Goal: Information Seeking & Learning: Learn about a topic

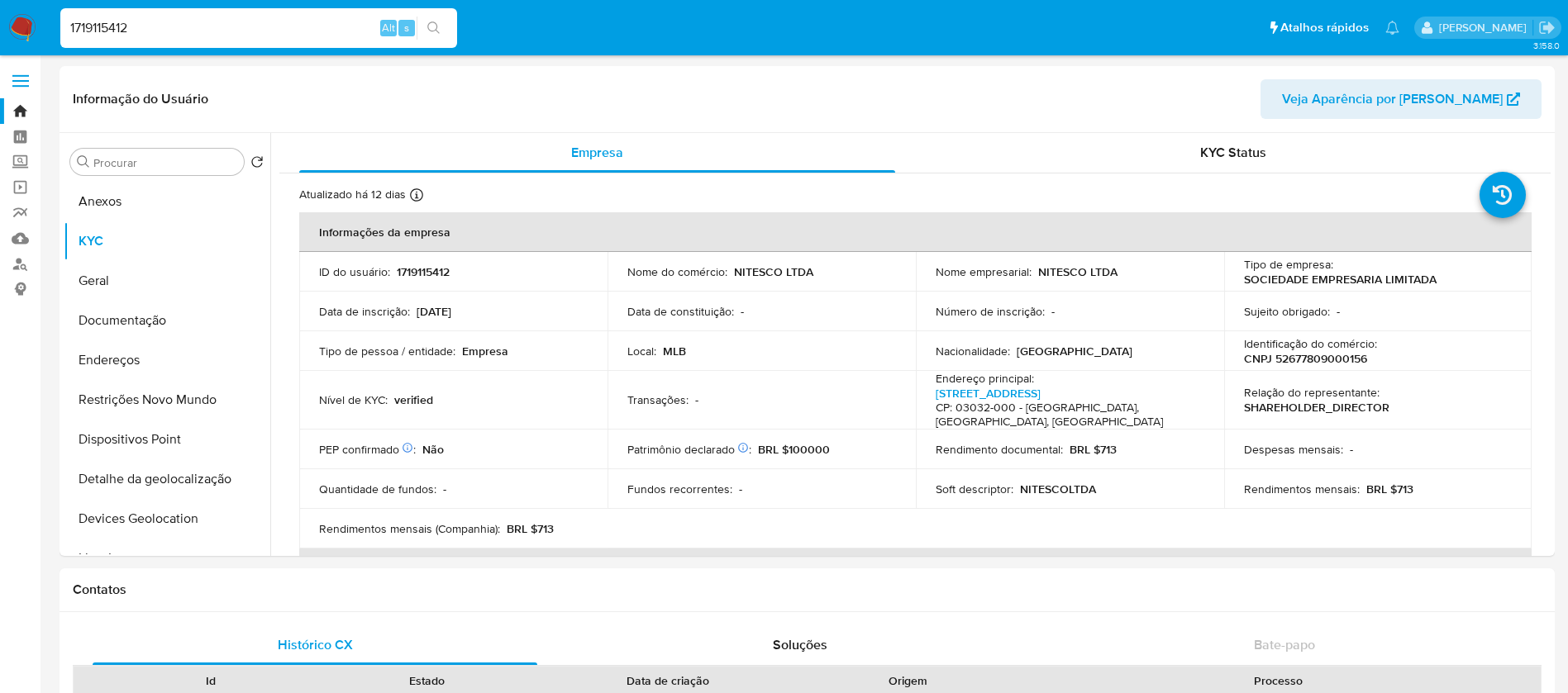
select select "10"
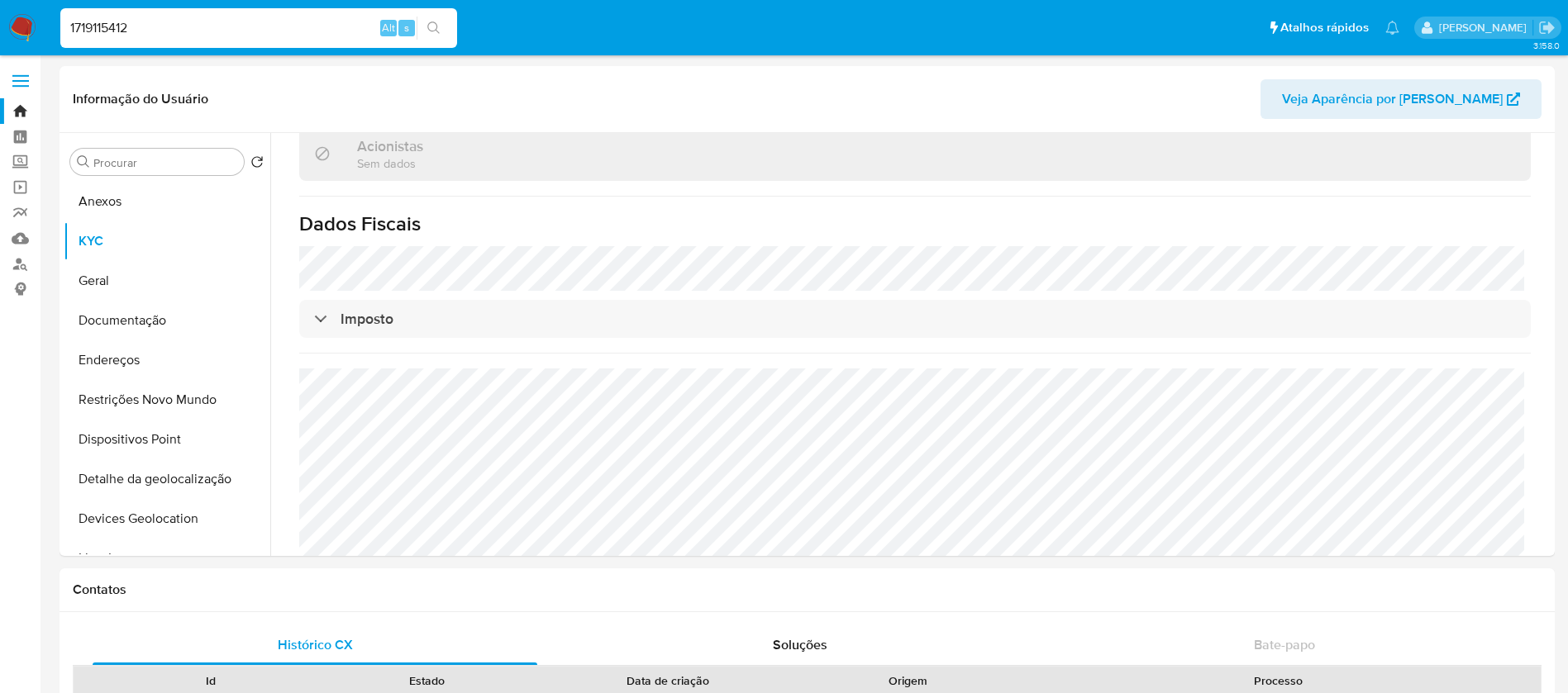
click at [26, 14] on img at bounding box center [22, 28] width 28 height 28
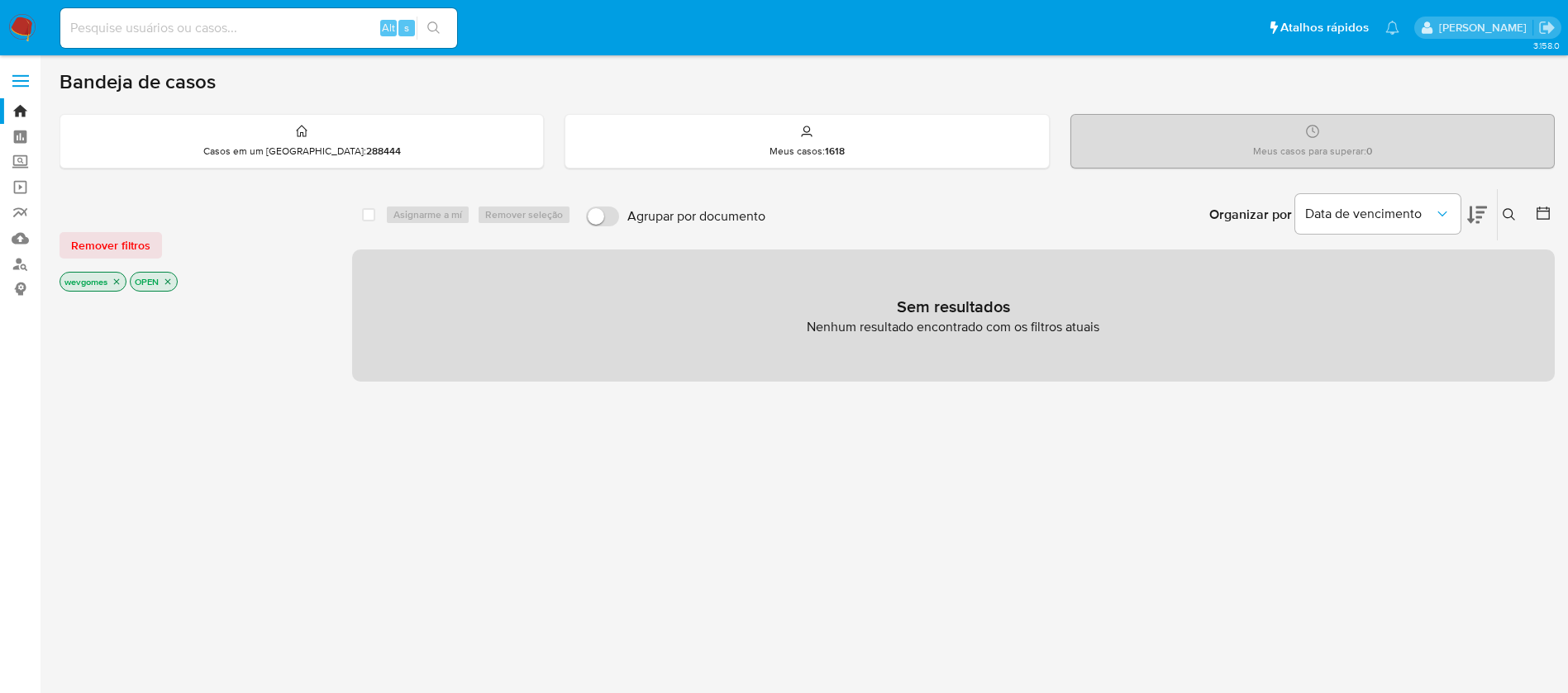
click at [24, 26] on img at bounding box center [22, 28] width 28 height 28
click at [13, 188] on link "Operações em massa" at bounding box center [98, 187] width 197 height 26
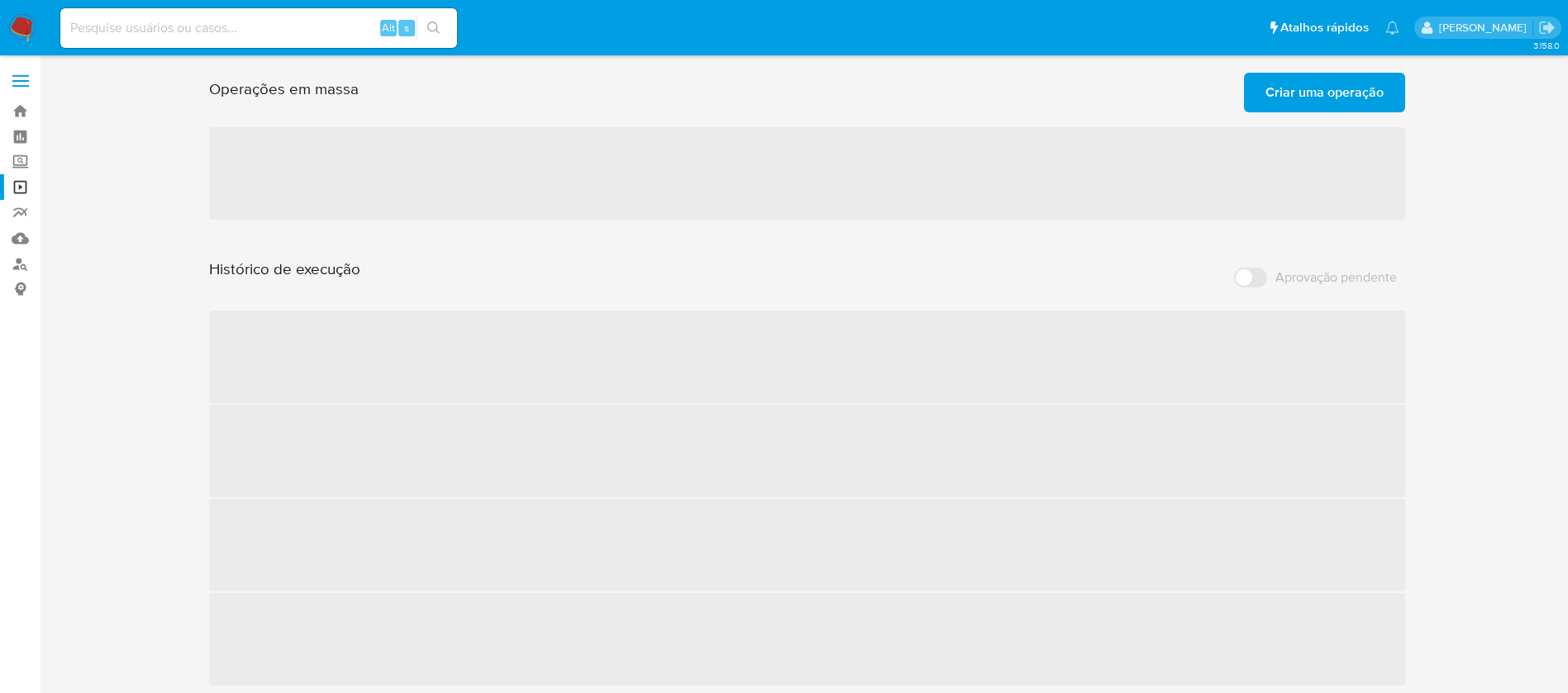
click at [18, 36] on img at bounding box center [22, 28] width 28 height 28
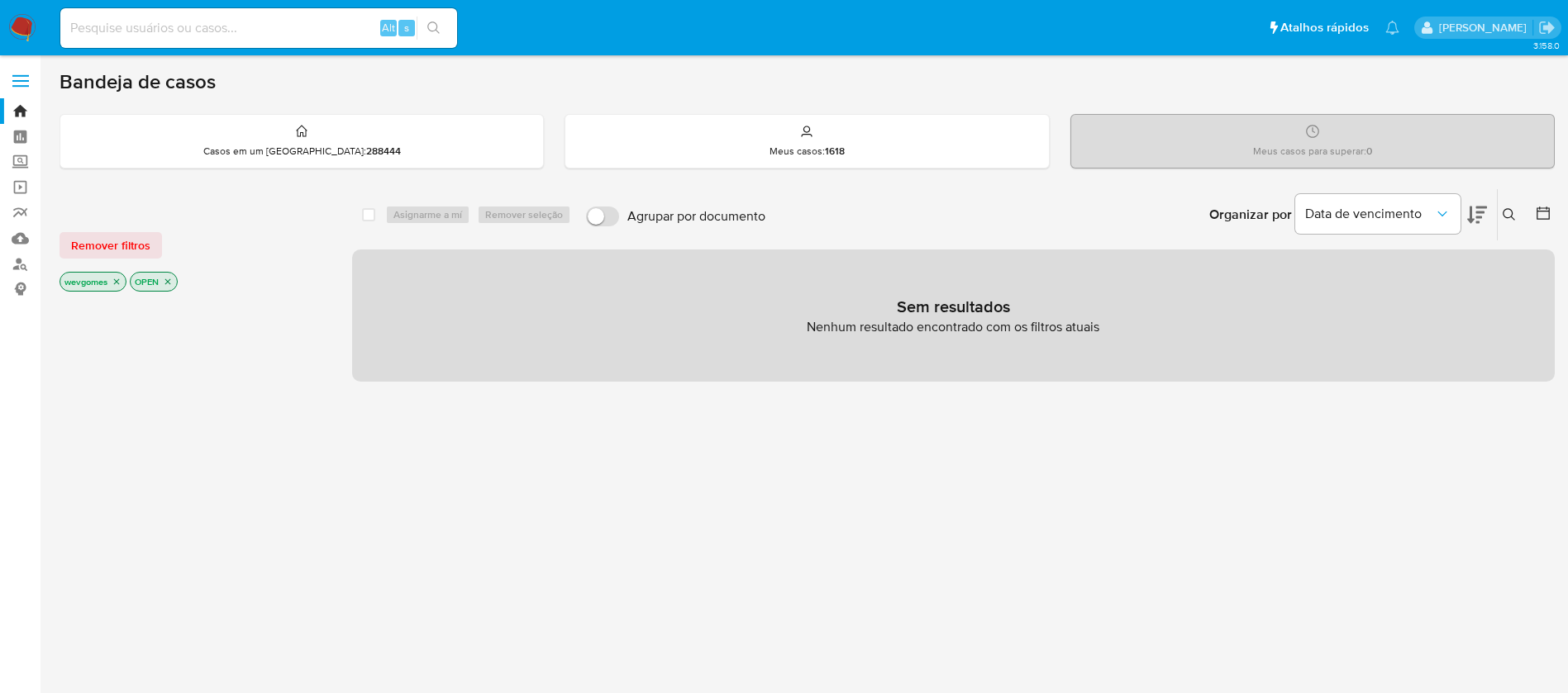
click at [119, 284] on icon "close-filter" at bounding box center [117, 282] width 5 height 5
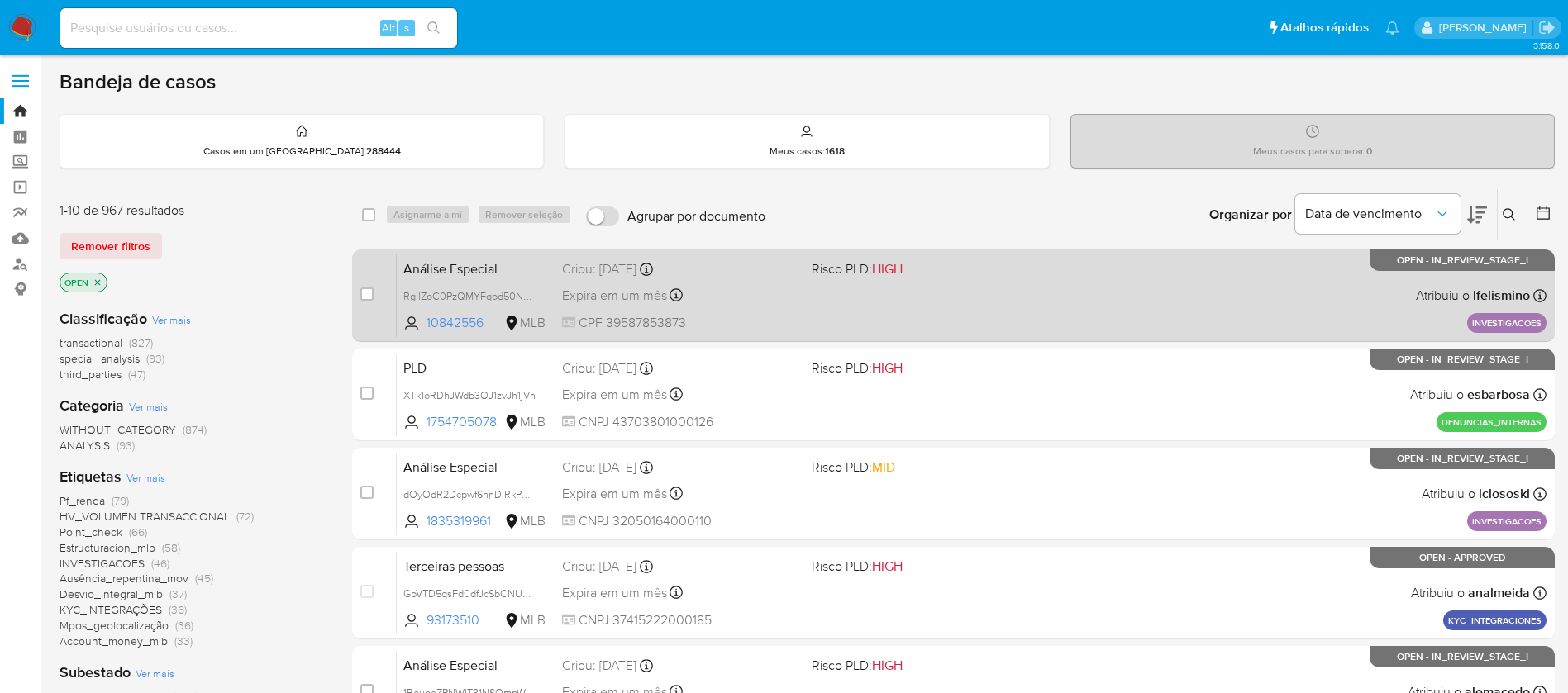
click at [914, 314] on div "Análise Especial RgilZoC0PzQMYFqod50Ncf2s 10842556 MLB Risco PLD: HIGH Criou: 1…" at bounding box center [972, 295] width 1150 height 83
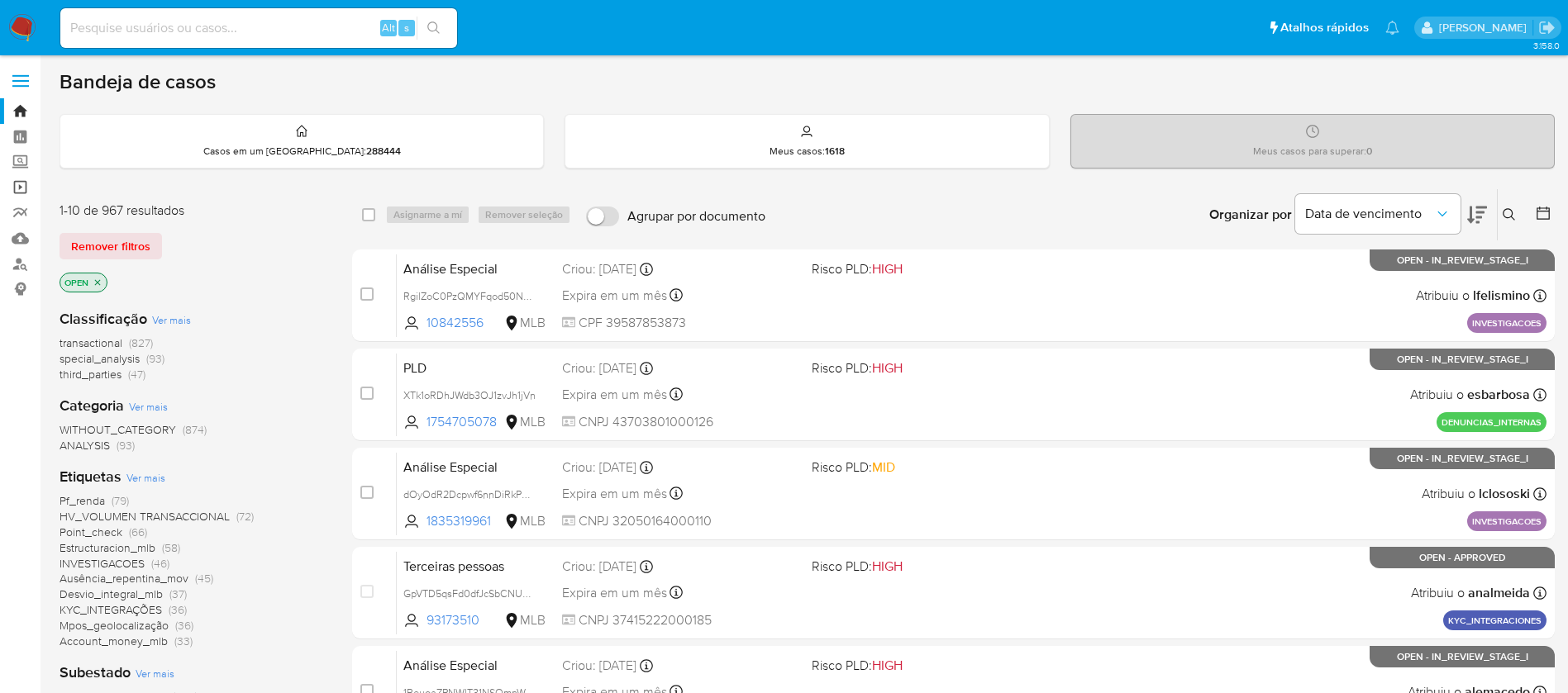
click at [21, 191] on link "Operações em massa" at bounding box center [98, 187] width 197 height 26
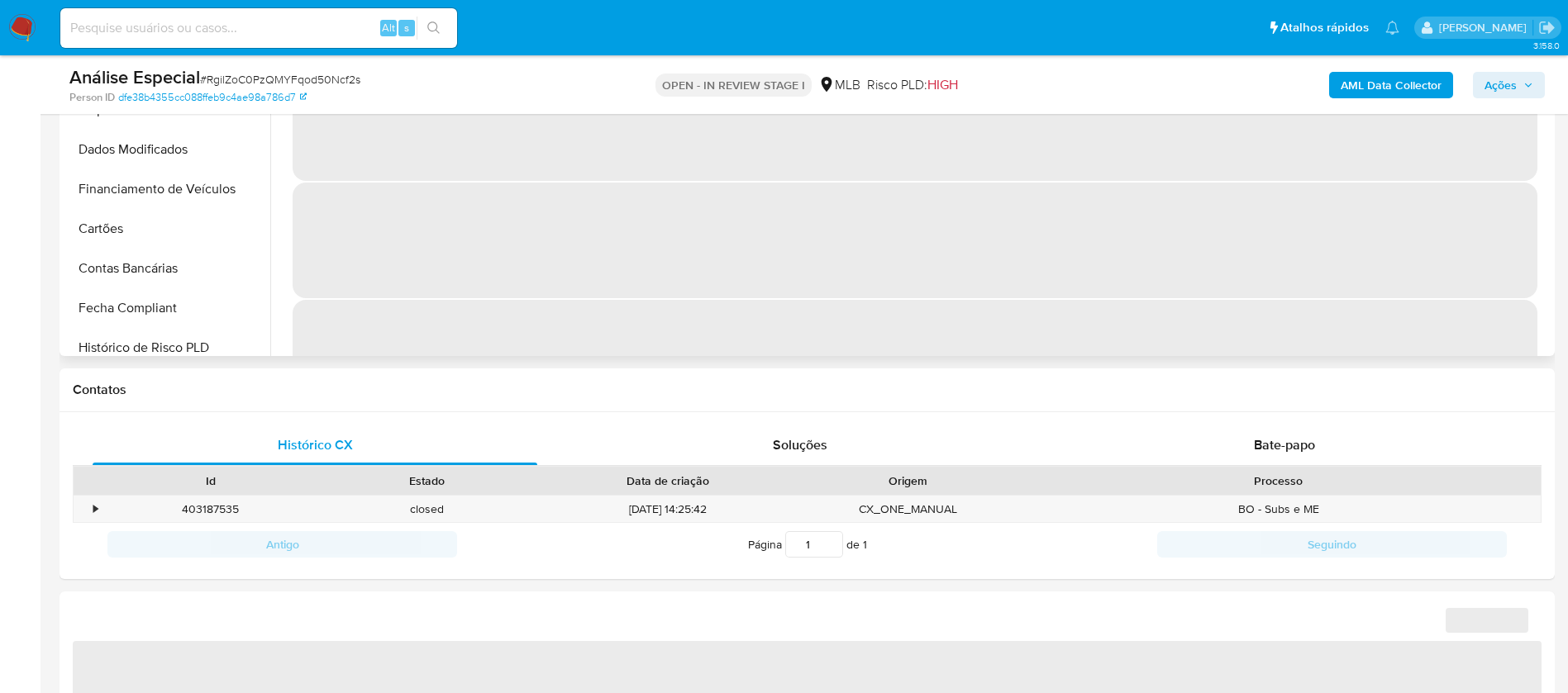
scroll to position [777, 0]
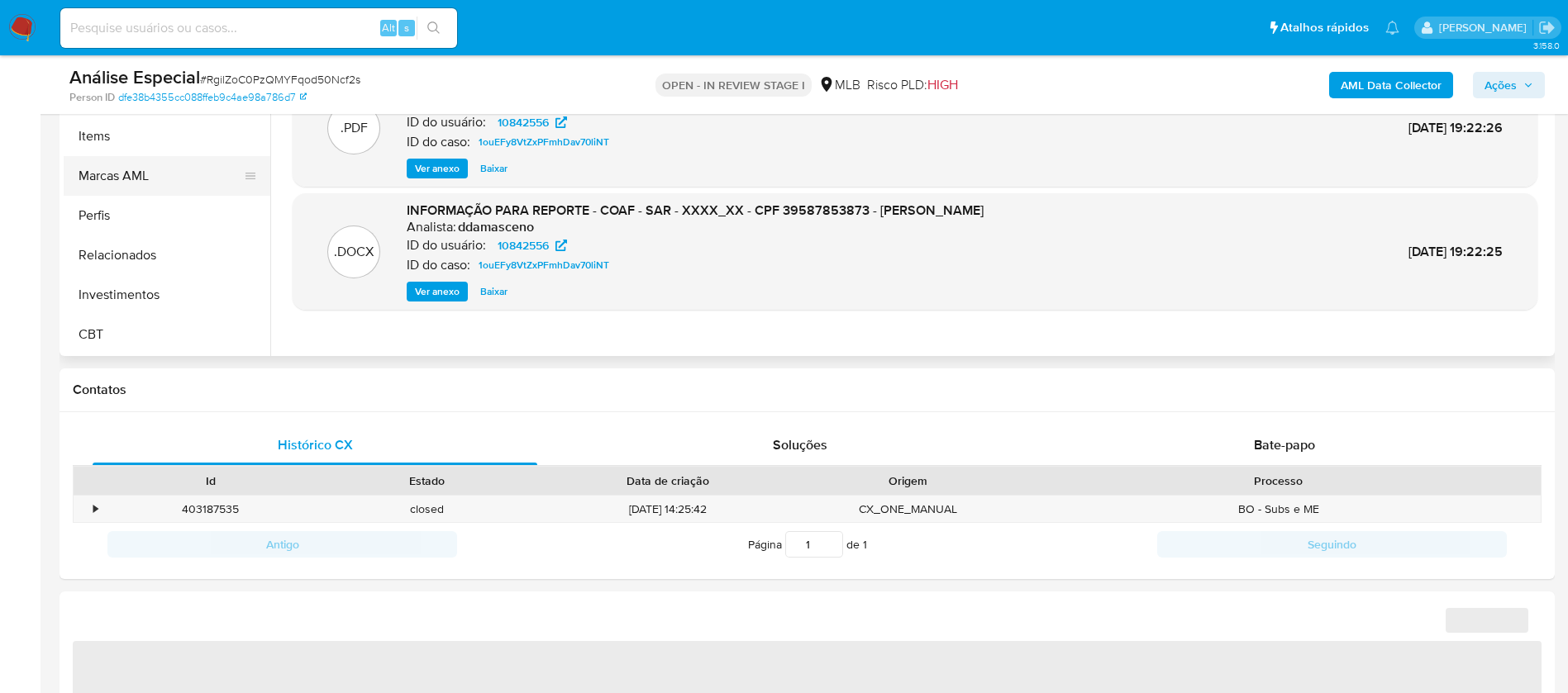
select select "10"
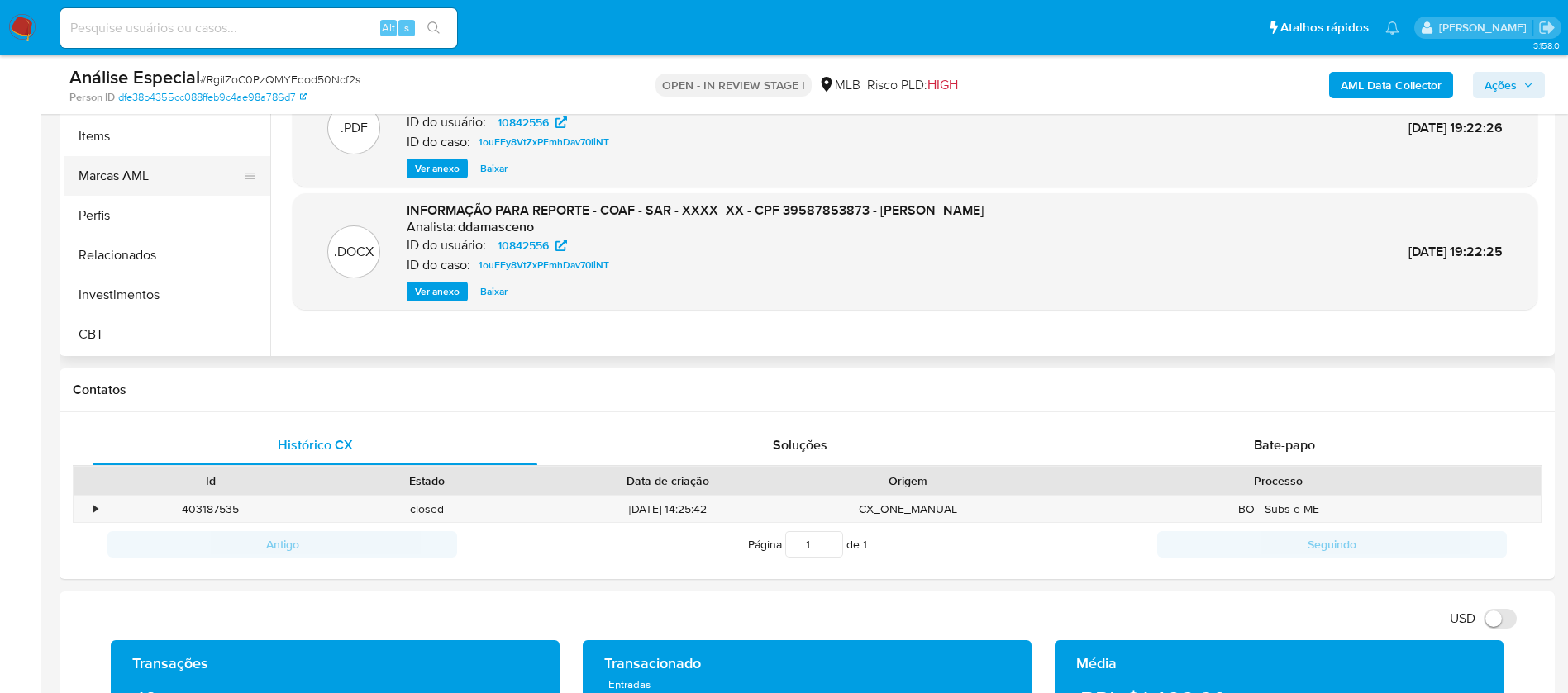
click at [112, 174] on button "Marcas AML" at bounding box center [160, 176] width 193 height 39
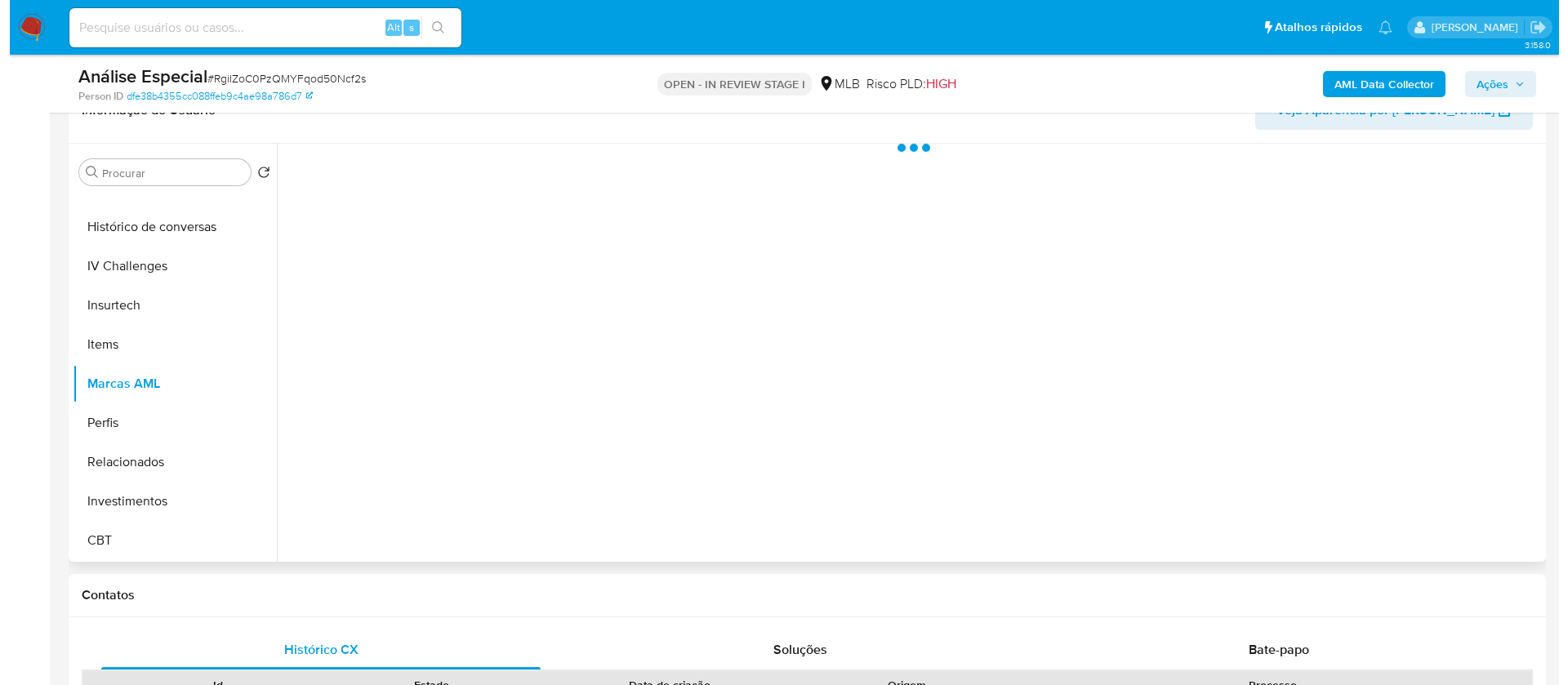
scroll to position [163, 0]
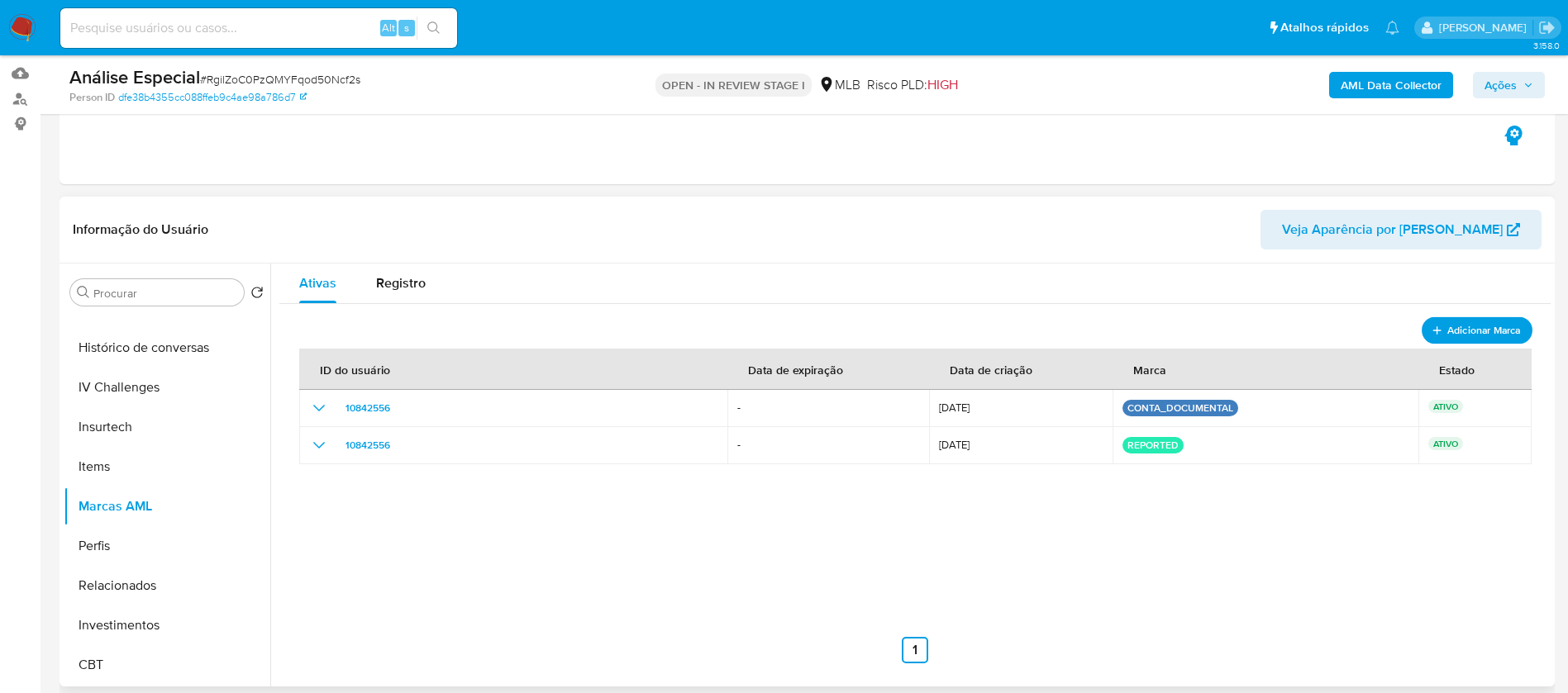
click at [1453, 324] on span "Adicionar Marca" at bounding box center [1484, 329] width 74 height 21
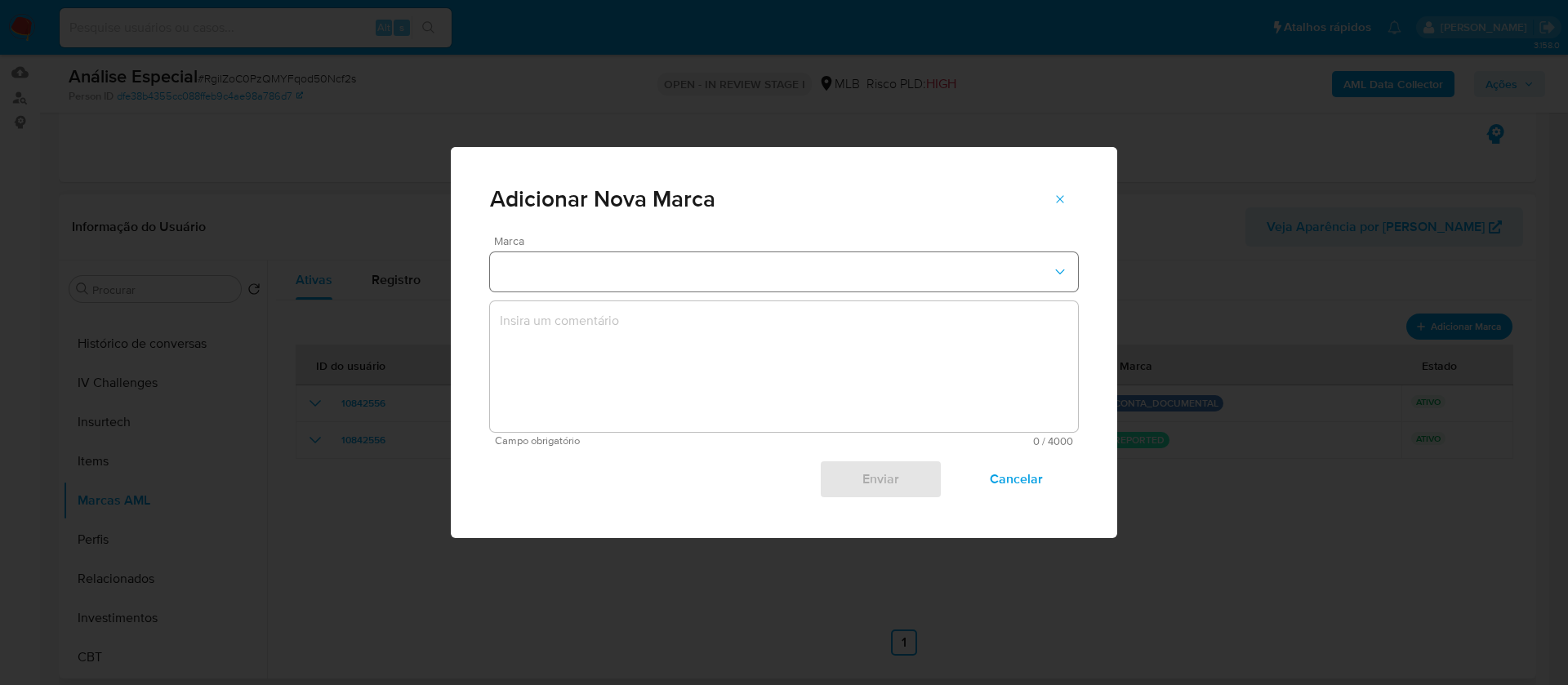
click at [1050, 265] on button "marks-modal" at bounding box center [783, 272] width 588 height 39
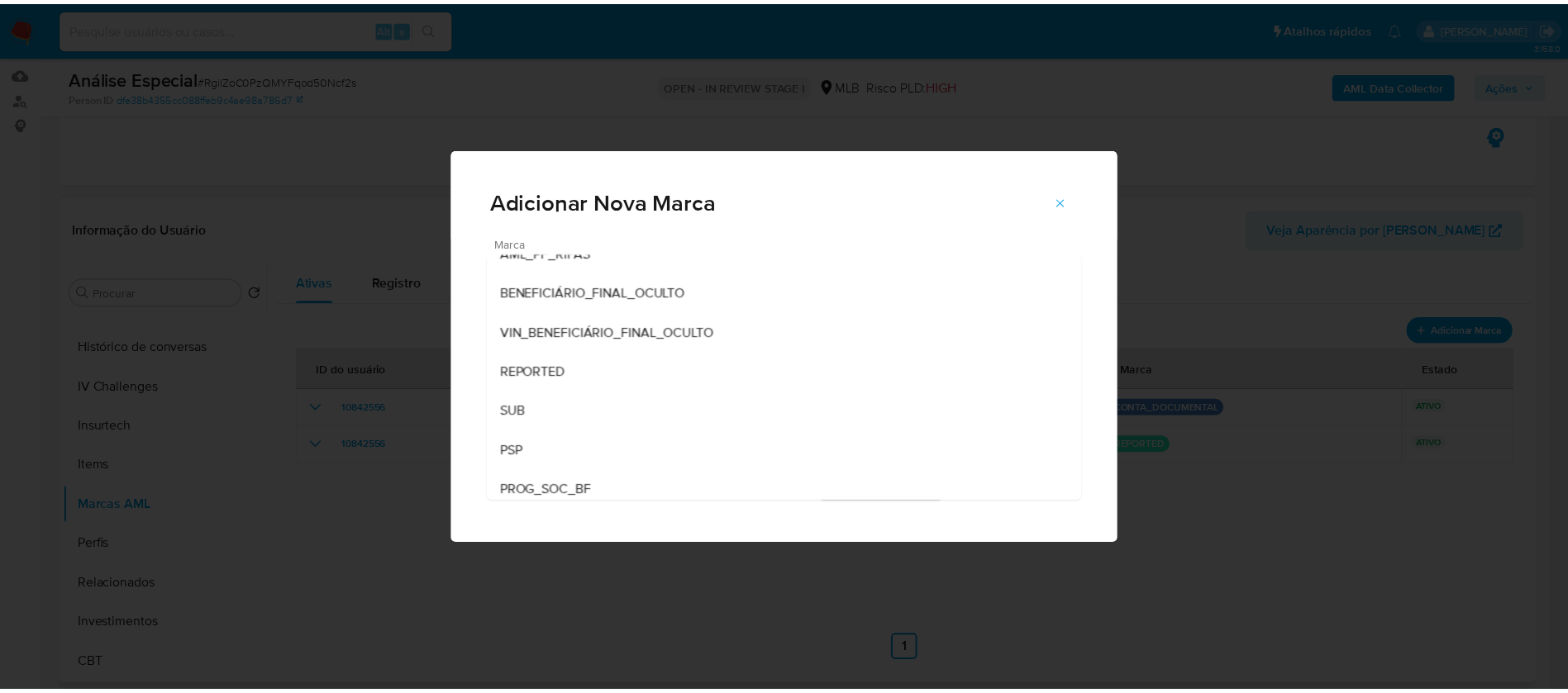
scroll to position [228, 0]
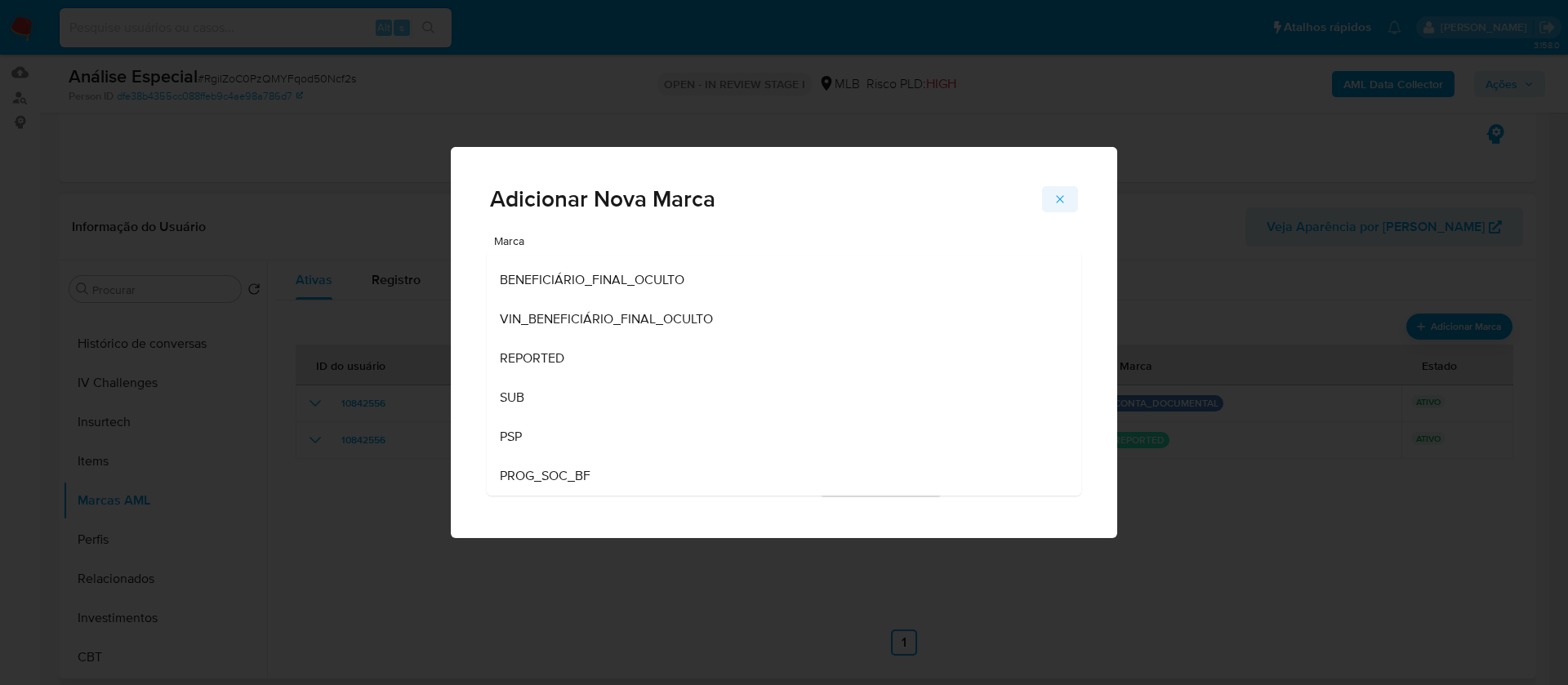
click at [1061, 196] on icon "marks-modal" at bounding box center [1060, 199] width 13 height 13
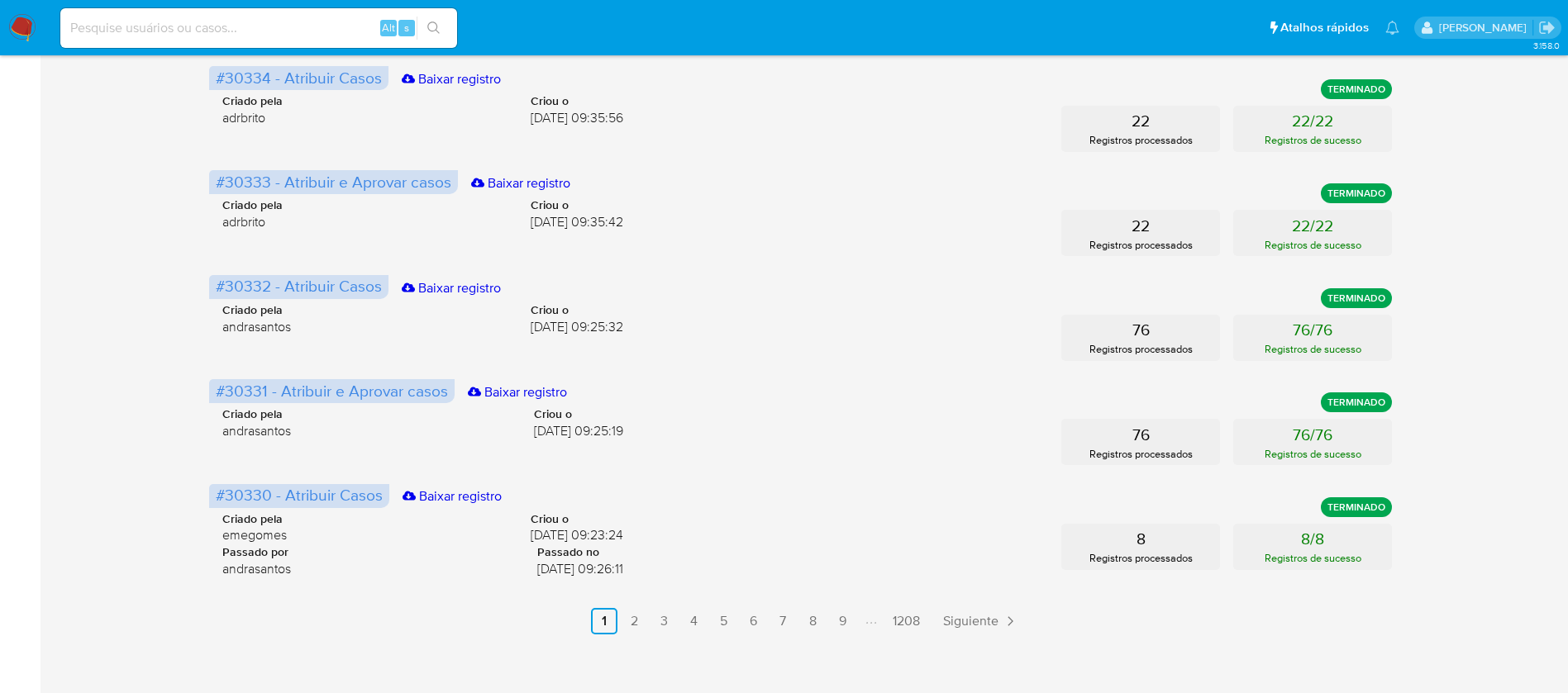
scroll to position [776, 0]
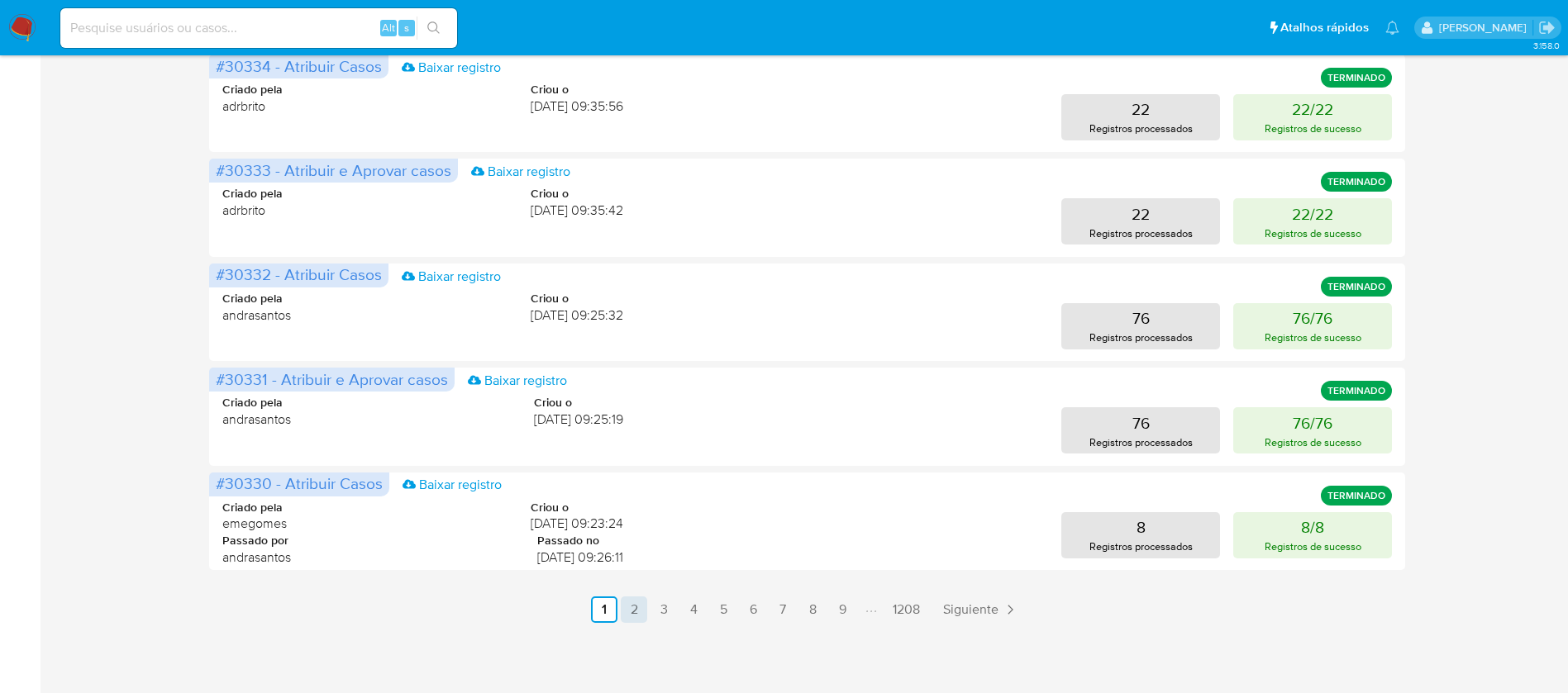
click at [639, 614] on link "2" at bounding box center [633, 610] width 26 height 26
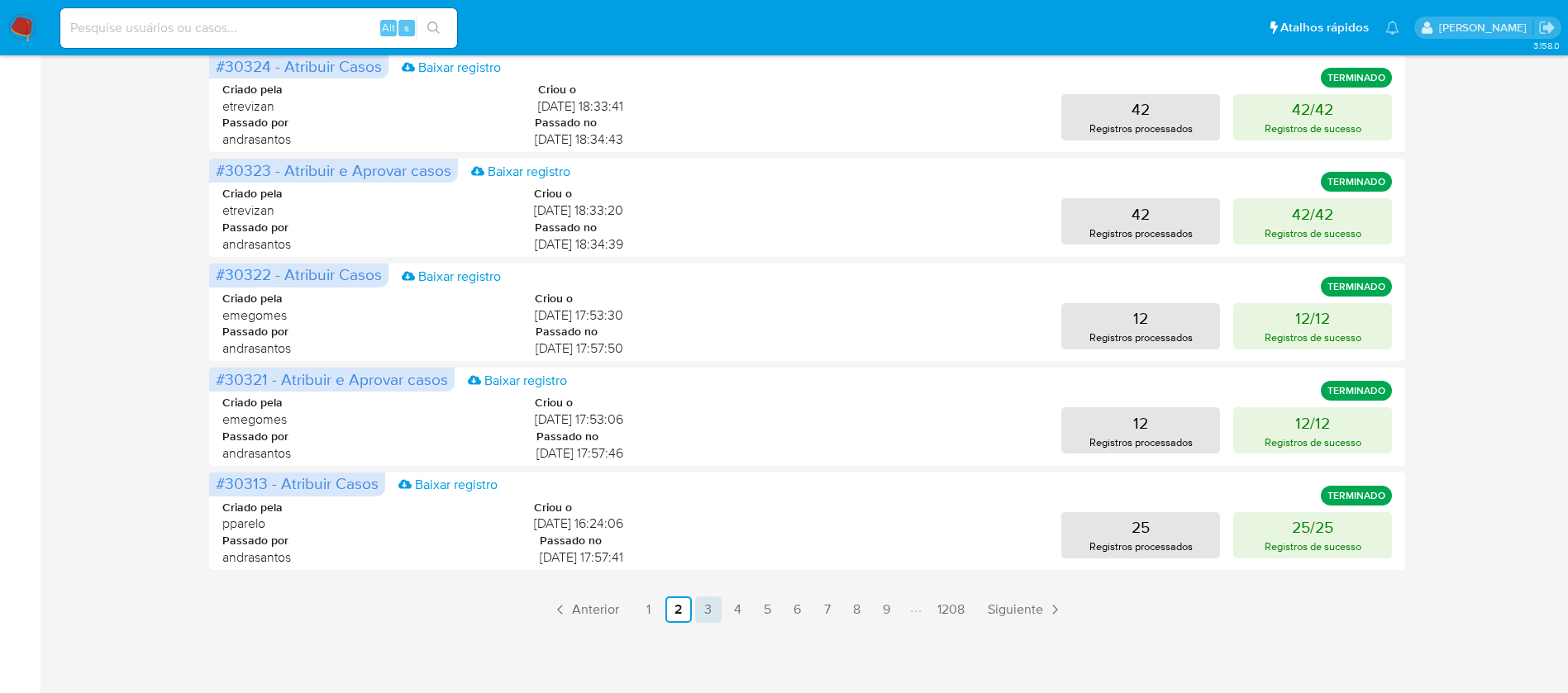
click at [714, 615] on link "3" at bounding box center [708, 610] width 26 height 26
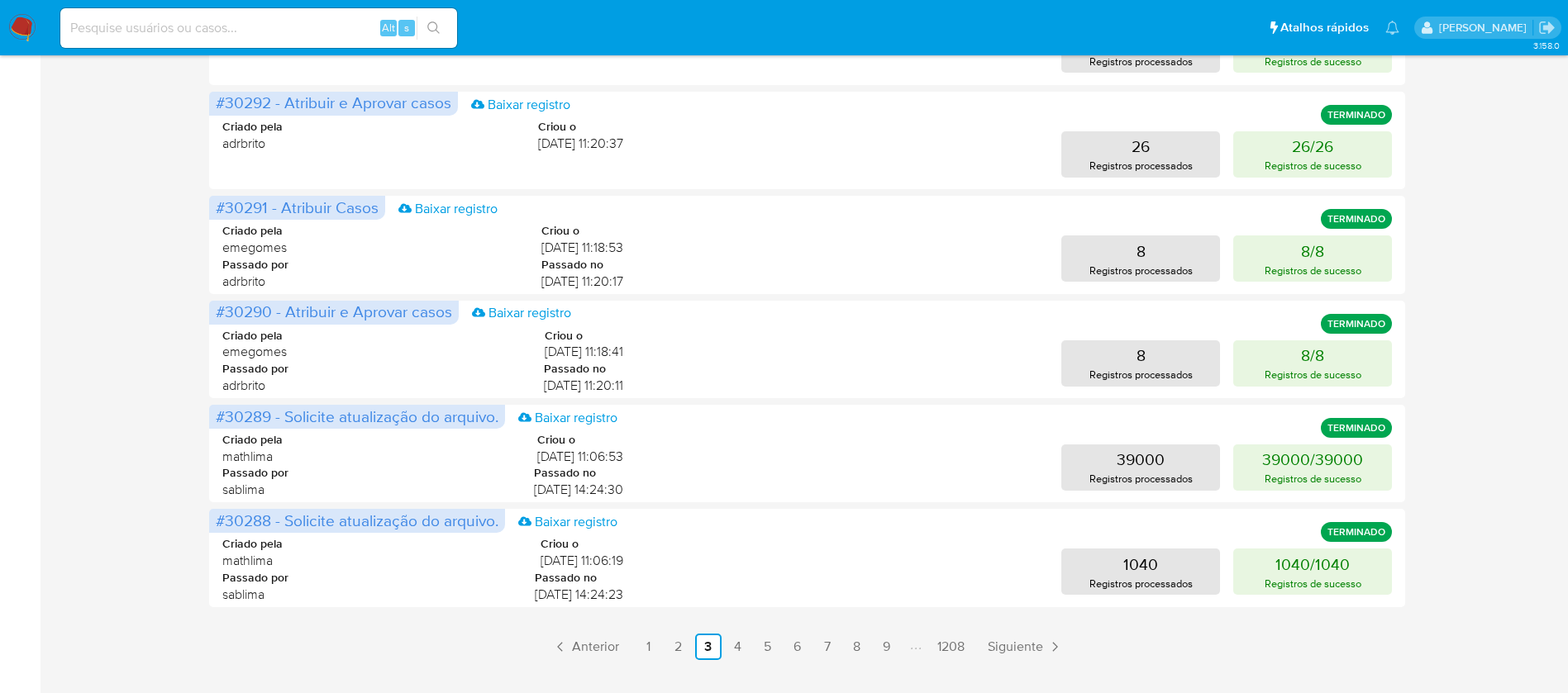
scroll to position [786, 0]
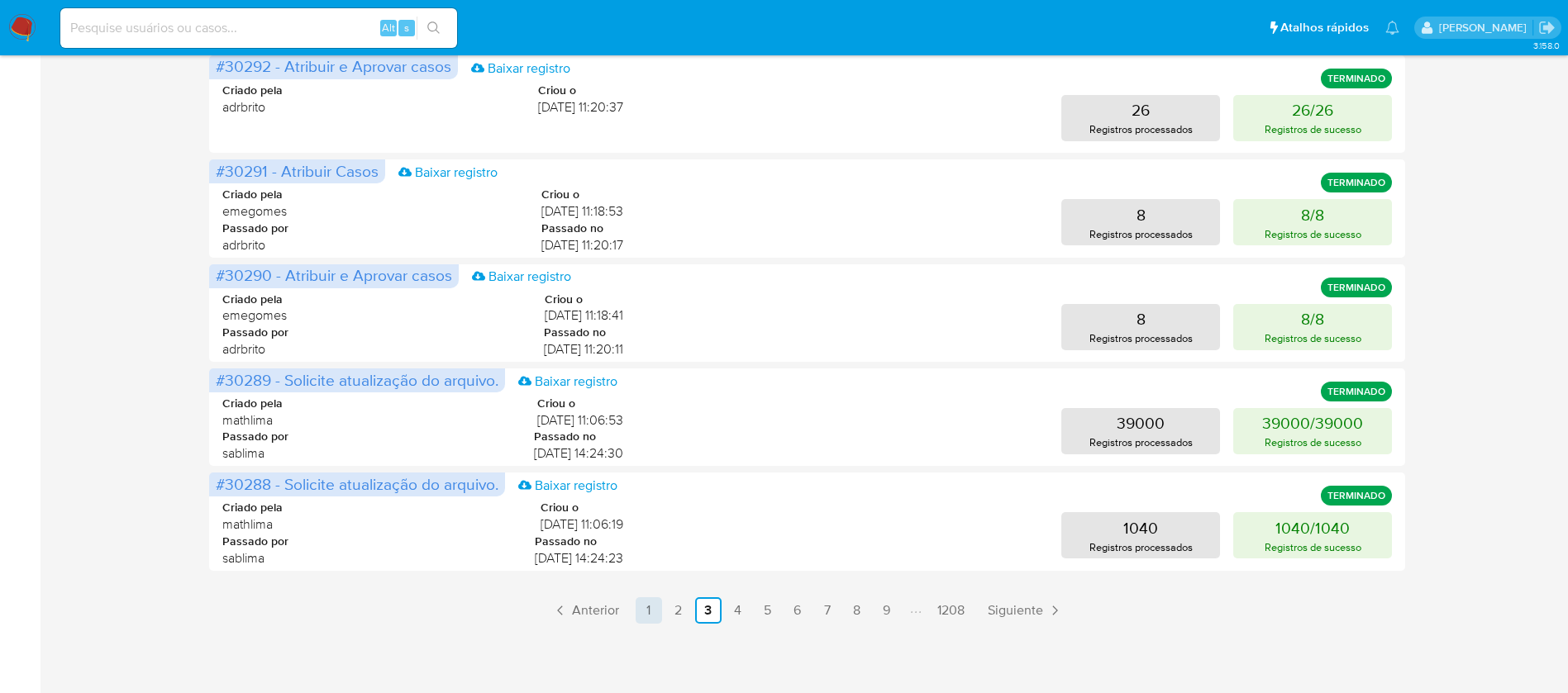
click at [645, 610] on link "1" at bounding box center [648, 610] width 26 height 26
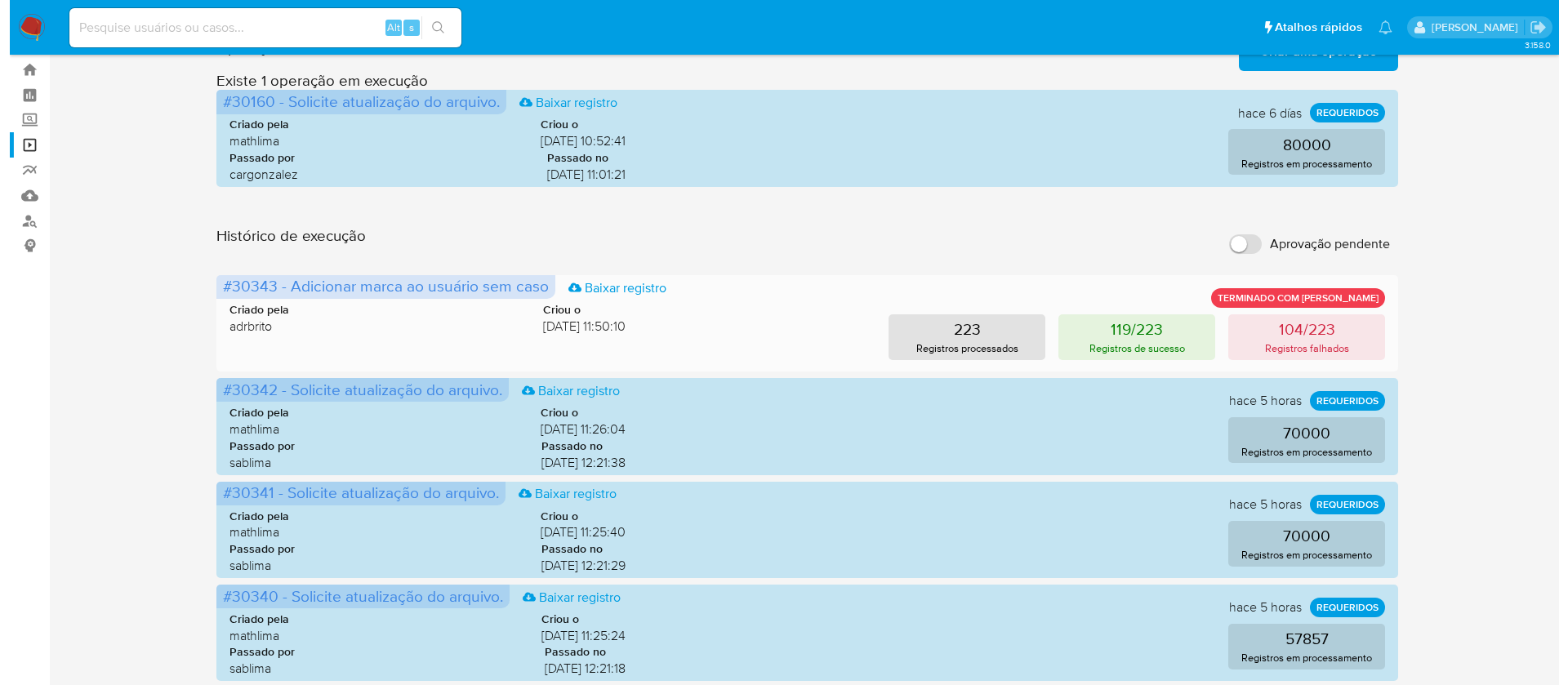
scroll to position [0, 0]
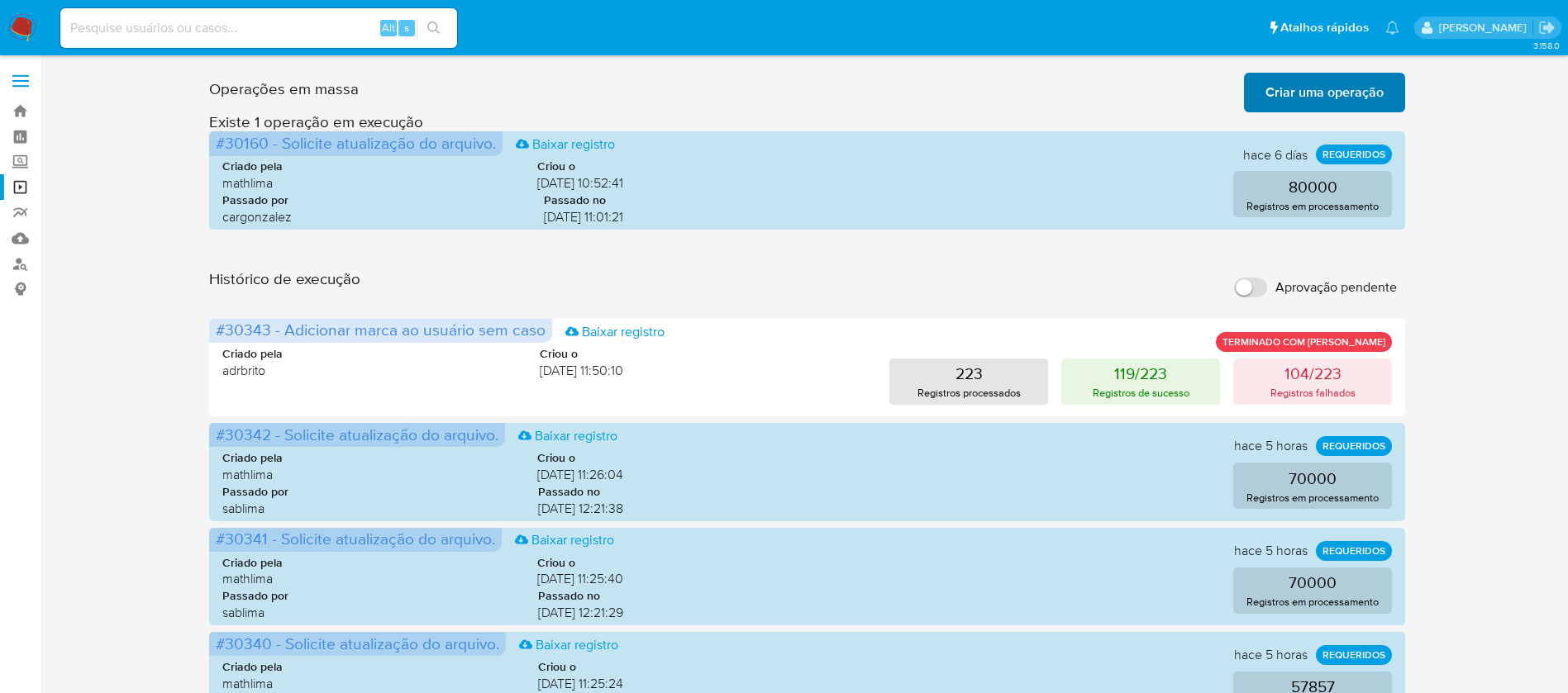
click at [1277, 88] on span "Criar uma operação" at bounding box center [1325, 92] width 119 height 37
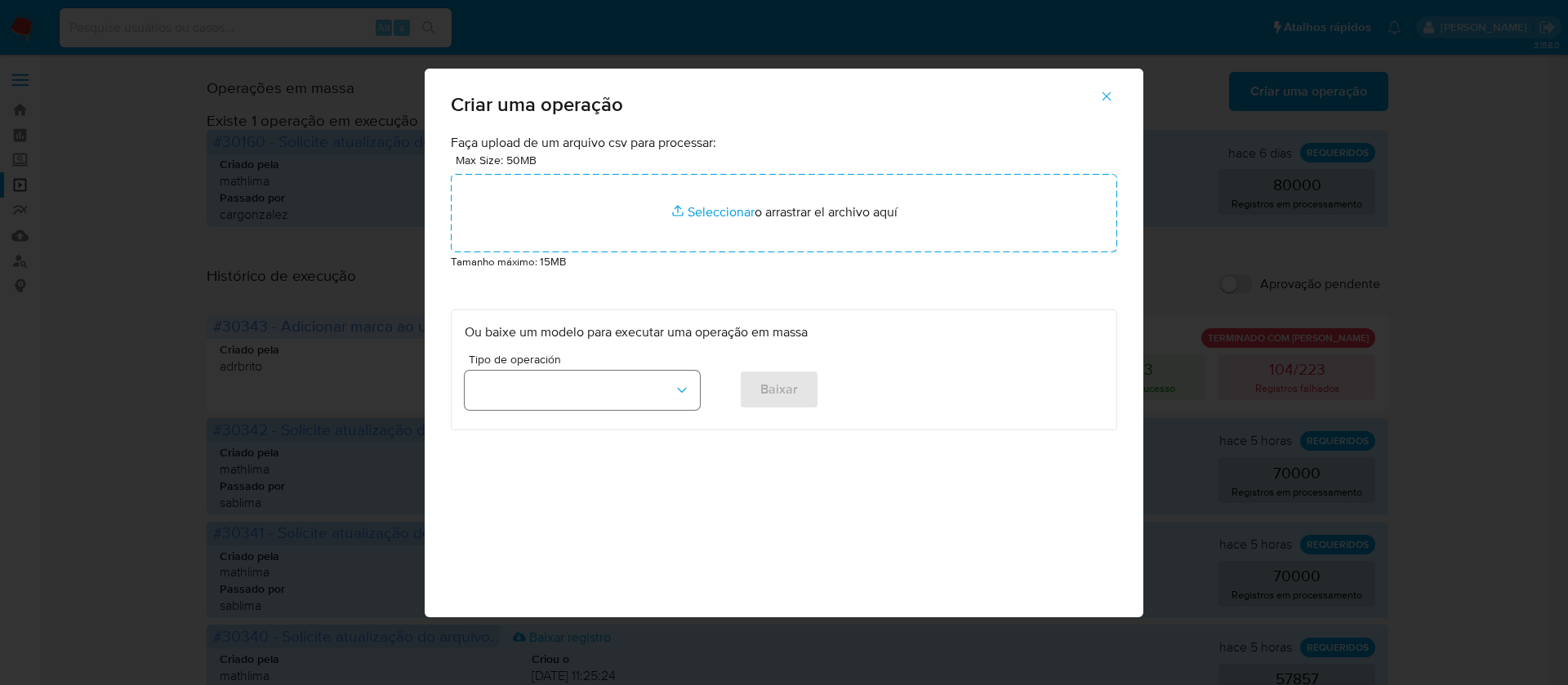
click at [677, 388] on icon "button" at bounding box center [682, 390] width 16 height 16
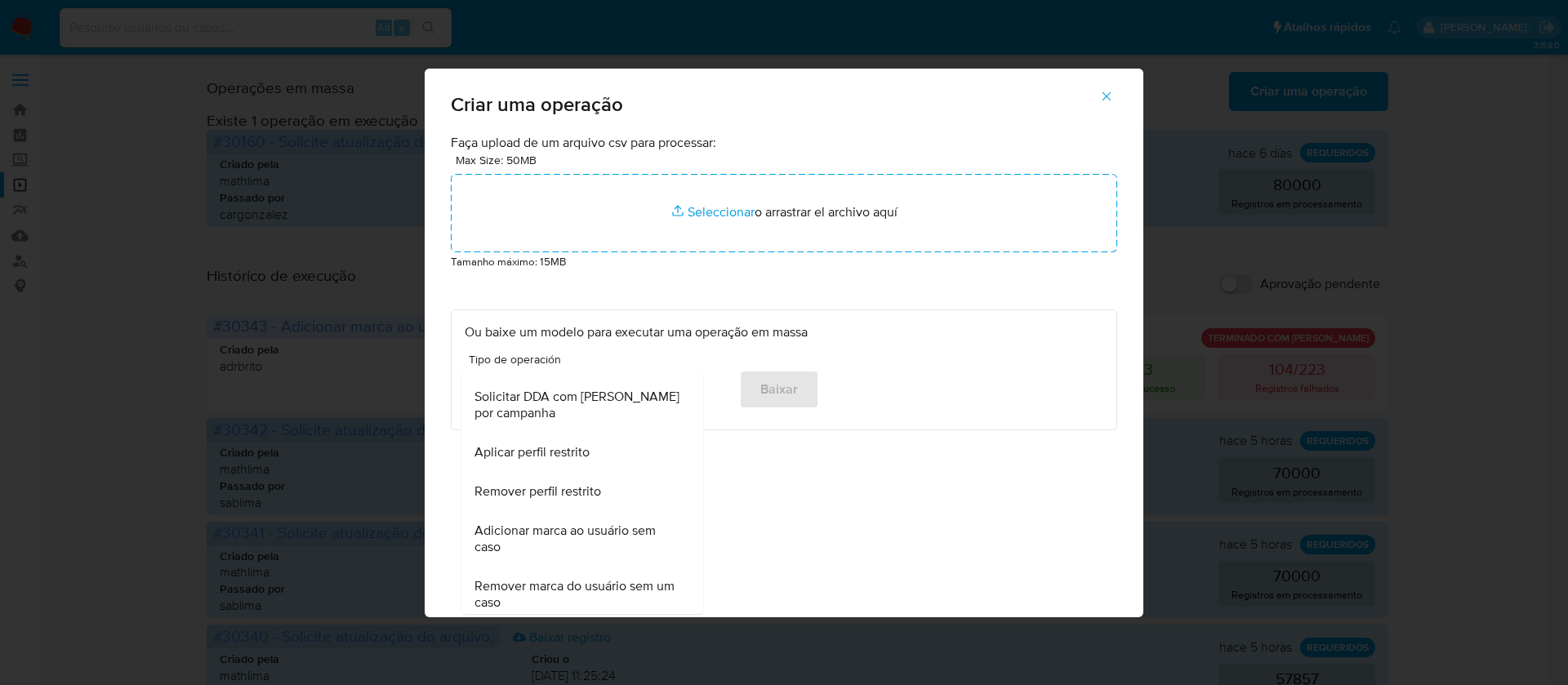
scroll to position [1039, 0]
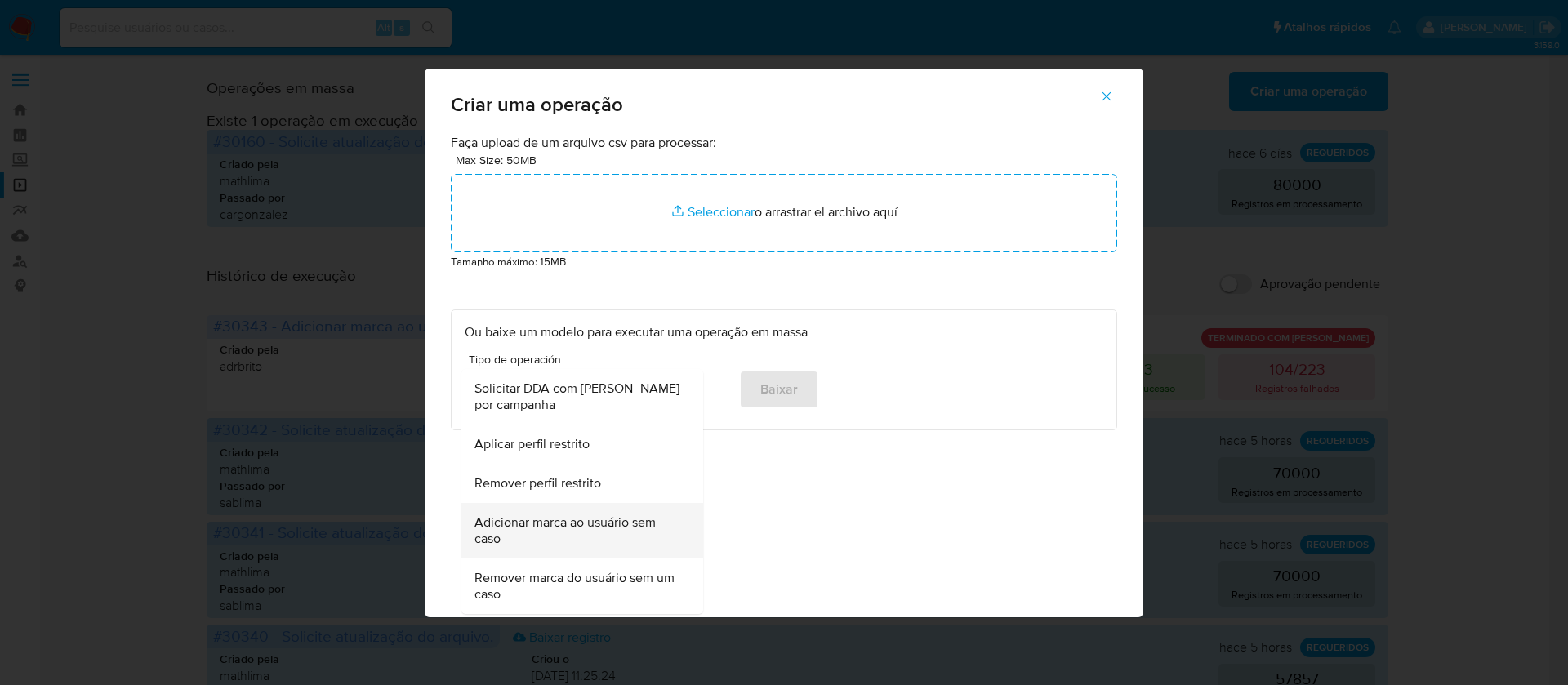
click at [570, 535] on span "Adicionar marca ao usuário sem caso" at bounding box center [577, 531] width 206 height 33
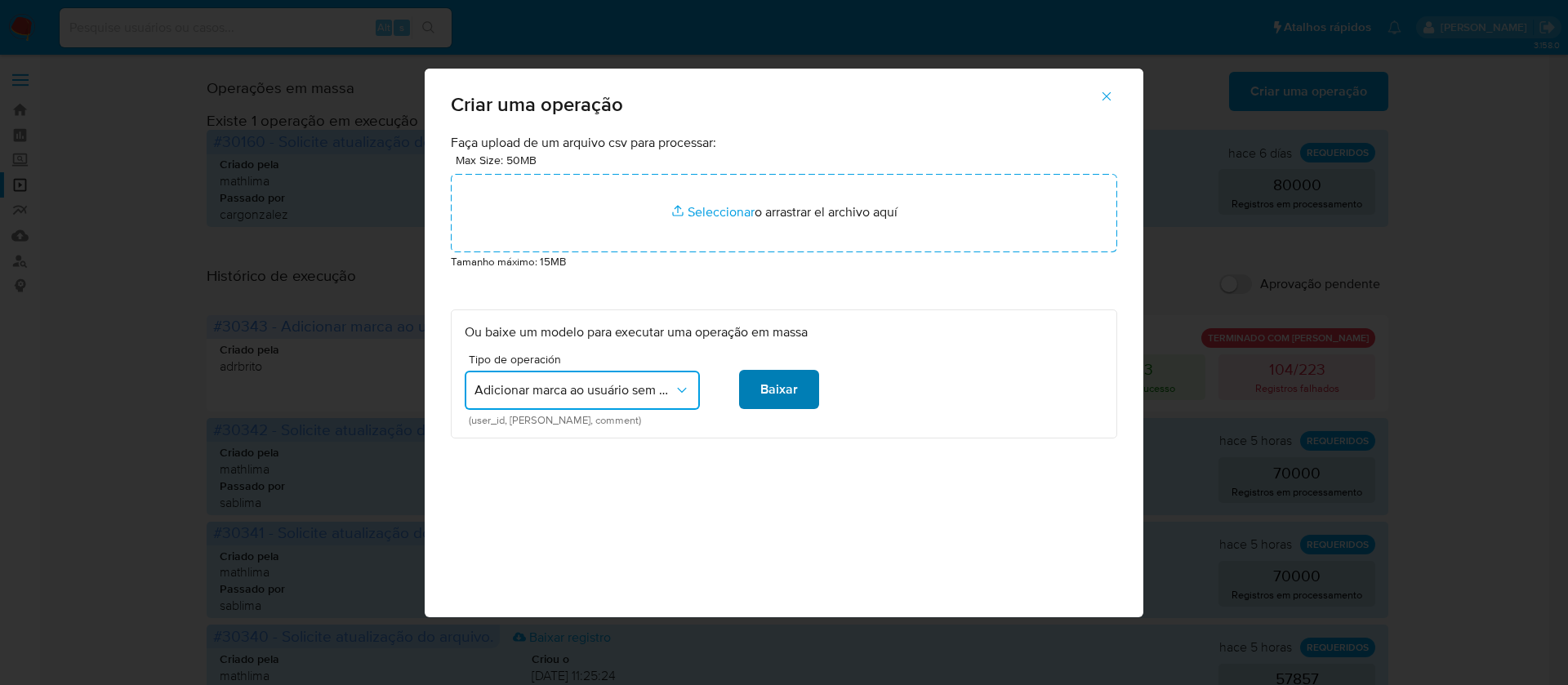
click at [786, 399] on span "Baixar" at bounding box center [779, 390] width 37 height 36
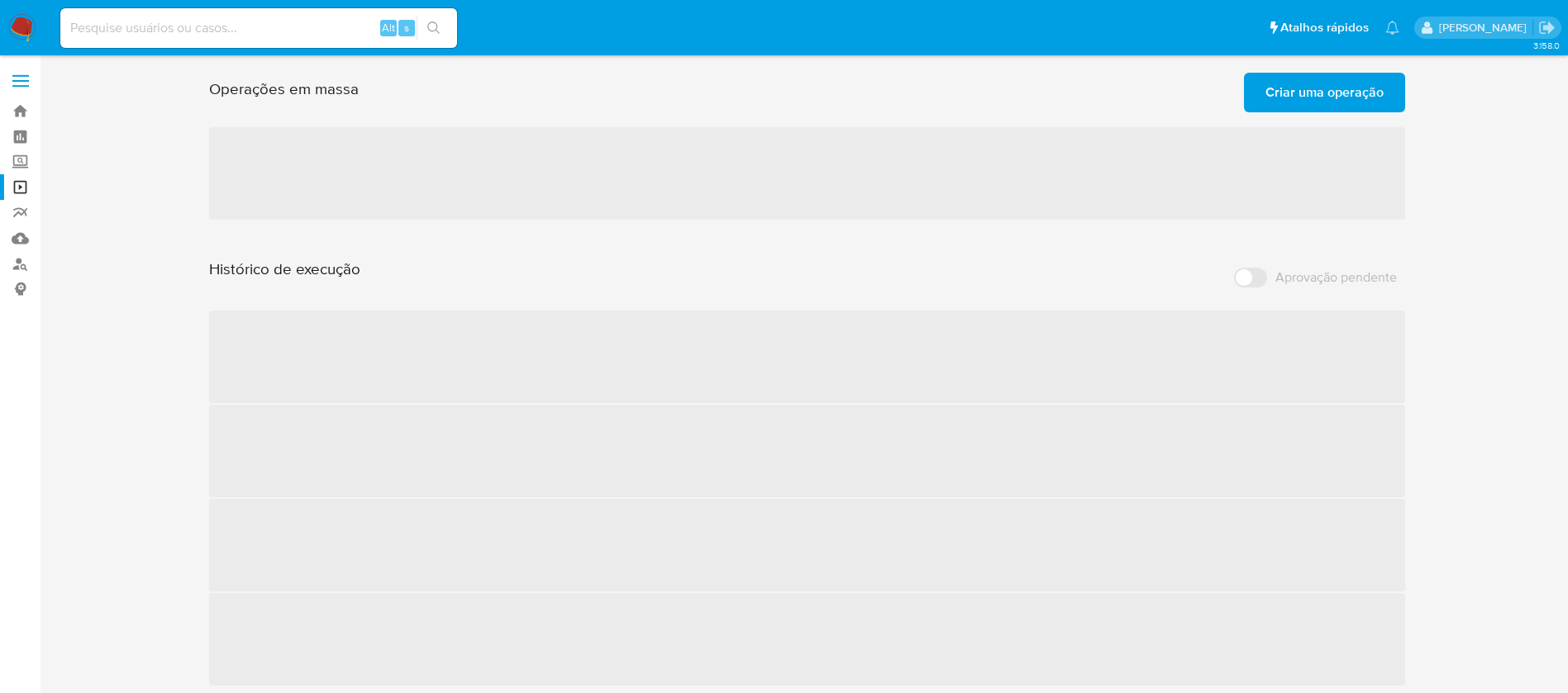
click at [104, 20] on input at bounding box center [259, 28] width 397 height 22
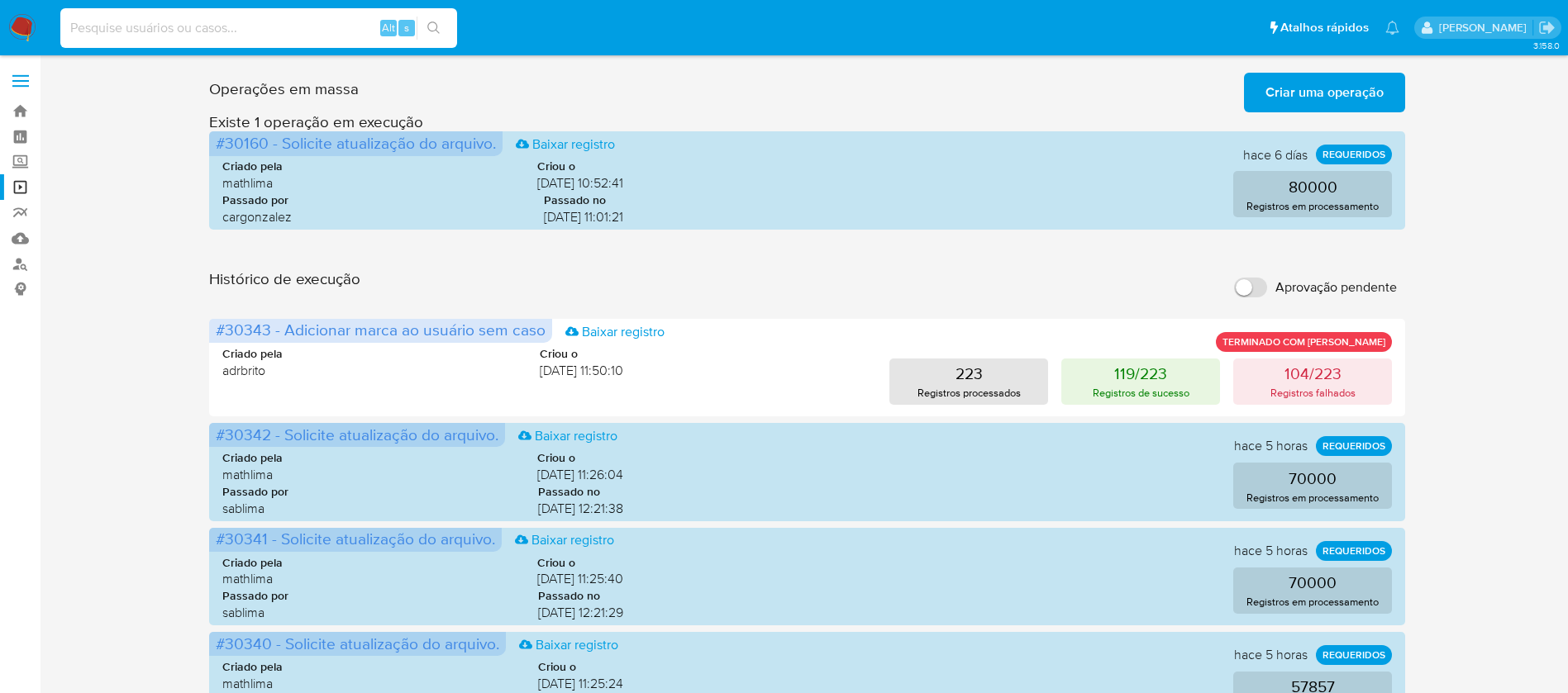
click at [181, 24] on input at bounding box center [259, 28] width 397 height 22
type input "1782561817"
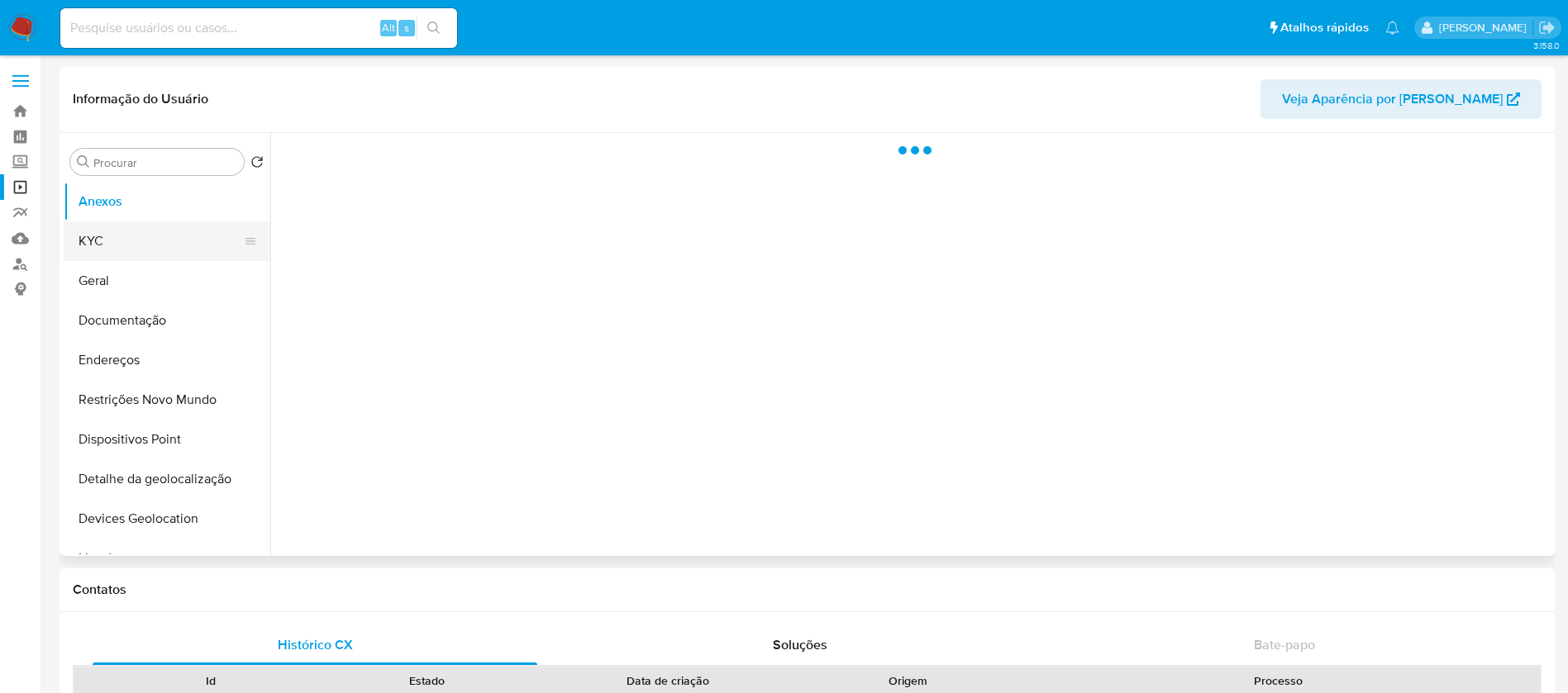
click at [94, 250] on button "KYC" at bounding box center [160, 241] width 193 height 39
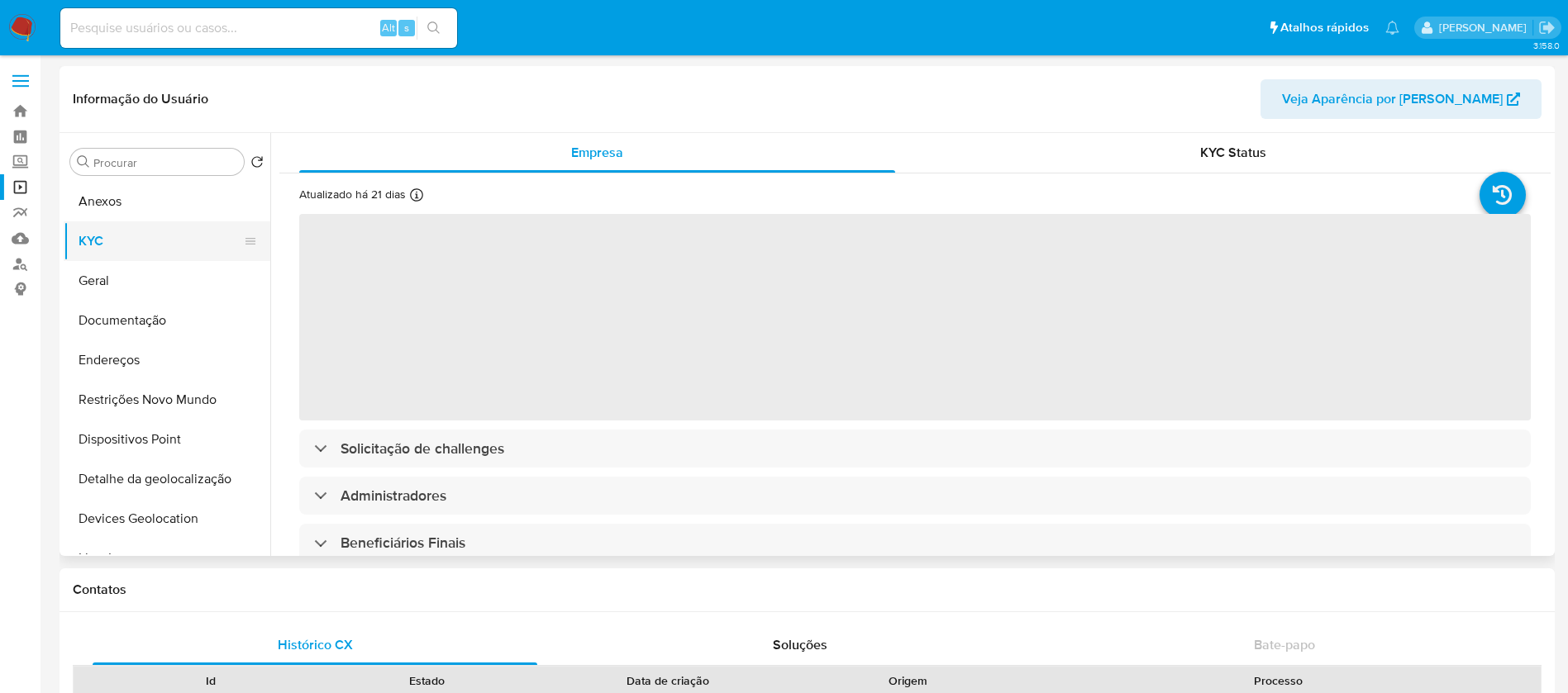
select select "10"
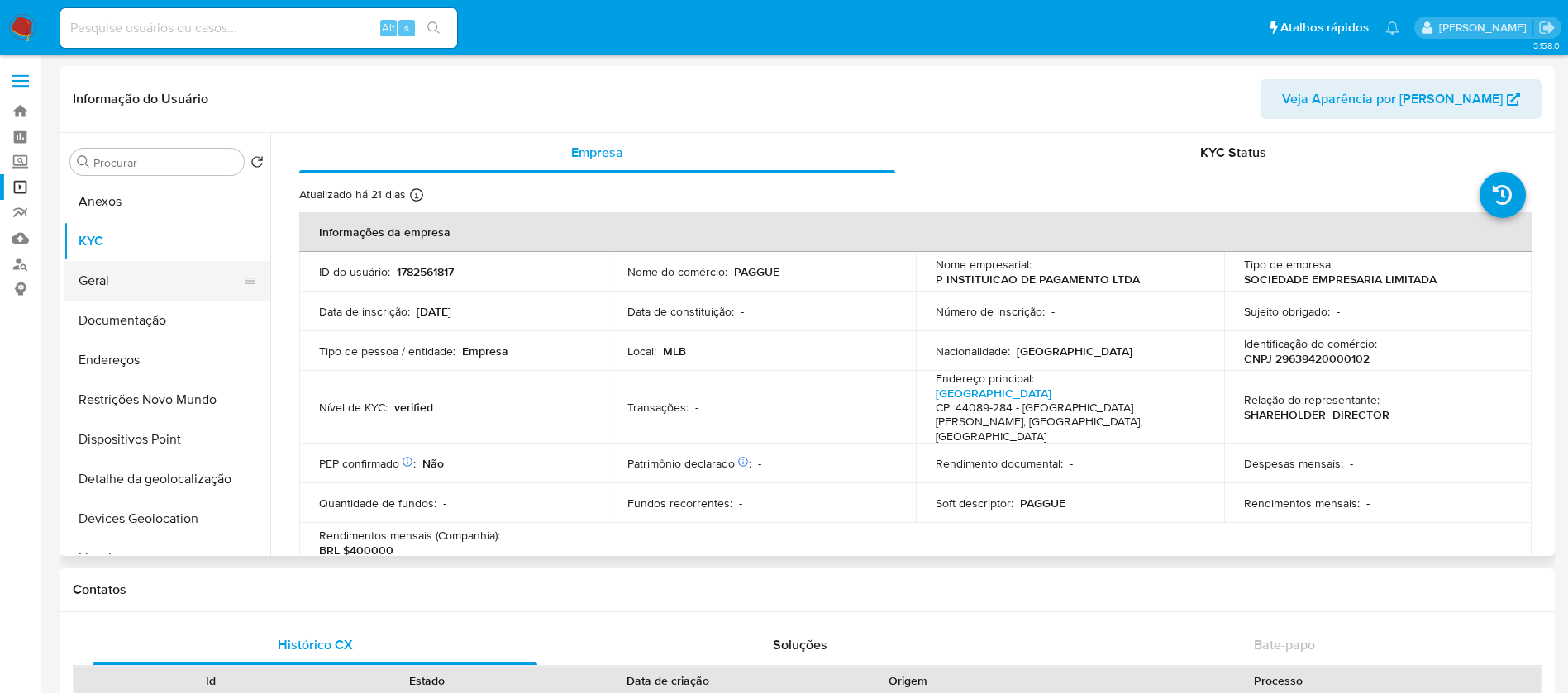
click at [98, 285] on button "Geral" at bounding box center [160, 281] width 193 height 39
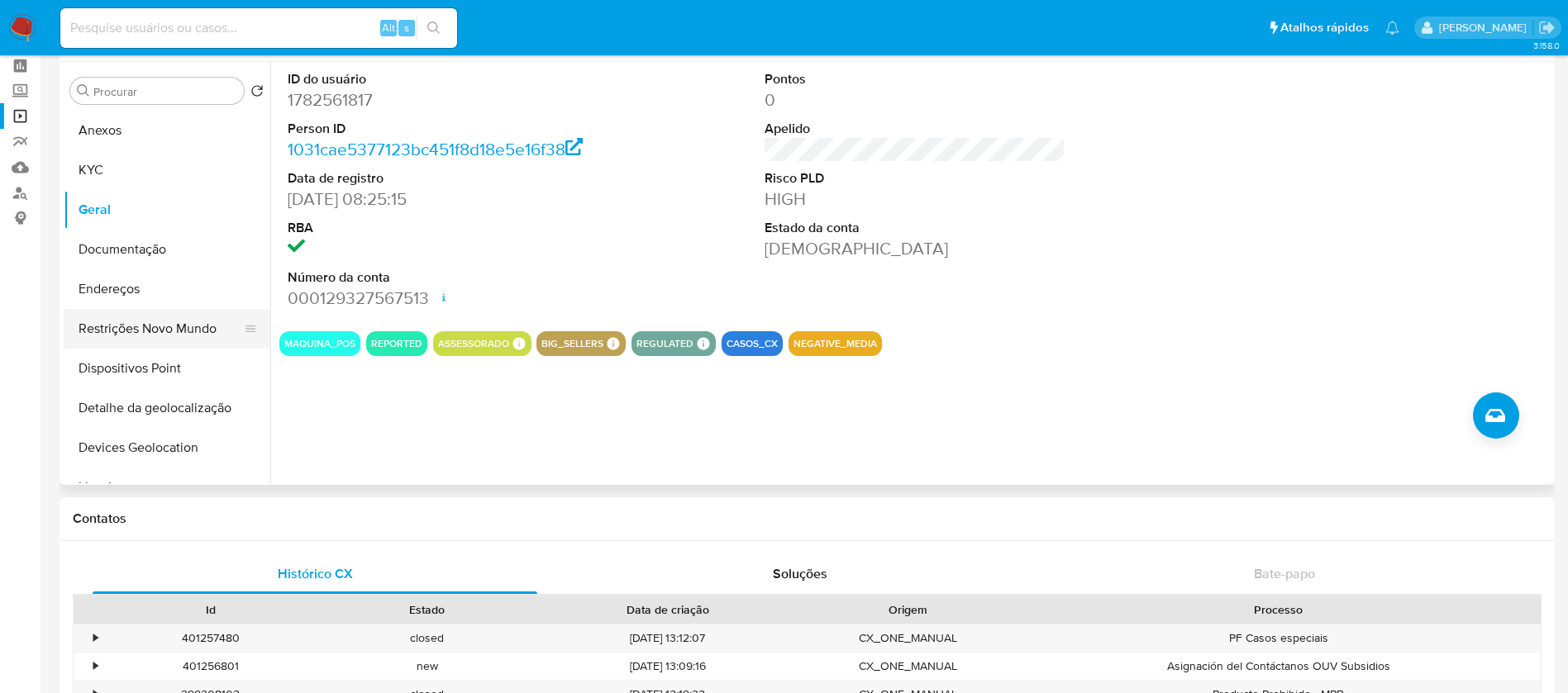
scroll to position [777, 0]
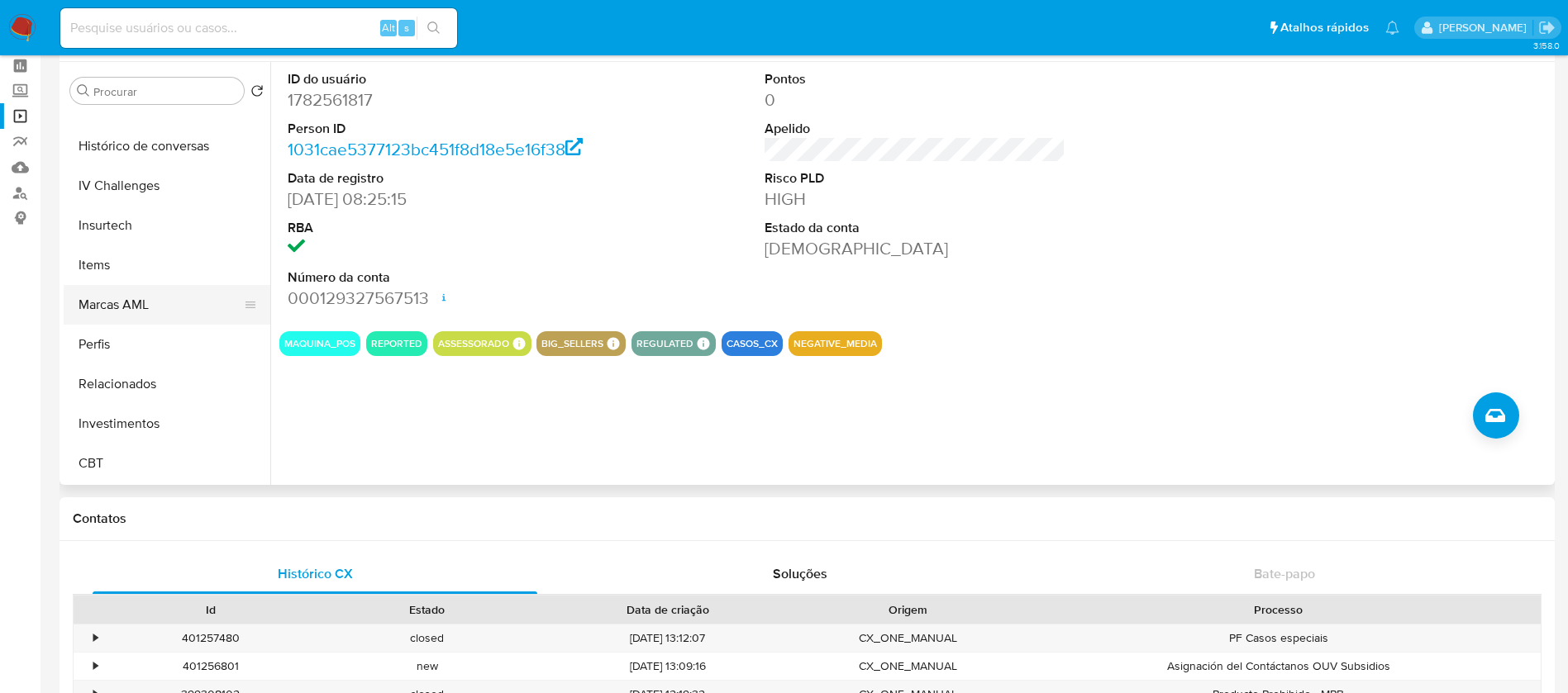
click at [116, 317] on button "Marcas AML" at bounding box center [160, 305] width 193 height 39
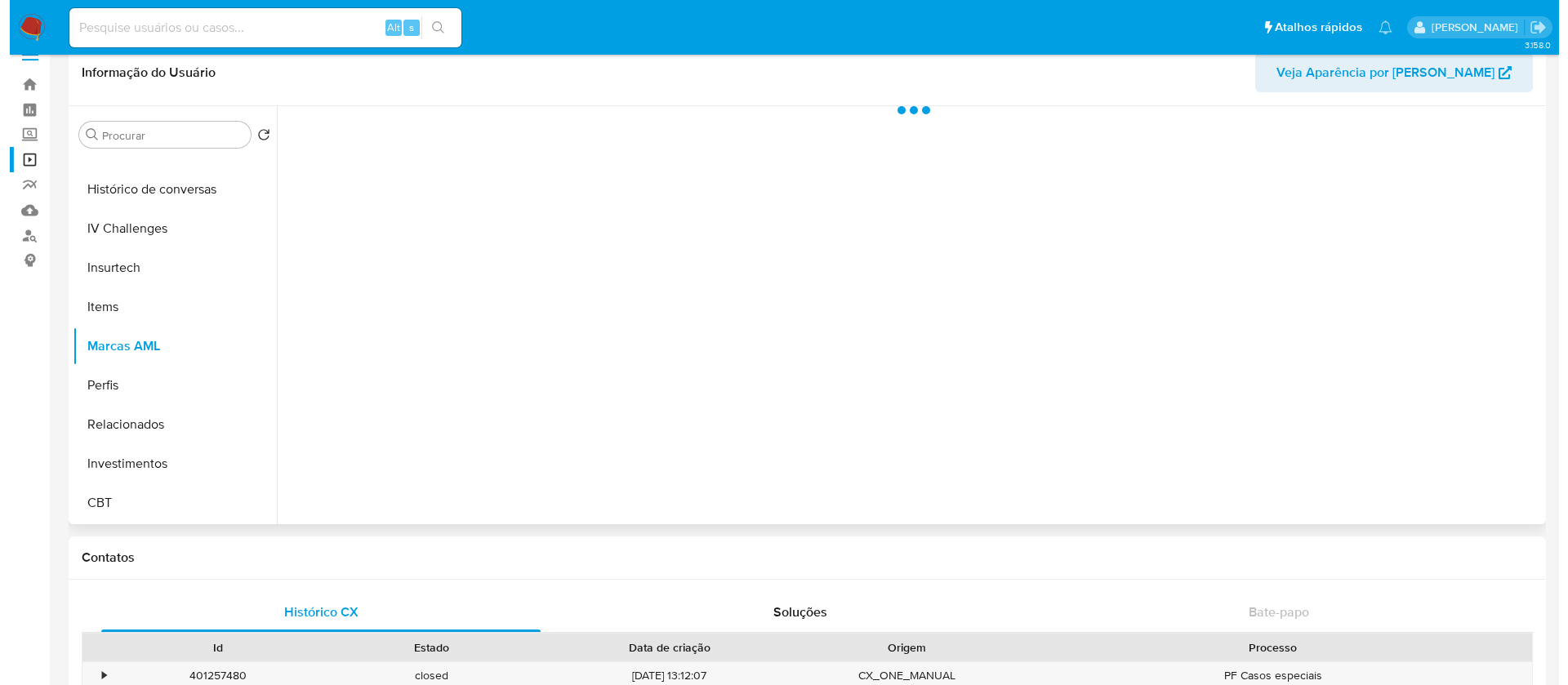
scroll to position [0, 0]
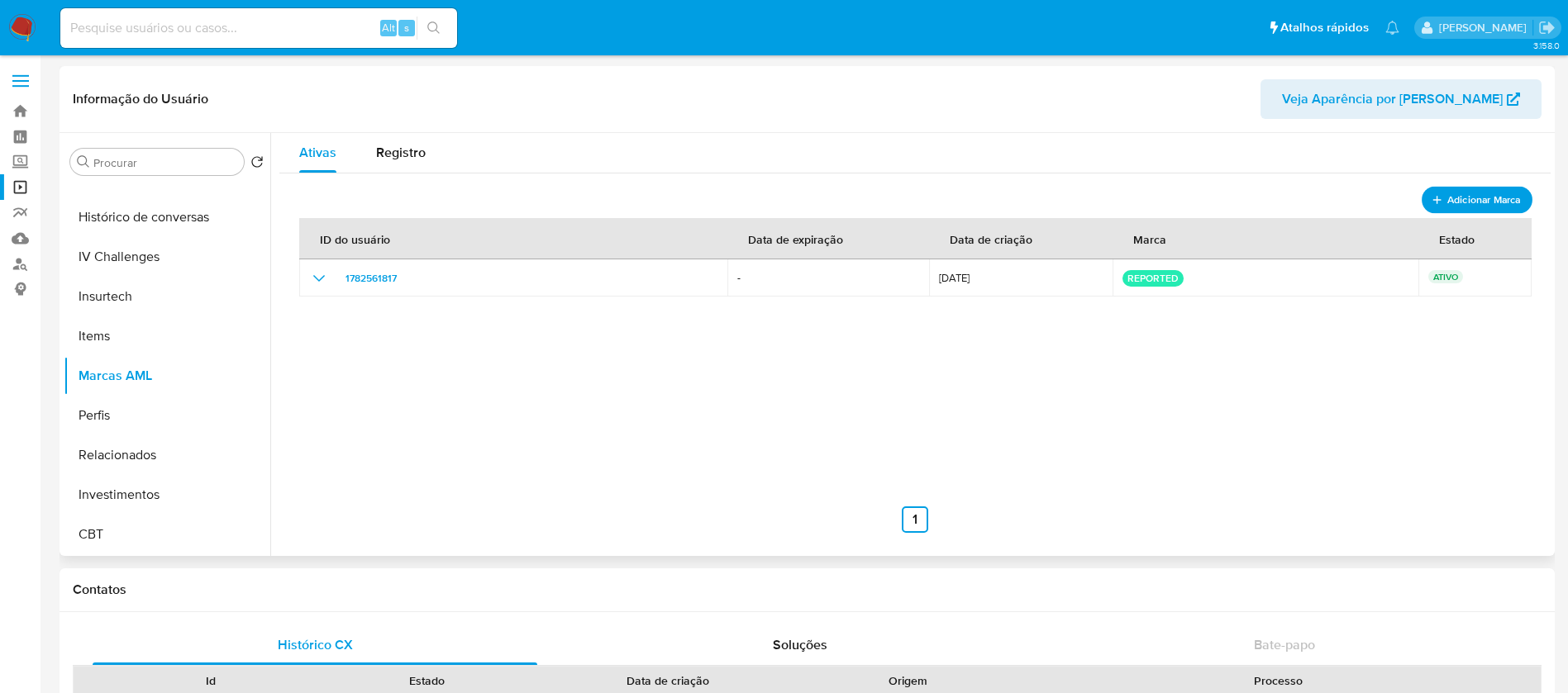
click at [1475, 195] on span "Adicionar Marca" at bounding box center [1484, 200] width 74 height 21
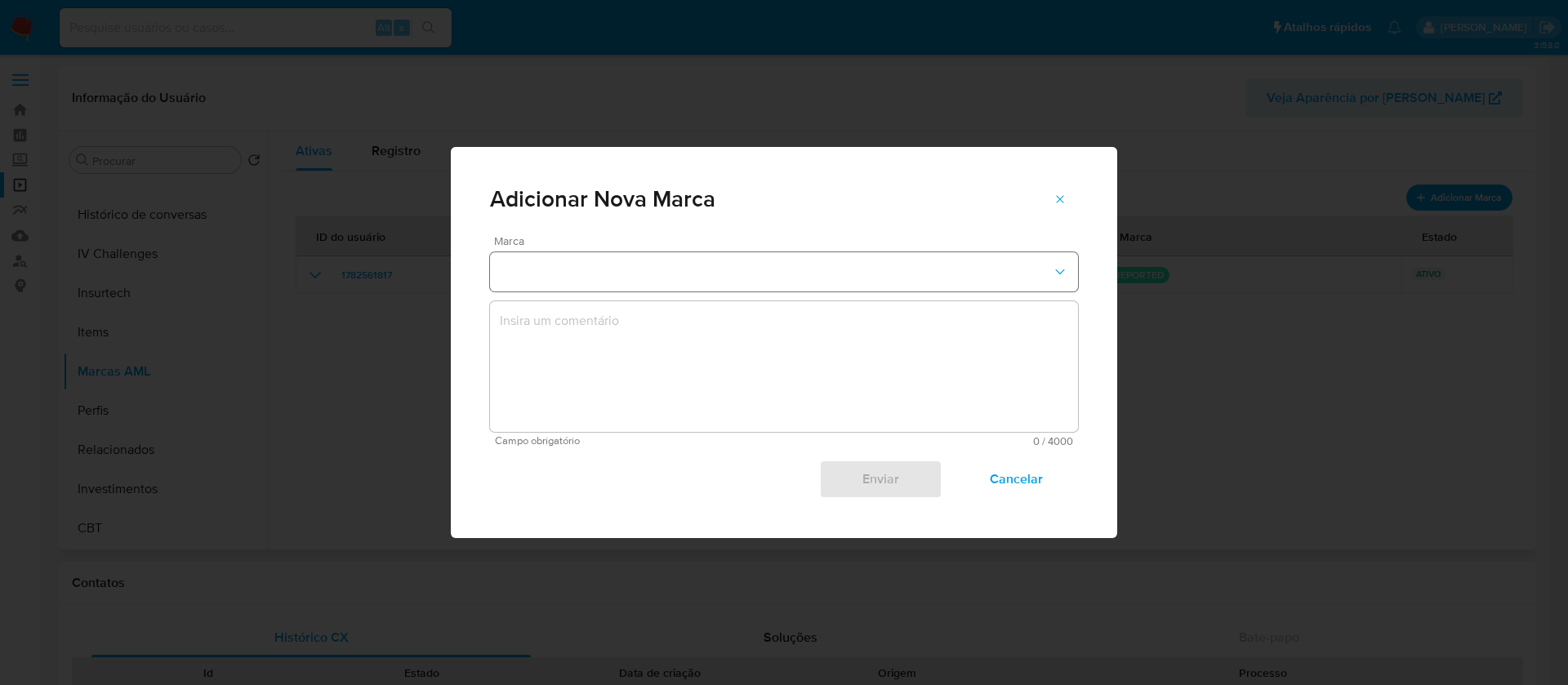
click at [1061, 266] on icon "marks-modal" at bounding box center [1060, 272] width 16 height 16
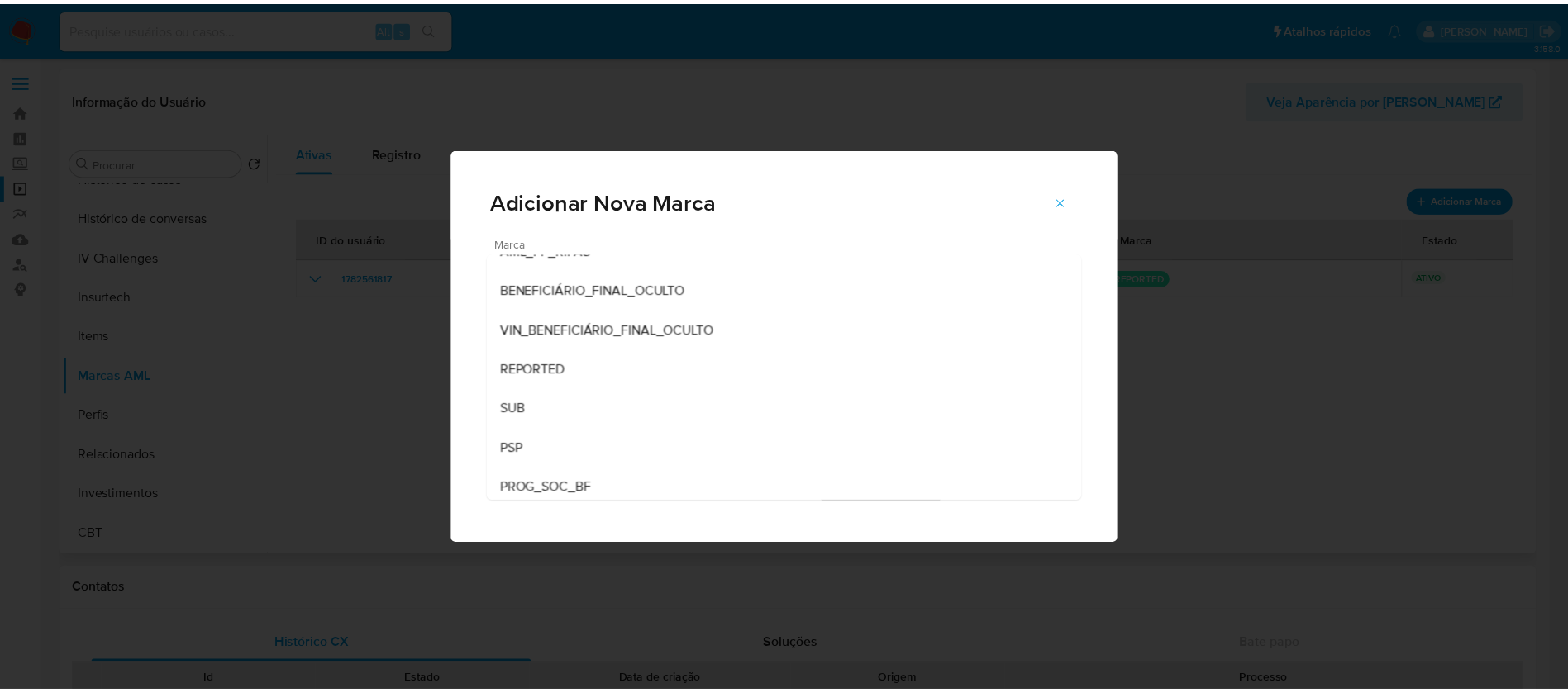
scroll to position [228, 0]
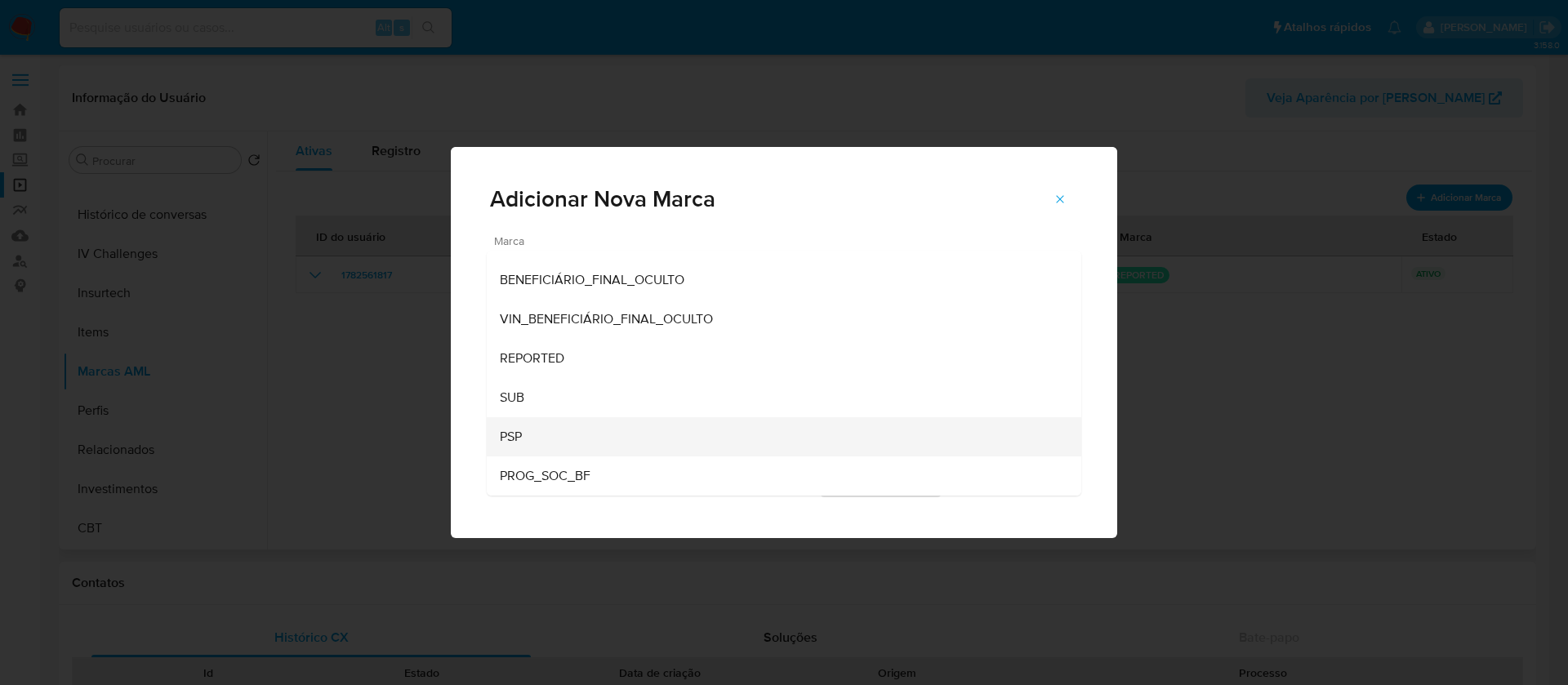
click at [529, 440] on div "PSP" at bounding box center [779, 437] width 559 height 39
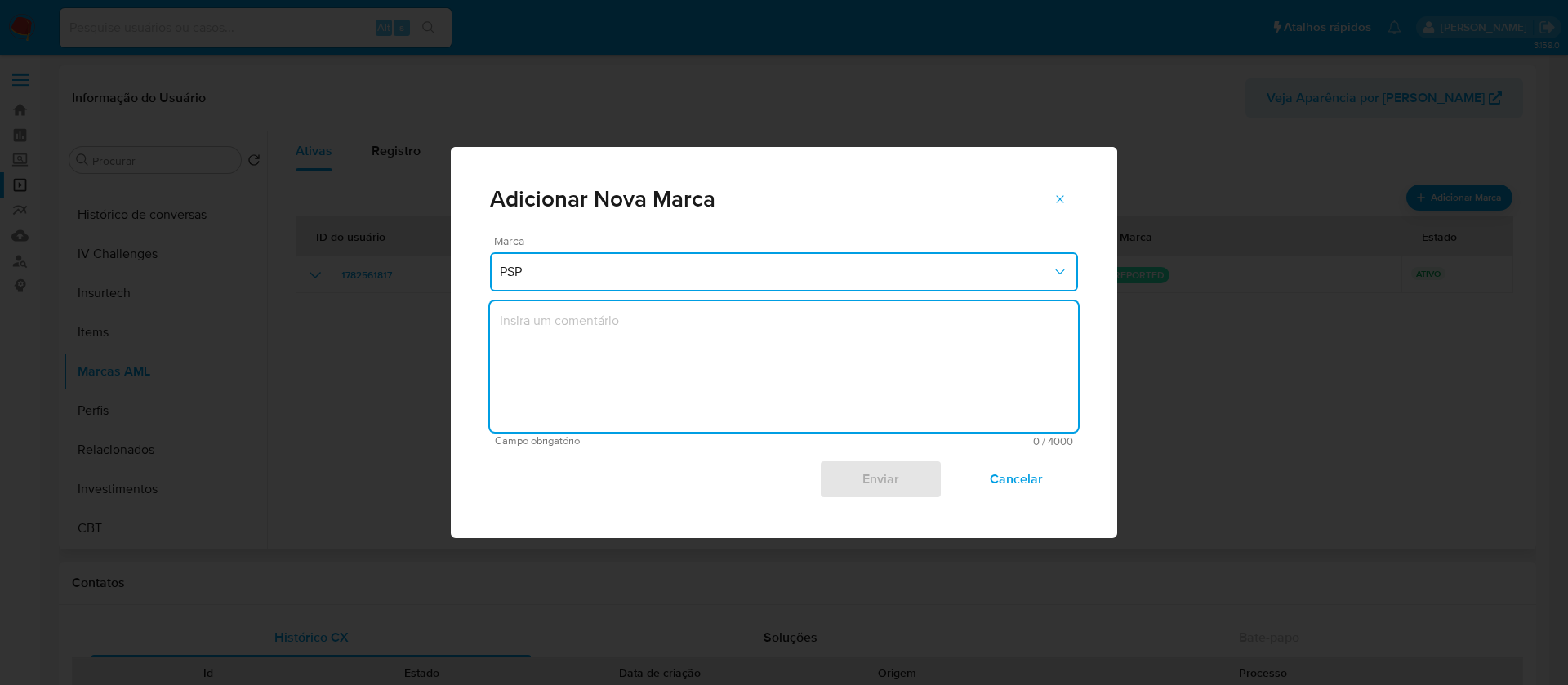
click at [613, 322] on textarea "marks-modal" at bounding box center [783, 366] width 588 height 130
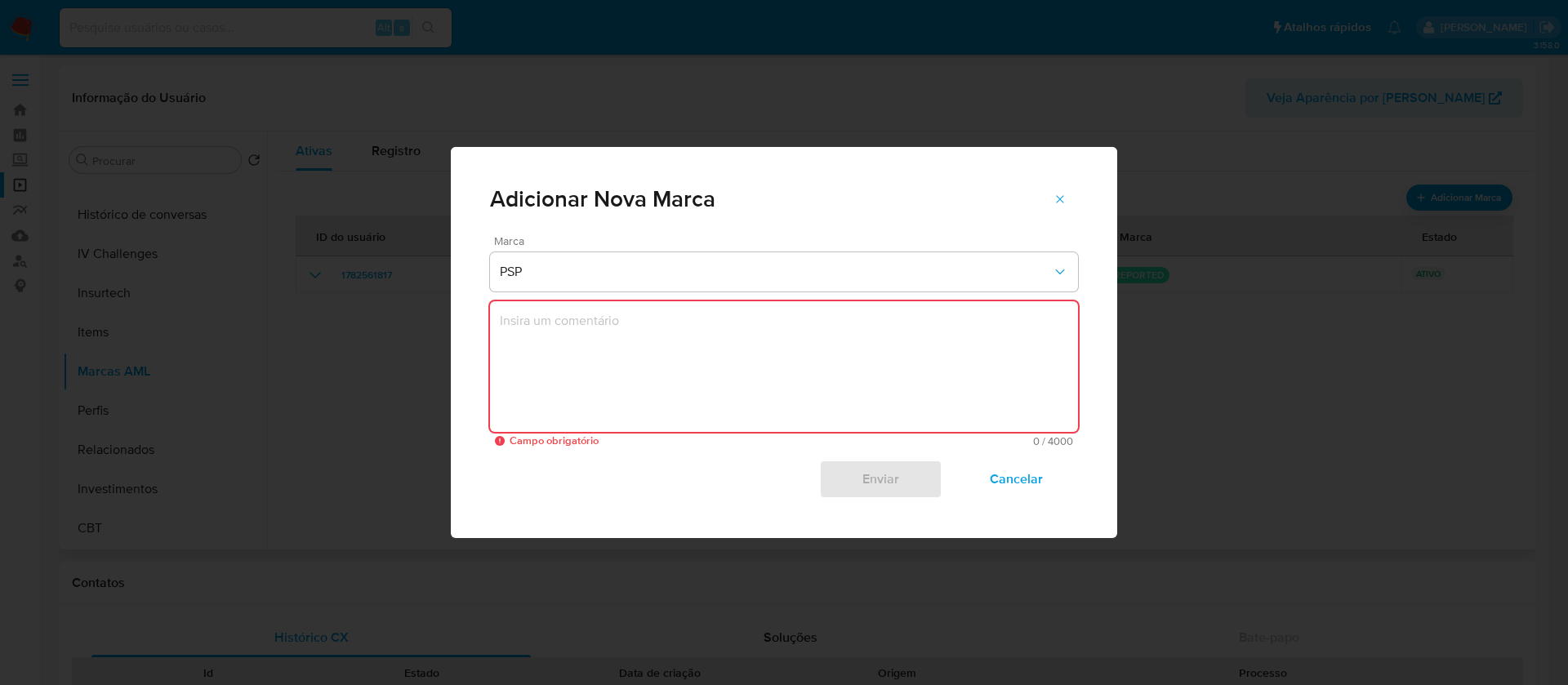
click at [643, 366] on textarea "marks-modal" at bounding box center [783, 366] width 588 height 130
paste textarea "Instituição classificada como PSP"
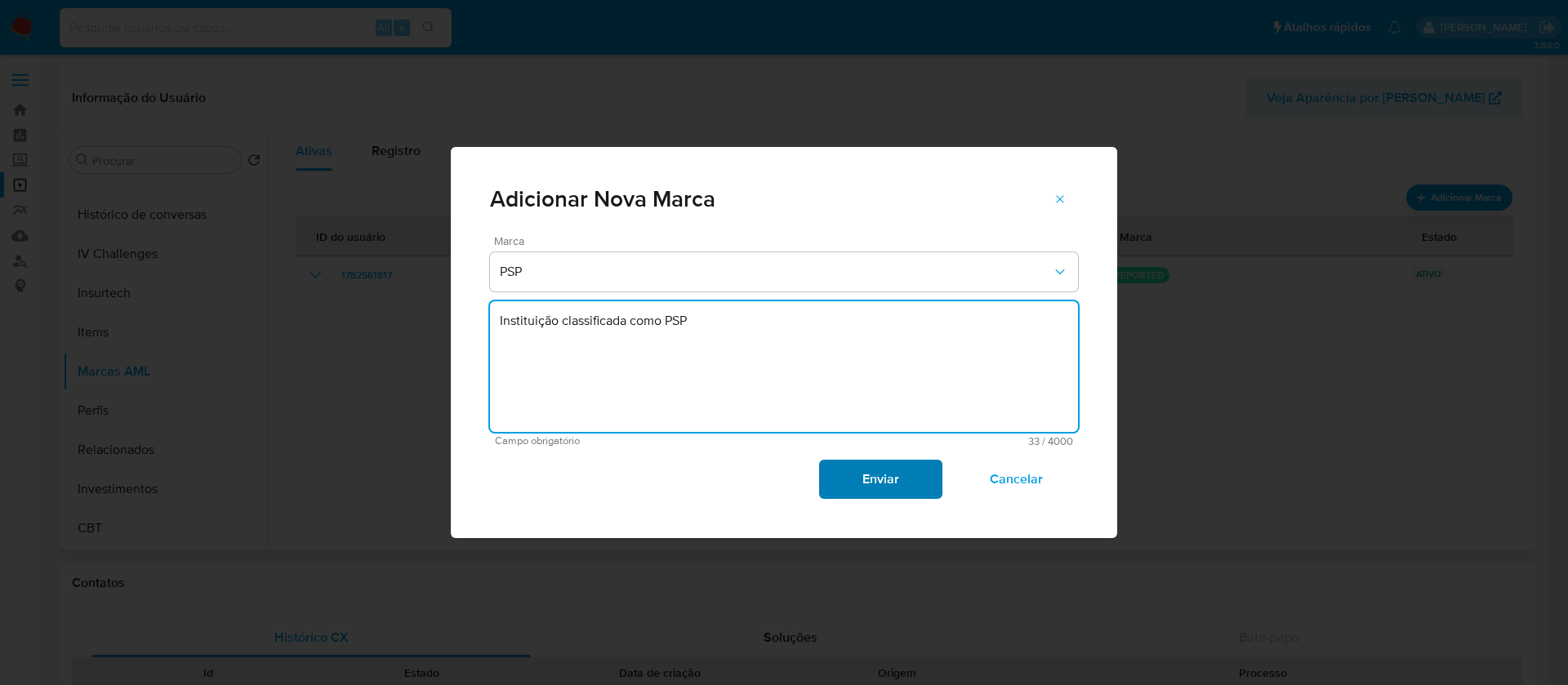
type textarea "Instituição classificada como PSP"
click at [892, 489] on span "Enviar" at bounding box center [880, 479] width 80 height 36
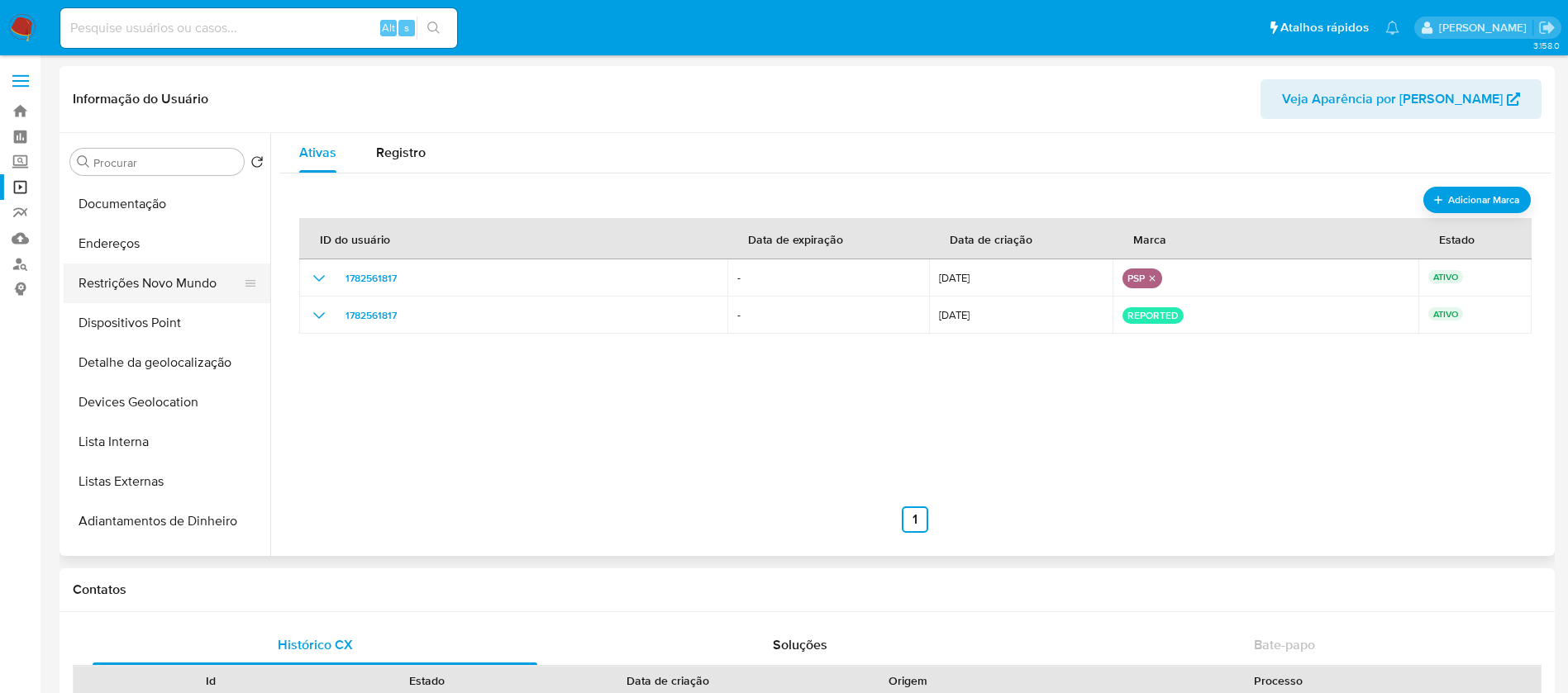
scroll to position [0, 0]
click at [108, 276] on button "Geral" at bounding box center [160, 281] width 193 height 39
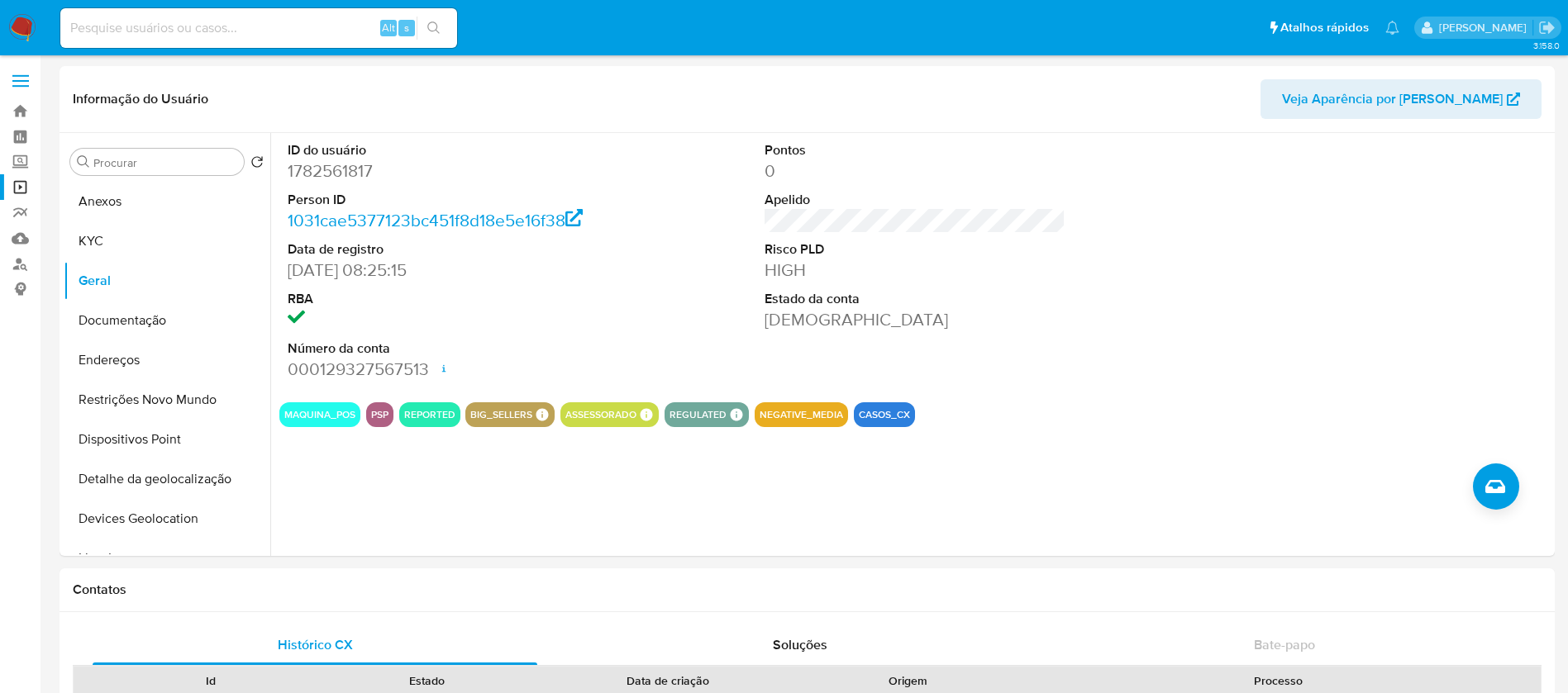
click at [220, 19] on input at bounding box center [259, 28] width 397 height 22
paste input "660940522"
type input "660940522"
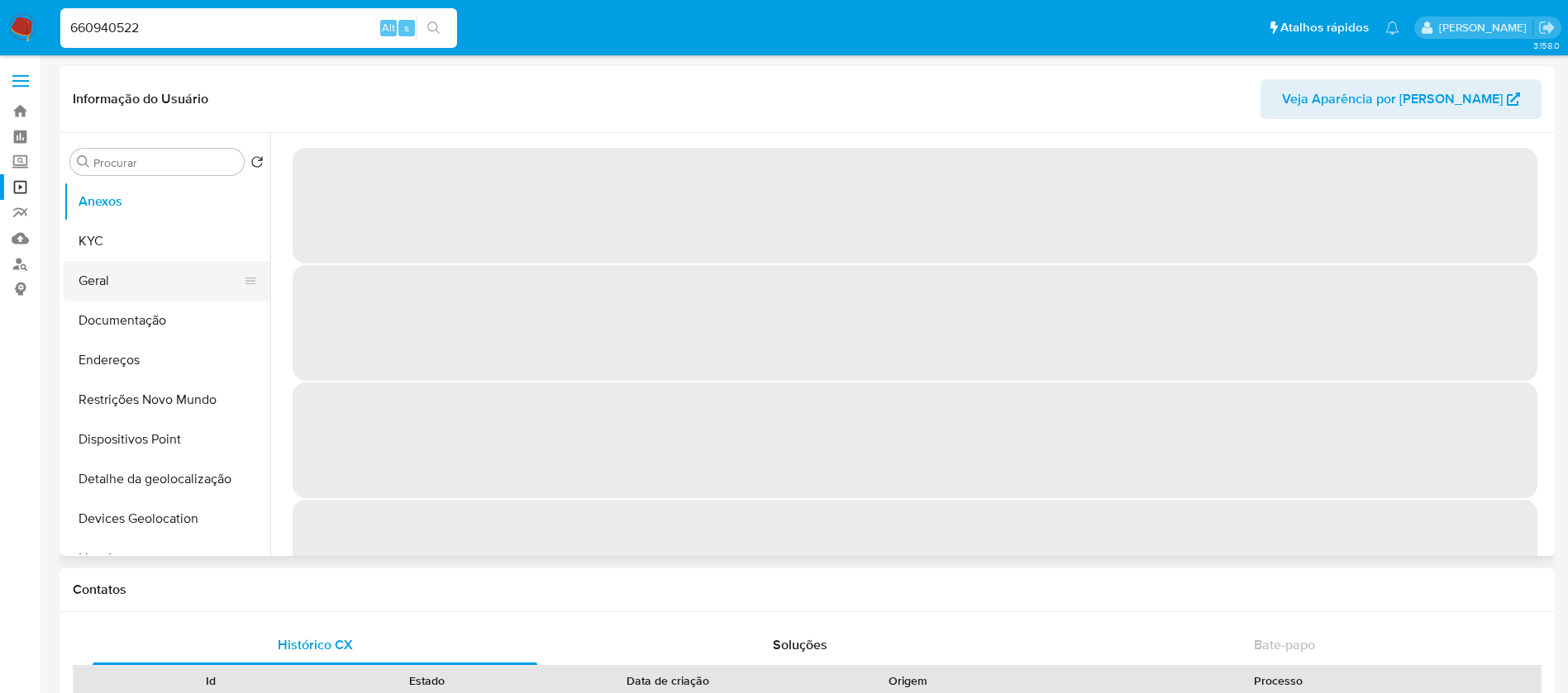
click at [109, 295] on button "Geral" at bounding box center [160, 281] width 193 height 39
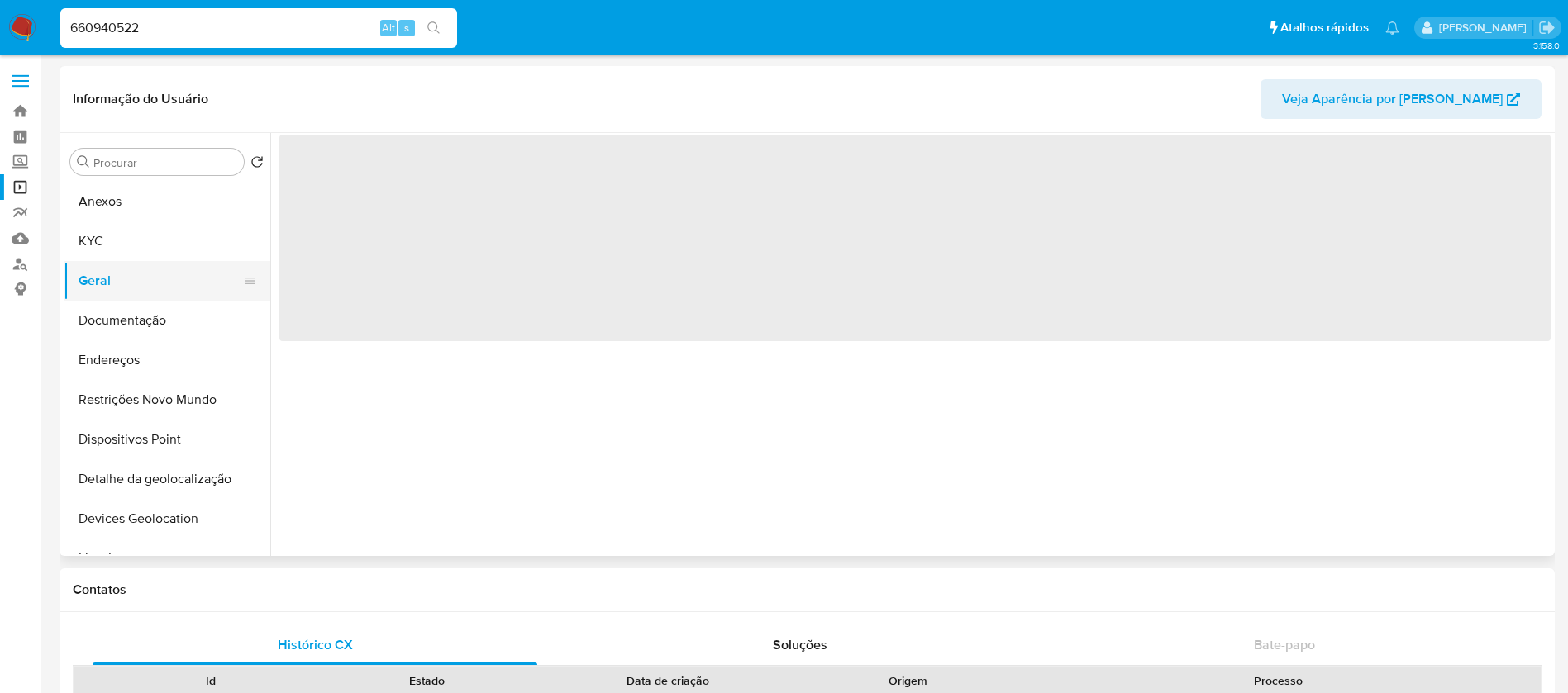
select select "10"
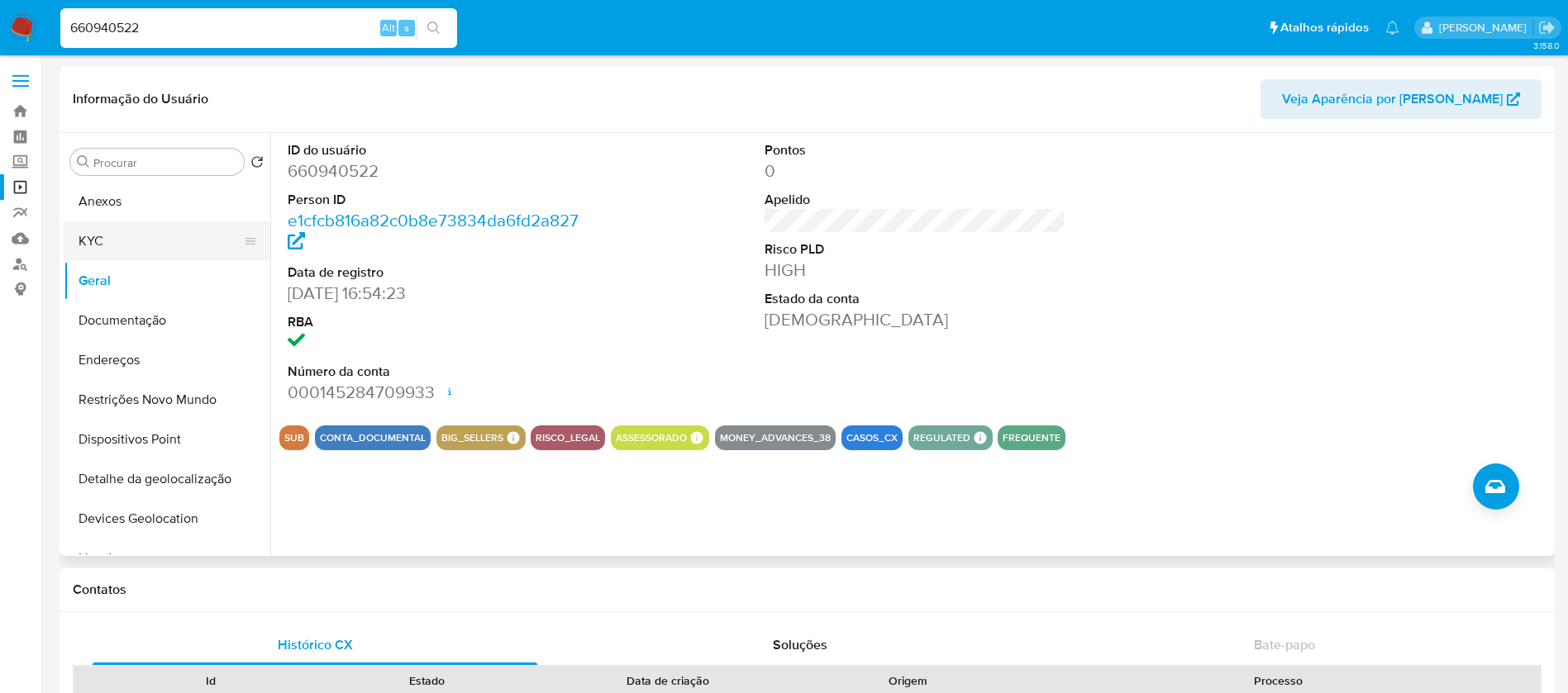
click at [98, 242] on button "KYC" at bounding box center [160, 241] width 193 height 39
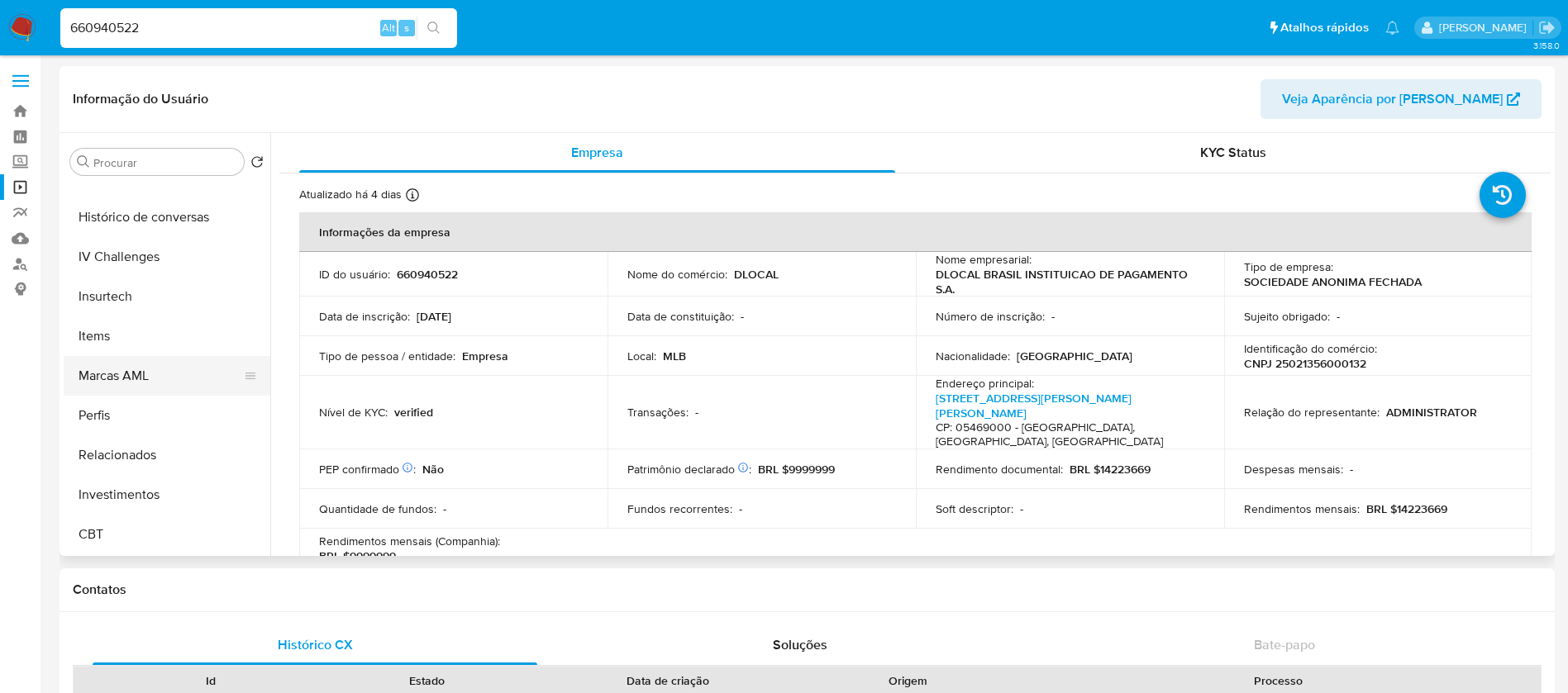
click at [111, 376] on button "Marcas AML" at bounding box center [160, 376] width 193 height 39
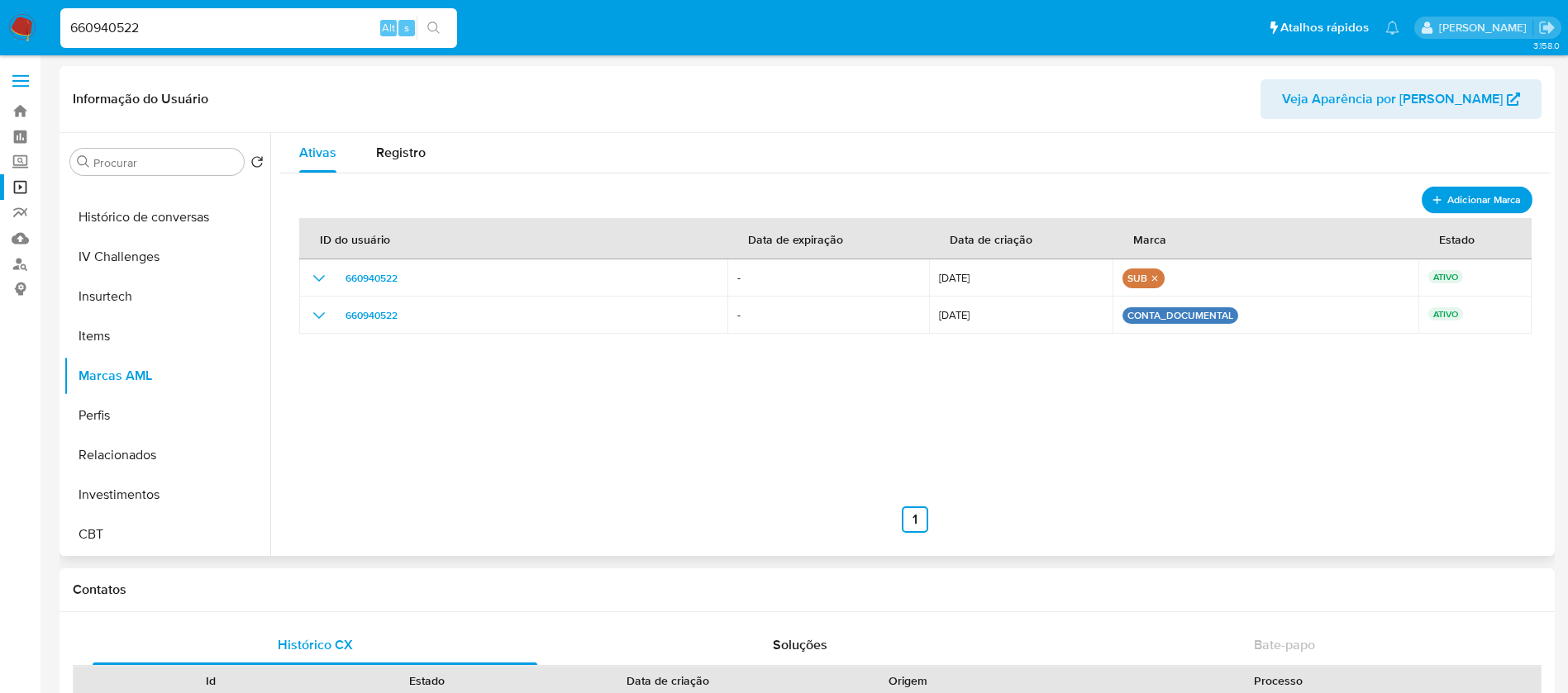
click at [1480, 203] on span "Adicionar Marca" at bounding box center [1484, 200] width 74 height 21
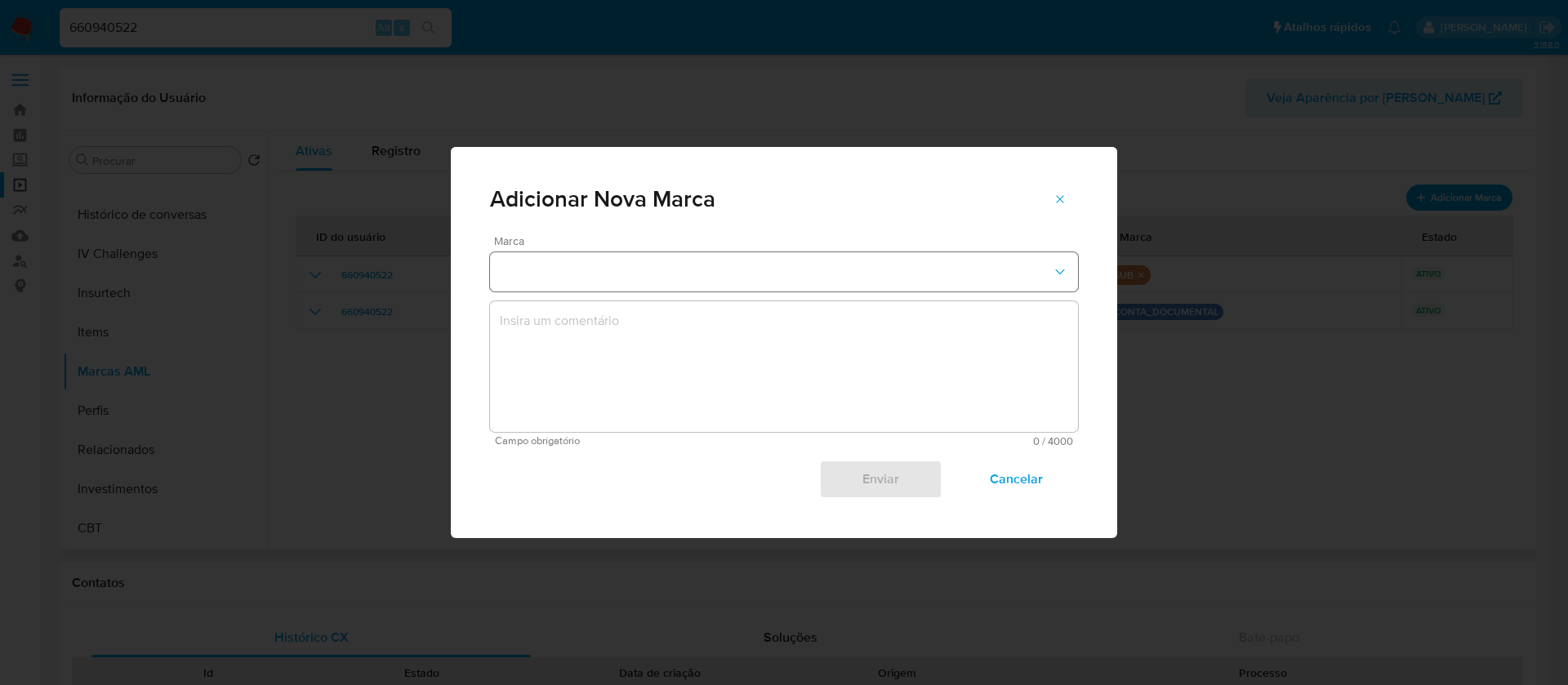
click at [1059, 272] on icon "marks-modal" at bounding box center [1060, 272] width 16 height 16
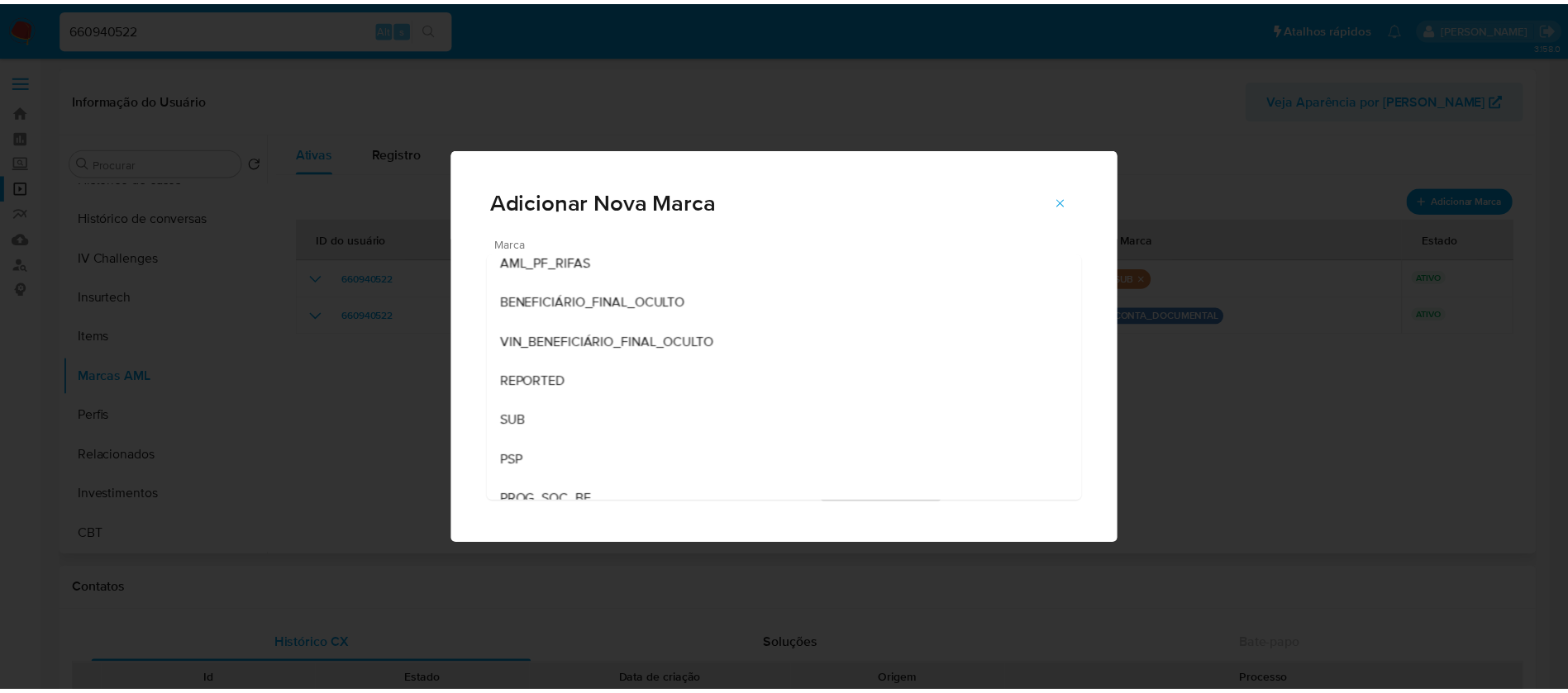
scroll to position [228, 0]
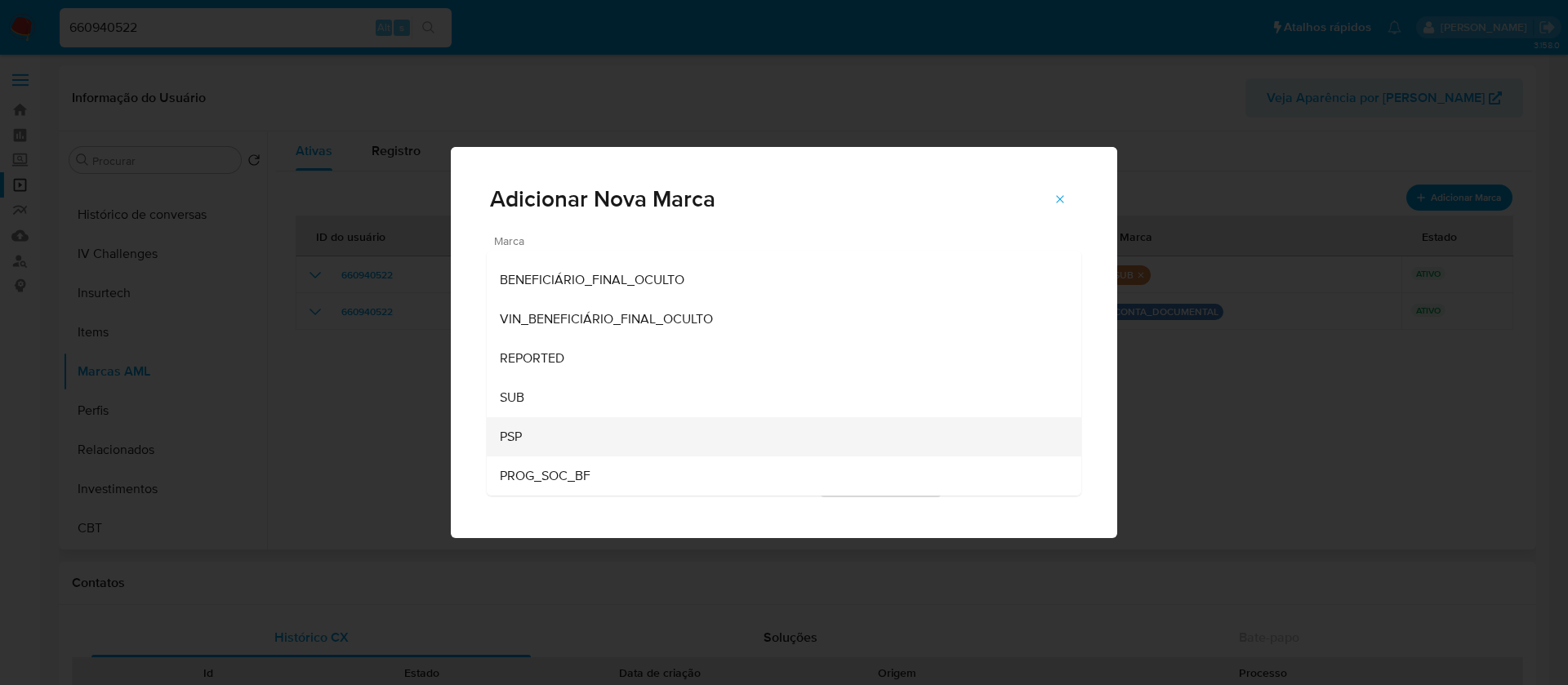
click at [538, 445] on div "PSP" at bounding box center [779, 437] width 559 height 39
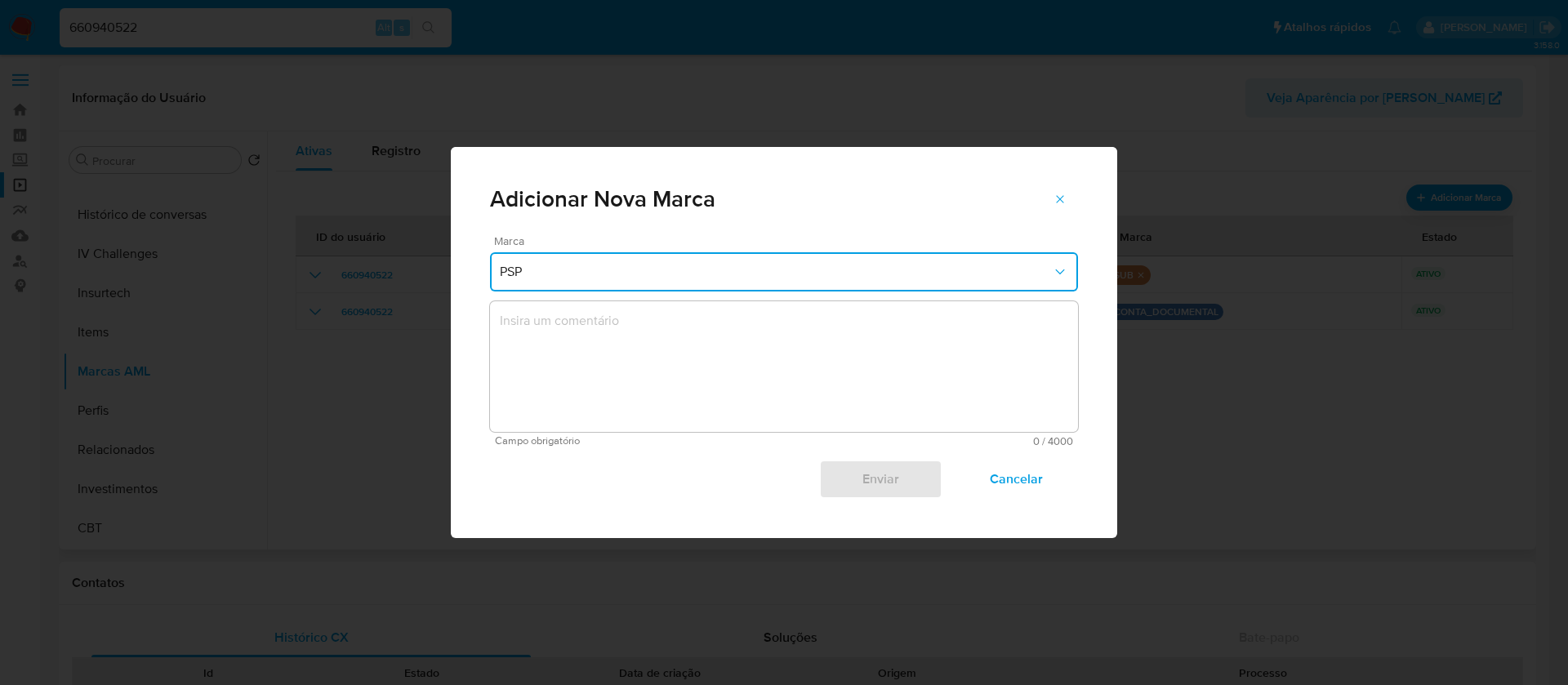
click at [669, 356] on textarea "marks-modal" at bounding box center [783, 366] width 588 height 130
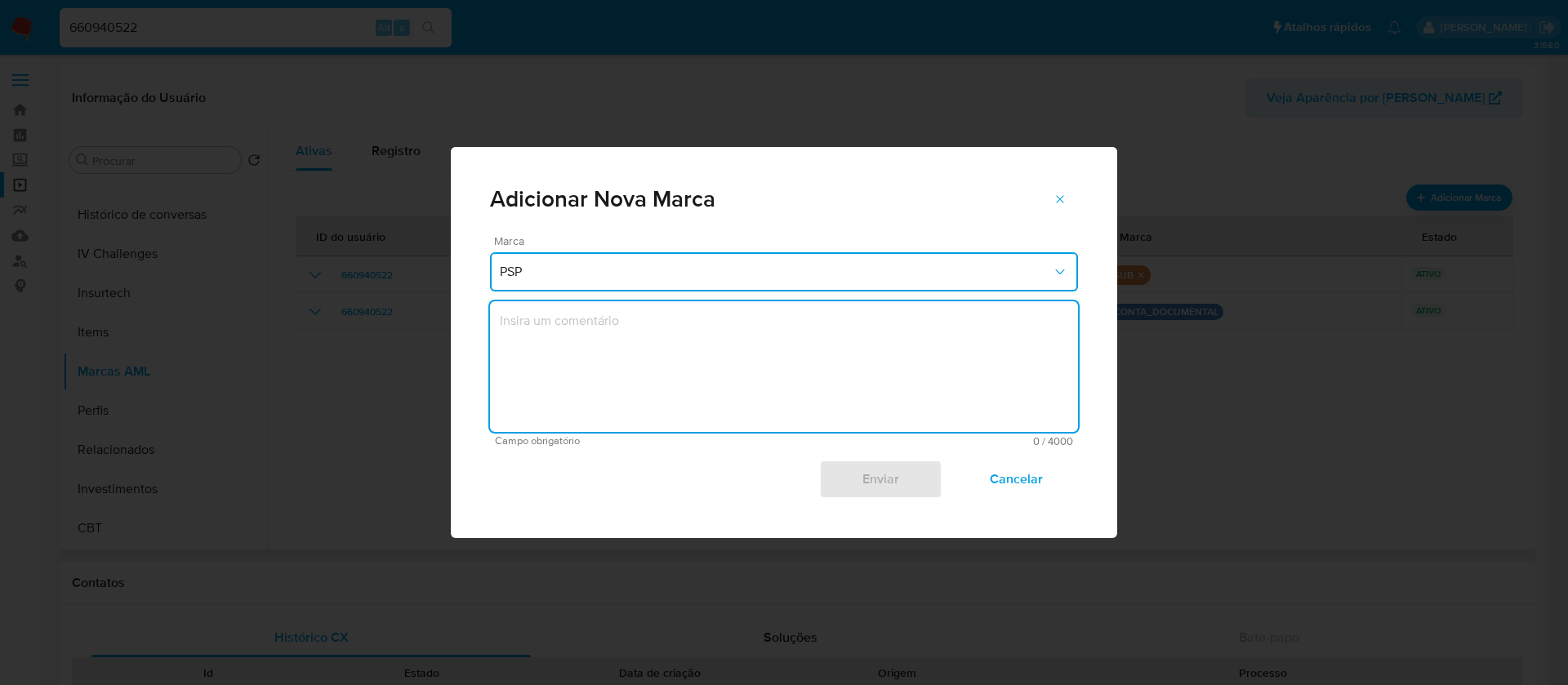
type textarea "660940522"
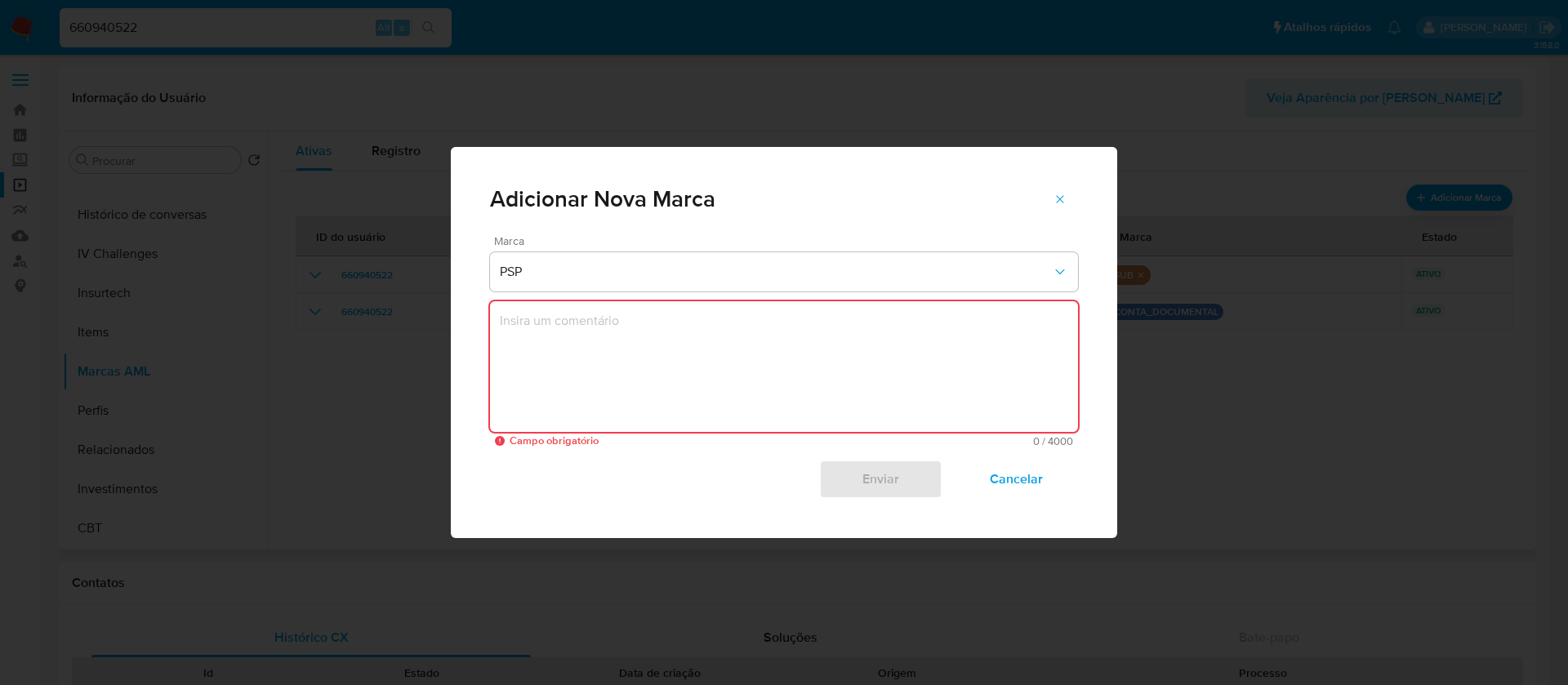
click at [573, 335] on textarea "marks-modal" at bounding box center [783, 366] width 588 height 130
paste textarea "Instituição classificada como PSP"
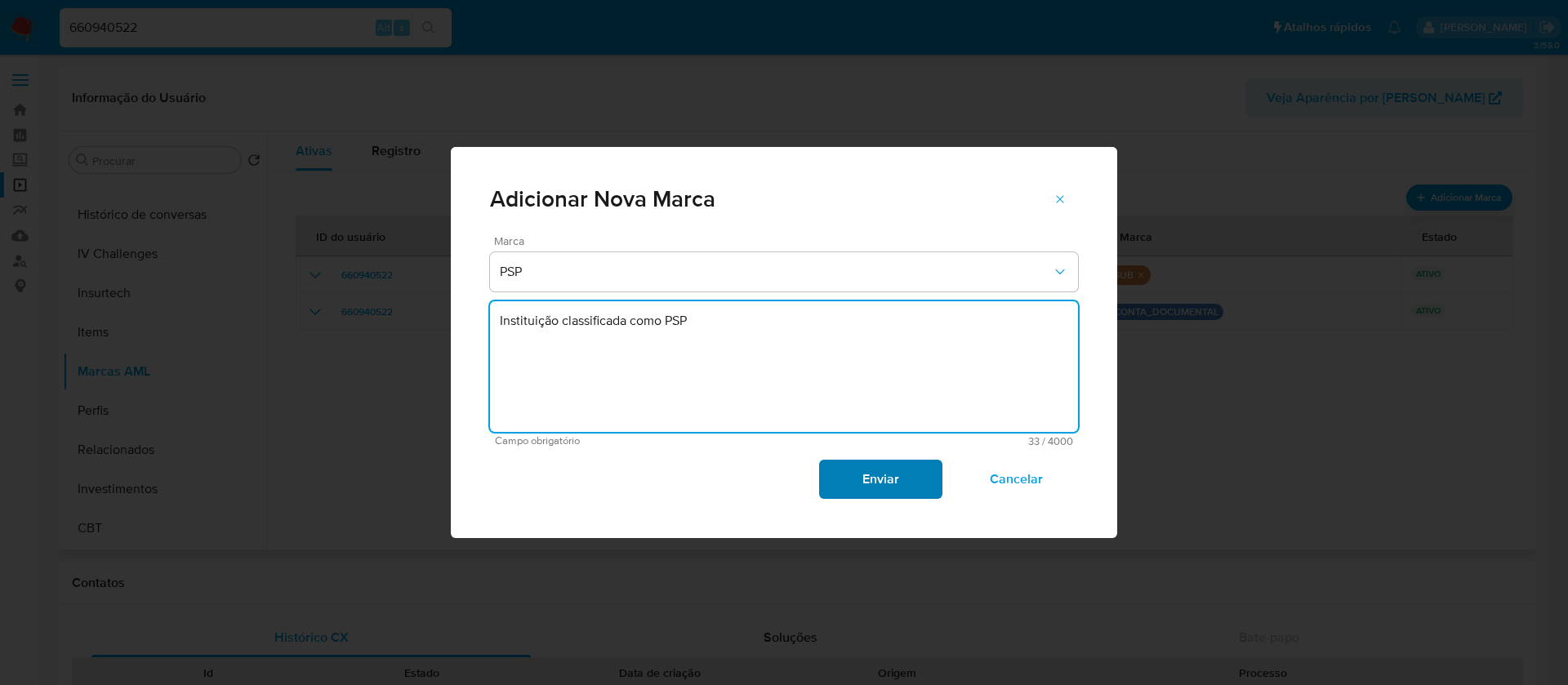
type textarea "Instituição classificada como PSP"
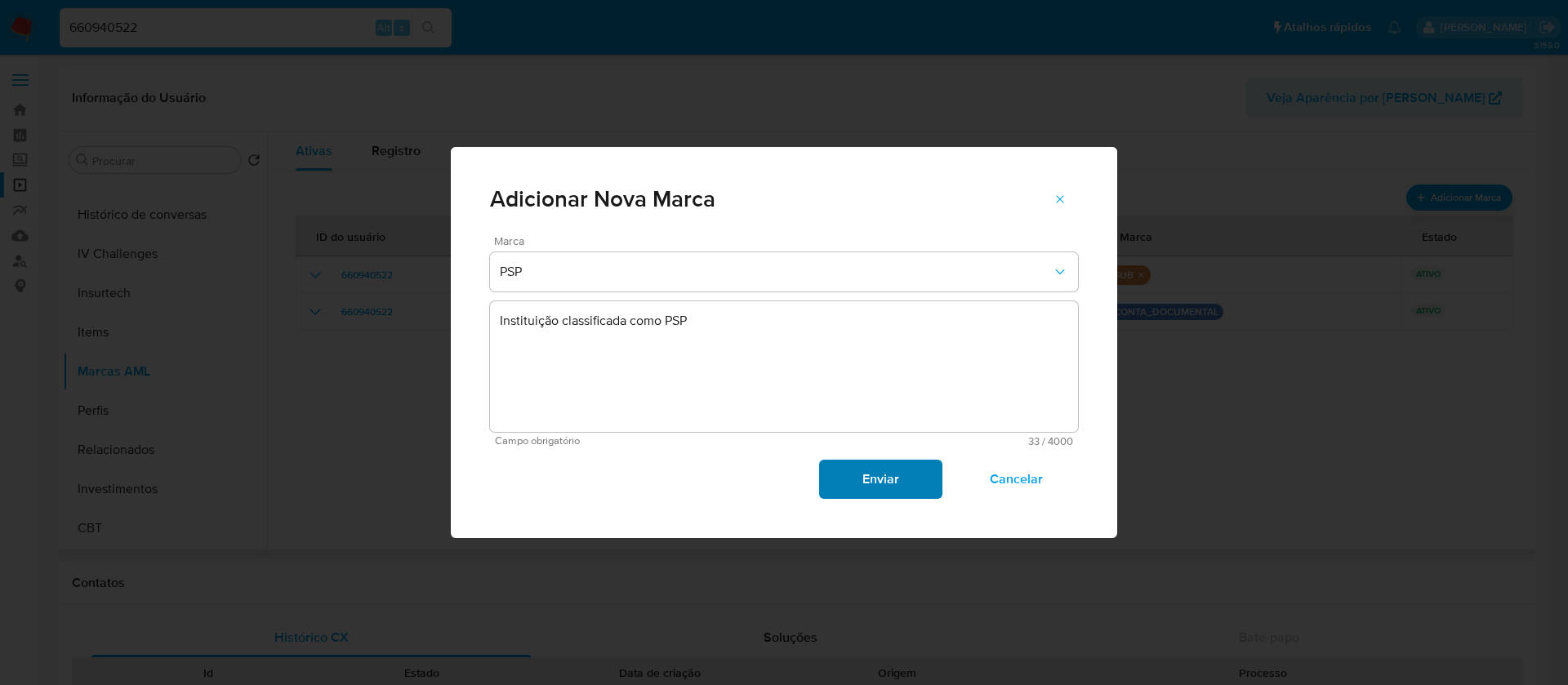
click at [872, 480] on span "Enviar" at bounding box center [880, 479] width 80 height 36
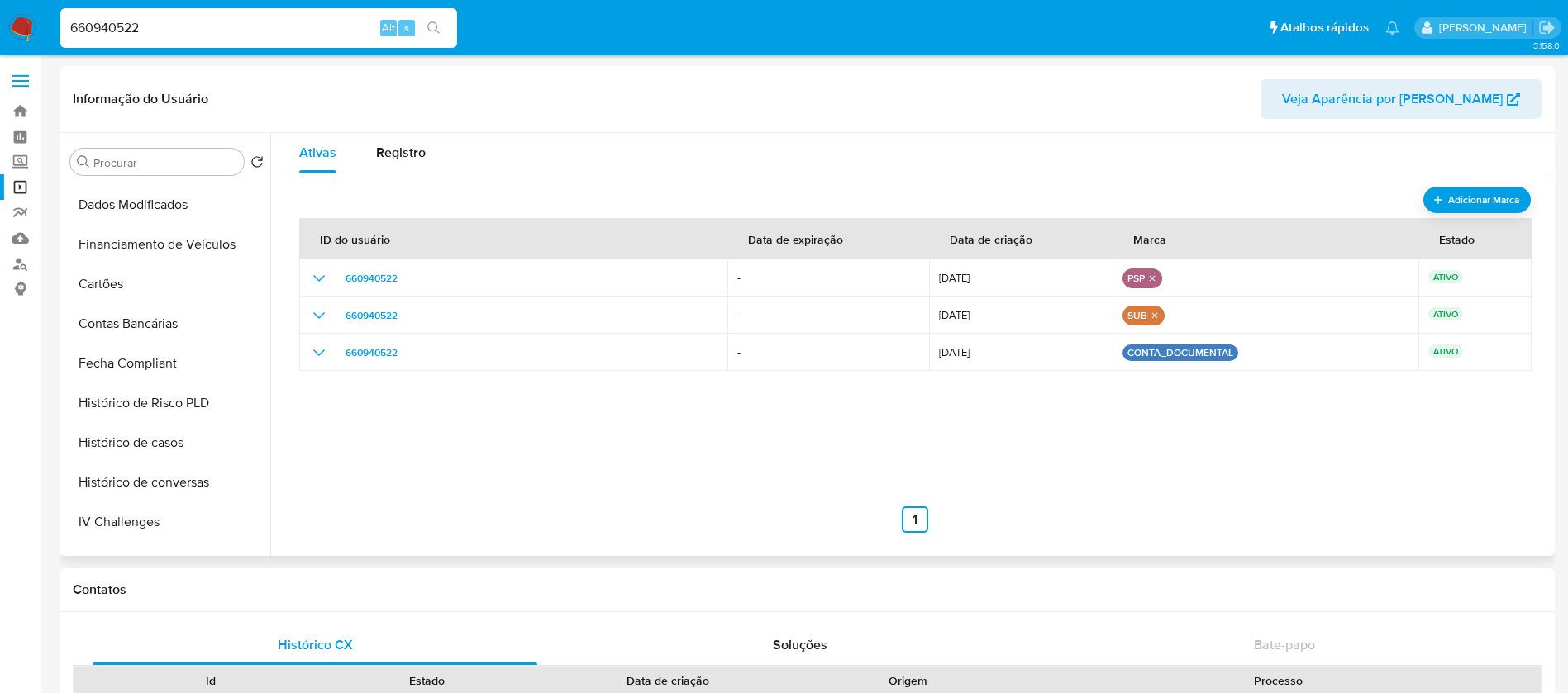
scroll to position [0, 0]
click at [107, 276] on button "Geral" at bounding box center [160, 281] width 193 height 39
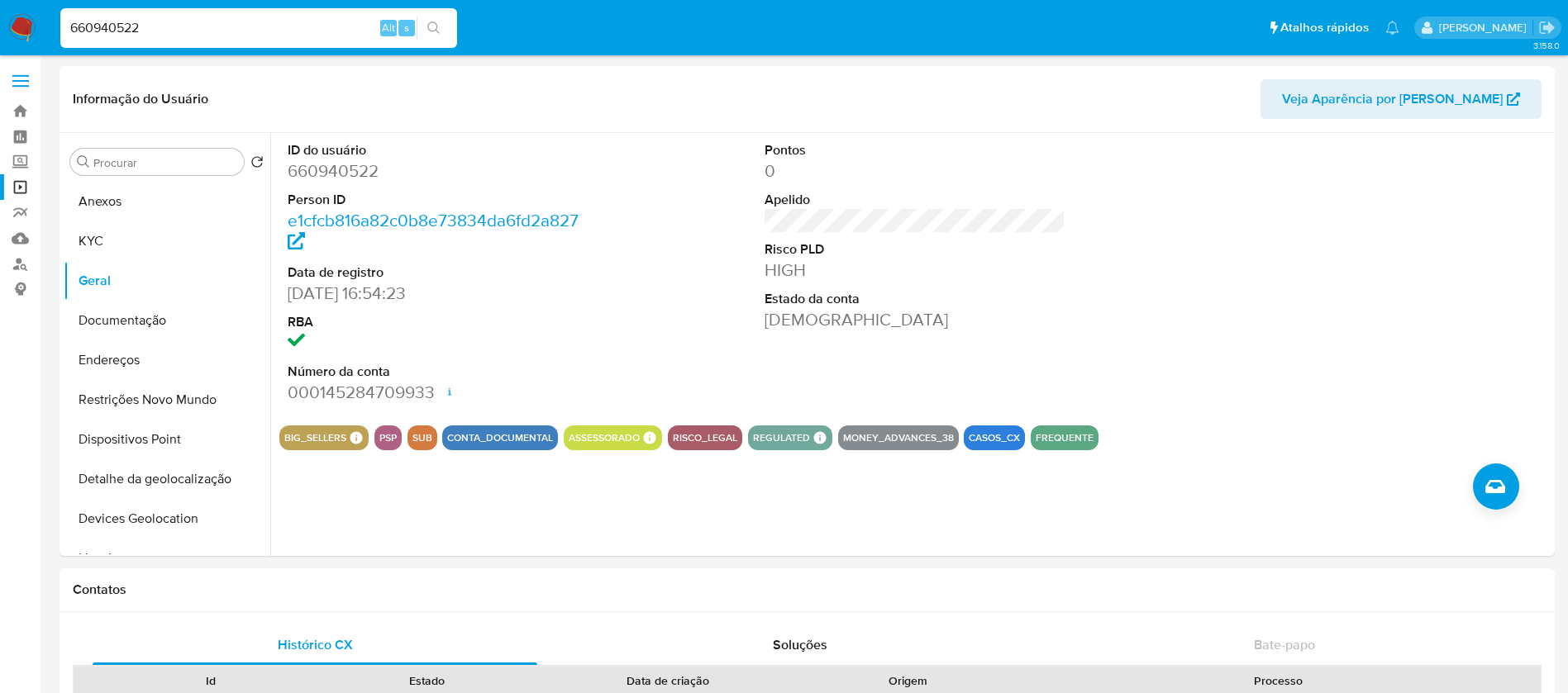
click at [17, 188] on link "Operações em massa" at bounding box center [98, 187] width 197 height 26
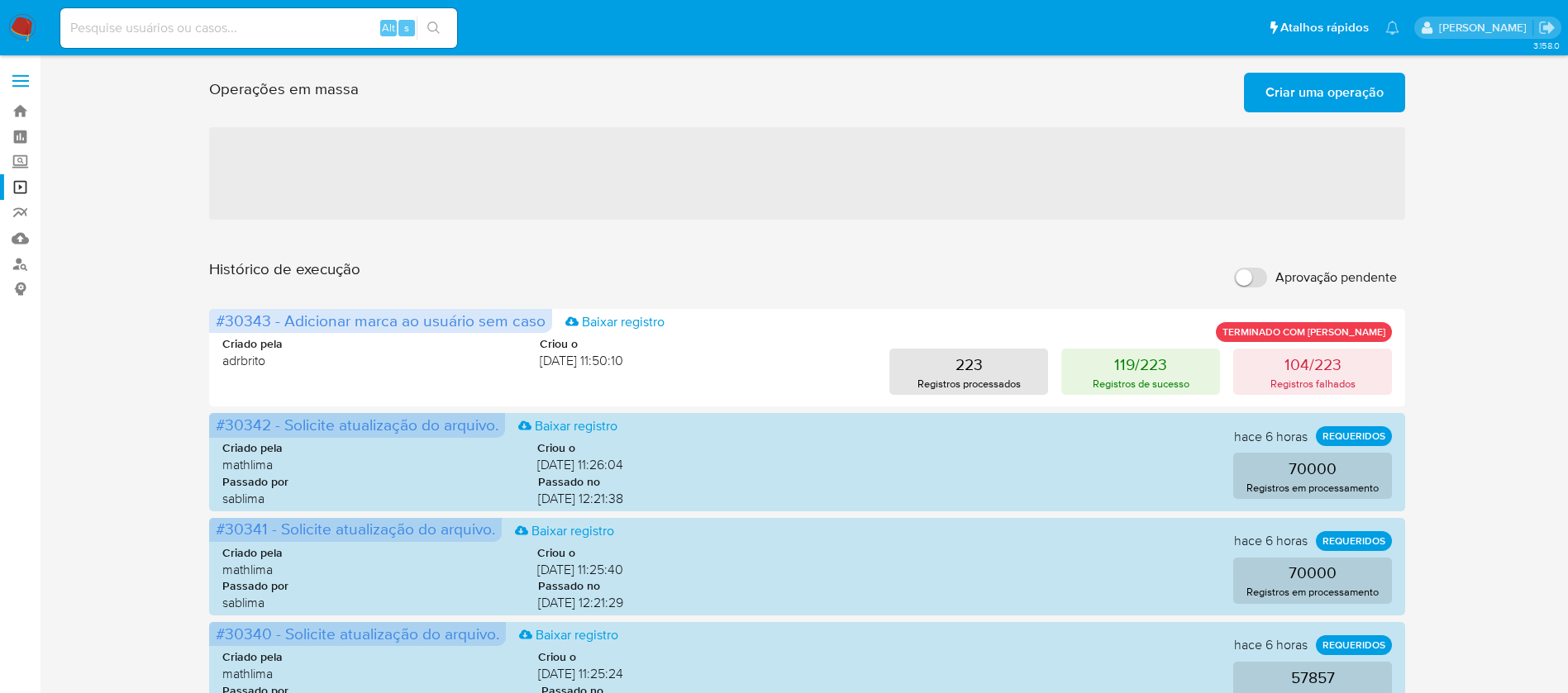
click at [1306, 92] on span "Criar uma operação" at bounding box center [1325, 92] width 119 height 37
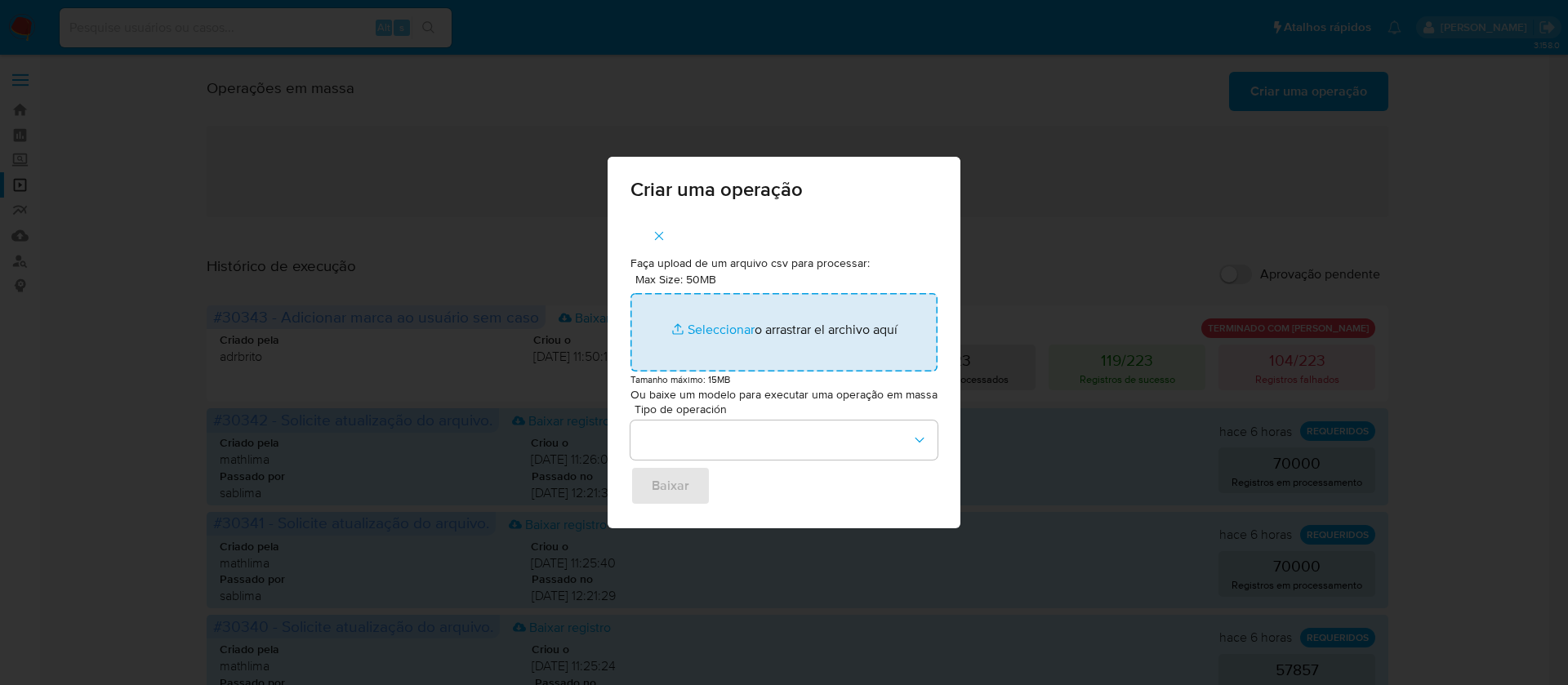
click at [704, 337] on input "Max Size: 50MB Seleccionar archivos" at bounding box center [784, 333] width 307 height 78
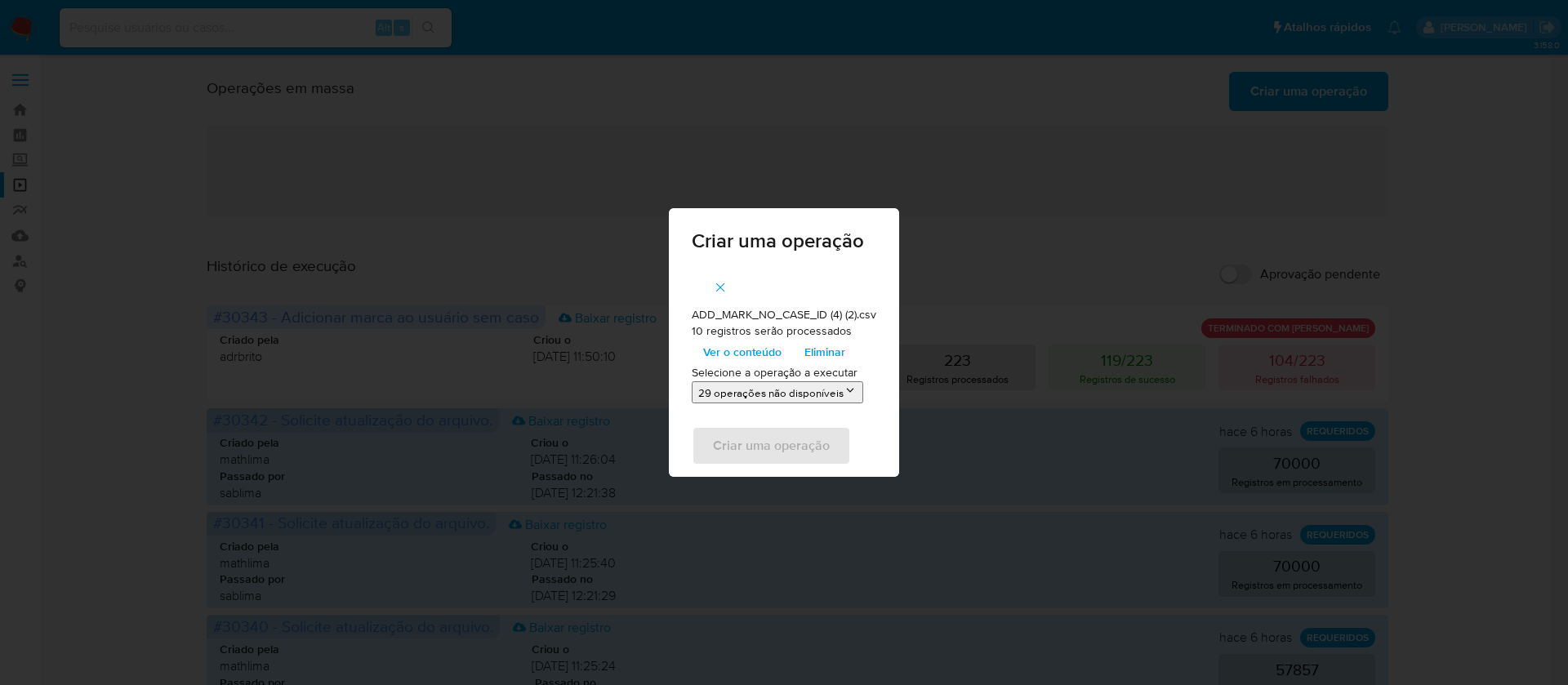
click at [744, 350] on span "Ver o conteúdo" at bounding box center [742, 352] width 78 height 23
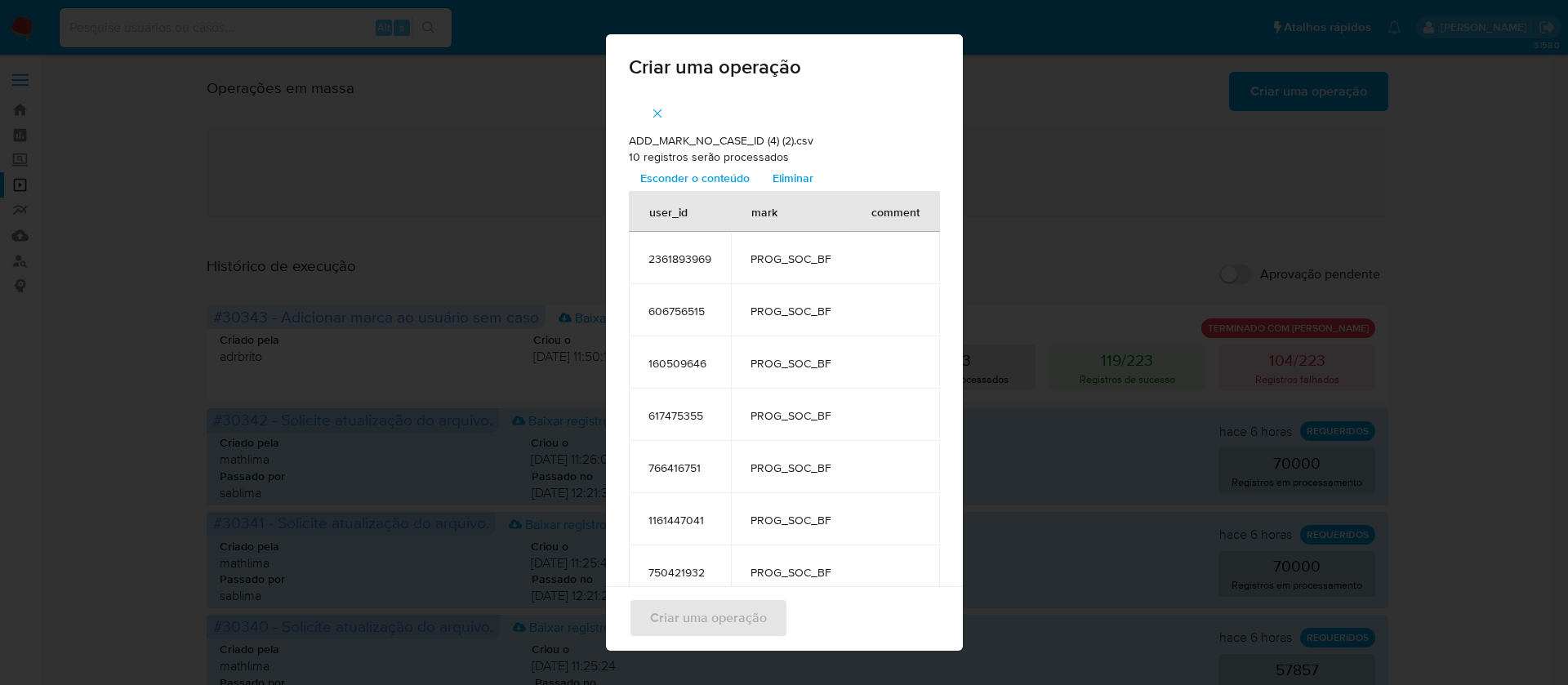
click at [650, 112] on icon "button" at bounding box center [657, 114] width 15 height 15
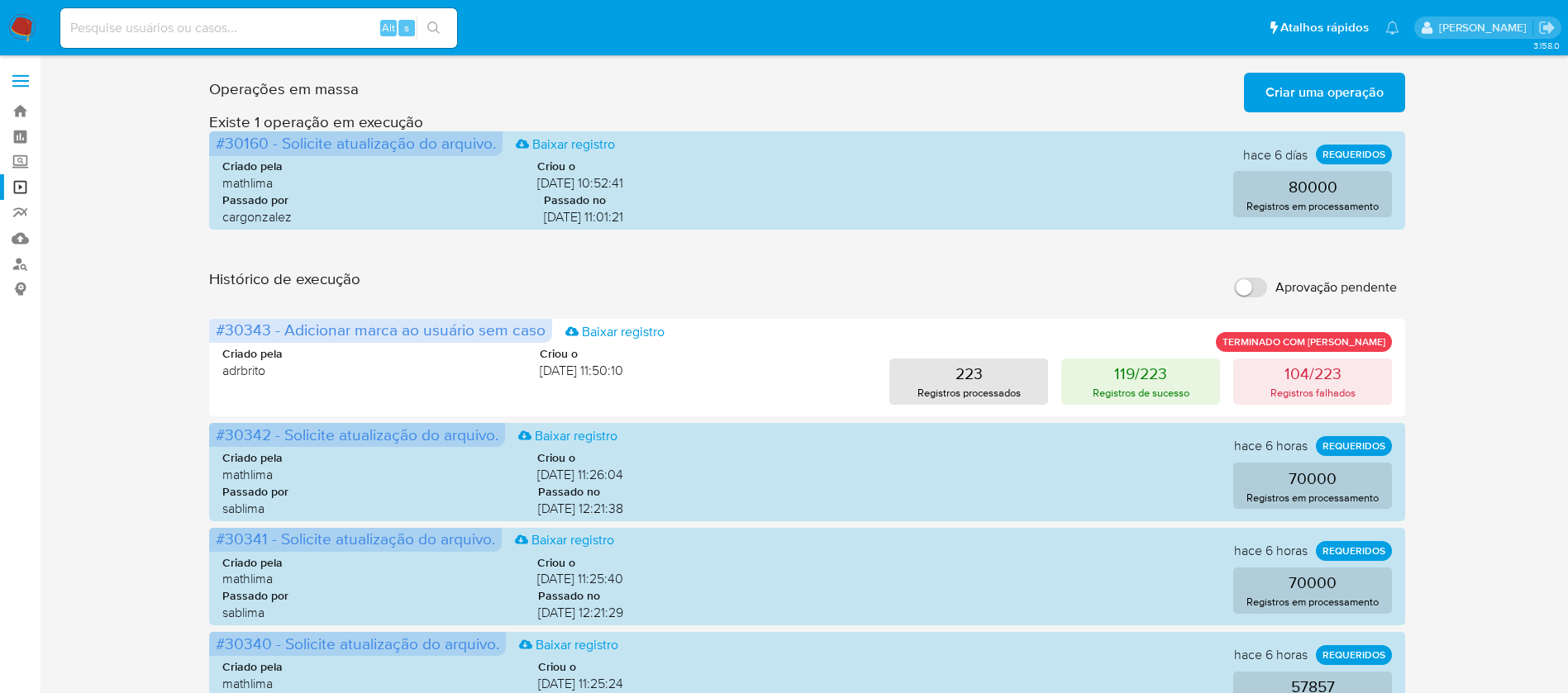
click at [22, 30] on img at bounding box center [22, 28] width 28 height 28
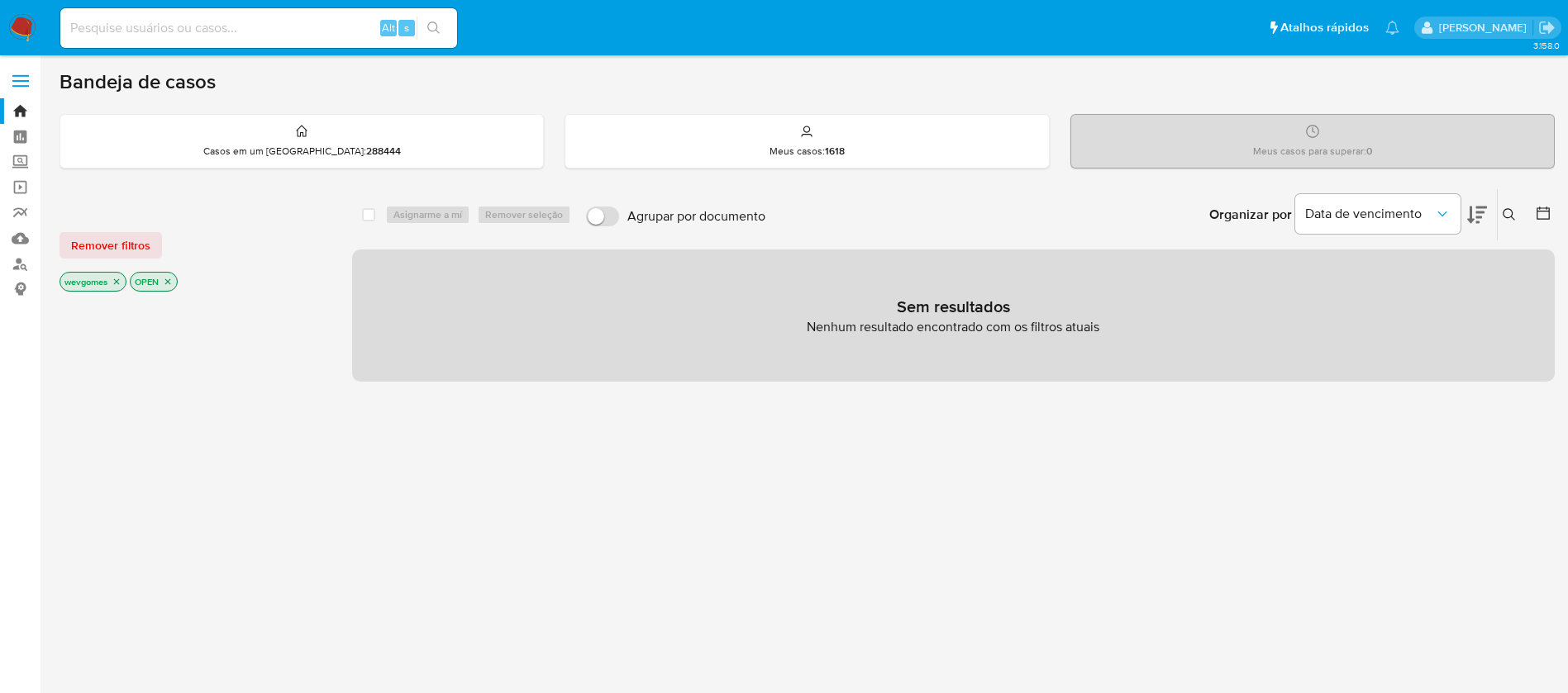
click at [119, 284] on icon "close-filter" at bounding box center [117, 282] width 5 height 5
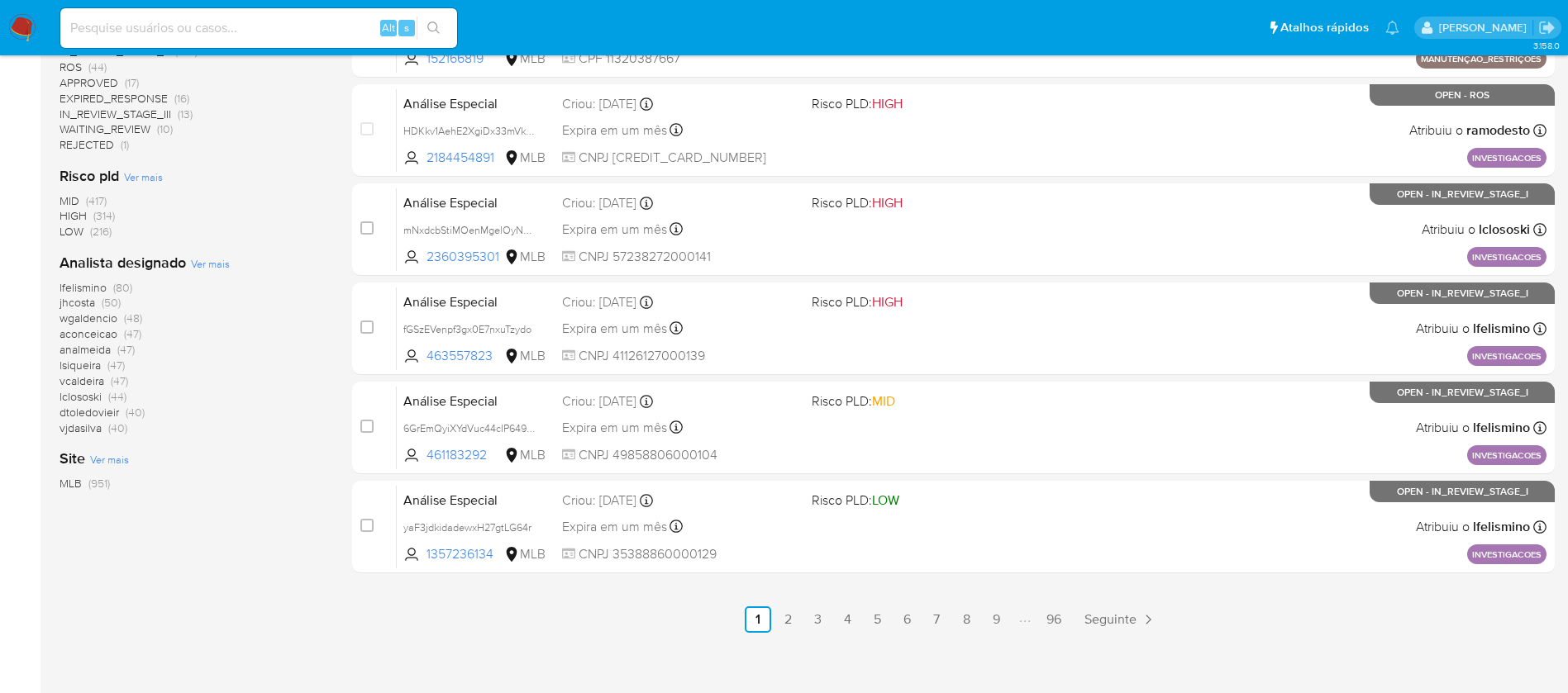
scroll to position [496, 0]
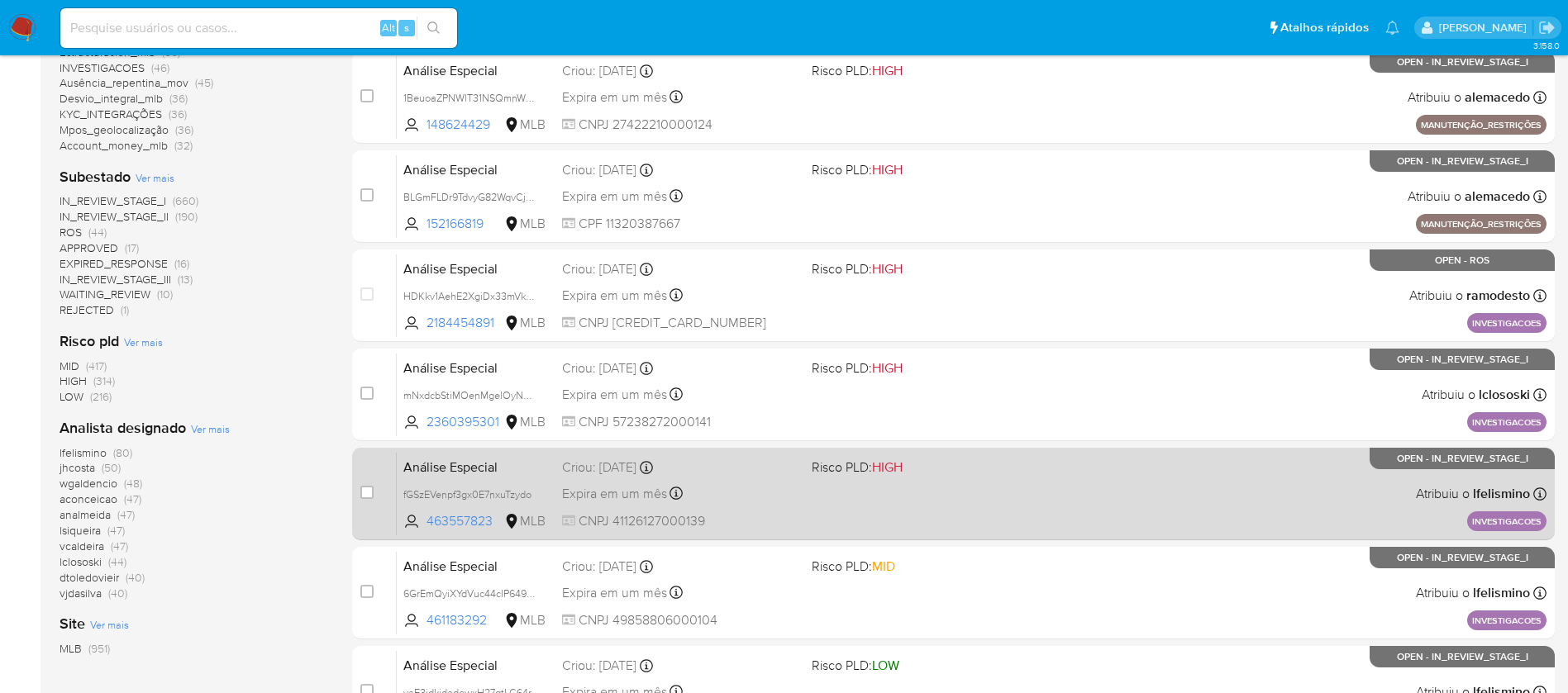
click at [766, 491] on div "Expira em um mês Expira em [DATE] 19:41:00" at bounding box center [680, 494] width 236 height 22
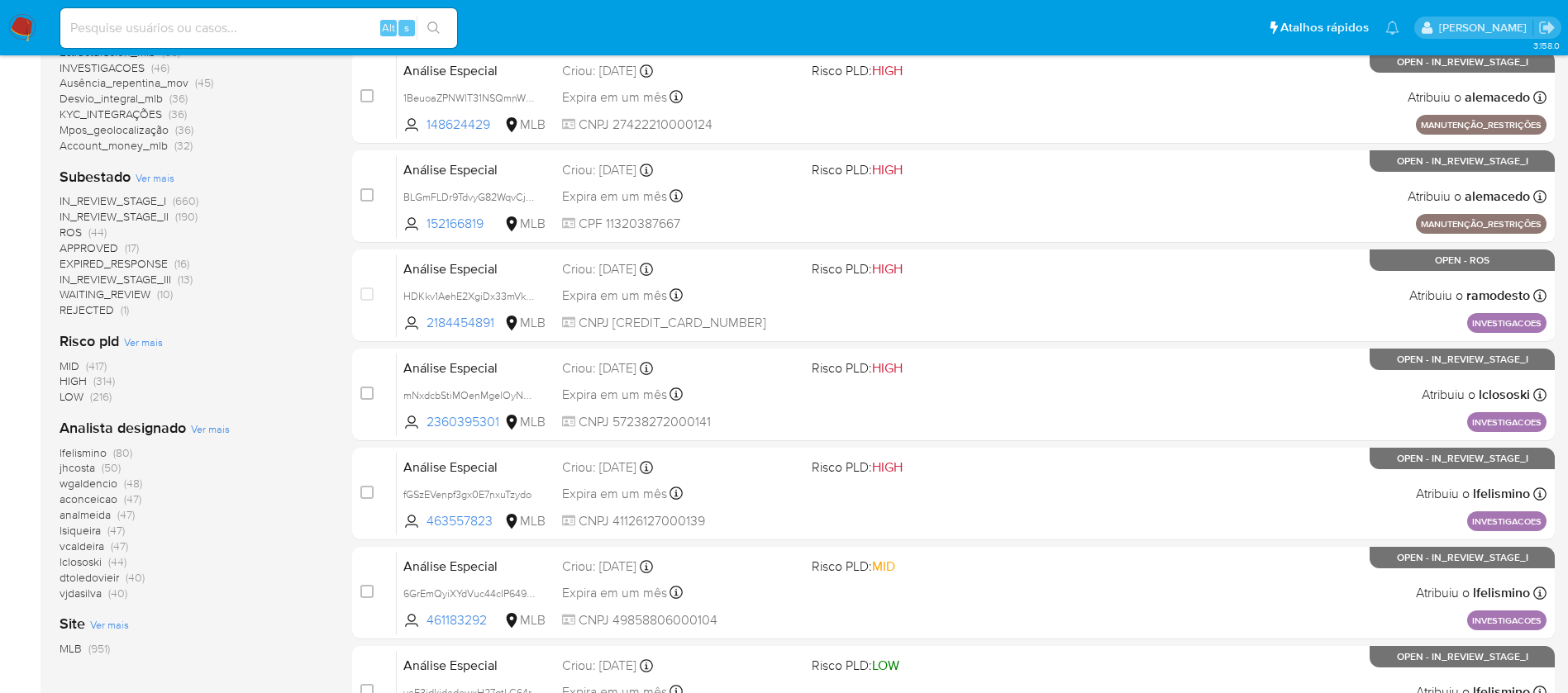
click at [156, 26] on input at bounding box center [259, 28] width 397 height 22
paste input "783818309"
type input "783818309"
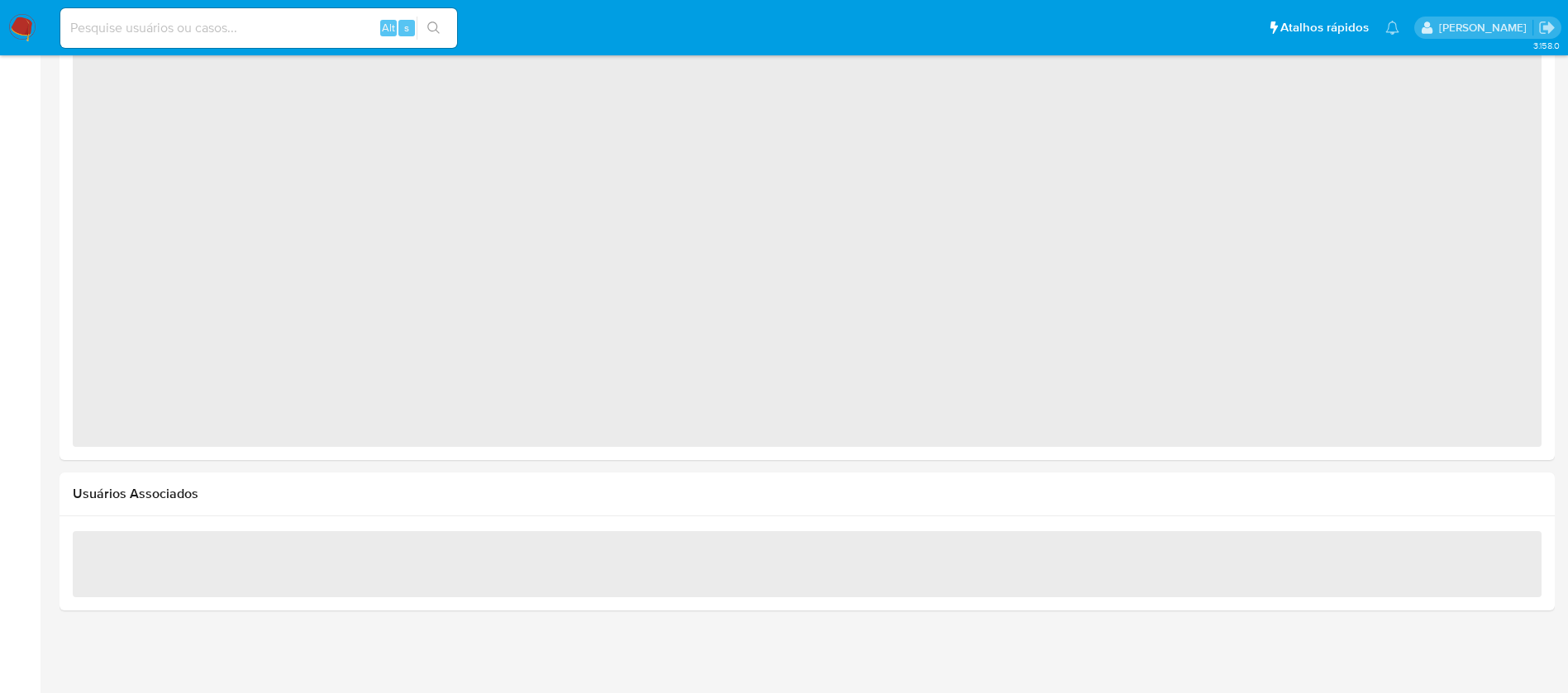
scroll to position [1188, 0]
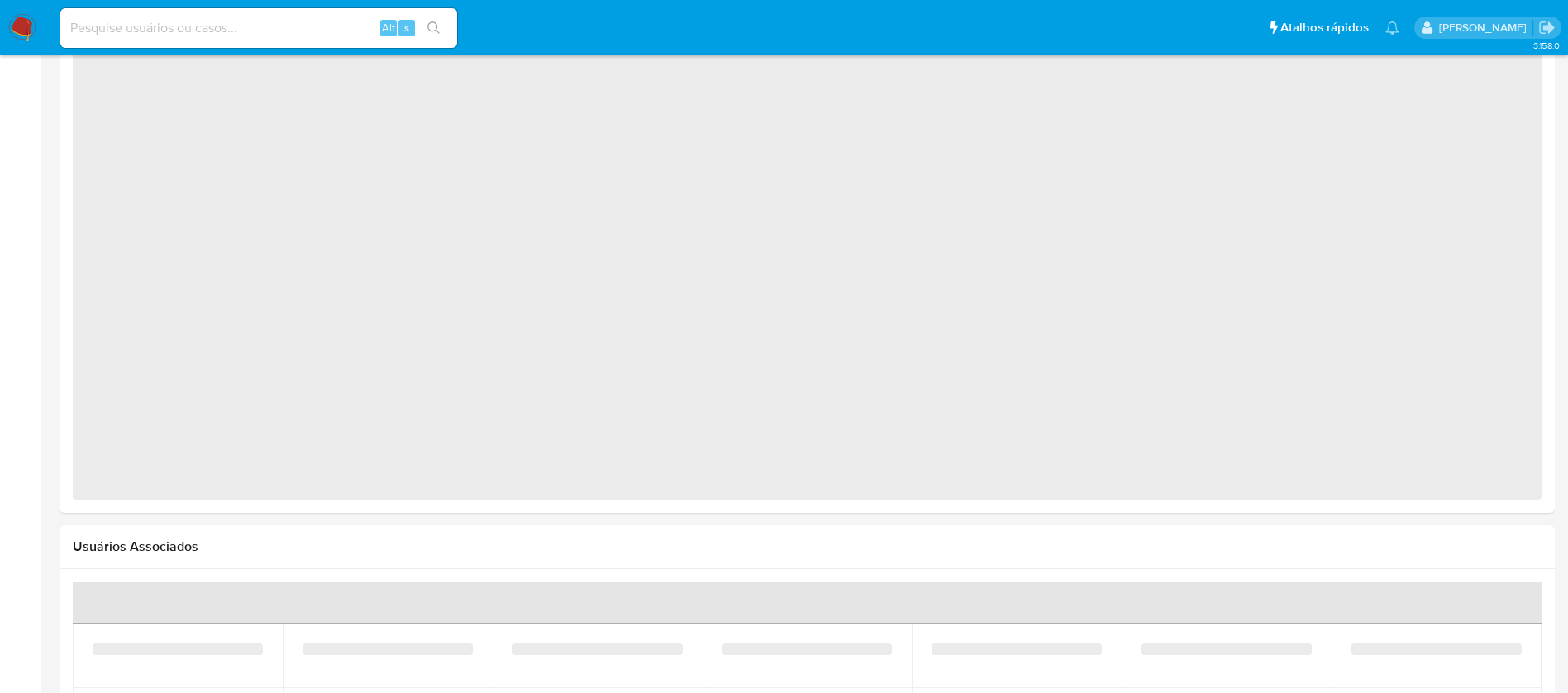
select select "10"
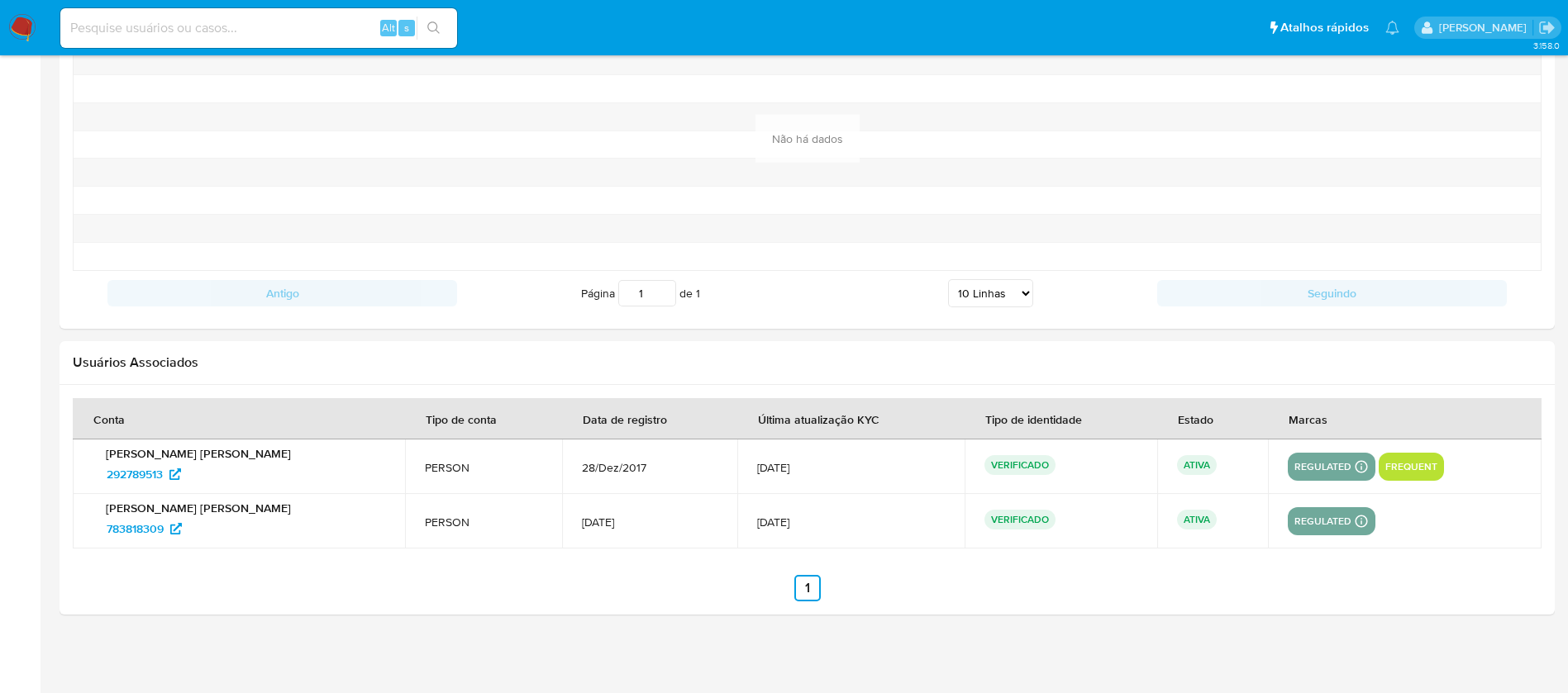
scroll to position [1750, 0]
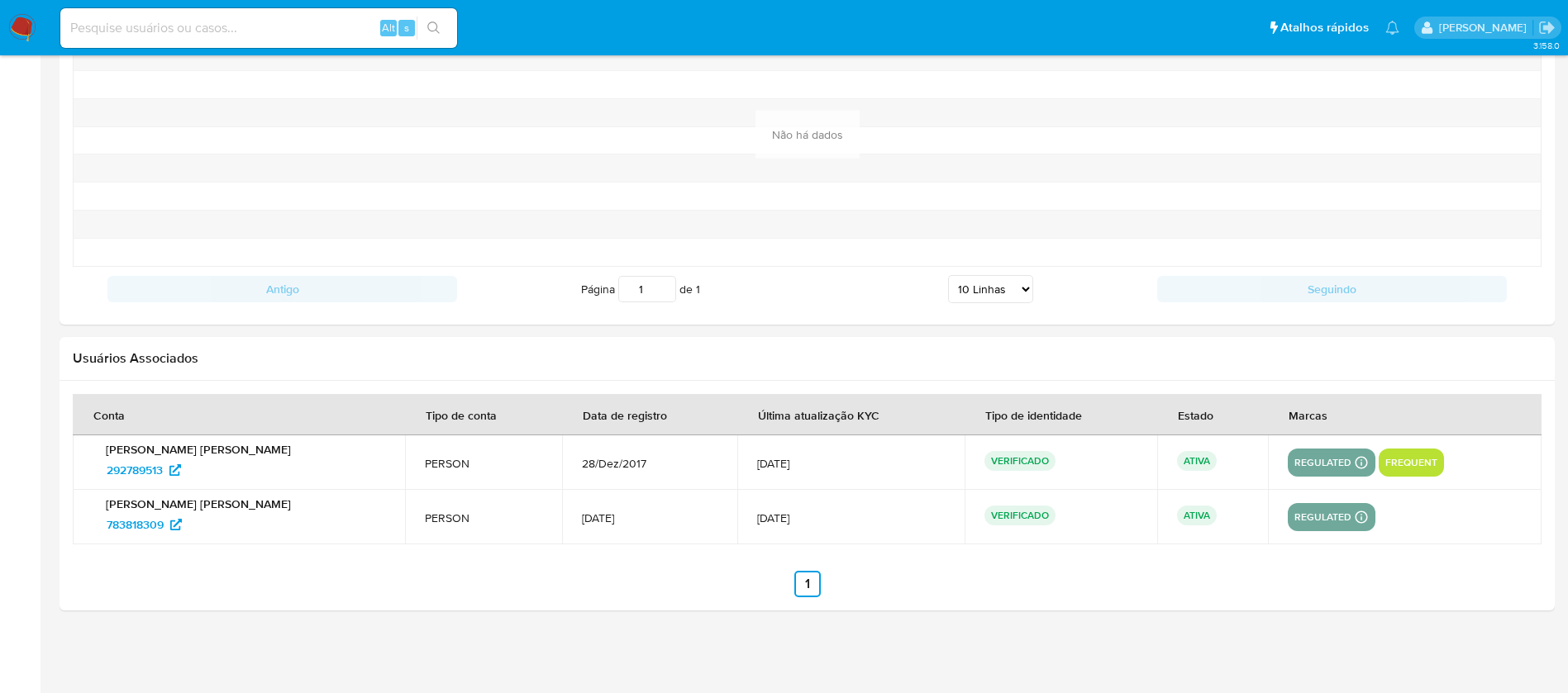
click at [198, 23] on input at bounding box center [259, 28] width 397 height 22
paste input "1980655844"
type input "1980655844"
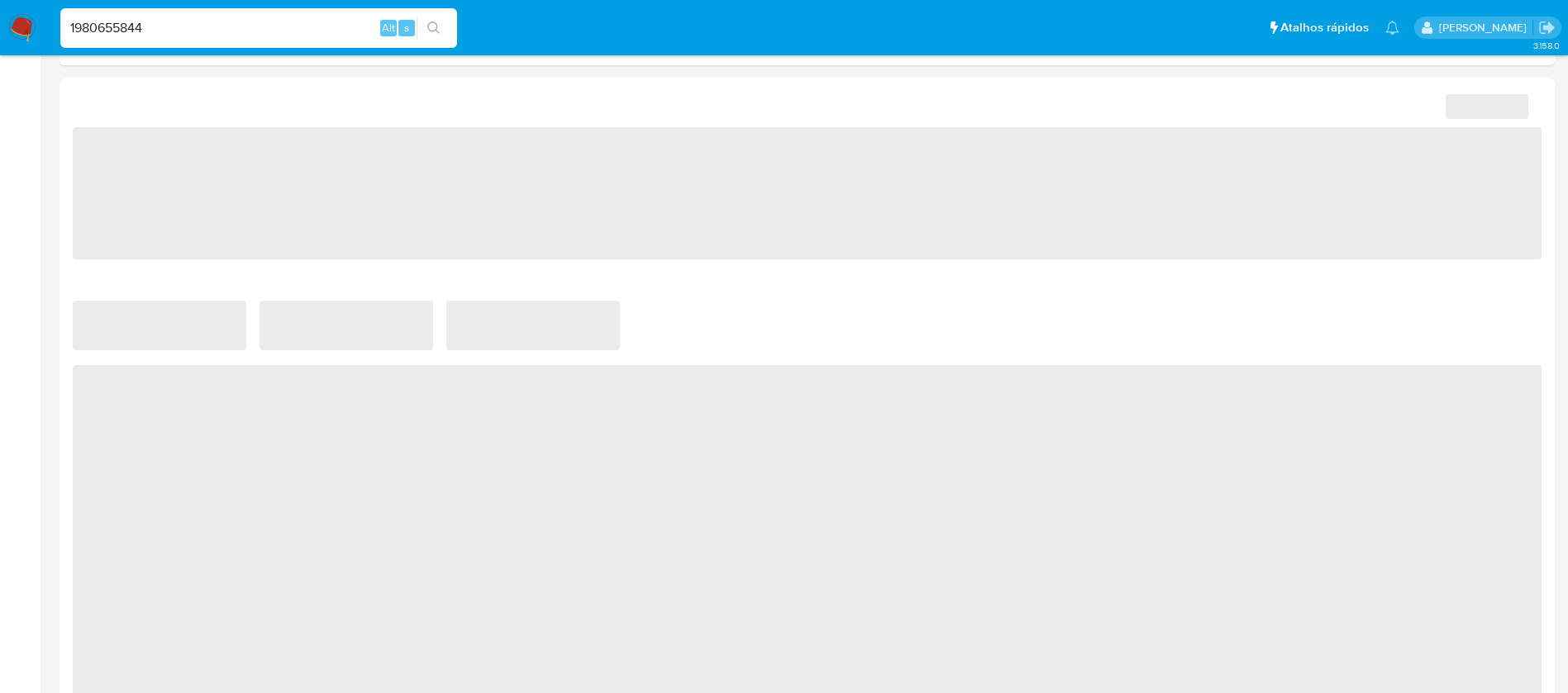
select select "10"
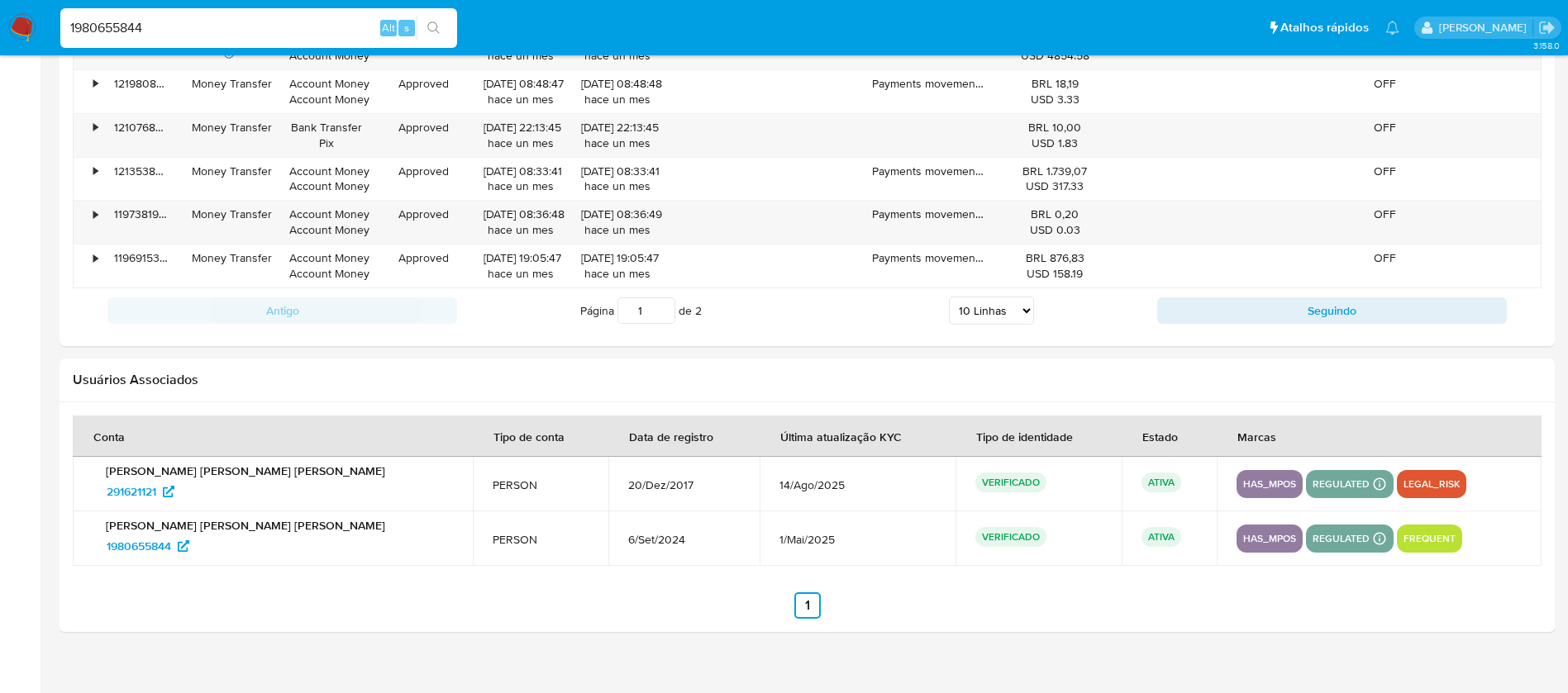
scroll to position [1906, 0]
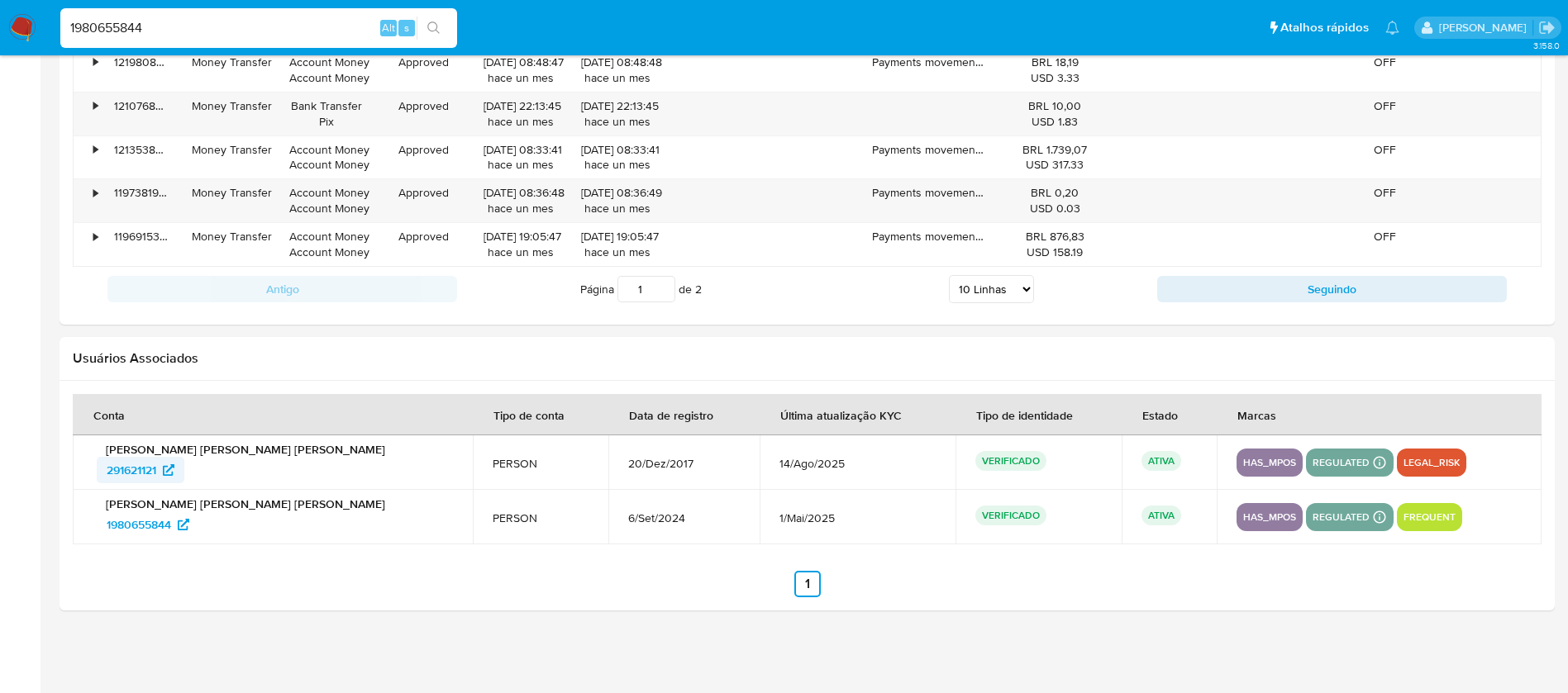
drag, startPoint x: 84, startPoint y: 475, endPoint x: 160, endPoint y: 477, distance: 76.0
click at [160, 477] on td "Anderson Varela da Silva 291621121" at bounding box center [273, 462] width 401 height 55
click at [163, 24] on input "1980655844" at bounding box center [259, 28] width 397 height 22
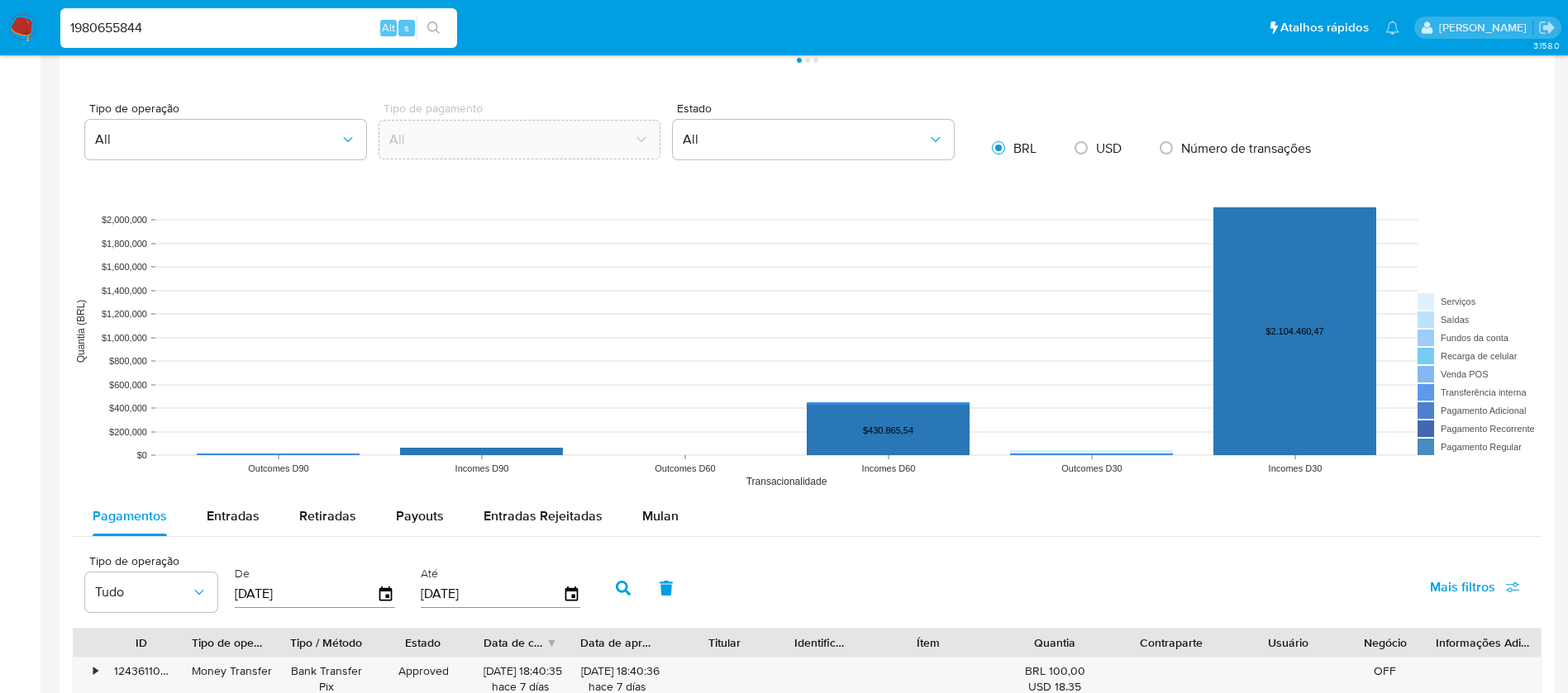
scroll to position [1079, 0]
click at [216, 516] on span "Entradas" at bounding box center [233, 514] width 53 height 19
select select "10"
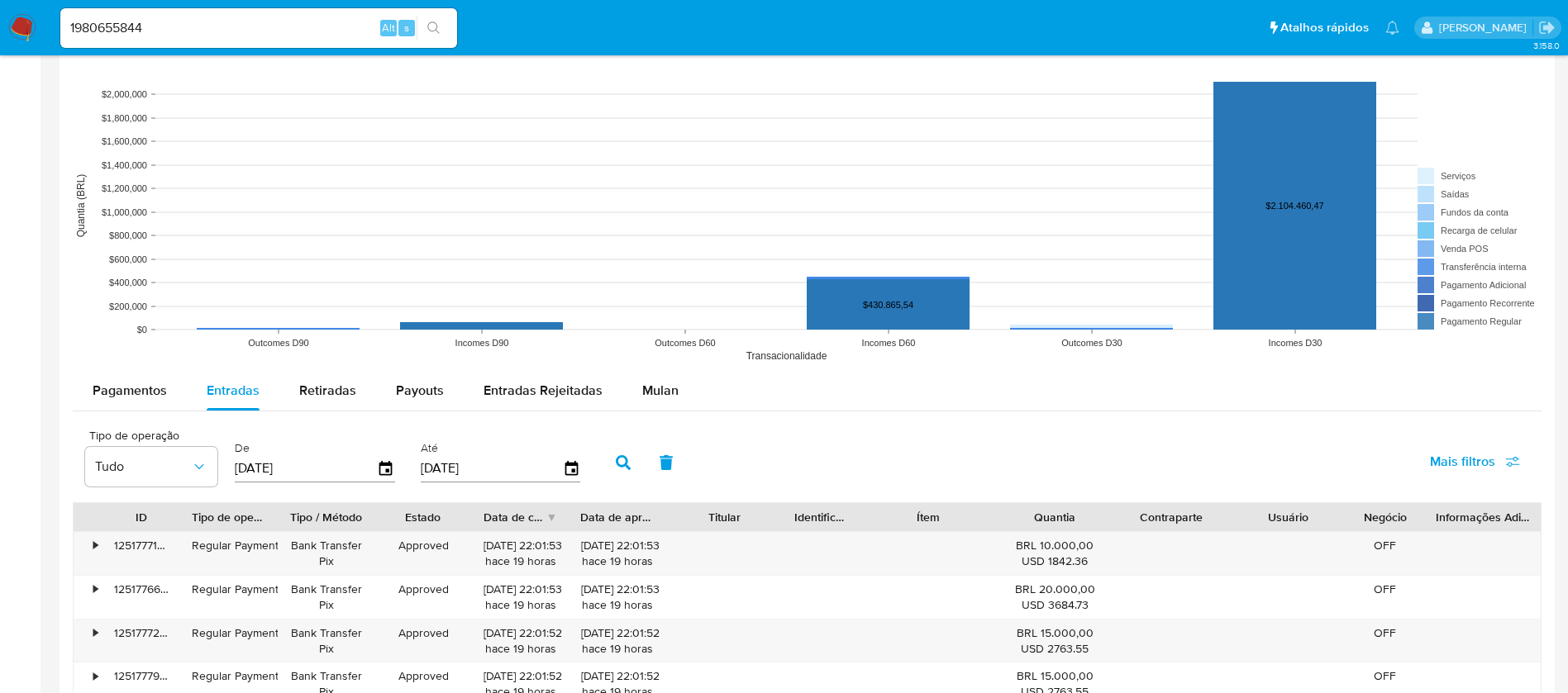
scroll to position [1244, 0]
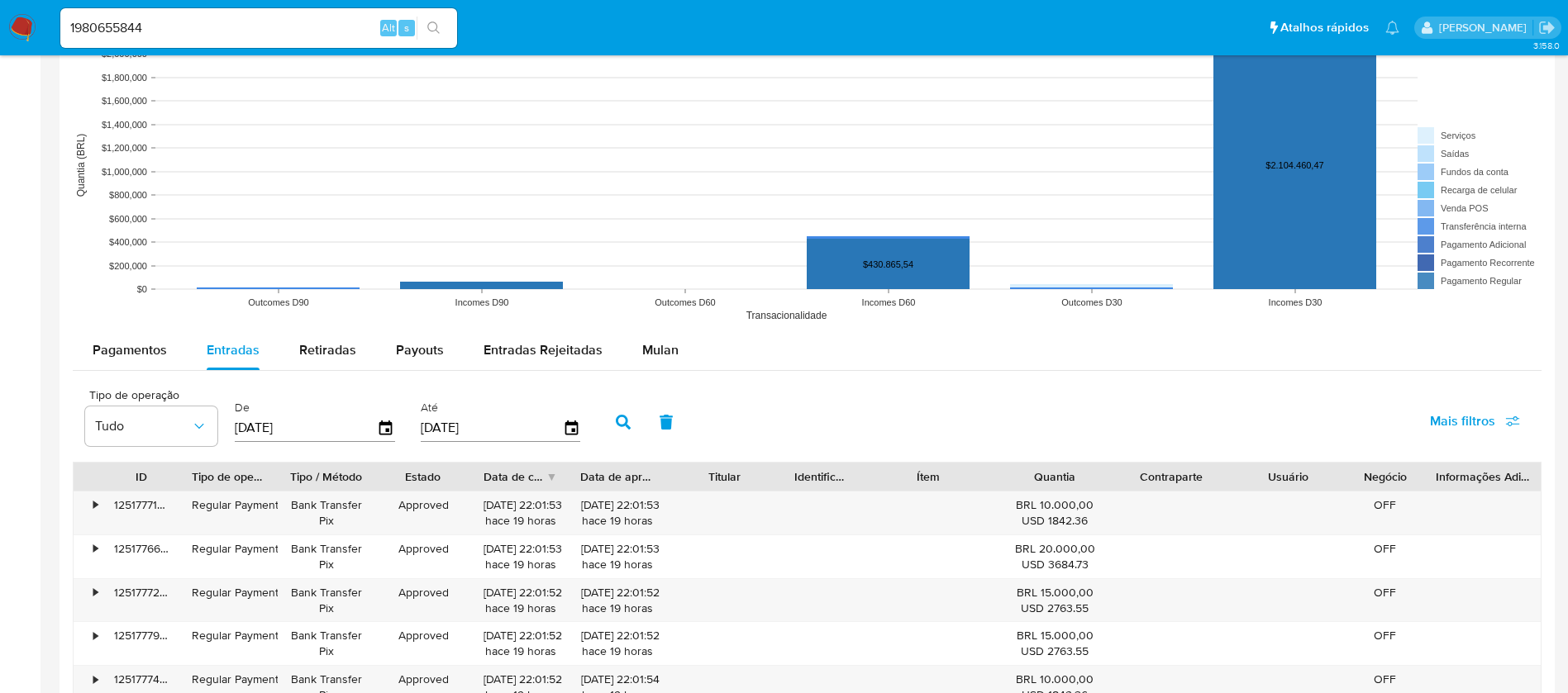
click at [314, 428] on input "[DATE]" at bounding box center [305, 427] width 142 height 26
type input "0_/__/____"
type input "[DATE]"
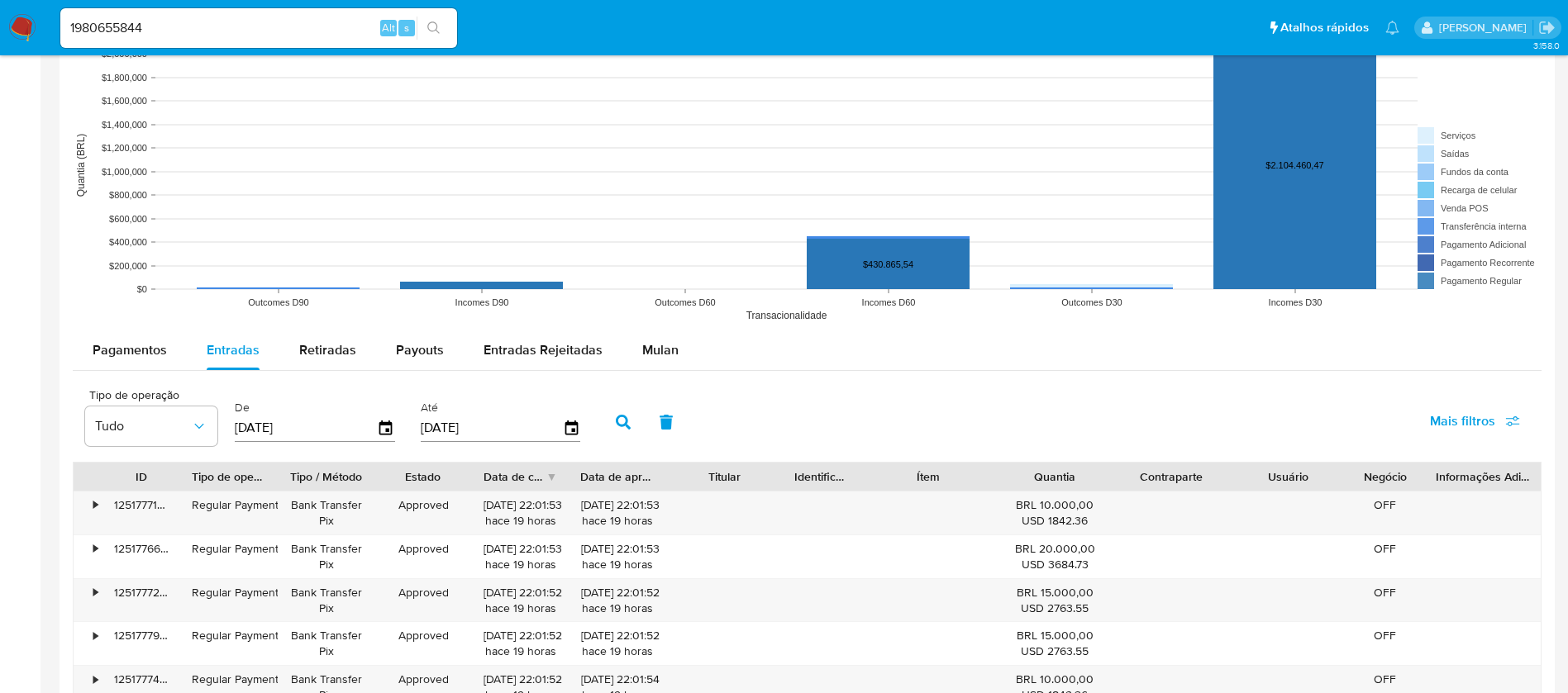
click at [458, 429] on input "[DATE]" at bounding box center [492, 427] width 142 height 26
type input "3_/__/____"
type input "[DATE]"
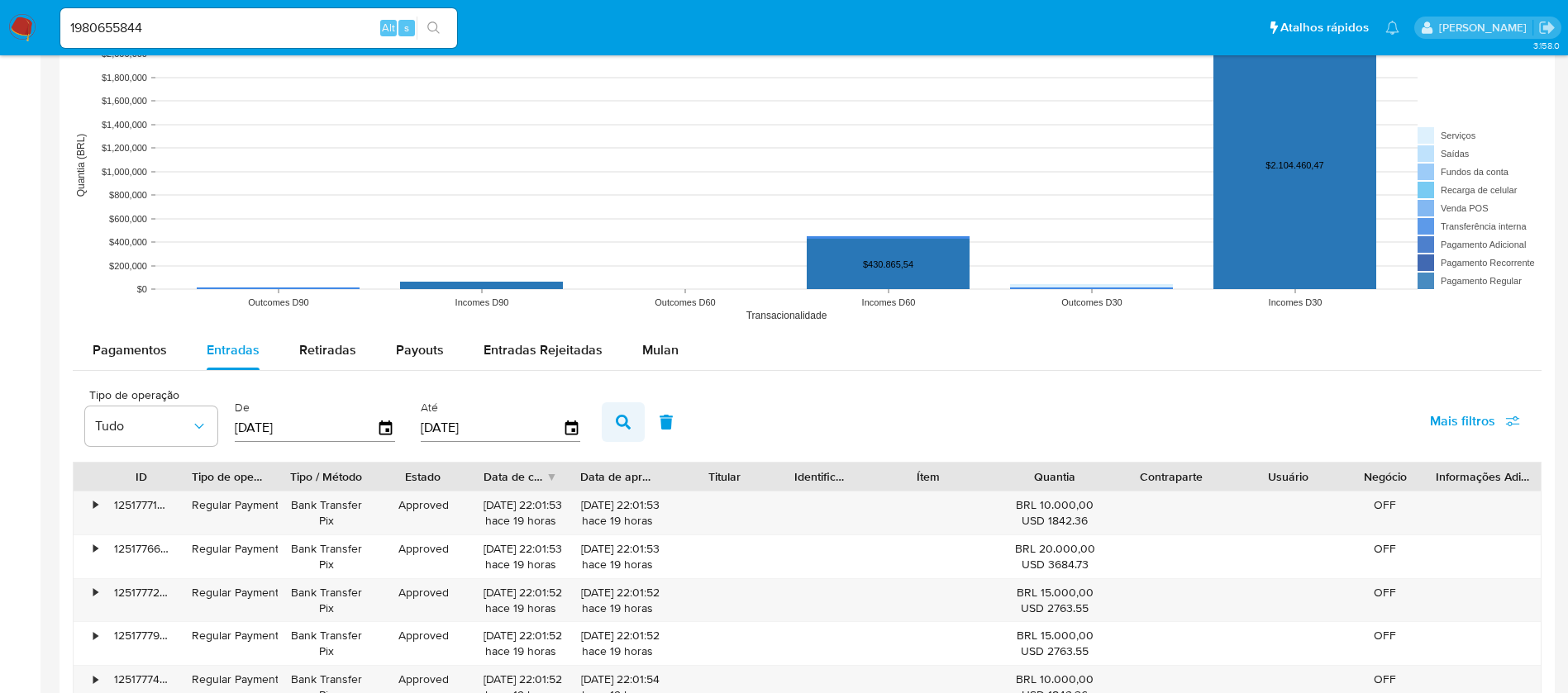
click at [620, 420] on icon "button" at bounding box center [623, 422] width 15 height 15
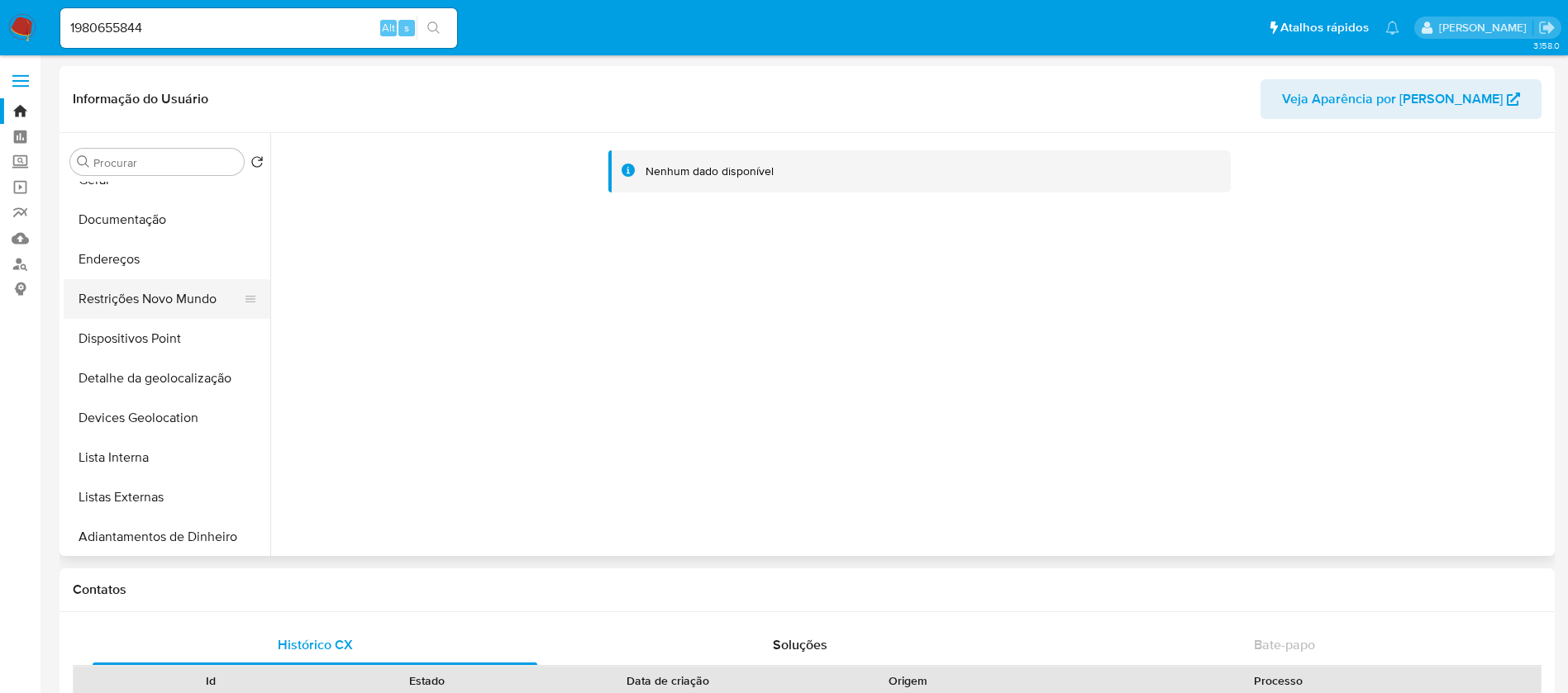
scroll to position [165, 0]
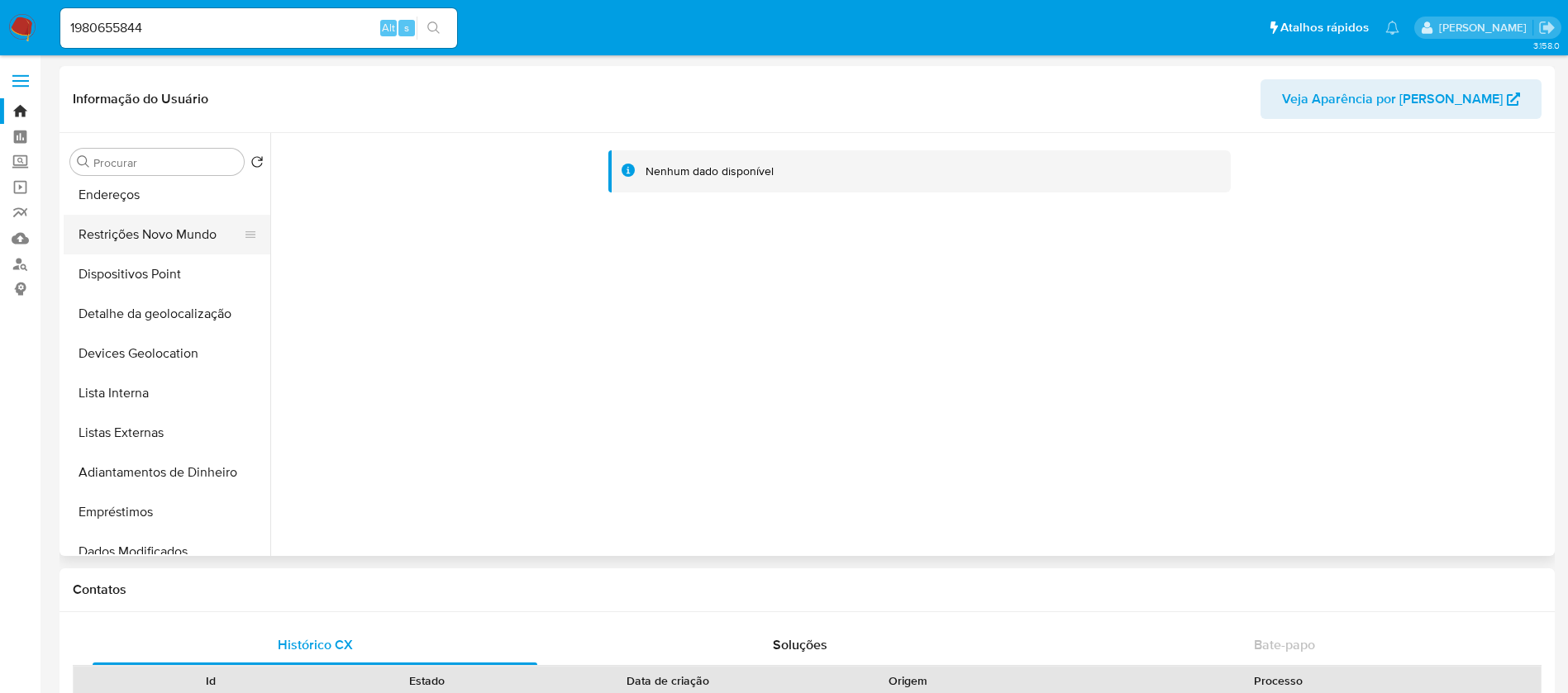
click at [110, 243] on button "Restrições Novo Mundo" at bounding box center [160, 234] width 193 height 39
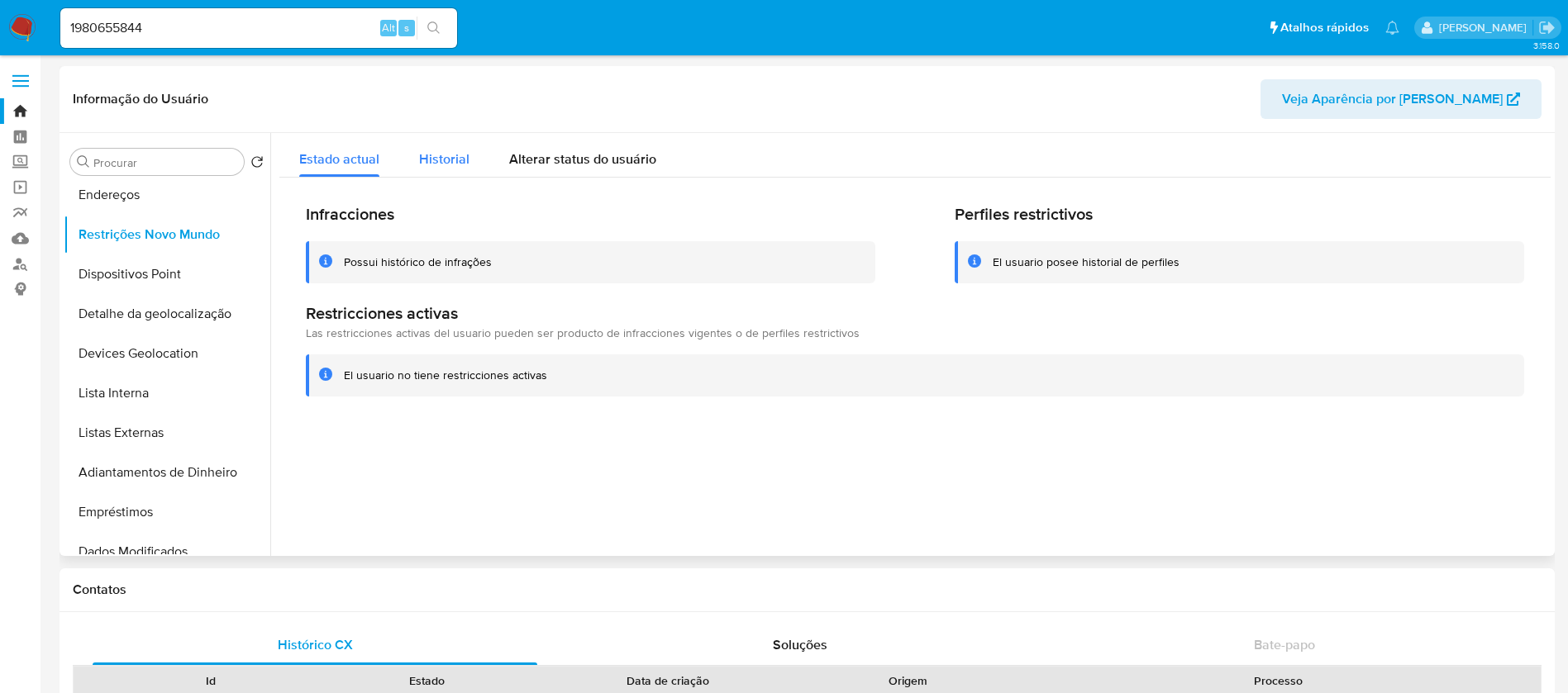
click at [441, 152] on span "Historial" at bounding box center [445, 159] width 50 height 19
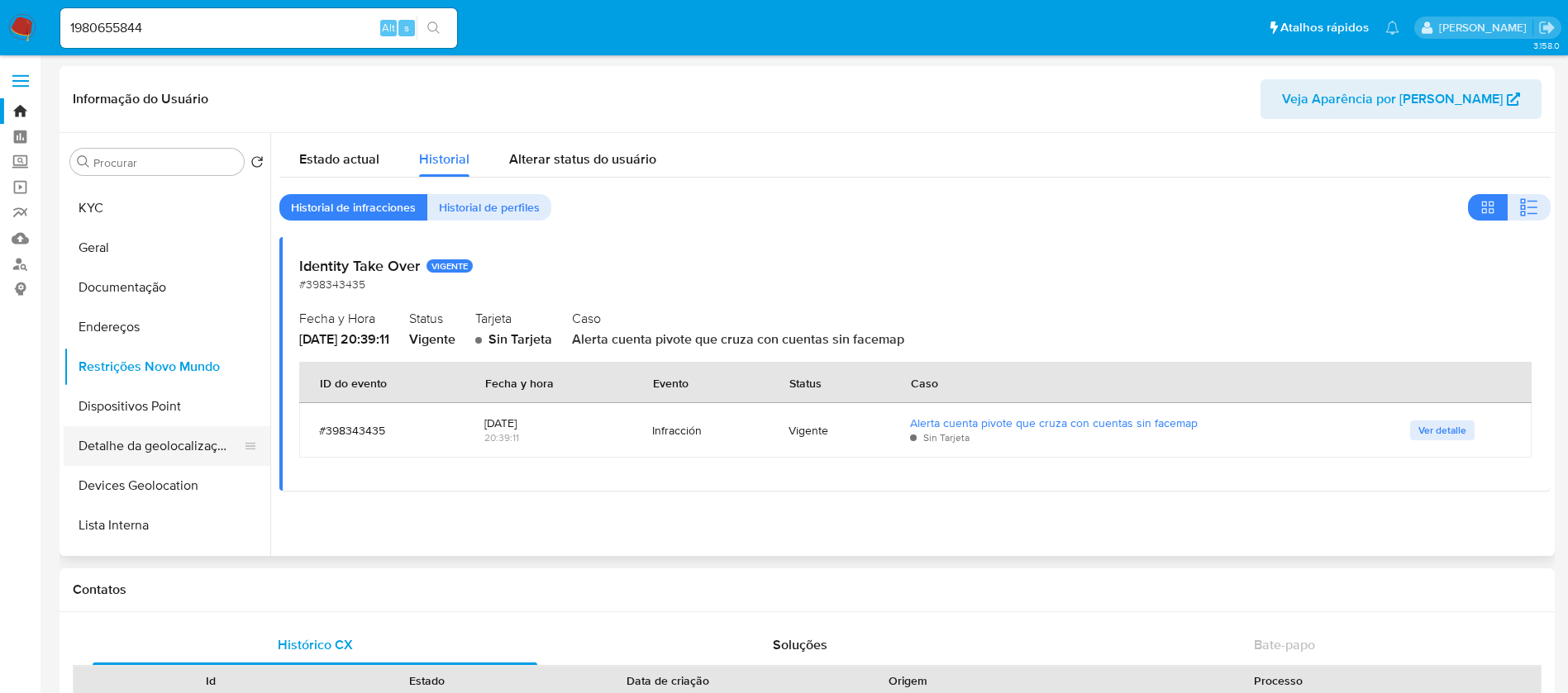
scroll to position [0, 0]
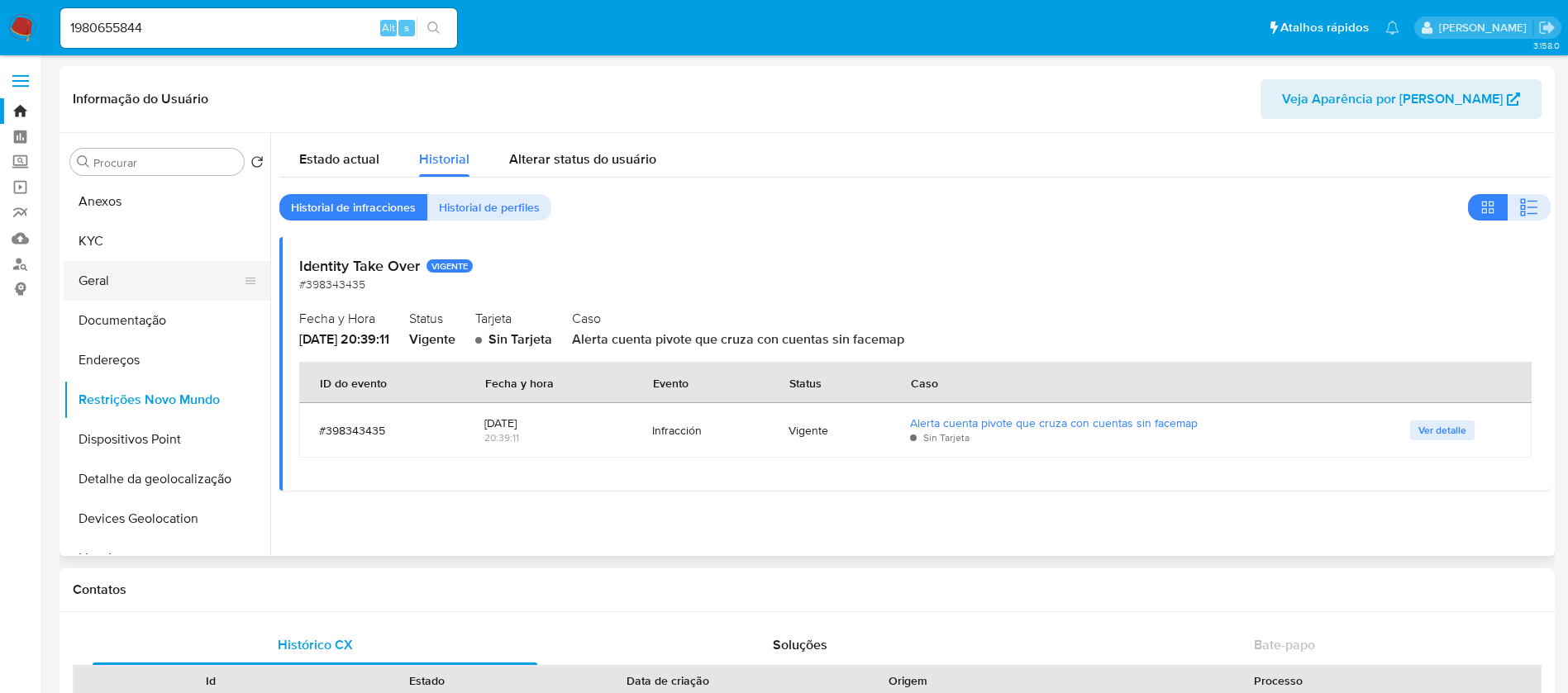
click at [104, 291] on button "Geral" at bounding box center [160, 281] width 193 height 39
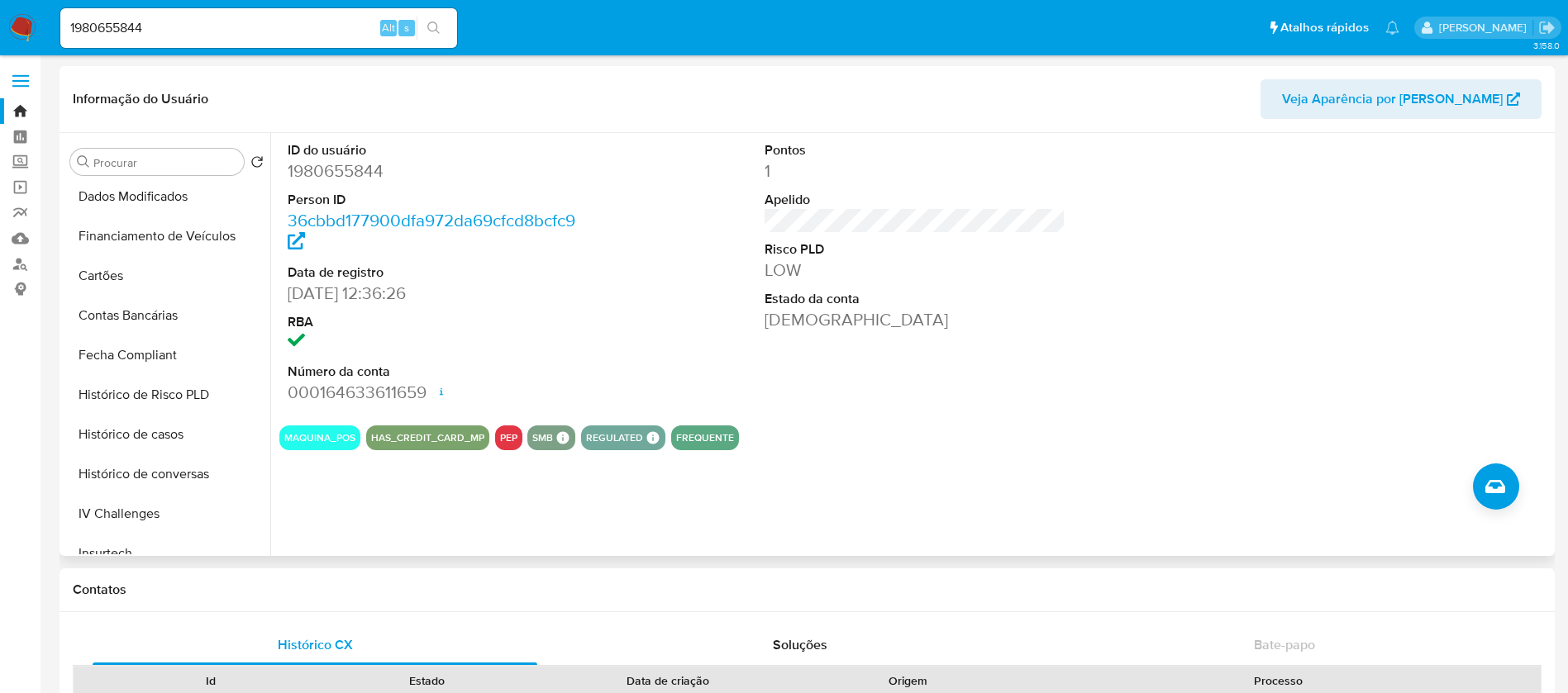
scroll to position [777, 0]
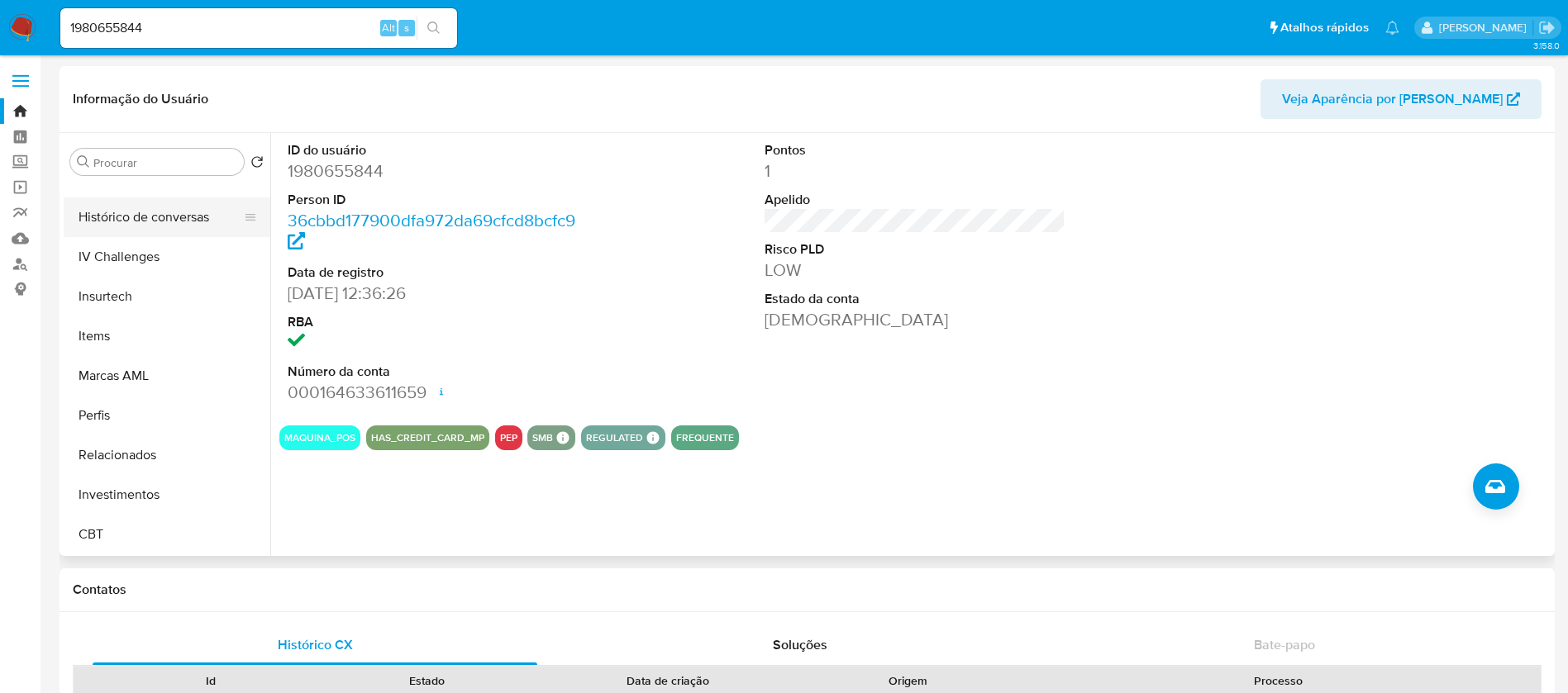
click at [101, 226] on button "Histórico de conversas" at bounding box center [160, 217] width 193 height 39
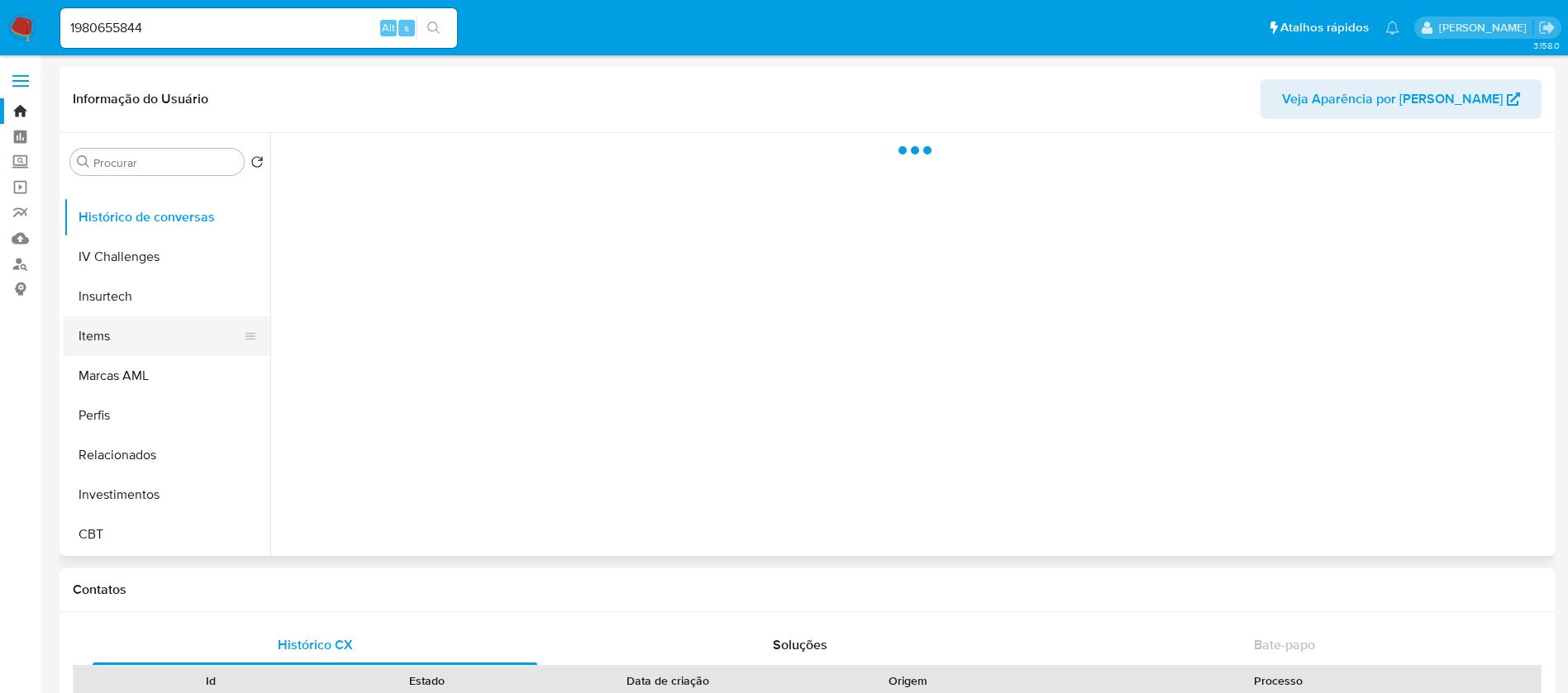
scroll to position [612, 0]
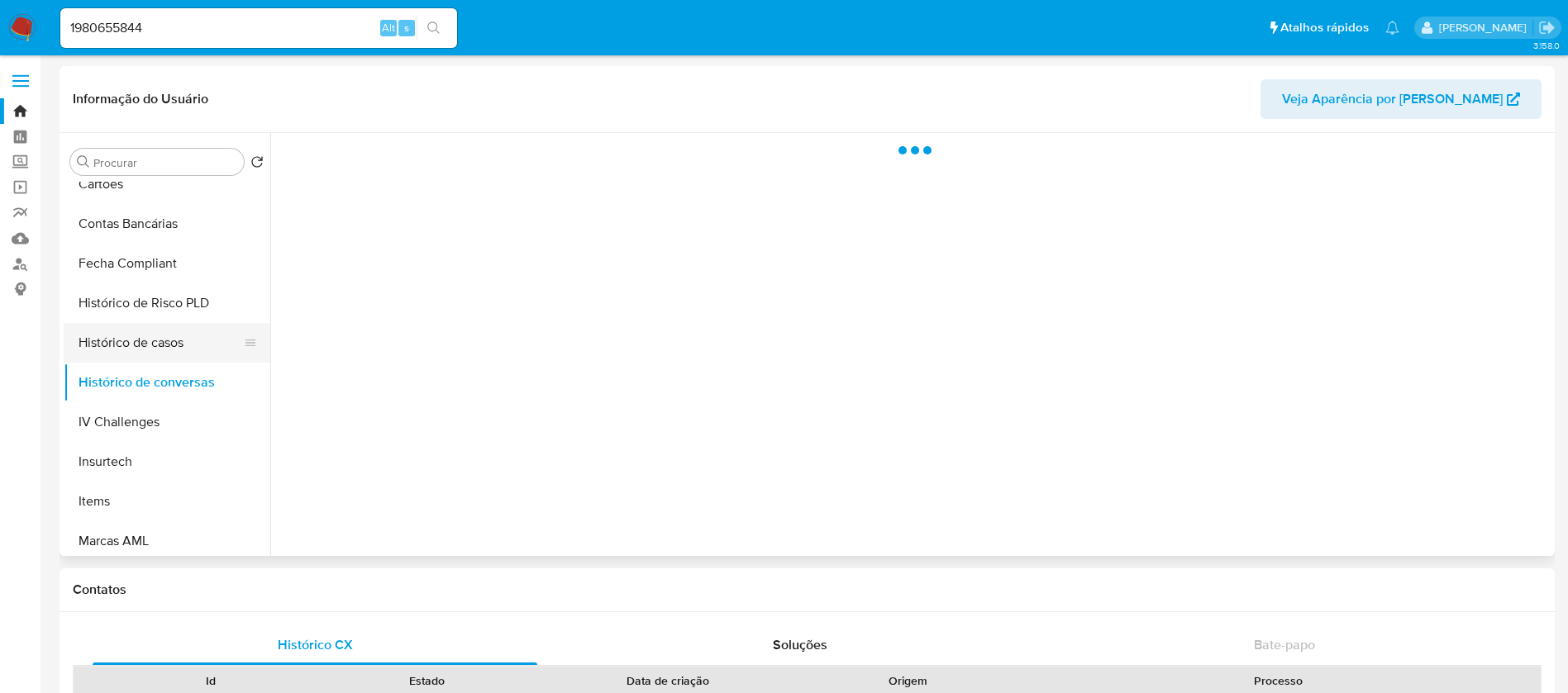
click at [115, 349] on button "Histórico de casos" at bounding box center [160, 343] width 193 height 39
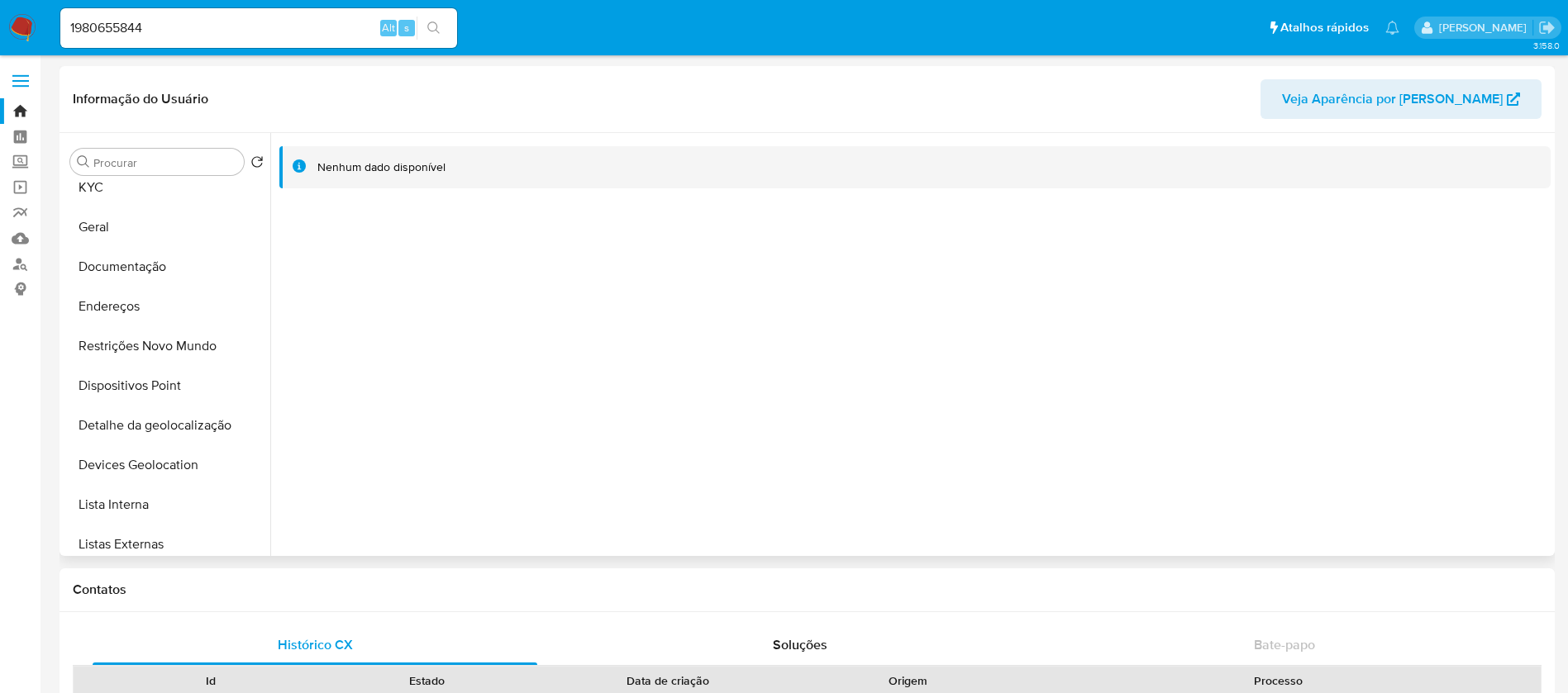
scroll to position [0, 0]
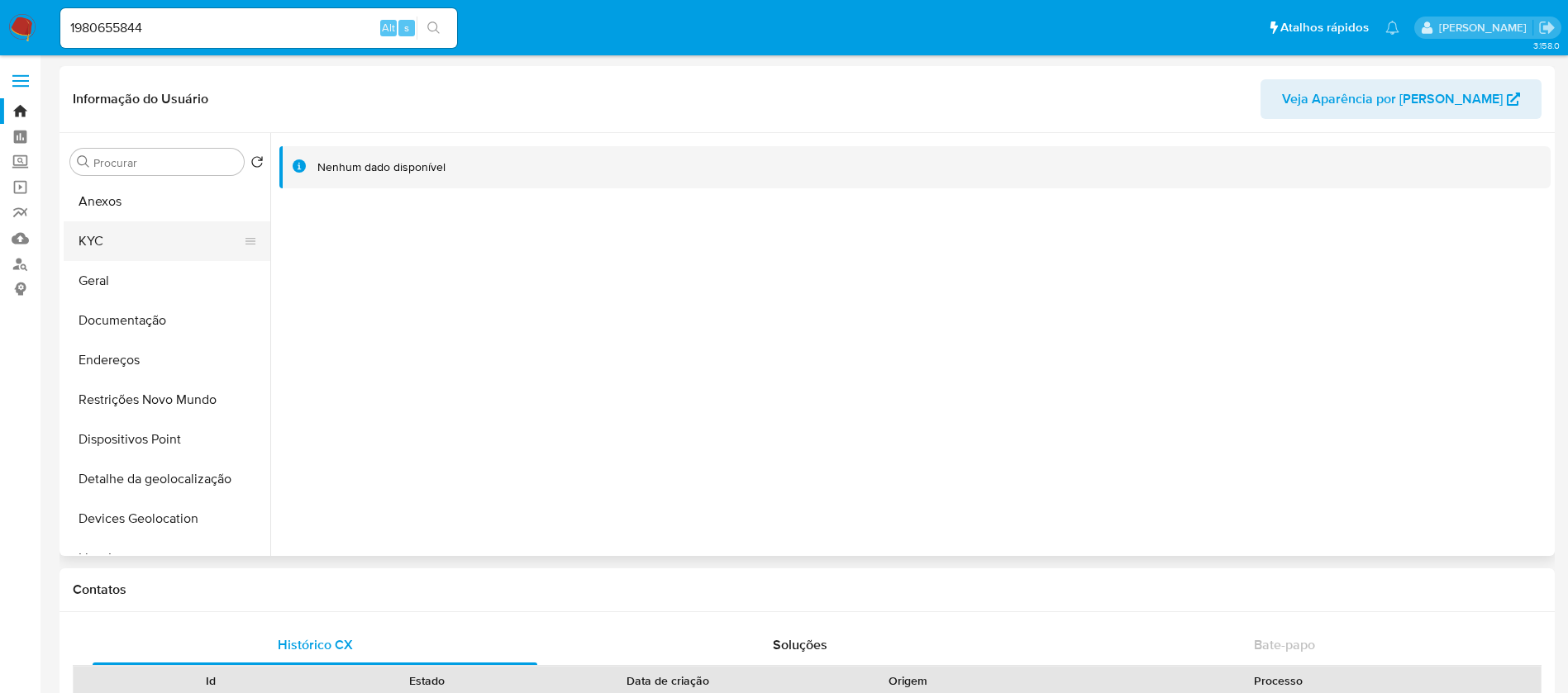
click at [88, 252] on button "KYC" at bounding box center [160, 241] width 193 height 39
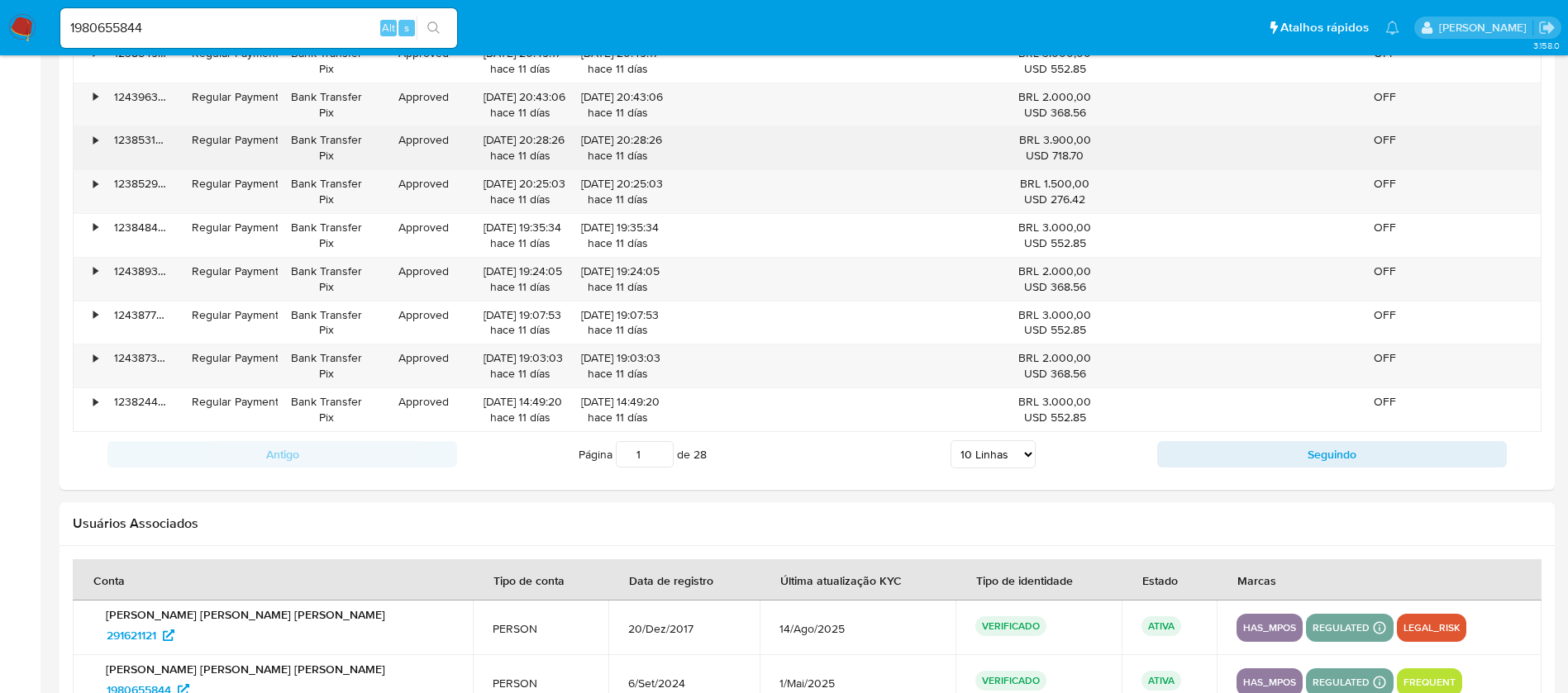
scroll to position [1906, 0]
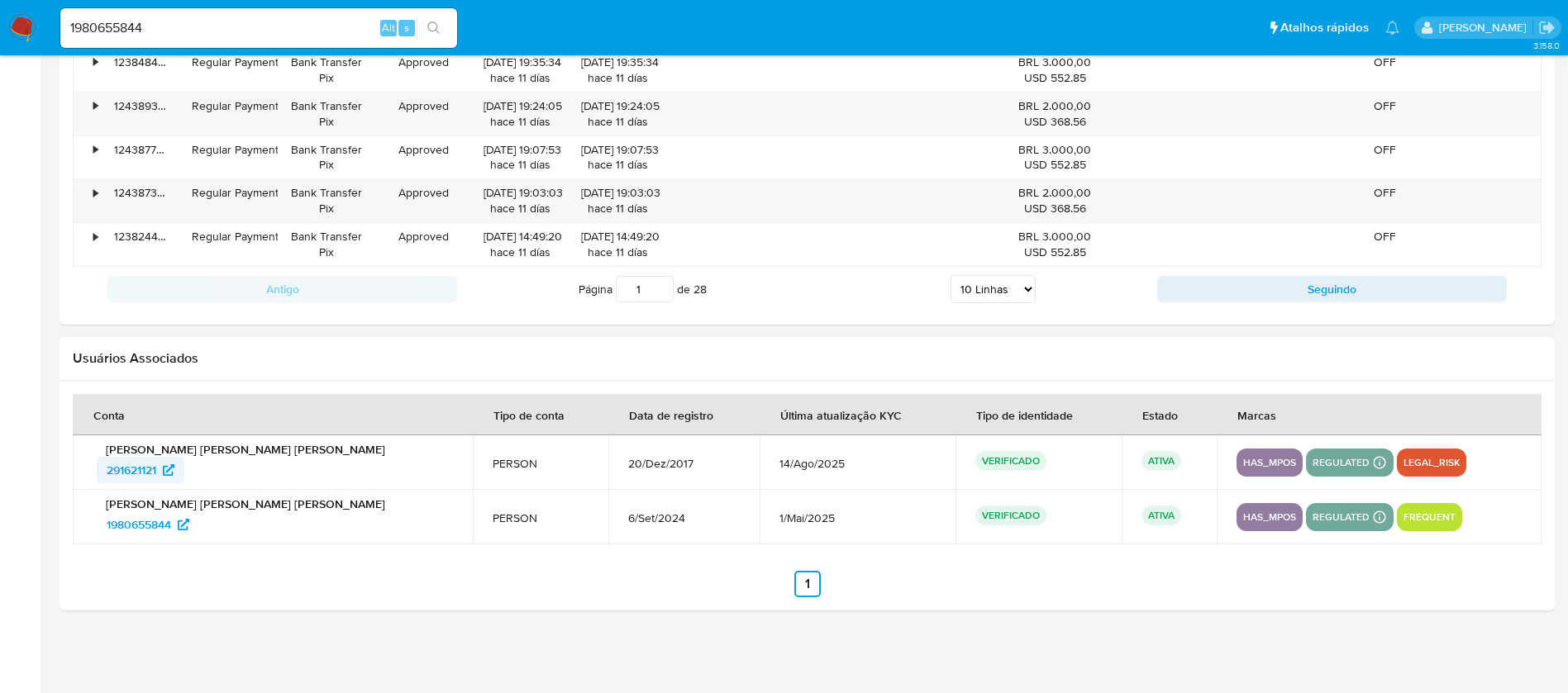
drag, startPoint x: 89, startPoint y: 472, endPoint x: 159, endPoint y: 472, distance: 70.0
click at [159, 472] on td "Anderson Varela da Silva 291621121" at bounding box center [273, 462] width 401 height 55
drag, startPoint x: 78, startPoint y: 530, endPoint x: 177, endPoint y: 536, distance: 99.2
click at [177, 536] on td "Anderson Varela da Silva 1980655844" at bounding box center [273, 517] width 401 height 55
click at [207, 26] on input "1980655844" at bounding box center [259, 28] width 397 height 22
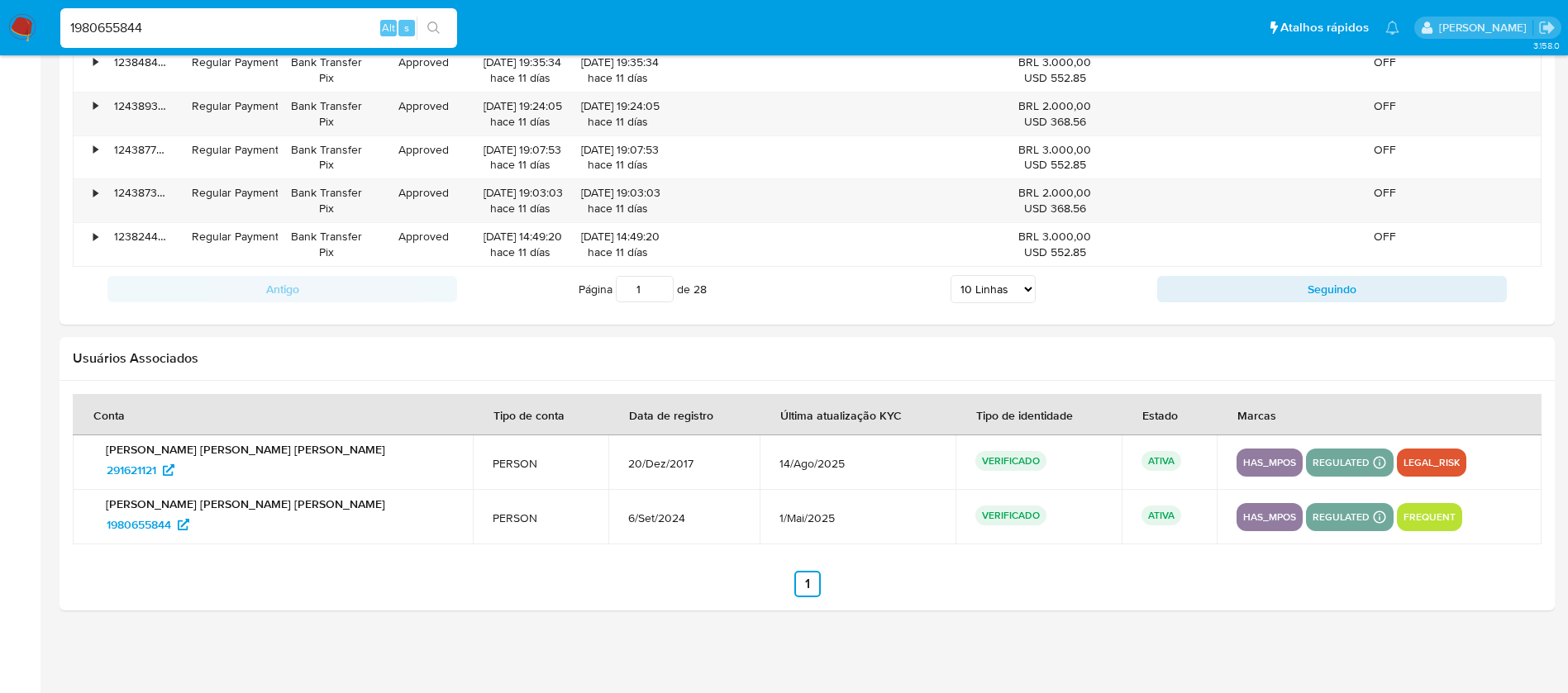
click at [207, 26] on input "1980655844" at bounding box center [259, 28] width 397 height 22
paste input "064455146"
type input "1064455146"
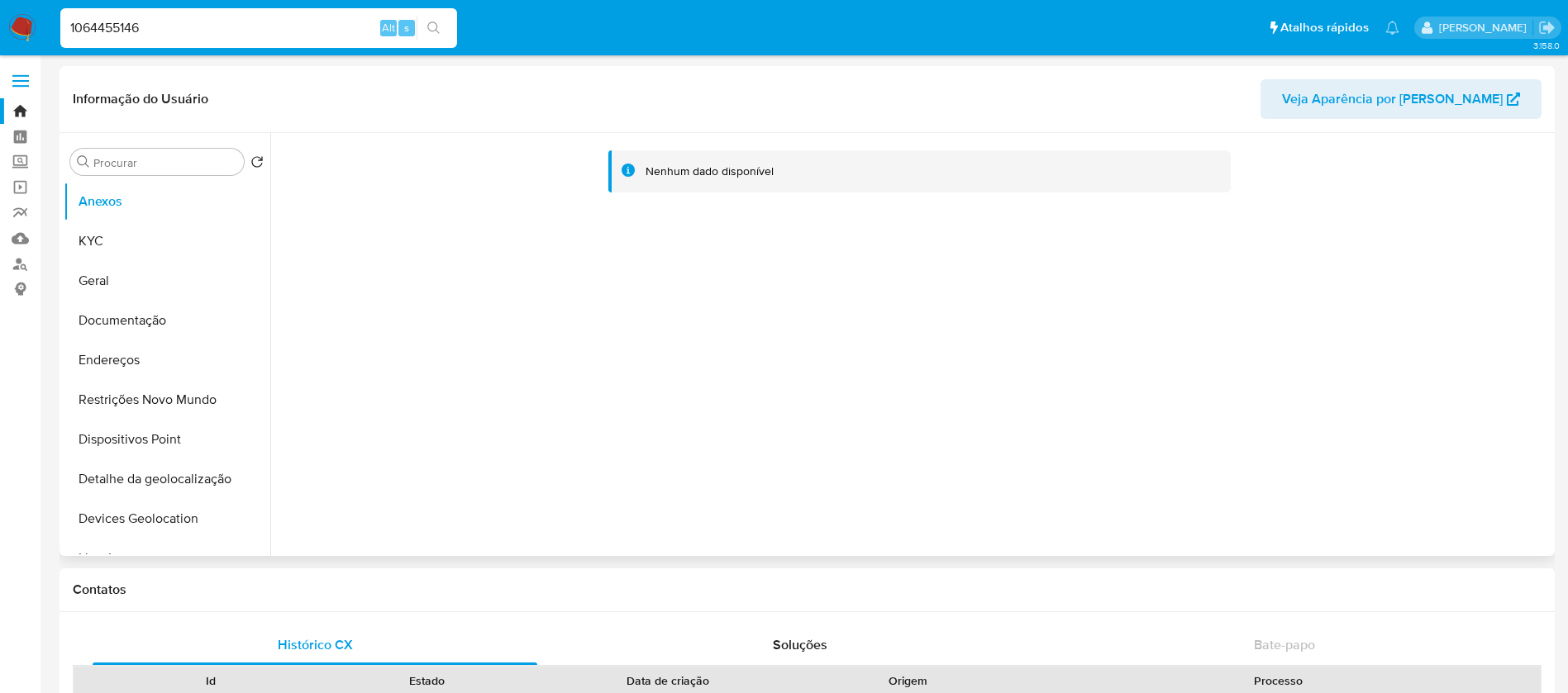
select select "10"
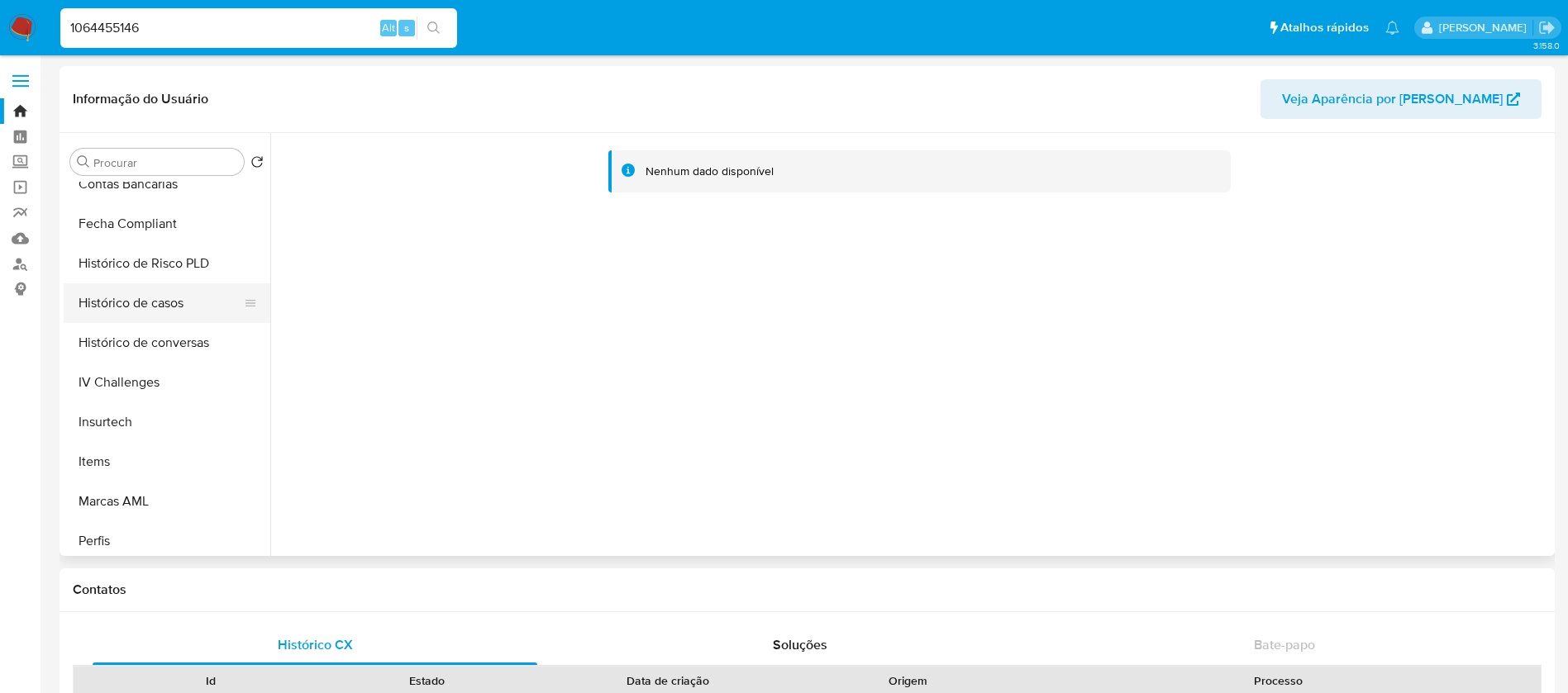
scroll to position [612, 0]
click at [137, 345] on button "Histórico de casos" at bounding box center [160, 343] width 193 height 39
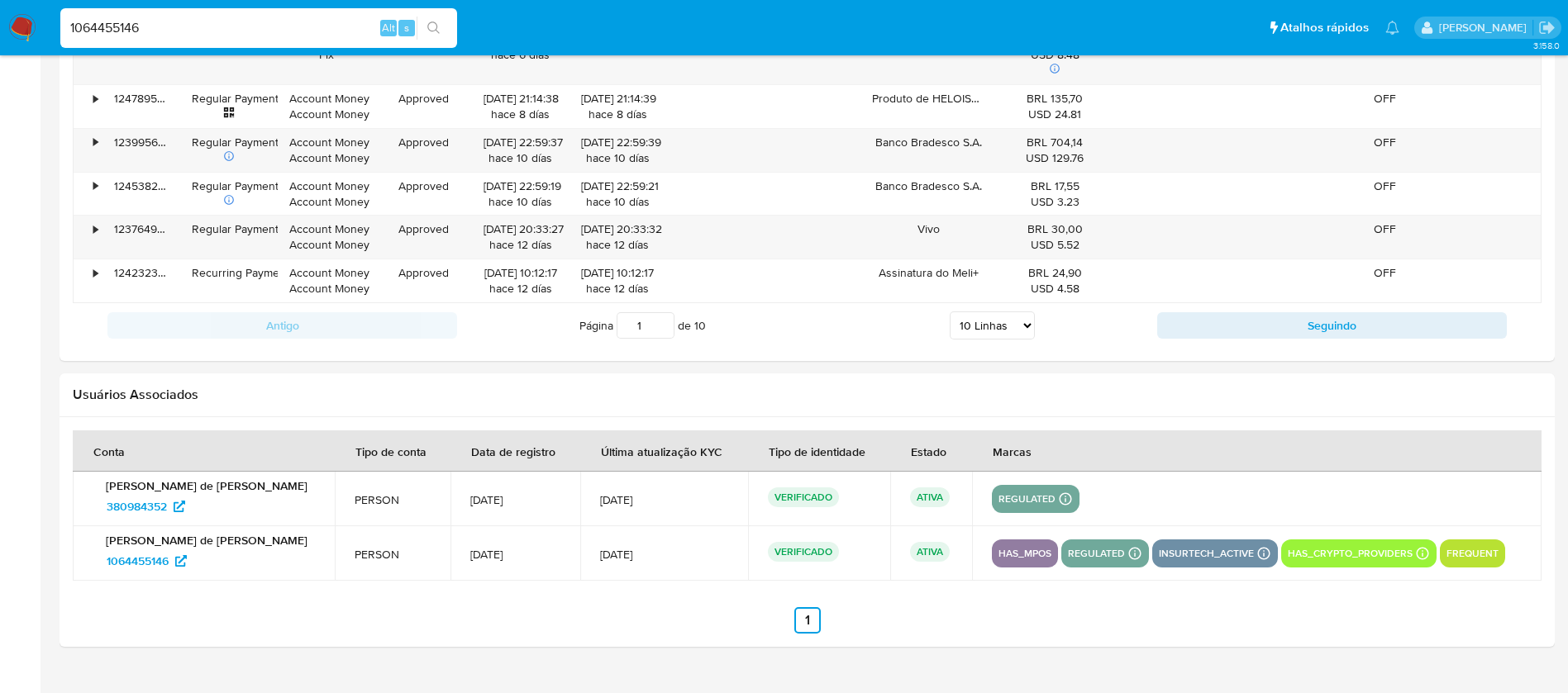
scroll to position [1840, 0]
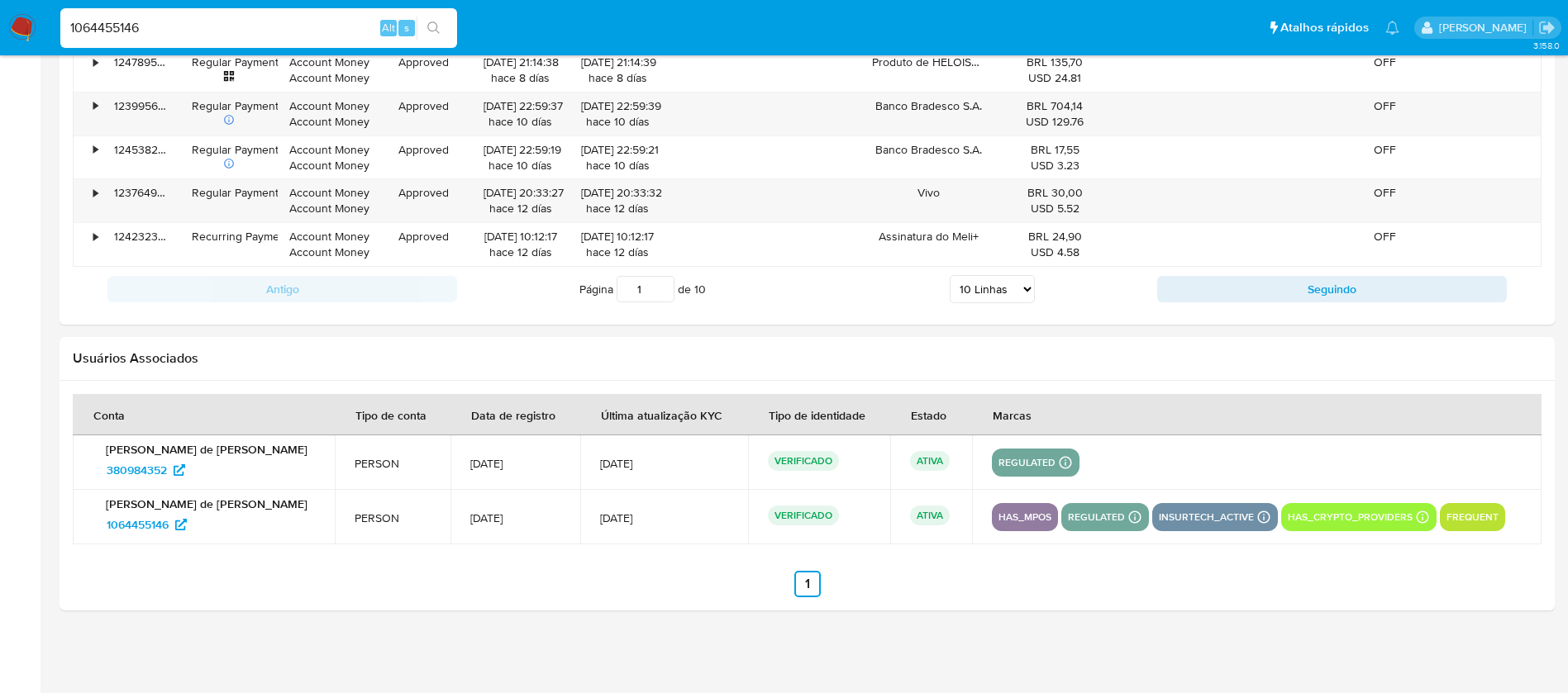
click at [297, 22] on input "1064455146" at bounding box center [259, 28] width 397 height 22
paste input "55648101"
type input "155648101"
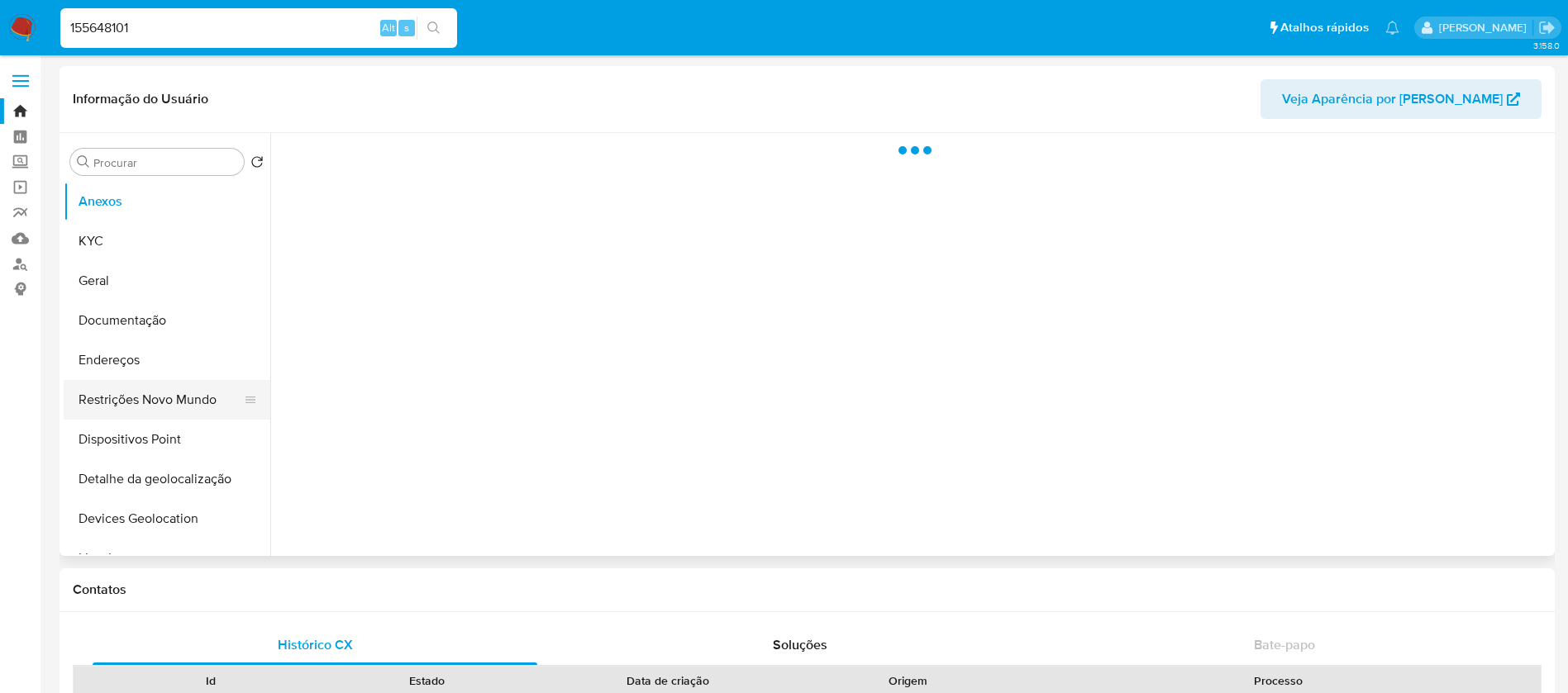
click at [112, 408] on button "Restrições Novo Mundo" at bounding box center [160, 399] width 193 height 39
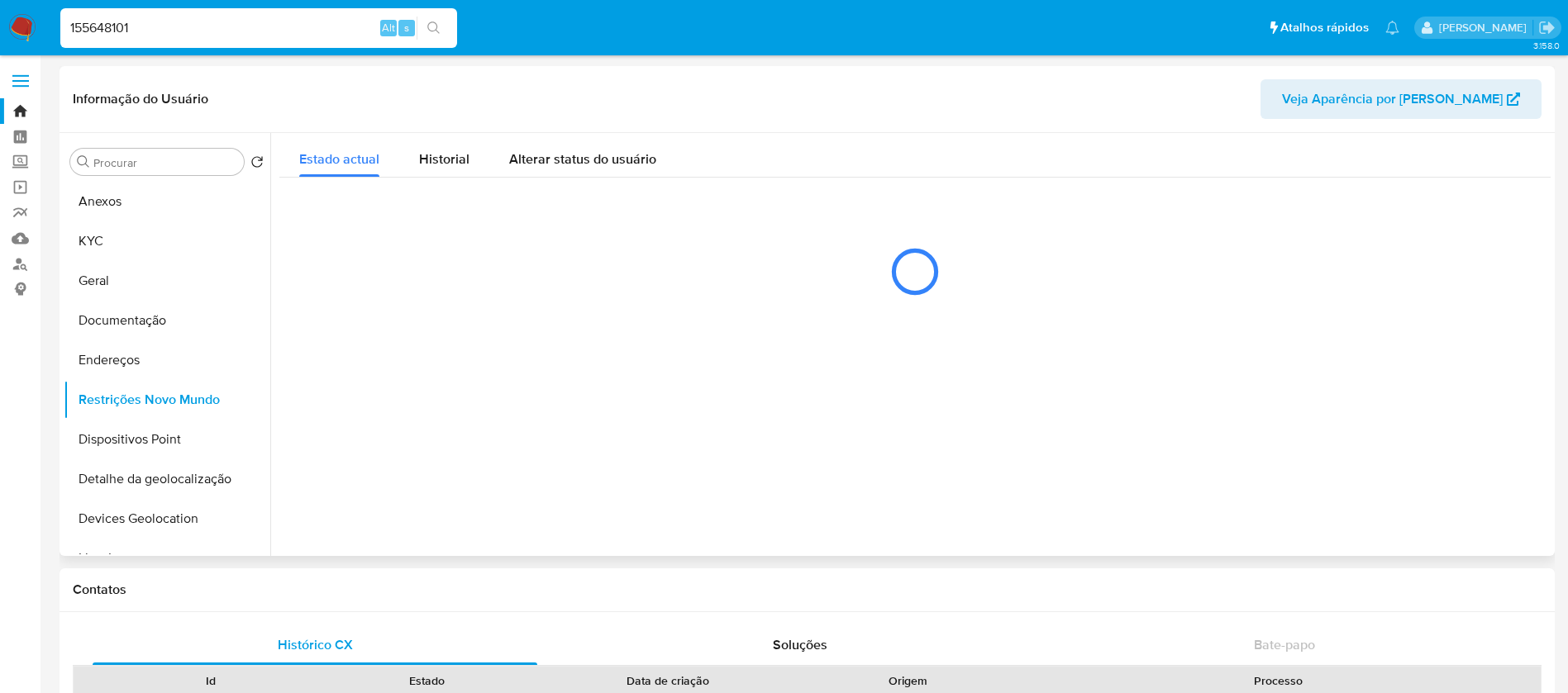
select select "10"
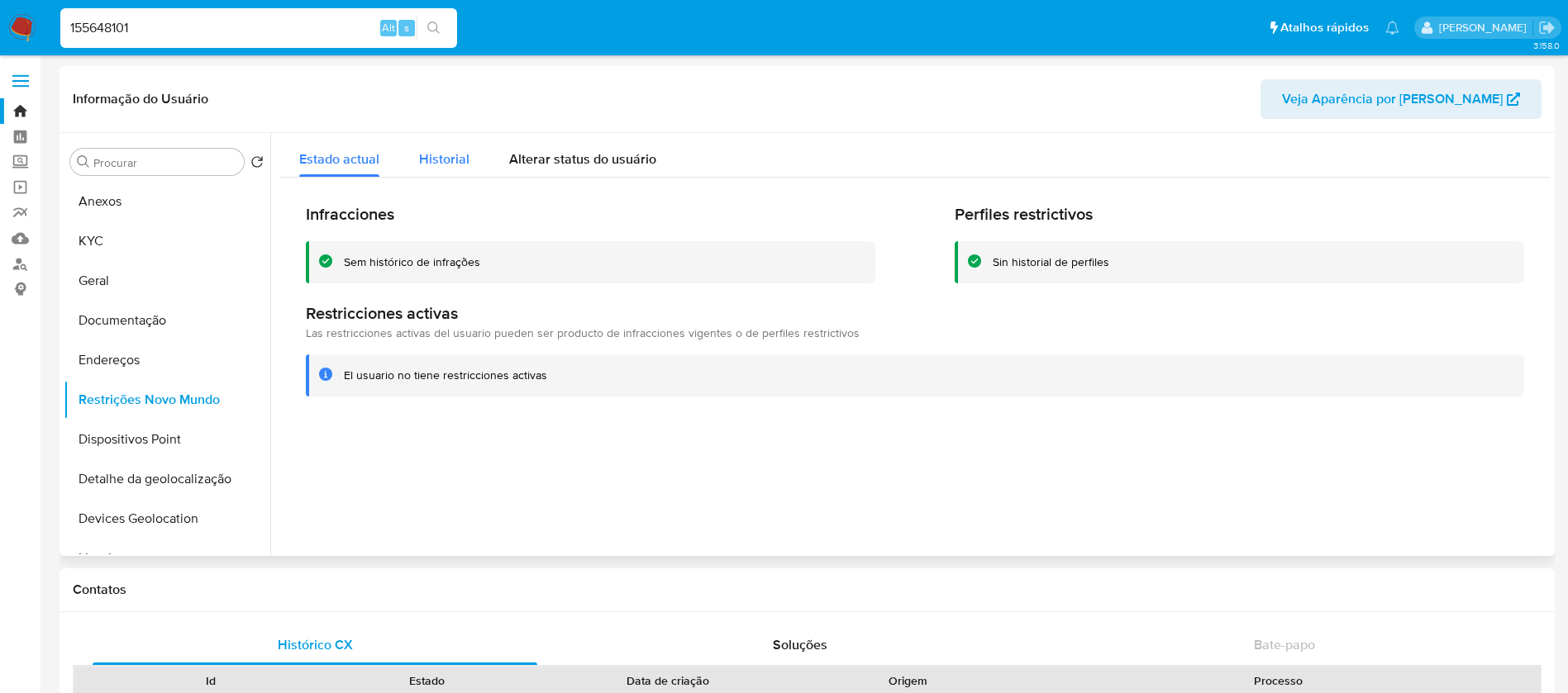
click at [434, 164] on span "Historial" at bounding box center [445, 159] width 50 height 19
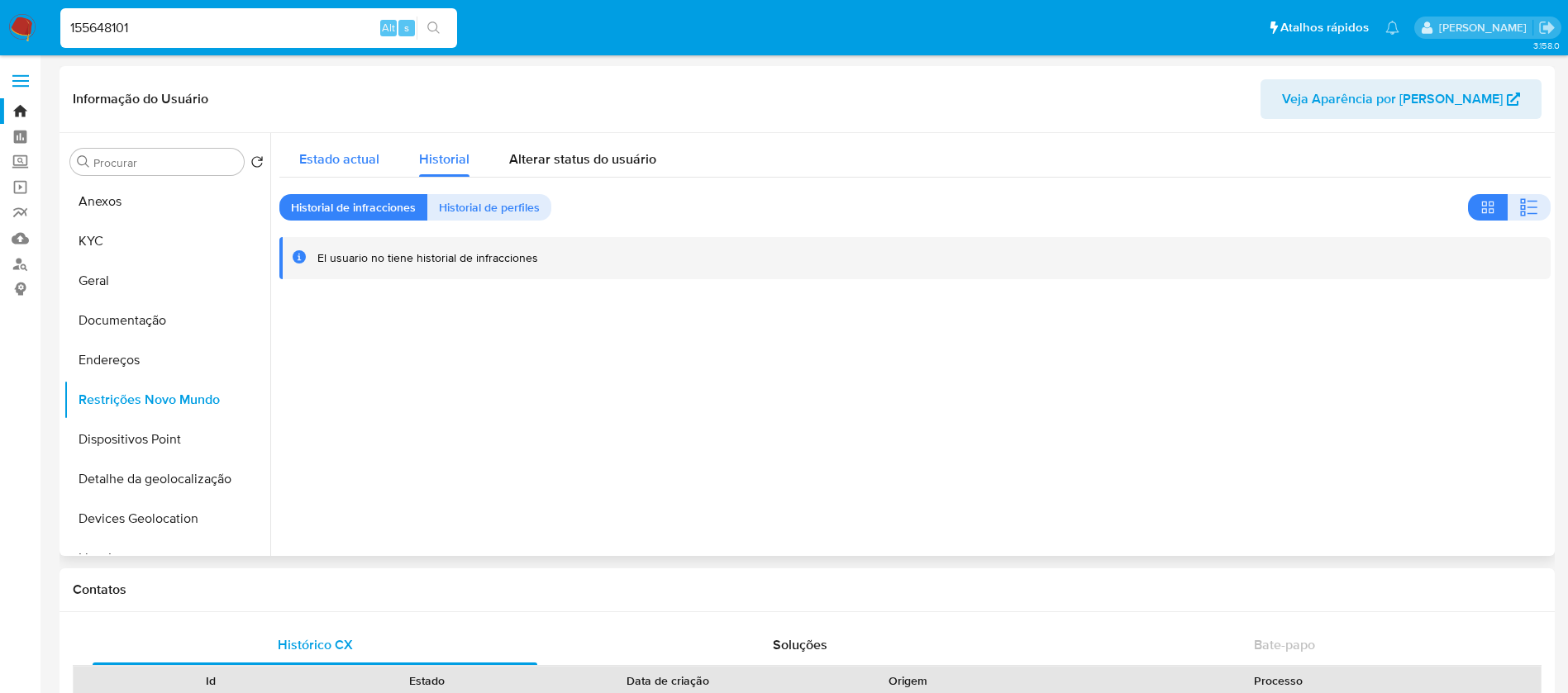
click at [336, 168] on span "Estado actual" at bounding box center [339, 159] width 80 height 19
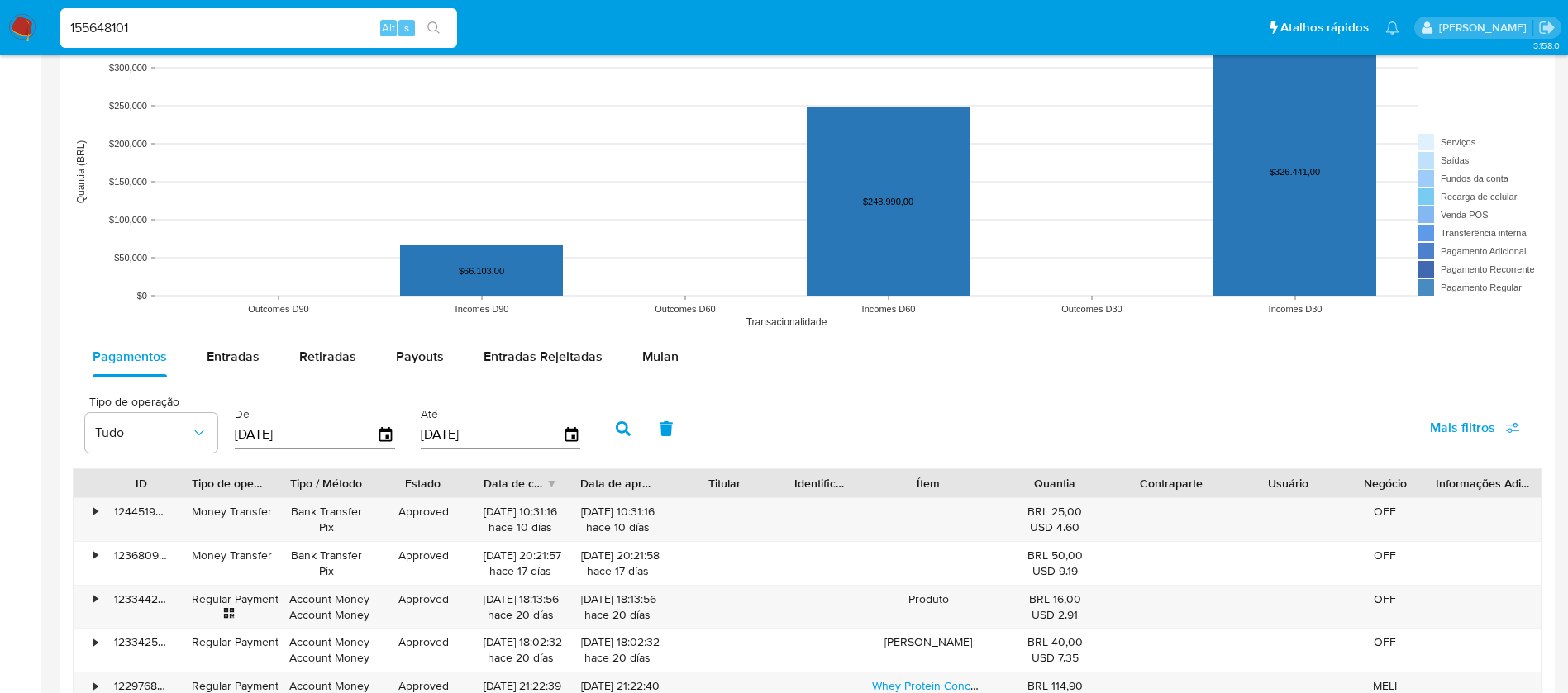
scroll to position [1487, 0]
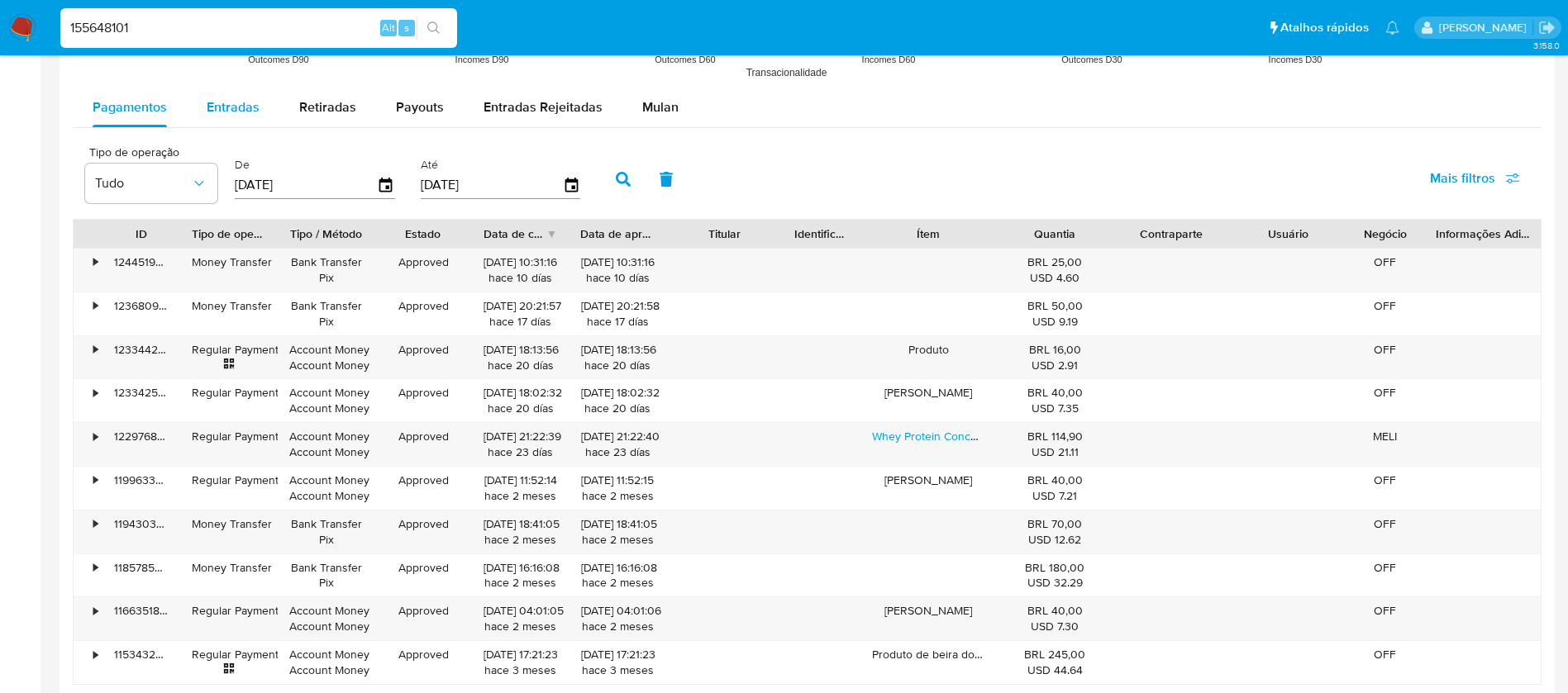
click at [225, 118] on div "Entradas" at bounding box center [233, 108] width 53 height 39
select select "10"
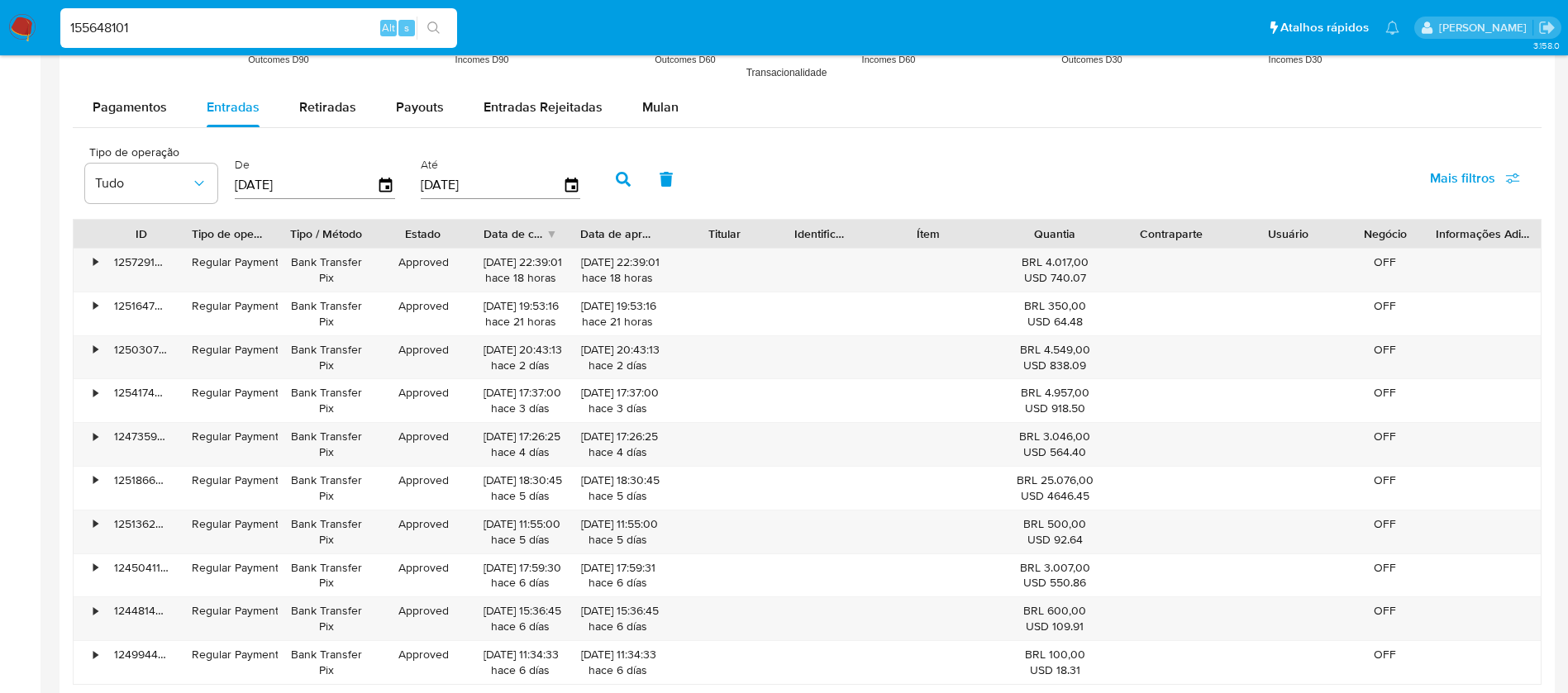
click at [324, 192] on input "[DATE]" at bounding box center [305, 184] width 142 height 26
type input "0_/__/____"
type input "[DATE]"
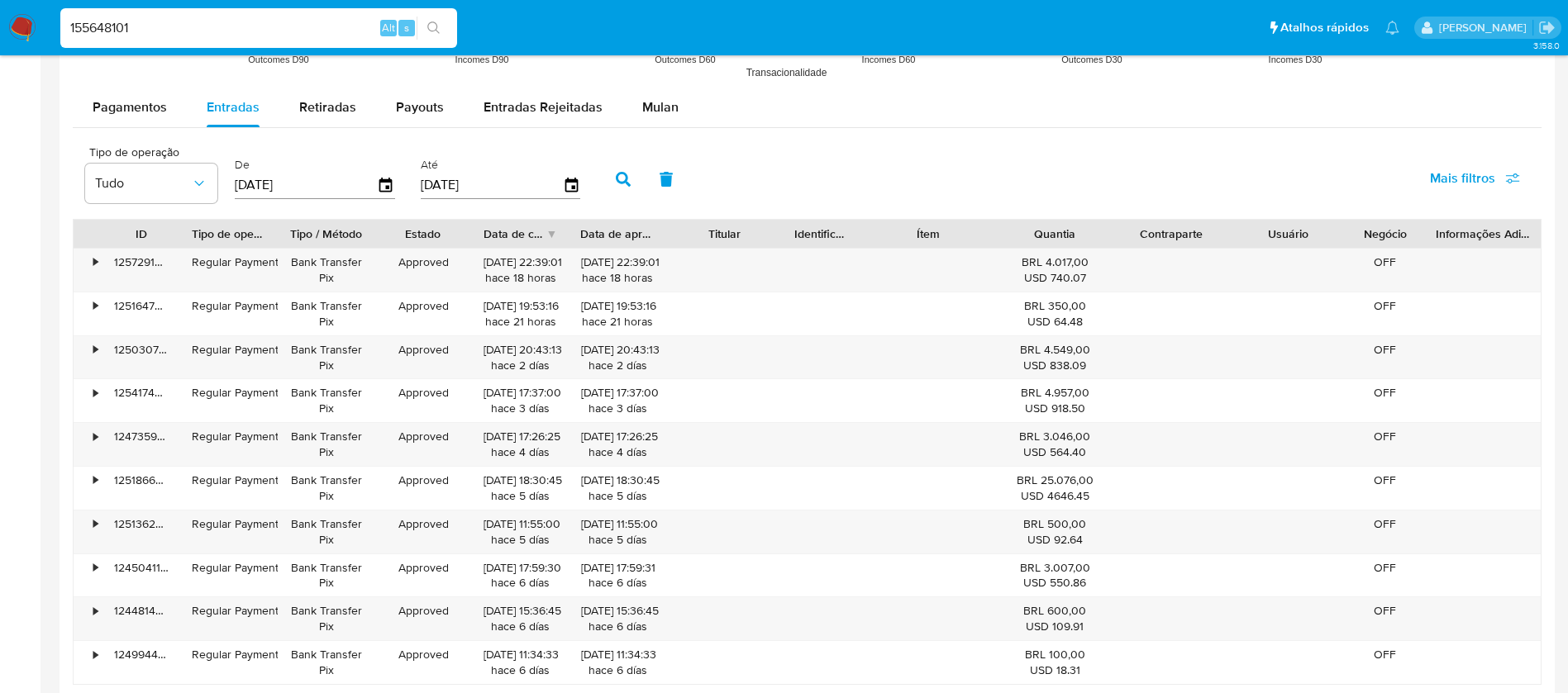
click at [434, 196] on input "[DATE]" at bounding box center [492, 184] width 142 height 26
type input "3_/__/____"
type input "[DATE]"
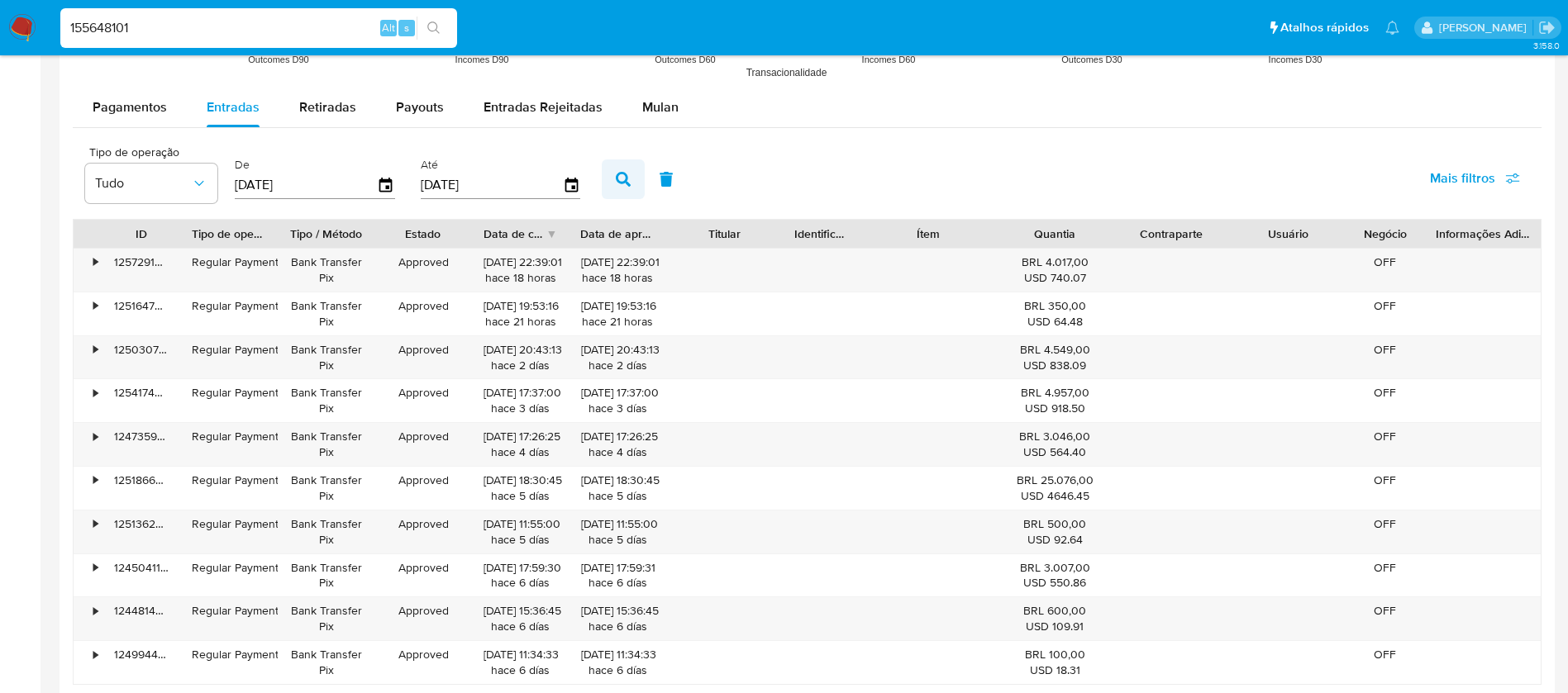
click at [611, 179] on button "button" at bounding box center [623, 180] width 43 height 39
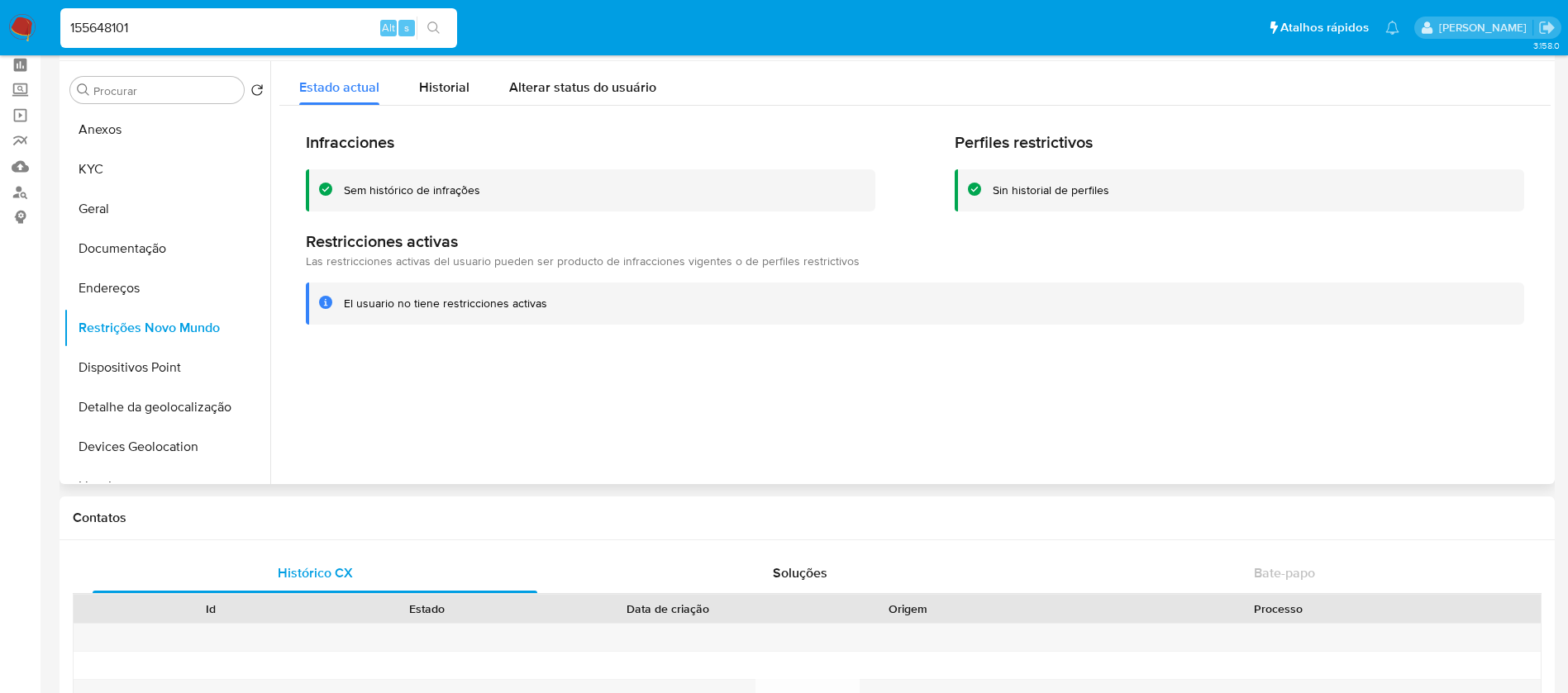
scroll to position [0, 0]
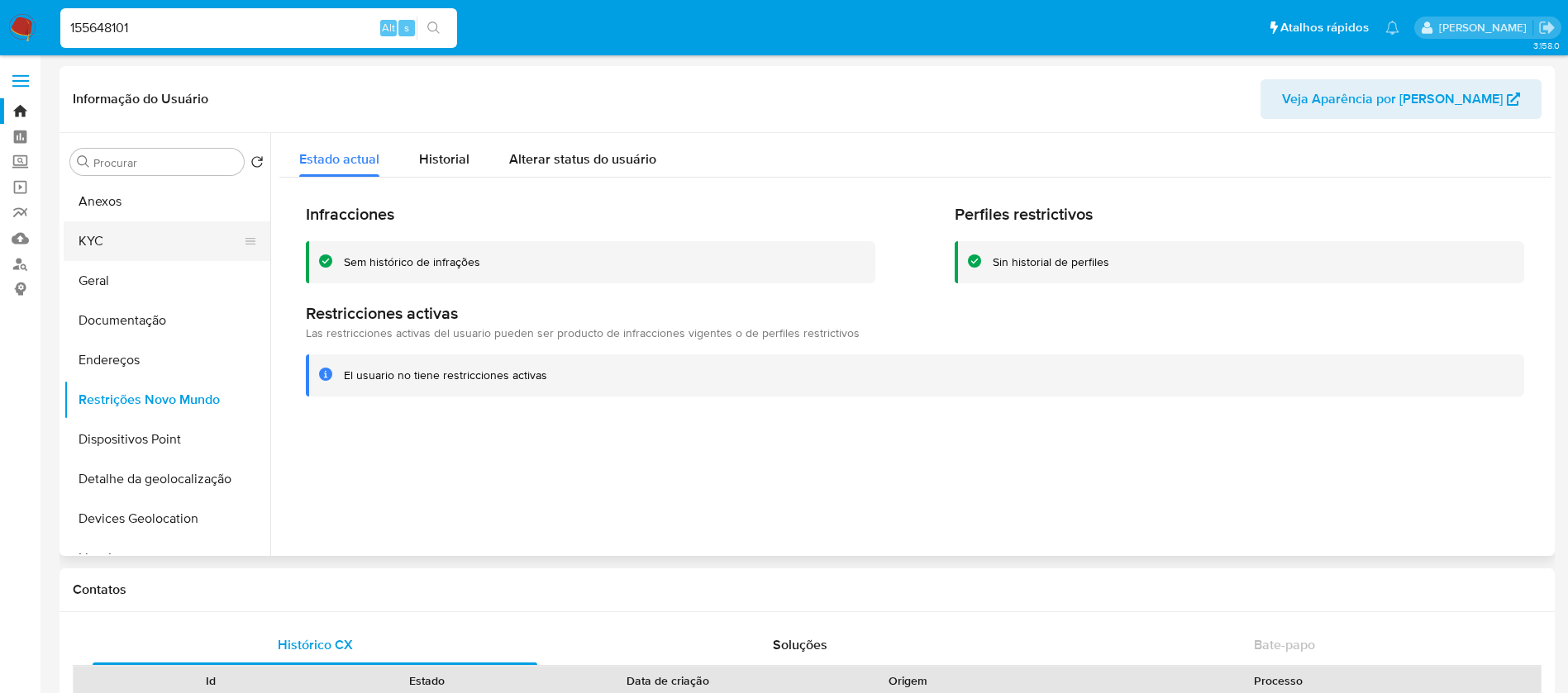
click at [127, 246] on button "KYC" at bounding box center [160, 241] width 193 height 39
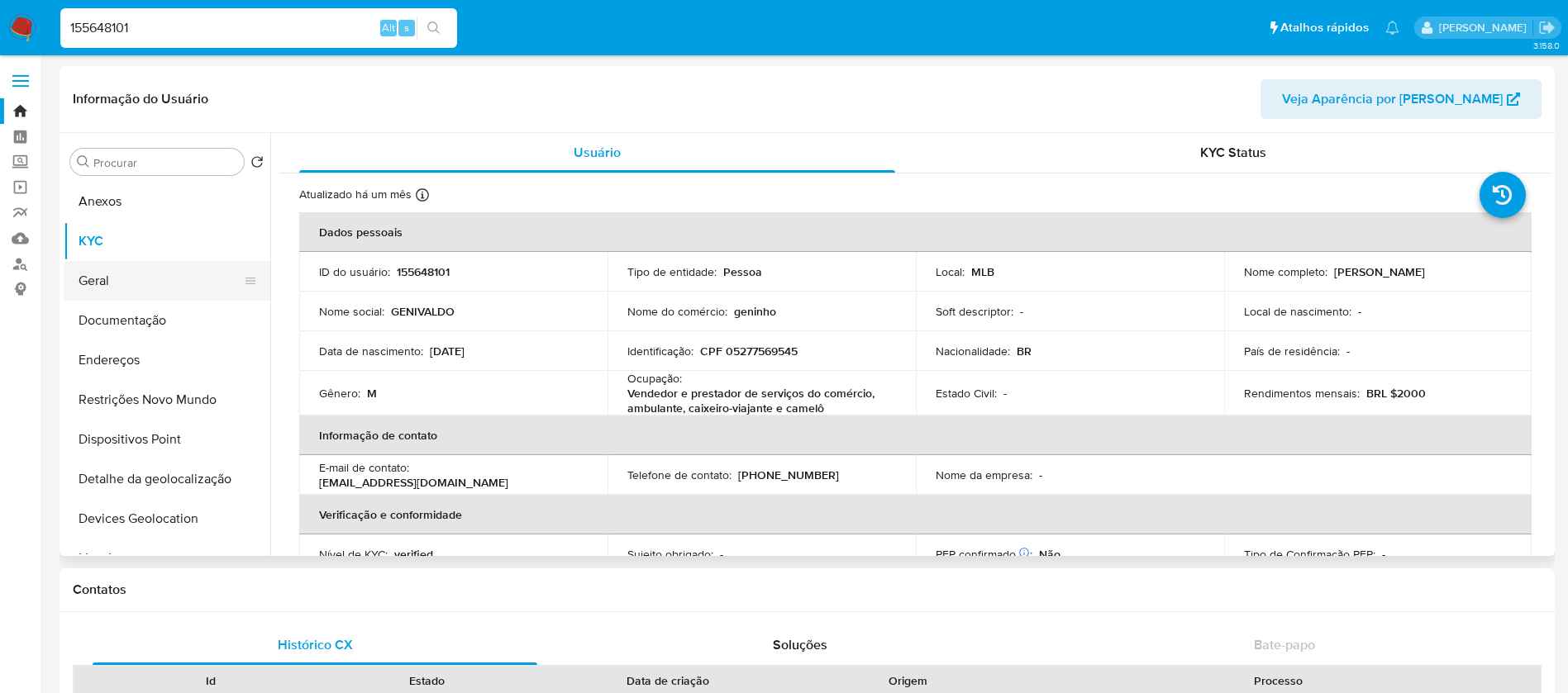
click at [98, 286] on button "Geral" at bounding box center [160, 281] width 193 height 39
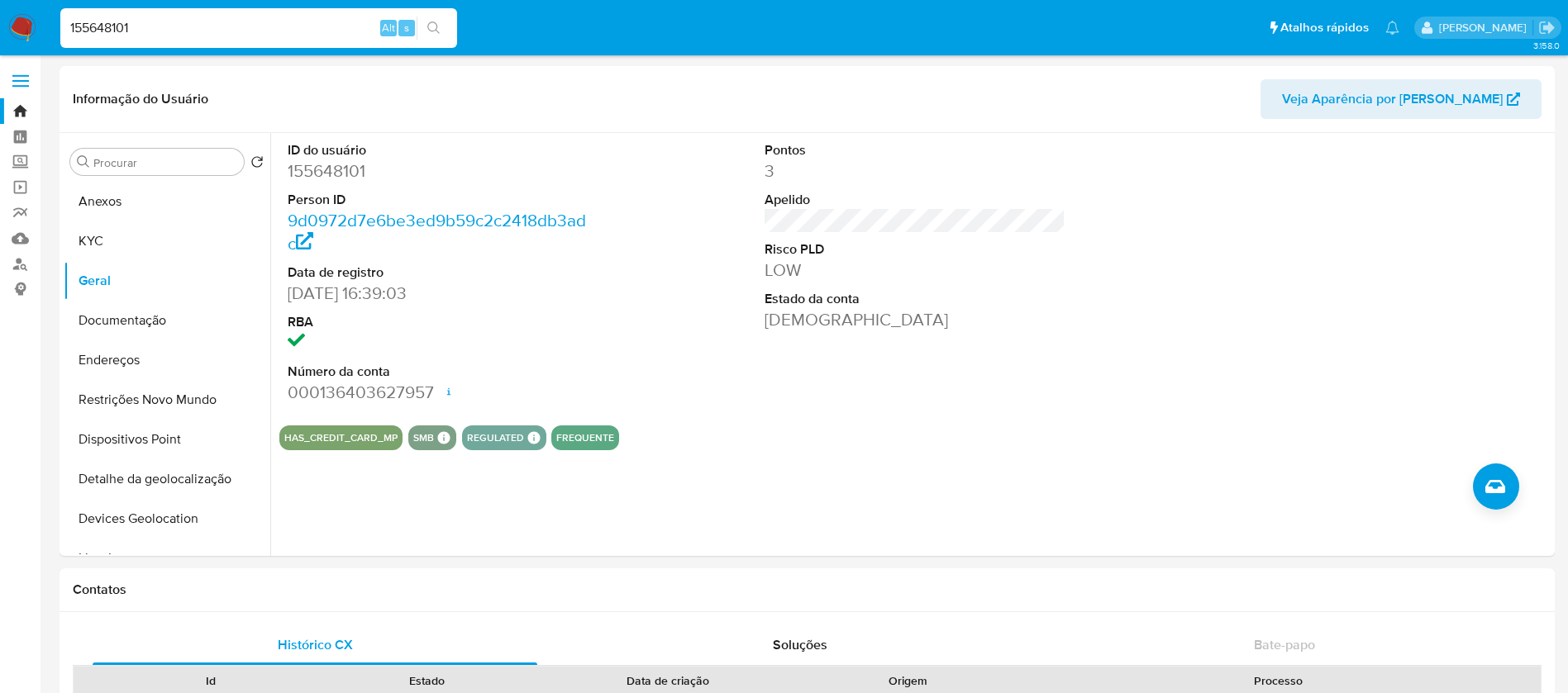
click at [200, 37] on input "155648101" at bounding box center [259, 28] width 397 height 22
paste input "180802934"
type input "1180802934"
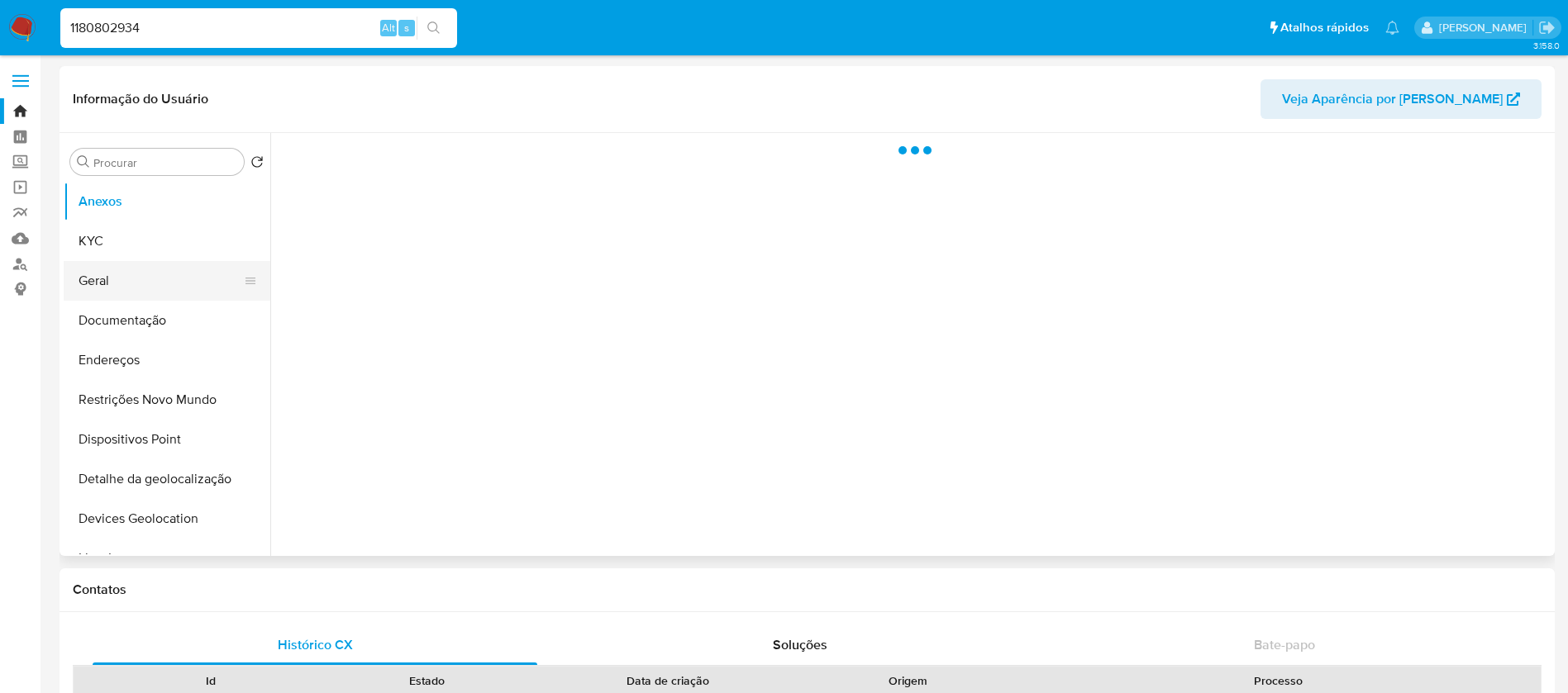
click at [103, 281] on button "Geral" at bounding box center [160, 281] width 193 height 39
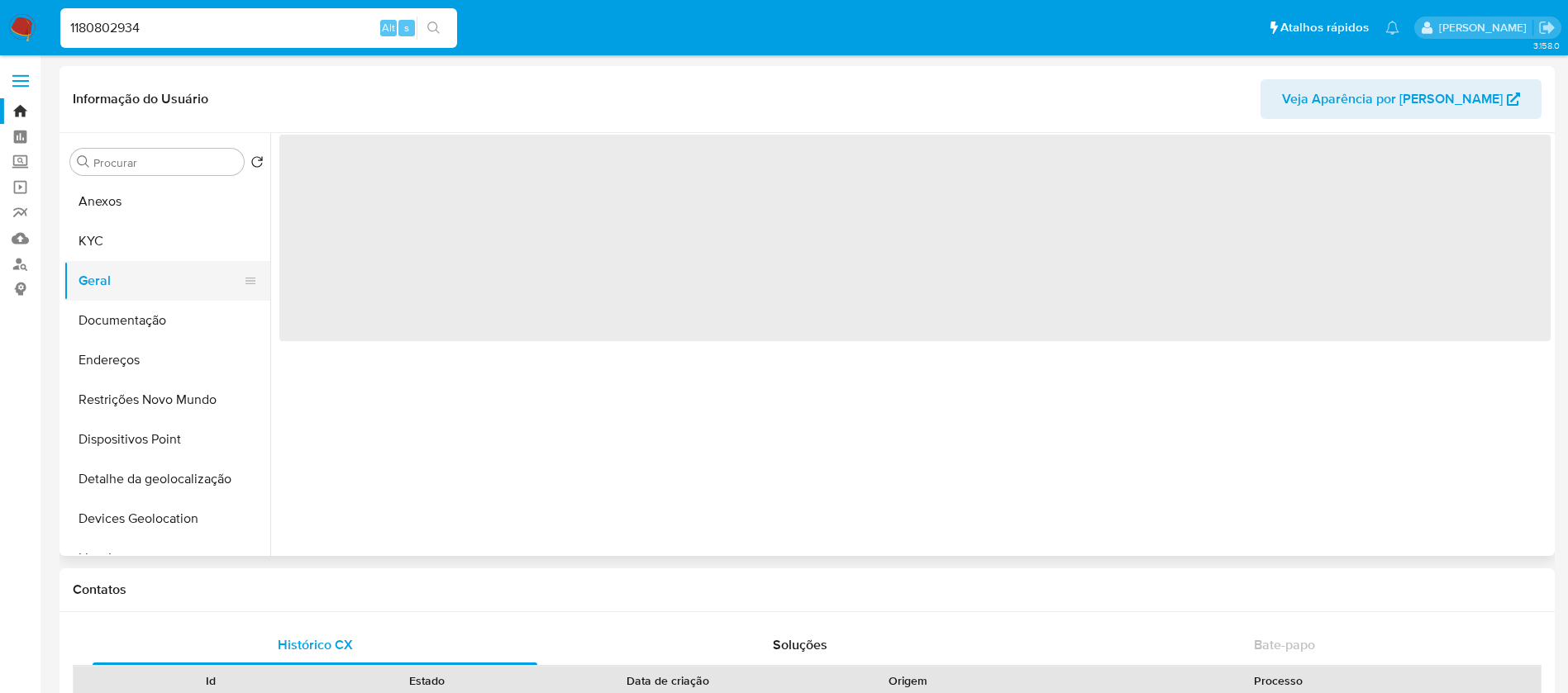
select select "10"
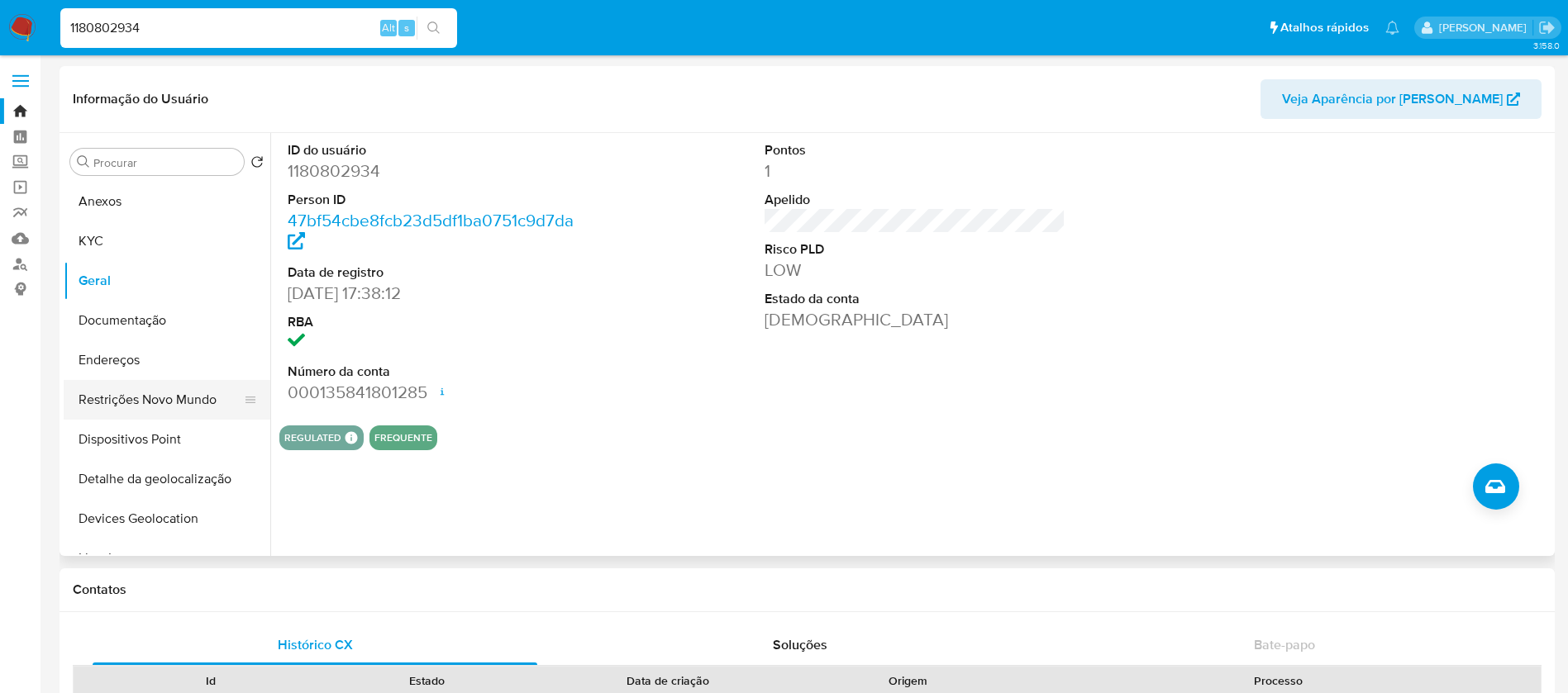
click at [127, 405] on button "Restrições Novo Mundo" at bounding box center [160, 399] width 193 height 39
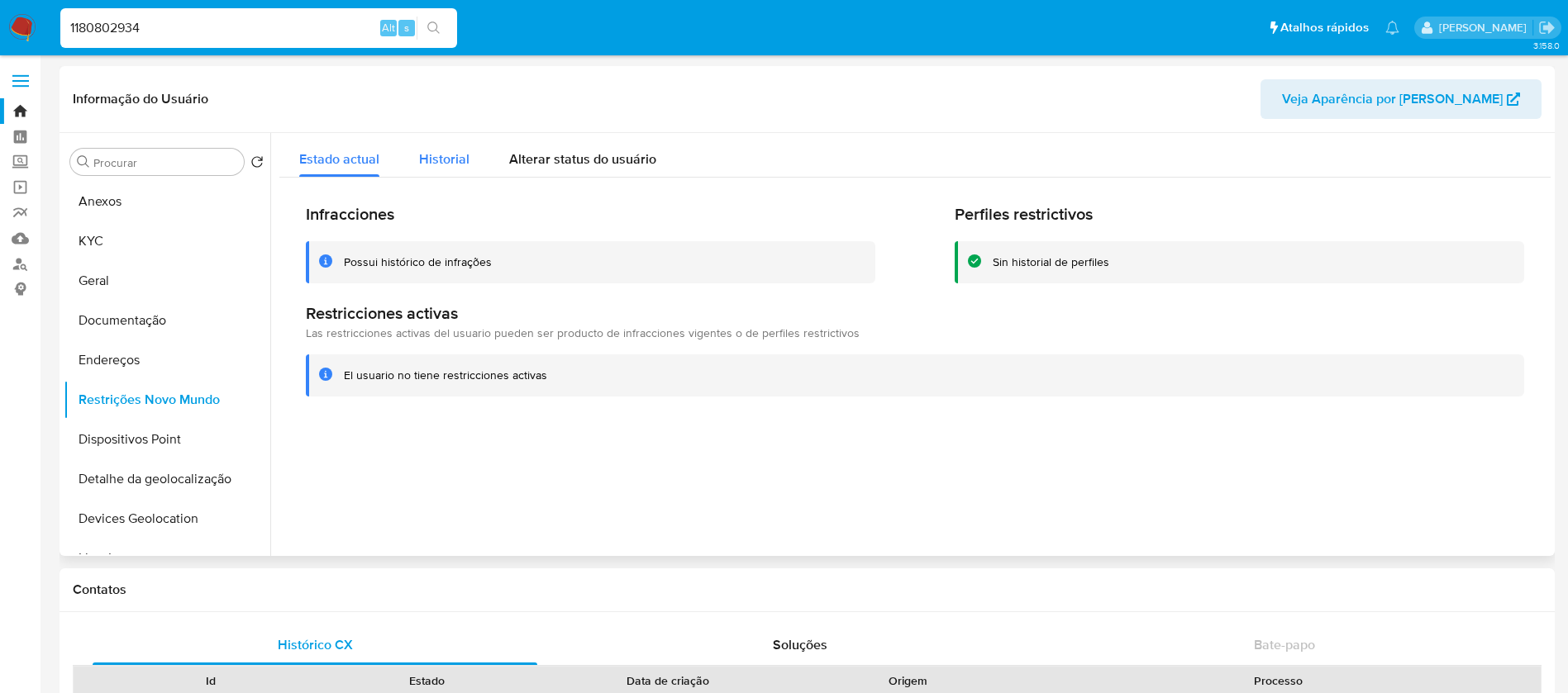
click at [420, 154] on span "Historial" at bounding box center [445, 159] width 50 height 19
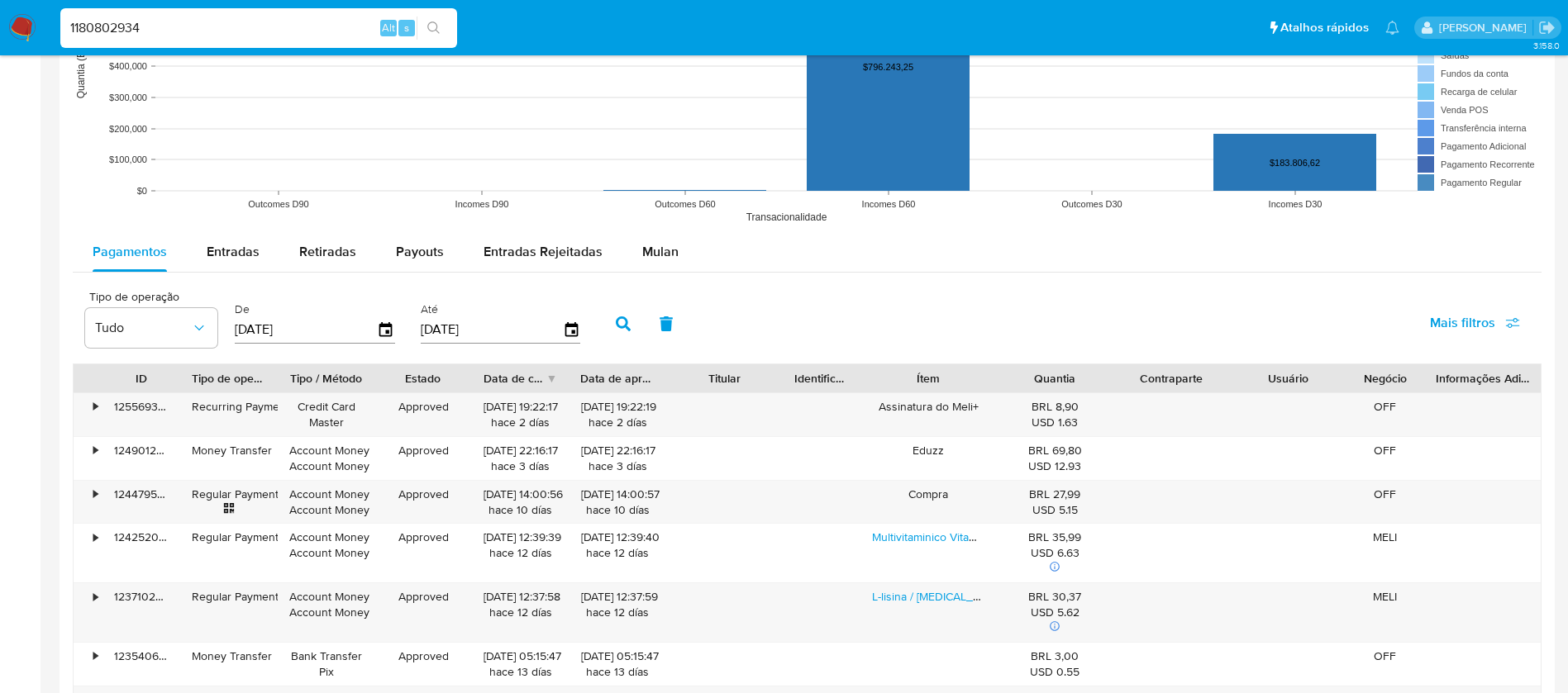
scroll to position [1322, 0]
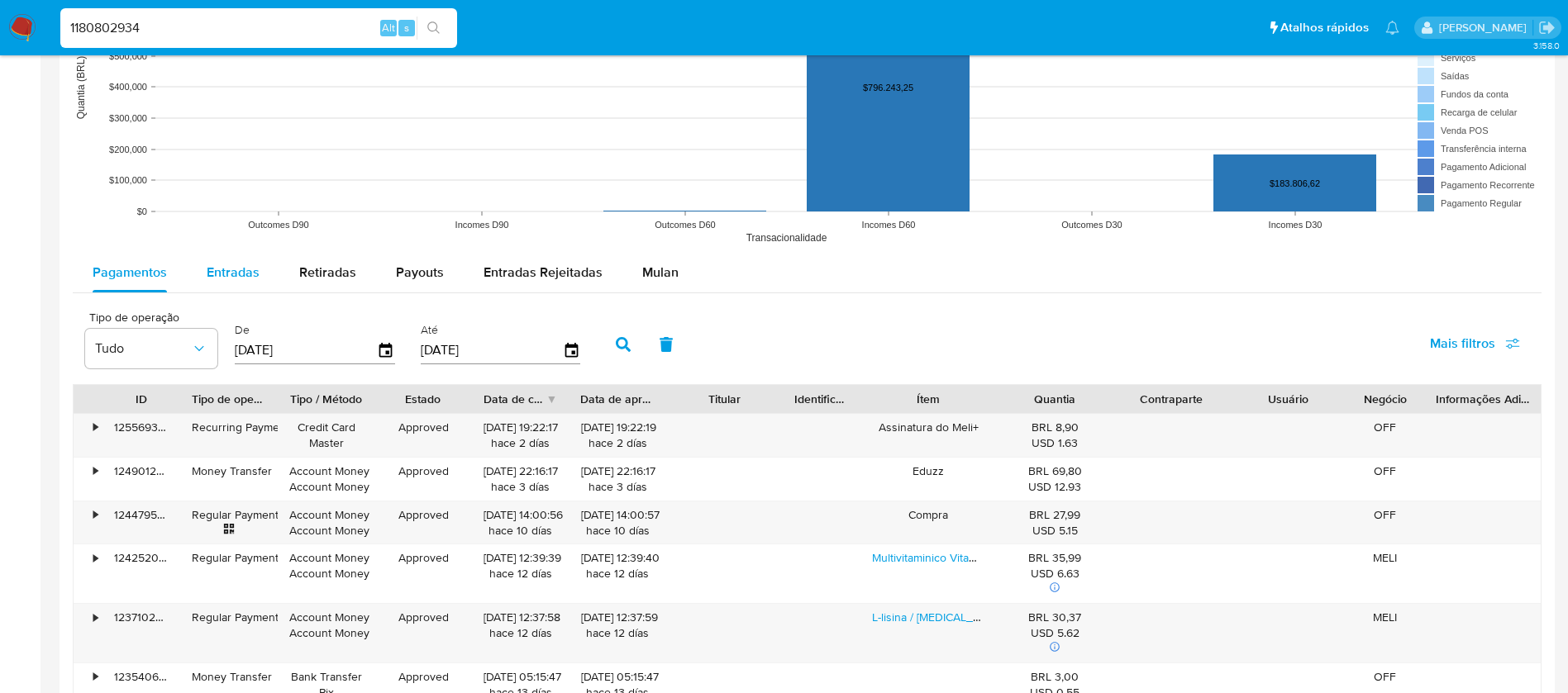
click at [225, 276] on span "Entradas" at bounding box center [233, 272] width 53 height 19
select select "10"
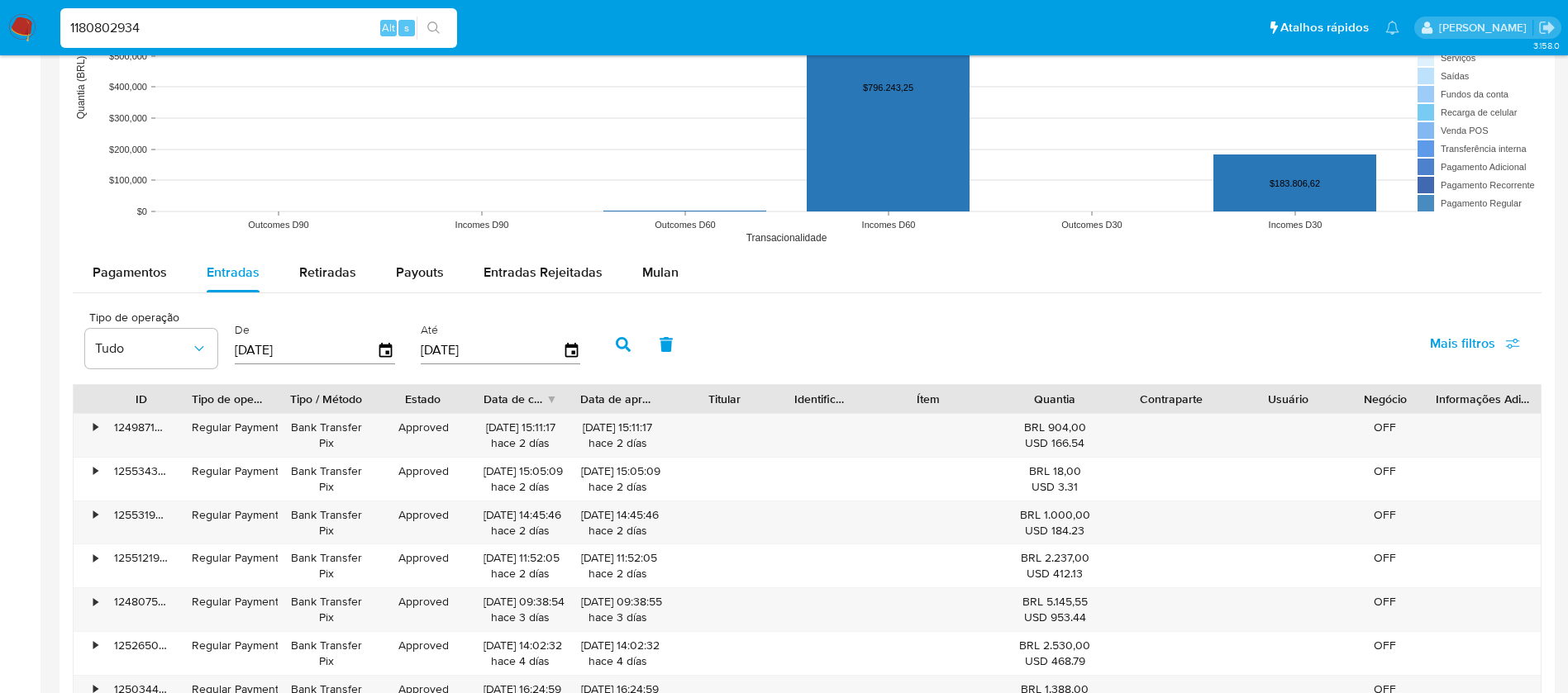
click at [322, 356] on input "[DATE]" at bounding box center [305, 350] width 142 height 26
type input "0_/__/____"
type input "[DATE]"
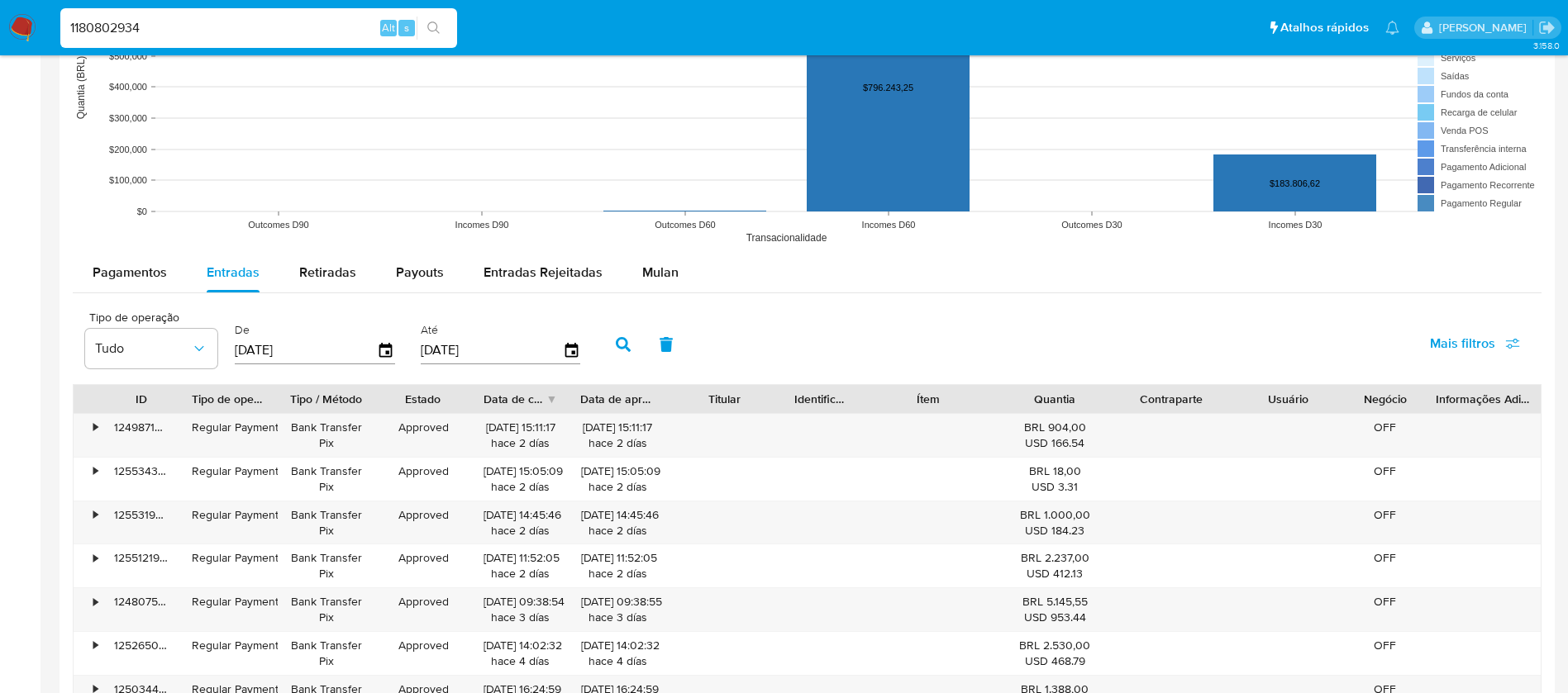
click at [457, 353] on input "[DATE]" at bounding box center [492, 350] width 142 height 26
type input "3_/__/____"
type input "[DATE]"
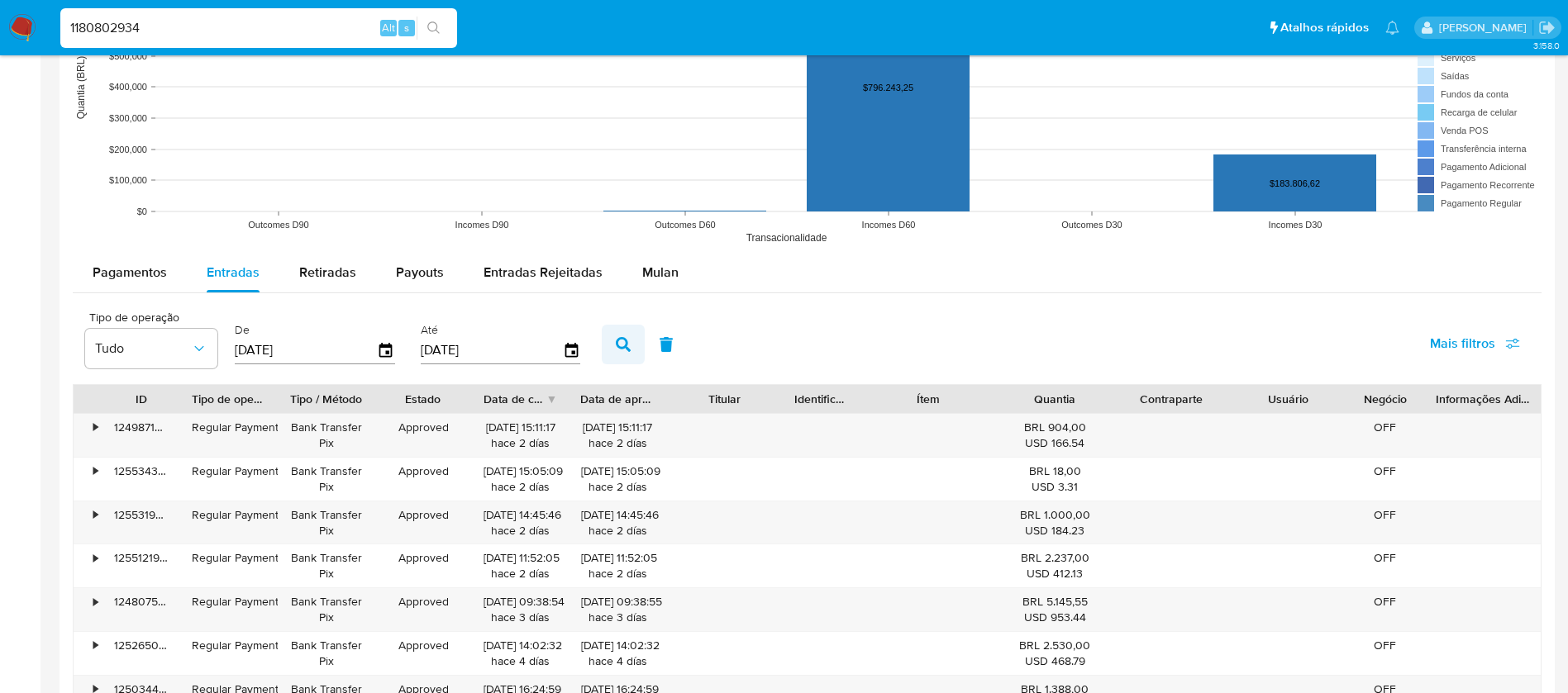
click at [622, 346] on icon "button" at bounding box center [623, 345] width 15 height 15
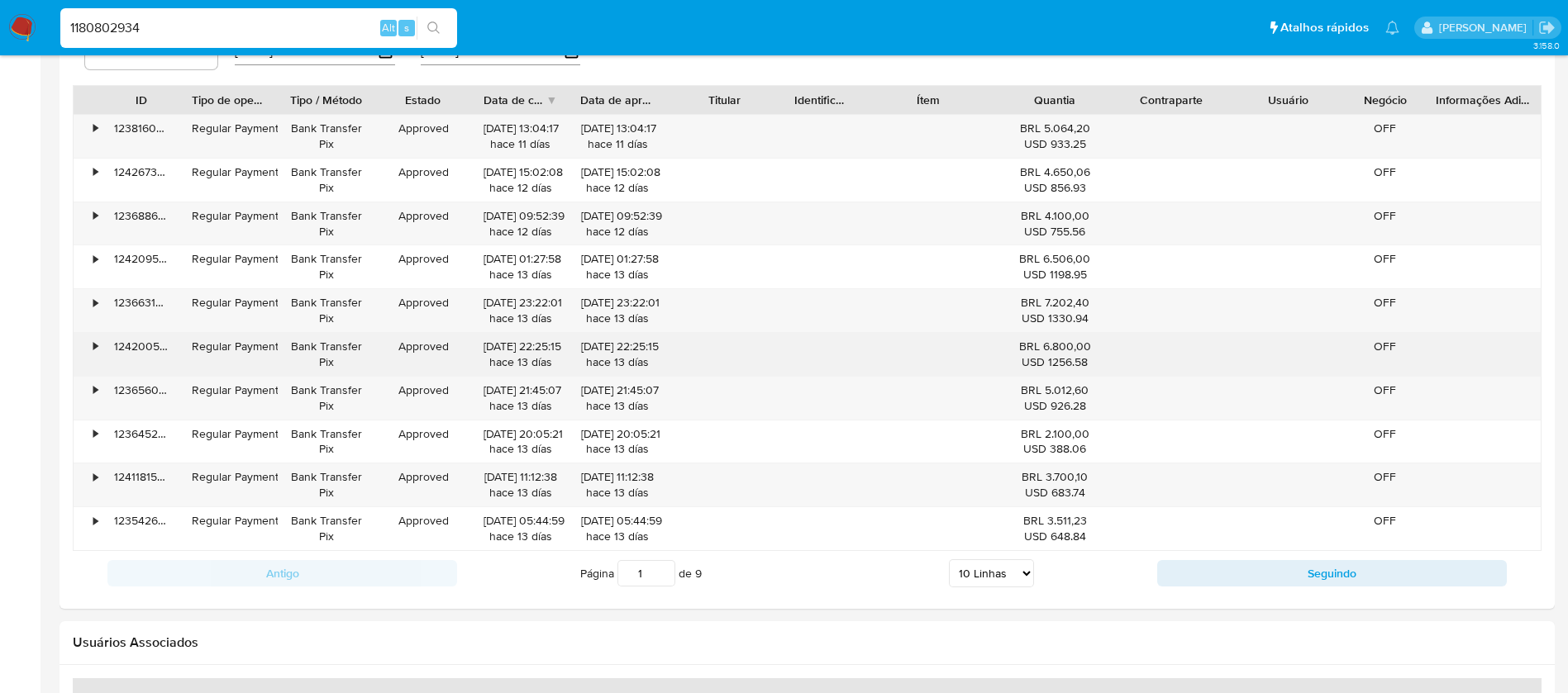
scroll to position [1653, 0]
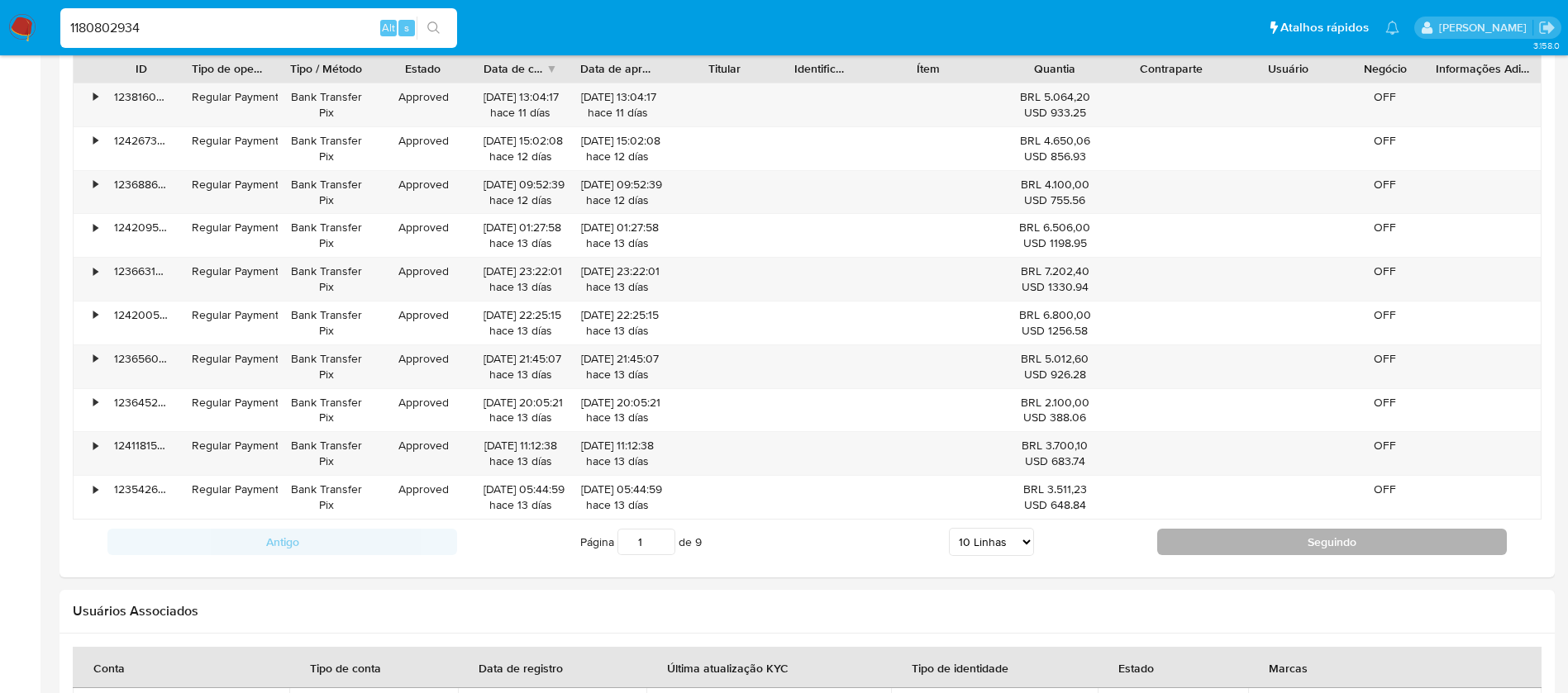
click at [1213, 539] on button "Seguindo" at bounding box center [1332, 541] width 349 height 26
click at [1189, 544] on button "Seguindo" at bounding box center [1332, 541] width 349 height 26
click at [1193, 538] on button "Seguindo" at bounding box center [1332, 541] width 349 height 26
click at [1195, 535] on button "Seguindo" at bounding box center [1332, 541] width 349 height 26
click at [1188, 532] on button "Seguindo" at bounding box center [1332, 541] width 349 height 26
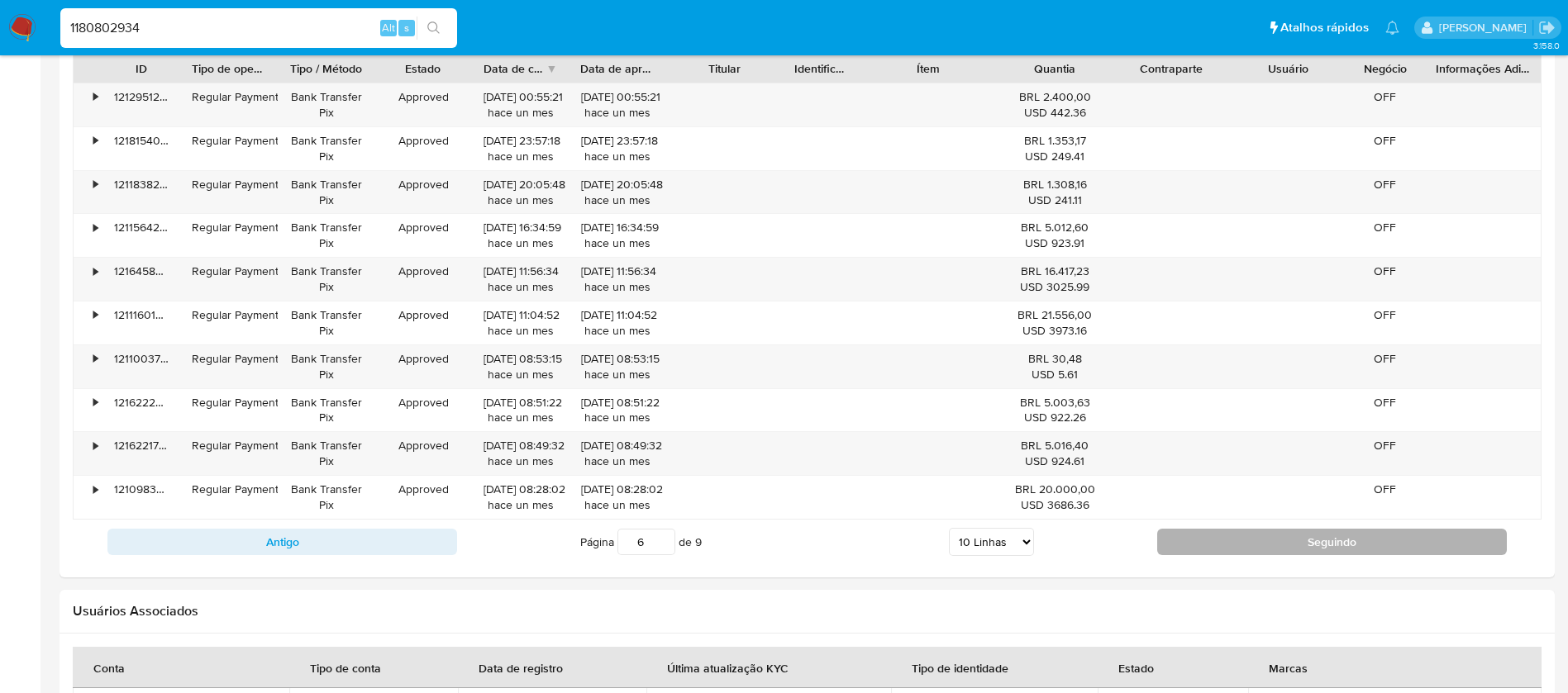
click at [1214, 539] on button "Seguindo" at bounding box center [1332, 541] width 349 height 26
type input "9"
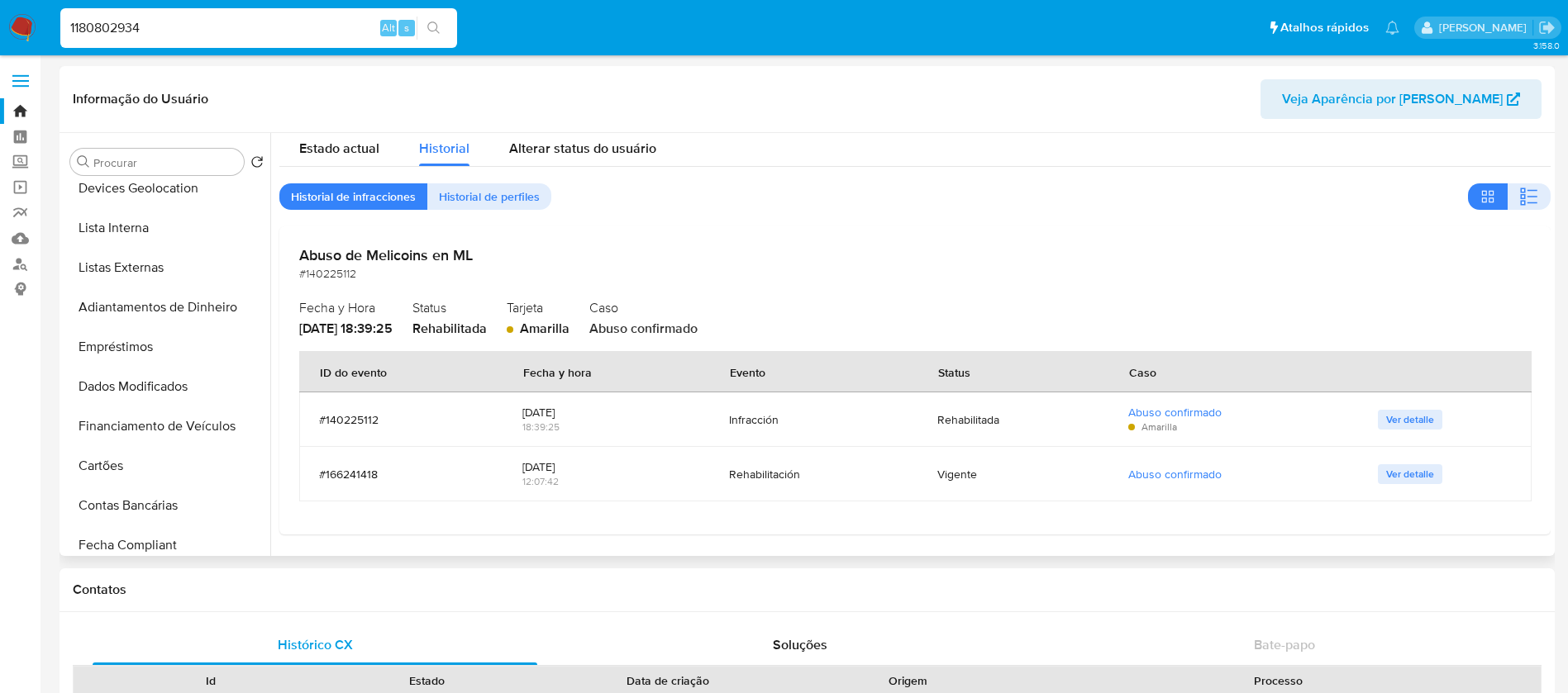
scroll to position [0, 0]
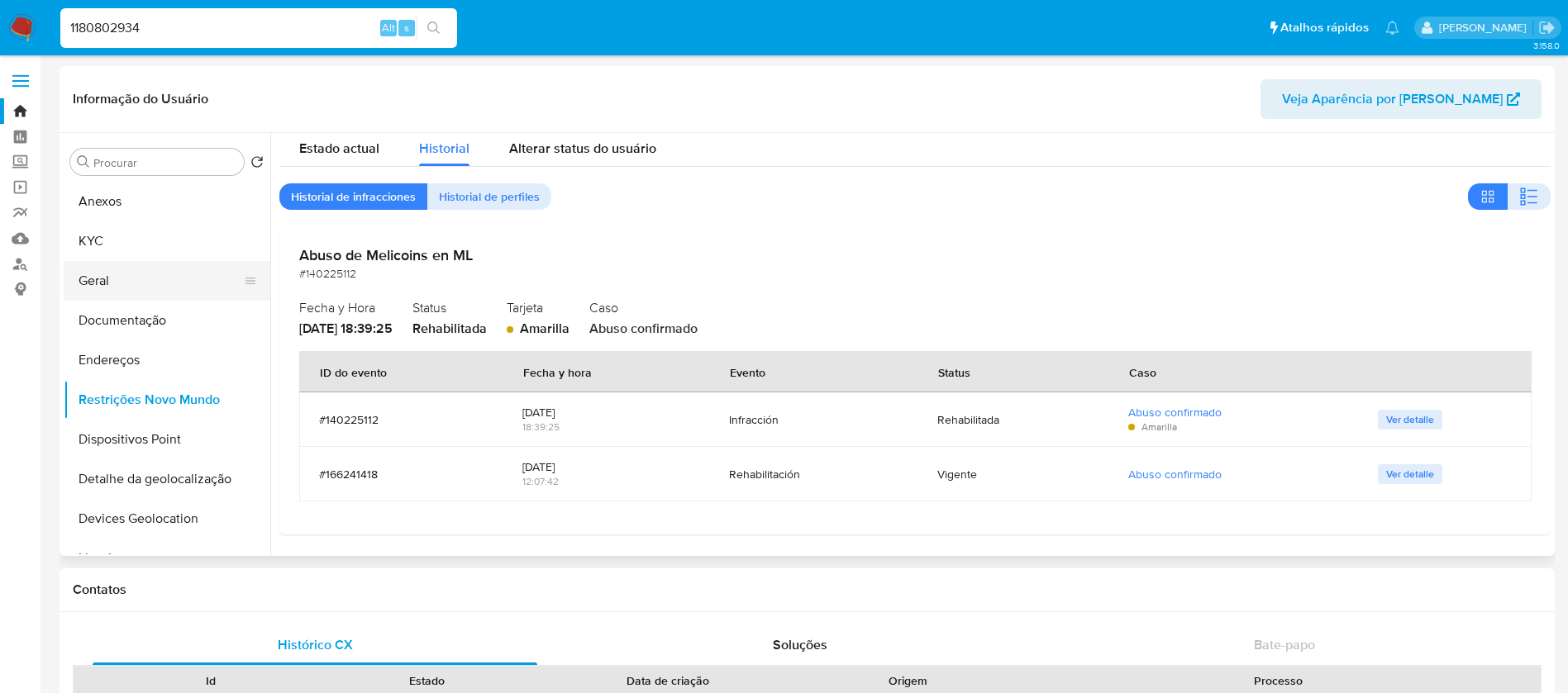
click at [107, 281] on button "Geral" at bounding box center [160, 281] width 193 height 39
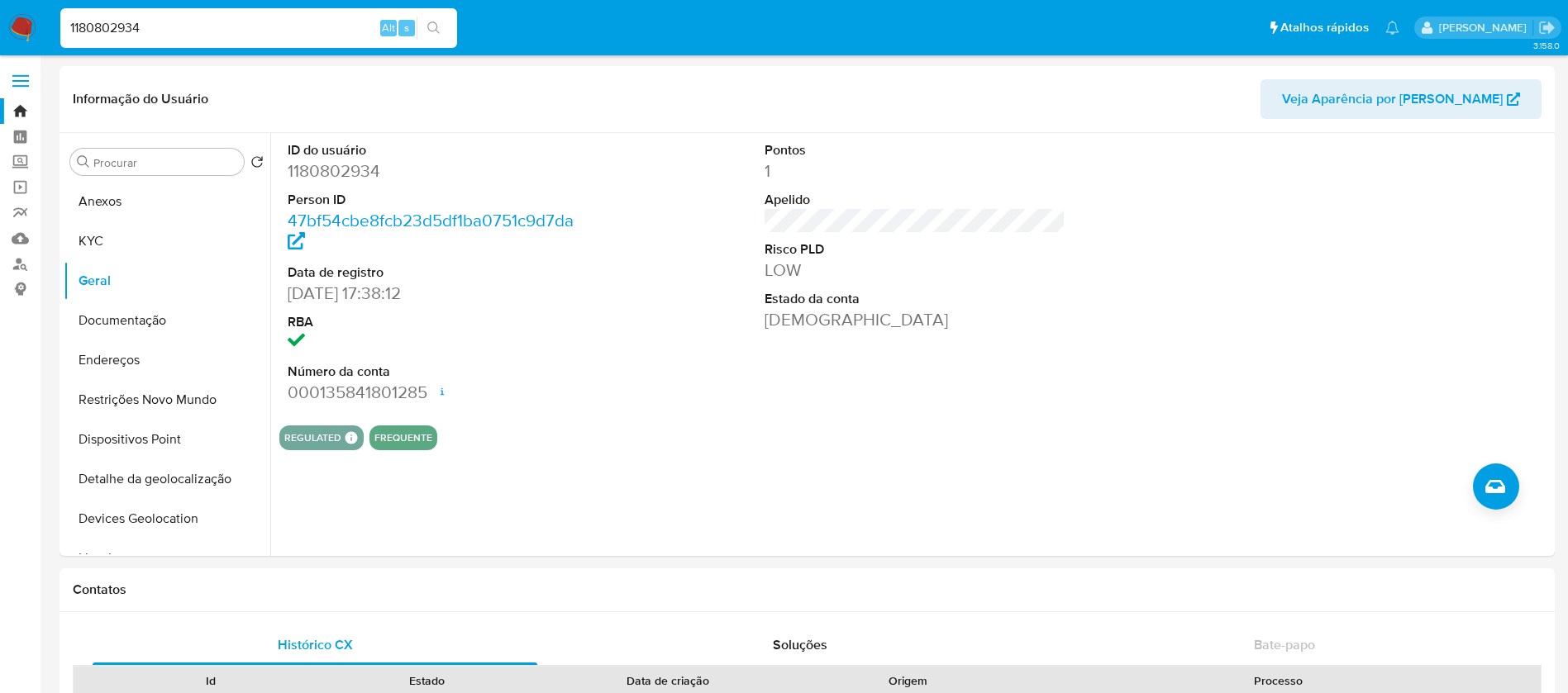
click at [247, 17] on input "1180802934" at bounding box center [259, 28] width 397 height 22
paste input "377894266"
type input "377894266"
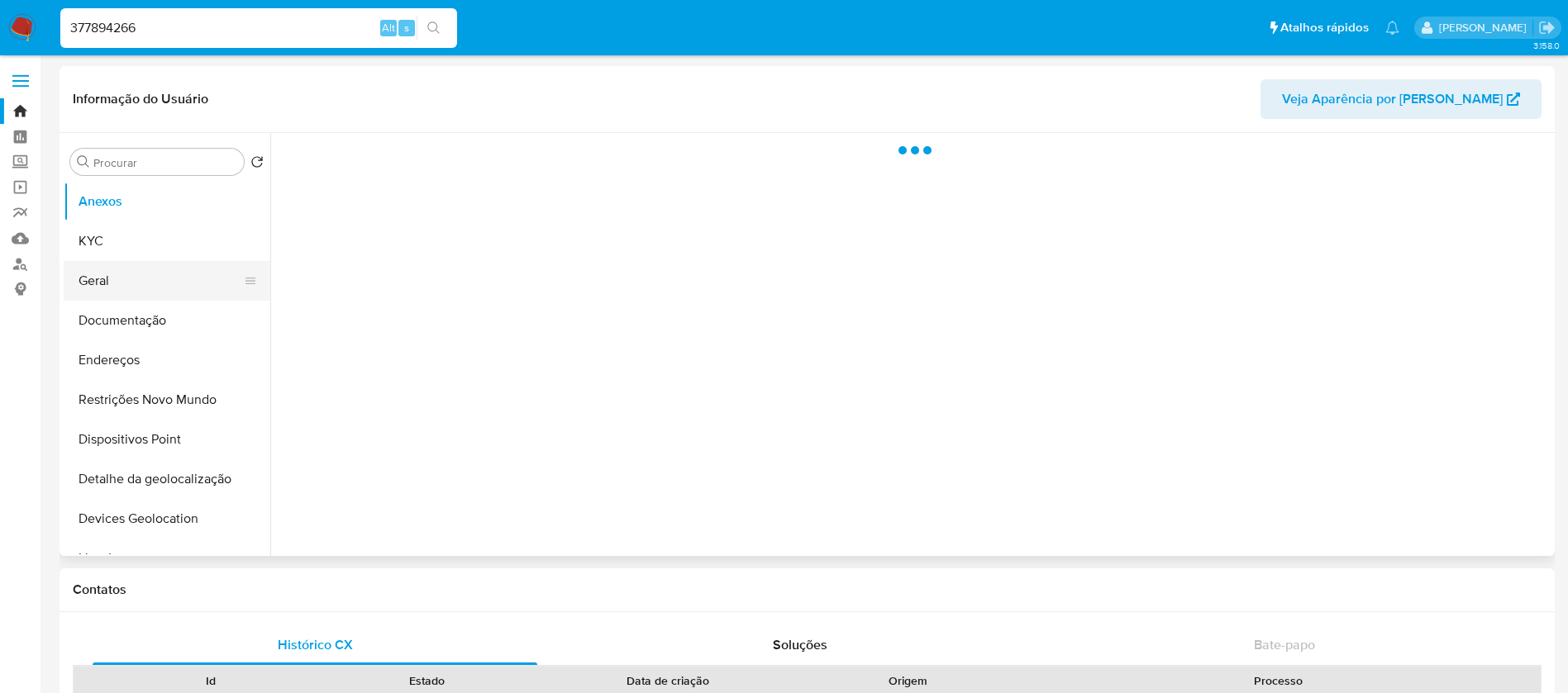
click at [110, 294] on button "Geral" at bounding box center [160, 281] width 193 height 39
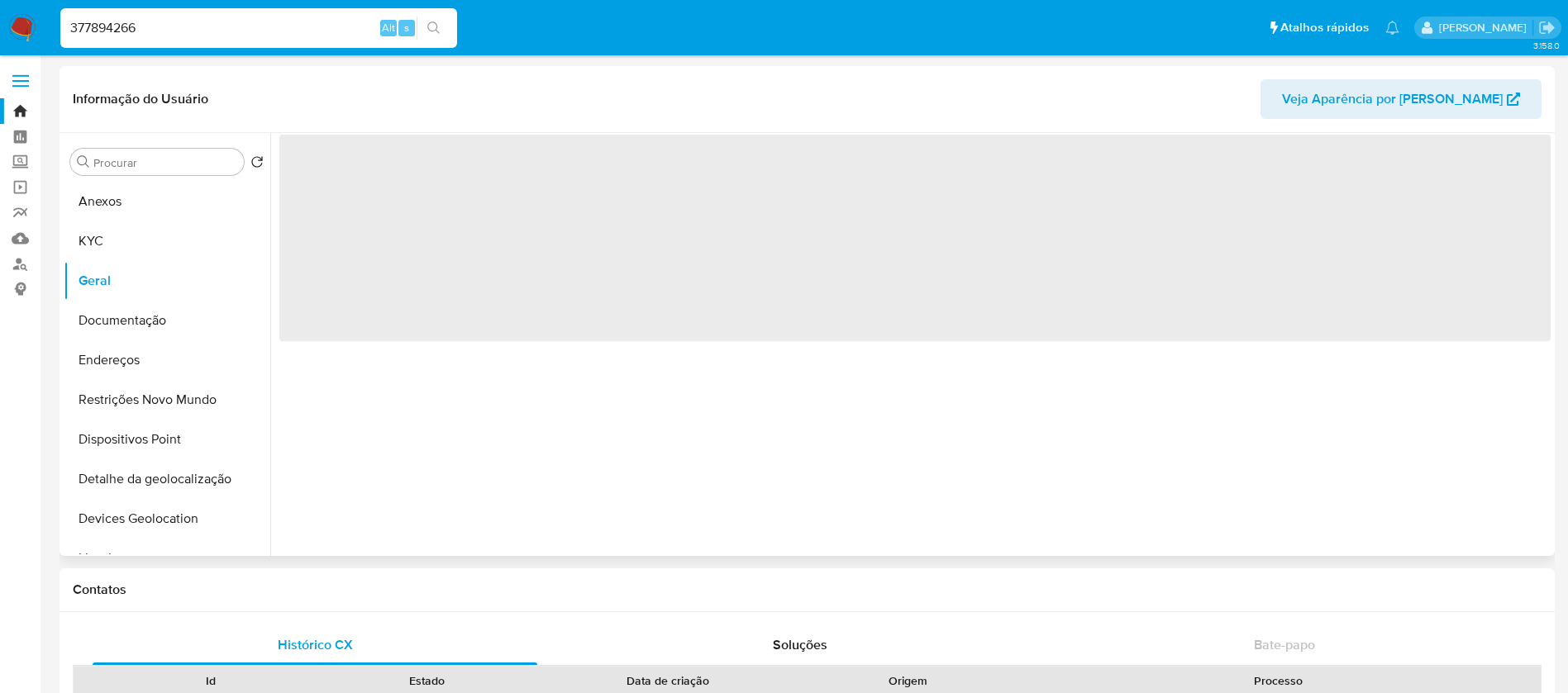
select select "10"
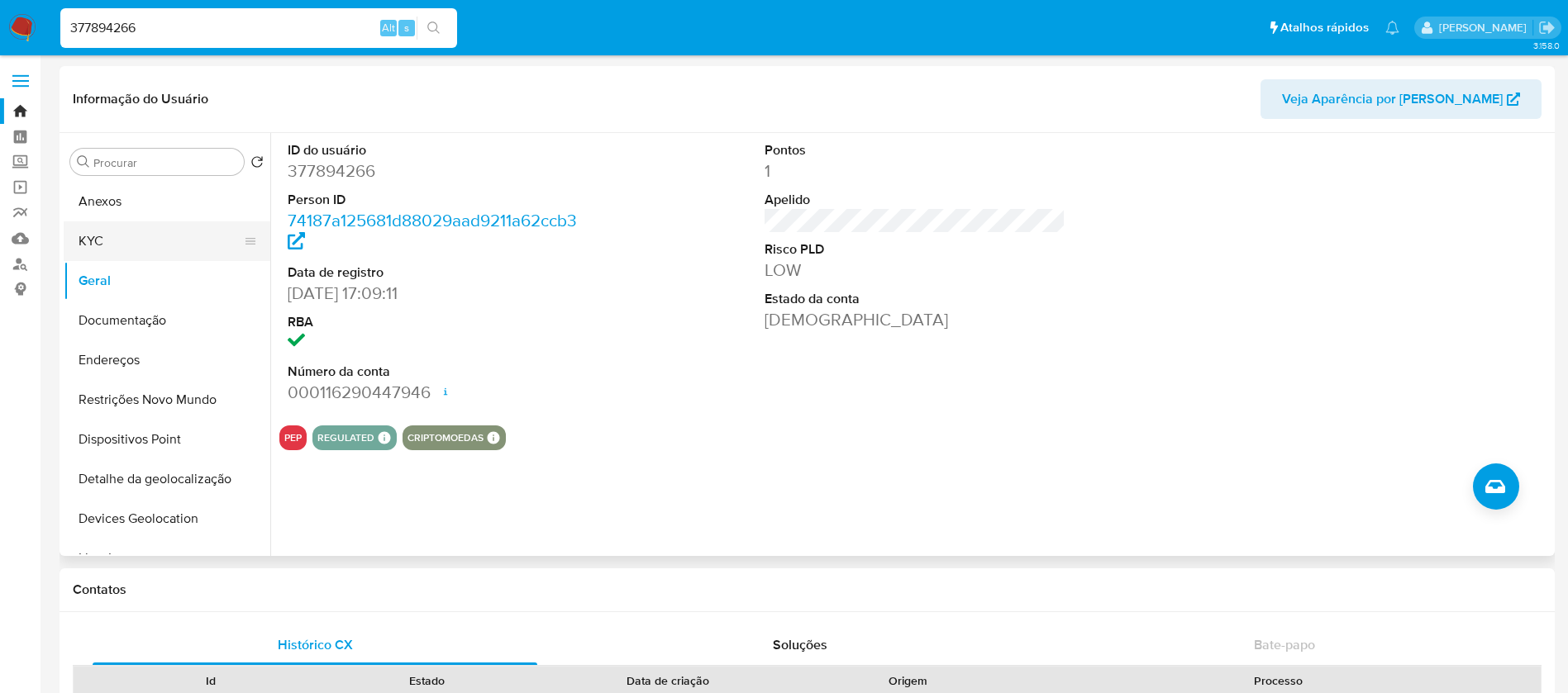
click at [102, 255] on button "KYC" at bounding box center [160, 241] width 193 height 39
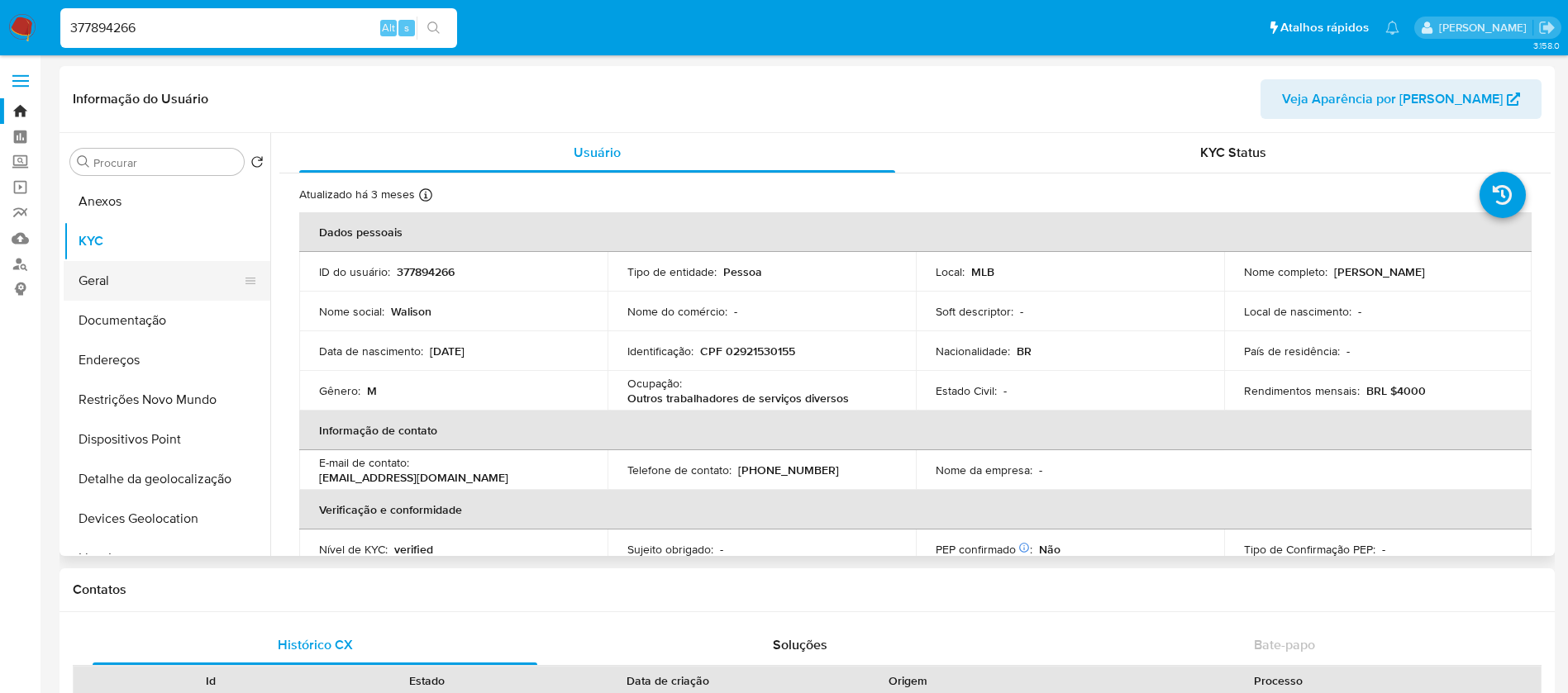
click at [108, 281] on button "Geral" at bounding box center [160, 281] width 193 height 39
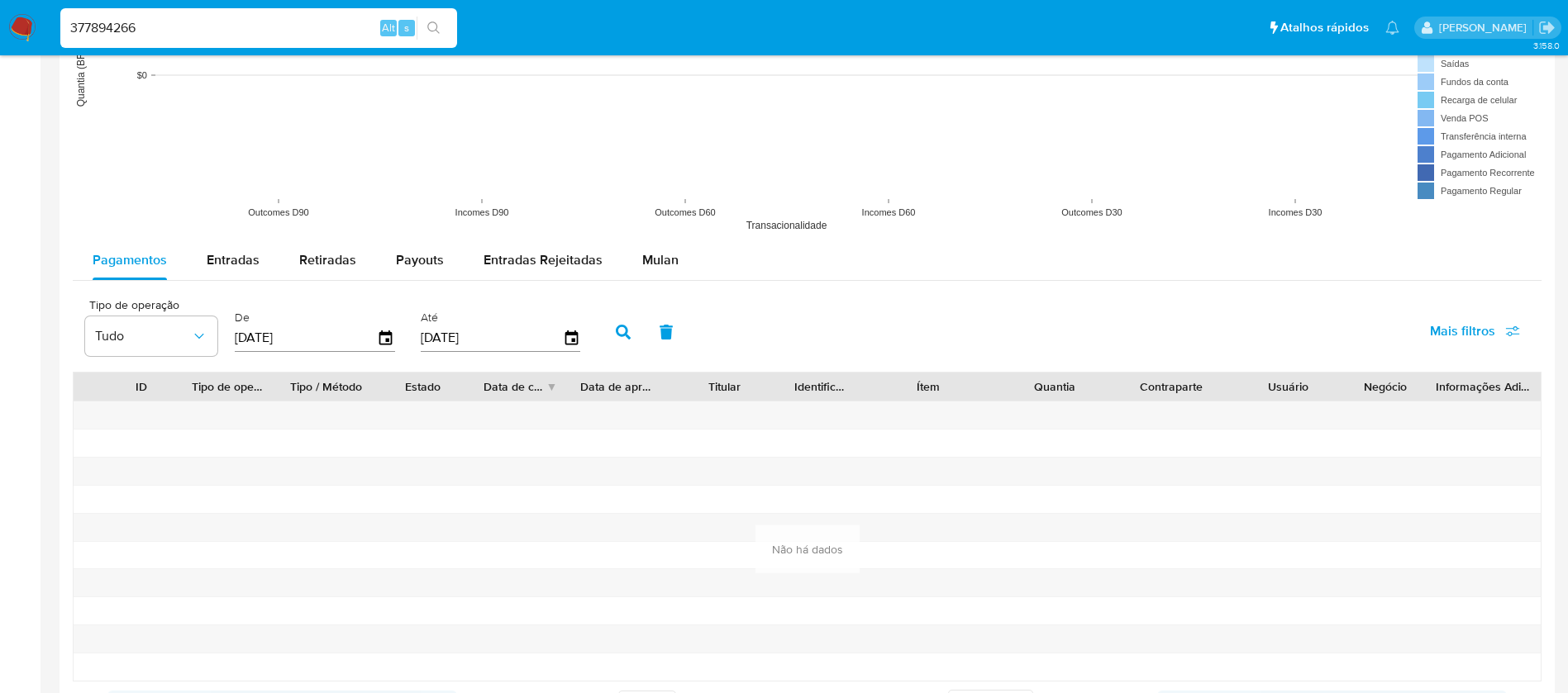
scroll to position [1804, 0]
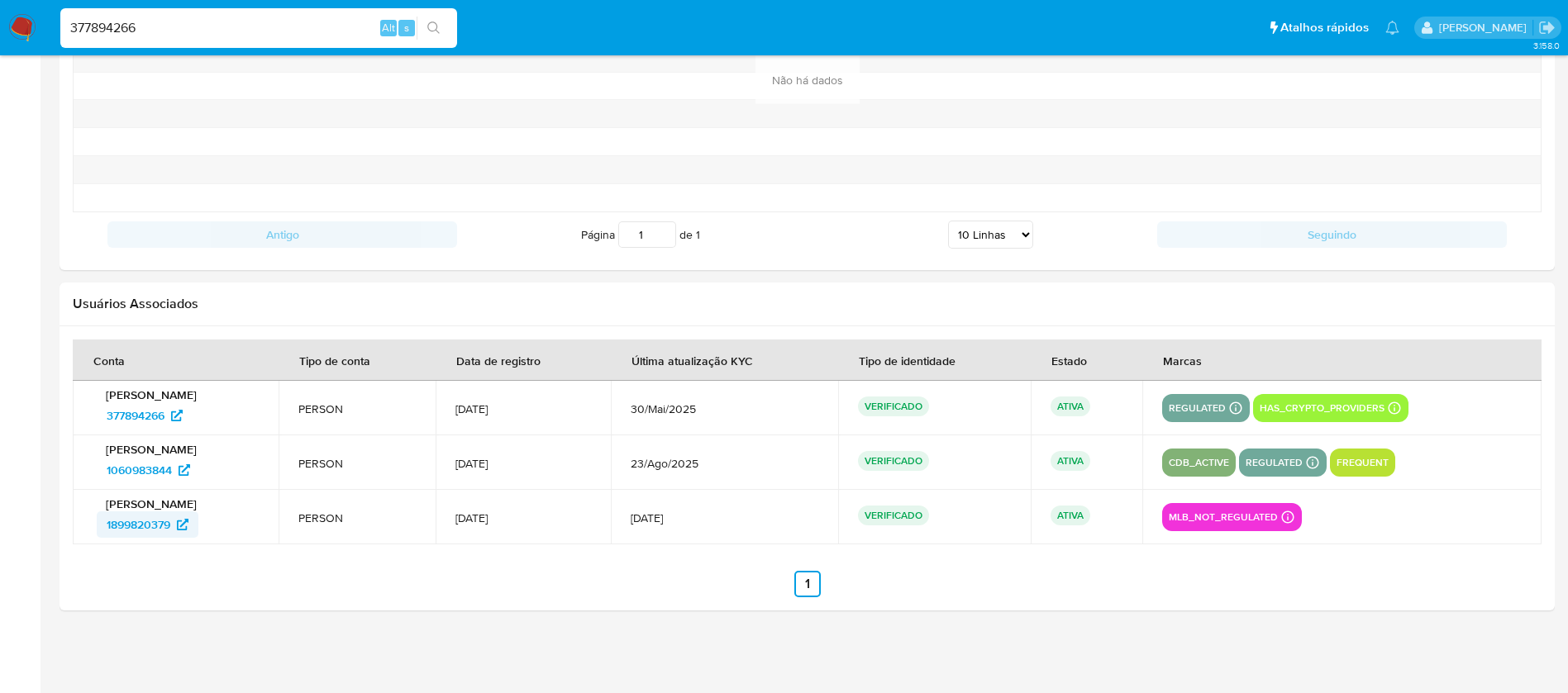
drag, startPoint x: 83, startPoint y: 535, endPoint x: 174, endPoint y: 537, distance: 91.0
click at [174, 537] on td "Walison Dos Santos Rezende 1899820379" at bounding box center [175, 517] width 206 height 55
drag, startPoint x: 90, startPoint y: 470, endPoint x: 172, endPoint y: 475, distance: 82.2
click at [172, 475] on td "Walison Dos Santos Rezende 1060983844" at bounding box center [175, 462] width 206 height 55
click at [115, 471] on span "1060983844" at bounding box center [139, 469] width 66 height 26
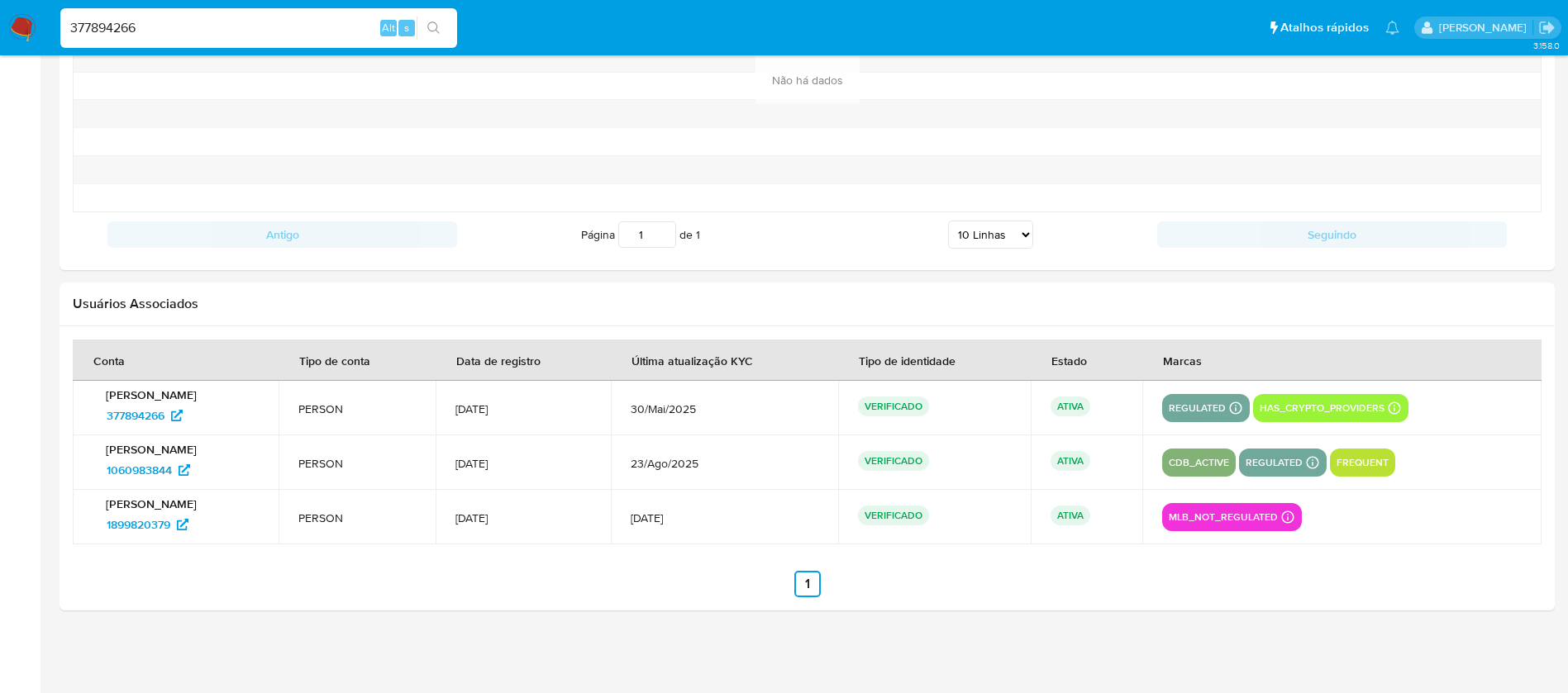
click at [198, 15] on div "377894266 Alt s" at bounding box center [259, 28] width 397 height 39
click at [195, 19] on input "377894266" at bounding box center [259, 28] width 397 height 22
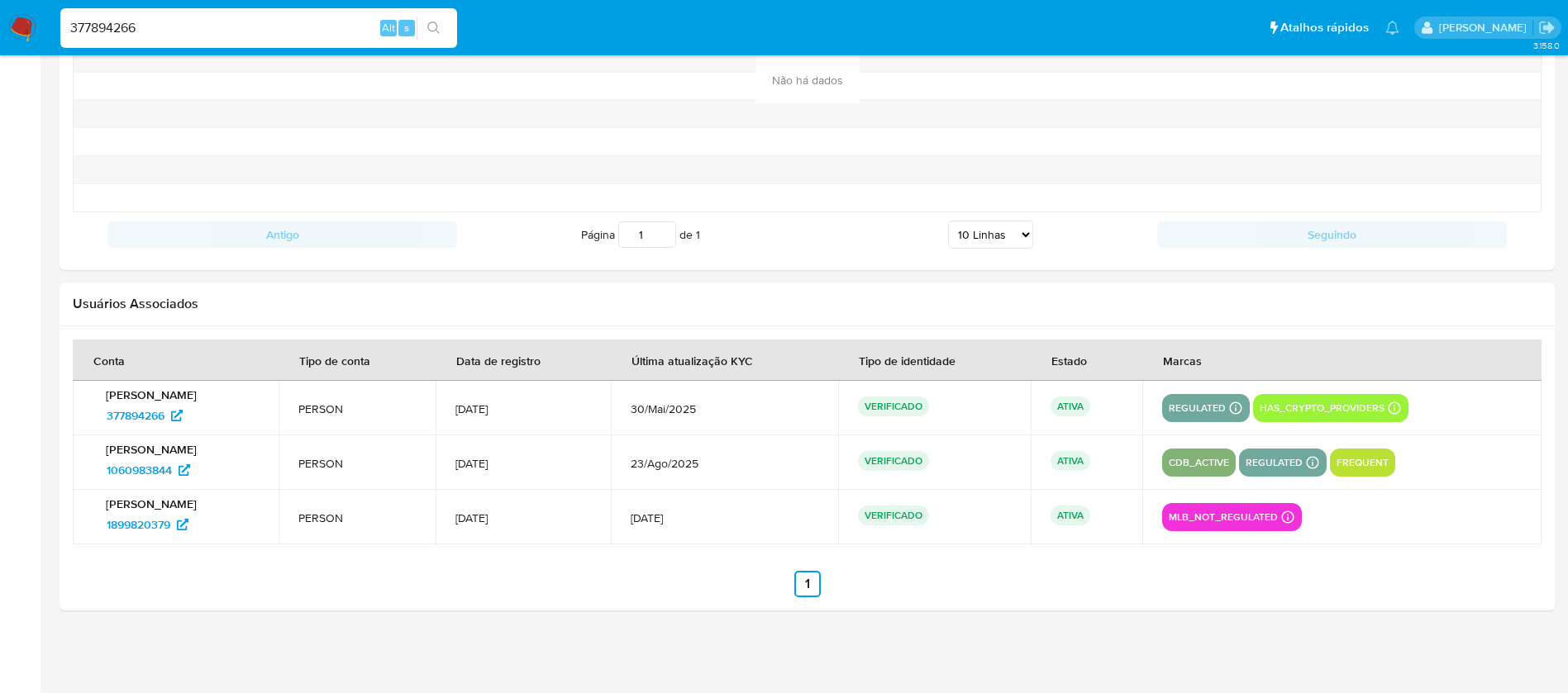
paste input "173038790"
type input "173038790"
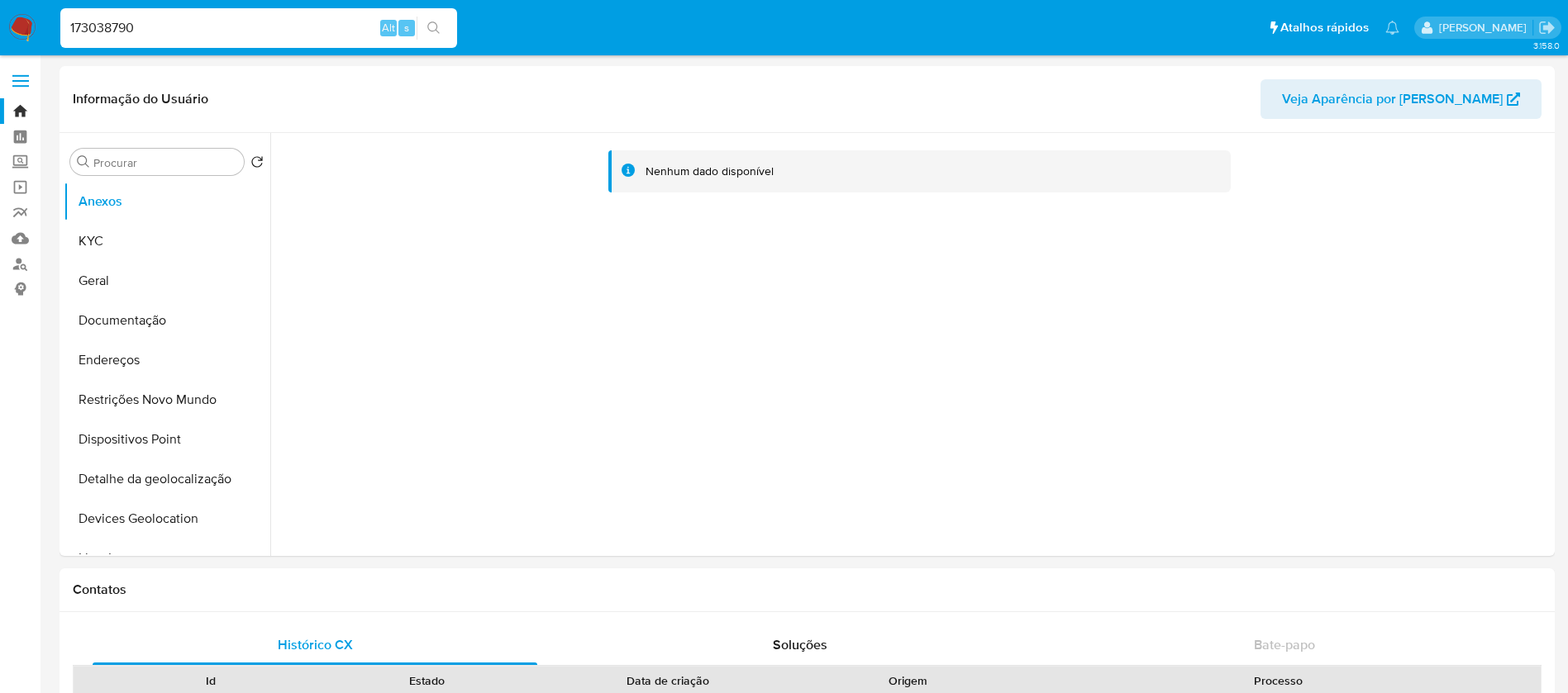
select select "10"
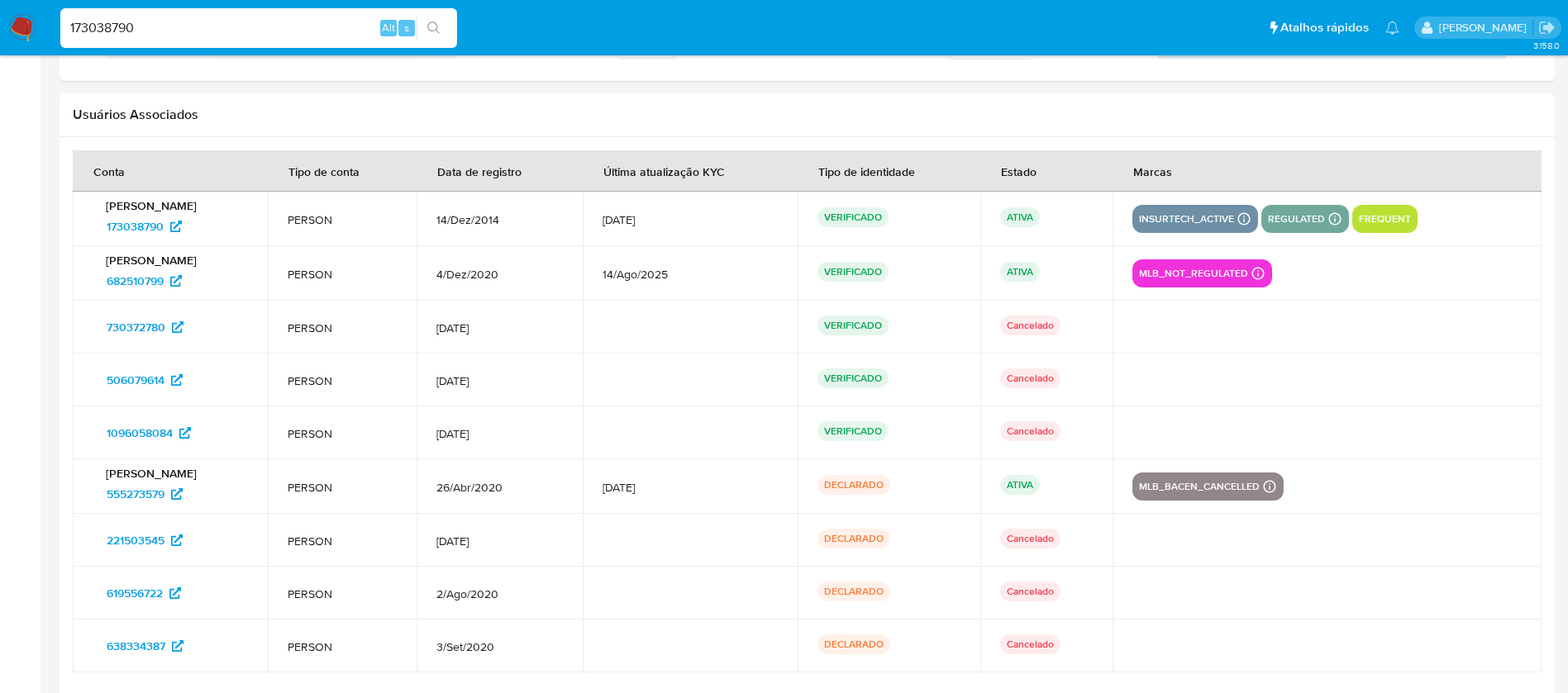
scroll to position [2057, 0]
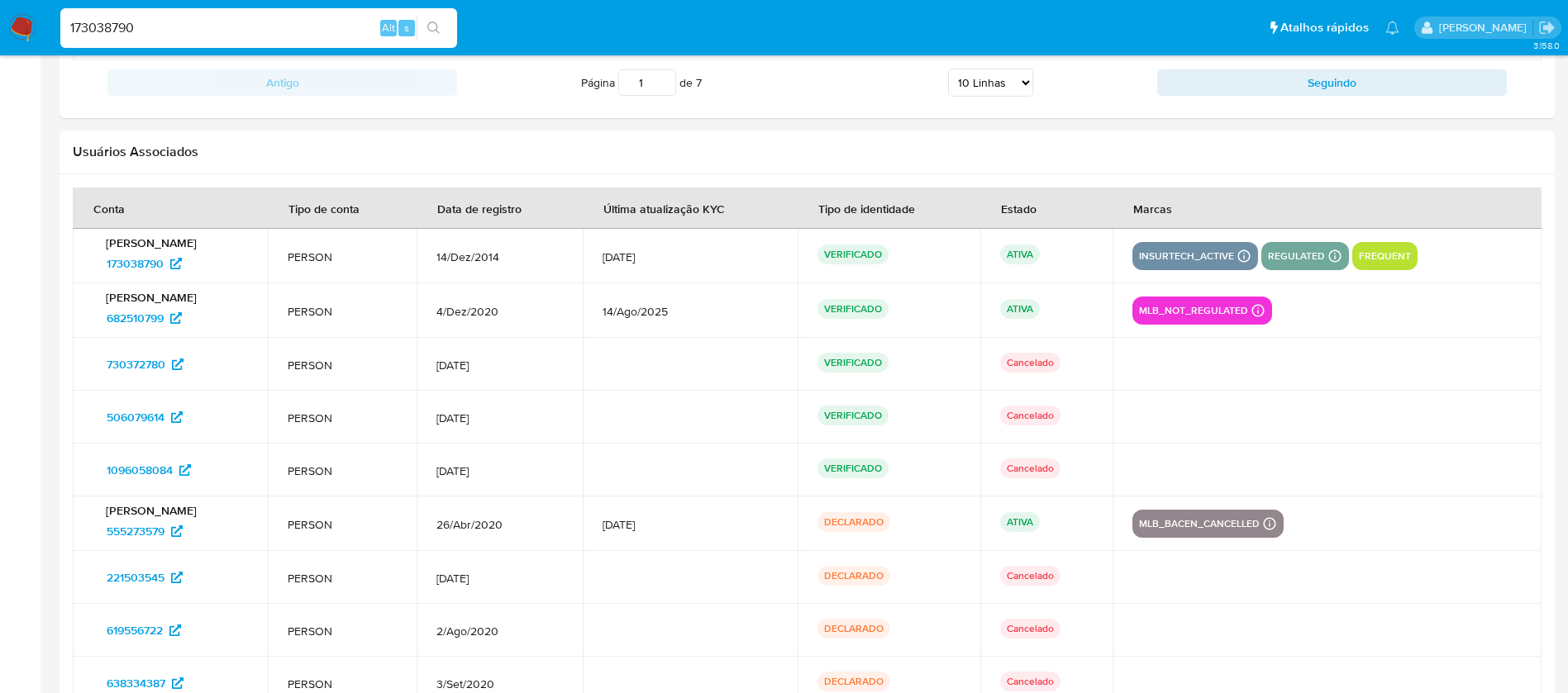
click at [193, 15] on div "173038790 Alt s" at bounding box center [259, 28] width 397 height 39
click at [161, 26] on input "173038790" at bounding box center [259, 28] width 397 height 22
paste input "131274352"
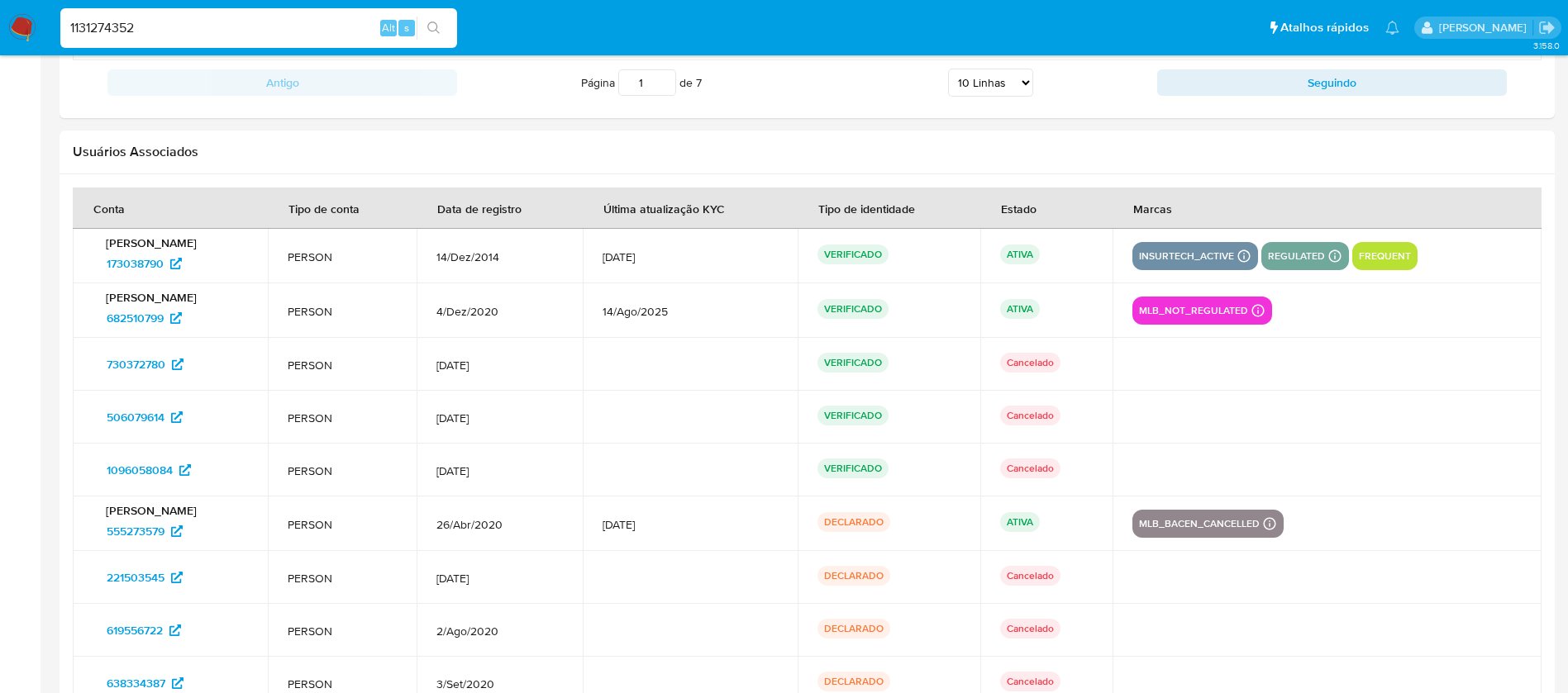
type input "1131274352"
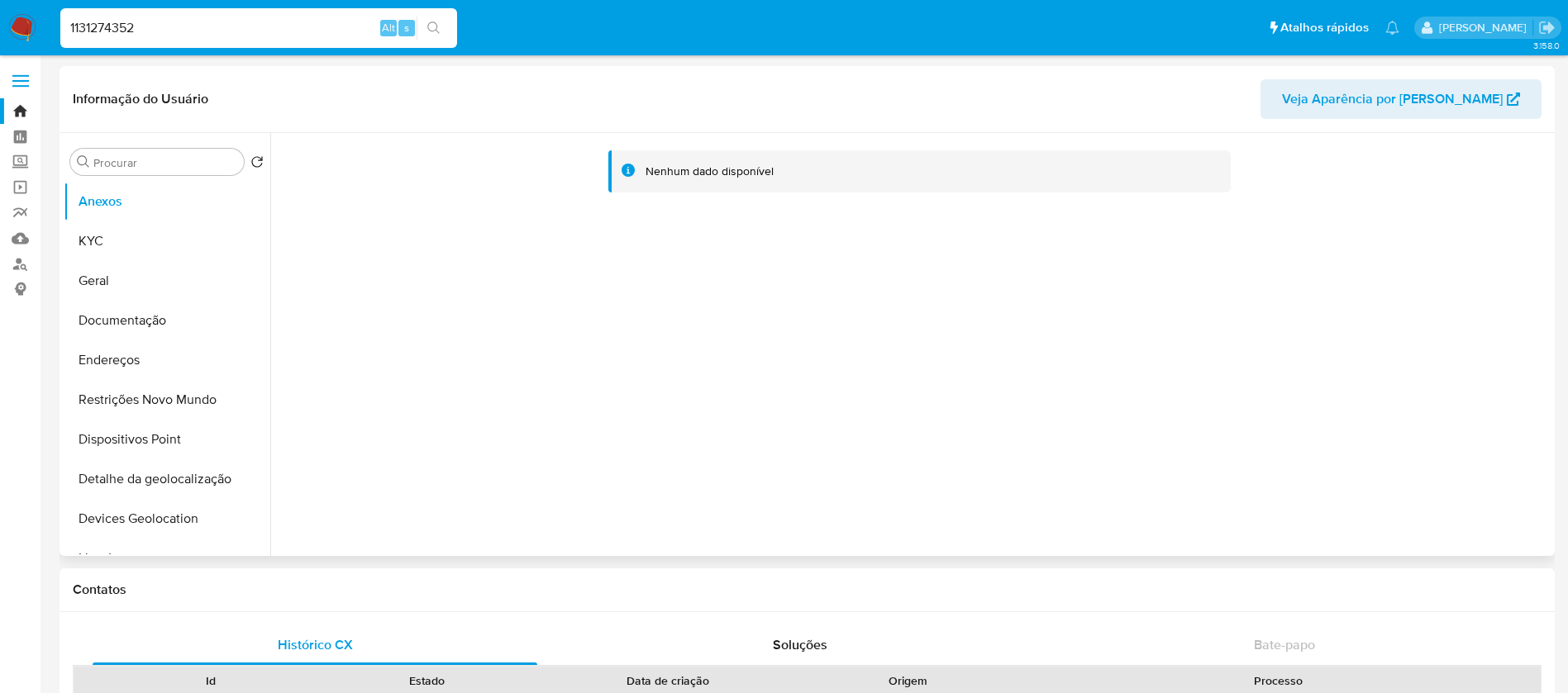
select select "10"
click at [116, 276] on button "Geral" at bounding box center [160, 281] width 193 height 39
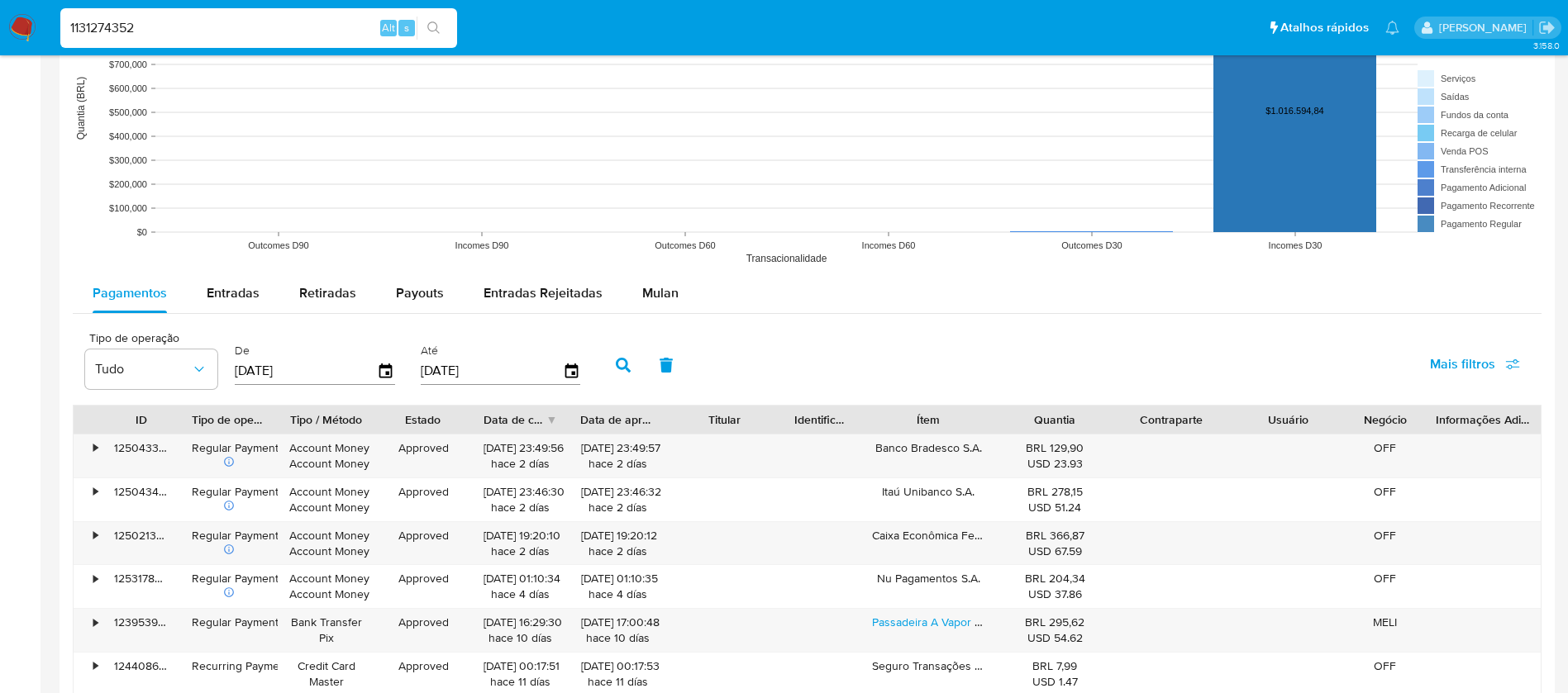
scroll to position [1487, 0]
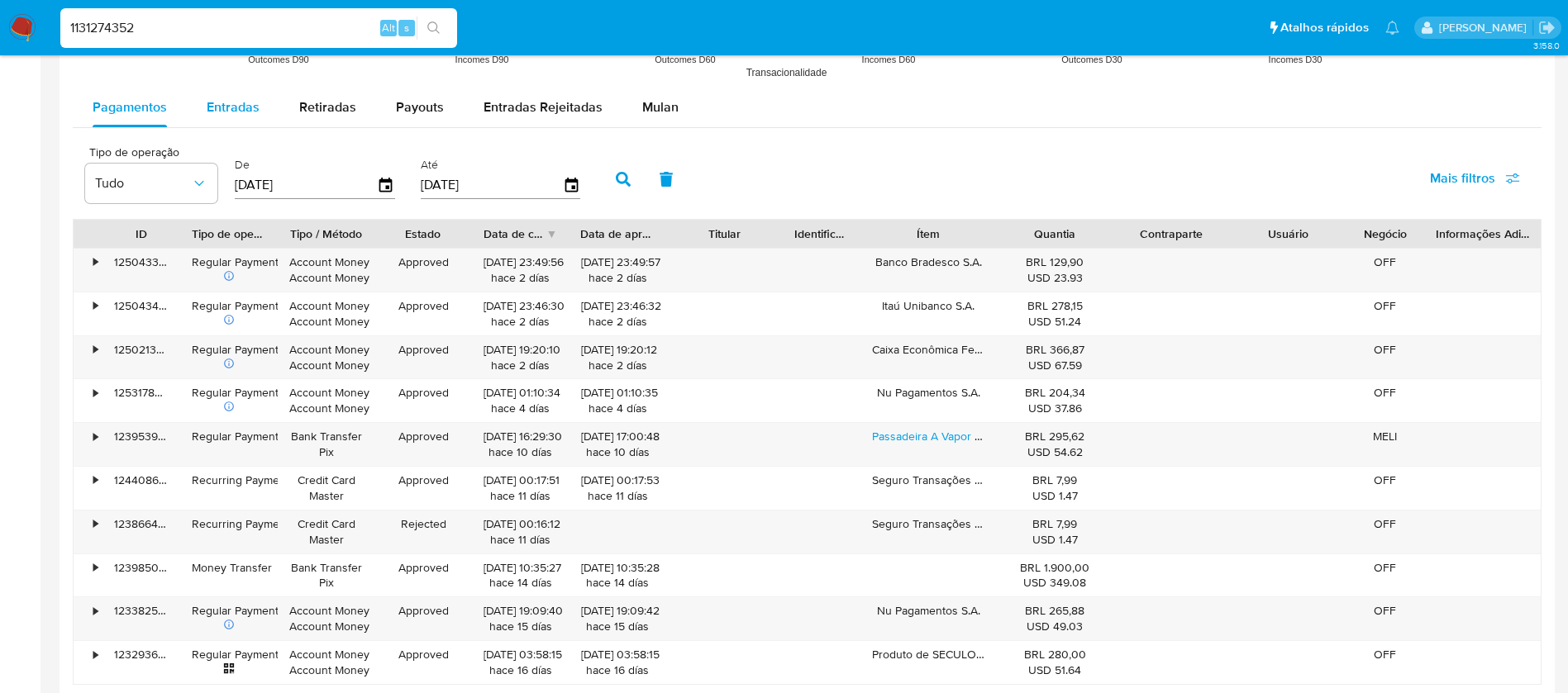
click at [233, 111] on span "Entradas" at bounding box center [233, 107] width 53 height 19
select select "10"
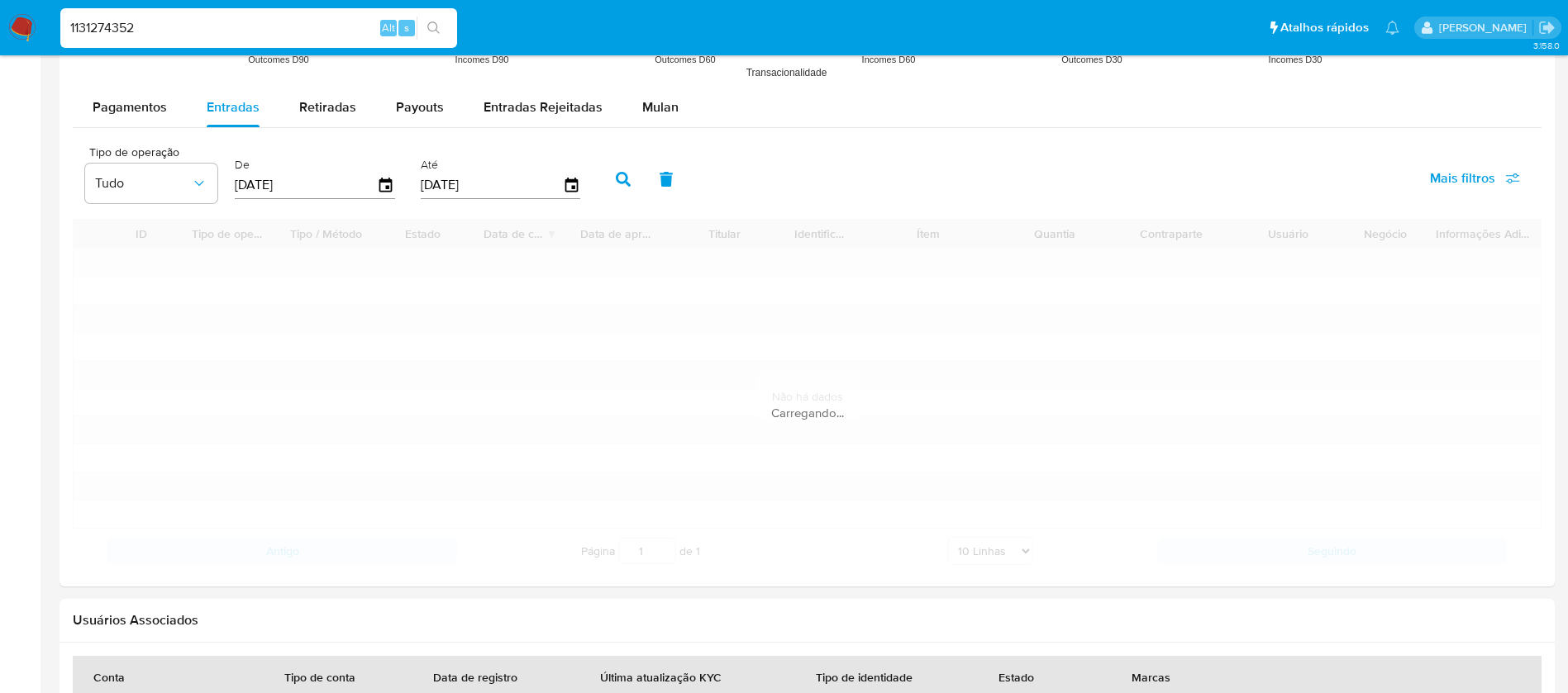
click at [340, 188] on input "[DATE]" at bounding box center [305, 184] width 142 height 26
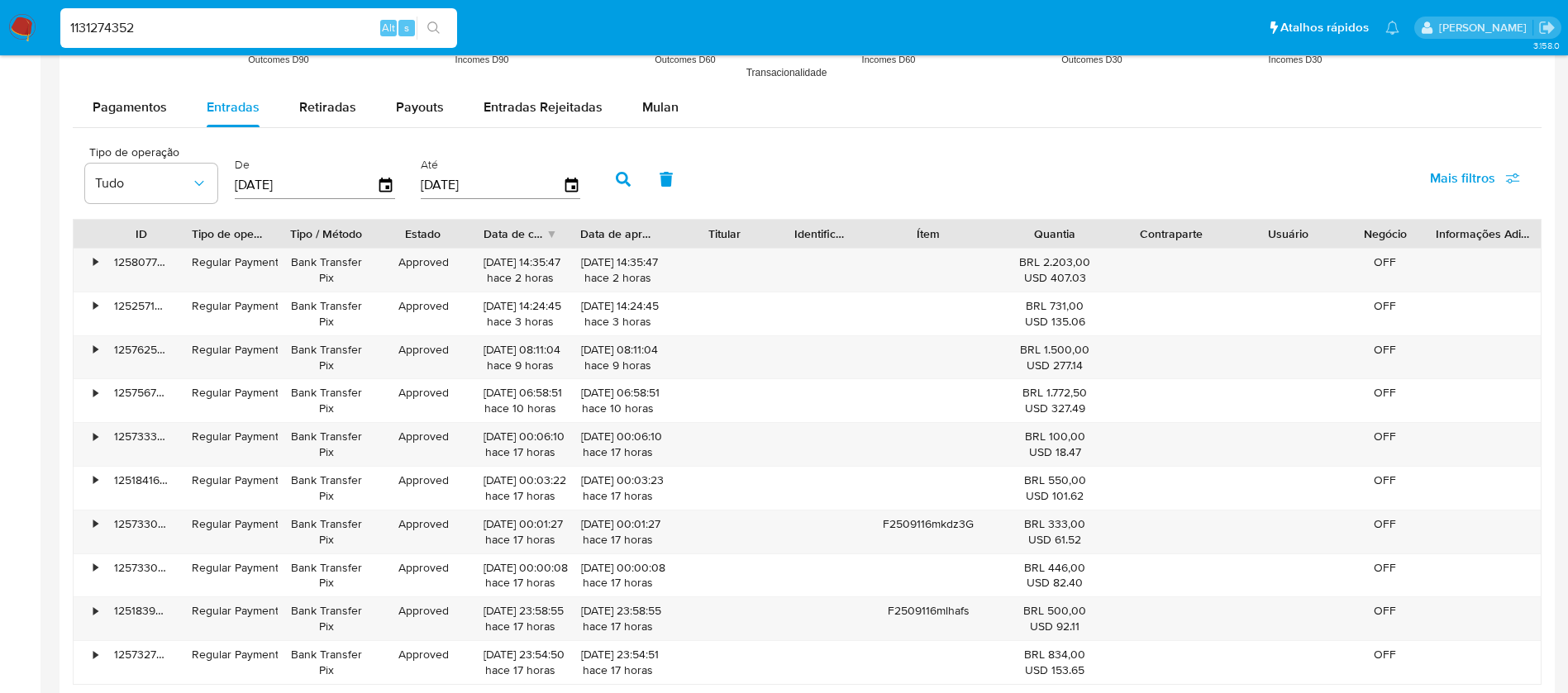
click at [340, 188] on input "[DATE]" at bounding box center [305, 184] width 142 height 26
type input "0_/__/____"
type input "01/01/2025"
click at [622, 177] on icon "button" at bounding box center [623, 179] width 15 height 15
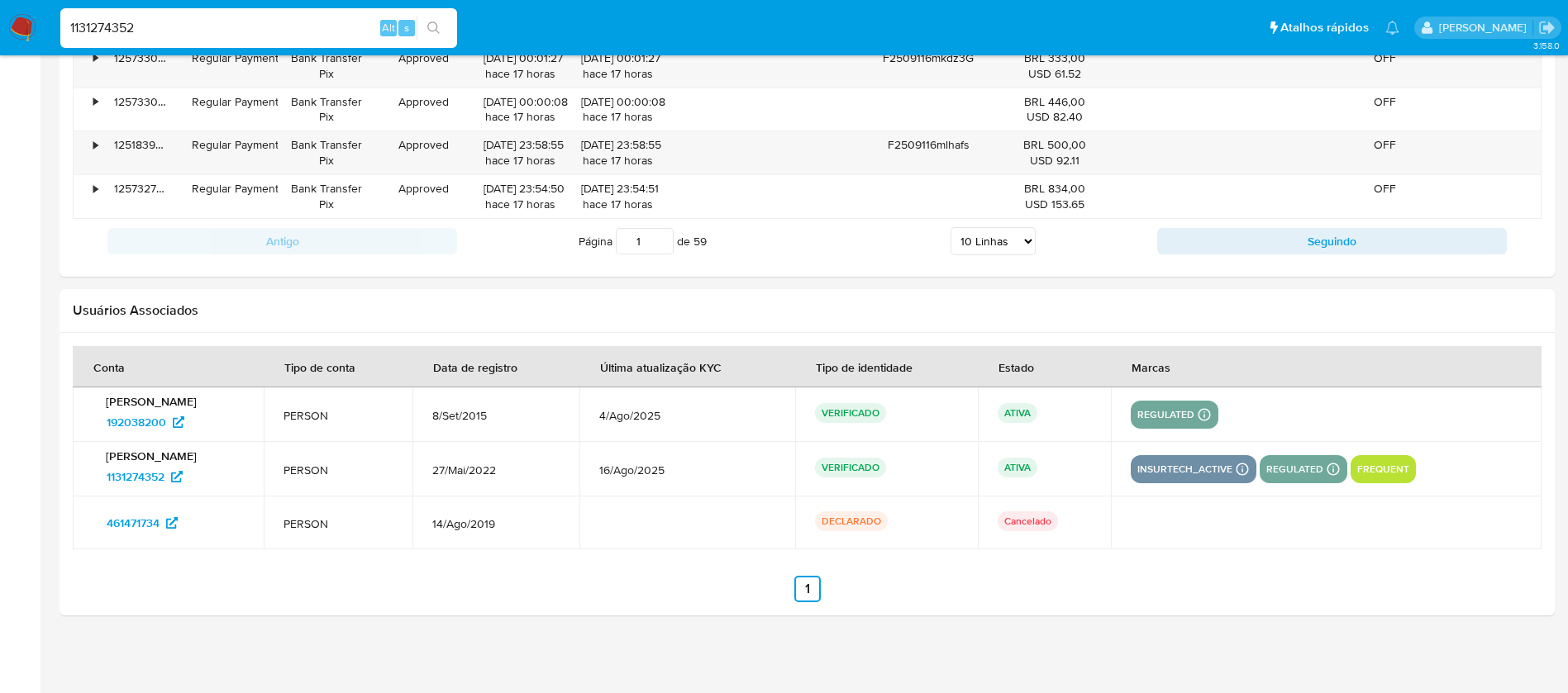
scroll to position [1959, 0]
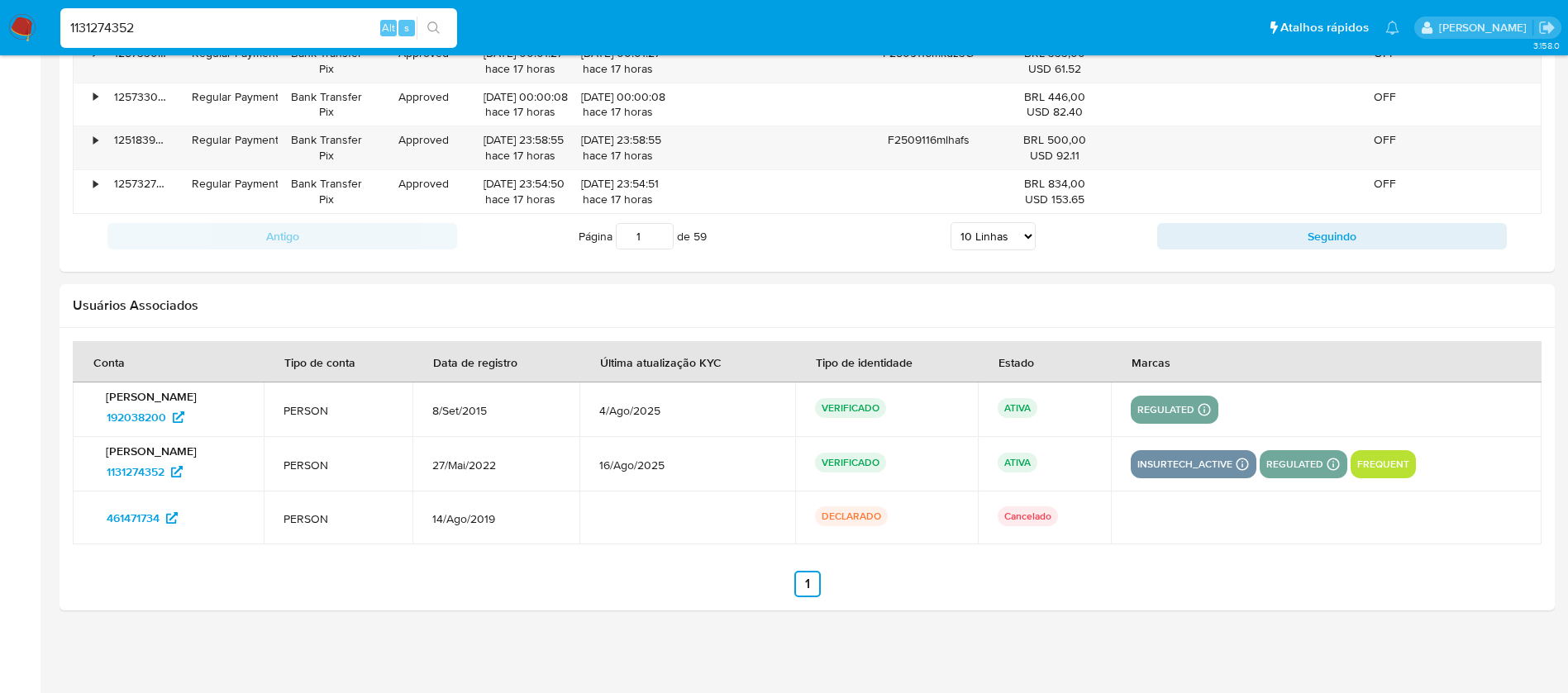
click at [651, 231] on input "1" at bounding box center [645, 236] width 57 height 26
type input "59"
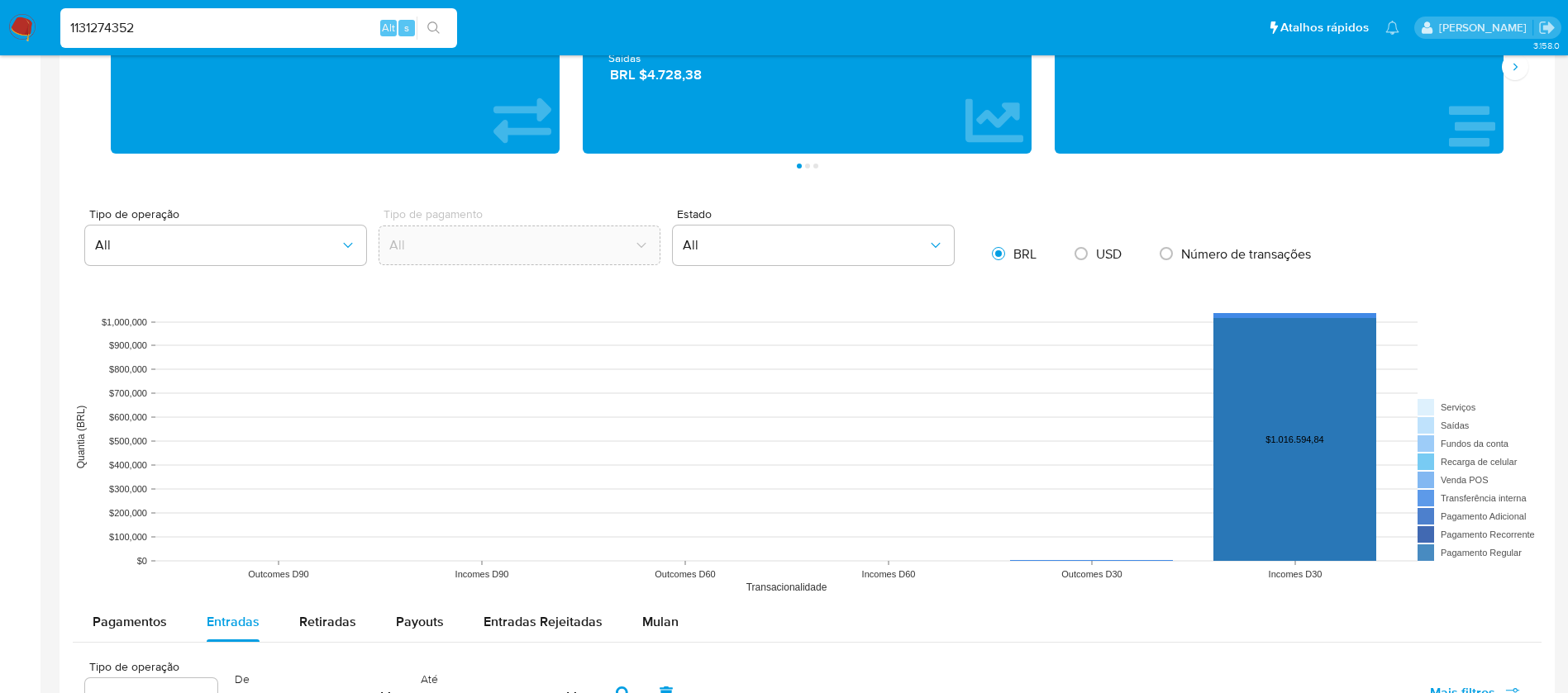
scroll to position [967, 0]
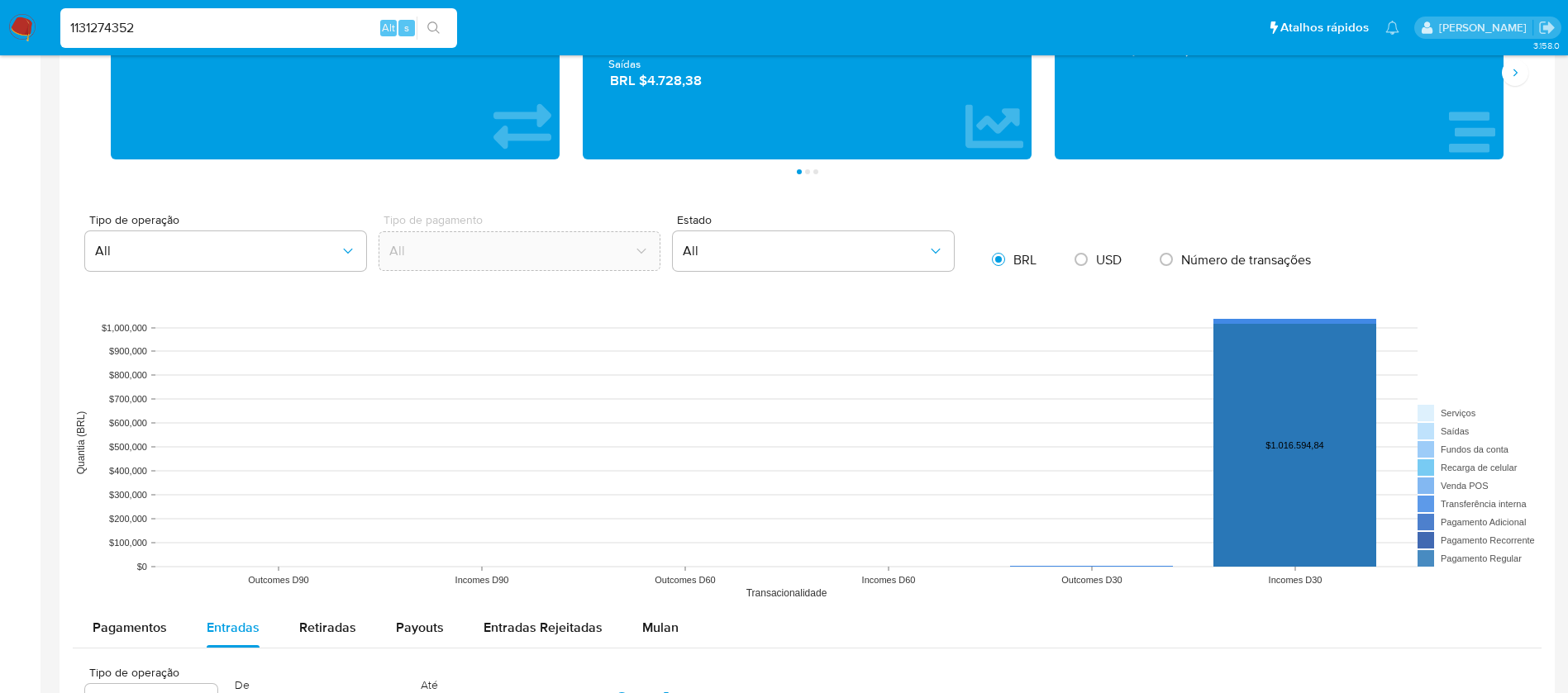
click at [179, 22] on input "1131274352" at bounding box center [259, 28] width 397 height 22
paste input "734231949"
type input "1734231949"
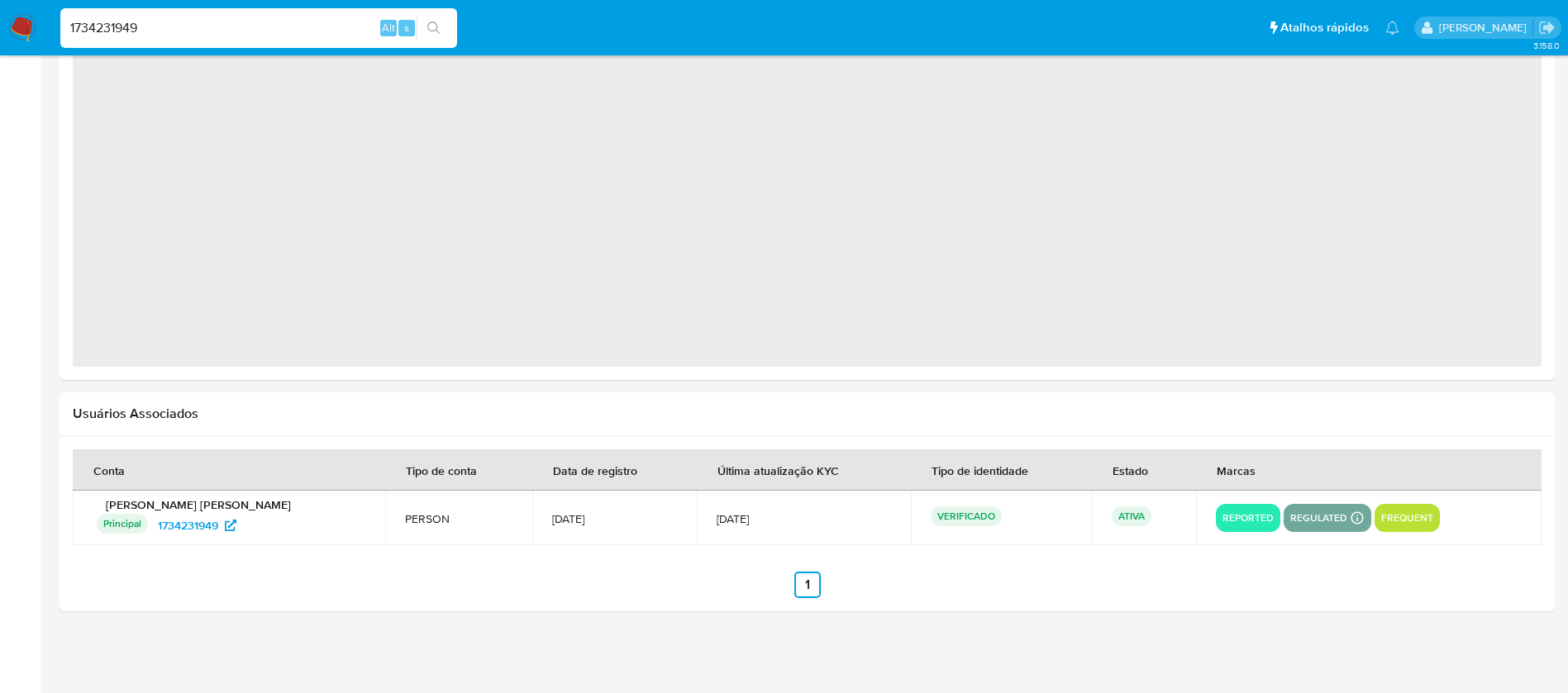
select select "10"
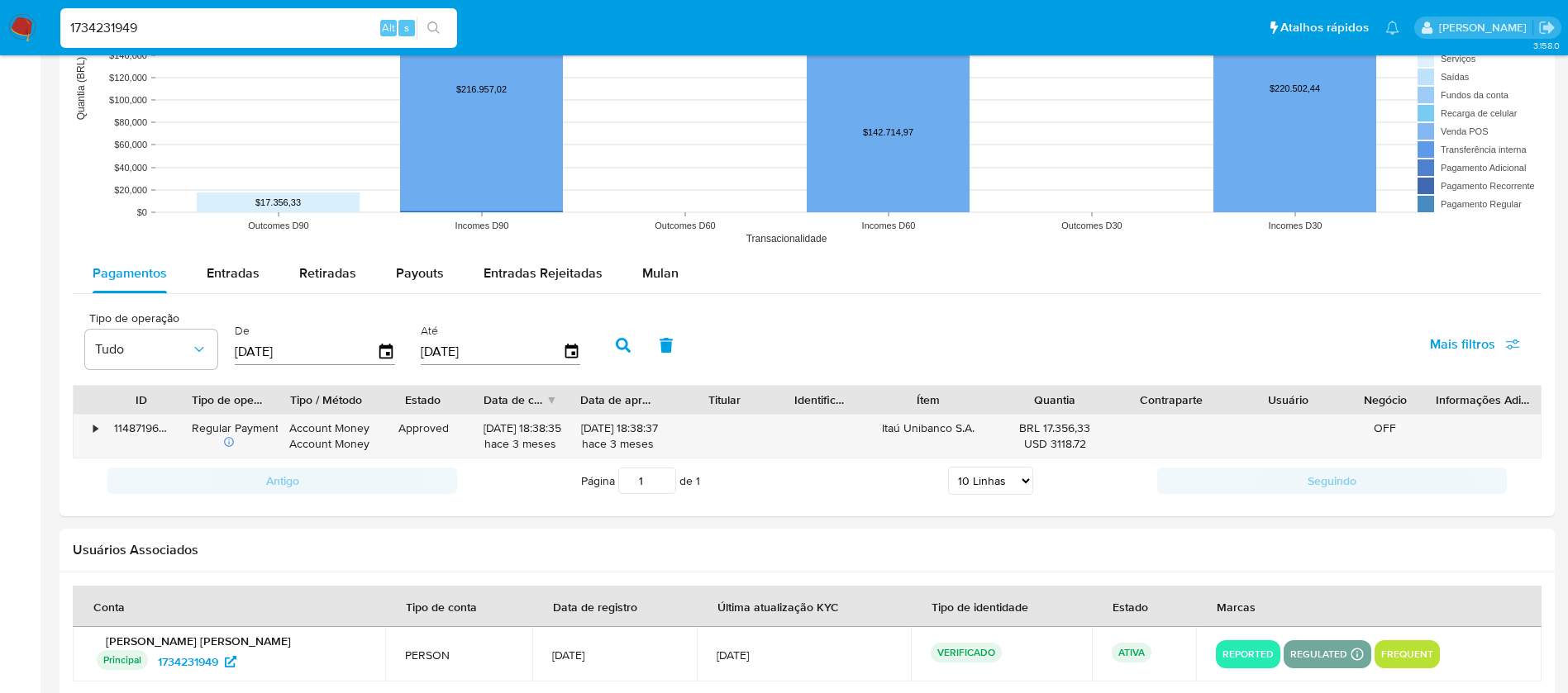
scroll to position [1347, 0]
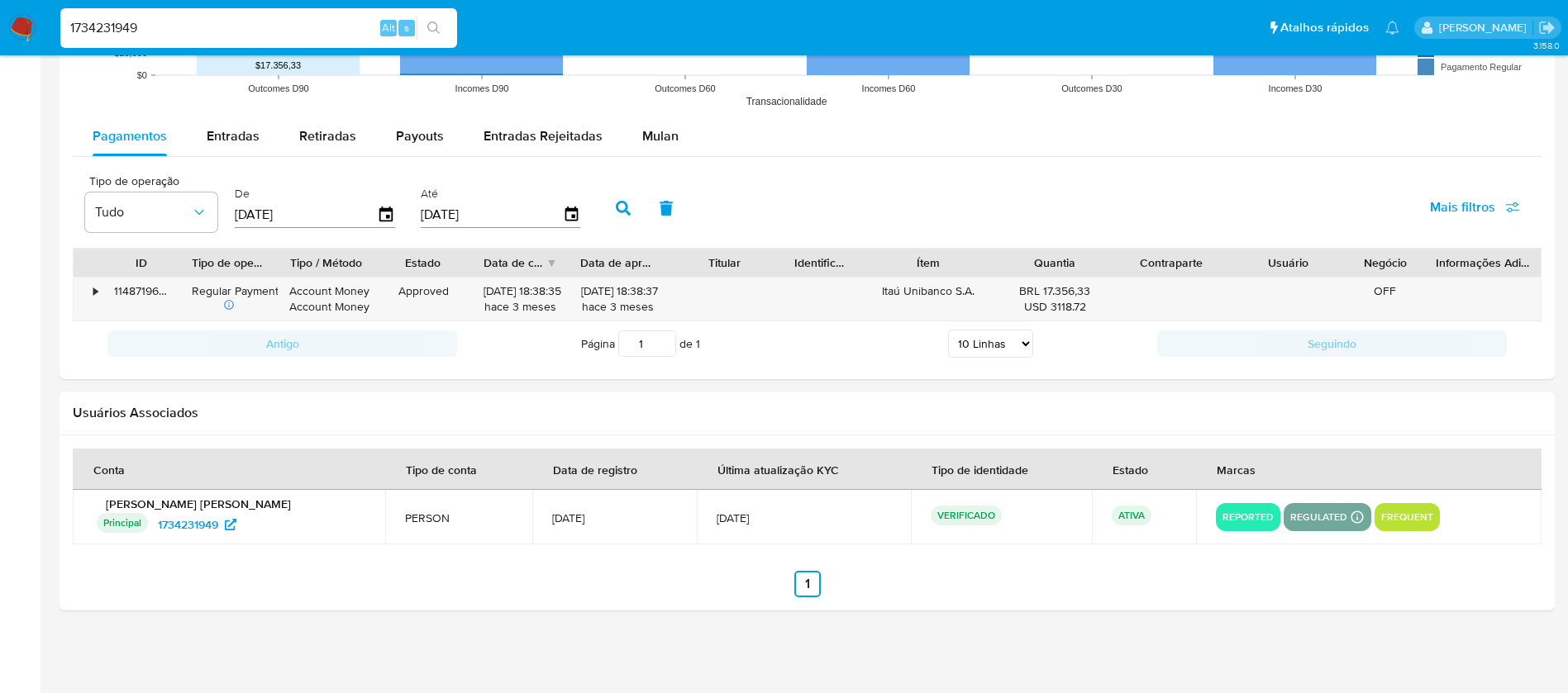
click at [195, 23] on input "1734231949" at bounding box center [259, 28] width 397 height 22
paste input "89347877"
type input "89347877"
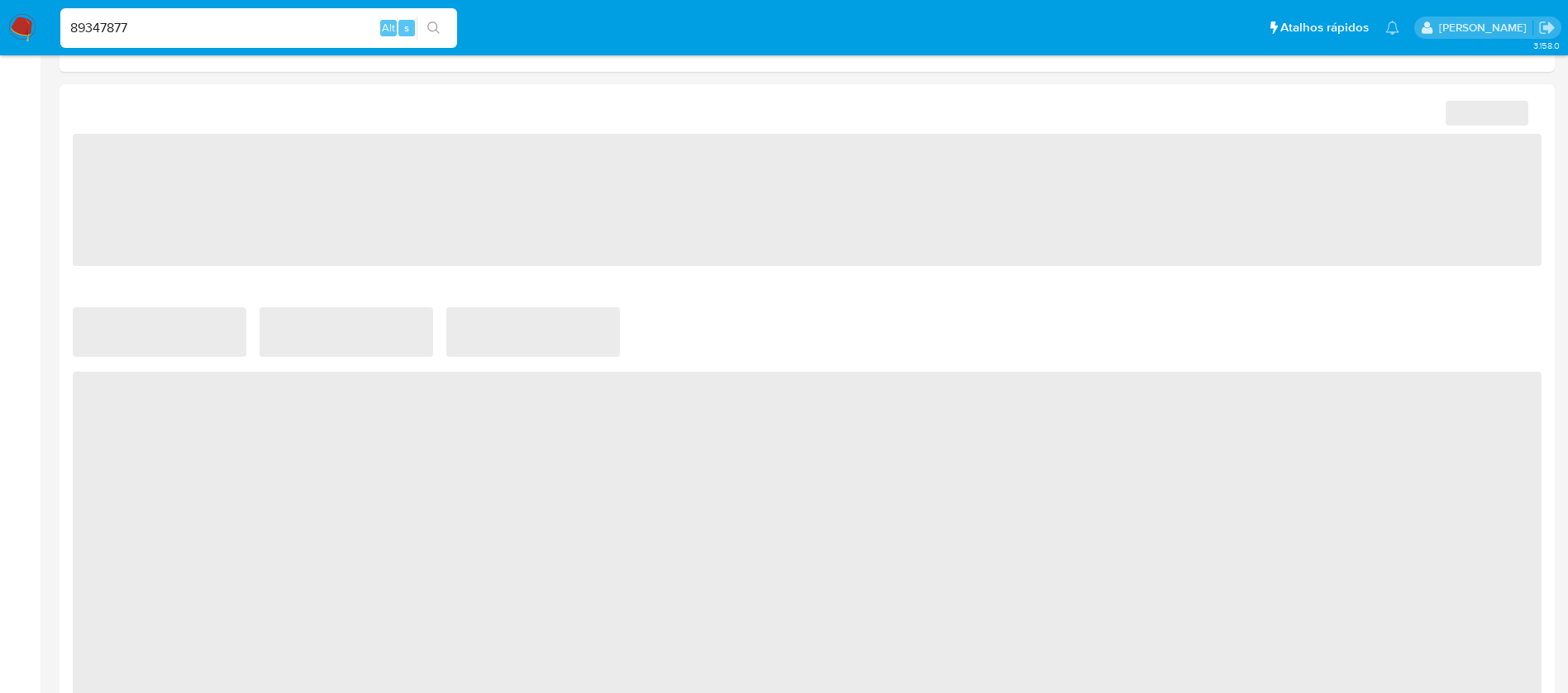
scroll to position [827, 0]
select select "10"
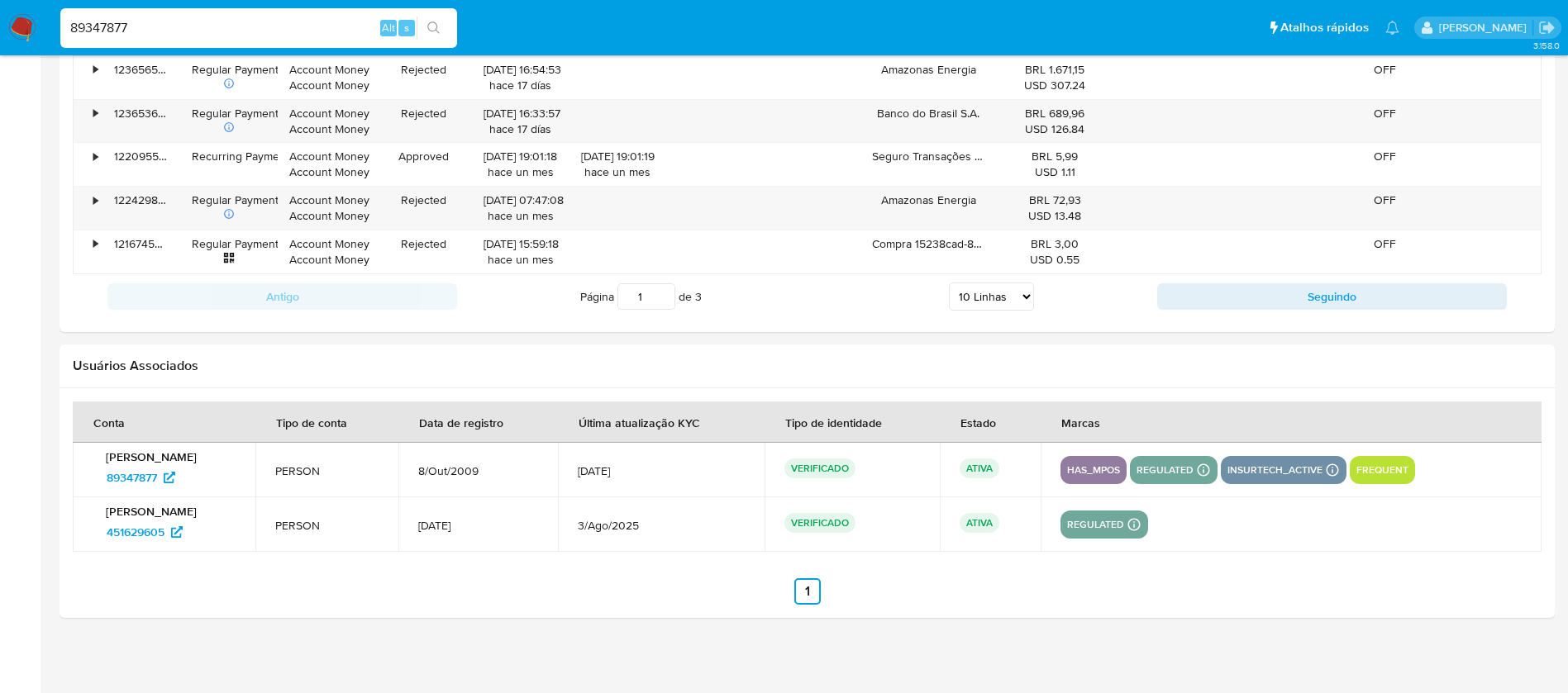
scroll to position [1921, 0]
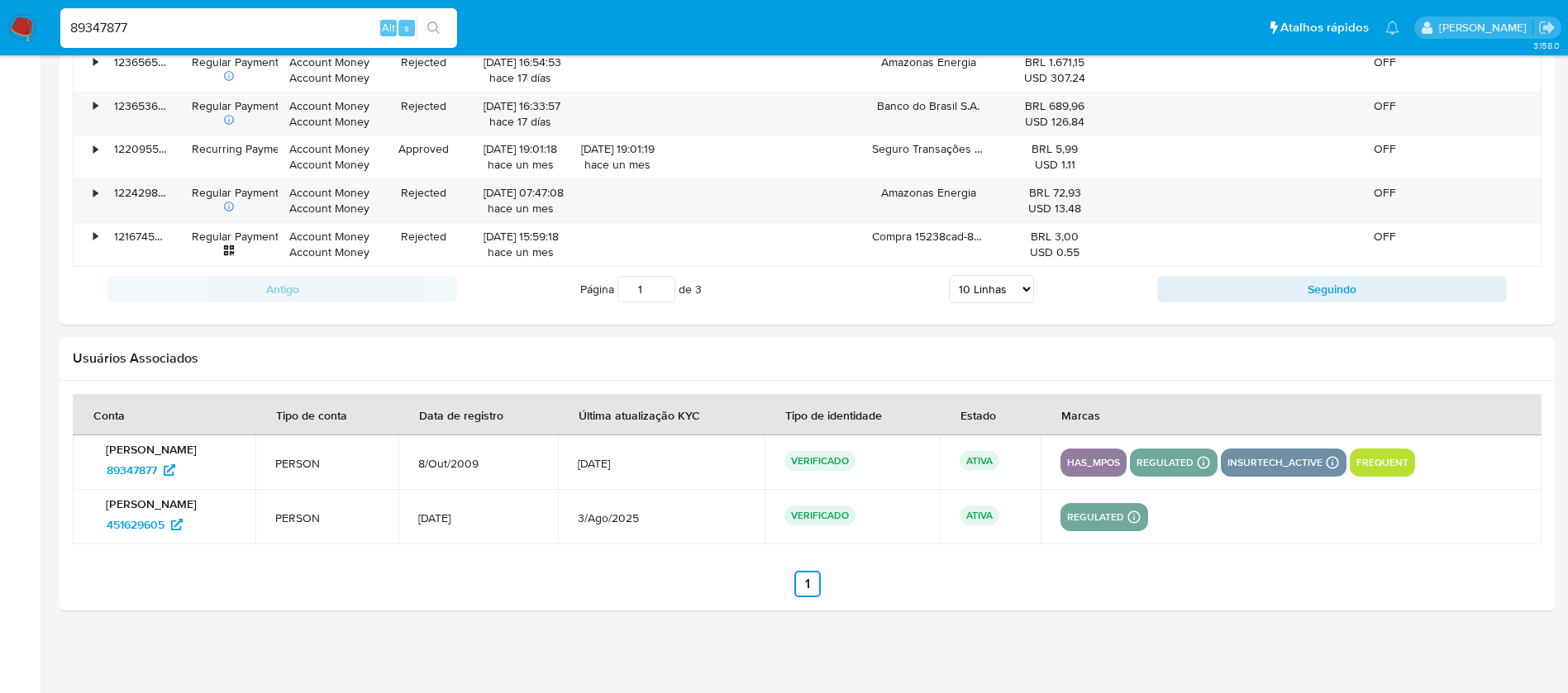
click at [216, 33] on input "89347877" at bounding box center [259, 28] width 397 height 22
paste input "2116541844"
type input "2116541844"
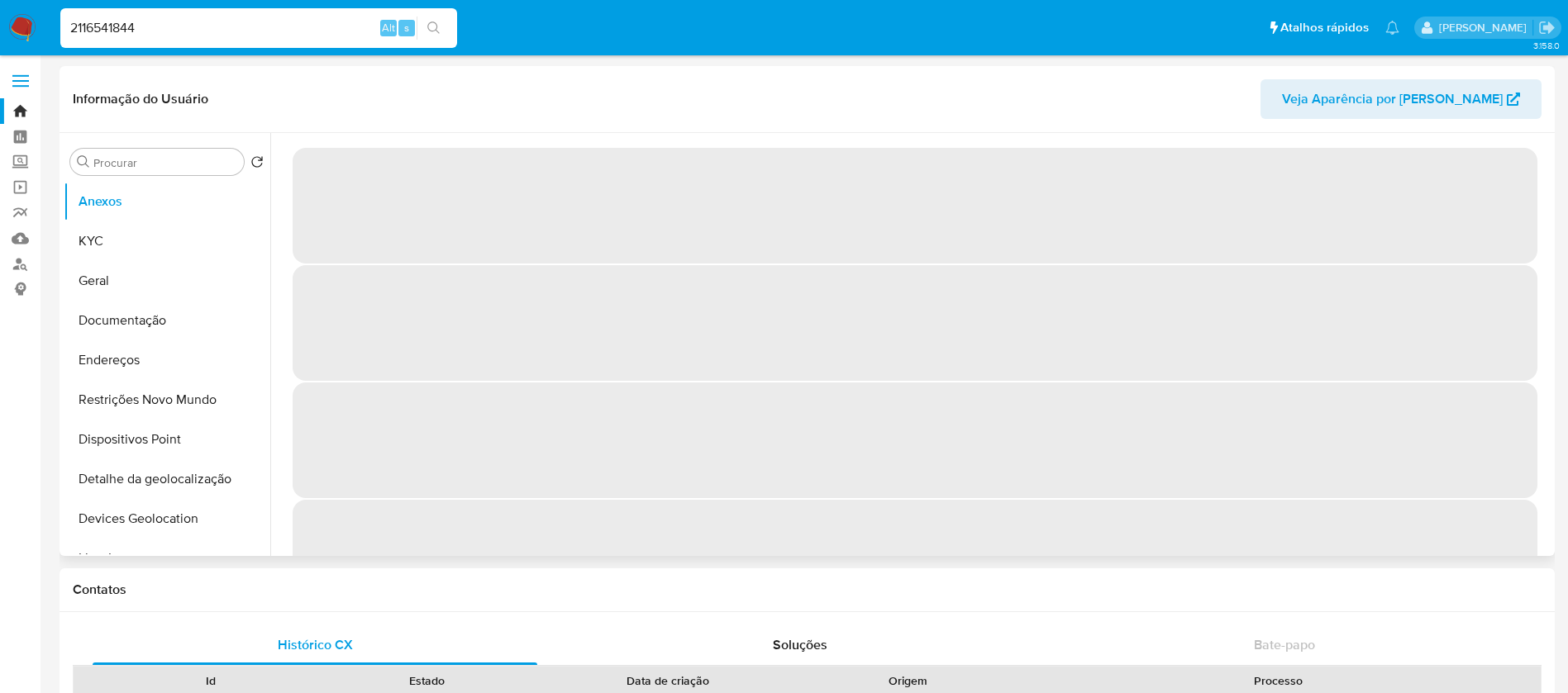
select select "10"
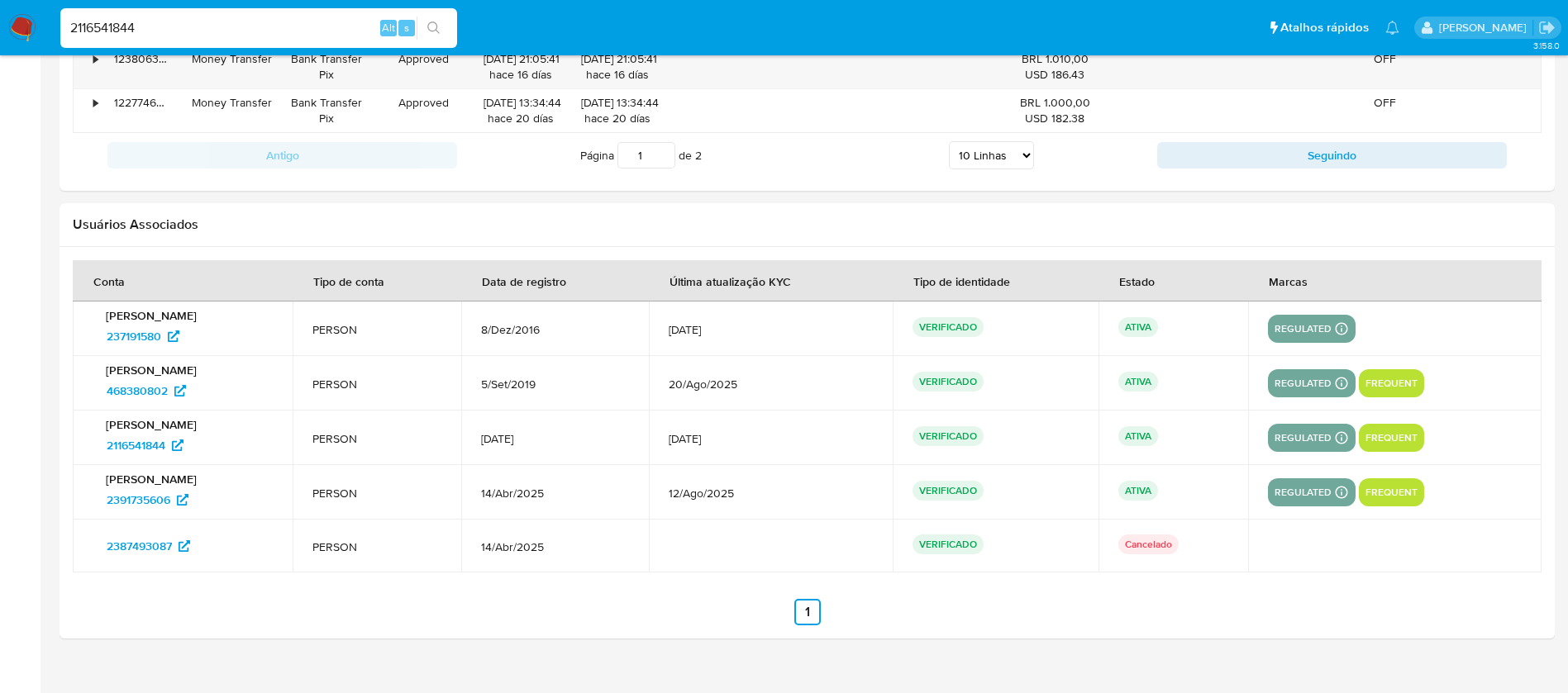
scroll to position [2067, 0]
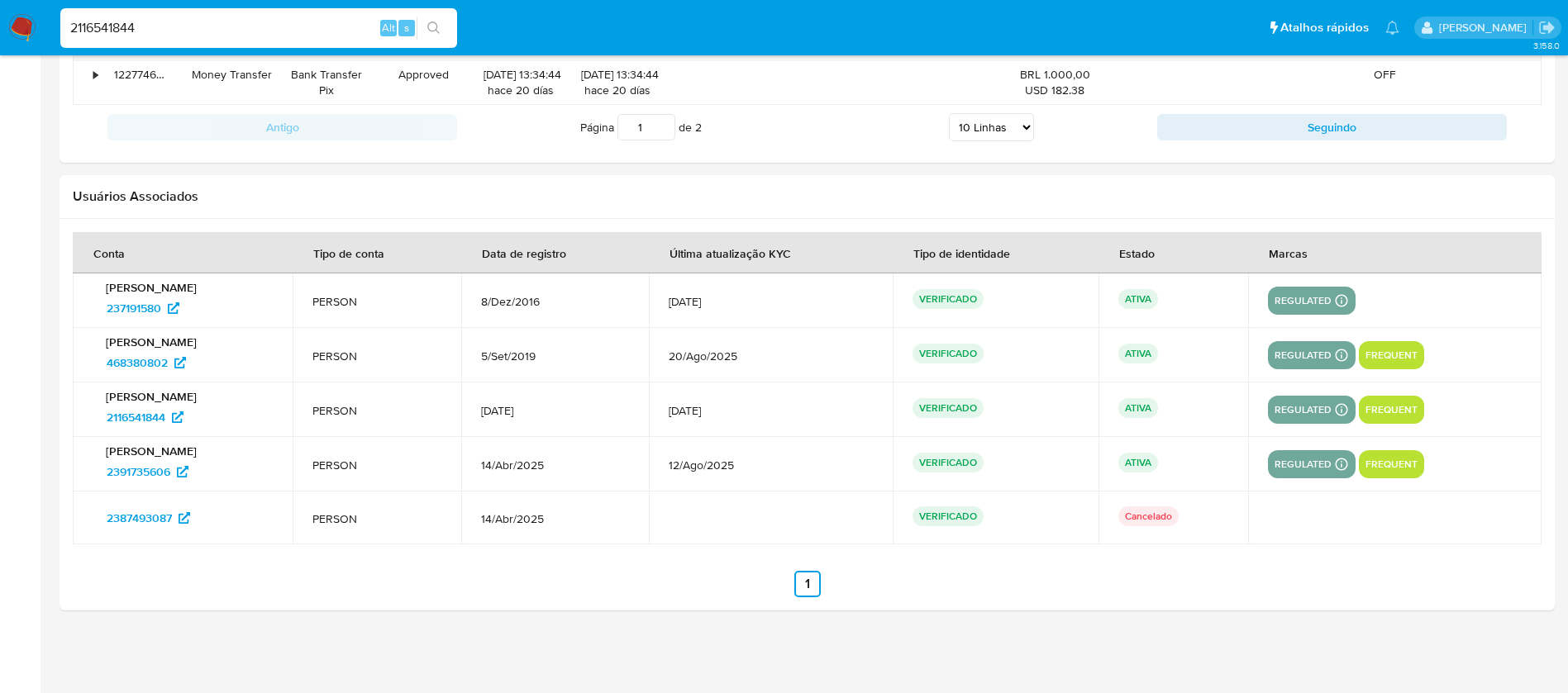
click at [203, 26] on input "2116541844" at bounding box center [259, 28] width 397 height 22
paste input "17395239"
type input "173952394"
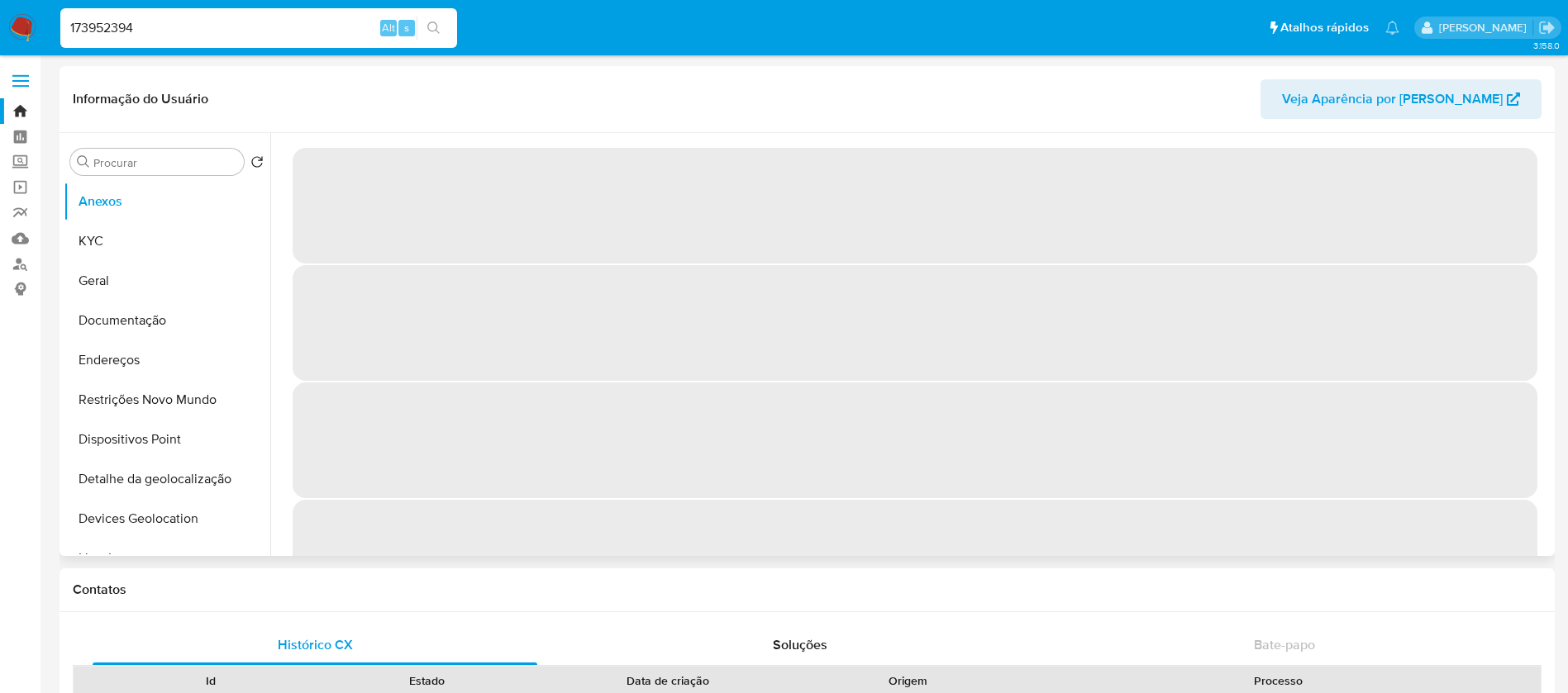
select select "10"
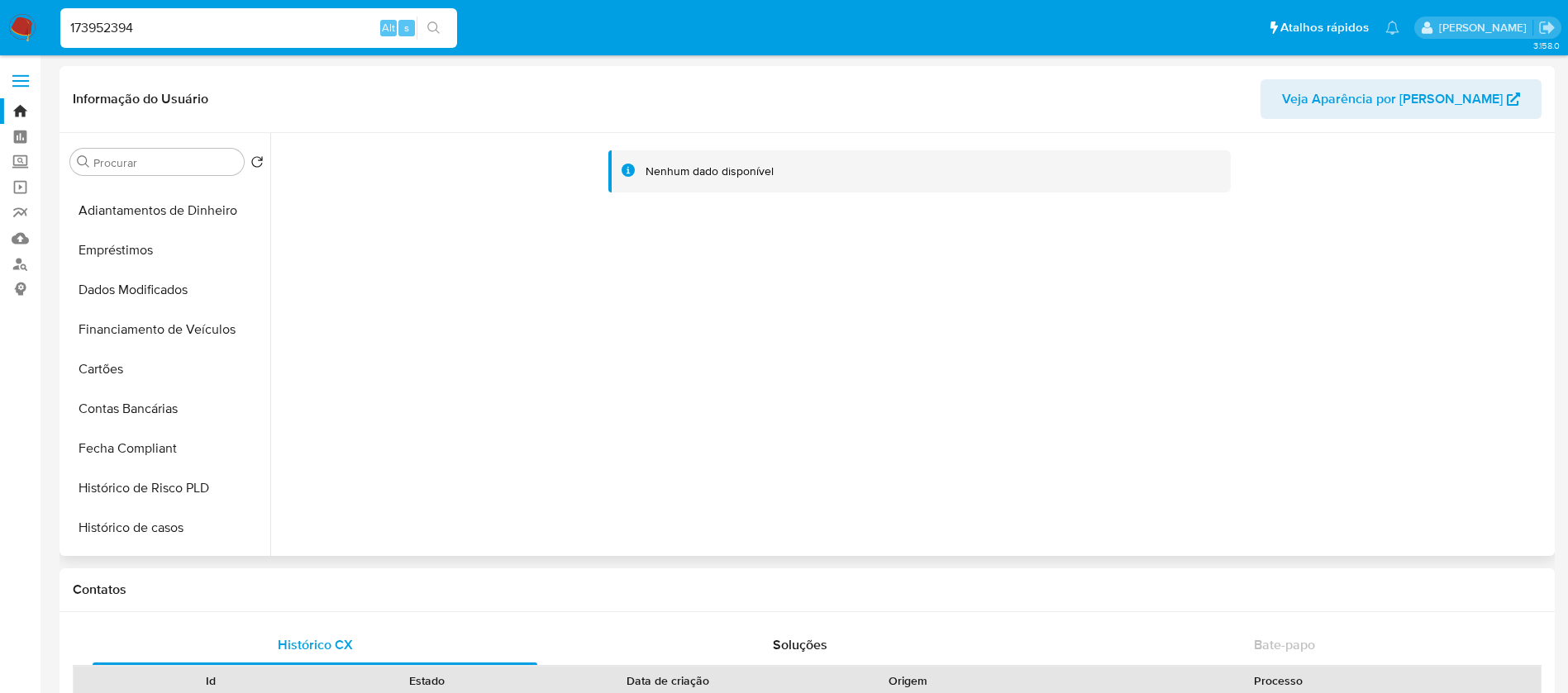
scroll to position [662, 0]
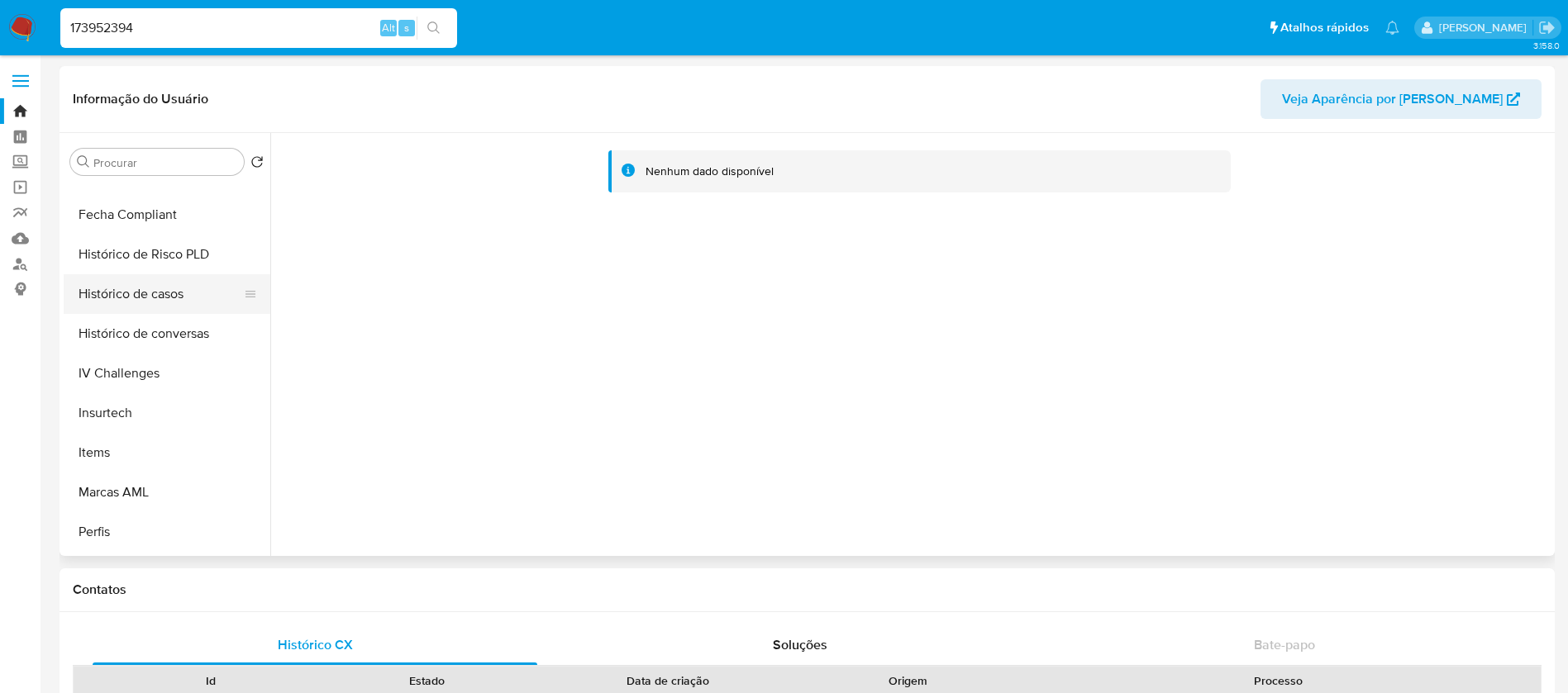
click at [116, 300] on button "Histórico de casos" at bounding box center [160, 294] width 193 height 39
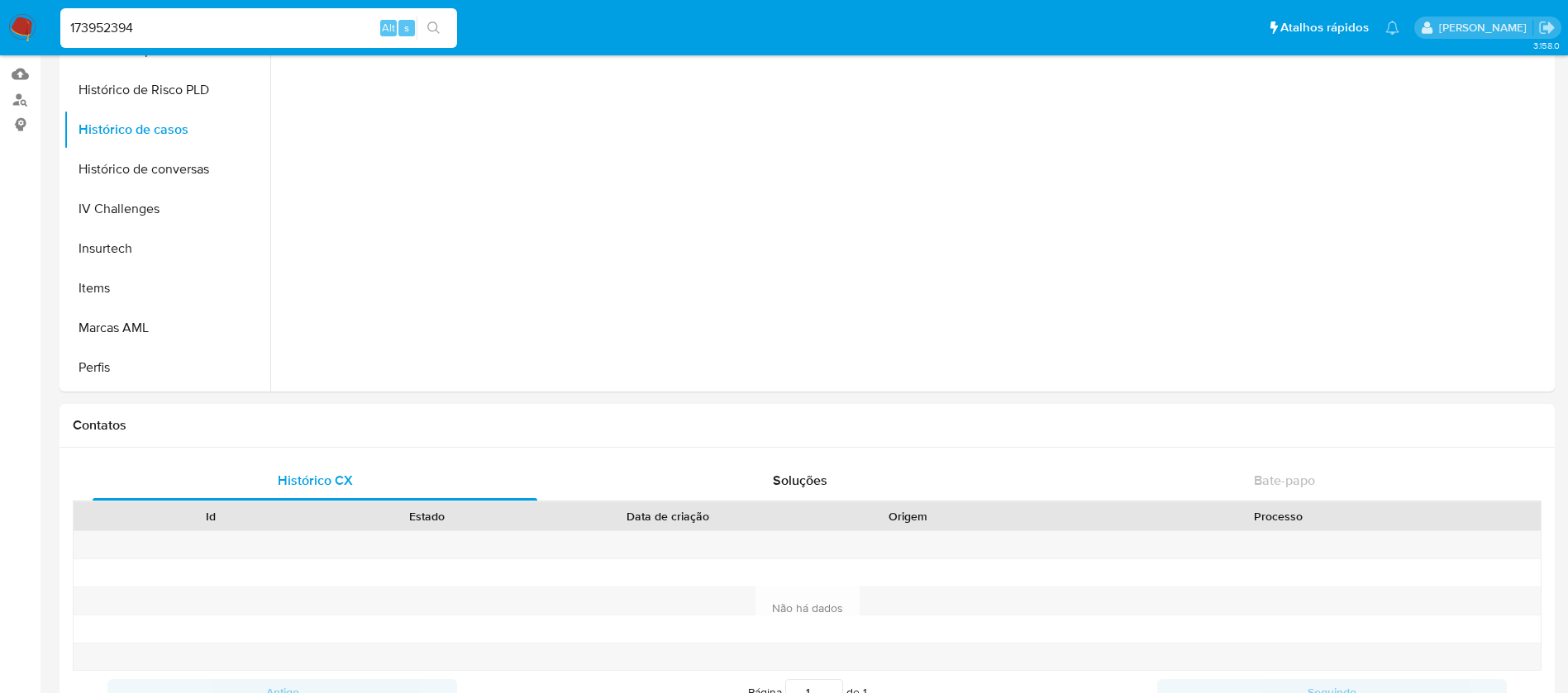
scroll to position [496, 0]
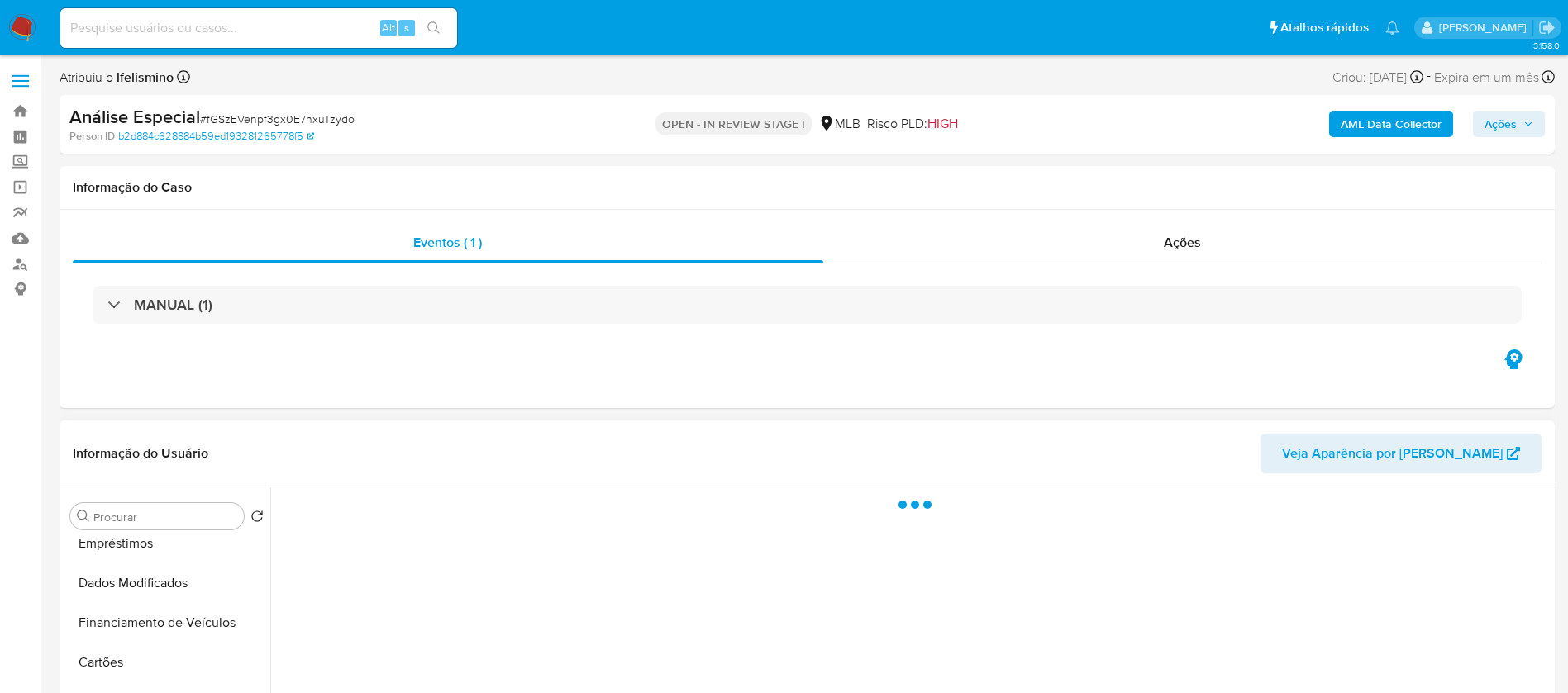
scroll to position [662, 0]
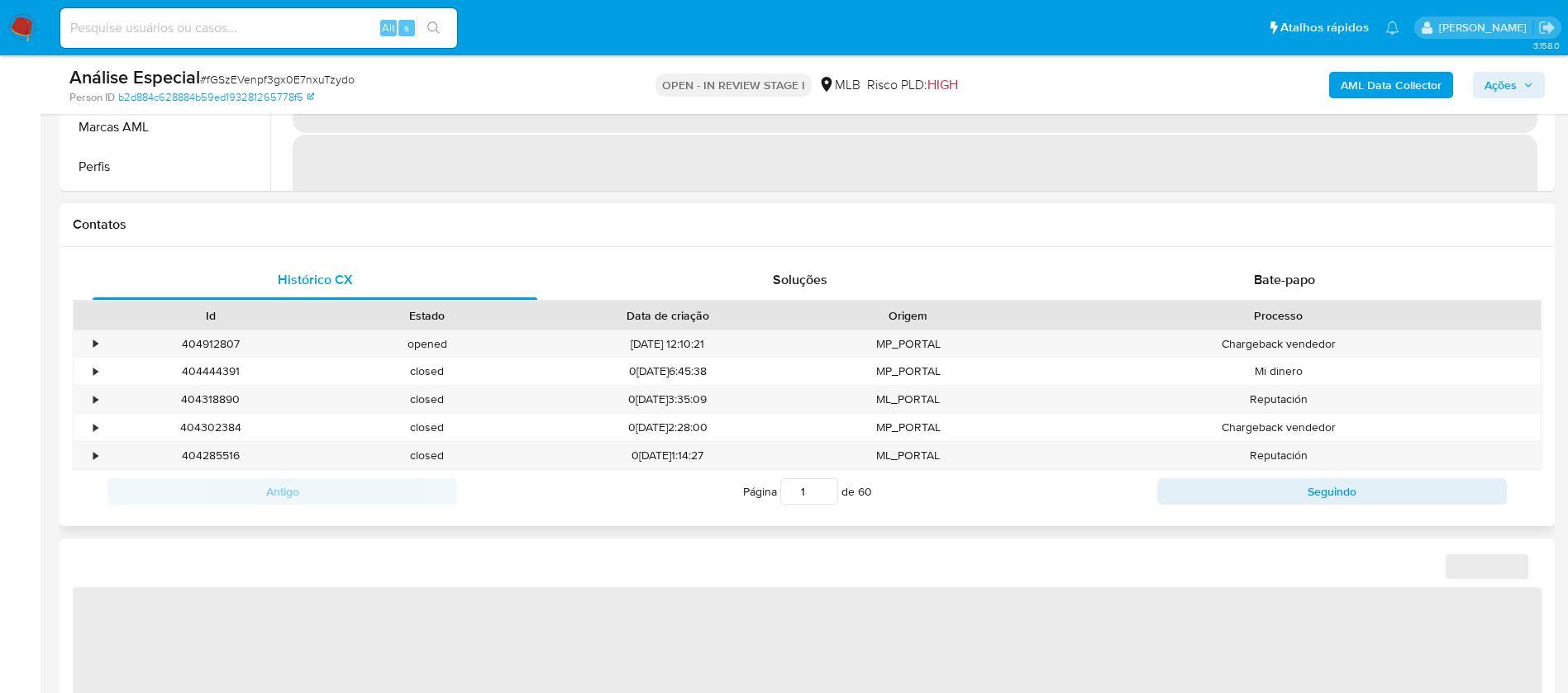
select select "10"
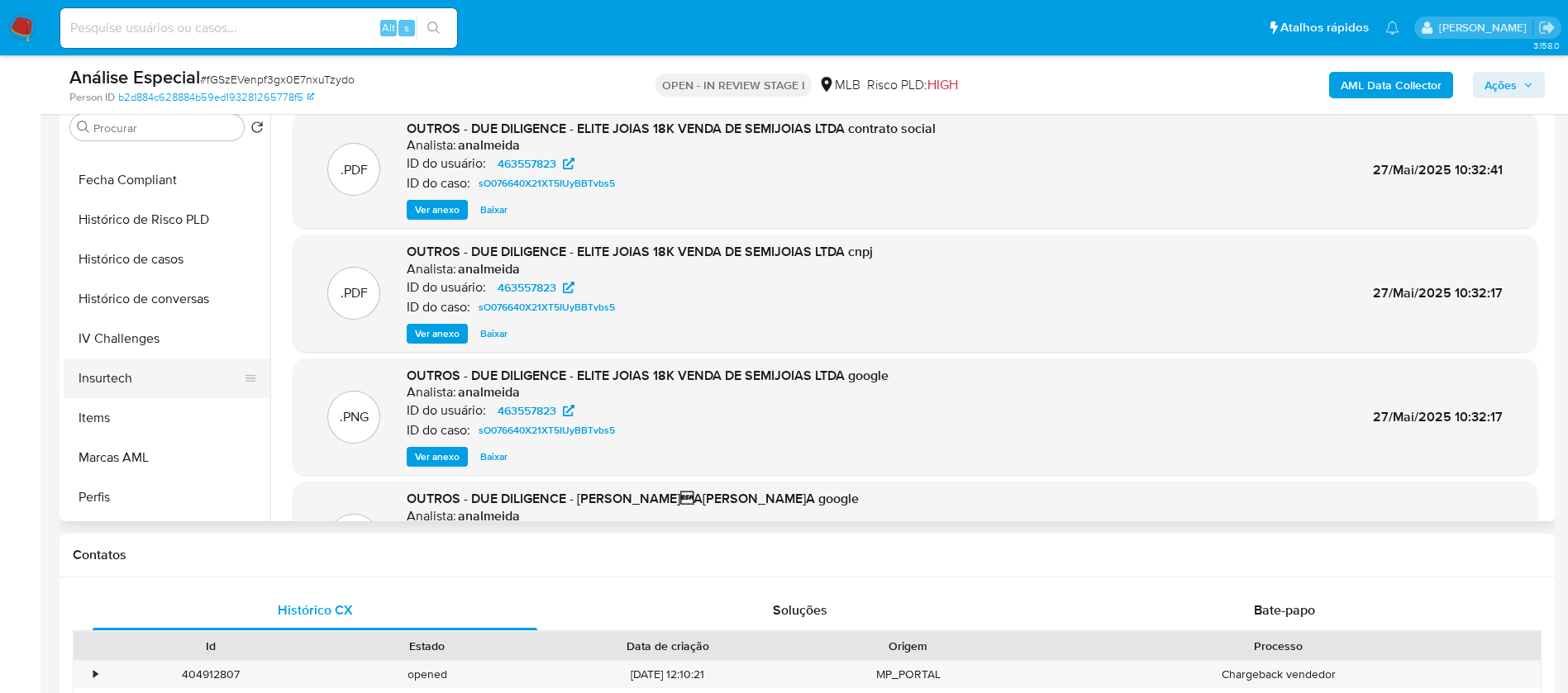
scroll to position [777, 0]
click at [120, 349] on button "Marcas AML" at bounding box center [160, 341] width 193 height 39
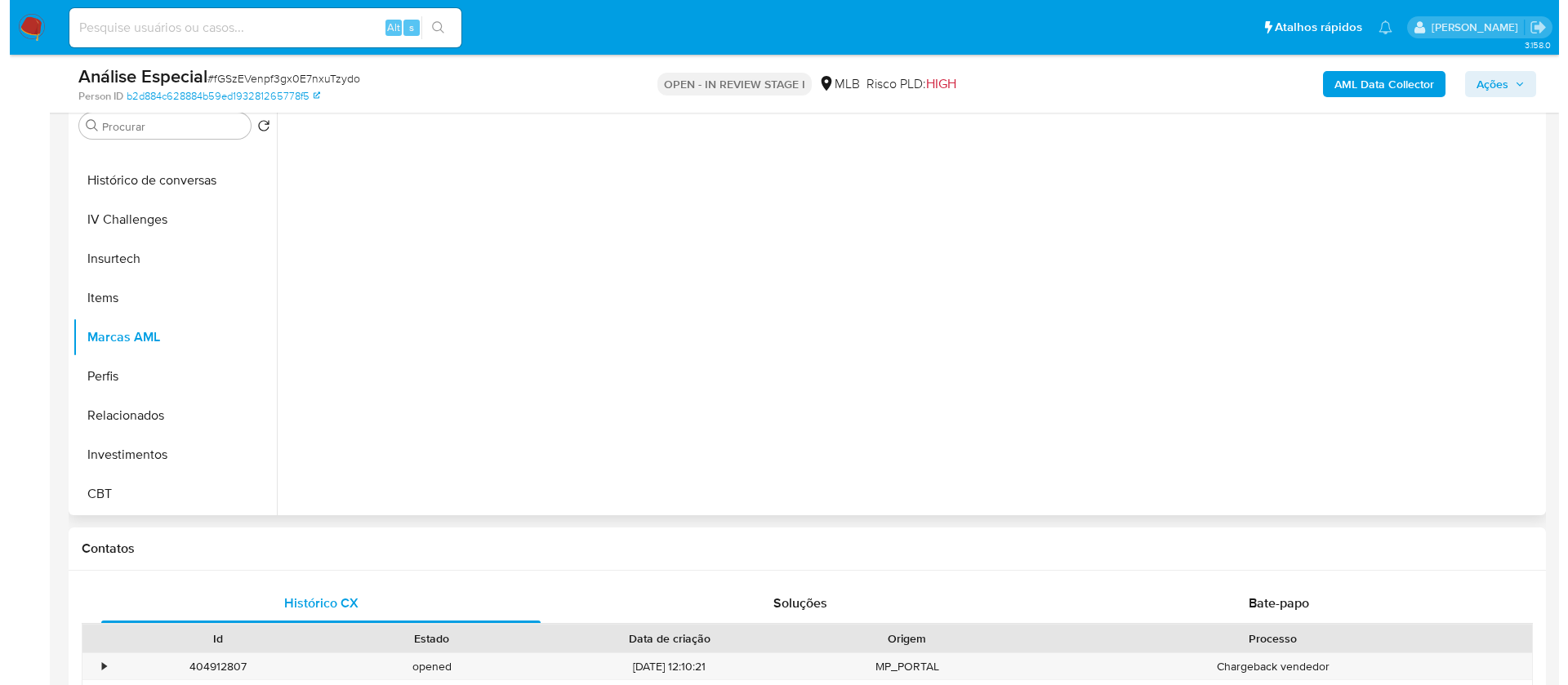
scroll to position [163, 0]
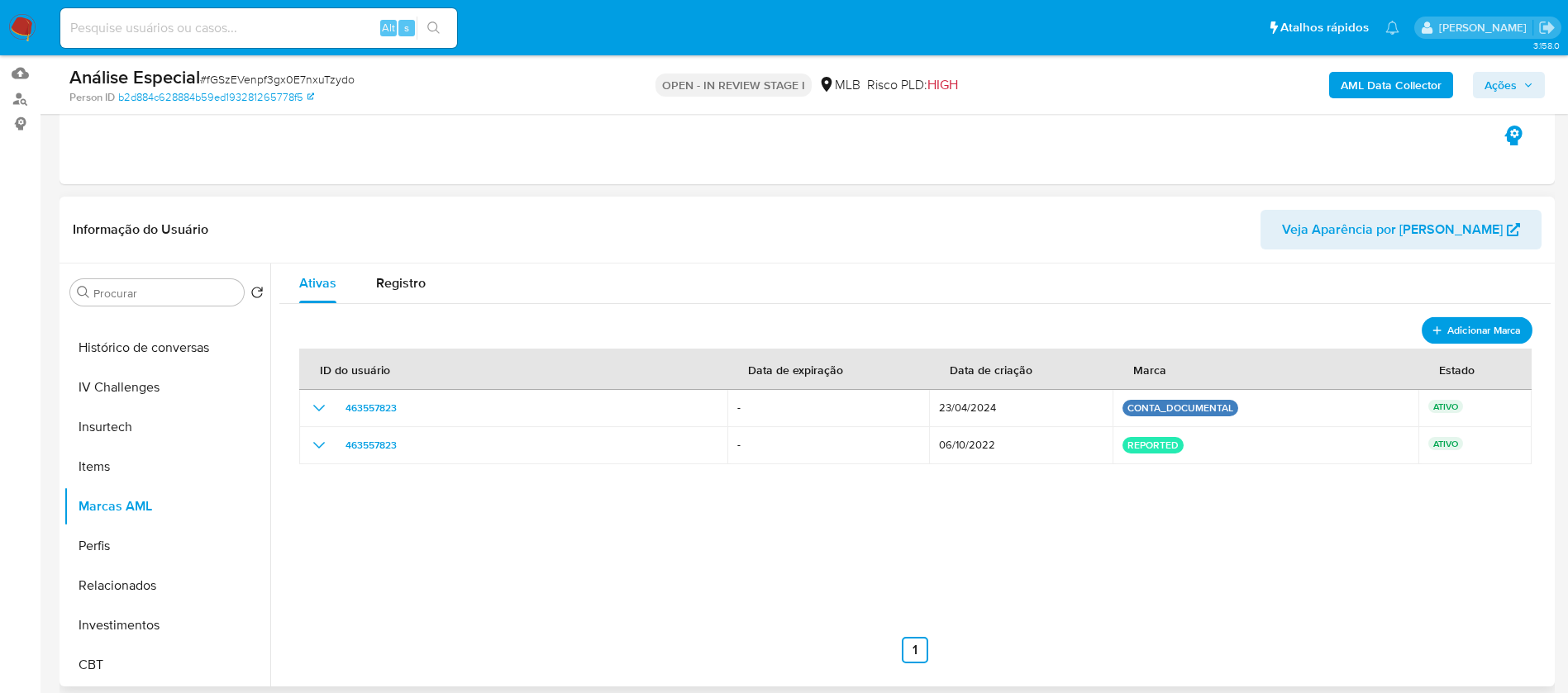
click at [1448, 334] on span "Adicionar Marca" at bounding box center [1484, 329] width 74 height 21
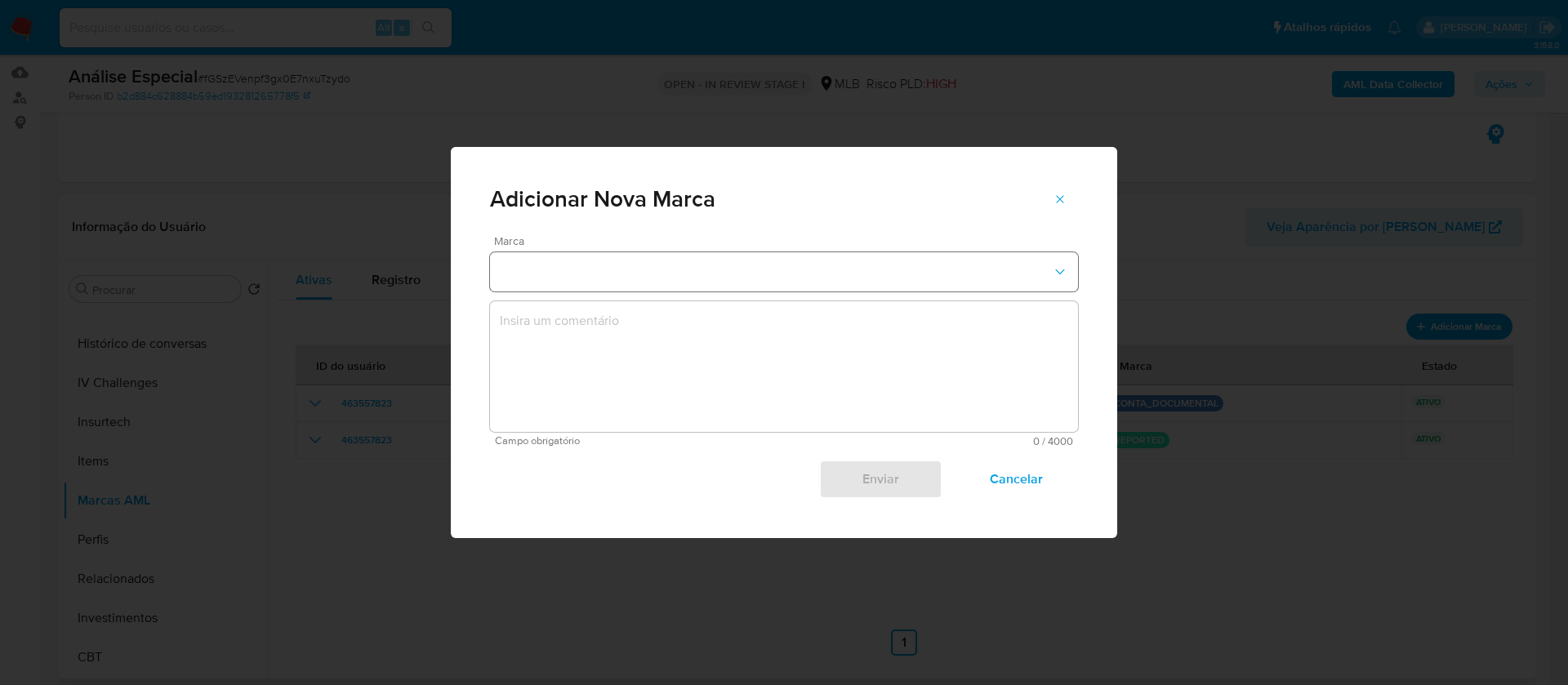
click at [1056, 271] on icon "marks-modal" at bounding box center [1059, 272] width 9 height 5
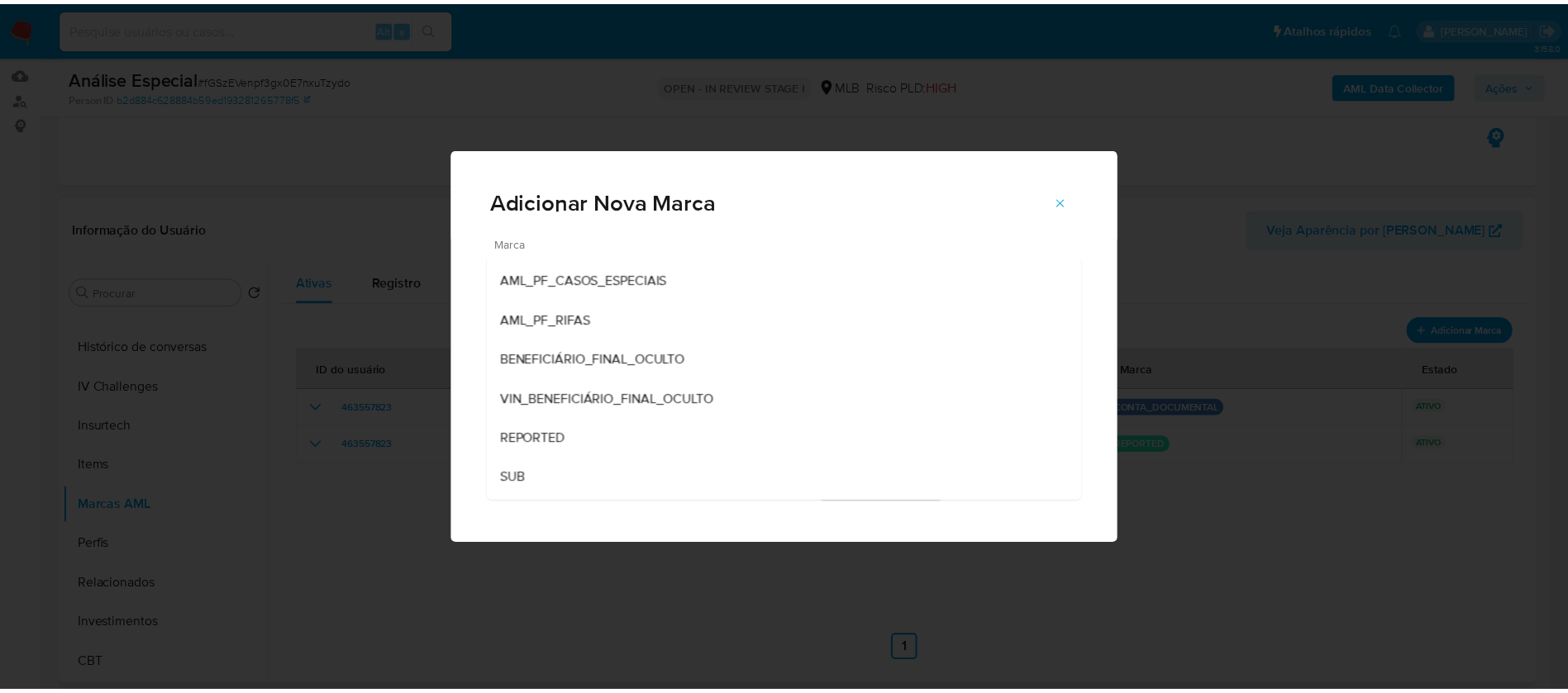
scroll to position [228, 0]
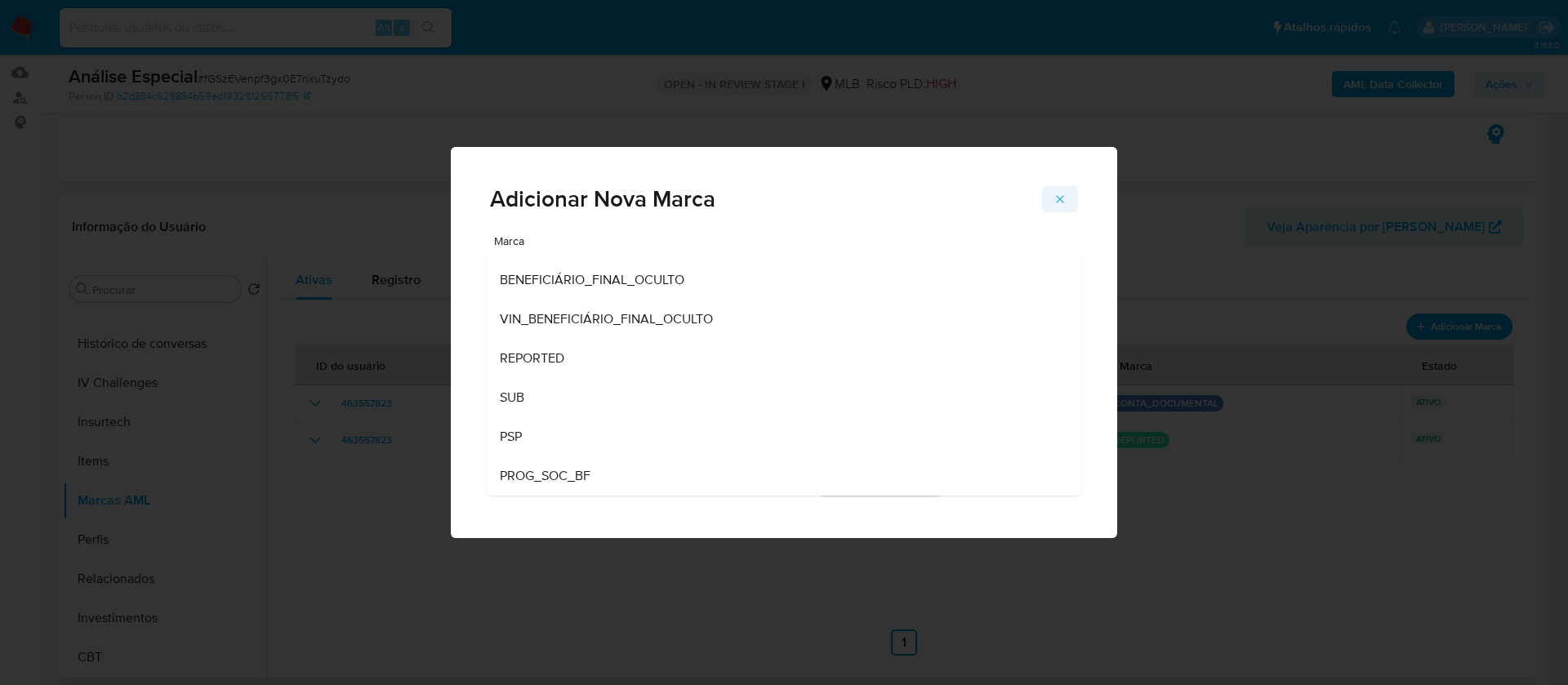
click at [1057, 201] on icon "marks-modal" at bounding box center [1059, 199] width 7 height 7
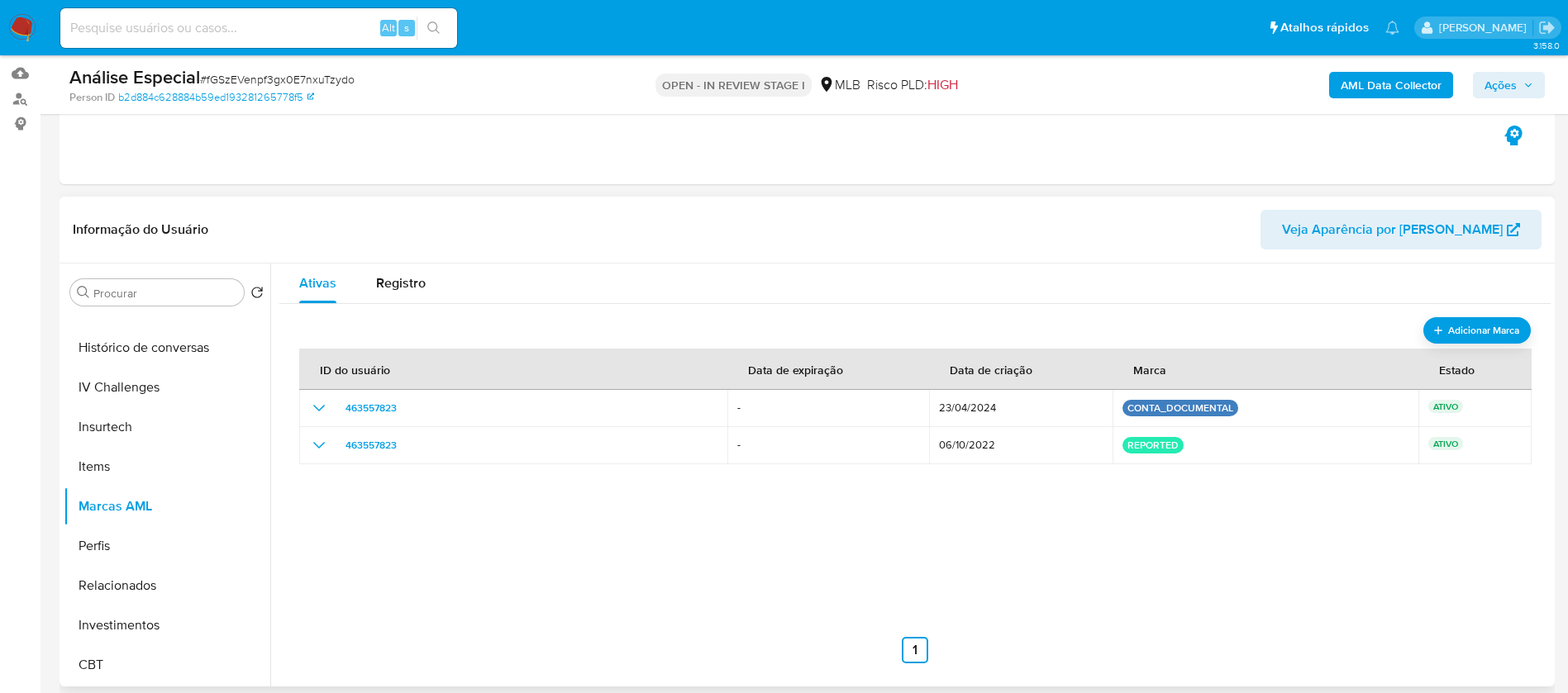
click at [790, 585] on div "ID do usuário Data de expiração Data de criação Marca Estado 463557823 - 23/04/…" at bounding box center [915, 498] width 1232 height 330
click at [9, 28] on img at bounding box center [22, 28] width 28 height 28
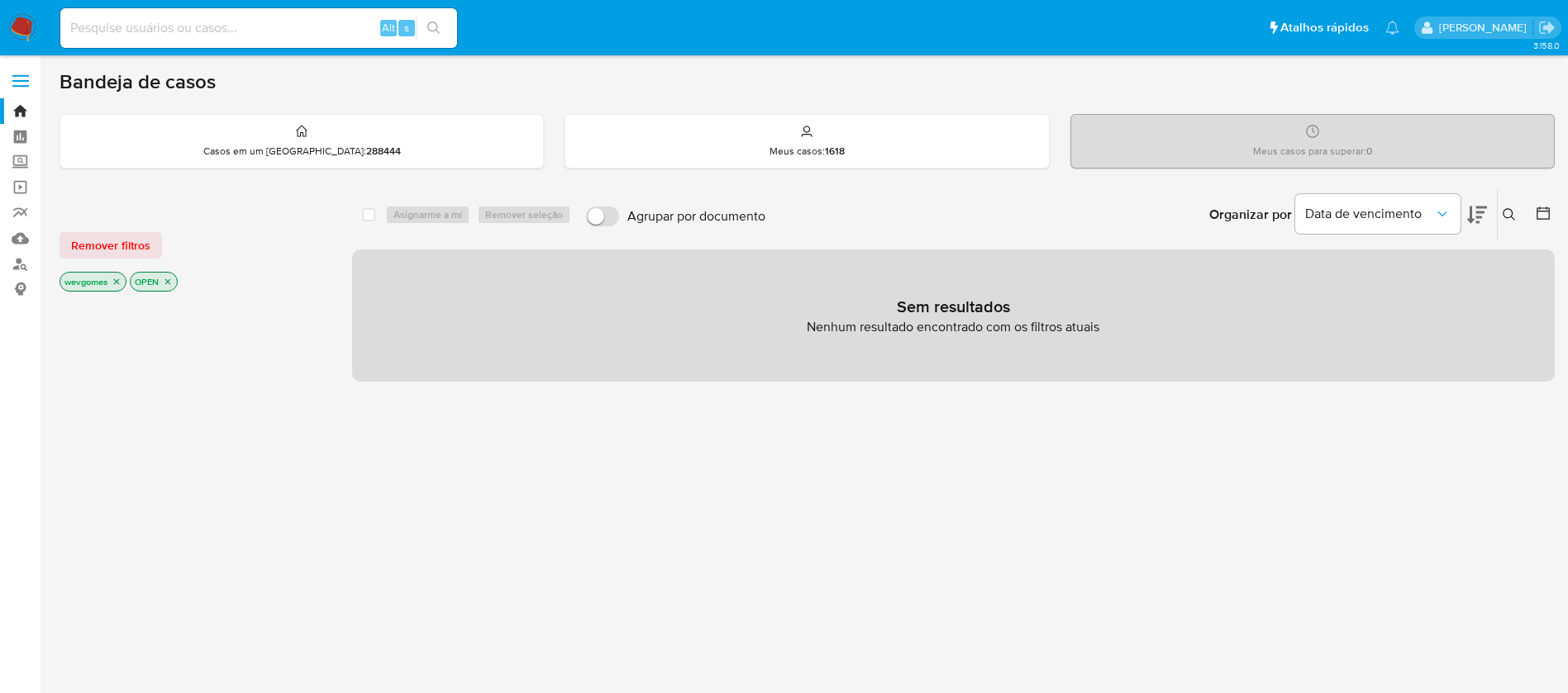
click at [158, 15] on div "Alt s" at bounding box center [259, 28] width 397 height 39
click at [151, 31] on input at bounding box center [259, 28] width 397 height 22
click at [147, 26] on input at bounding box center [259, 28] width 397 height 22
paste input "738392935"
type input "738392935"
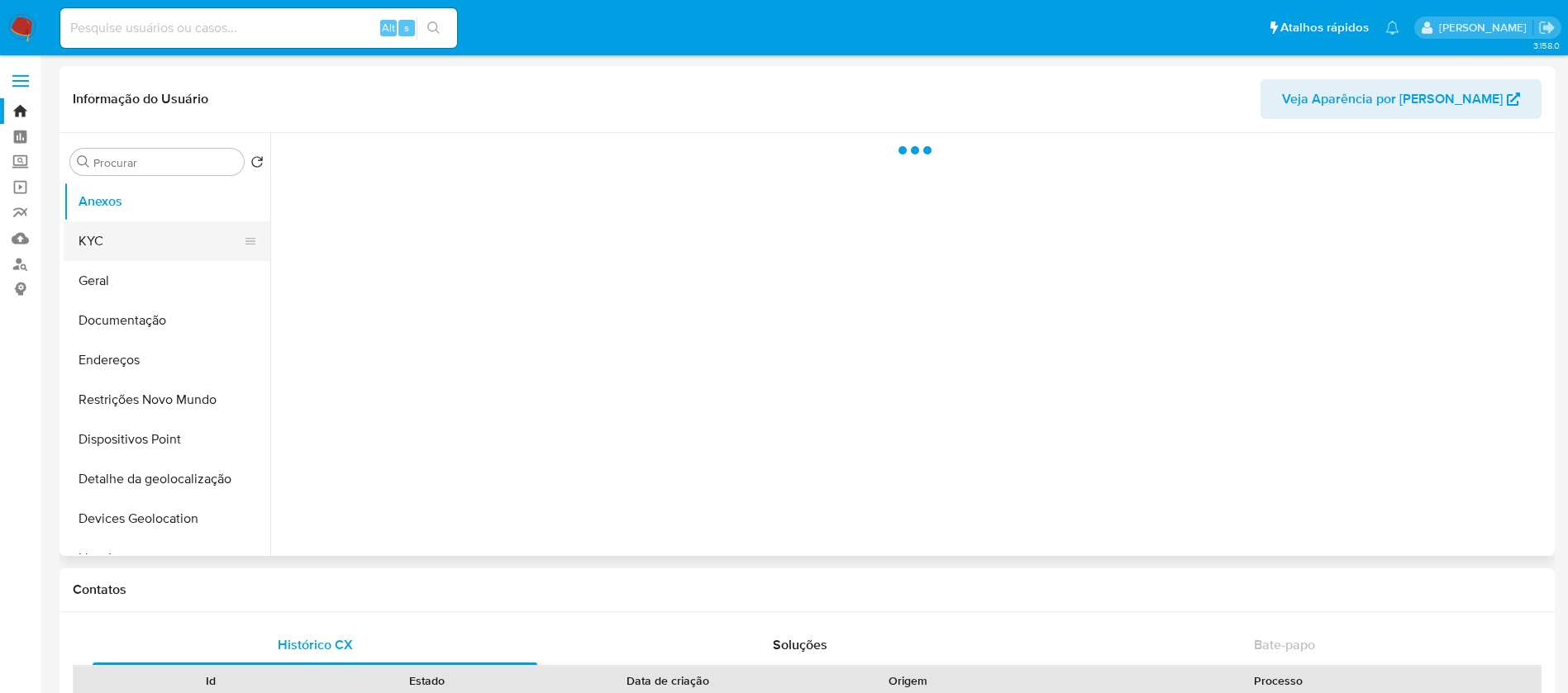
click at [117, 237] on button "KYC" at bounding box center [160, 241] width 193 height 39
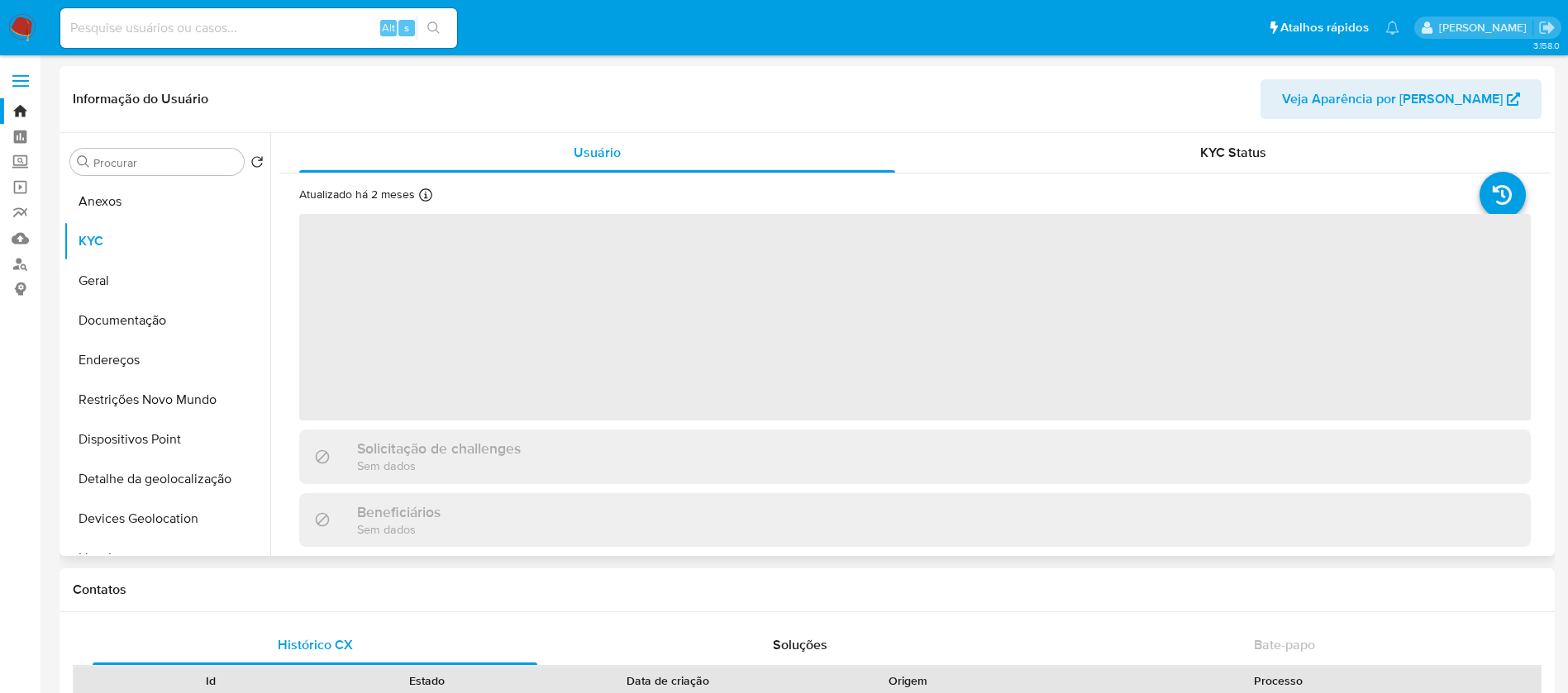
select select "10"
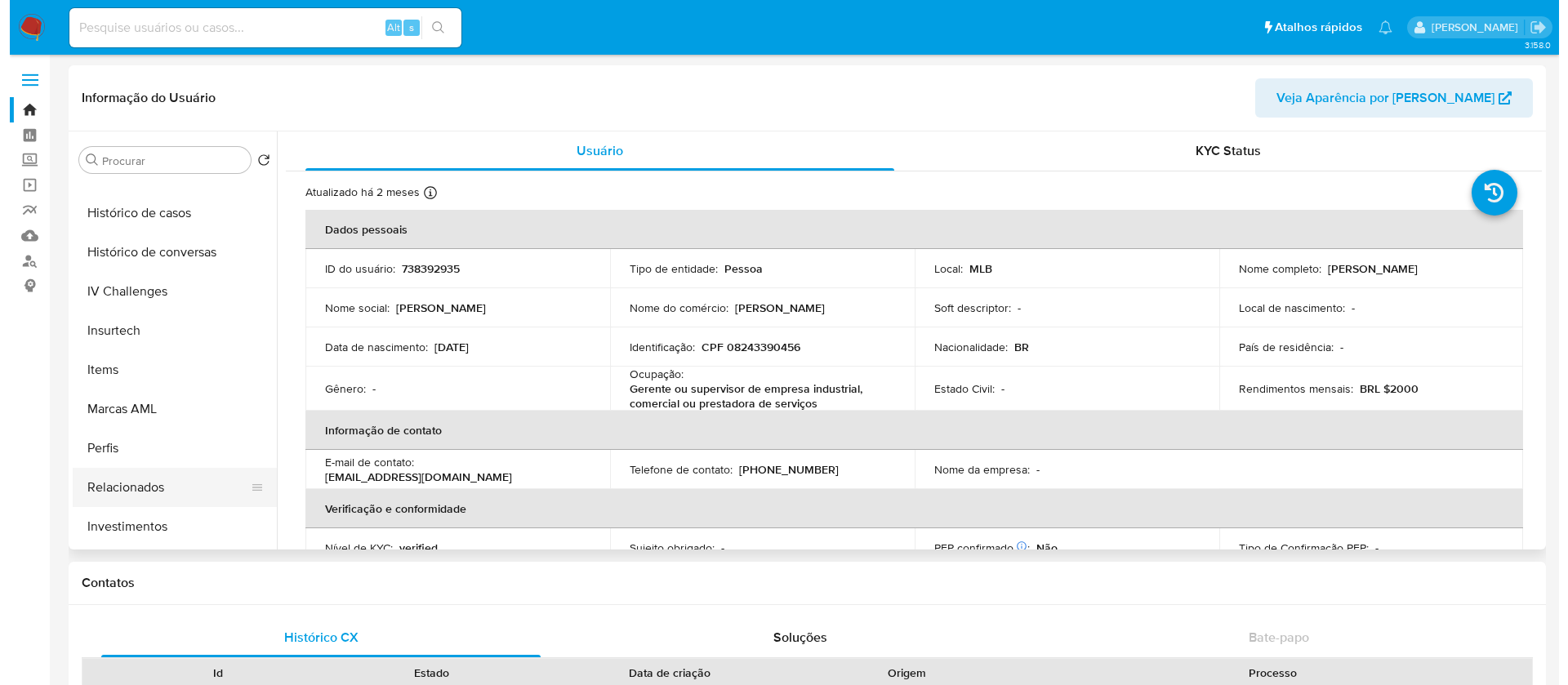
scroll to position [768, 0]
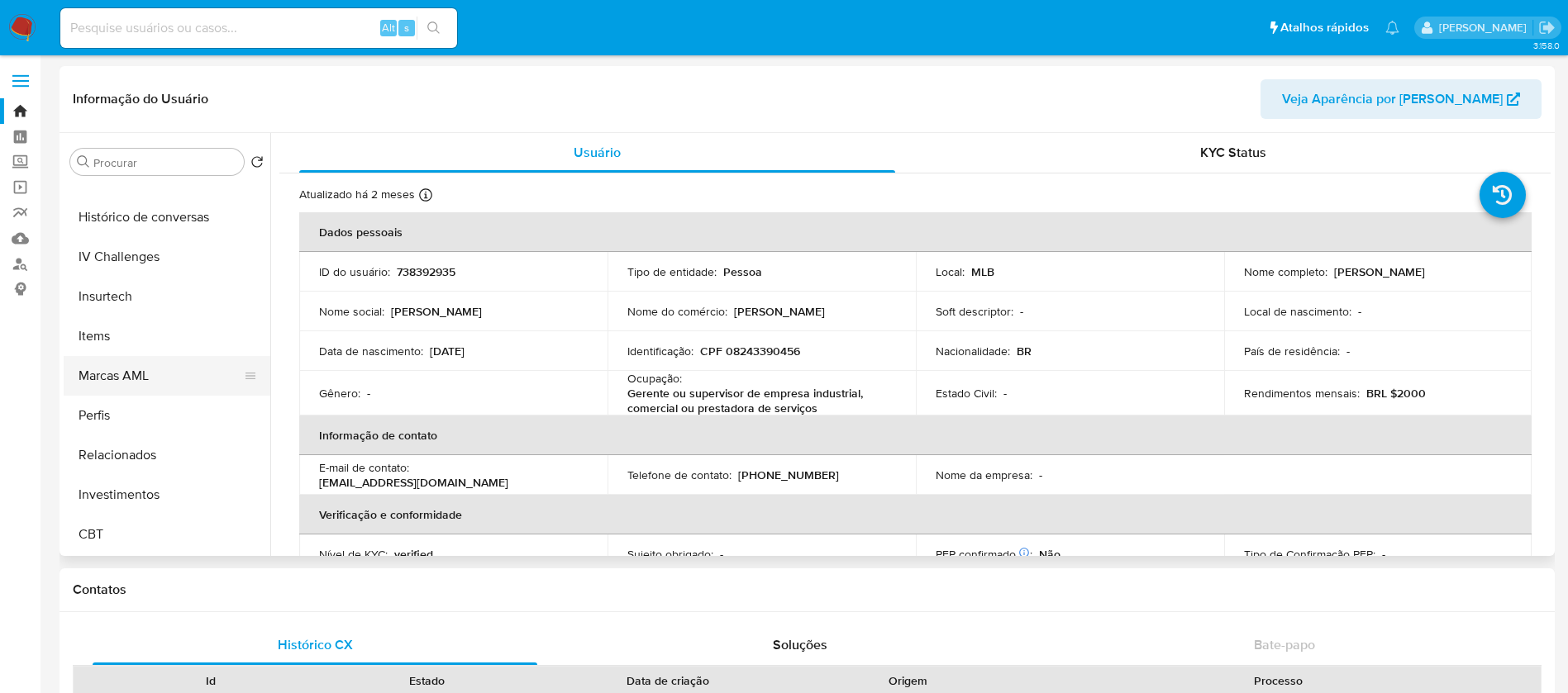
click at [109, 379] on button "Marcas AML" at bounding box center [160, 376] width 193 height 39
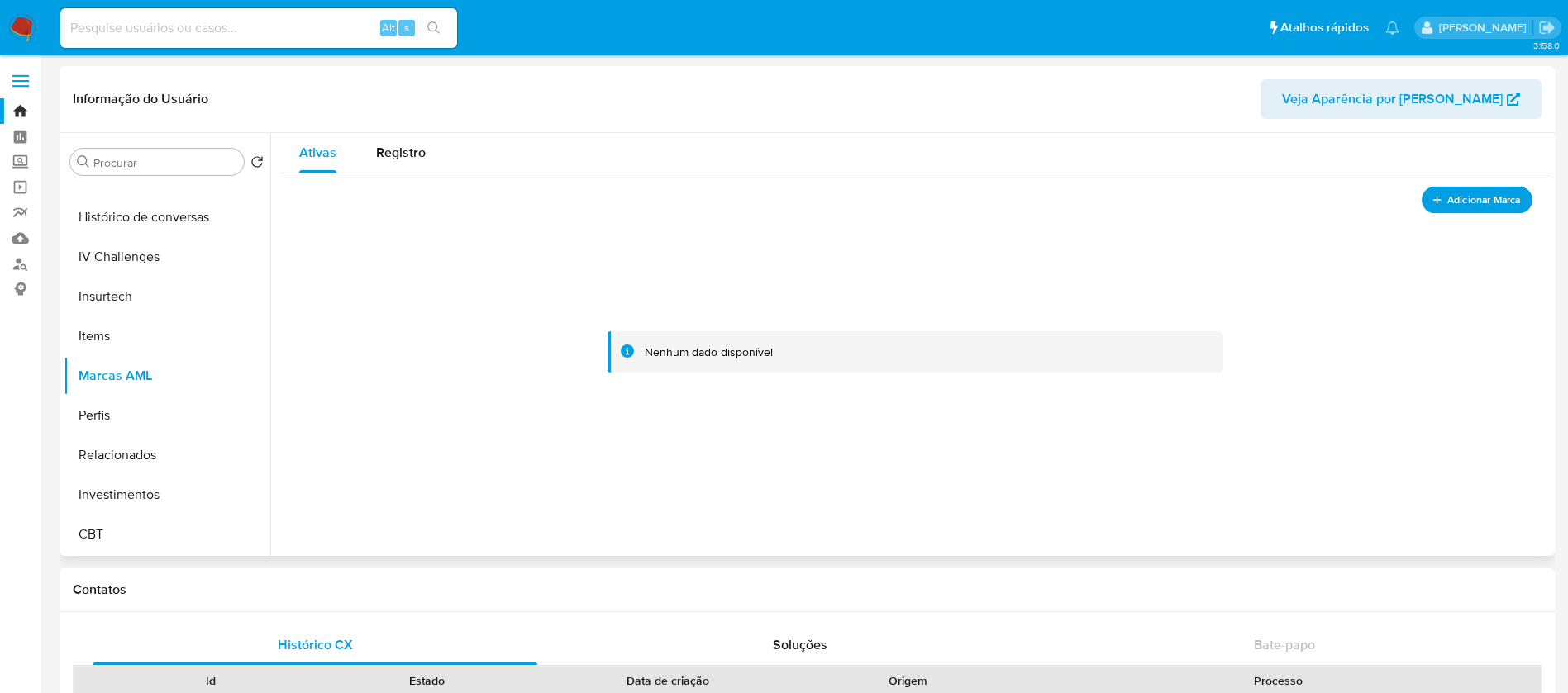
click at [1457, 209] on span "Adicionar Marca" at bounding box center [1484, 200] width 74 height 21
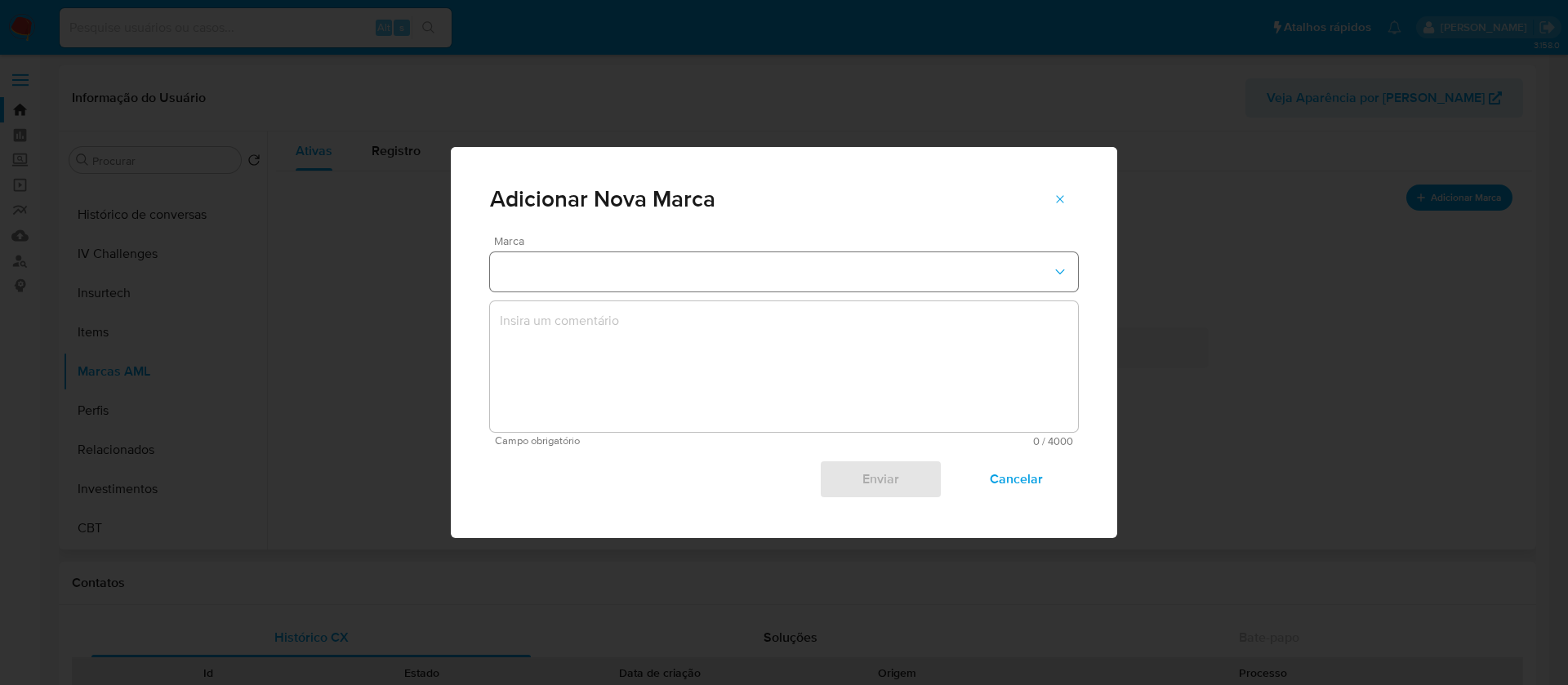
click at [1062, 264] on icon "marks-modal" at bounding box center [1060, 272] width 16 height 16
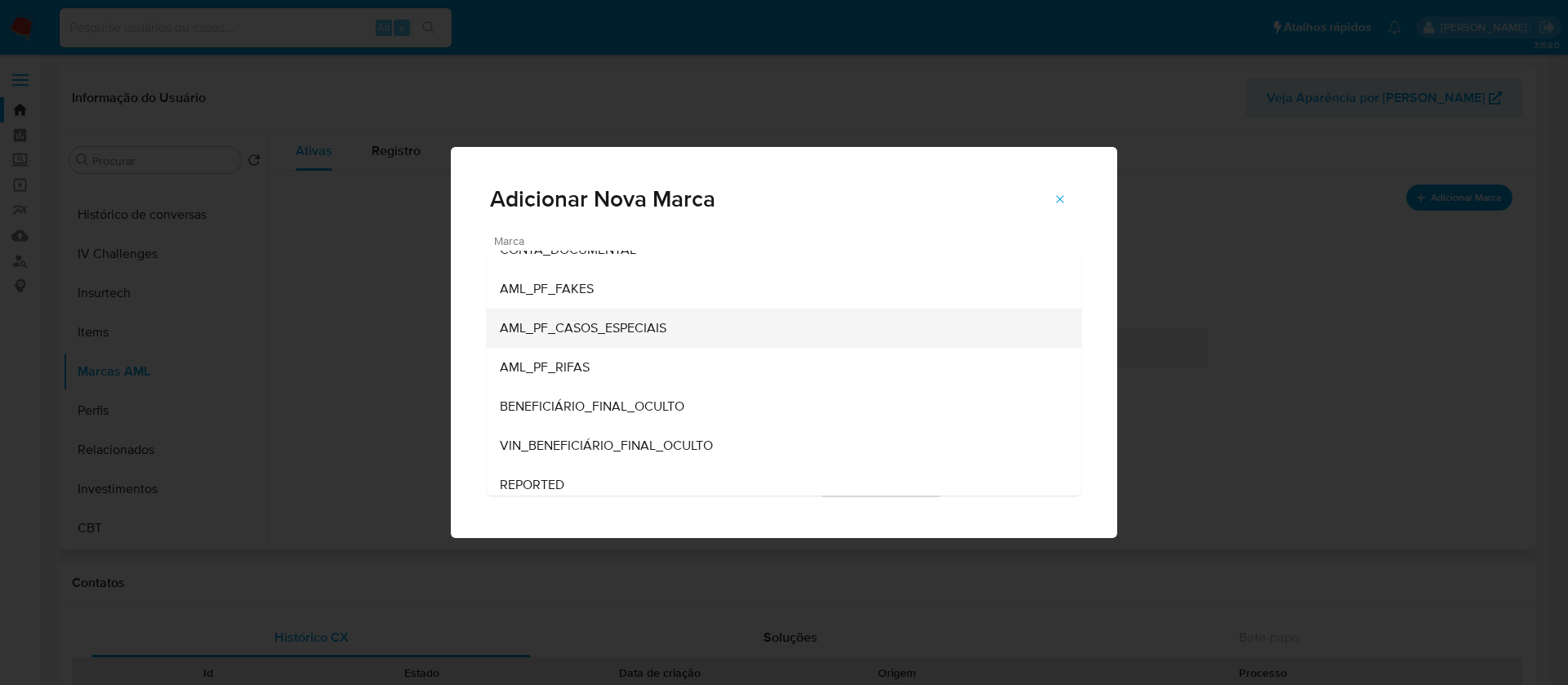
scroll to position [225, 0]
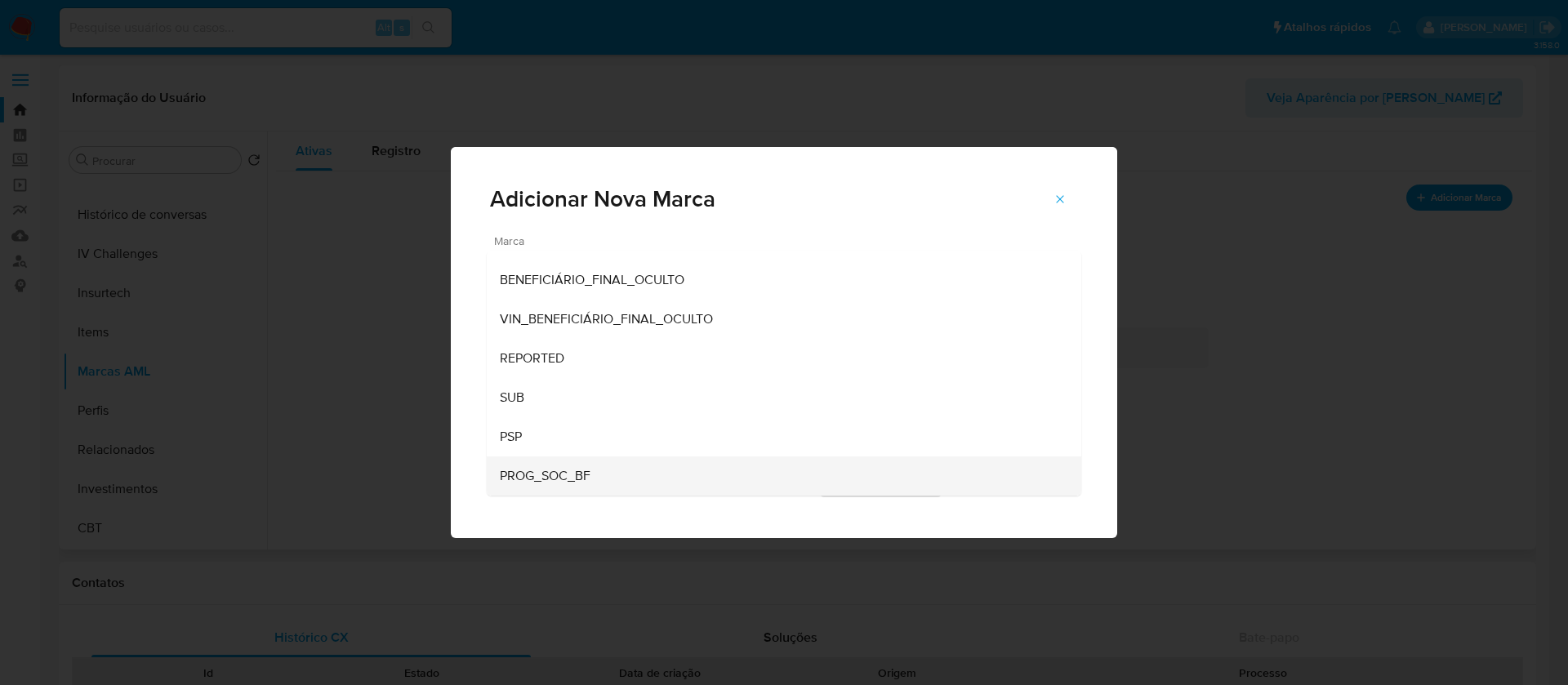
click at [547, 480] on span "PROG_SOC_BF" at bounding box center [545, 476] width 90 height 16
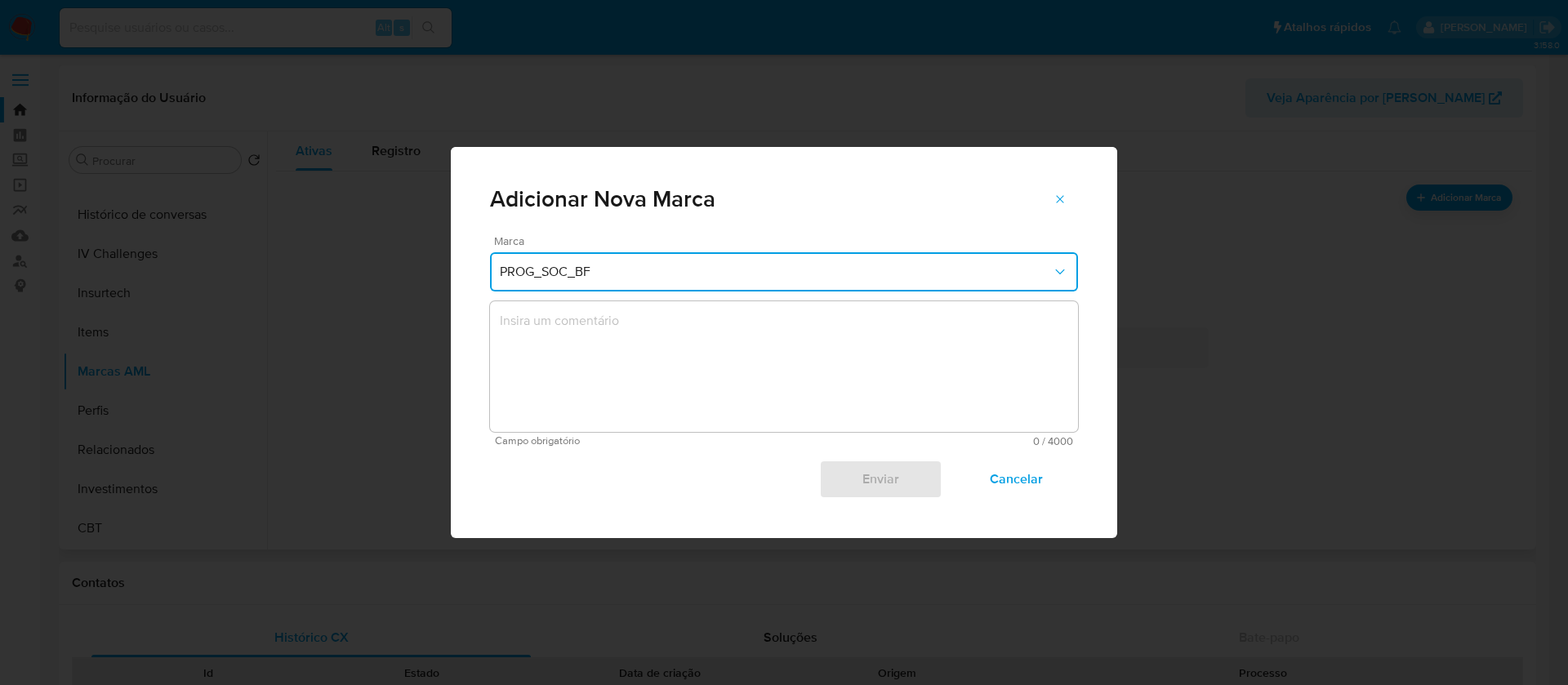
click at [633, 335] on textarea "marks-modal" at bounding box center [783, 366] width 588 height 130
drag, startPoint x: 496, startPoint y: 268, endPoint x: 618, endPoint y: 283, distance: 122.9
click at [618, 283] on button "PROG_SOC_BF" at bounding box center [783, 272] width 588 height 39
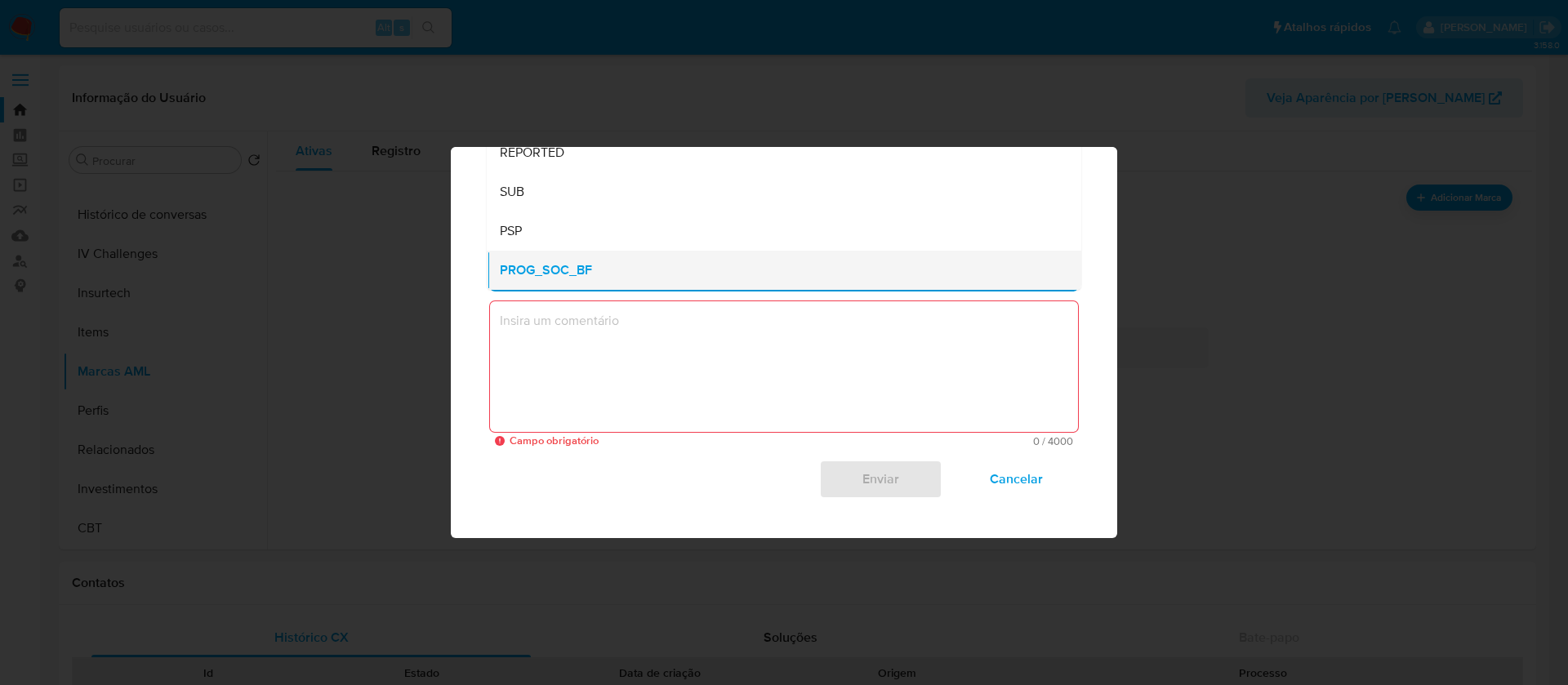
click at [555, 275] on span "PROG_SOC_BF" at bounding box center [545, 271] width 92 height 16
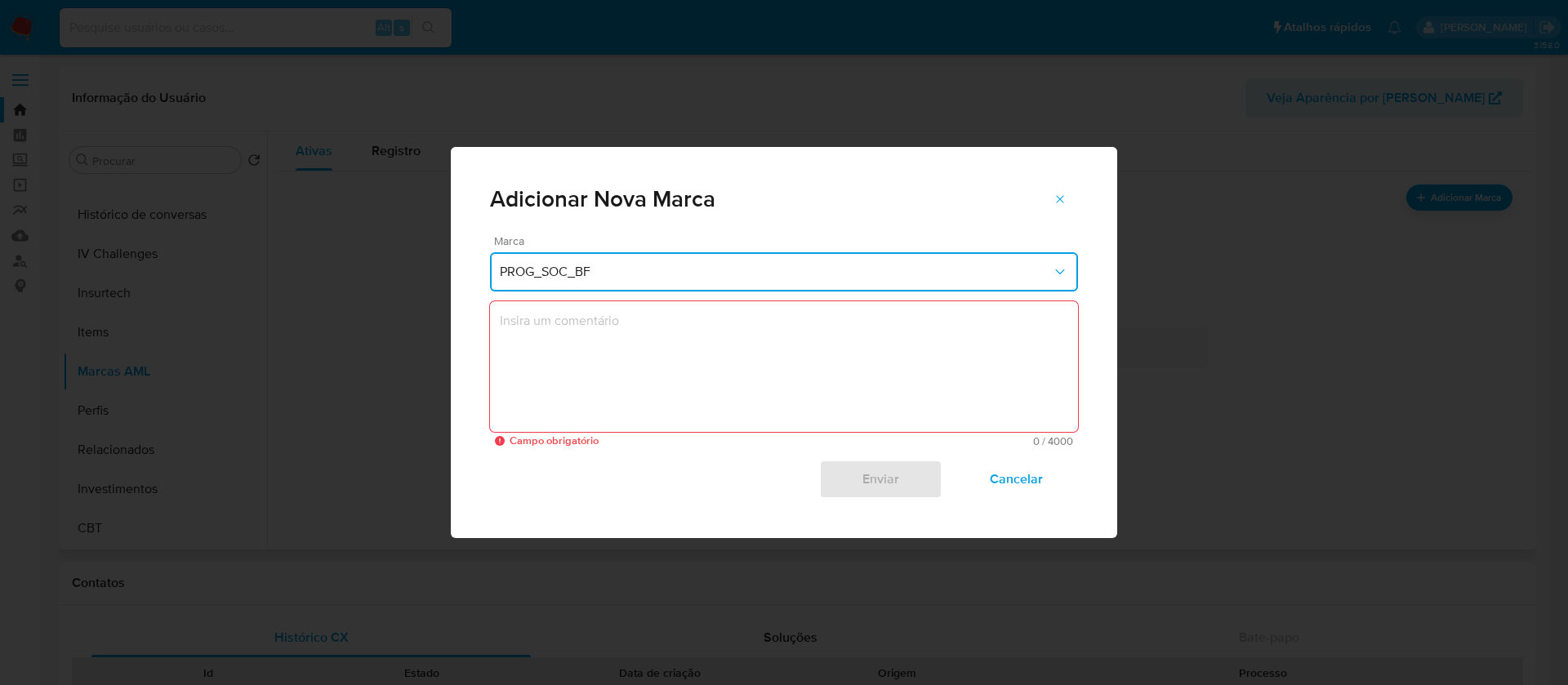
click at [537, 328] on textarea "marks-modal" at bounding box center [783, 366] width 588 height 130
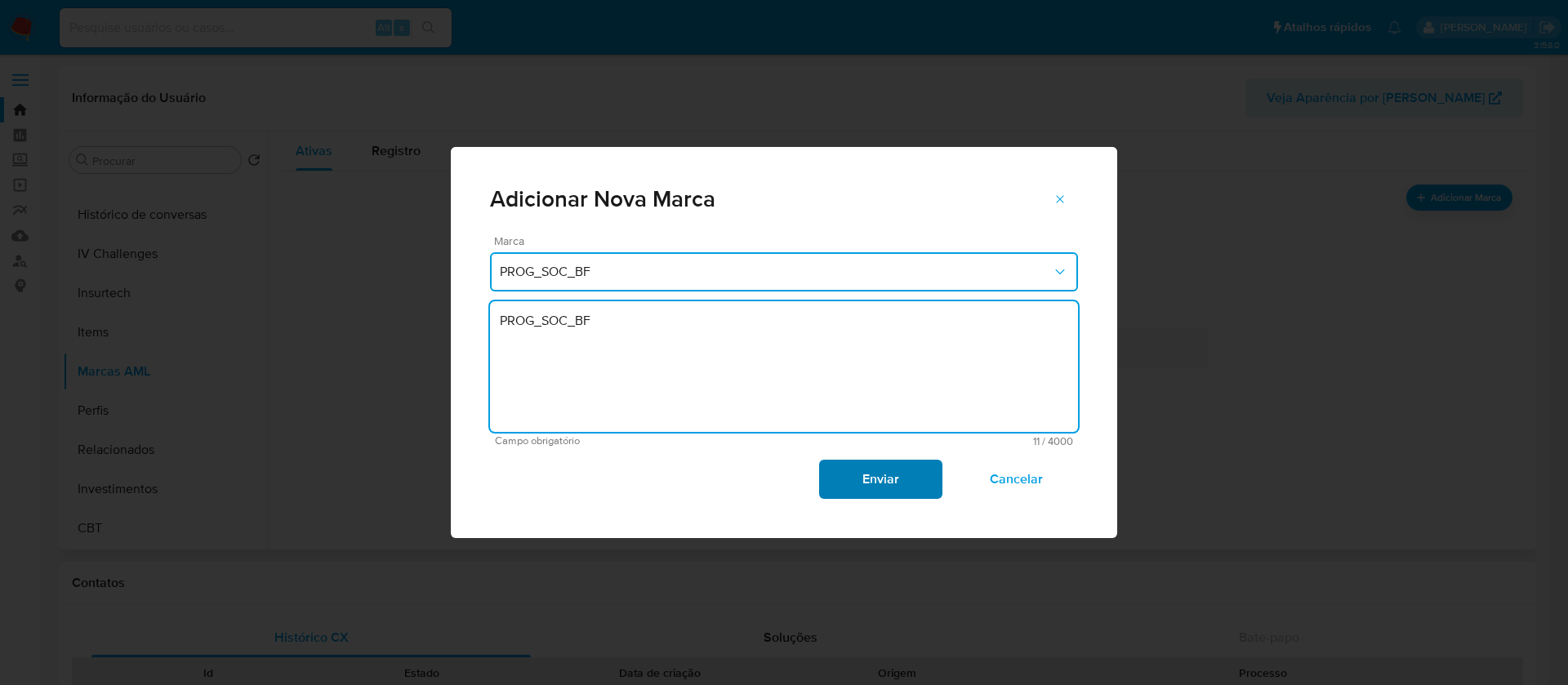
type textarea "PROG_SOC_BF"
click at [851, 492] on span "Enviar" at bounding box center [880, 479] width 80 height 36
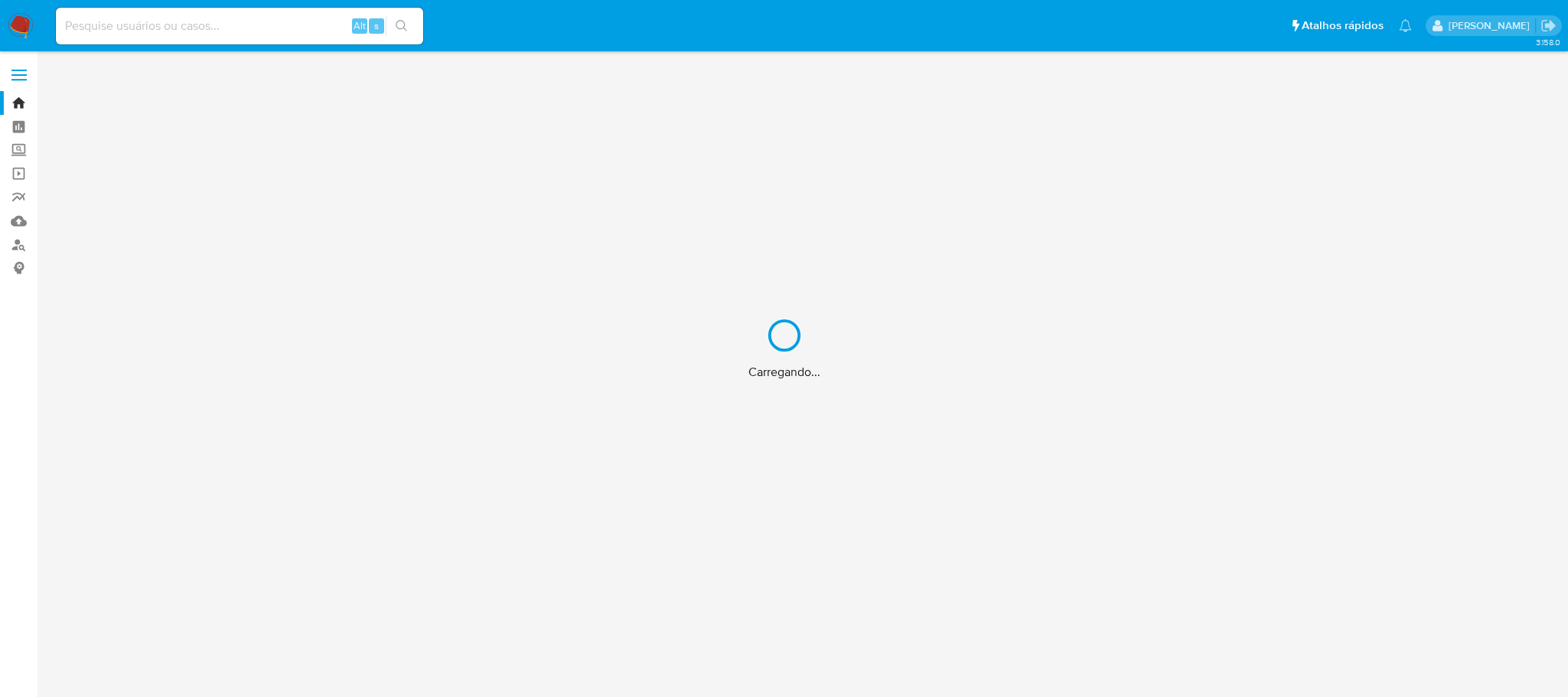
click at [148, 24] on div "Carregando..." at bounding box center [784, 348] width 1568 height 697
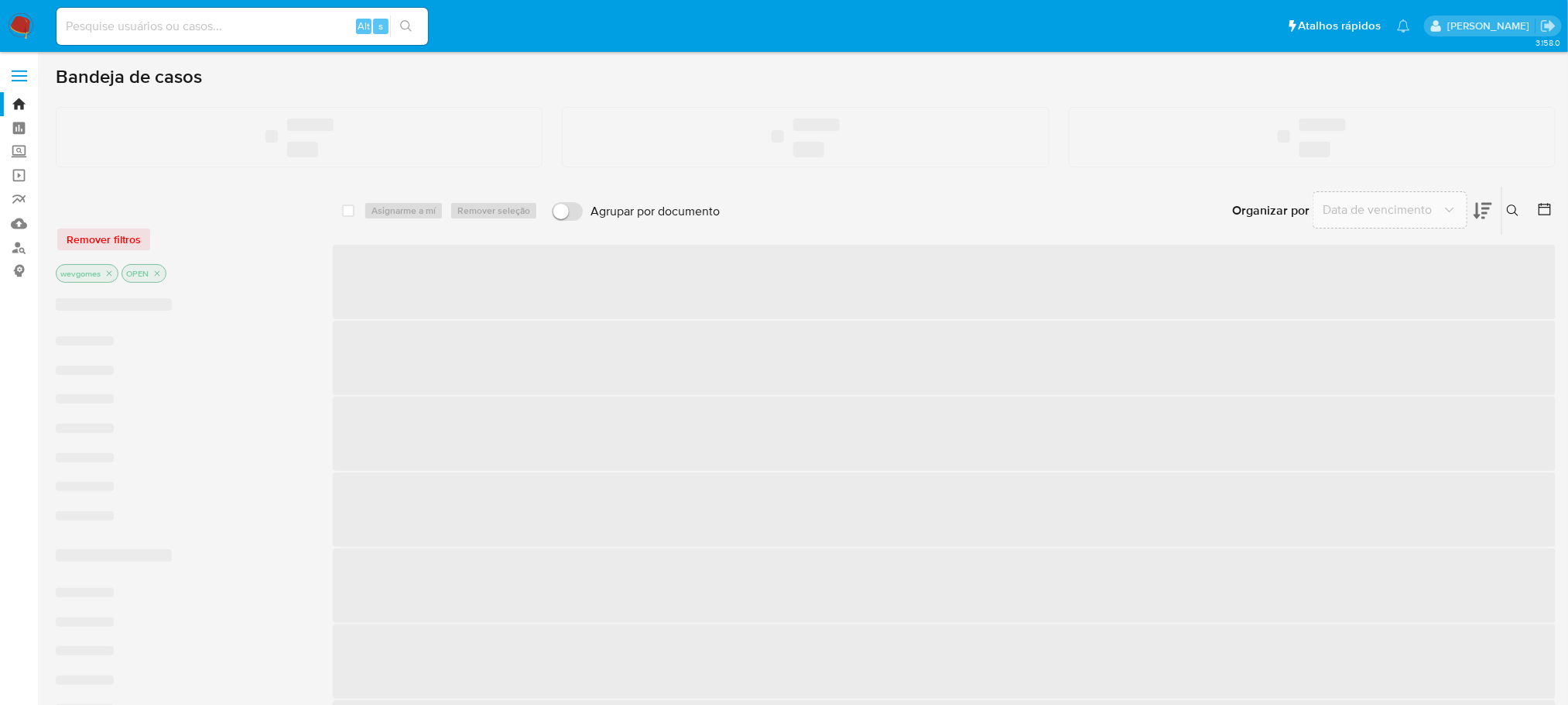
click at [100, 24] on input at bounding box center [242, 26] width 372 height 20
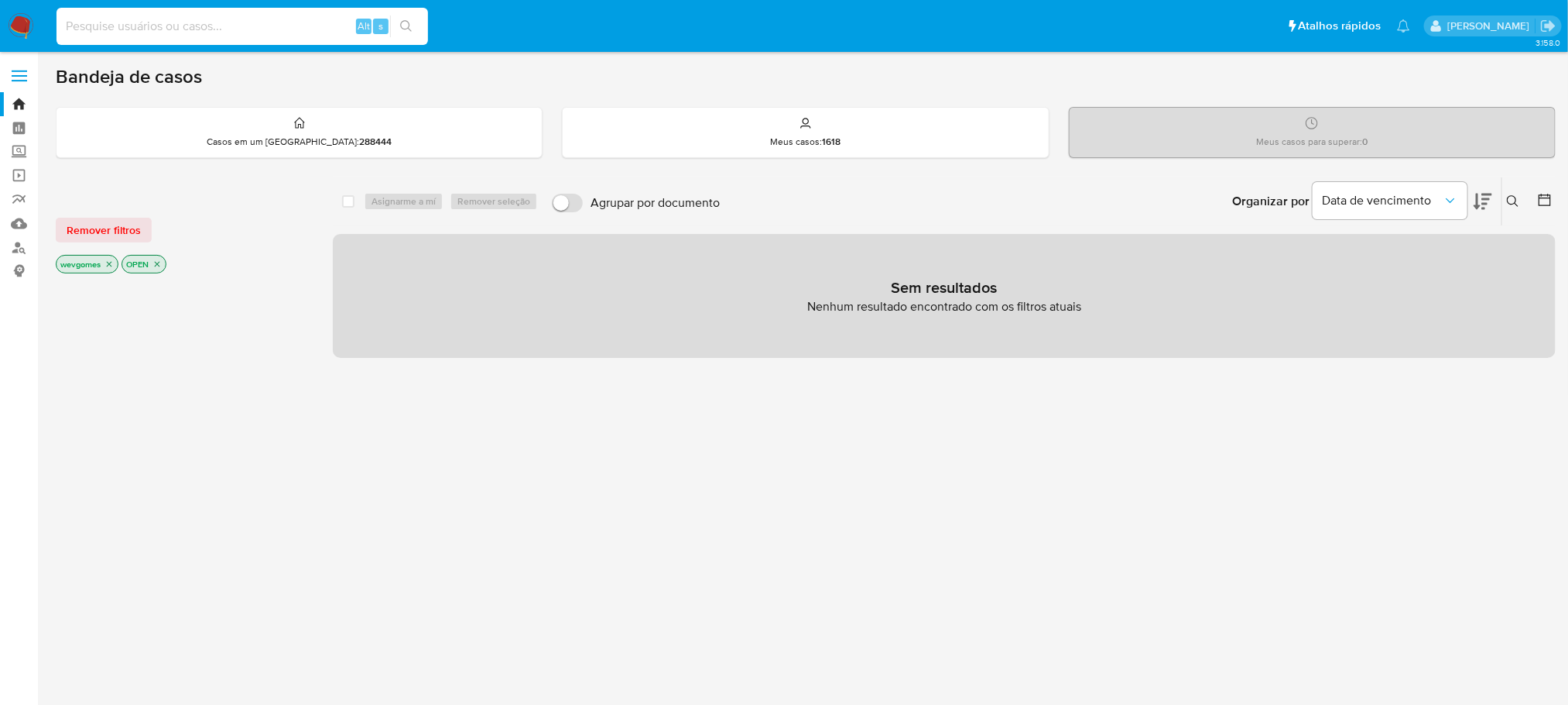
paste input "2224663250"
type input "2224663250"
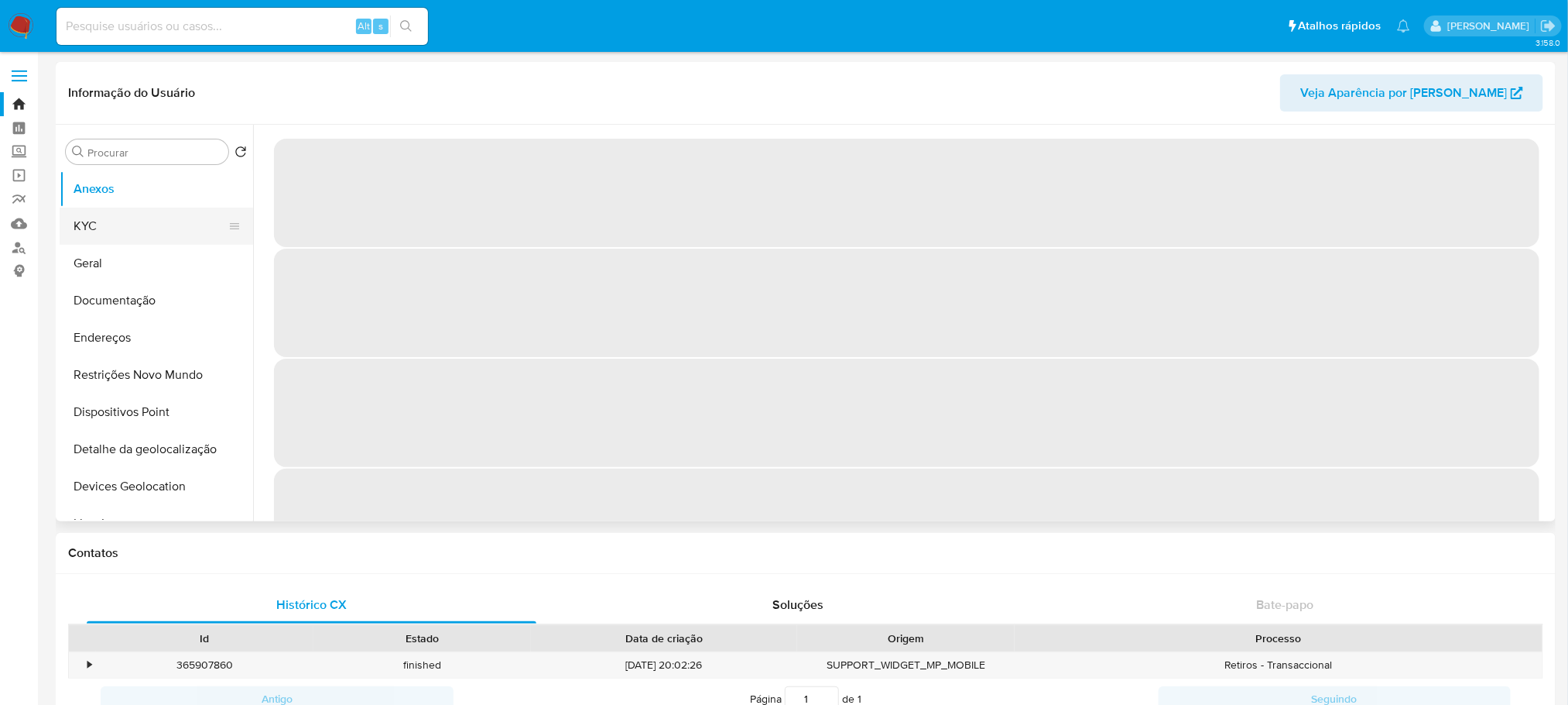
select select "10"
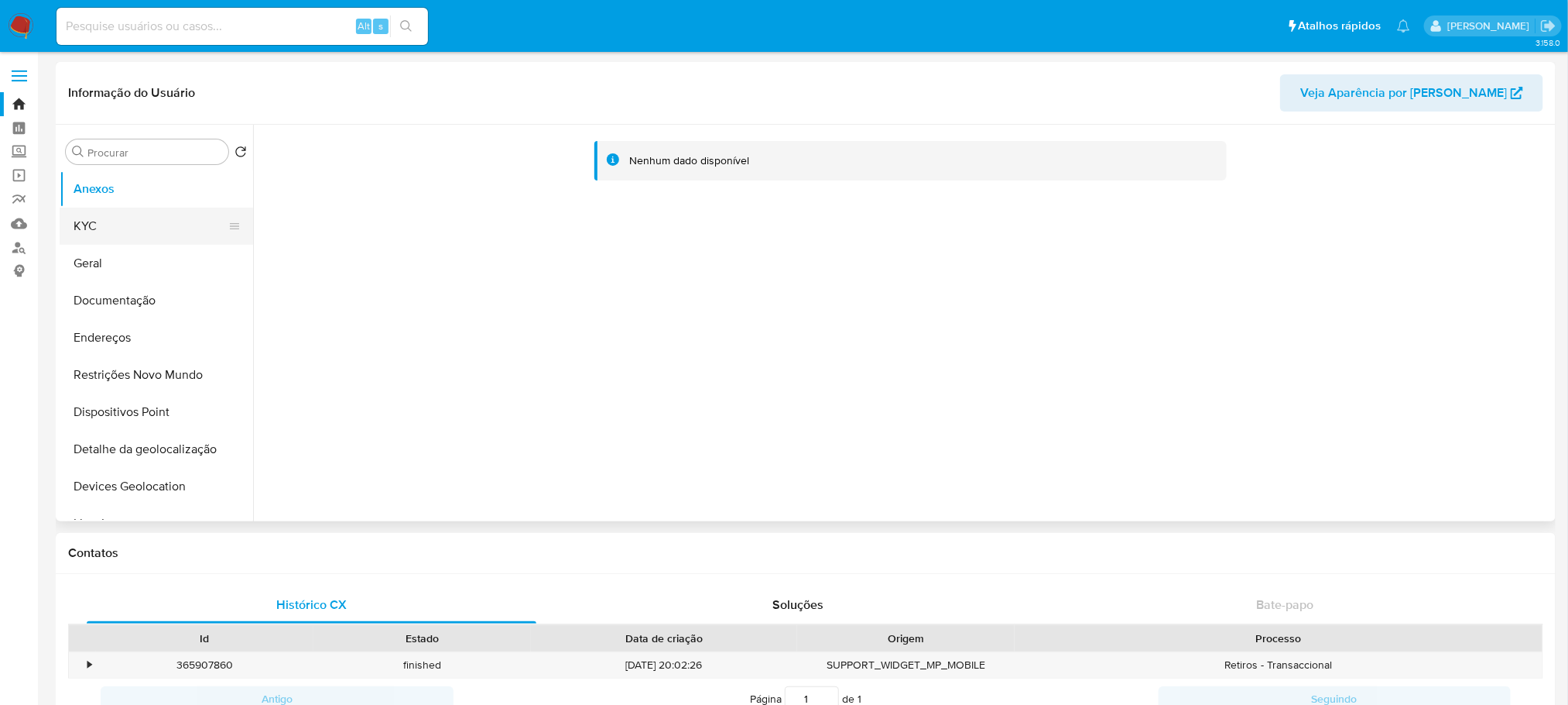
click at [112, 226] on button "KYC" at bounding box center [150, 226] width 181 height 37
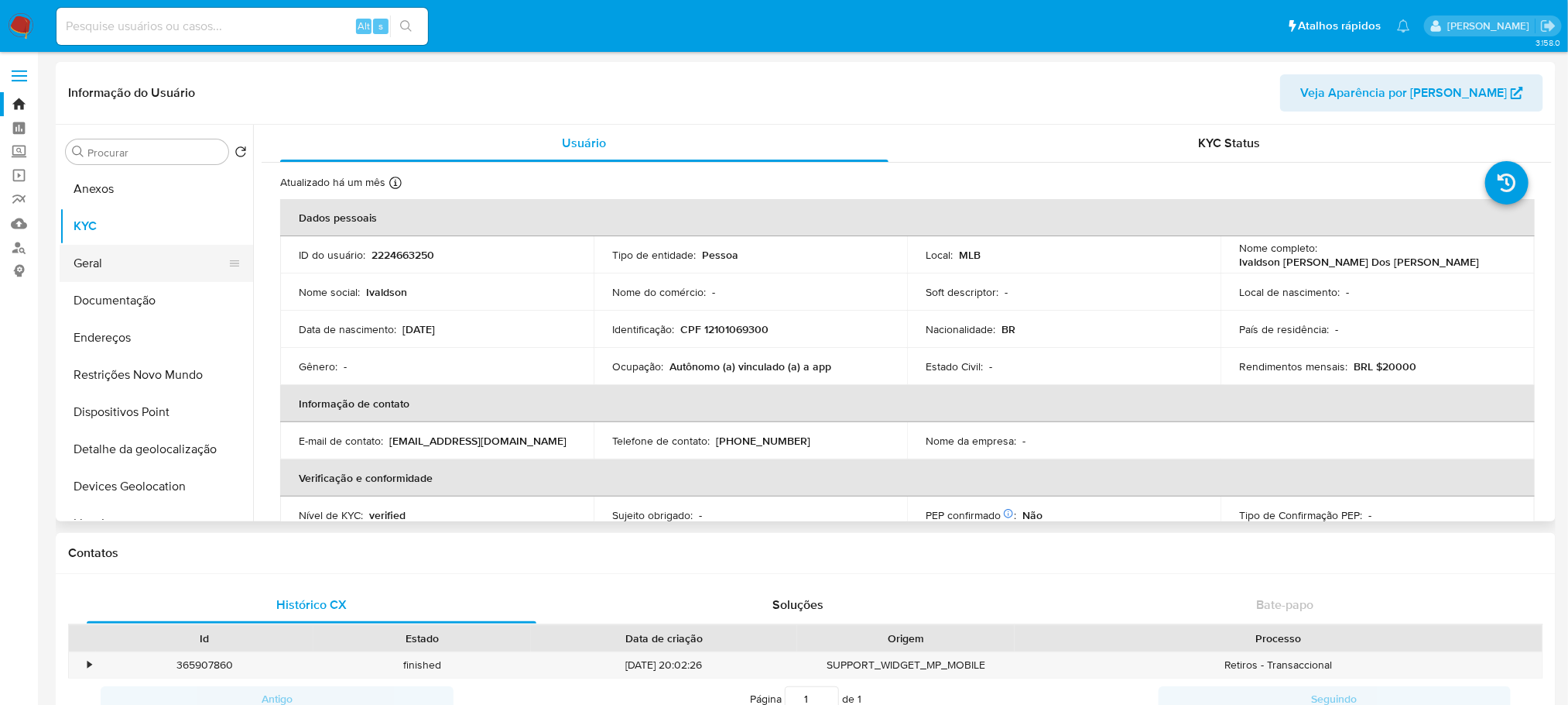
click at [103, 258] on button "Geral" at bounding box center [150, 263] width 181 height 37
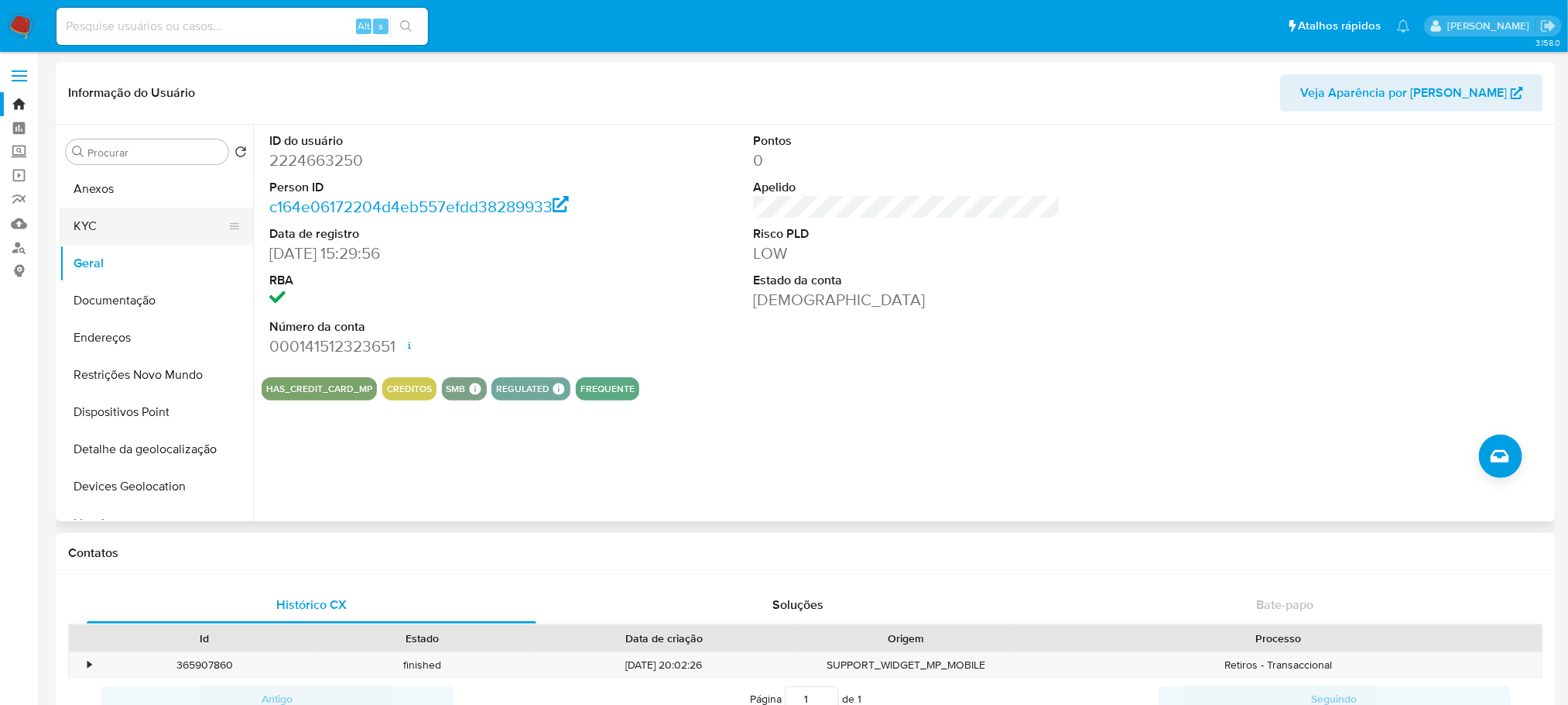
click at [103, 220] on button "KYC" at bounding box center [150, 226] width 181 height 37
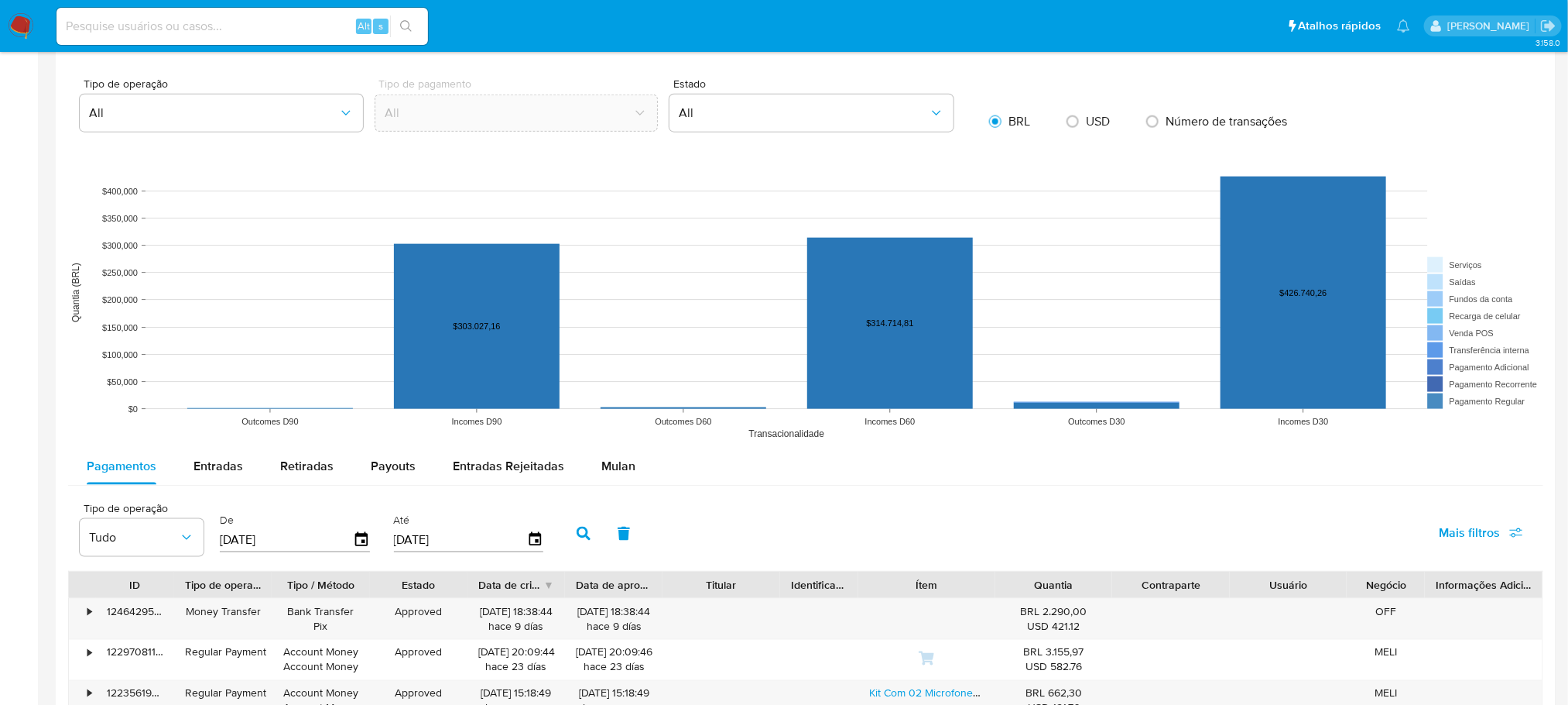
scroll to position [930, 0]
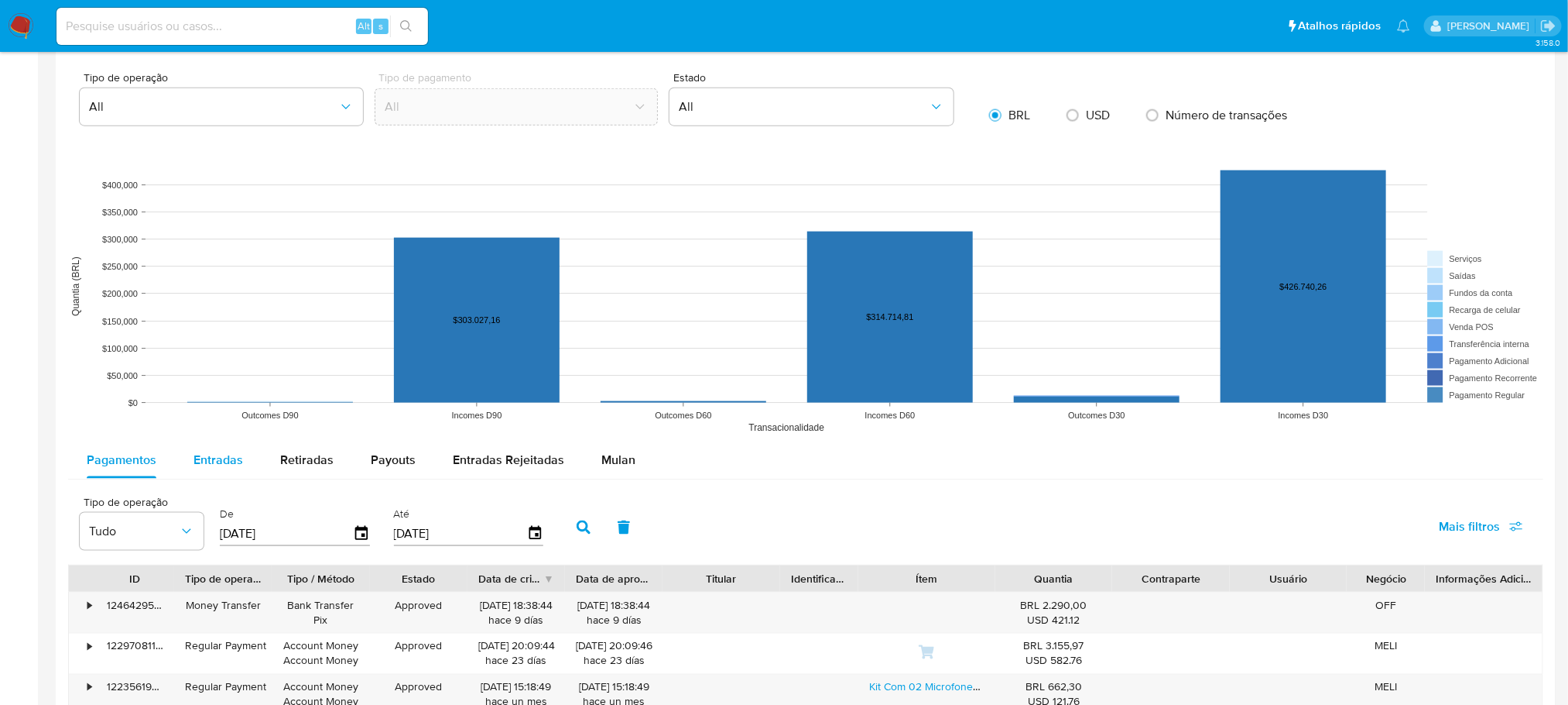
click at [205, 455] on span "Entradas" at bounding box center [218, 459] width 50 height 18
select select "10"
click at [293, 533] on input "[DATE]" at bounding box center [286, 533] width 133 height 24
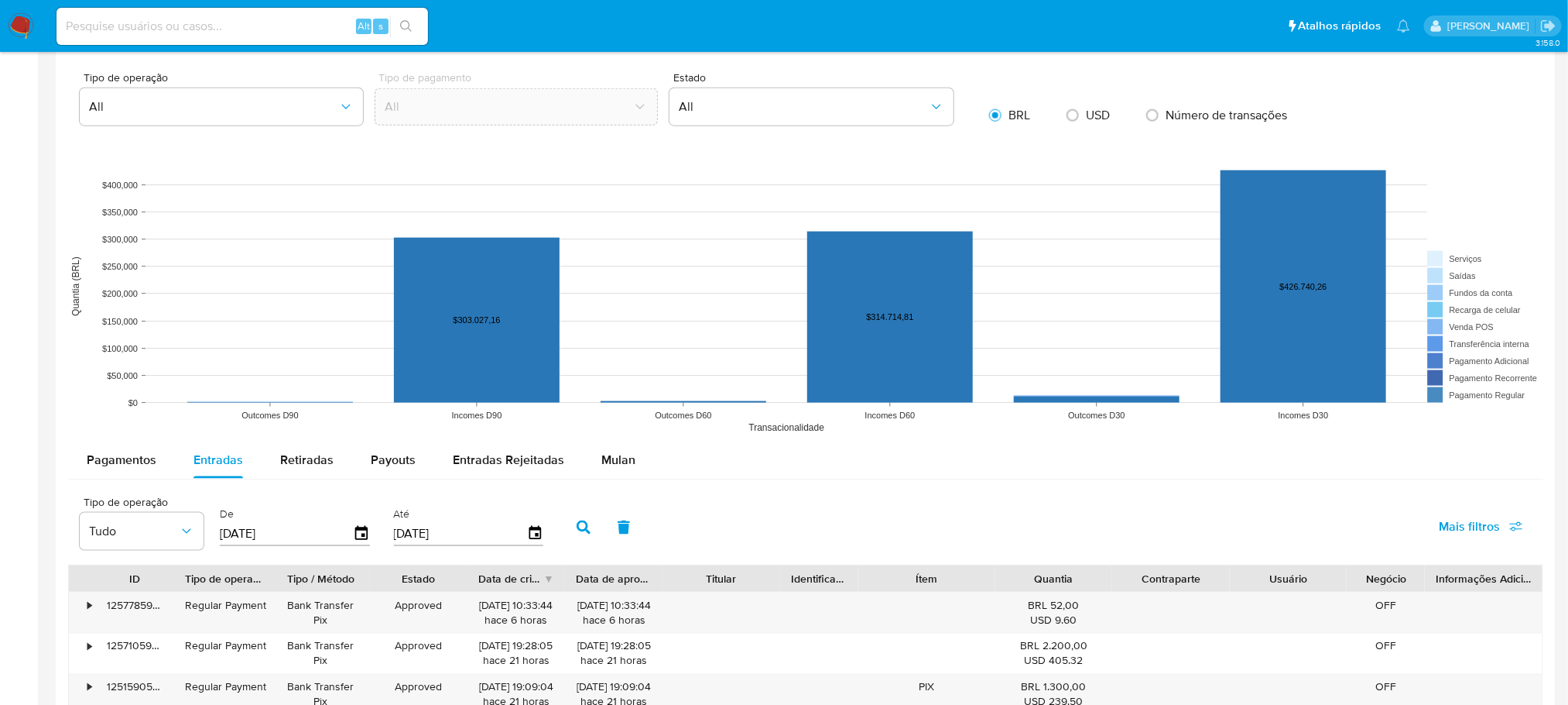
type input "0_/__/____"
type input "[DATE]"
click at [444, 540] on input "[DATE]" at bounding box center [461, 533] width 133 height 24
click at [444, 540] on input "11/09/2025" at bounding box center [461, 533] width 133 height 24
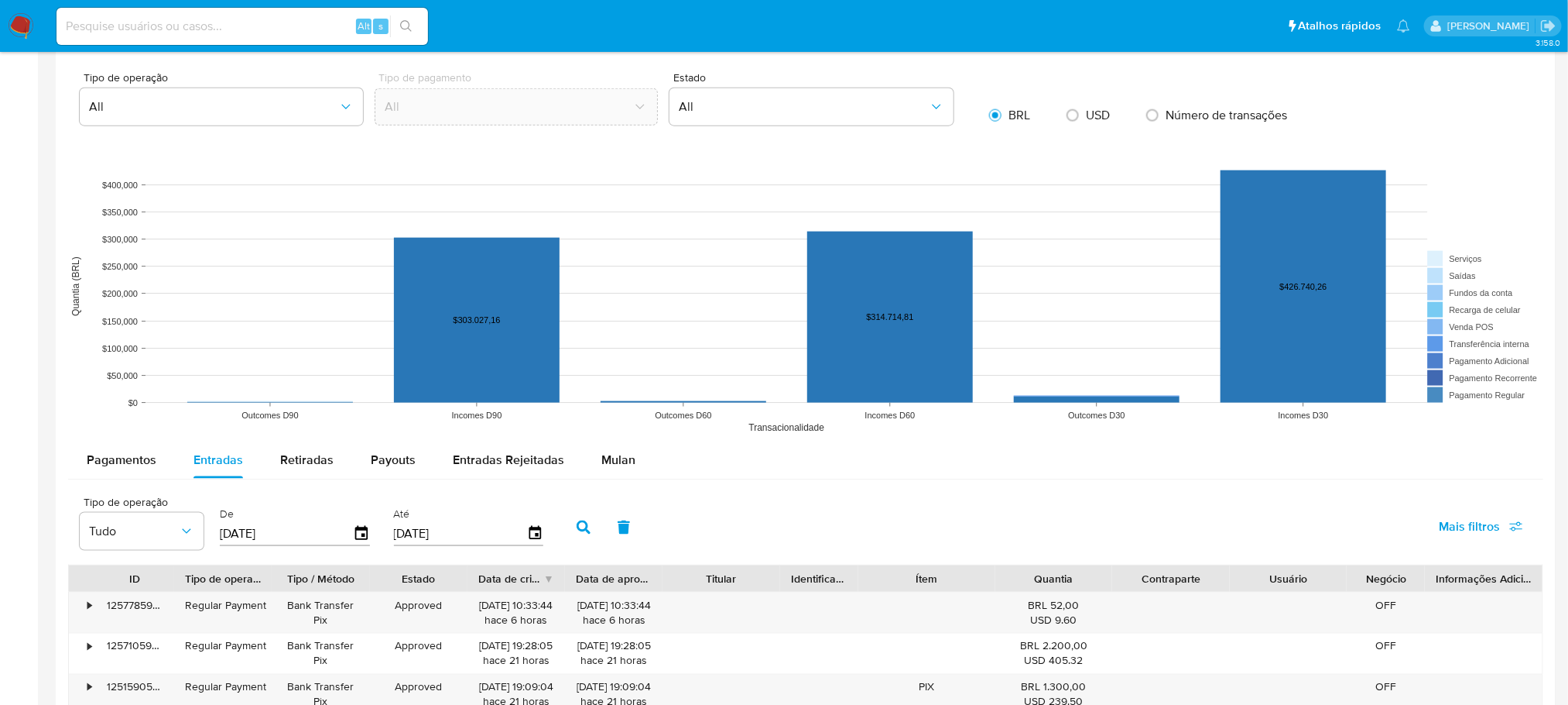
type input "3_/__/____"
type input "31/08/2025"
click at [574, 514] on button "button" at bounding box center [583, 527] width 40 height 37
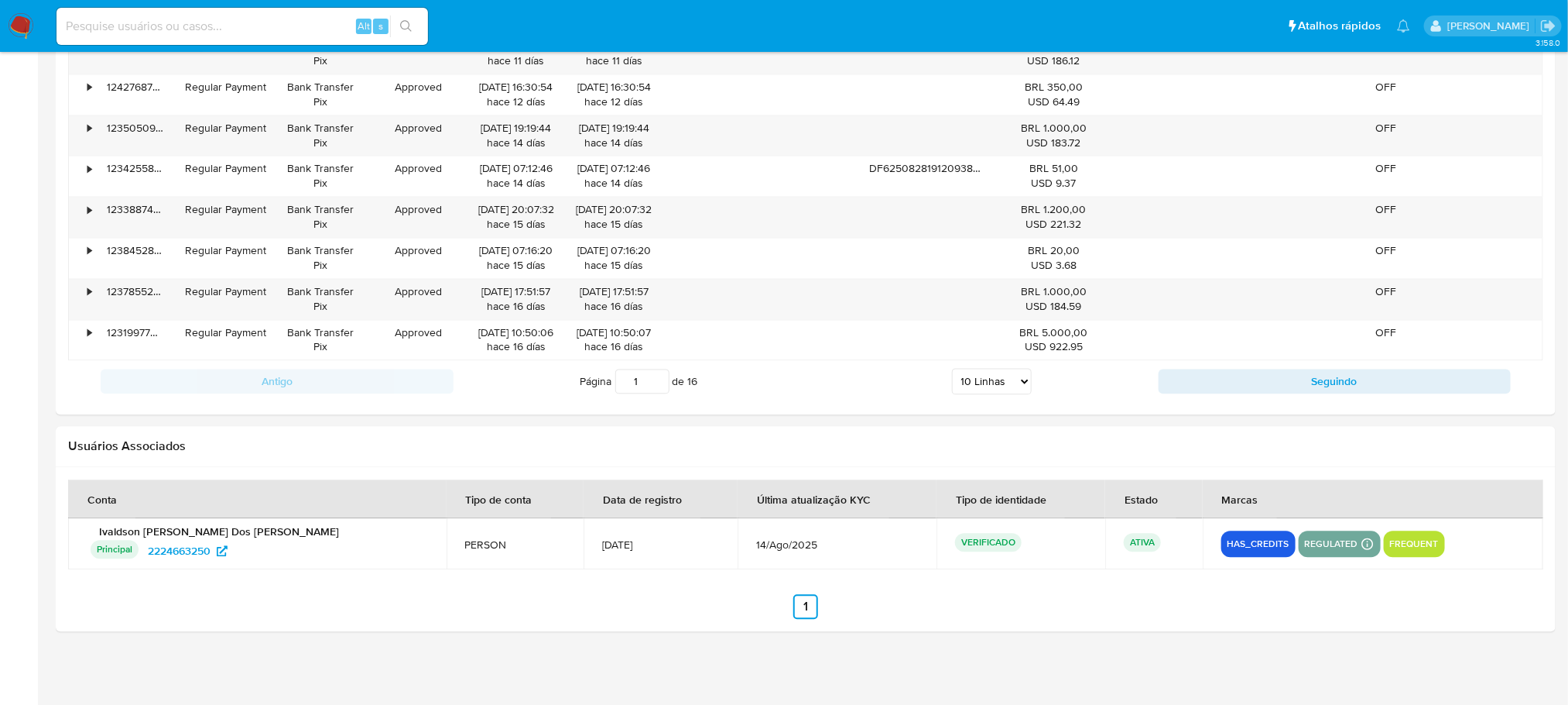
scroll to position [1578, 0]
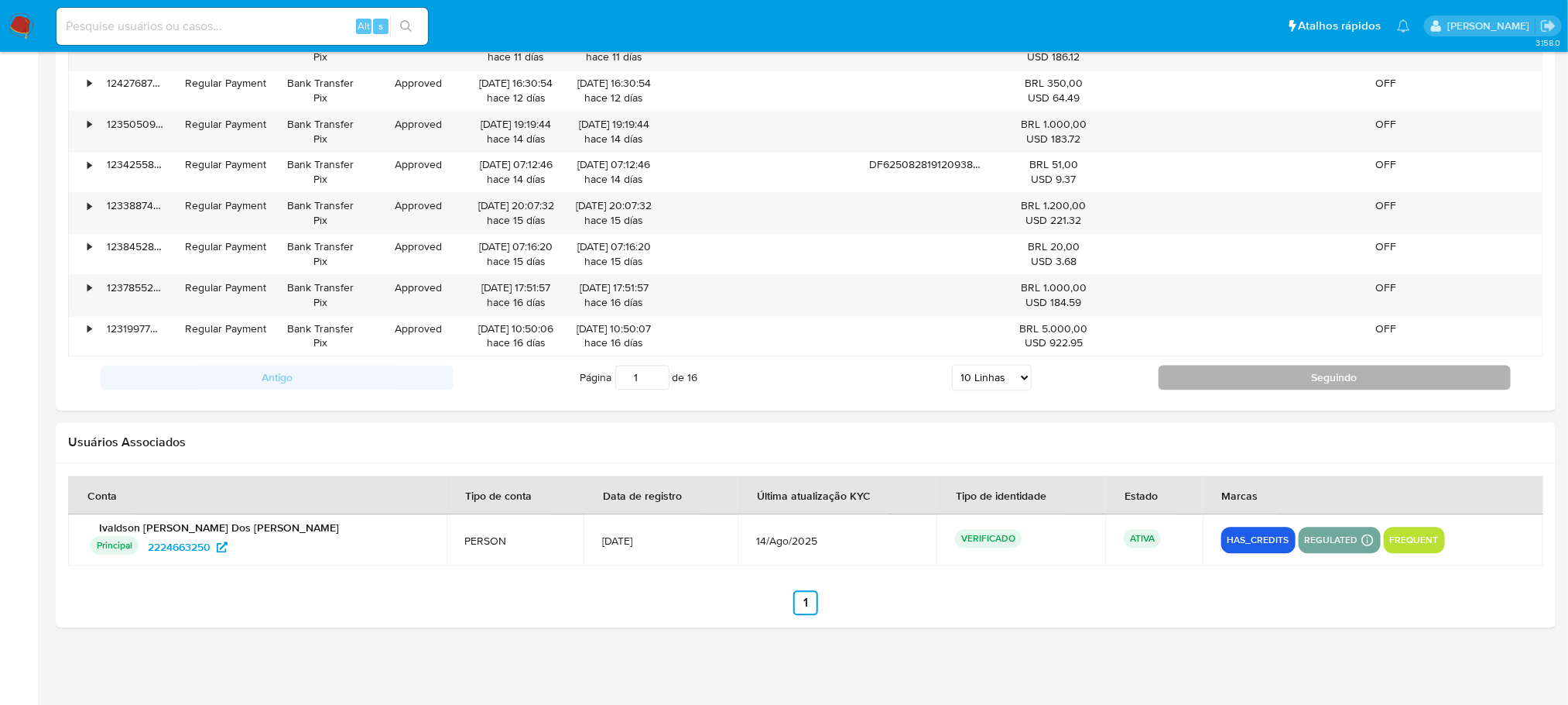
click at [1217, 389] on button "Seguindo" at bounding box center [1335, 377] width 353 height 24
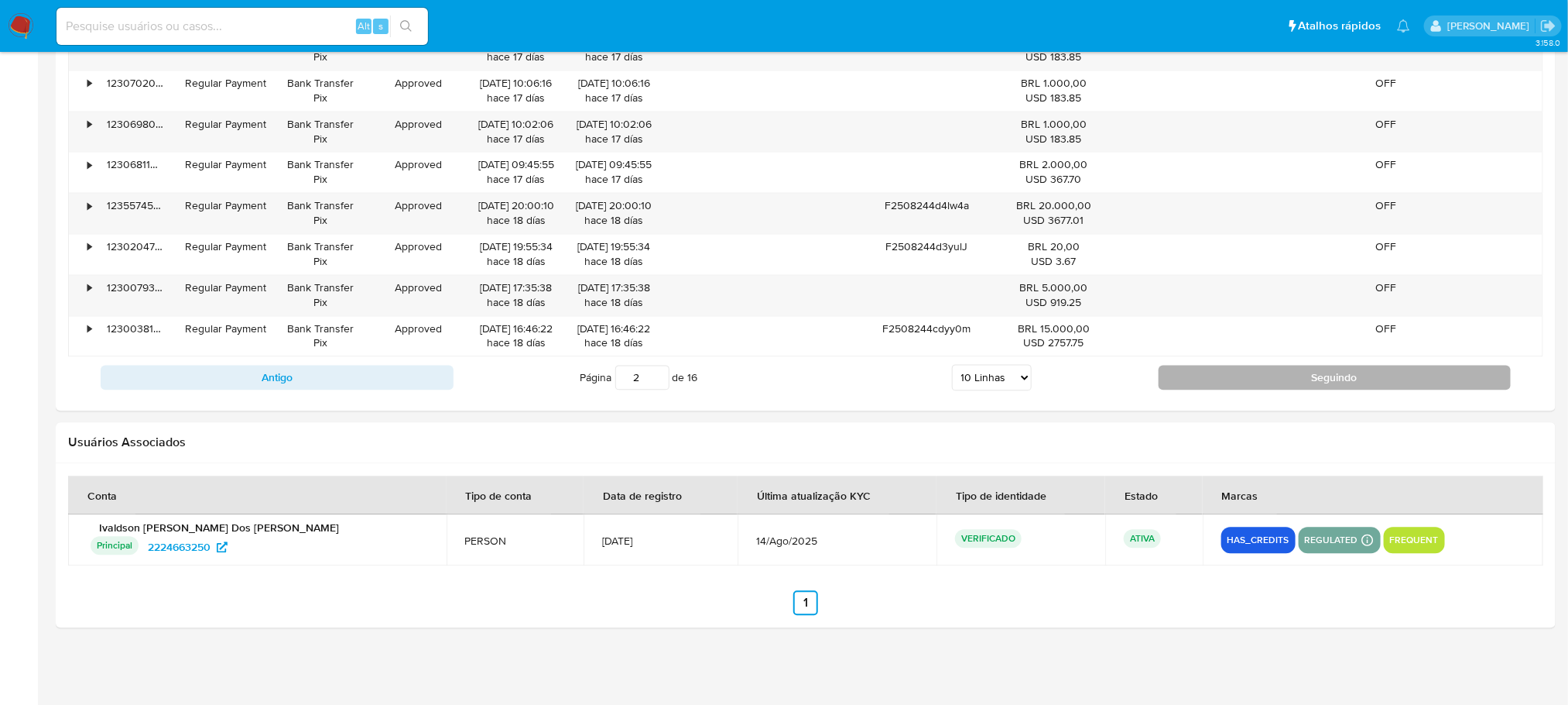
click at [1217, 389] on button "Seguindo" at bounding box center [1335, 377] width 353 height 24
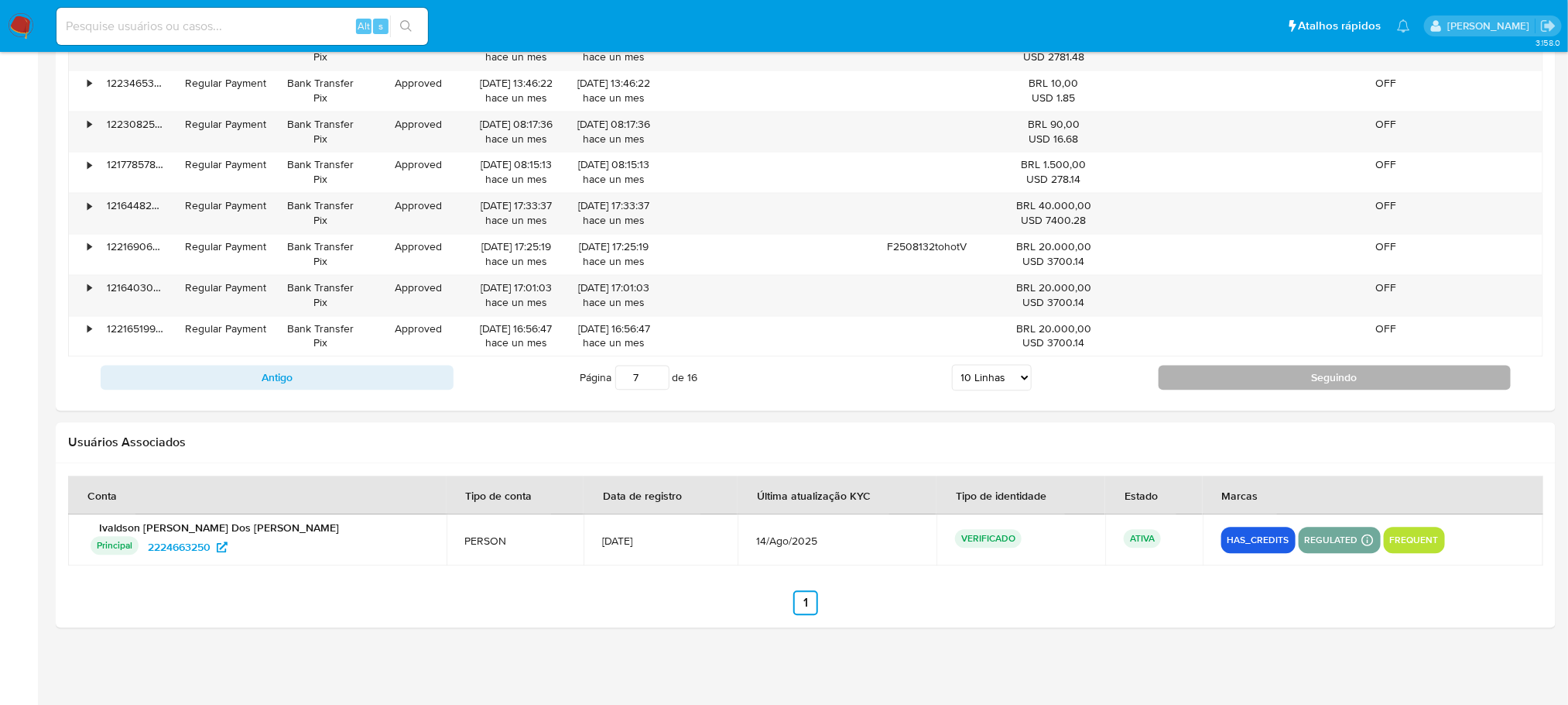
click at [1217, 389] on button "Seguindo" at bounding box center [1335, 377] width 353 height 24
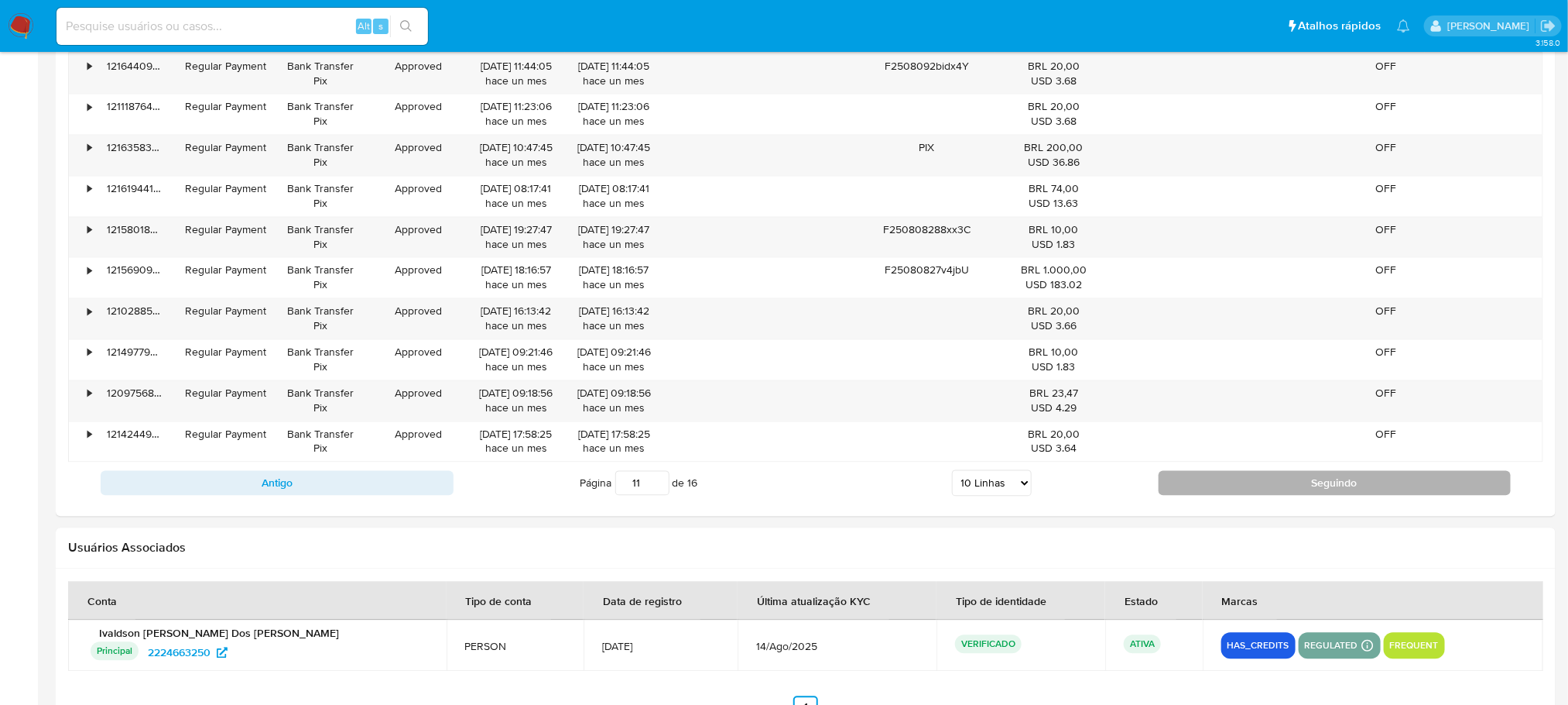
scroll to position [1424, 0]
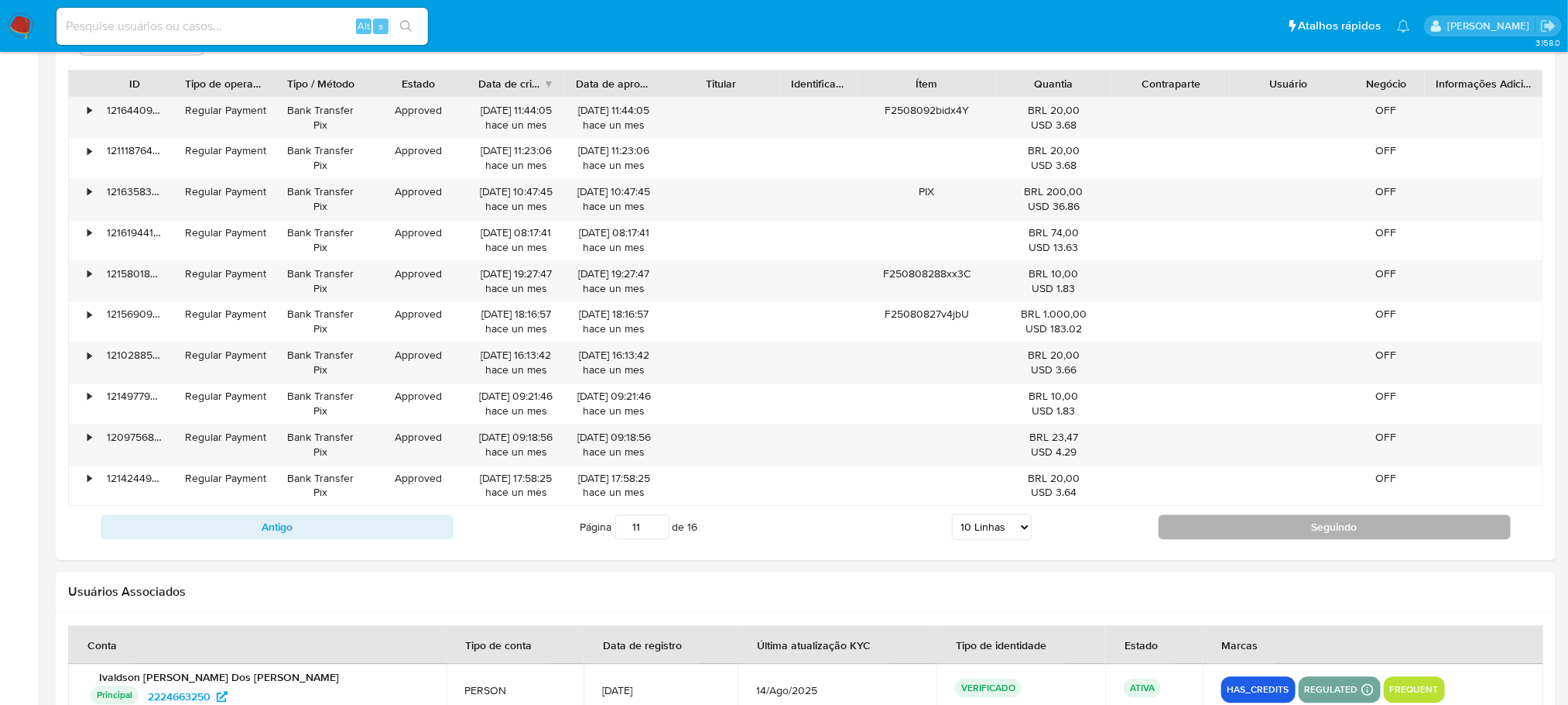
click at [1220, 526] on button "Seguindo" at bounding box center [1335, 527] width 353 height 24
click at [1219, 533] on button "Seguindo" at bounding box center [1335, 527] width 353 height 24
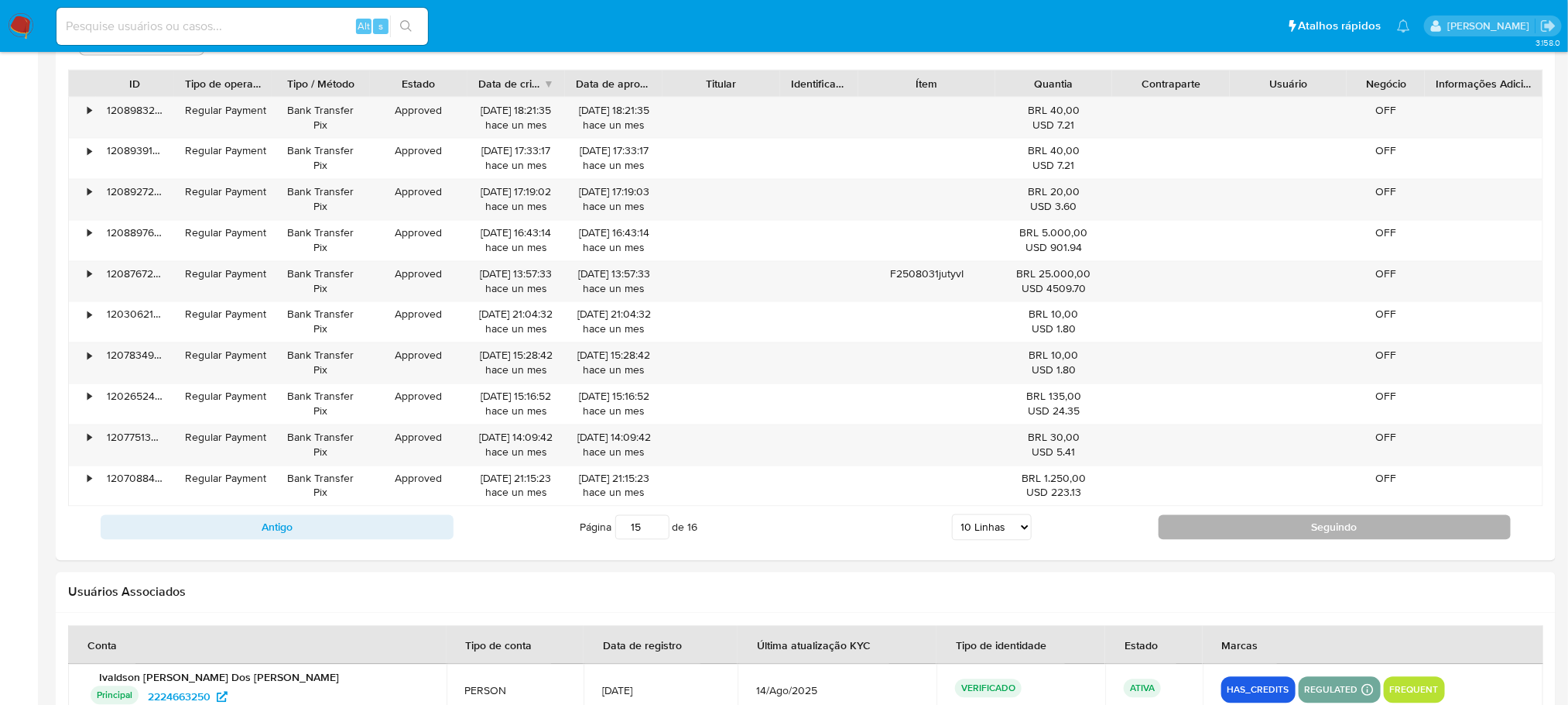
type input "16"
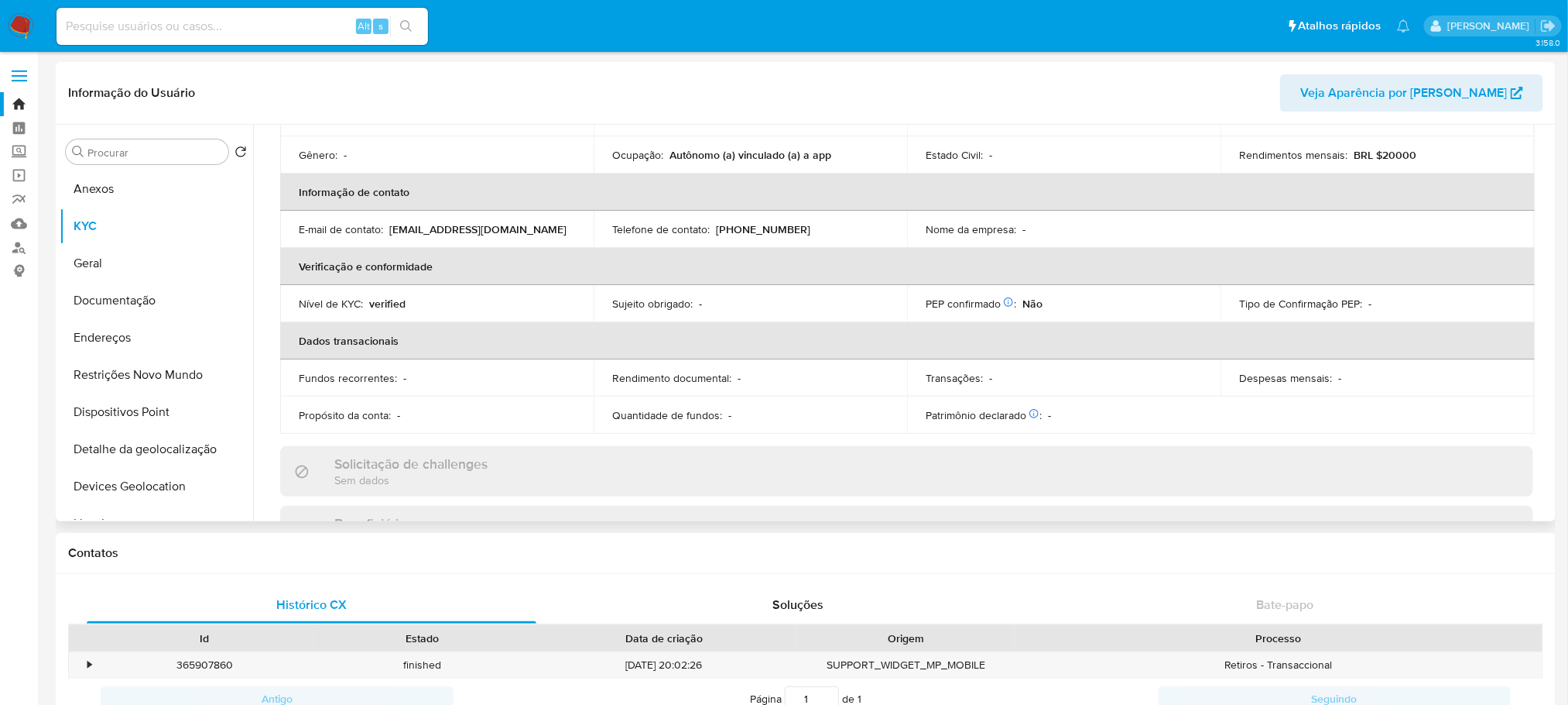
scroll to position [56, 0]
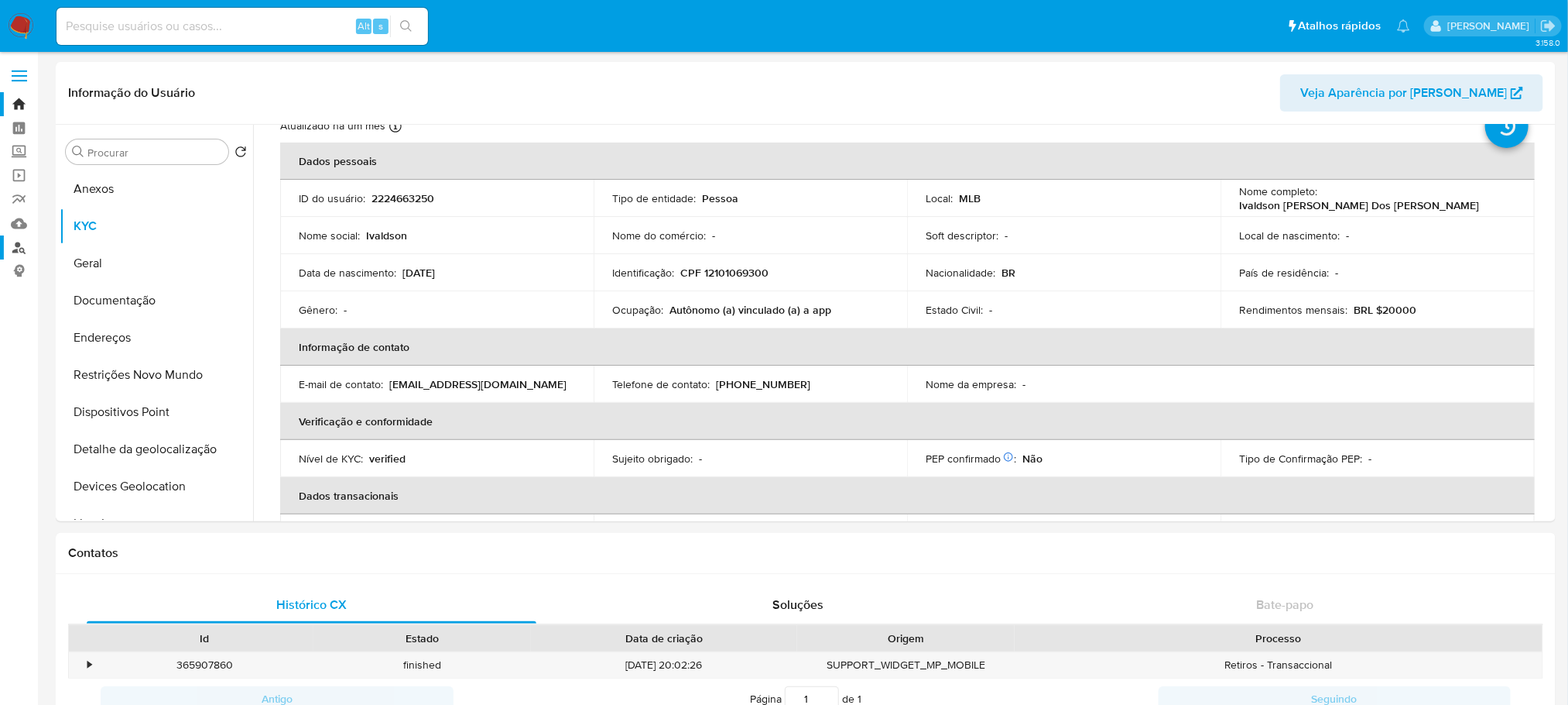
click at [17, 247] on link "Localizador de pessoas" at bounding box center [92, 247] width 184 height 24
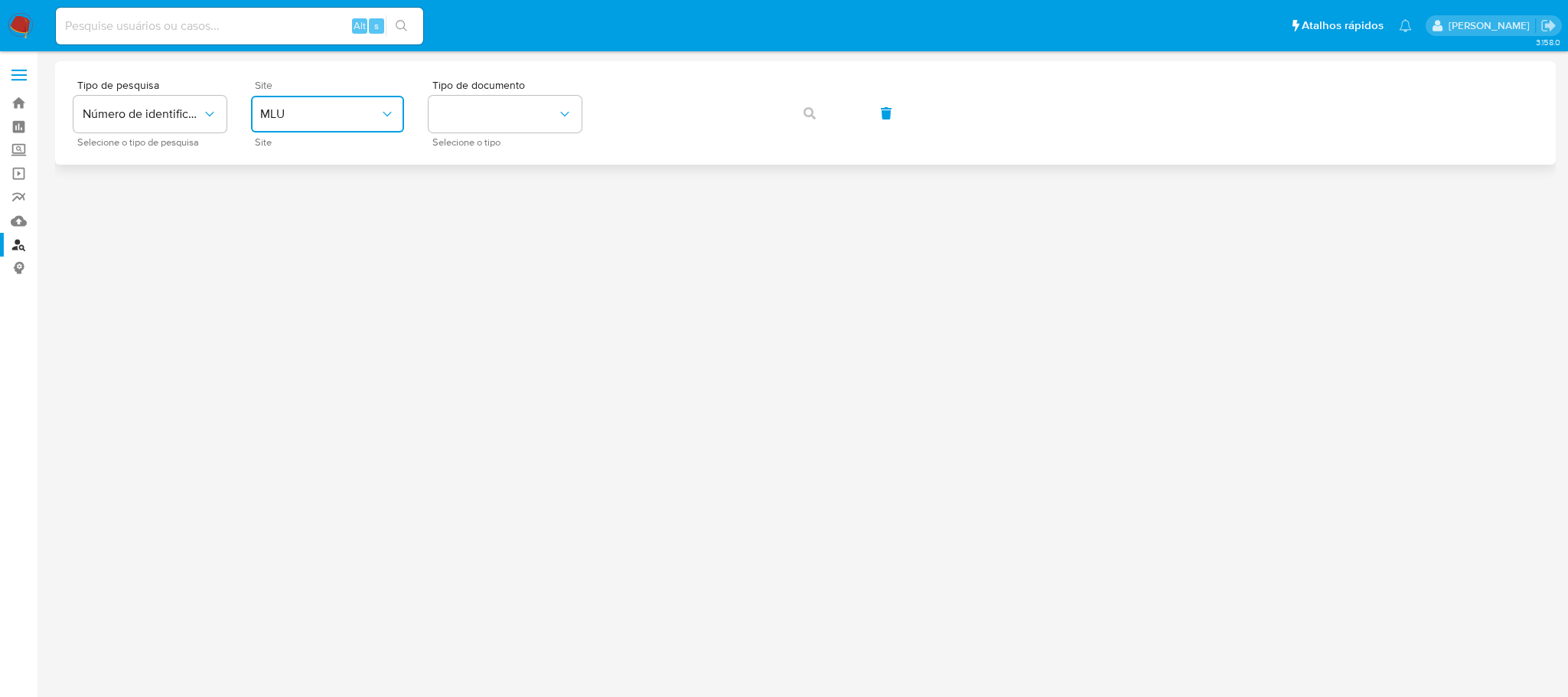
click at [388, 116] on icon "site_id" at bounding box center [387, 114] width 15 height 15
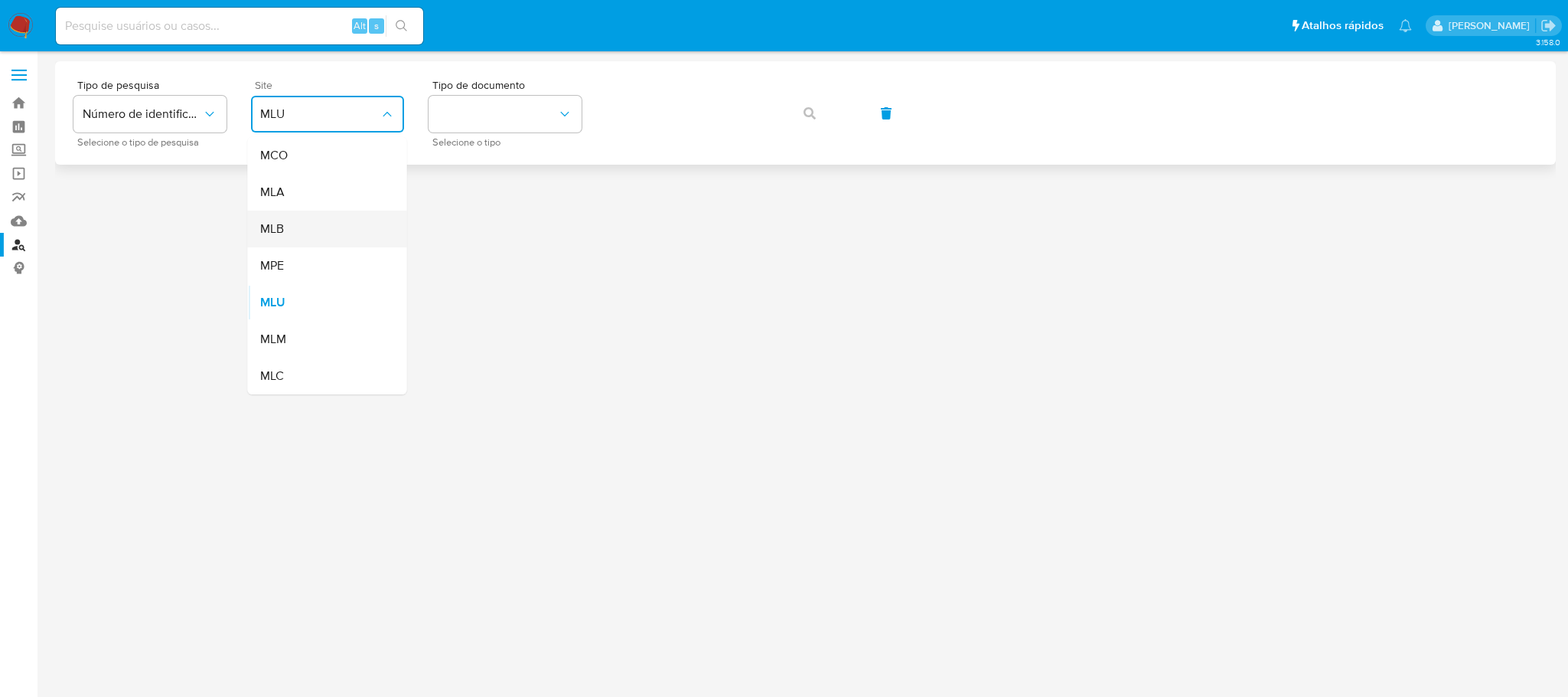
click at [290, 232] on div "MLB" at bounding box center [323, 229] width 126 height 37
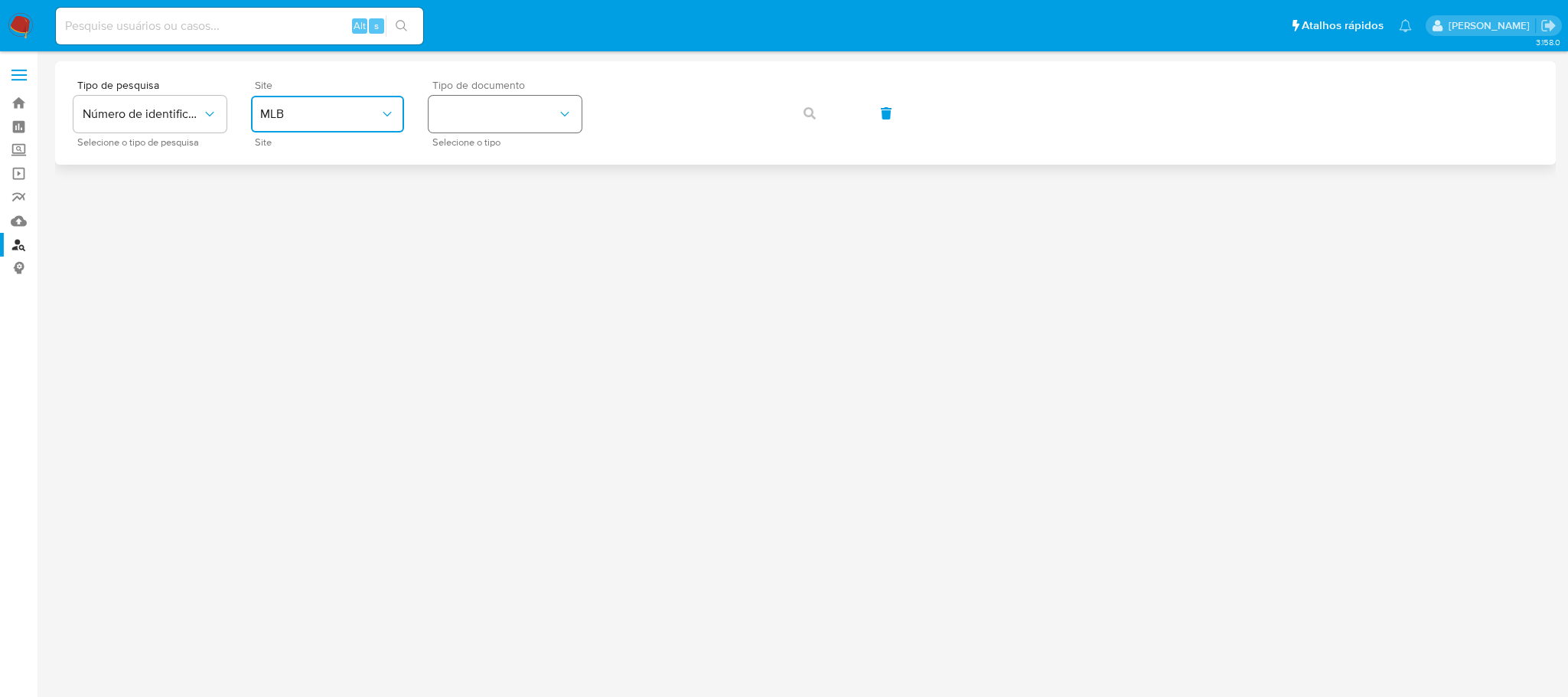
click at [500, 117] on button "identificationType" at bounding box center [505, 114] width 153 height 37
click at [464, 214] on div "CPF CPF" at bounding box center [500, 215] width 126 height 52
click at [806, 112] on icon "button" at bounding box center [810, 113] width 12 height 12
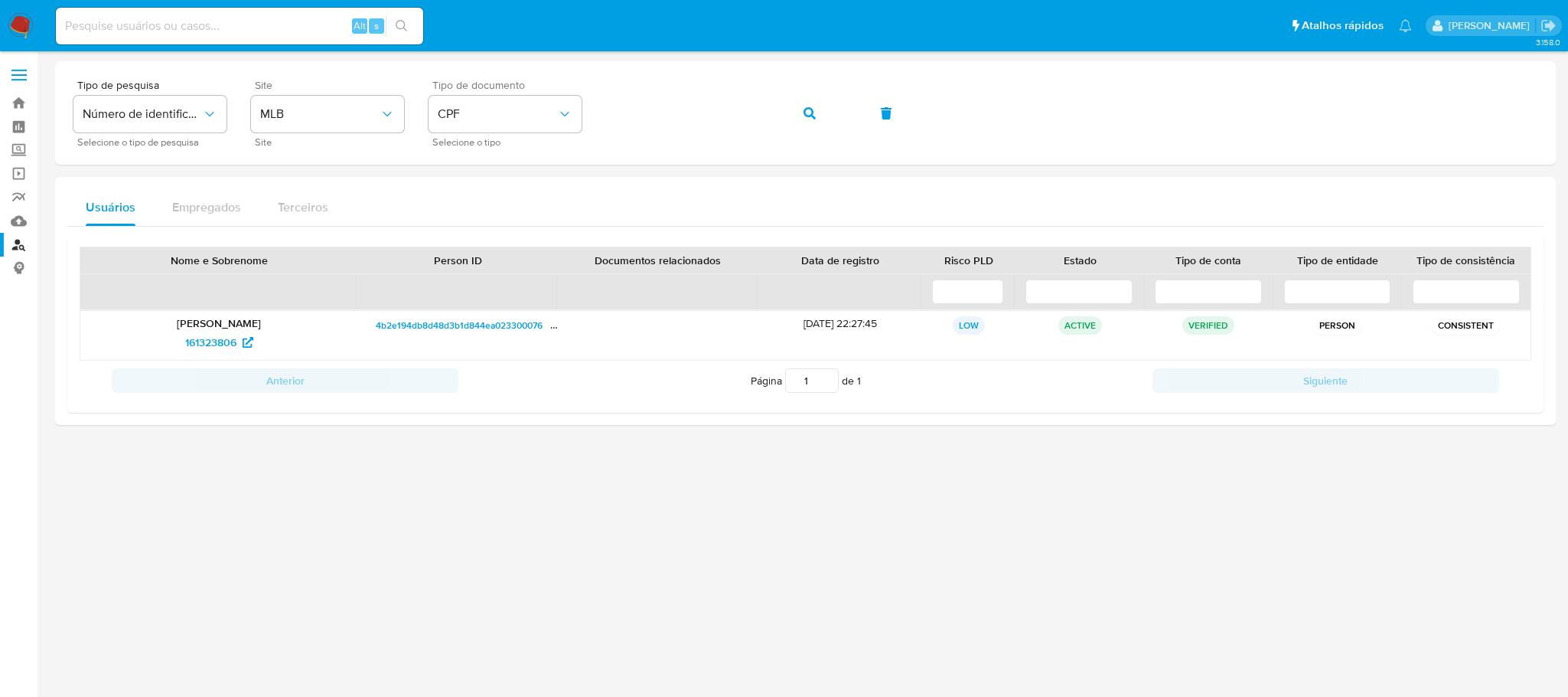
click at [604, 531] on div at bounding box center [805, 347] width 1501 height 571
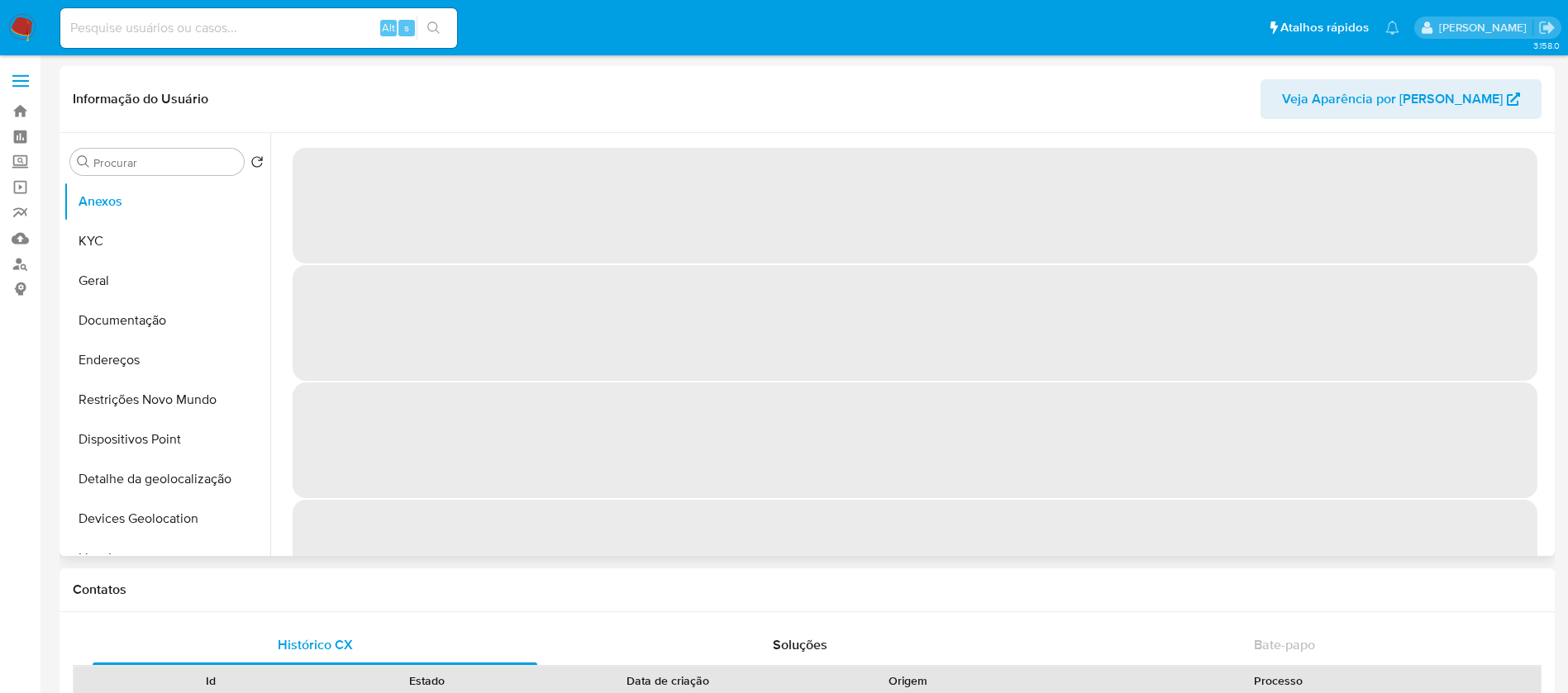
select select "10"
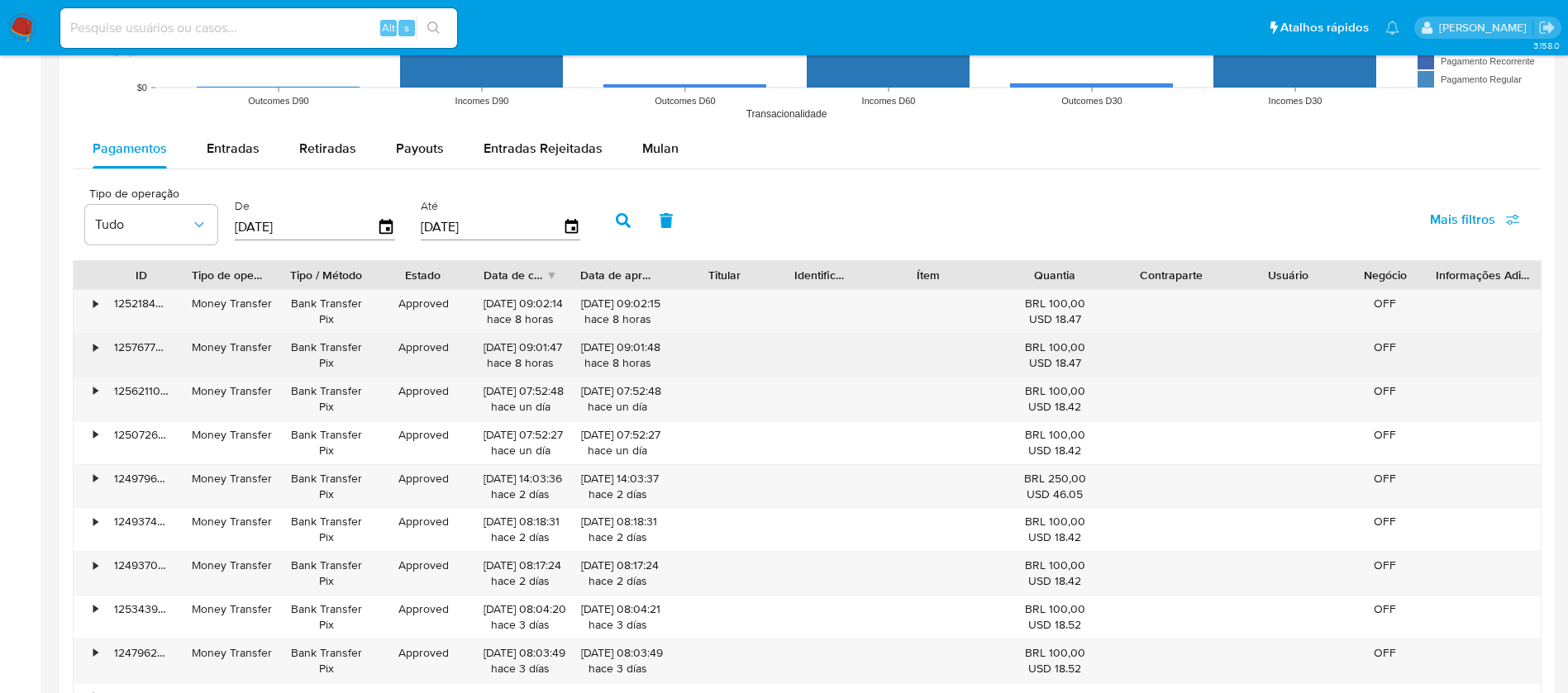
scroll to position [1187, 0]
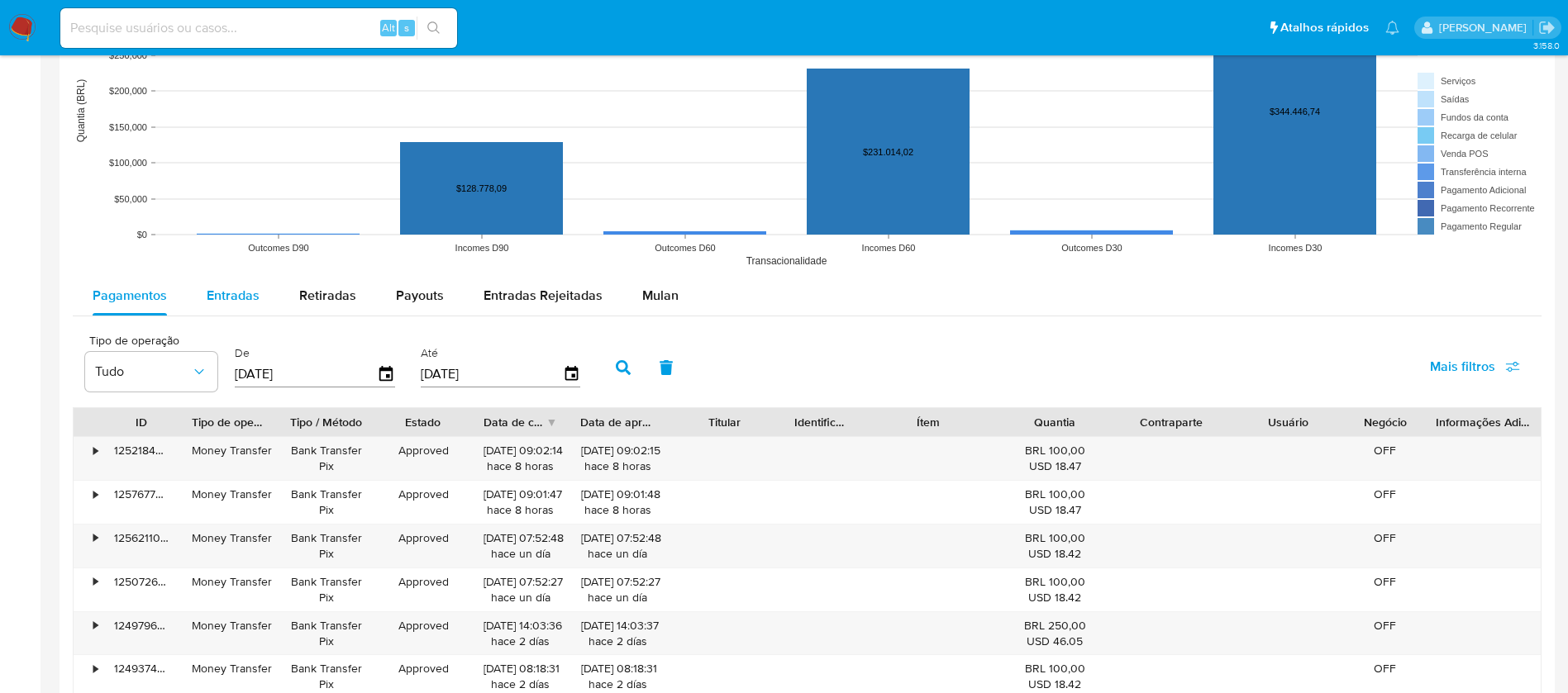
click at [233, 309] on div "Entradas" at bounding box center [233, 295] width 53 height 39
select select "10"
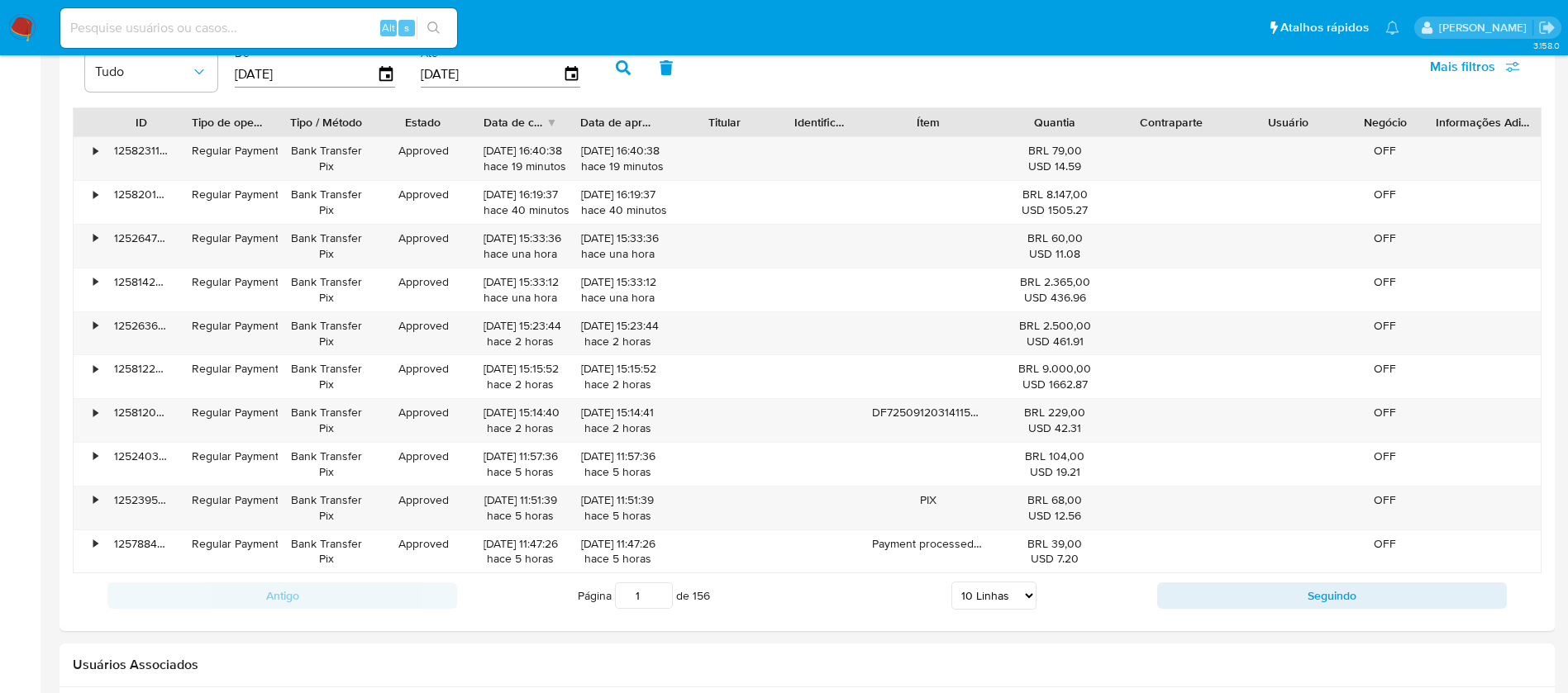
scroll to position [1517, 0]
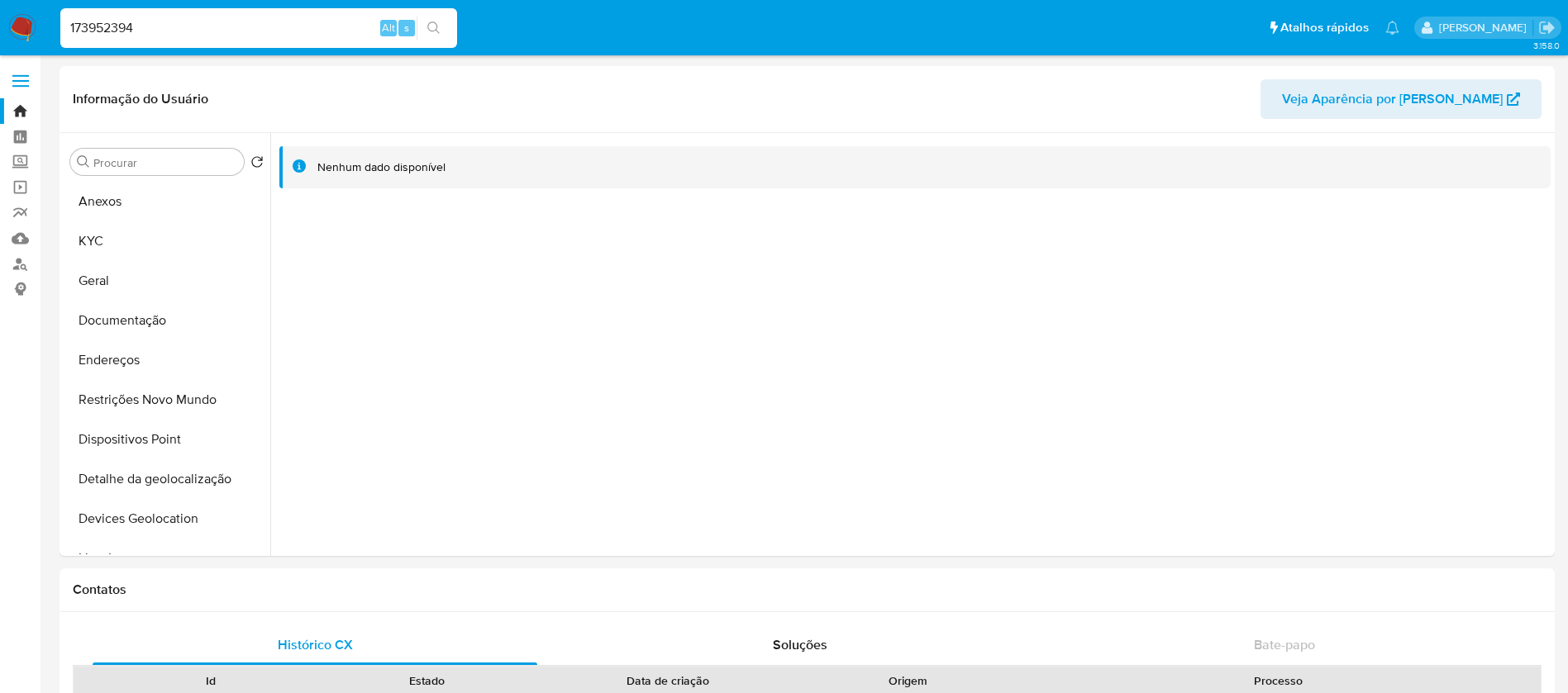
select select "10"
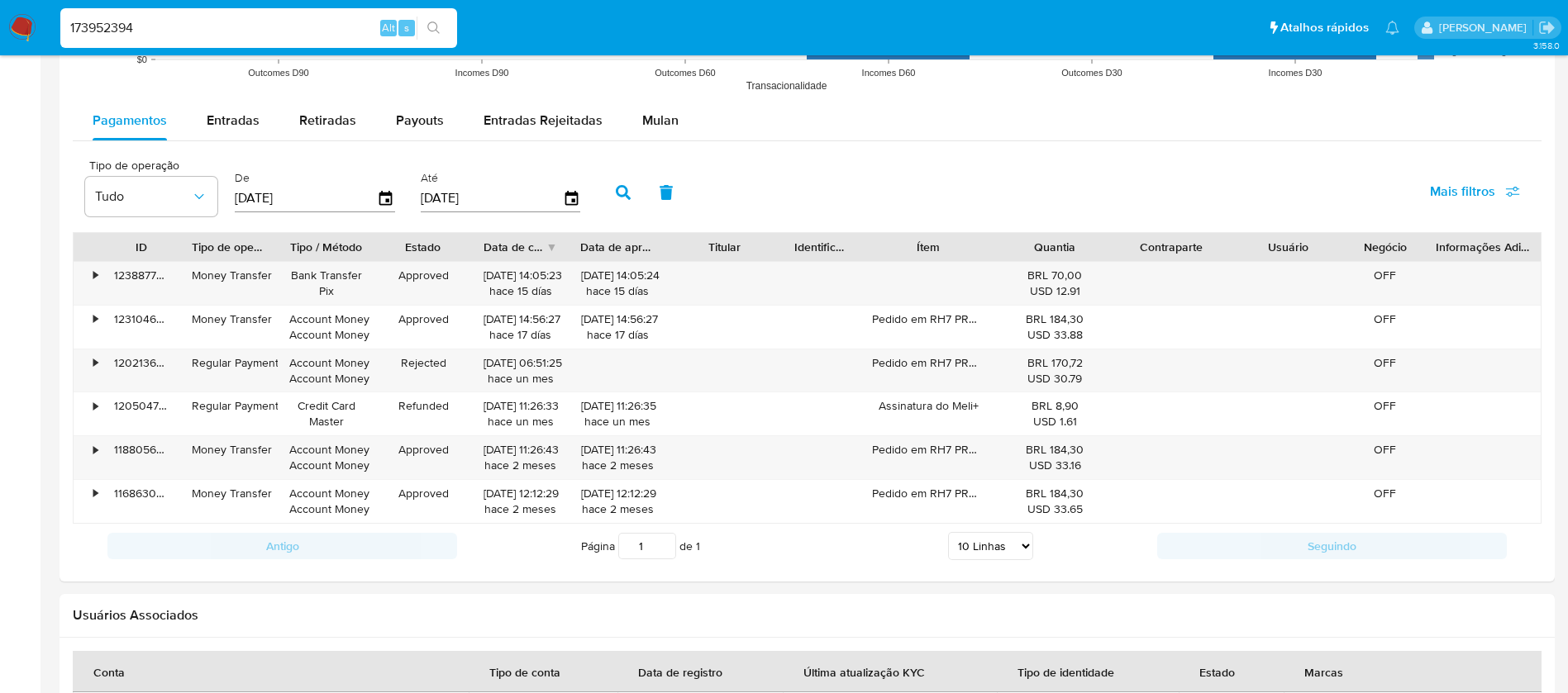
scroll to position [1487, 0]
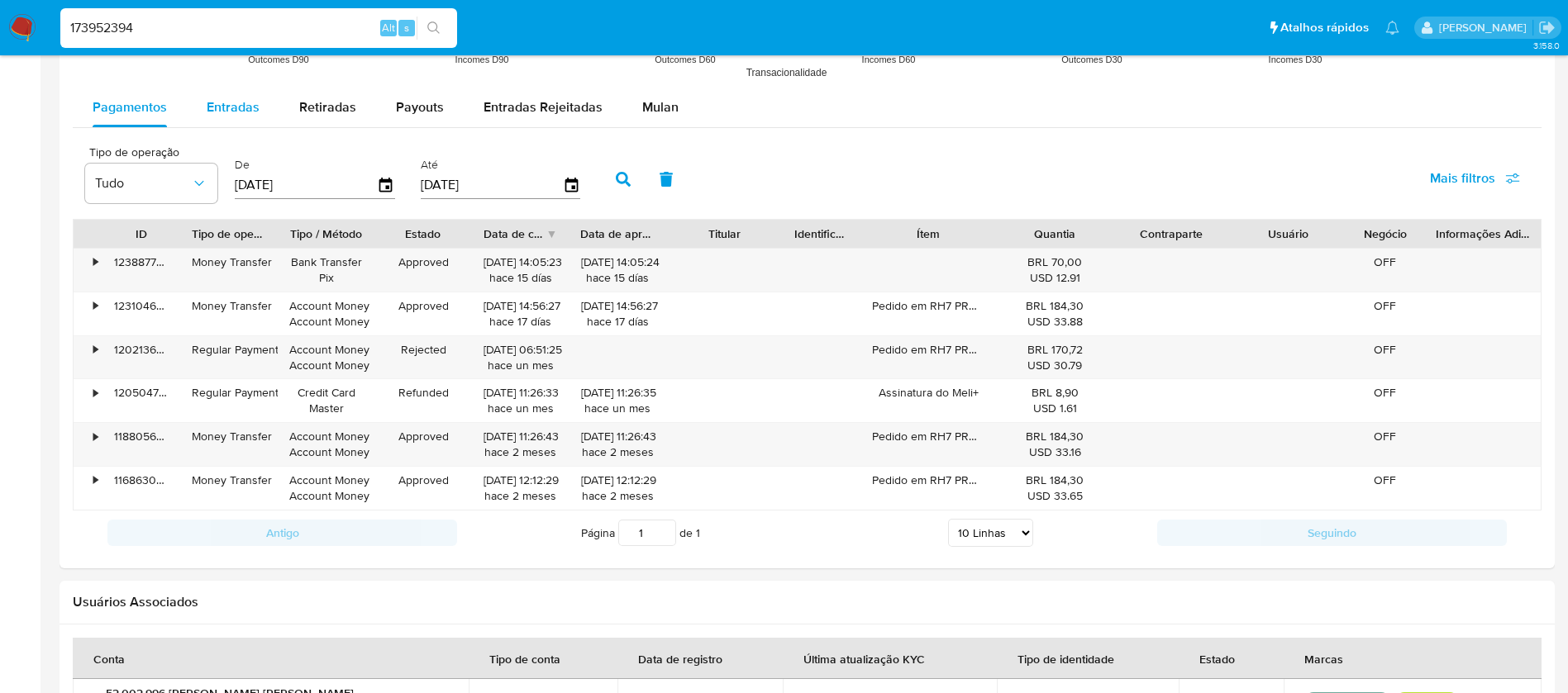
click at [229, 118] on div "Entradas" at bounding box center [233, 108] width 53 height 39
select select "10"
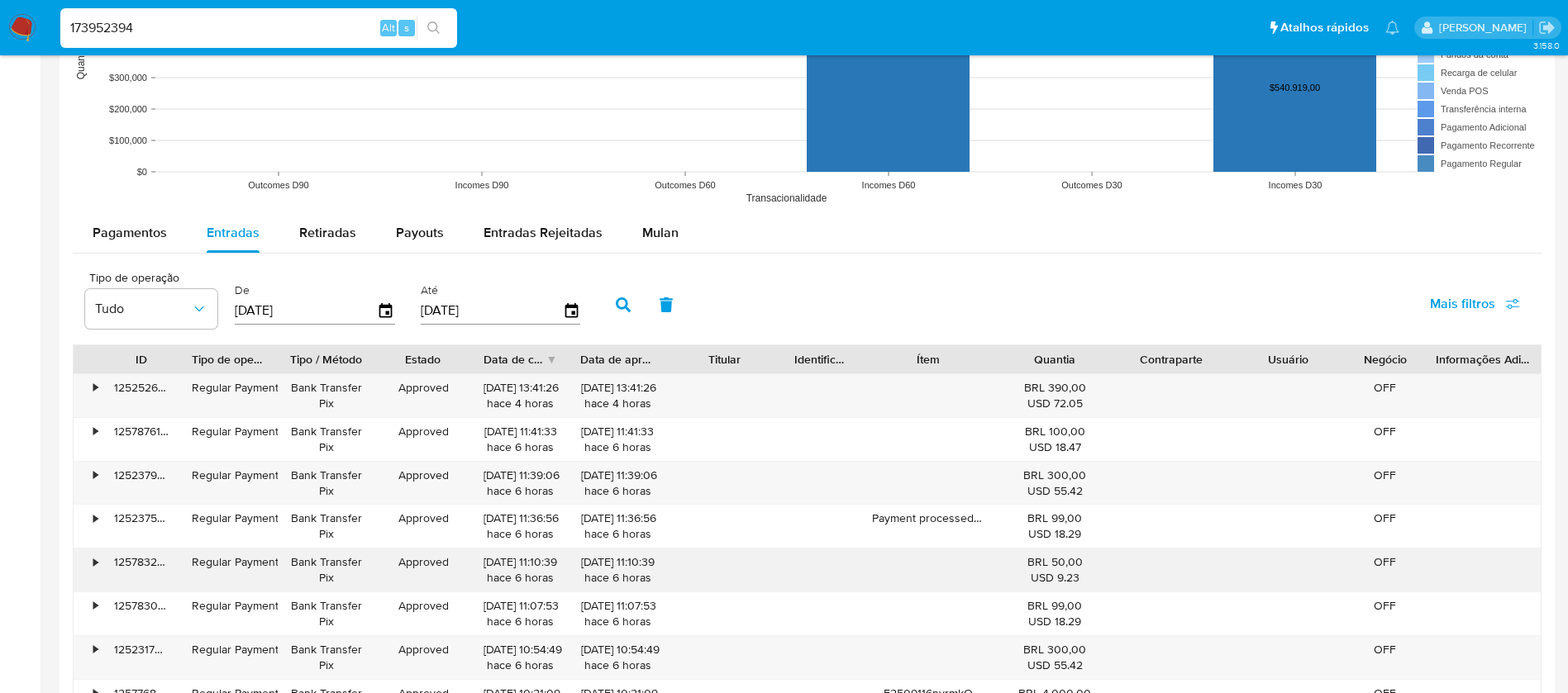
scroll to position [1322, 0]
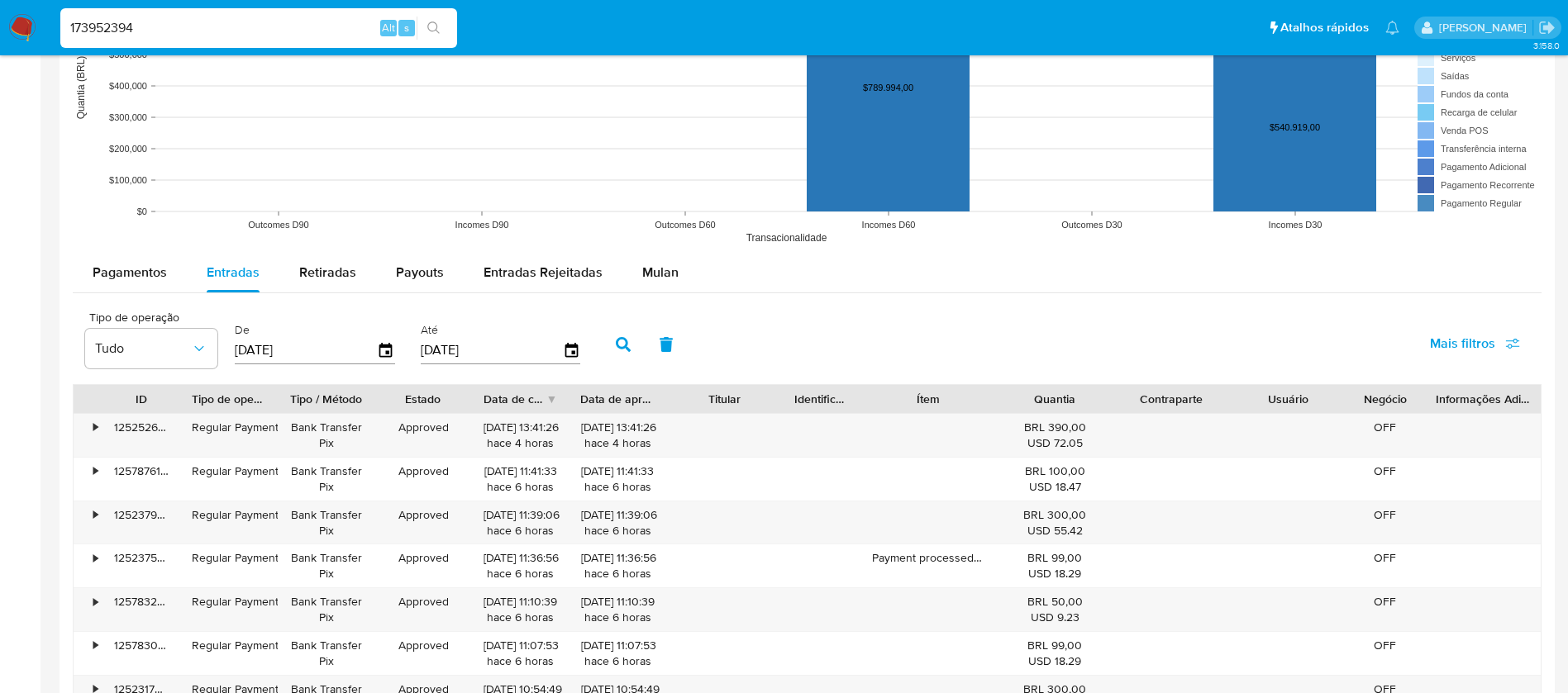
click at [338, 352] on input "[DATE]" at bounding box center [305, 350] width 142 height 26
type input "0_/__/____"
type input "[DATE]"
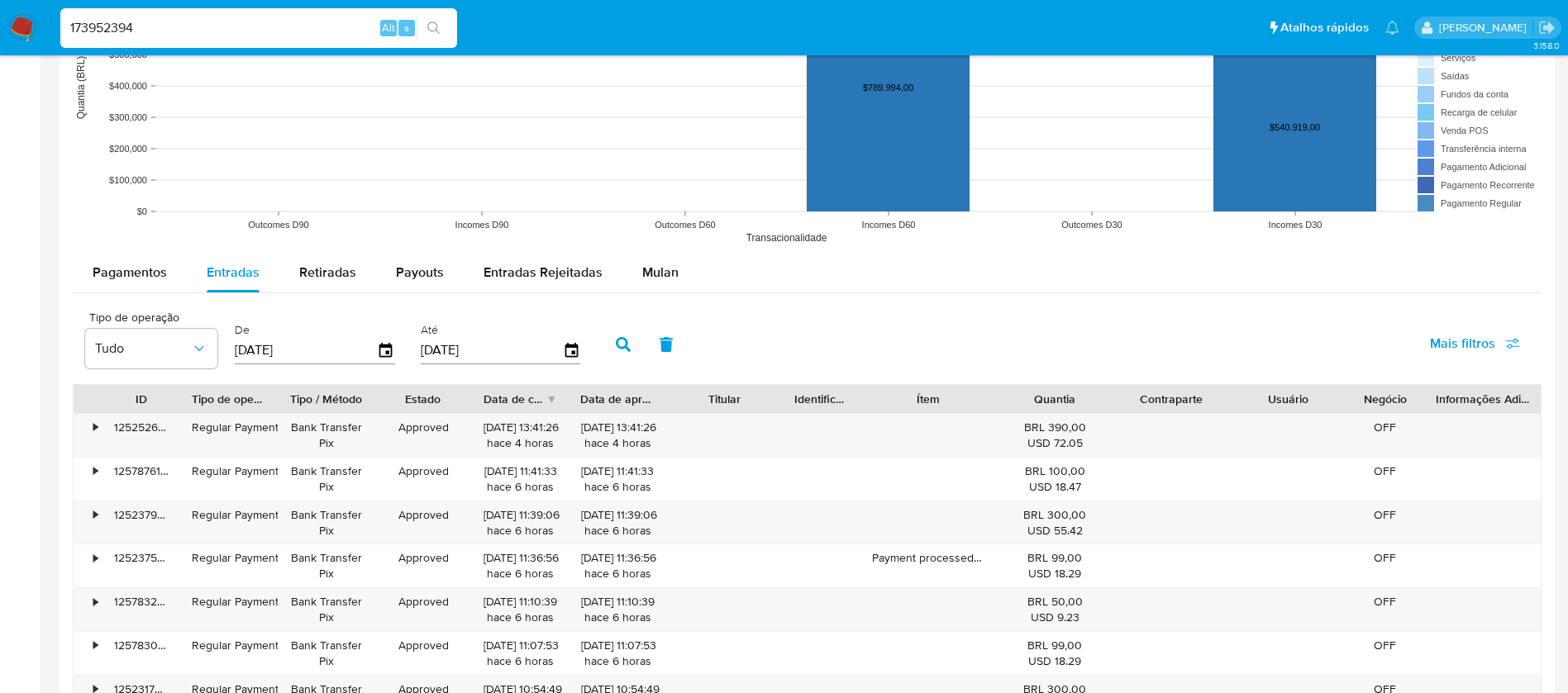
click at [450, 345] on input "[DATE]" at bounding box center [492, 350] width 142 height 26
type input "3_/__/____"
type input "[DATE]"
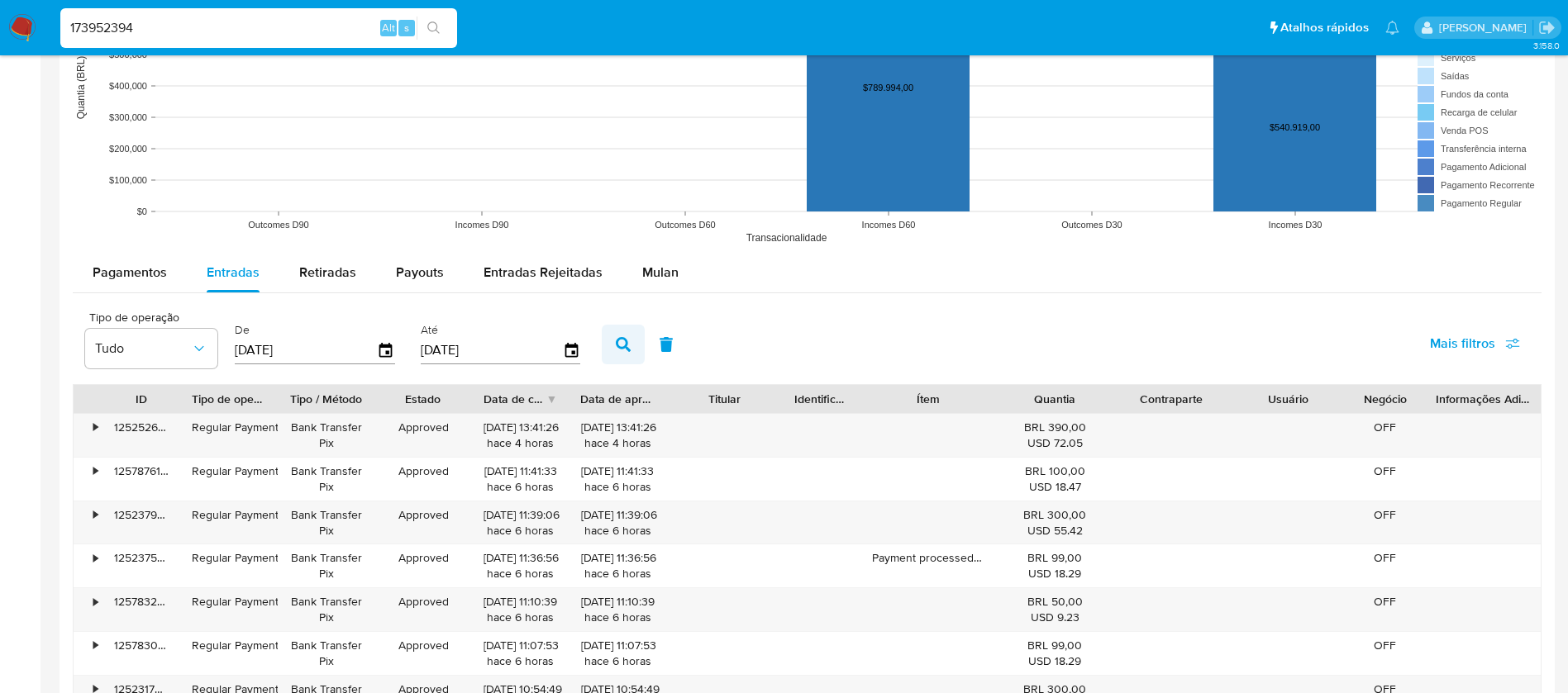
click at [626, 339] on icon "button" at bounding box center [623, 345] width 15 height 15
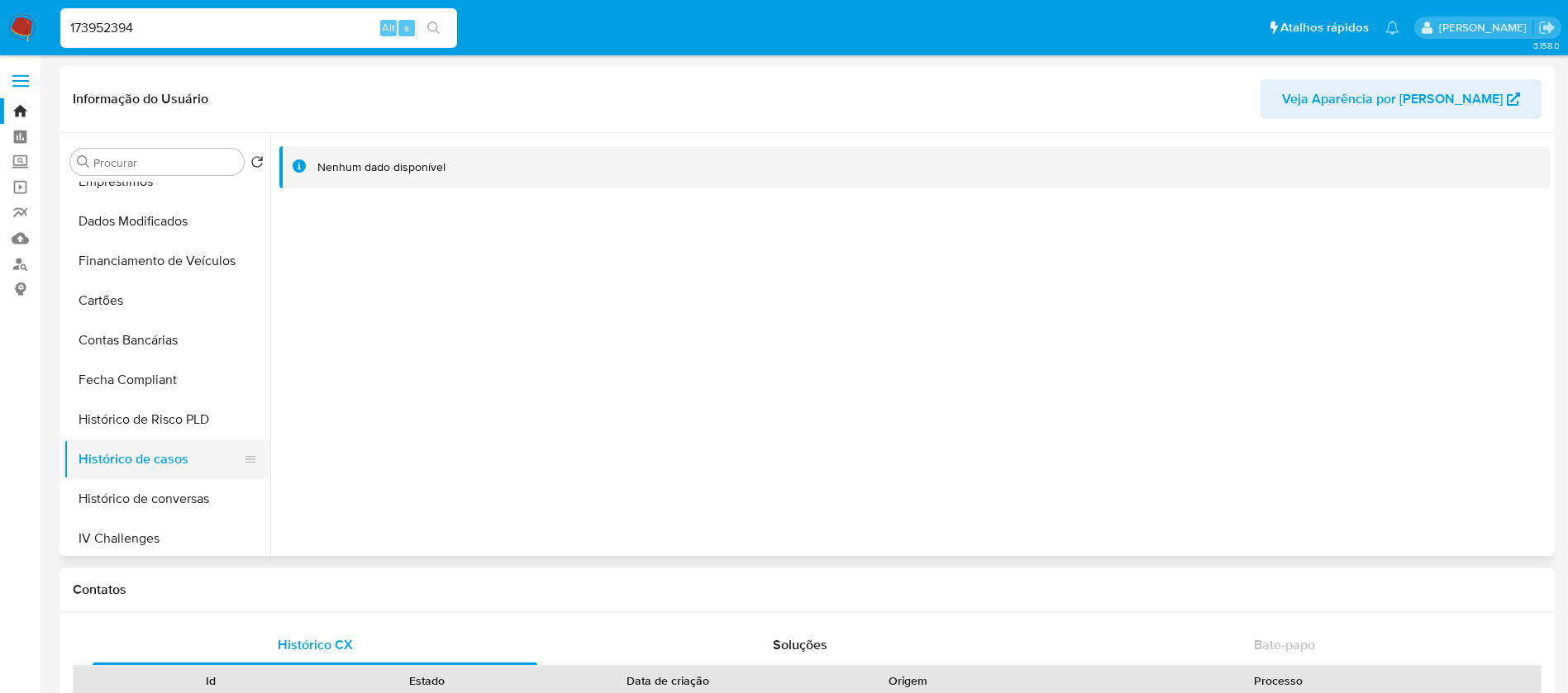
scroll to position [0, 0]
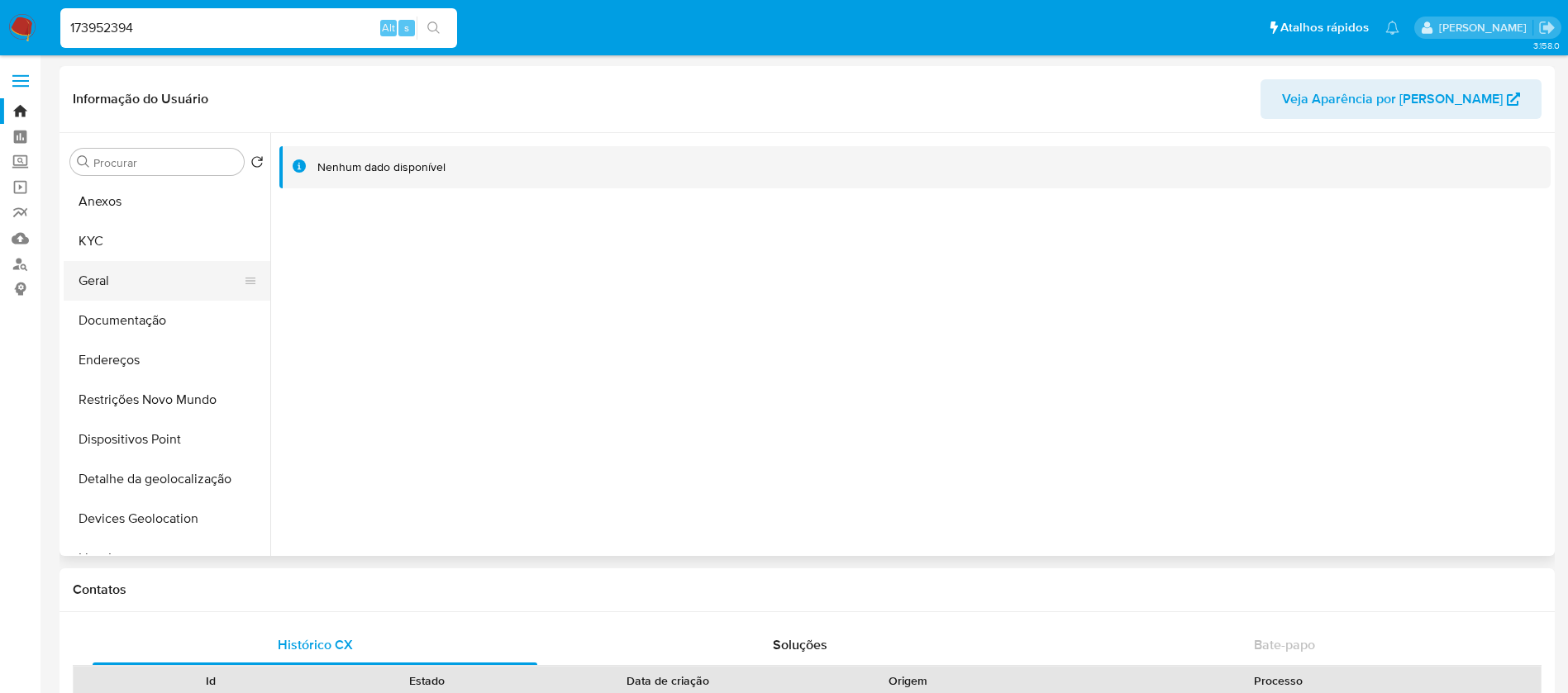
click at [123, 295] on button "Geral" at bounding box center [160, 281] width 193 height 39
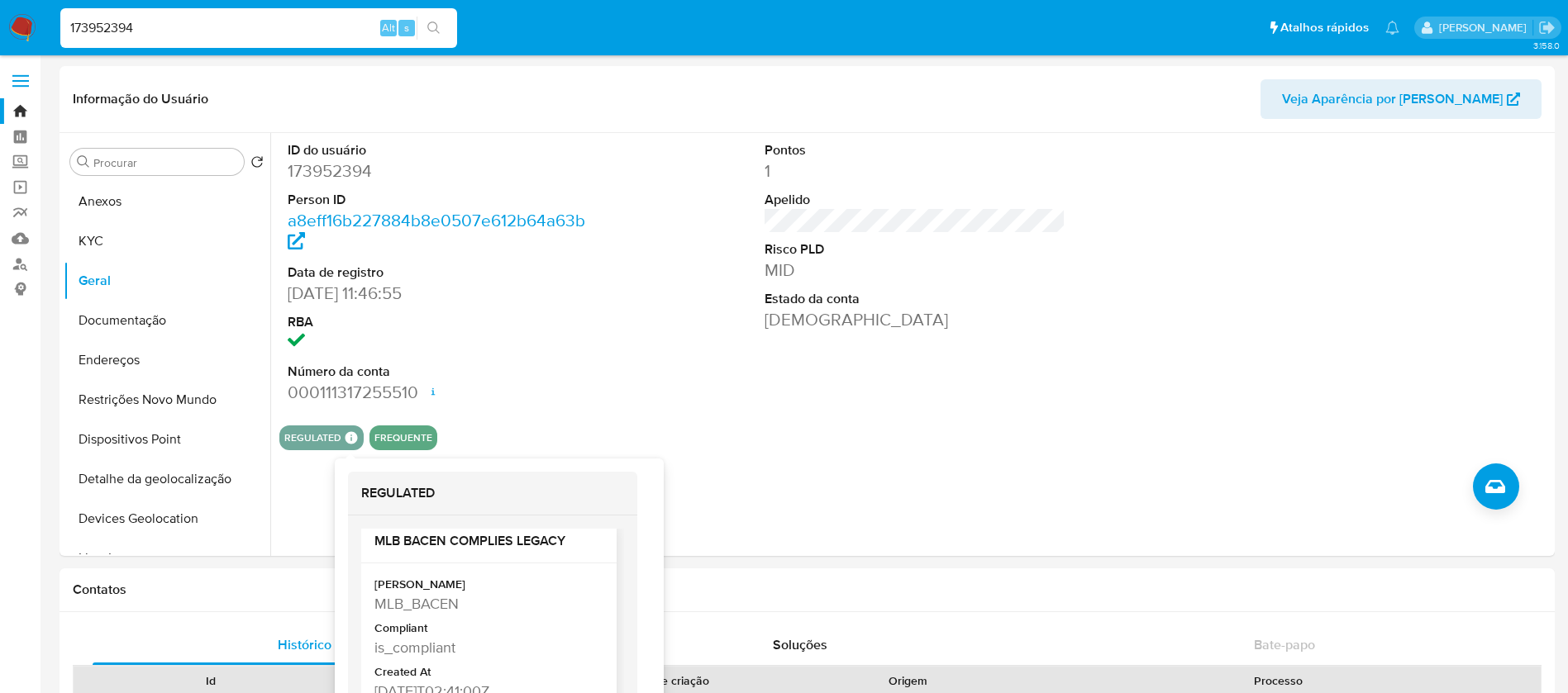
scroll to position [165, 0]
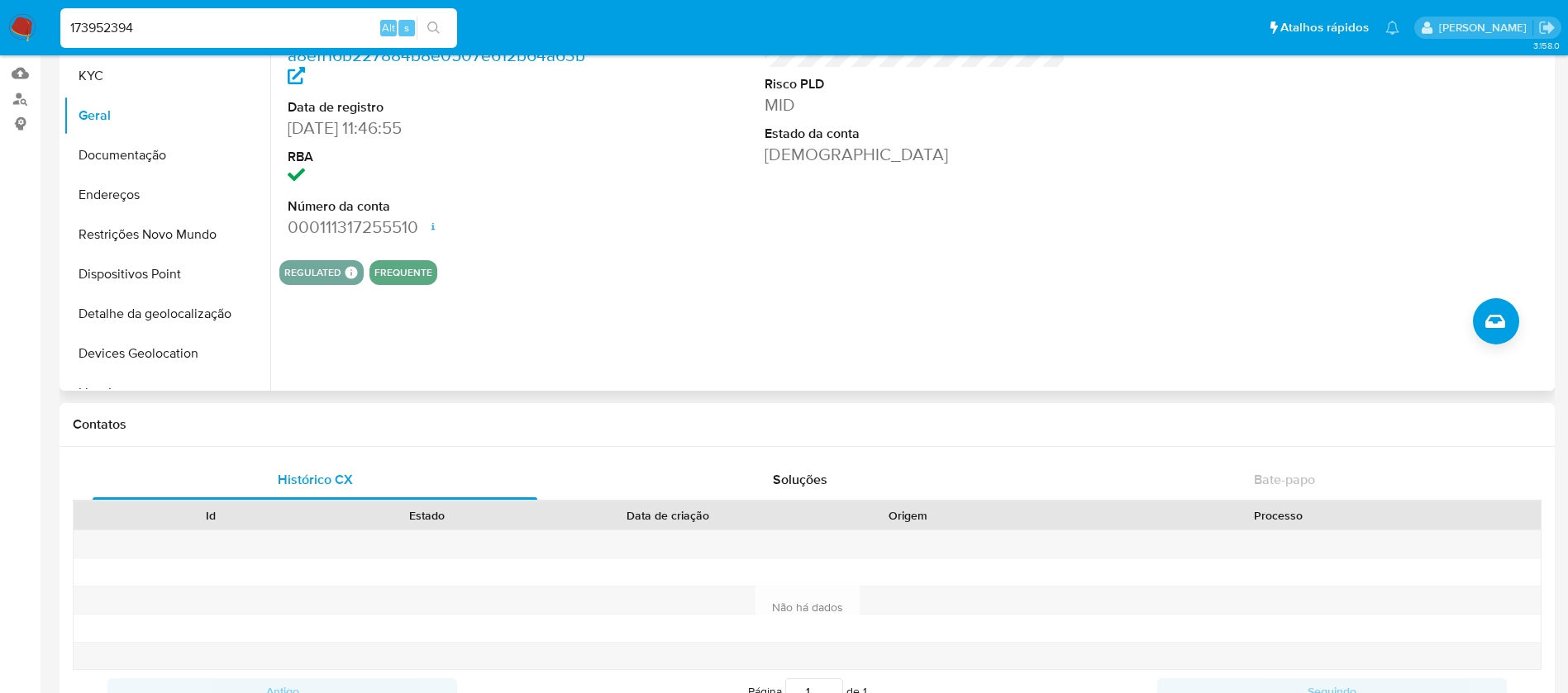
click at [787, 327] on div "ID do usuário 173952394 Person ID a8eff16b227884b8e0507e612b64a63b Data de regi…" at bounding box center [911, 179] width 1281 height 423
click at [116, 243] on button "Restrições Novo Mundo" at bounding box center [160, 234] width 193 height 39
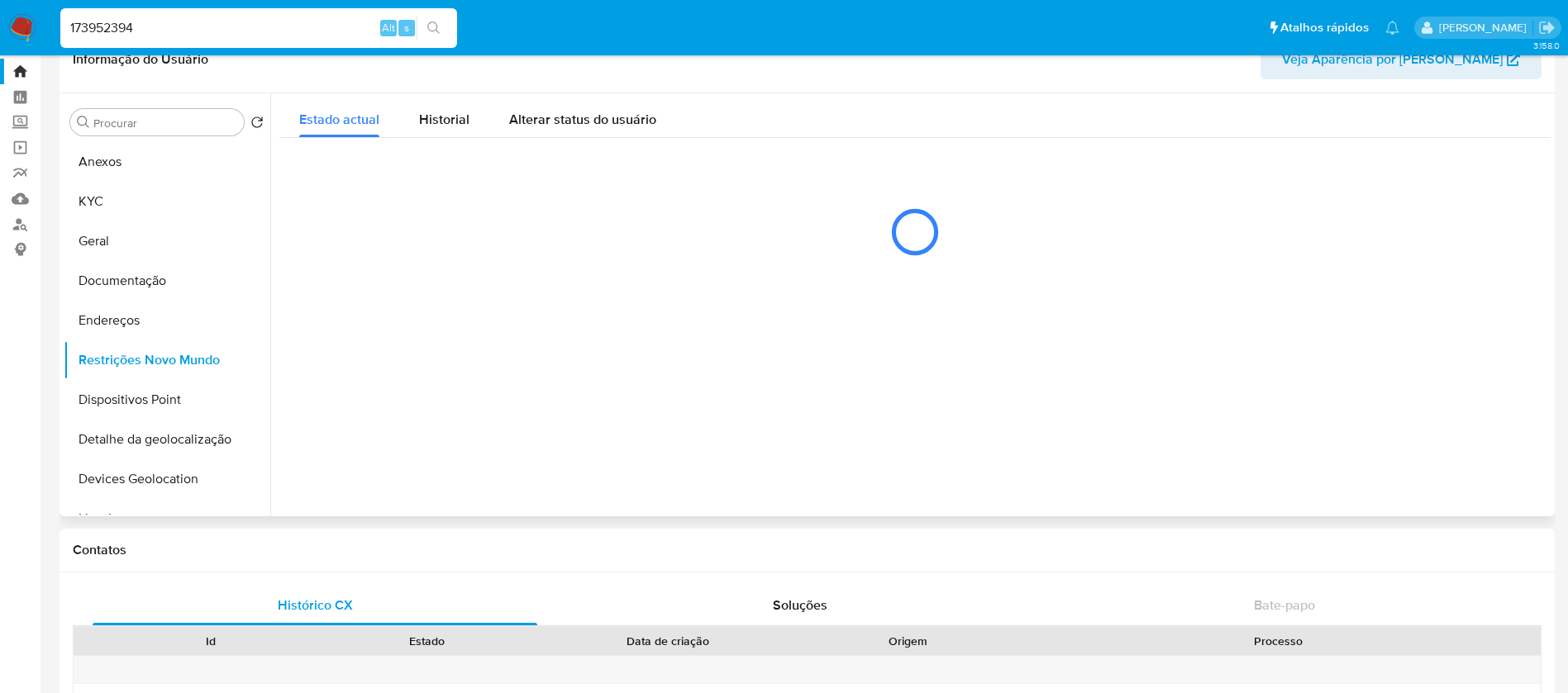
scroll to position [0, 0]
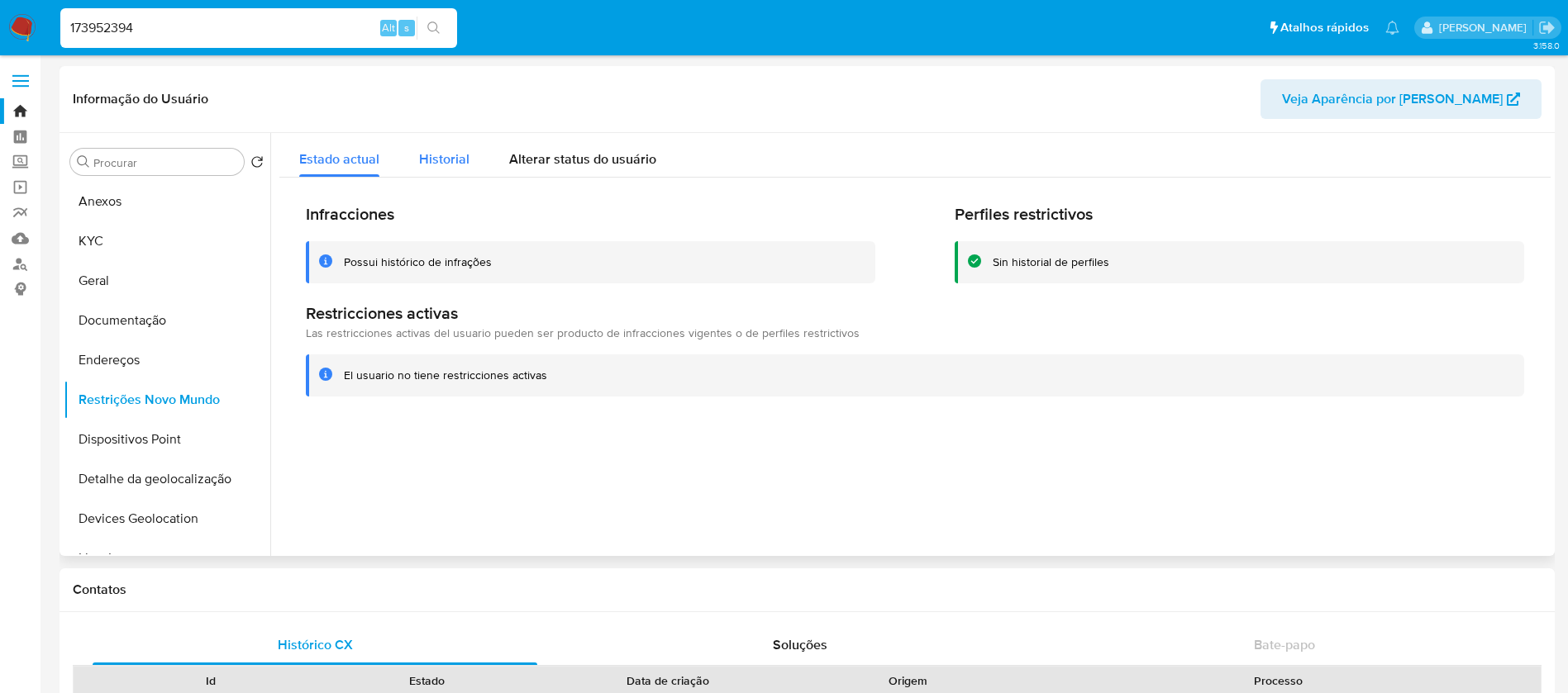
click at [434, 169] on div "Historial" at bounding box center [445, 154] width 50 height 44
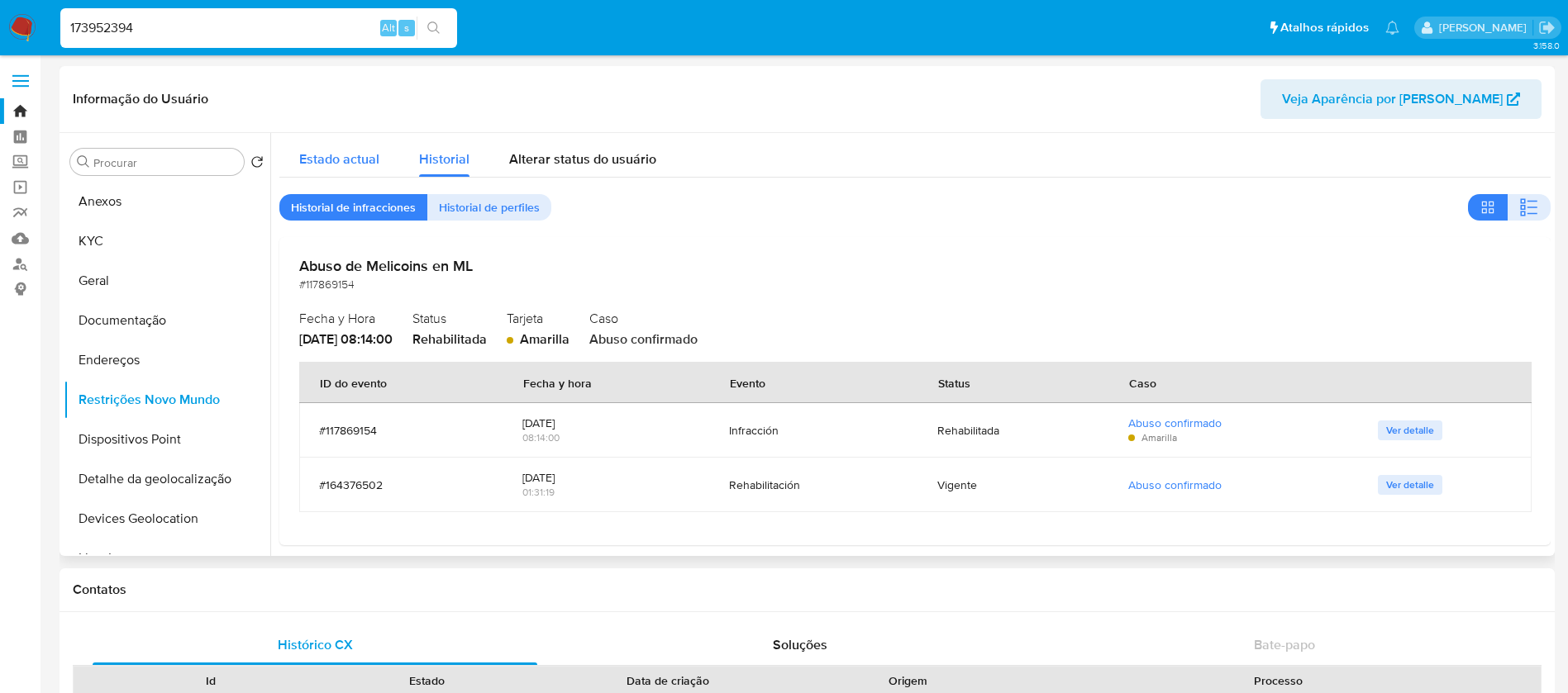
click at [324, 145] on div "Estado actual" at bounding box center [339, 154] width 80 height 44
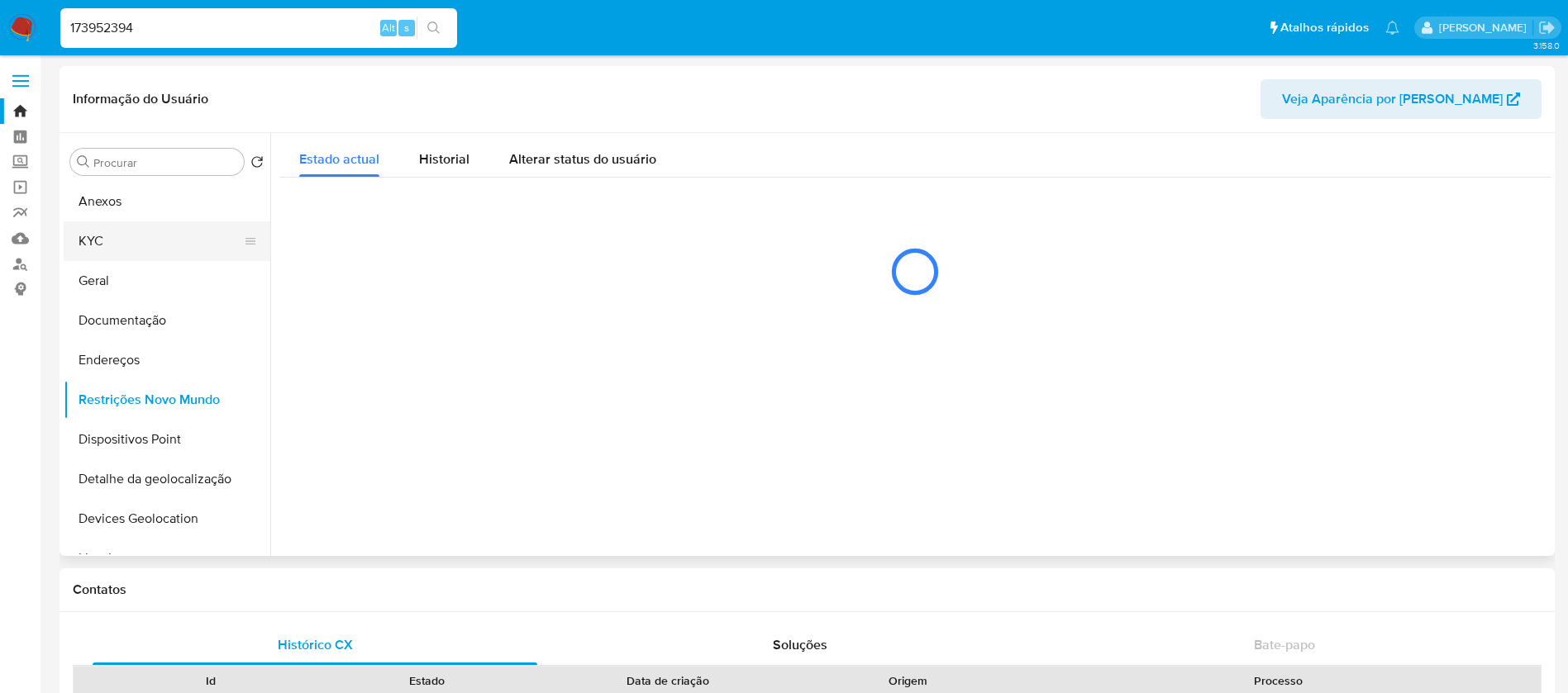
click at [100, 239] on button "KYC" at bounding box center [160, 241] width 193 height 39
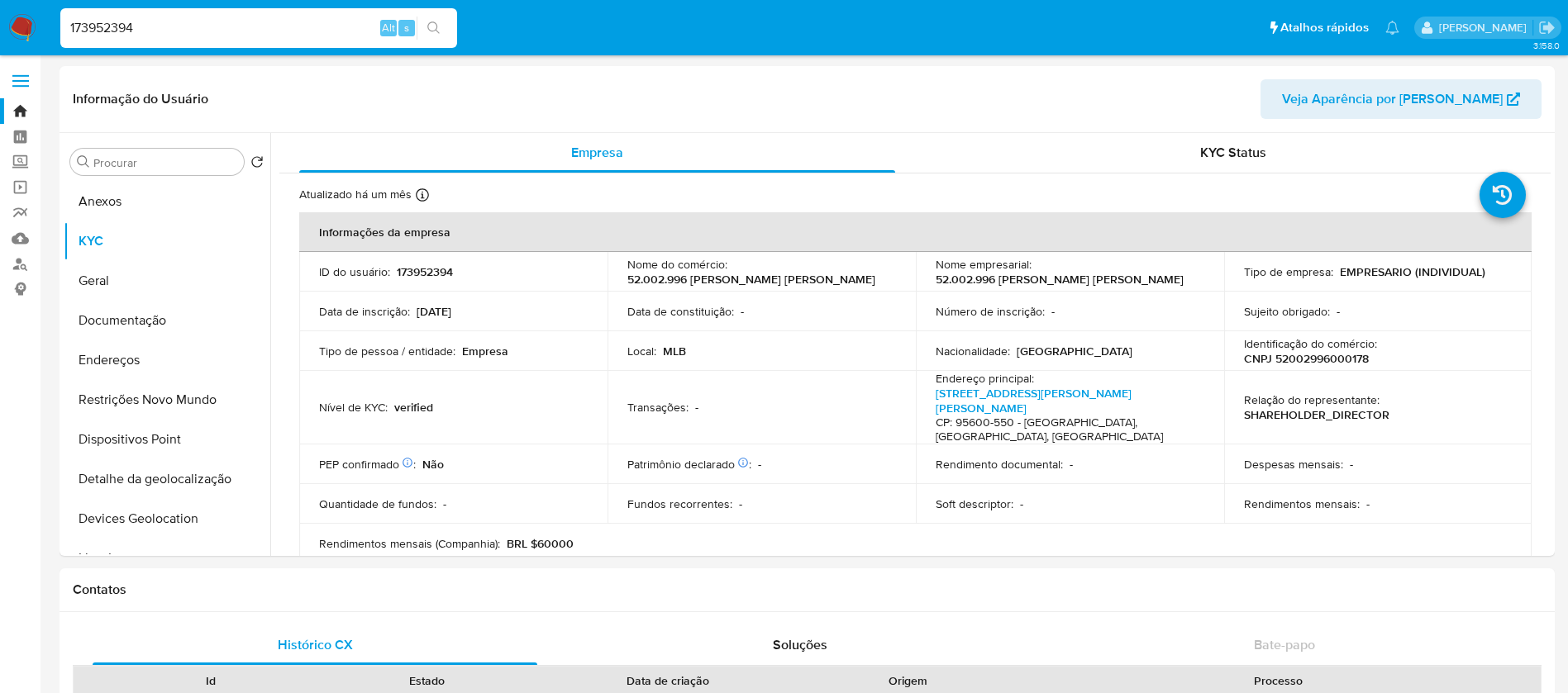
click at [207, 32] on input "173952394" at bounding box center [259, 28] width 397 height 22
paste input "2200647047"
click at [207, 26] on input "2200647047" at bounding box center [259, 28] width 397 height 22
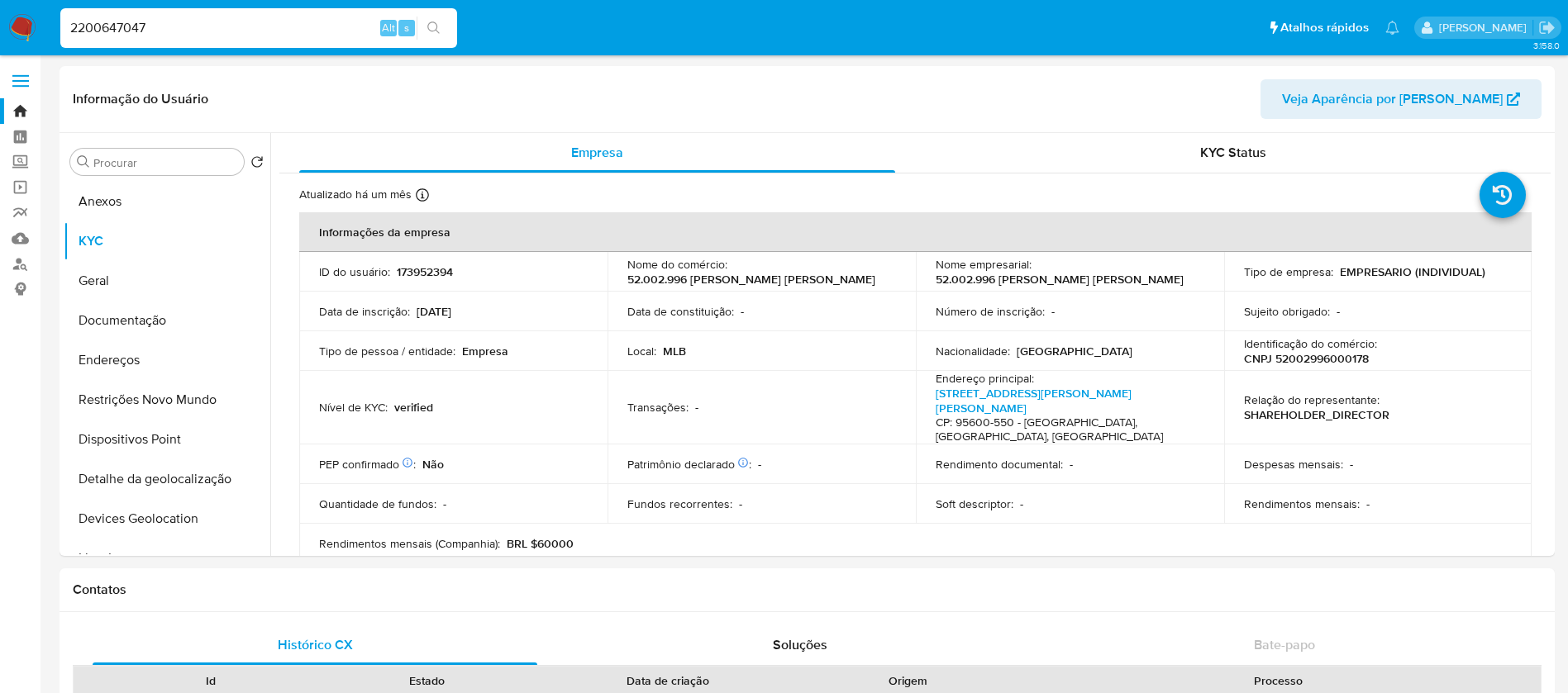
click at [207, 26] on input "2200647047" at bounding box center [259, 28] width 397 height 22
paste input
type input "2200647047"
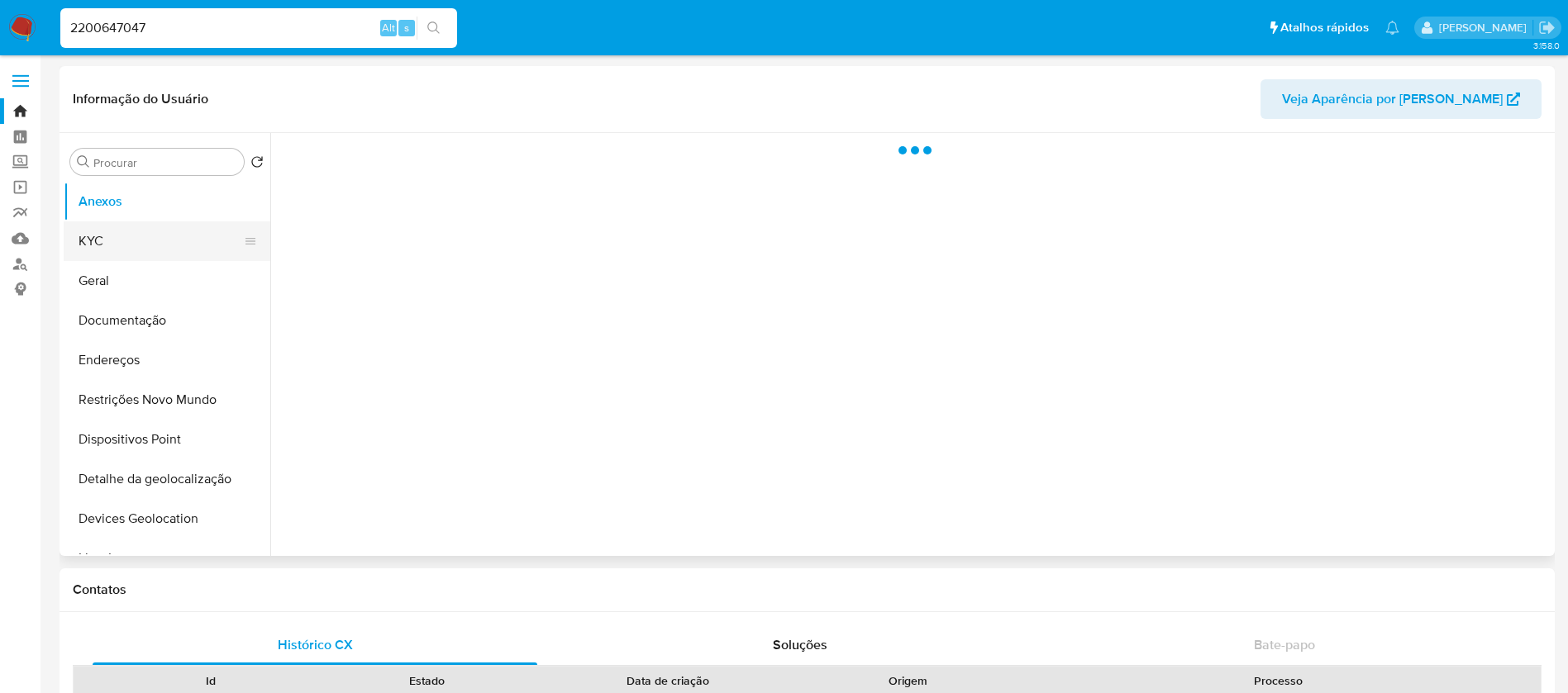
click at [111, 250] on button "KYC" at bounding box center [160, 241] width 193 height 39
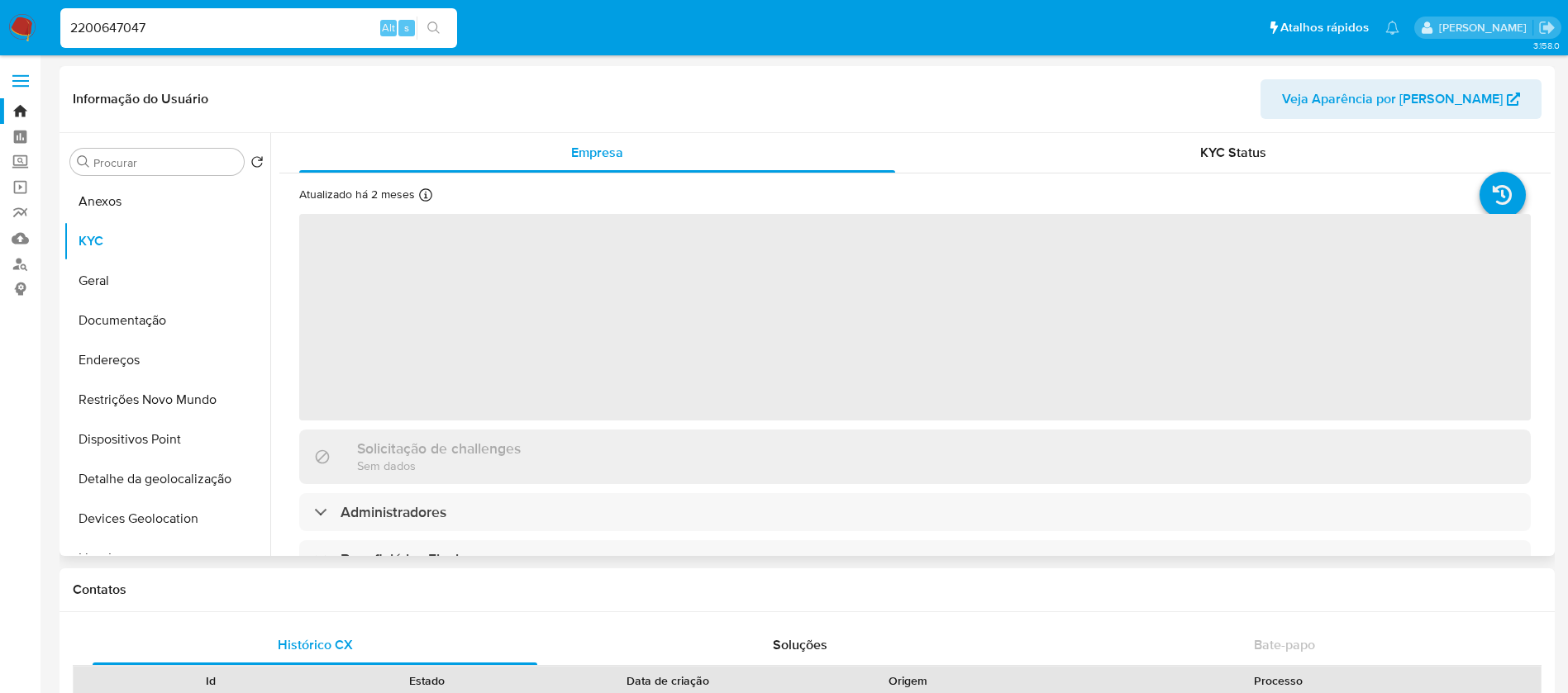
select select "10"
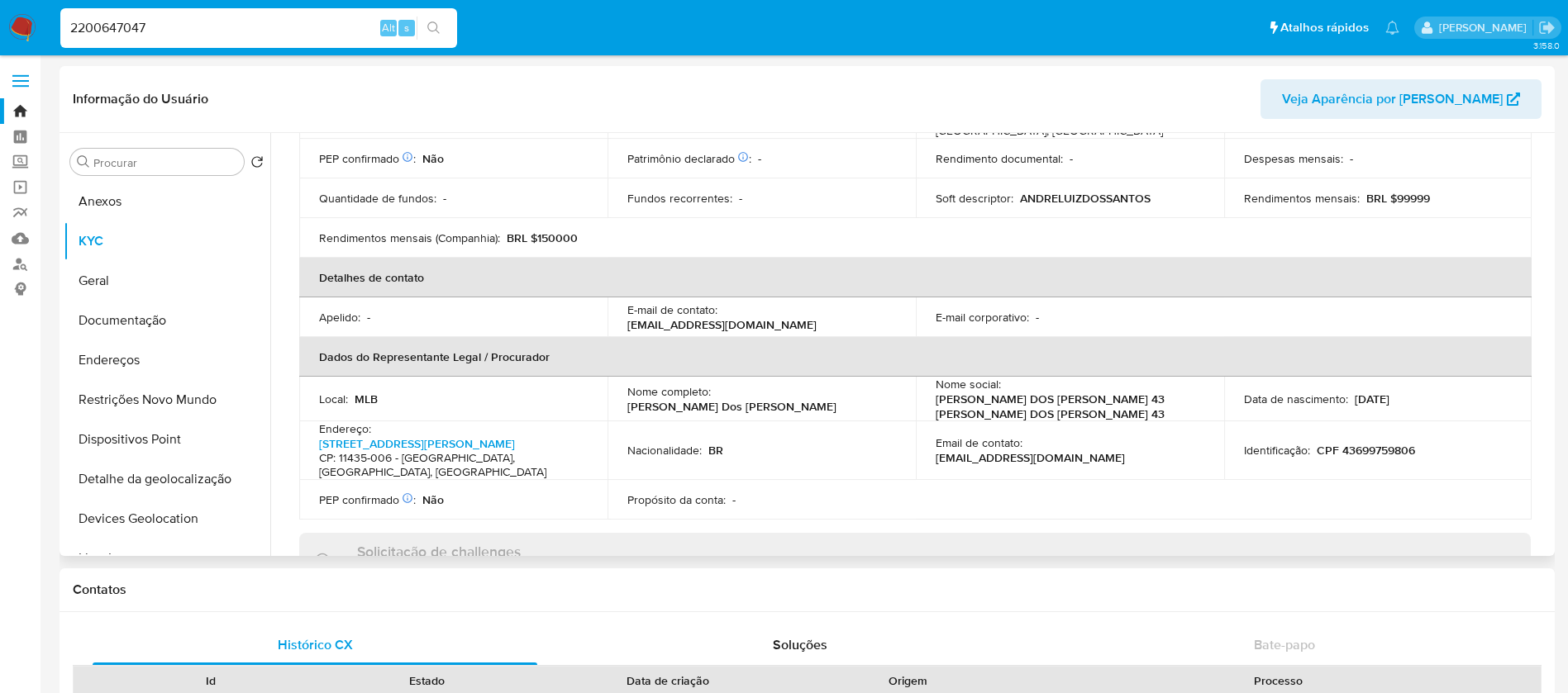
scroll to position [330, 0]
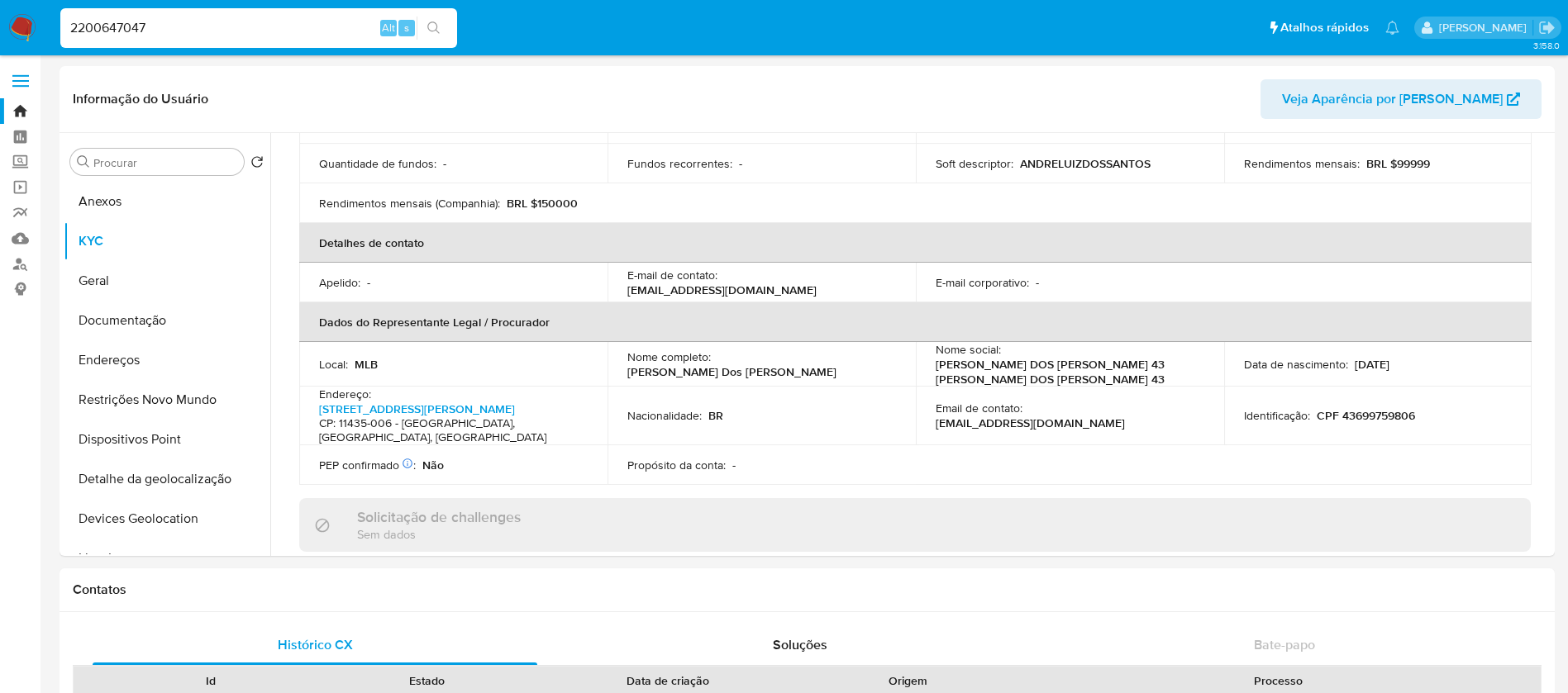
click at [211, 26] on input "2200647047" at bounding box center [259, 28] width 397 height 22
paste input "73260175"
type input "273260175"
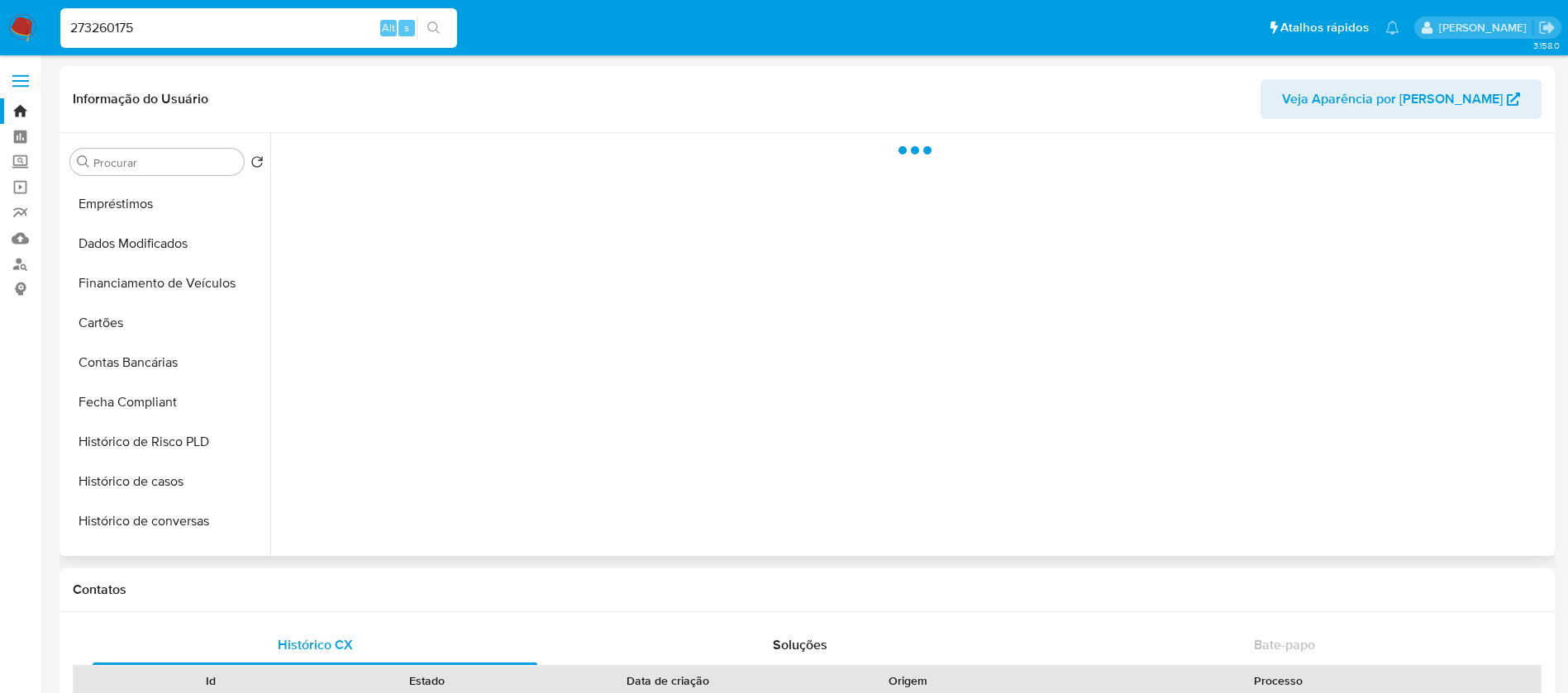
scroll to position [777, 0]
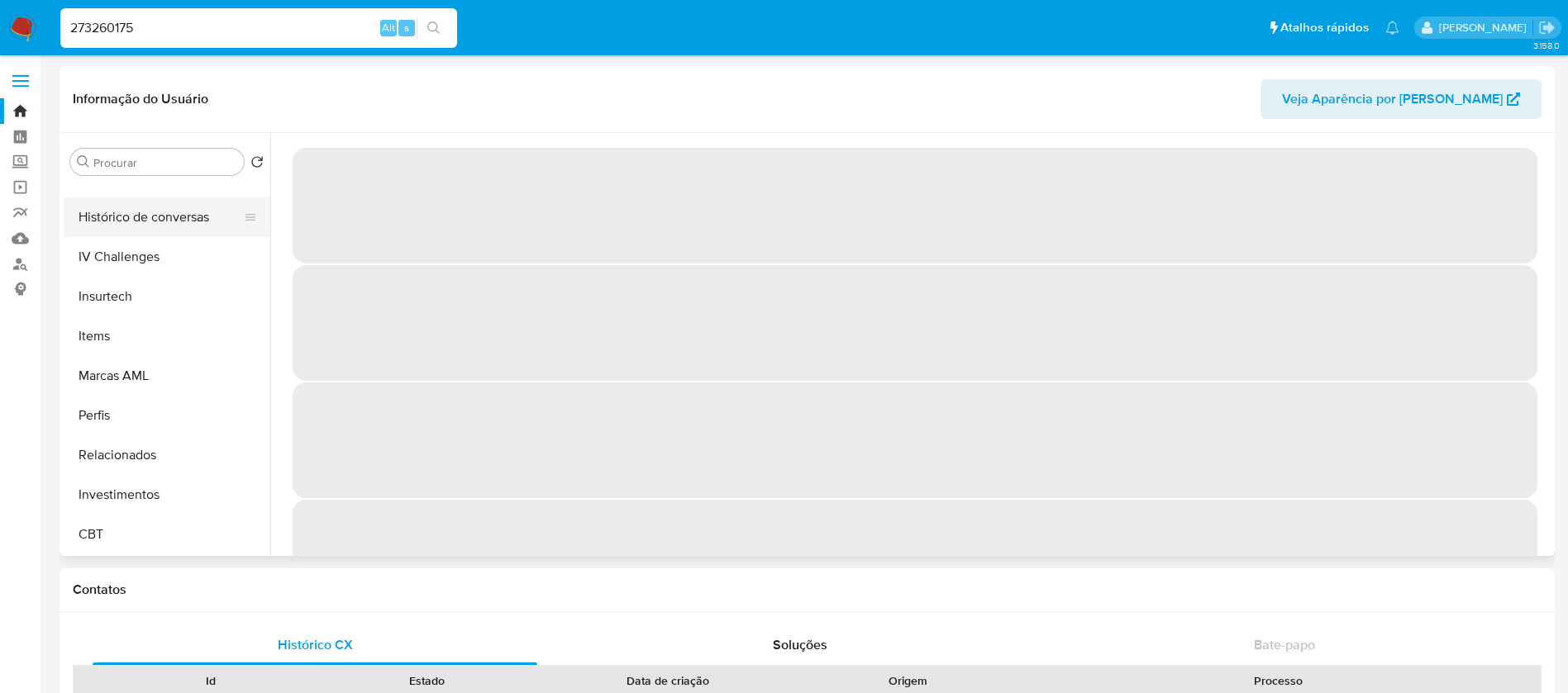
select select "10"
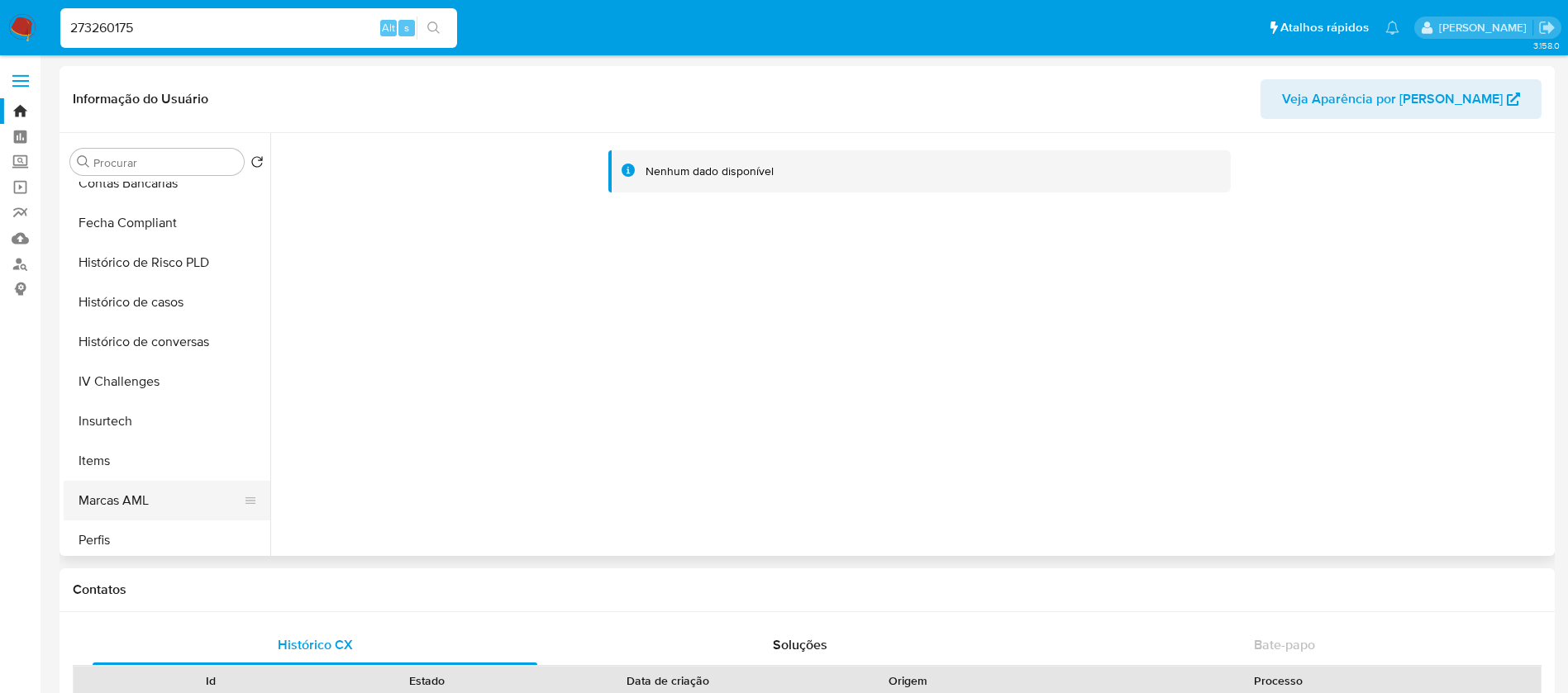
scroll to position [612, 0]
click at [126, 354] on button "Histórico de casos" at bounding box center [160, 343] width 193 height 39
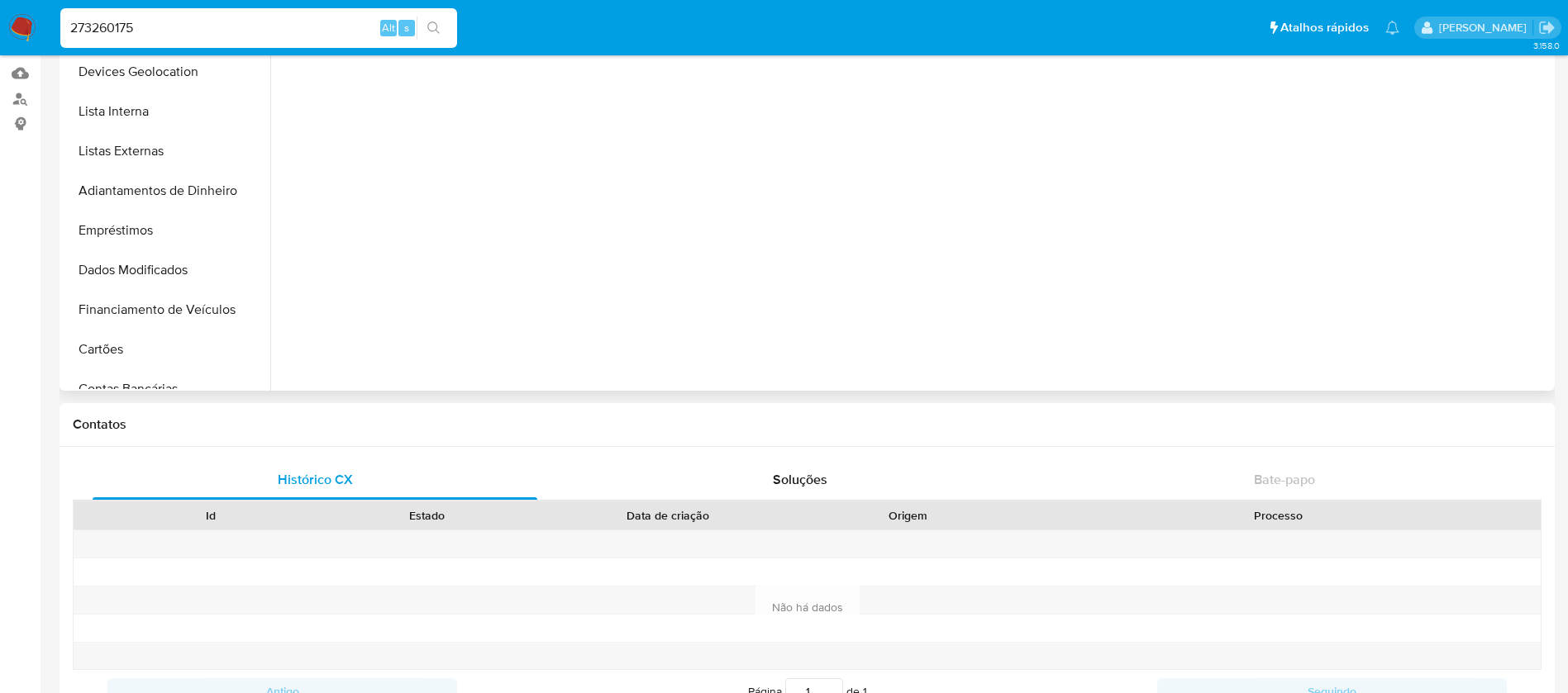
scroll to position [0, 0]
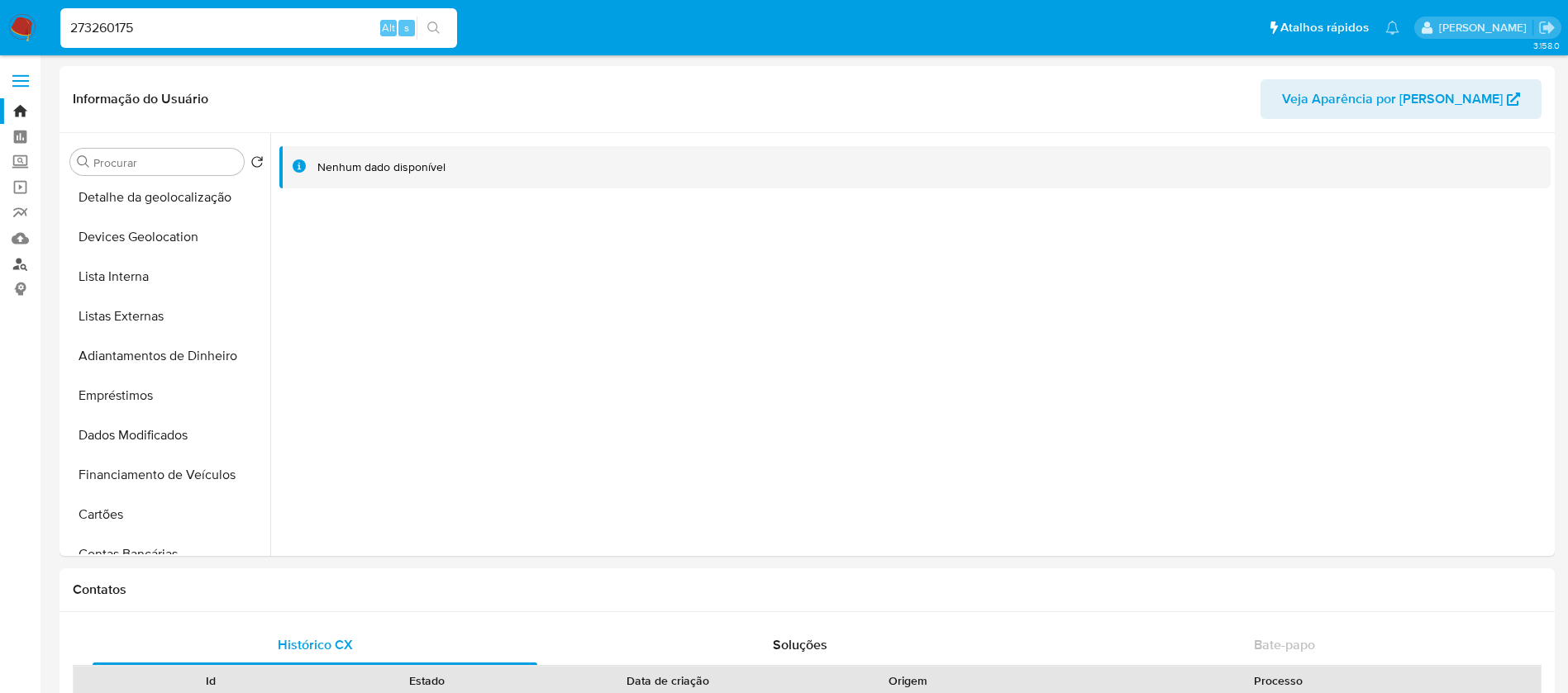
click at [19, 268] on link "Localizador de pessoas" at bounding box center [98, 264] width 197 height 26
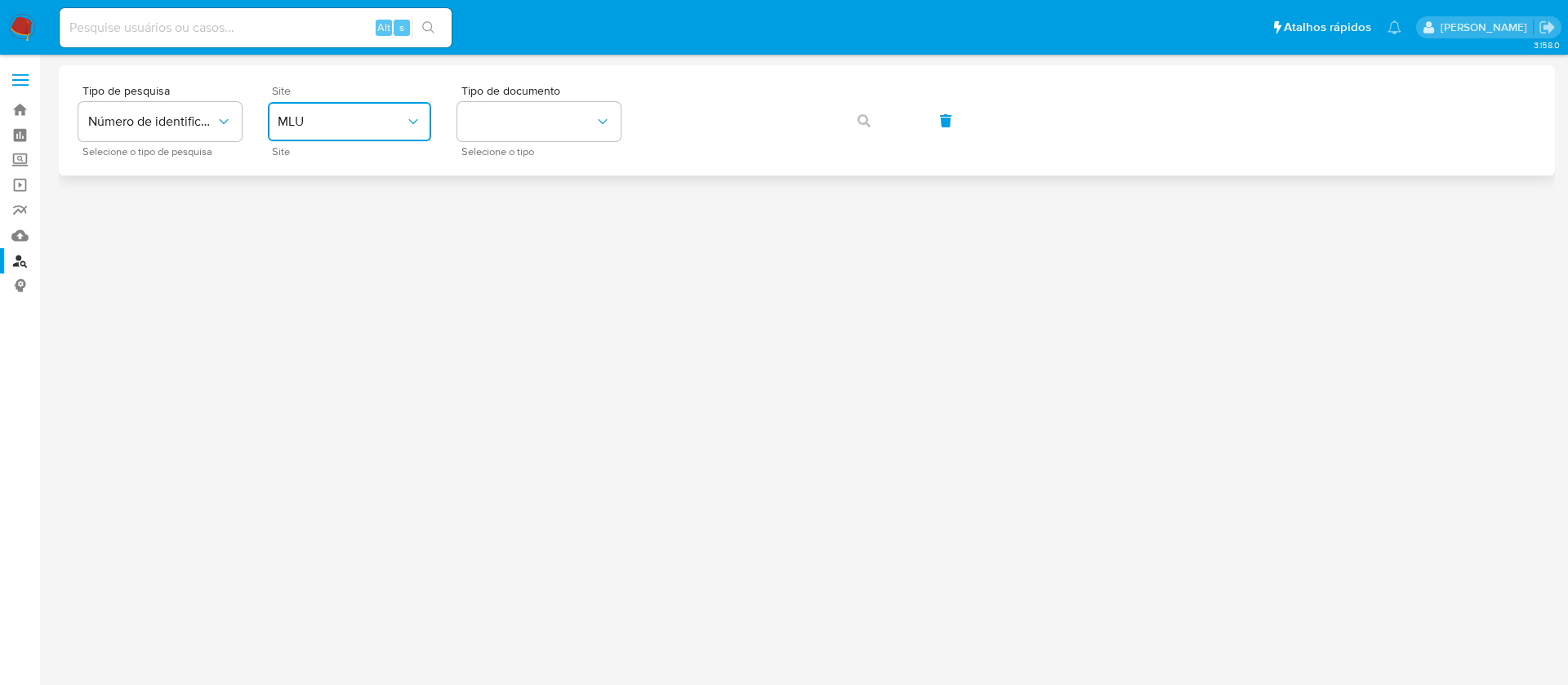
click at [403, 115] on span "MLU" at bounding box center [341, 122] width 128 height 16
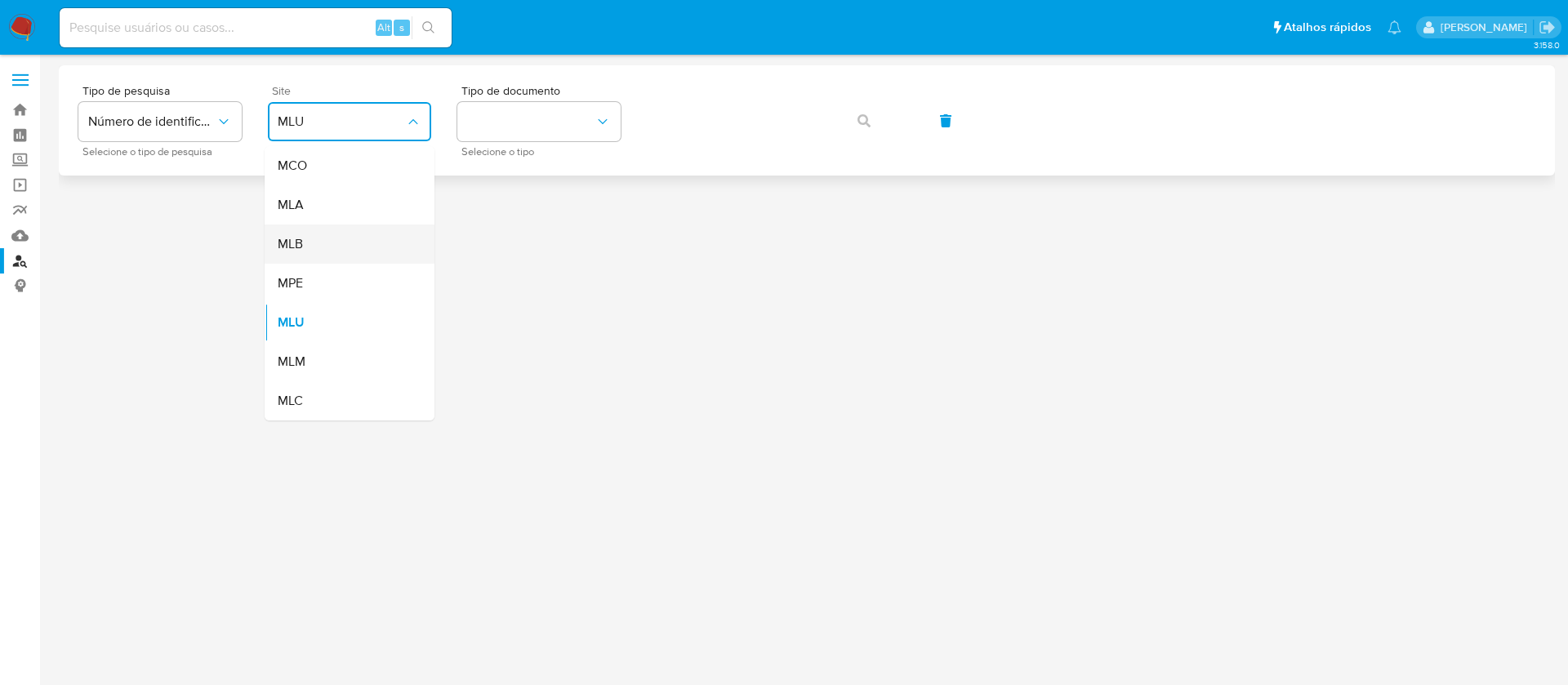
click at [300, 247] on span "MLB" at bounding box center [290, 244] width 26 height 16
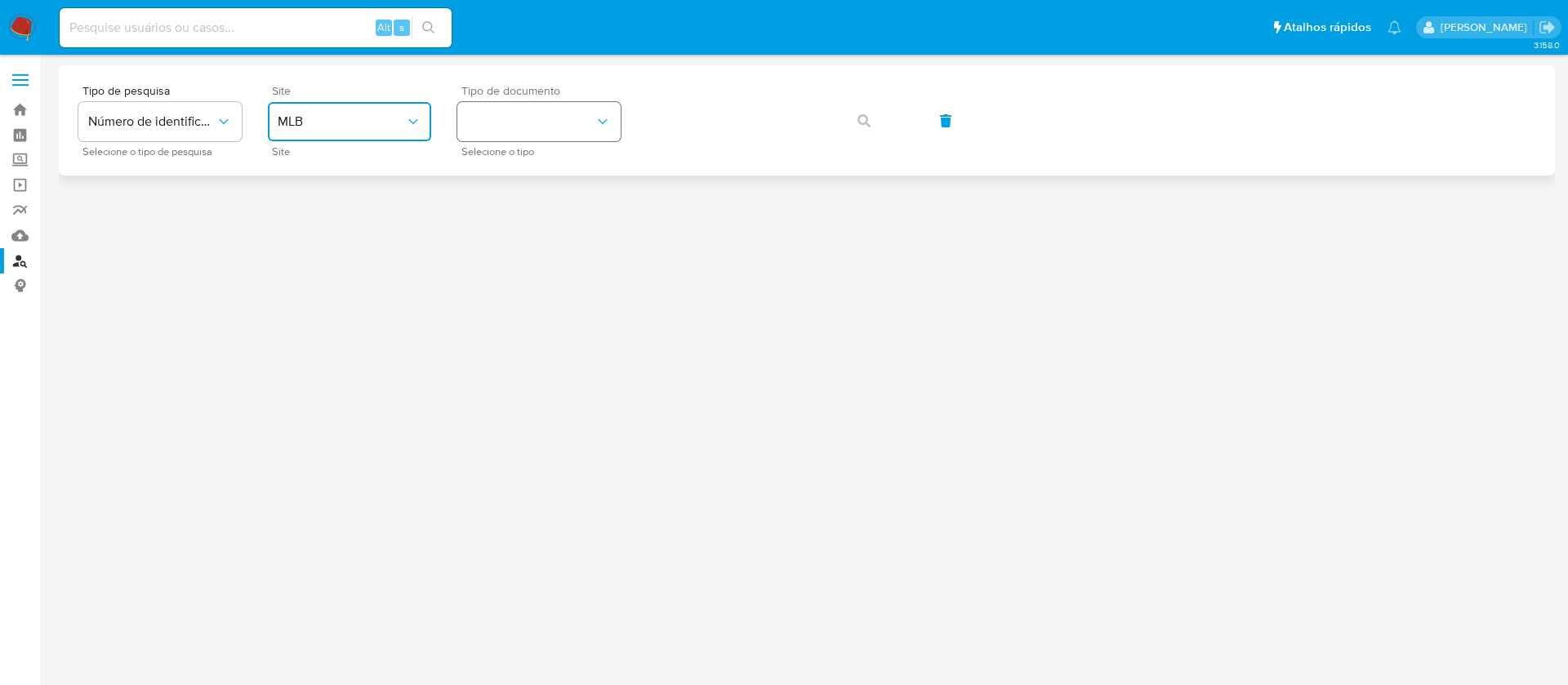
click at [547, 119] on button "identificationType" at bounding box center [539, 122] width 163 height 39
click at [495, 227] on div "CPF CPF" at bounding box center [534, 229] width 134 height 56
click at [868, 121] on icon "button" at bounding box center [864, 121] width 13 height 13
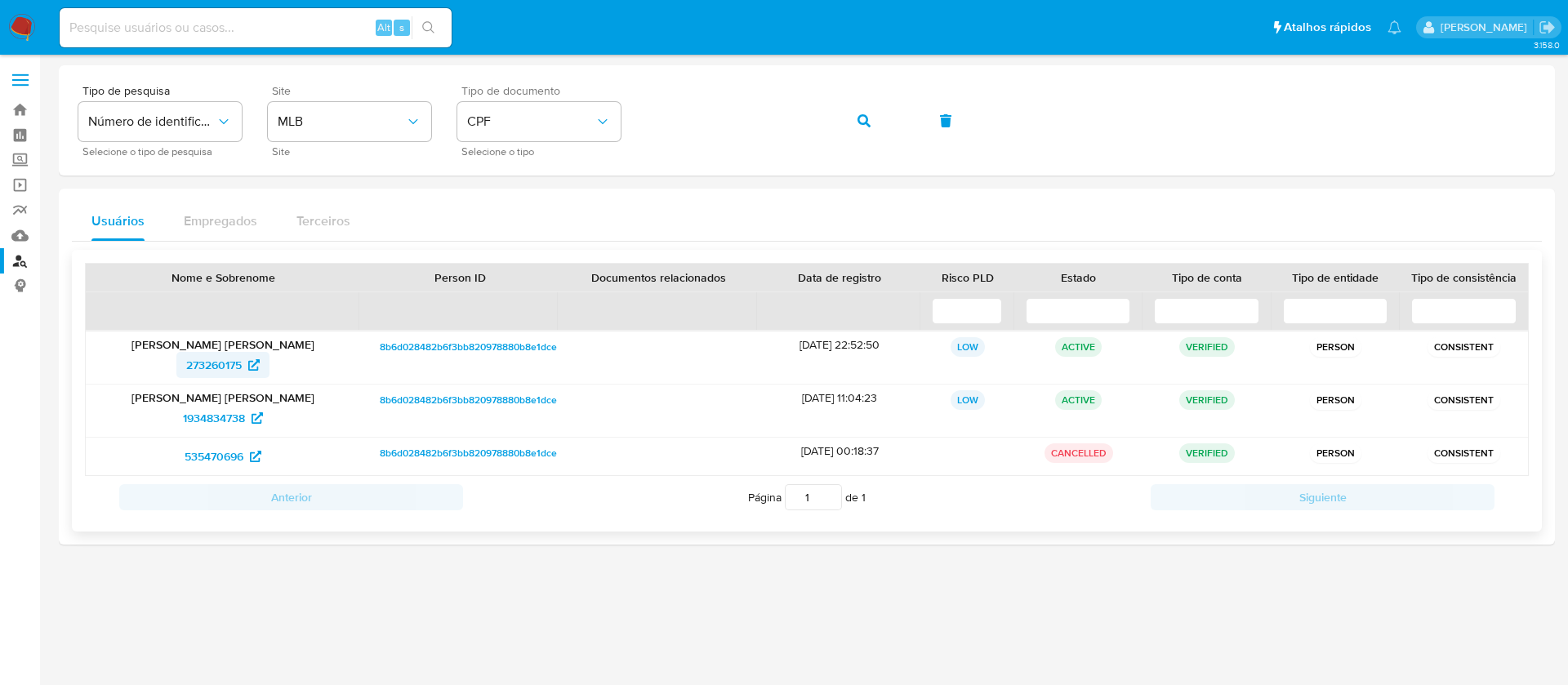
click at [209, 363] on span "273260175" at bounding box center [214, 365] width 56 height 26
click at [200, 413] on span "1934834738" at bounding box center [214, 418] width 62 height 26
click at [186, 371] on span "273260175" at bounding box center [214, 365] width 56 height 26
click at [195, 17] on input at bounding box center [255, 28] width 392 height 21
click at [169, 35] on input at bounding box center [255, 28] width 392 height 21
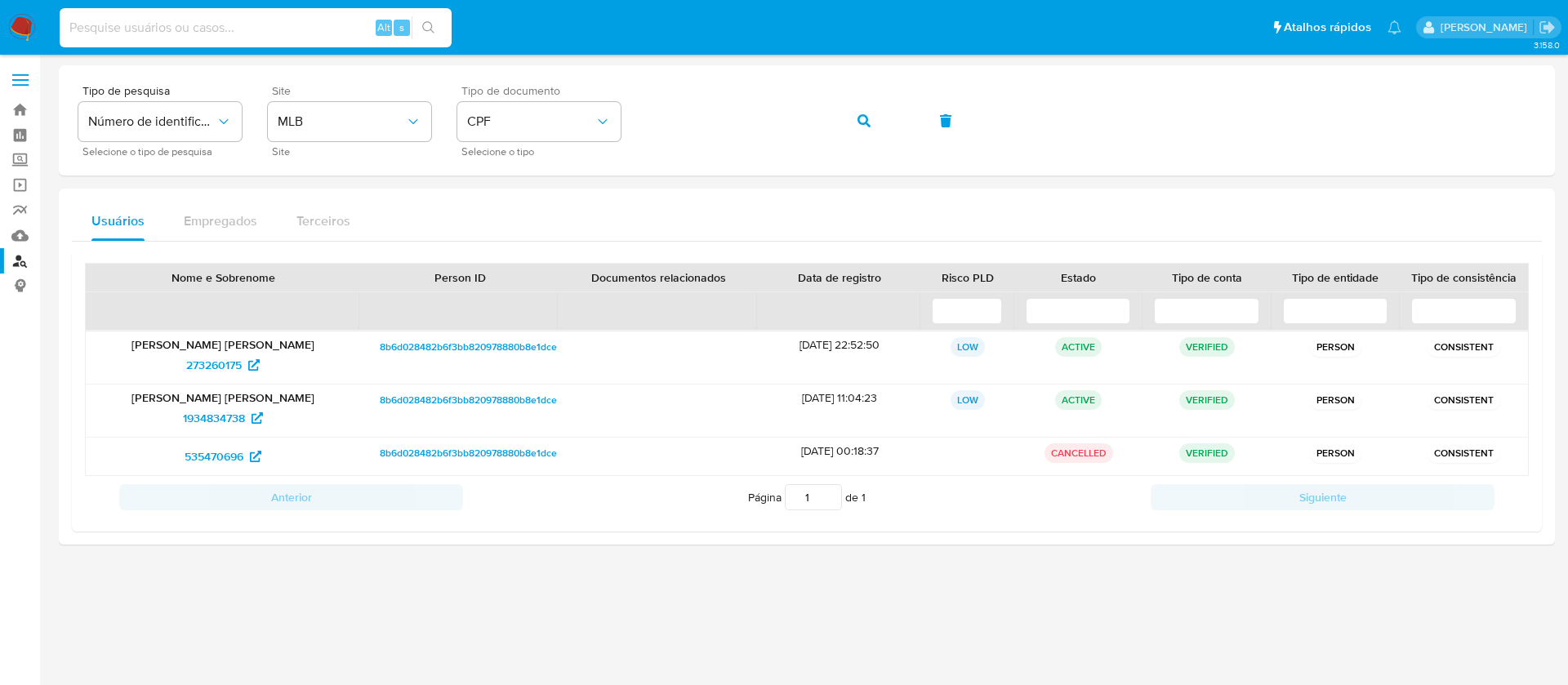
paste input "hFkznqPq0OinwtIpQDsrxbCb"
type input "hFkznqPq0OinwtIpQDsrxbCb"
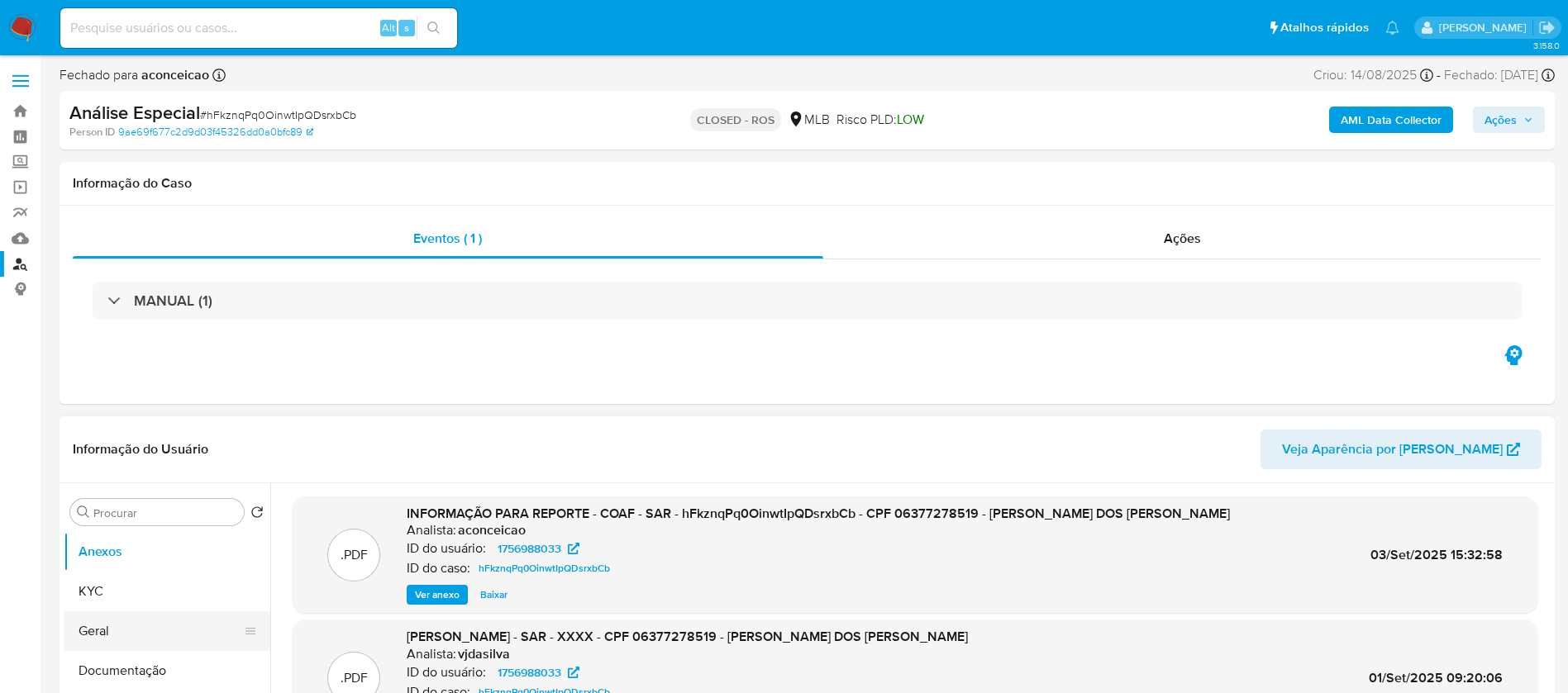
click at [119, 624] on button "Geral" at bounding box center [160, 631] width 193 height 39
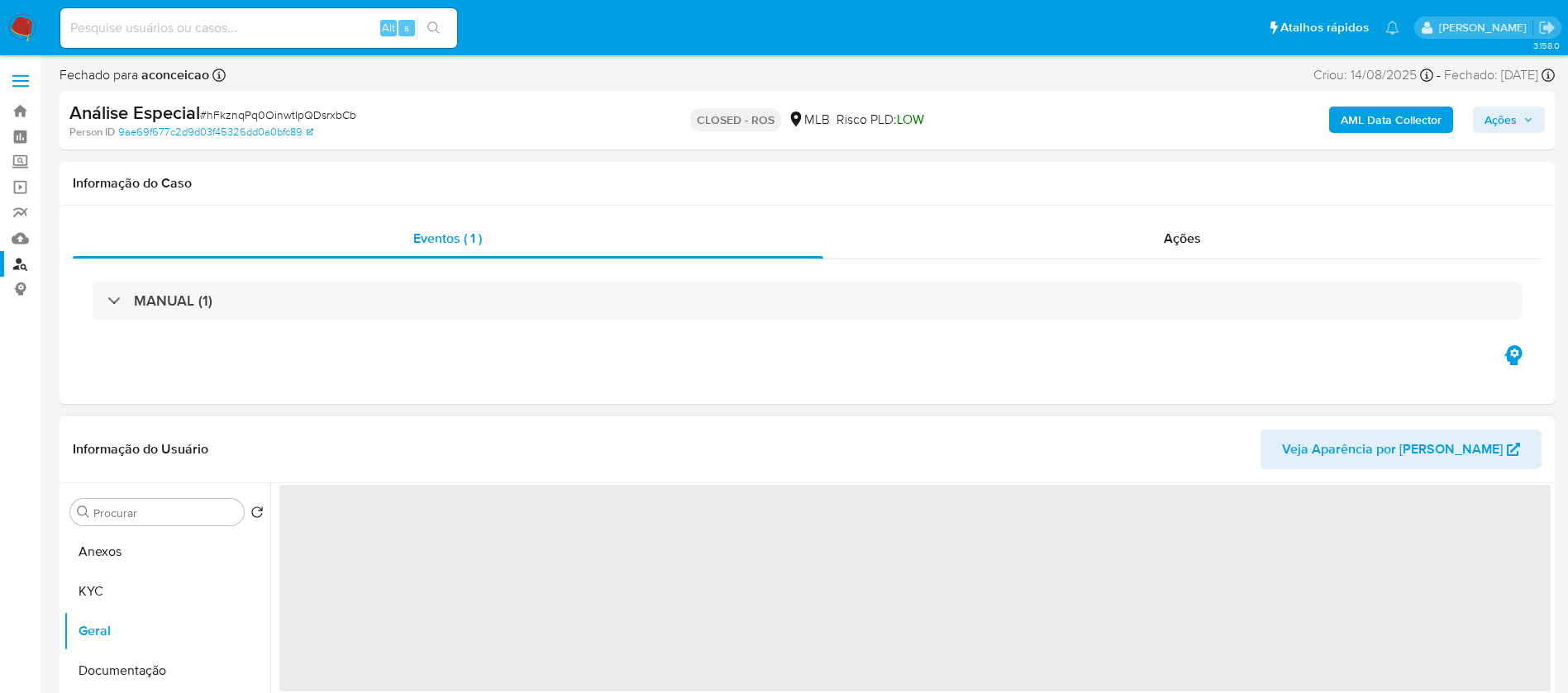
select select "10"
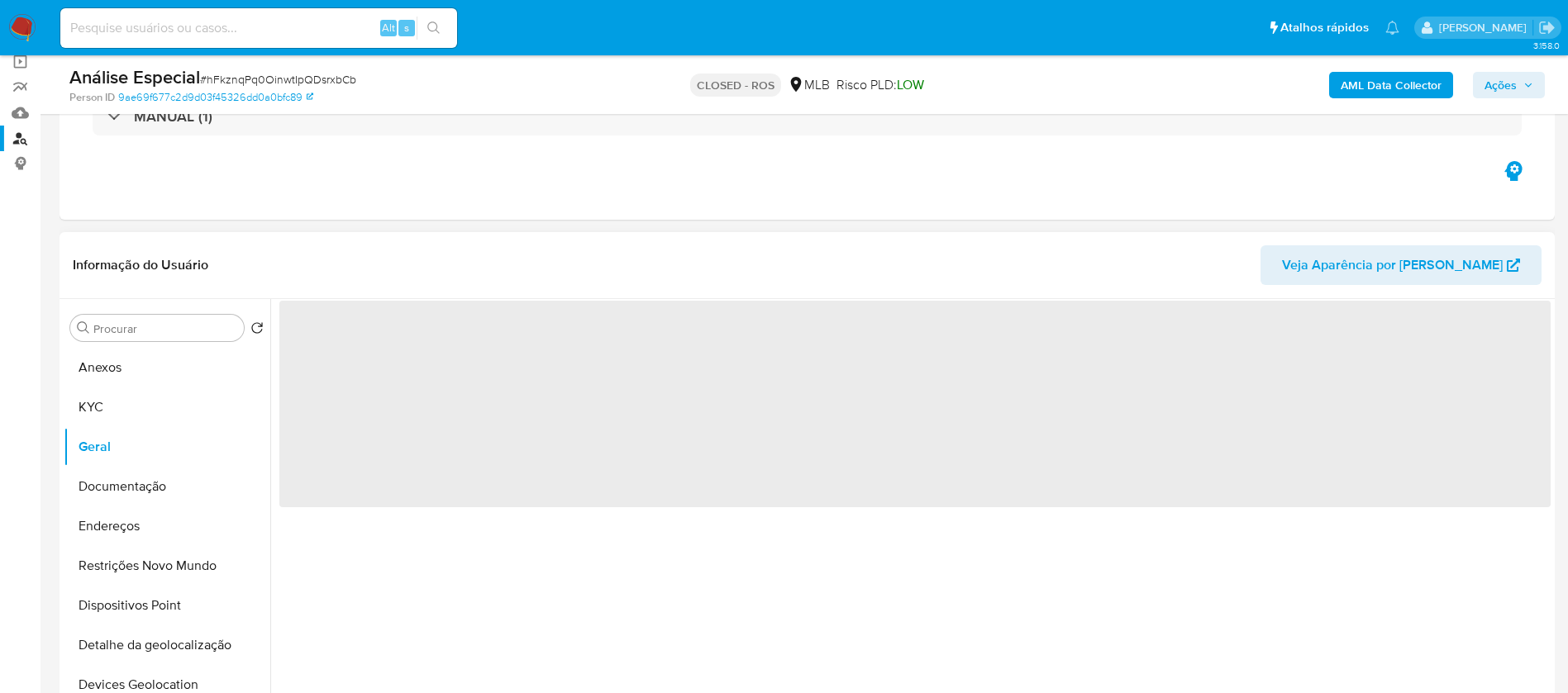
scroll to position [165, 0]
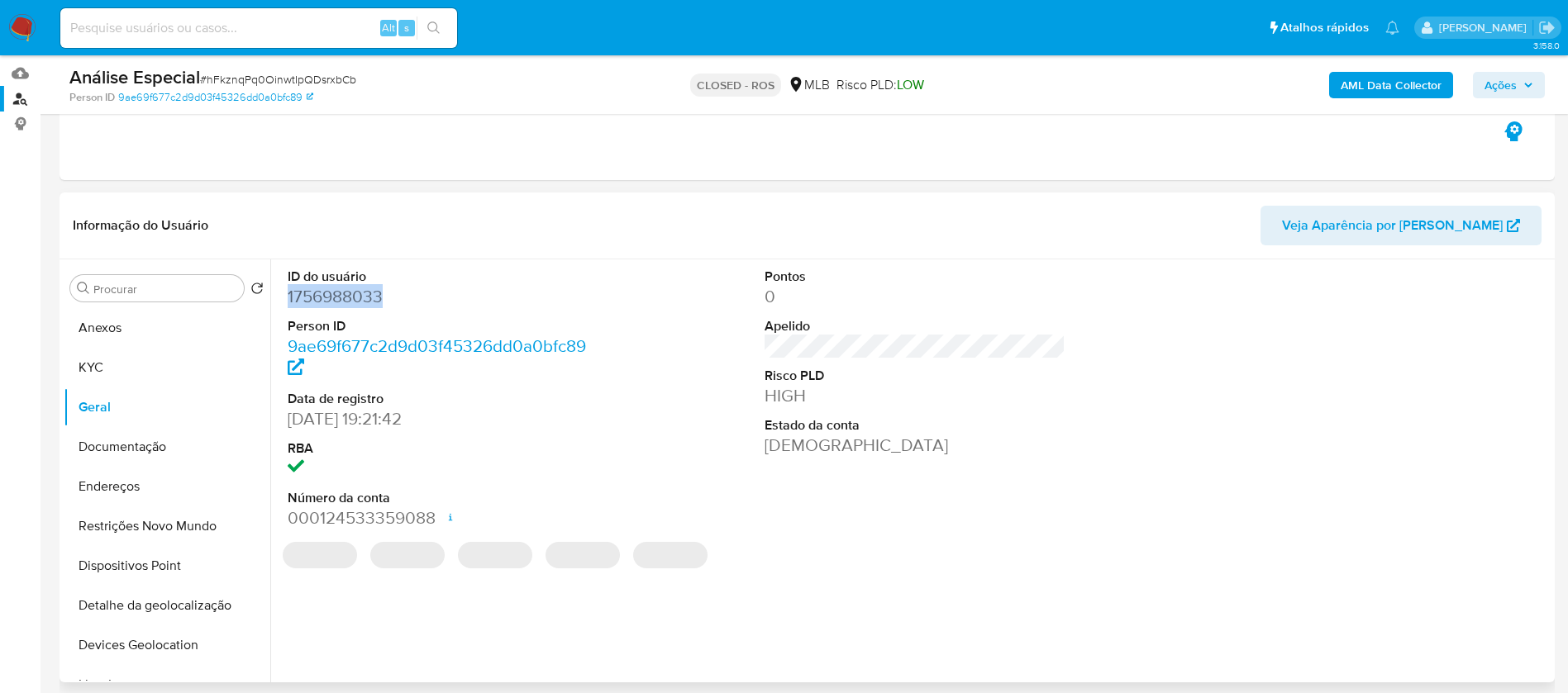
drag, startPoint x: 393, startPoint y: 297, endPoint x: 285, endPoint y: 301, distance: 108.1
click at [285, 301] on div "ID do usuário 1756988033 Person ID 9ae69f677c2d9d03f45326dd0a0bfc89 Data de reg…" at bounding box center [438, 399] width 318 height 279
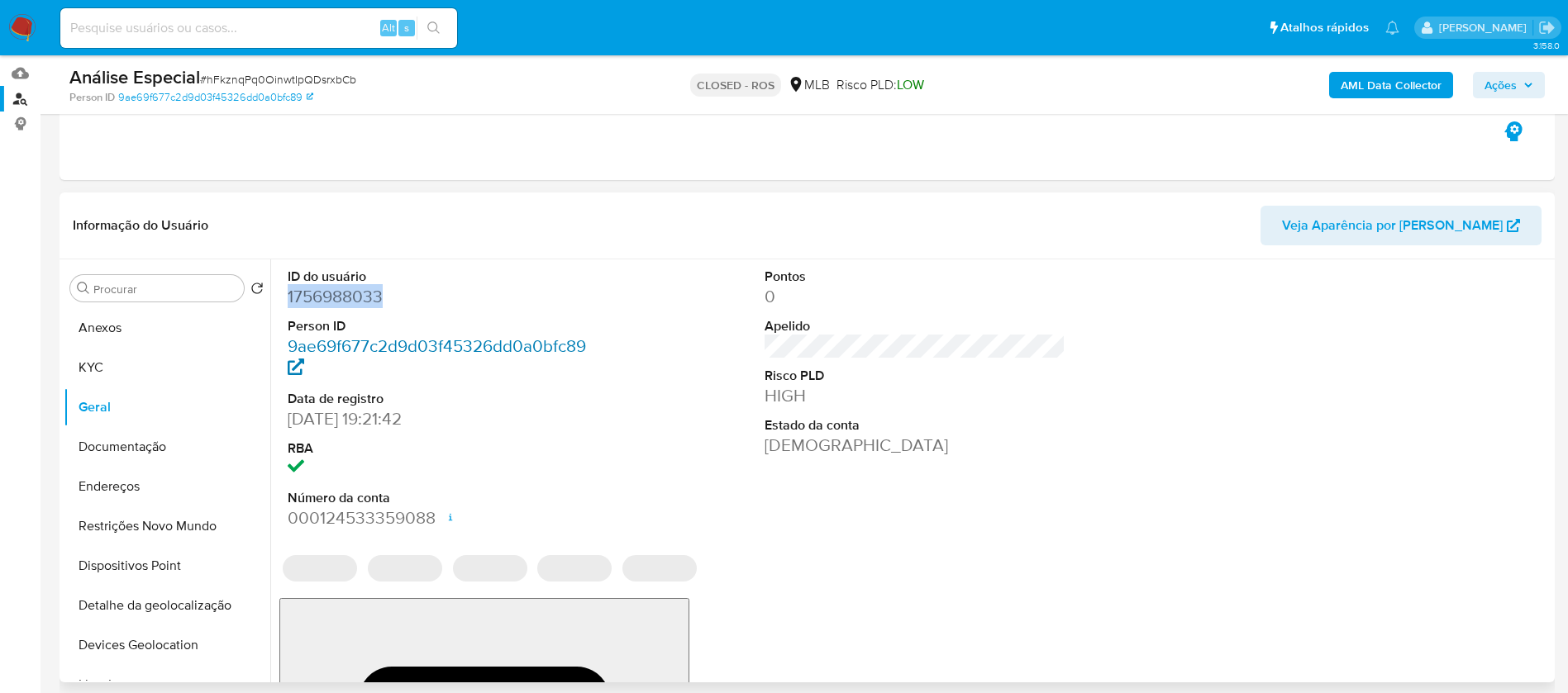
copy dd "1756988033"
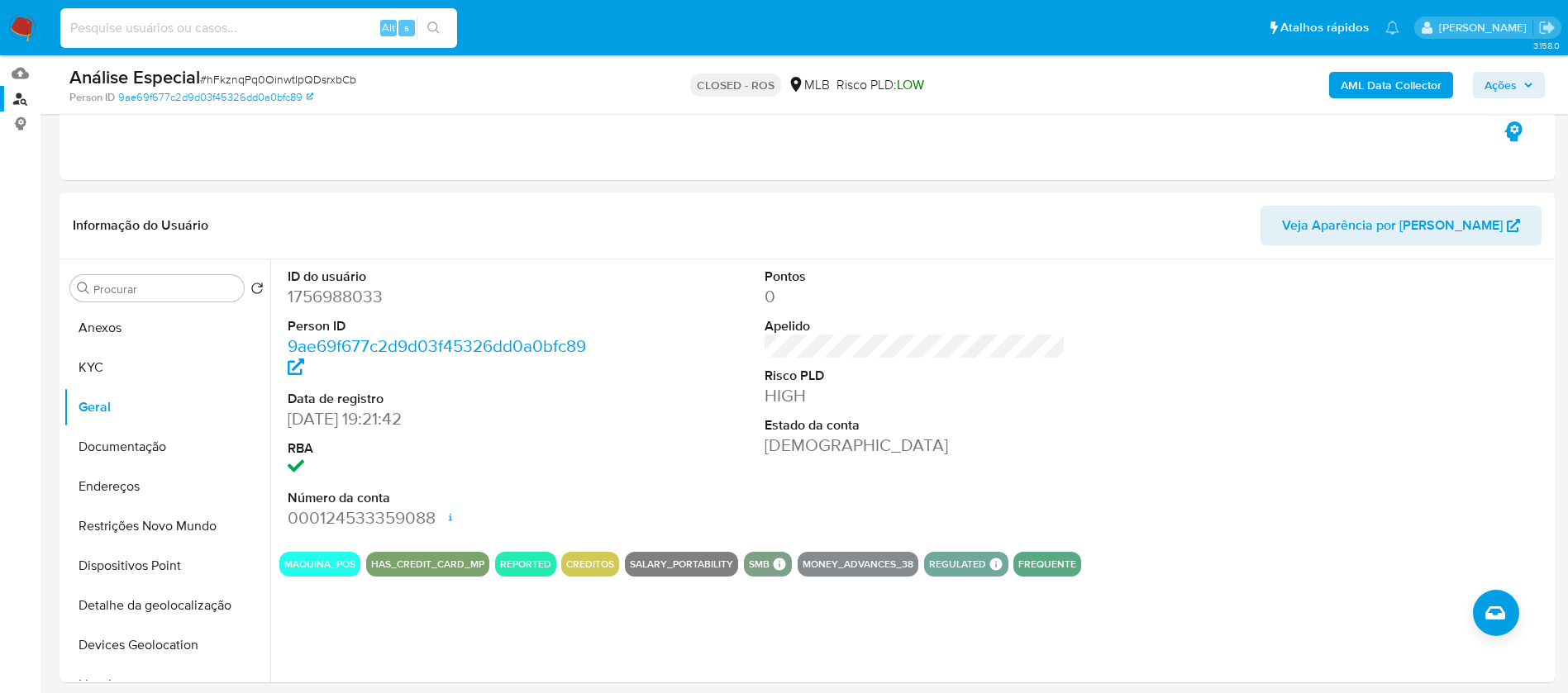
click at [264, 24] on input at bounding box center [259, 28] width 397 height 22
paste input "WacZ6HLvbQC7I37LGpOLD1Is"
type input "WacZ6HLvbQC7I37LGpOLD1Is"
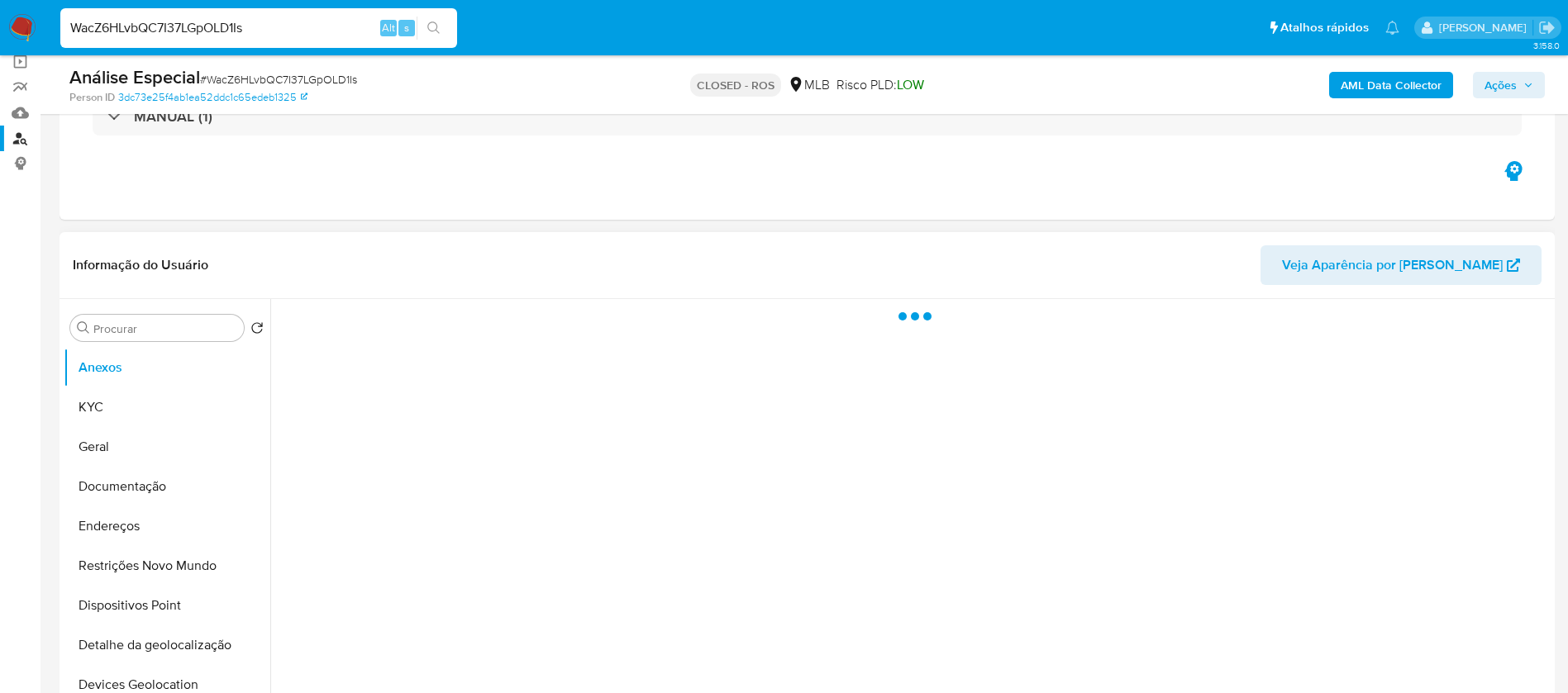
scroll to position [165, 0]
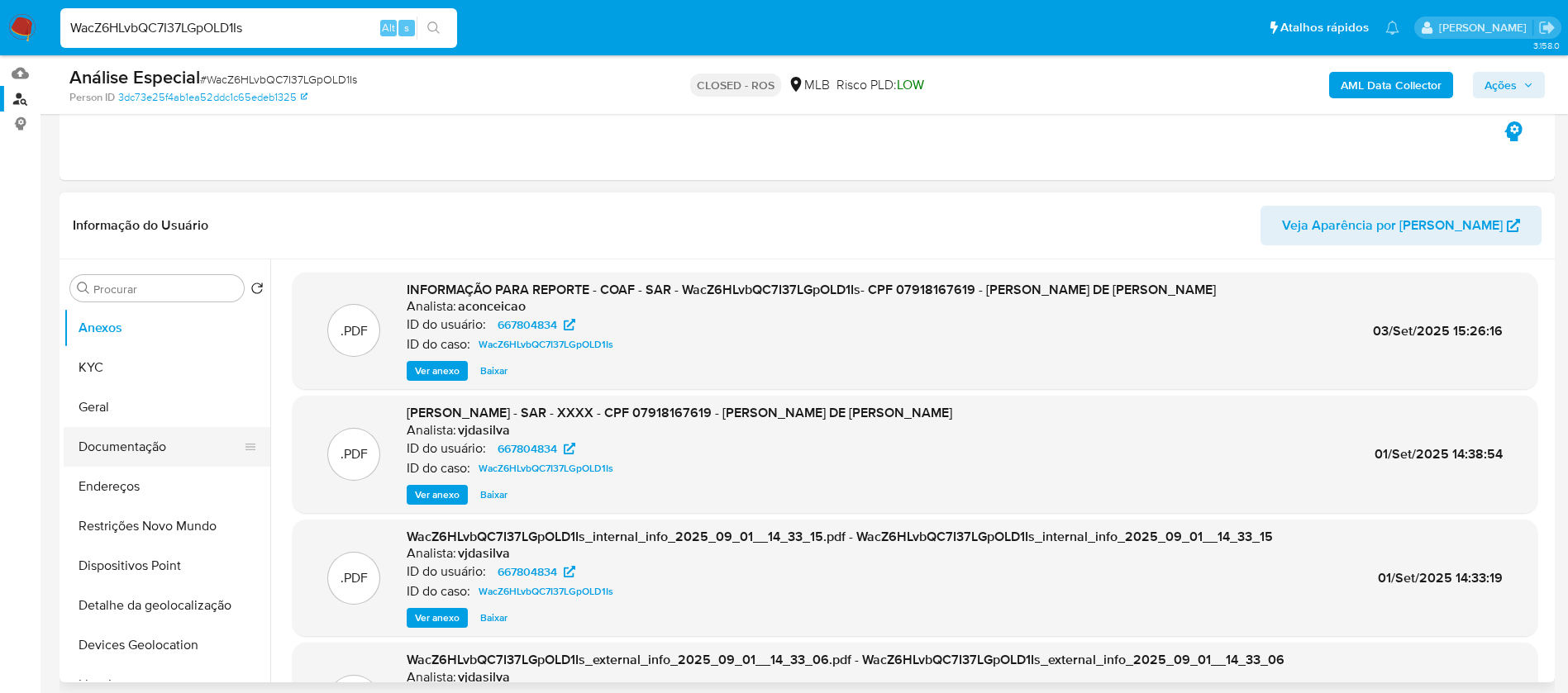
select select "10"
click at [116, 411] on button "Geral" at bounding box center [160, 408] width 193 height 39
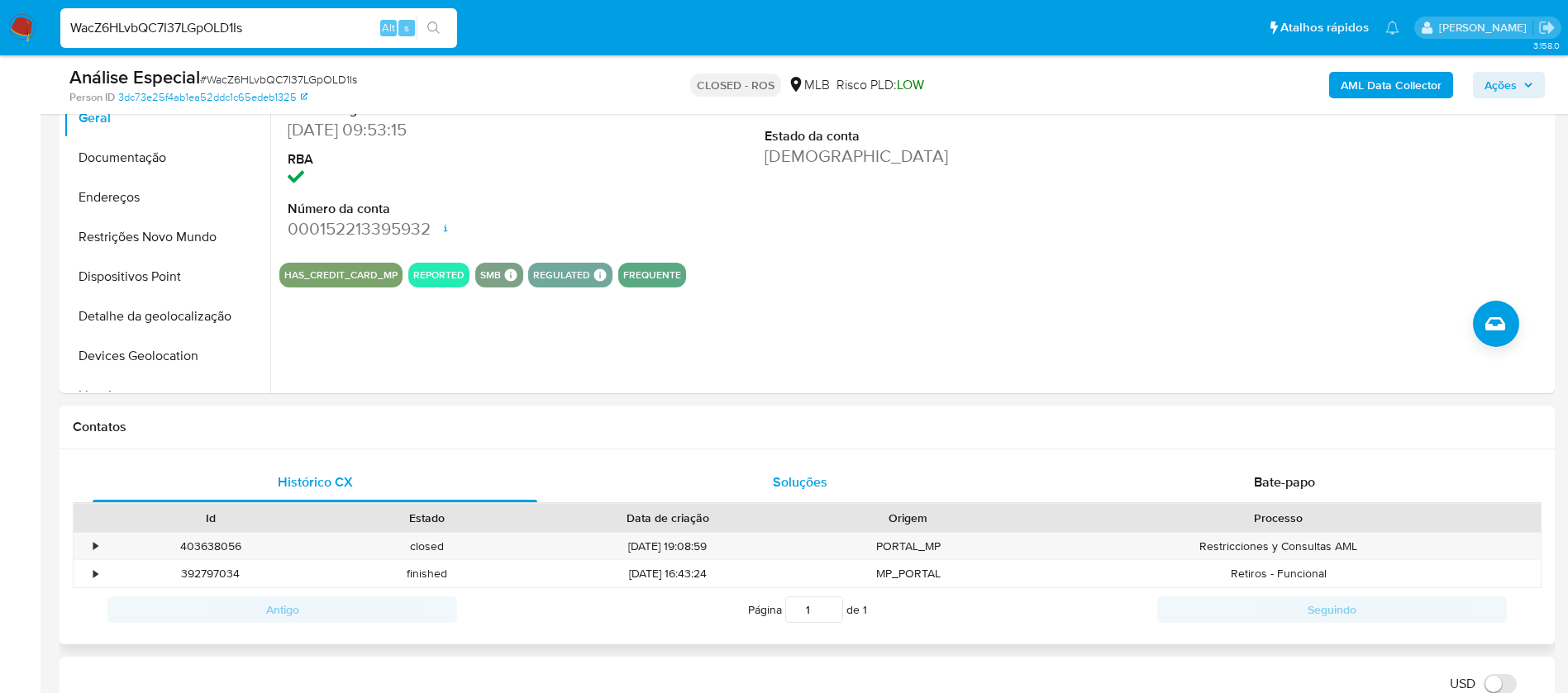
scroll to position [330, 0]
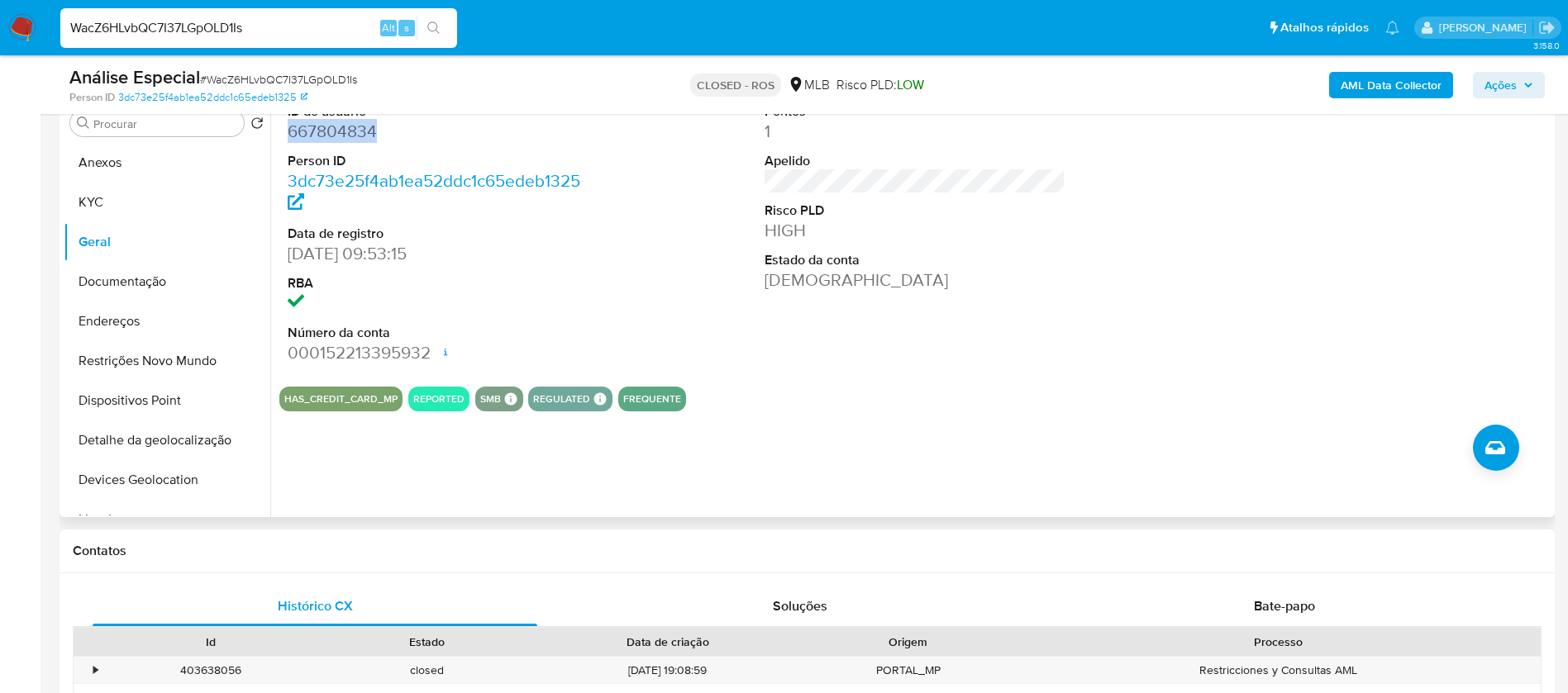
drag, startPoint x: 375, startPoint y: 131, endPoint x: 290, endPoint y: 128, distance: 85.1
click at [290, 128] on dd "667804834" at bounding box center [438, 131] width 302 height 23
copy dd "667804834"
click at [271, 18] on input "WacZ6HLvbQC7I37LGpOLD1Is" at bounding box center [259, 28] width 397 height 22
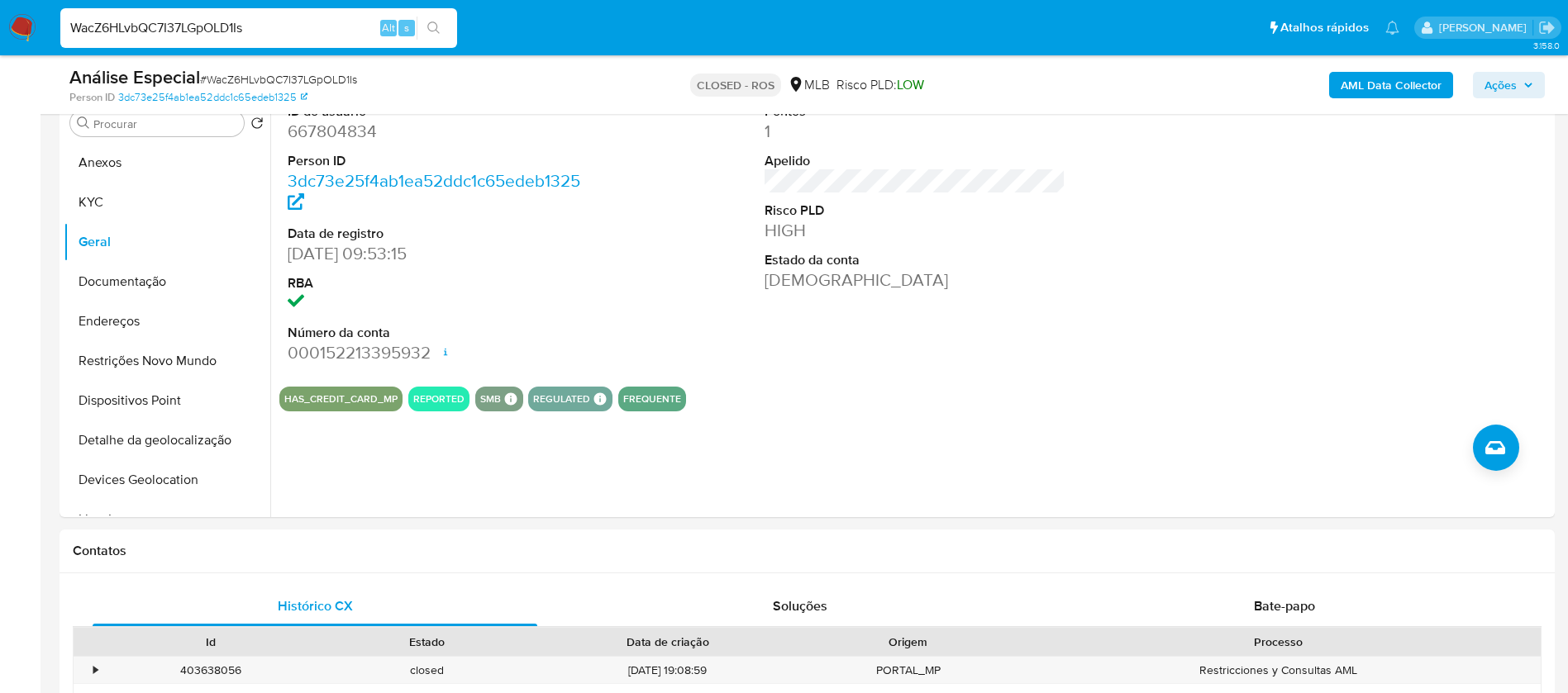
paste input "611990677"
type input "611990677"
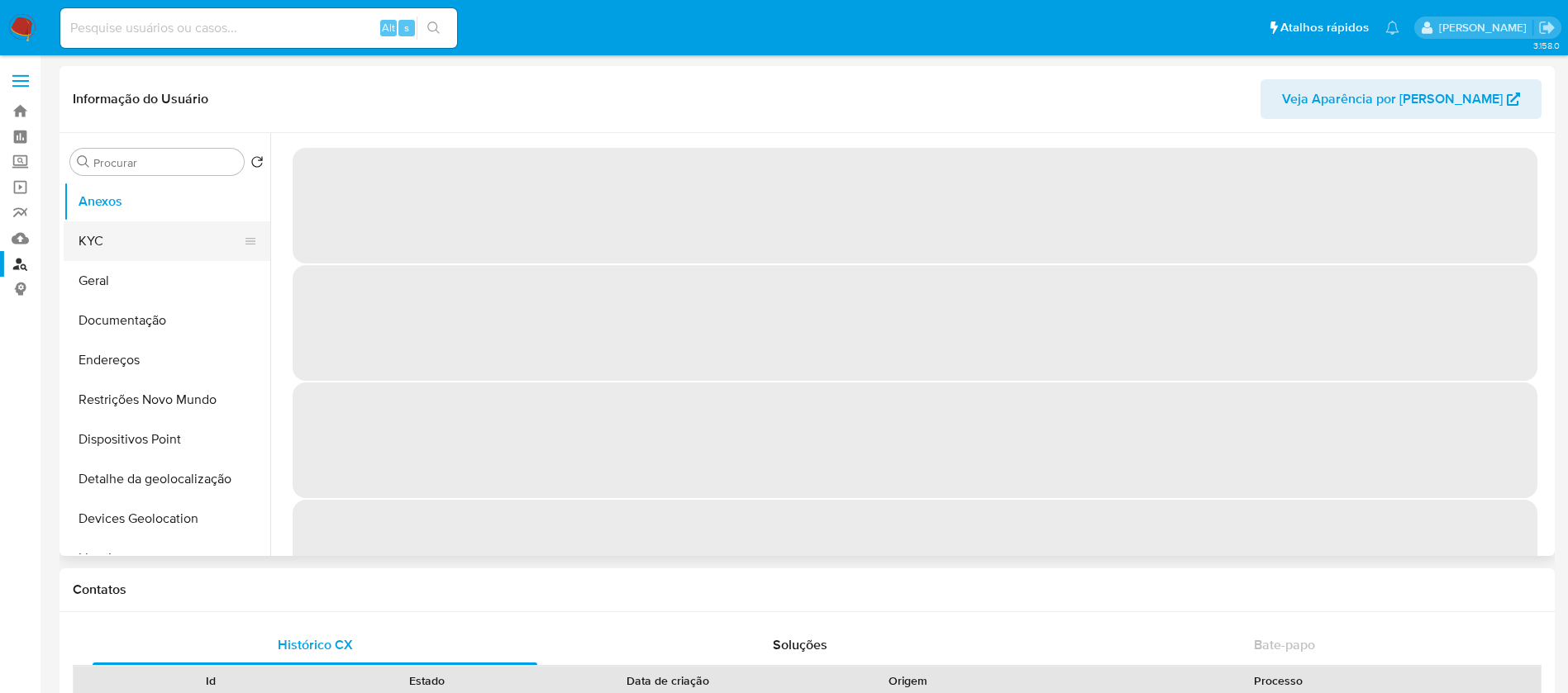
select select "10"
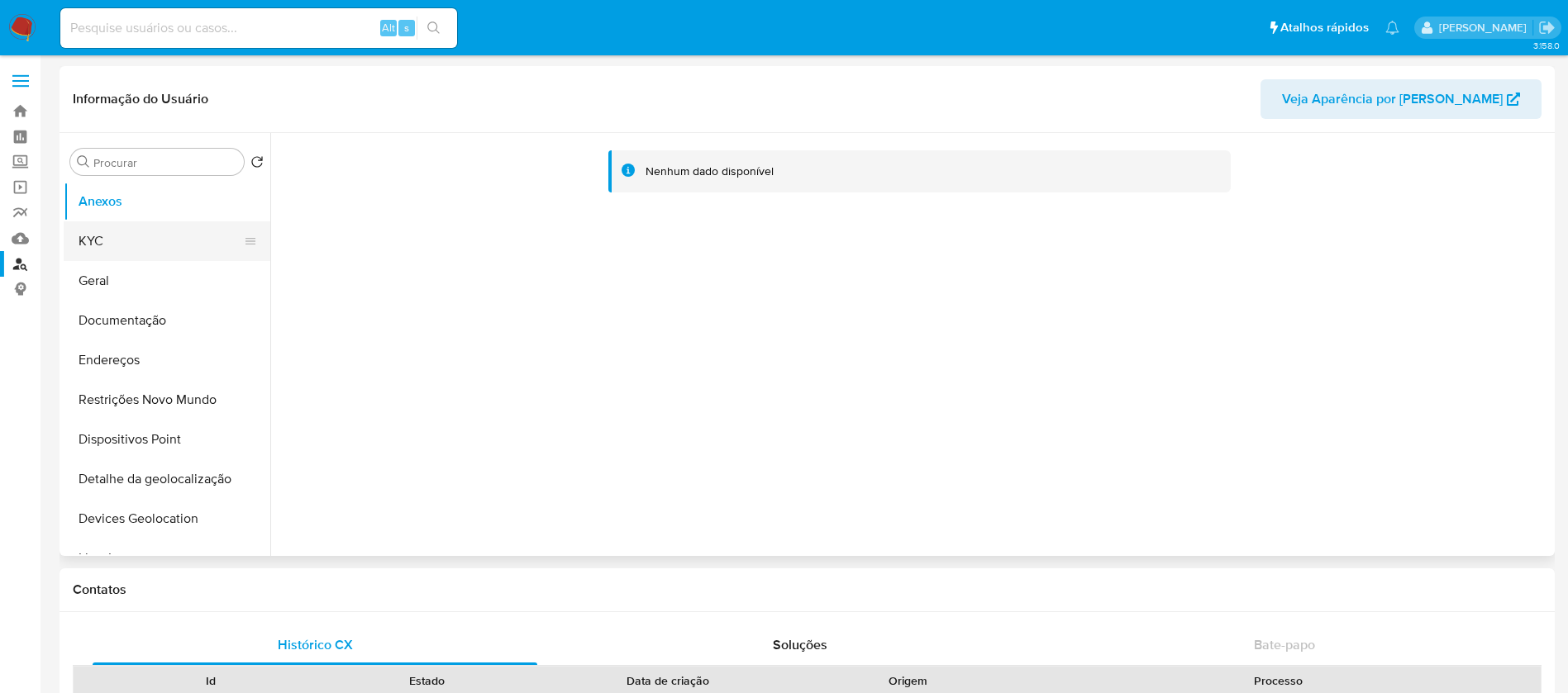
click at [110, 242] on button "KYC" at bounding box center [160, 241] width 193 height 39
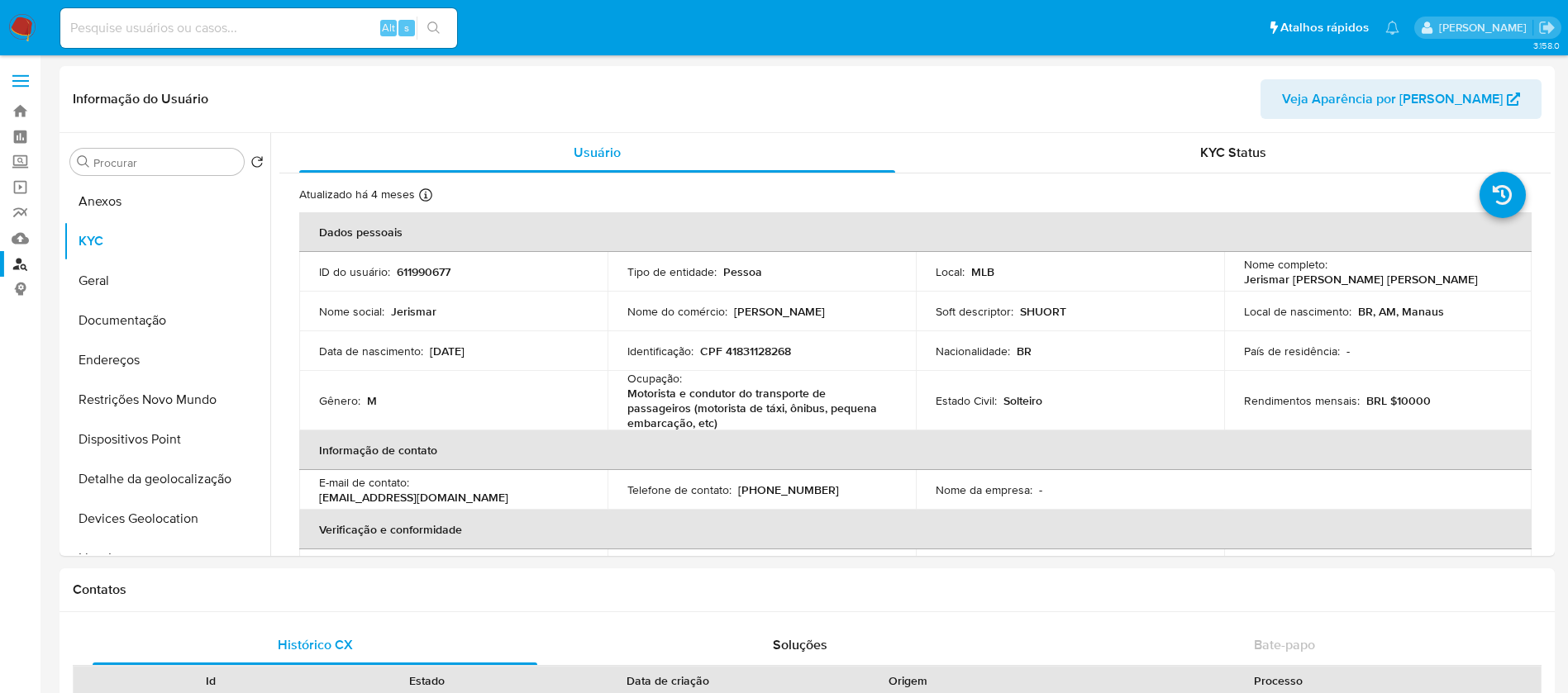
click at [191, 25] on input at bounding box center [259, 28] width 397 height 22
paste input "239795220"
type input "239795220"
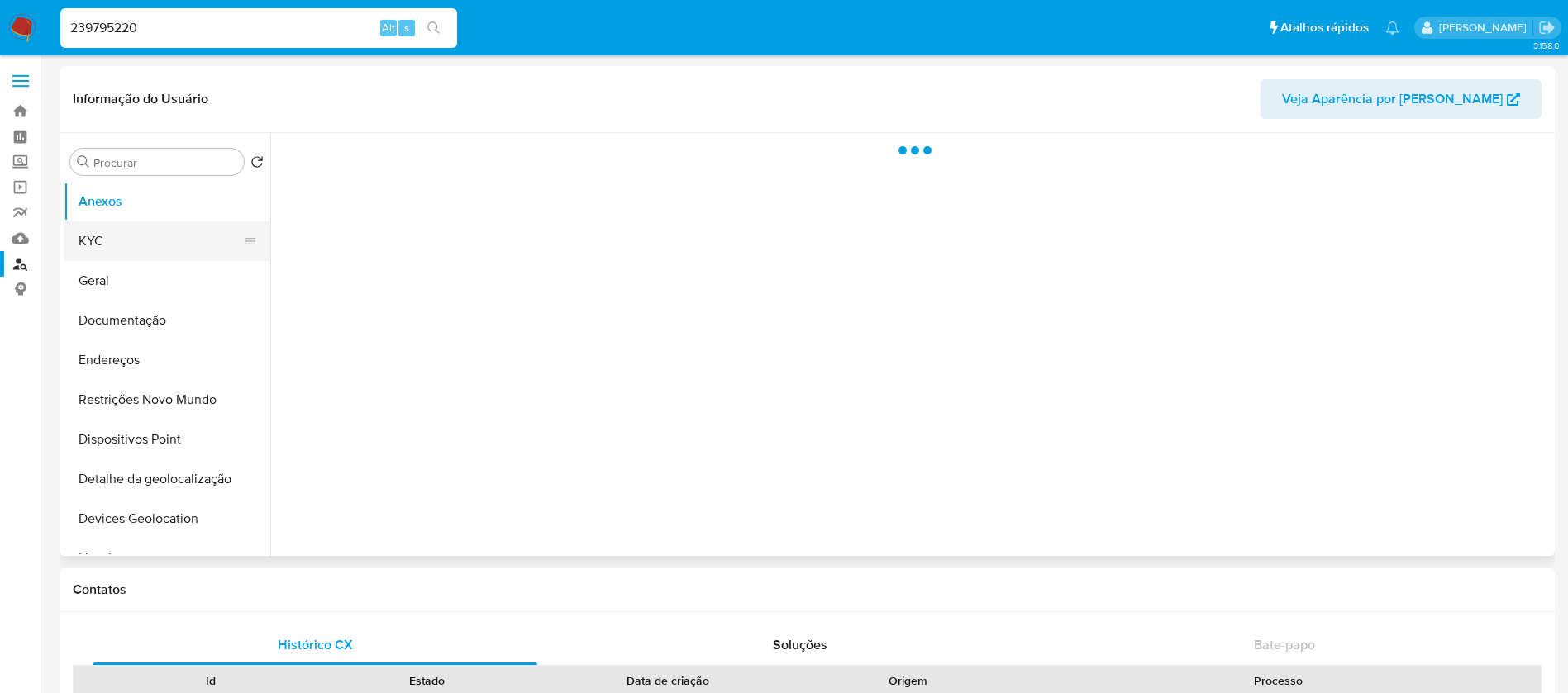
click at [130, 234] on button "KYC" at bounding box center [160, 241] width 193 height 39
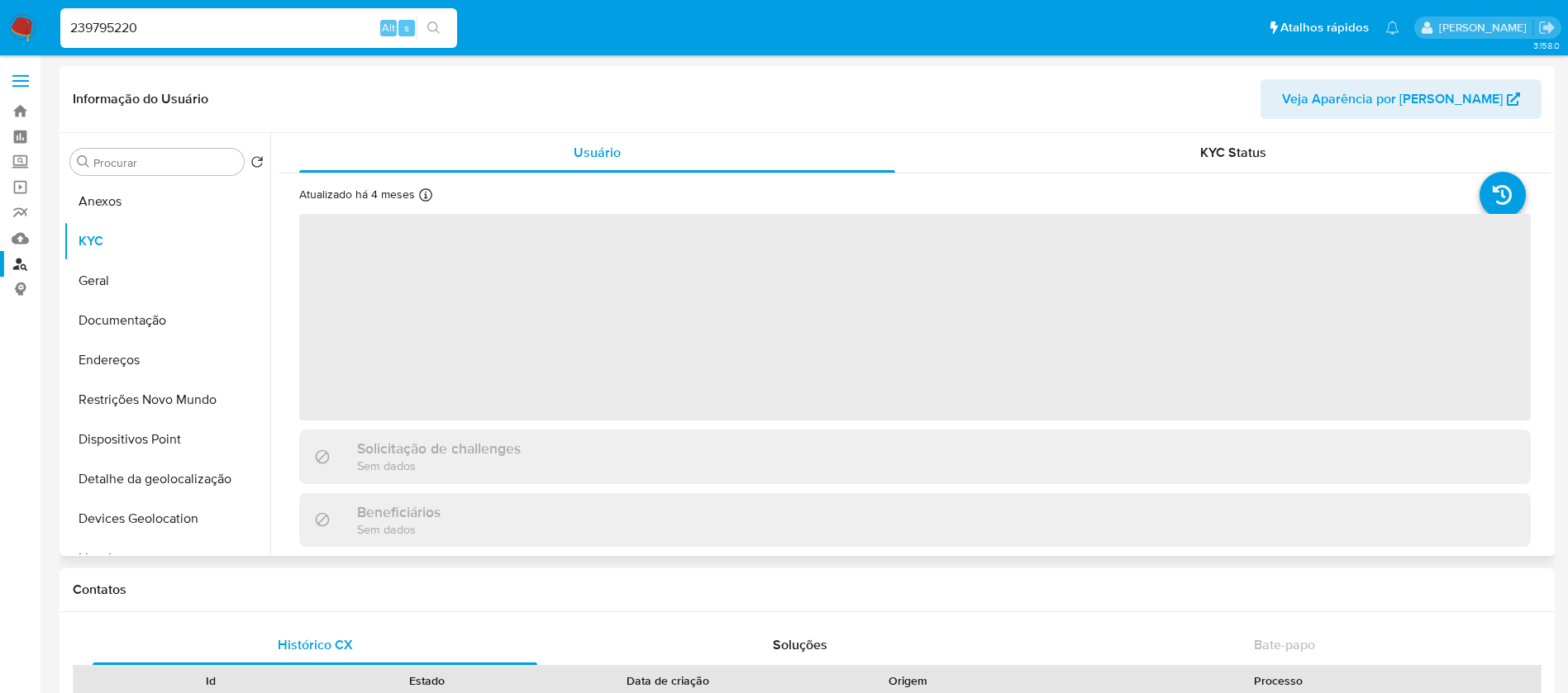
select select "10"
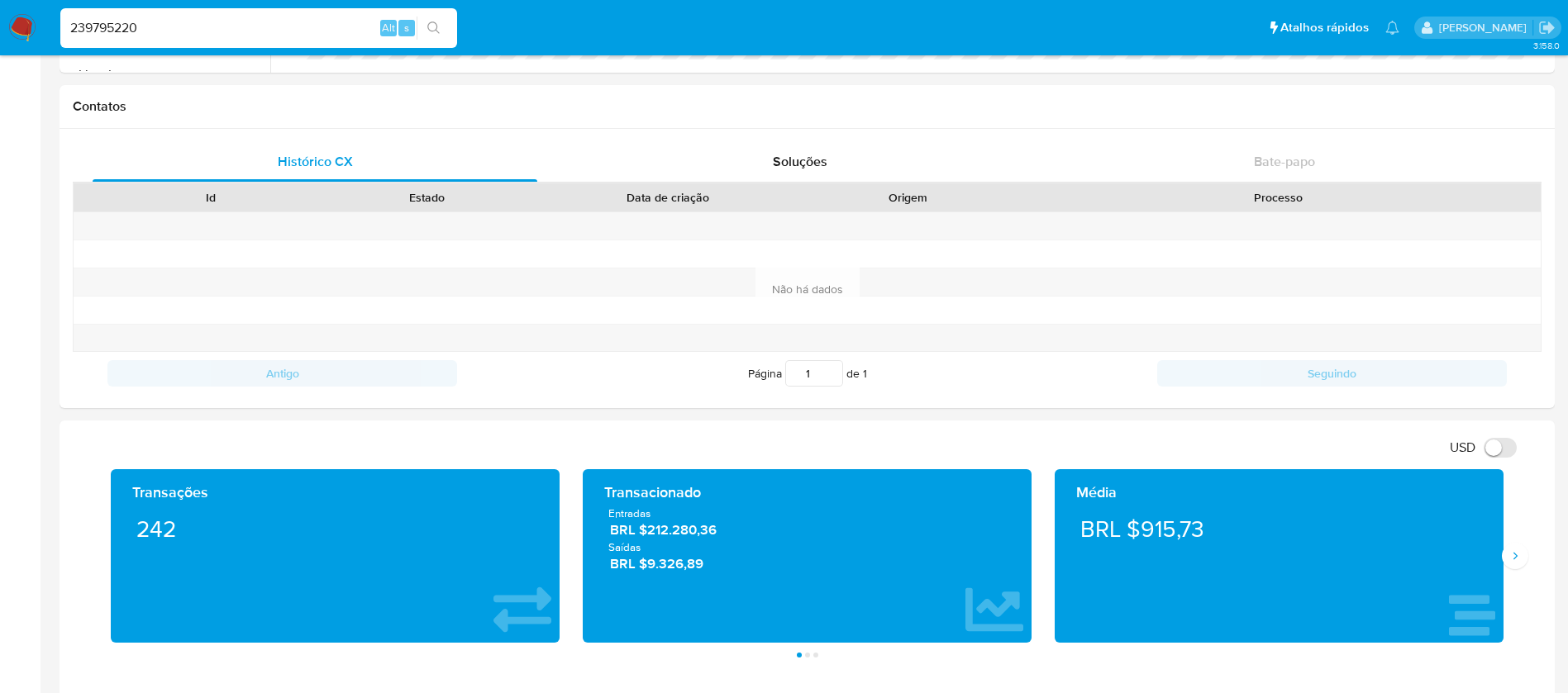
scroll to position [827, 0]
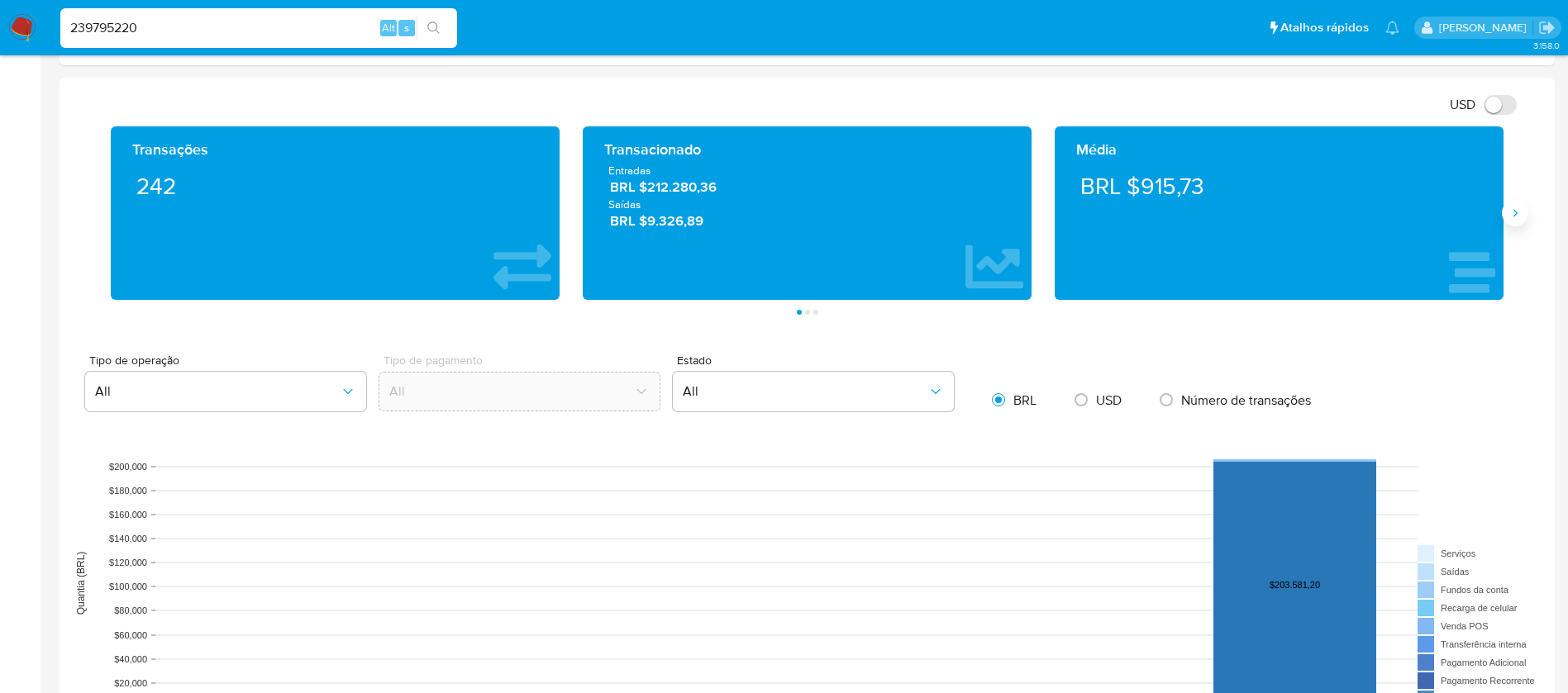
click at [1515, 223] on button "Siguiente" at bounding box center [1515, 213] width 26 height 26
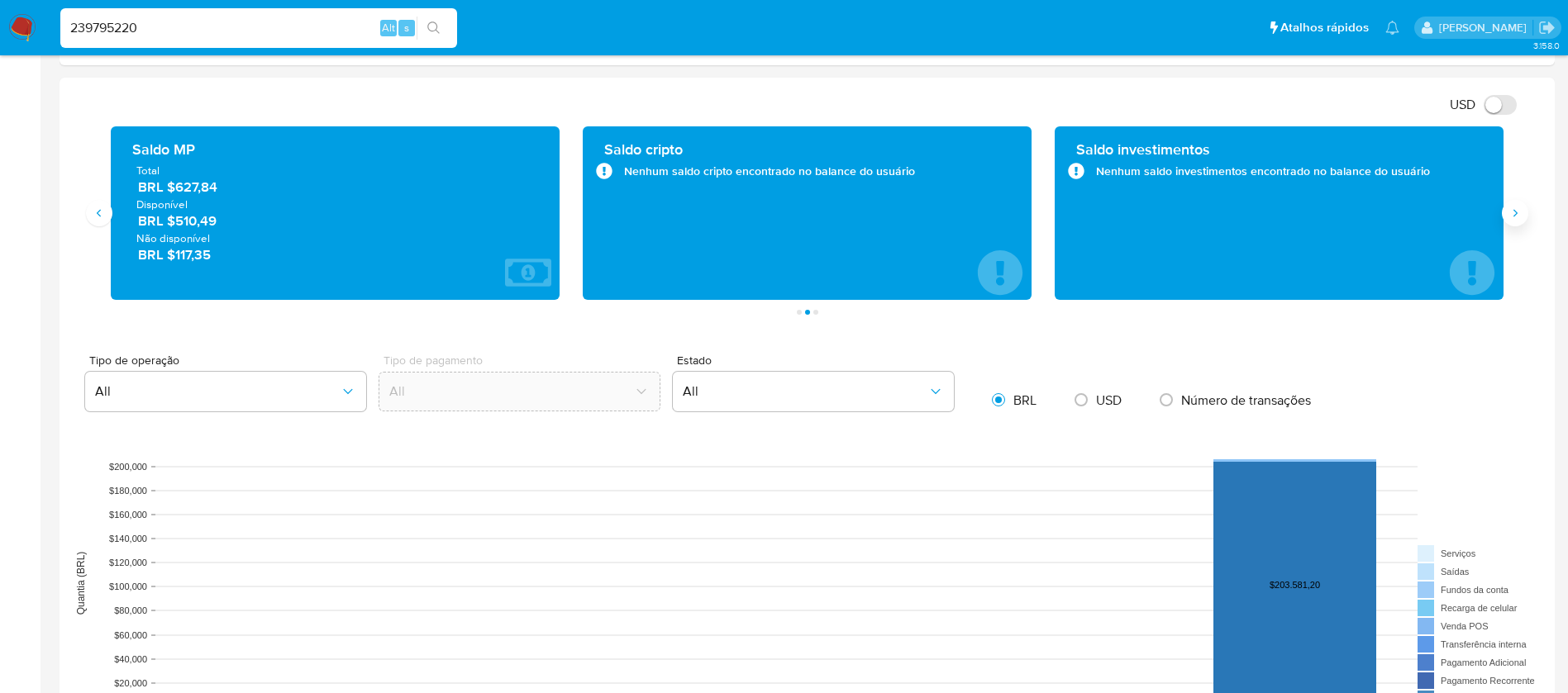
click at [1511, 218] on icon "Siguiente" at bounding box center [1515, 213] width 13 height 13
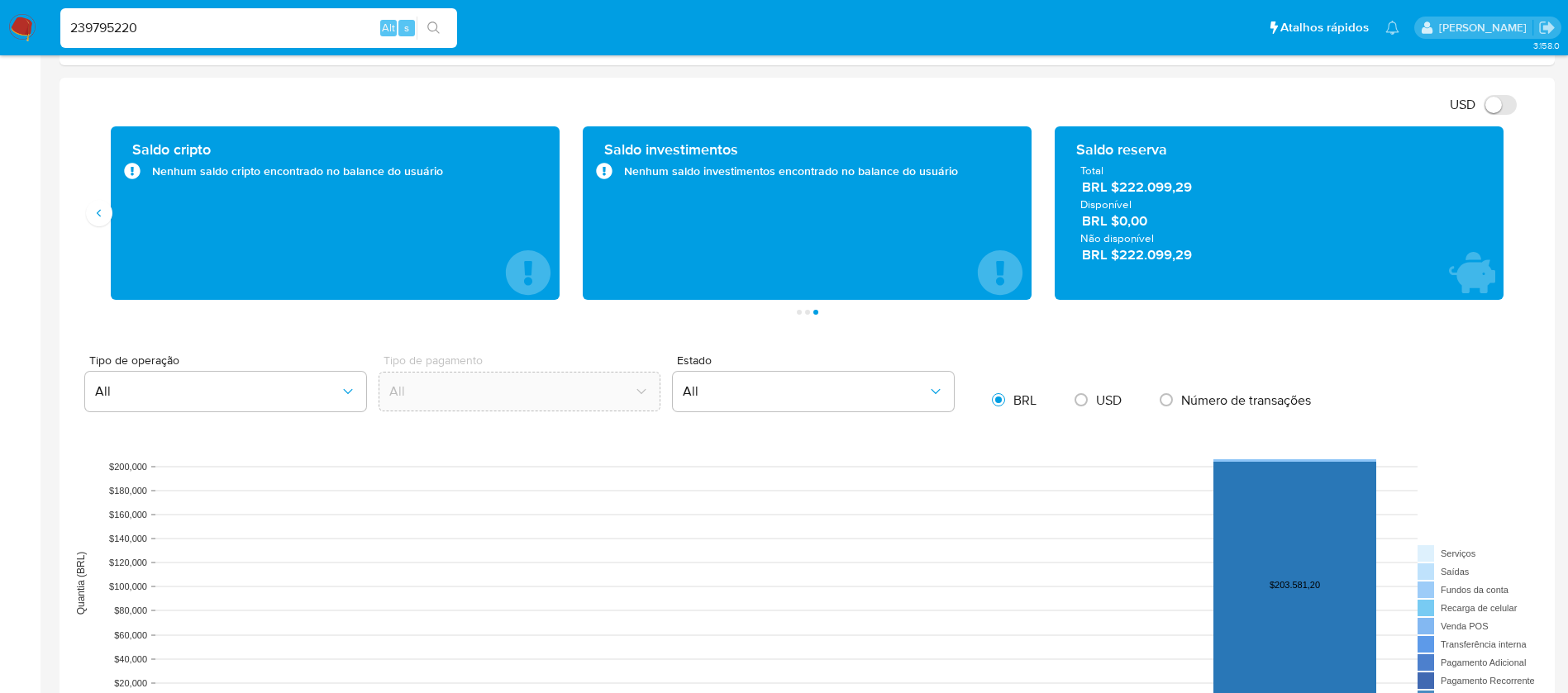
click at [1311, 166] on span "Total" at bounding box center [1279, 170] width 398 height 15
click at [1305, 251] on span "BRL $222.099,29" at bounding box center [1280, 254] width 396 height 19
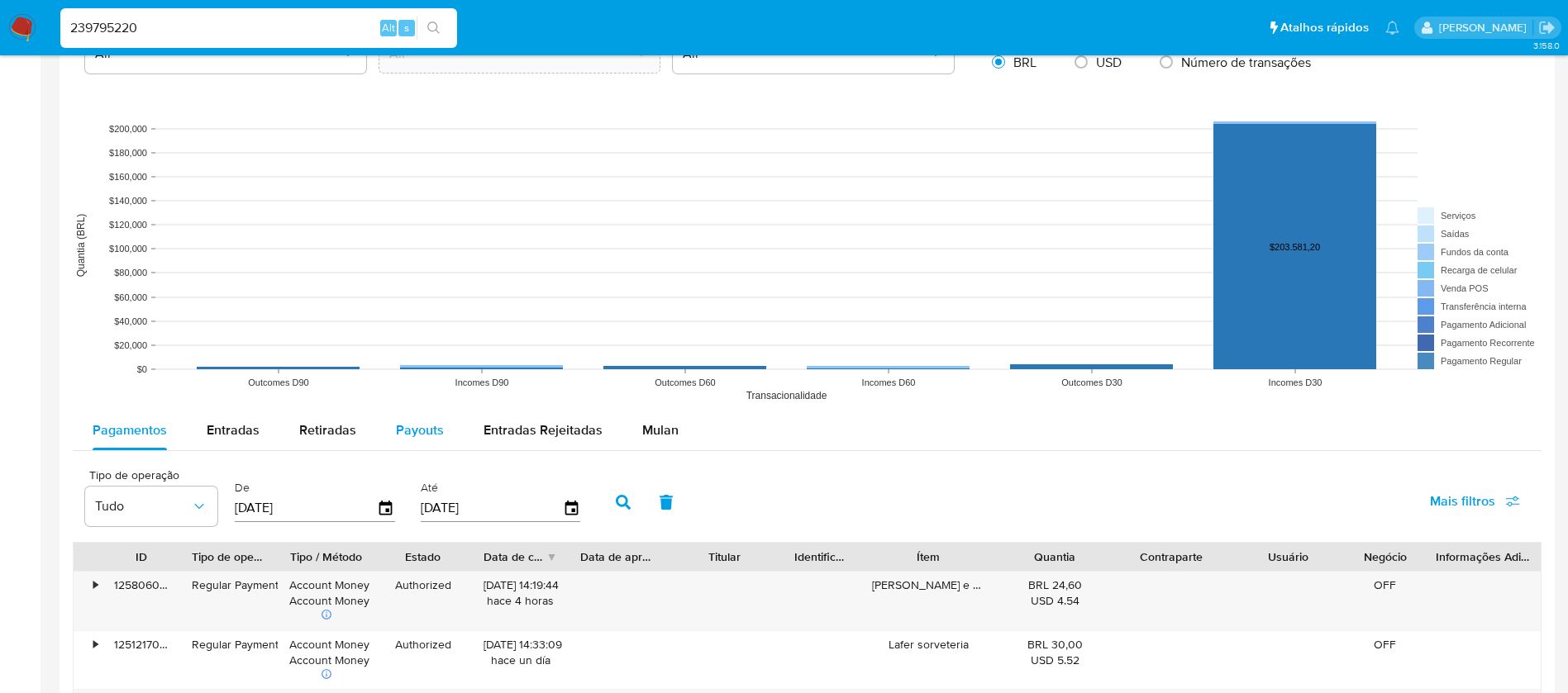
scroll to position [1157, 0]
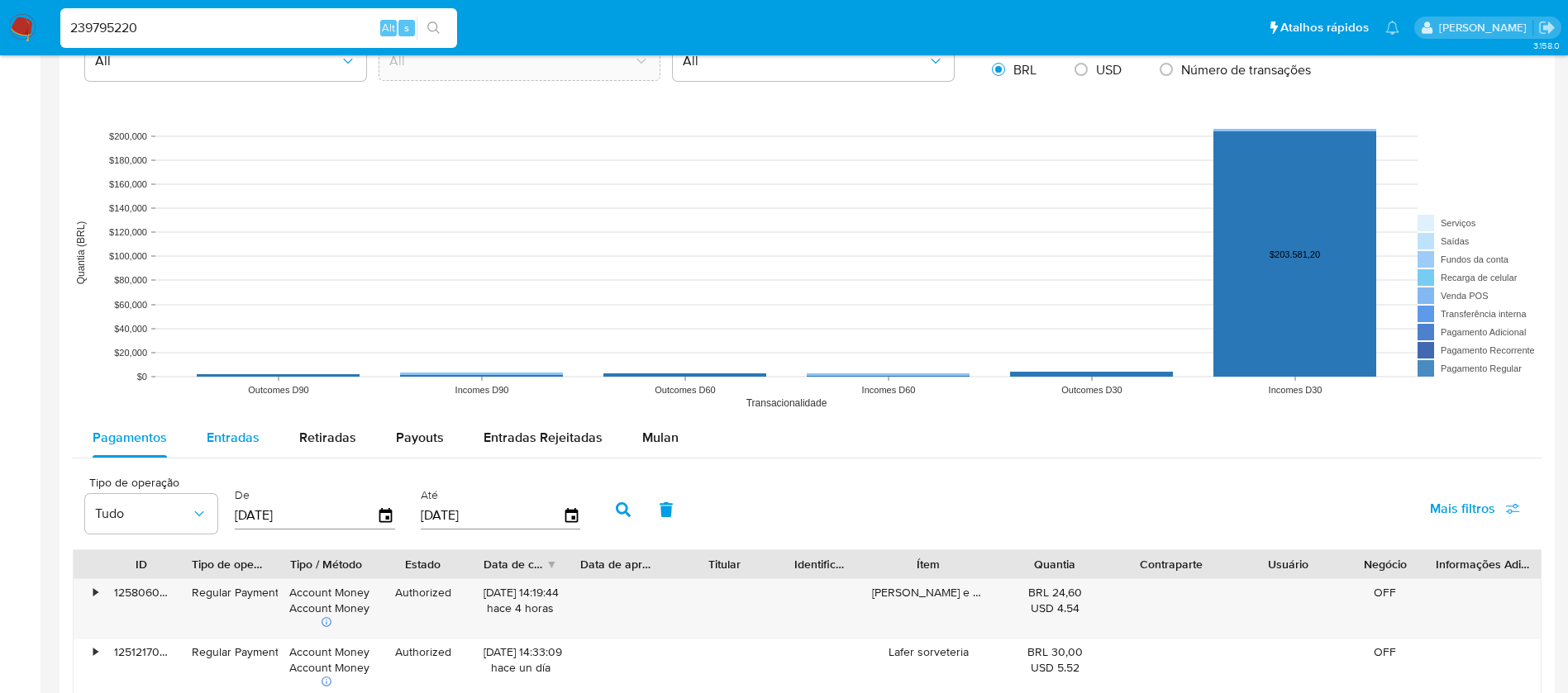
click at [234, 439] on span "Entradas" at bounding box center [233, 437] width 53 height 19
select select "10"
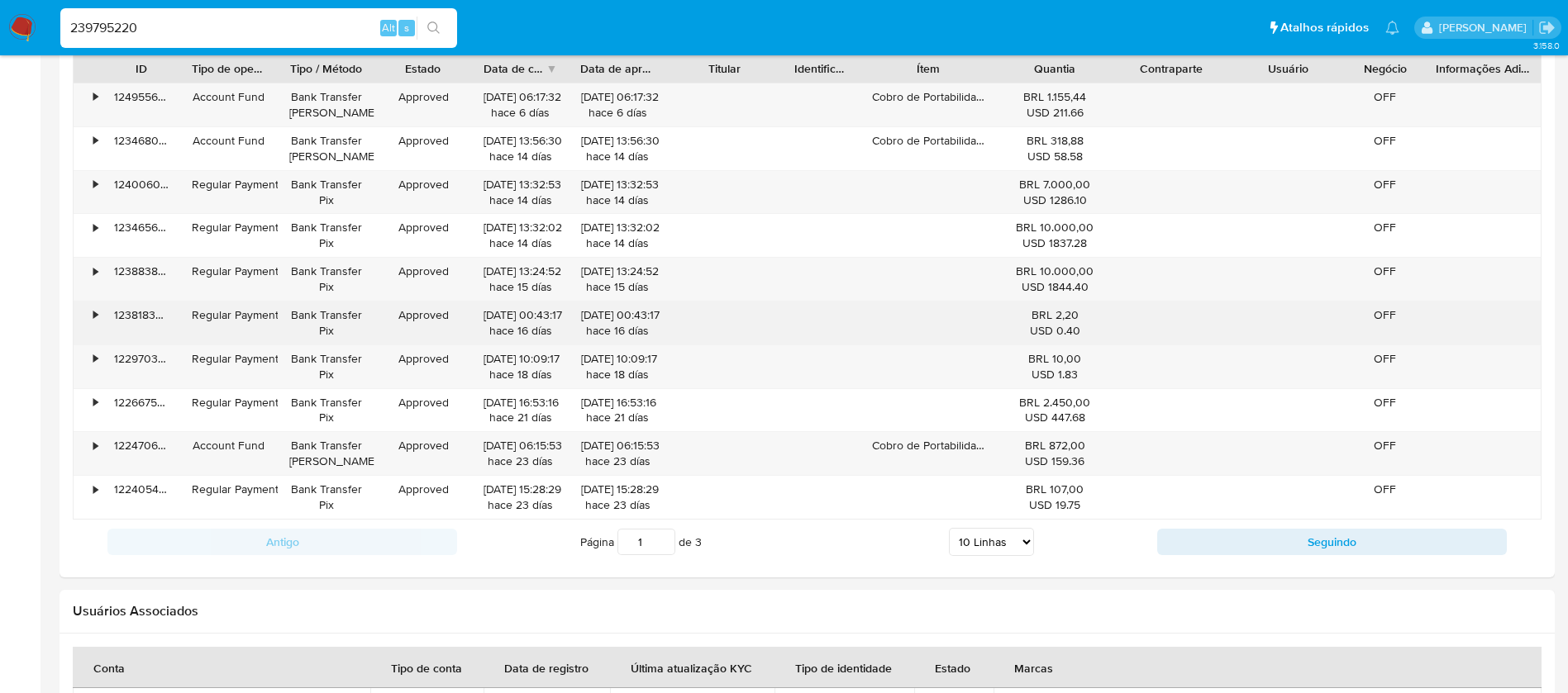
scroll to position [1487, 0]
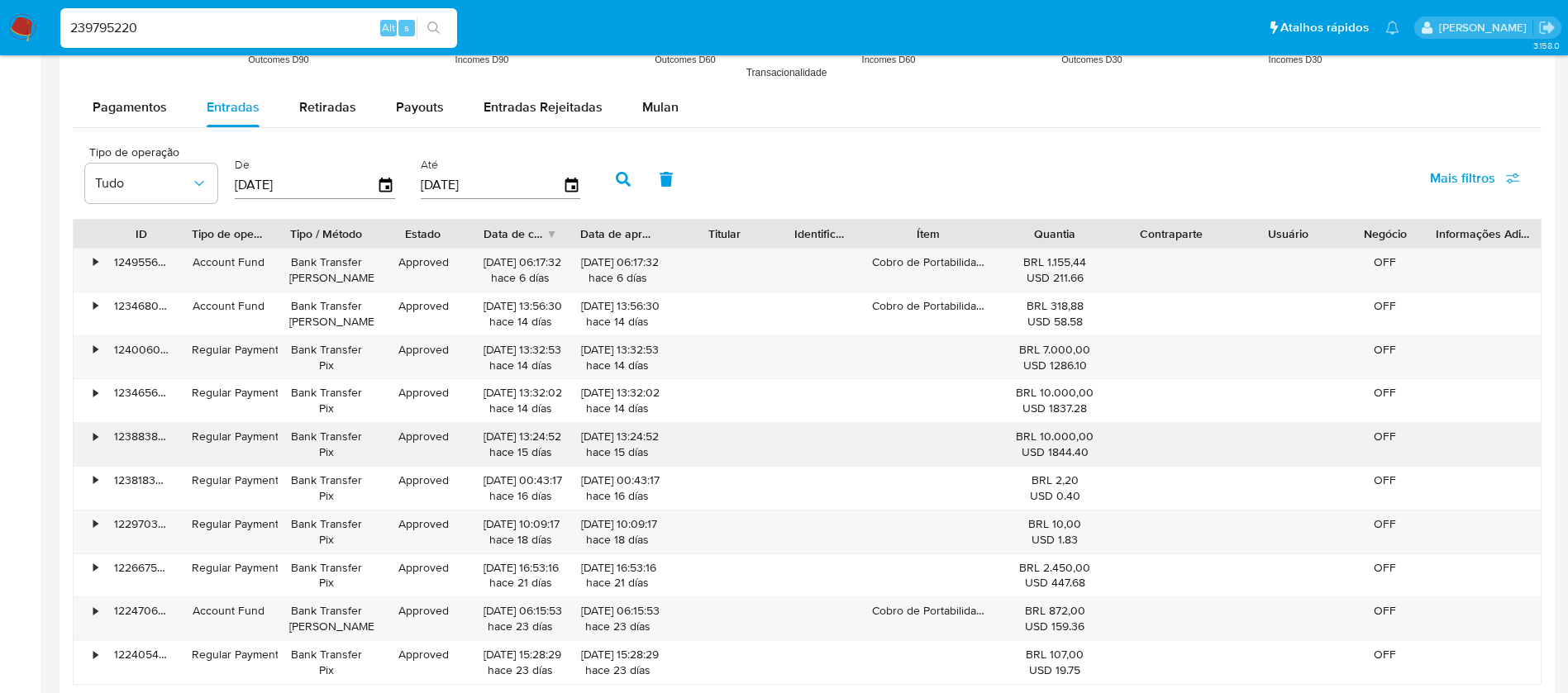
click at [94, 437] on div "•" at bounding box center [95, 436] width 4 height 15
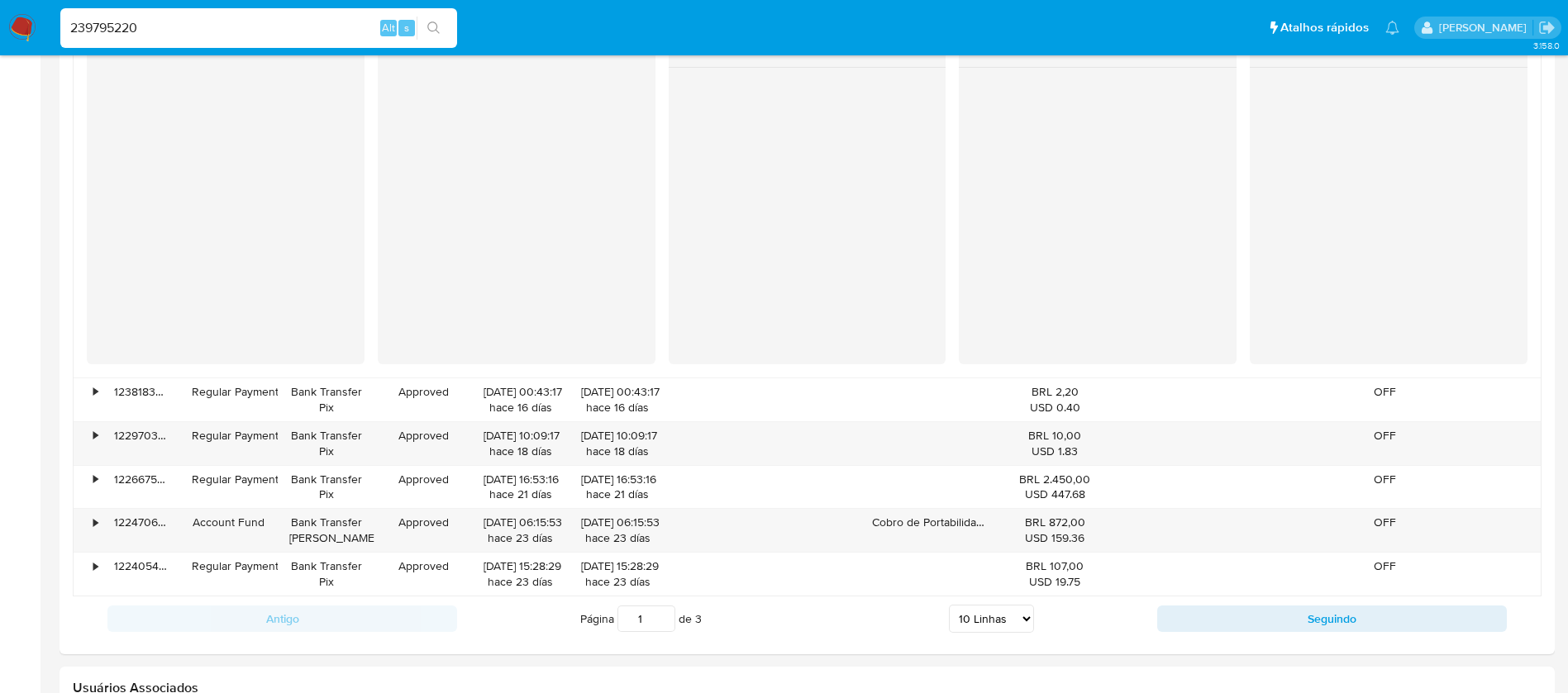
scroll to position [1984, 0]
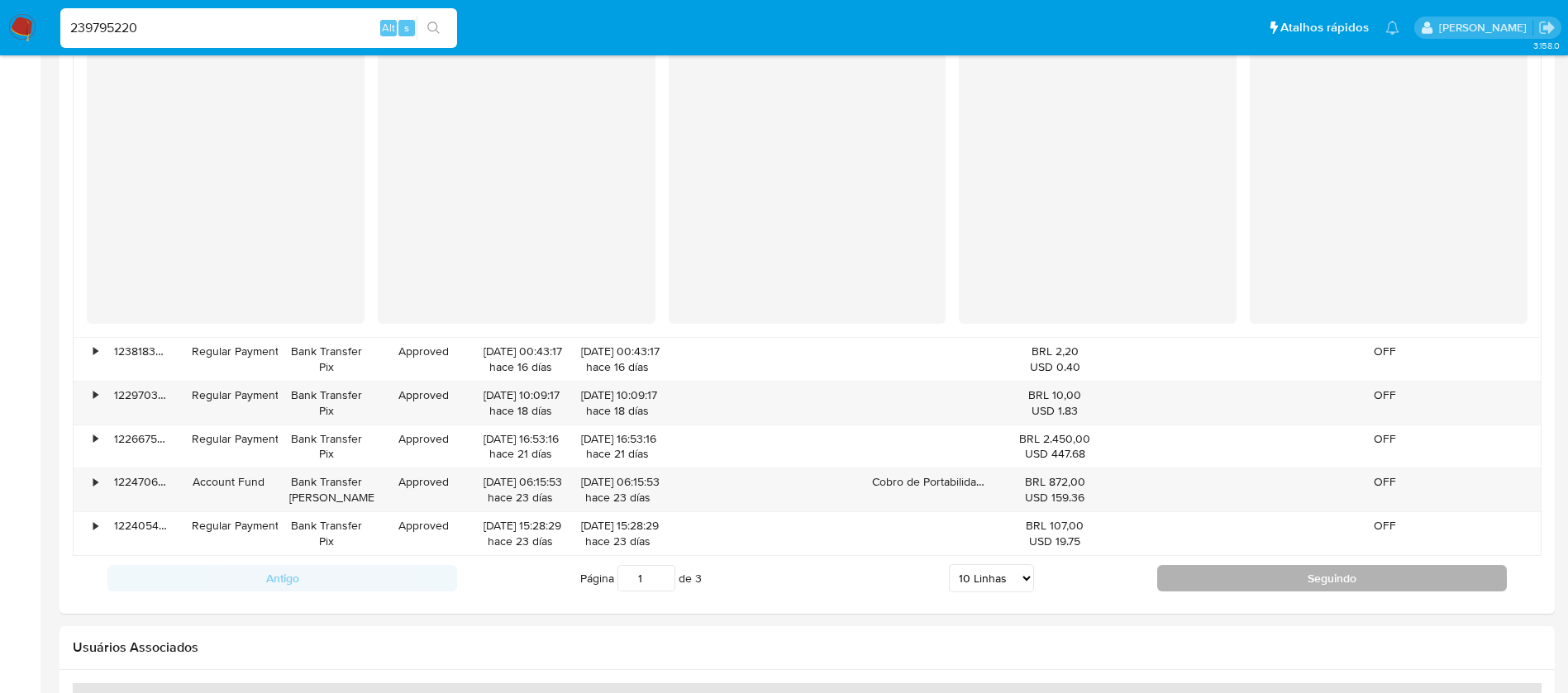
click at [1224, 583] on button "Seguindo" at bounding box center [1332, 578] width 349 height 26
type input "2"
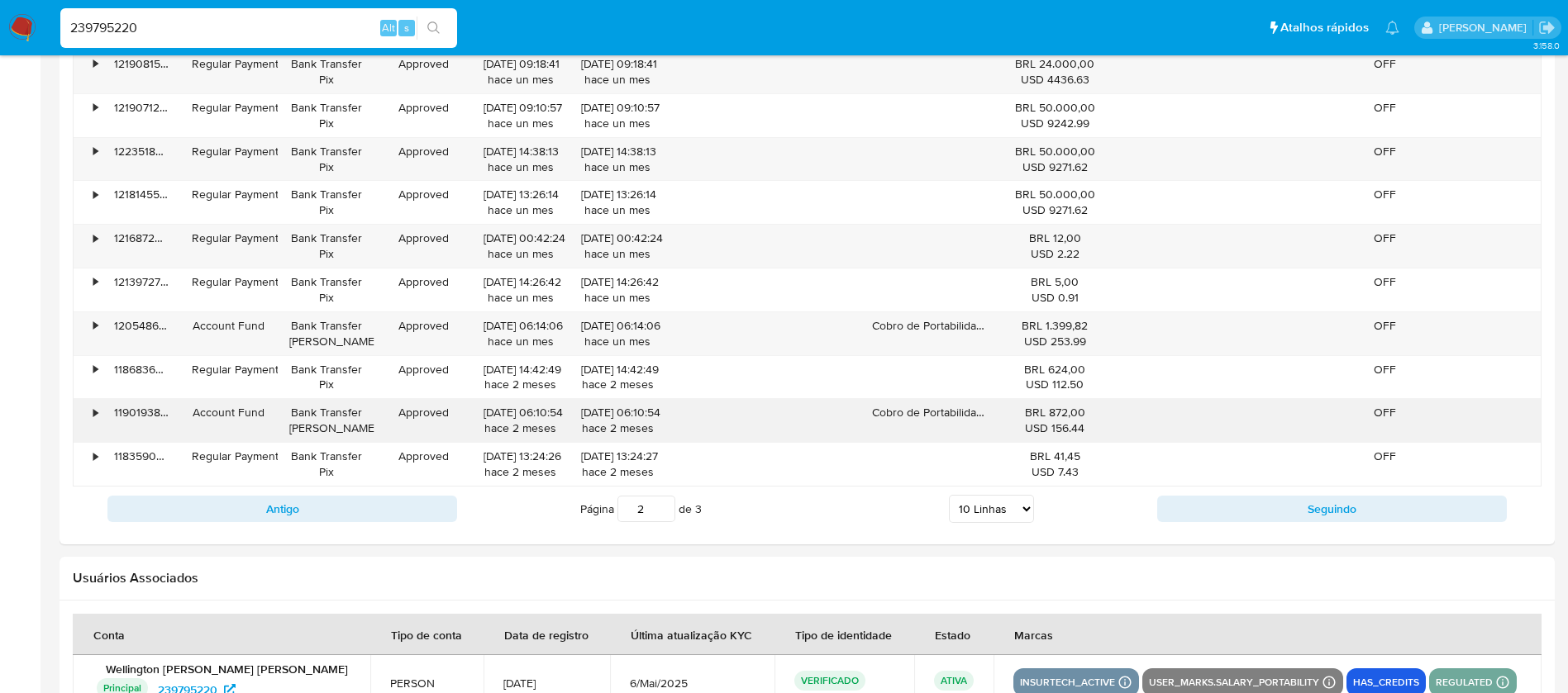
scroll to position [1521, 0]
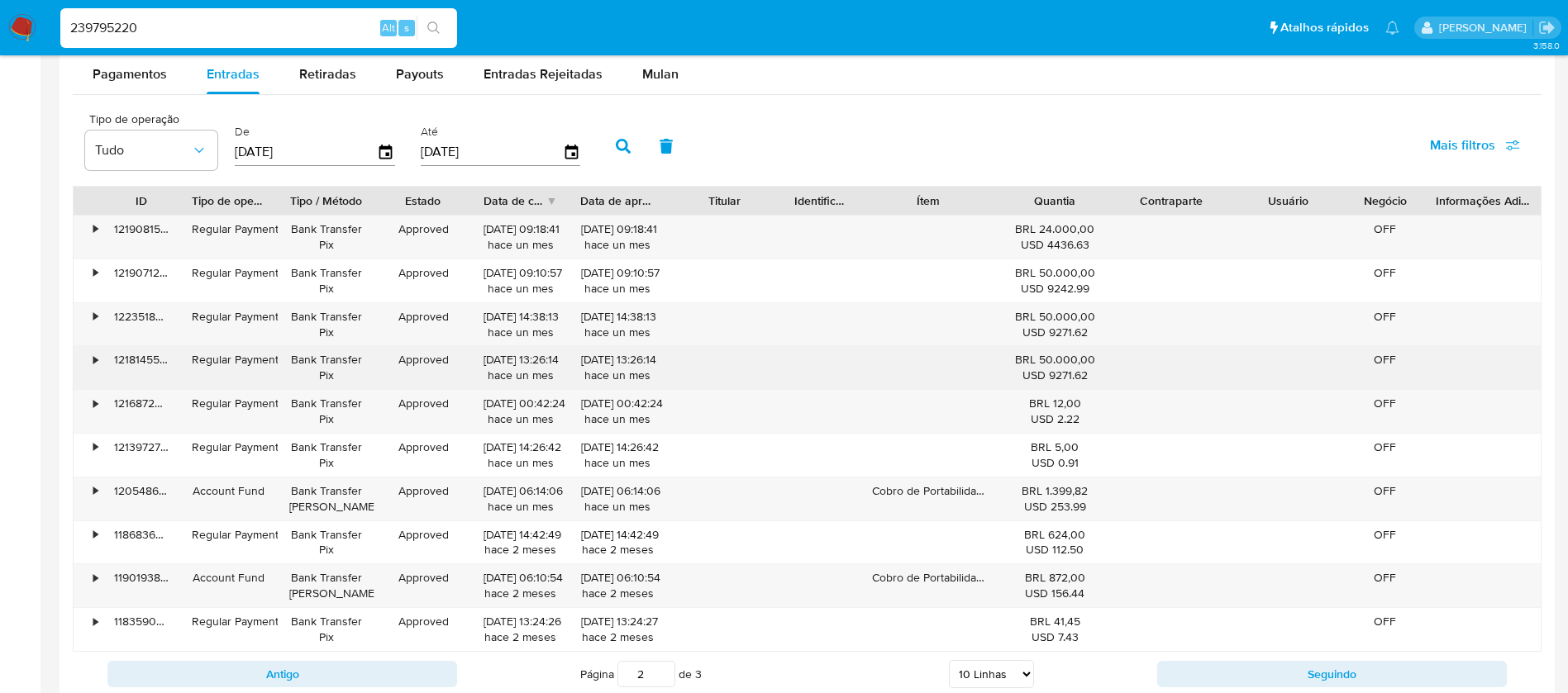
click at [93, 356] on div "•" at bounding box center [95, 359] width 4 height 15
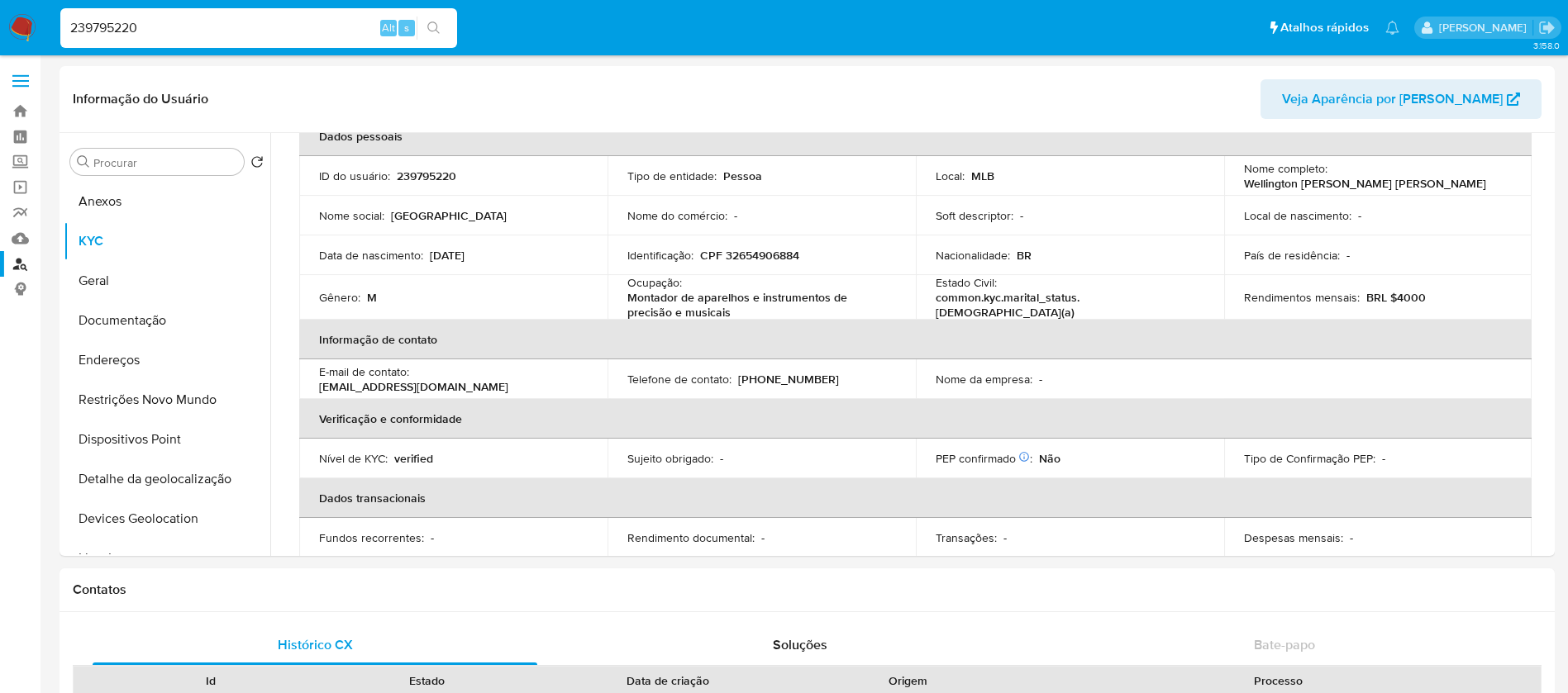
scroll to position [0, 0]
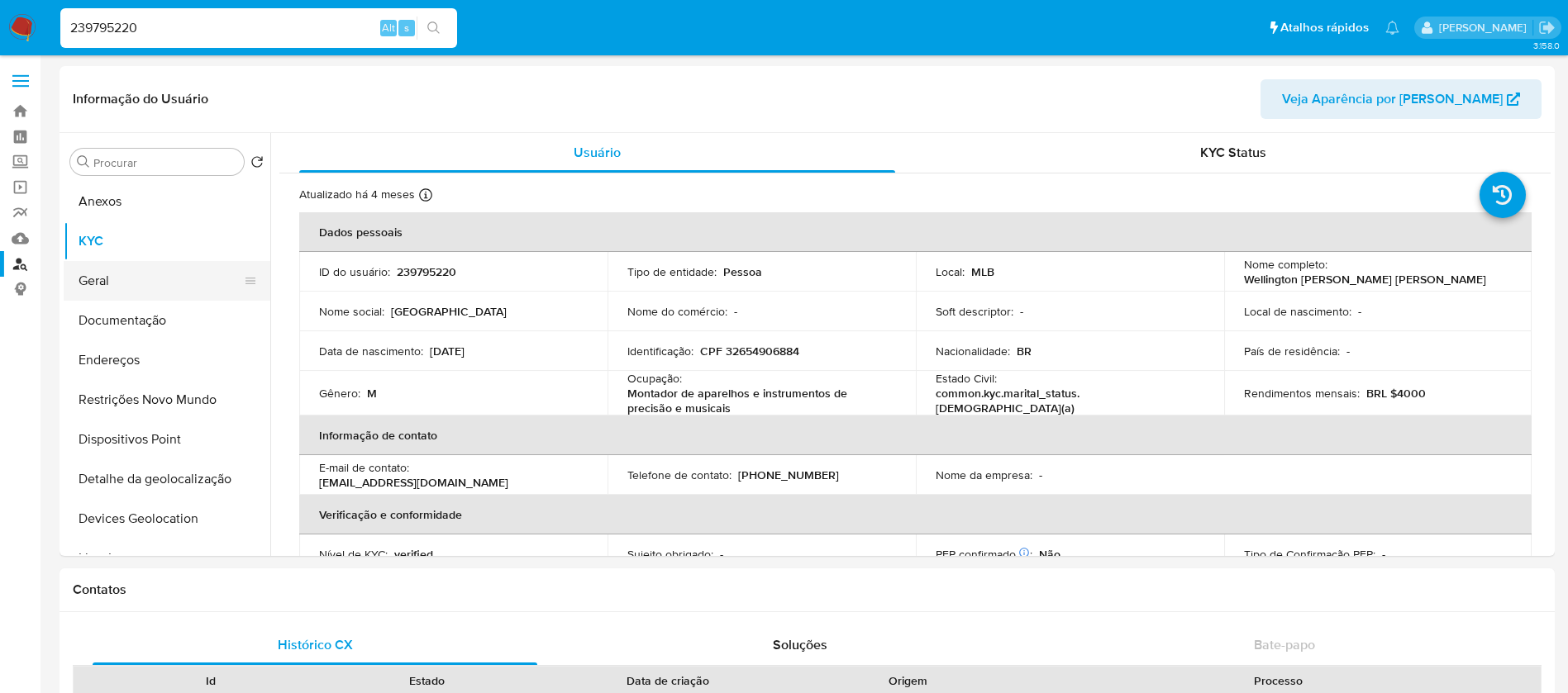
click at [97, 292] on button "Geral" at bounding box center [160, 281] width 193 height 39
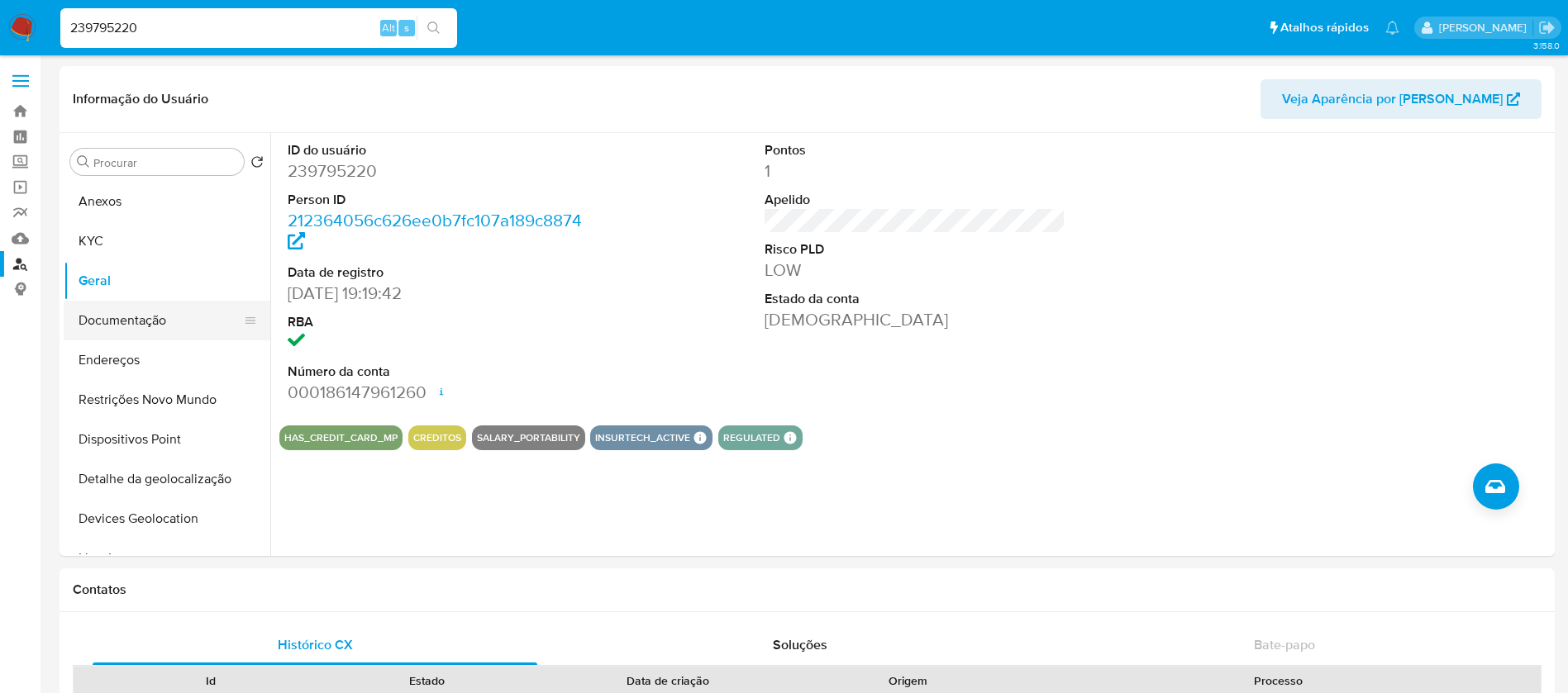
click at [100, 321] on button "Documentação" at bounding box center [160, 320] width 193 height 39
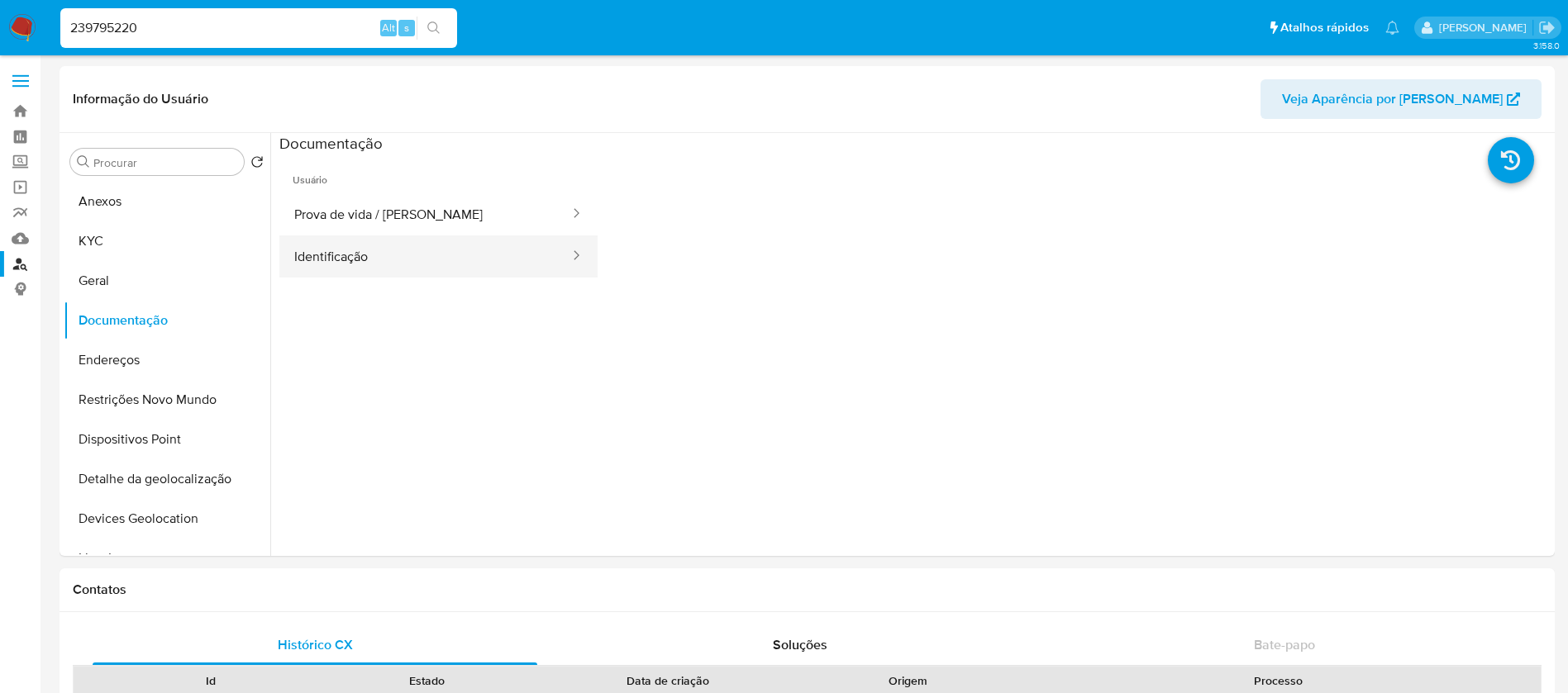
click at [305, 269] on button "Identificação" at bounding box center [425, 256] width 292 height 42
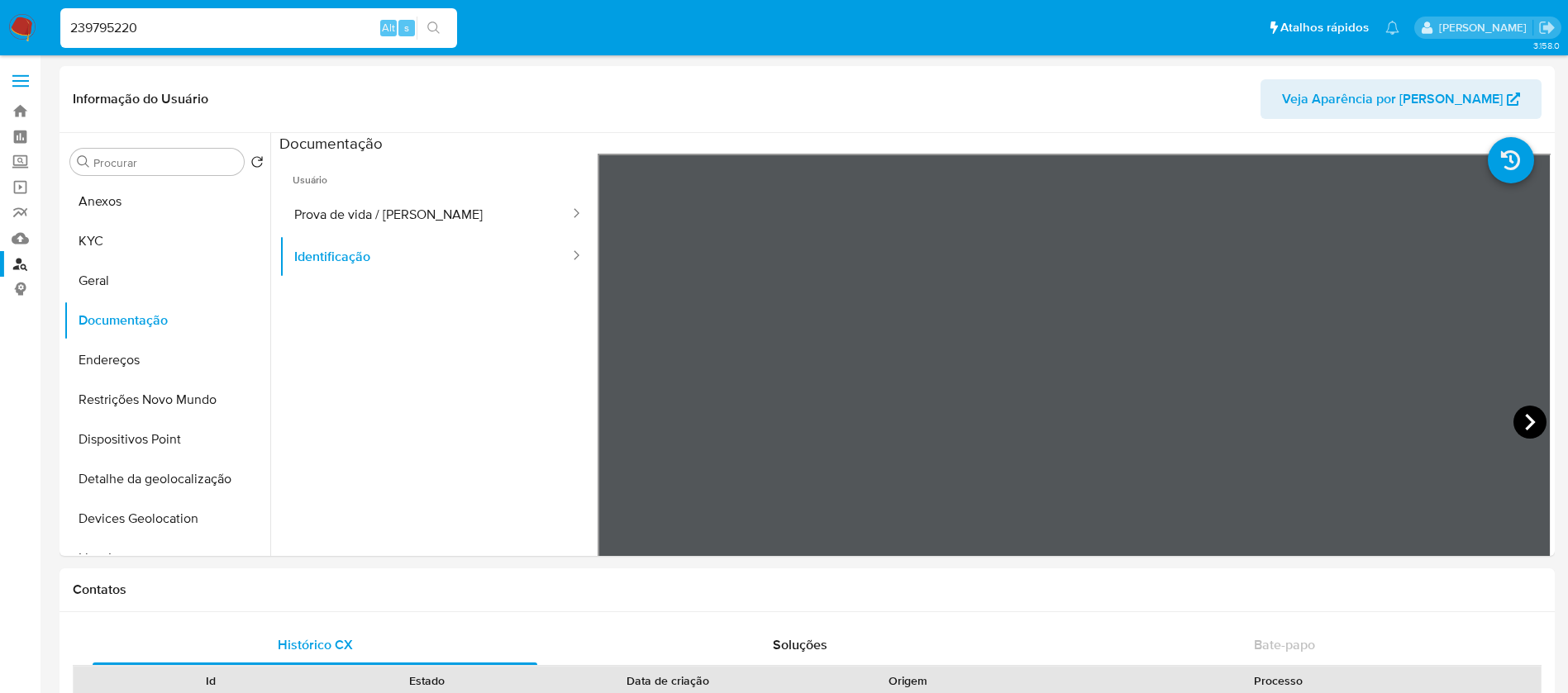
click at [1524, 428] on icon at bounding box center [1530, 422] width 33 height 33
click at [330, 222] on button "Prova de vida / [PERSON_NAME]" at bounding box center [425, 214] width 292 height 42
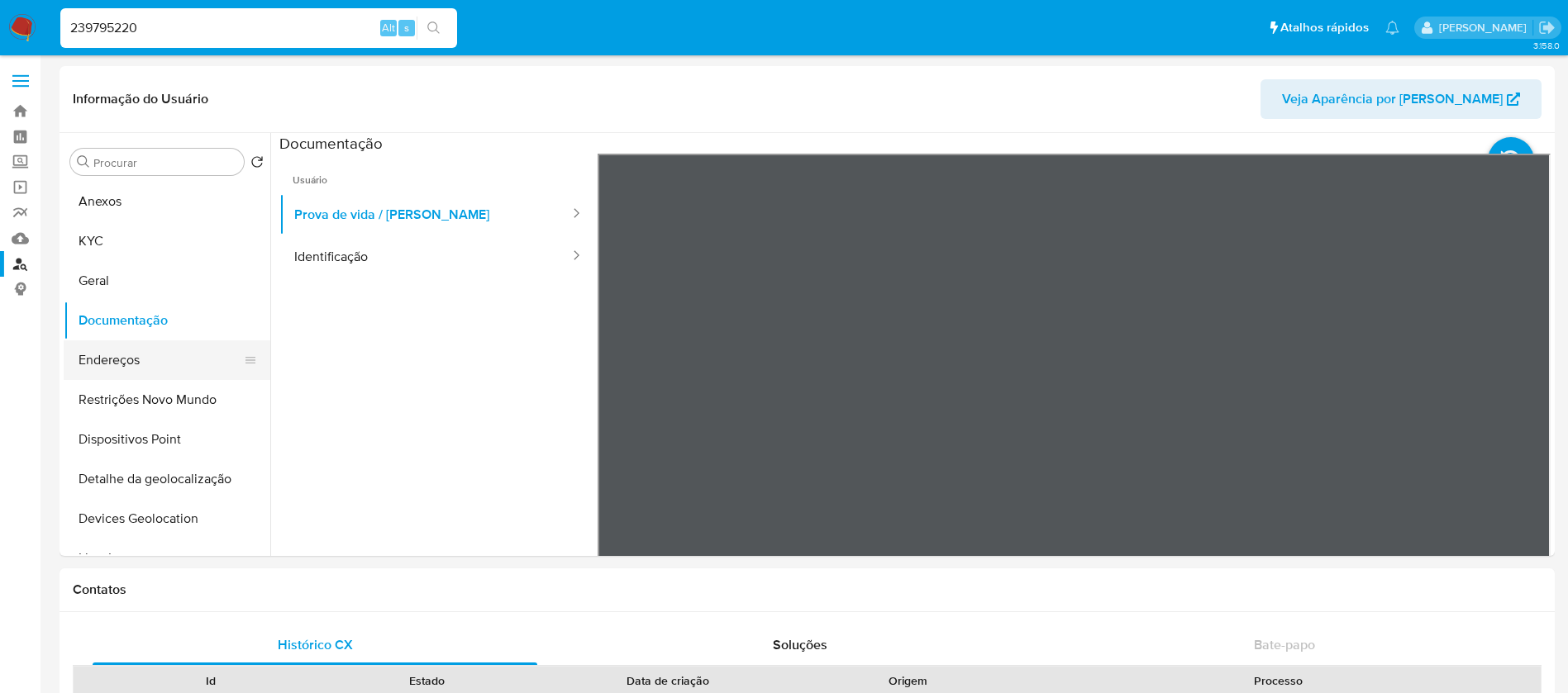
click at [110, 368] on button "Endereços" at bounding box center [160, 360] width 193 height 39
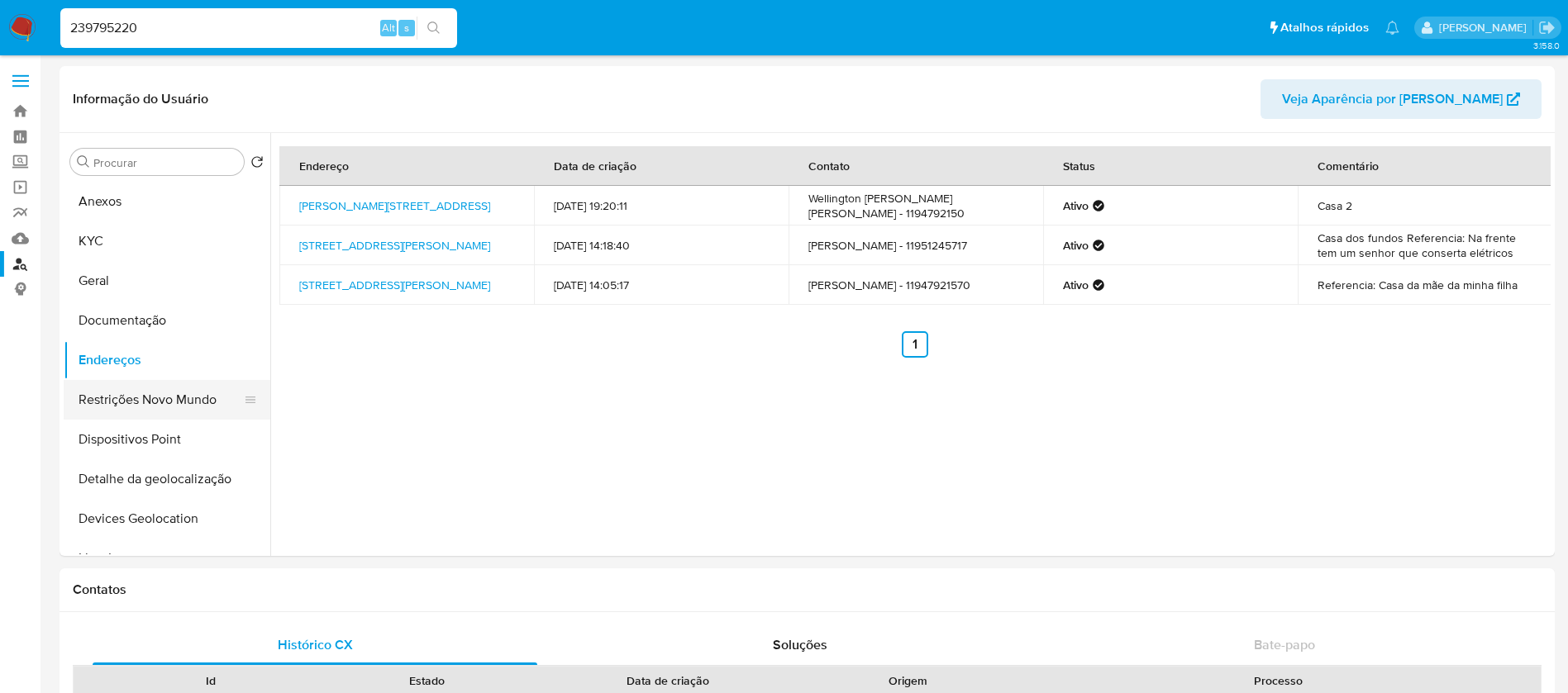
click at [125, 394] on button "Restrições Novo Mundo" at bounding box center [160, 399] width 193 height 39
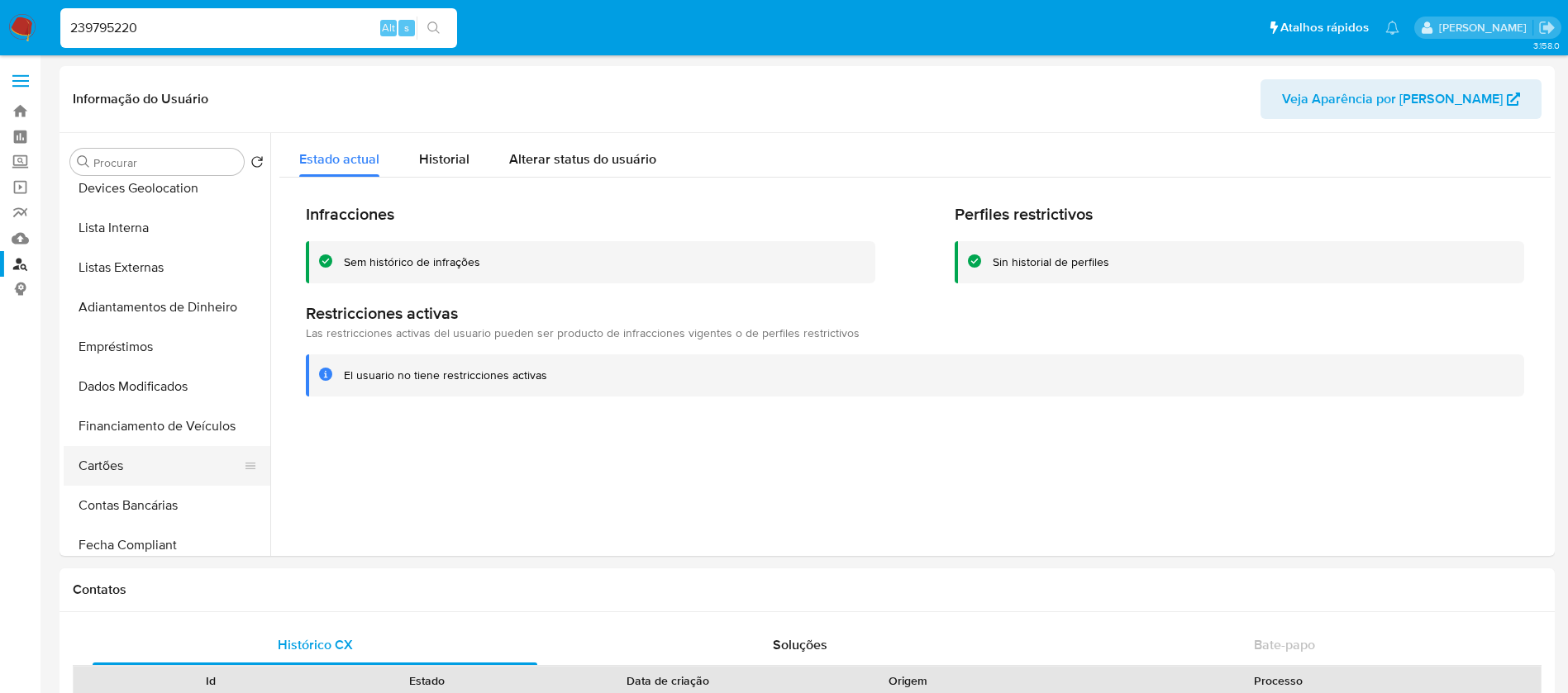
scroll to position [496, 0]
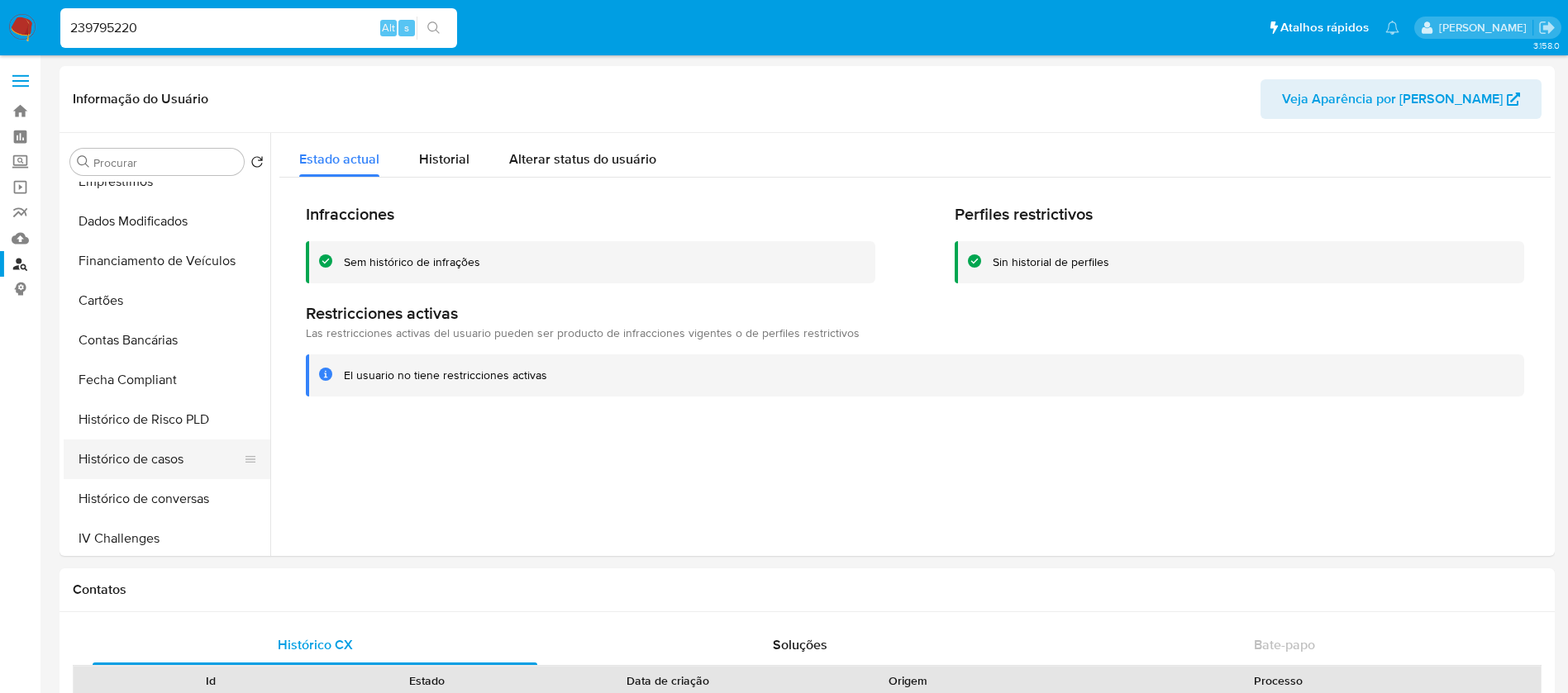
click at [110, 461] on button "Histórico de casos" at bounding box center [160, 460] width 193 height 39
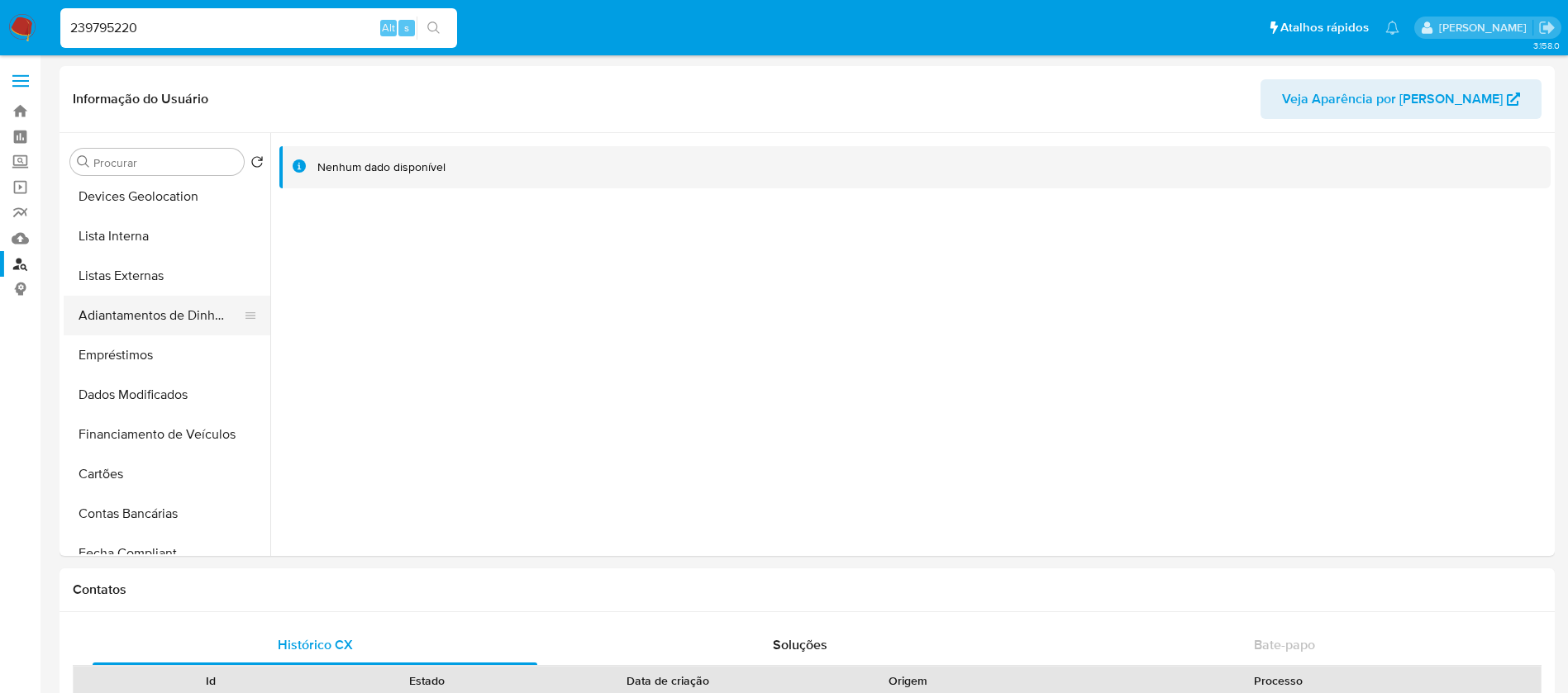
scroll to position [0, 0]
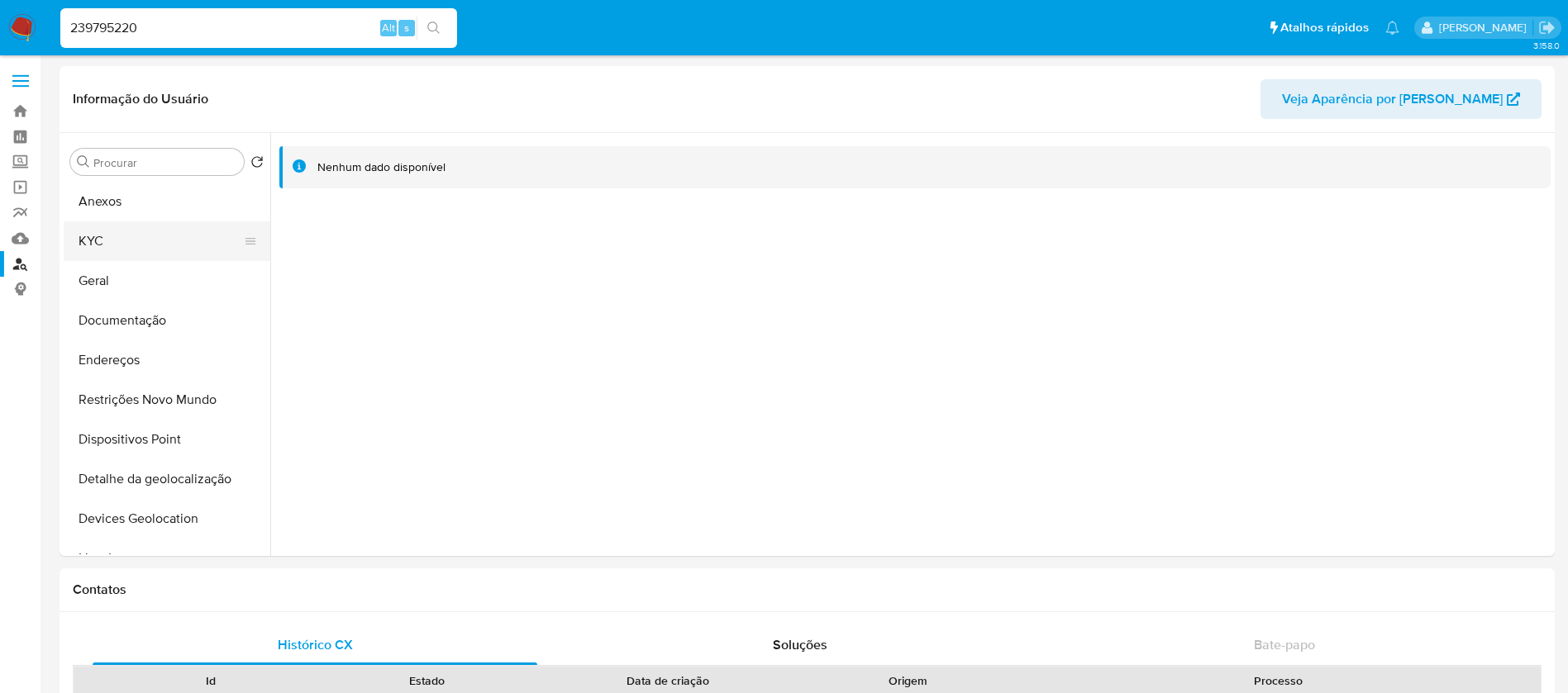
click at [105, 250] on button "KYC" at bounding box center [160, 241] width 193 height 39
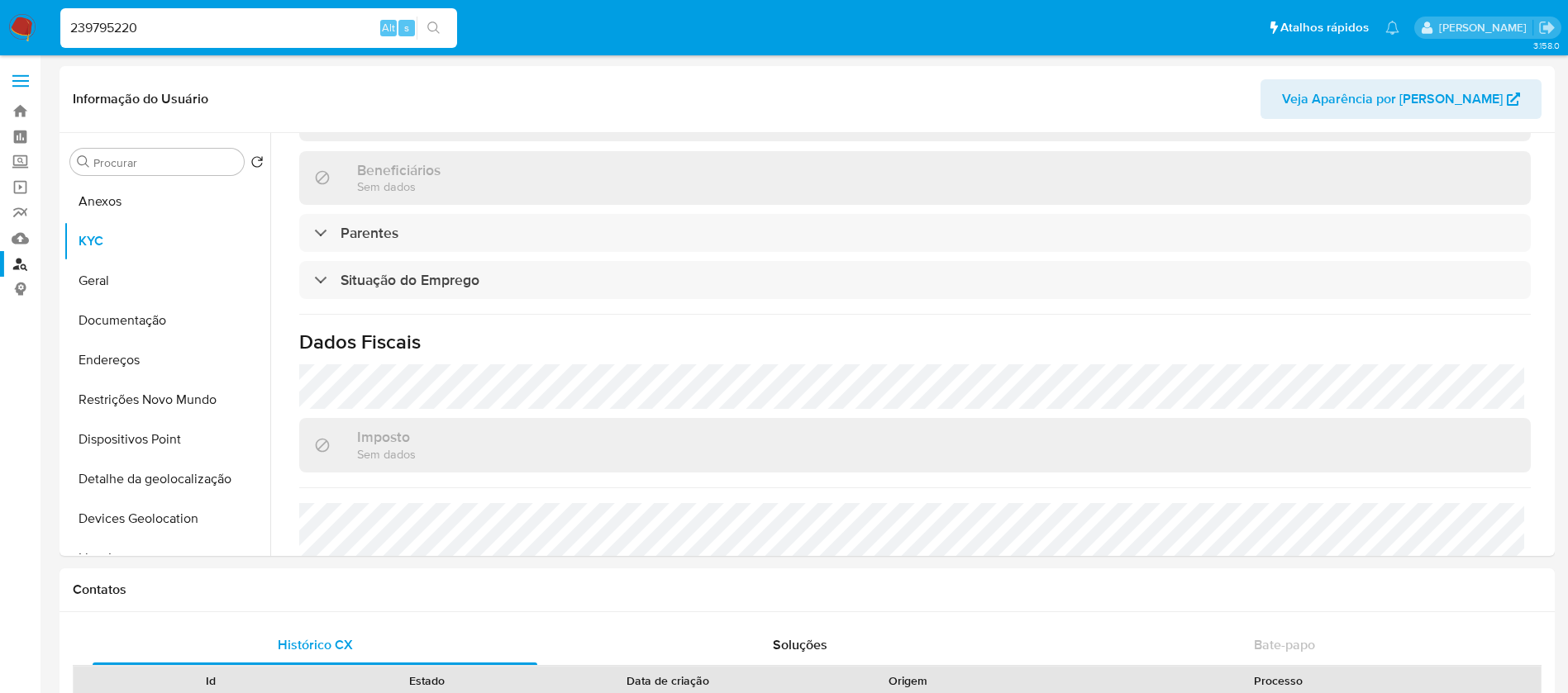
scroll to position [709, 0]
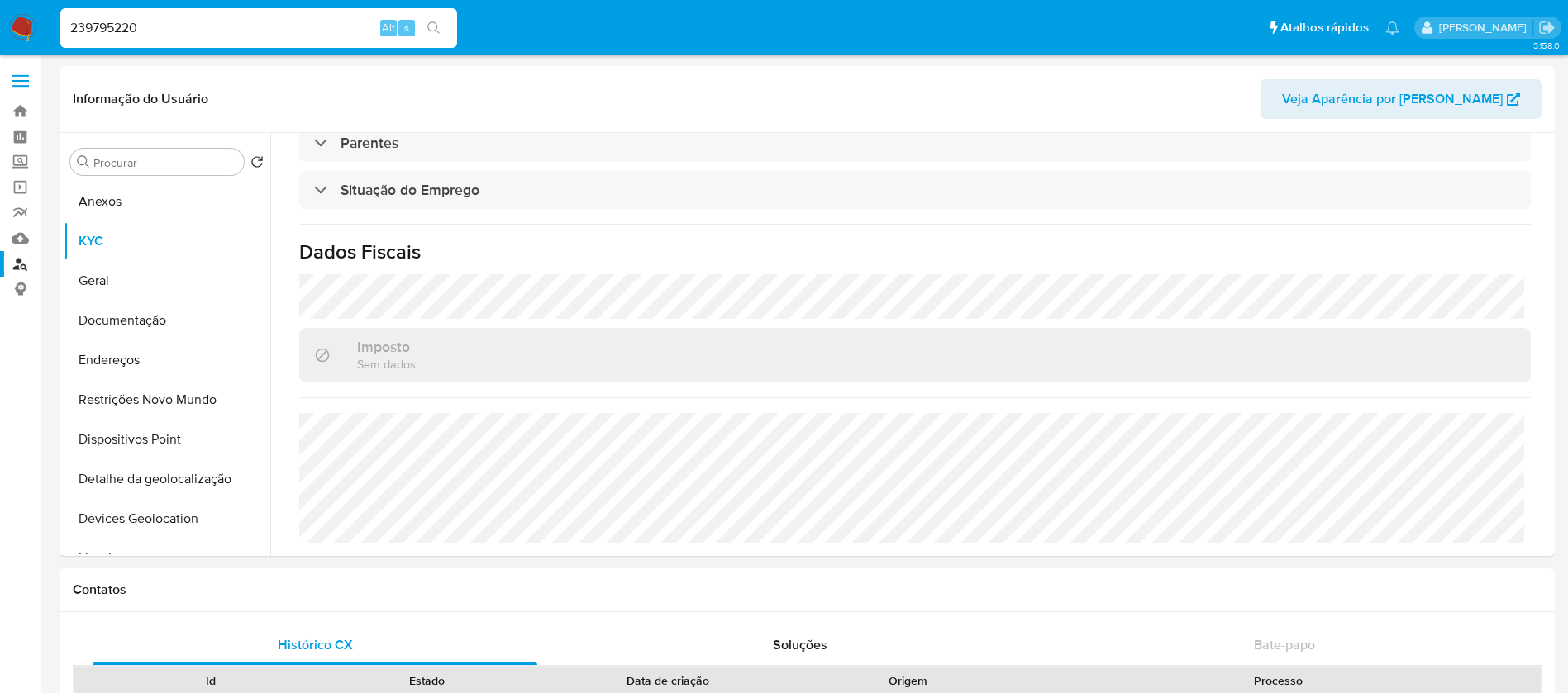
click at [233, 26] on input "239795220" at bounding box center [259, 28] width 397 height 22
paste input "611990677"
type input "611990677"
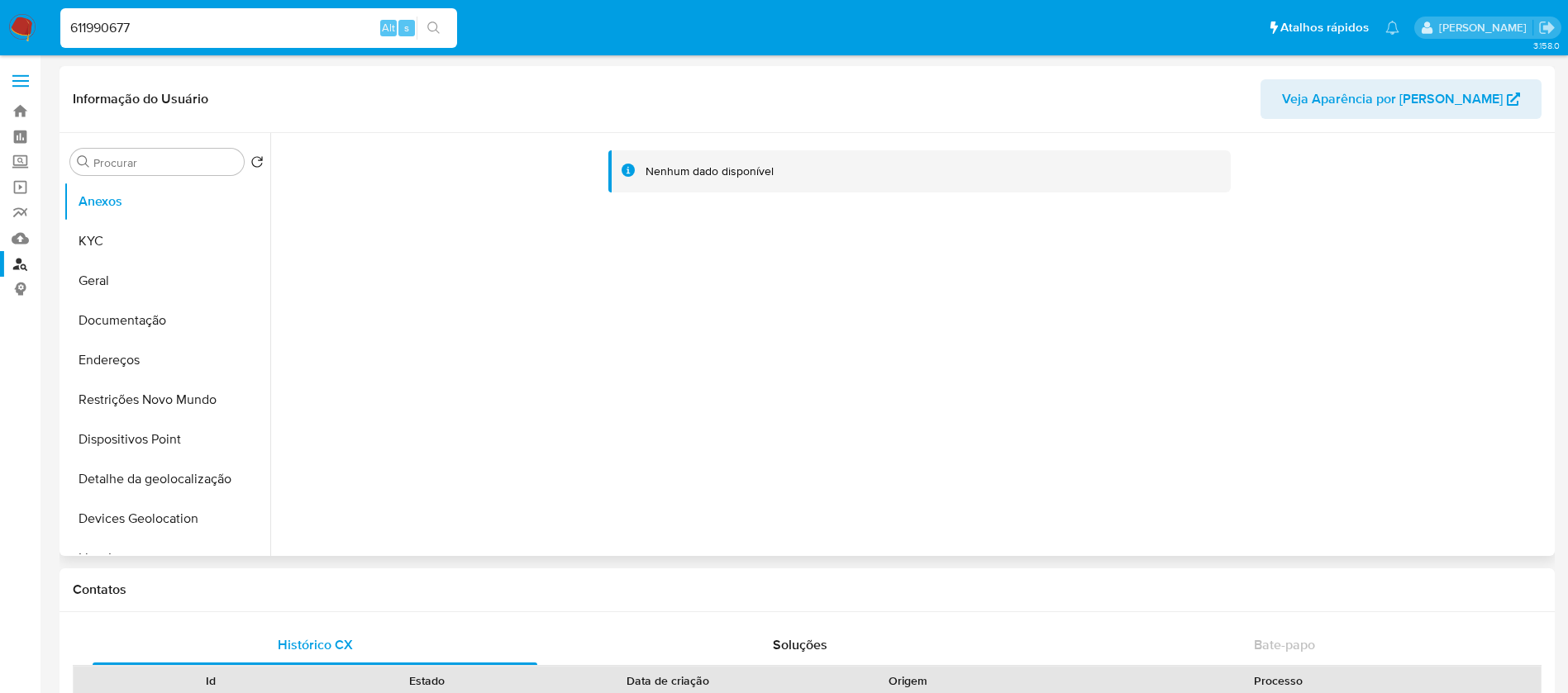
select select "10"
click at [79, 231] on button "KYC" at bounding box center [160, 241] width 193 height 39
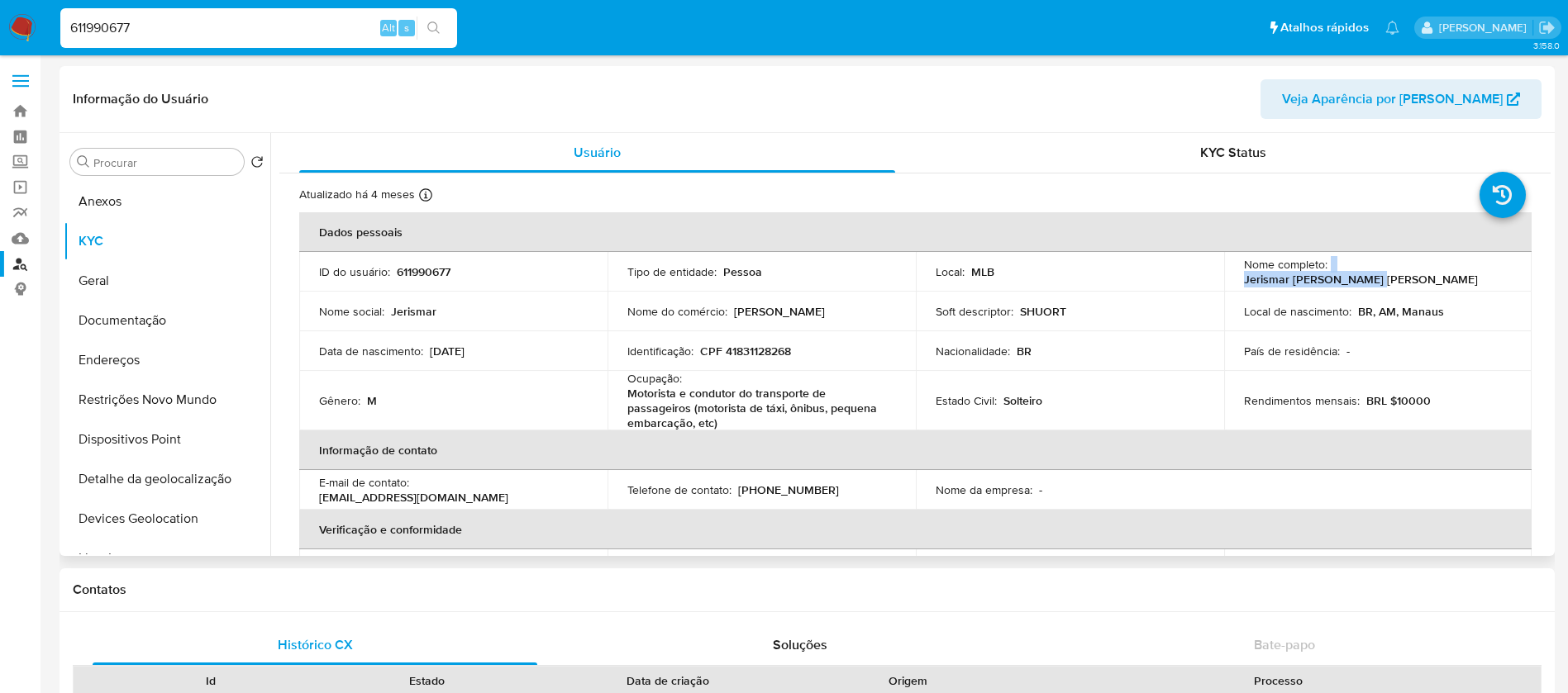
drag, startPoint x: 1462, startPoint y: 275, endPoint x: 1326, endPoint y: 276, distance: 136.0
click at [1326, 276] on div "Nome completo : Jerismar Freitas Rabelo" at bounding box center [1379, 271] width 269 height 30
copy div "Jerismar Freitas Rabelo"
drag, startPoint x: 799, startPoint y: 311, endPoint x: 728, endPoint y: 310, distance: 71.0
click at [728, 310] on div "Nome do comércio : J F SHUORT" at bounding box center [762, 311] width 269 height 15
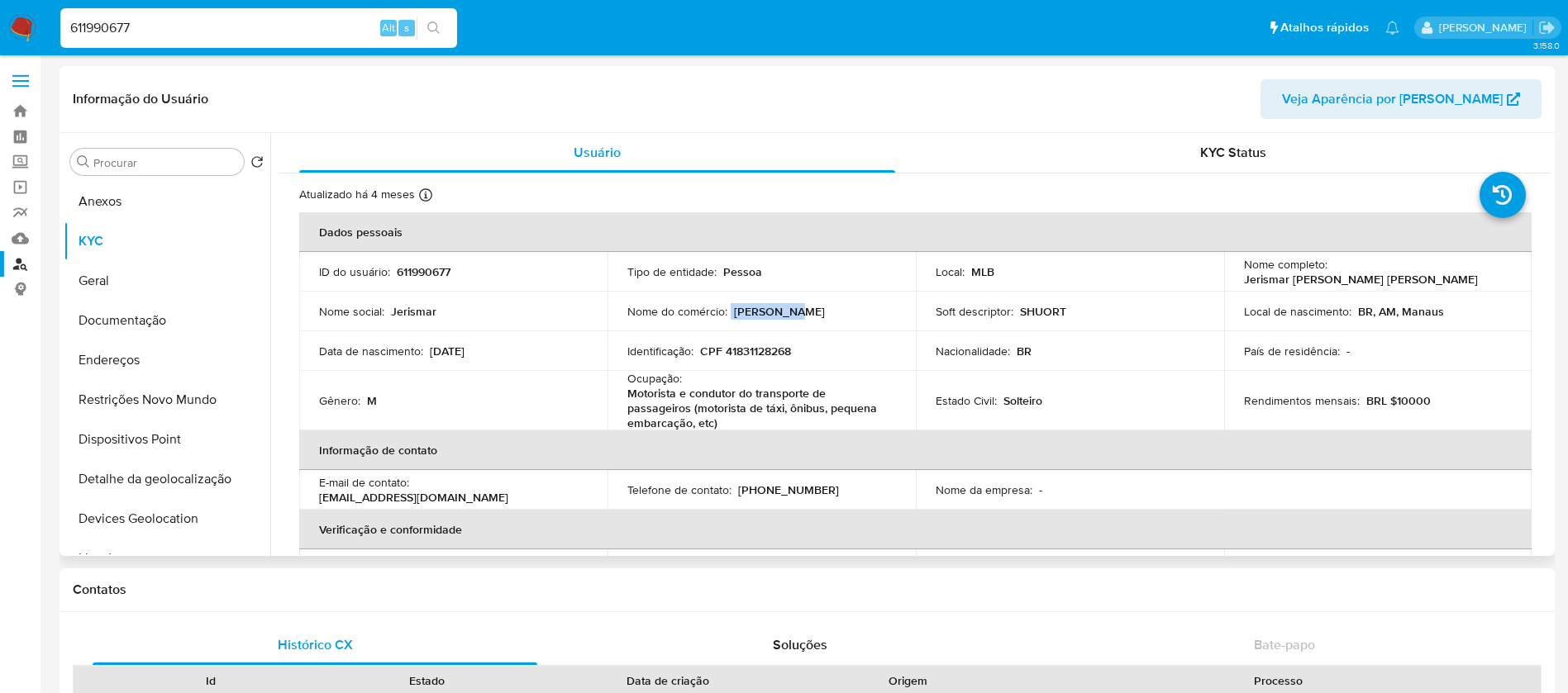
copy div "J F SHUORT"
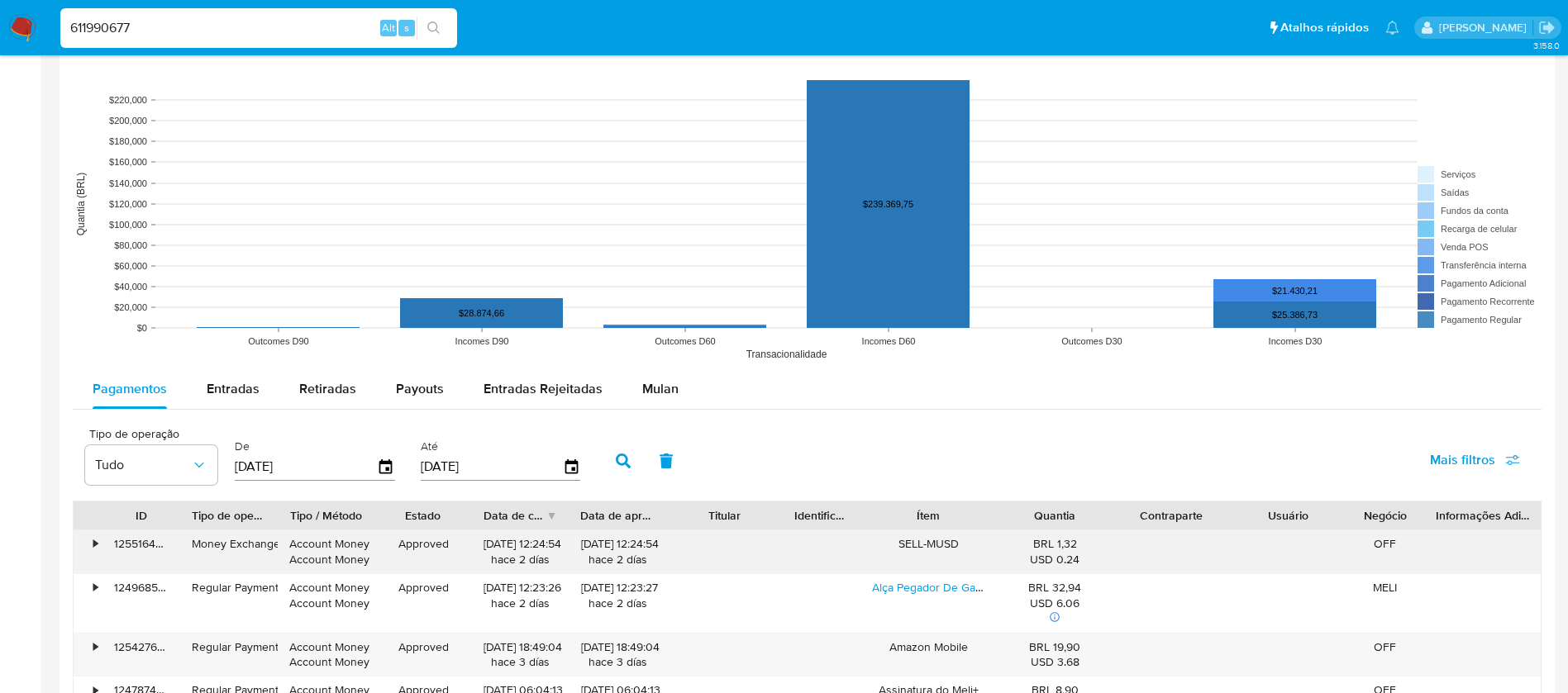
scroll to position [1322, 0]
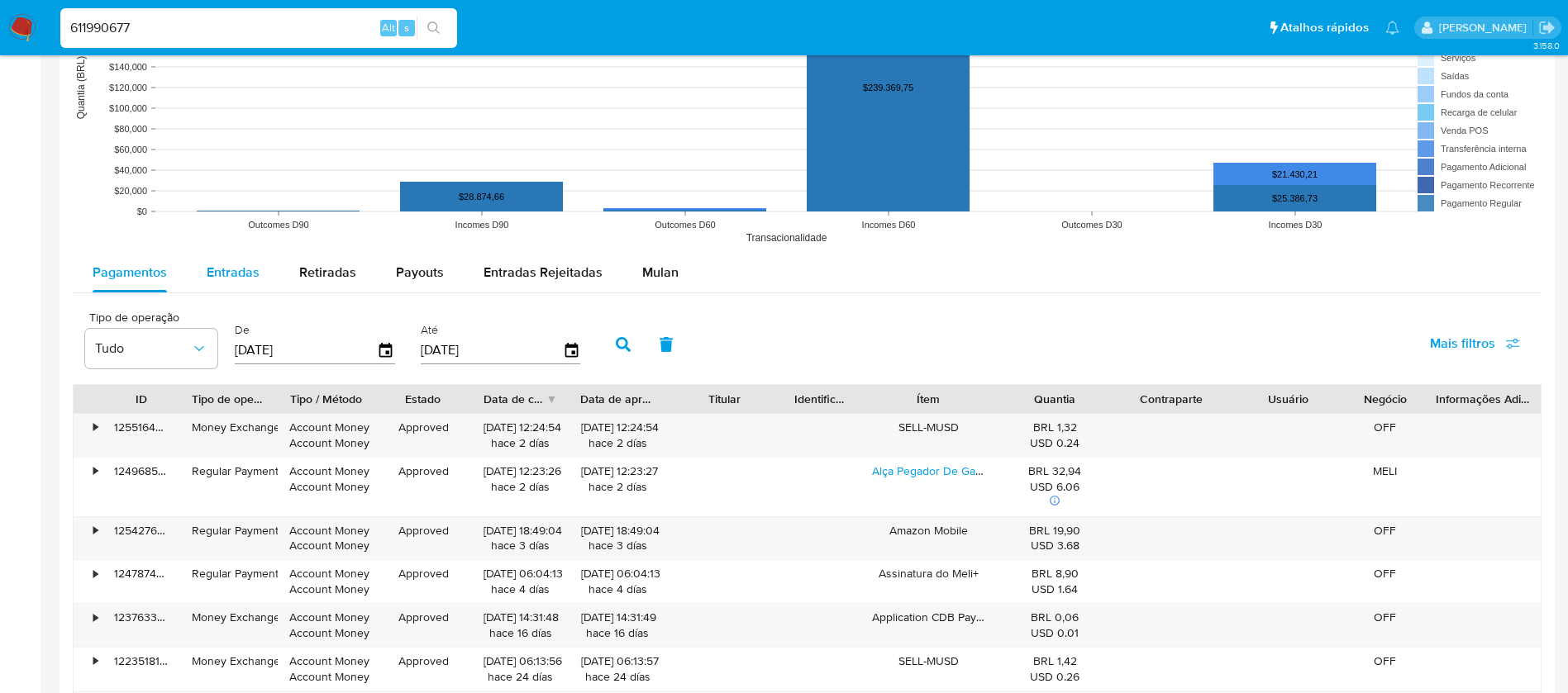
click at [240, 272] on span "Entradas" at bounding box center [233, 272] width 53 height 19
select select "10"
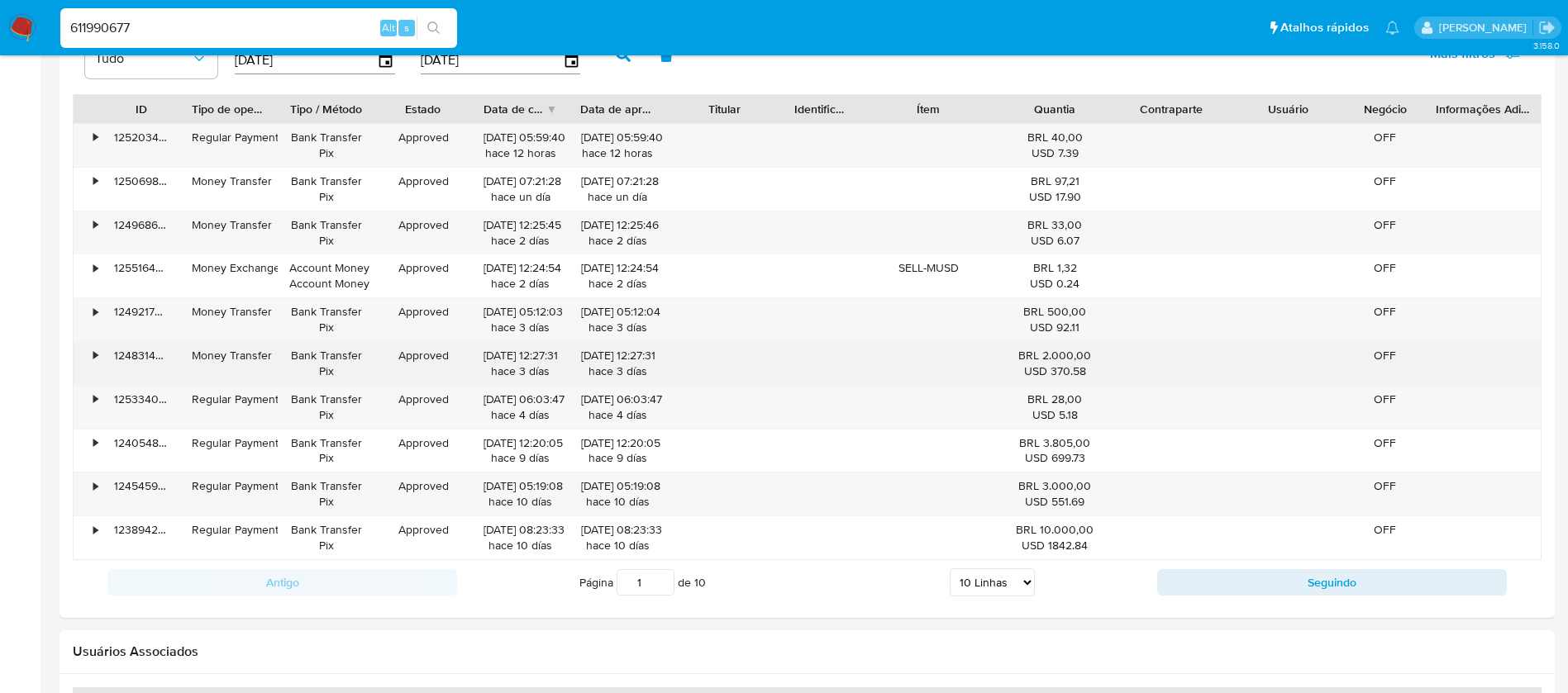
scroll to position [1653, 0]
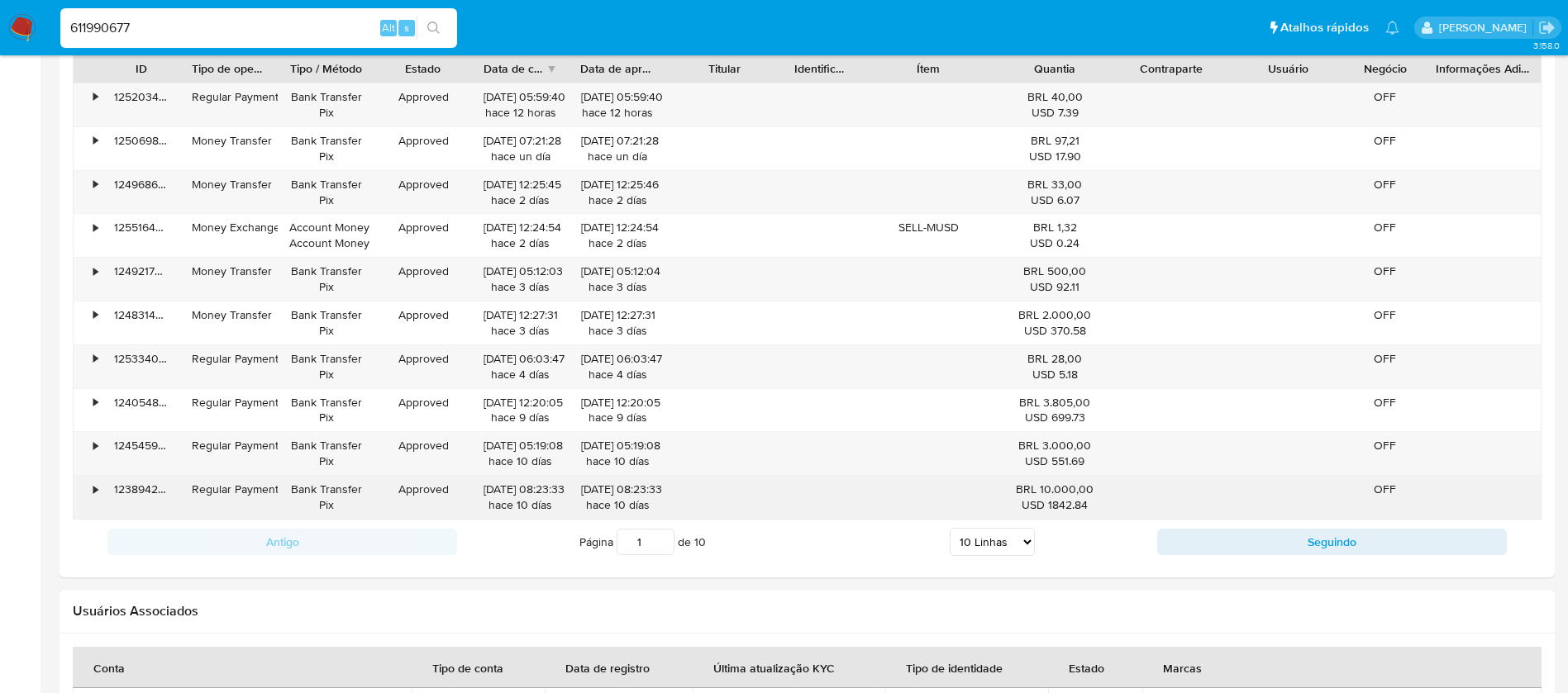
click at [99, 490] on div "•" at bounding box center [88, 497] width 29 height 43
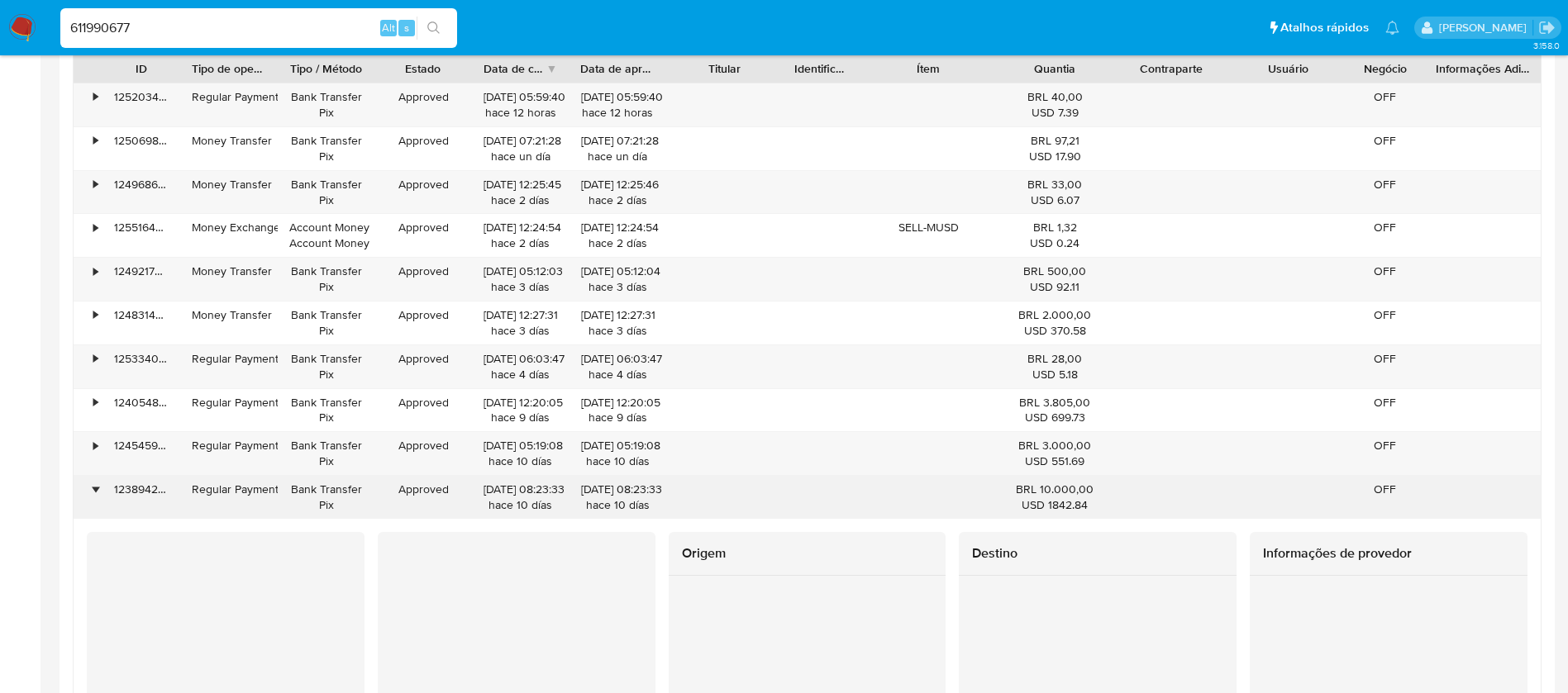
scroll to position [1967, 0]
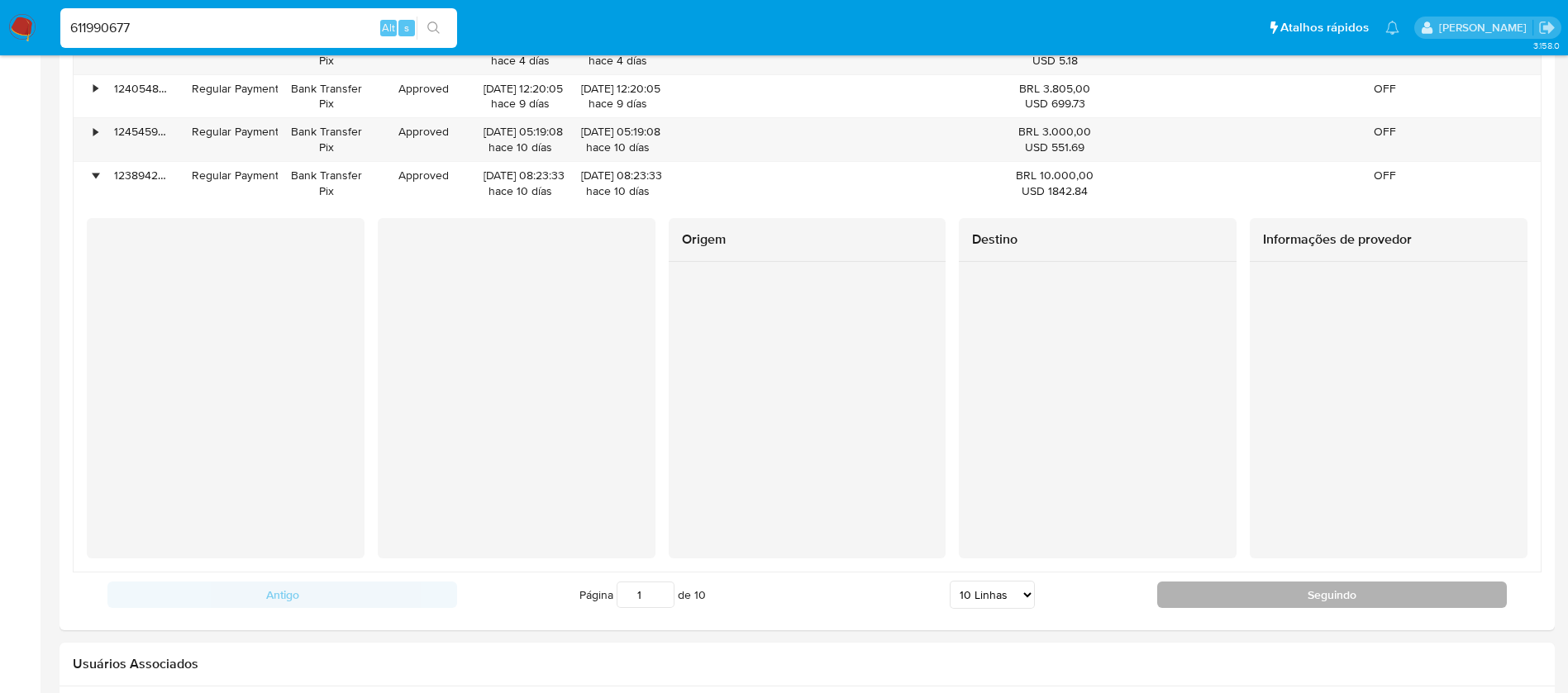
click at [1237, 599] on button "Seguindo" at bounding box center [1332, 594] width 349 height 26
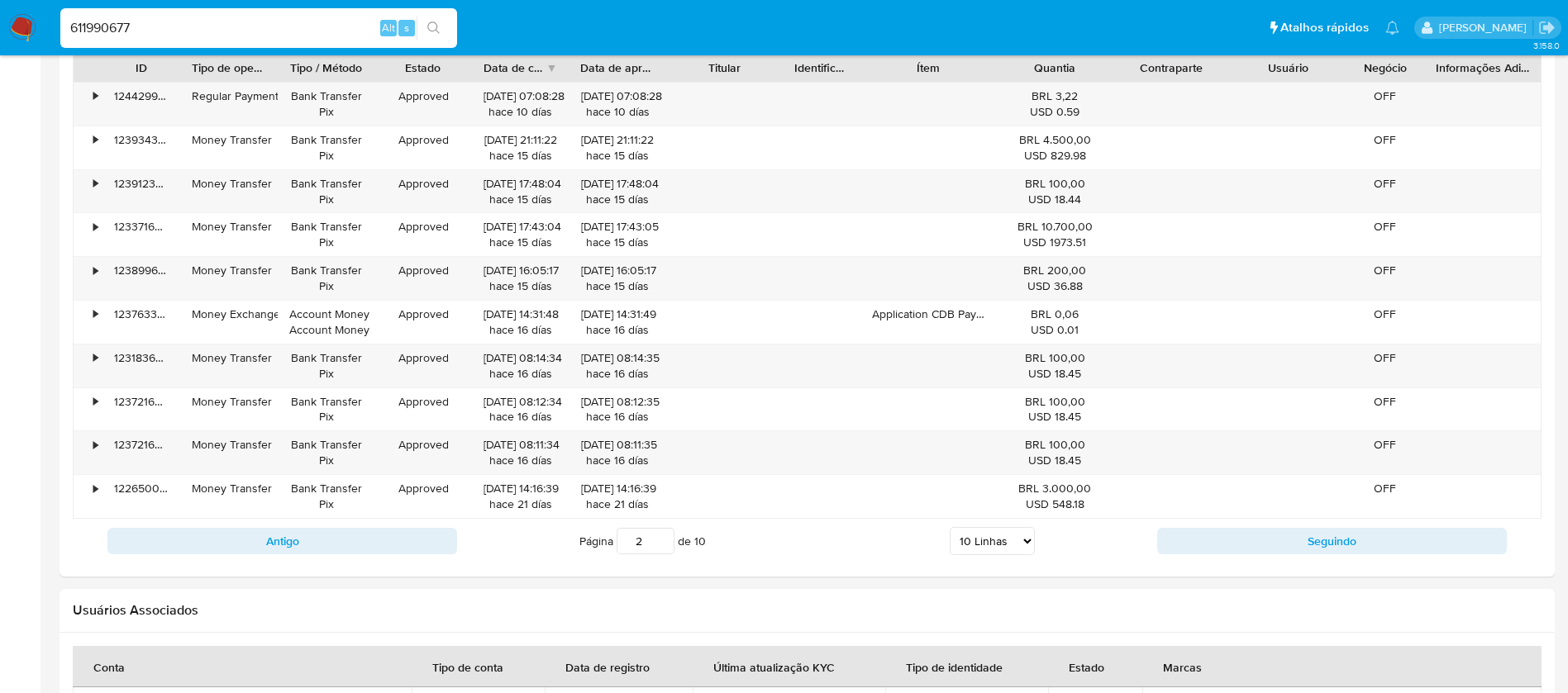
scroll to position [1686, 0]
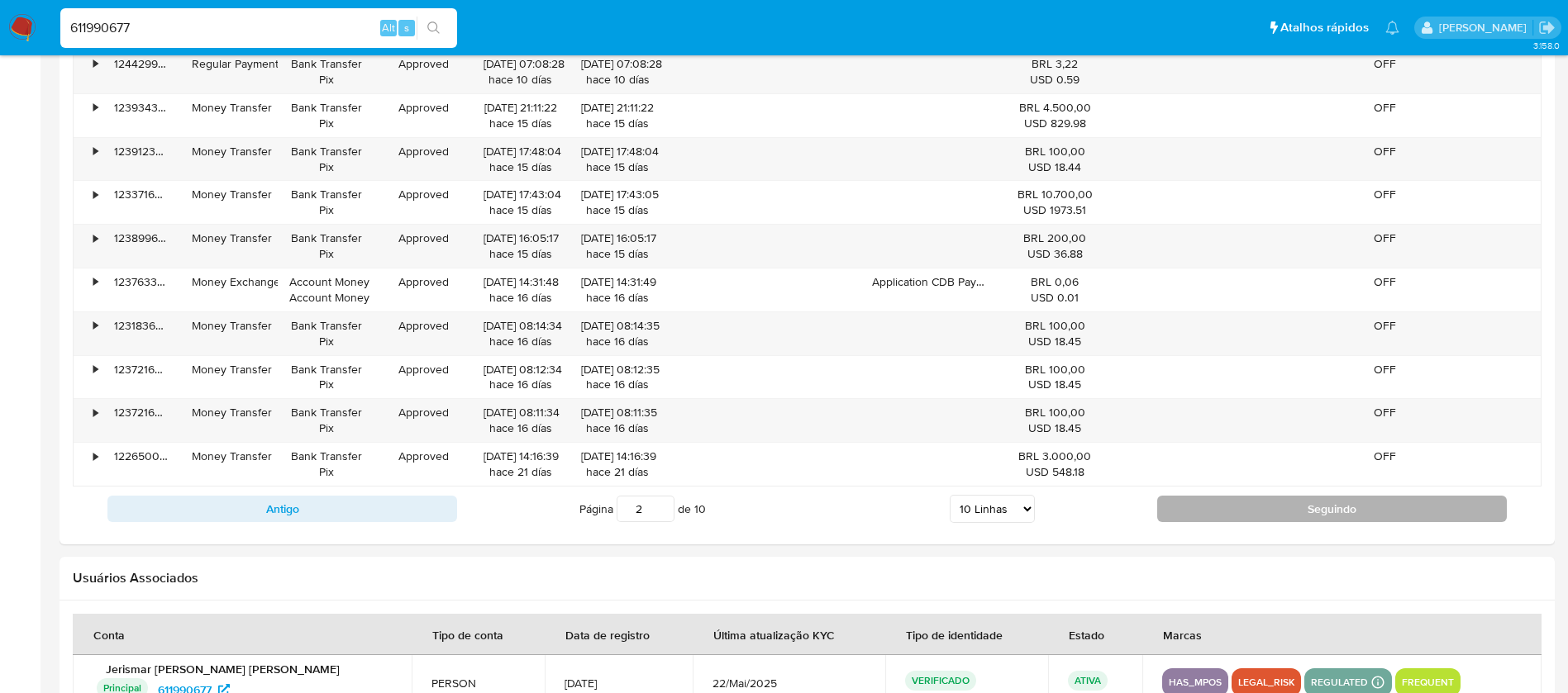
click at [1182, 514] on button "Seguindo" at bounding box center [1332, 508] width 349 height 26
click at [1198, 515] on button "Seguindo" at bounding box center [1332, 508] width 349 height 26
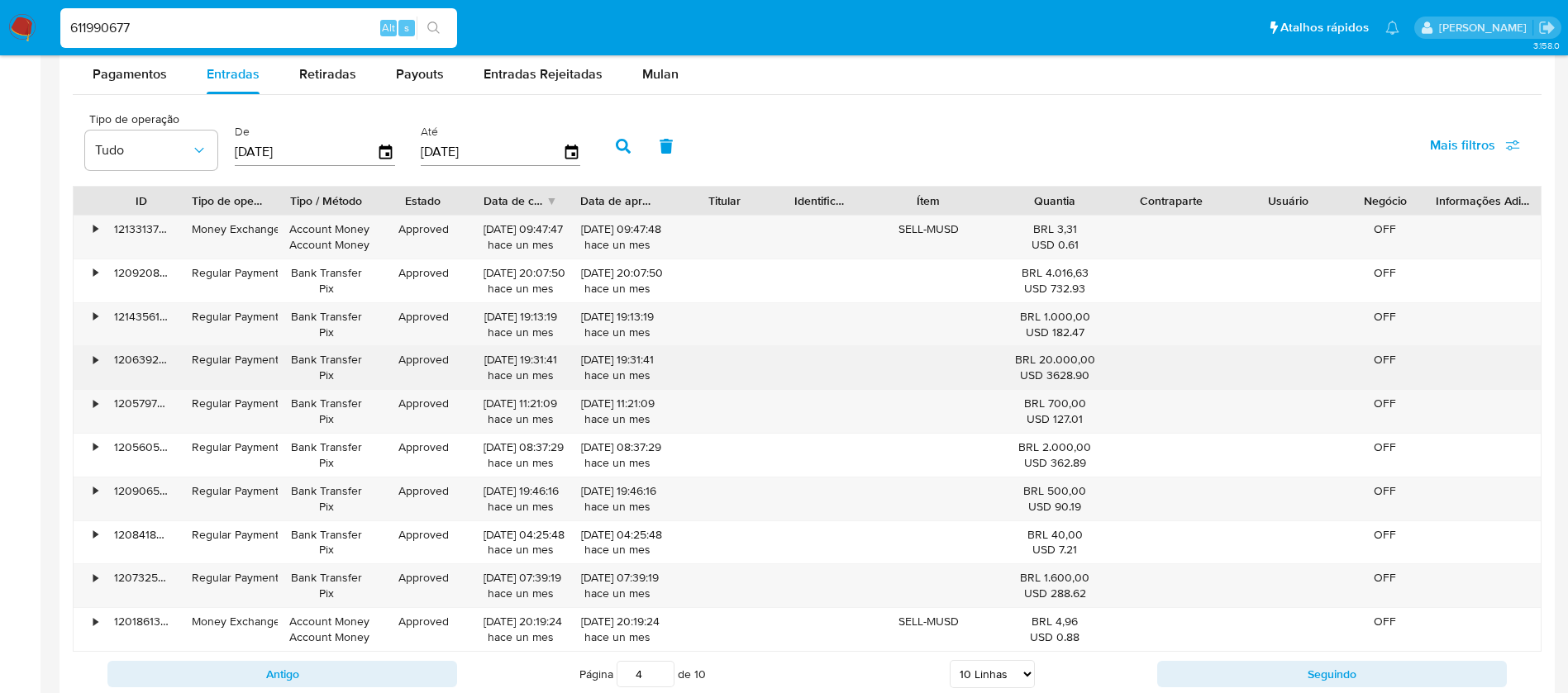
click at [92, 364] on div "•" at bounding box center [88, 368] width 29 height 43
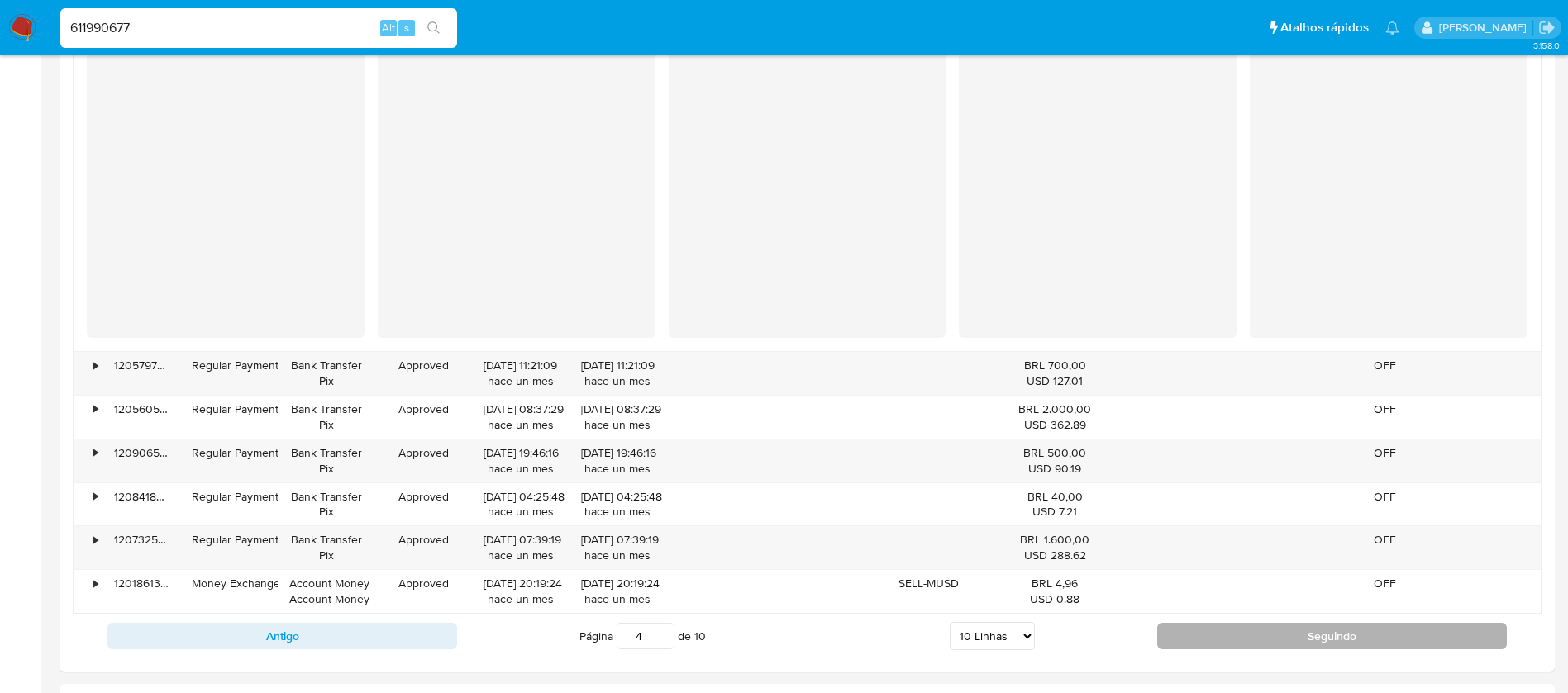
scroll to position [2016, 0]
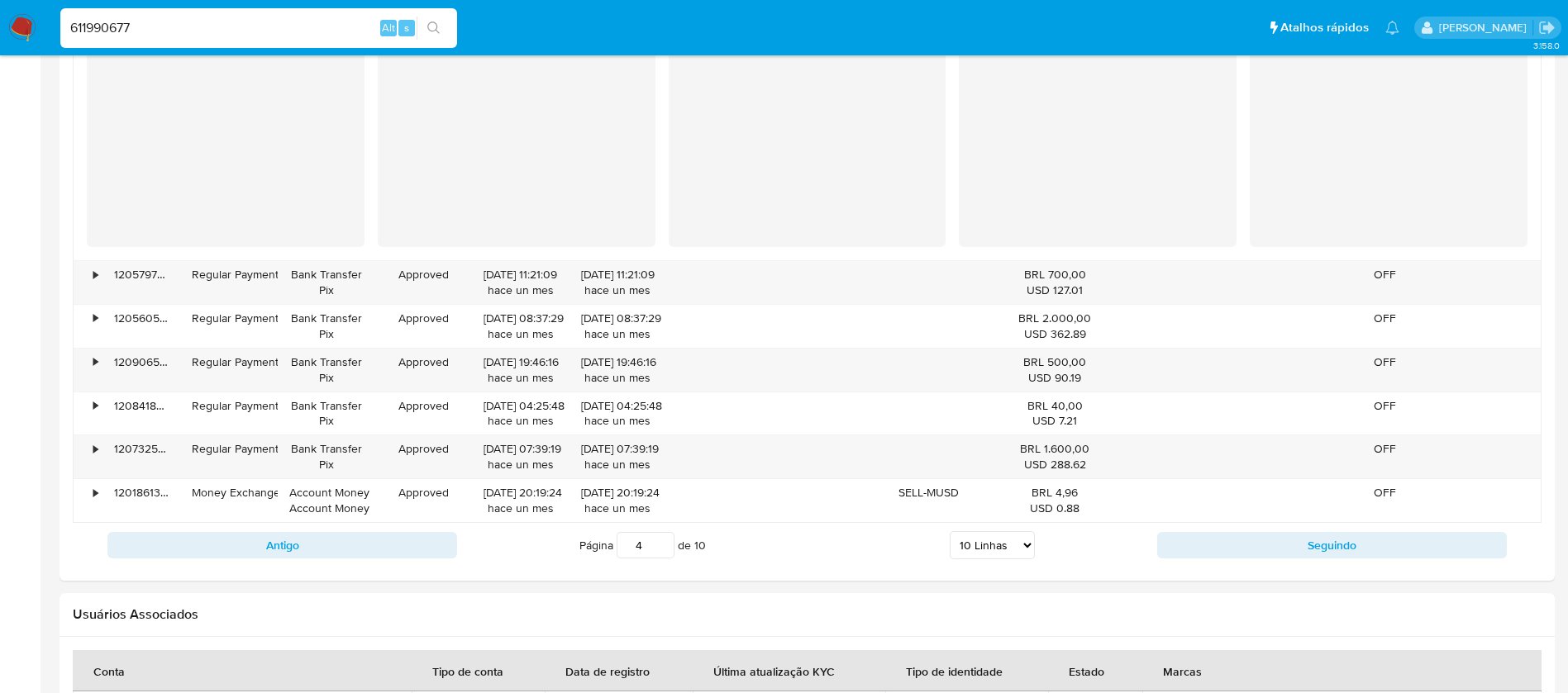
click at [1247, 559] on div "Antigo Página 4 de 10 5 Linhas 10 Linhas 20 Linhas 25 Linhas 50 Linhas 100 Linh…" at bounding box center [807, 546] width 1469 height 45
click at [1240, 555] on button "Seguindo" at bounding box center [1332, 545] width 349 height 26
type input "5"
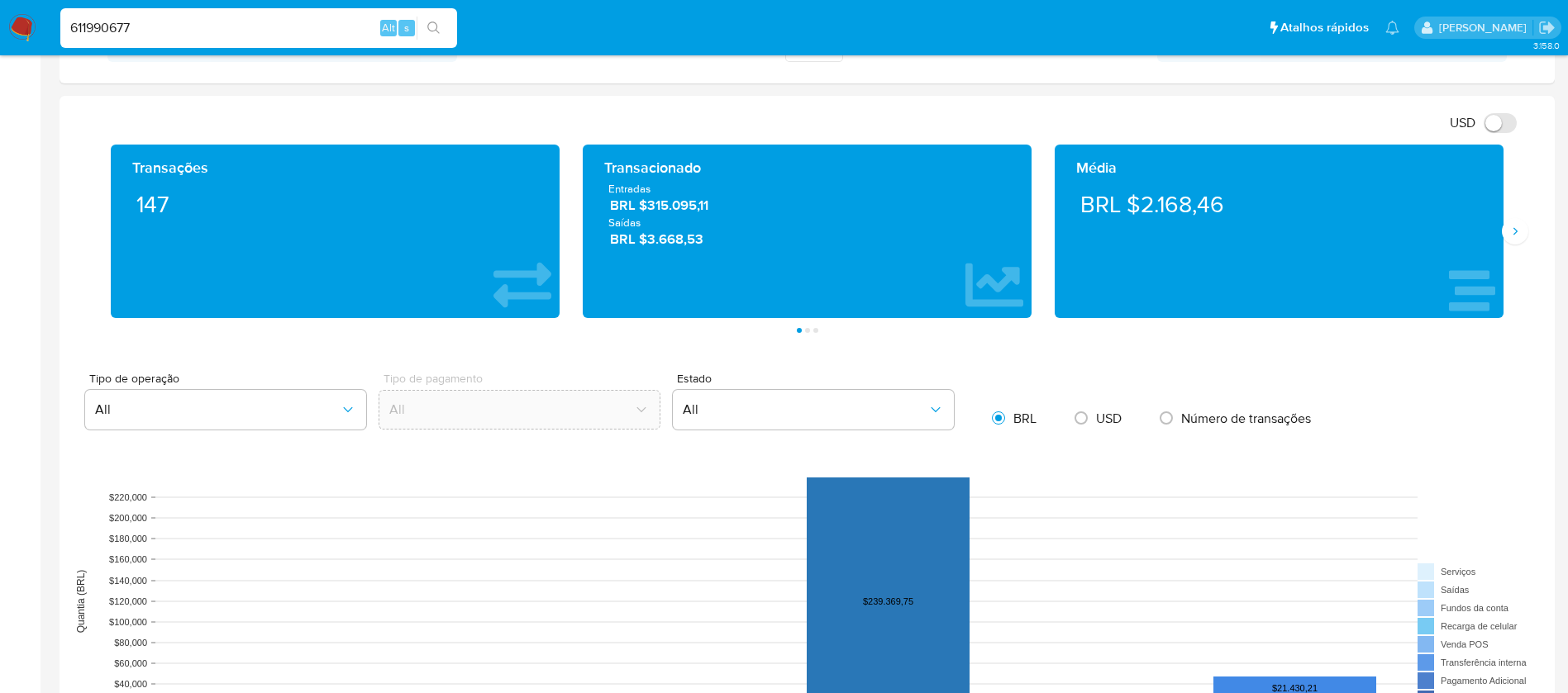
scroll to position [694, 0]
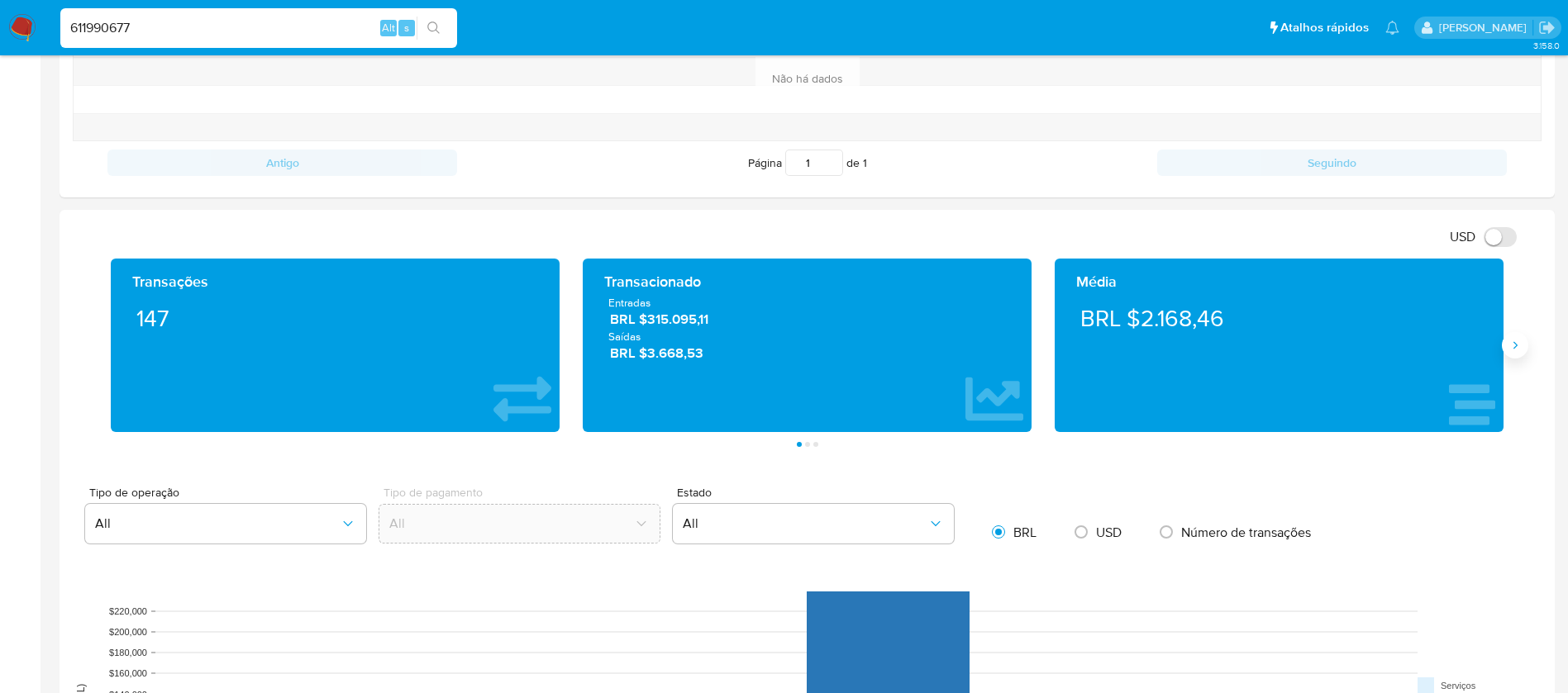
click at [1503, 345] on button "Siguiente" at bounding box center [1515, 345] width 26 height 26
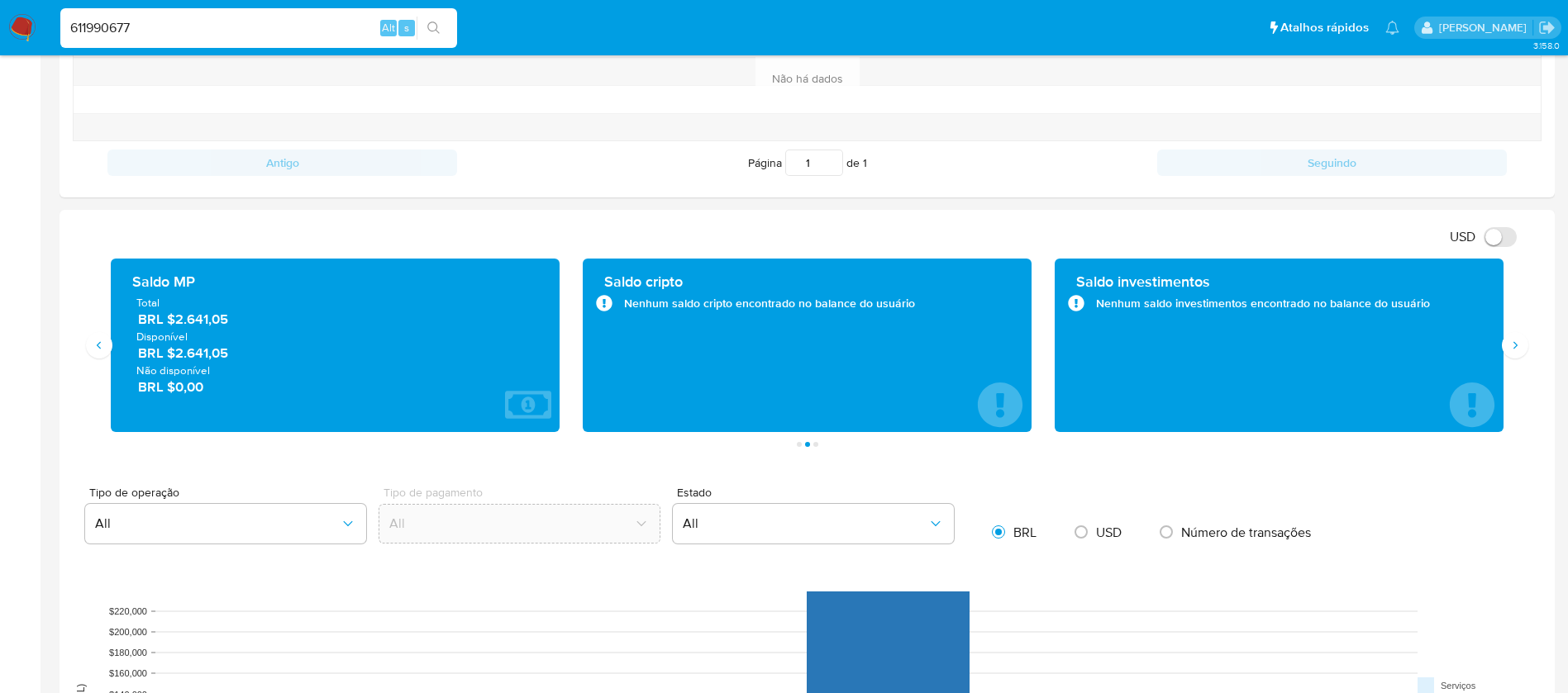
click at [1211, 352] on div "Saldo investimentos Nenhum saldo investimentos encontrado no balance do usuário" at bounding box center [1279, 346] width 422 height 147
click at [1511, 351] on icon "Siguiente" at bounding box center [1515, 345] width 13 height 13
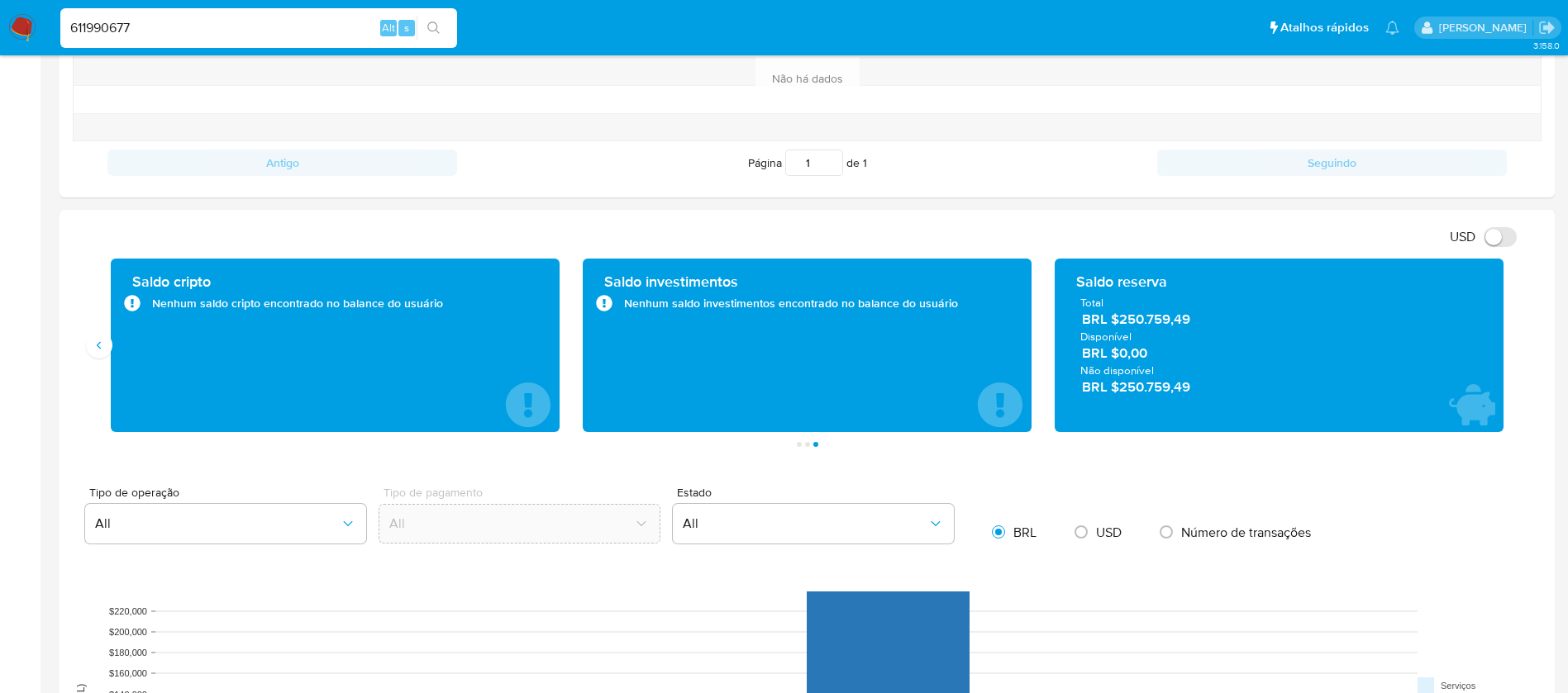
click at [1158, 352] on span "BRL $0,00" at bounding box center [1280, 353] width 396 height 19
click at [1135, 284] on div "Saldo reserva" at bounding box center [1280, 282] width 406 height 20
click at [1143, 325] on span "BRL $250.759,49" at bounding box center [1280, 319] width 396 height 19
click at [1489, 426] on icon "7 de 7" at bounding box center [1473, 405] width 47 height 47
click at [1509, 240] on input "USD" at bounding box center [1501, 237] width 33 height 20
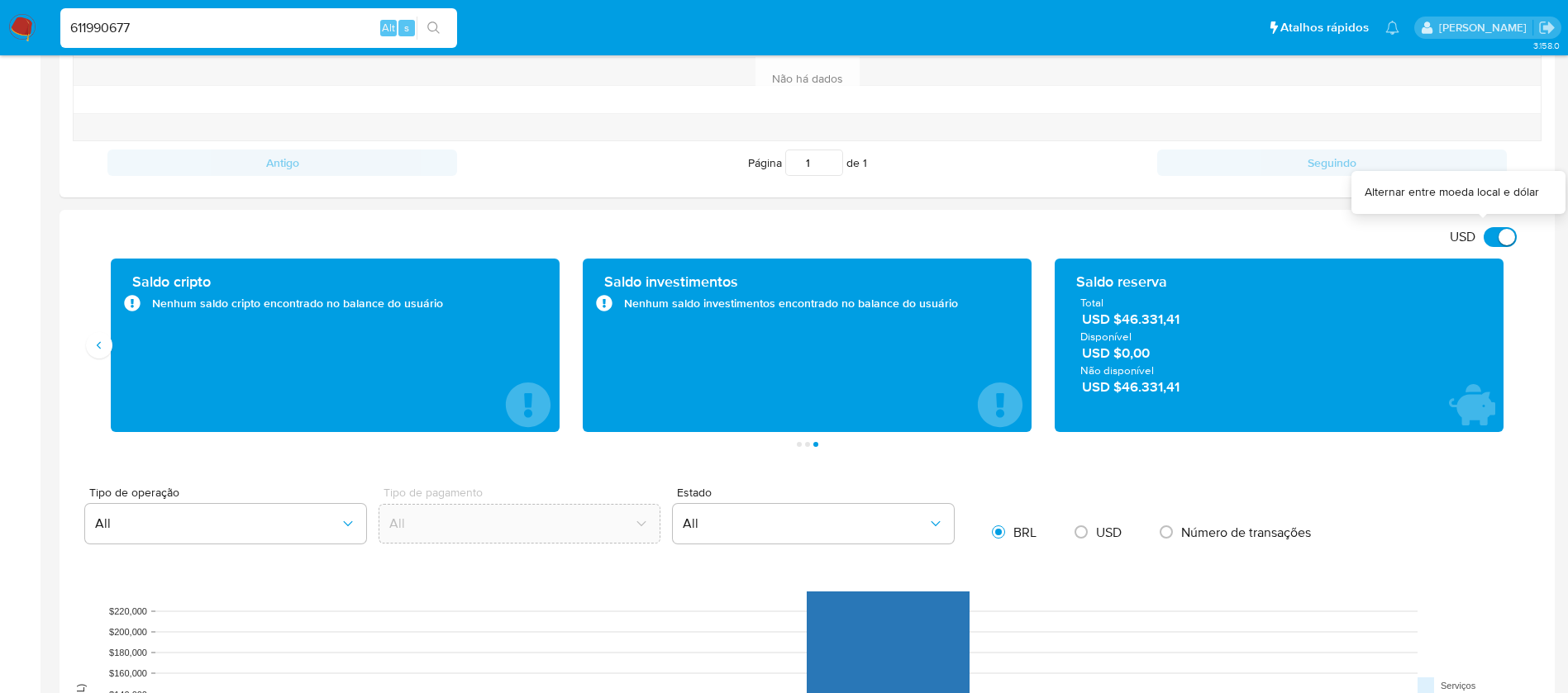
click at [1509, 240] on input "USD" at bounding box center [1501, 237] width 33 height 20
checkbox input "false"
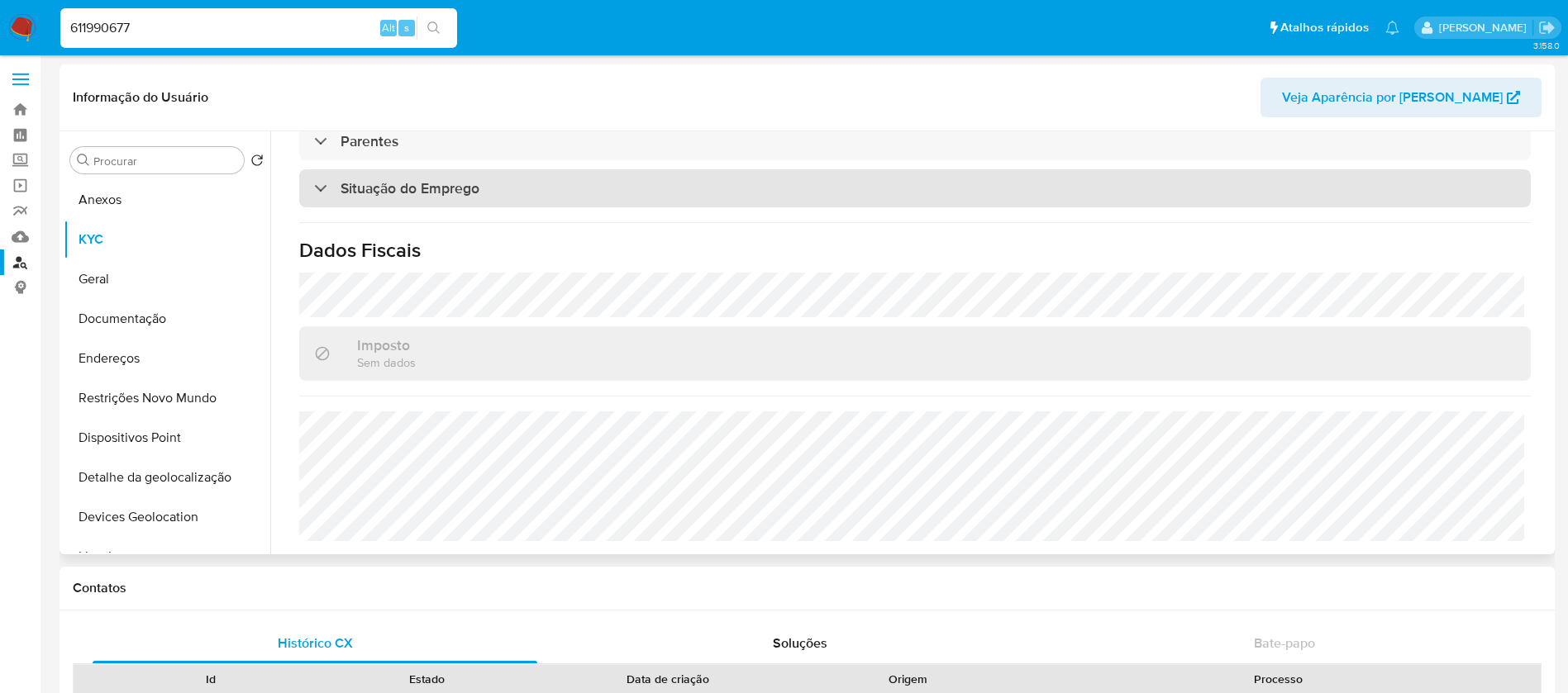
scroll to position [0, 0]
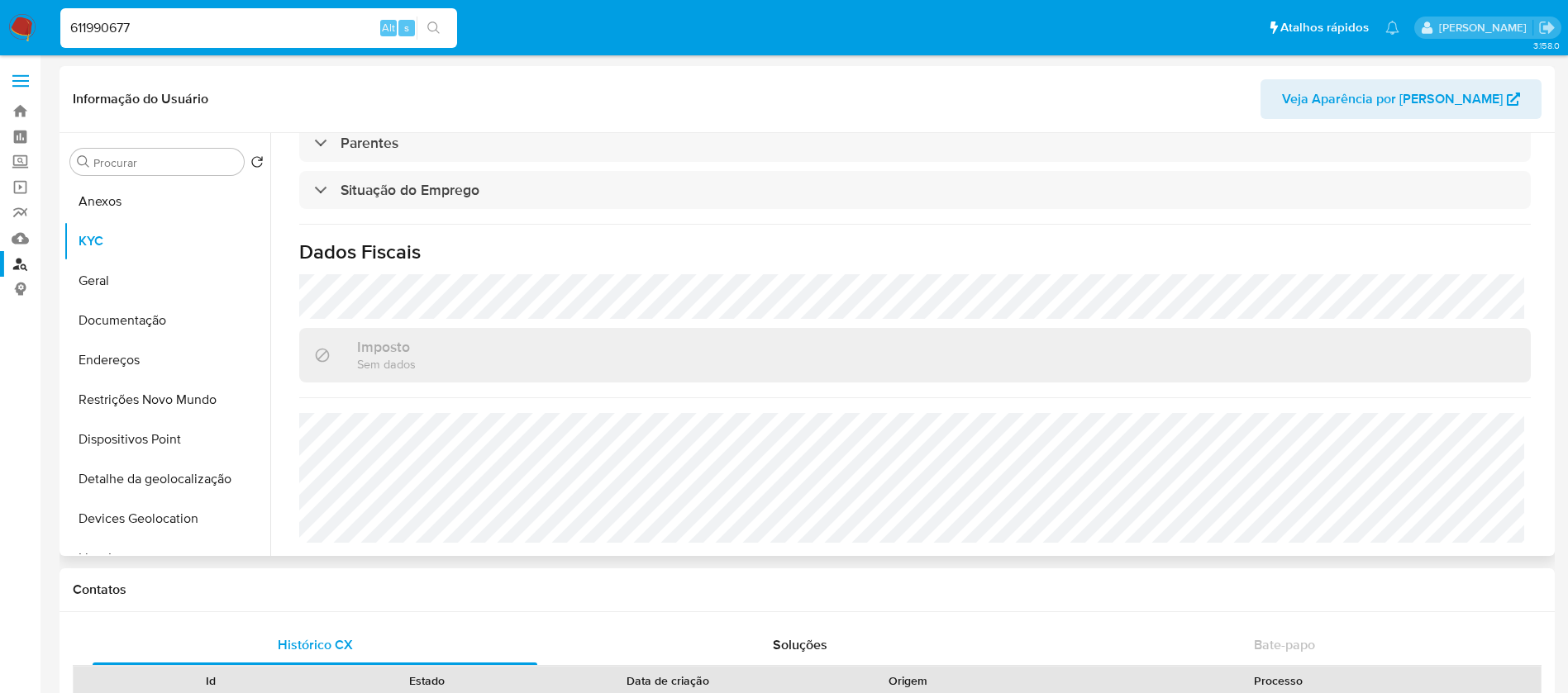
click at [1392, 100] on span "Veja Aparência por [PERSON_NAME]" at bounding box center [1393, 99] width 221 height 39
click at [211, 36] on input "611990677" at bounding box center [259, 28] width 397 height 22
paste input "195710794"
type input "195710794"
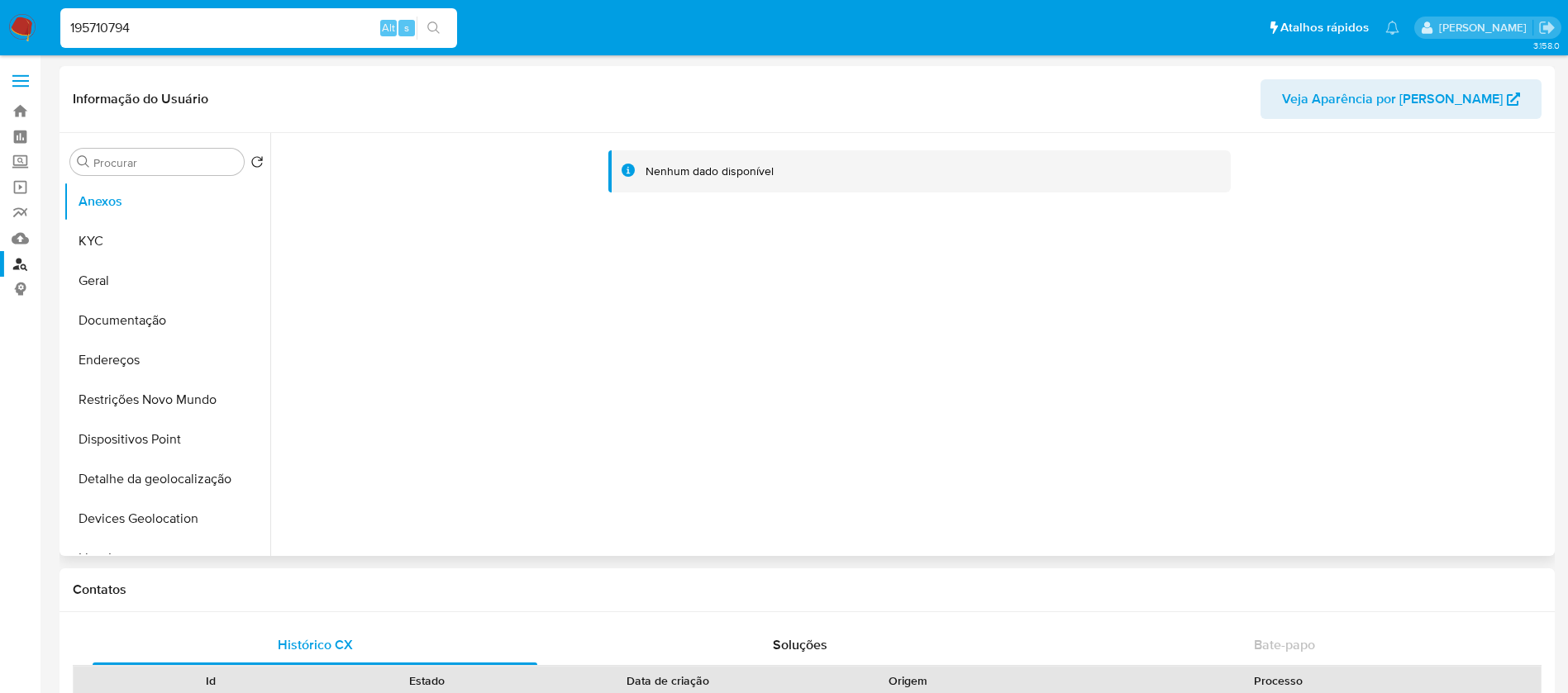
select select "10"
click at [111, 245] on button "KYC" at bounding box center [160, 241] width 193 height 39
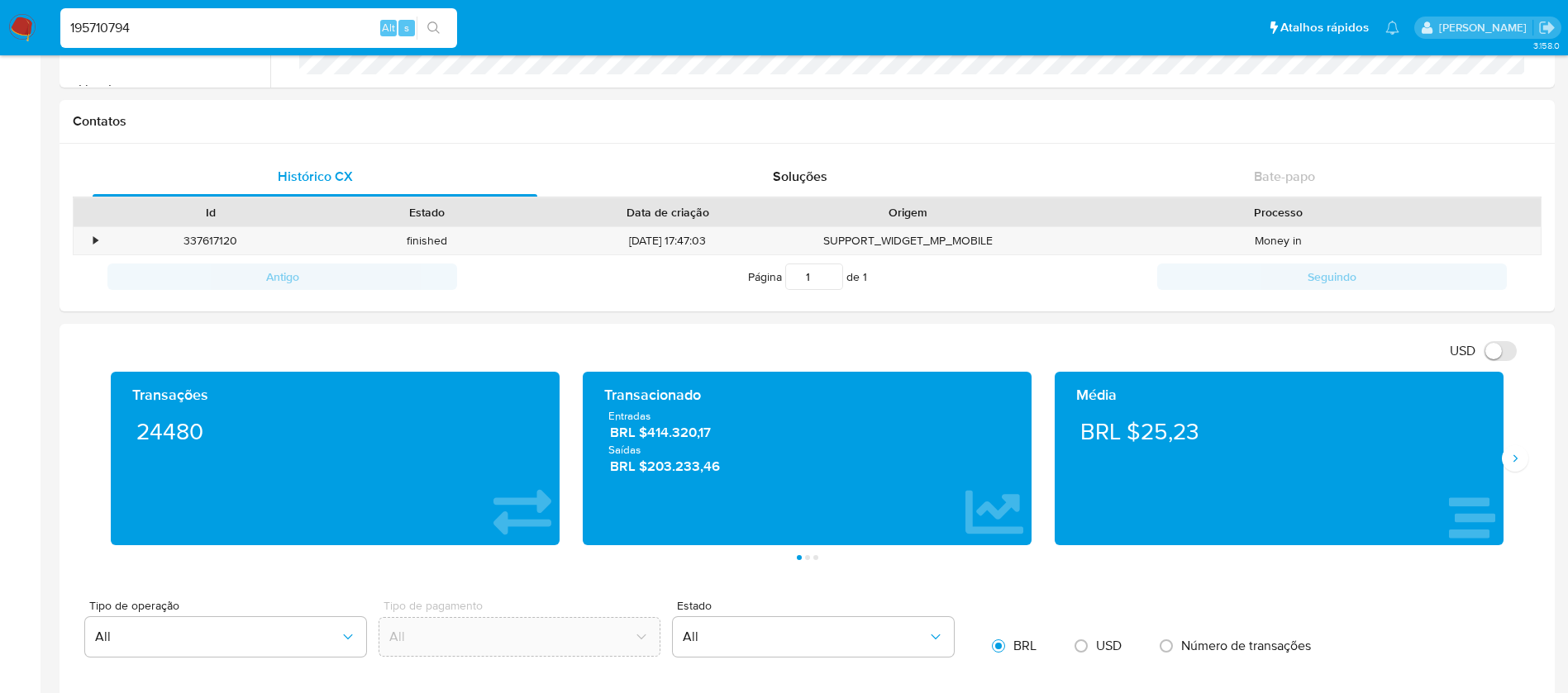
scroll to position [496, 0]
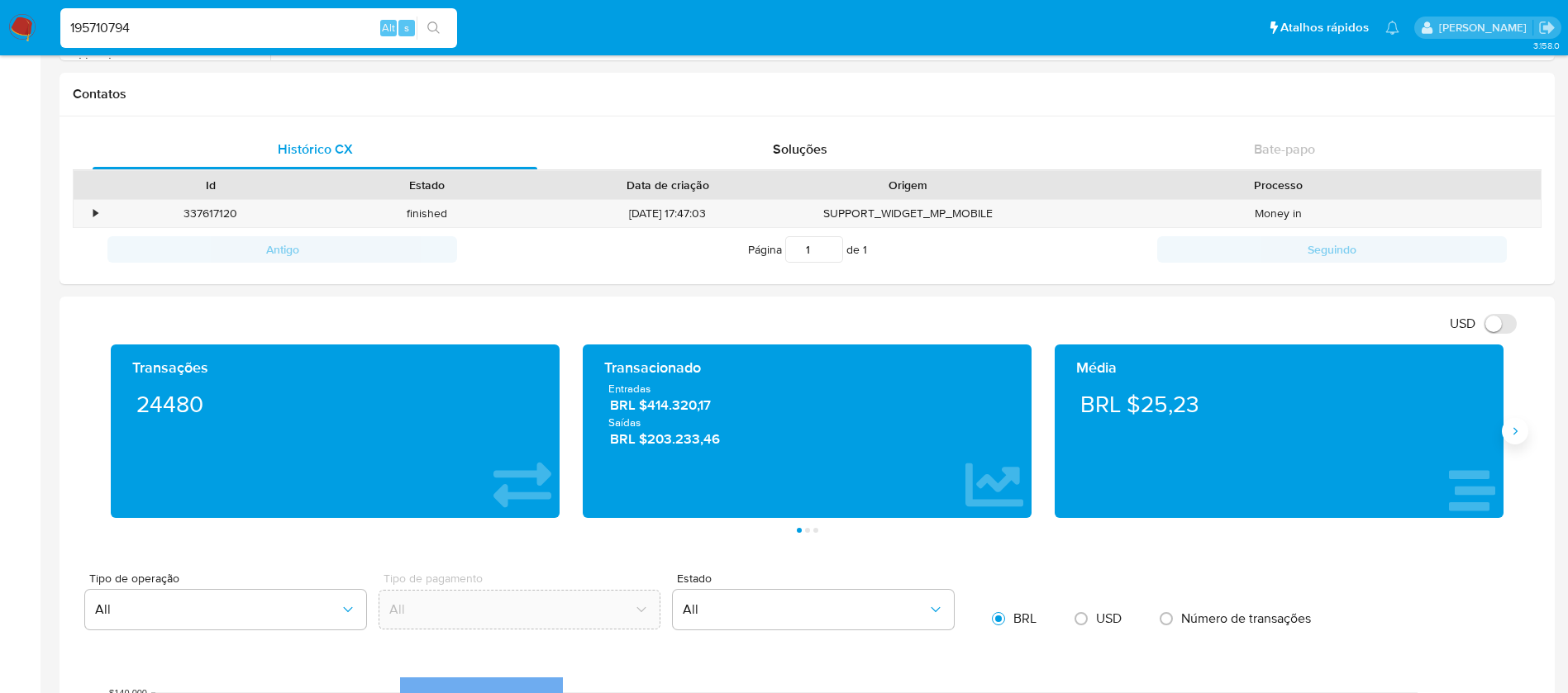
click at [1508, 433] on button "Siguiente" at bounding box center [1515, 431] width 26 height 26
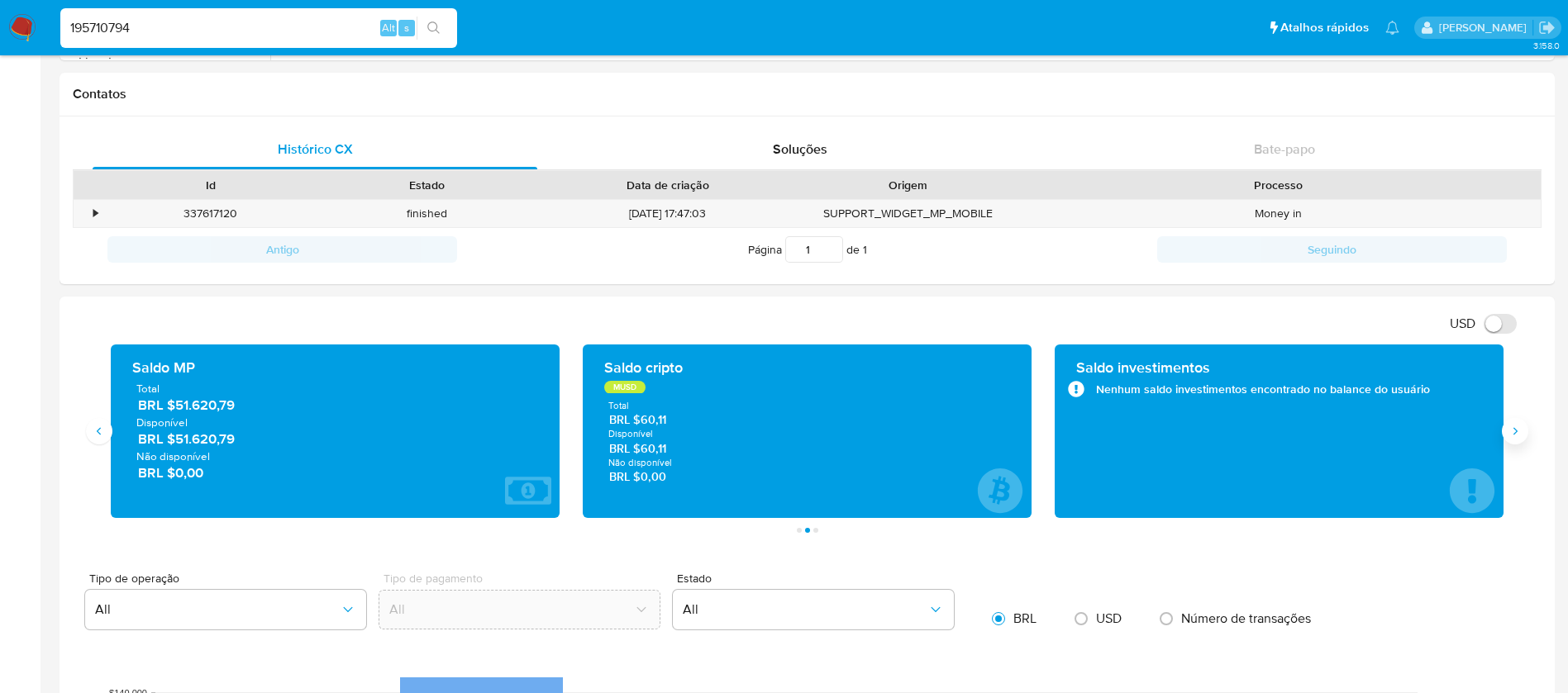
click at [1508, 433] on button "Siguiente" at bounding box center [1515, 431] width 26 height 26
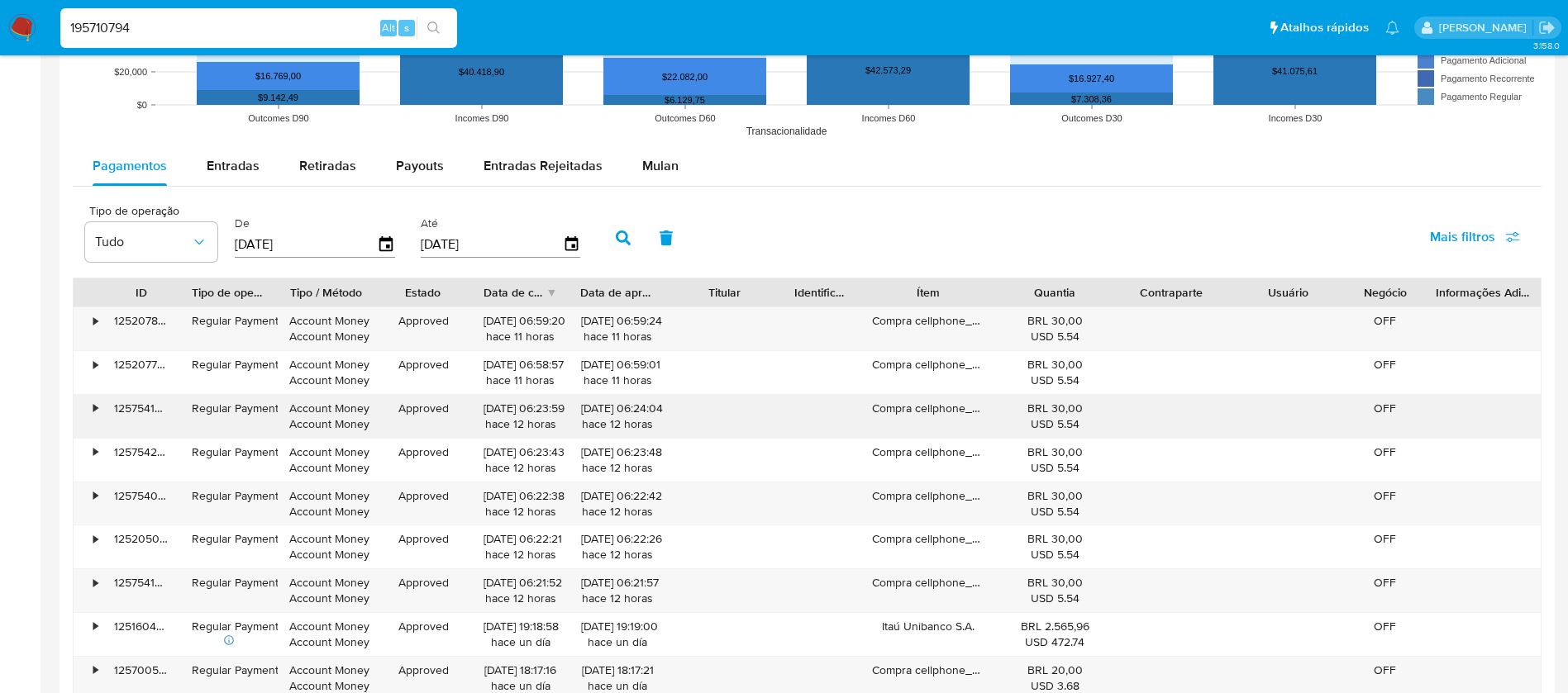
scroll to position [1322, 0]
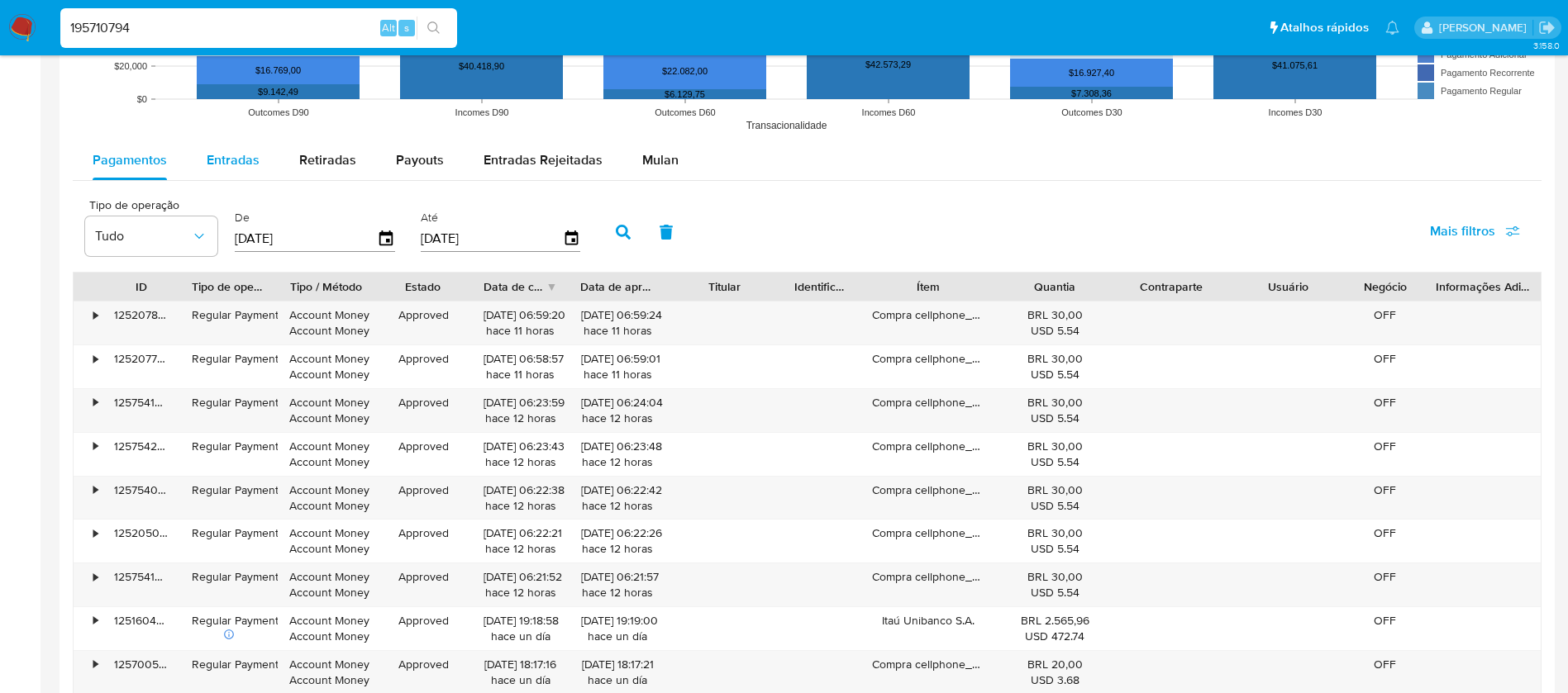
click at [232, 166] on span "Entradas" at bounding box center [233, 160] width 53 height 19
select select "10"
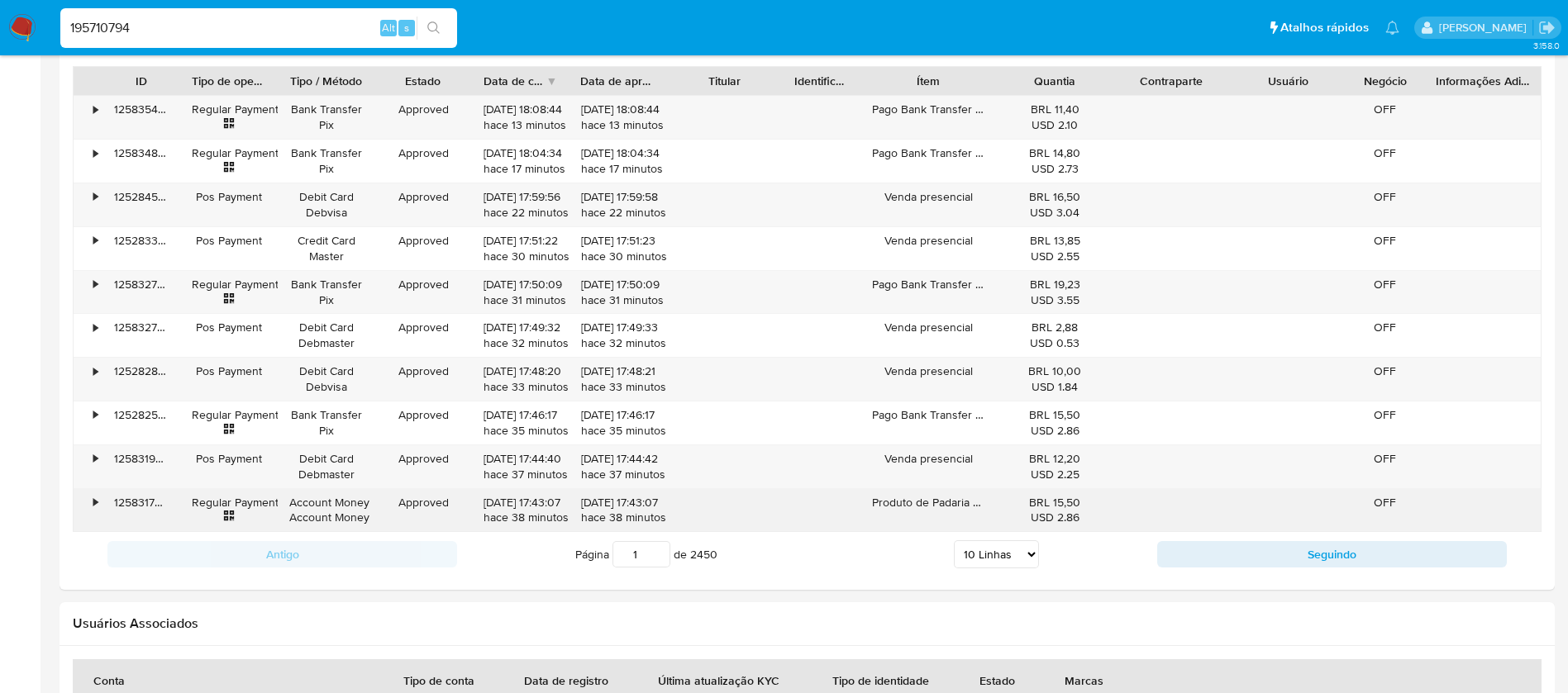
scroll to position [1487, 0]
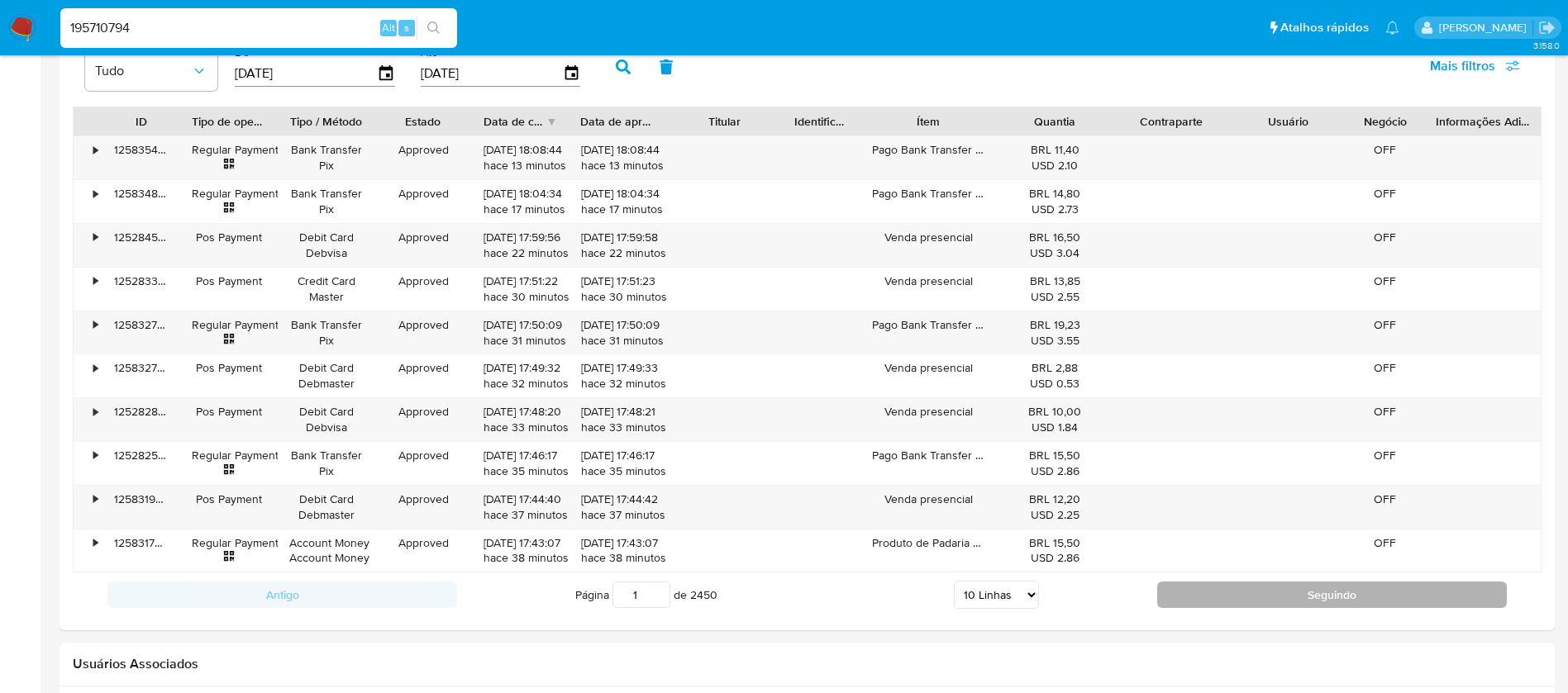
click at [1185, 594] on button "Seguindo" at bounding box center [1332, 594] width 349 height 26
type input "2"
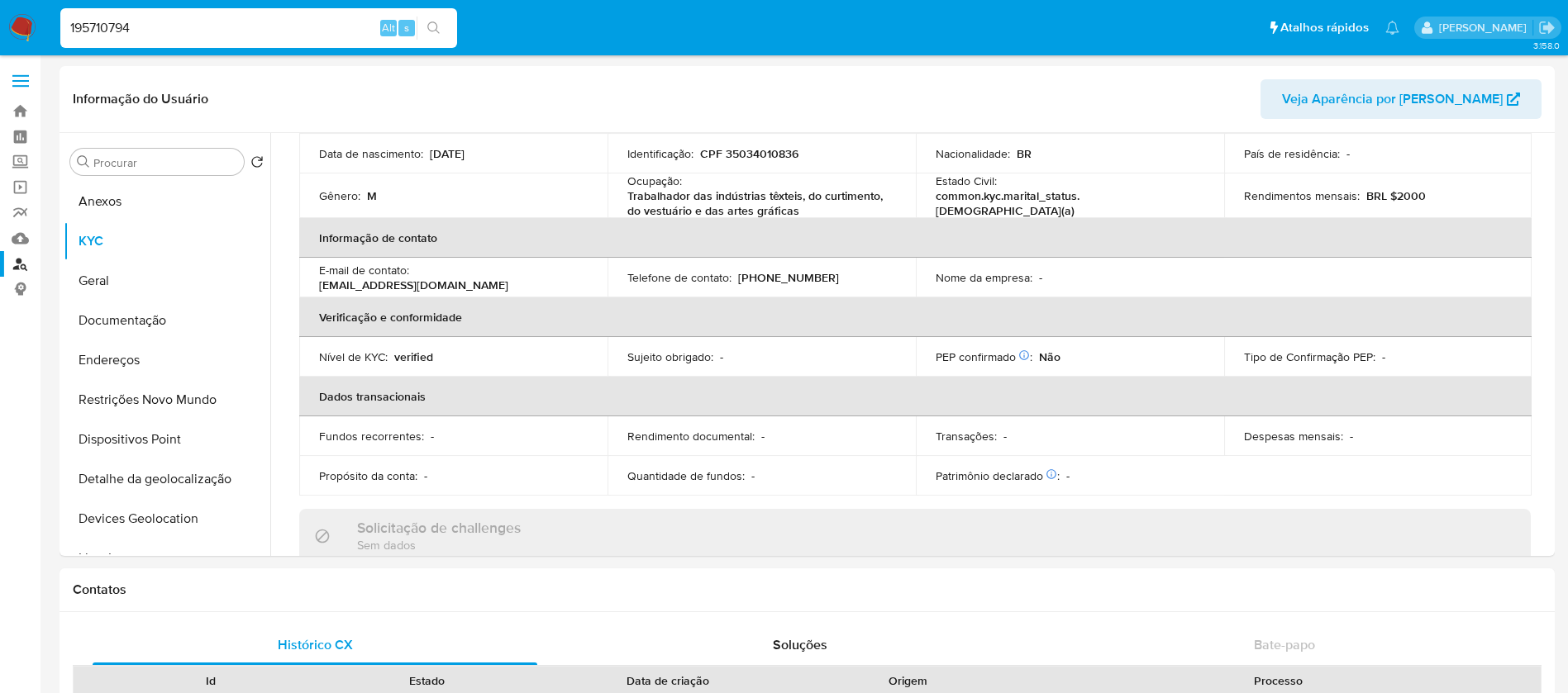
scroll to position [48, 0]
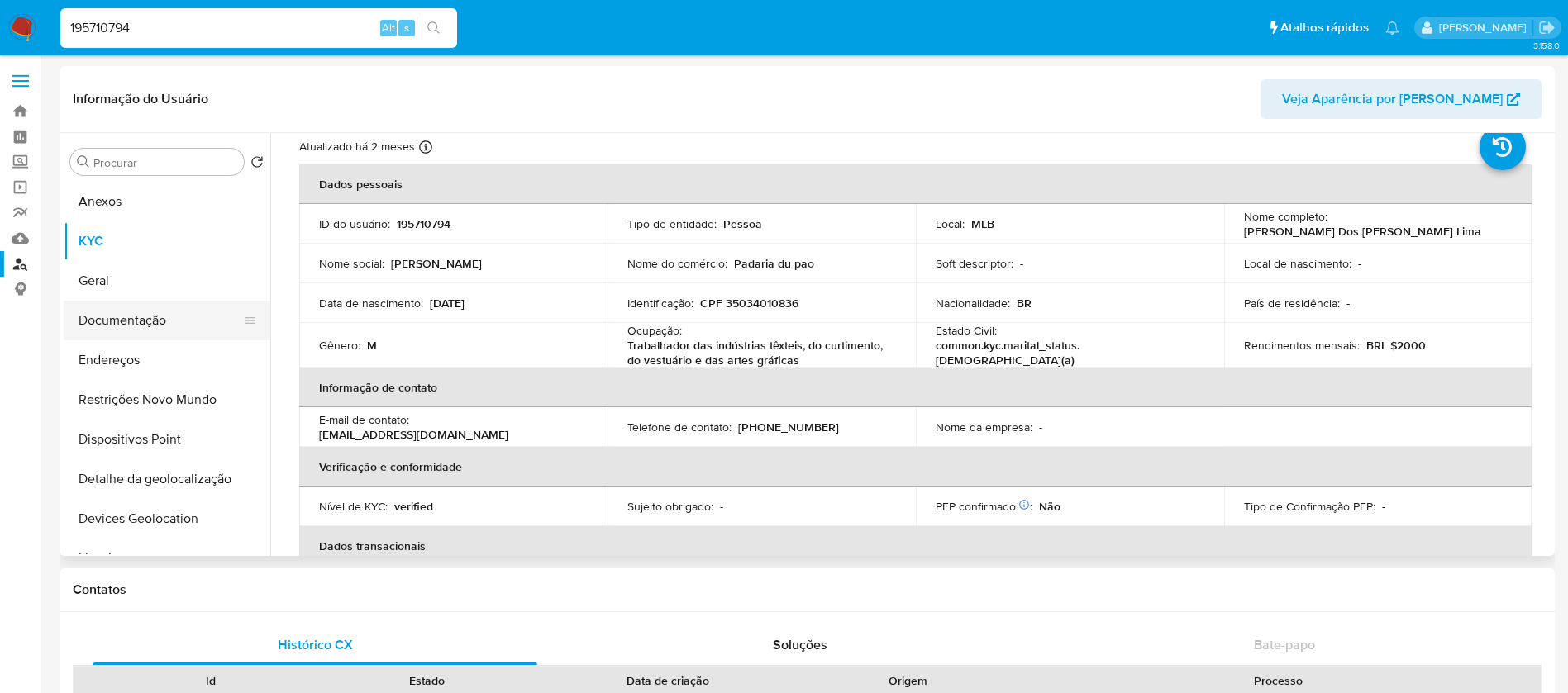
click at [105, 325] on button "Documentação" at bounding box center [160, 320] width 193 height 39
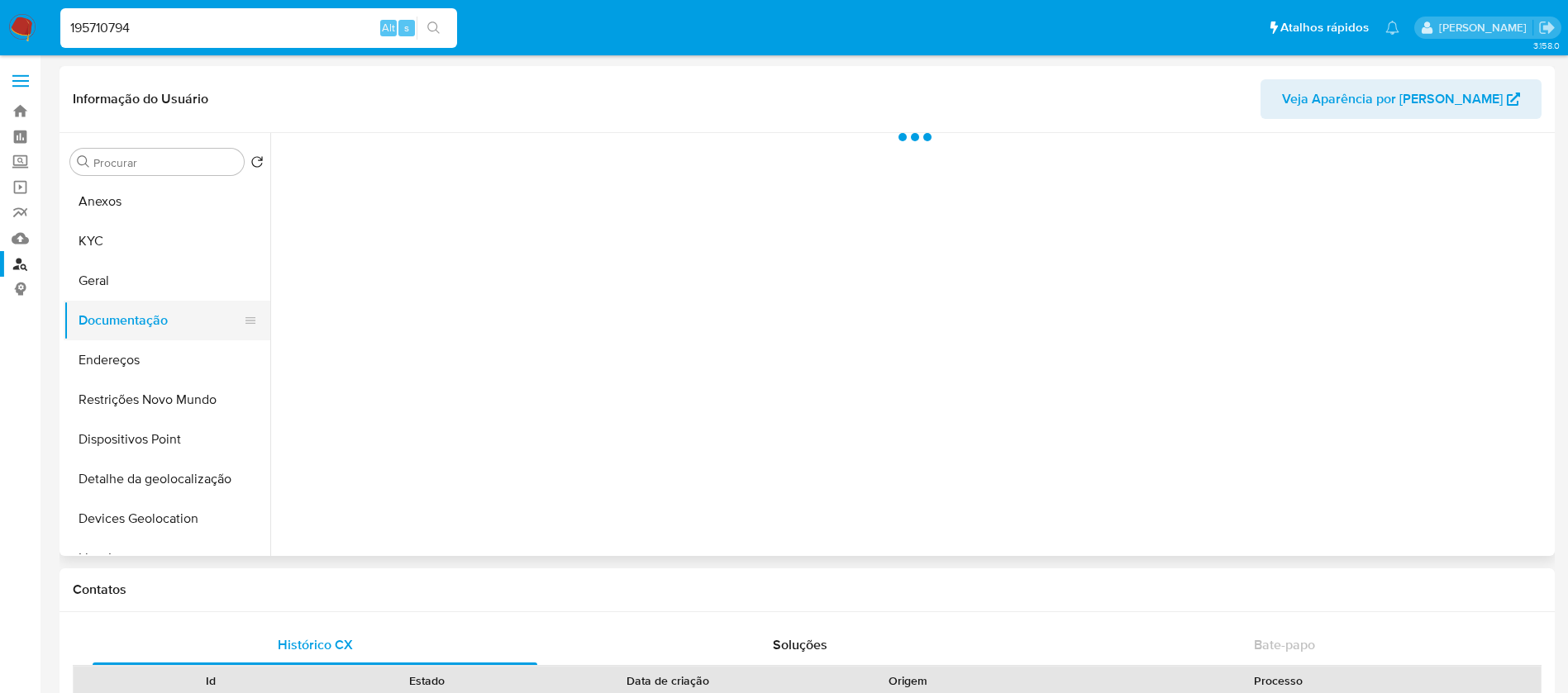
scroll to position [0, 0]
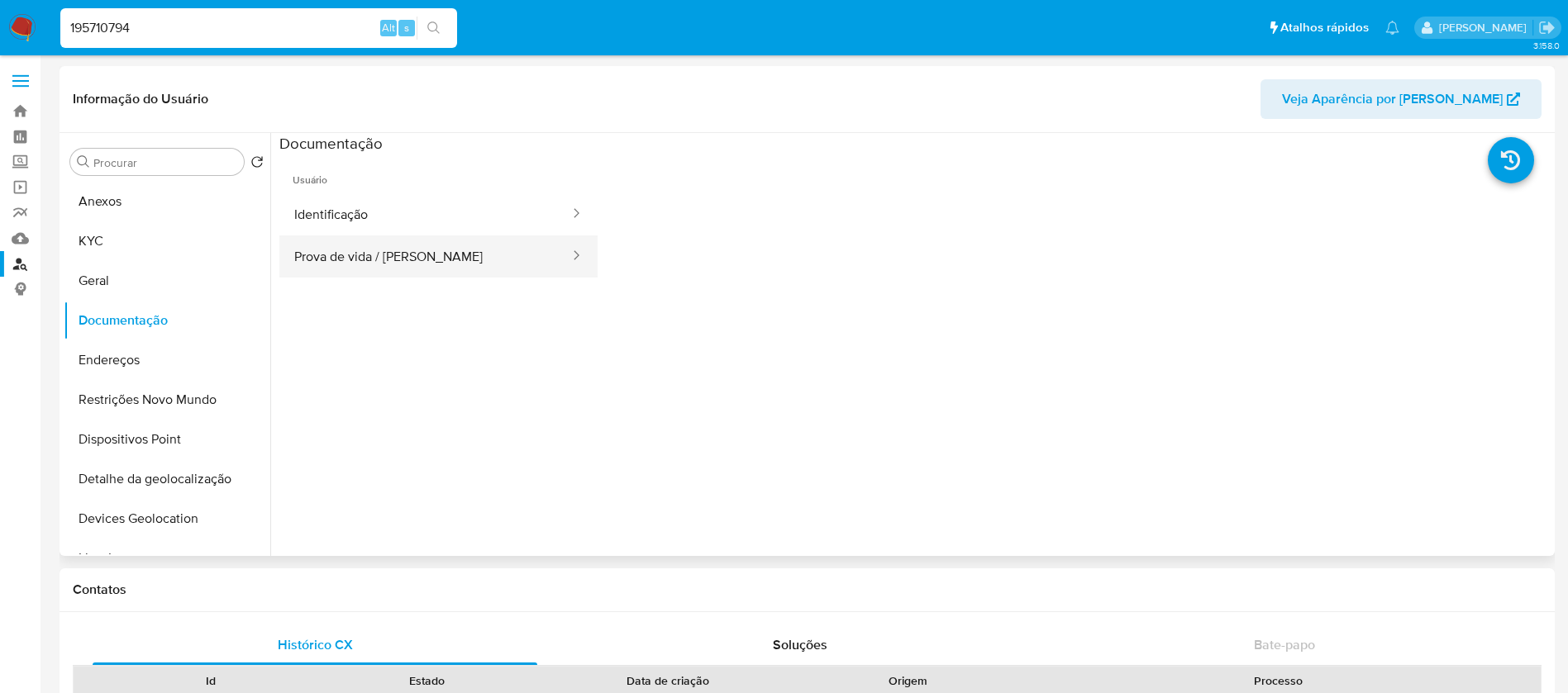
click at [339, 266] on button "Prova de vida / [PERSON_NAME]" at bounding box center [425, 256] width 292 height 42
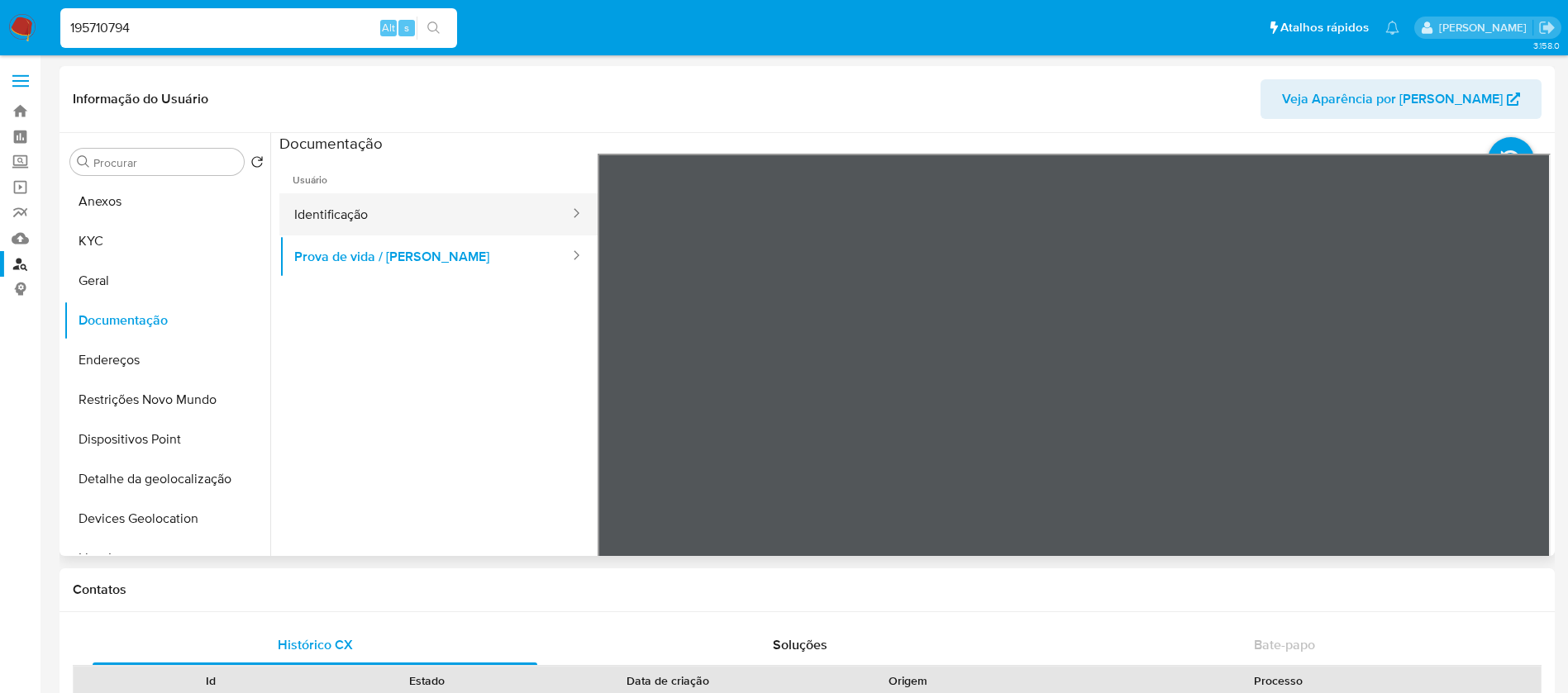
click at [382, 226] on button "Identificação" at bounding box center [425, 214] width 292 height 42
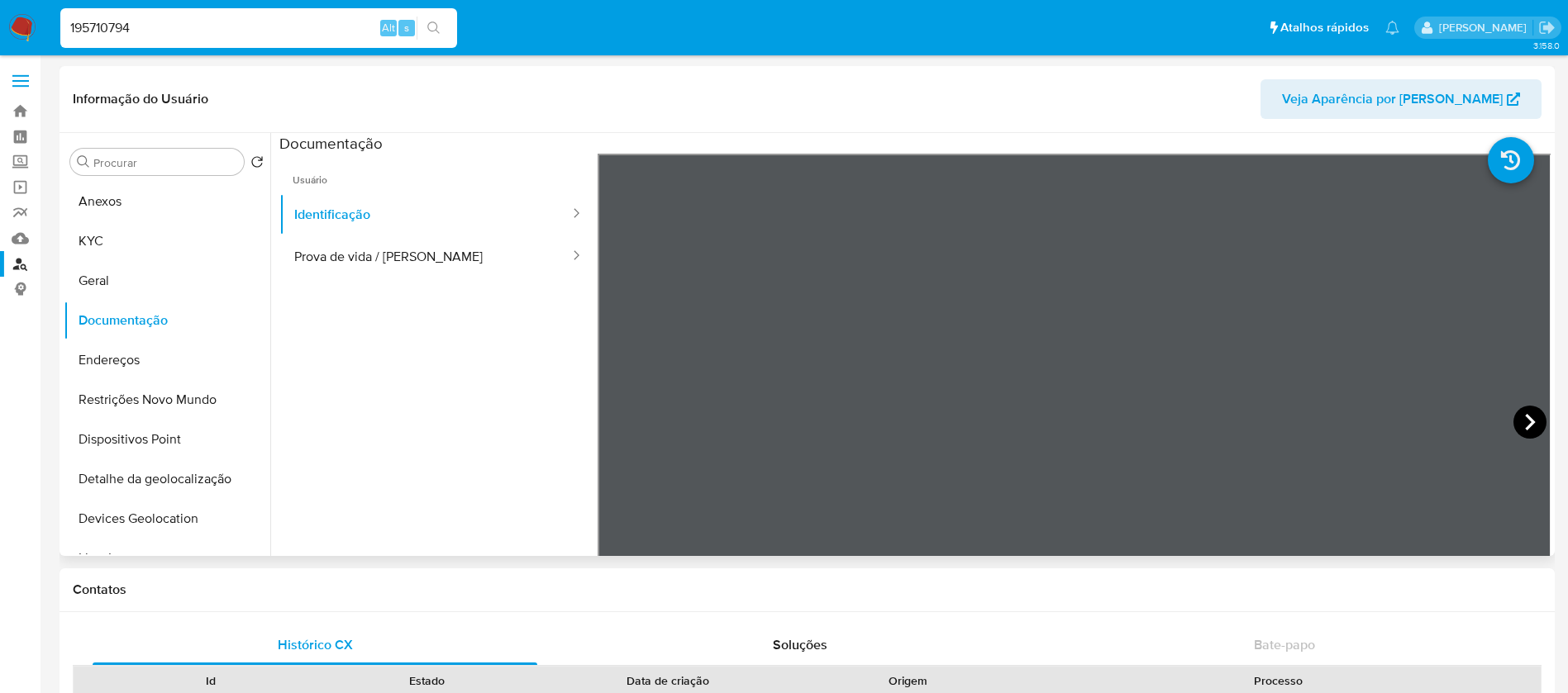
click at [1514, 416] on icon at bounding box center [1530, 422] width 33 height 33
click at [91, 281] on button "Geral" at bounding box center [160, 281] width 193 height 39
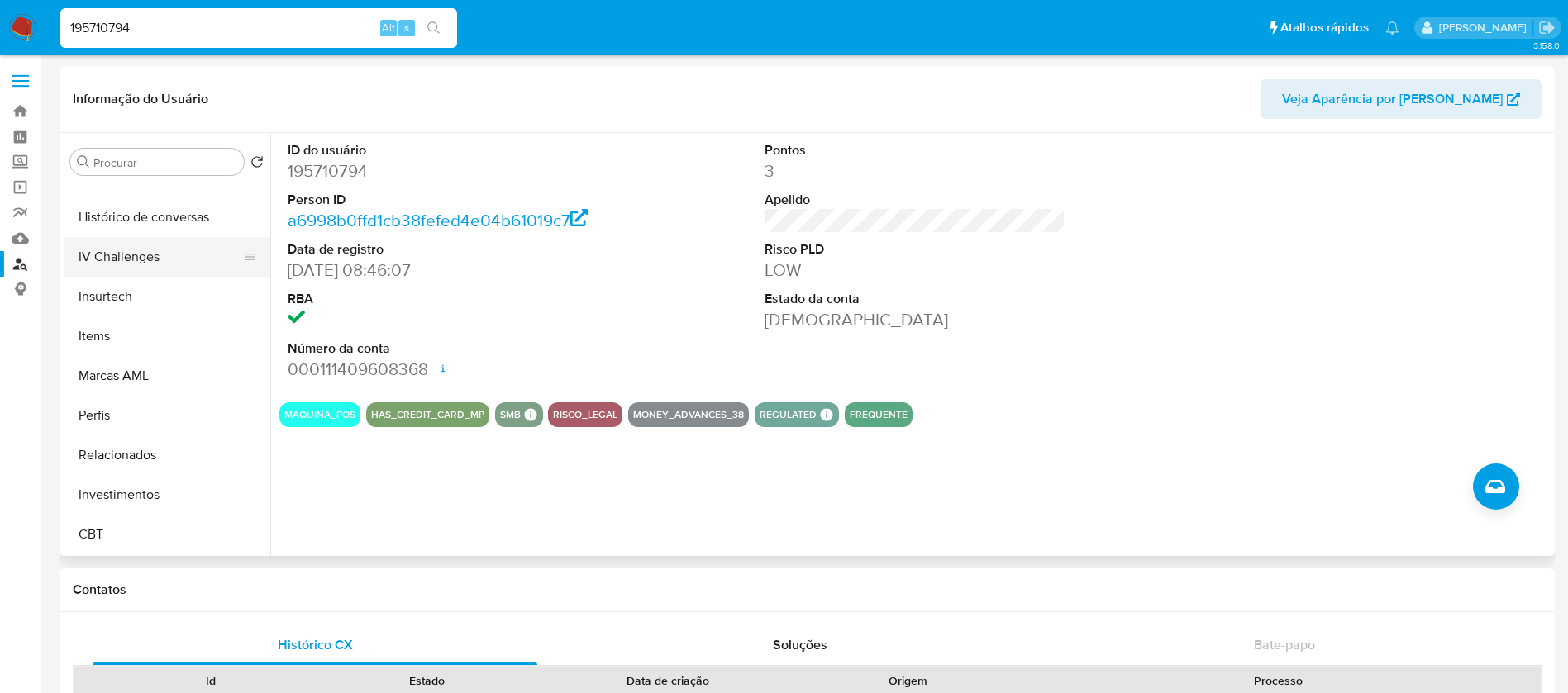
scroll to position [612, 0]
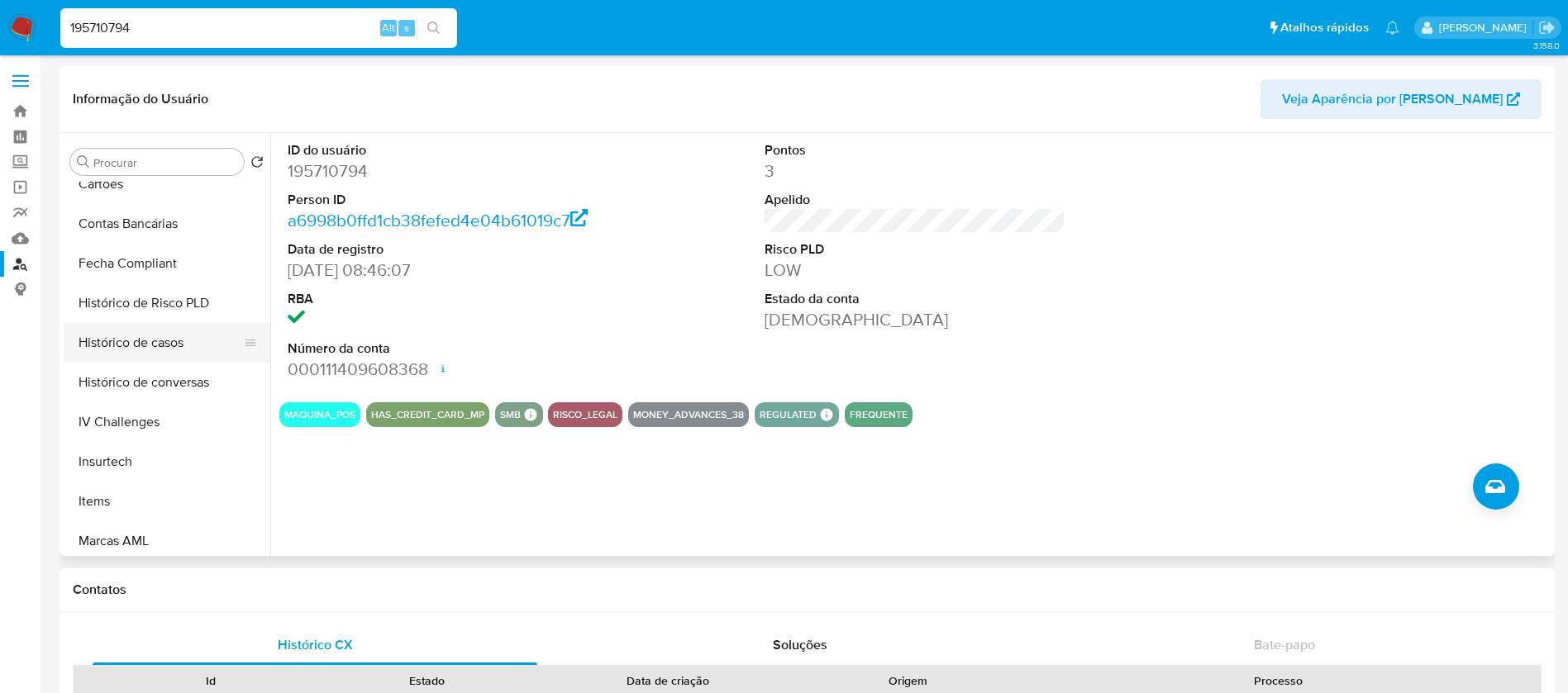
click at [125, 347] on button "Histórico de casos" at bounding box center [160, 343] width 193 height 39
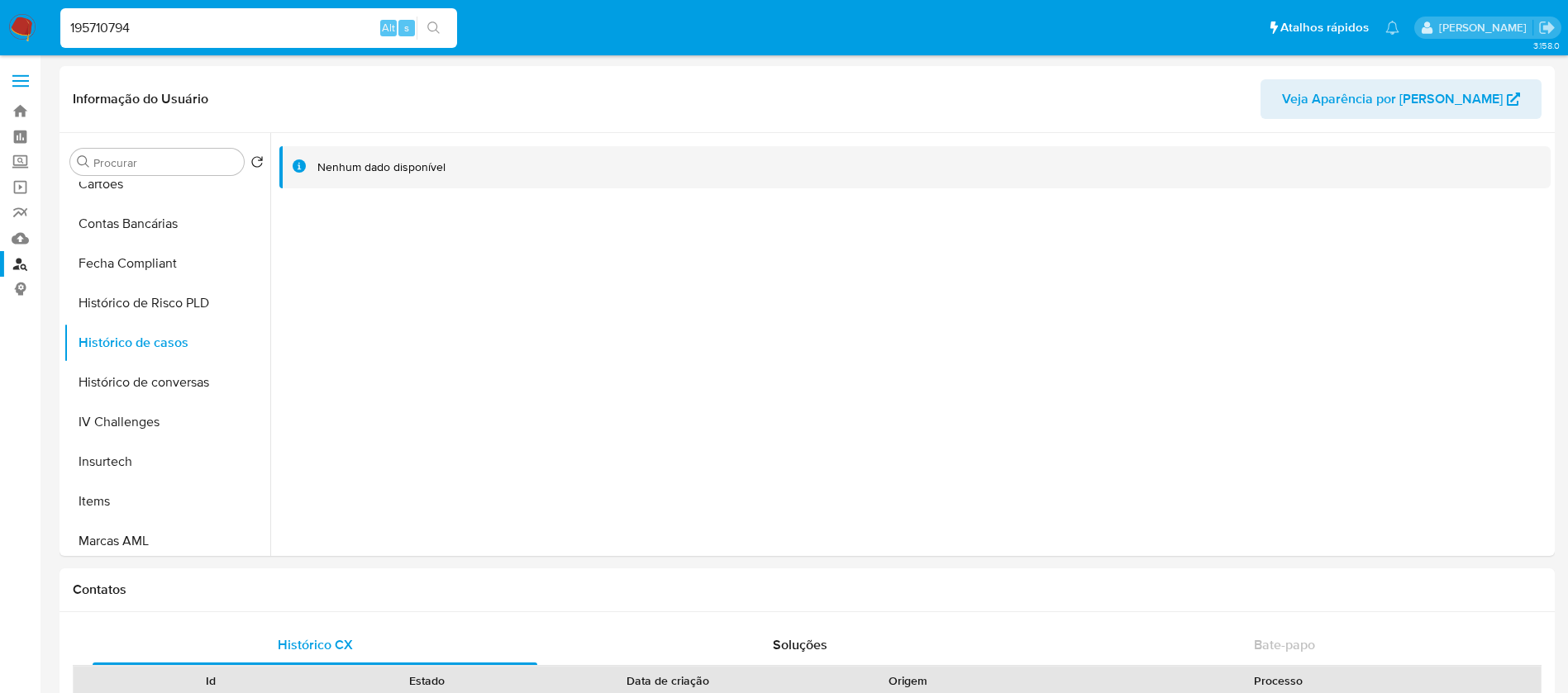
click at [267, 37] on input "195710794" at bounding box center [259, 28] width 397 height 22
click at [215, 34] on input "195710794" at bounding box center [259, 28] width 397 height 22
paste input "335200817"
type input "335200817"
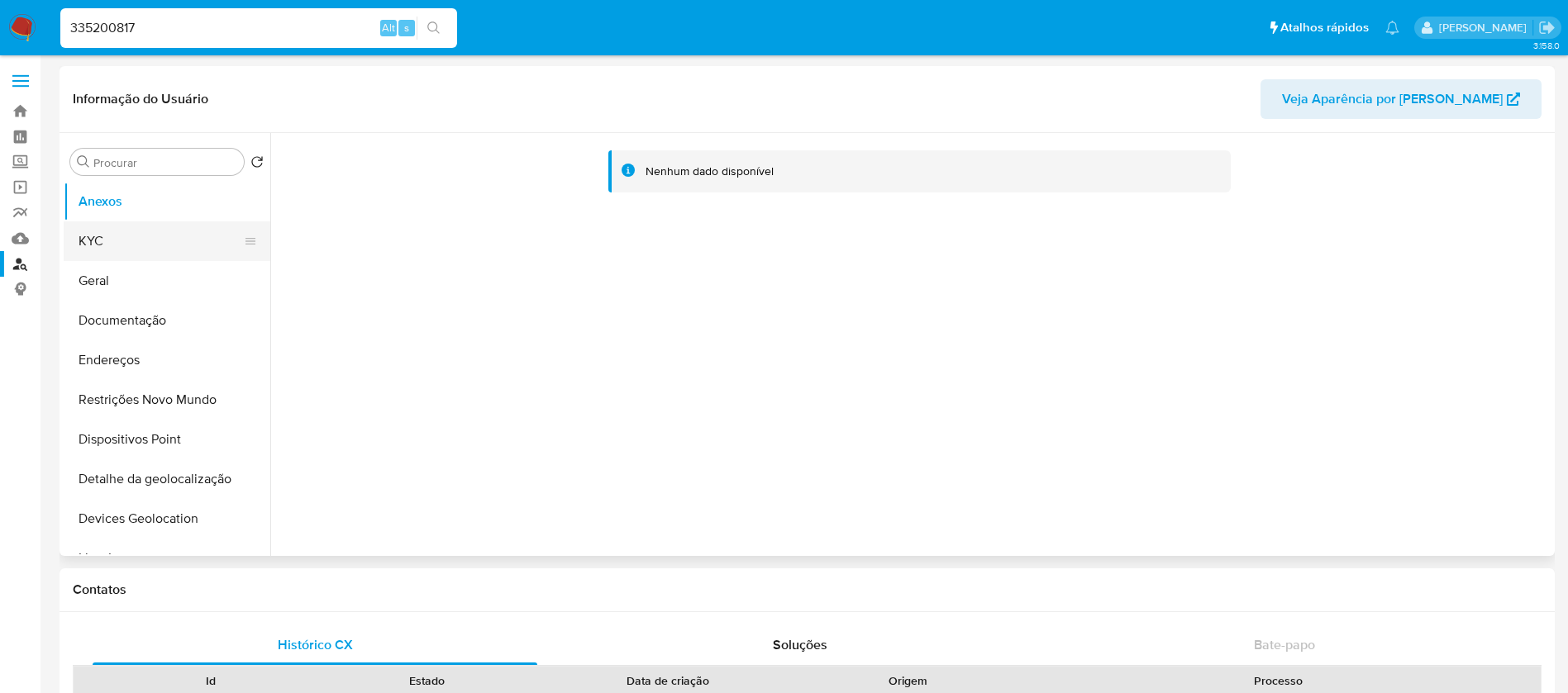
select select "10"
click at [133, 245] on button "KYC" at bounding box center [160, 241] width 193 height 39
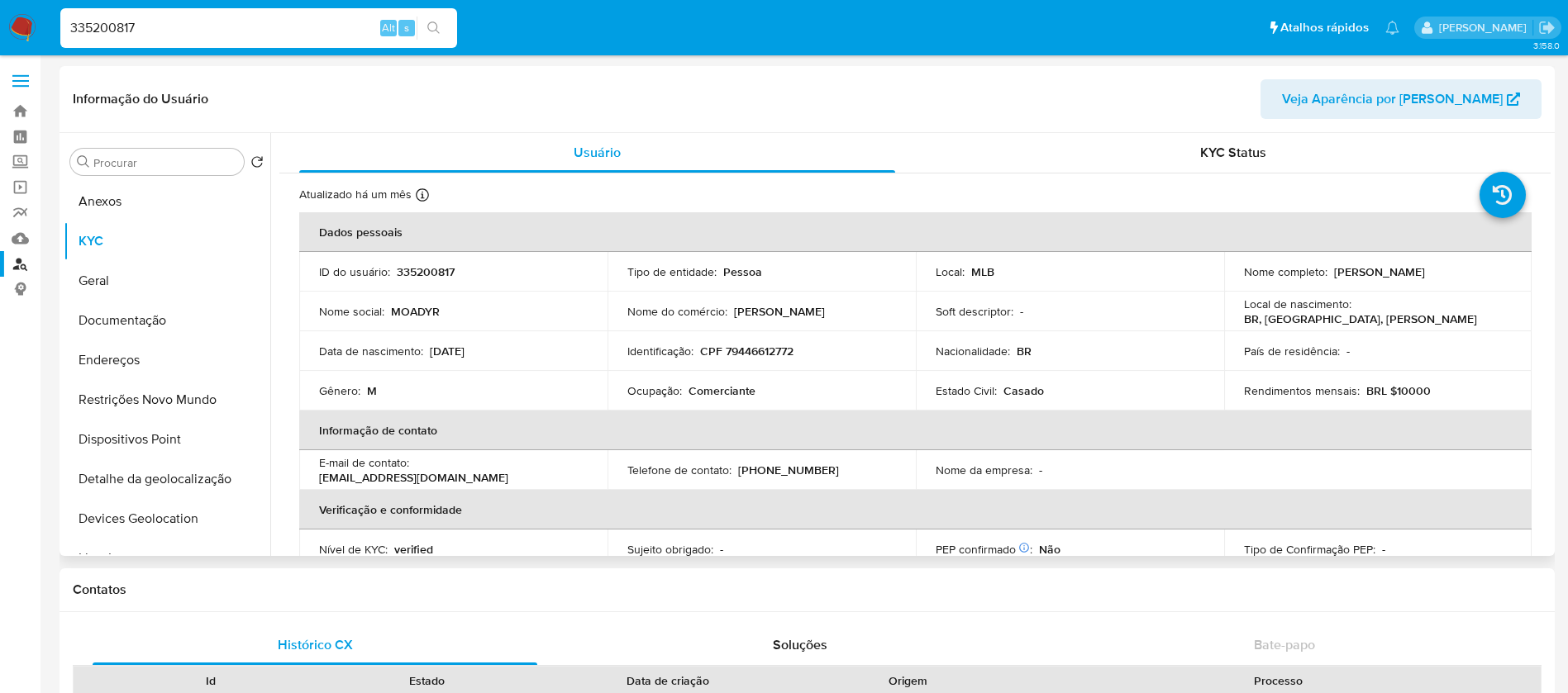
drag, startPoint x: 1328, startPoint y: 270, endPoint x: 1464, endPoint y: 276, distance: 136.1
click at [1464, 276] on div "Nome completo : Moadyr de Oliveira Lima" at bounding box center [1379, 272] width 269 height 15
copy p "Moadyr de Oliveira Lima"
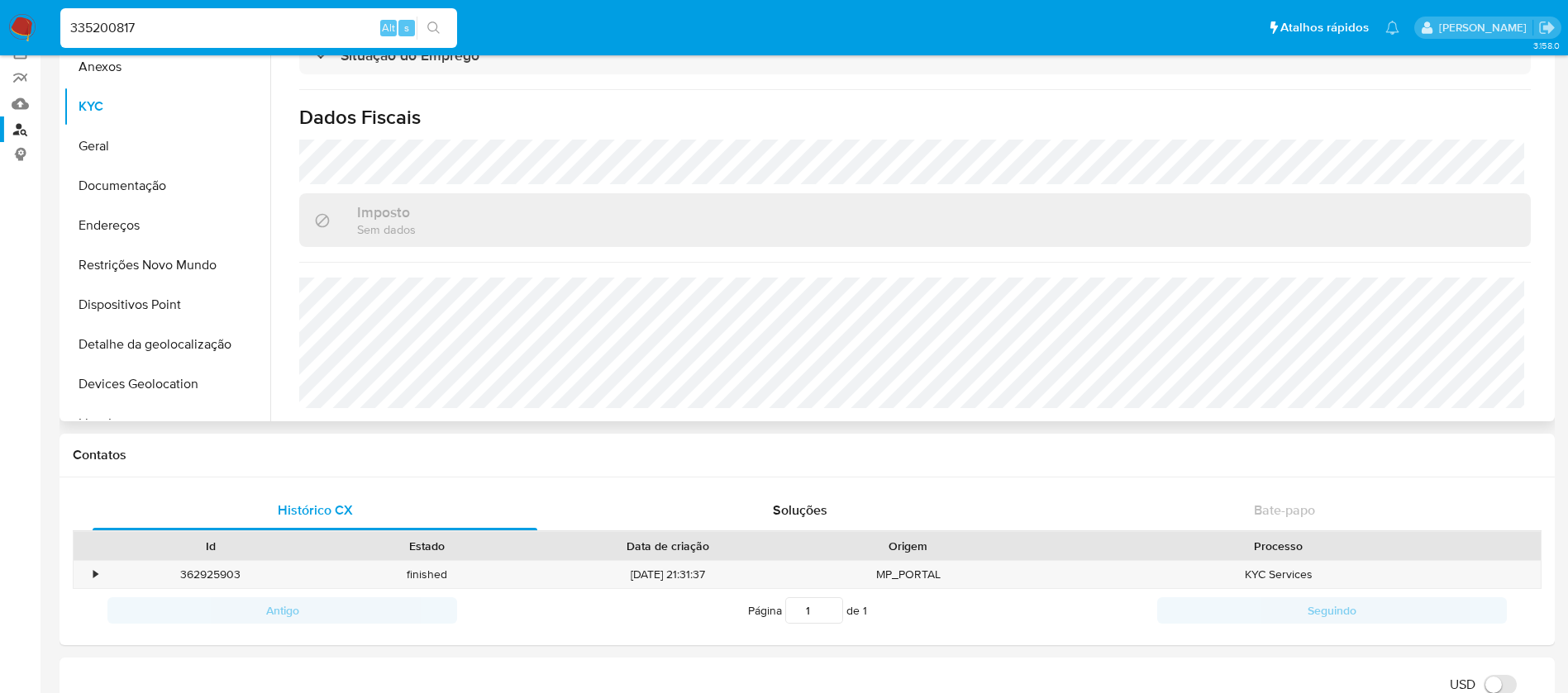
scroll to position [496, 0]
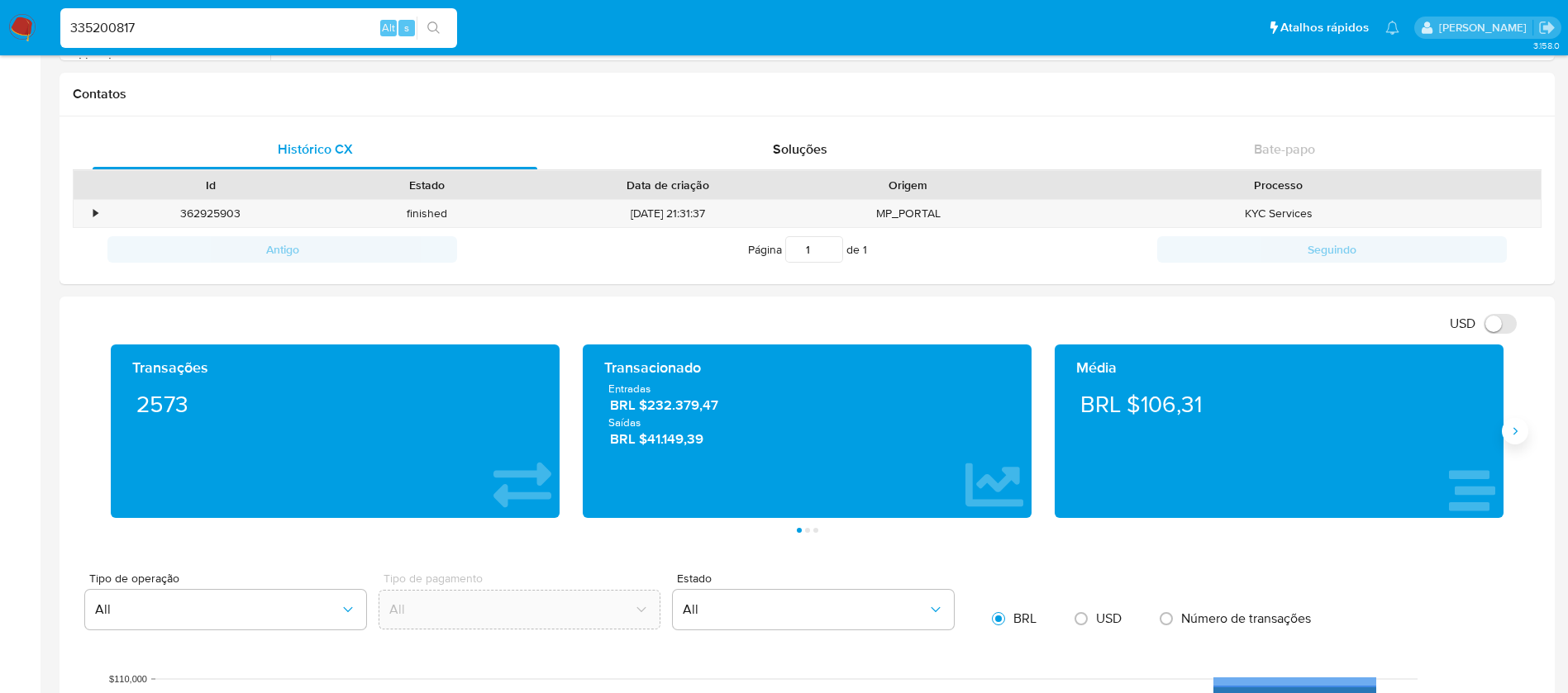
click at [1511, 426] on icon "Siguiente" at bounding box center [1515, 431] width 13 height 13
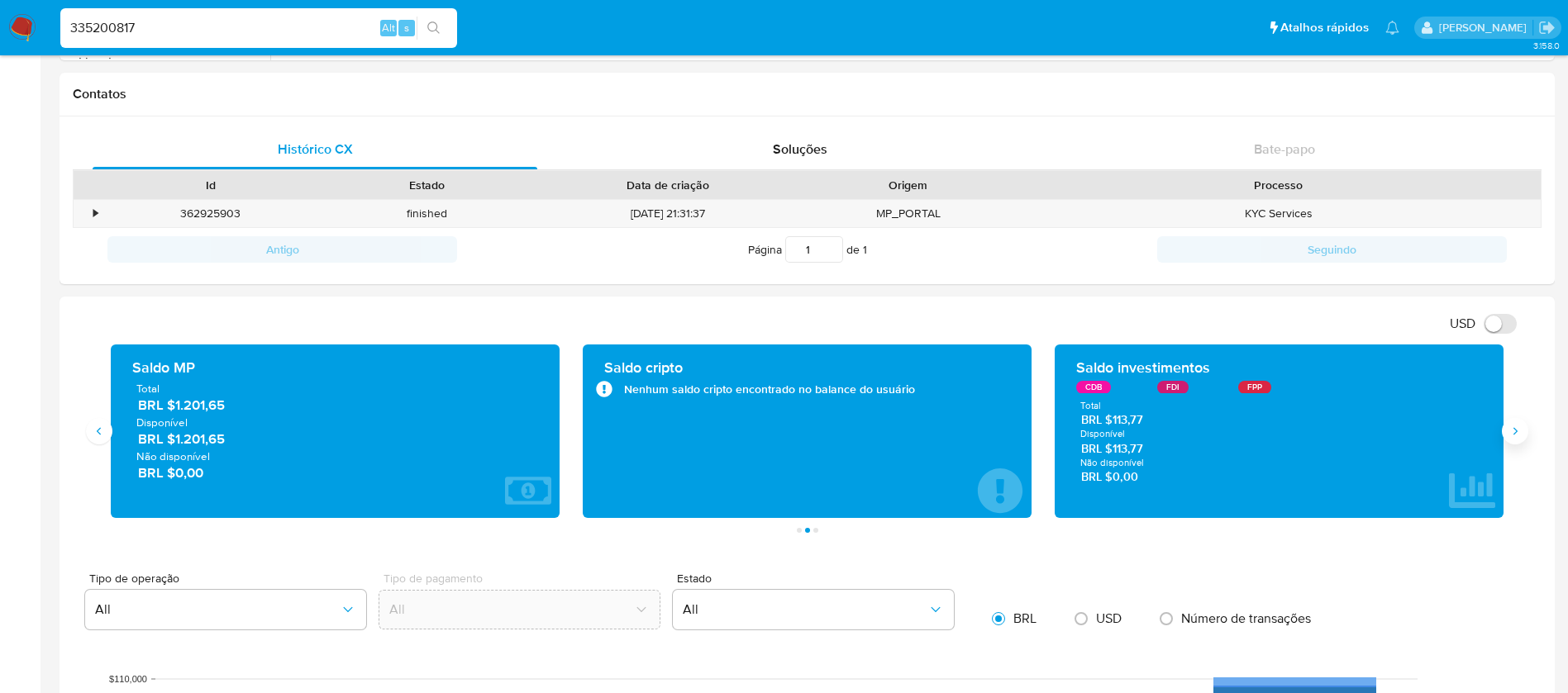
click at [1507, 426] on button "Siguiente" at bounding box center [1515, 431] width 26 height 26
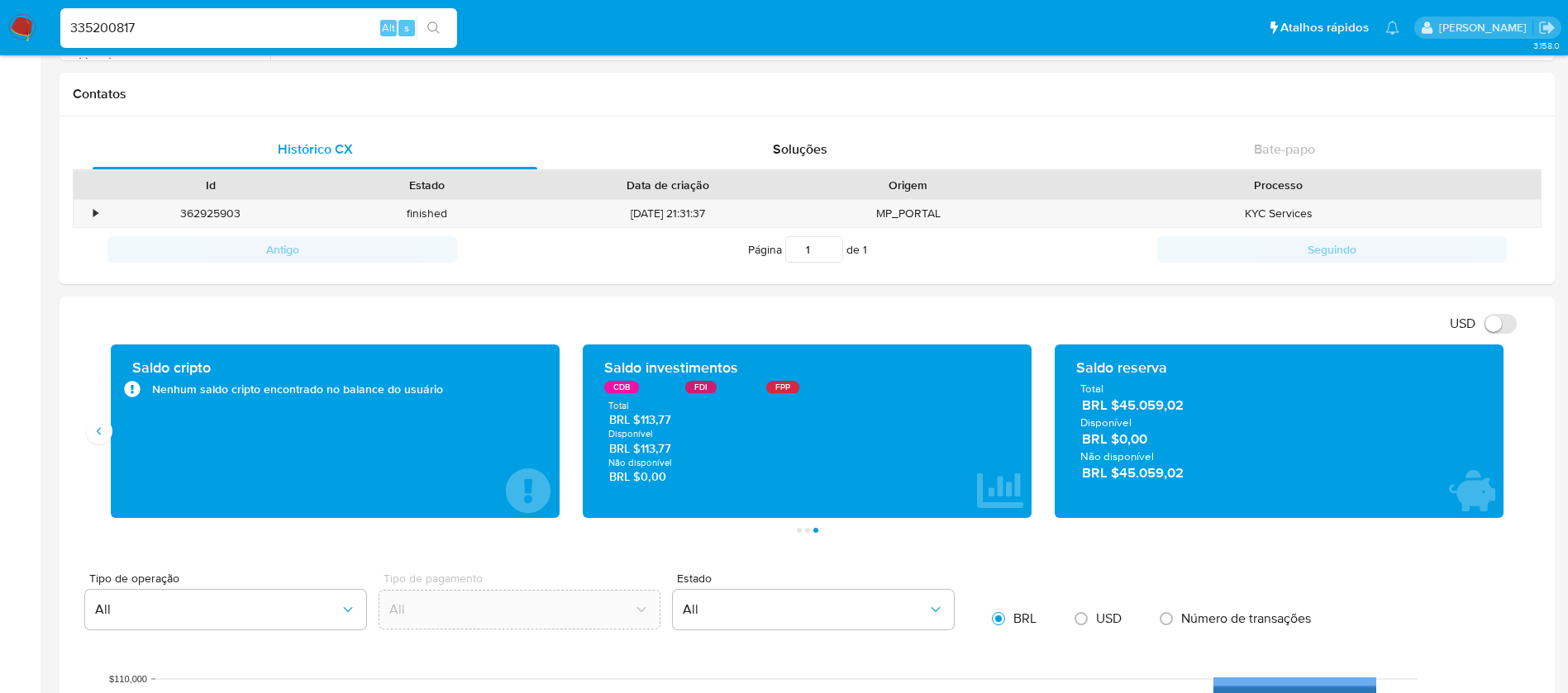
click at [1157, 413] on span "BRL $45.059,02" at bounding box center [1280, 406] width 396 height 19
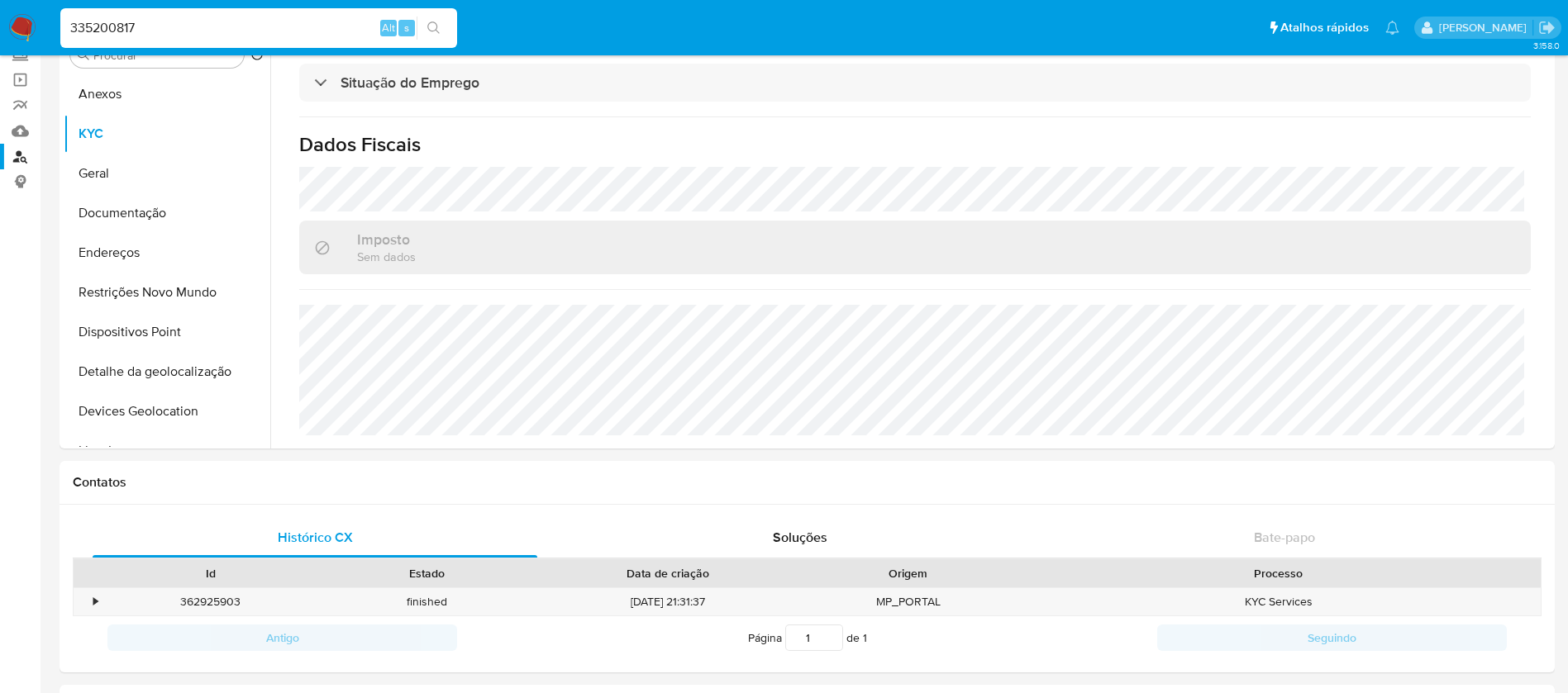
scroll to position [0, 0]
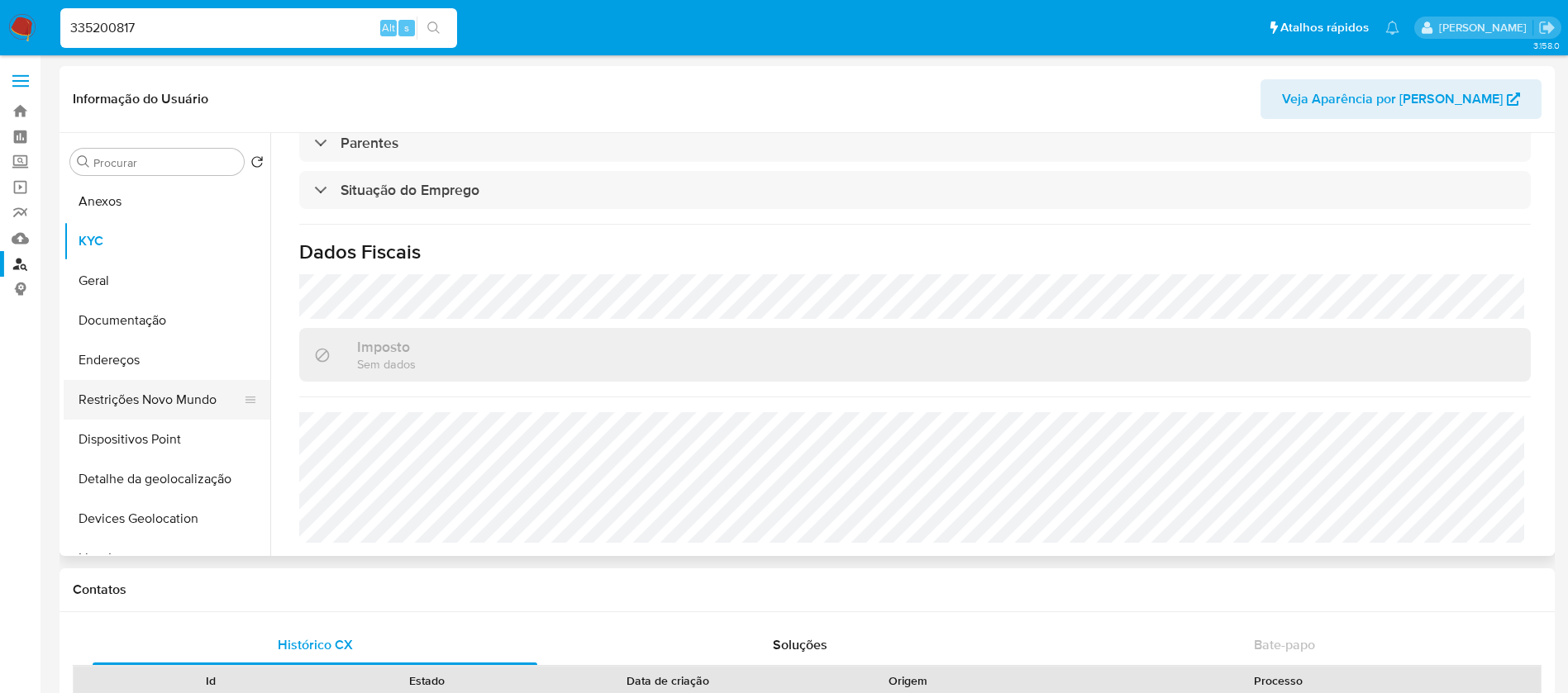
click at [163, 407] on button "Restrições Novo Mundo" at bounding box center [160, 399] width 193 height 39
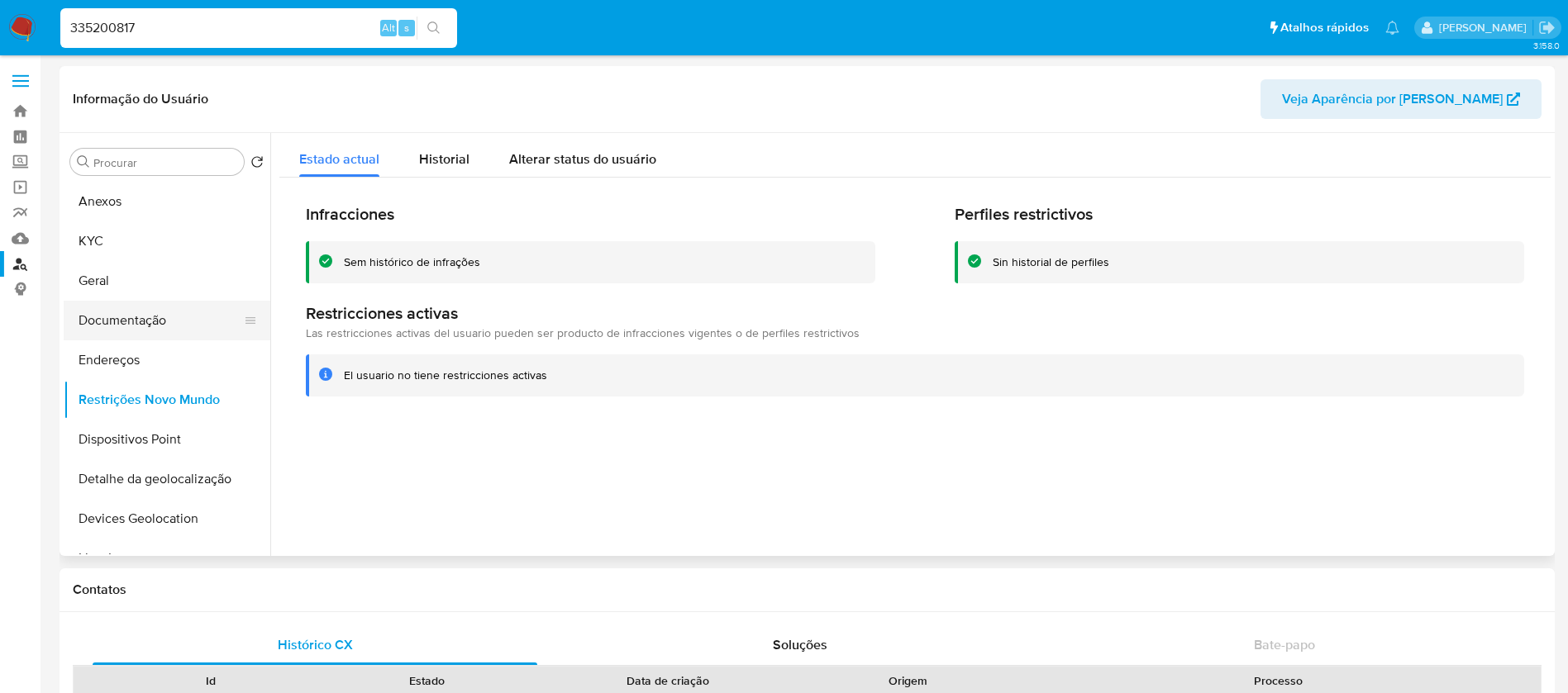
click at [111, 320] on button "Documentação" at bounding box center [160, 320] width 193 height 39
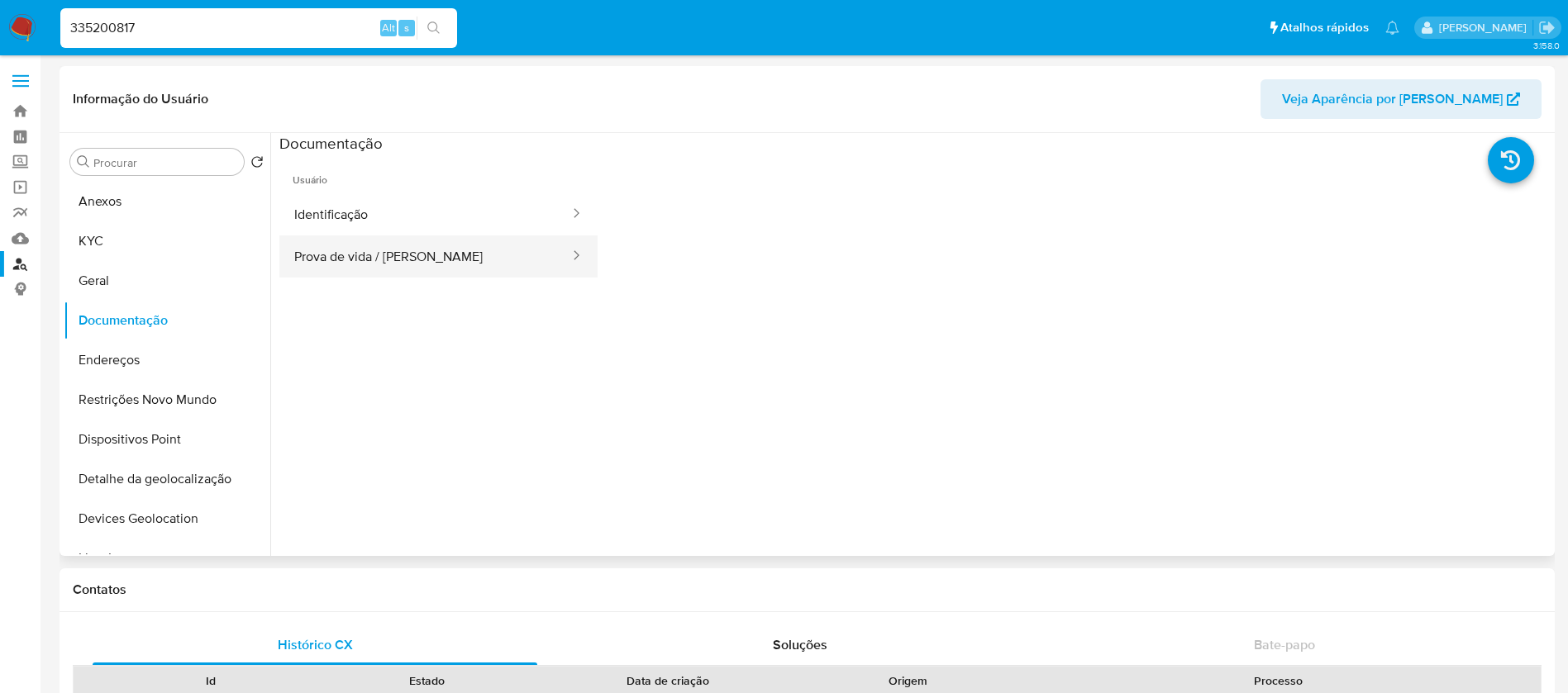
click at [347, 266] on button "Prova de vida / [PERSON_NAME]" at bounding box center [425, 256] width 292 height 42
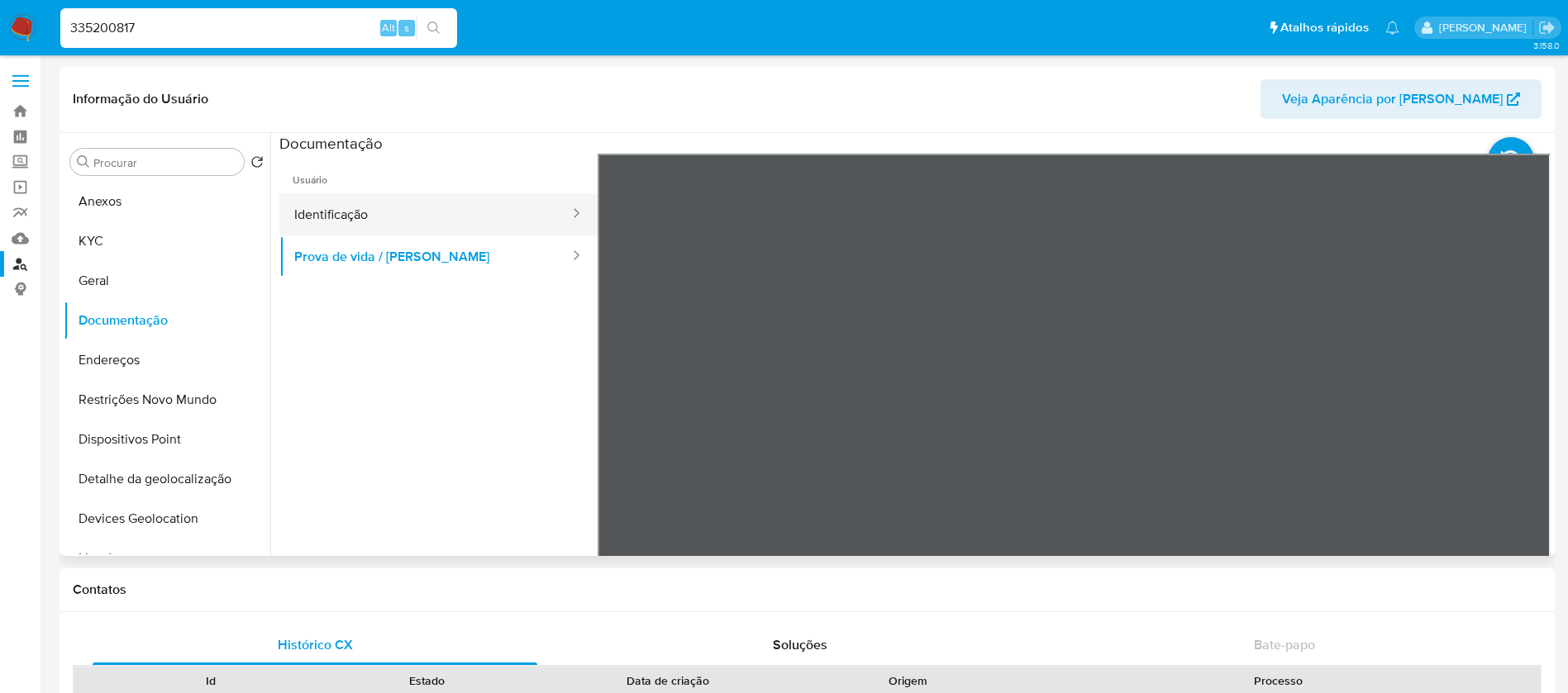
click at [358, 220] on button "Identificação" at bounding box center [425, 214] width 292 height 42
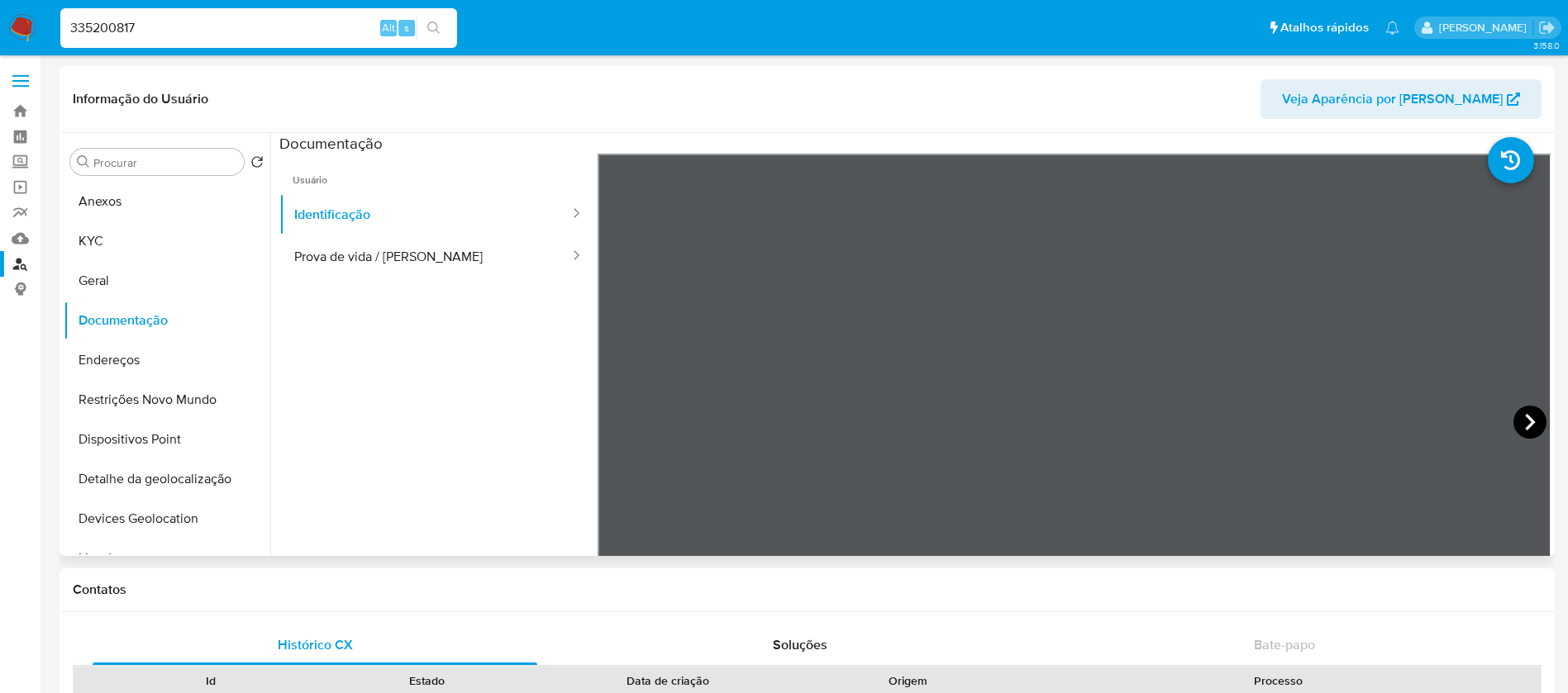
click at [1519, 423] on icon at bounding box center [1530, 422] width 33 height 33
click at [348, 255] on button "Prova de vida / [PERSON_NAME]" at bounding box center [425, 256] width 292 height 42
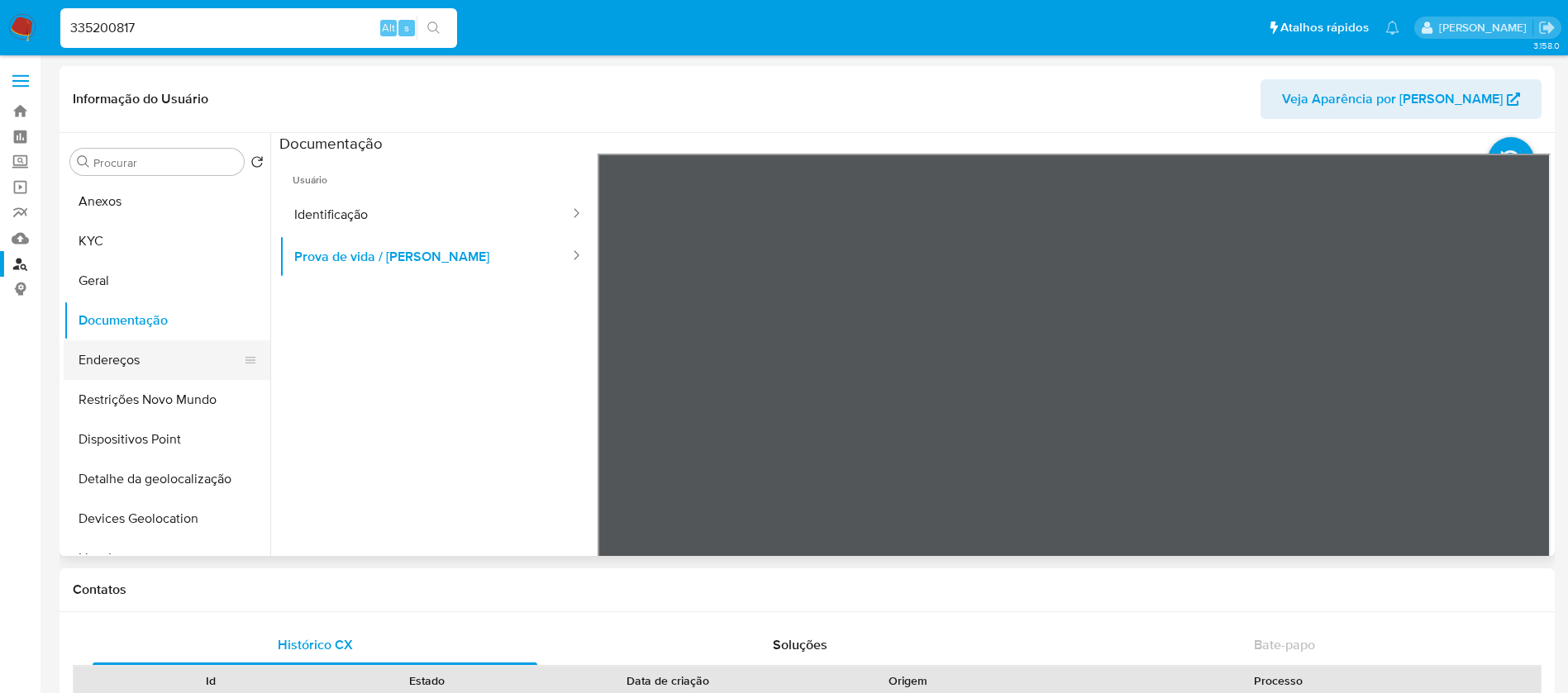
click at [130, 365] on button "Endereços" at bounding box center [160, 360] width 193 height 39
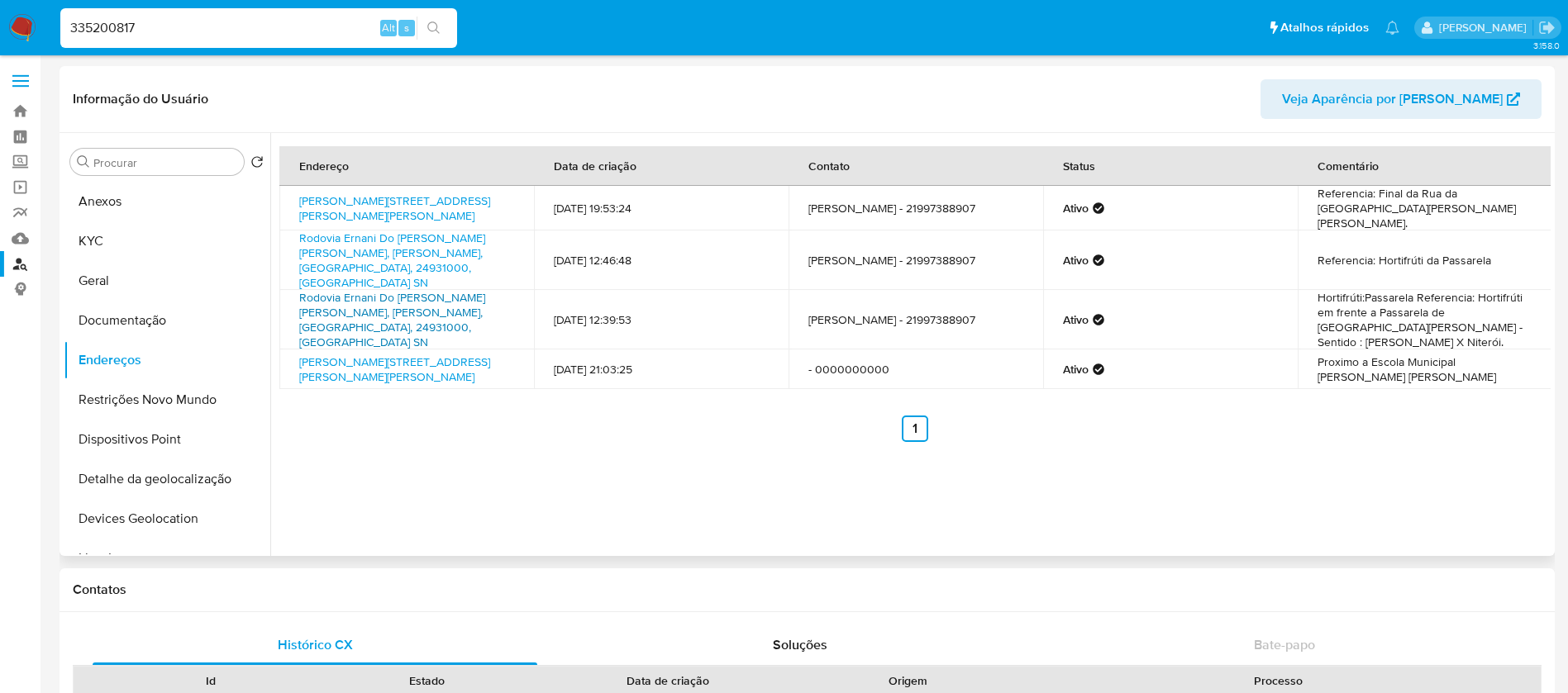
click at [400, 297] on link "Rodovia Ernani Do Amaral Peixoto Sn, Maricá, Rio De Janeiro, 24931000, Brasil SN" at bounding box center [392, 320] width 186 height 61
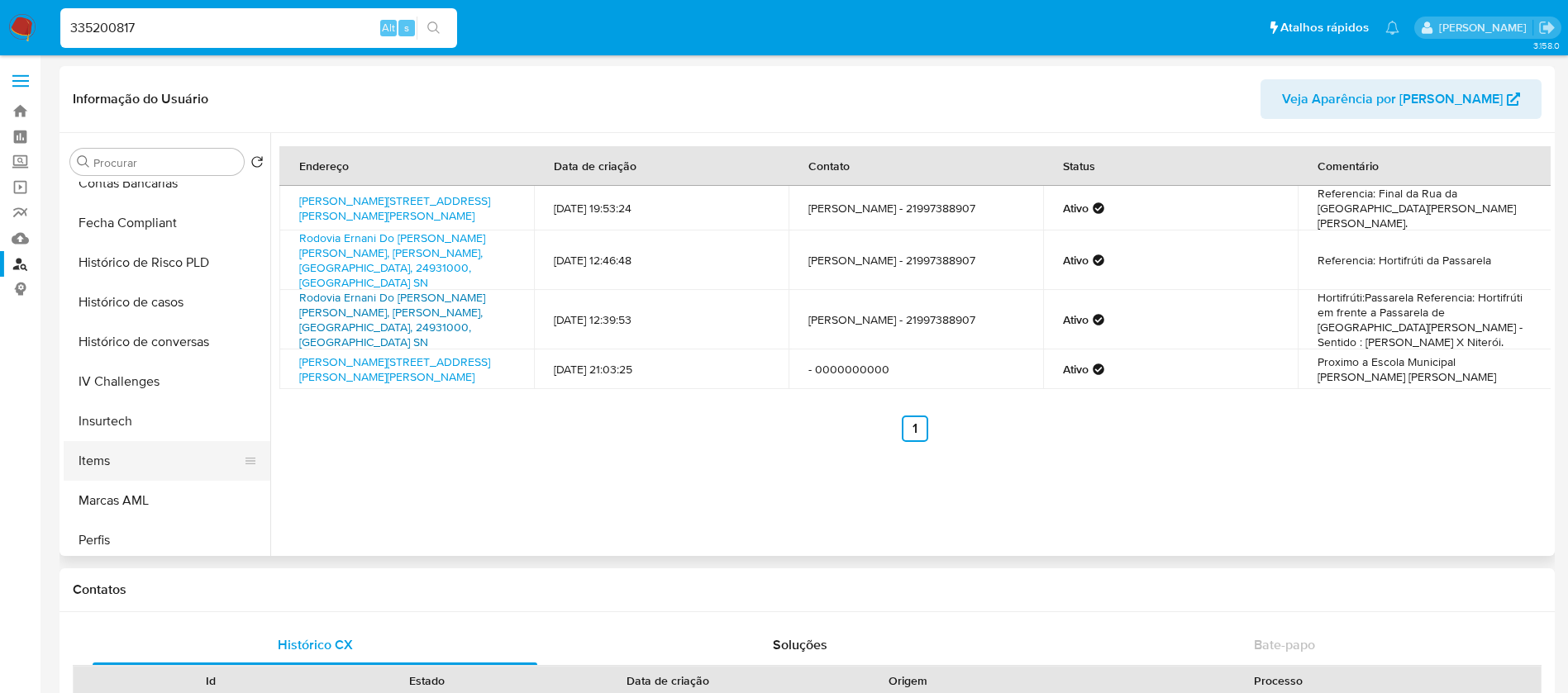
scroll to position [612, 0]
click at [122, 338] on button "Histórico de casos" at bounding box center [160, 343] width 193 height 39
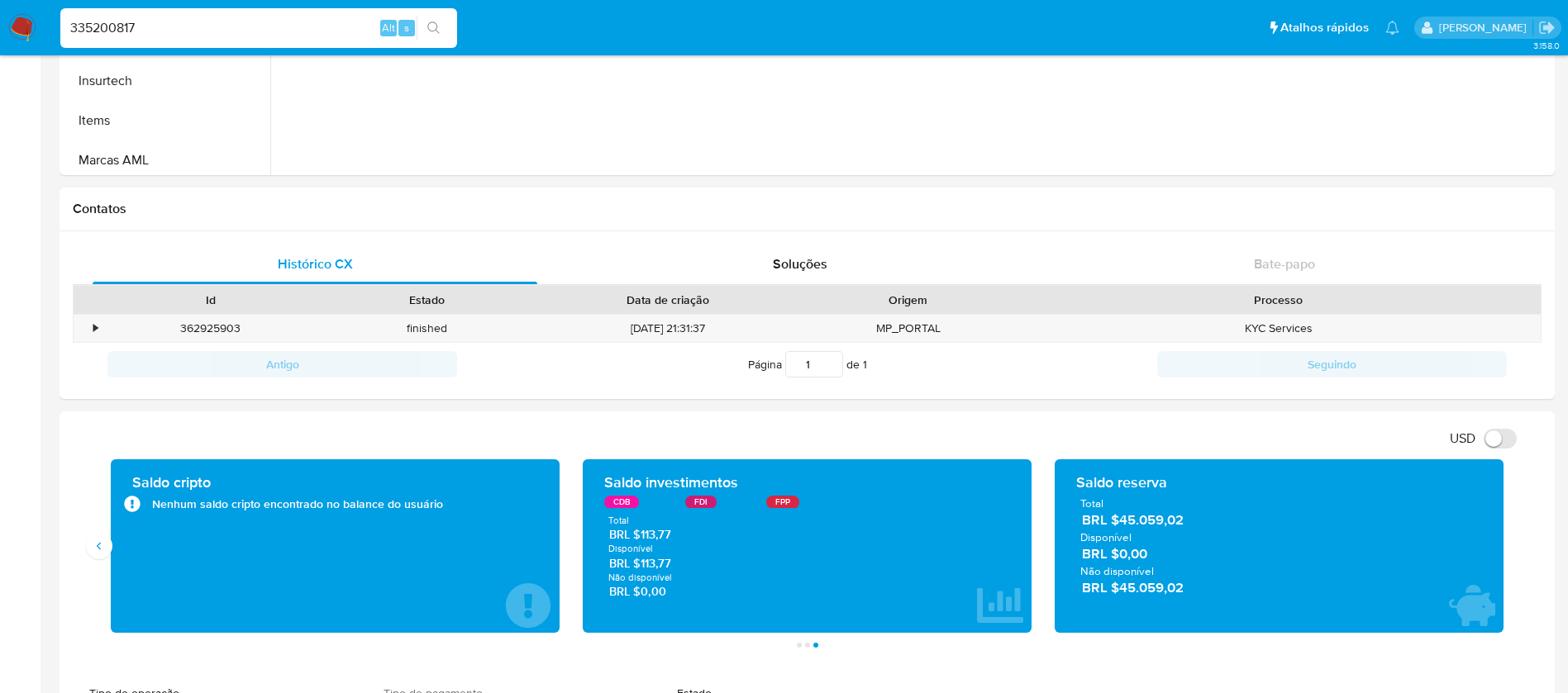
scroll to position [496, 0]
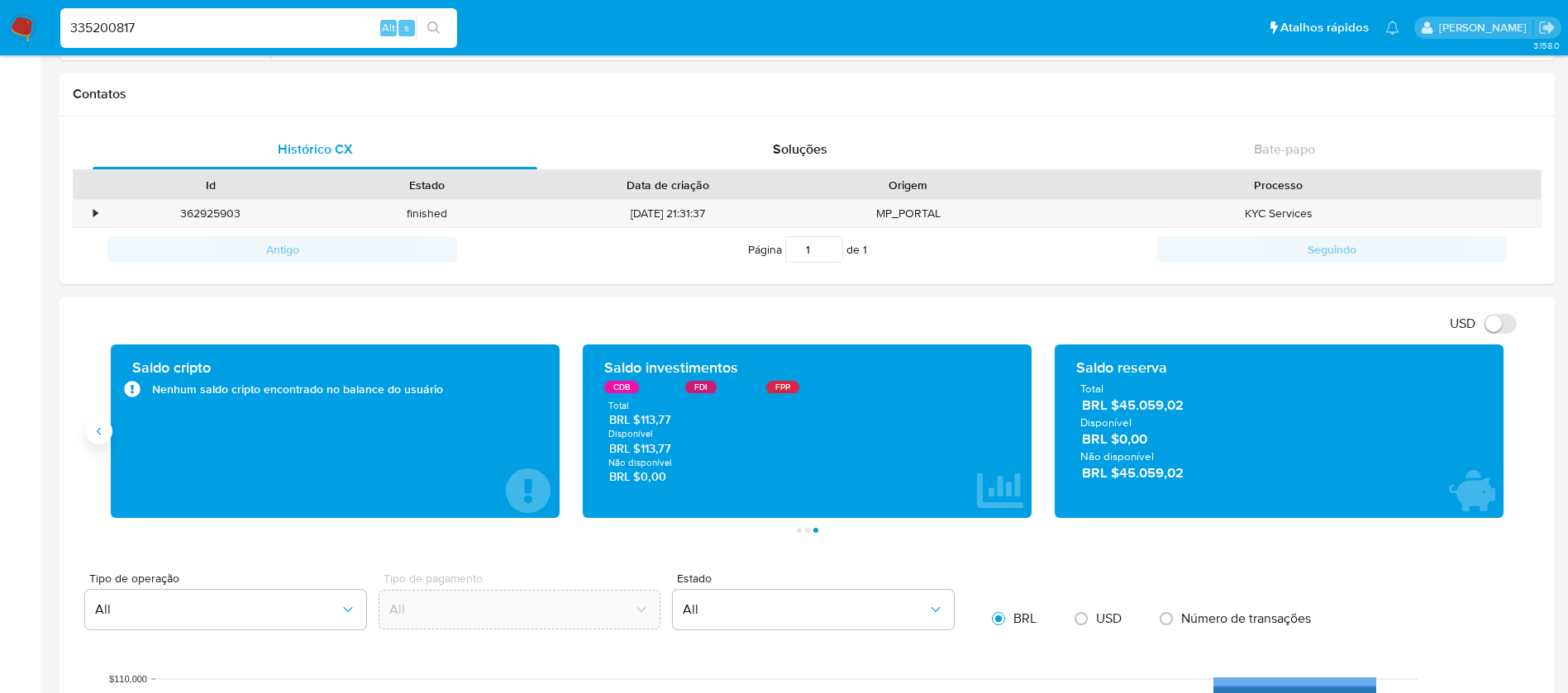
click at [101, 434] on icon "Anterior" at bounding box center [99, 431] width 13 height 13
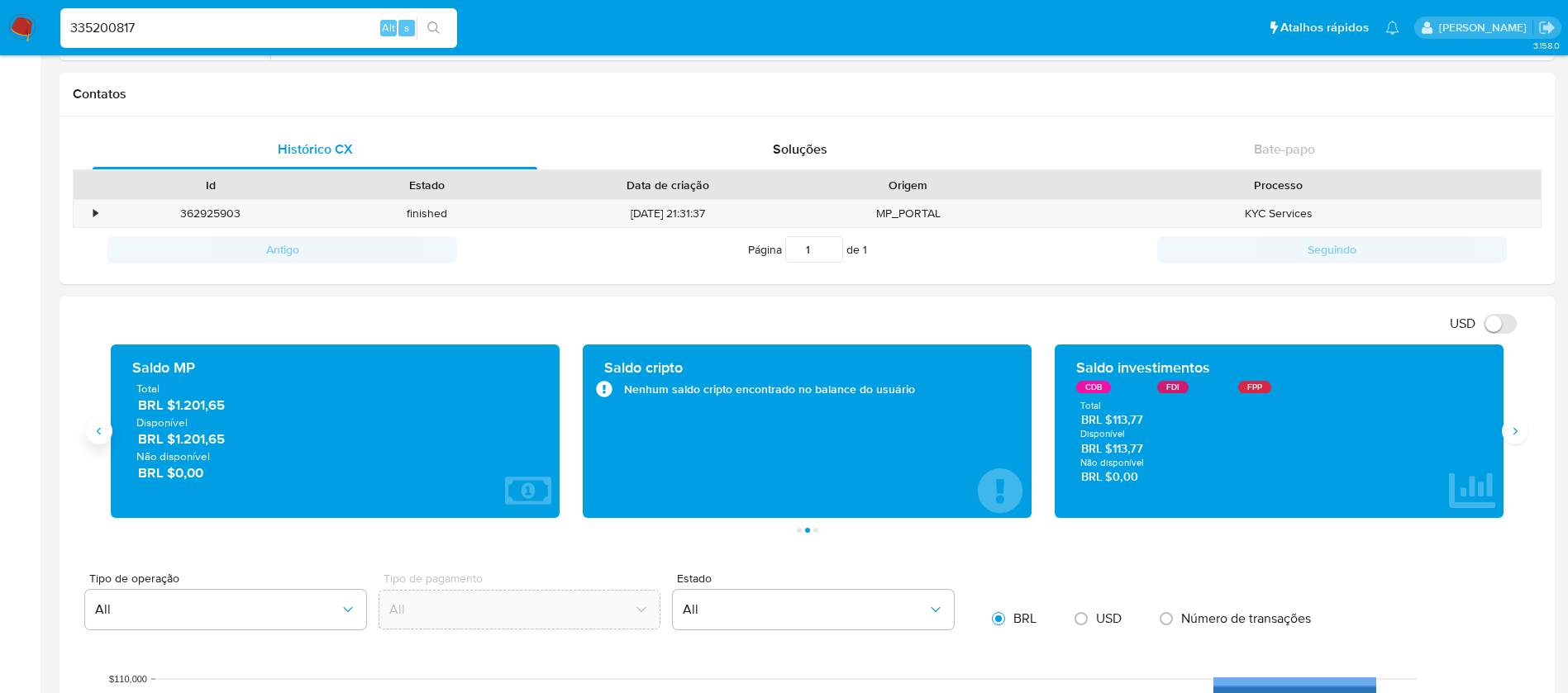
click at [101, 434] on icon "Anterior" at bounding box center [99, 431] width 13 height 13
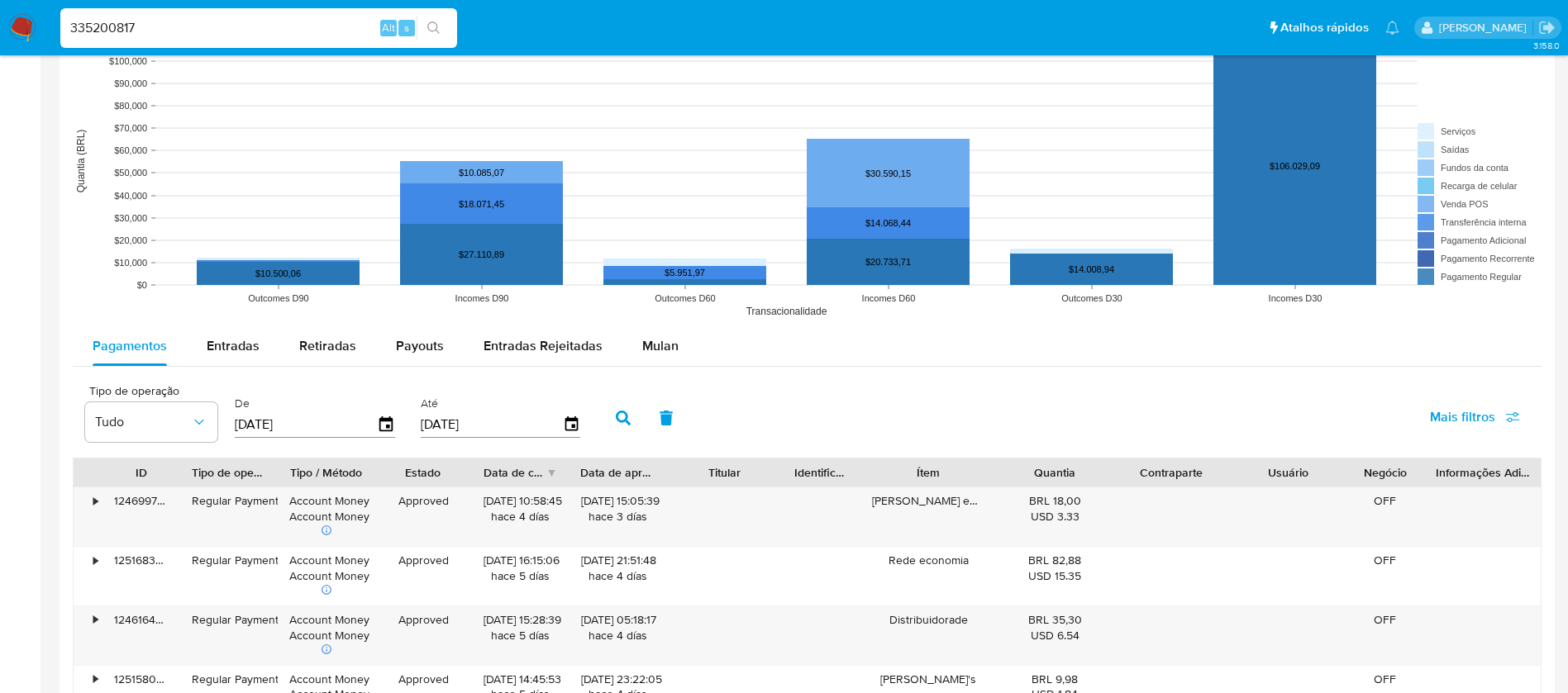
scroll to position [1322, 0]
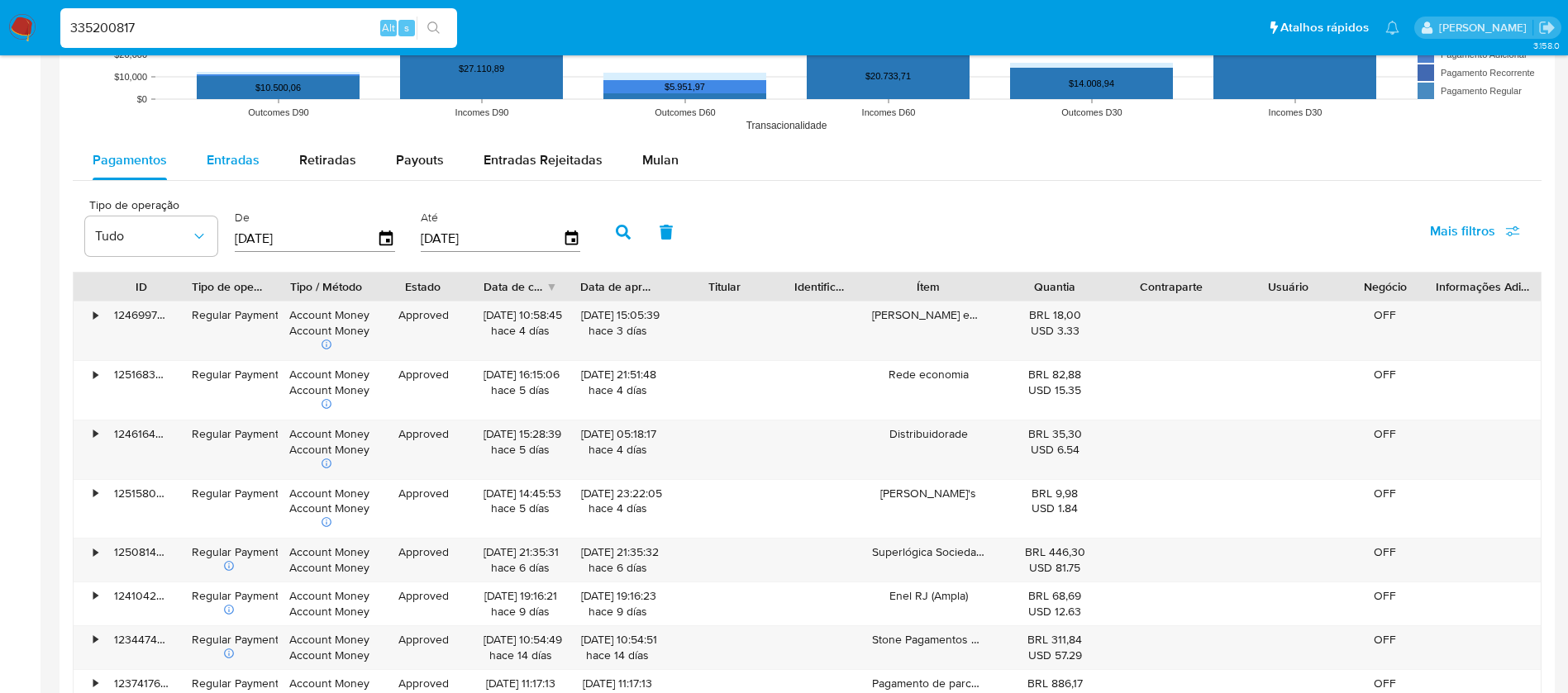
click at [215, 168] on span "Entradas" at bounding box center [233, 160] width 53 height 19
select select "10"
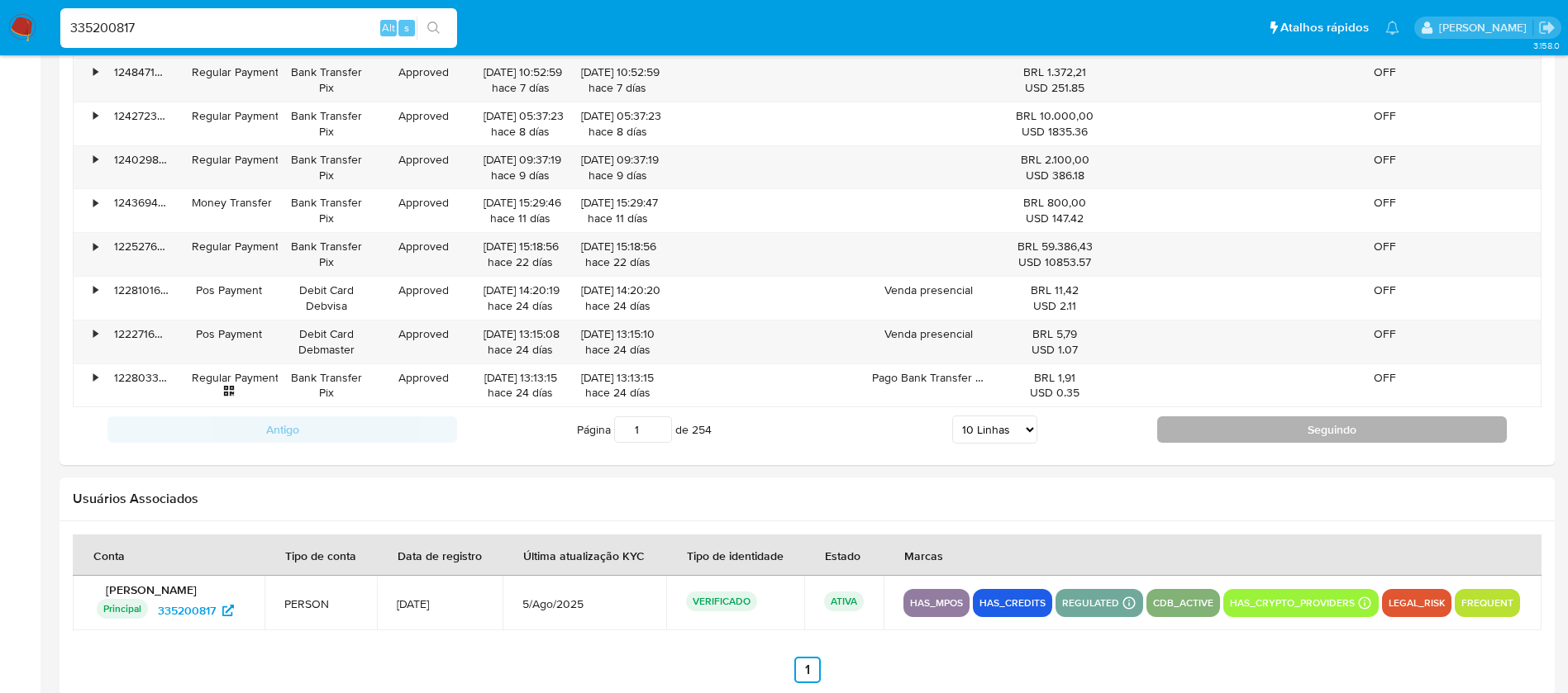
click at [1183, 426] on button "Seguindo" at bounding box center [1332, 429] width 349 height 26
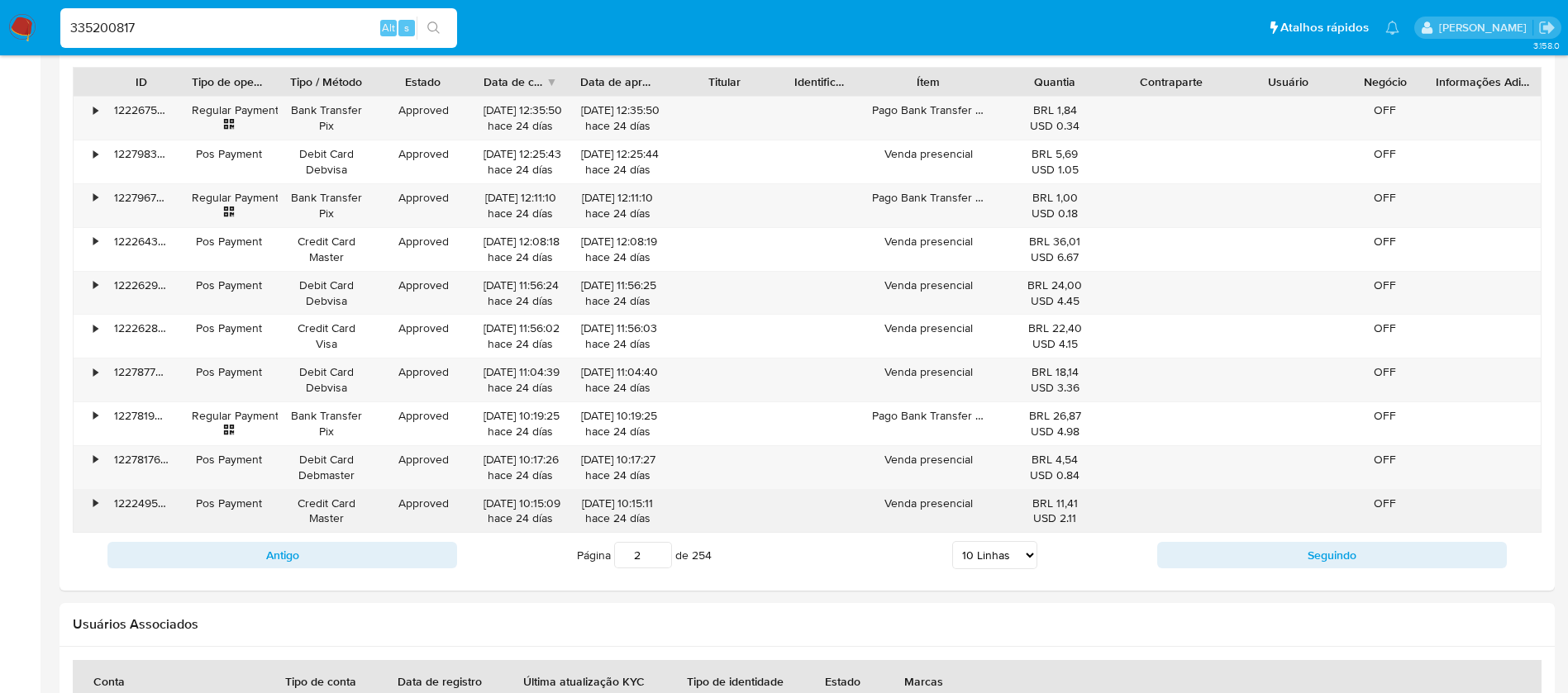
scroll to position [1487, 0]
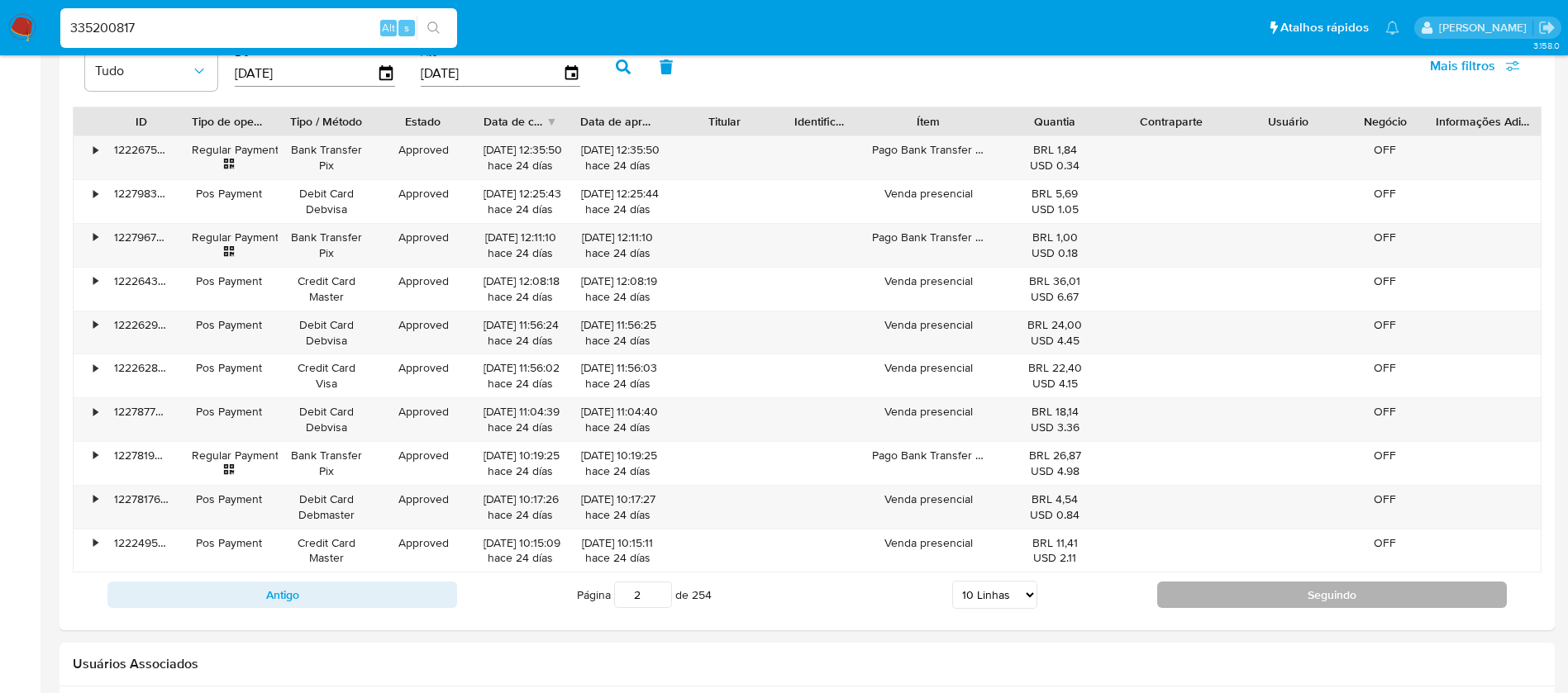
click at [1209, 602] on button "Seguindo" at bounding box center [1332, 594] width 349 height 26
click at [1176, 590] on button "Seguindo" at bounding box center [1332, 594] width 349 height 26
click at [1194, 587] on button "Seguindo" at bounding box center [1332, 594] width 349 height 26
click at [1181, 586] on button "Seguindo" at bounding box center [1332, 594] width 349 height 26
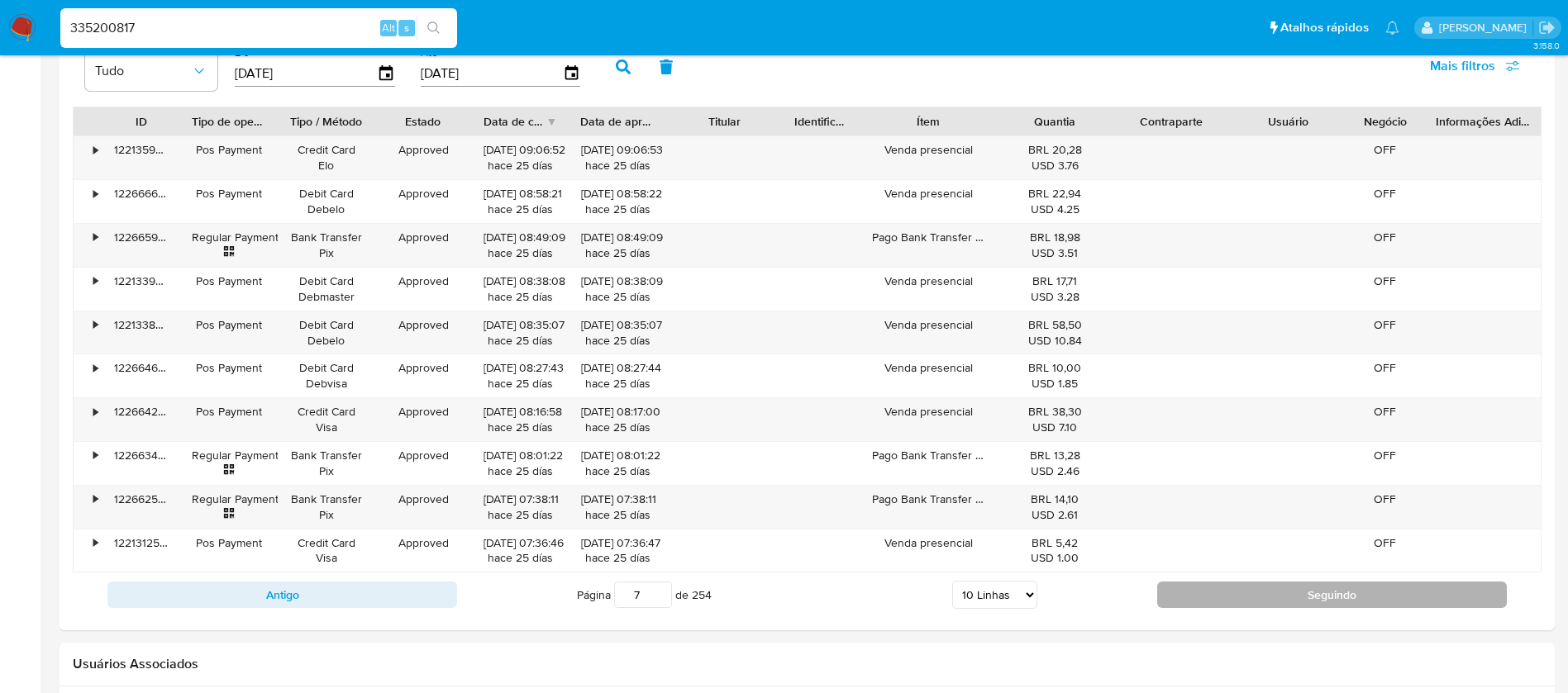
click at [1181, 586] on button "Seguindo" at bounding box center [1332, 594] width 349 height 26
type input "8"
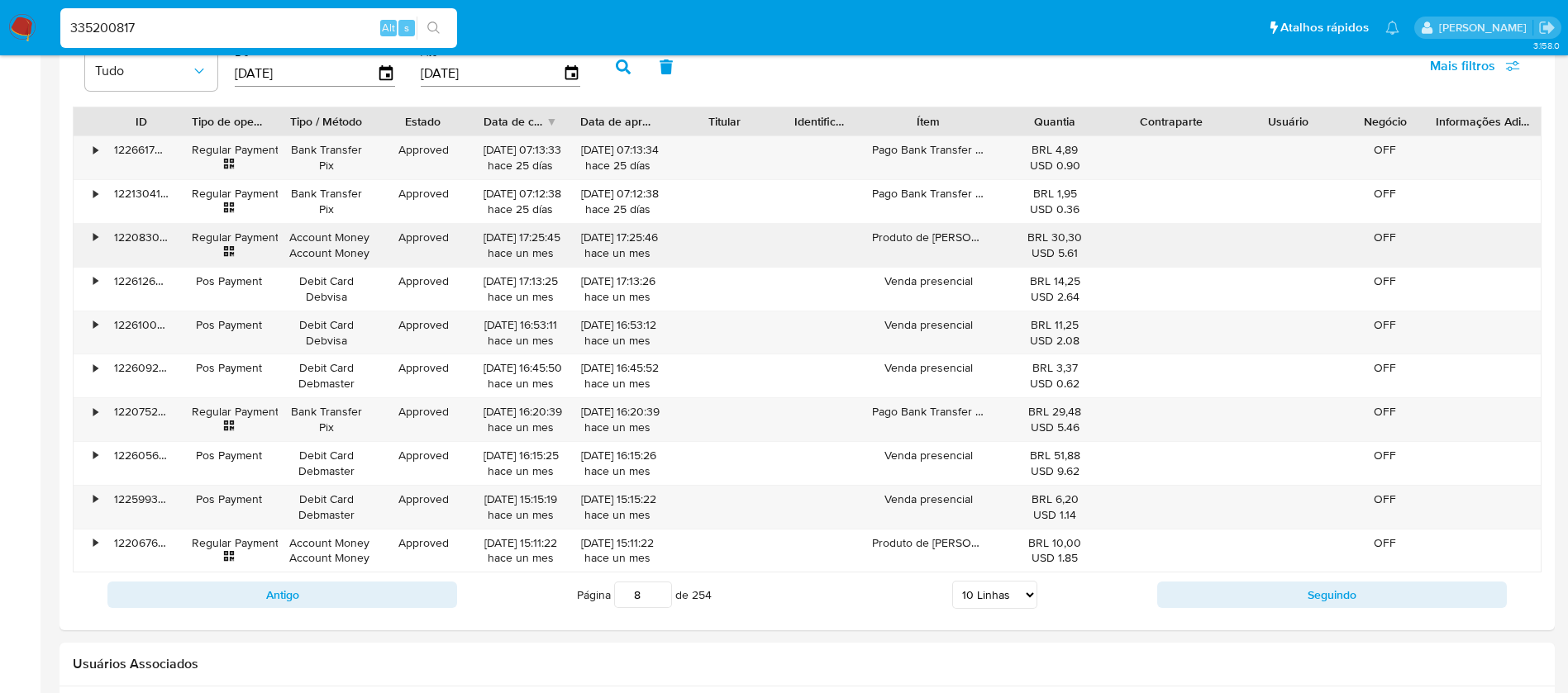
click at [912, 241] on div "Produto de Jeová Jireh" at bounding box center [929, 245] width 137 height 43
click at [214, 15] on div "335200817 Alt s" at bounding box center [259, 28] width 397 height 39
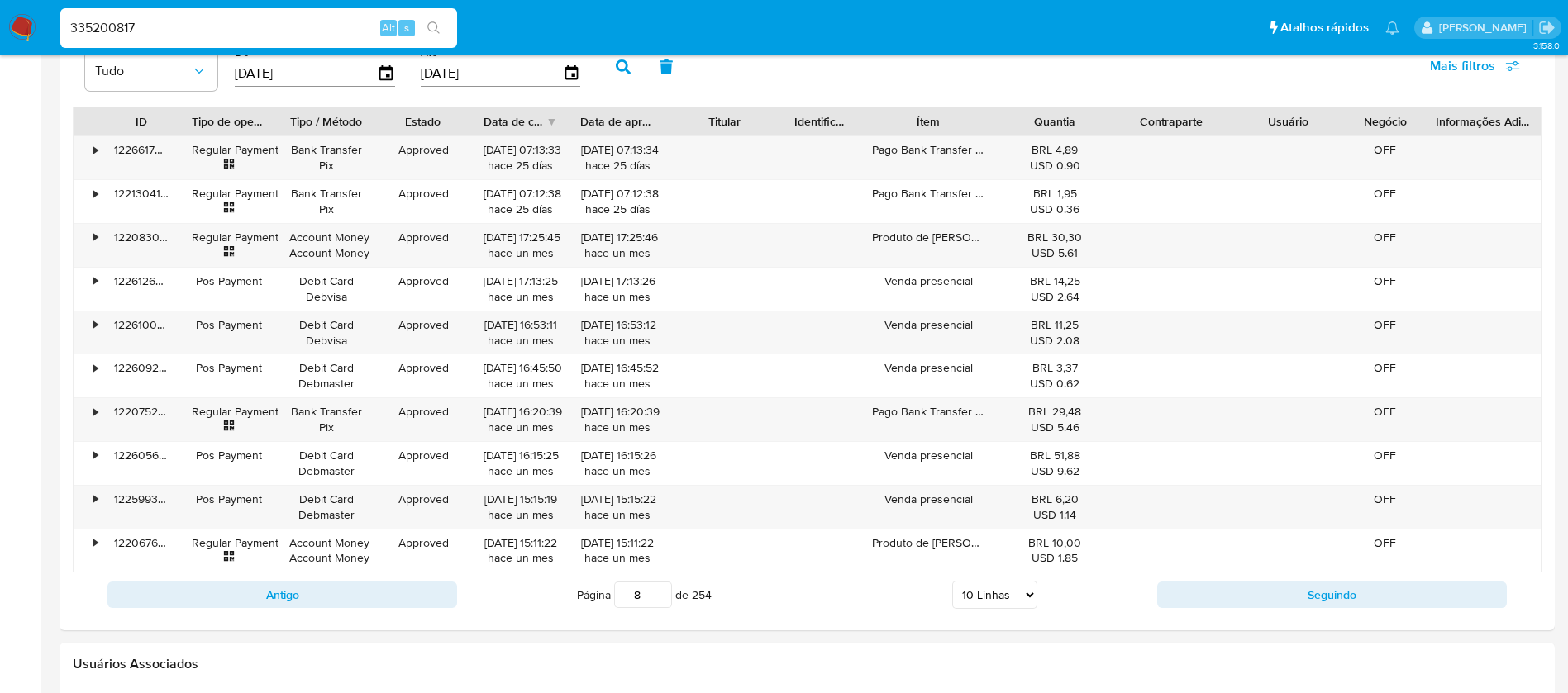
click at [201, 31] on input "335200817" at bounding box center [259, 28] width 397 height 22
paste input "151729045"
type input "151729045"
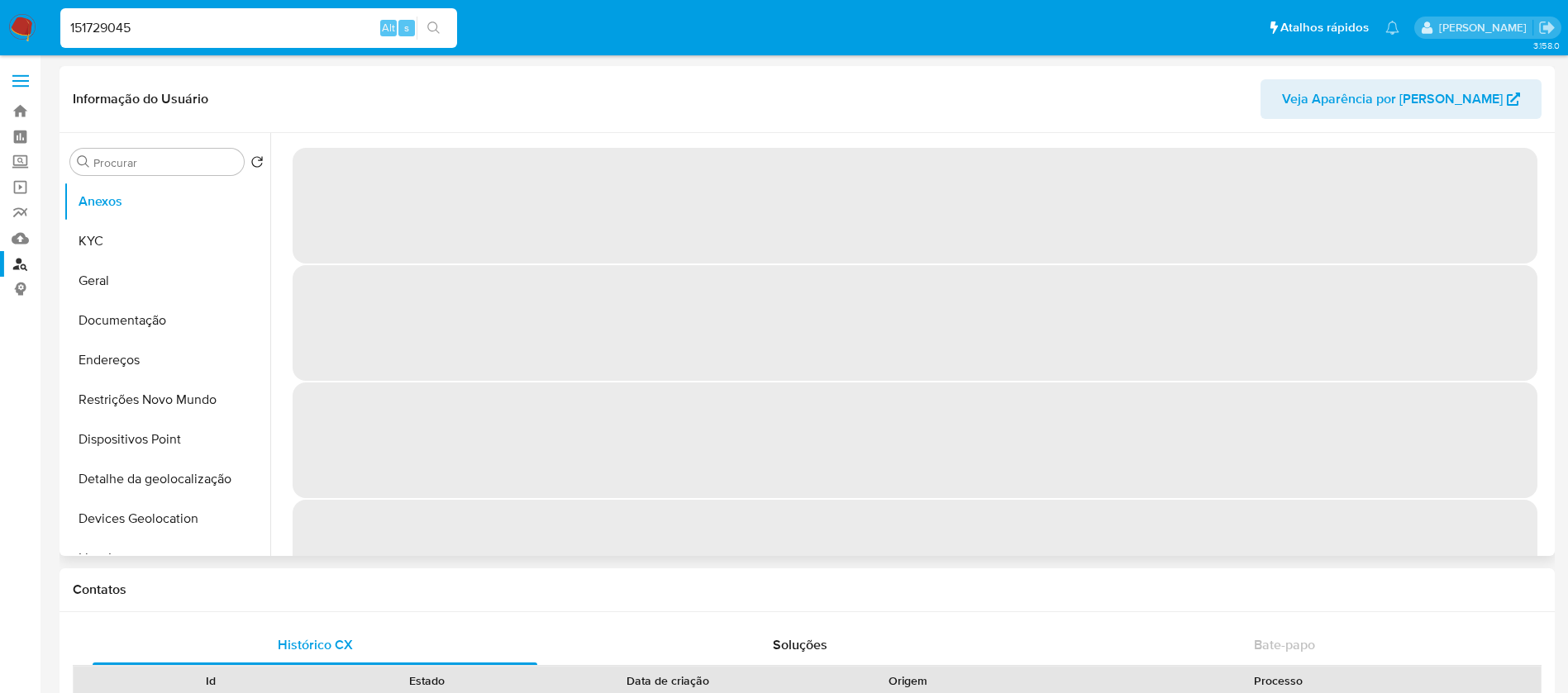
select select "10"
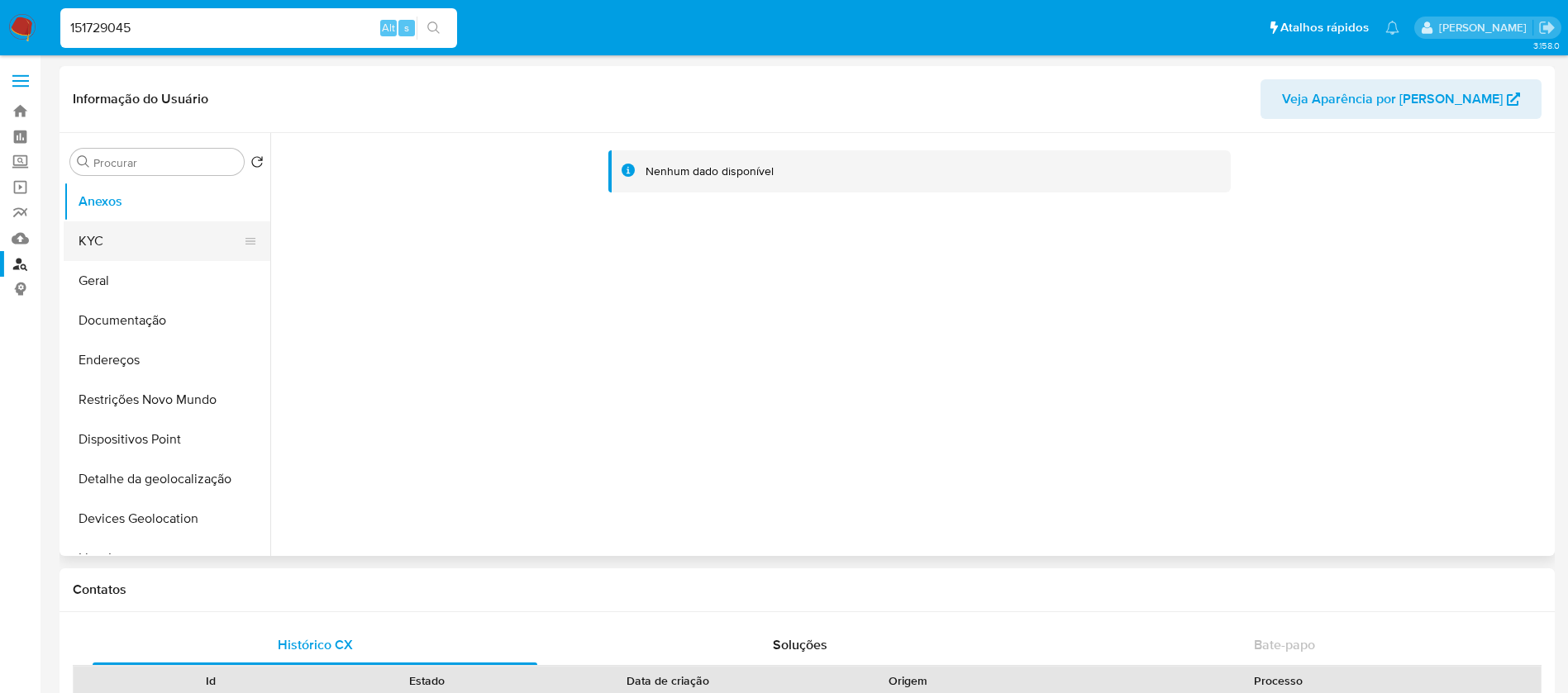
click at [100, 255] on button "KYC" at bounding box center [160, 241] width 193 height 39
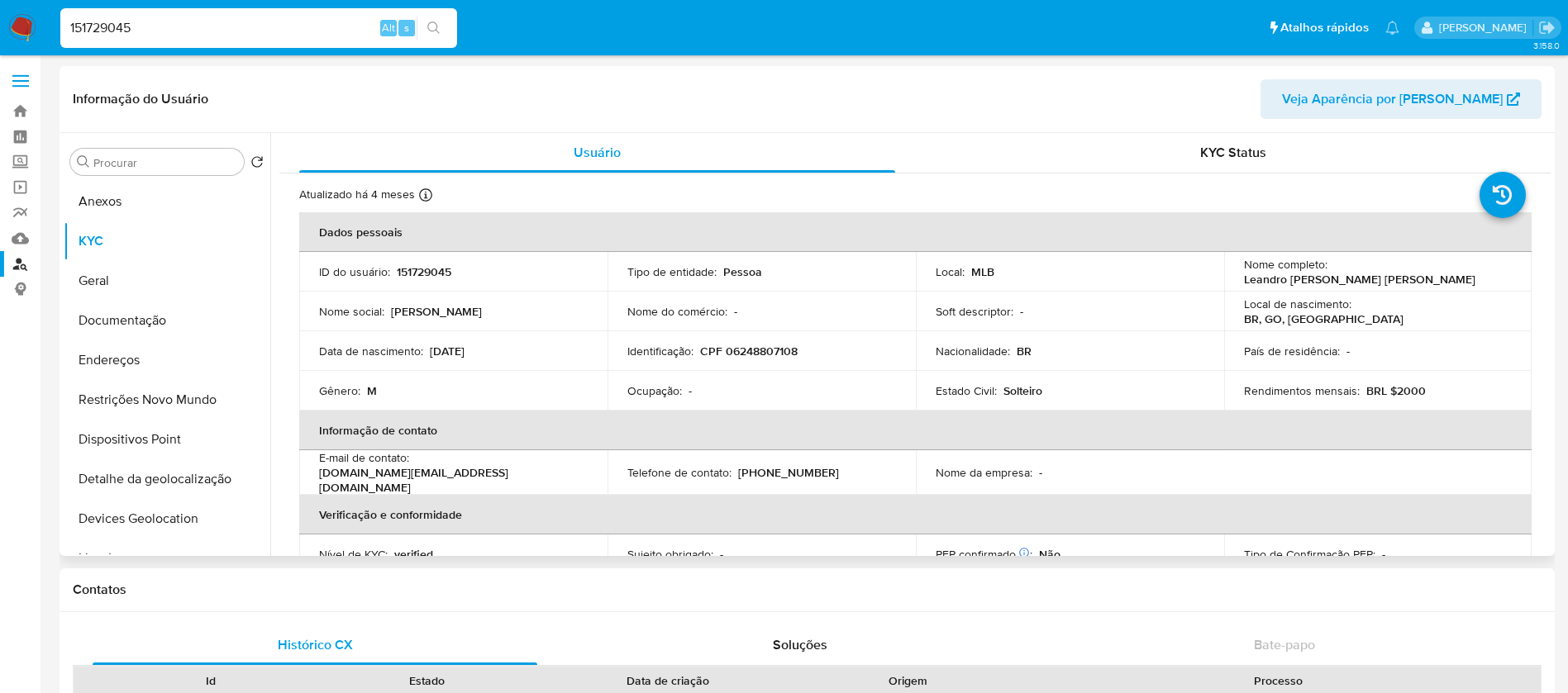
click at [1343, 279] on p "Leandro Fabio de Alencar Costantin" at bounding box center [1361, 279] width 232 height 15
copy div "Nome completo : Leandro Fabio de Alencar Costantin"
click at [1365, 284] on p "Leandro Fabio de Alencar Costantin" at bounding box center [1361, 279] width 232 height 15
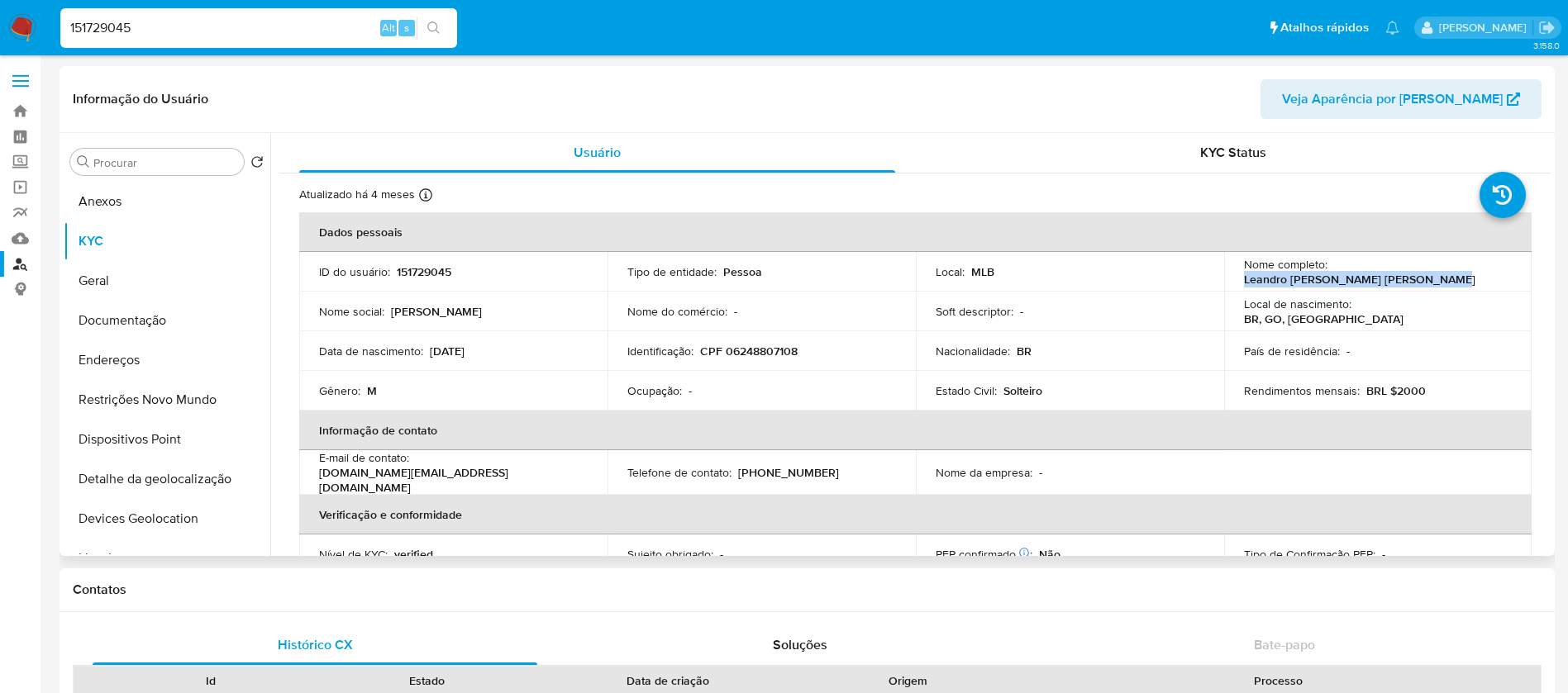
drag, startPoint x: 1439, startPoint y: 285, endPoint x: 1236, endPoint y: 282, distance: 203.0
click at [1236, 282] on td "Nome completo : Leandro Fabio de Alencar Costantin" at bounding box center [1378, 272] width 308 height 39
copy p "Leandro Fabio de Alencar Costantin"
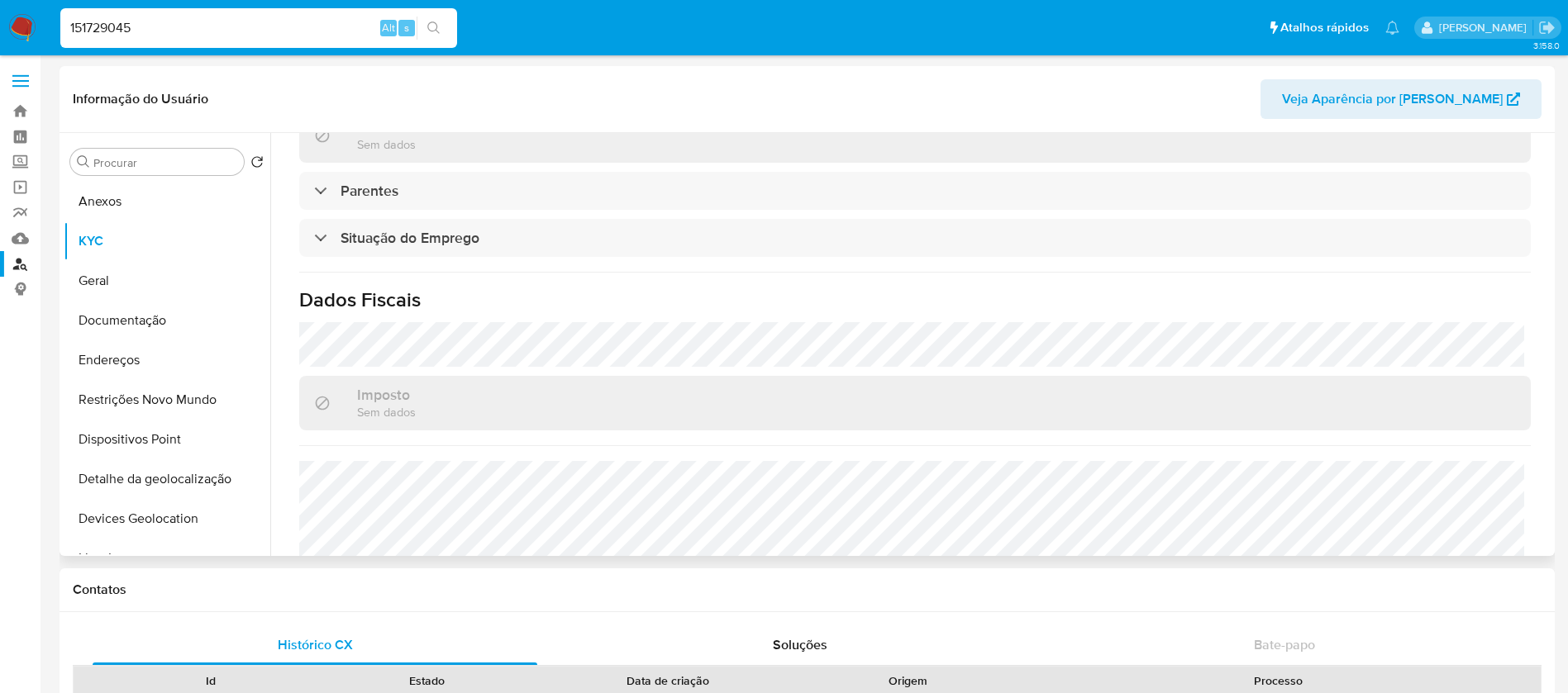
scroll to position [704, 0]
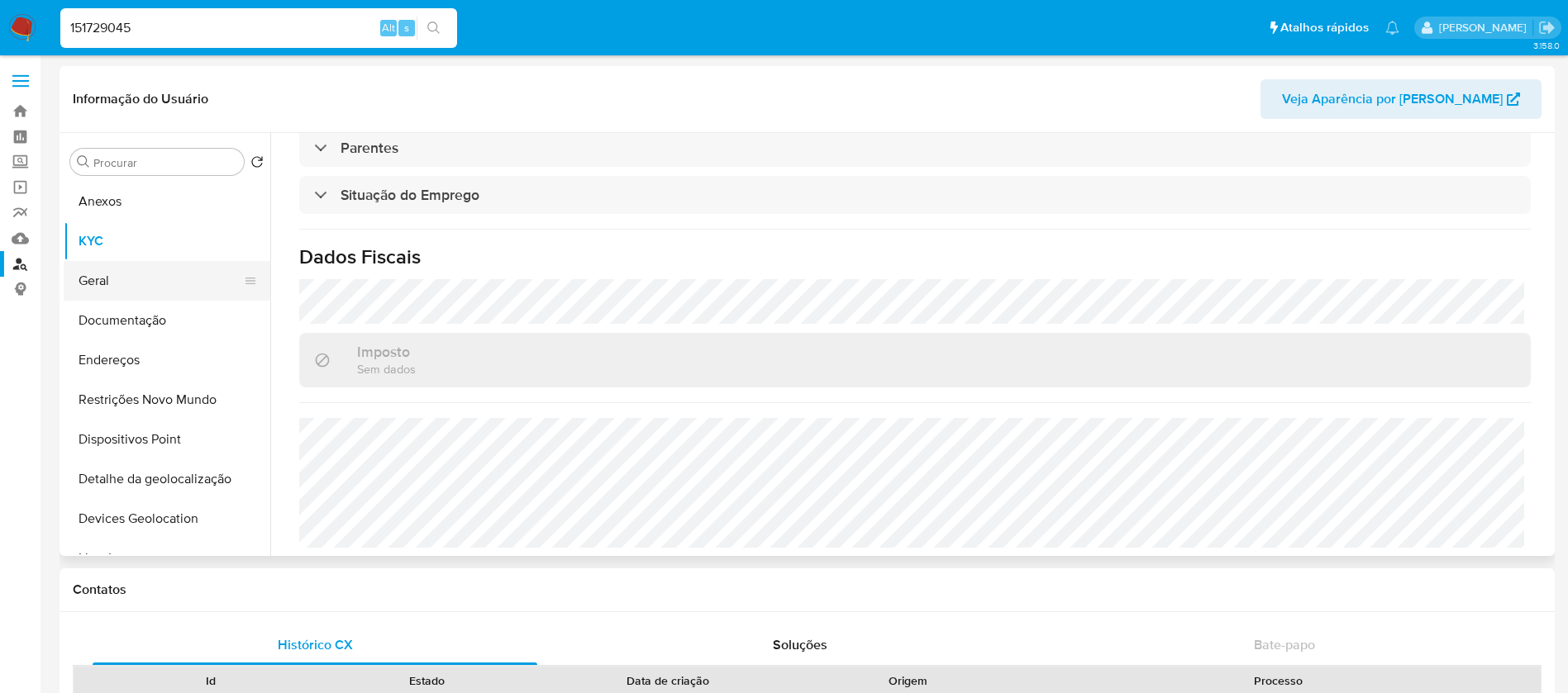
click at [111, 290] on button "Geral" at bounding box center [160, 281] width 193 height 39
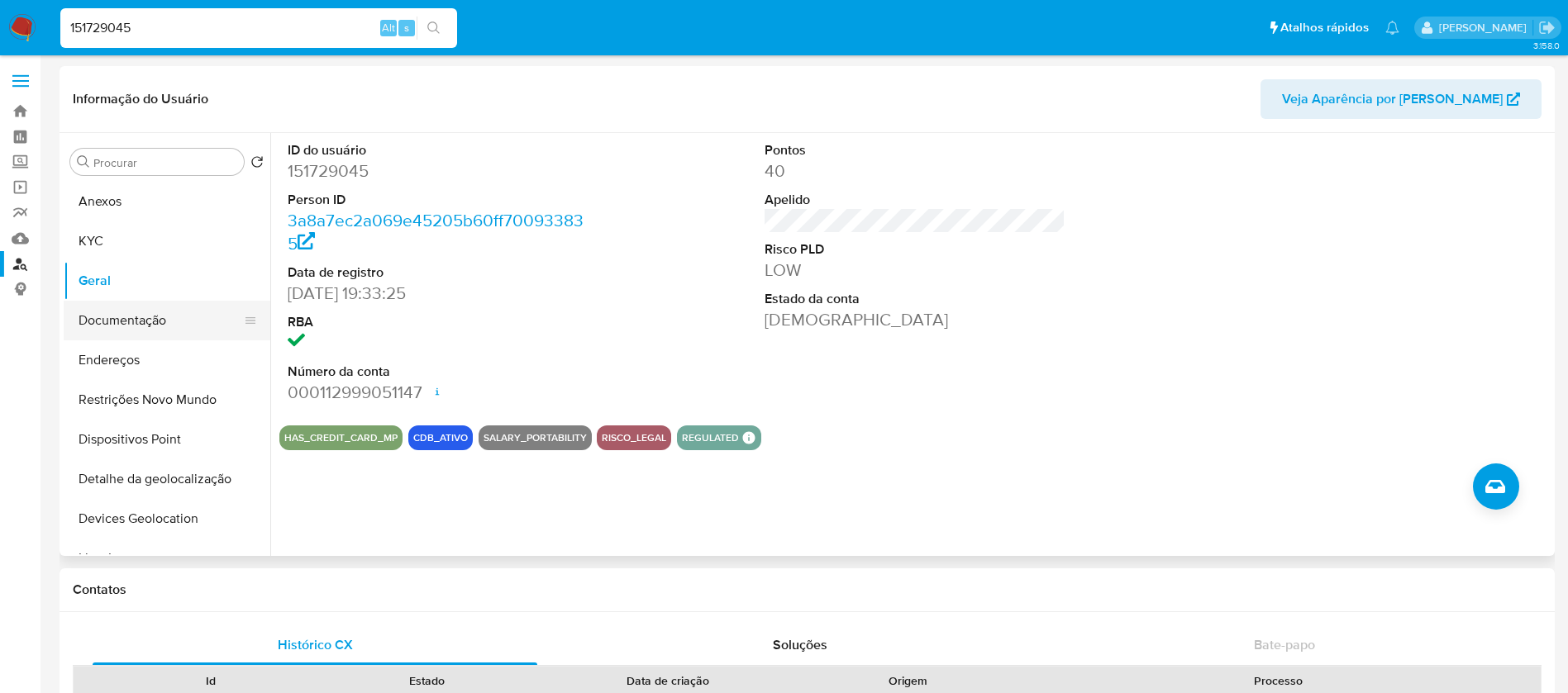
click at [147, 337] on button "Documentação" at bounding box center [160, 320] width 193 height 39
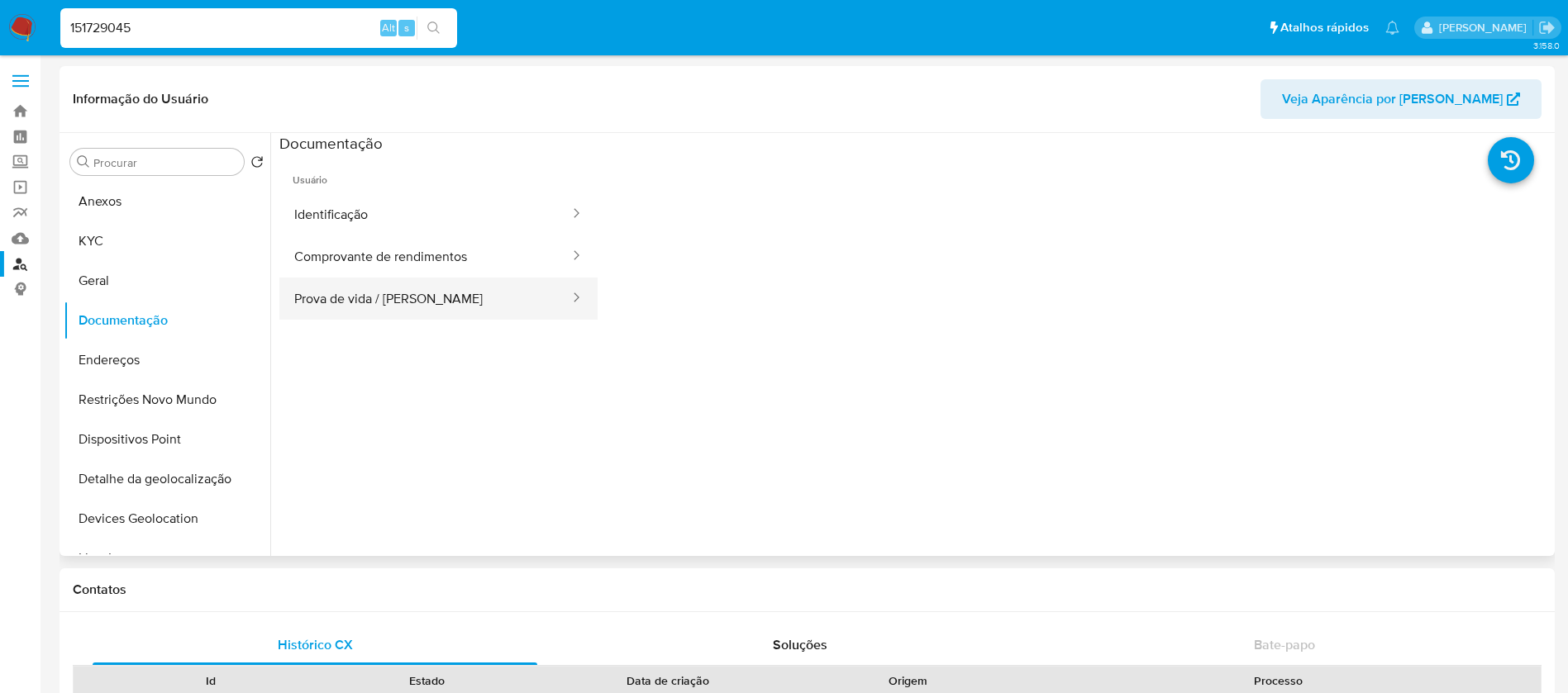
click at [365, 296] on button "Prova de vida / [PERSON_NAME]" at bounding box center [425, 298] width 292 height 42
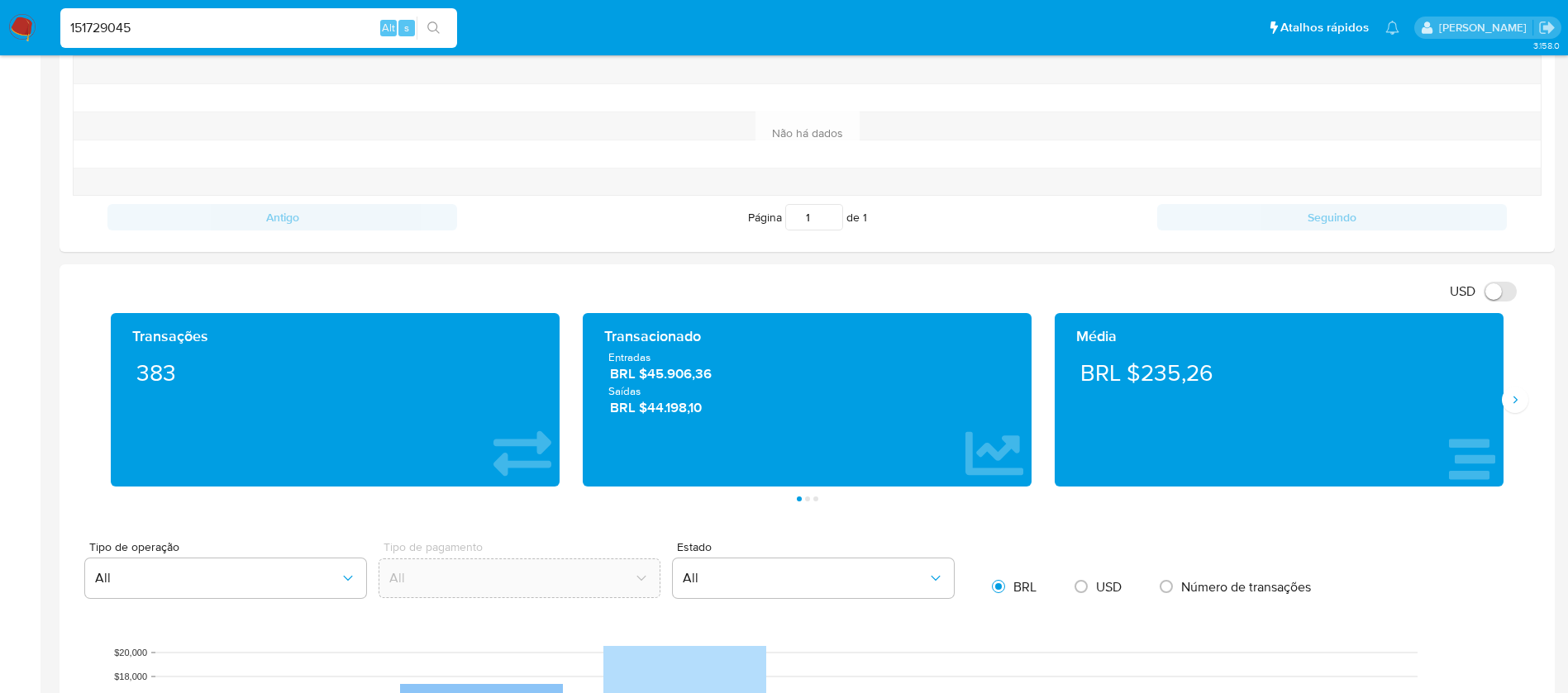
scroll to position [662, 0]
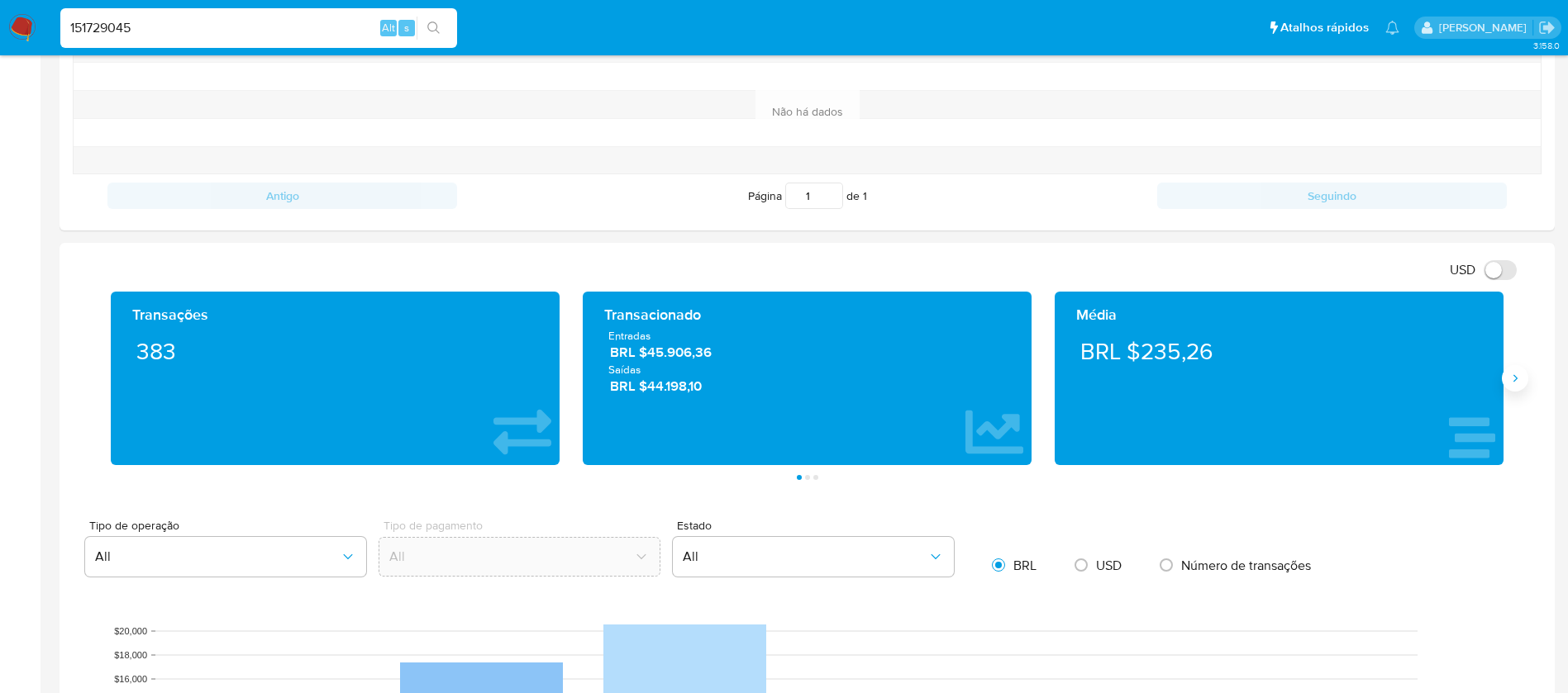
click at [1516, 379] on icon "Siguiente" at bounding box center [1515, 378] width 13 height 13
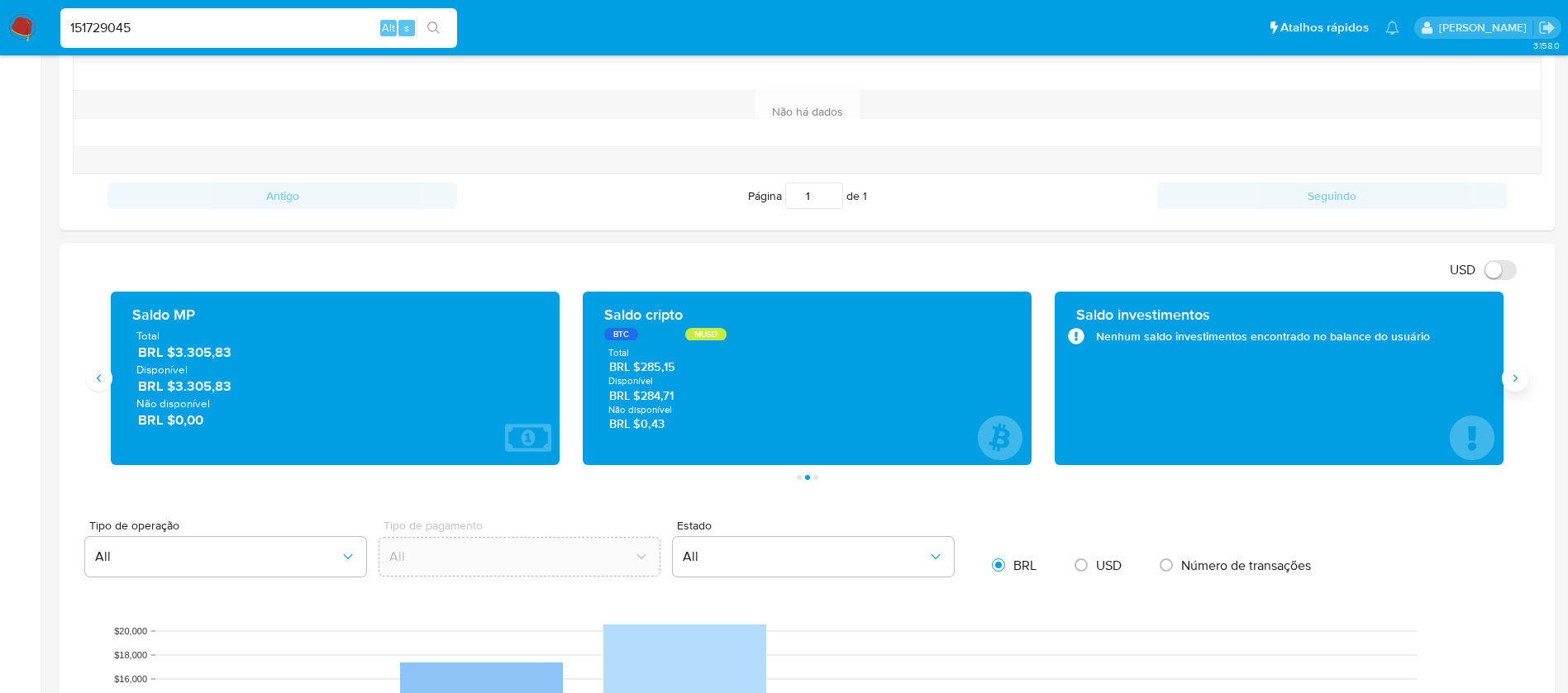
click at [1516, 379] on icon "Siguiente" at bounding box center [1515, 378] width 13 height 13
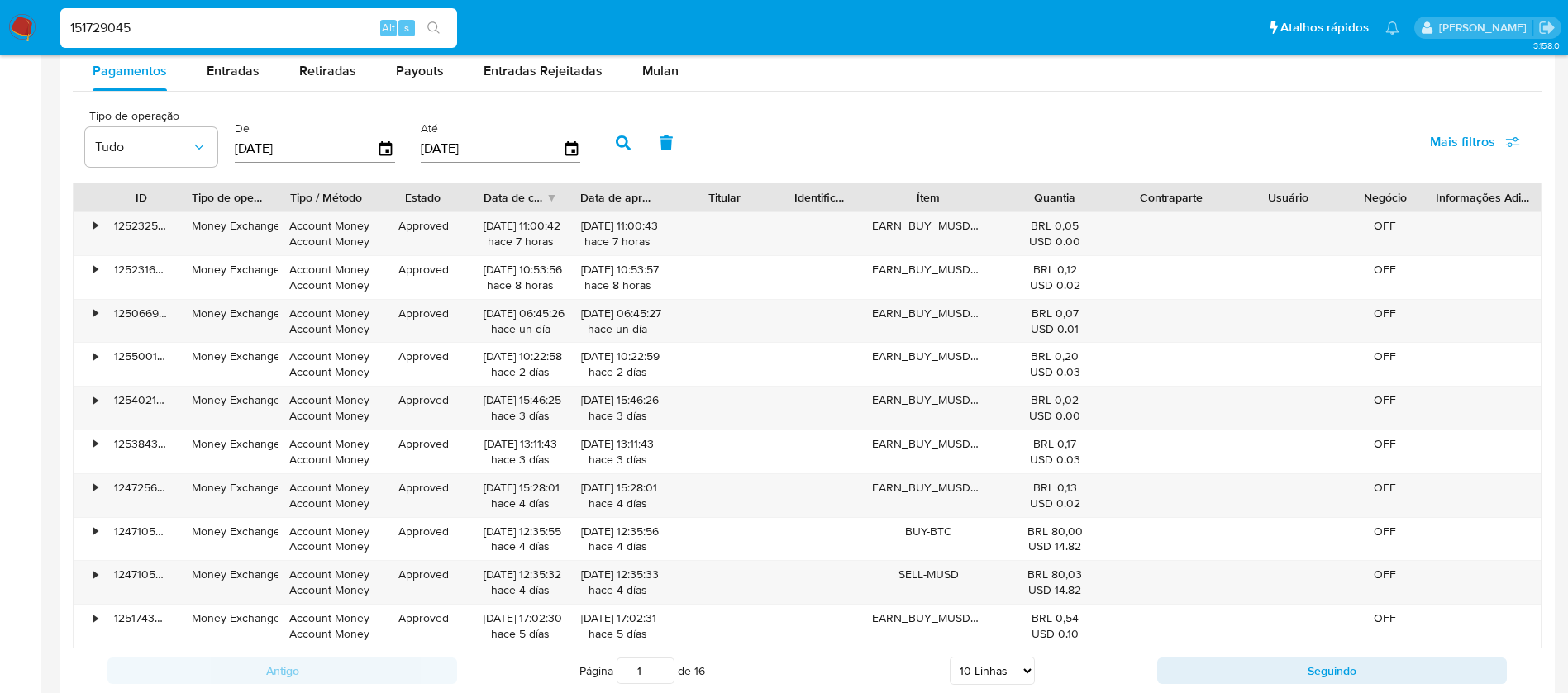
scroll to position [1322, 0]
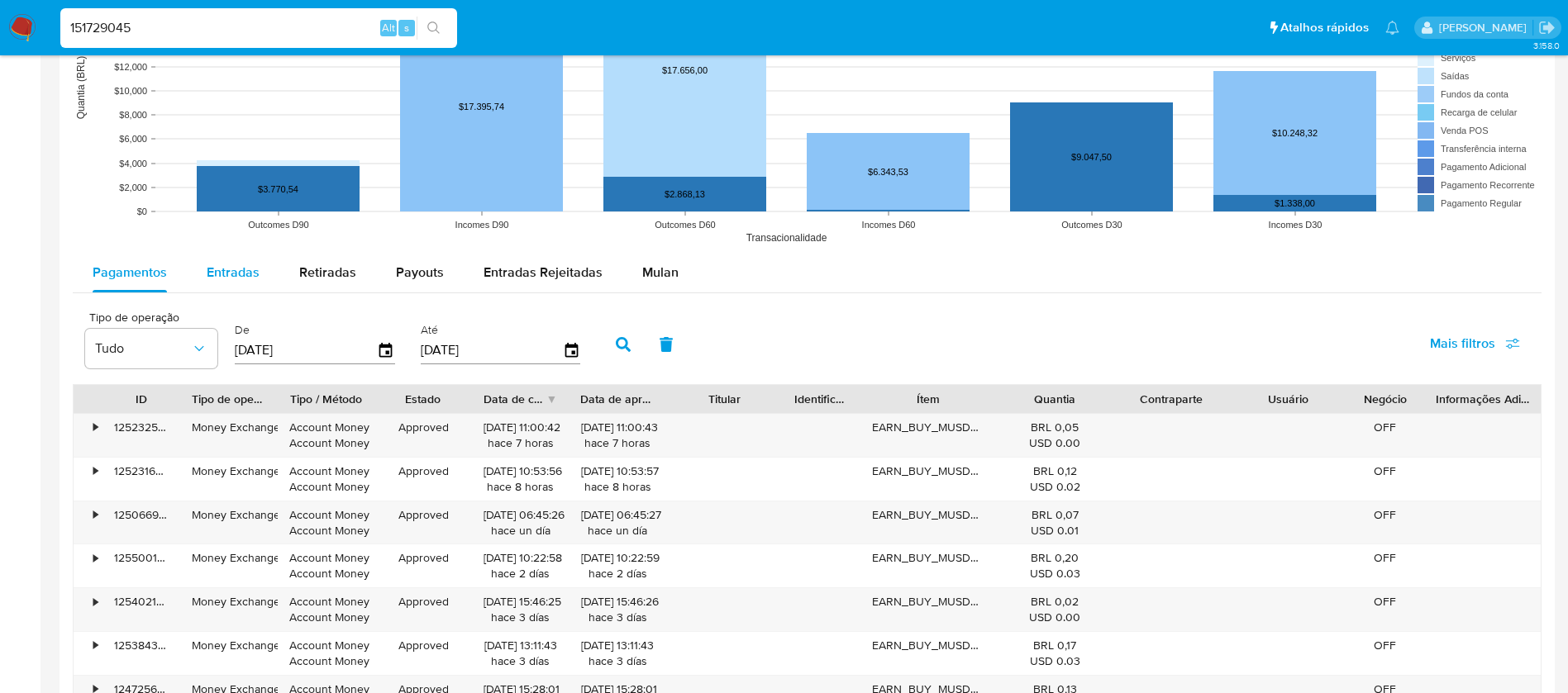
click at [226, 276] on span "Entradas" at bounding box center [233, 272] width 53 height 19
select select "10"
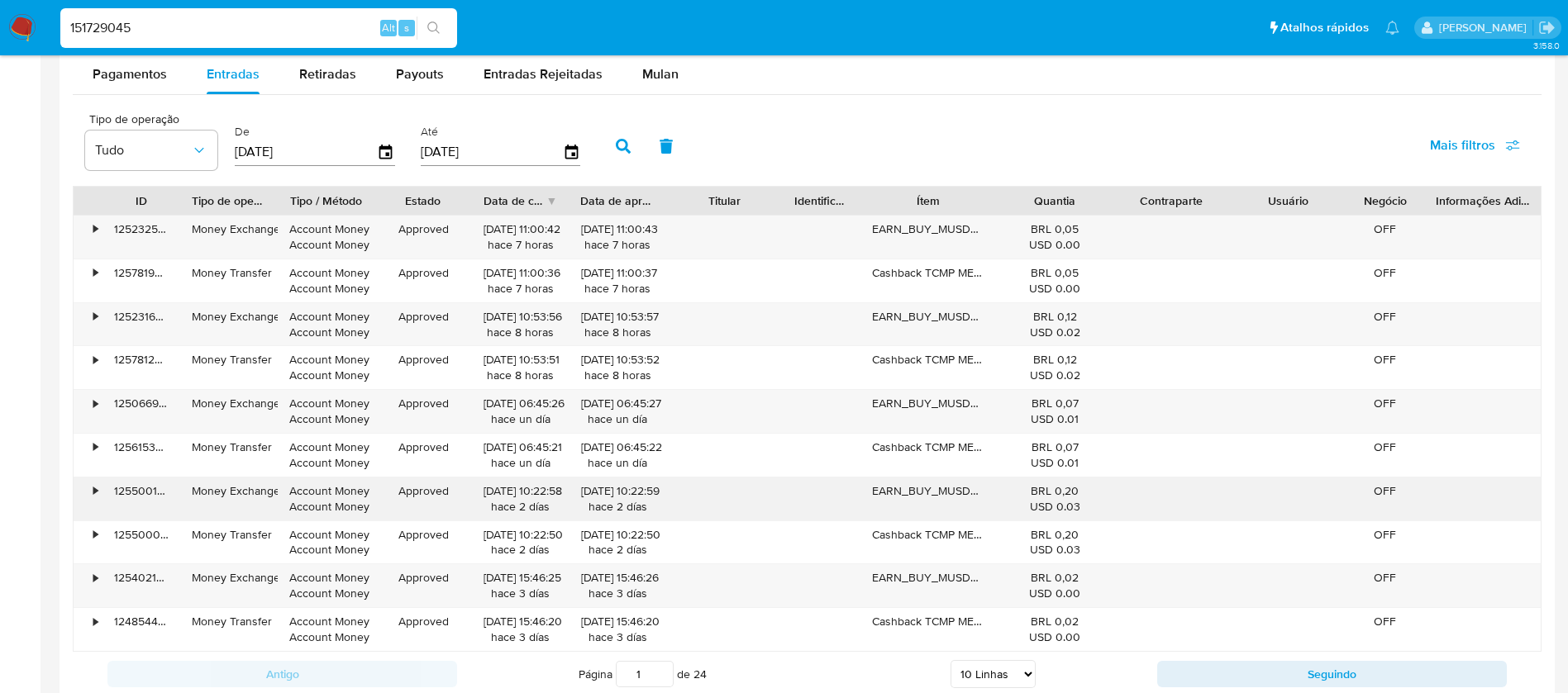
scroll to position [1686, 0]
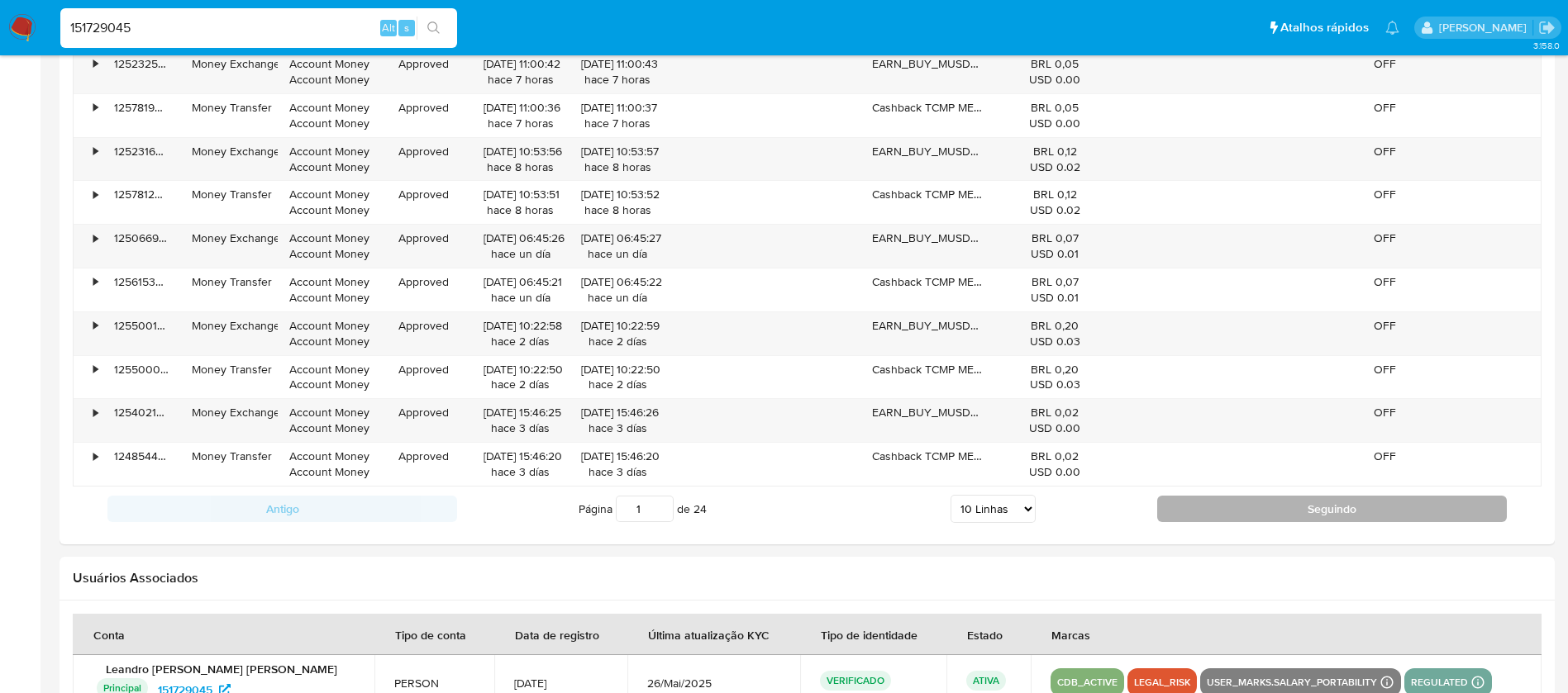
click at [1191, 505] on button "Seguindo" at bounding box center [1332, 508] width 349 height 26
click at [1200, 500] on button "Seguindo" at bounding box center [1332, 508] width 349 height 26
click at [1190, 512] on button "Seguindo" at bounding box center [1332, 508] width 349 height 26
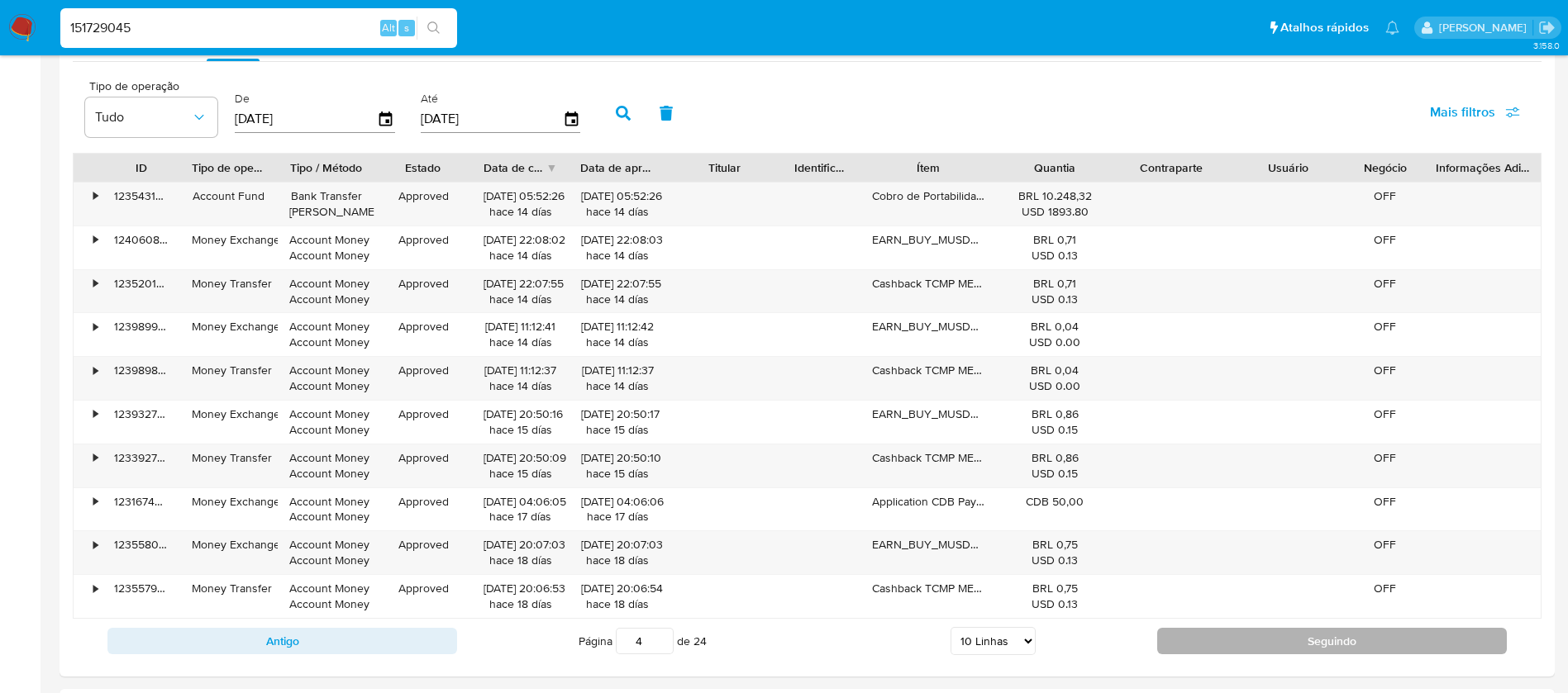
scroll to position [1521, 0]
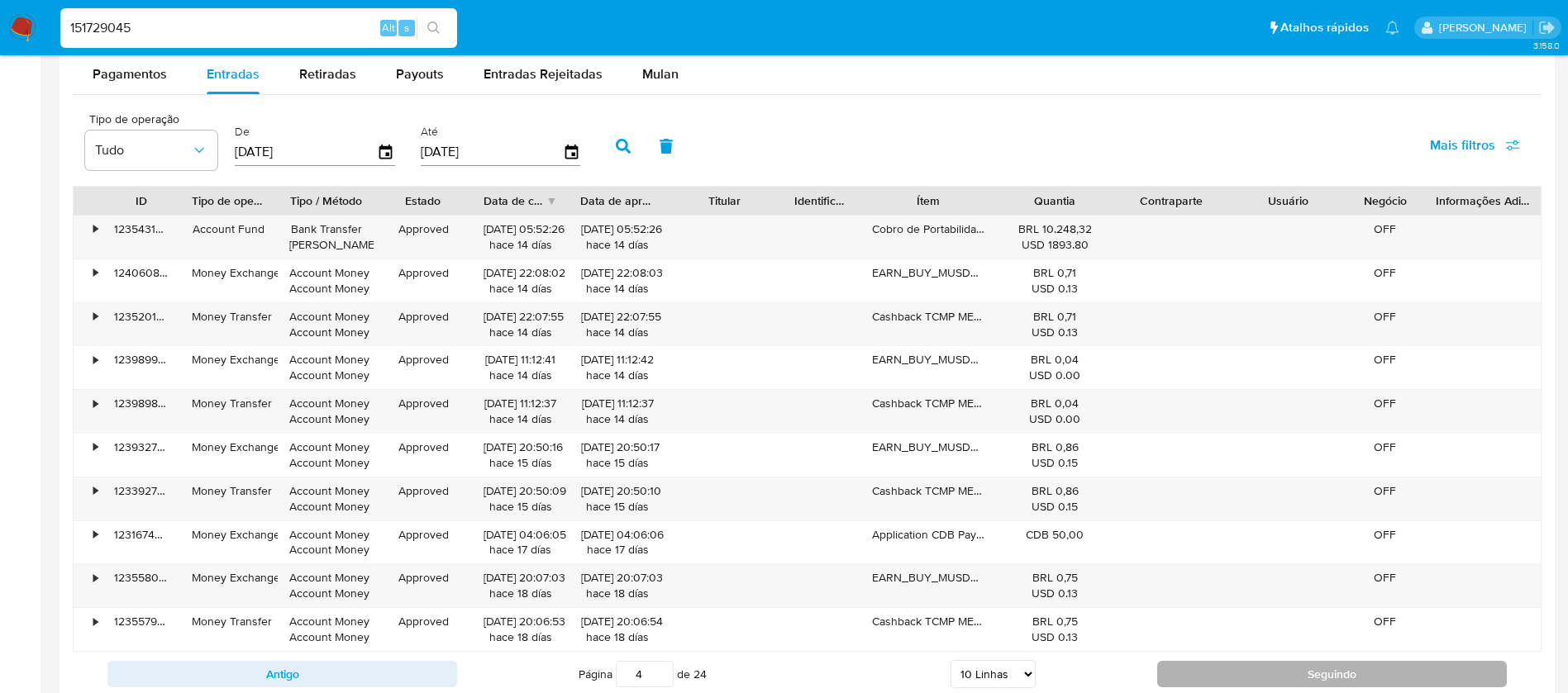
click at [1203, 678] on button "Seguindo" at bounding box center [1332, 674] width 349 height 26
click at [1228, 676] on button "Seguindo" at bounding box center [1332, 674] width 349 height 26
type input "6"
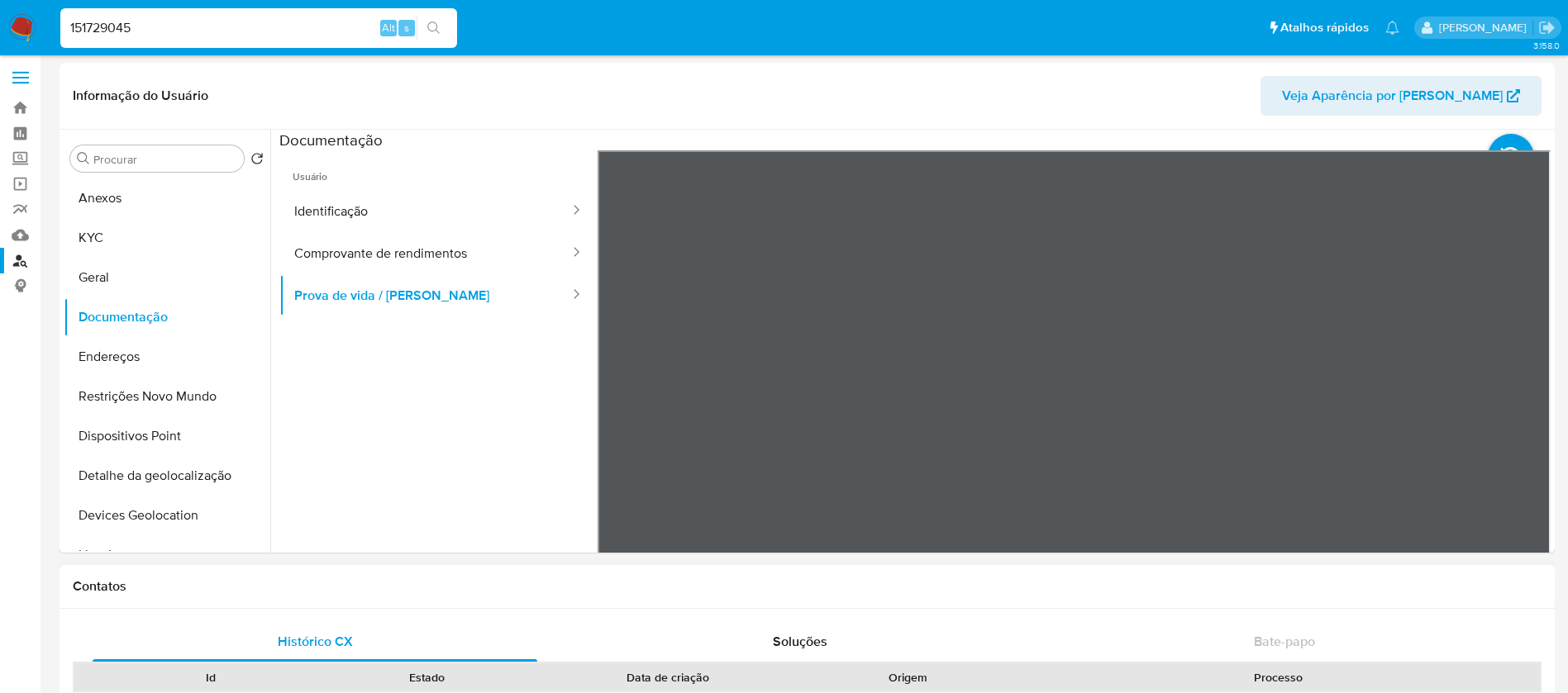
scroll to position [0, 0]
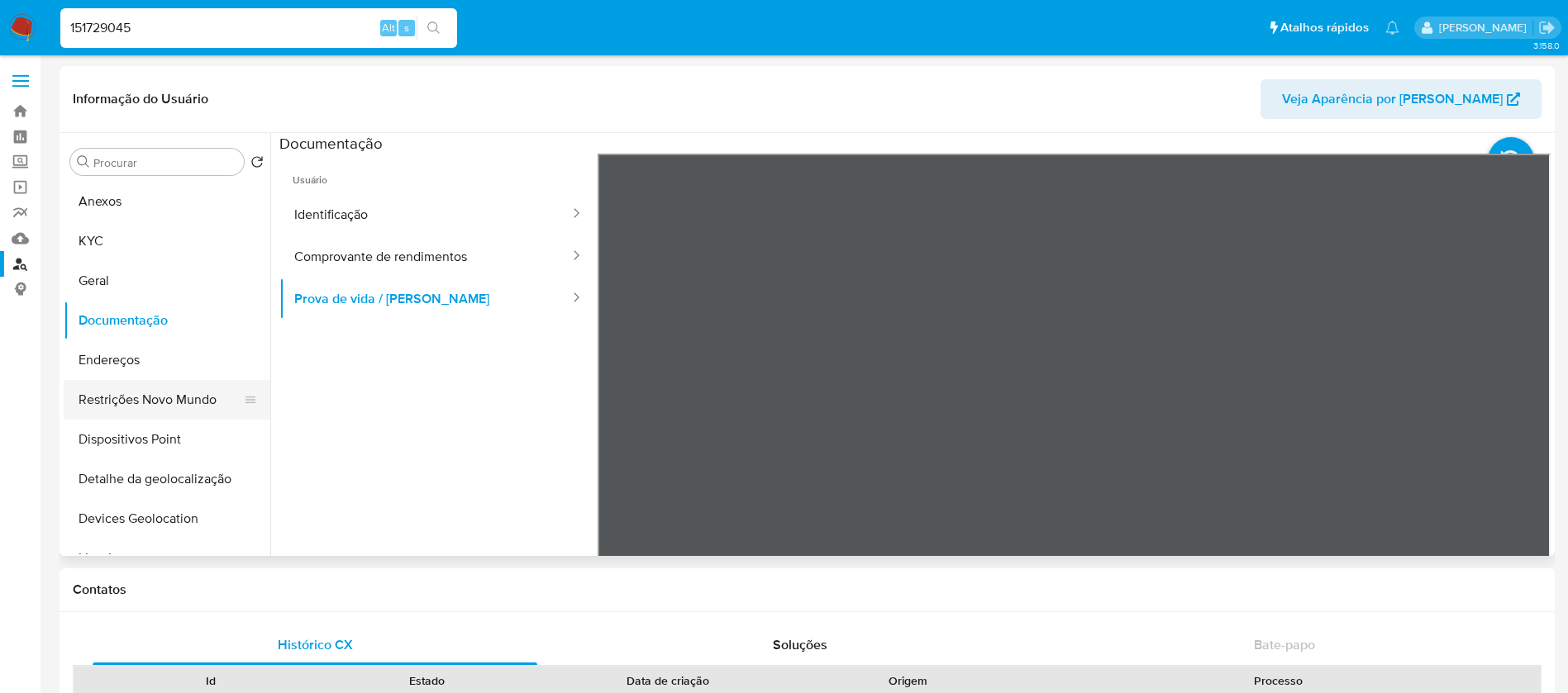
click at [131, 401] on button "Restrições Novo Mundo" at bounding box center [160, 399] width 193 height 39
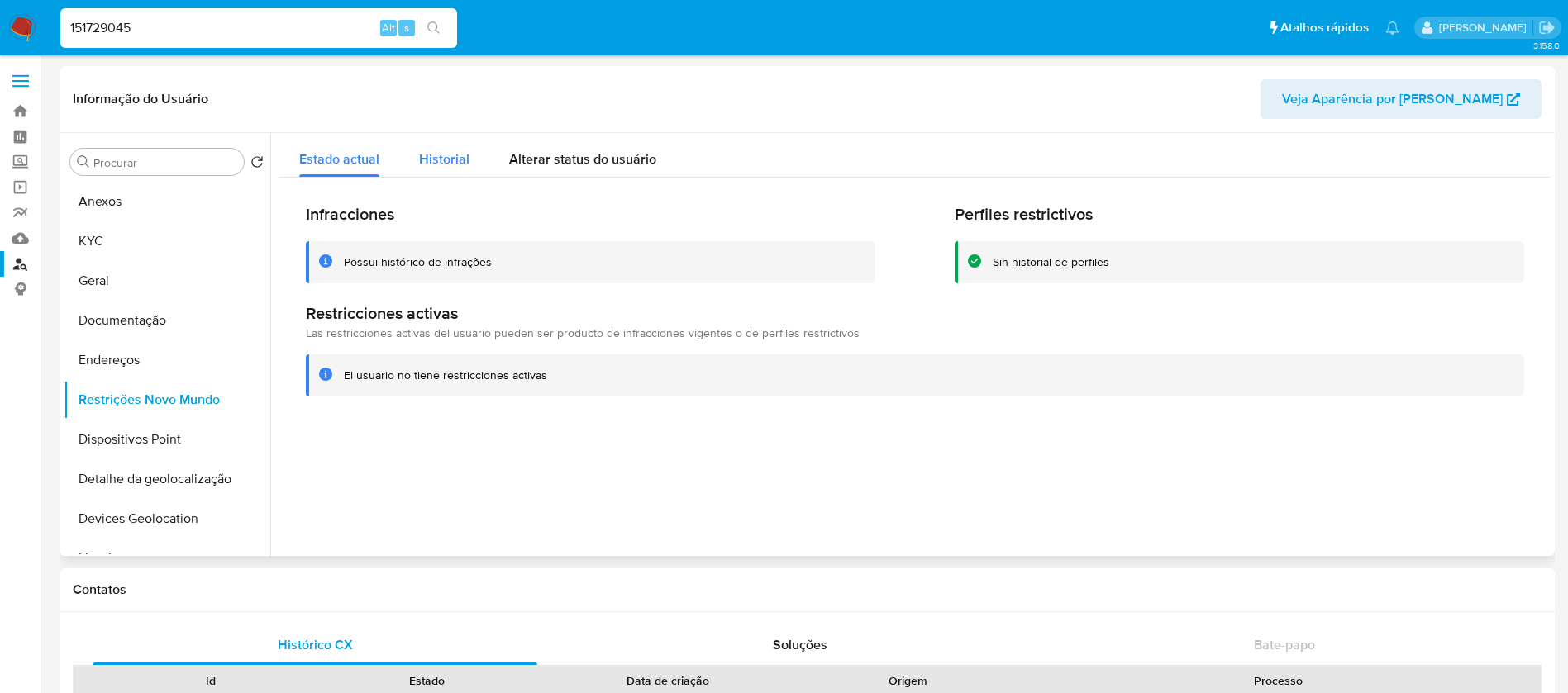
click at [437, 163] on span "Historial" at bounding box center [445, 159] width 50 height 19
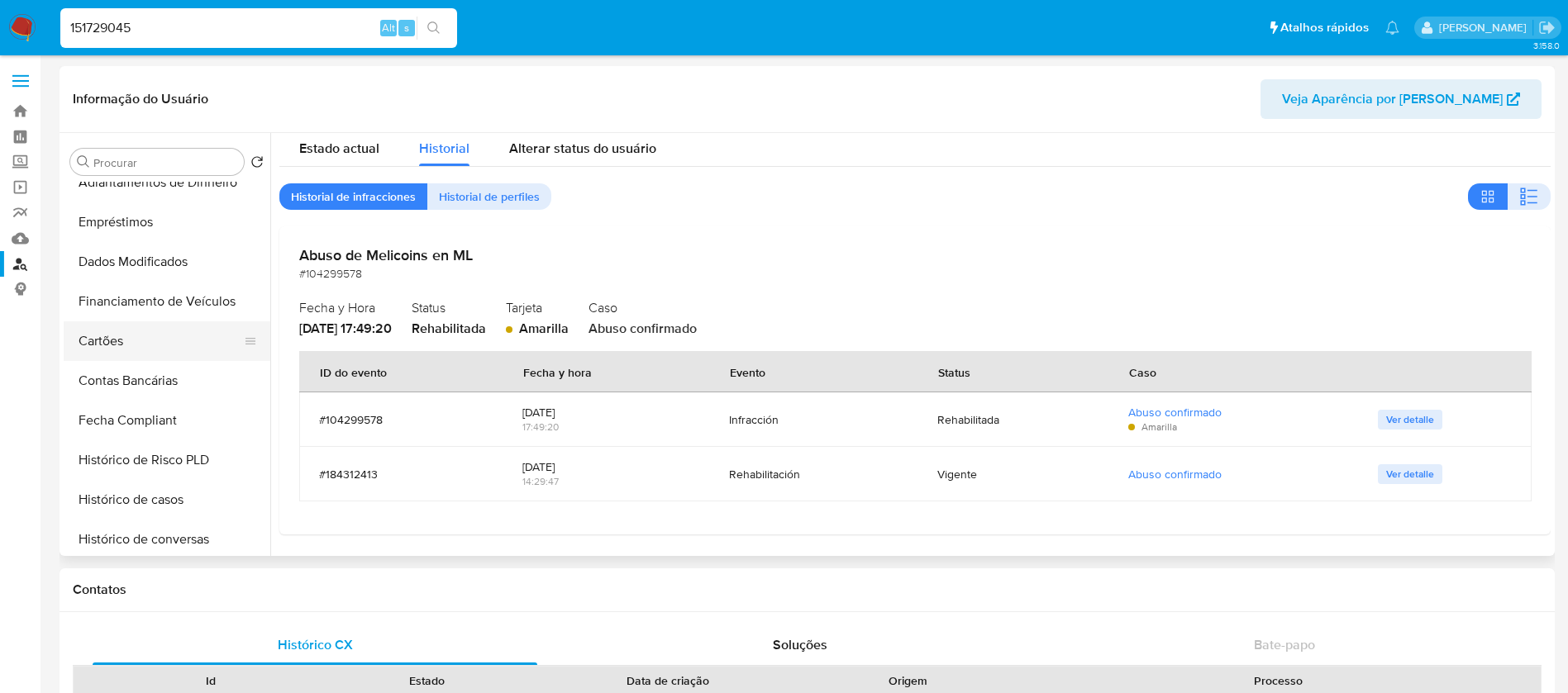
scroll to position [496, 0]
click at [122, 463] on button "Histórico de casos" at bounding box center [160, 460] width 193 height 39
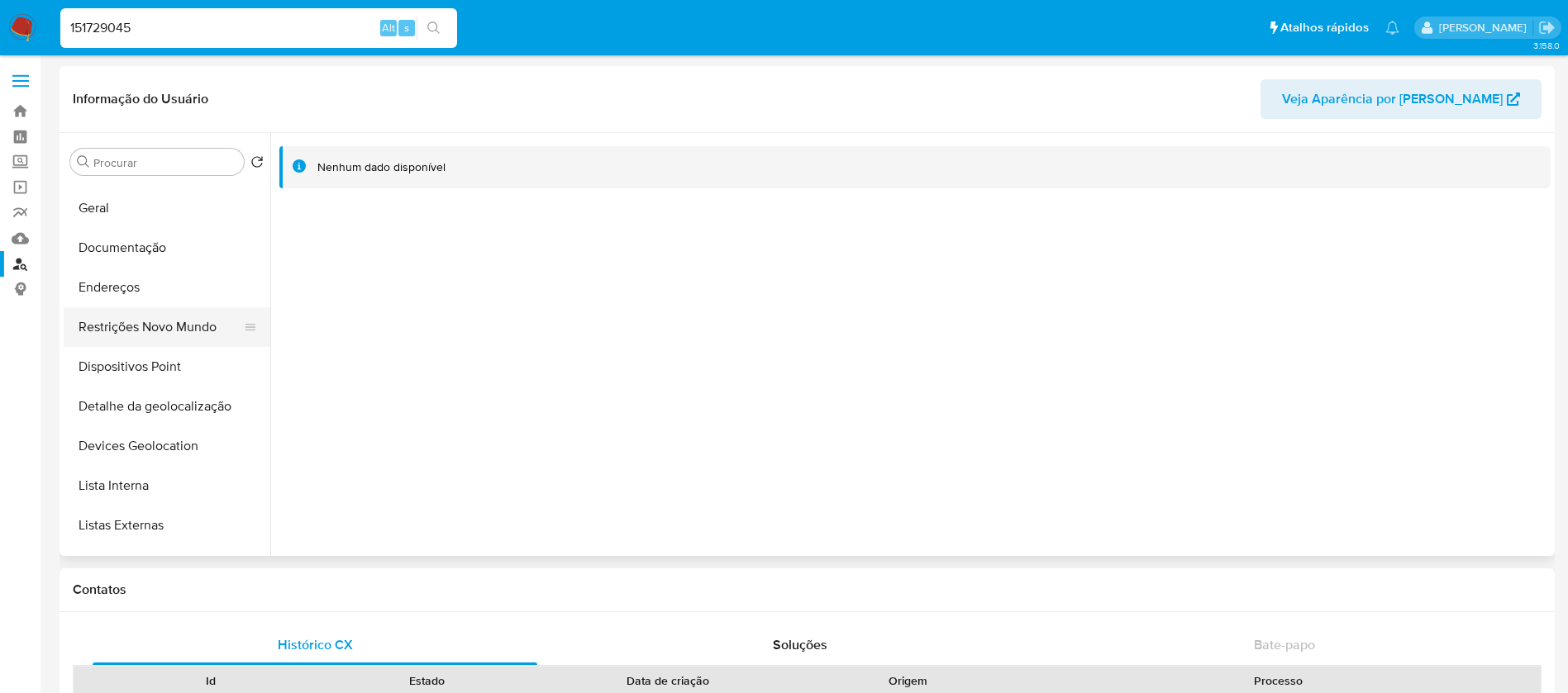
scroll to position [0, 0]
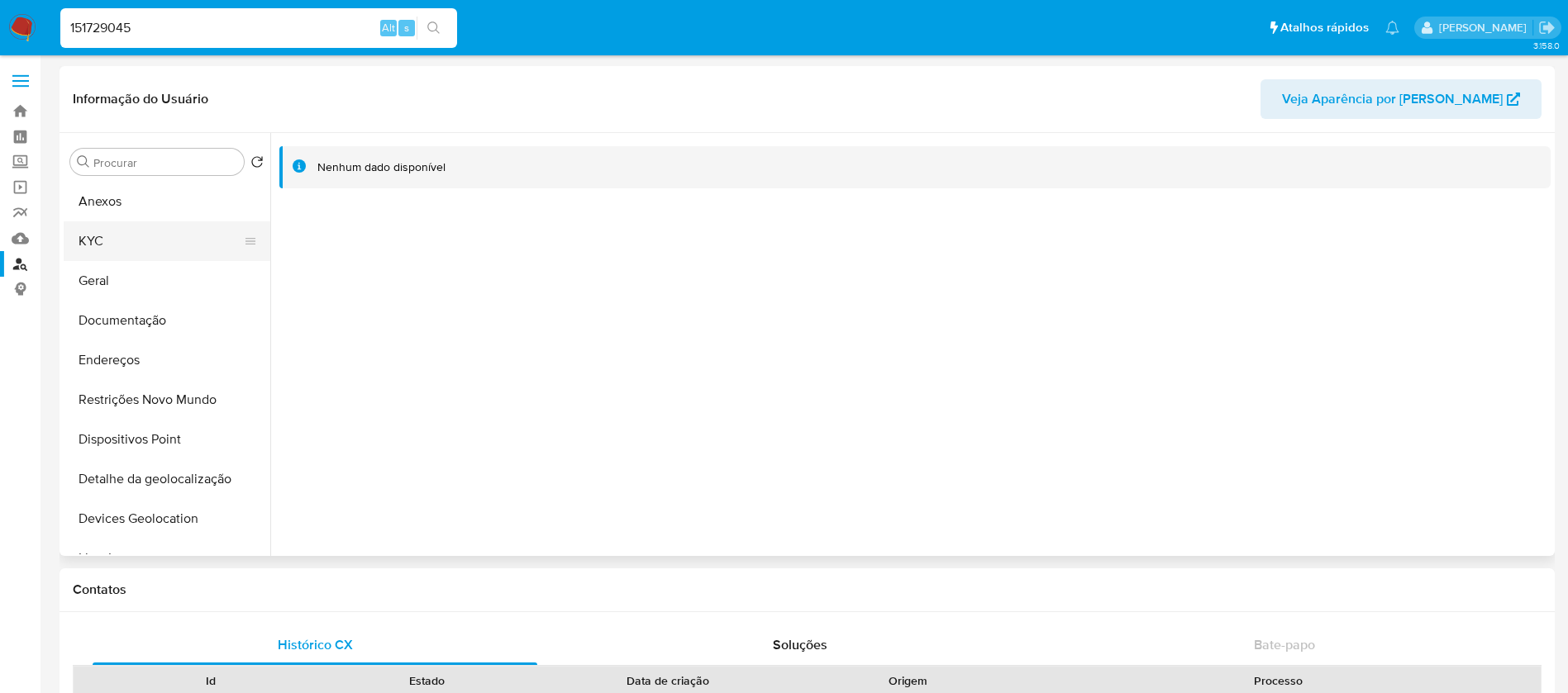
click at [106, 243] on button "KYC" at bounding box center [160, 241] width 193 height 39
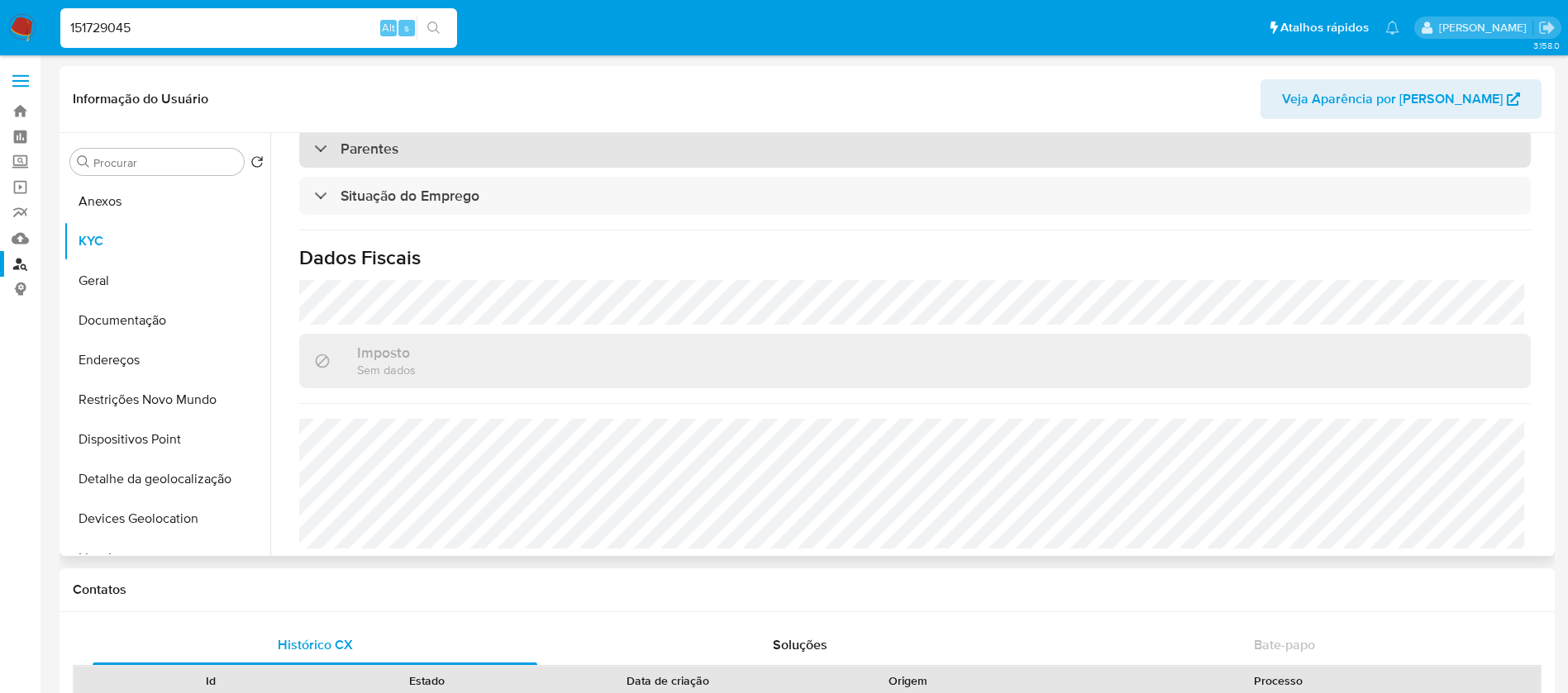
scroll to position [704, 0]
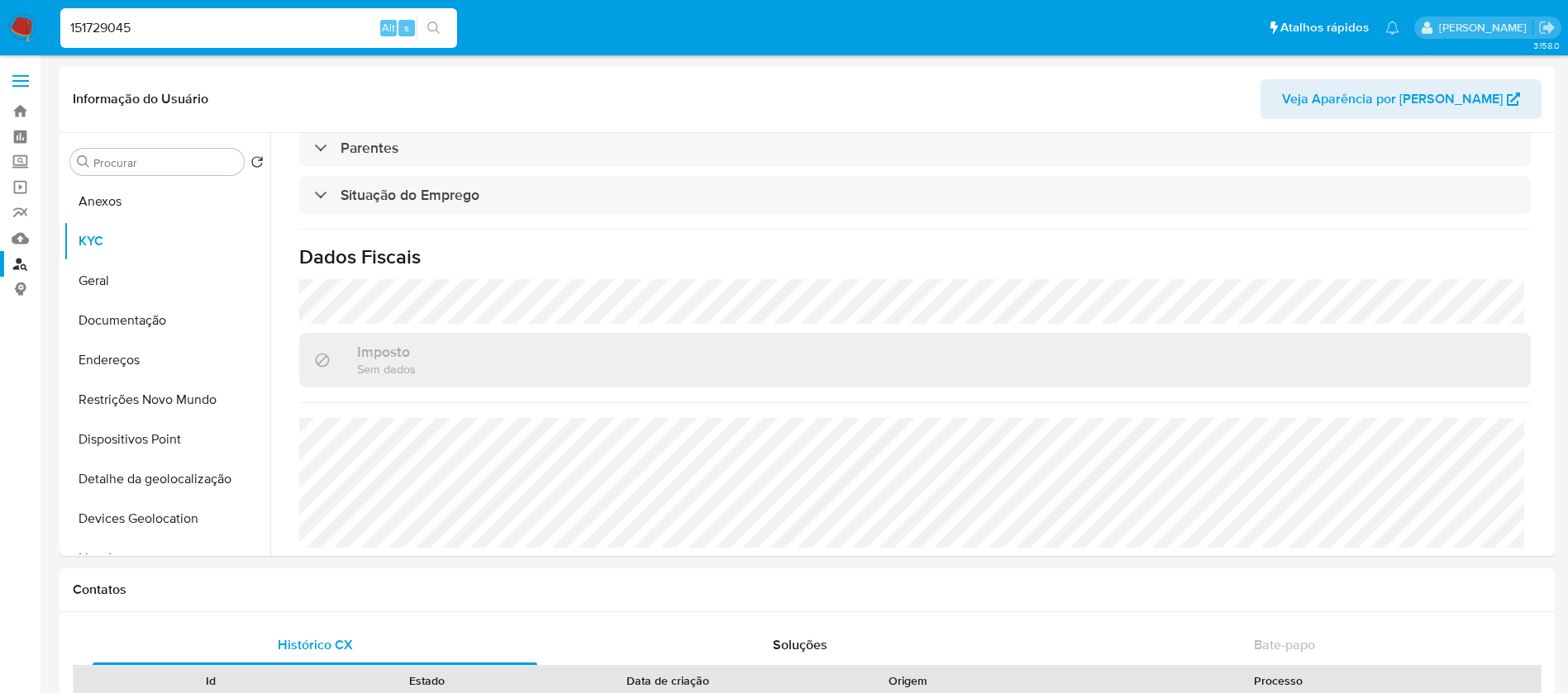
click at [209, 32] on input "151729045" at bounding box center [259, 28] width 397 height 22
paste input "30774562"
type input "1530774562"
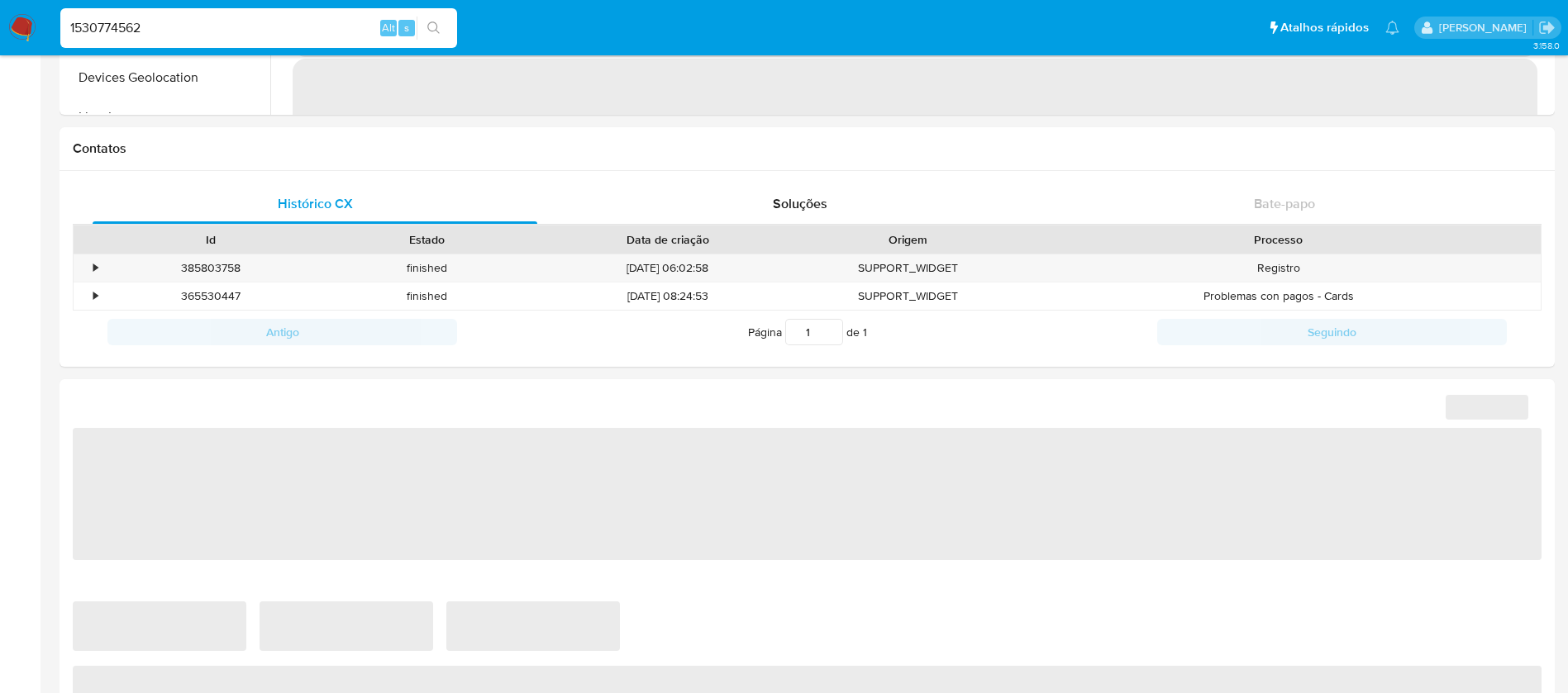
scroll to position [496, 0]
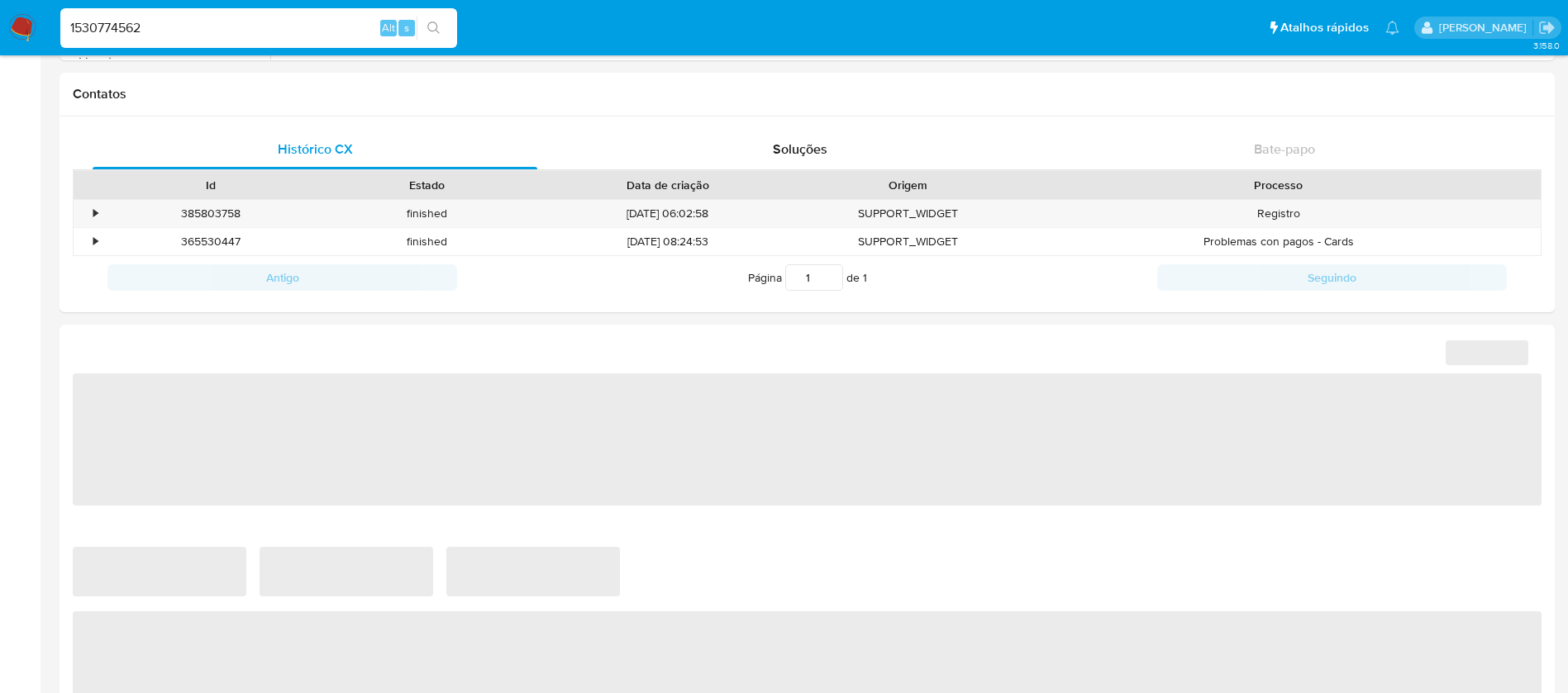
select select "10"
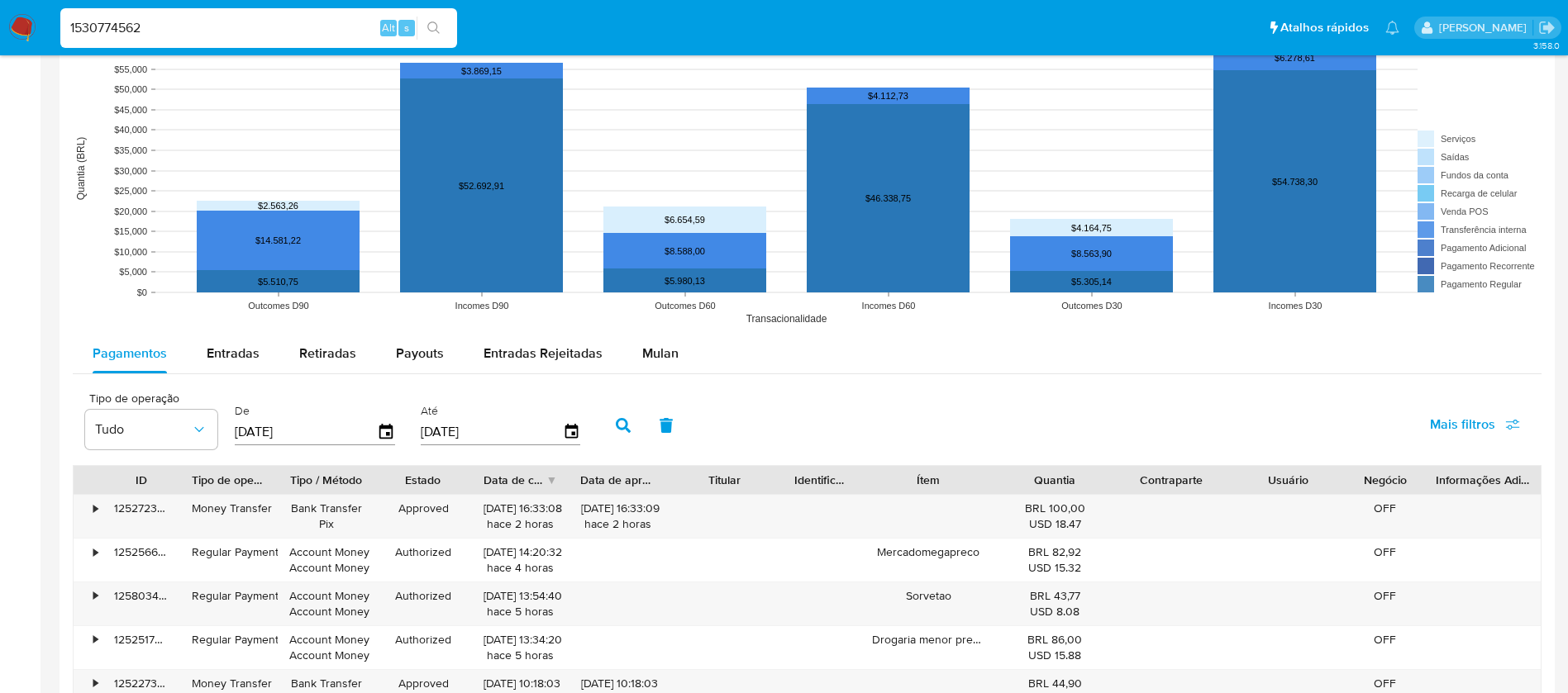
scroll to position [1322, 0]
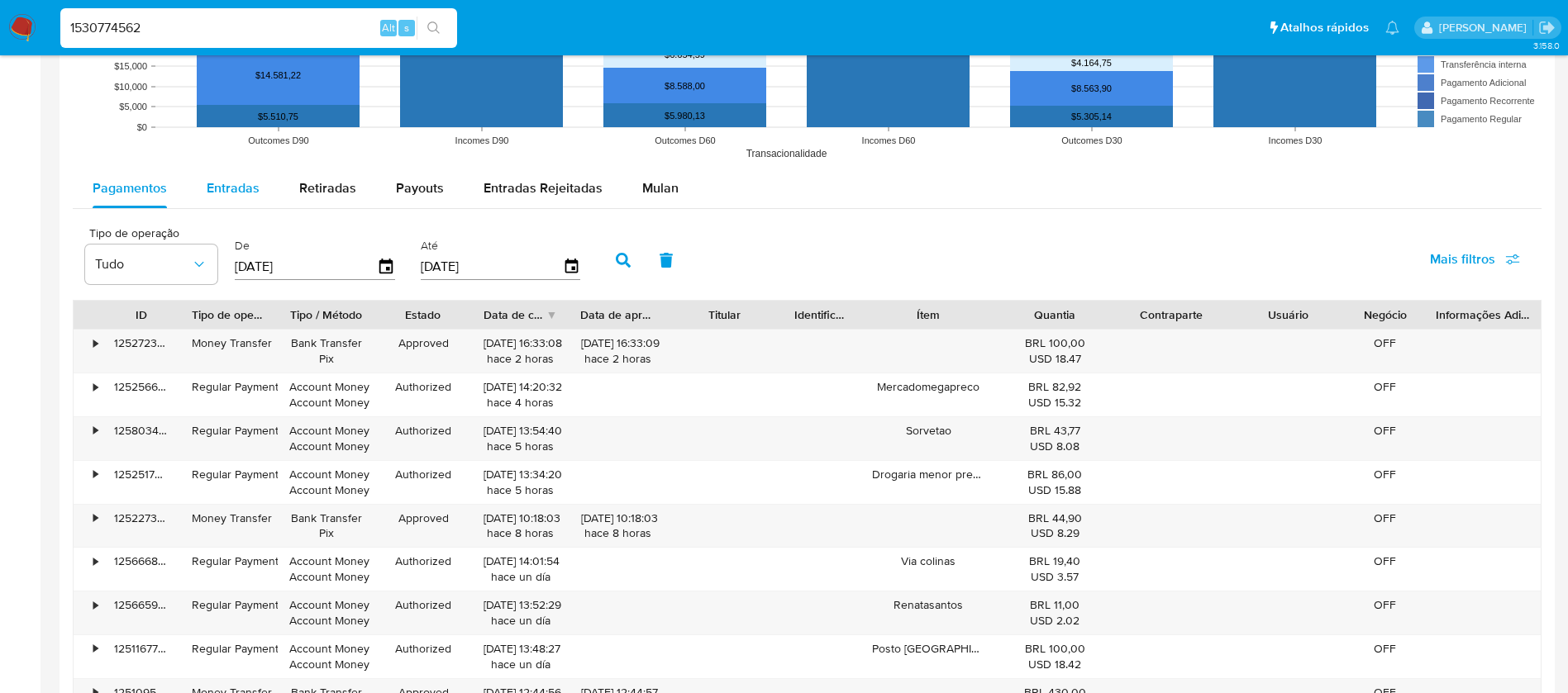
click at [226, 188] on span "Entradas" at bounding box center [233, 188] width 53 height 19
select select "10"
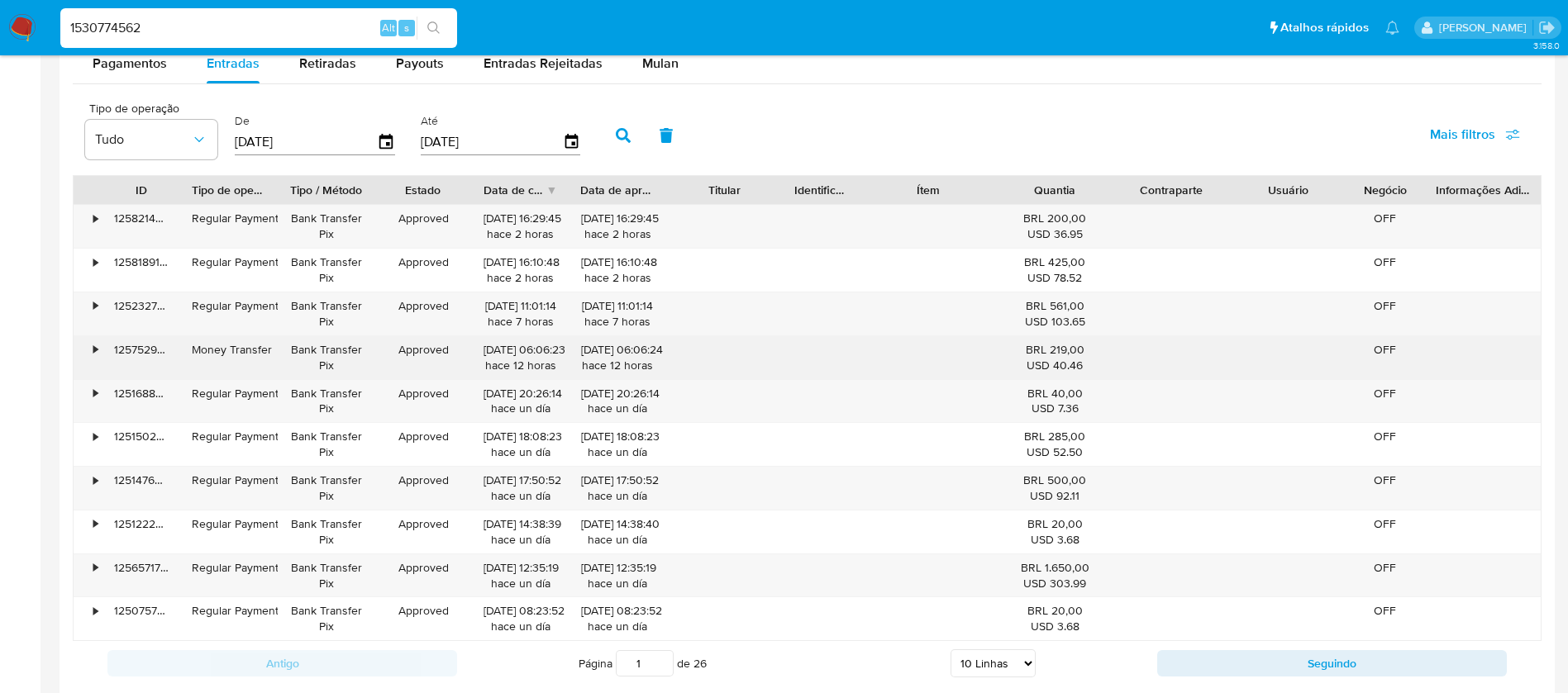
scroll to position [1653, 0]
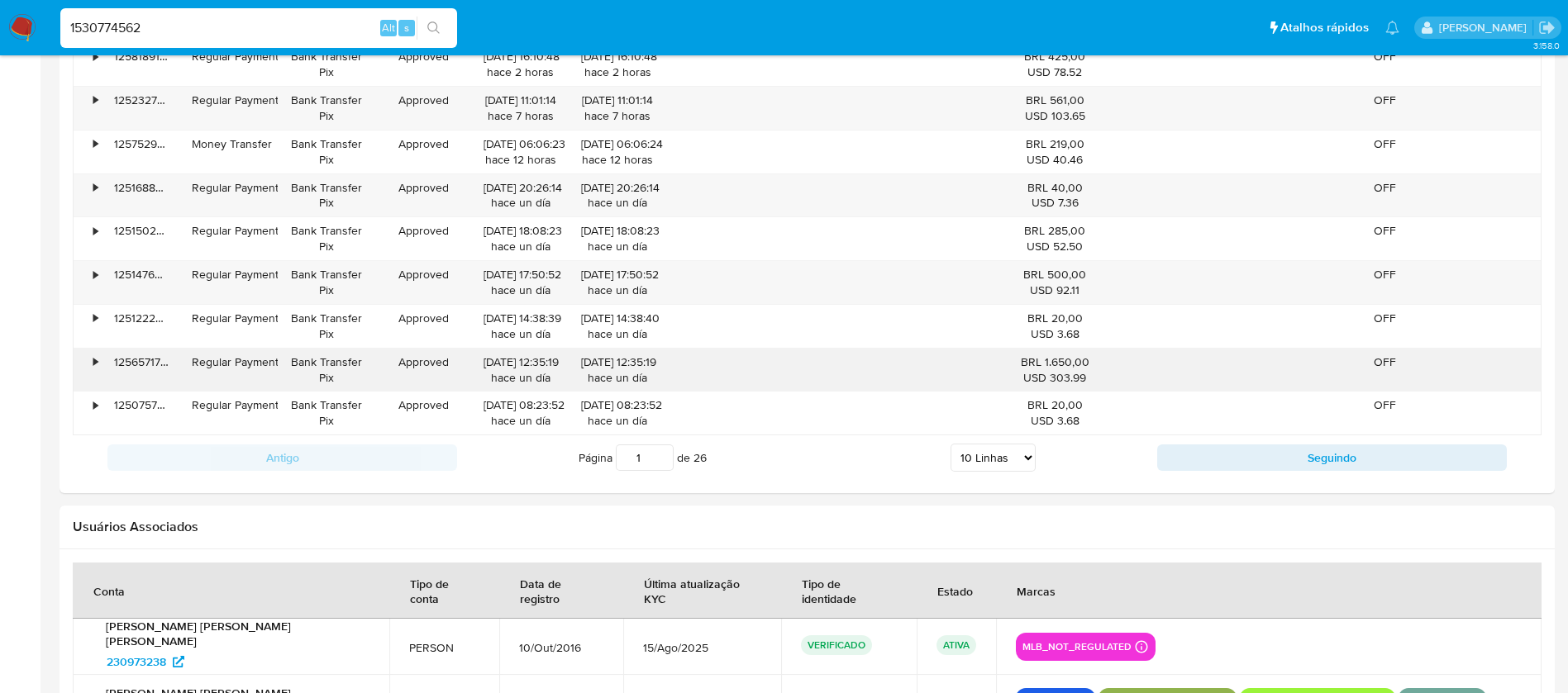
click at [87, 357] on div "•" at bounding box center [88, 371] width 29 height 43
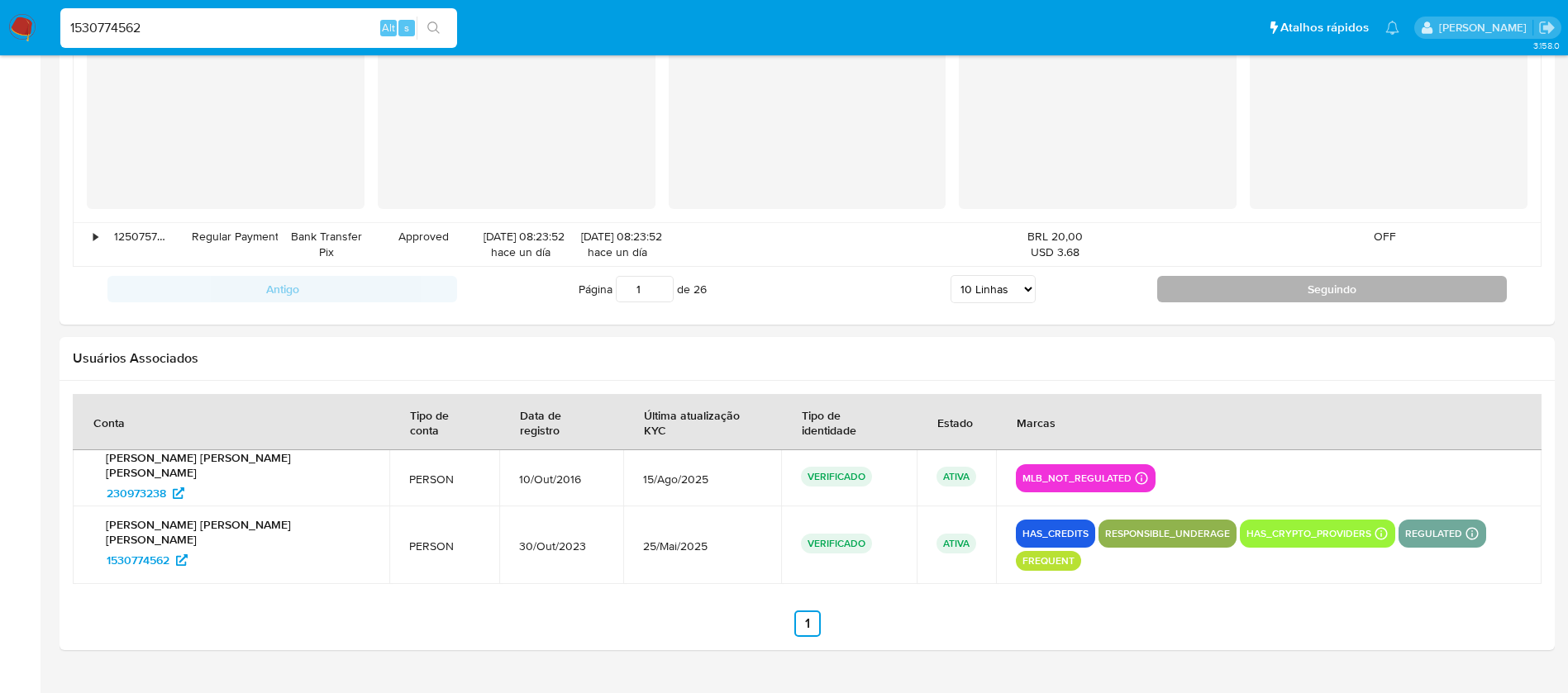
click at [1264, 292] on button "Seguindo" at bounding box center [1332, 288] width 349 height 26
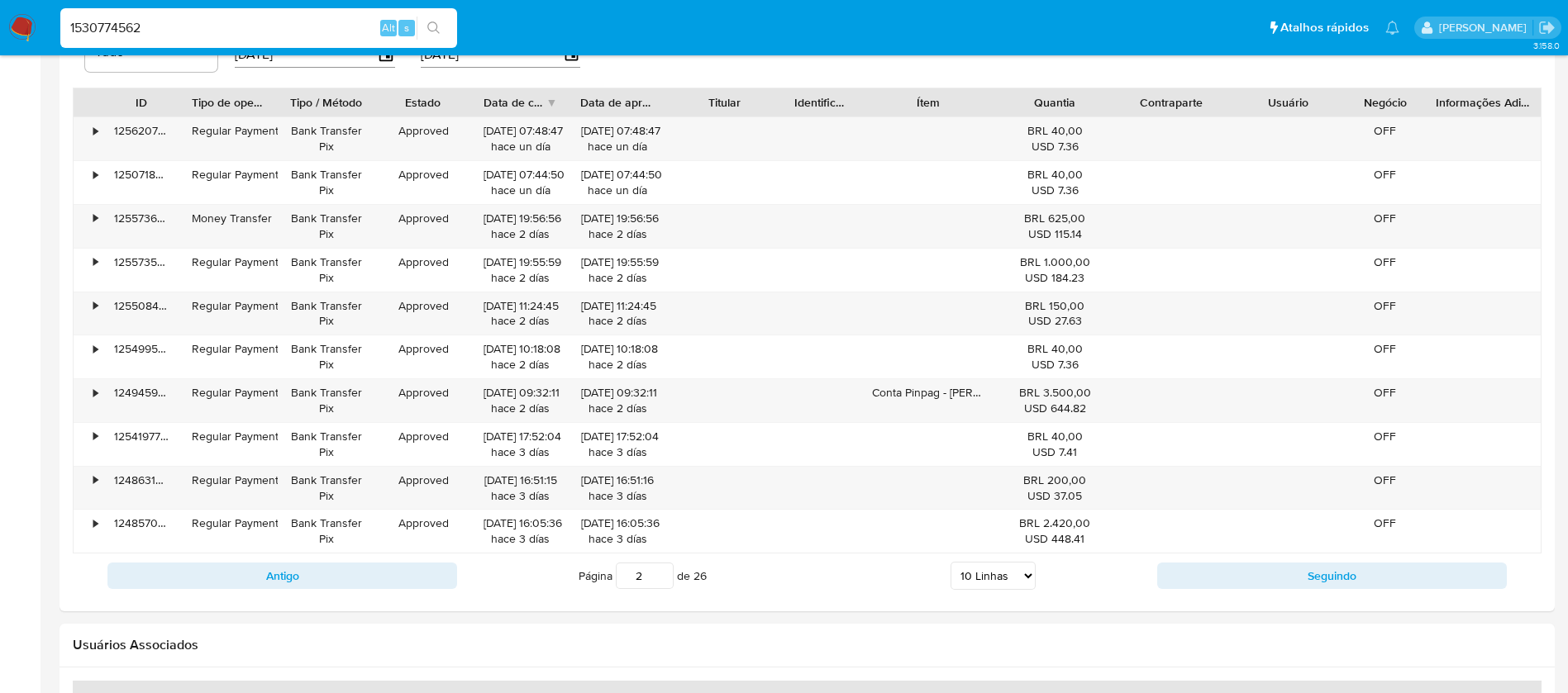
scroll to position [1491, 0]
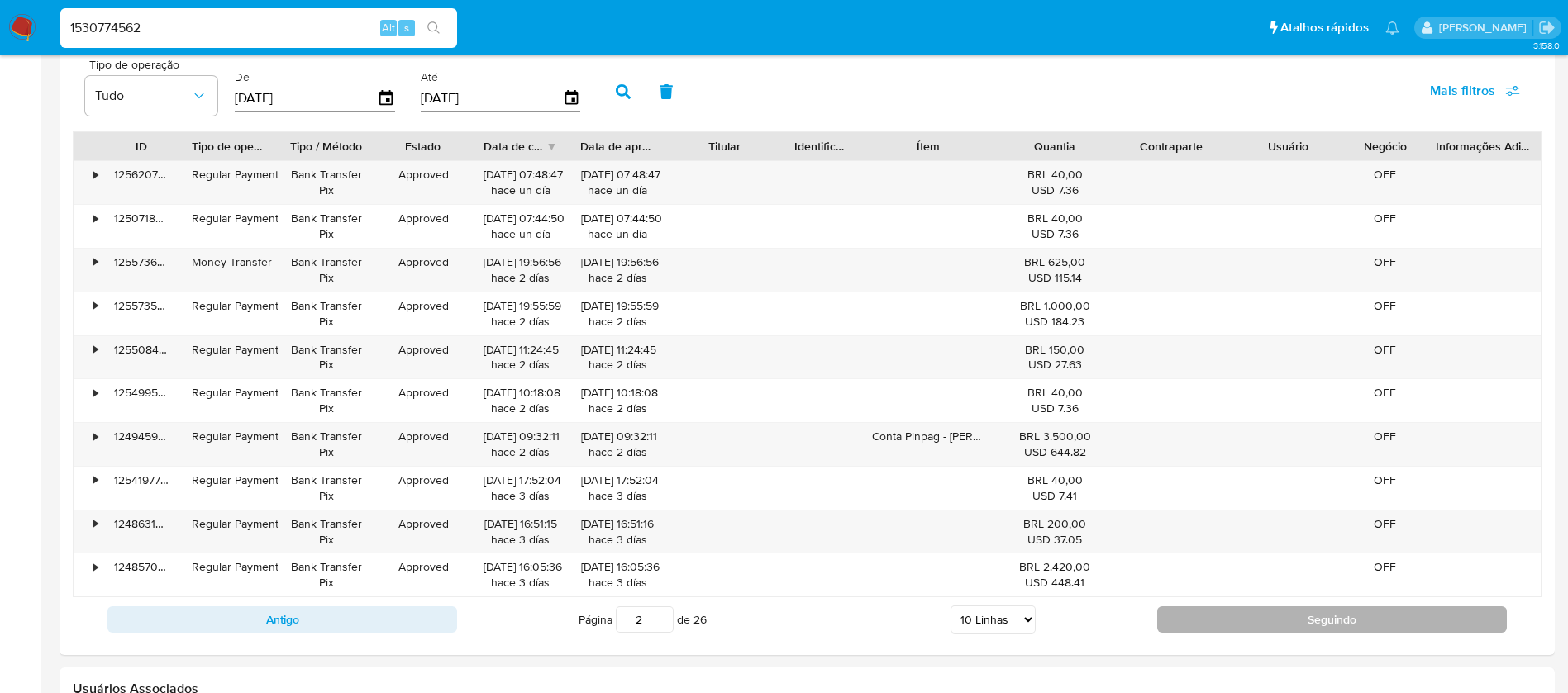
click at [1193, 613] on button "Seguindo" at bounding box center [1332, 619] width 349 height 26
click at [1196, 617] on button "Seguindo" at bounding box center [1332, 619] width 349 height 26
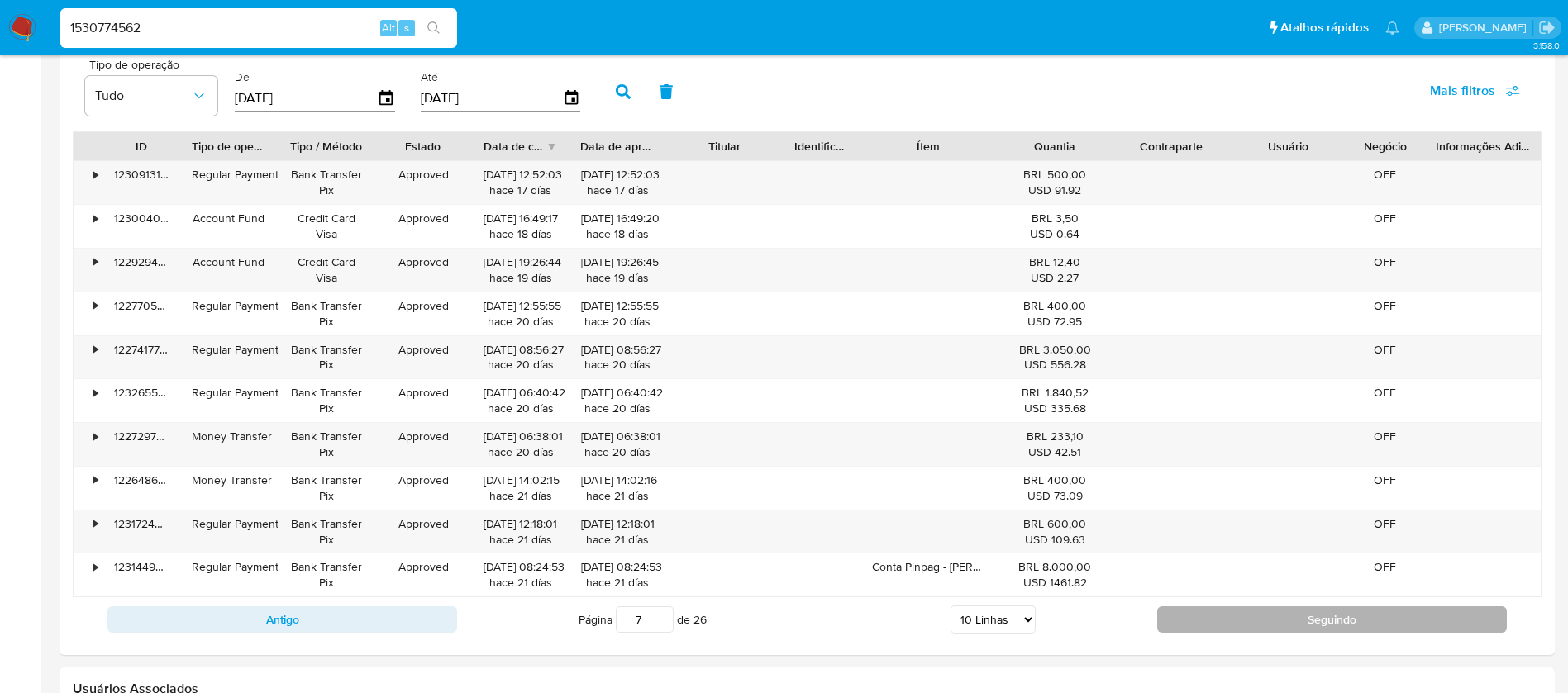
click at [1196, 617] on button "Seguindo" at bounding box center [1332, 619] width 349 height 26
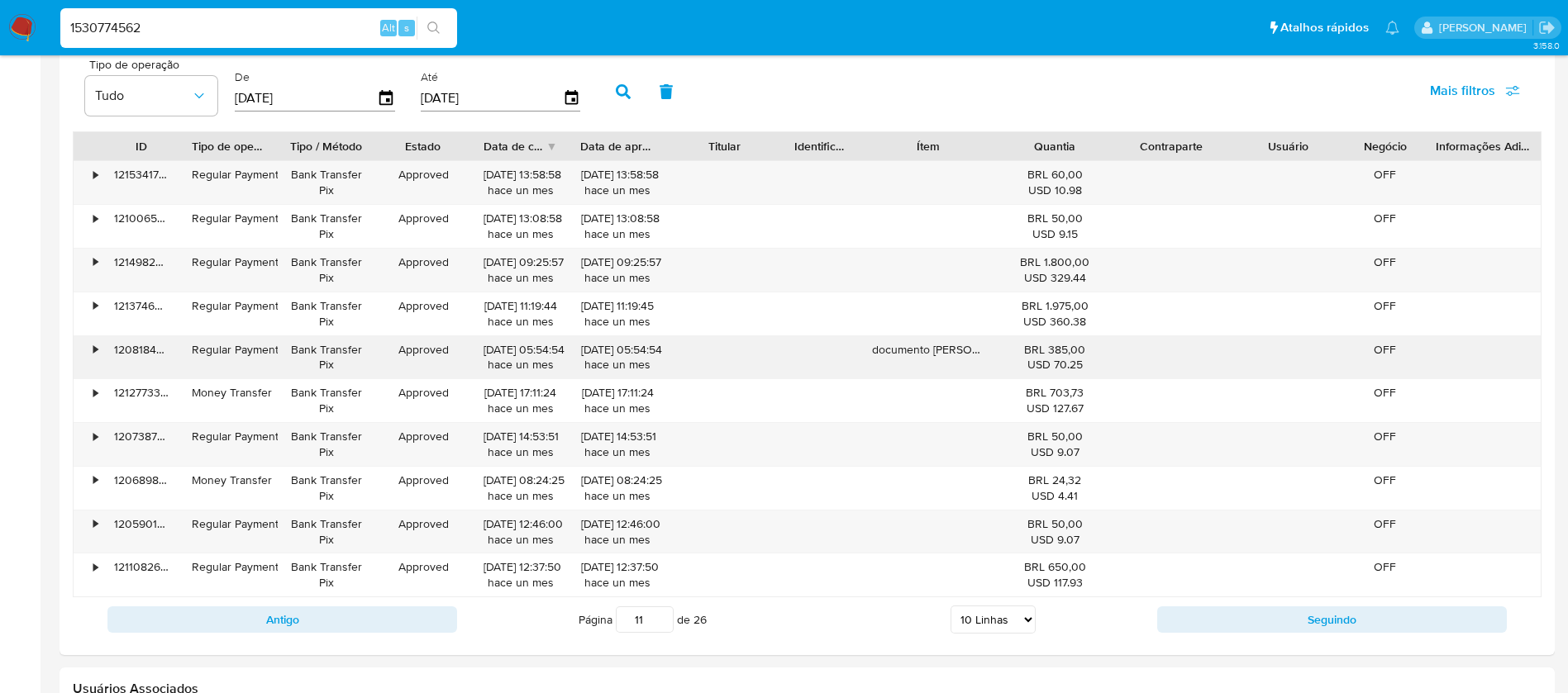
click at [924, 353] on div "documento moto Anderson" at bounding box center [929, 358] width 137 height 43
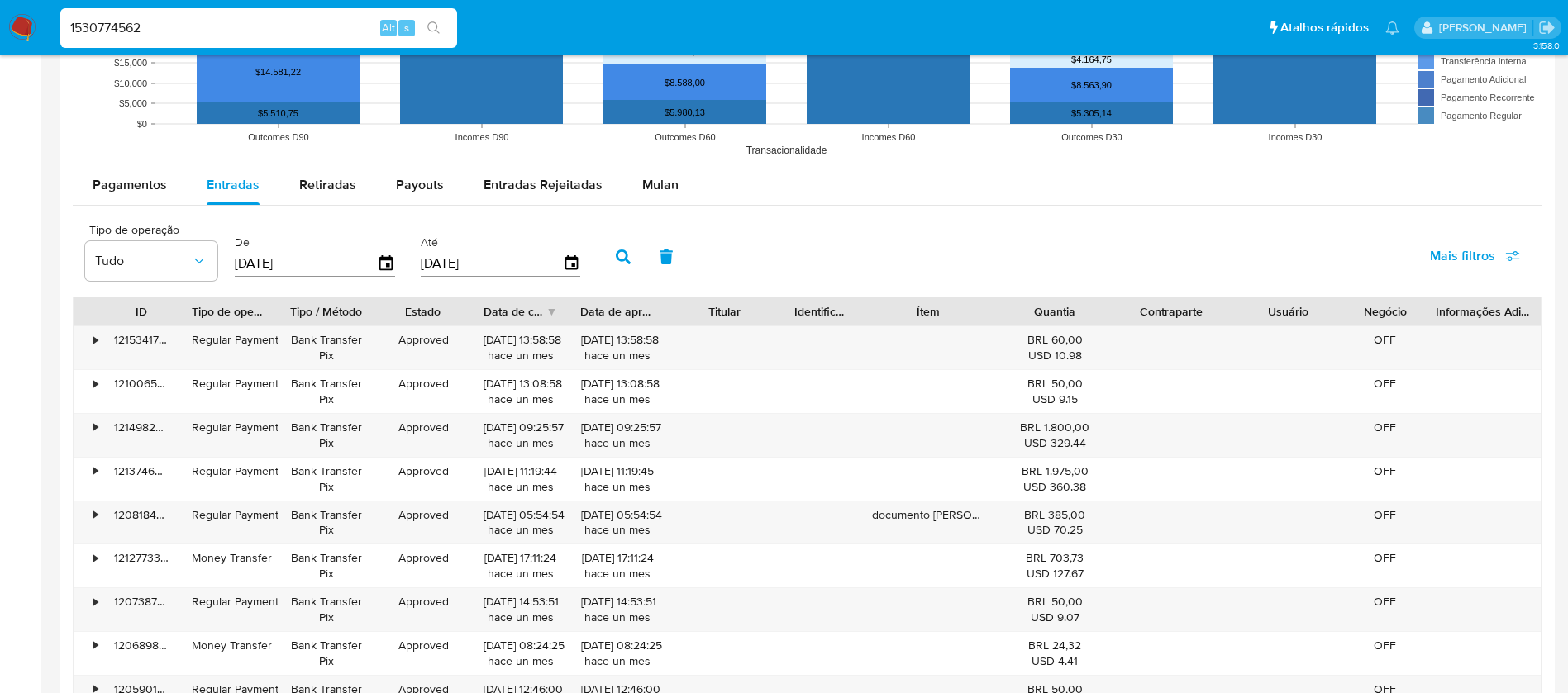
scroll to position [1656, 0]
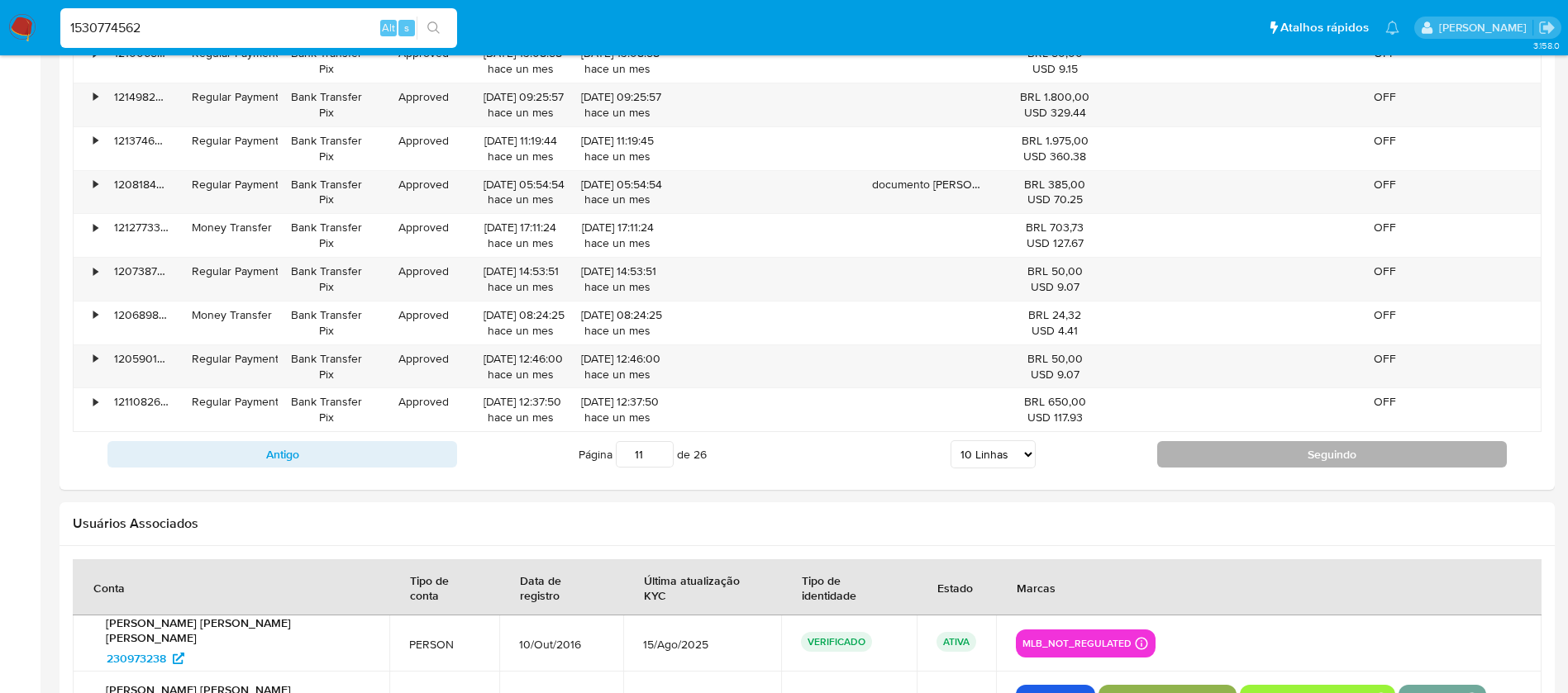
click at [1192, 457] on button "Seguindo" at bounding box center [1332, 454] width 349 height 26
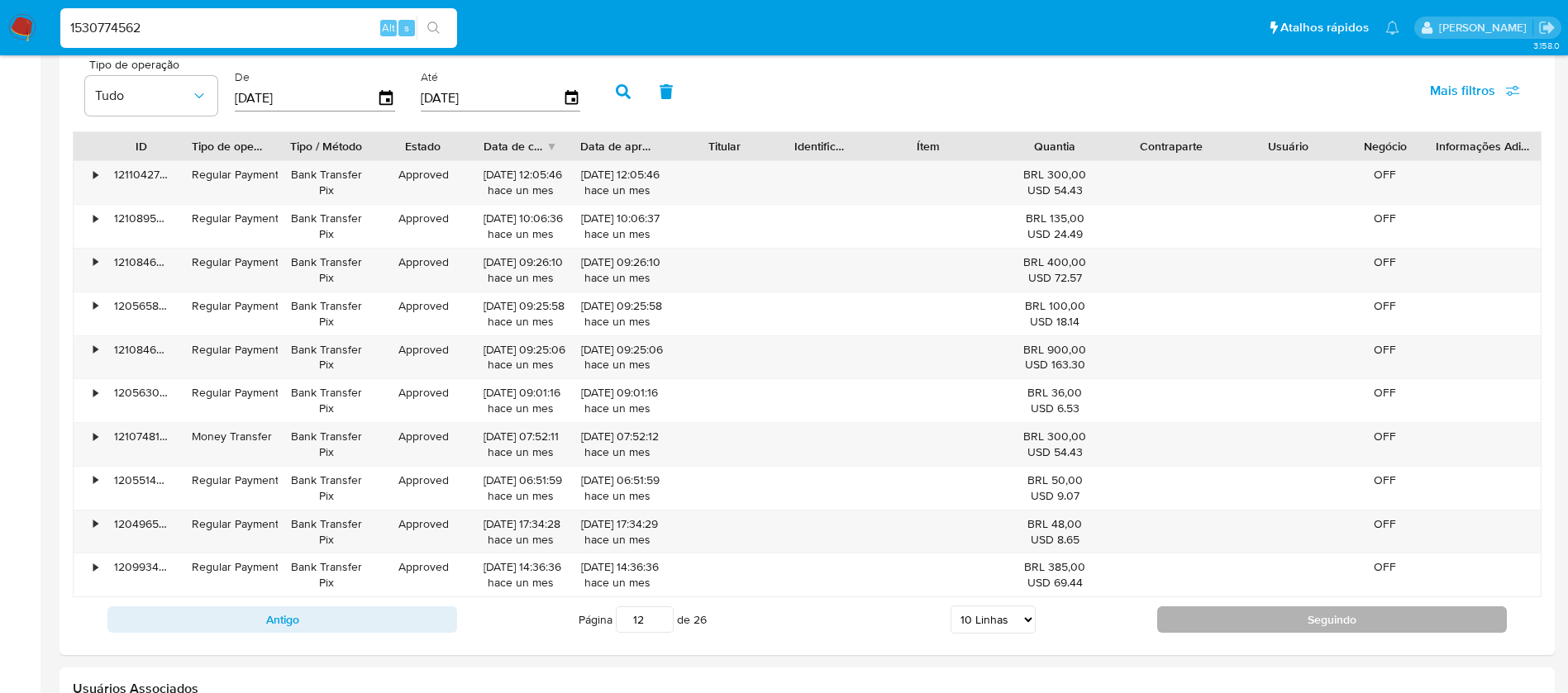
click at [1261, 612] on button "Seguindo" at bounding box center [1332, 619] width 349 height 26
click at [1239, 618] on button "Seguindo" at bounding box center [1332, 619] width 349 height 26
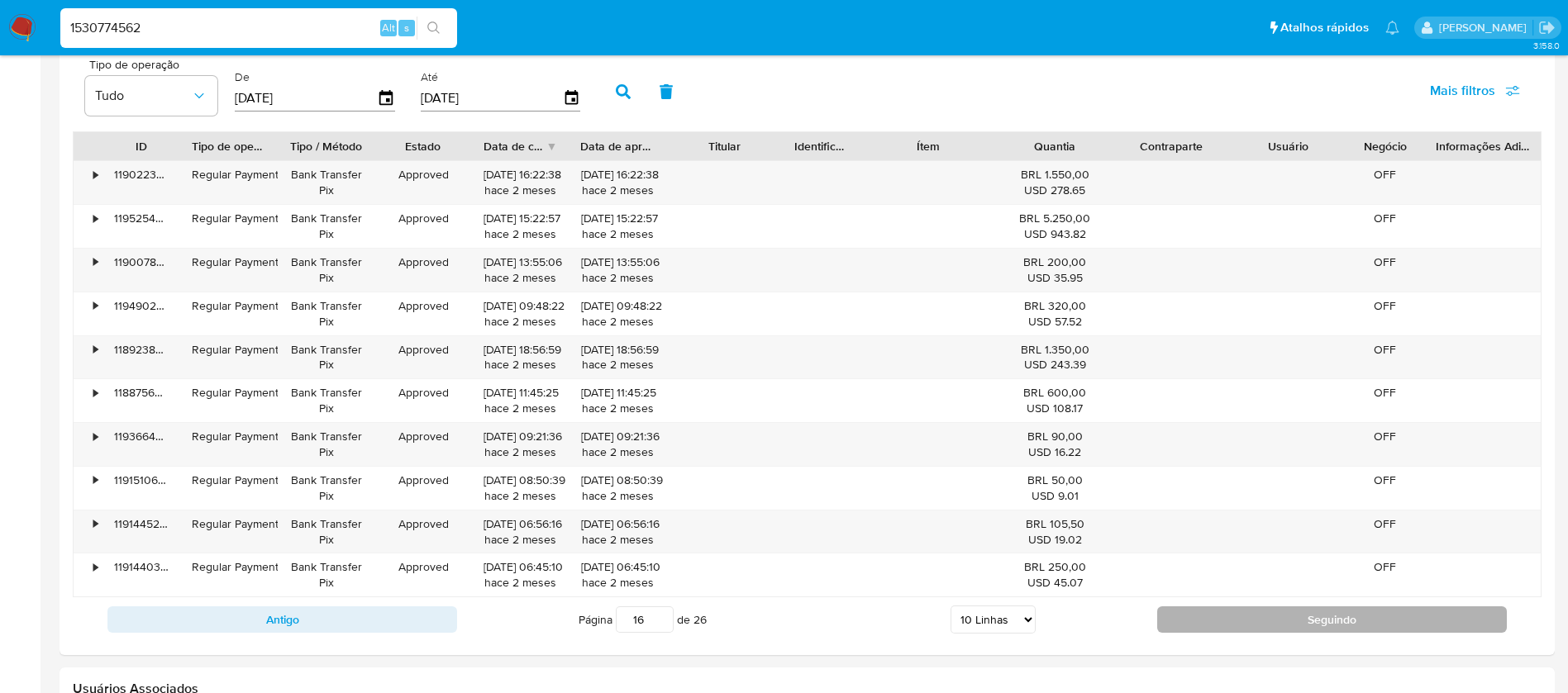
type input "17"
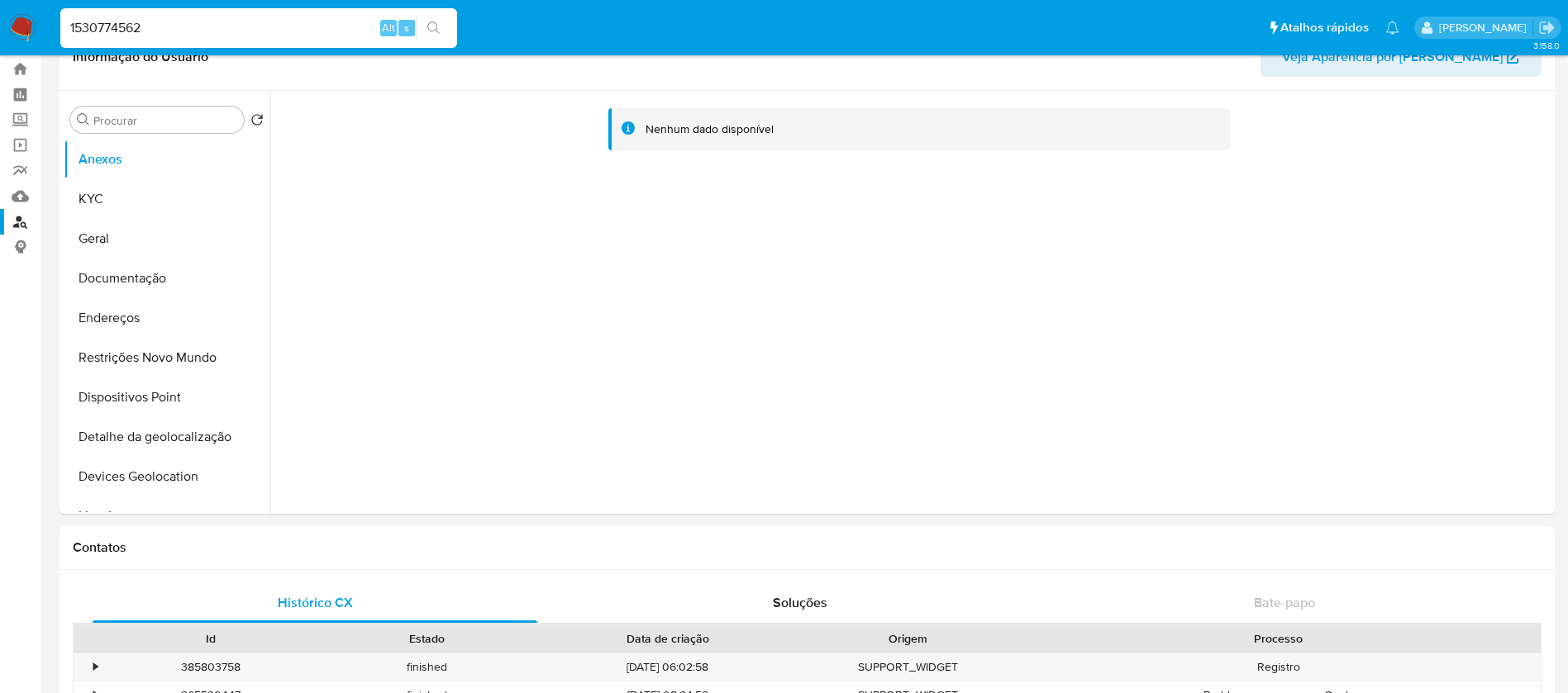
scroll to position [4, 0]
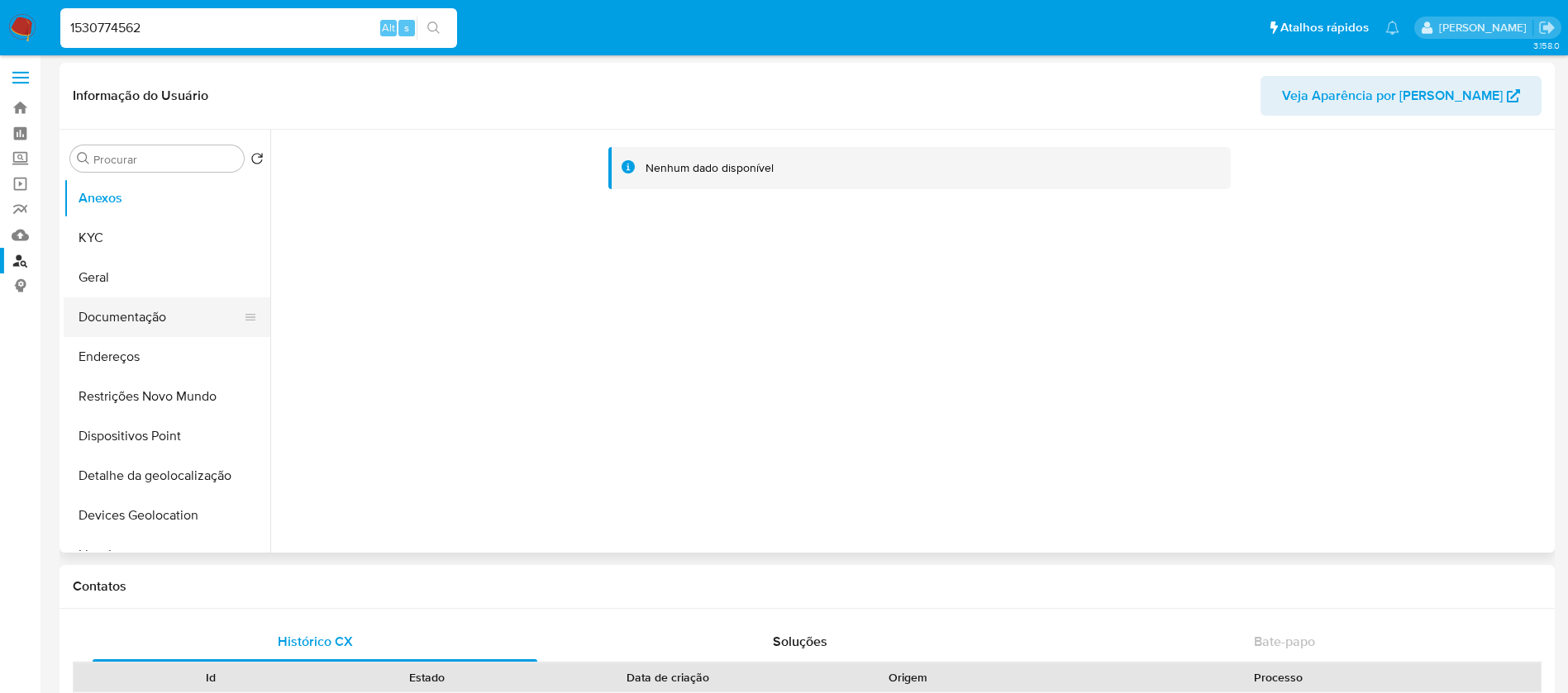
click at [123, 329] on button "Documentação" at bounding box center [160, 317] width 193 height 39
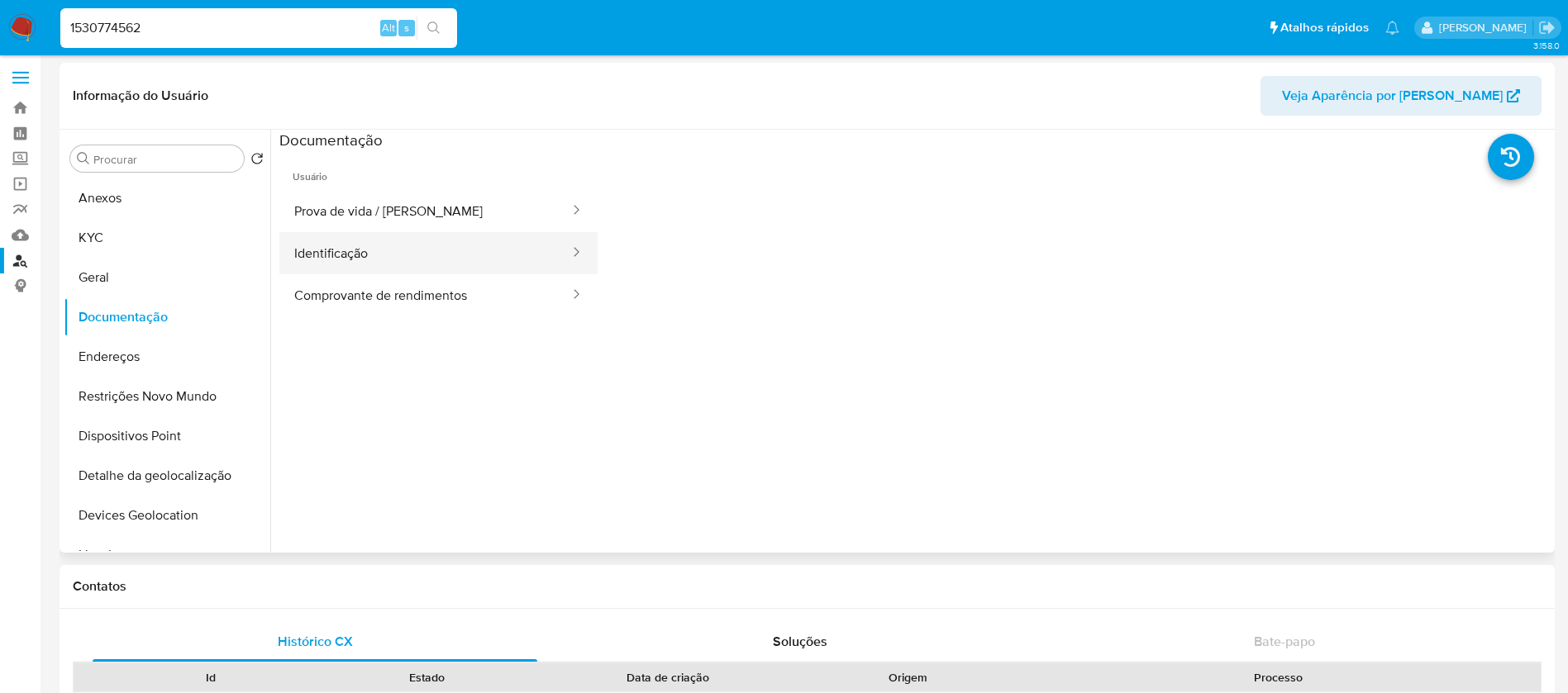
click at [361, 258] on button "Identificação" at bounding box center [425, 253] width 292 height 42
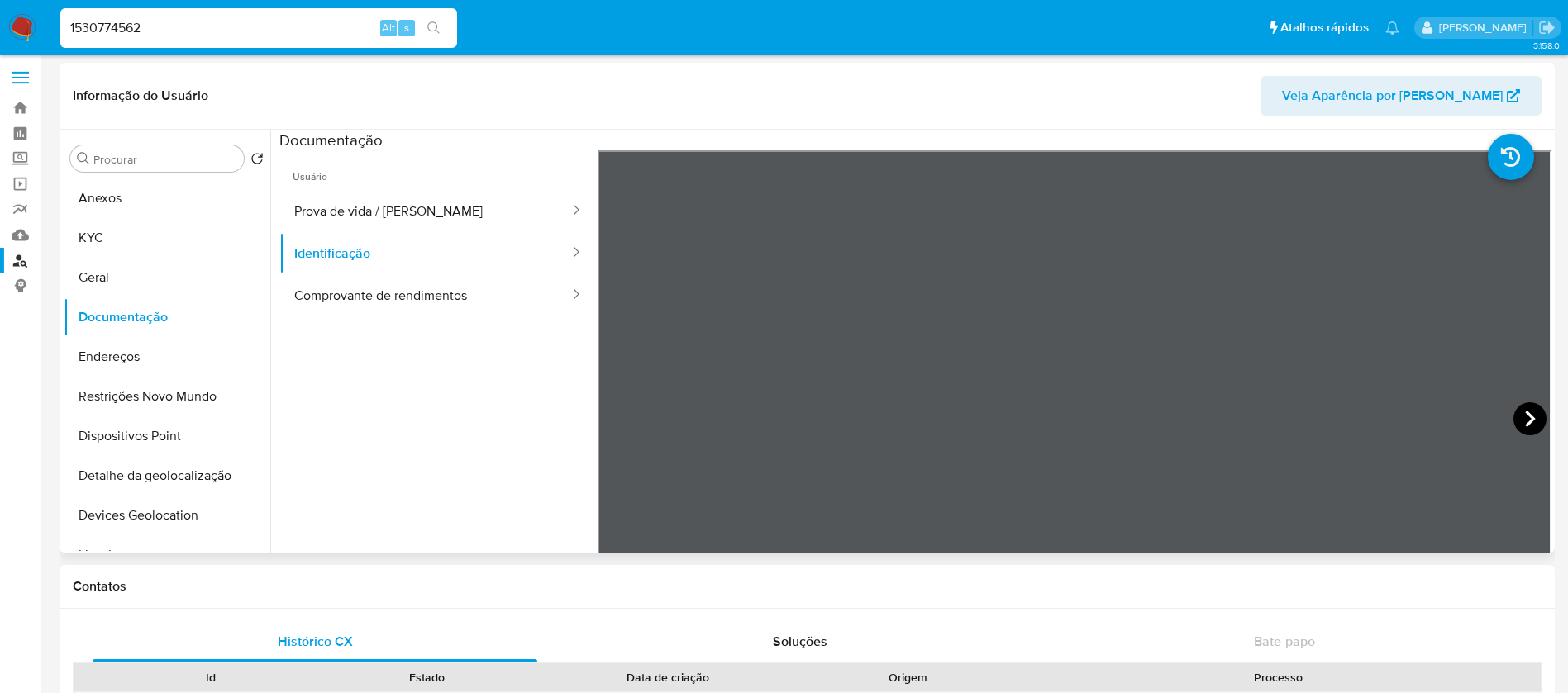
click at [1516, 409] on icon at bounding box center [1530, 418] width 33 height 33
click at [351, 214] on button "Prova de vida / [PERSON_NAME]" at bounding box center [425, 211] width 292 height 42
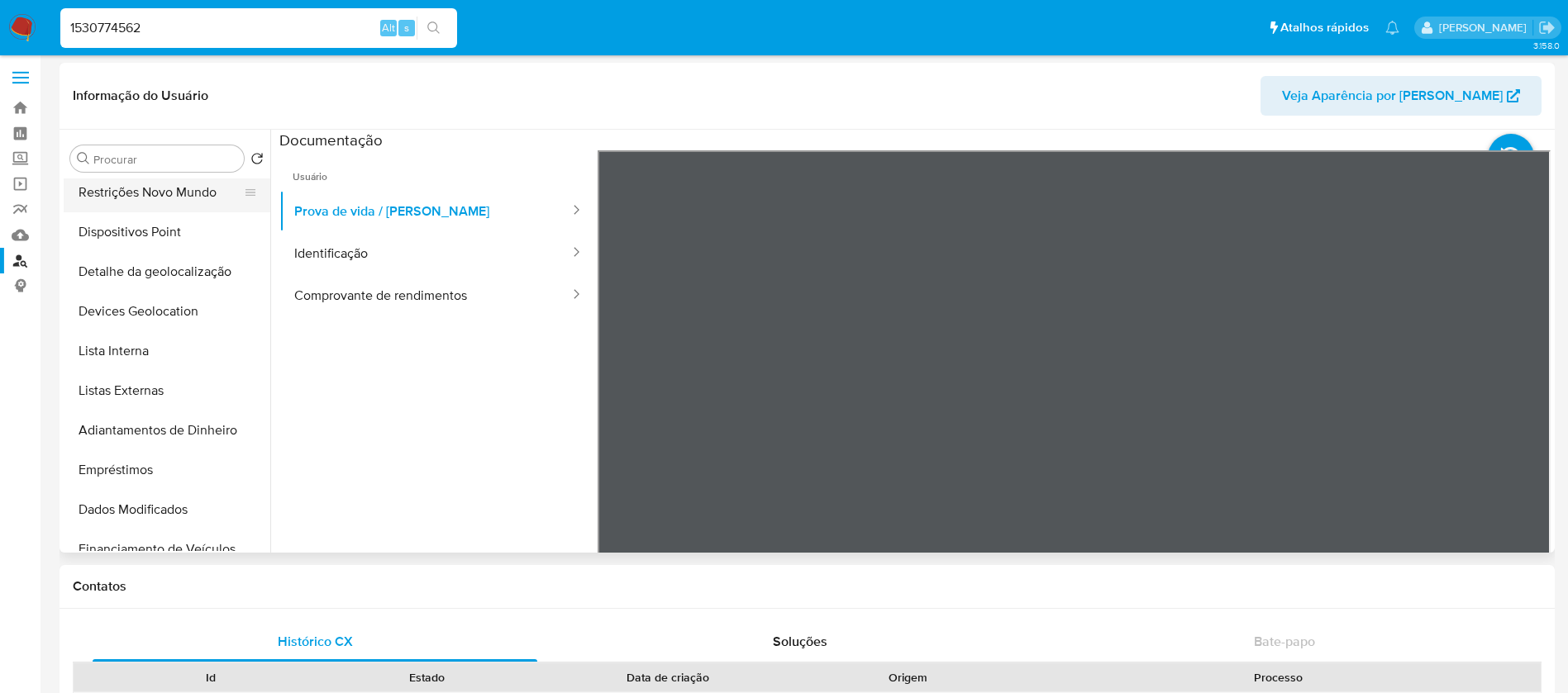
scroll to position [662, 0]
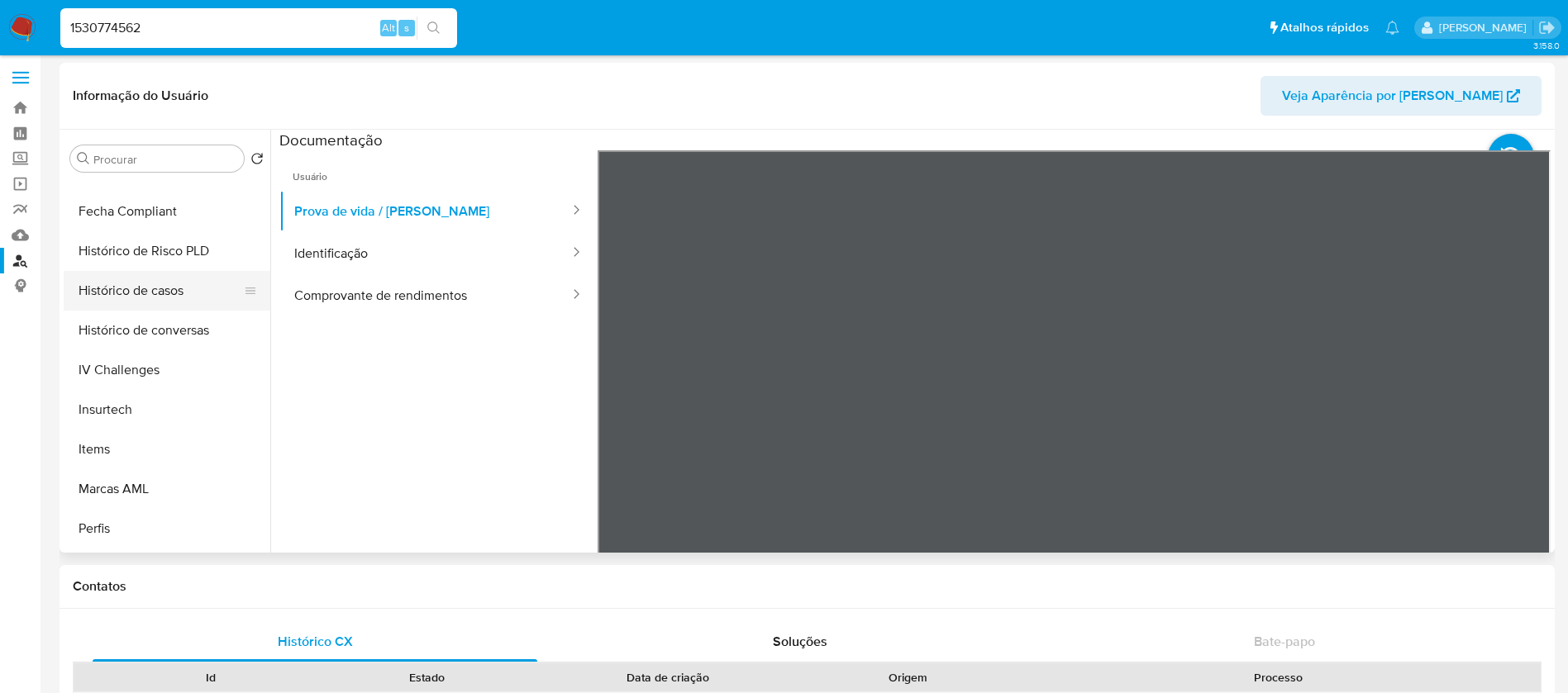
click at [121, 291] on button "Histórico de casos" at bounding box center [160, 291] width 193 height 39
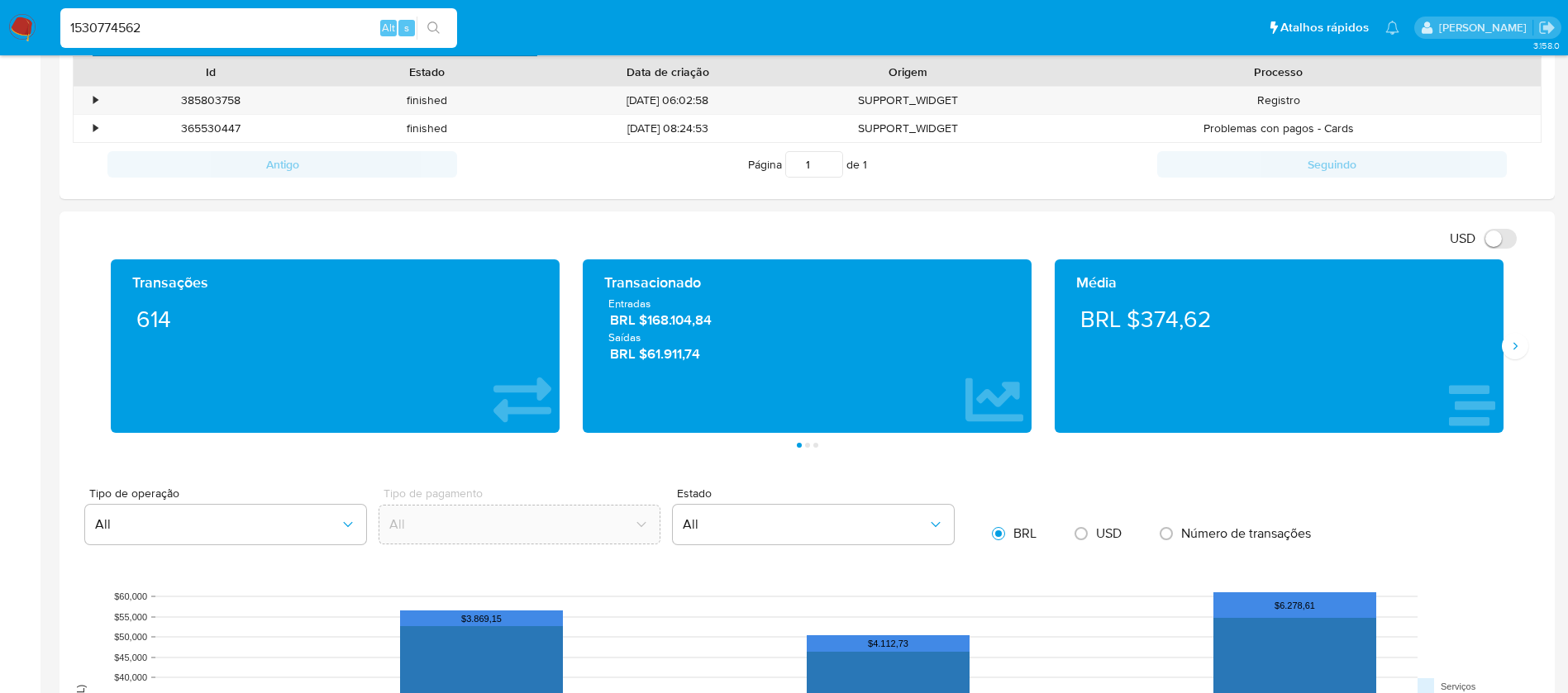
scroll to position [664, 0]
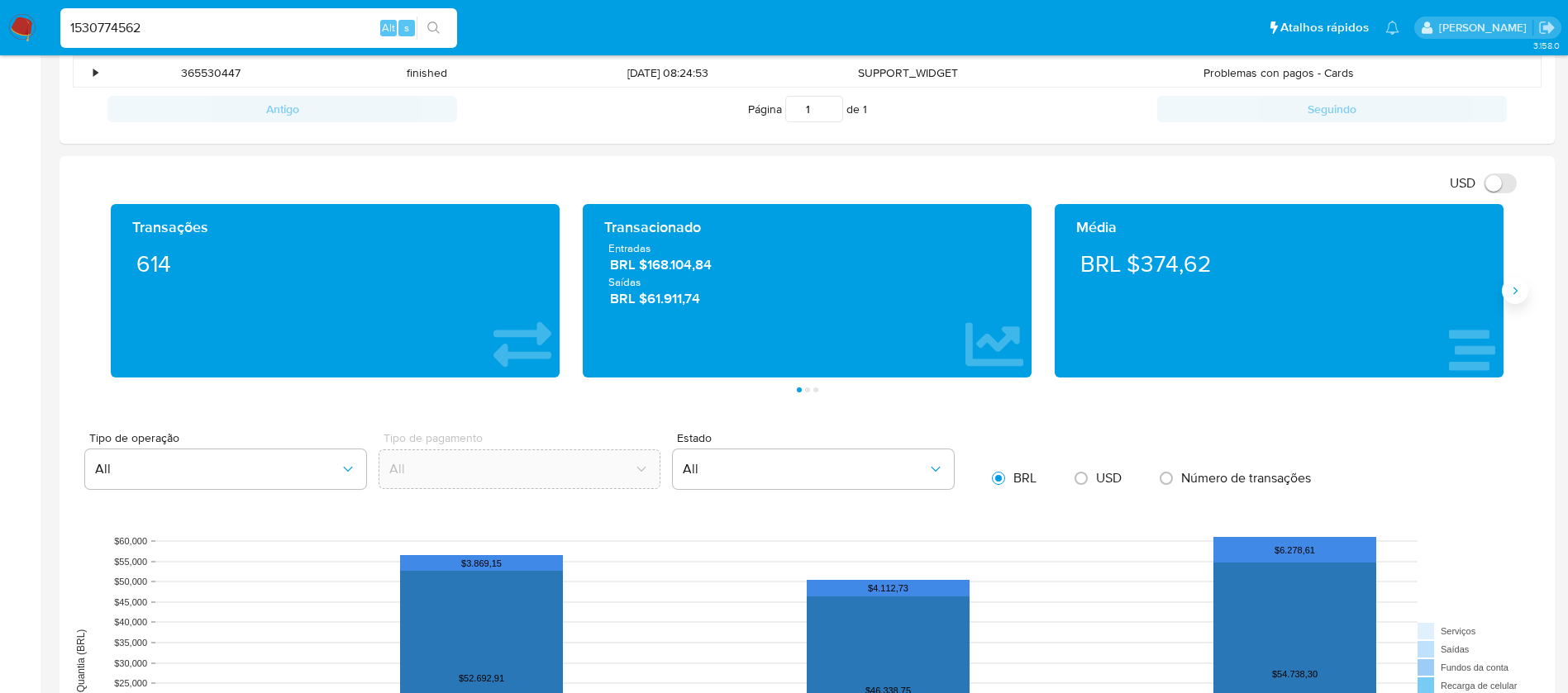
click at [1518, 297] on icon "Siguiente" at bounding box center [1515, 291] width 13 height 13
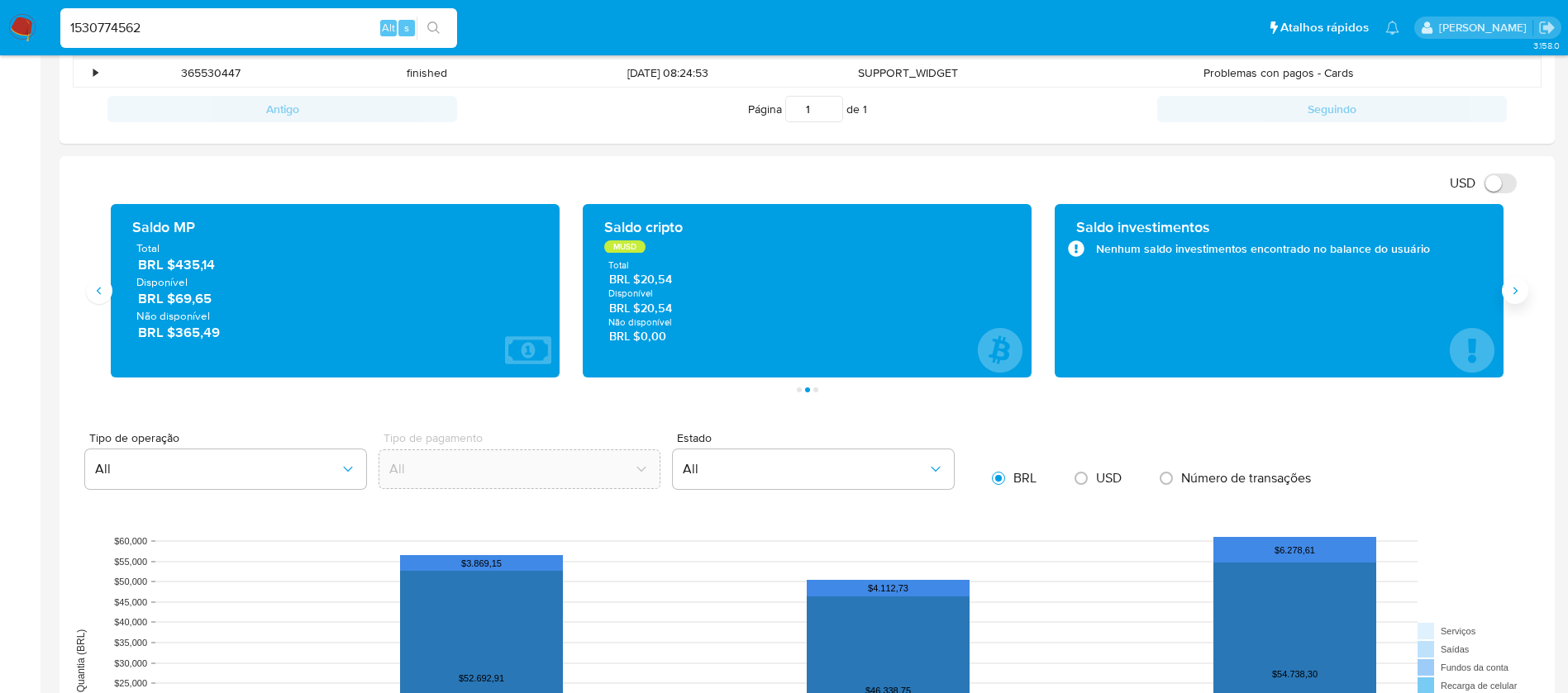
click at [1518, 297] on icon "Siguiente" at bounding box center [1515, 291] width 13 height 13
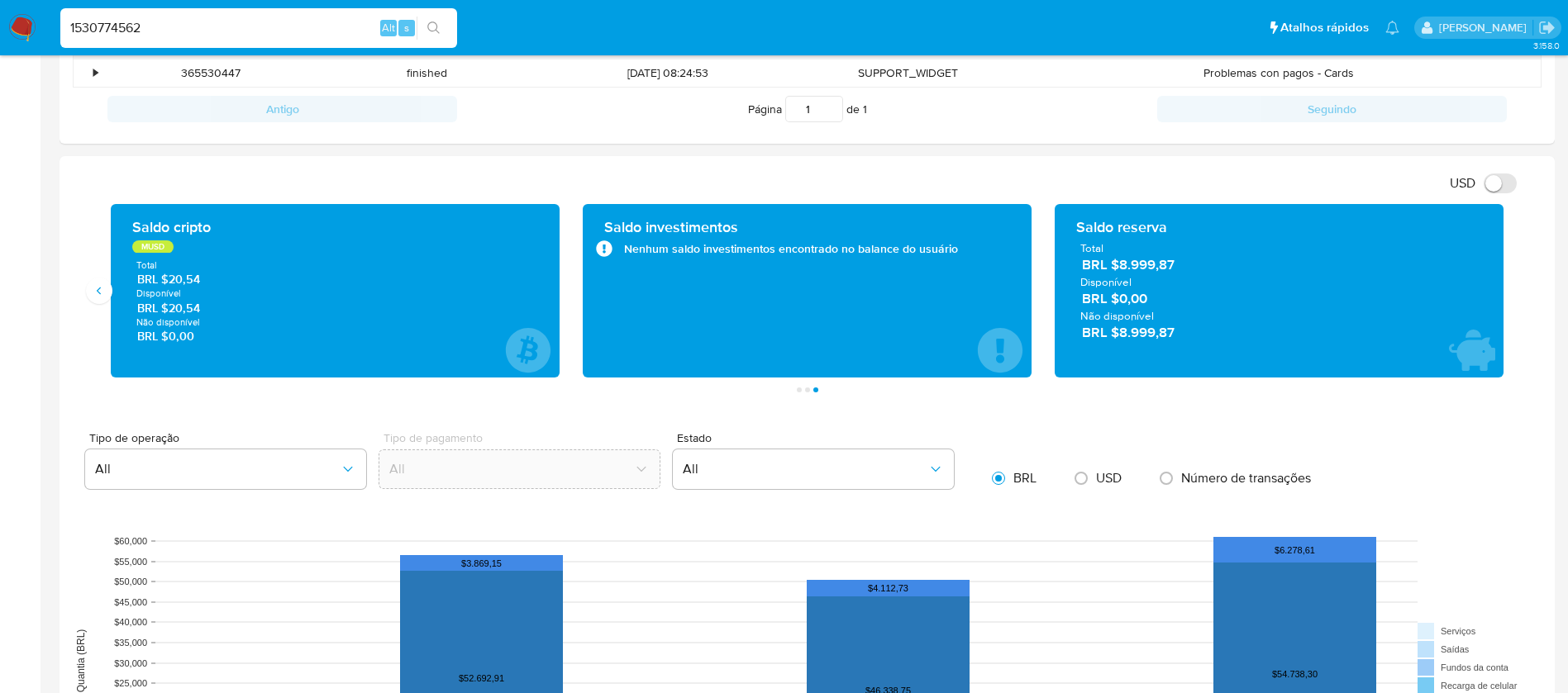
click at [178, 27] on input "1530774562" at bounding box center [259, 28] width 397 height 22
paste input "11638277"
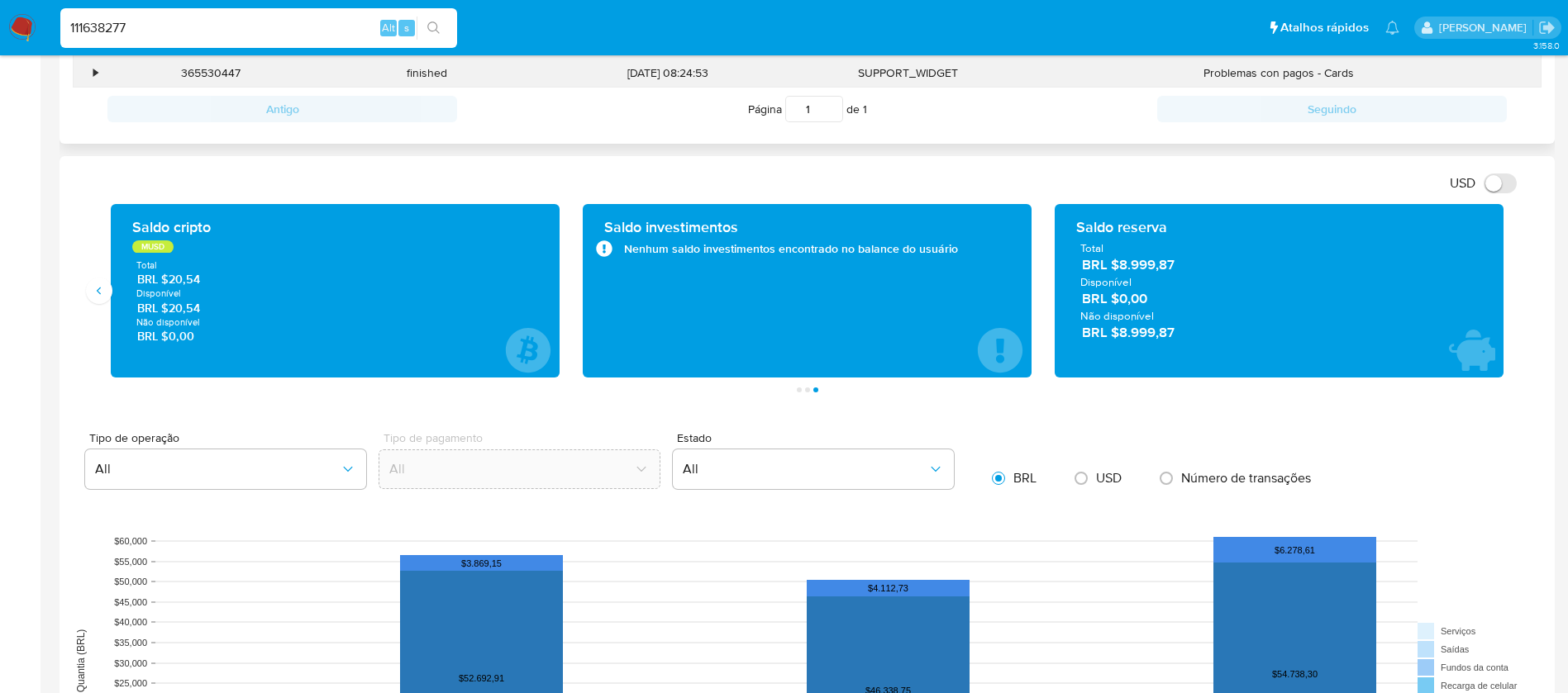
type input "111638277"
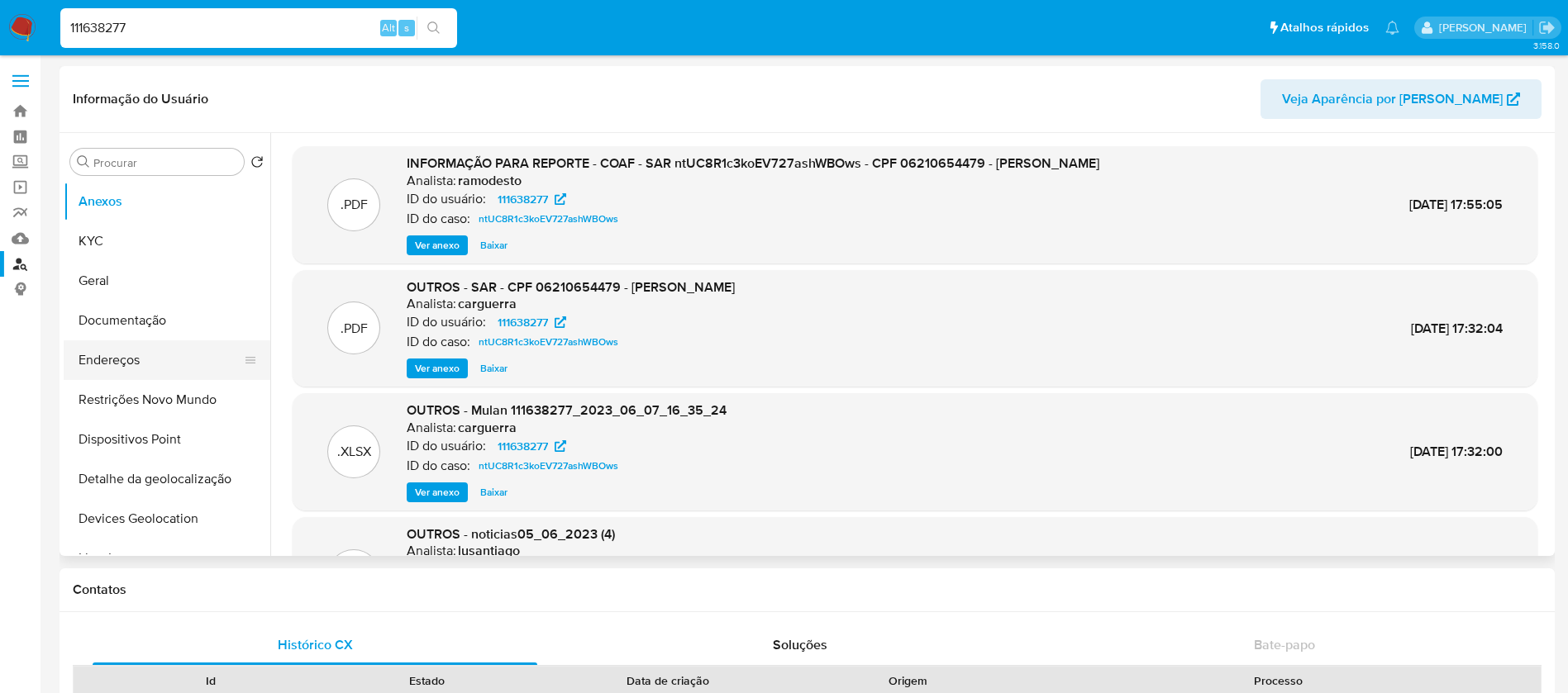
select select "10"
click at [117, 324] on button "Documentação" at bounding box center [160, 320] width 193 height 39
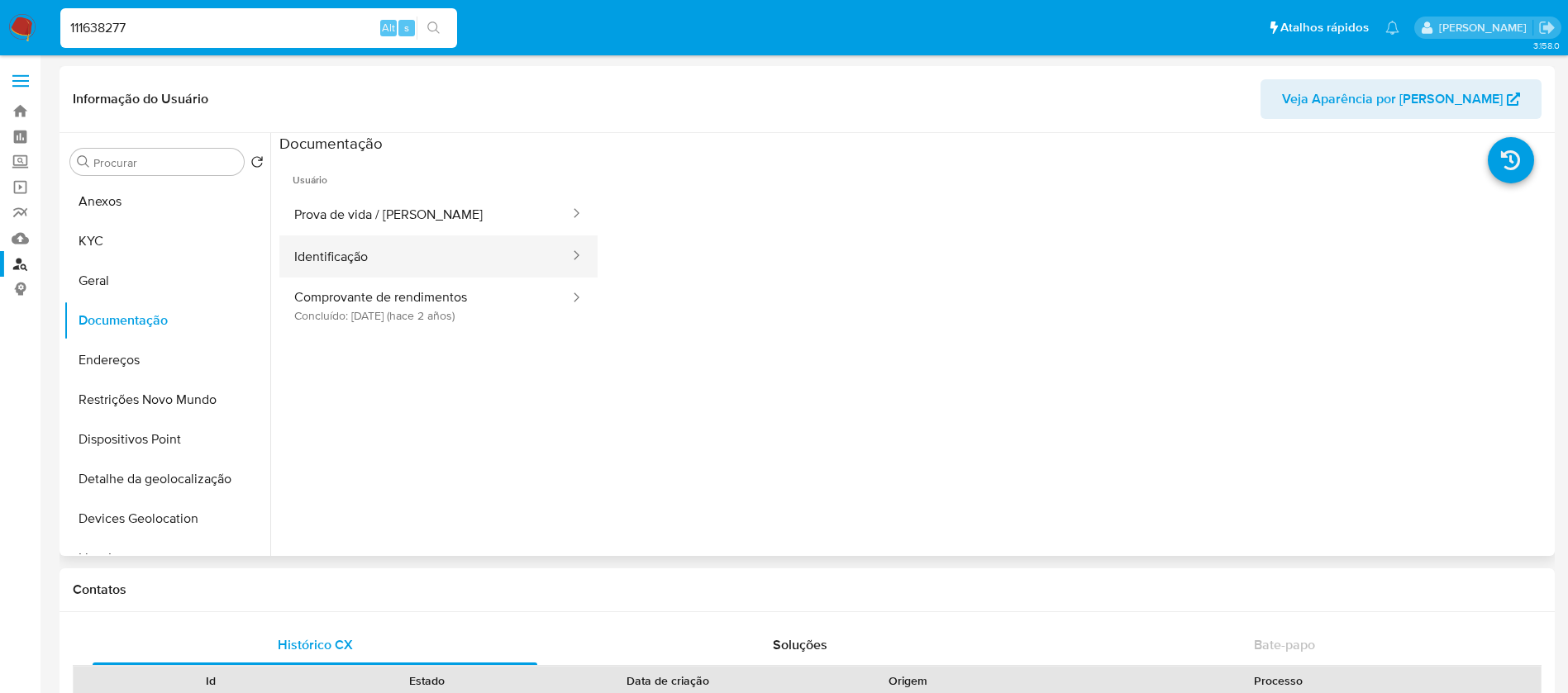
click at [348, 266] on button "Identificação" at bounding box center [425, 256] width 292 height 42
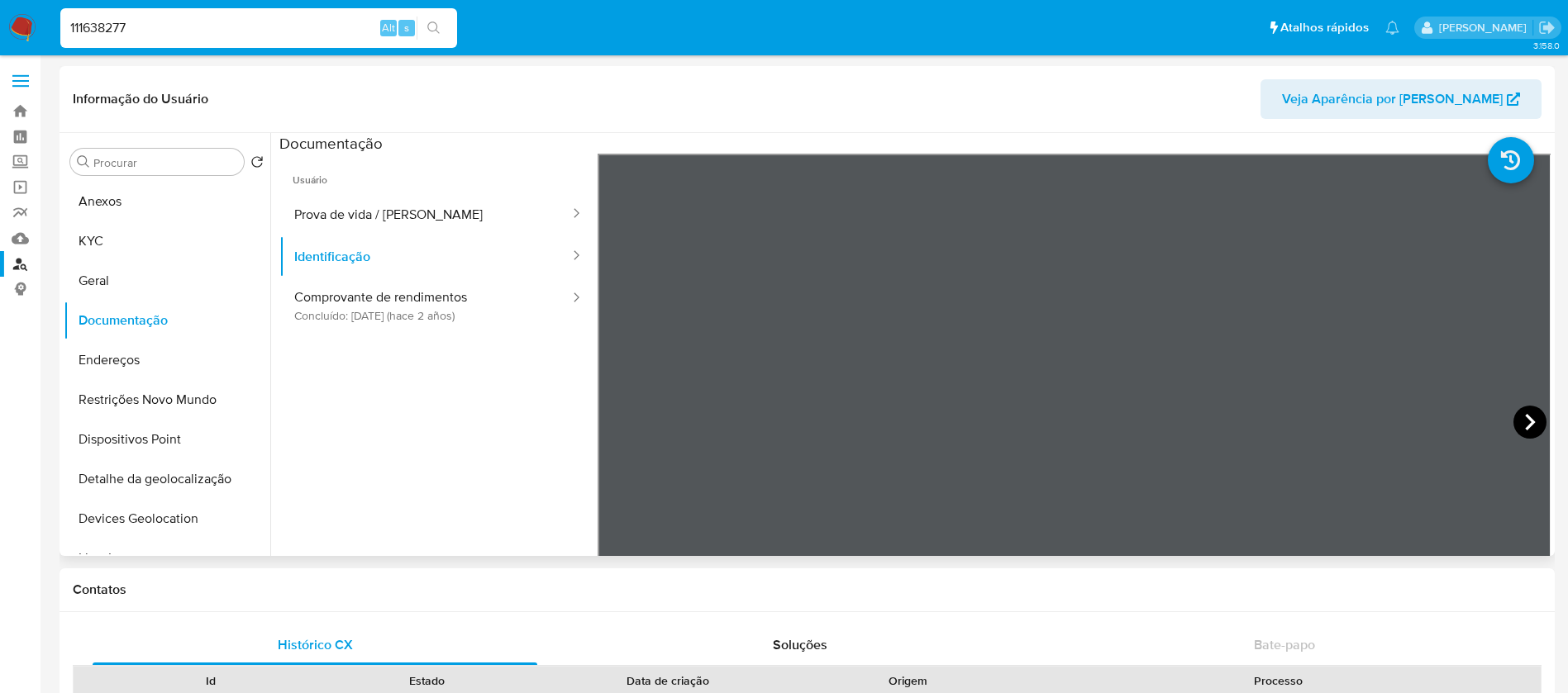
click at [1515, 412] on icon at bounding box center [1530, 422] width 33 height 33
click at [314, 223] on button "Prova de vida / [PERSON_NAME]" at bounding box center [425, 214] width 292 height 42
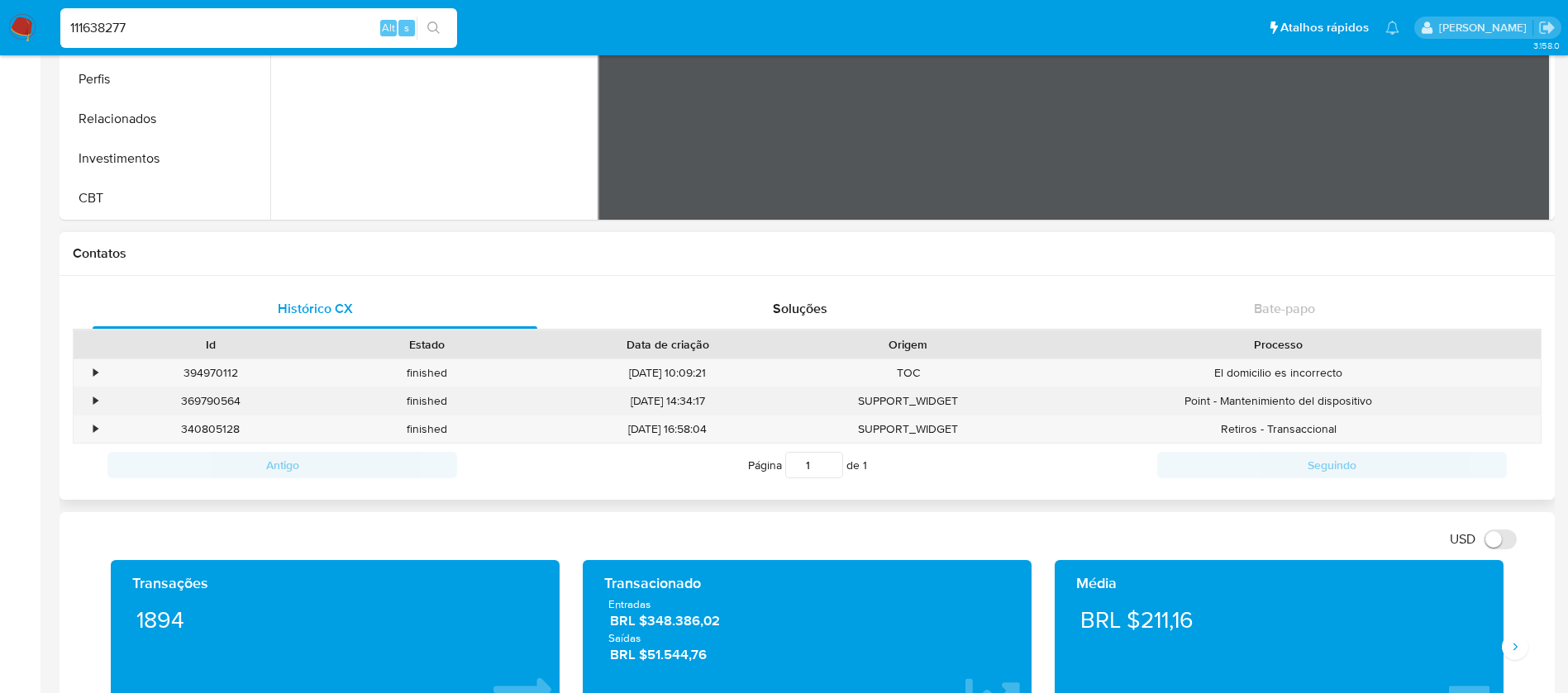
scroll to position [330, 0]
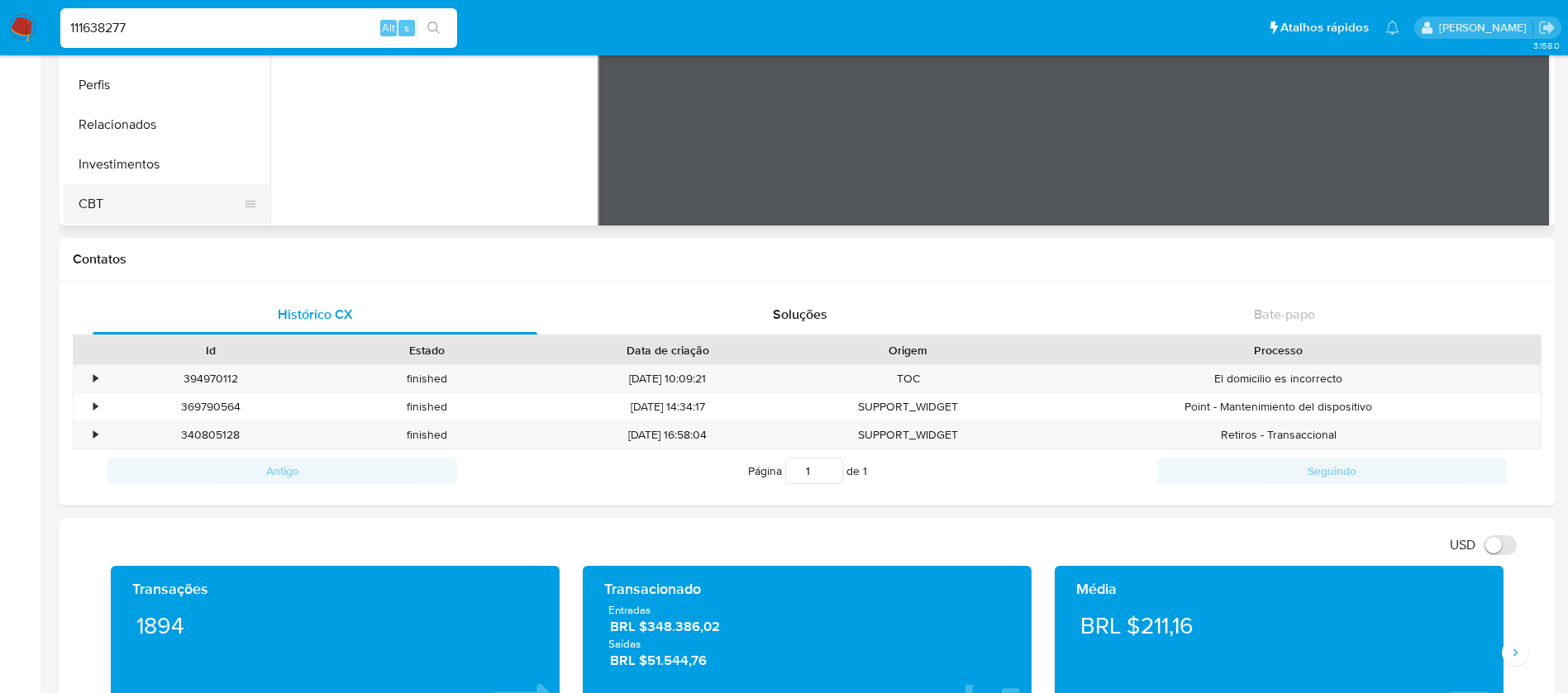
click at [127, 207] on button "CBT" at bounding box center [160, 204] width 193 height 39
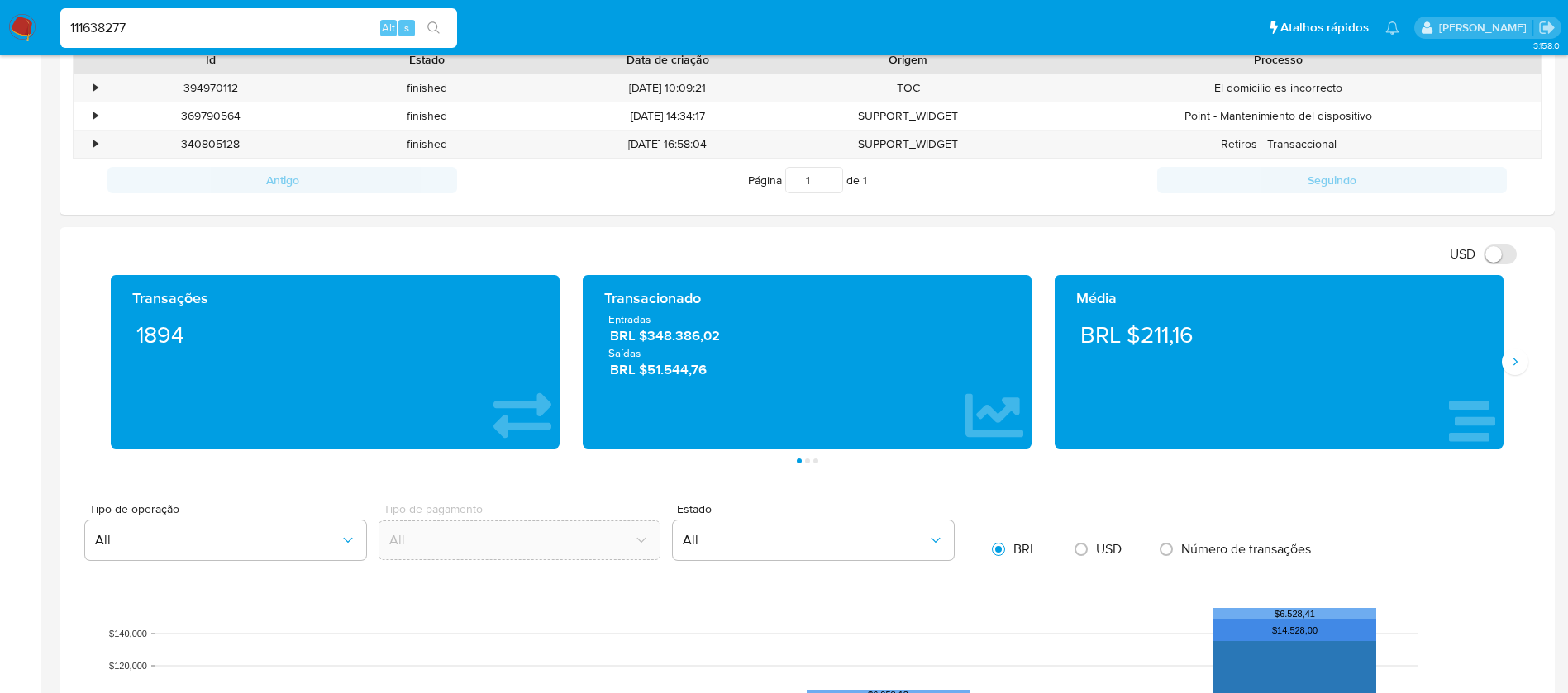
scroll to position [662, 0]
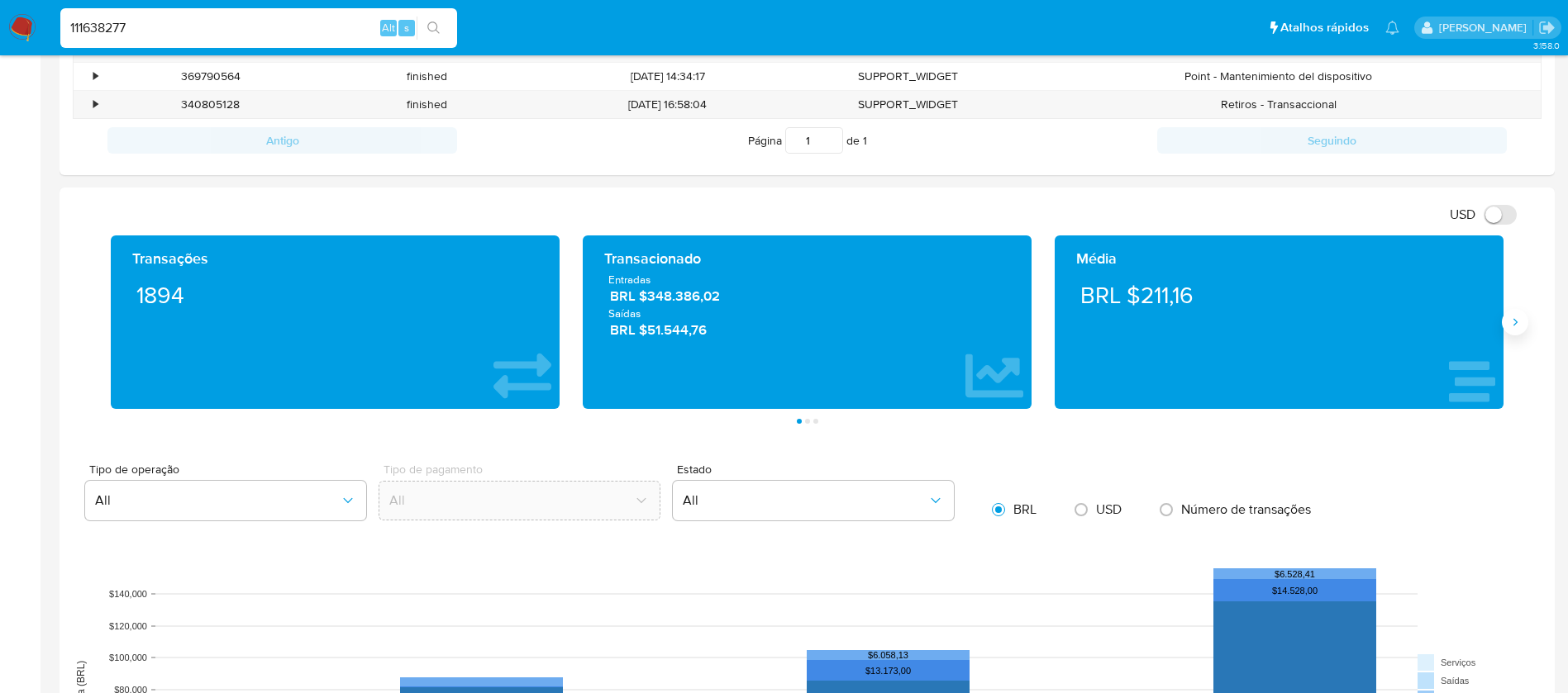
click at [1517, 334] on button "Siguiente" at bounding box center [1515, 321] width 26 height 26
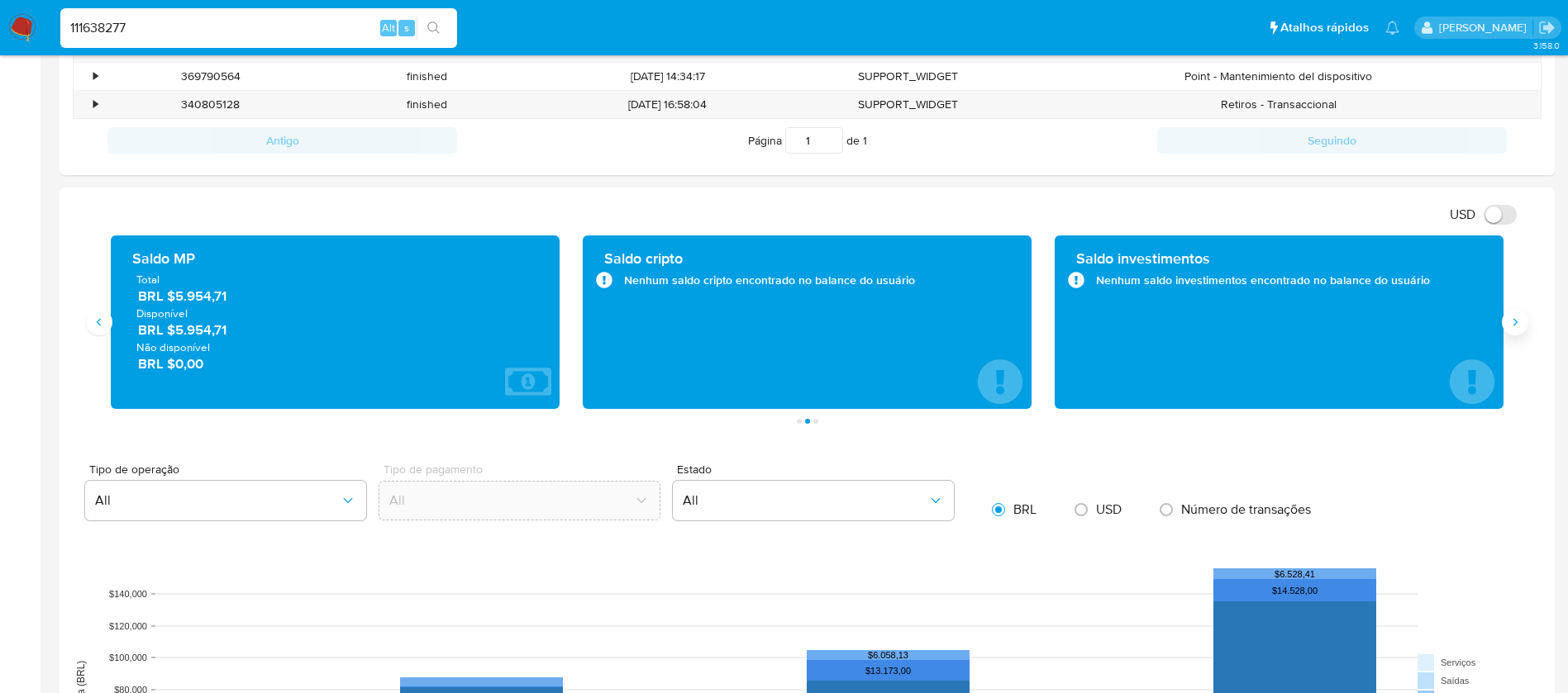
click at [1517, 334] on button "Siguiente" at bounding box center [1515, 321] width 26 height 26
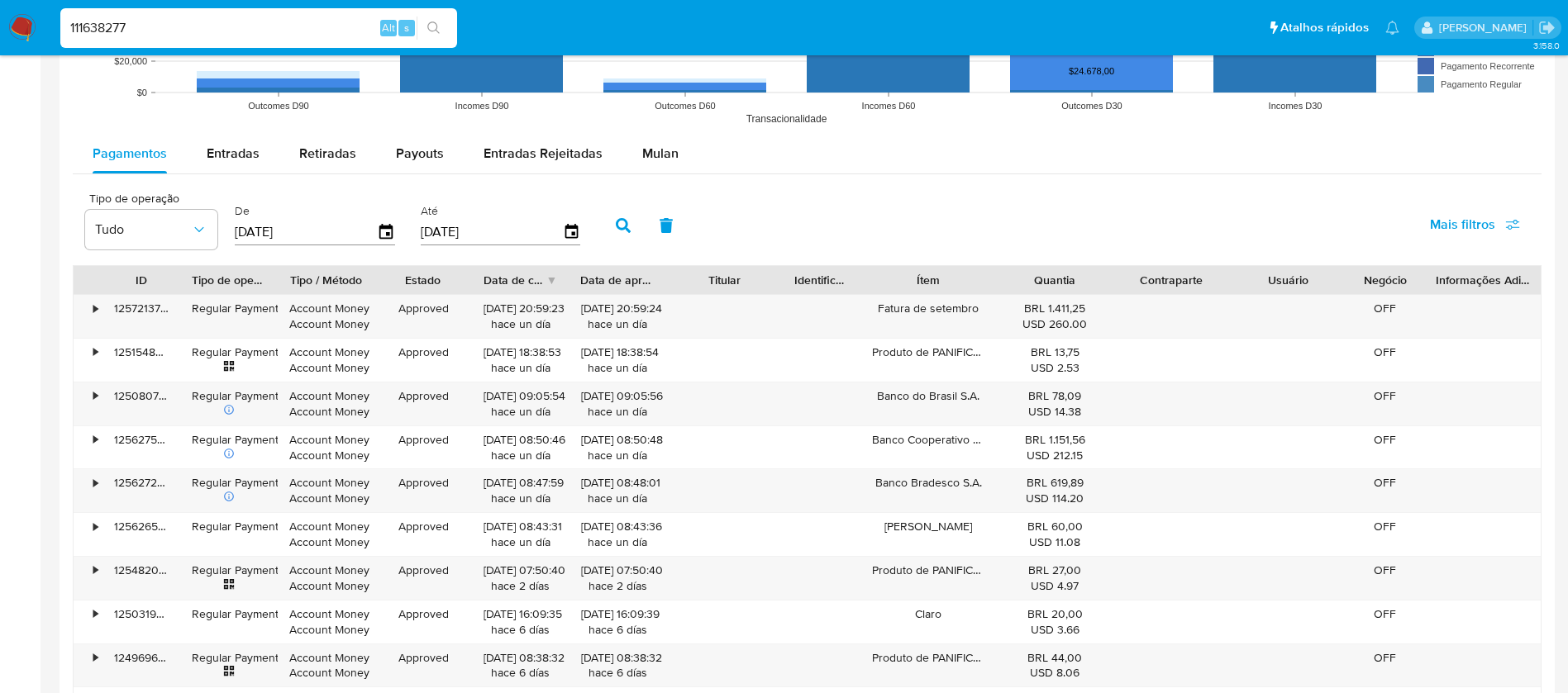
scroll to position [1322, 0]
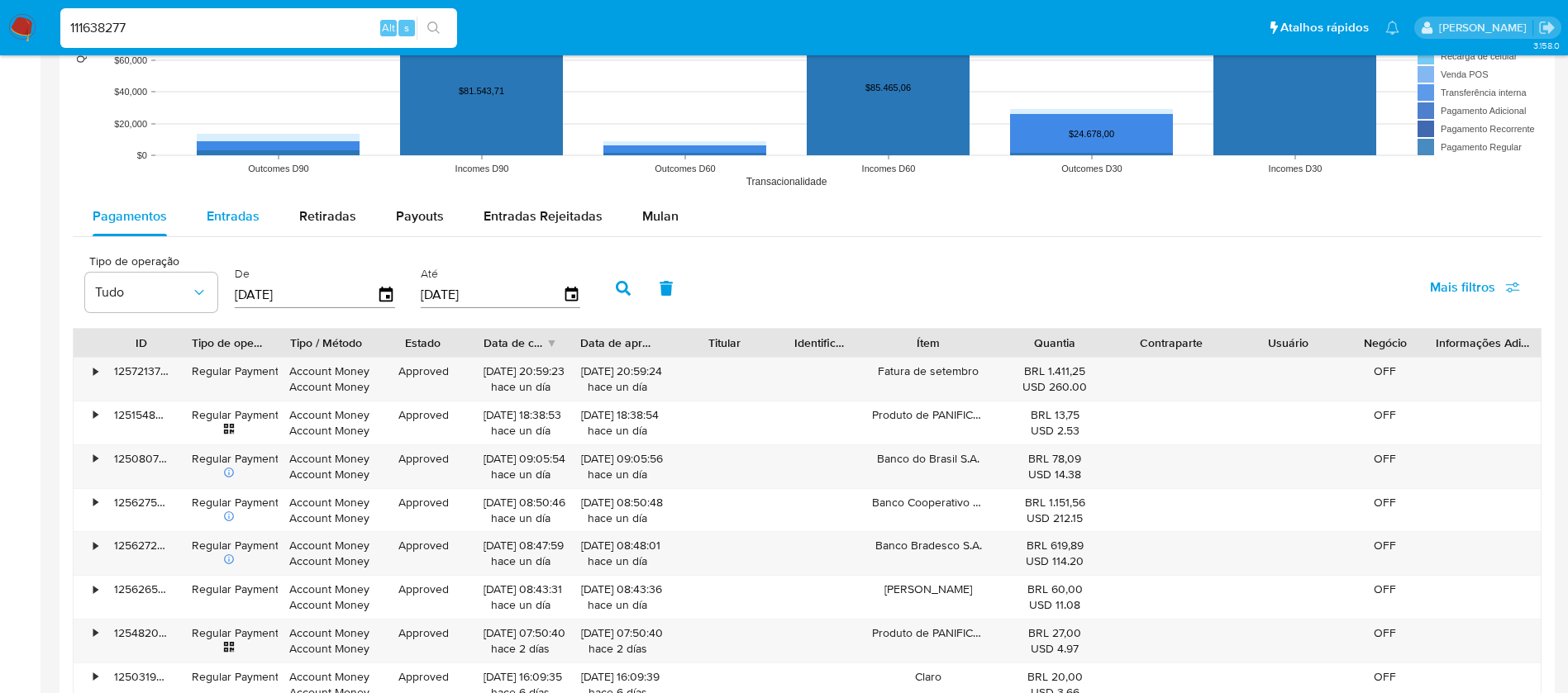
click at [207, 224] on span "Entradas" at bounding box center [233, 215] width 53 height 19
select select "10"
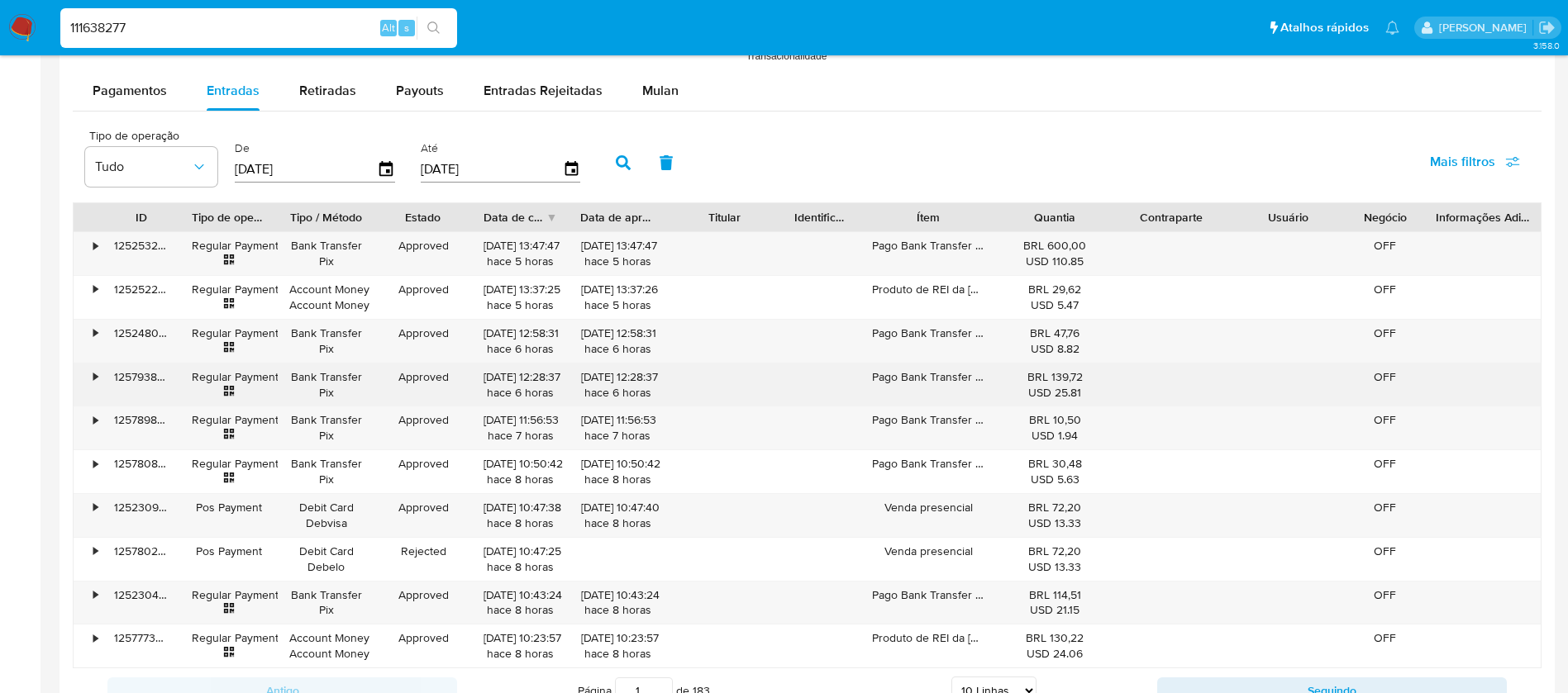
scroll to position [1487, 0]
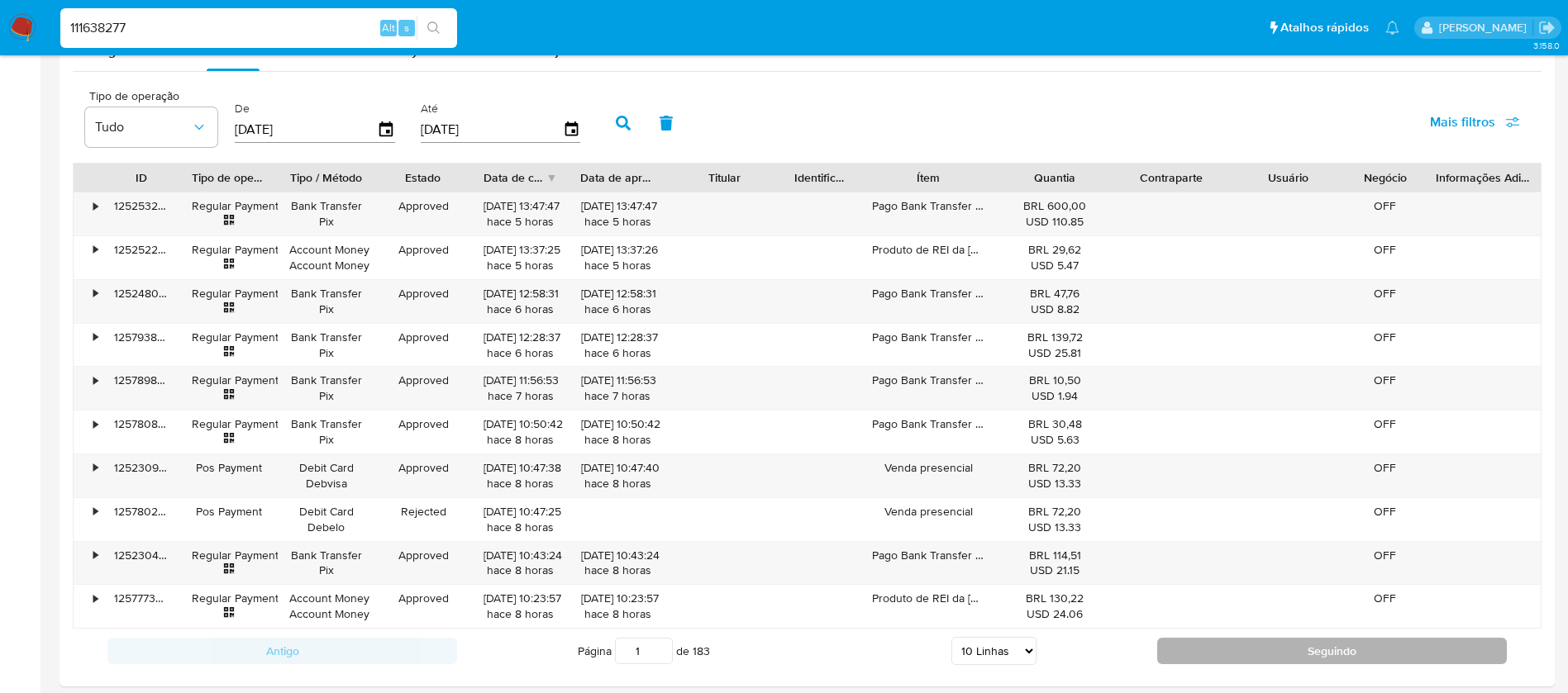
click at [1344, 654] on button "Seguindo" at bounding box center [1332, 651] width 349 height 26
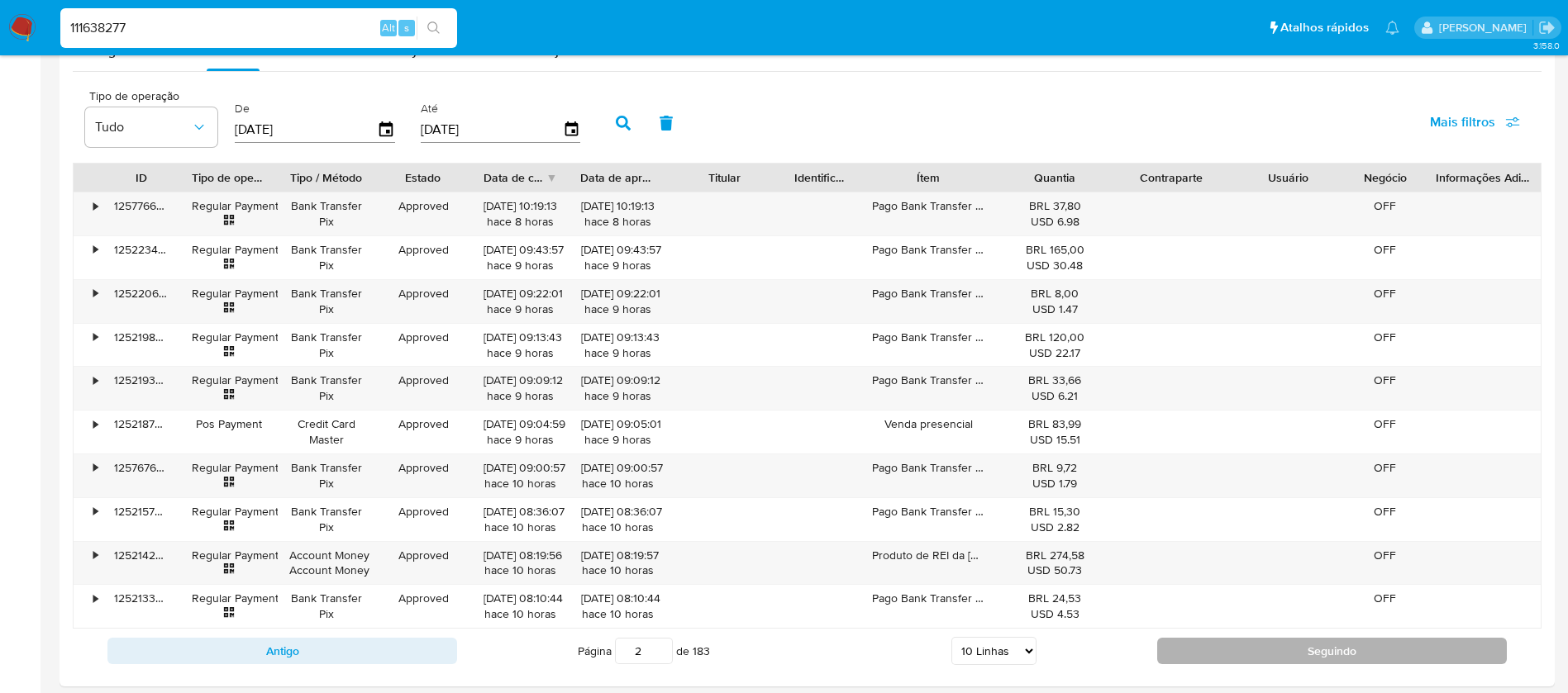
click at [1231, 644] on button "Seguindo" at bounding box center [1332, 651] width 349 height 26
type input "3"
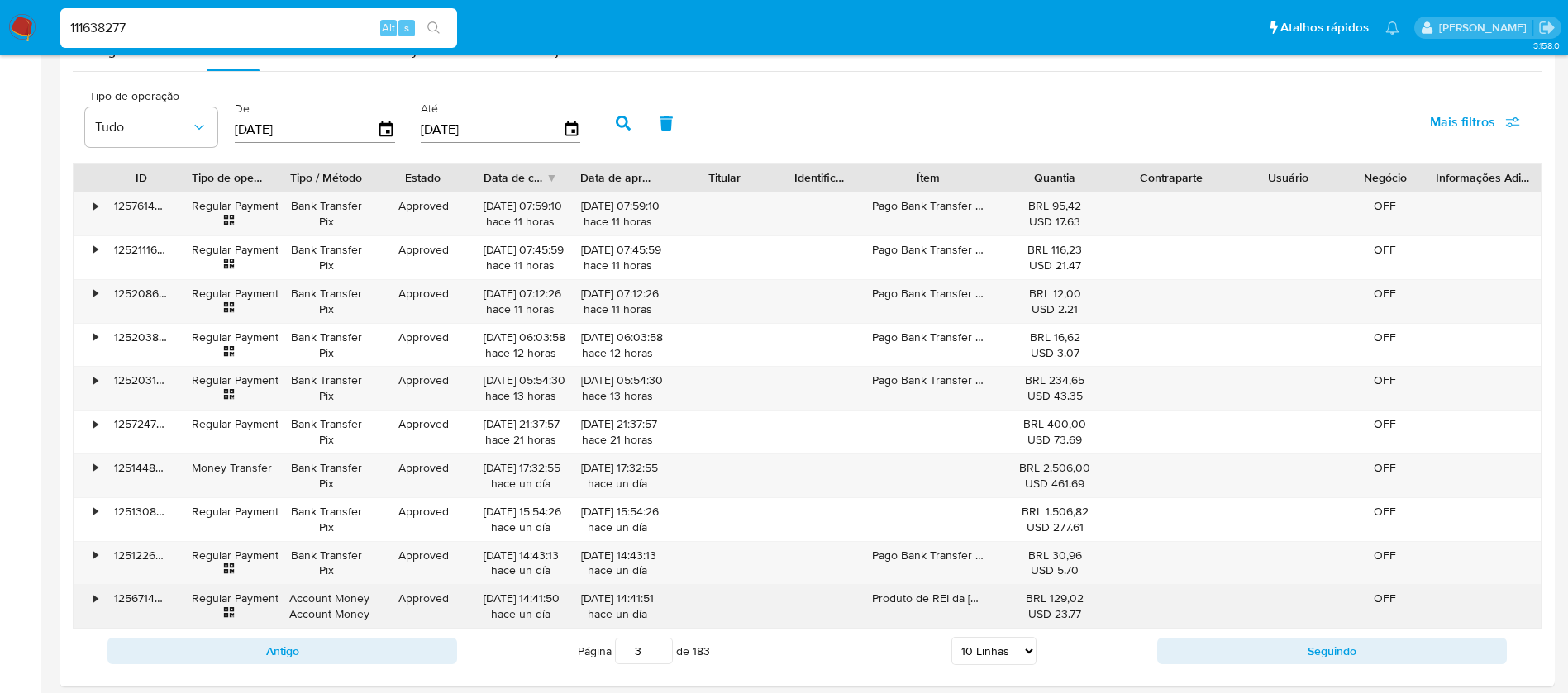
click at [950, 599] on div "Produto de REI da MUSSARELA" at bounding box center [929, 607] width 137 height 43
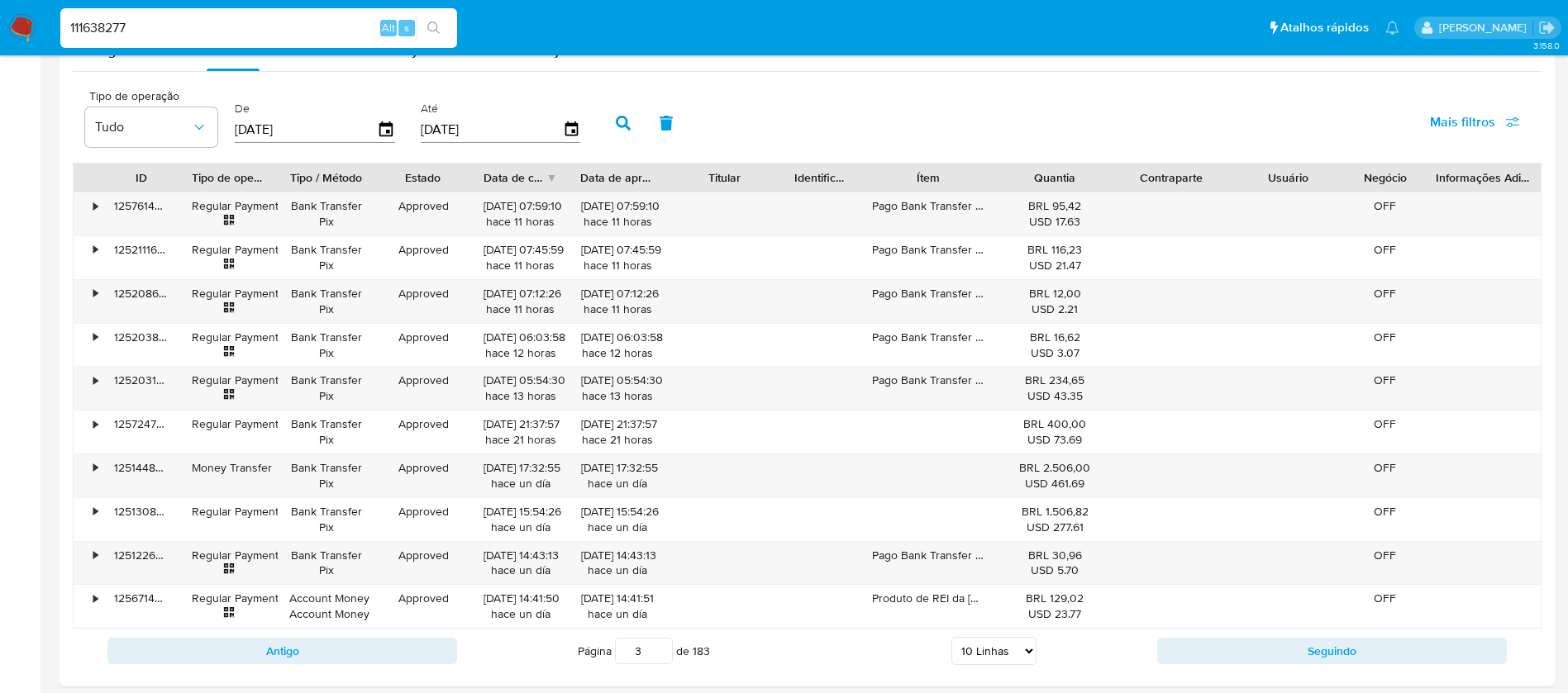
click at [182, 22] on input "111638277" at bounding box center [259, 28] width 397 height 22
paste input "690243238"
type input "1690243238"
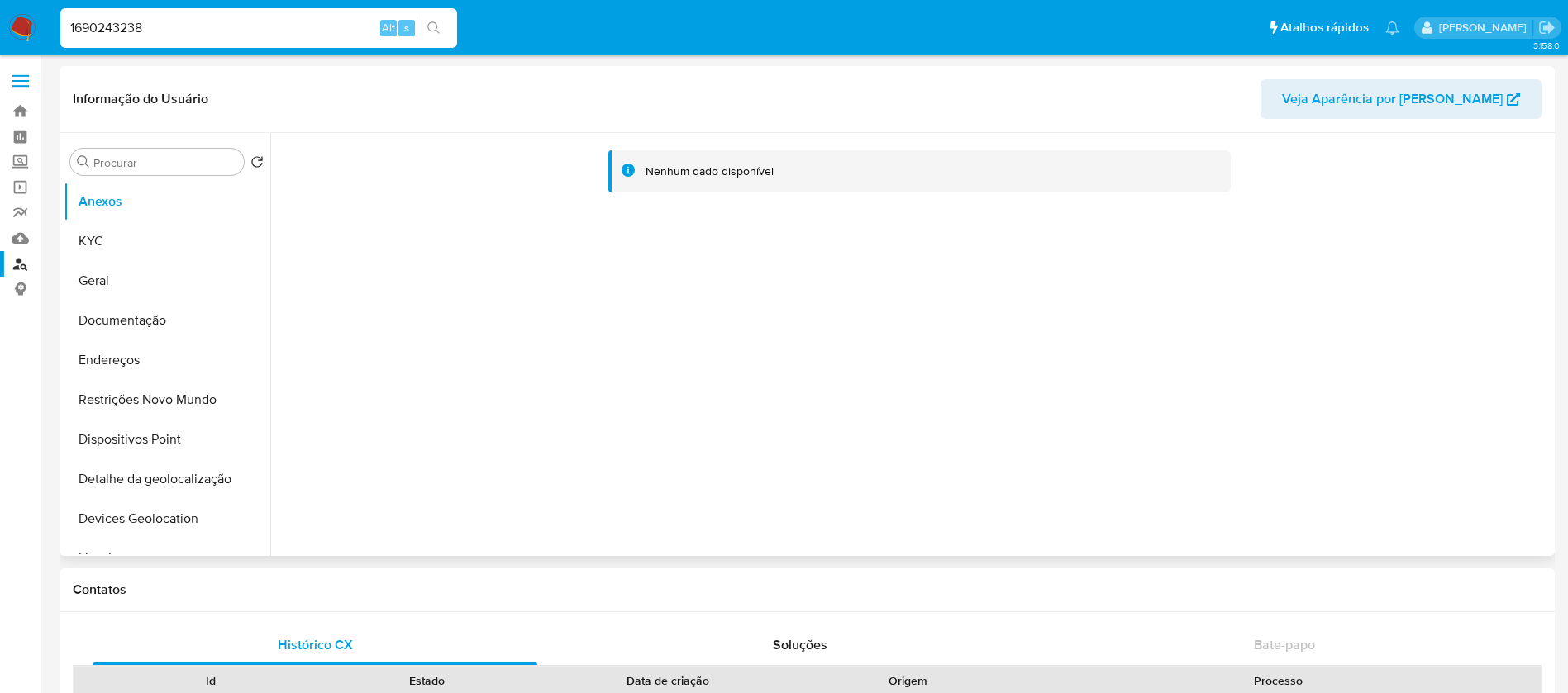
select select "10"
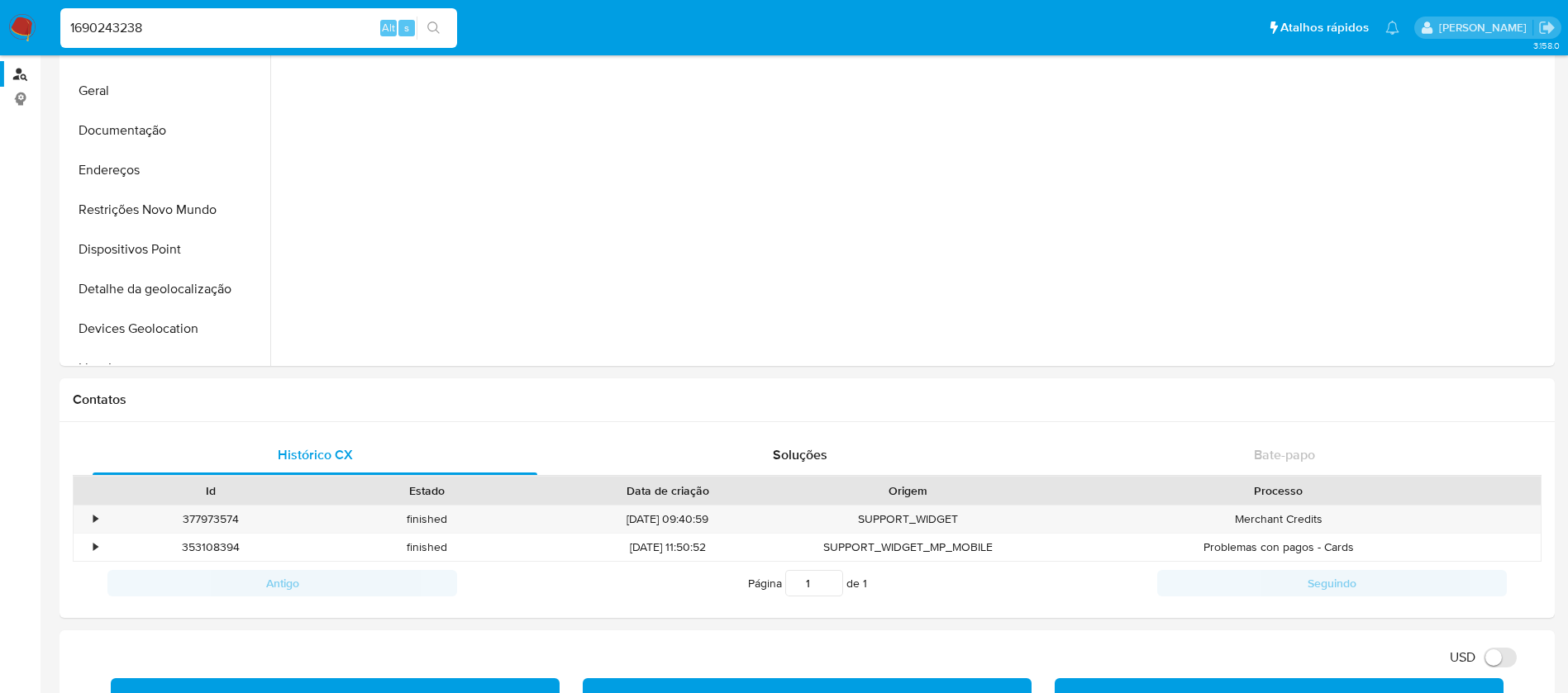
scroll to position [496, 0]
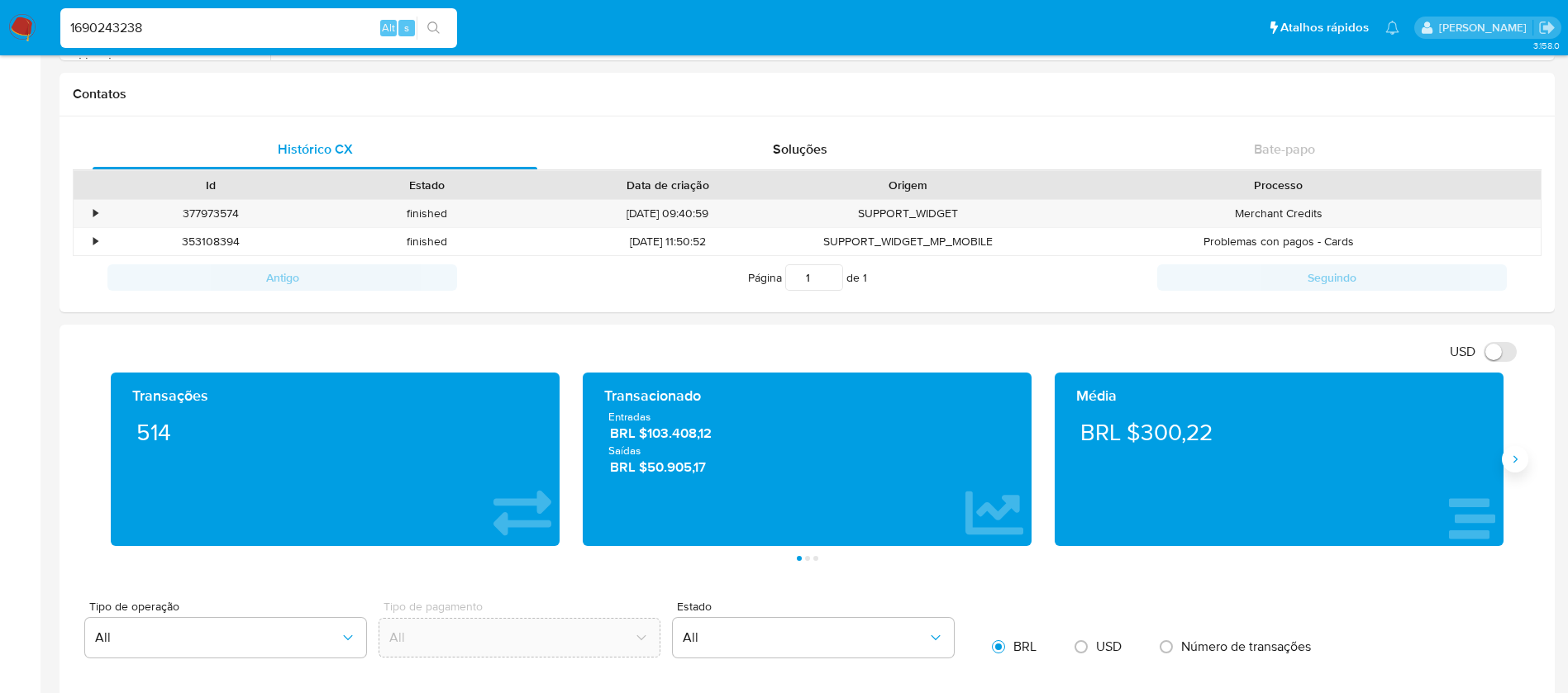
click at [1520, 458] on icon "Siguiente" at bounding box center [1515, 460] width 13 height 13
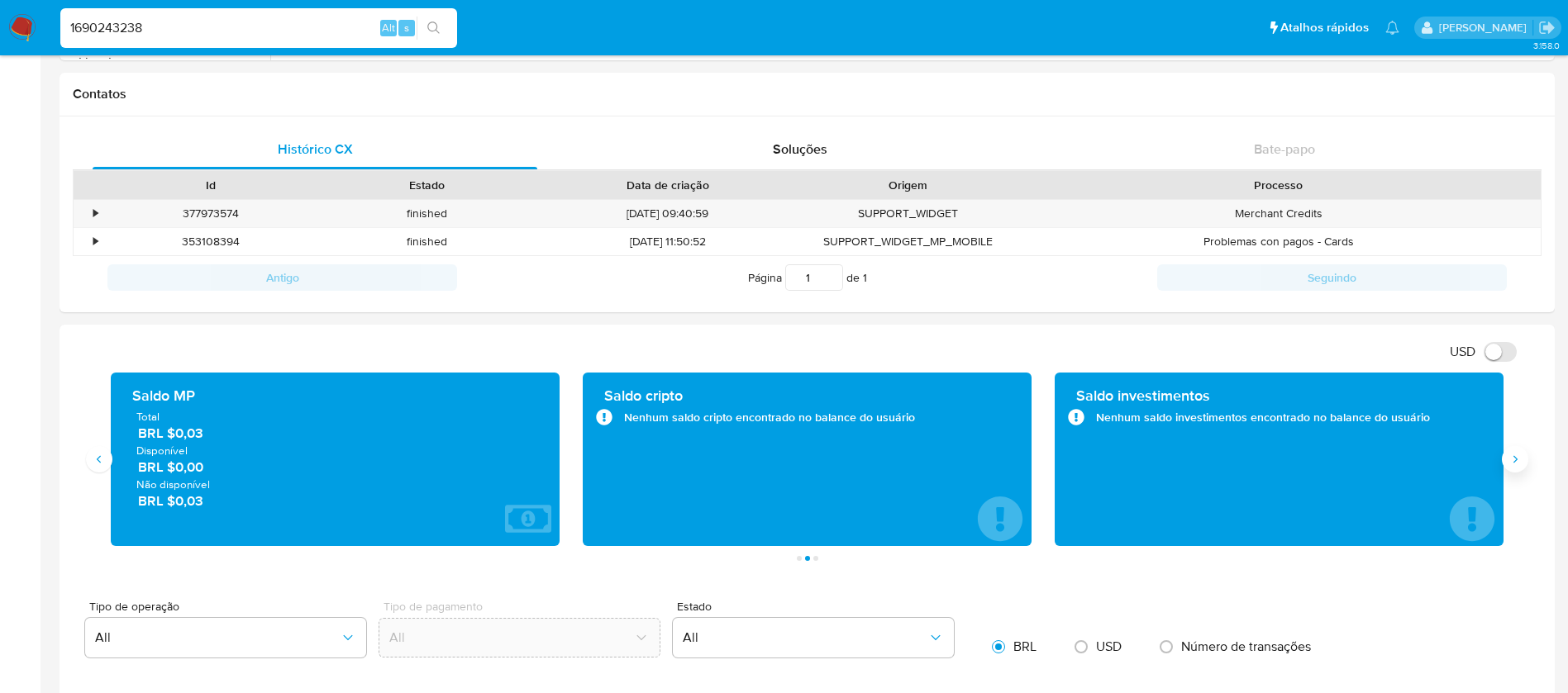
click at [1520, 458] on icon "Siguiente" at bounding box center [1515, 460] width 13 height 13
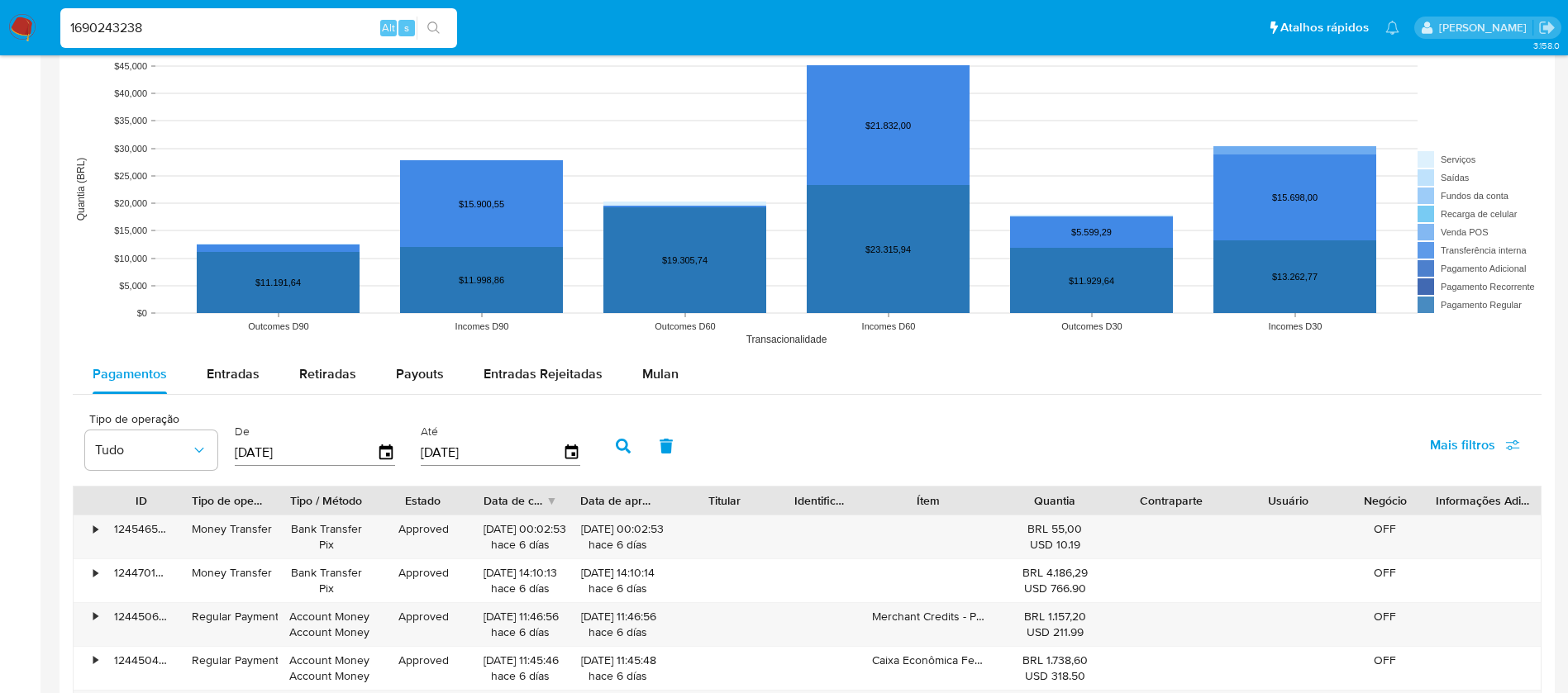
scroll to position [1157, 0]
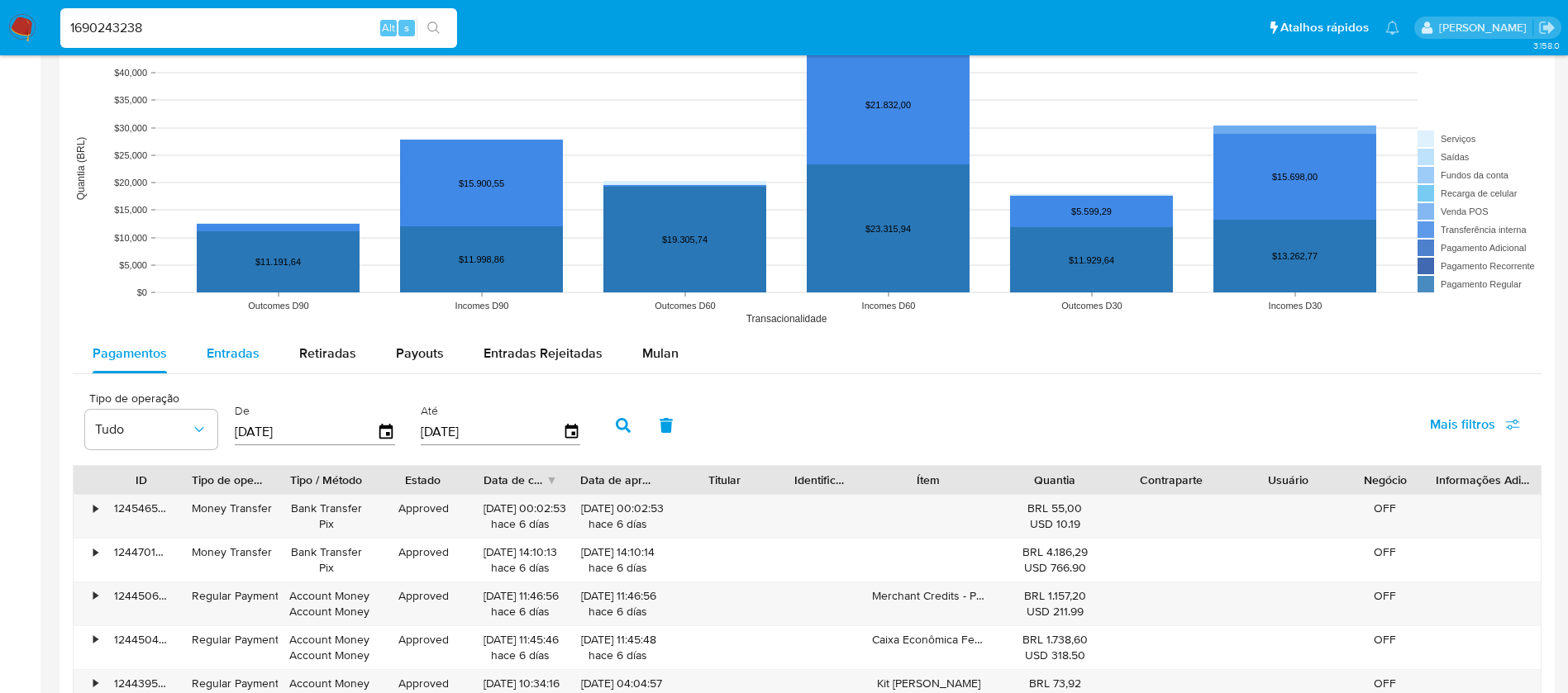
click at [230, 361] on span "Entradas" at bounding box center [233, 353] width 53 height 19
select select "10"
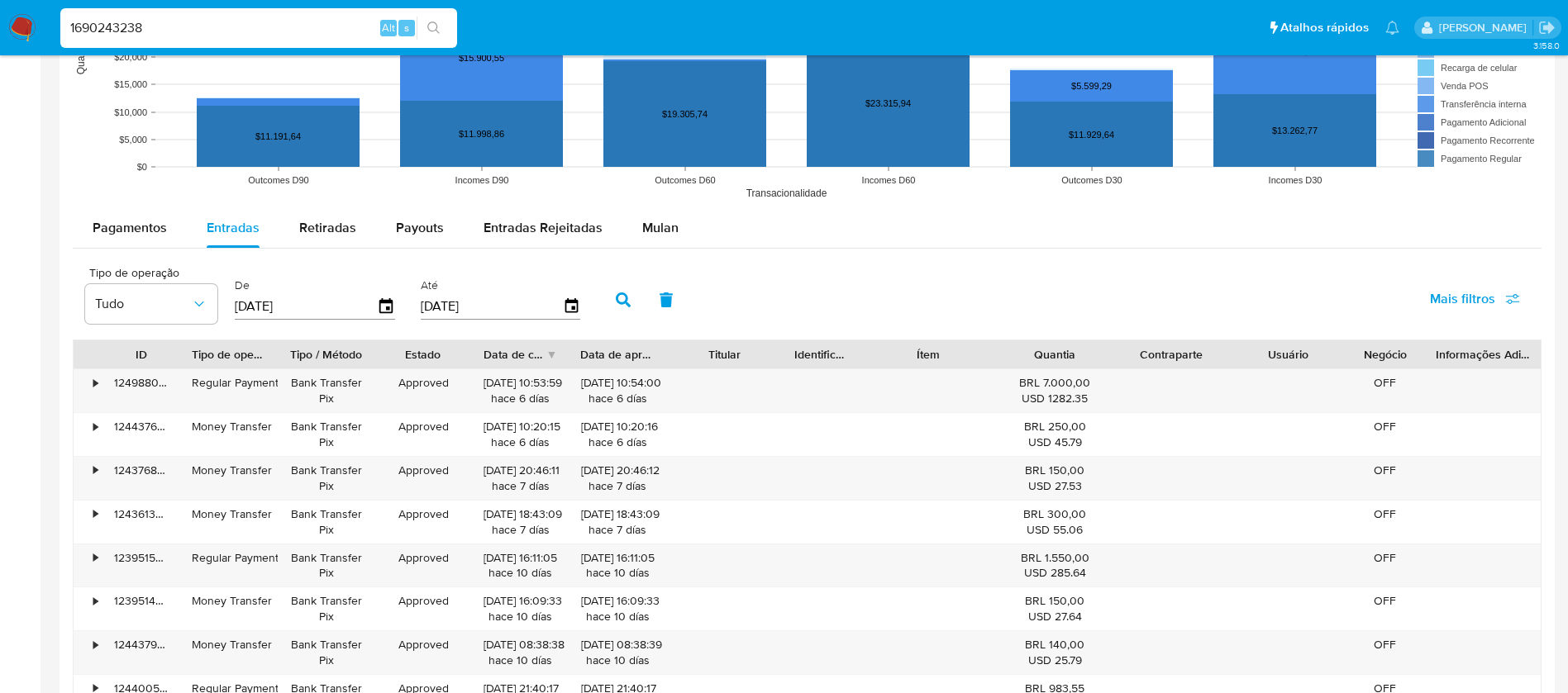
scroll to position [1487, 0]
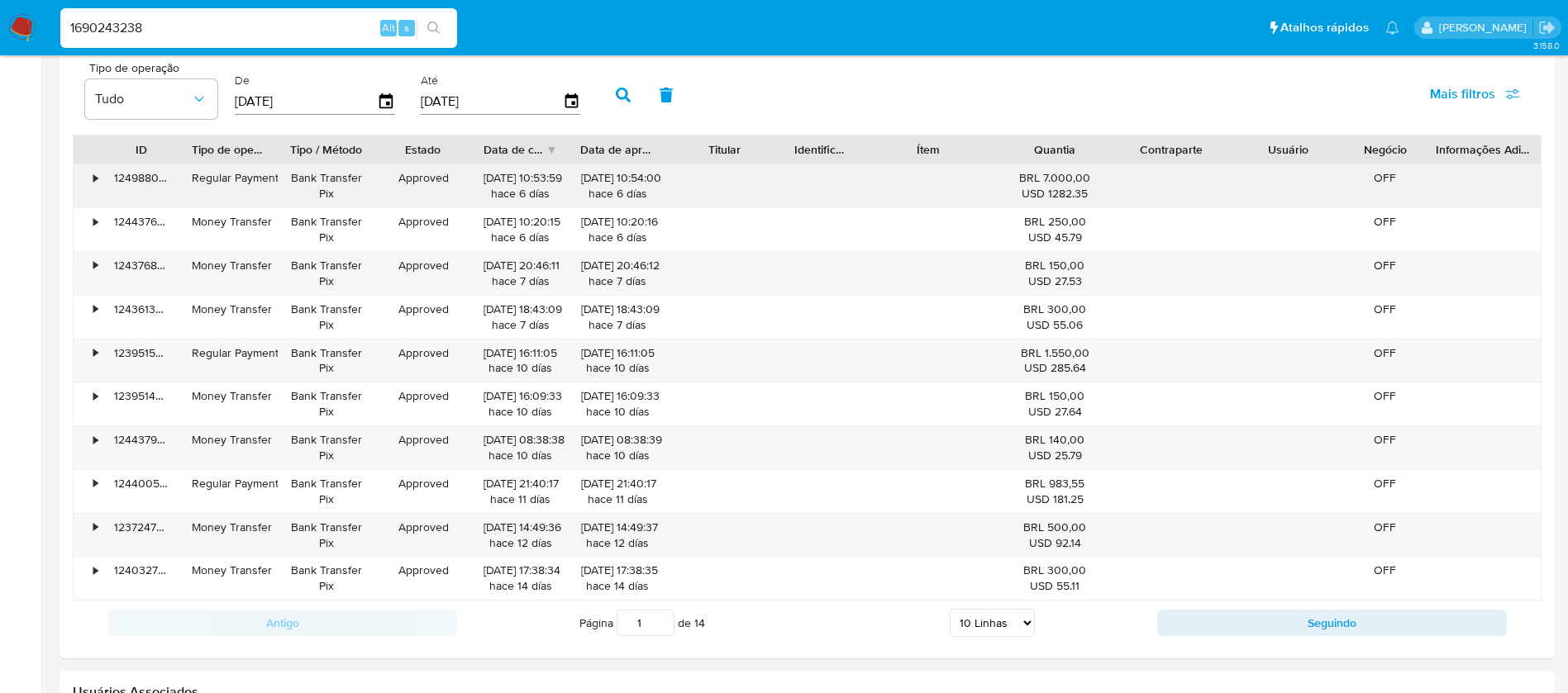
click at [93, 177] on div "•" at bounding box center [95, 178] width 4 height 15
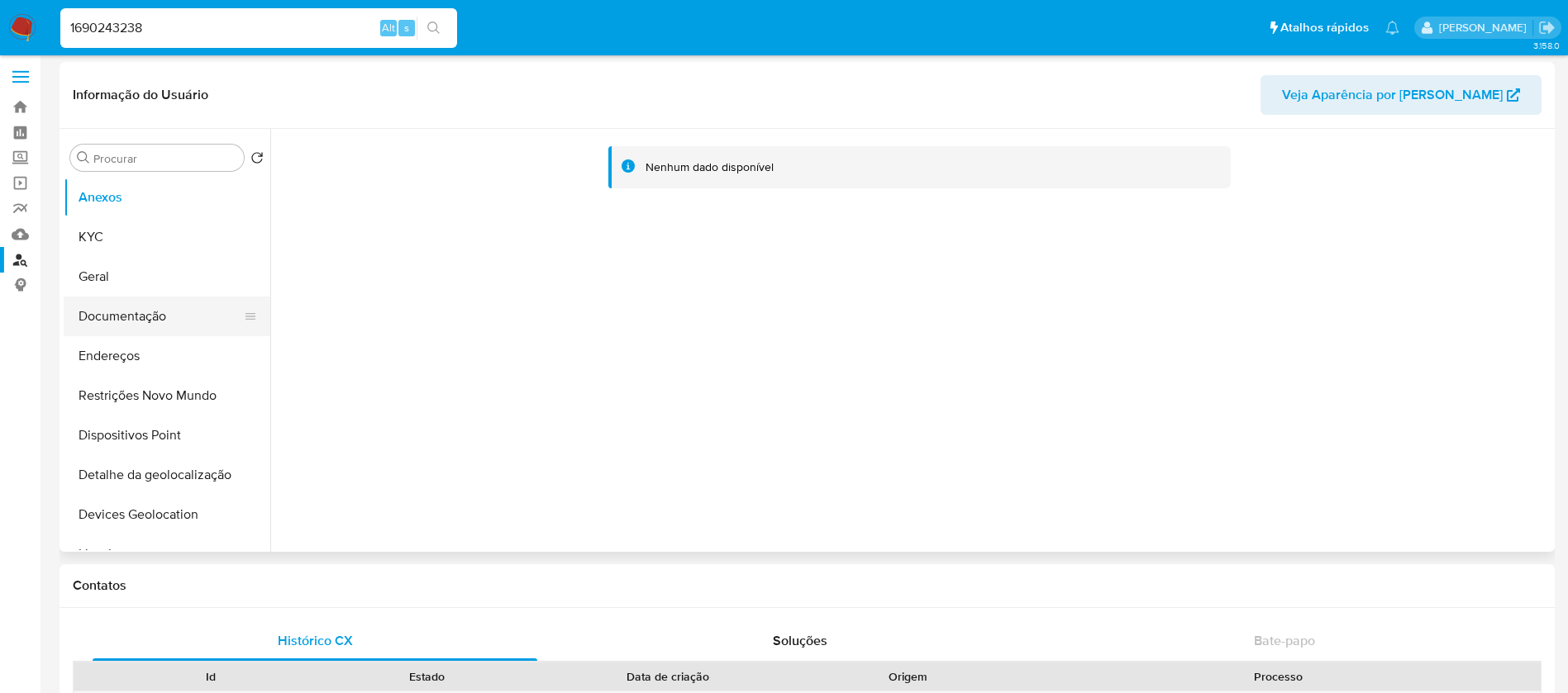
scroll to position [0, 0]
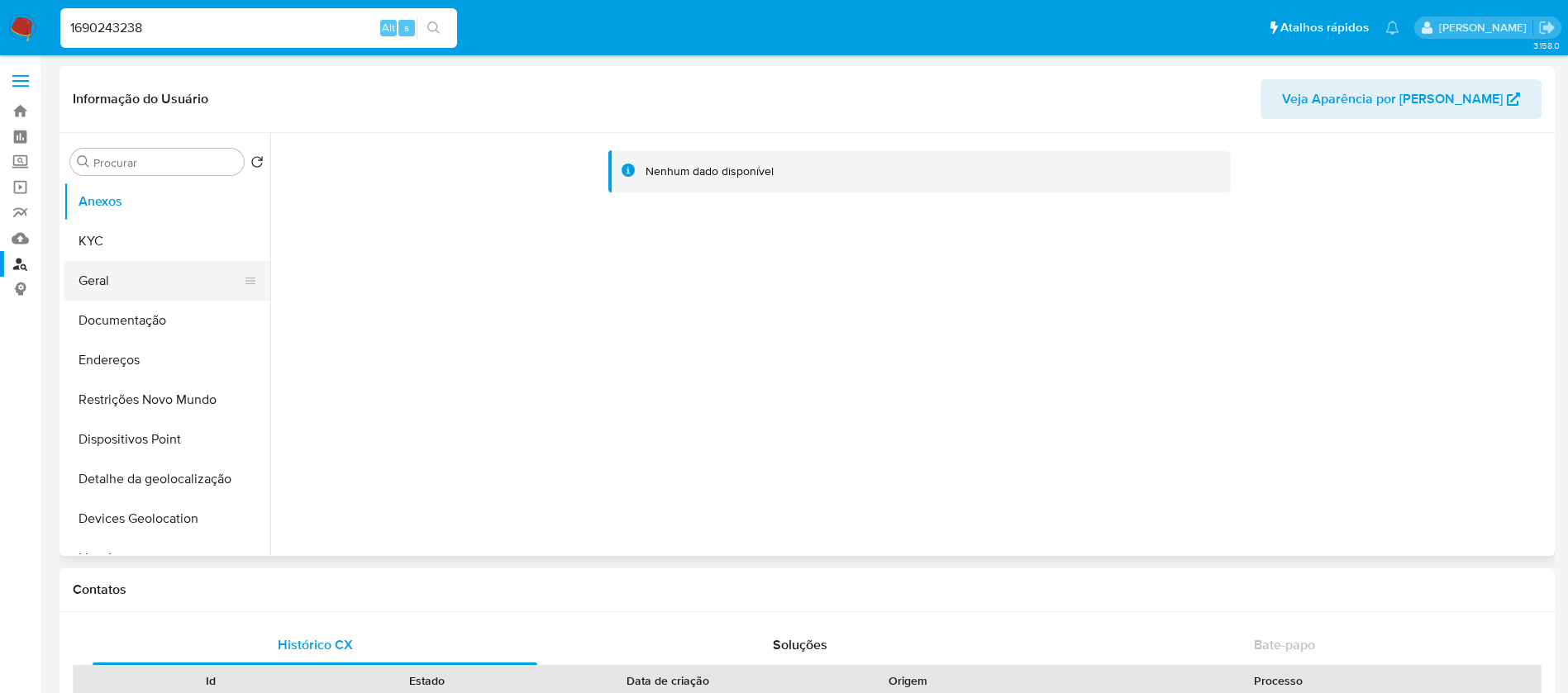
click at [111, 275] on button "Geral" at bounding box center [160, 281] width 193 height 39
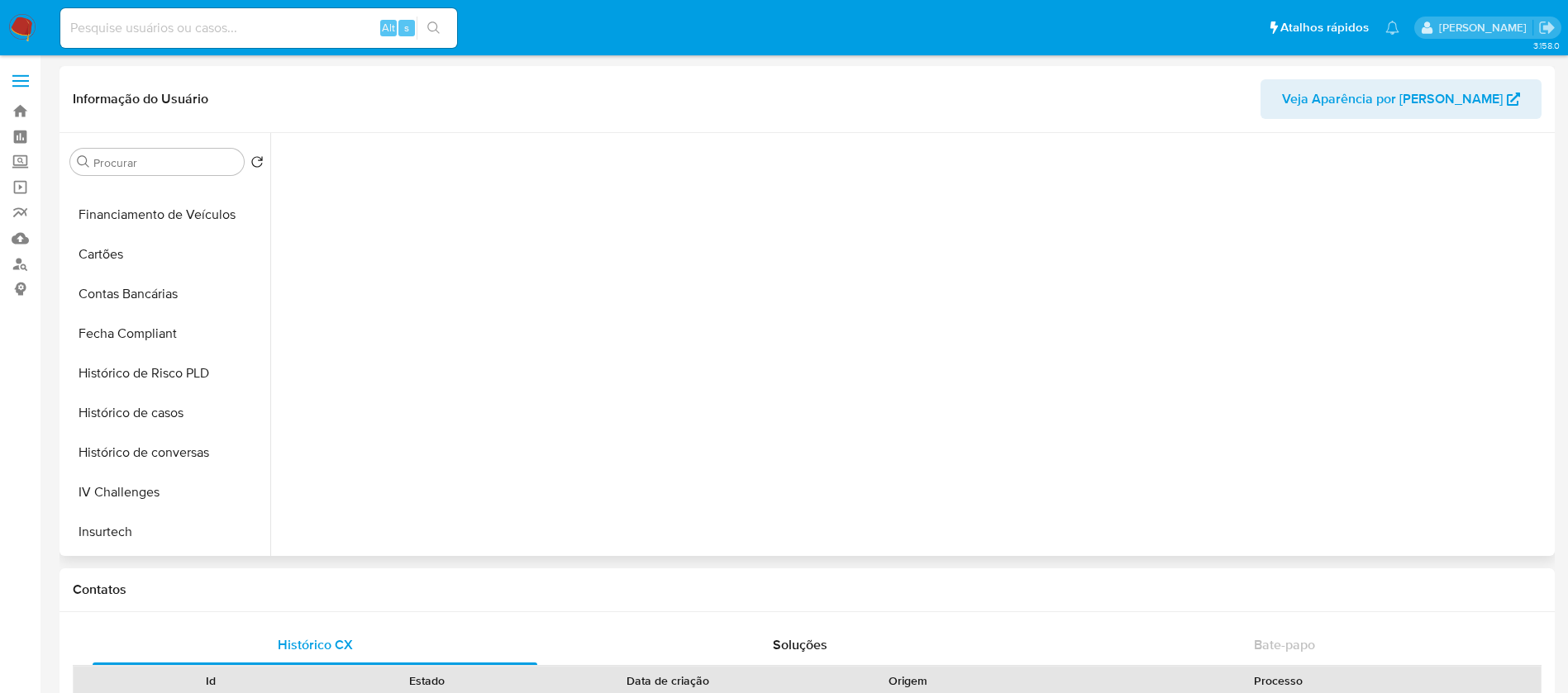
scroll to position [777, 0]
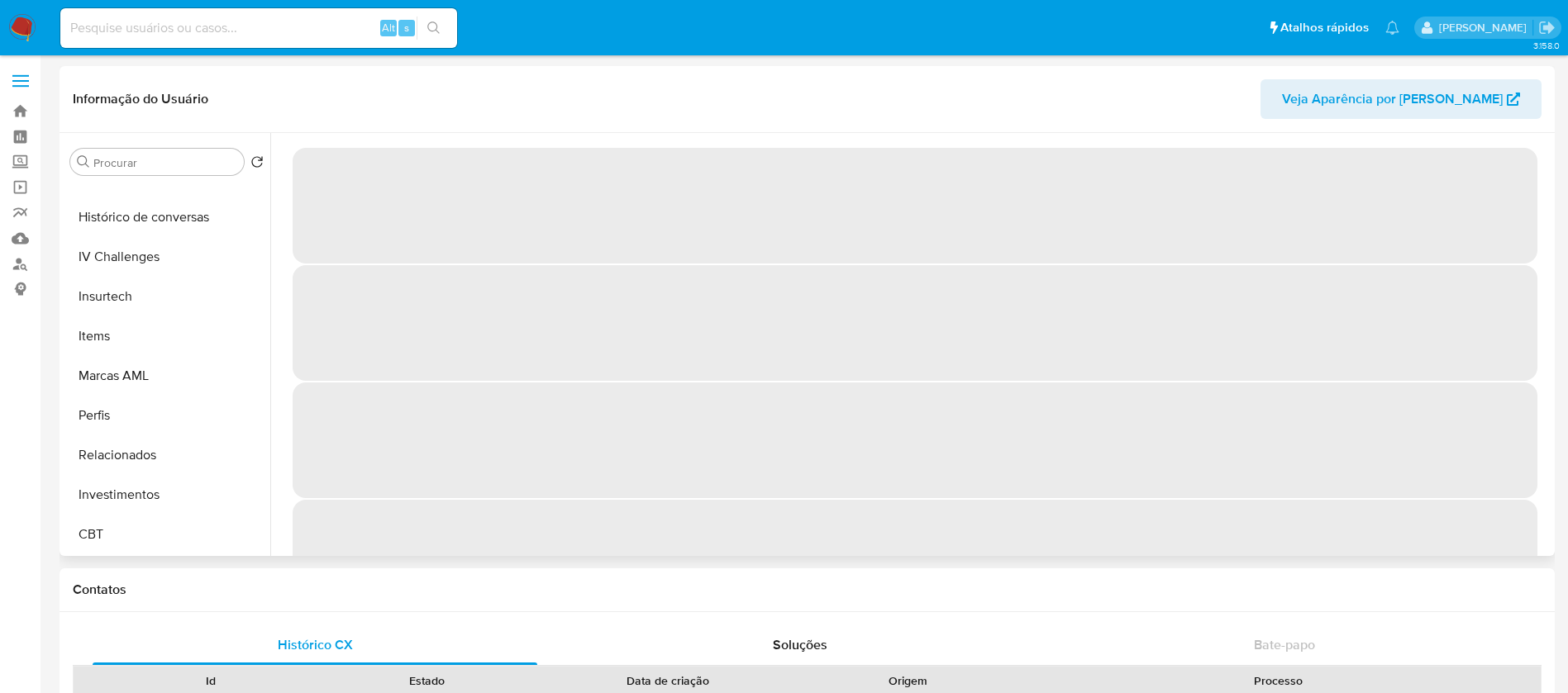
select select "10"
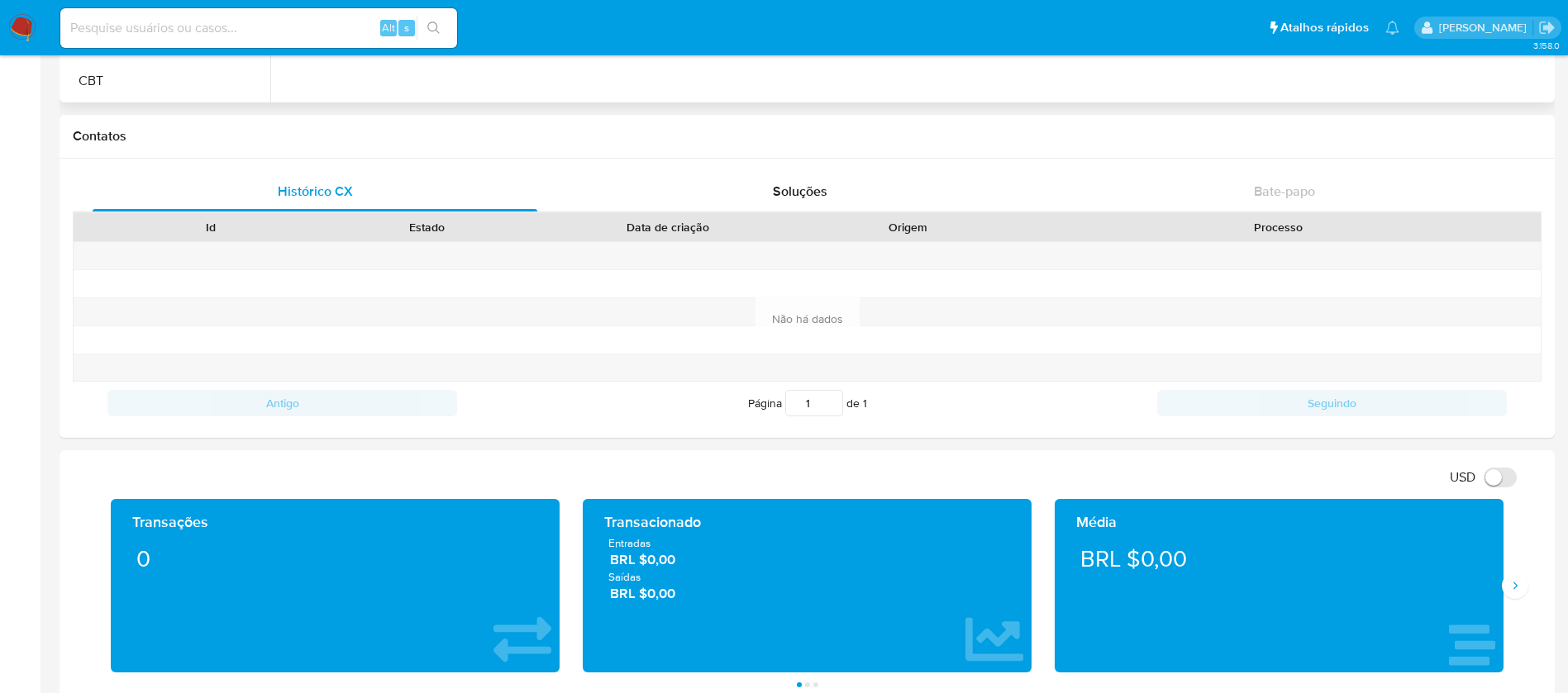
scroll to position [496, 0]
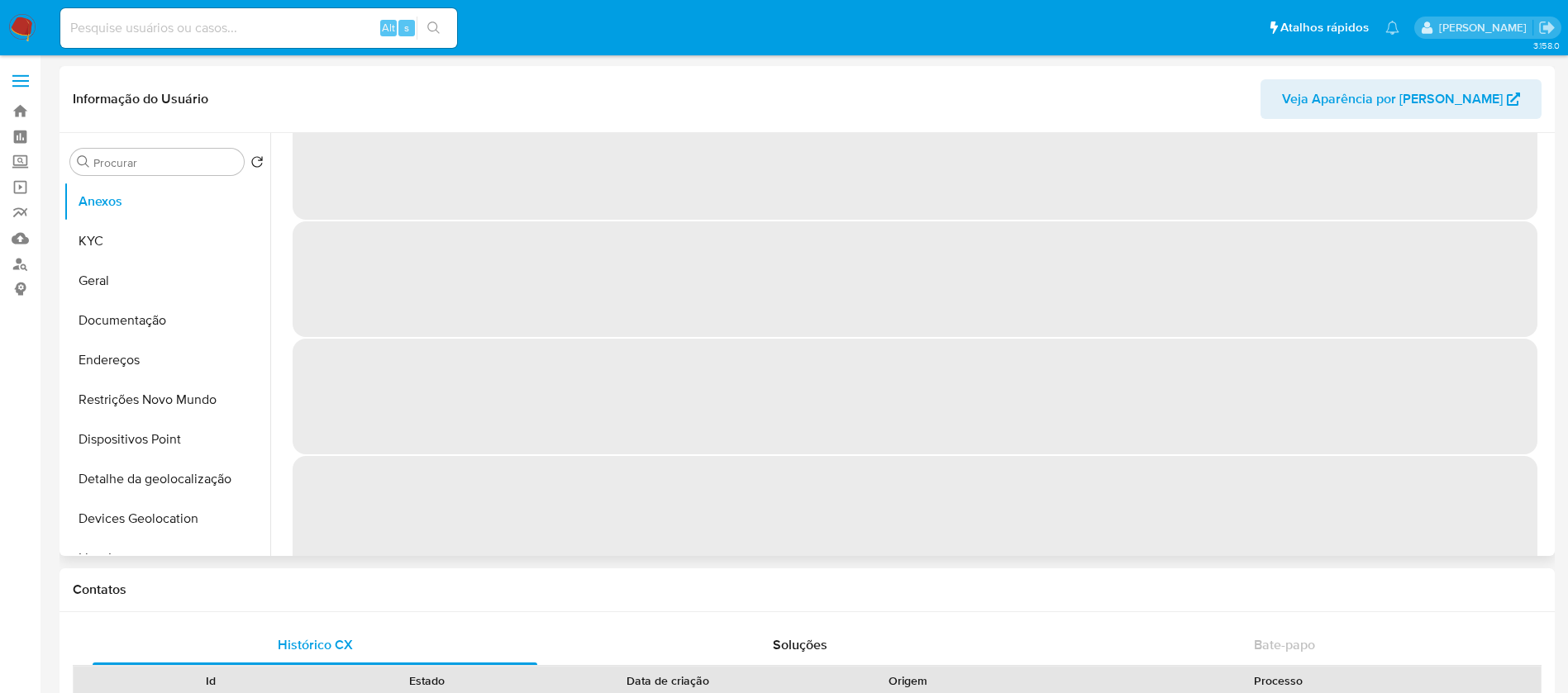
scroll to position [67, 0]
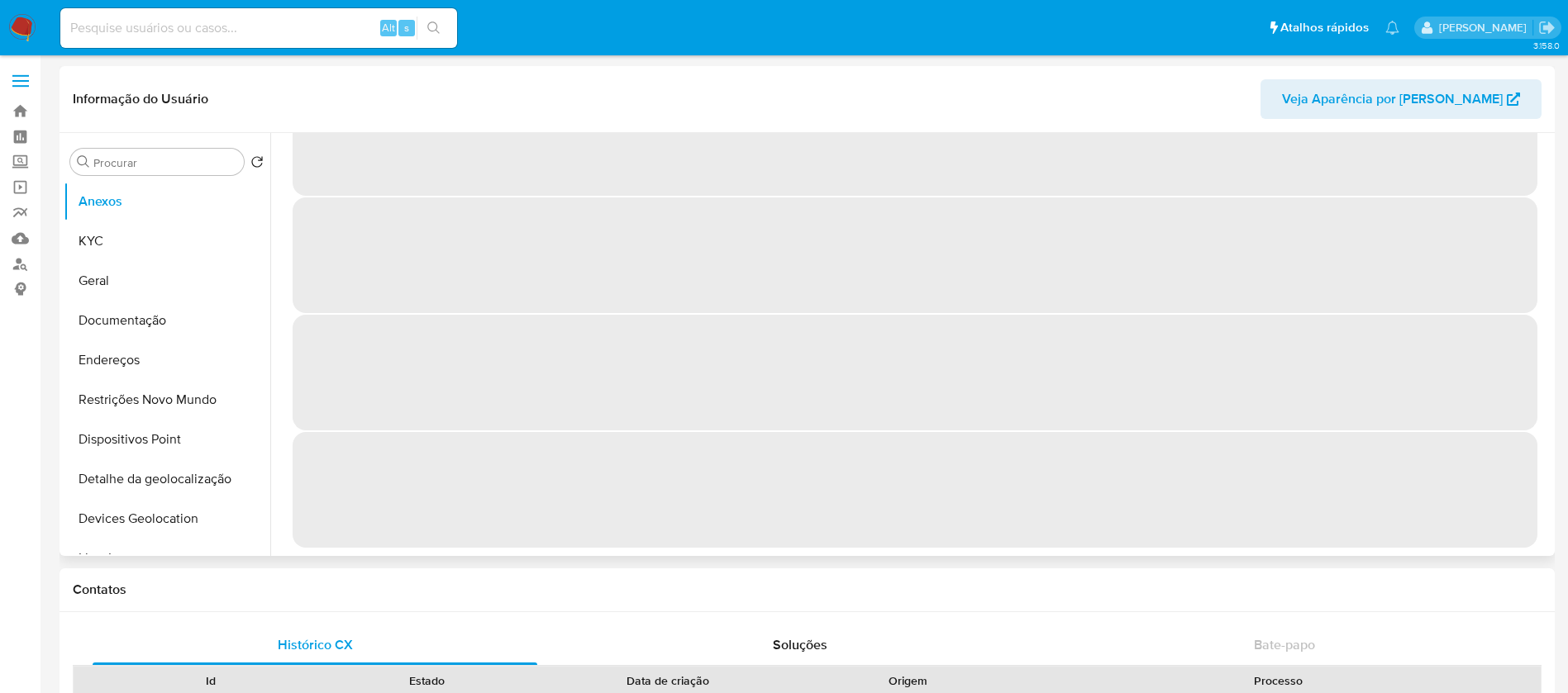
select select "10"
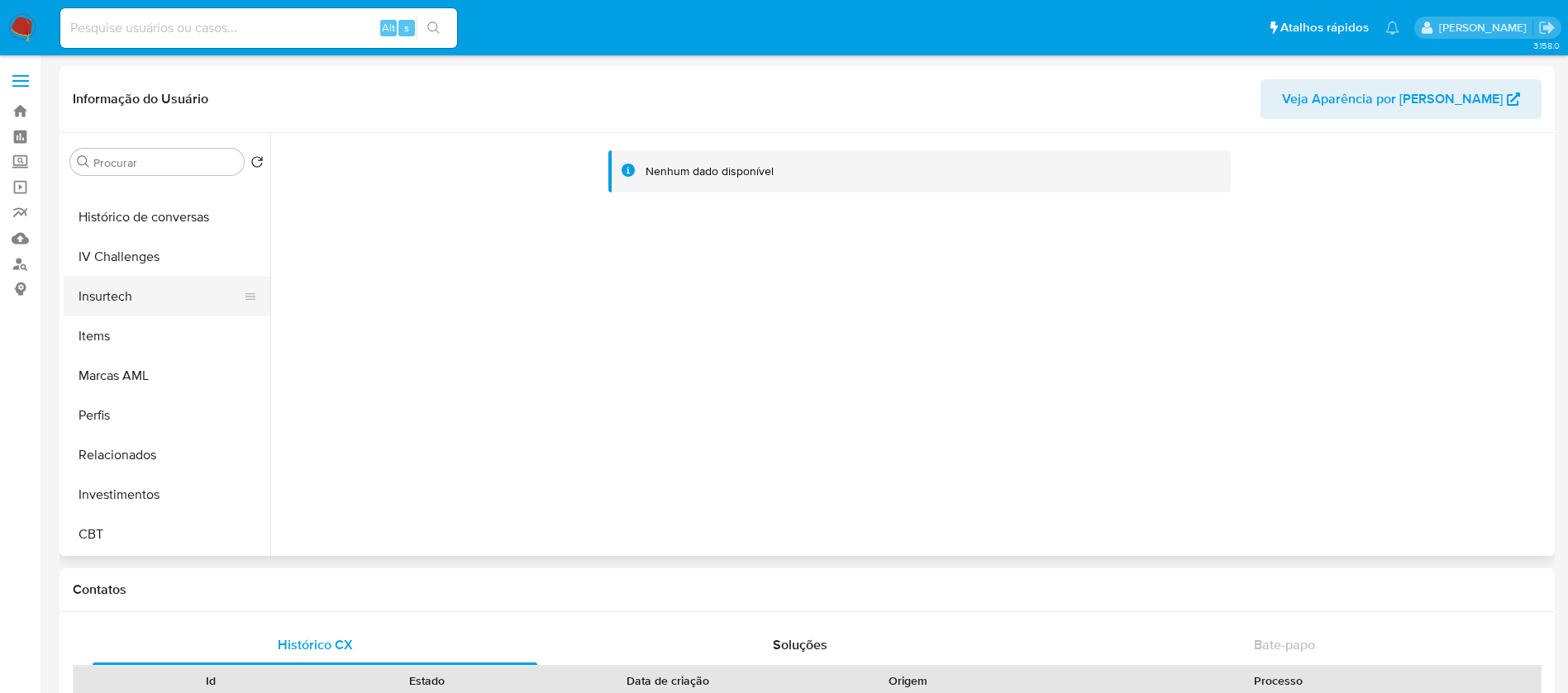
scroll to position [612, 0]
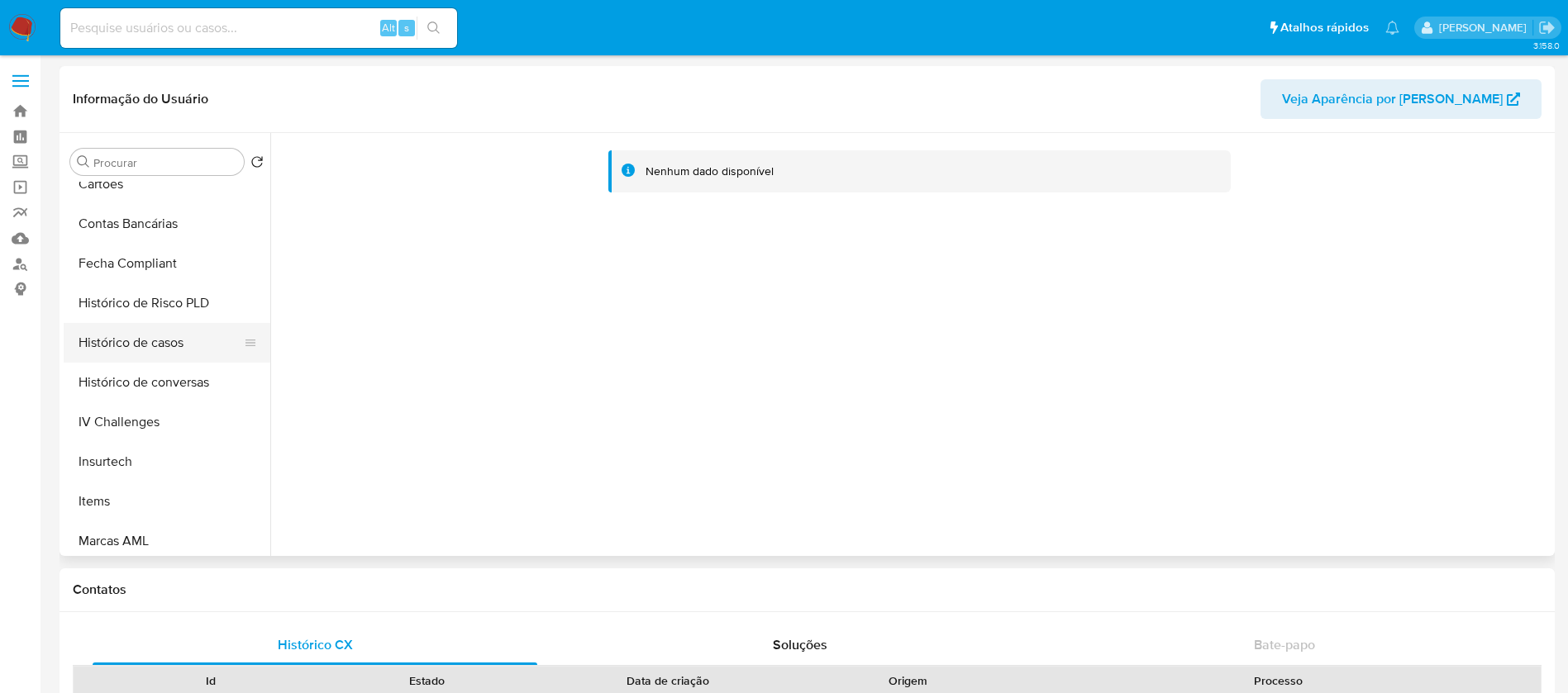
click at [110, 344] on button "Histórico de casos" at bounding box center [160, 343] width 193 height 39
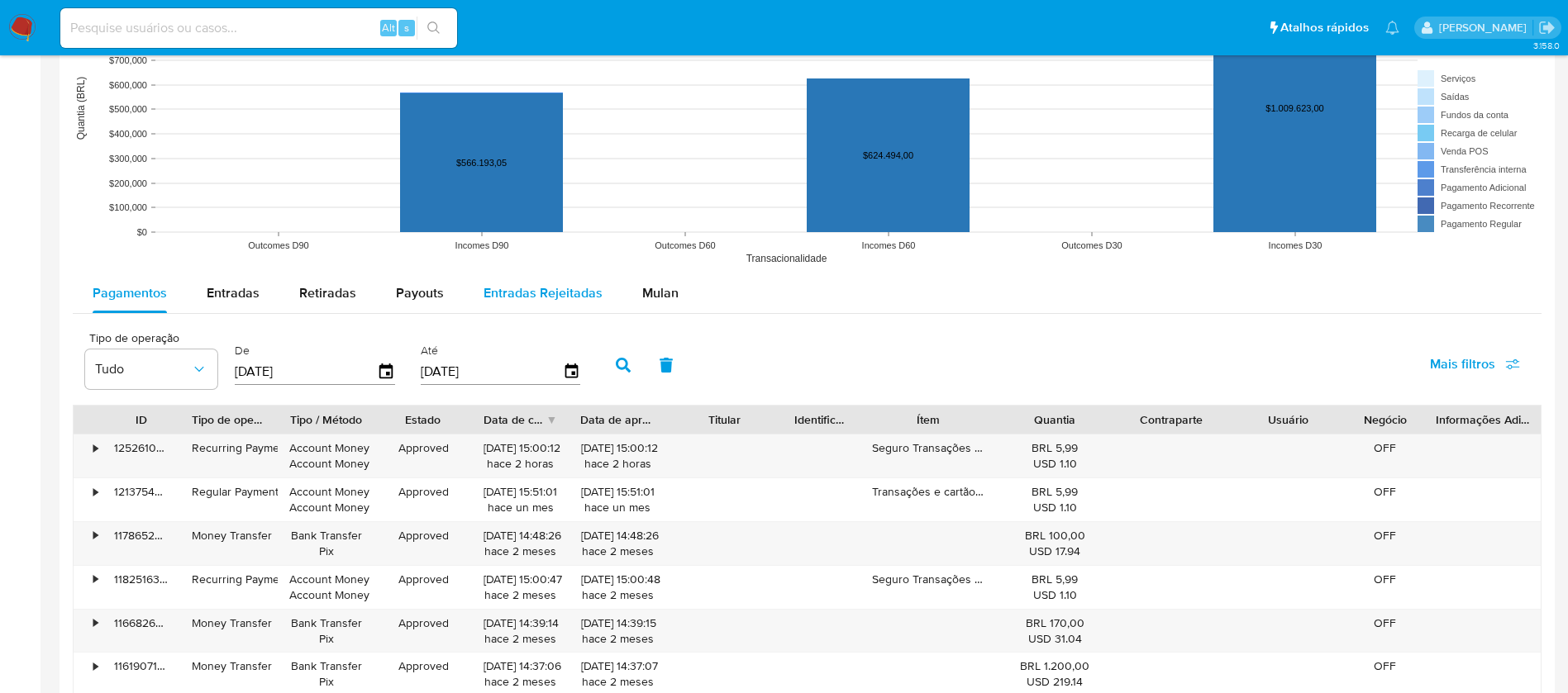
scroll to position [1322, 0]
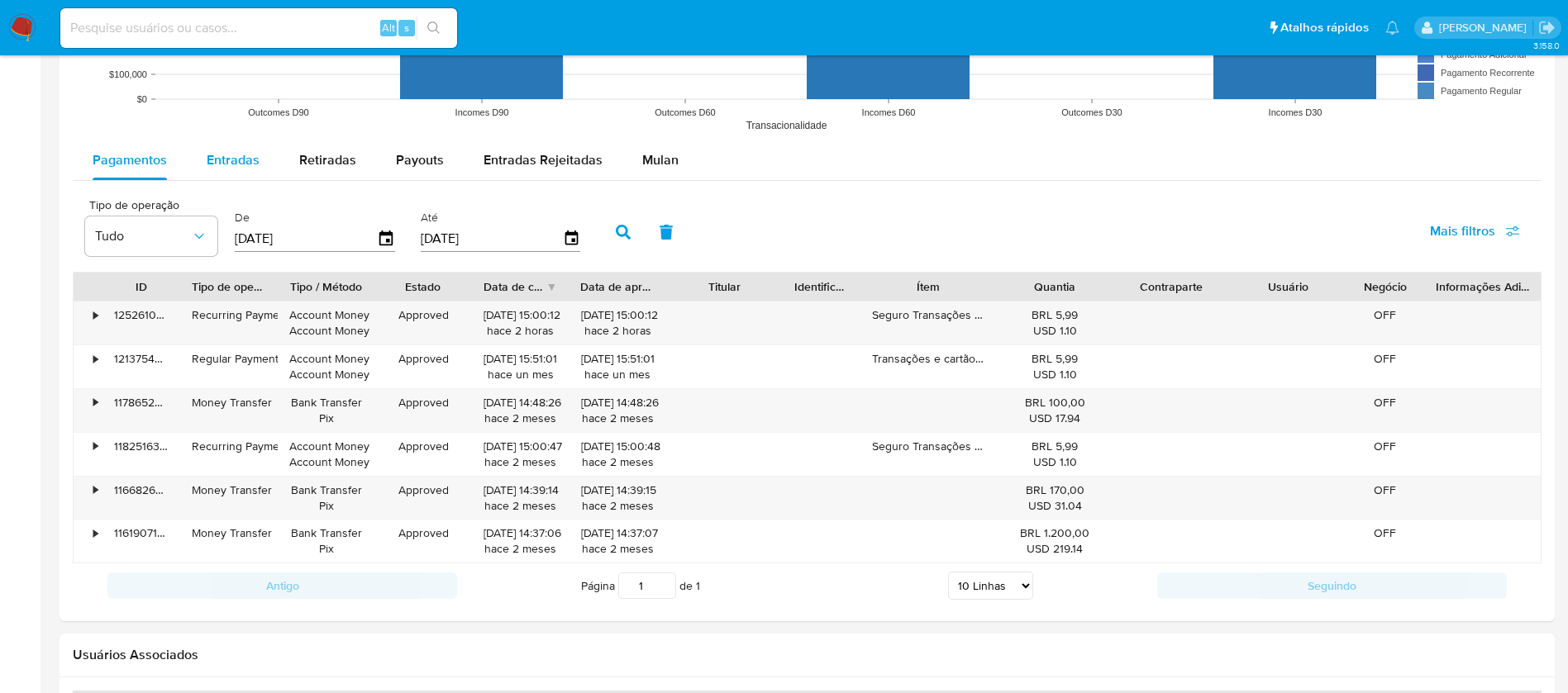
click at [224, 162] on span "Entradas" at bounding box center [233, 160] width 53 height 19
select select "10"
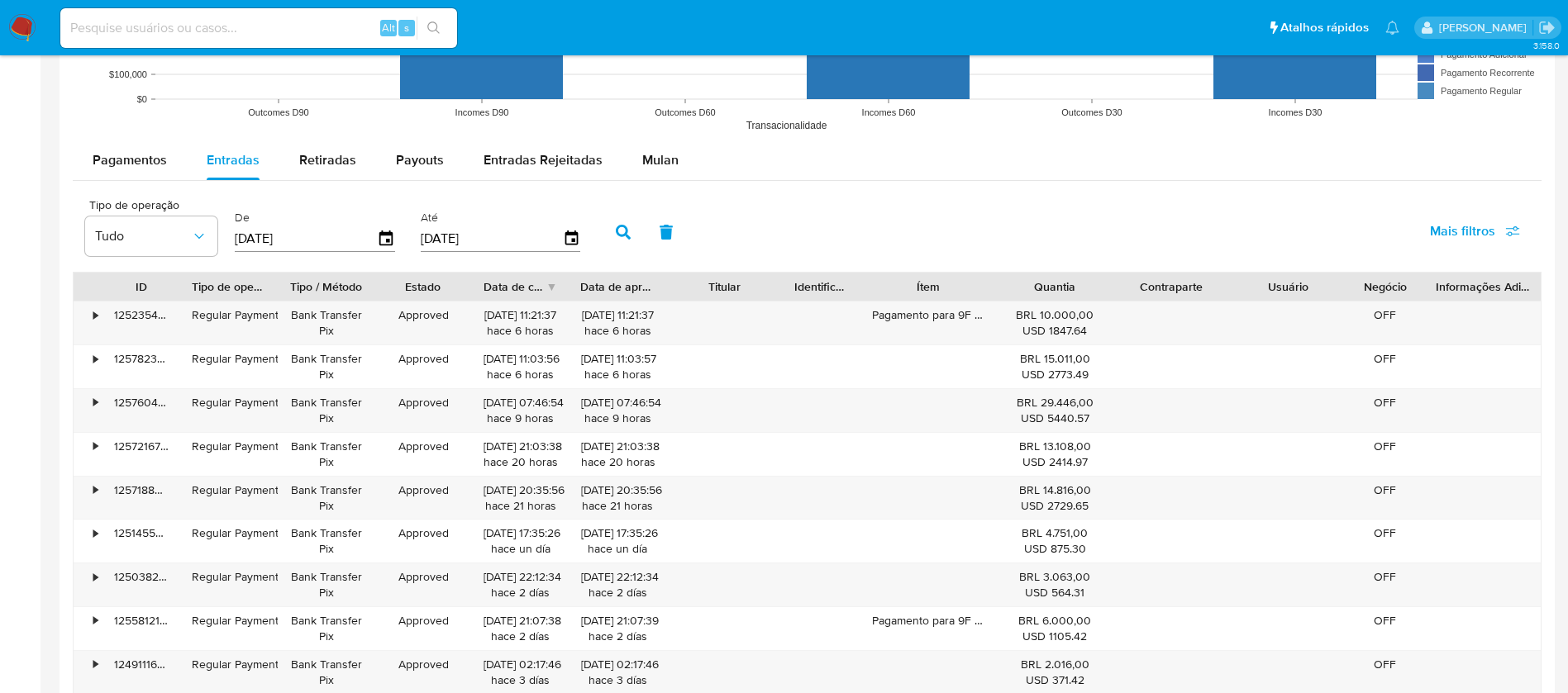
click at [328, 241] on input "14/06/2025" at bounding box center [305, 238] width 142 height 26
type input "3_/__/____"
type input "[DATE]"
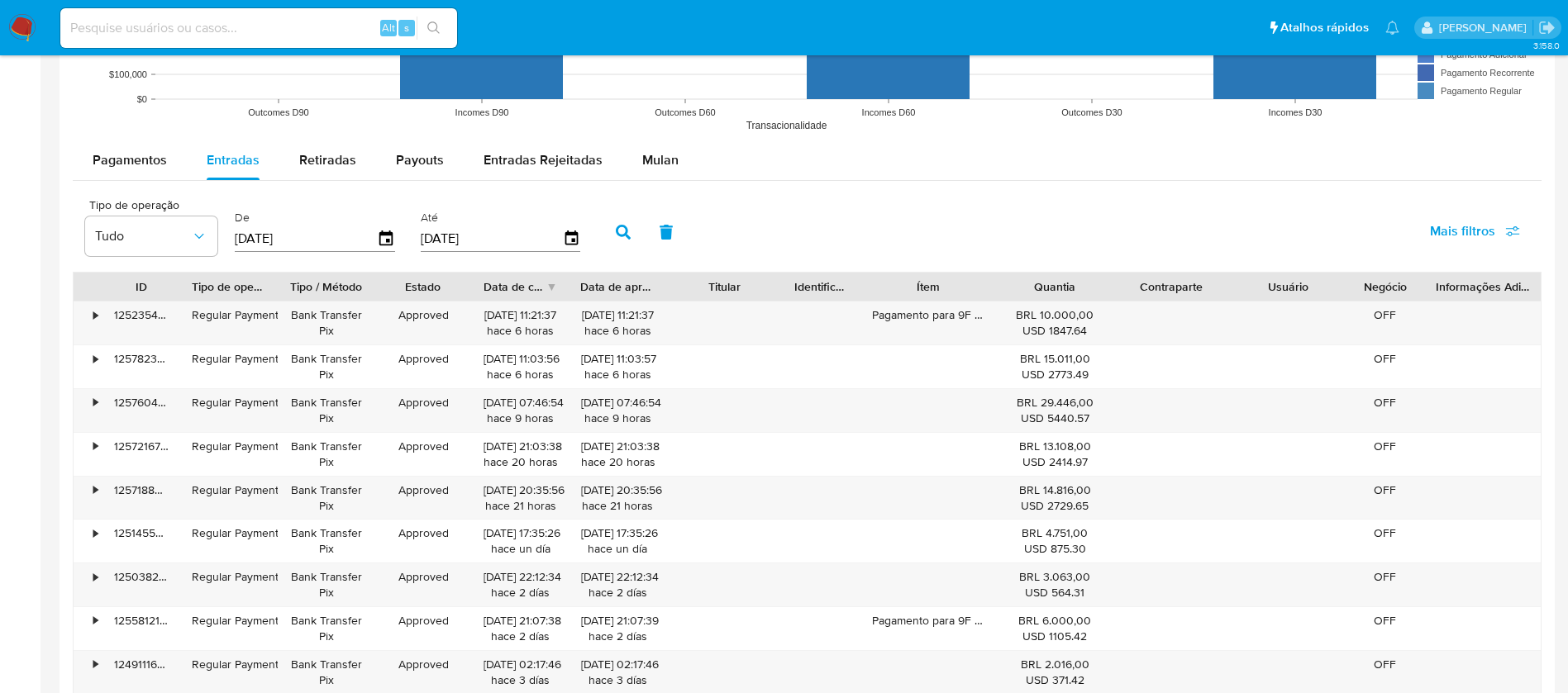
click at [452, 241] on input "11/09/2025" at bounding box center [492, 238] width 142 height 26
type input "3_/__/____"
type input "1_/__/____"
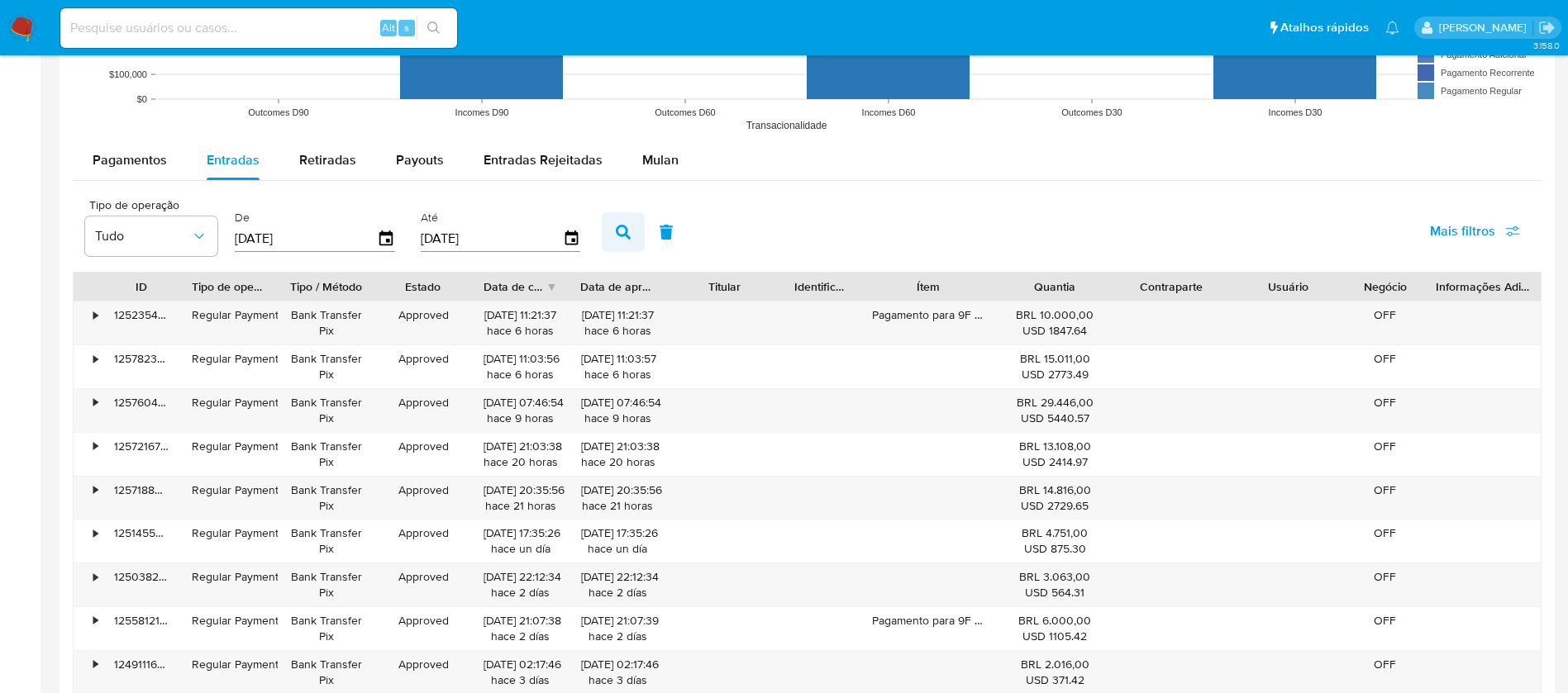
type input "31/08/2025"
click at [626, 230] on icon "button" at bounding box center [623, 232] width 15 height 15
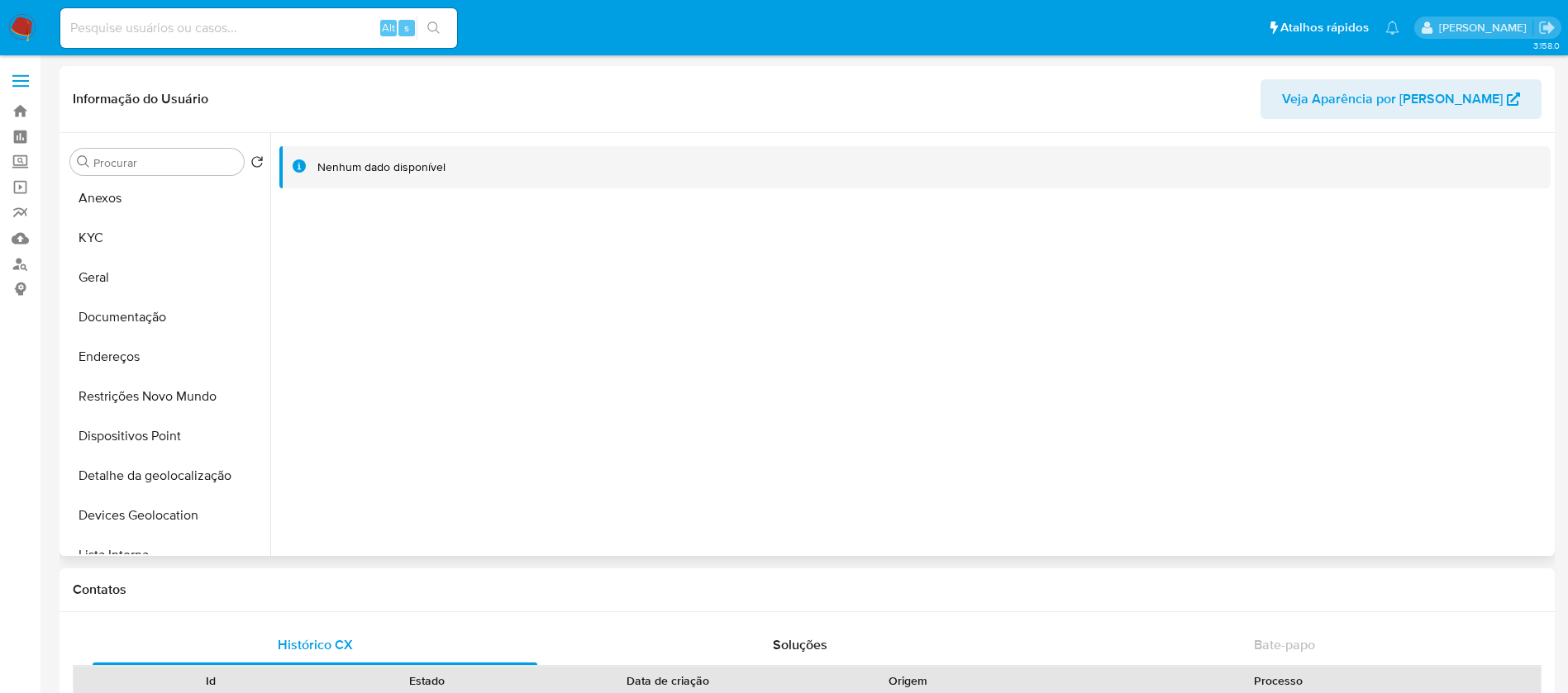
scroll to position [0, 0]
click at [137, 293] on button "Geral" at bounding box center [160, 281] width 193 height 39
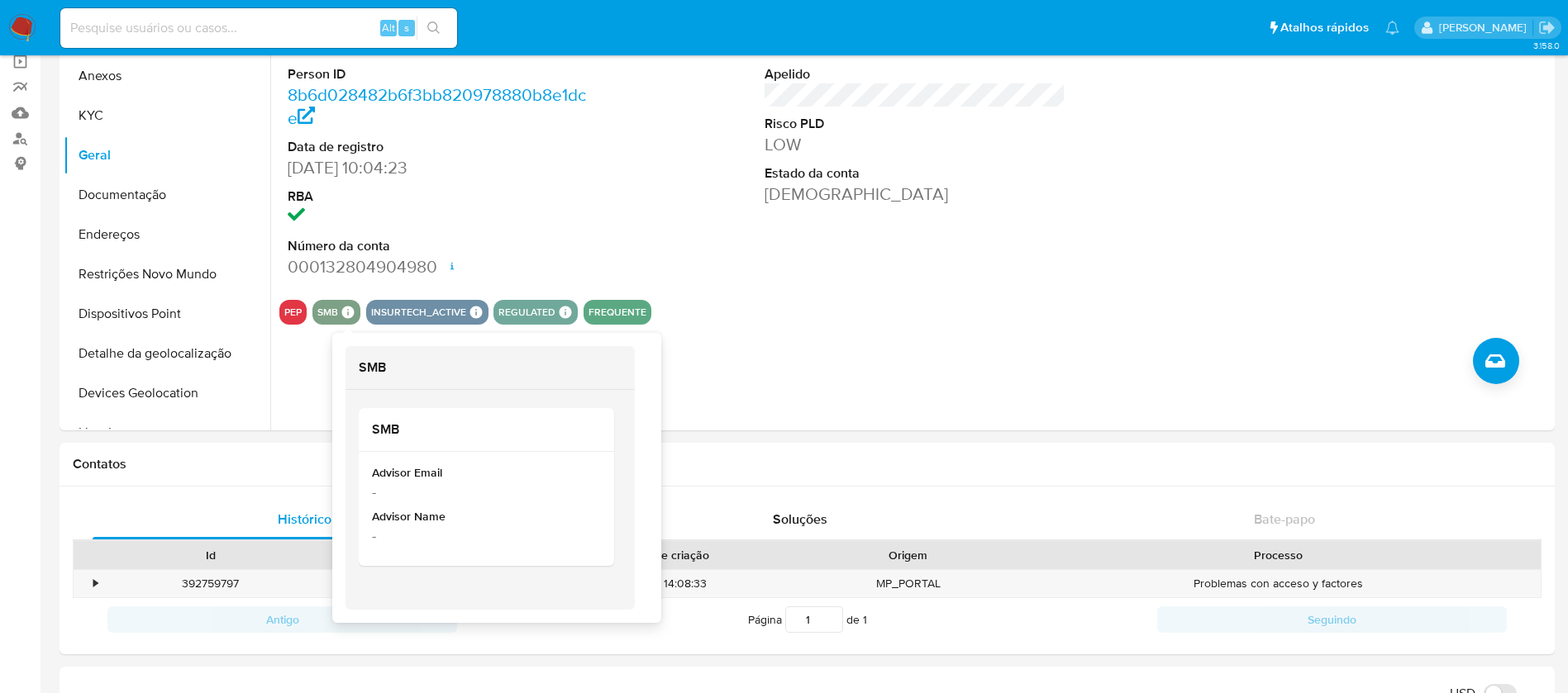
scroll to position [165, 0]
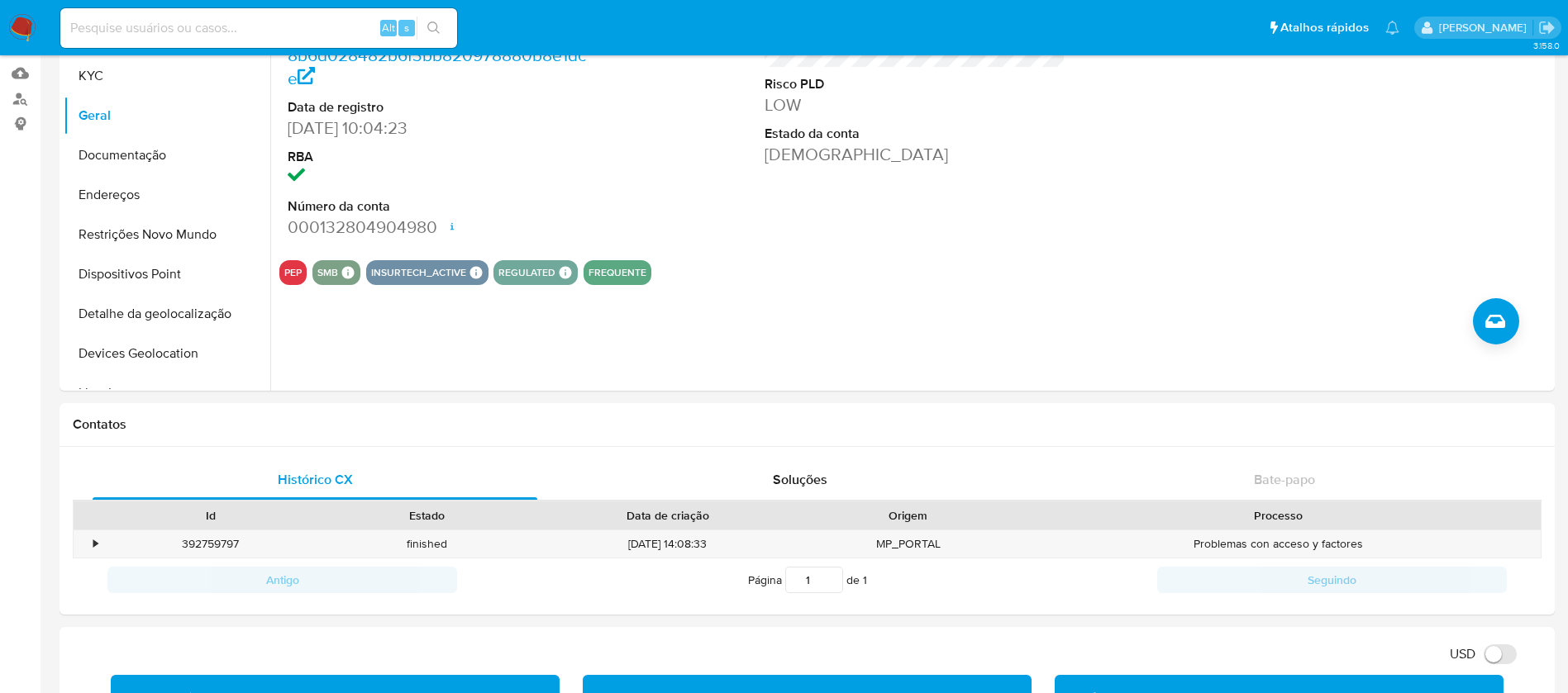
click at [952, 320] on div "ID do usuário 1934834738 Person ID 8b6d028482b6f3bb820978880b8e1dce Data de reg…" at bounding box center [911, 179] width 1281 height 423
click at [225, 31] on input at bounding box center [259, 28] width 397 height 22
paste input "2477645869"
type input "2477645869"
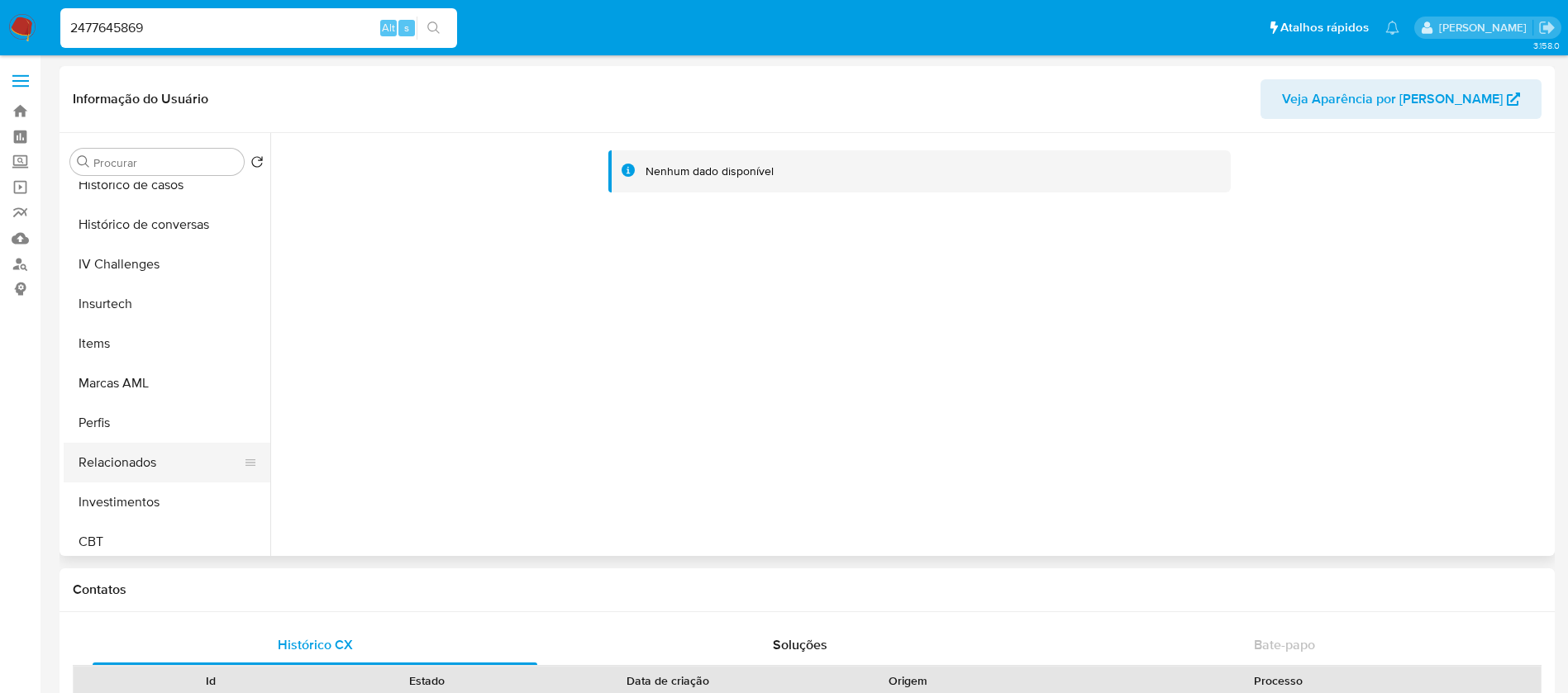
scroll to position [777, 0]
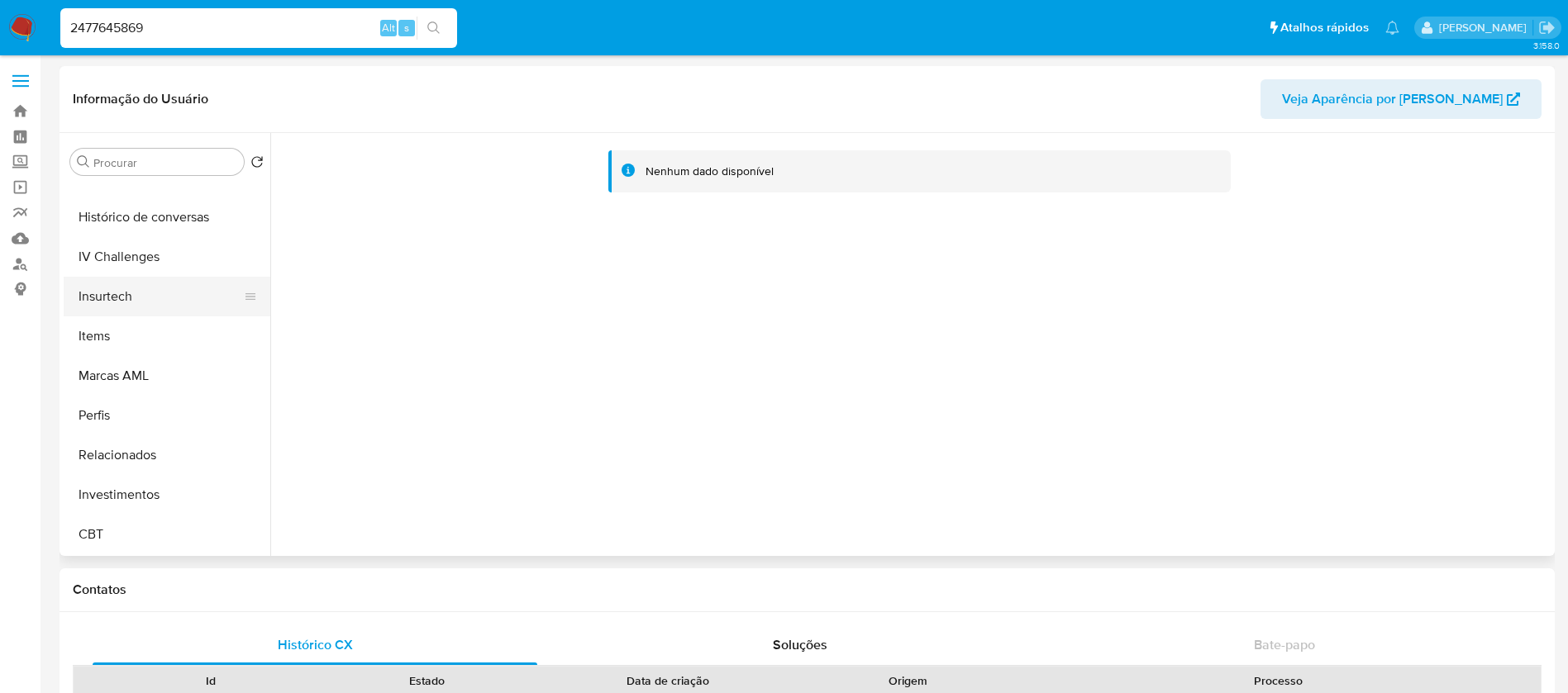
select select "10"
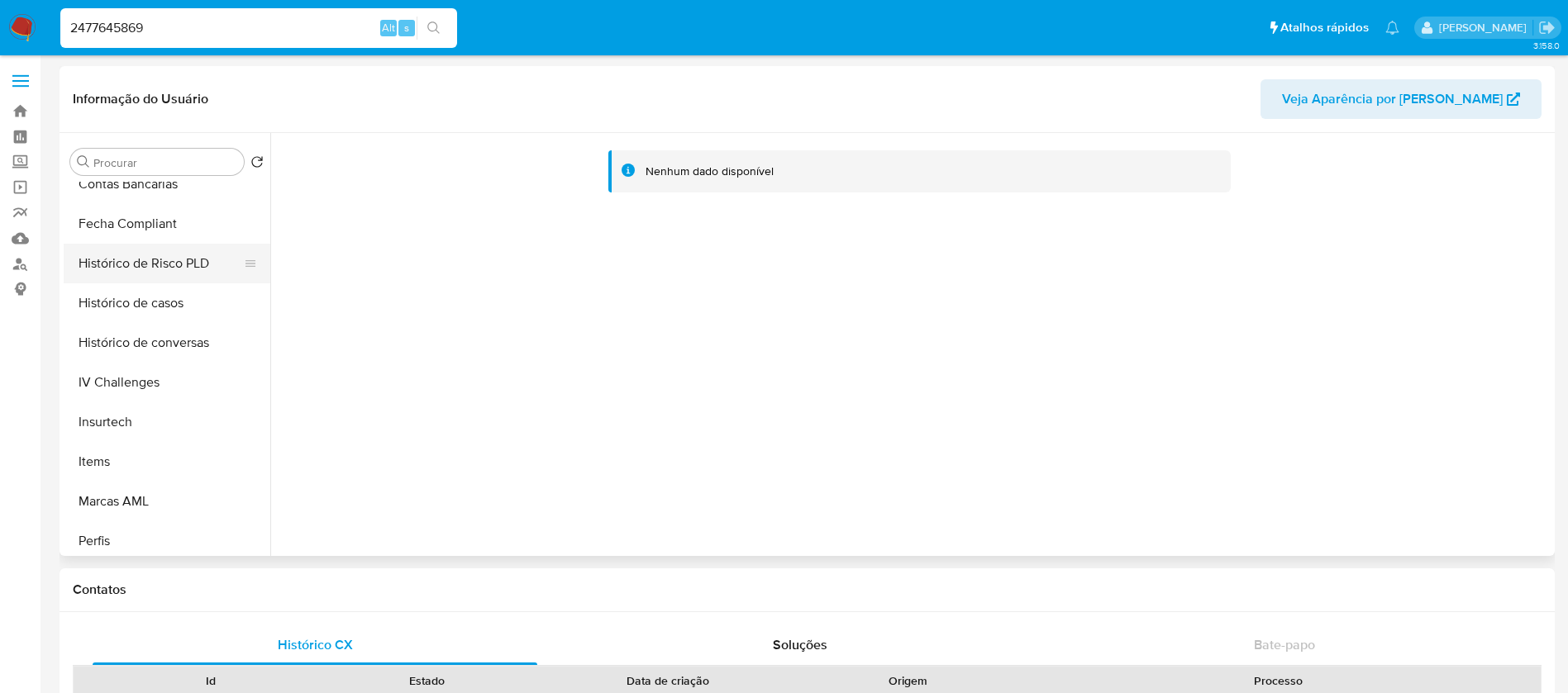
scroll to position [612, 0]
click at [116, 355] on button "Histórico de casos" at bounding box center [160, 343] width 193 height 39
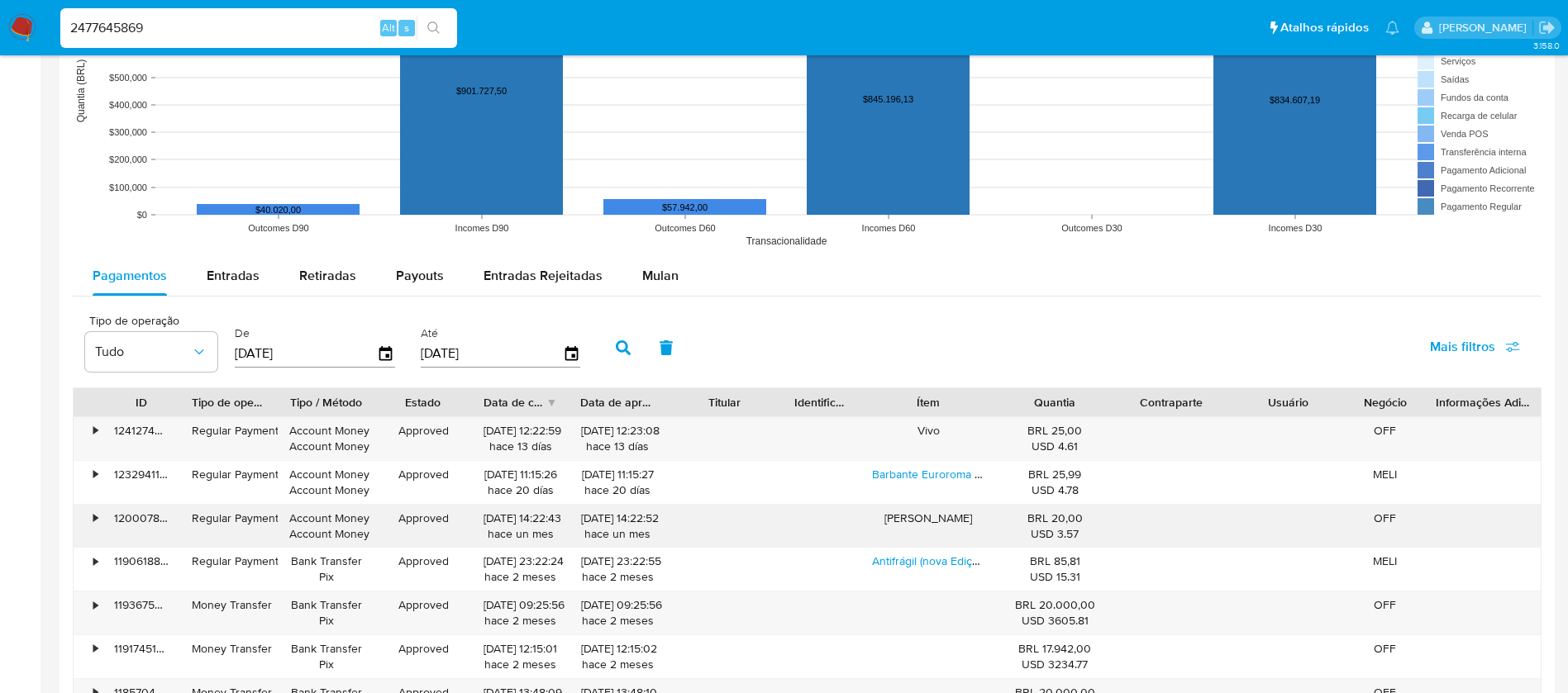
scroll to position [1322, 0]
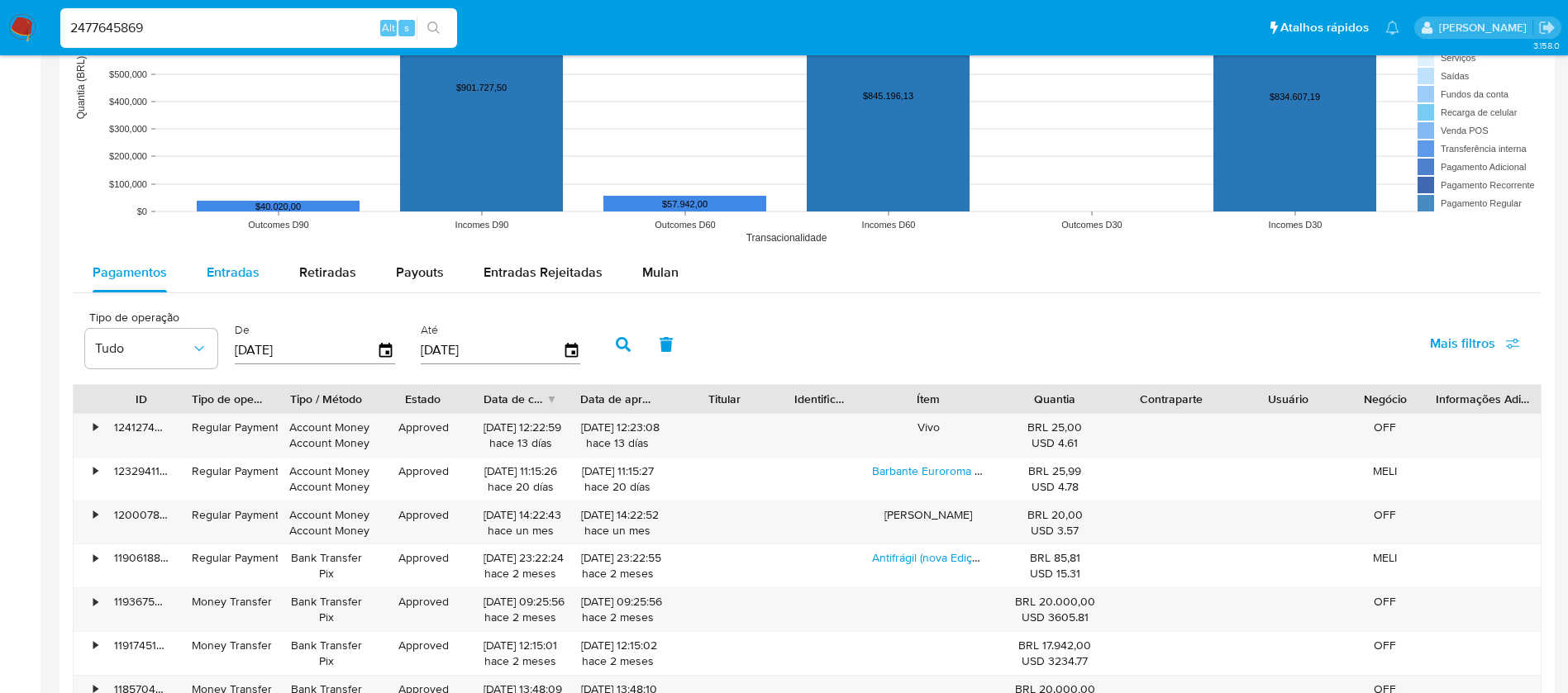
click at [207, 269] on span "Entradas" at bounding box center [233, 272] width 53 height 19
select select "10"
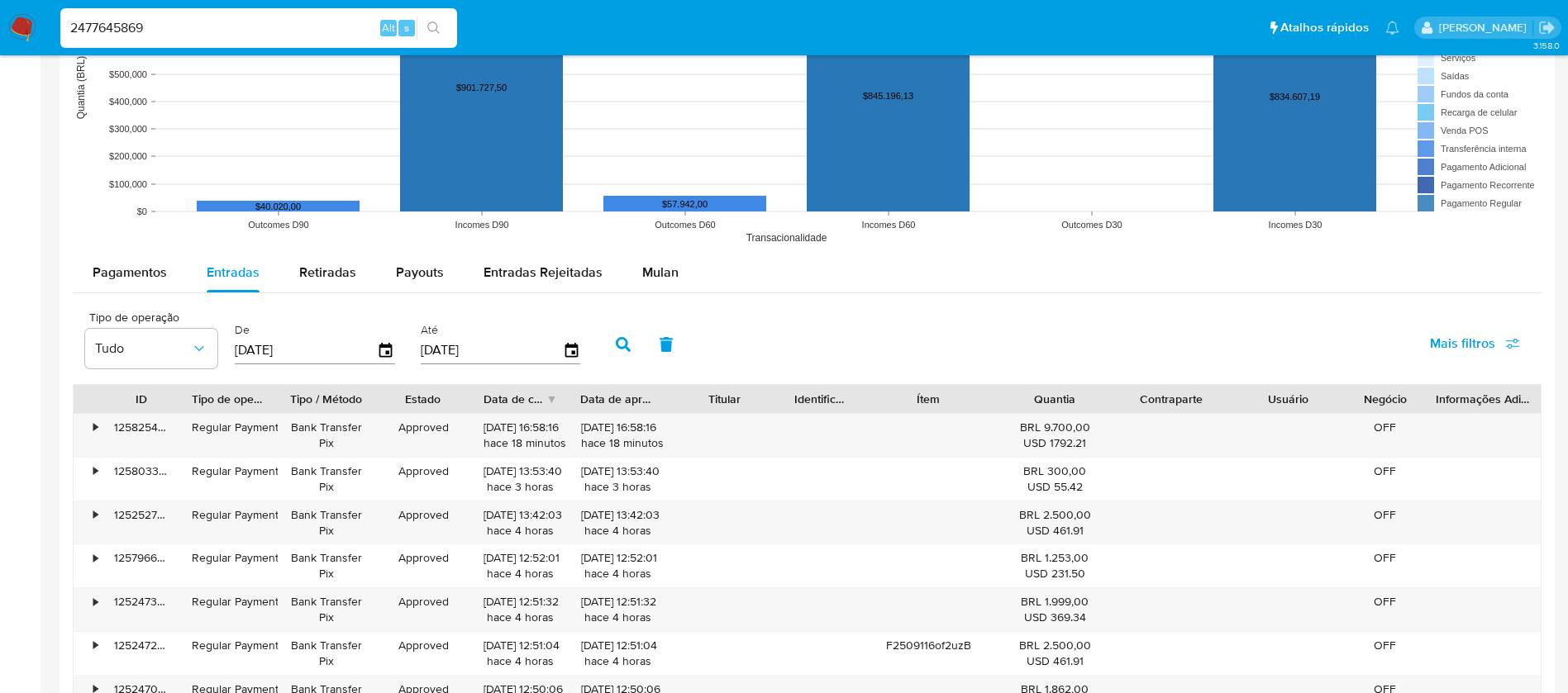
click at [329, 349] on input "[DATE]" at bounding box center [305, 350] width 142 height 26
type input "0_/__/____"
type input "01/08/2025"
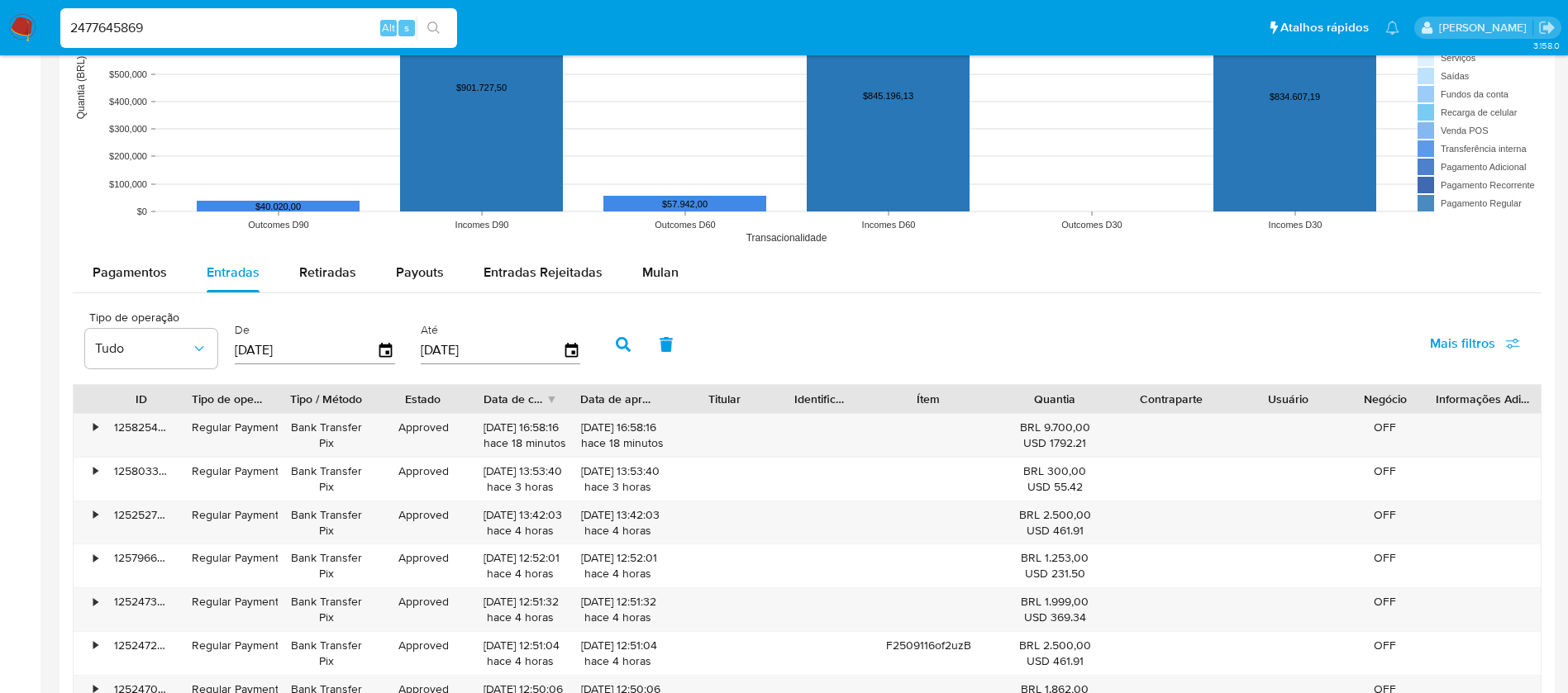
click at [465, 344] on input "[DATE]" at bounding box center [492, 350] width 142 height 26
type input "3_/__/____"
type input "31/08/2025"
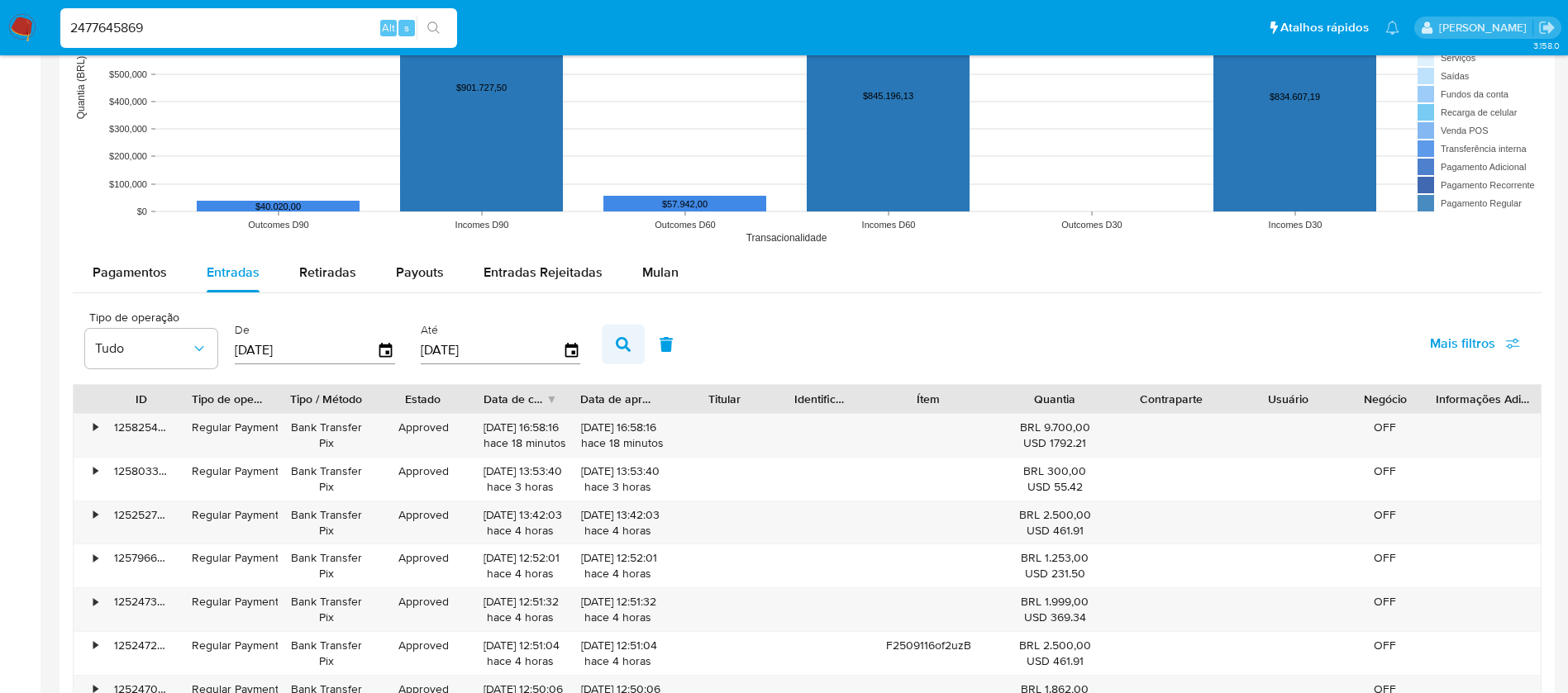
click at [621, 347] on icon "button" at bounding box center [623, 345] width 15 height 15
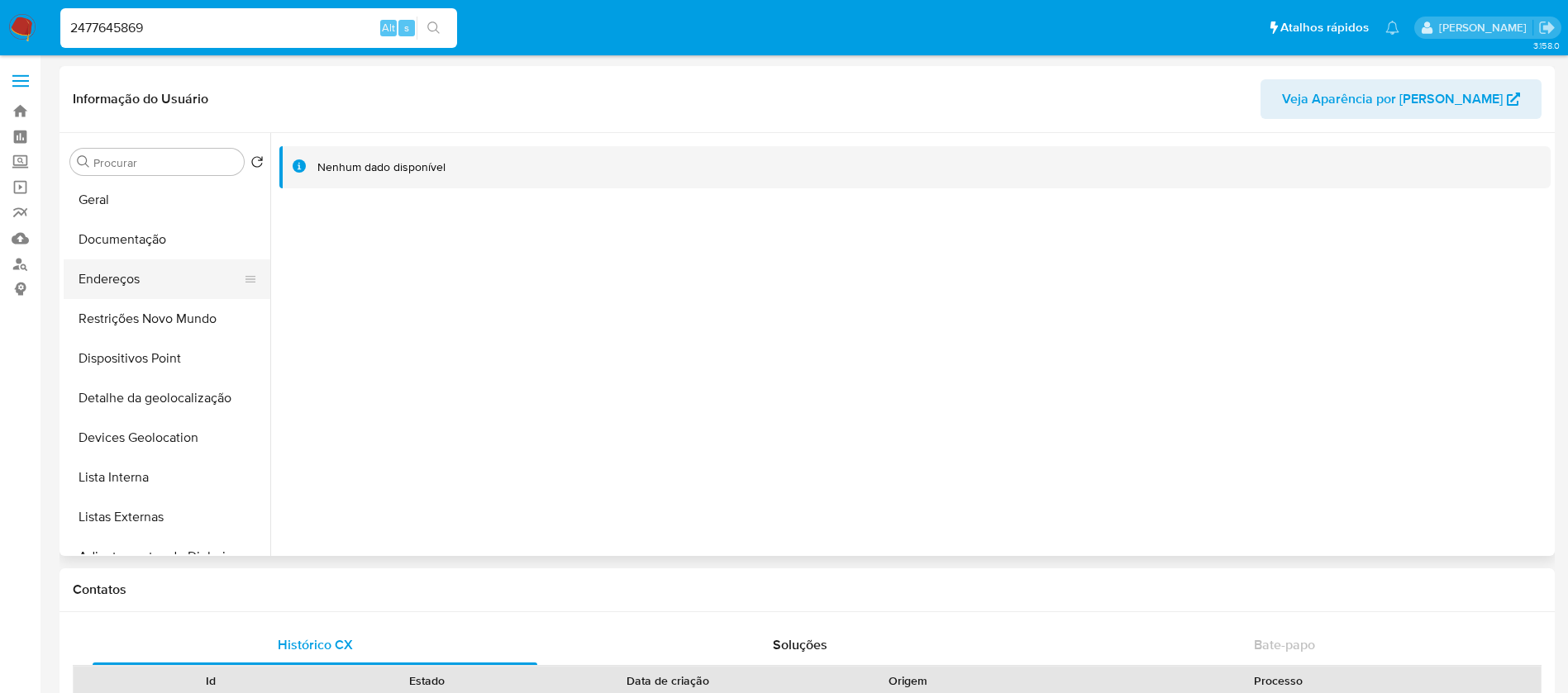
scroll to position [0, 0]
click at [107, 276] on button "Geral" at bounding box center [160, 281] width 193 height 39
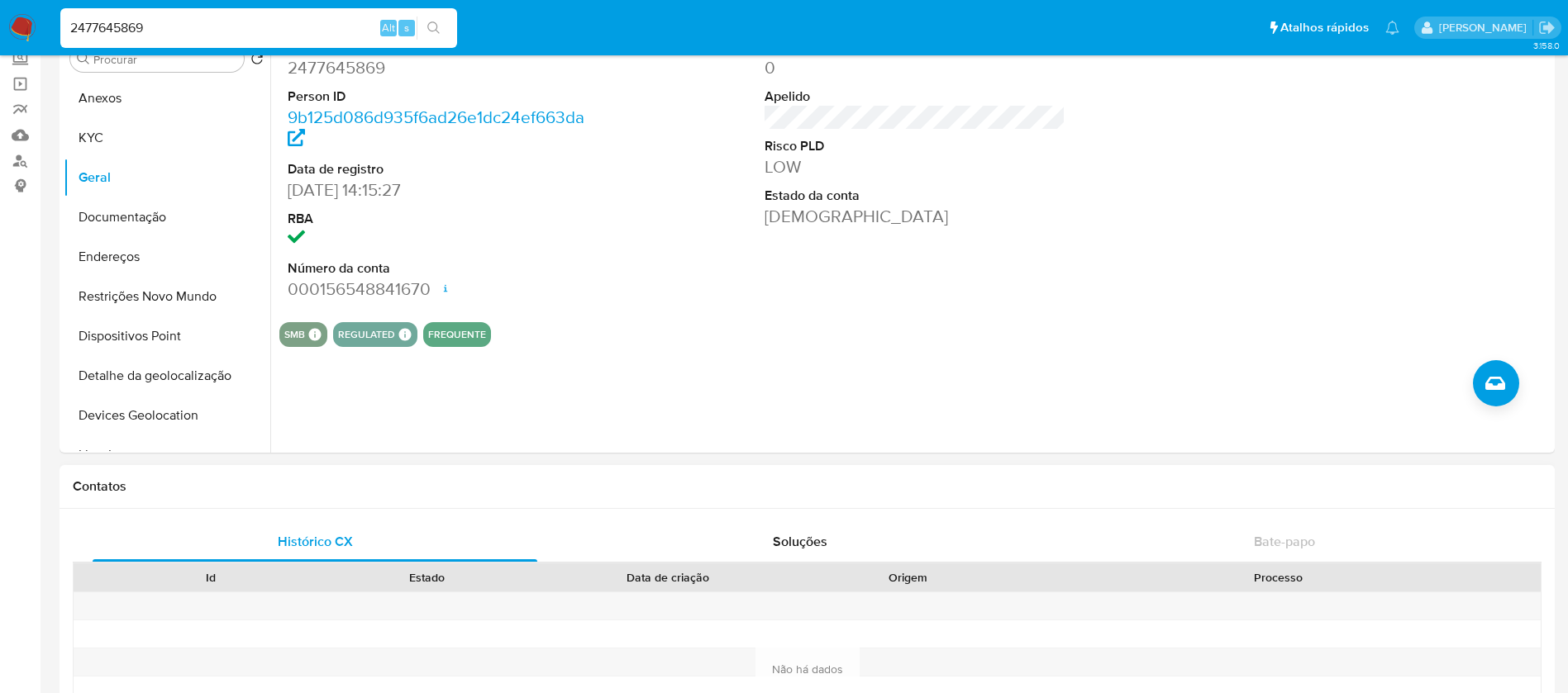
scroll to position [165, 0]
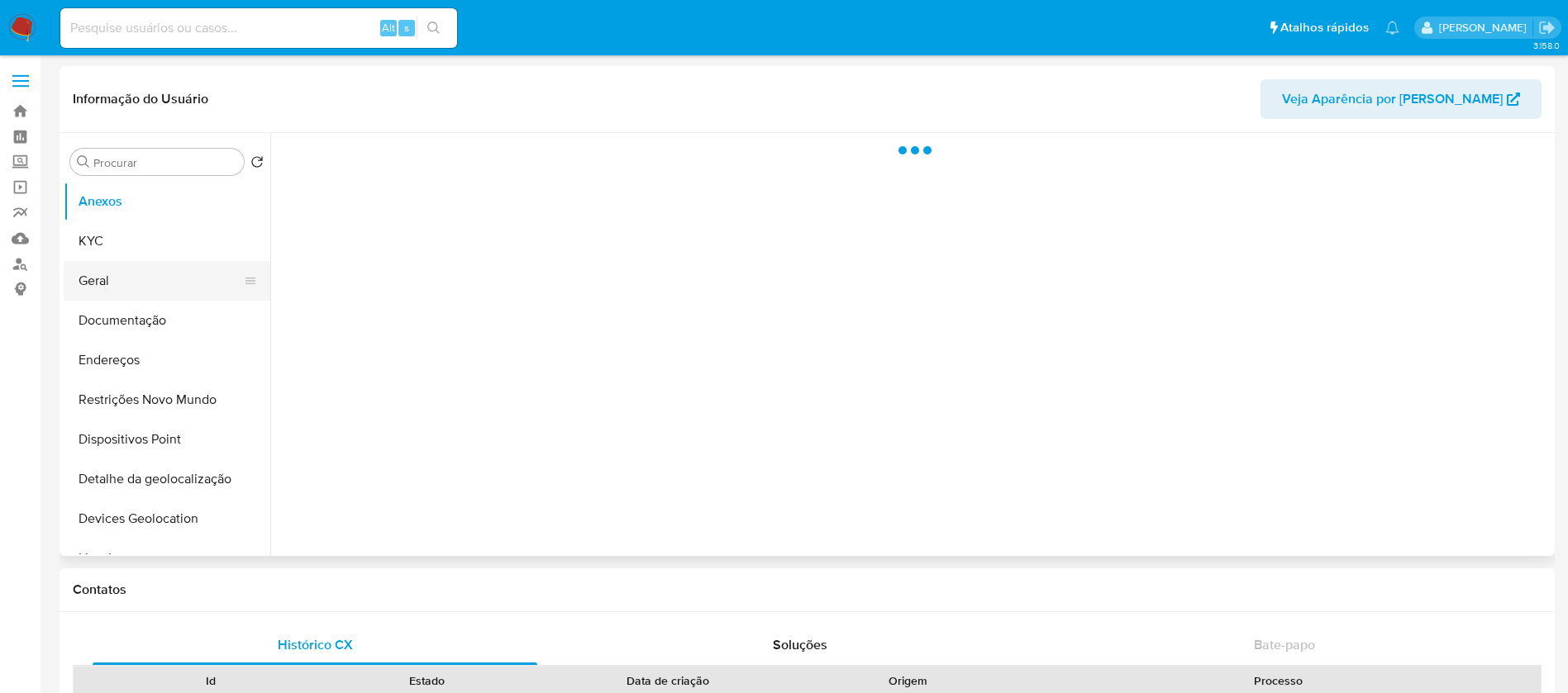
click at [126, 285] on button "Geral" at bounding box center [160, 281] width 193 height 39
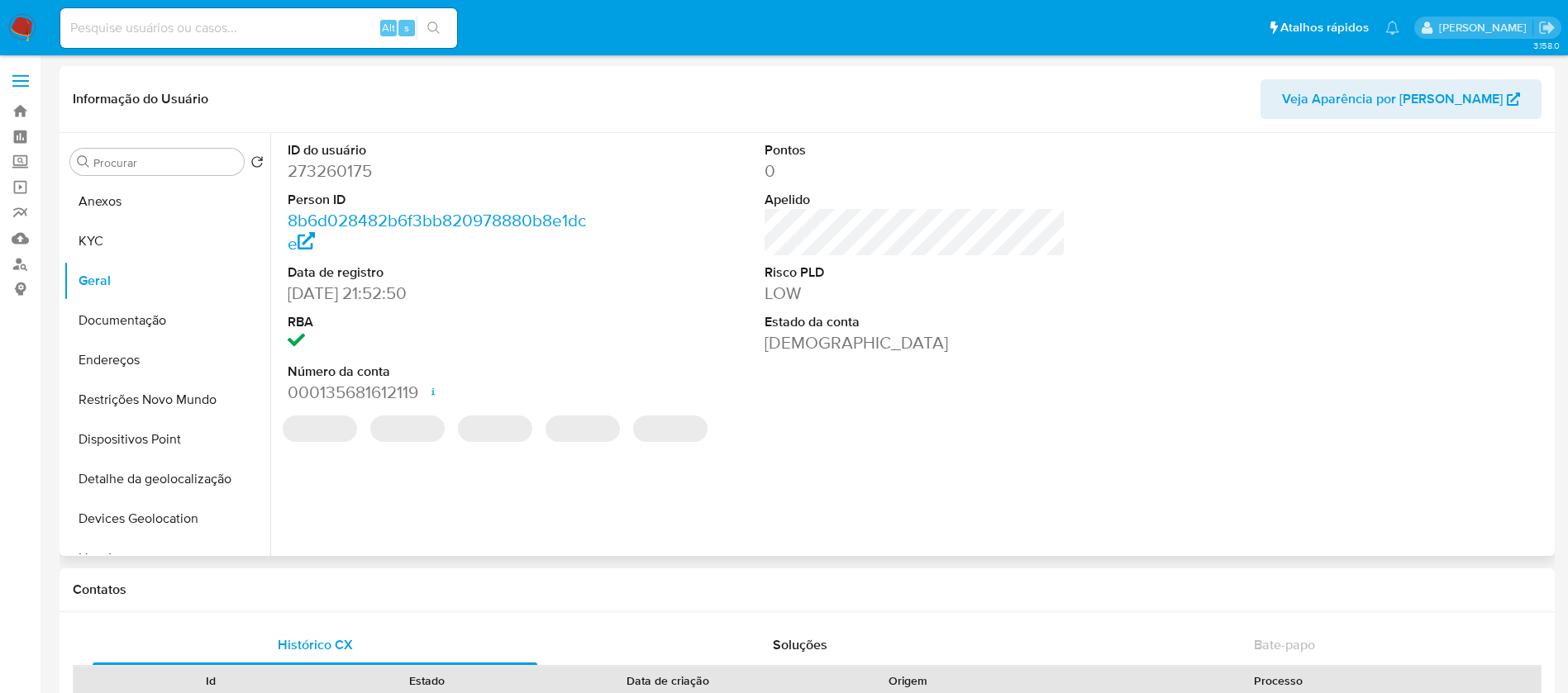
select select "10"
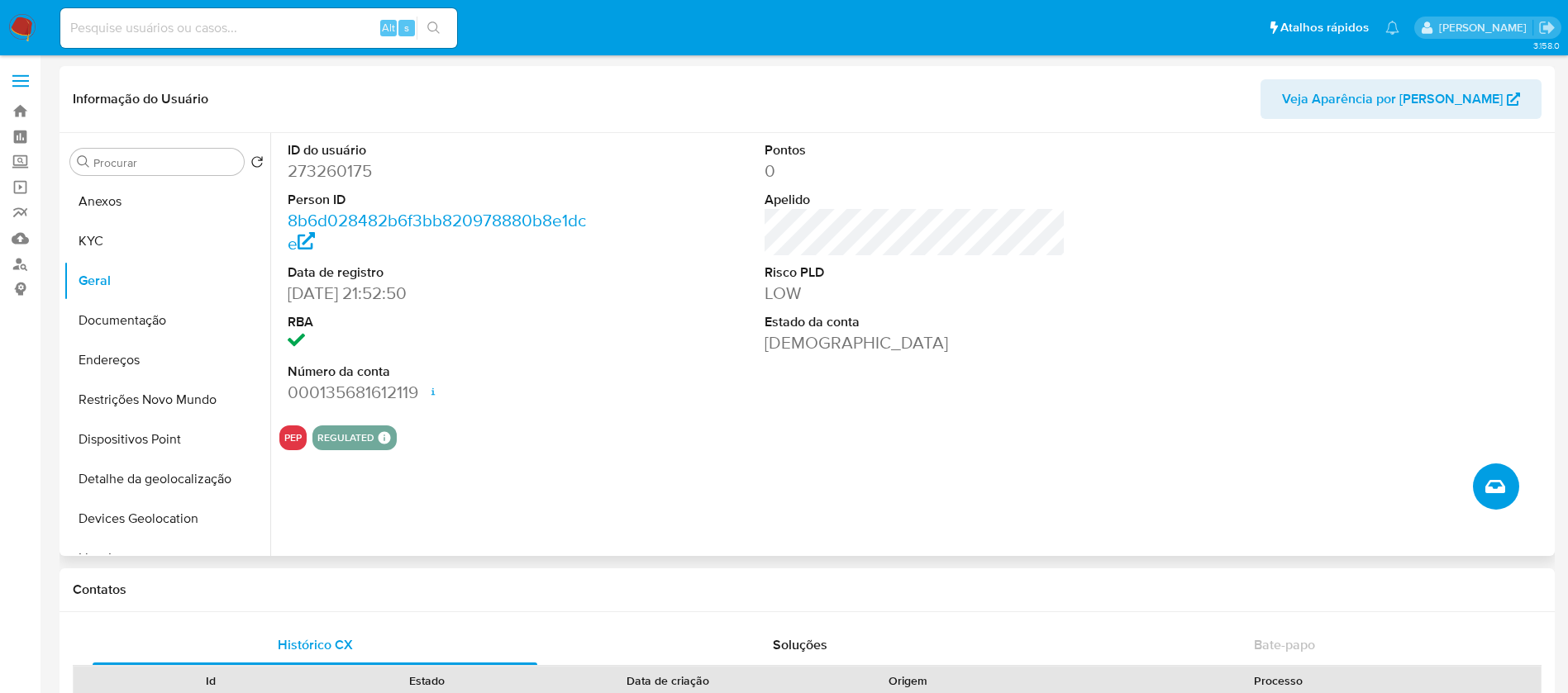
click at [1489, 493] on icon "Criar caso manual" at bounding box center [1495, 487] width 20 height 20
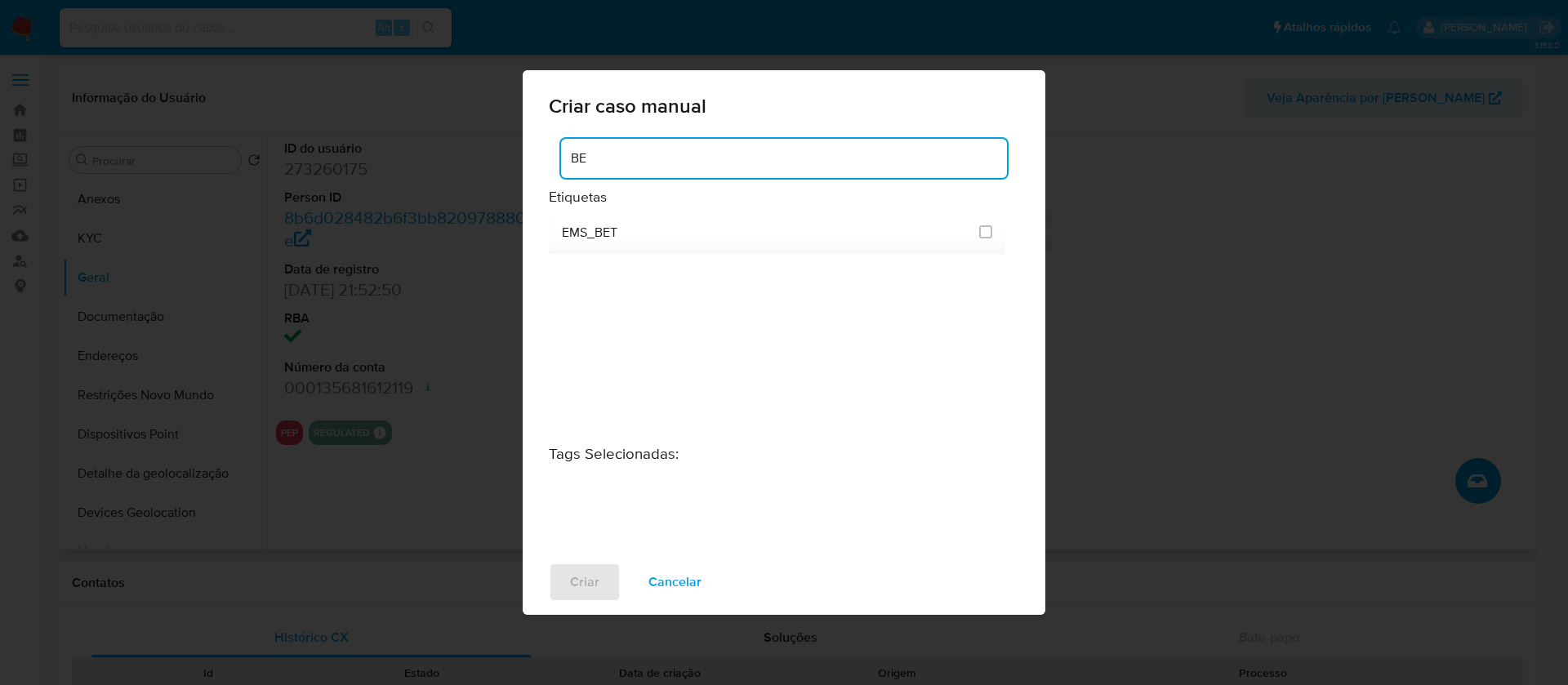
type input "B"
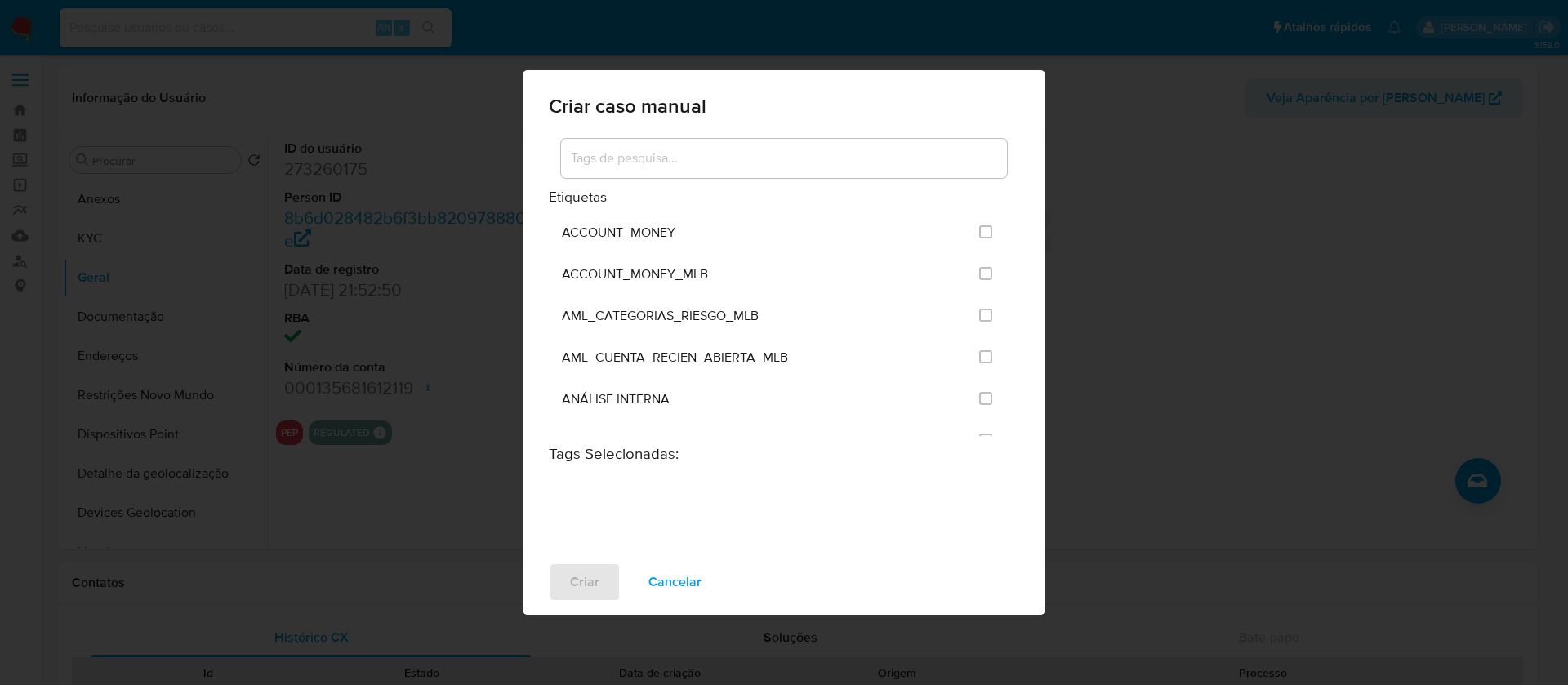
click at [1288, 137] on div "Criar caso manual Etiquetas ACCOUNT_MONEY ACCOUNT_MONEY_MLB AML_CATEGORIAS_RIES…" at bounding box center [784, 342] width 1568 height 685
click at [678, 592] on span "Cancelar" at bounding box center [675, 582] width 53 height 36
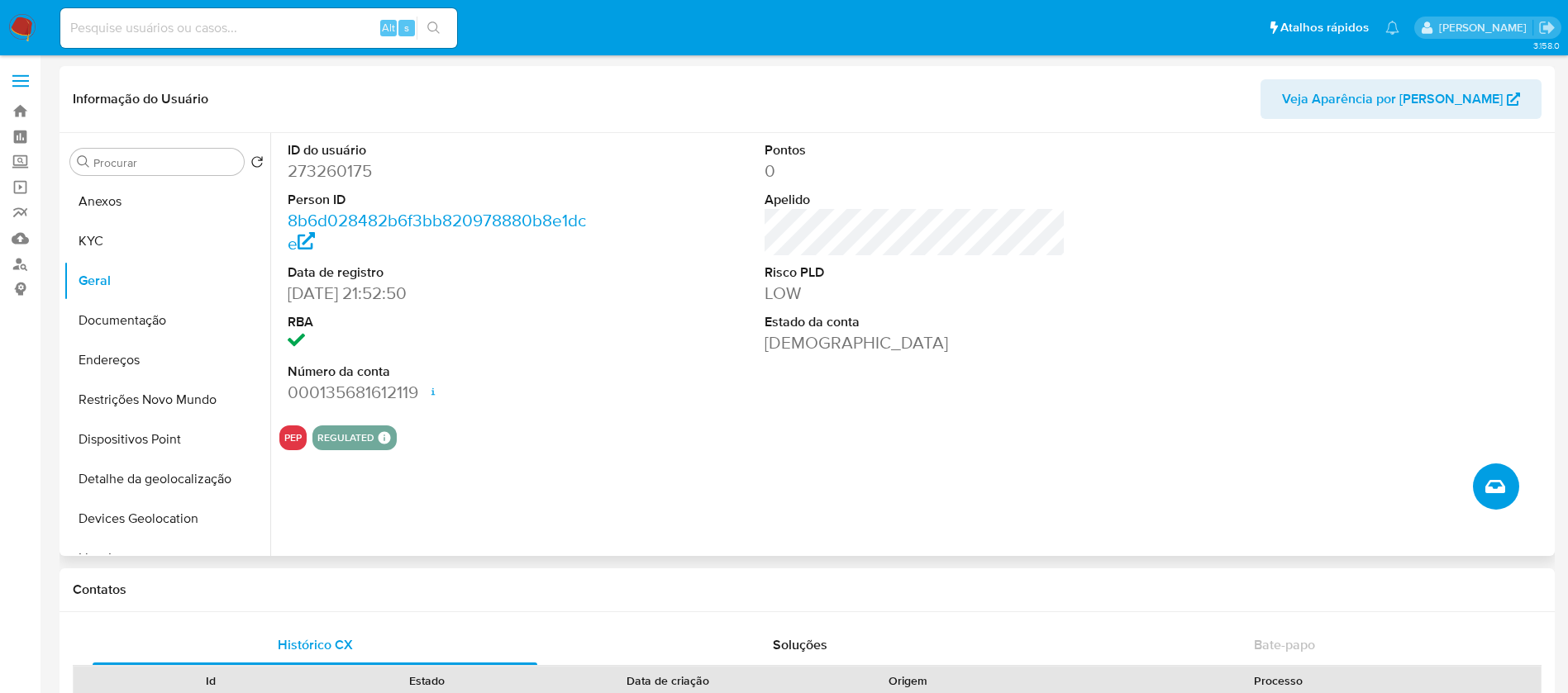
click at [1492, 487] on icon "Criar caso manual" at bounding box center [1495, 487] width 20 height 13
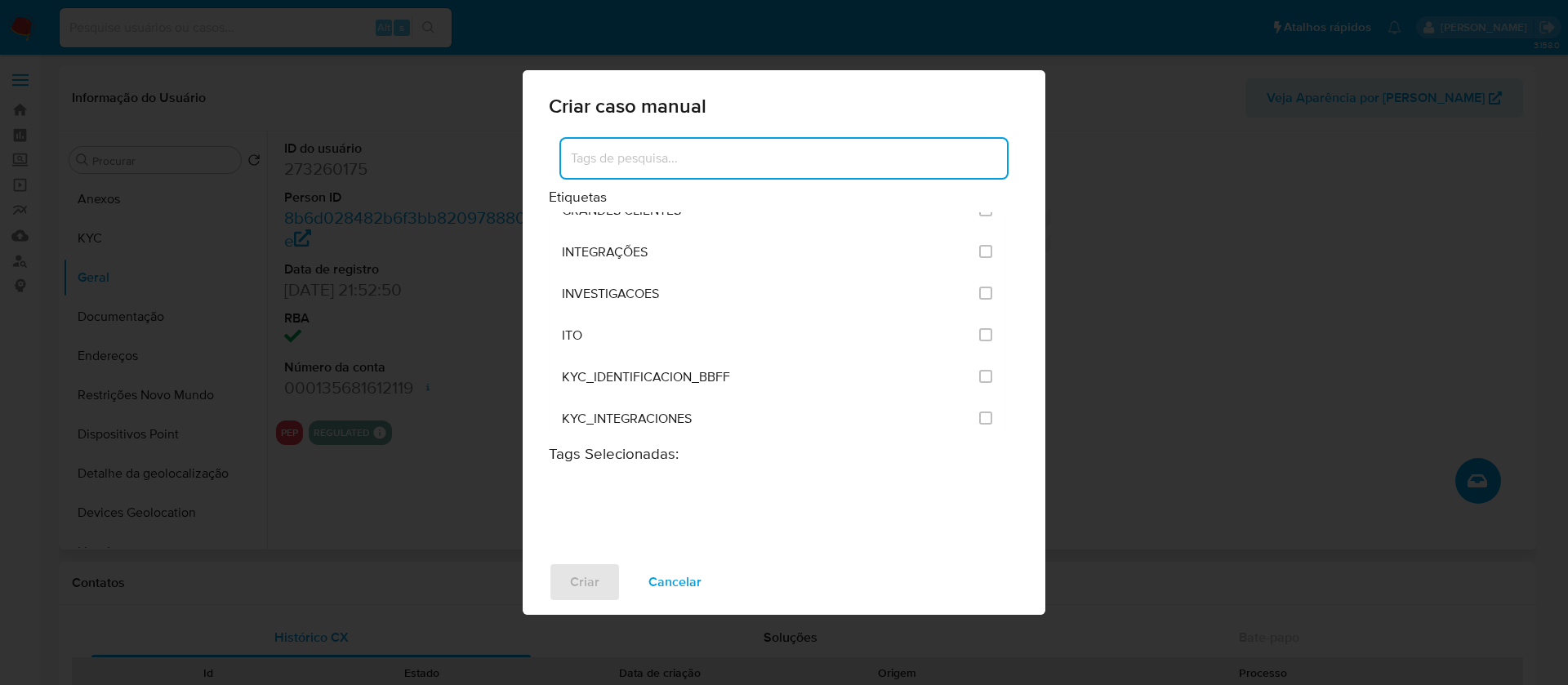
scroll to position [1307, 0]
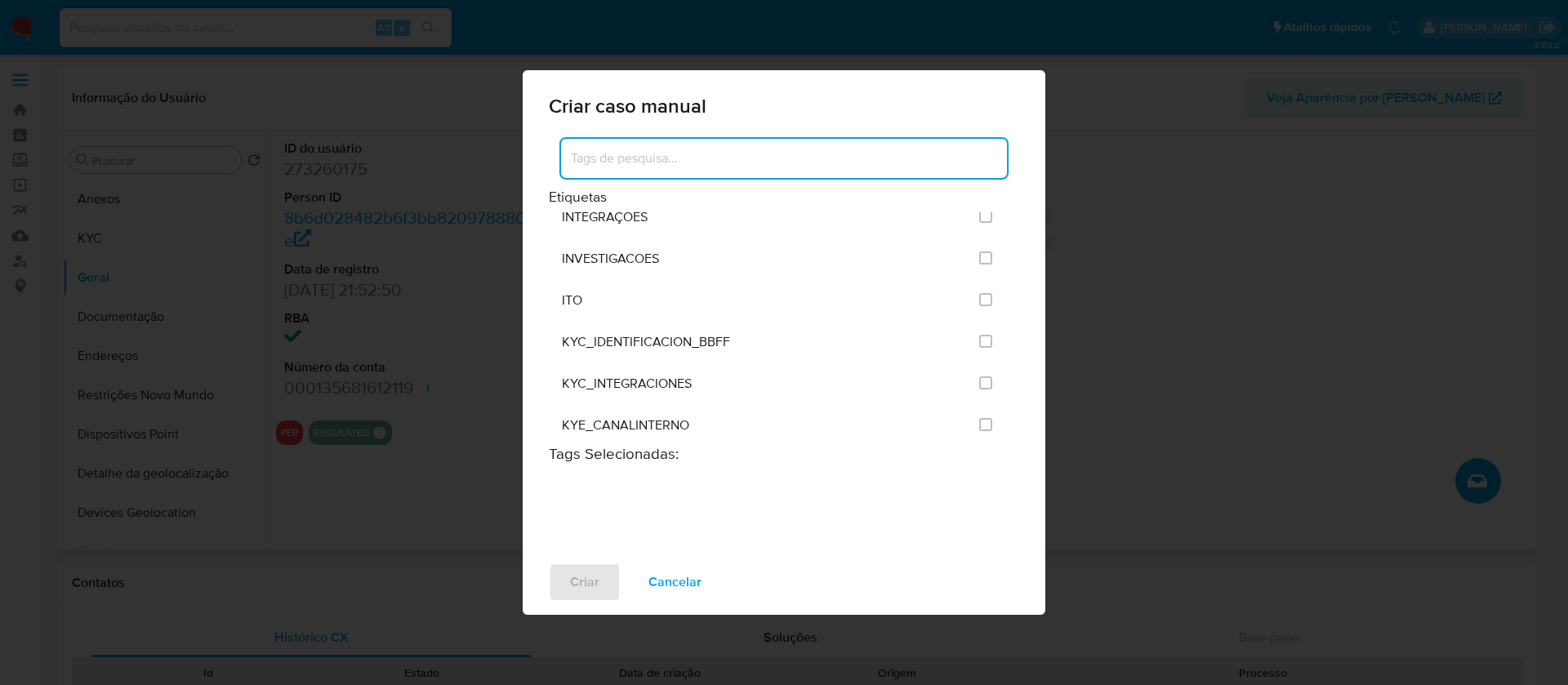
click at [592, 160] on input at bounding box center [783, 159] width 446 height 21
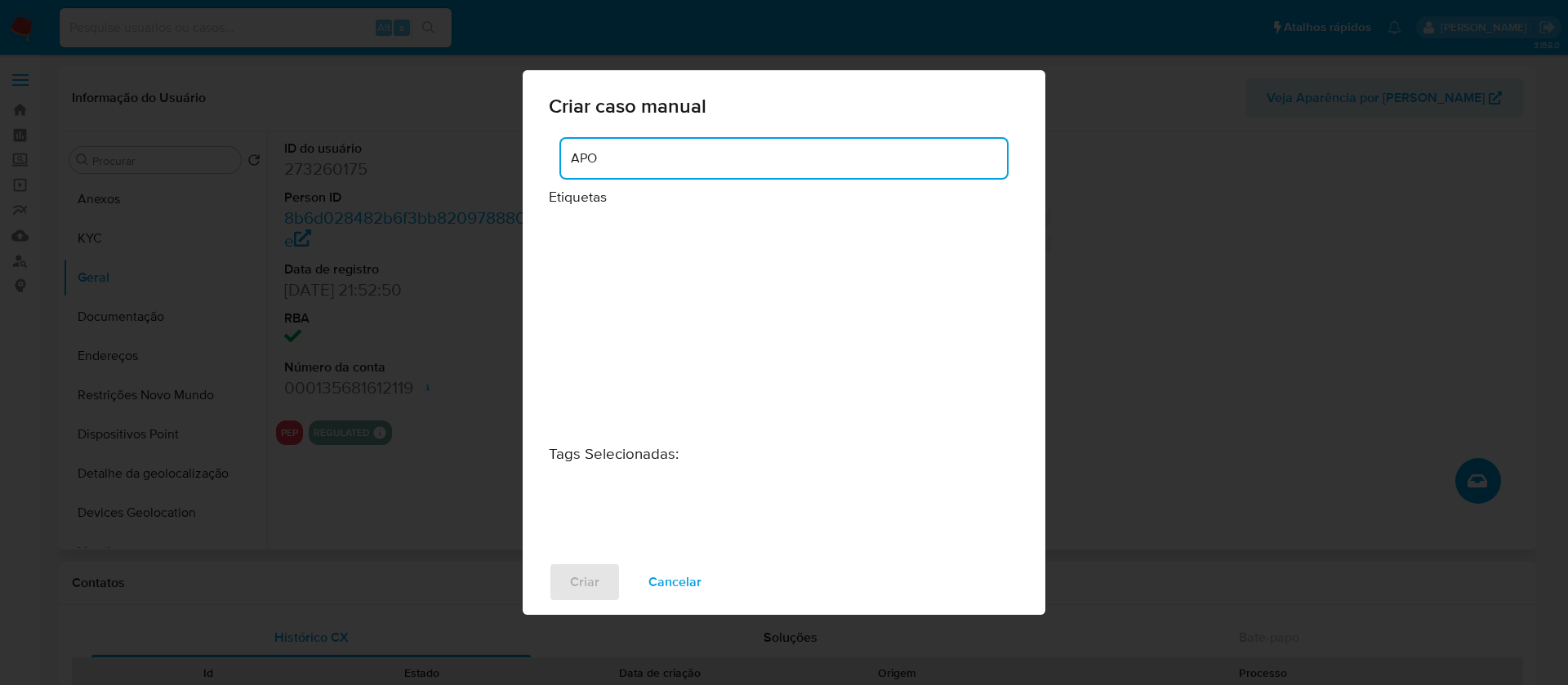
scroll to position [0, 0]
type input "A"
type input "SPA"
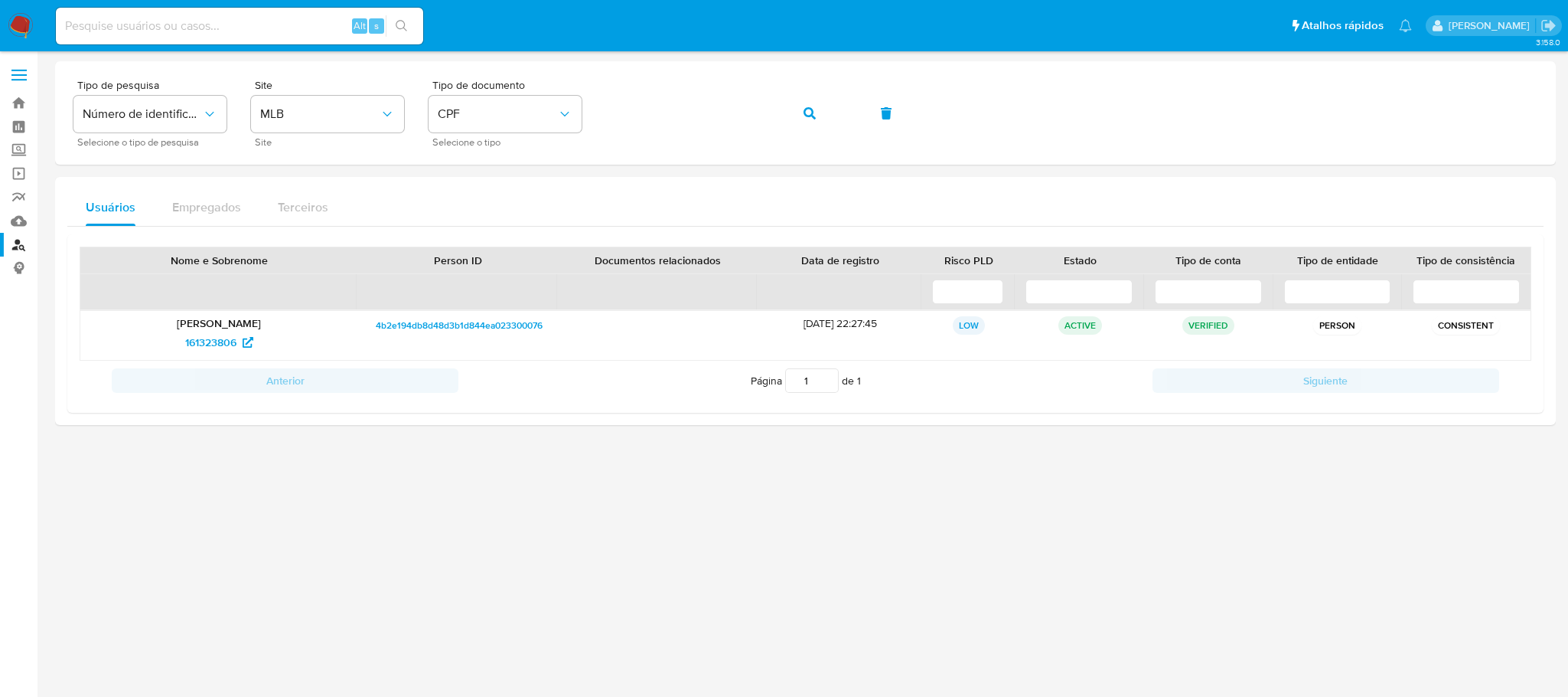
click at [466, 471] on div at bounding box center [805, 347] width 1501 height 571
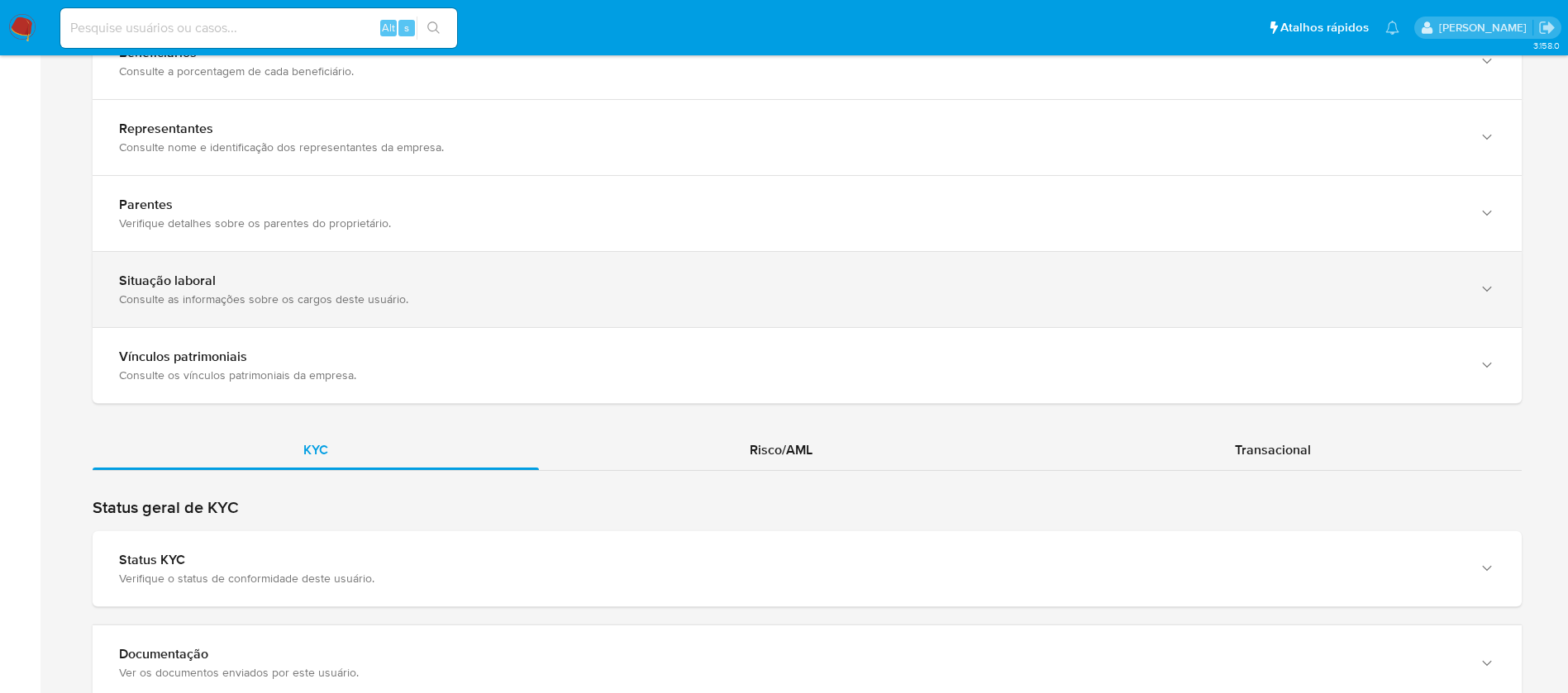
scroll to position [1322, 0]
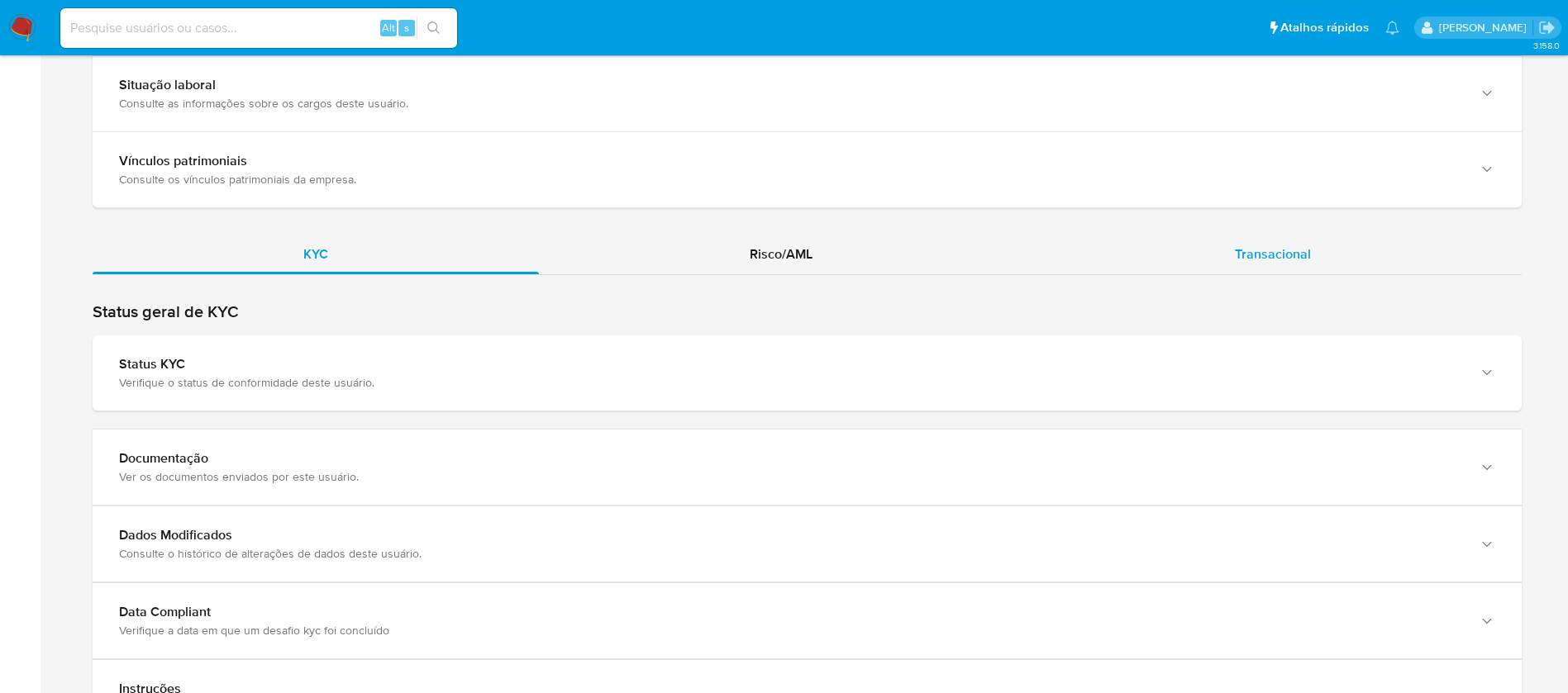
click at [1245, 252] on span "Transacional" at bounding box center [1273, 254] width 76 height 19
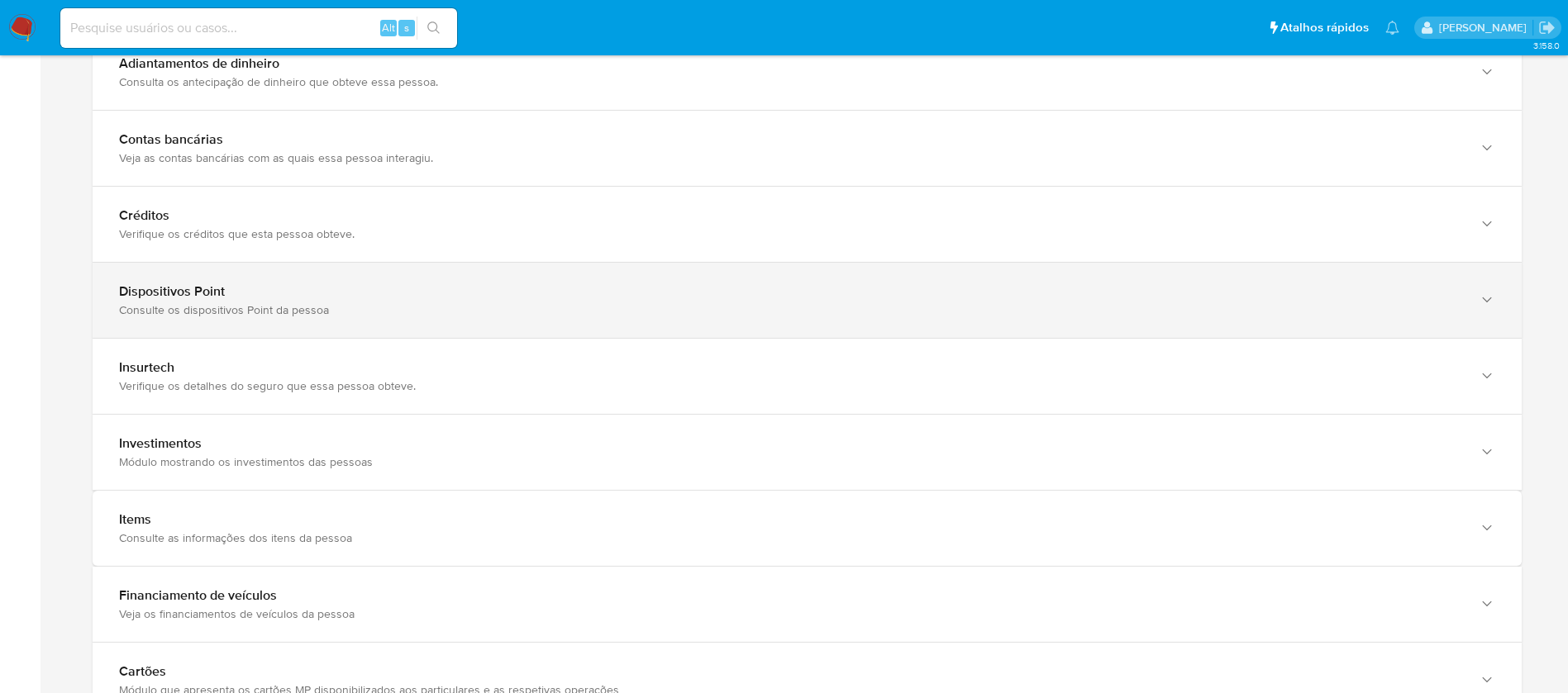
scroll to position [1922, 0]
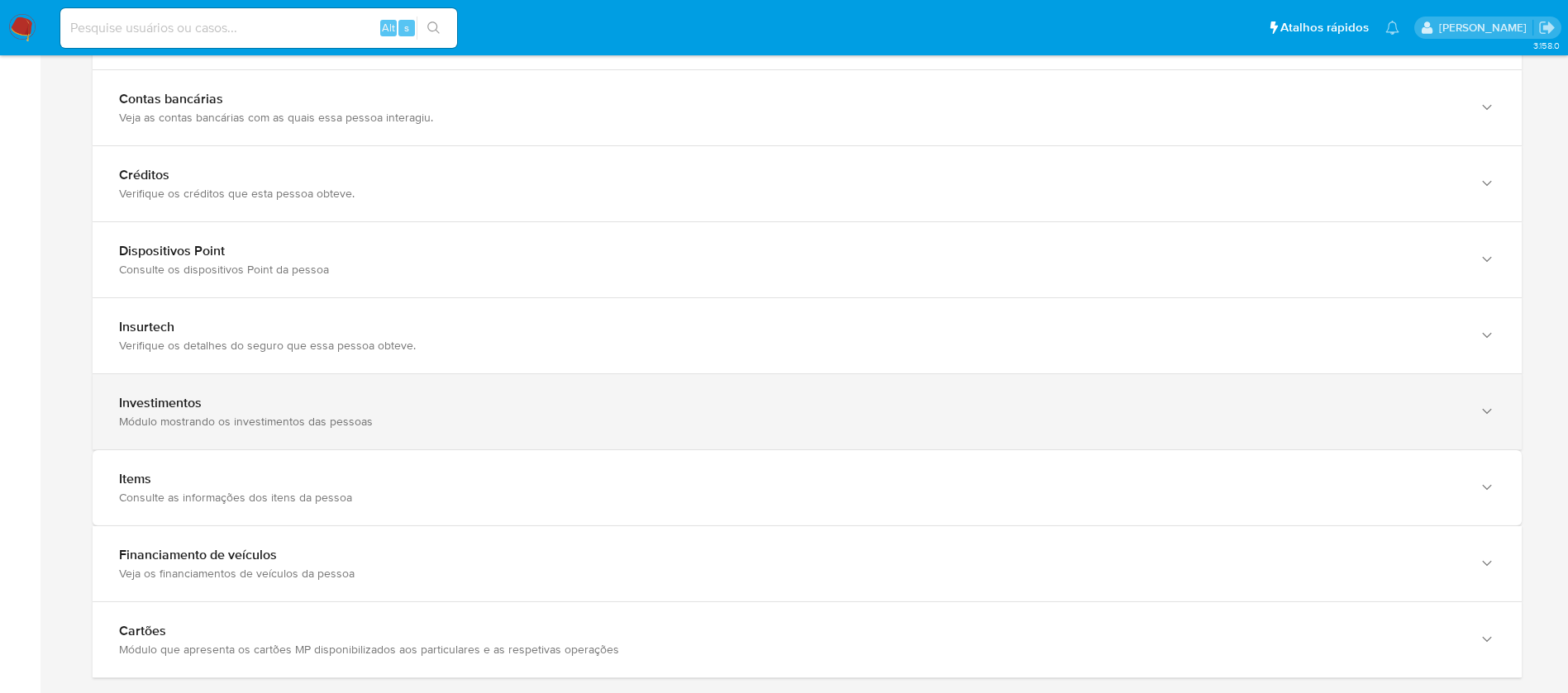
click at [193, 424] on div "Módulo mostrando os investimentos das pessoas" at bounding box center [791, 421] width 1343 height 15
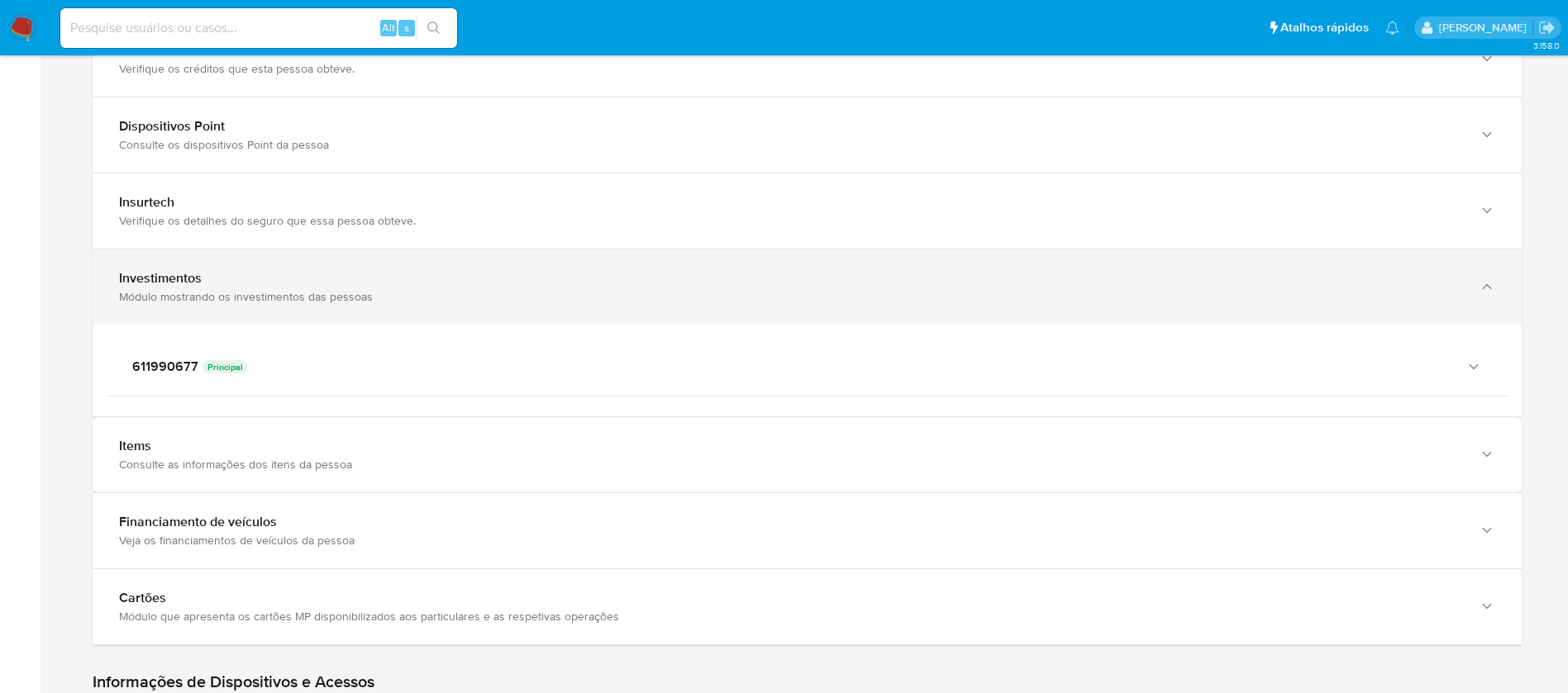
scroll to position [2088, 0]
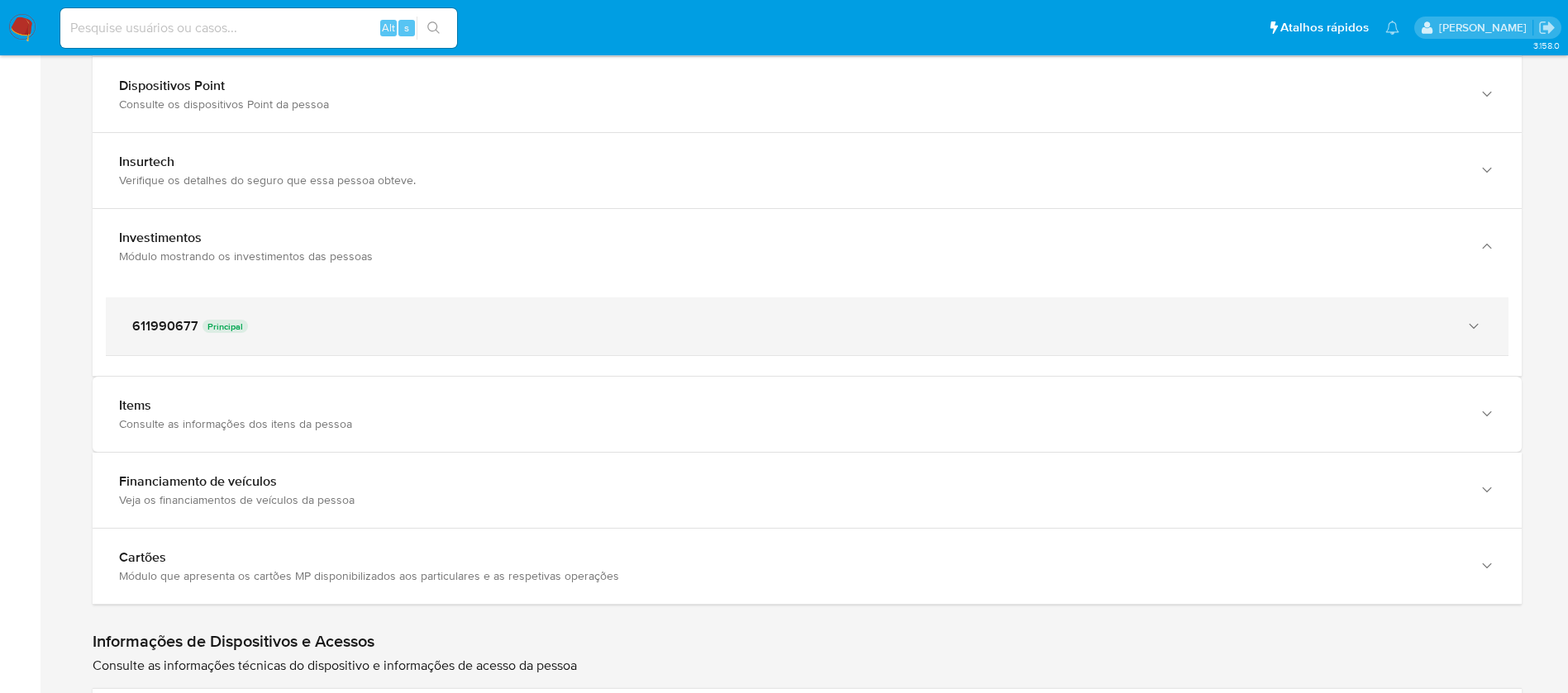
click at [1472, 319] on icon "button" at bounding box center [1474, 326] width 16 height 16
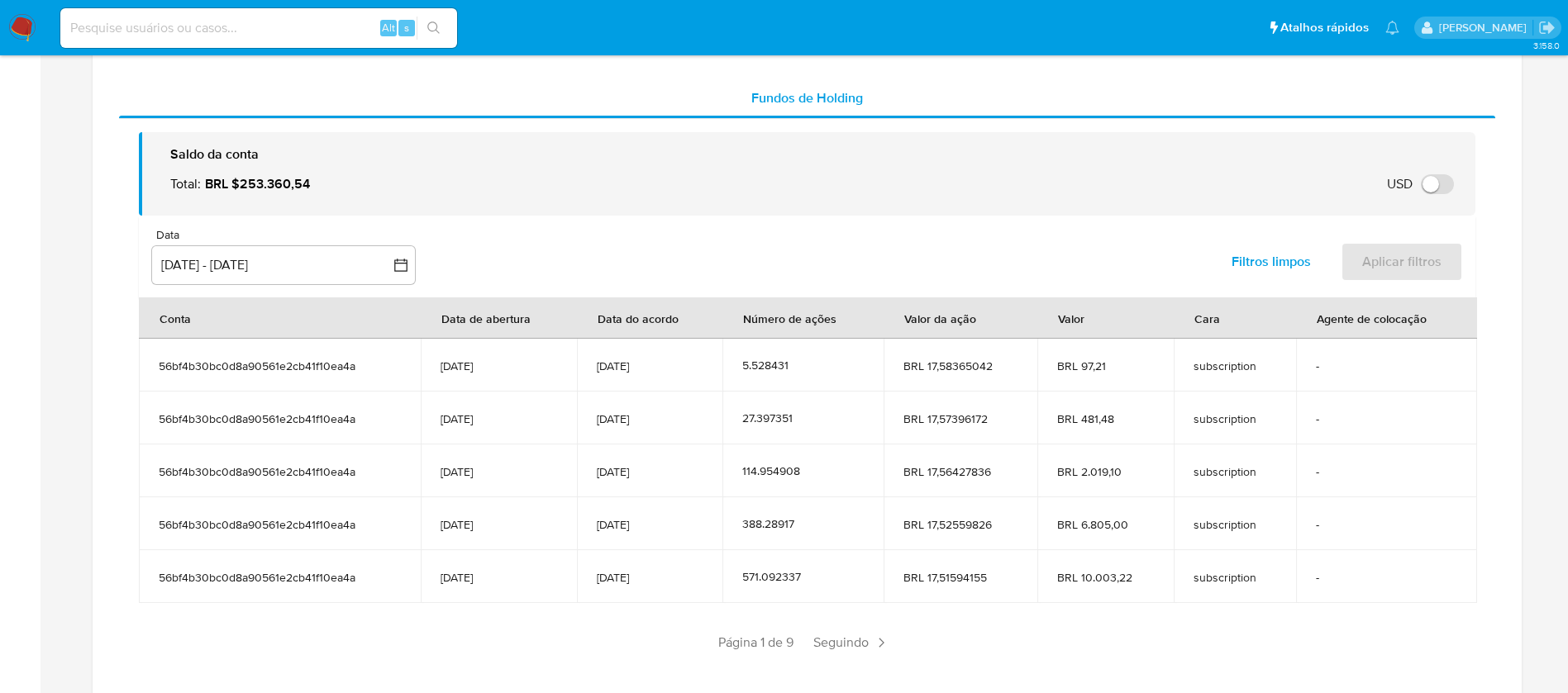
scroll to position [2418, 0]
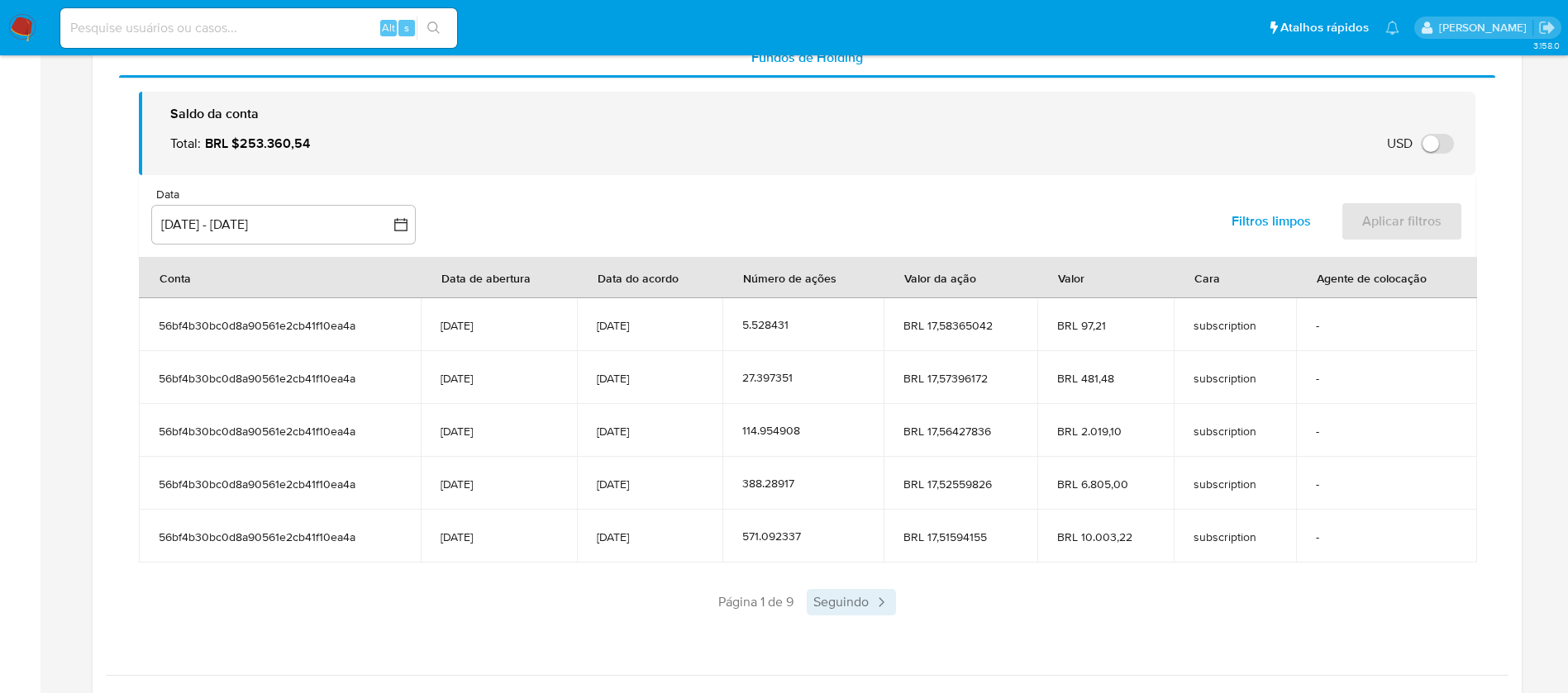
click at [844, 600] on span "Seguindo" at bounding box center [851, 601] width 89 height 26
click at [895, 607] on span "Seguindo" at bounding box center [895, 601] width 89 height 26
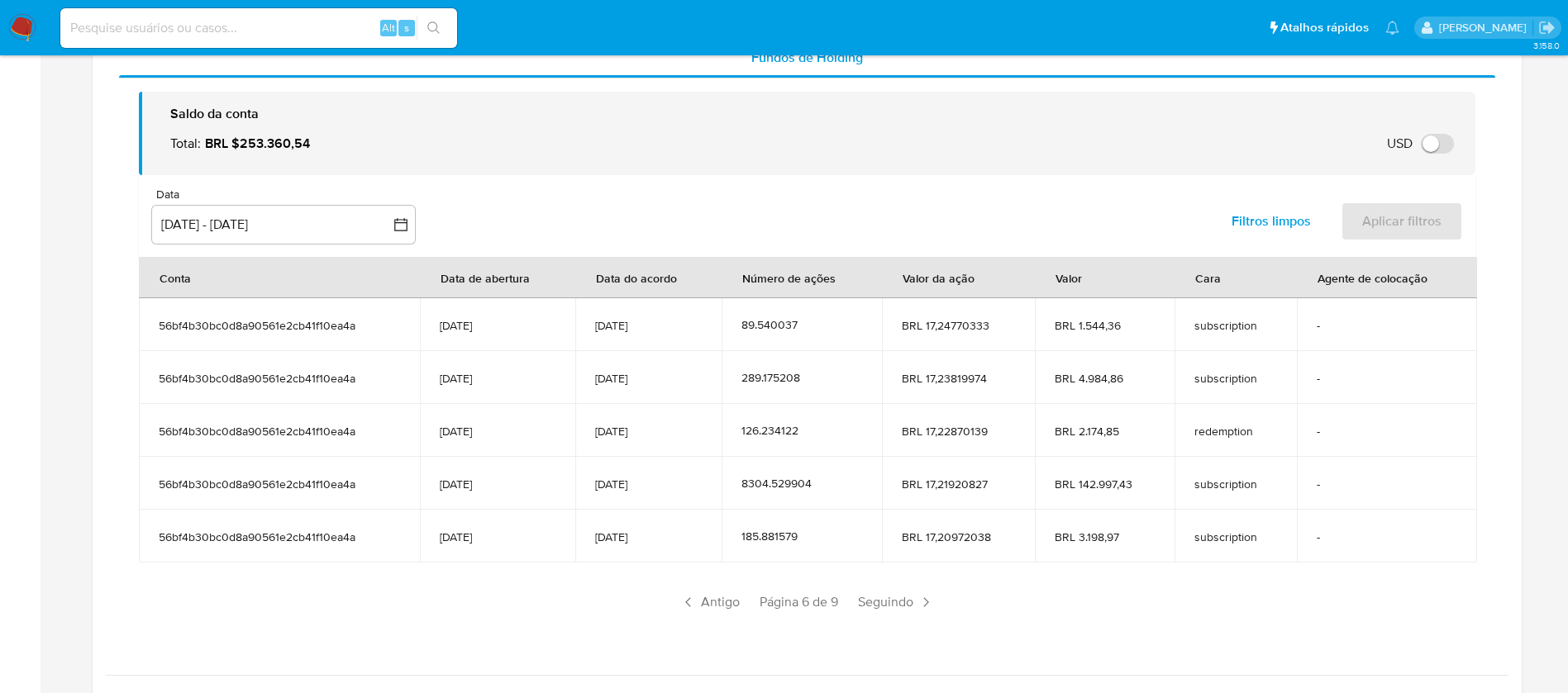
click at [895, 608] on span "Seguindo" at bounding box center [895, 601] width 89 height 26
click at [895, 609] on span "Seguindo" at bounding box center [895, 601] width 89 height 26
click at [900, 608] on span "Seguindo" at bounding box center [895, 601] width 89 height 26
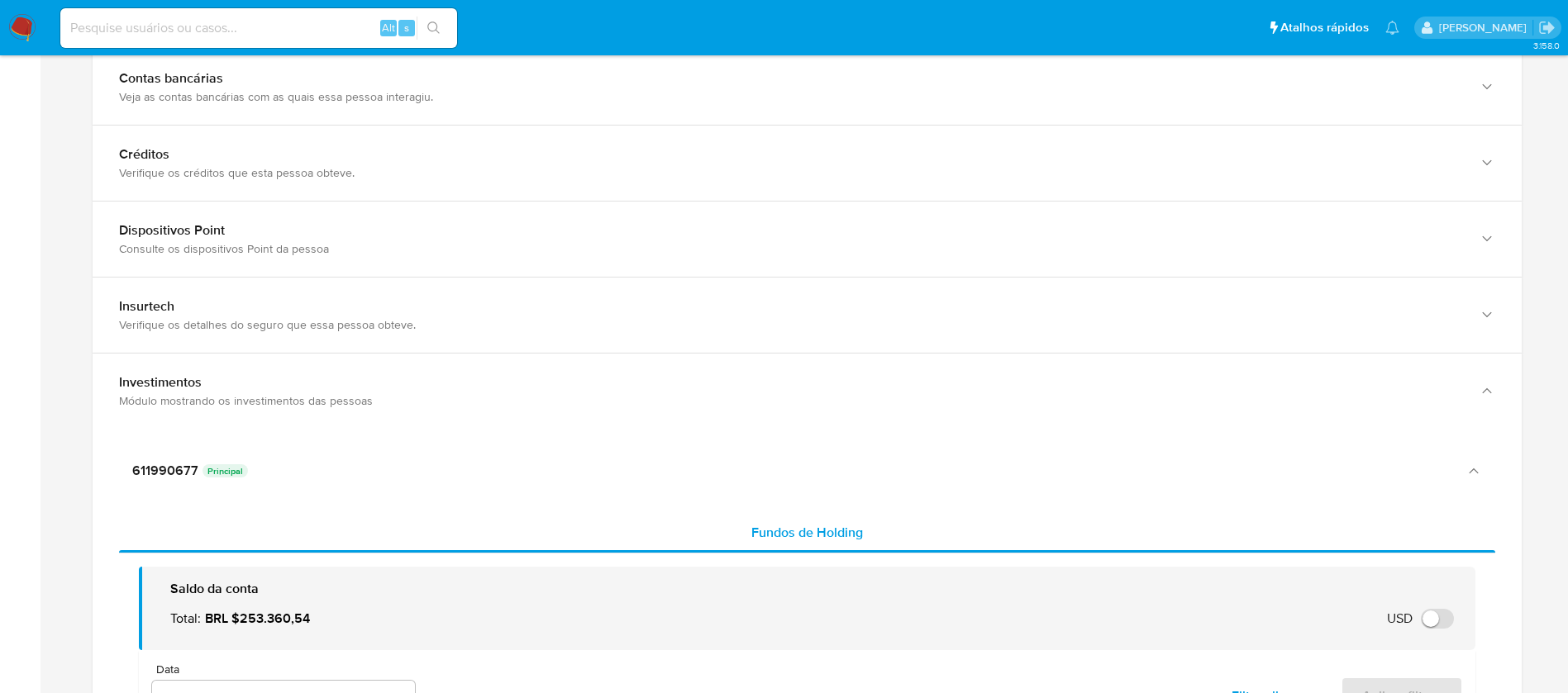
scroll to position [1922, 0]
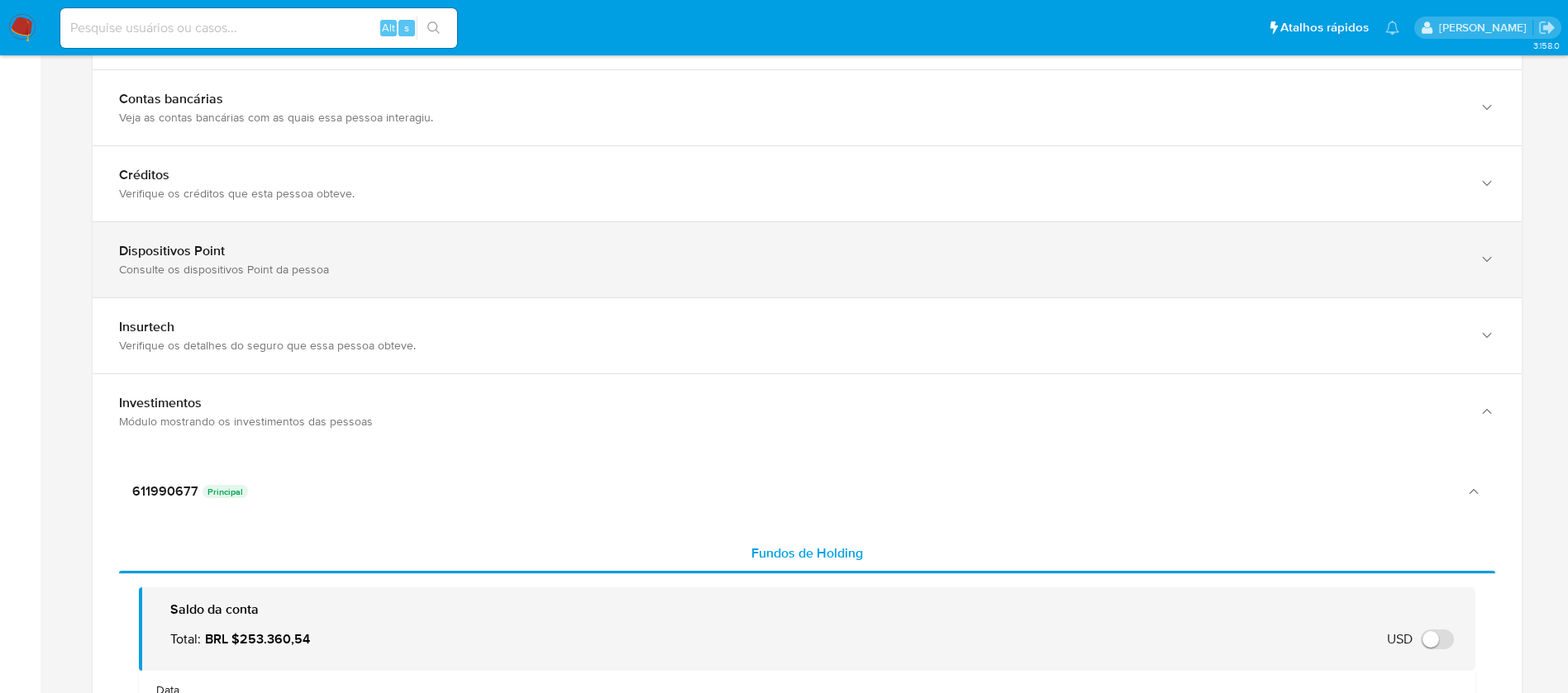
click at [224, 250] on b "Dispositivos Point" at bounding box center [172, 250] width 106 height 19
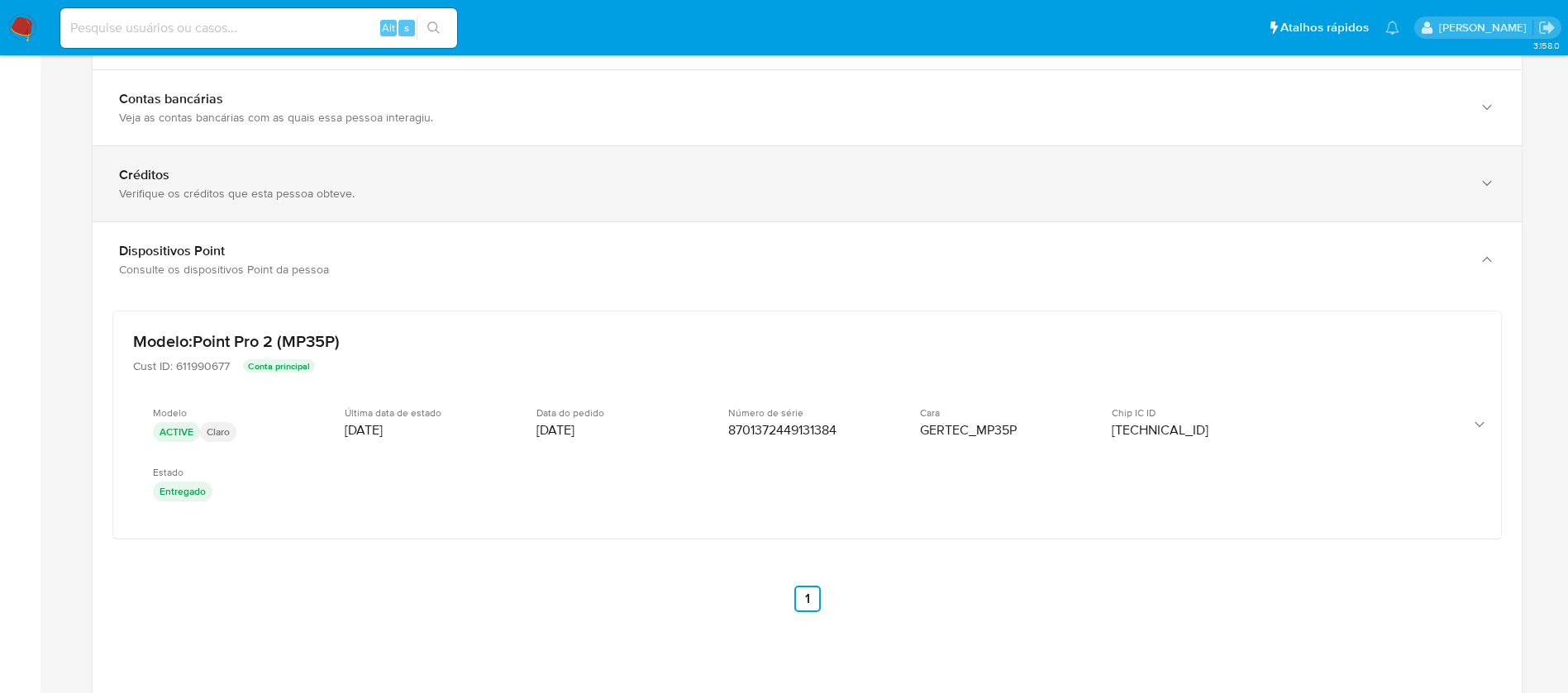
click at [276, 198] on div "Verifique os créditos que esta pessoa obteve." at bounding box center [791, 193] width 1343 height 15
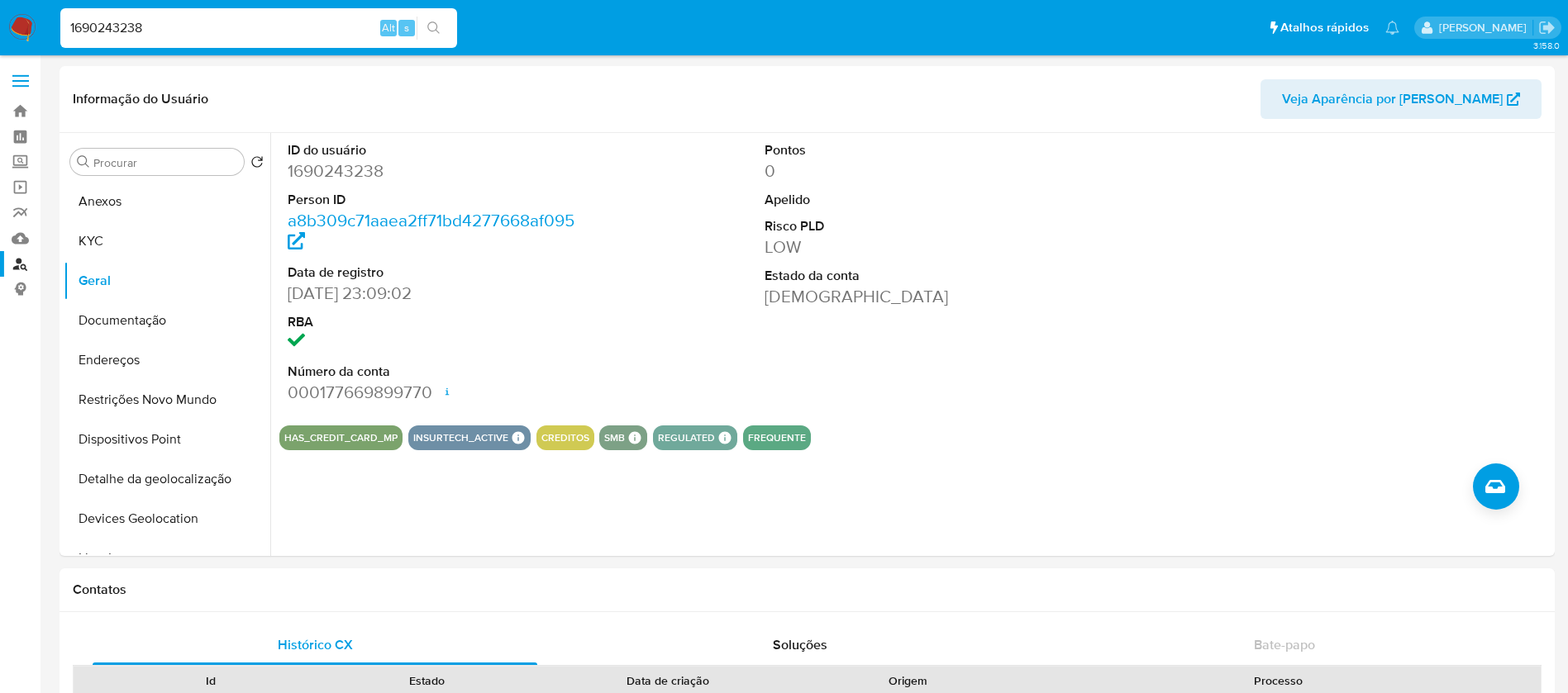
select select "10"
click at [109, 245] on button "KYC" at bounding box center [160, 241] width 193 height 39
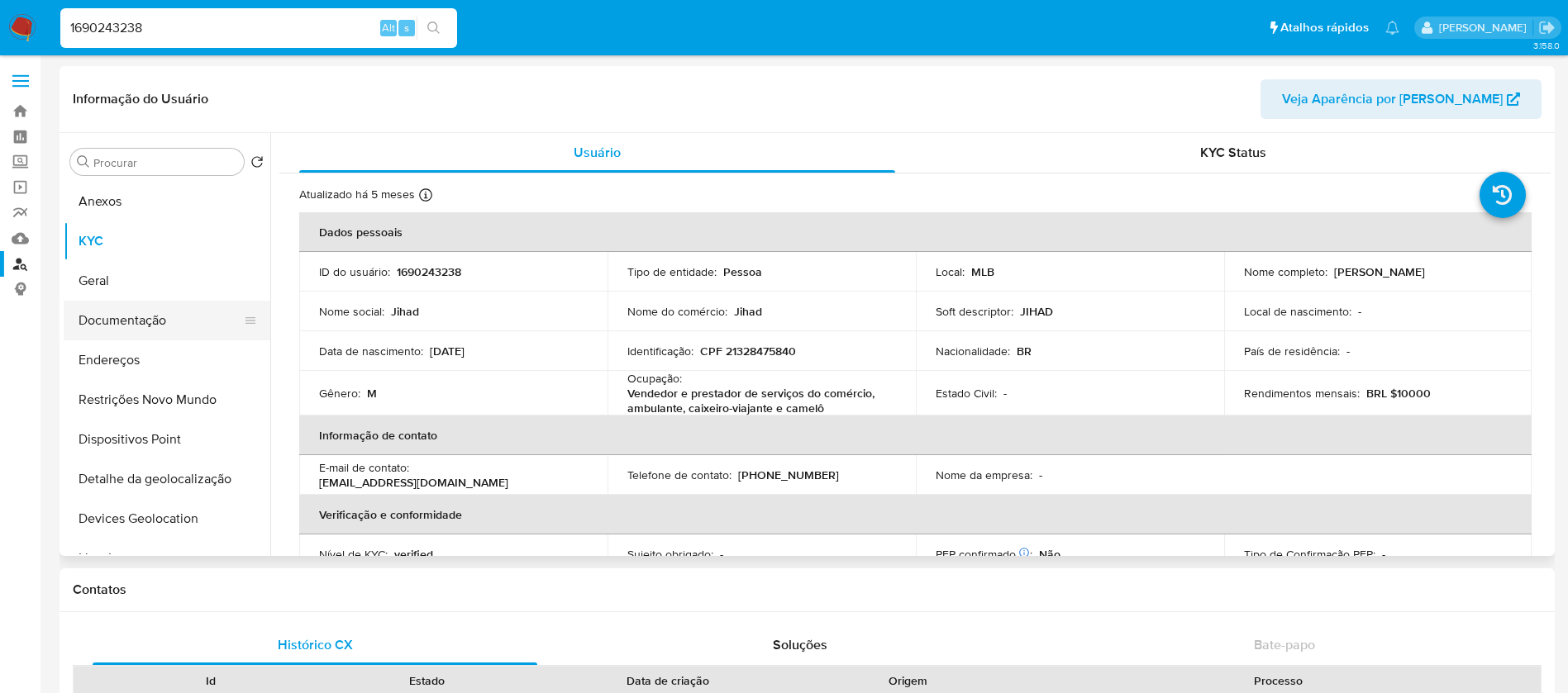
click at [120, 329] on button "Documentação" at bounding box center [160, 320] width 193 height 39
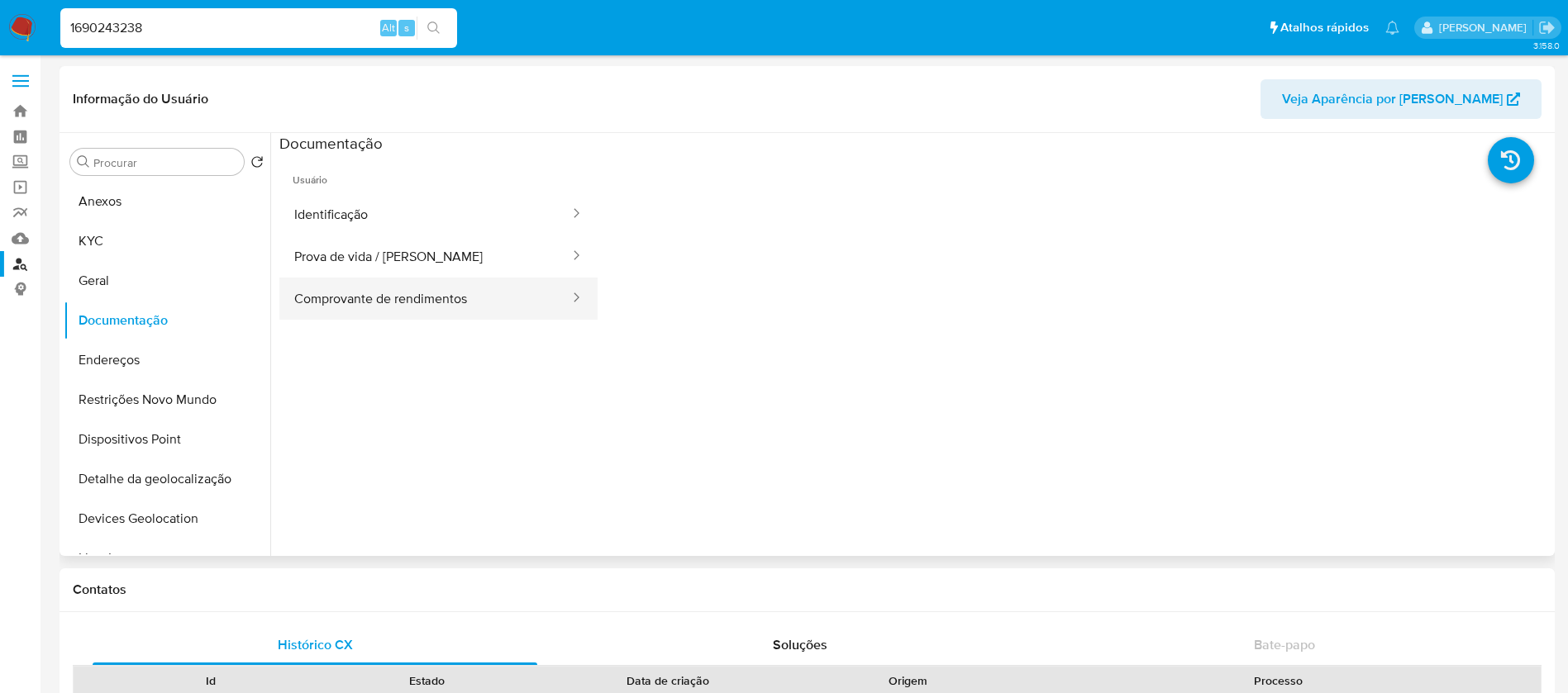
click at [371, 298] on button "Comprovante de rendimentos" at bounding box center [425, 298] width 292 height 42
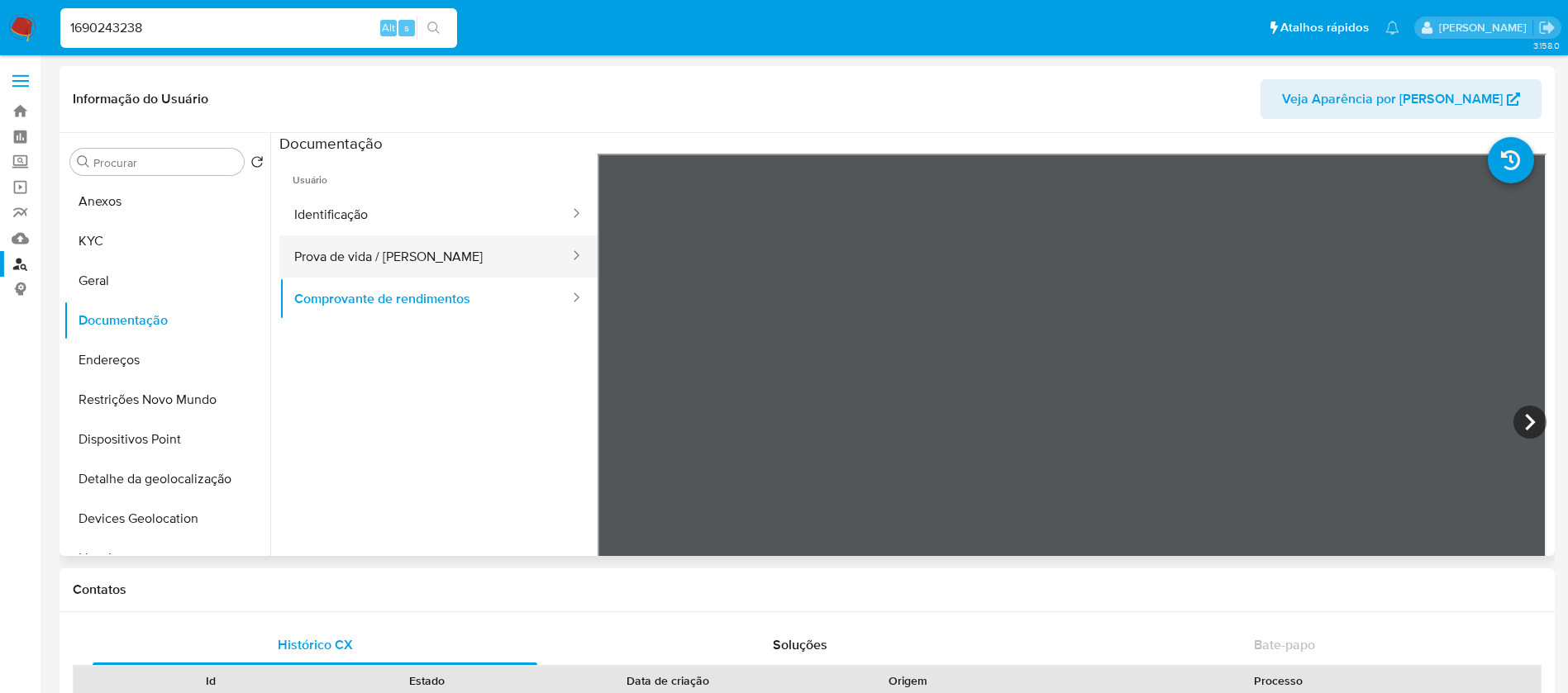
click at [378, 262] on button "Prova de vida / [PERSON_NAME]" at bounding box center [425, 256] width 292 height 42
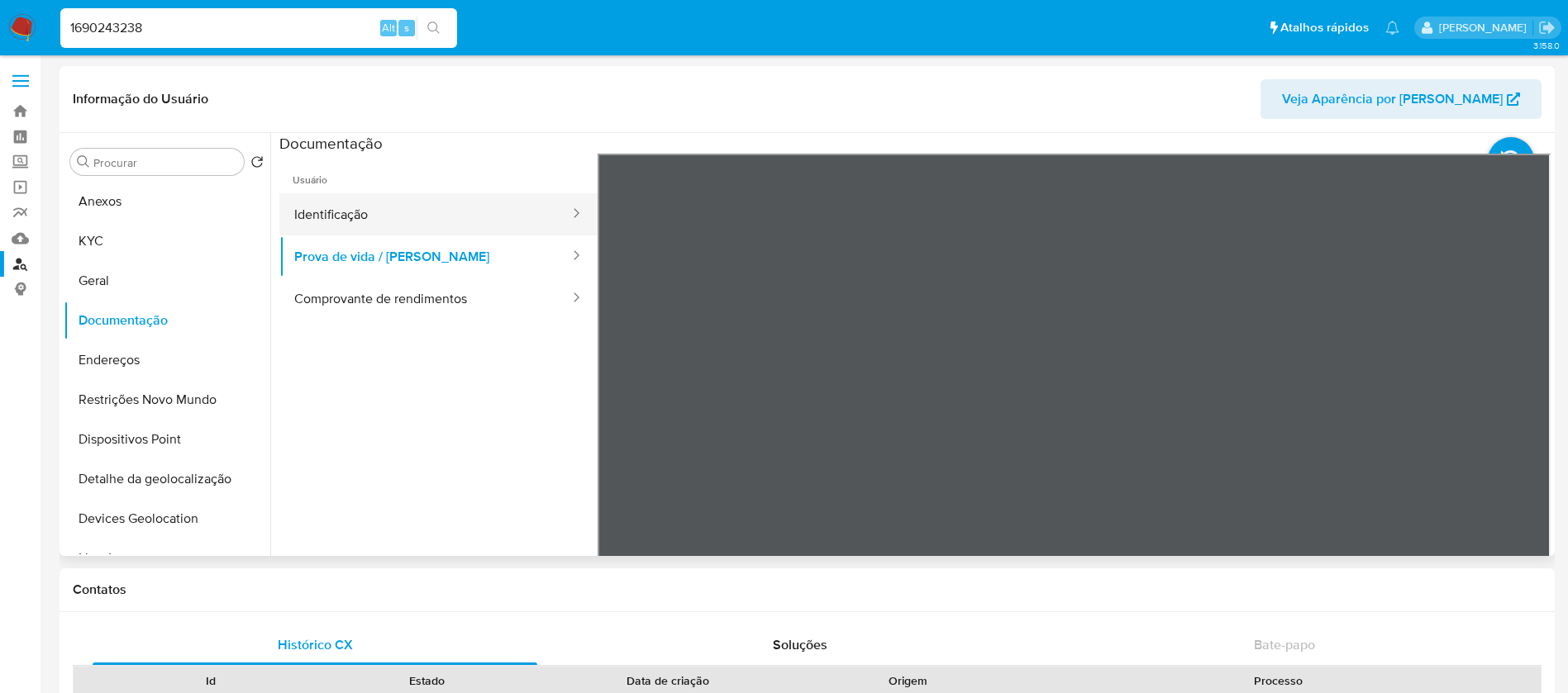
click at [339, 219] on button "Identificação" at bounding box center [425, 214] width 292 height 42
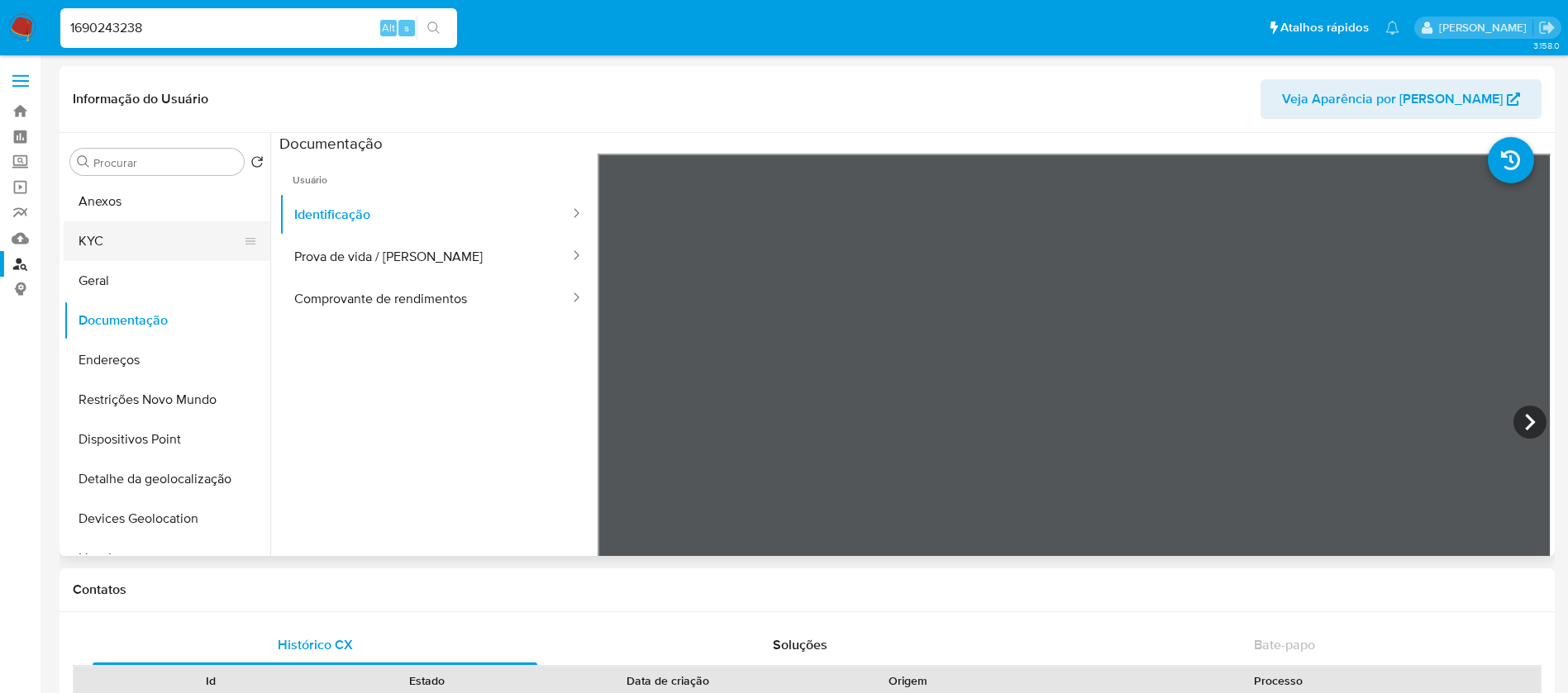
click at [110, 224] on button "KYC" at bounding box center [160, 241] width 193 height 39
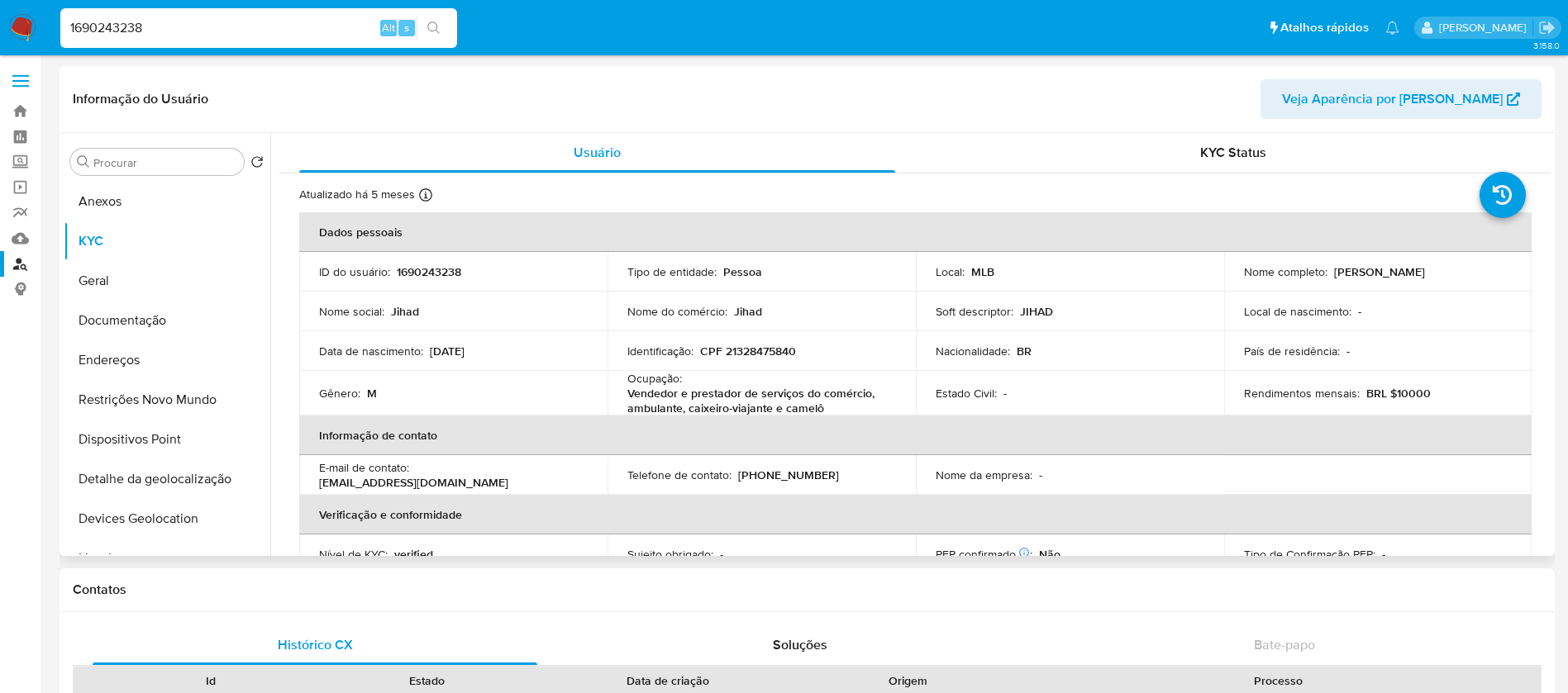
drag, startPoint x: 1331, startPoint y: 268, endPoint x: 1448, endPoint y: 268, distance: 117.0
click at [1448, 268] on div "Nome completo : [PERSON_NAME]" at bounding box center [1379, 272] width 269 height 15
copy p "[PERSON_NAME]"
click at [161, 36] on input "1690243238" at bounding box center [259, 28] width 397 height 22
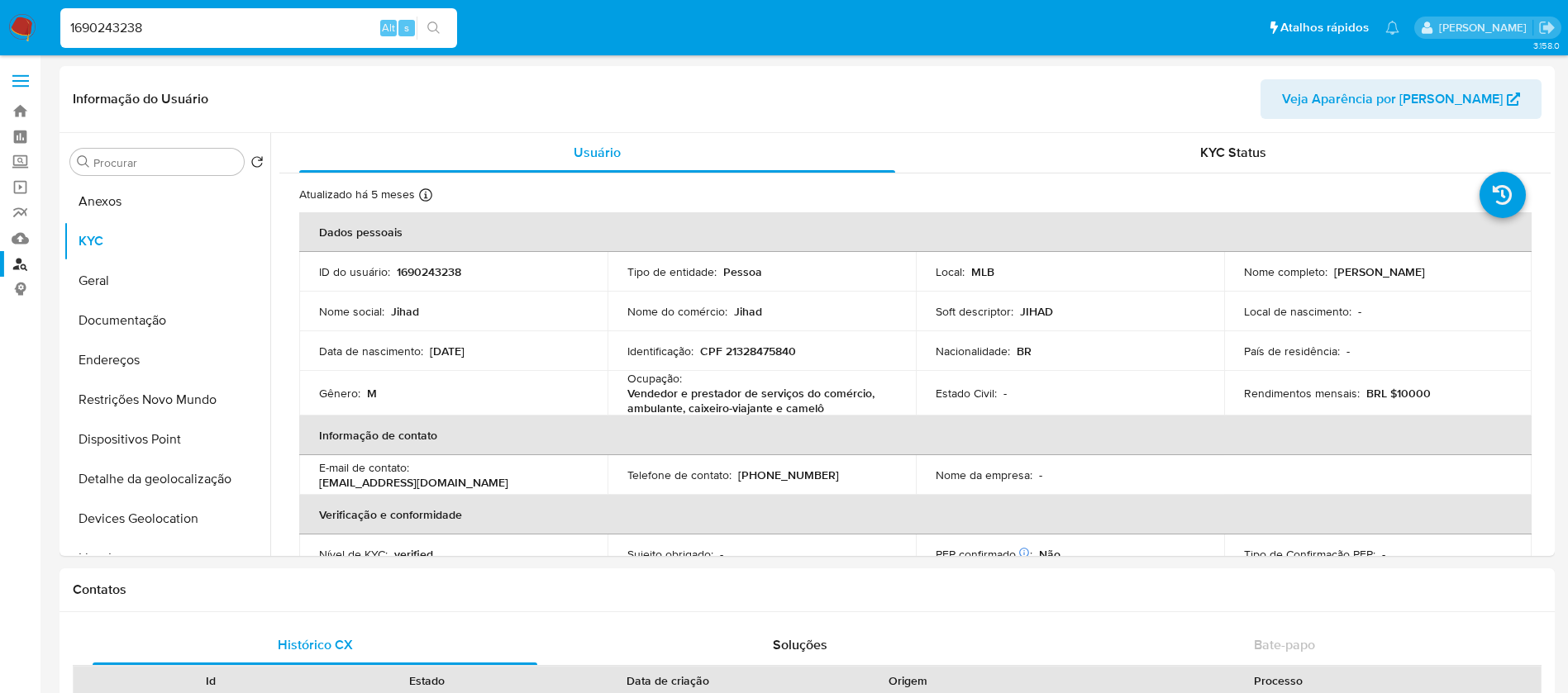
paste input "2397254419"
type input "2397254419"
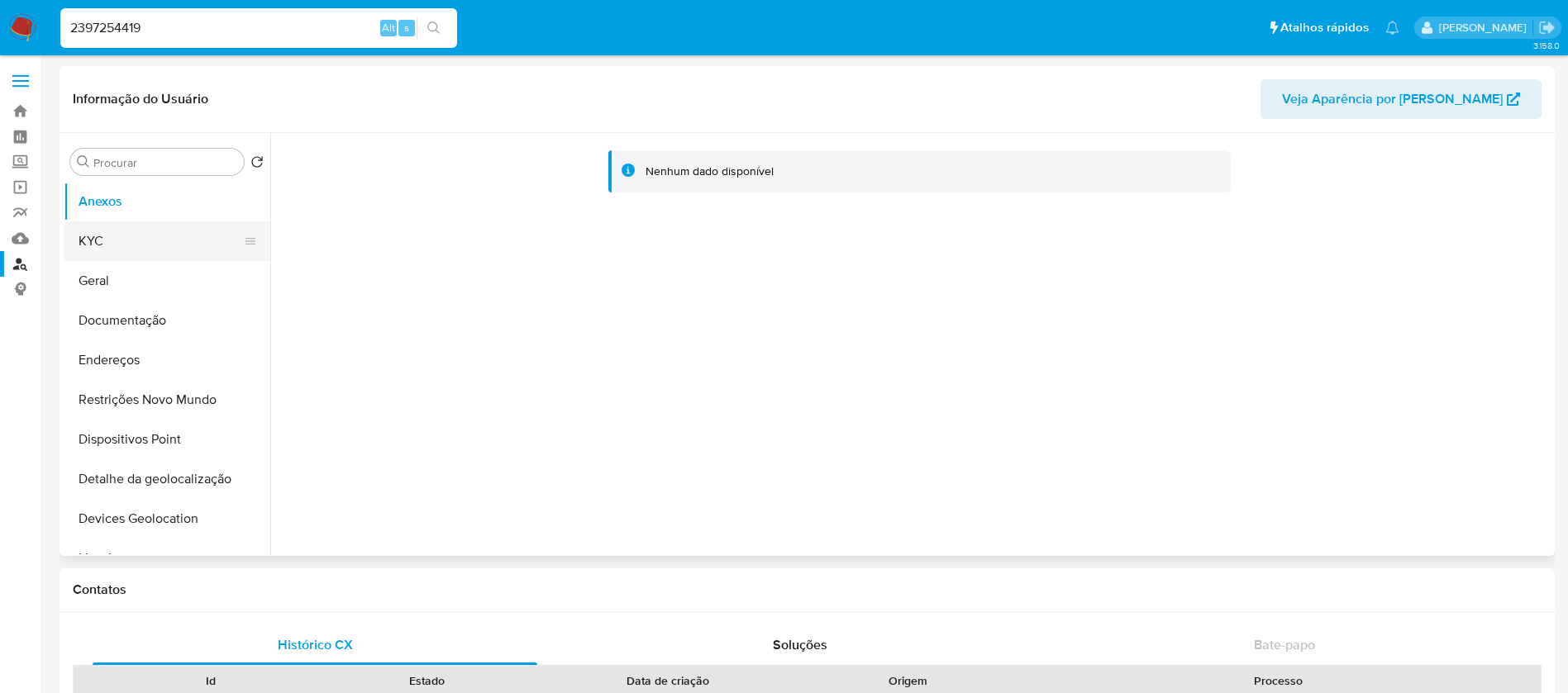
select select "10"
click at [95, 243] on button "KYC" at bounding box center [160, 241] width 193 height 39
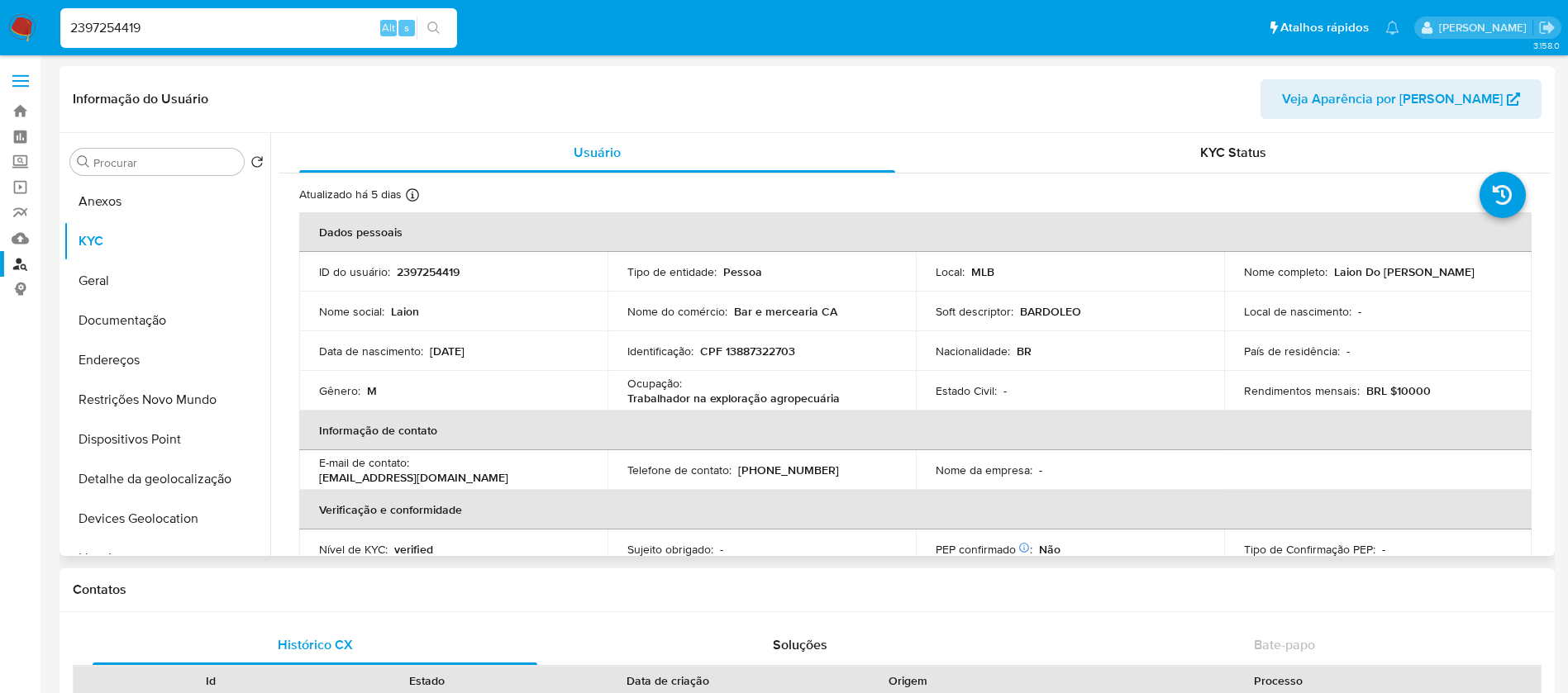
drag, startPoint x: 1476, startPoint y: 271, endPoint x: 1329, endPoint y: 278, distance: 147.2
click at [1329, 278] on div "Nome completo : Laion Do Rozario Cardozo" at bounding box center [1379, 272] width 269 height 15
copy p "Laion Do [PERSON_NAME]"
click at [126, 324] on button "Documentação" at bounding box center [160, 320] width 193 height 39
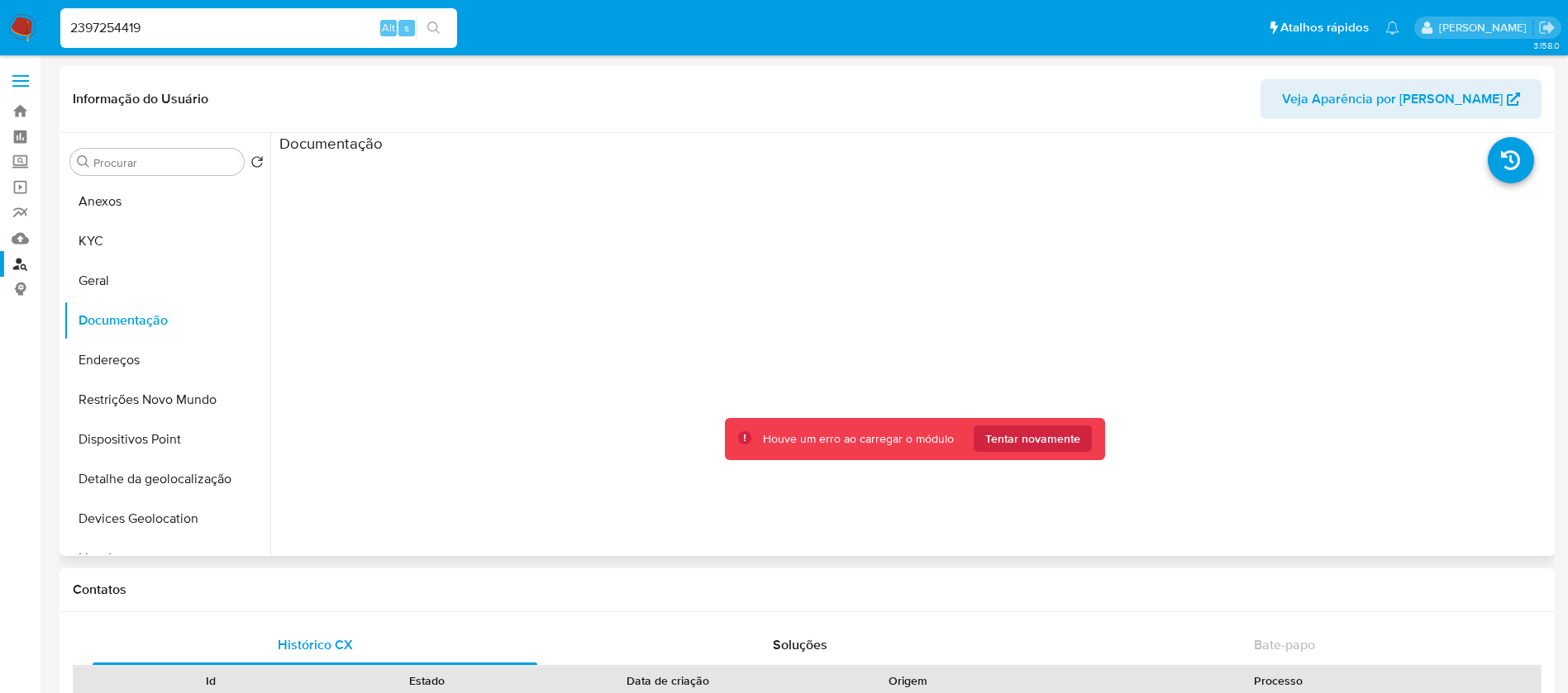
click at [645, 522] on div at bounding box center [915, 417] width 1272 height 529
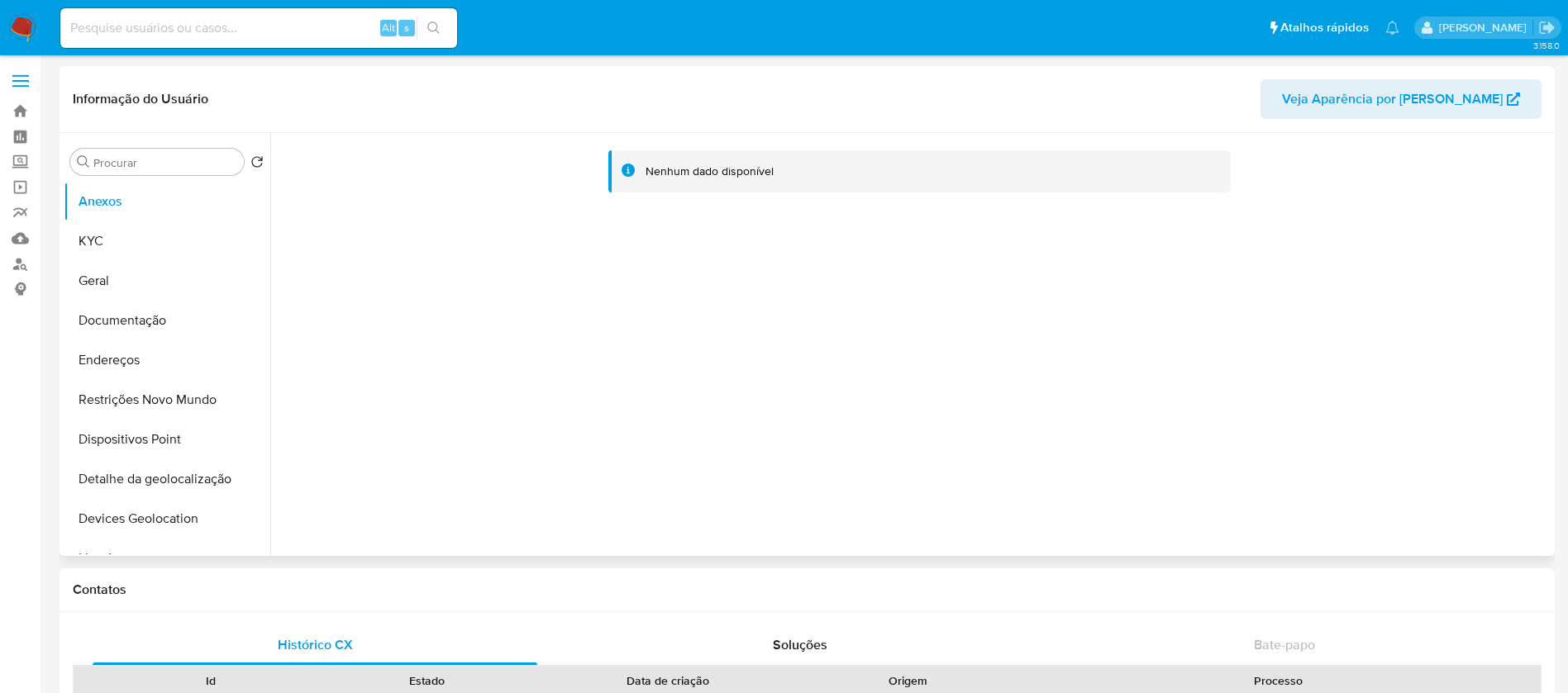
select select "10"
click at [110, 337] on button "Documentação" at bounding box center [160, 320] width 193 height 39
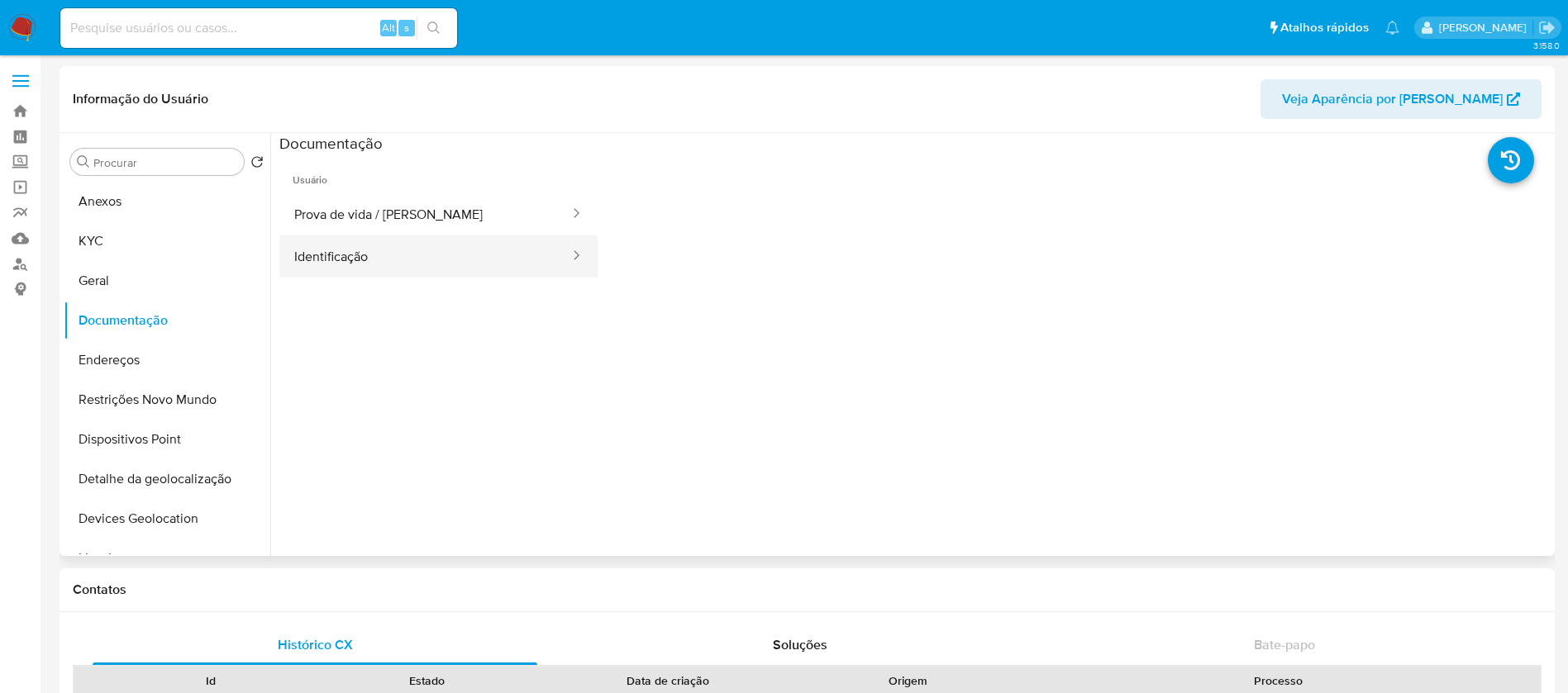
click at [365, 255] on button "Identificação" at bounding box center [425, 256] width 292 height 42
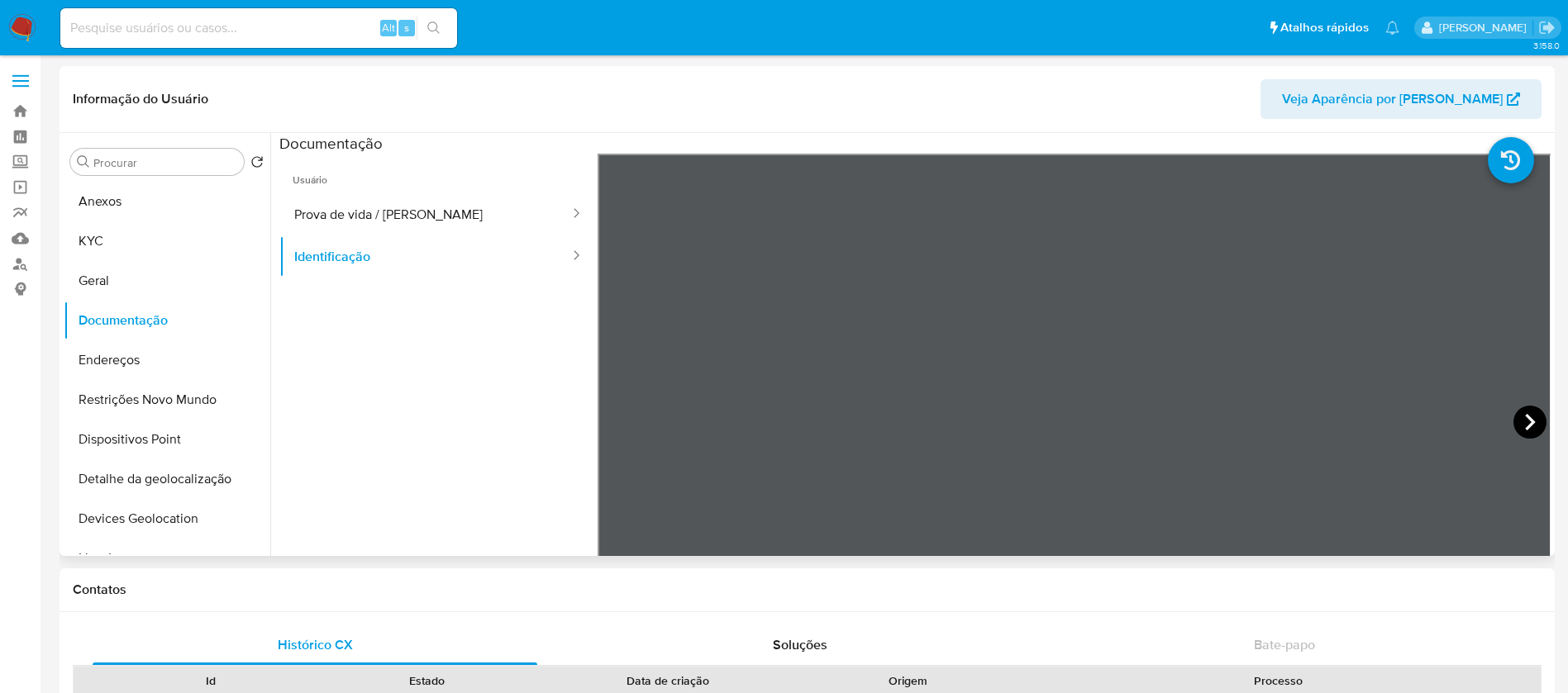
click at [1521, 419] on icon at bounding box center [1530, 422] width 33 height 33
click at [327, 215] on button "Prova de vida / [PERSON_NAME]" at bounding box center [425, 214] width 292 height 42
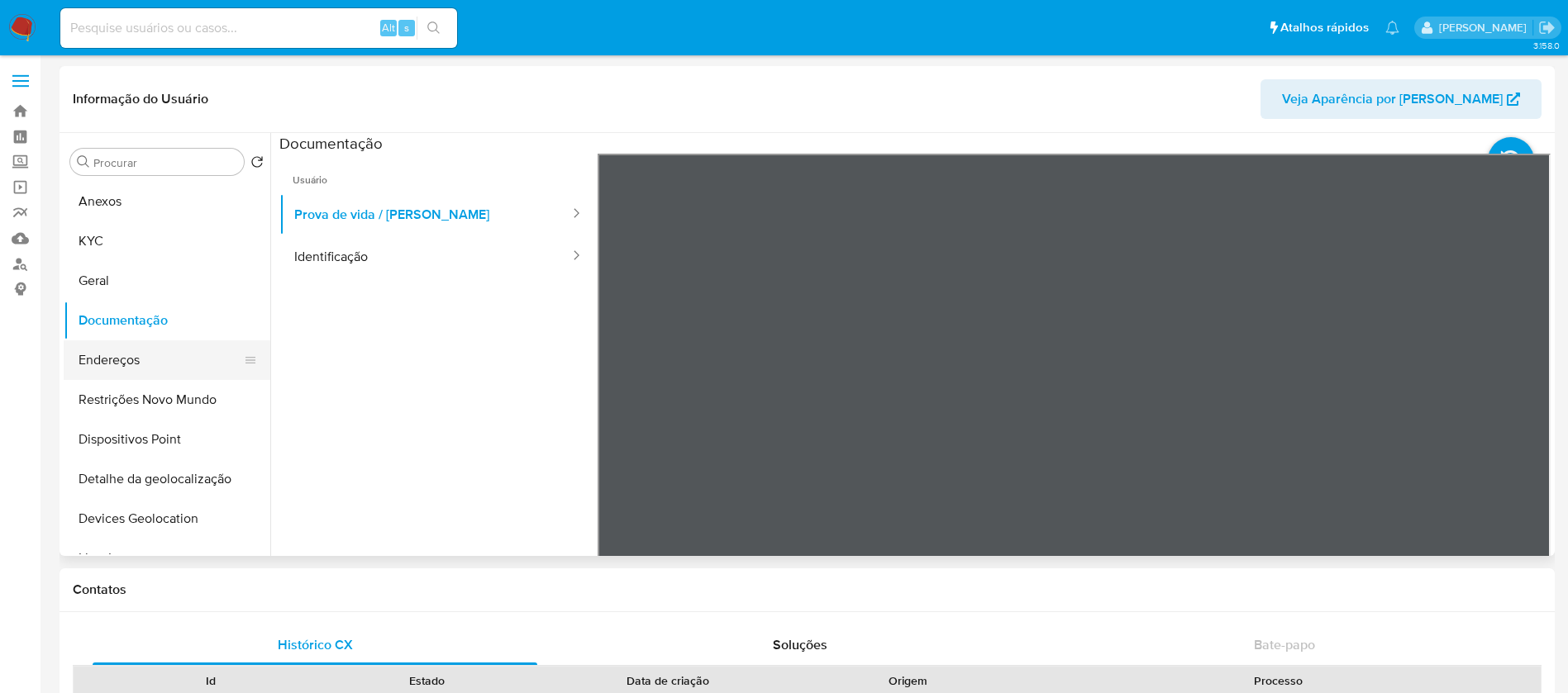
click at [132, 363] on button "Endereços" at bounding box center [160, 360] width 193 height 39
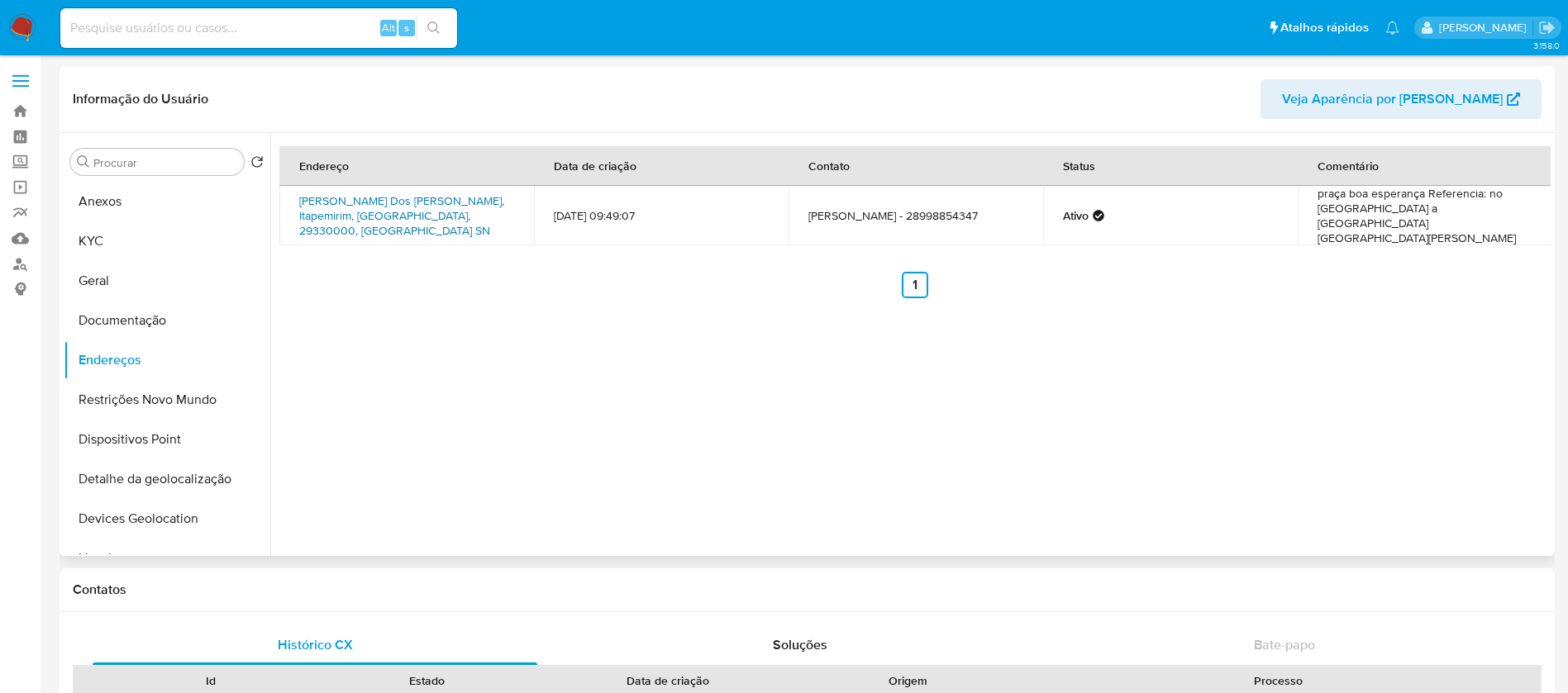
click at [344, 196] on link "[PERSON_NAME] Dos [PERSON_NAME], Itapemirim, [GEOGRAPHIC_DATA], 29330000, [GEOG…" at bounding box center [401, 216] width 205 height 47
click at [149, 399] on button "Restrições Novo Mundo" at bounding box center [160, 399] width 193 height 39
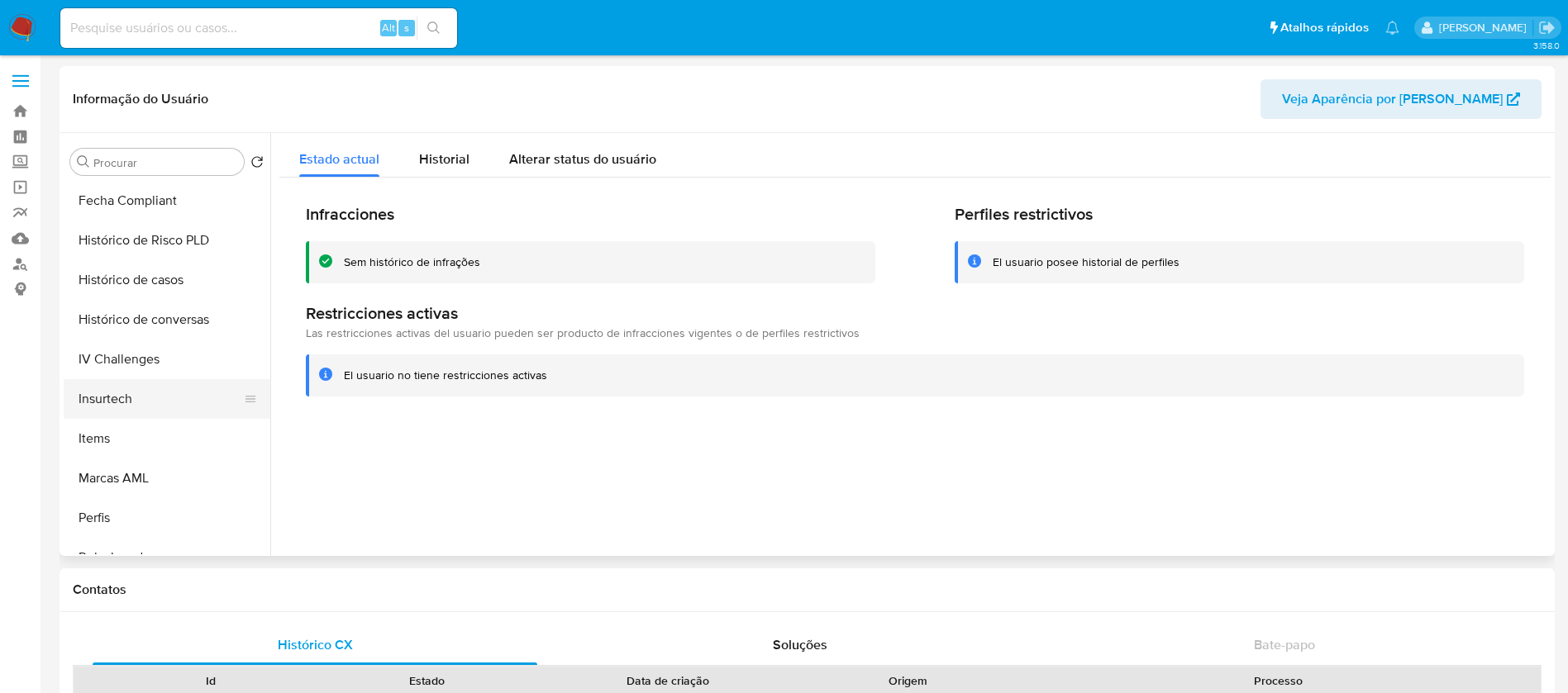
scroll to position [612, 0]
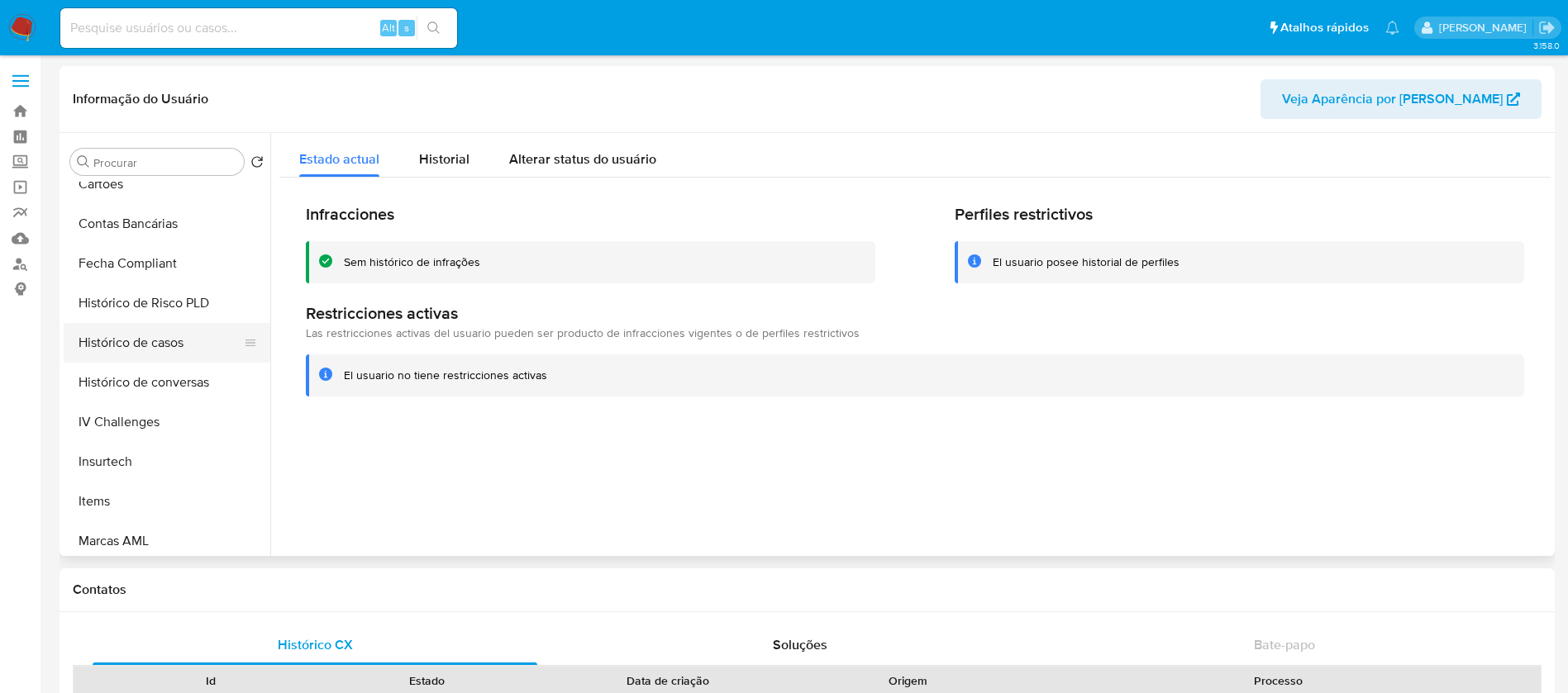
click at [118, 347] on button "Histórico de casos" at bounding box center [160, 343] width 193 height 39
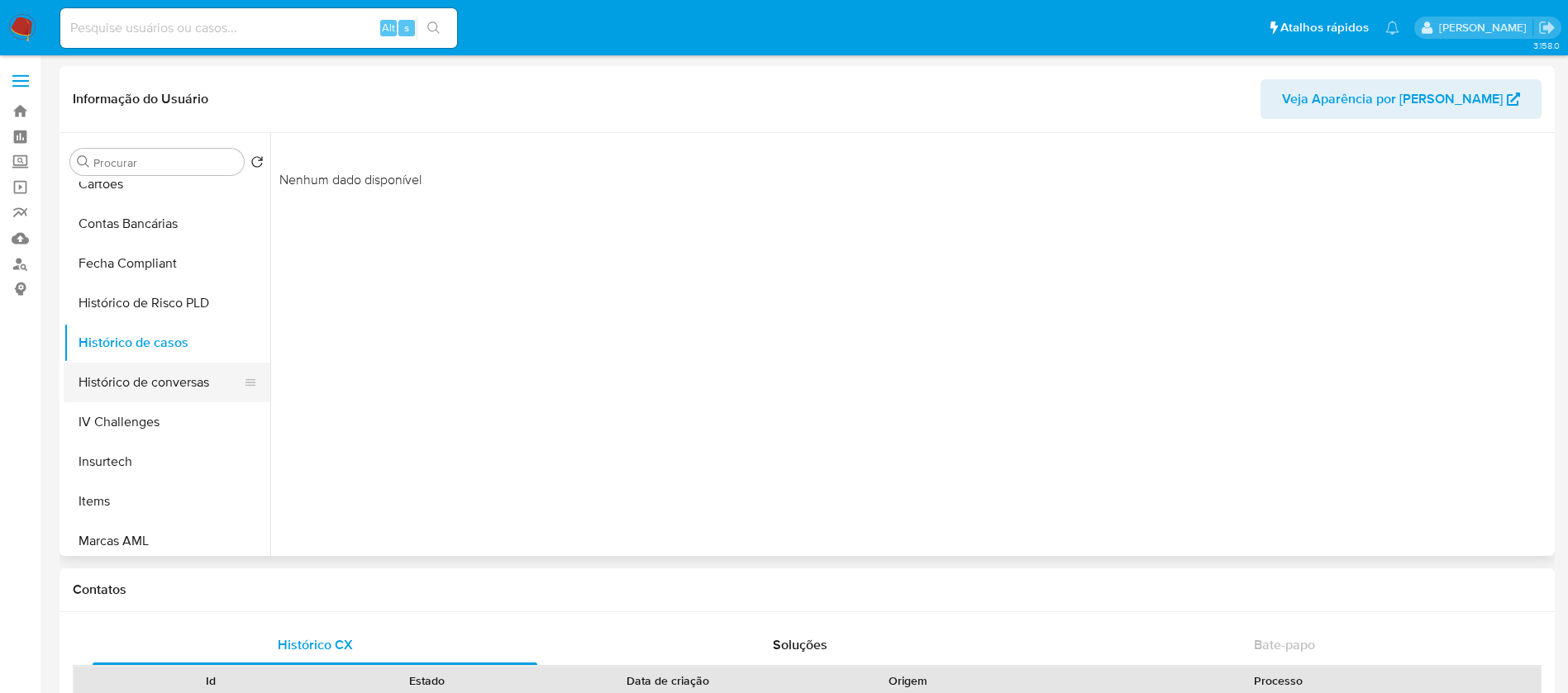
scroll to position [0, 0]
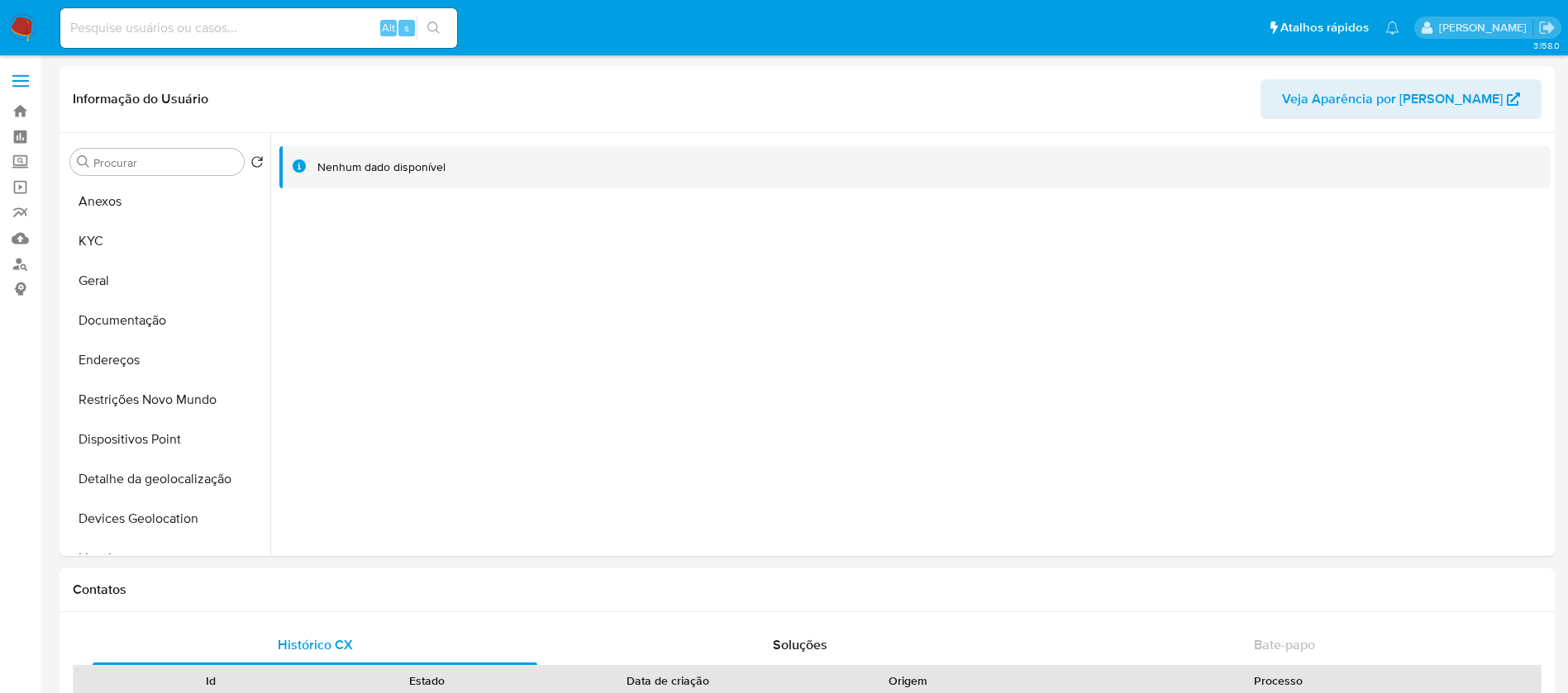
click at [189, 32] on input at bounding box center [259, 28] width 397 height 22
paste input "750893929"
type input "750893929"
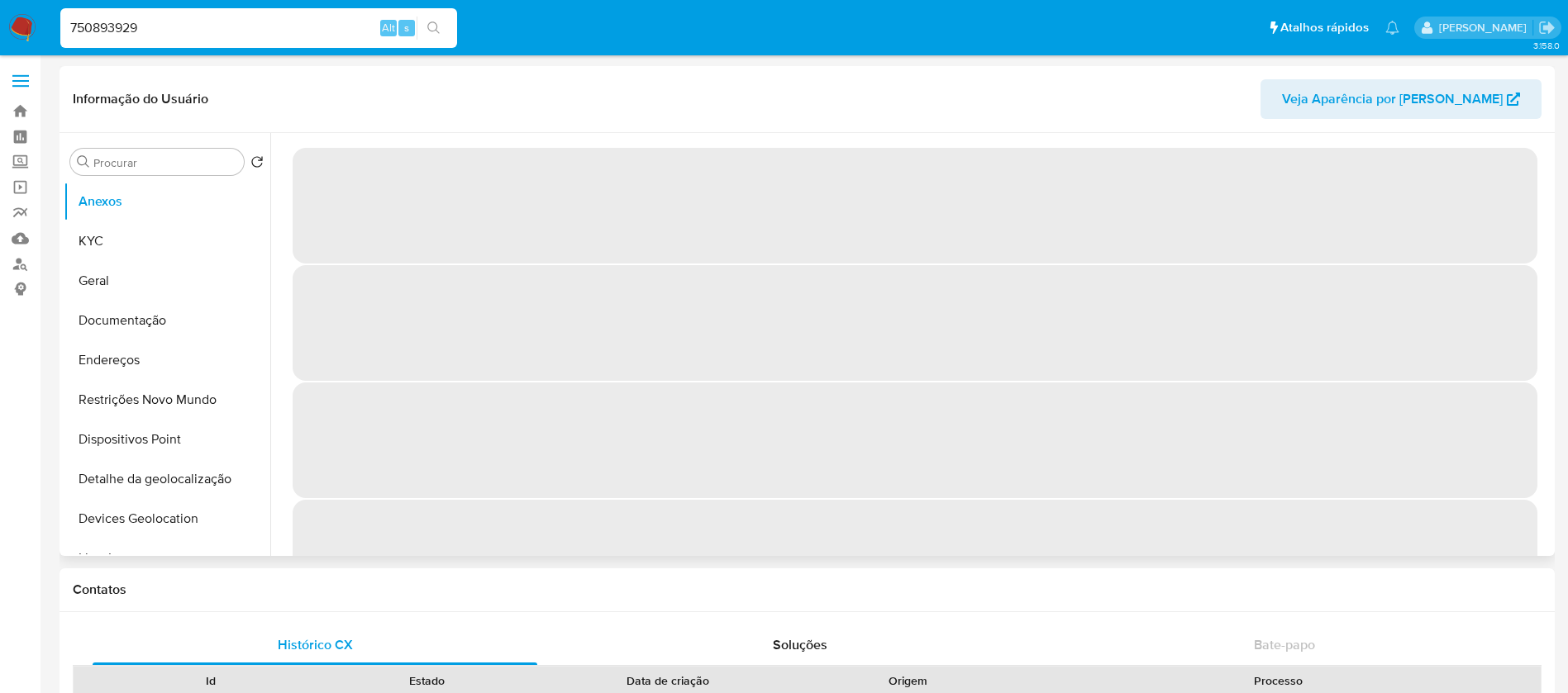
select select "10"
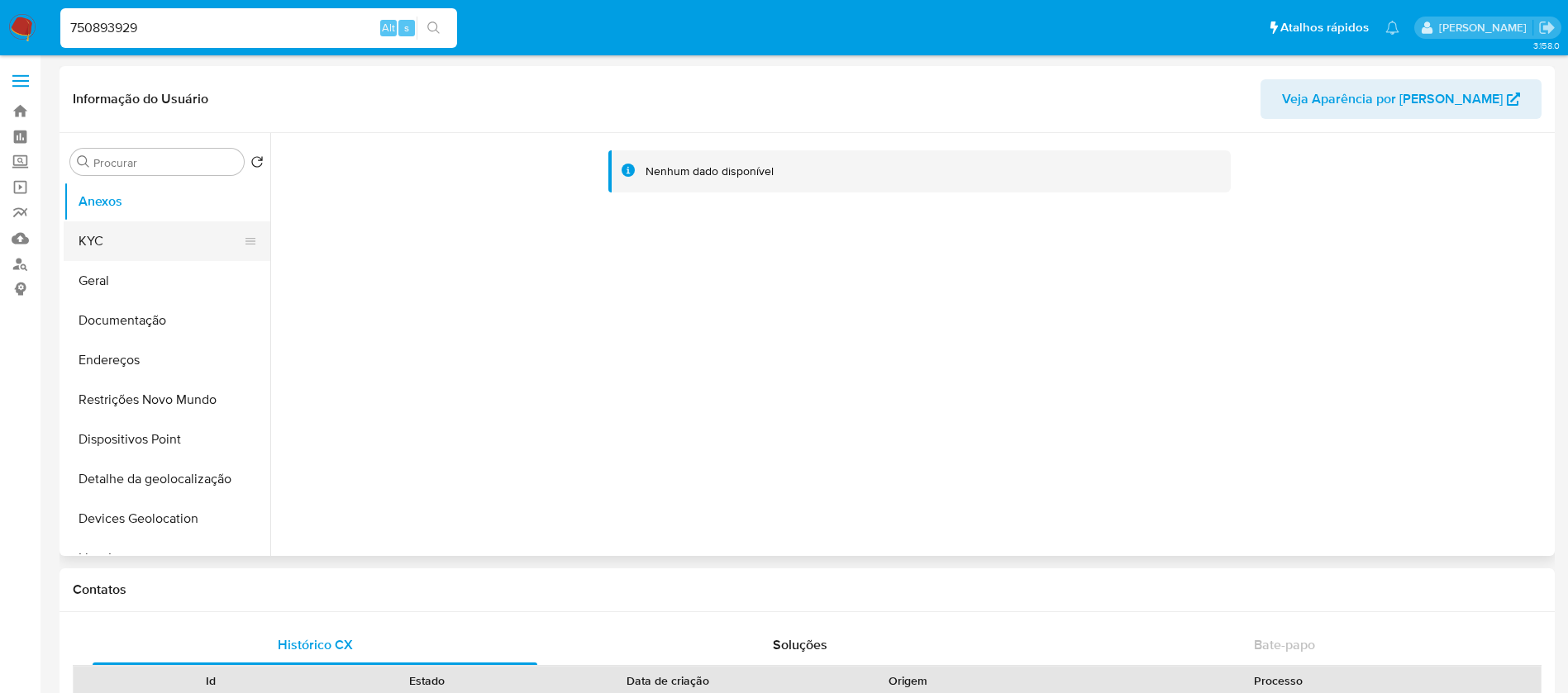
click at [130, 245] on button "KYC" at bounding box center [160, 241] width 193 height 39
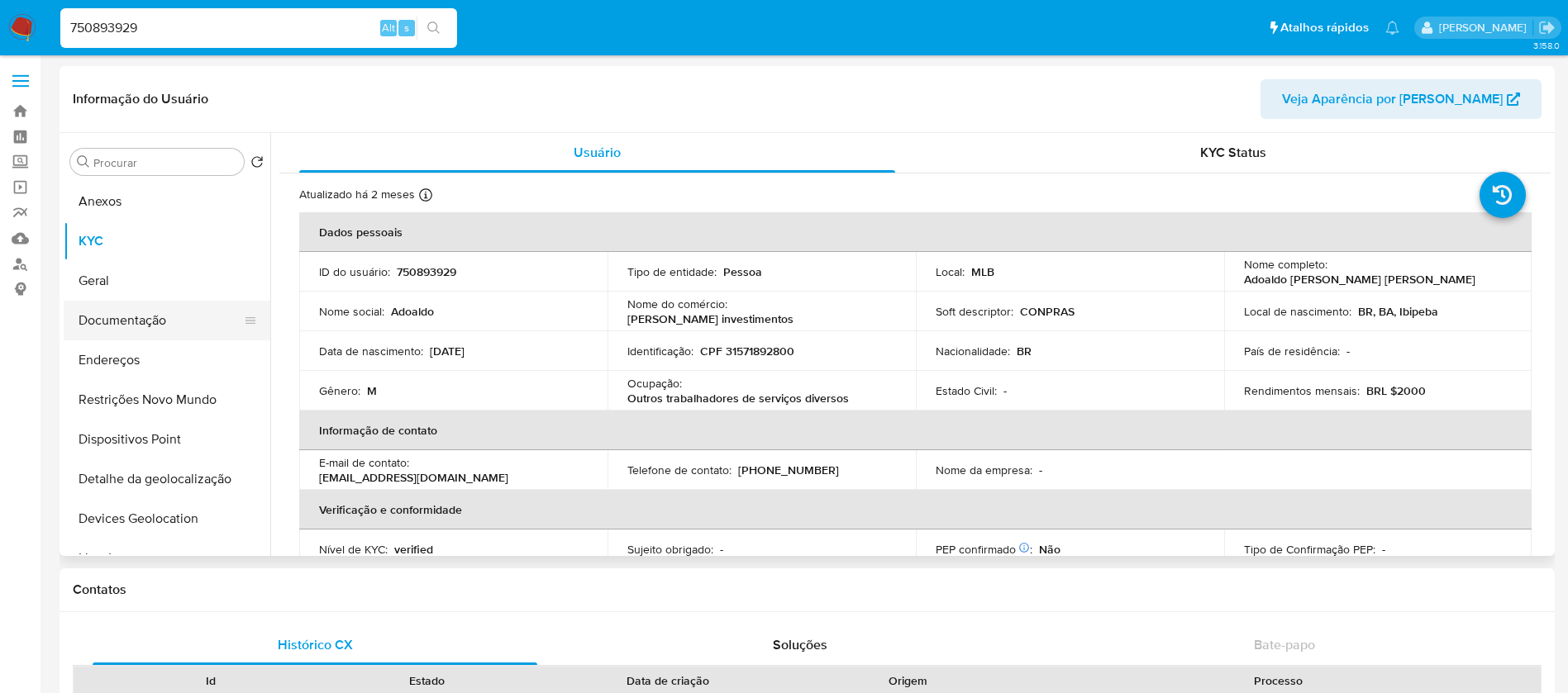
click at [123, 323] on button "Documentação" at bounding box center [160, 320] width 193 height 39
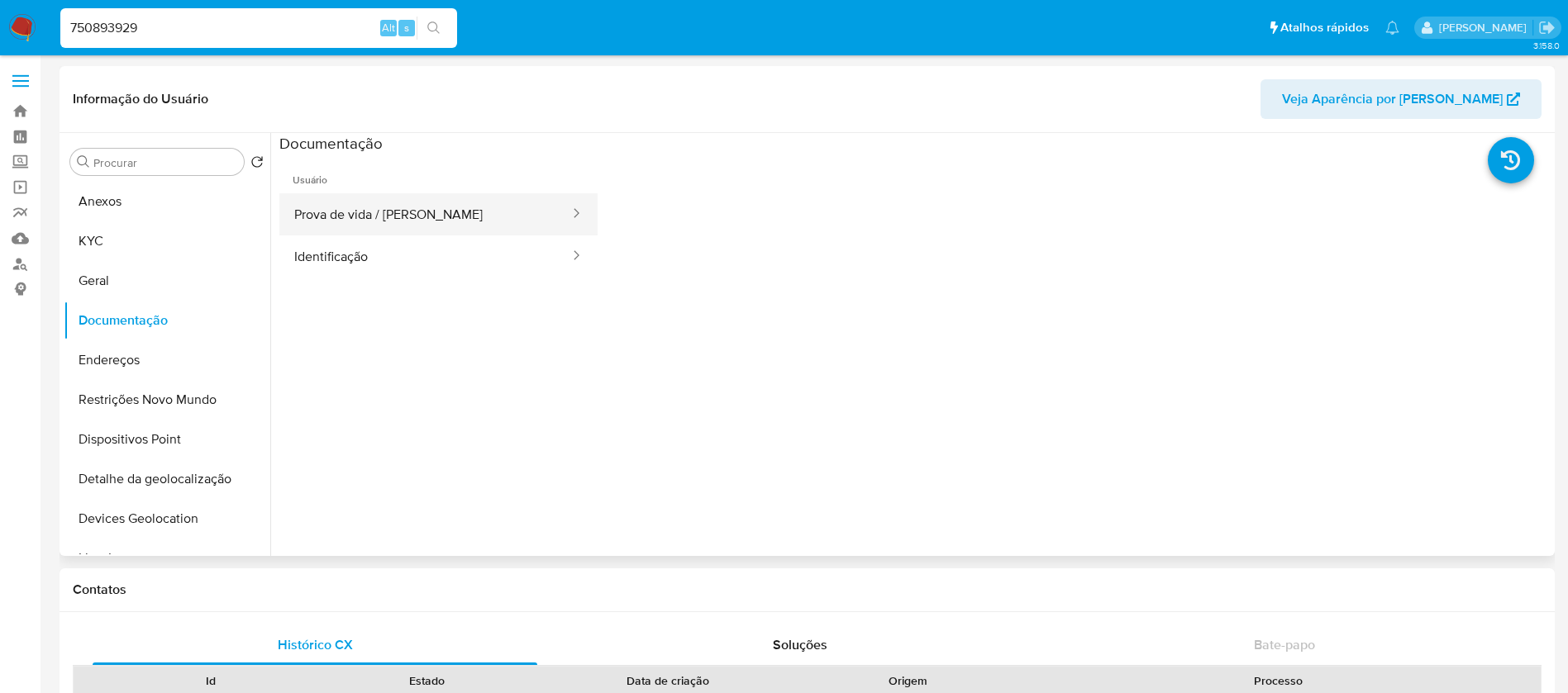
click at [363, 222] on button "Prova de vida / [PERSON_NAME]" at bounding box center [425, 214] width 292 height 42
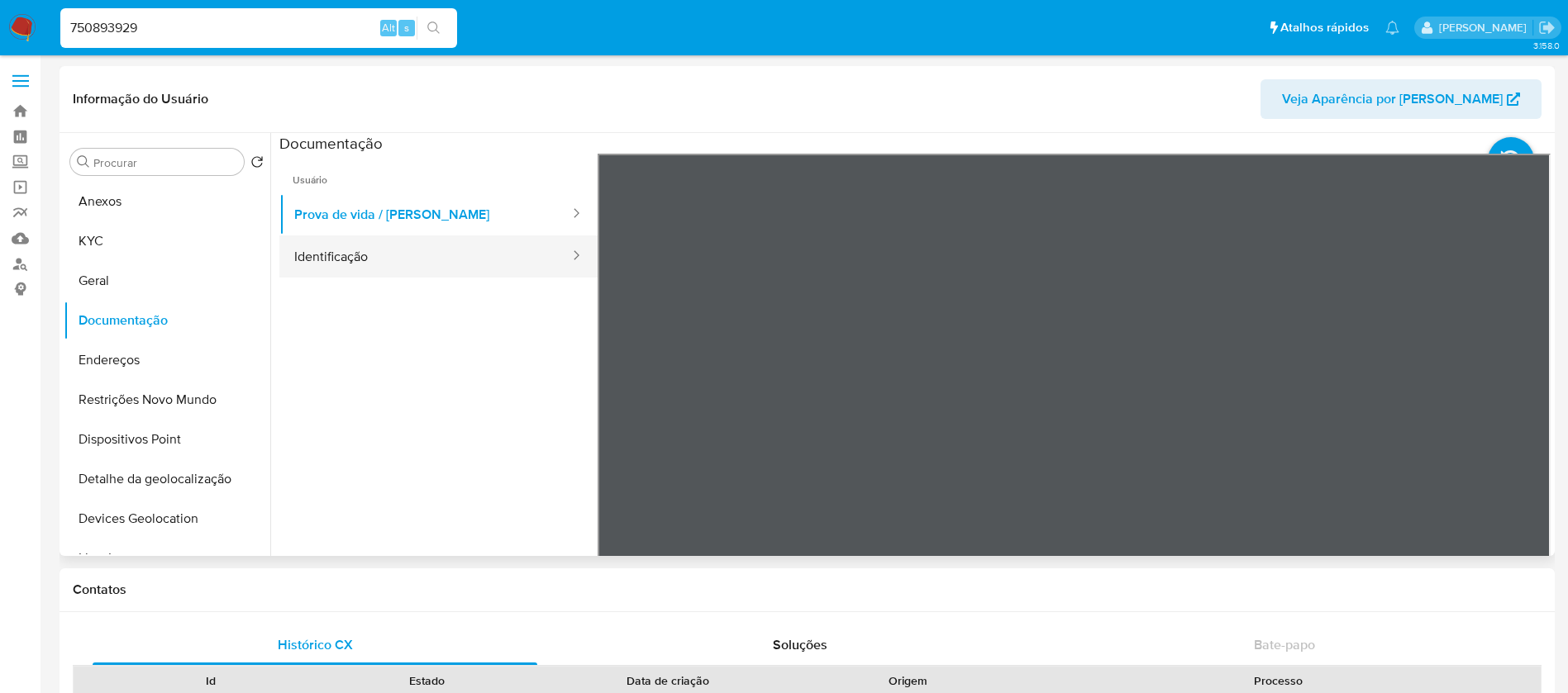
click at [424, 262] on button "Identificação" at bounding box center [425, 256] width 292 height 42
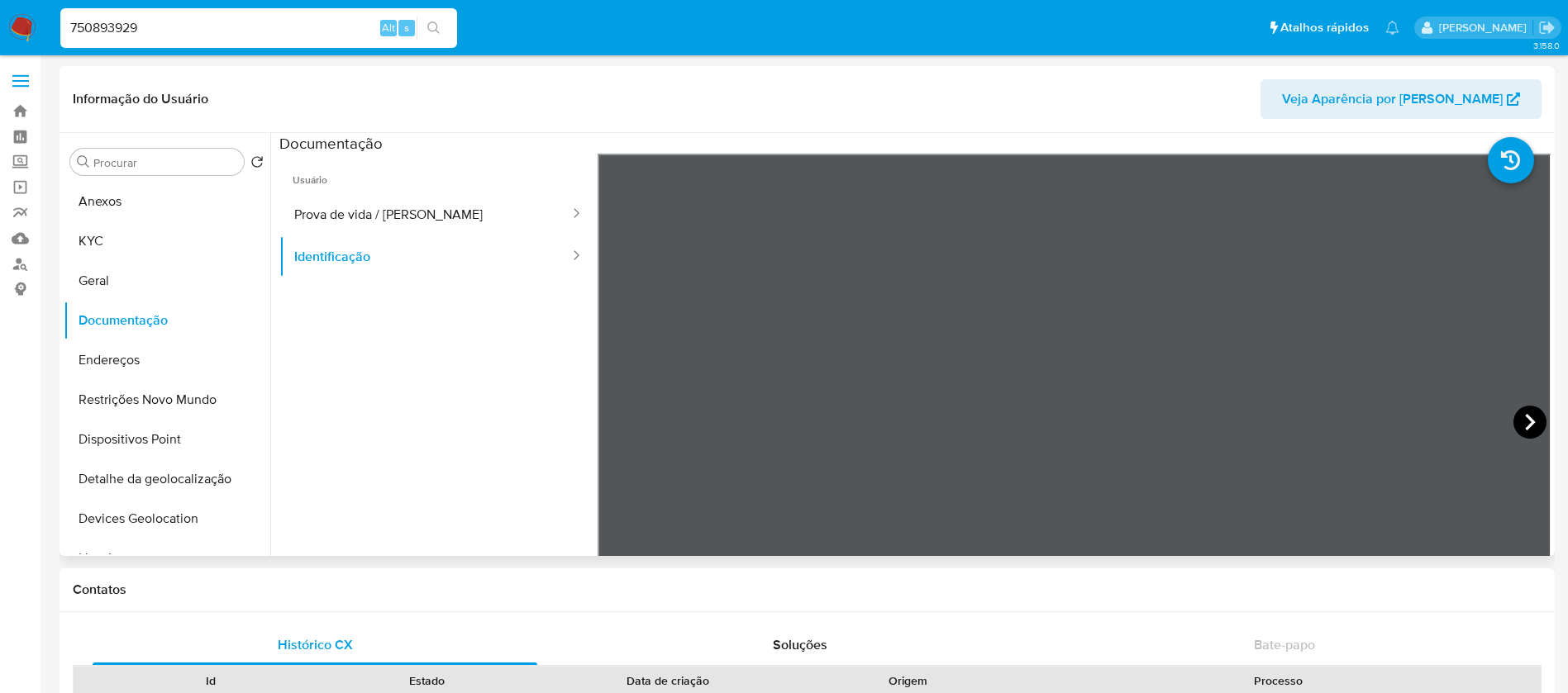
click at [1526, 418] on icon at bounding box center [1530, 422] width 10 height 16
click at [366, 214] on button "Prova de vida / [PERSON_NAME]" at bounding box center [425, 214] width 292 height 42
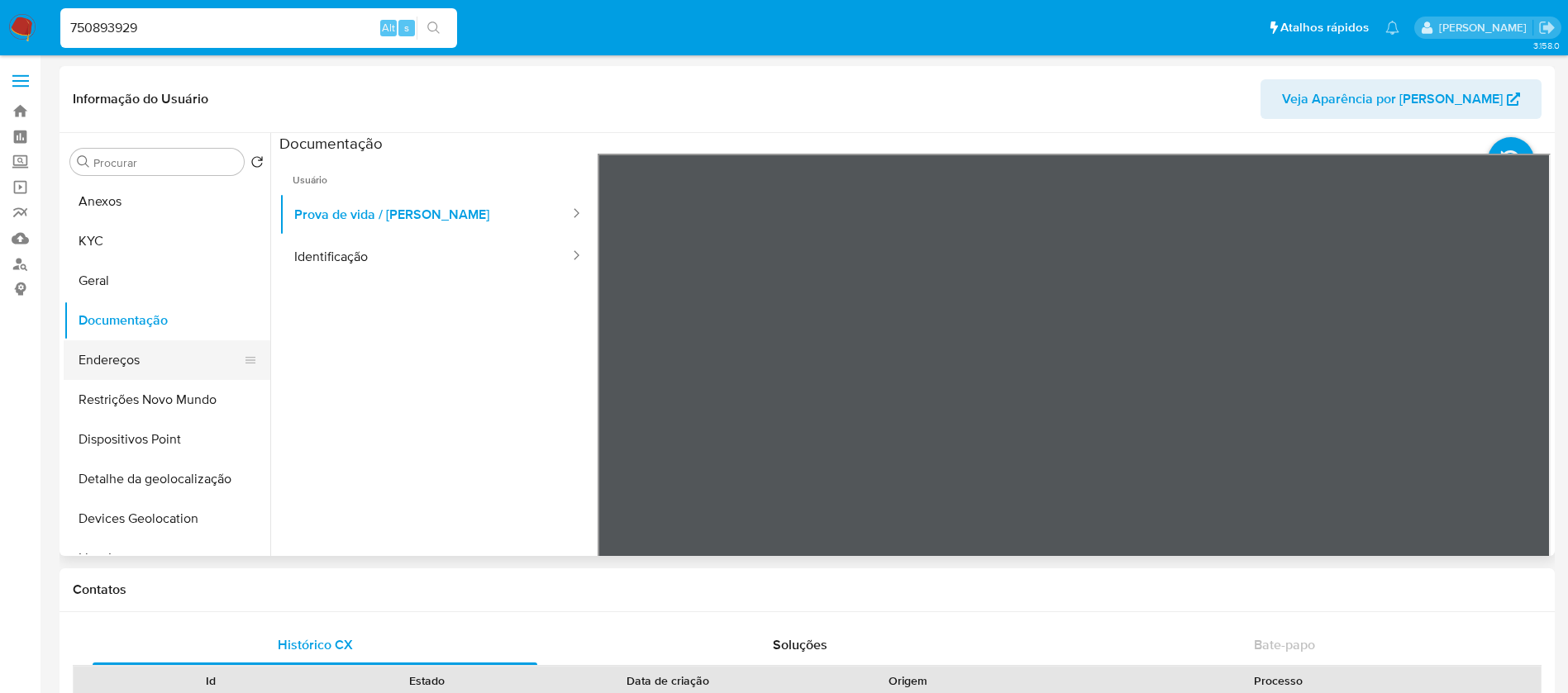
click at [143, 372] on button "Endereços" at bounding box center [160, 360] width 193 height 39
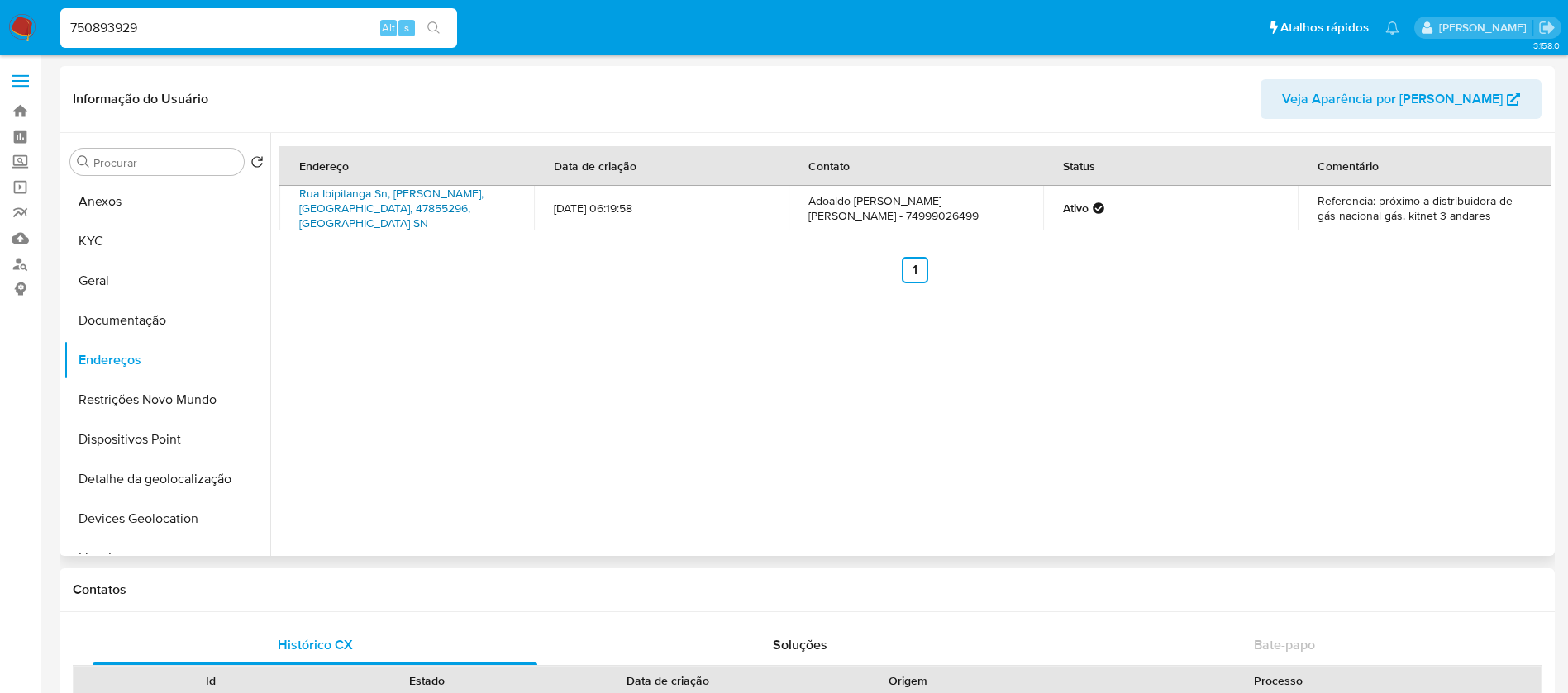
click at [372, 213] on link "Rua Ibipitanga Sn, [PERSON_NAME], [GEOGRAPHIC_DATA], 47855296, [GEOGRAPHIC_DATA…" at bounding box center [391, 208] width 184 height 47
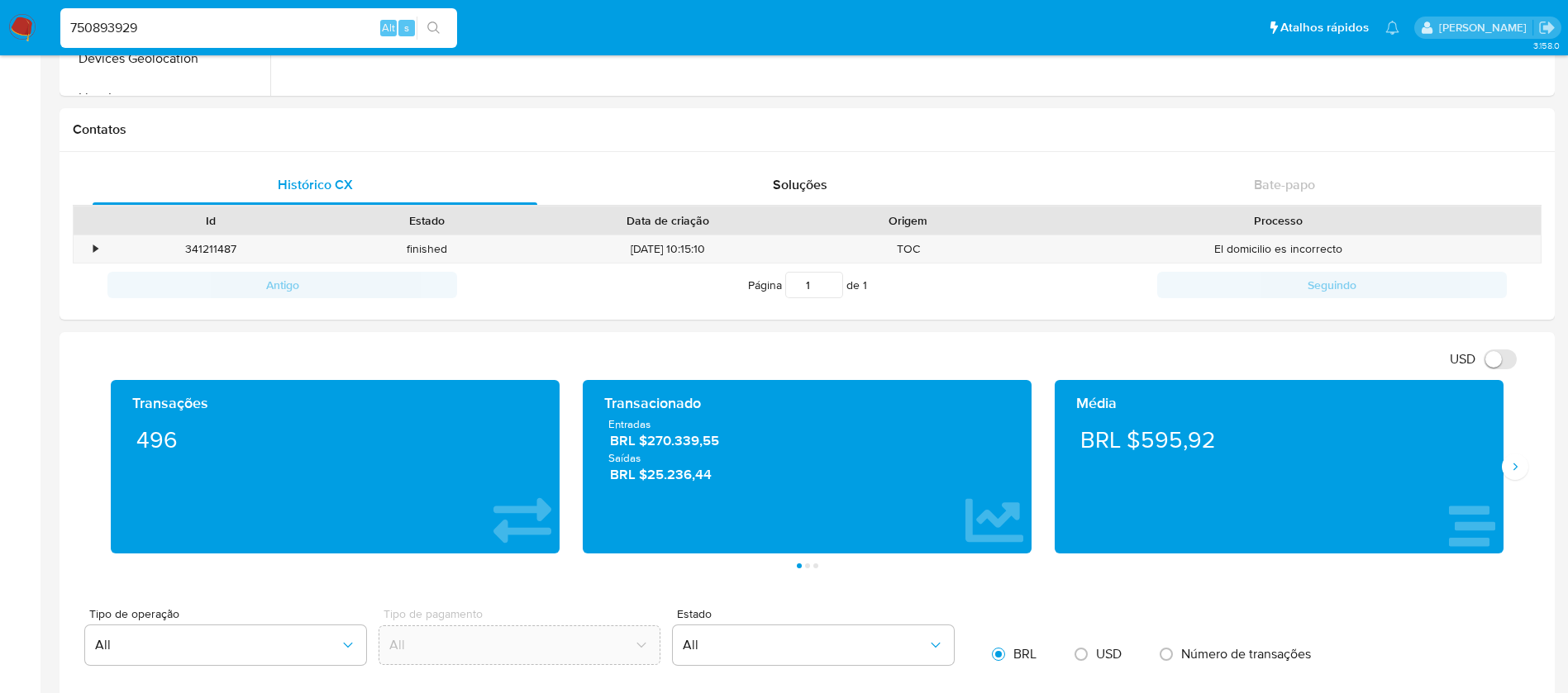
scroll to position [496, 0]
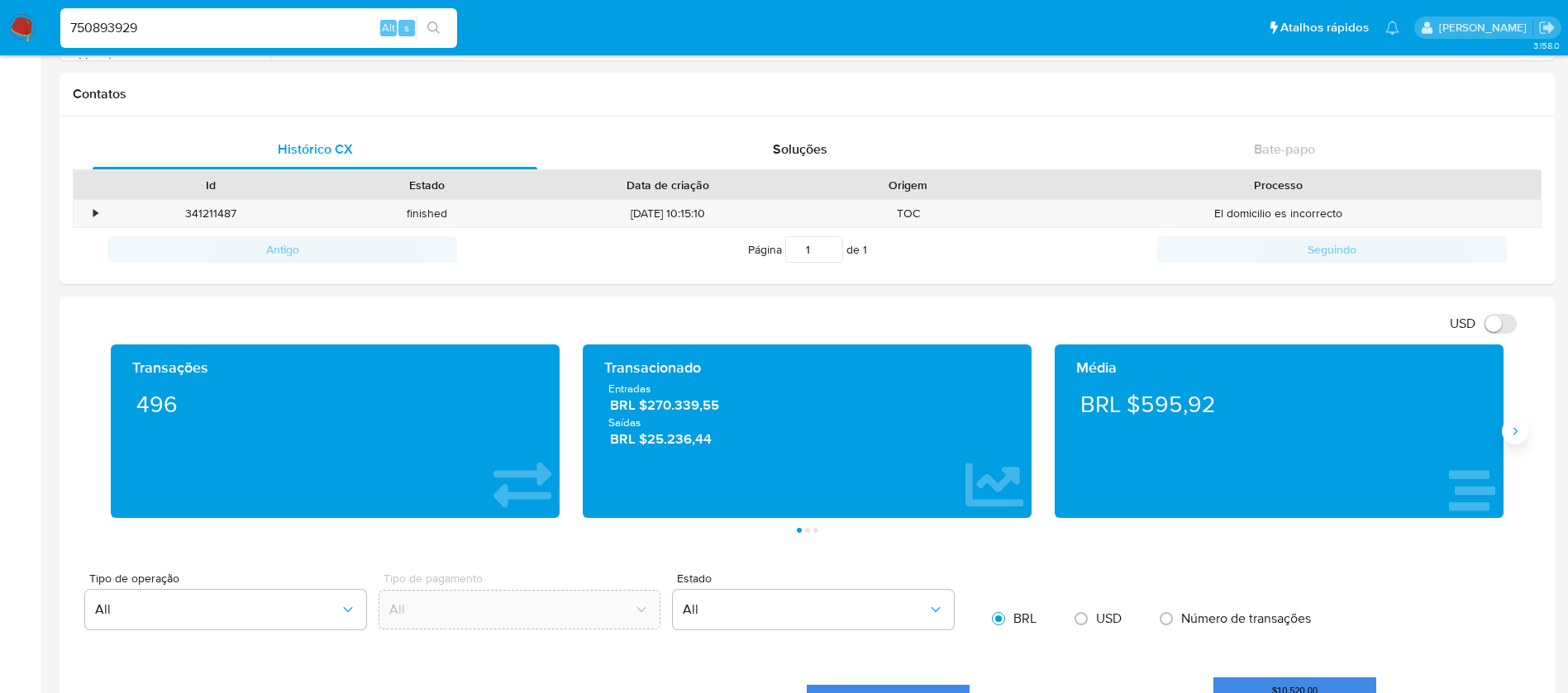
click at [1519, 435] on icon "Siguiente" at bounding box center [1515, 431] width 13 height 13
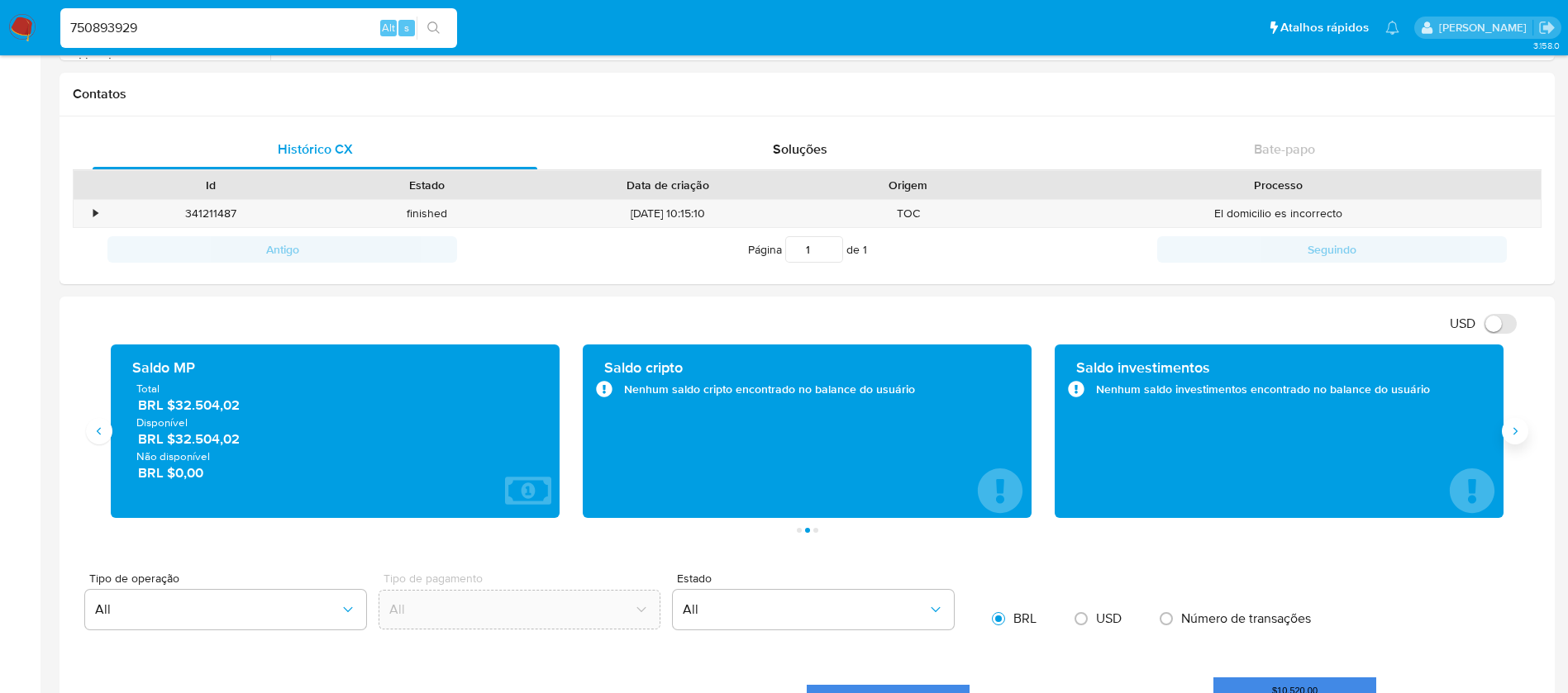
click at [1519, 435] on icon "Siguiente" at bounding box center [1515, 431] width 13 height 13
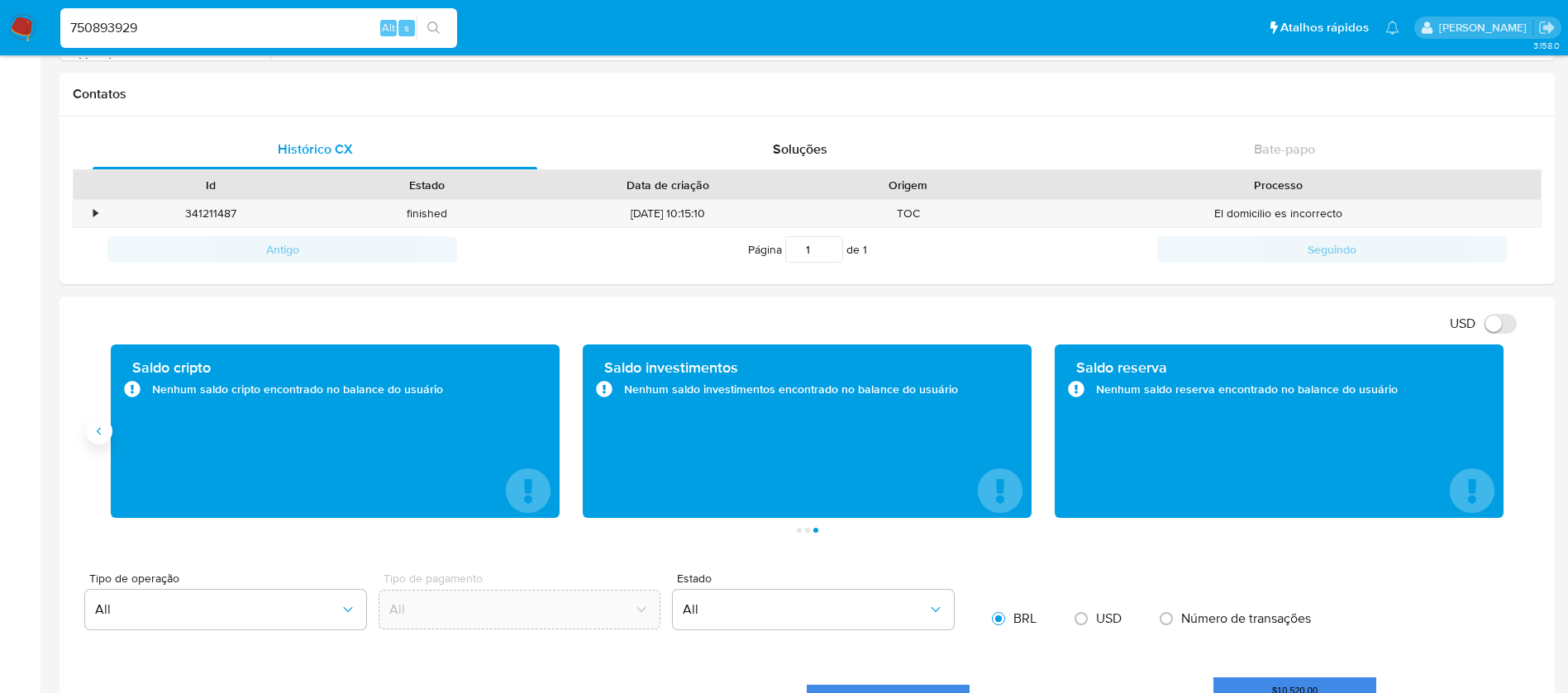
click at [95, 442] on button "Anterior" at bounding box center [99, 431] width 26 height 26
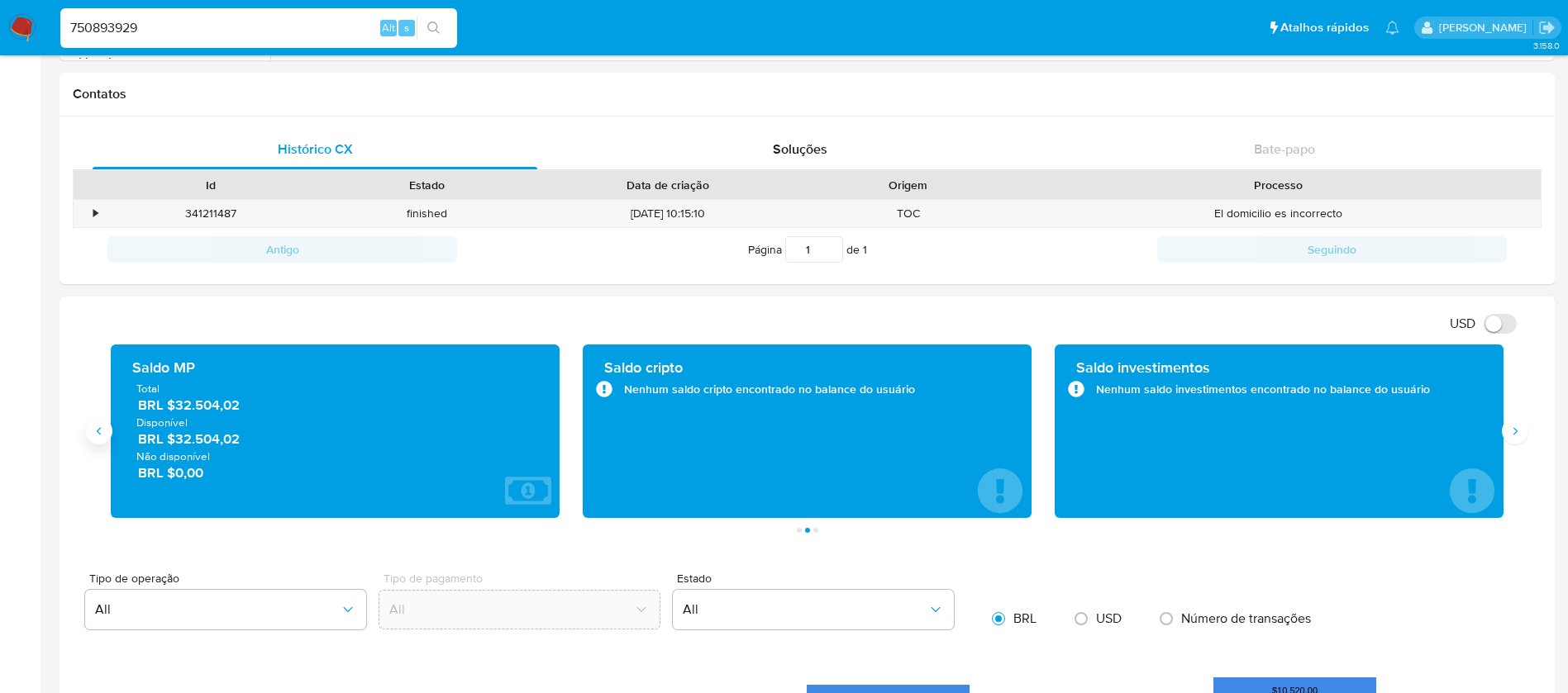
click at [95, 442] on button "Anterior" at bounding box center [99, 431] width 26 height 26
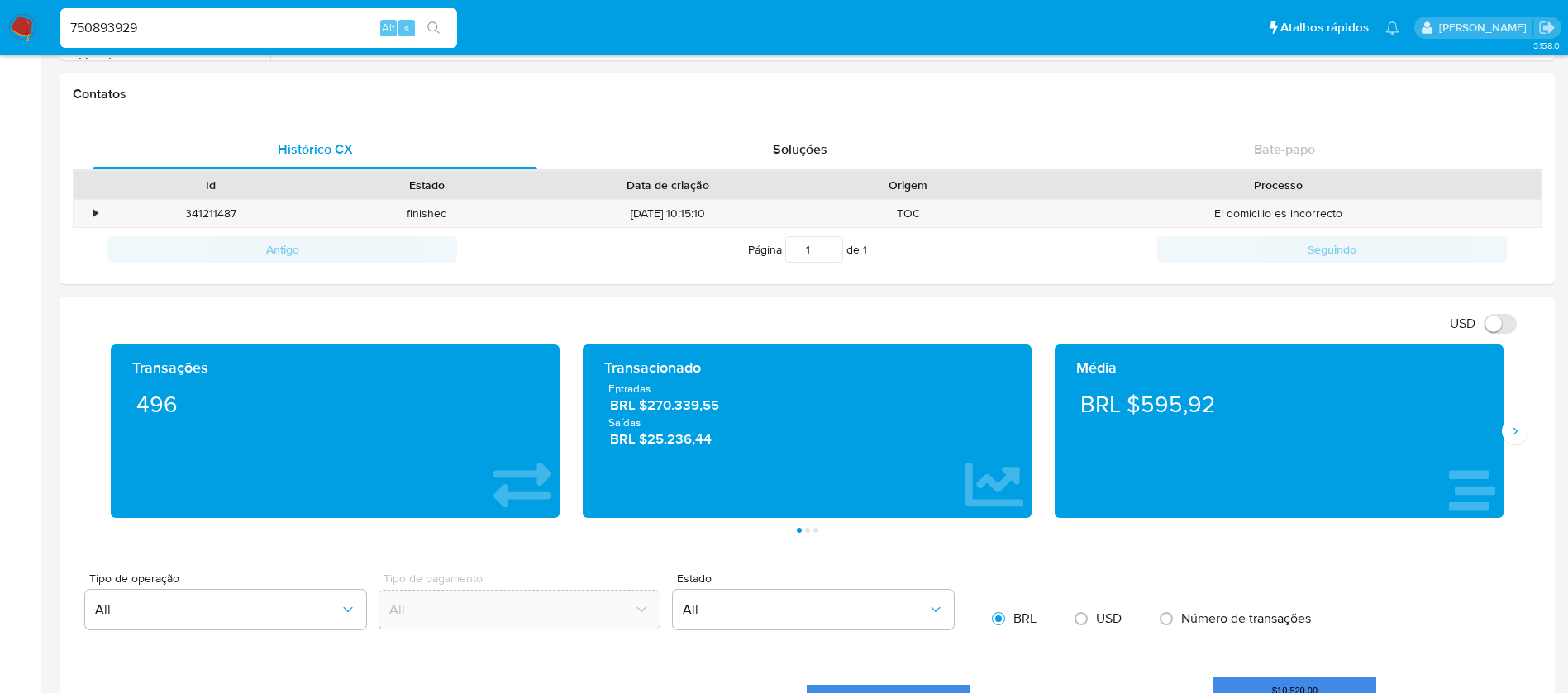
click at [189, 34] on input "750893929" at bounding box center [259, 28] width 397 height 22
paste input "46527876"
type input "46527876"
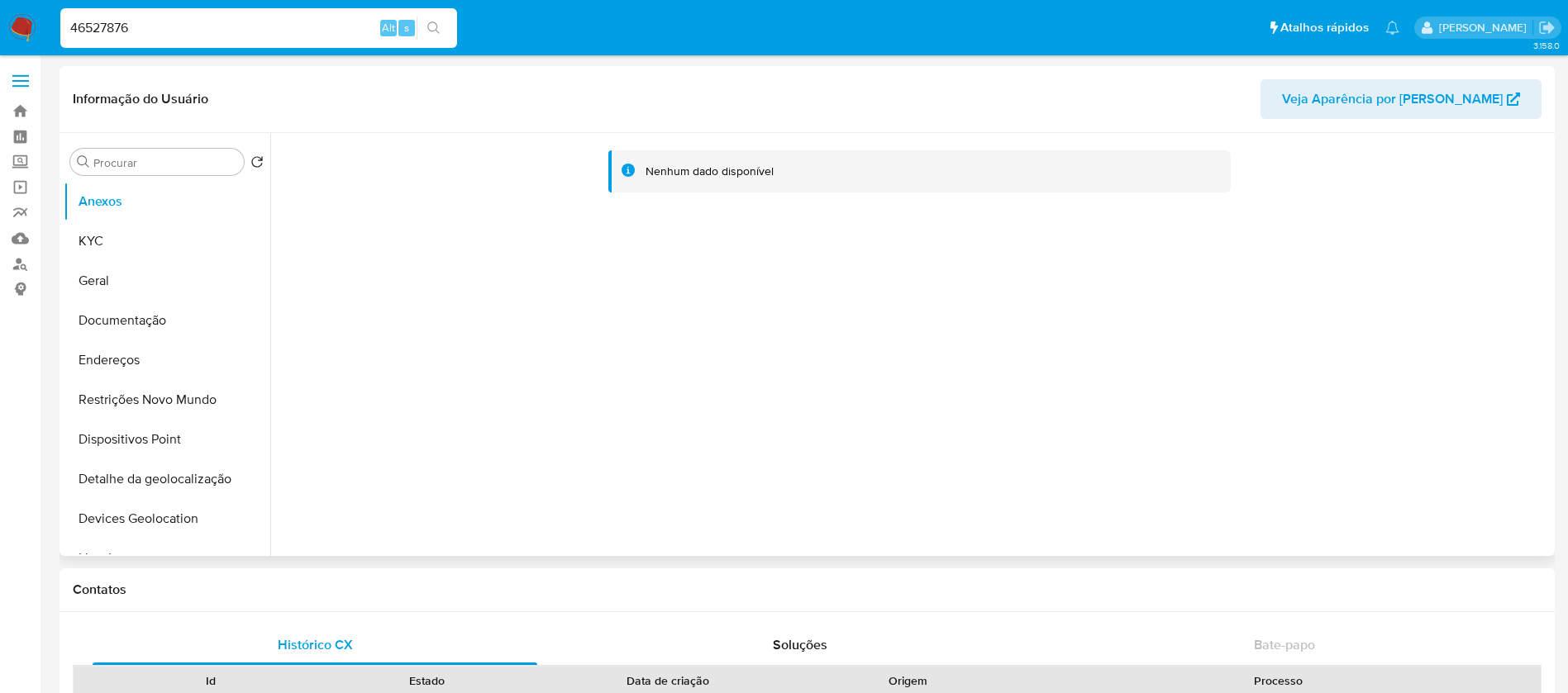
select select "10"
click at [117, 241] on button "KYC" at bounding box center [160, 241] width 193 height 39
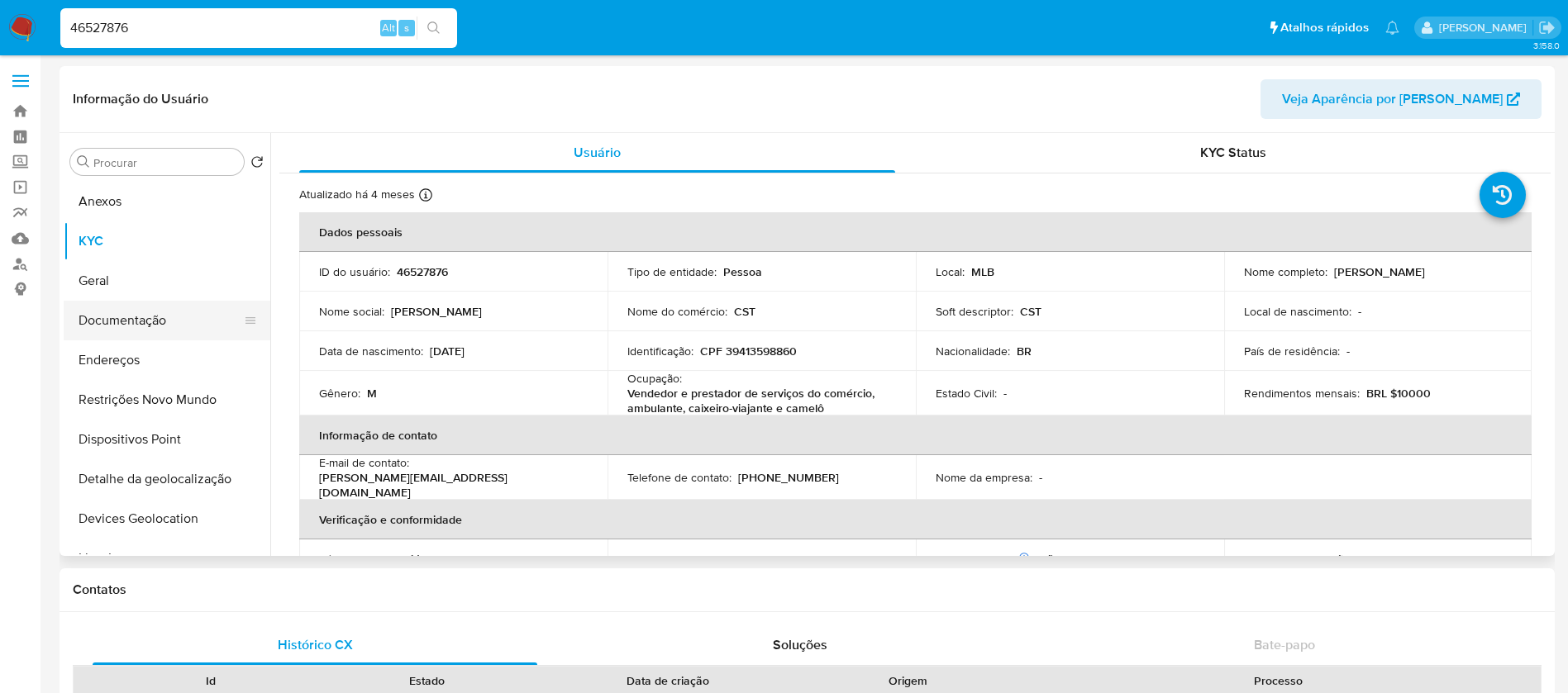
click at [138, 326] on button "Documentação" at bounding box center [160, 320] width 193 height 39
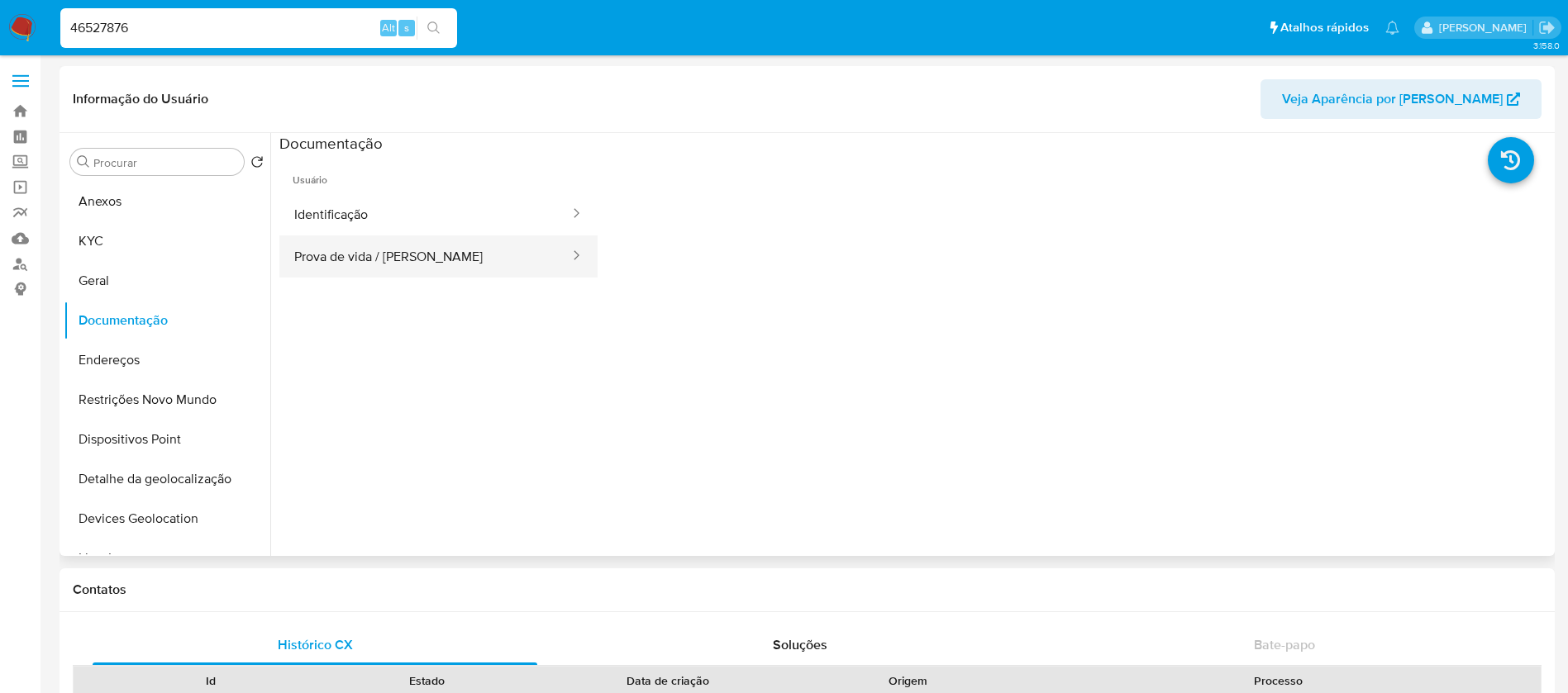
click at [352, 248] on button "Prova de vida / [PERSON_NAME]" at bounding box center [425, 256] width 292 height 42
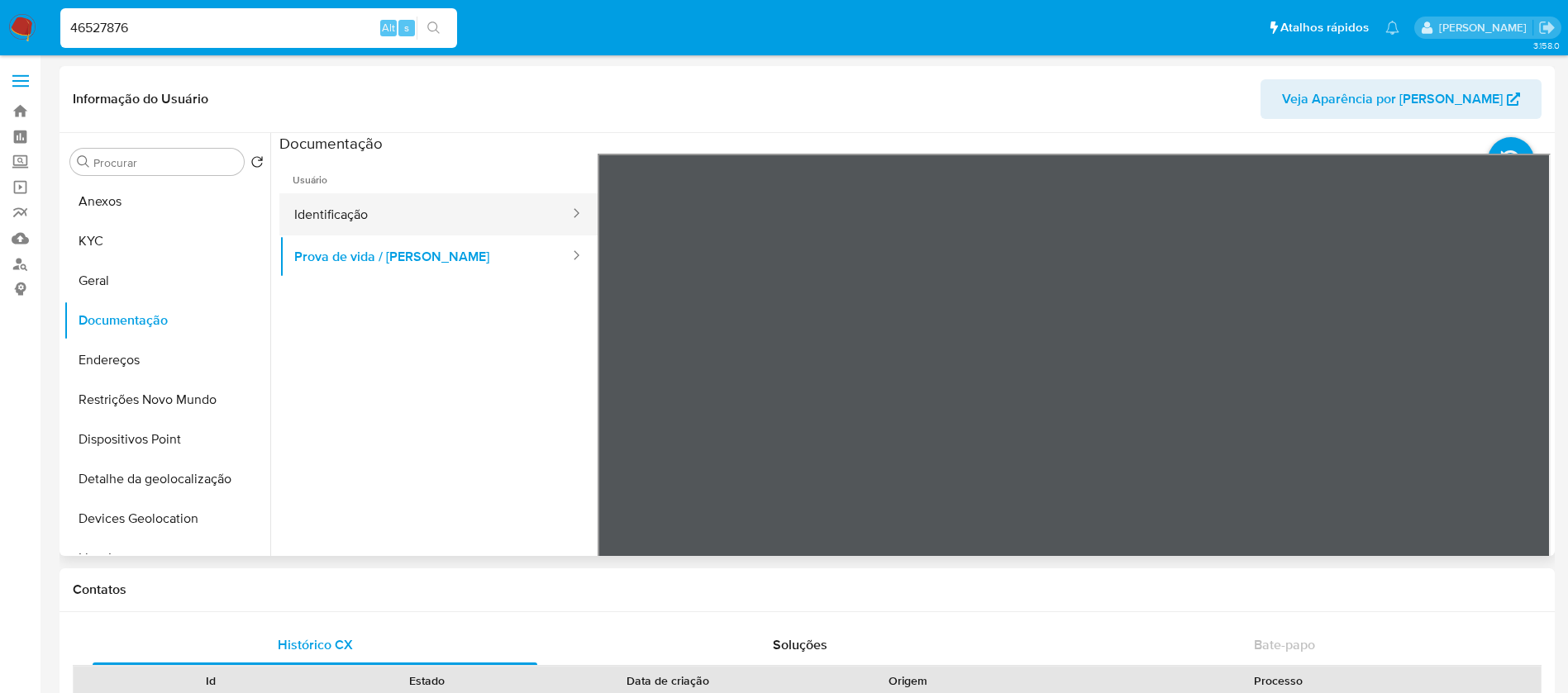
click at [343, 222] on button "Identificação" at bounding box center [425, 214] width 292 height 42
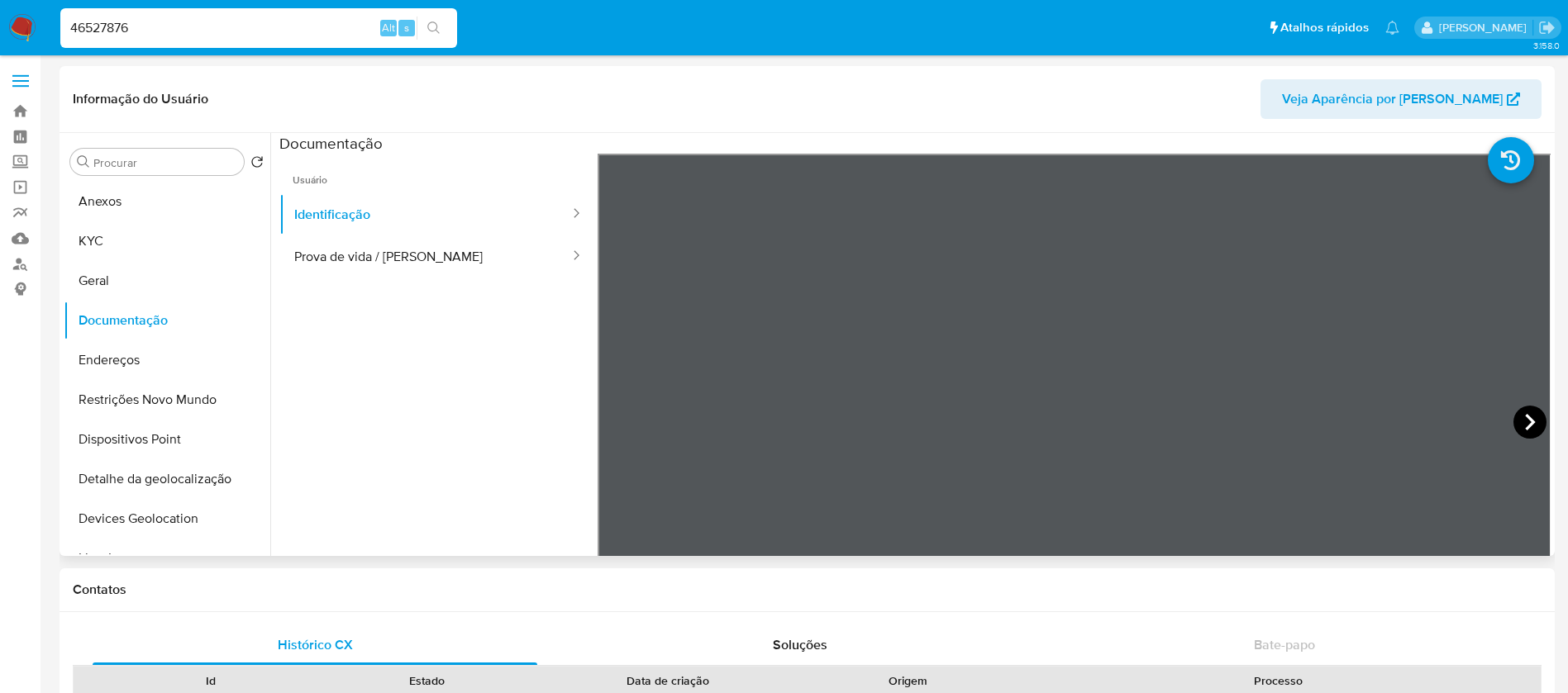
click at [1519, 422] on icon at bounding box center [1530, 422] width 33 height 33
click at [145, 390] on button "Restrições Novo Mundo" at bounding box center [160, 399] width 193 height 39
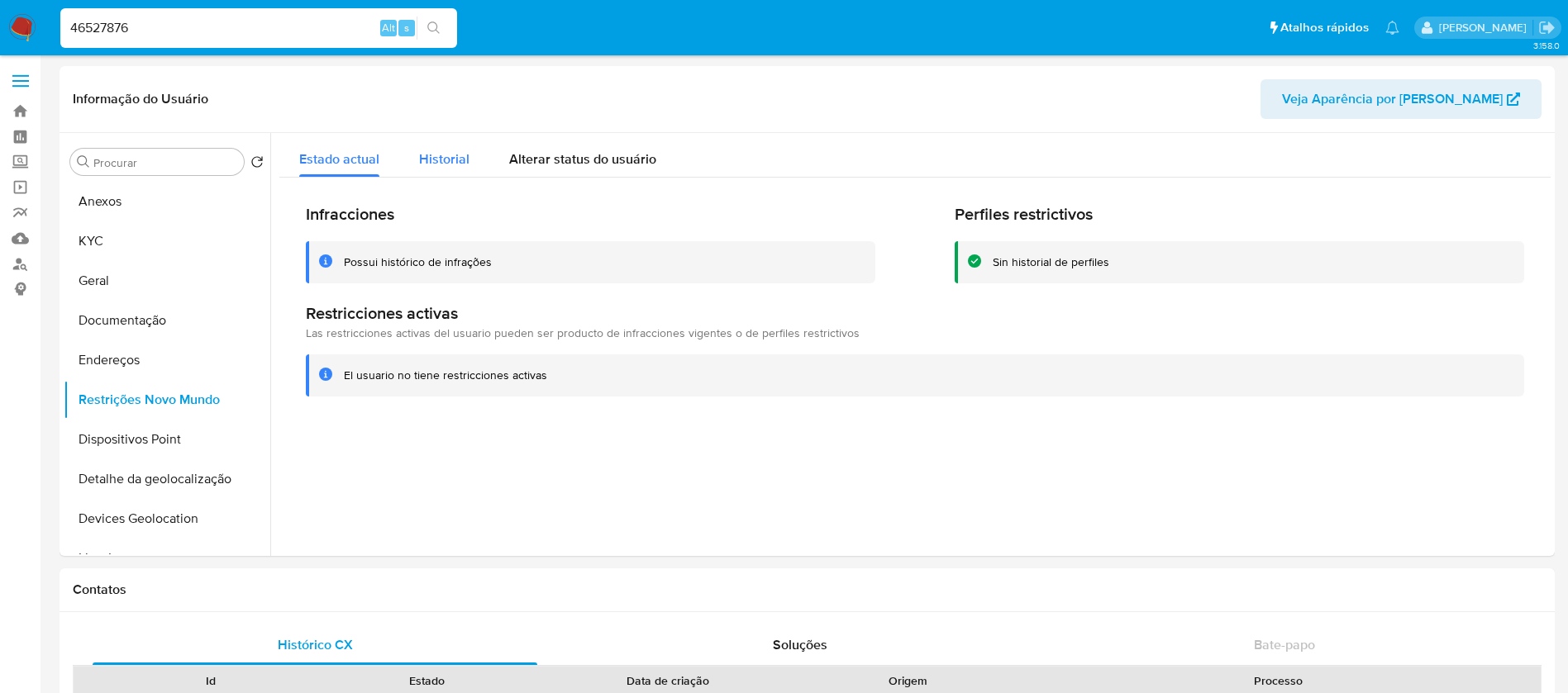
click at [430, 138] on div "Historial" at bounding box center [445, 154] width 50 height 44
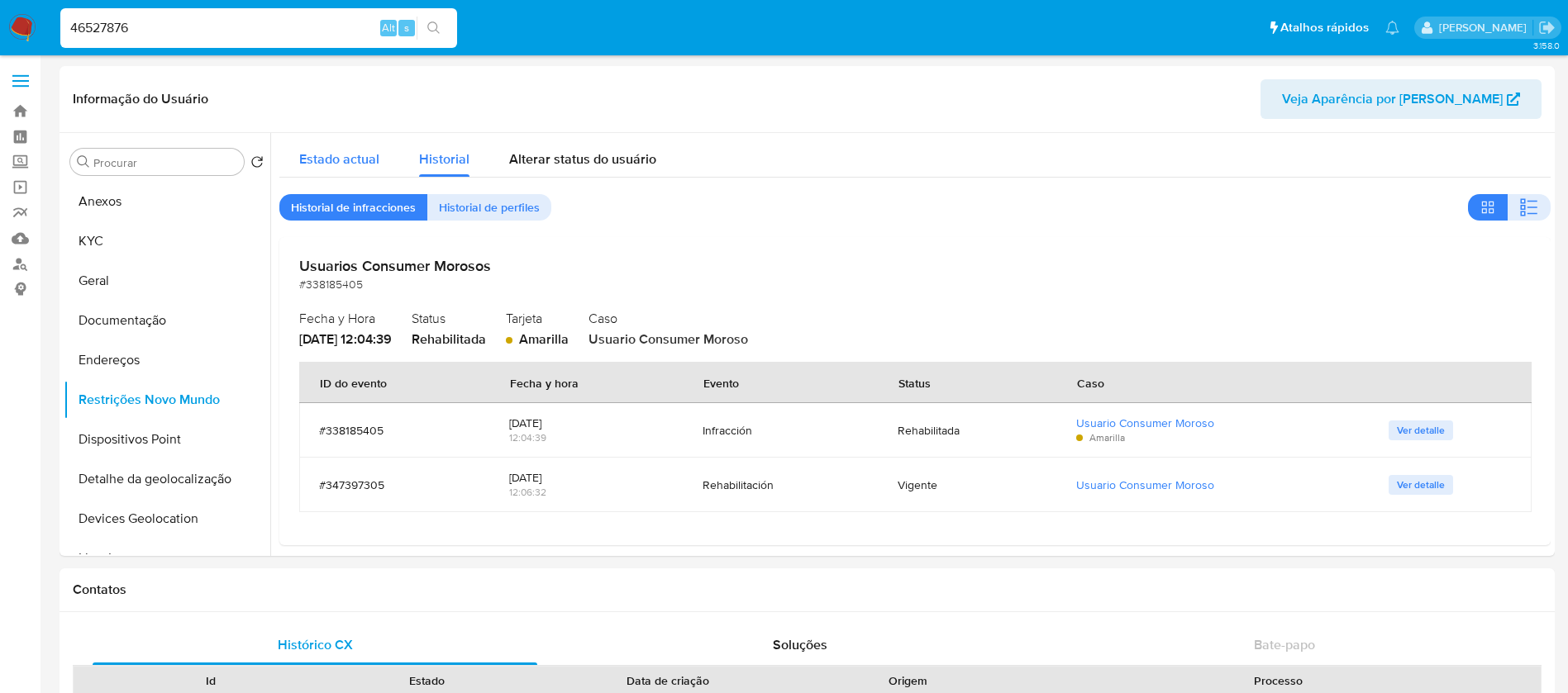
click at [357, 151] on span "Estado actual" at bounding box center [339, 159] width 80 height 19
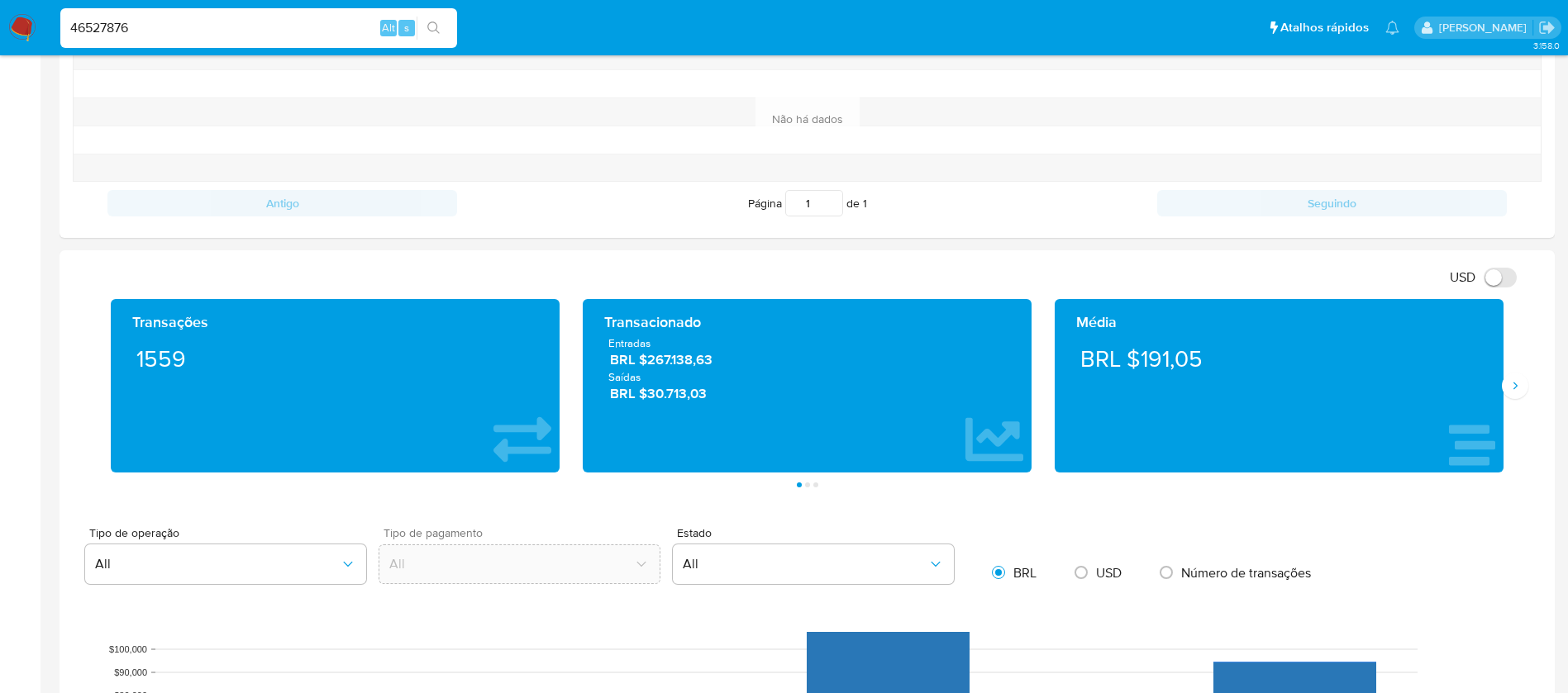
scroll to position [662, 0]
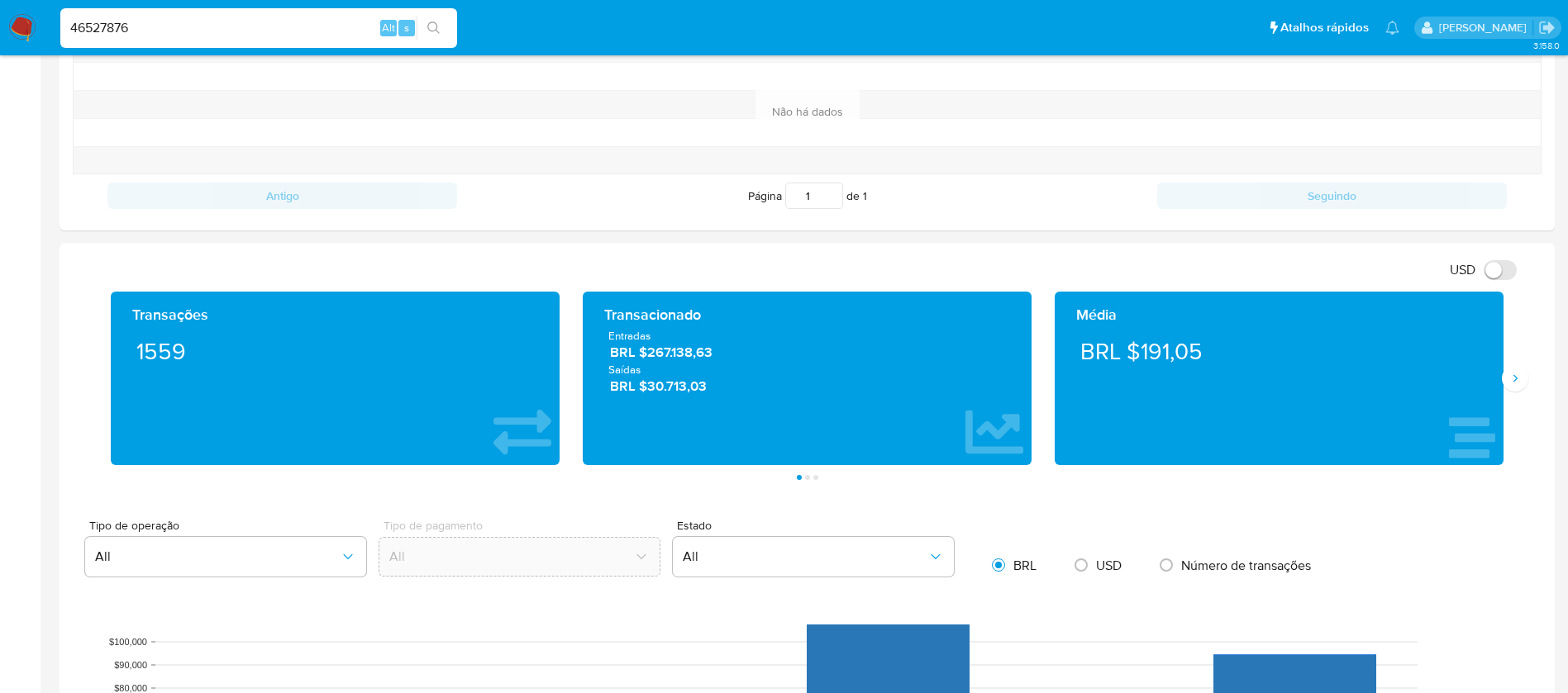
click at [1531, 382] on div "Transações 1559 Transacionado Entradas BRL $267.138,63 Saídas BRL $30.713,03 Mé…" at bounding box center [807, 386] width 1469 height 189
click at [1511, 377] on icon "Siguiente" at bounding box center [1515, 378] width 13 height 13
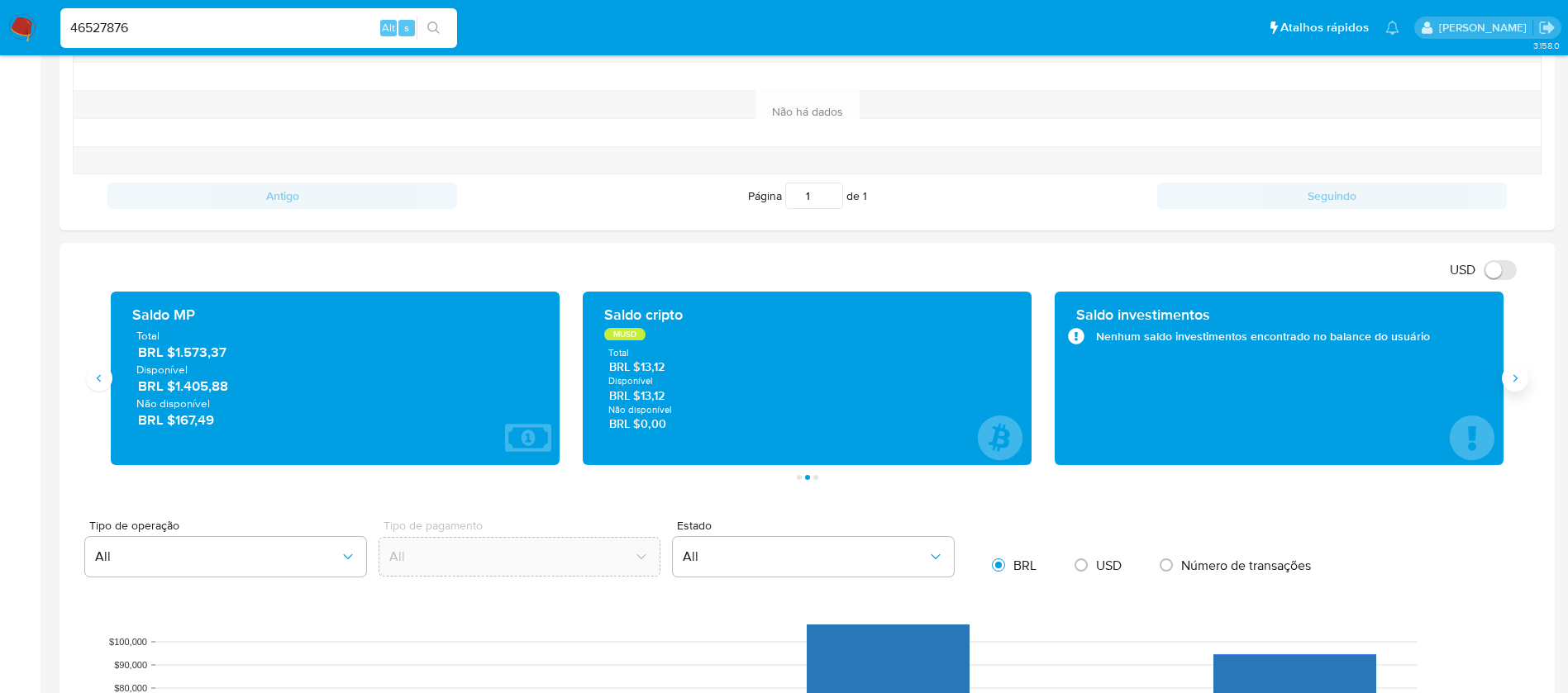
click at [1511, 377] on icon "Siguiente" at bounding box center [1515, 378] width 13 height 13
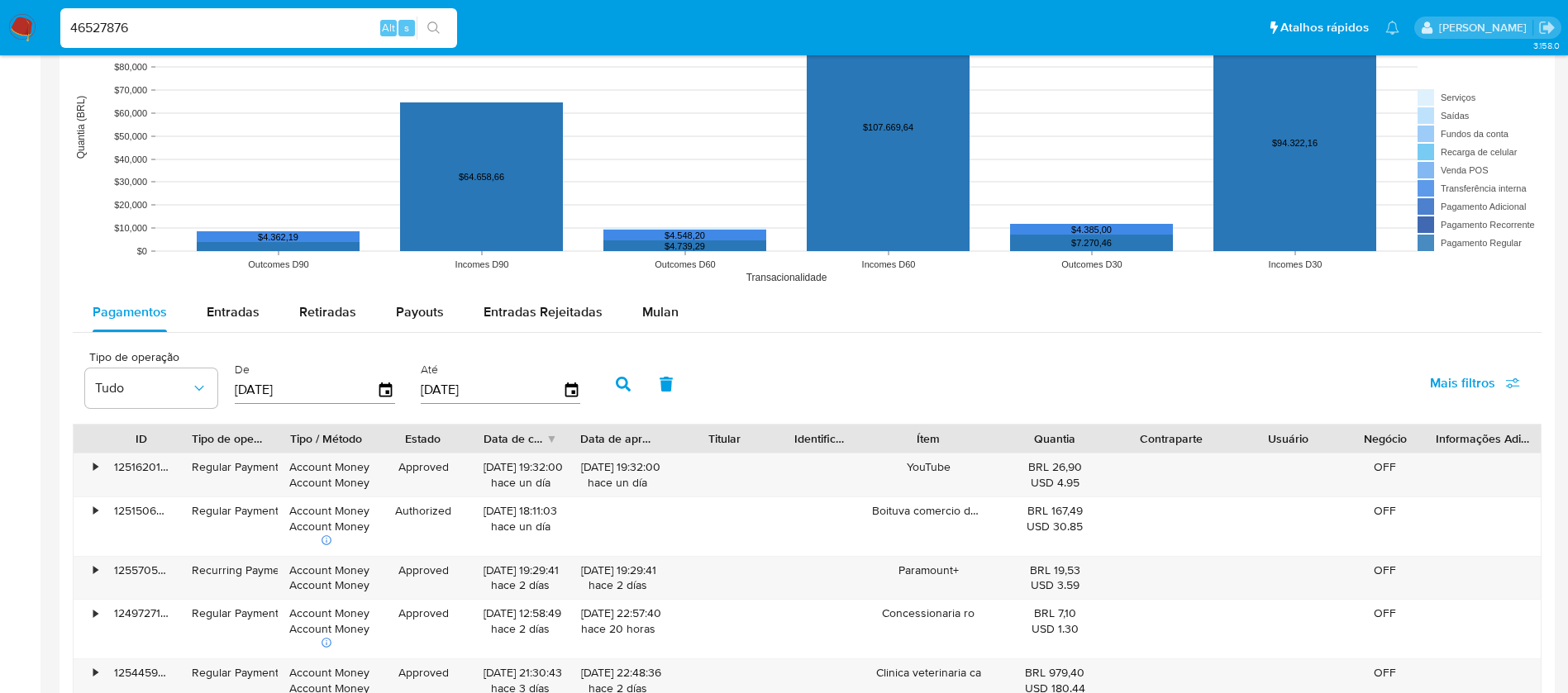
scroll to position [1322, 0]
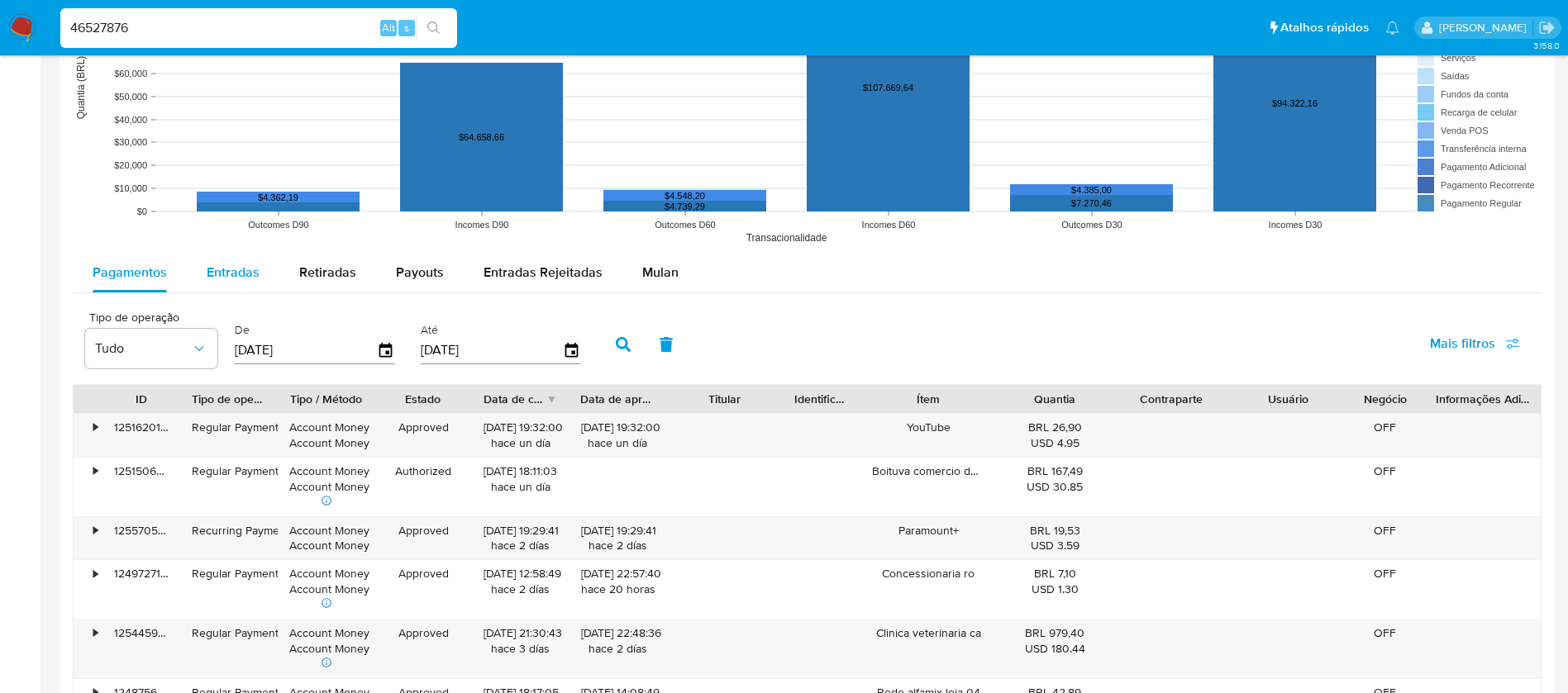
click at [227, 273] on span "Entradas" at bounding box center [233, 272] width 53 height 19
select select "10"
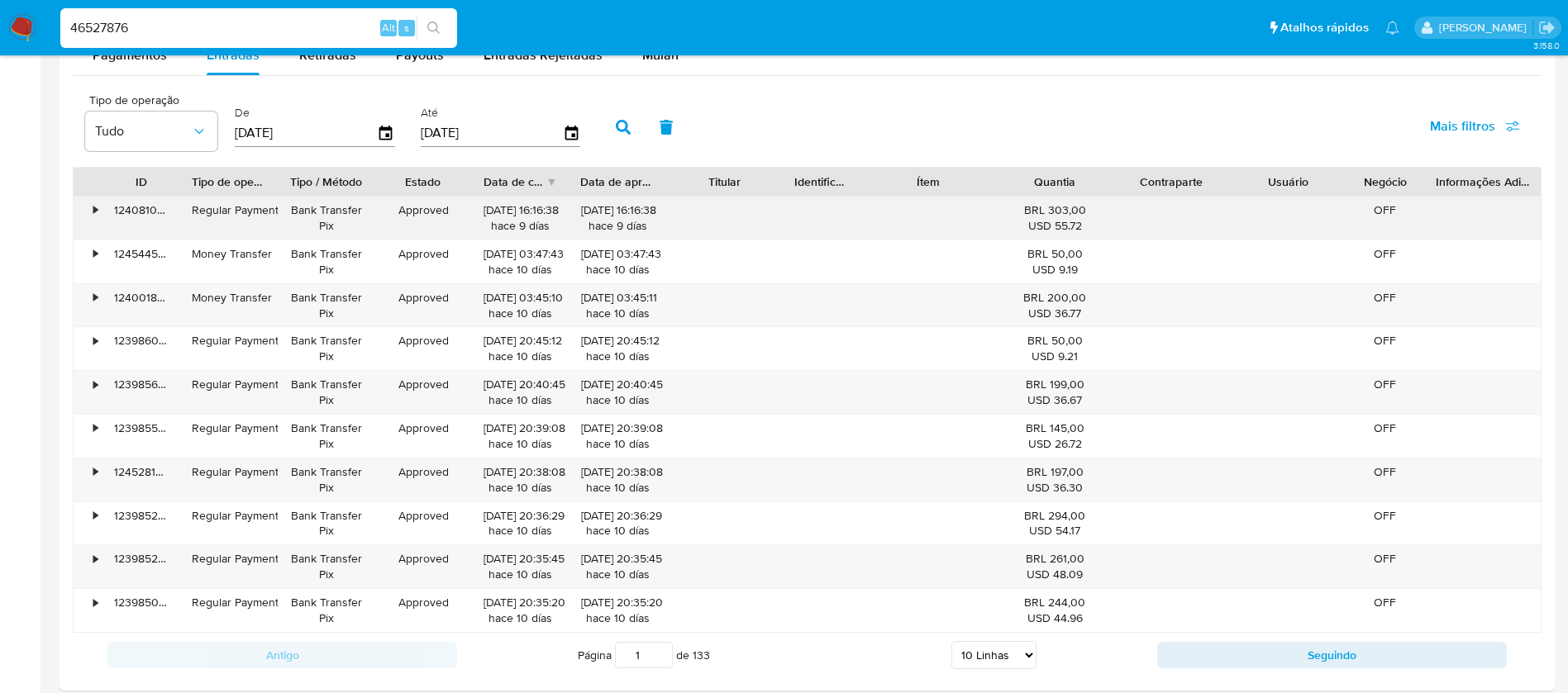
scroll to position [1653, 0]
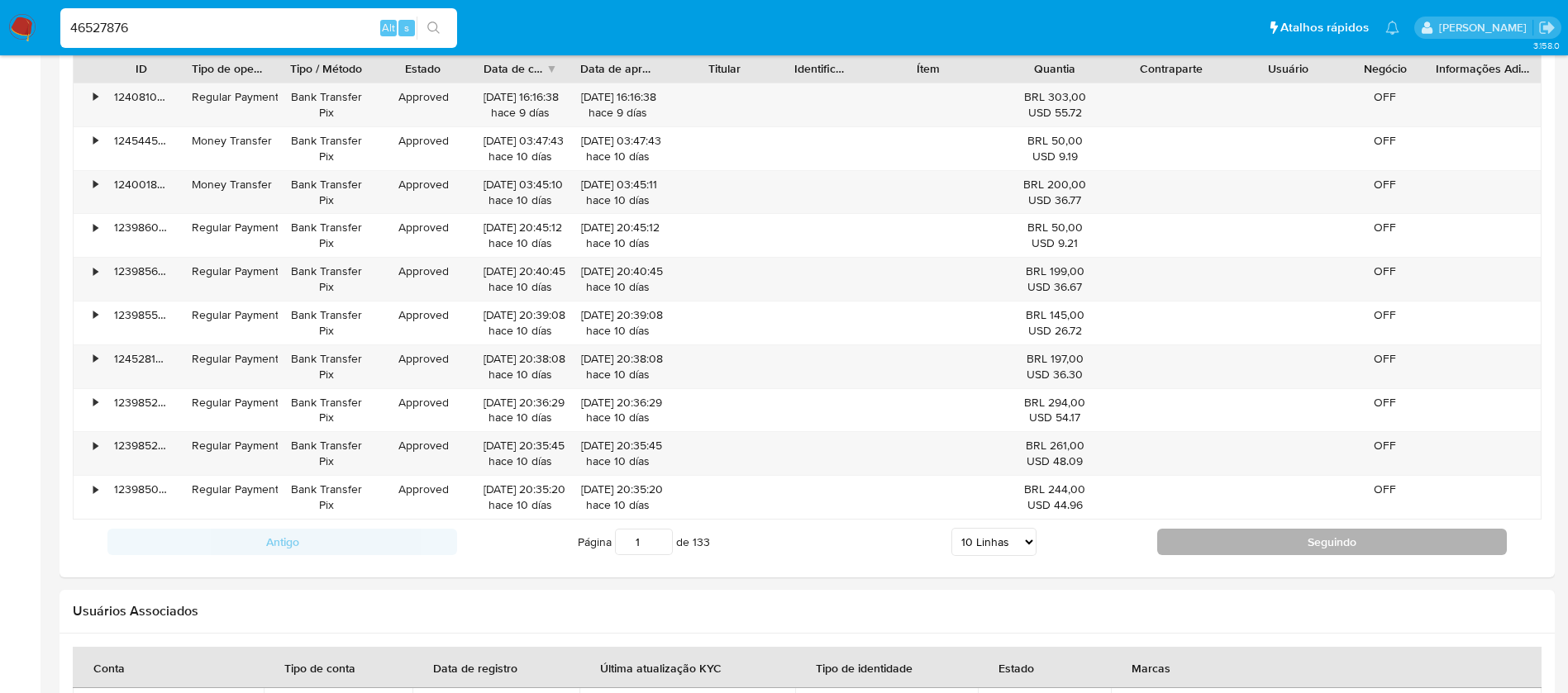
click at [1193, 552] on button "Seguindo" at bounding box center [1332, 541] width 349 height 26
click at [1192, 548] on button "Seguindo" at bounding box center [1332, 541] width 349 height 26
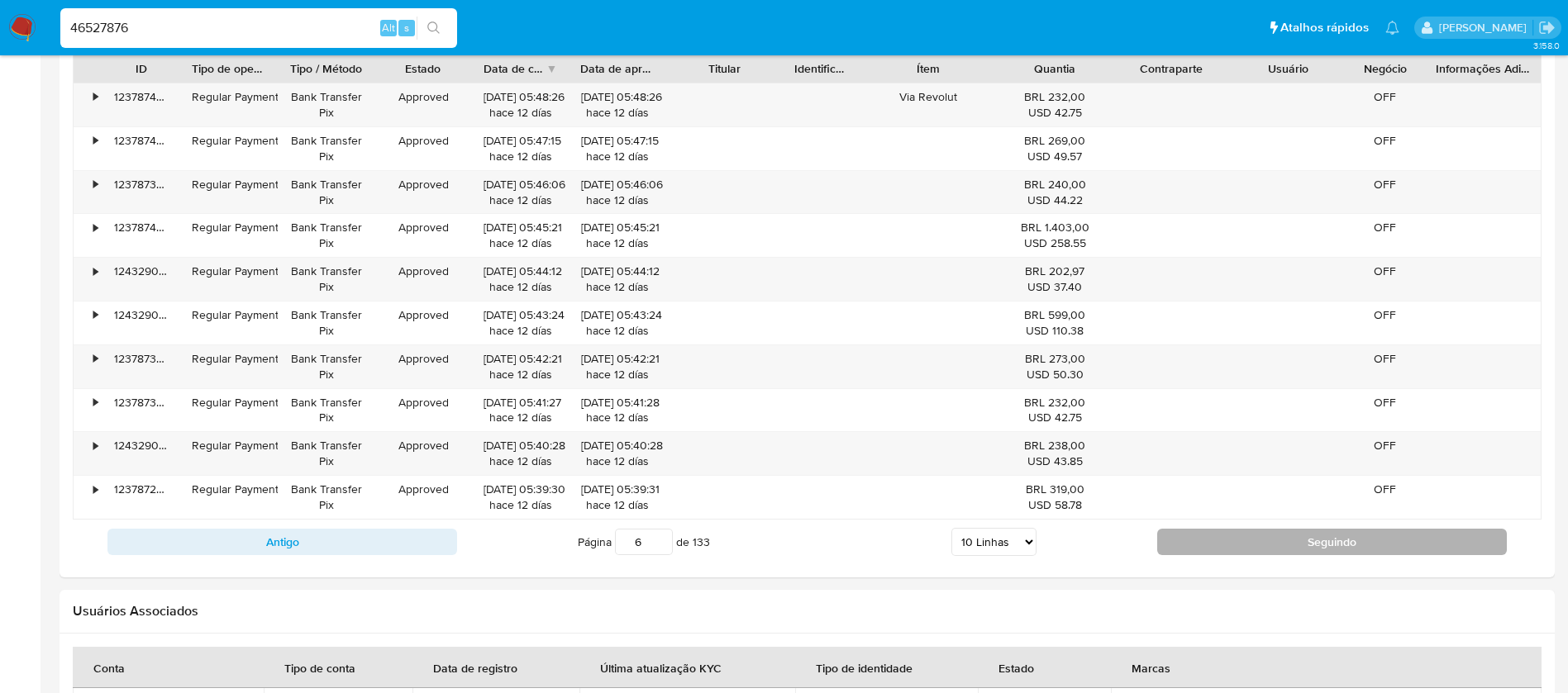
click at [1192, 548] on button "Seguindo" at bounding box center [1332, 541] width 349 height 26
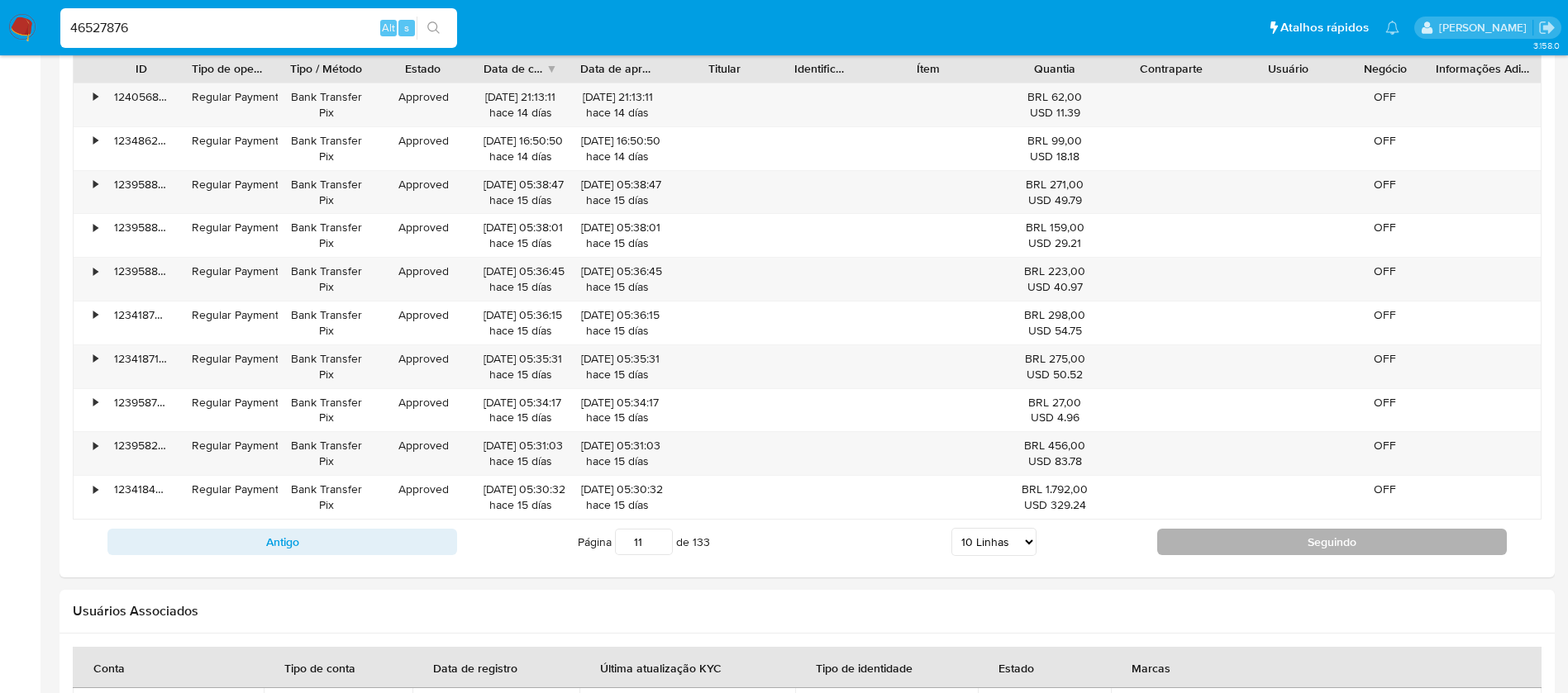
click at [1192, 548] on button "Seguindo" at bounding box center [1332, 541] width 349 height 26
type input "12"
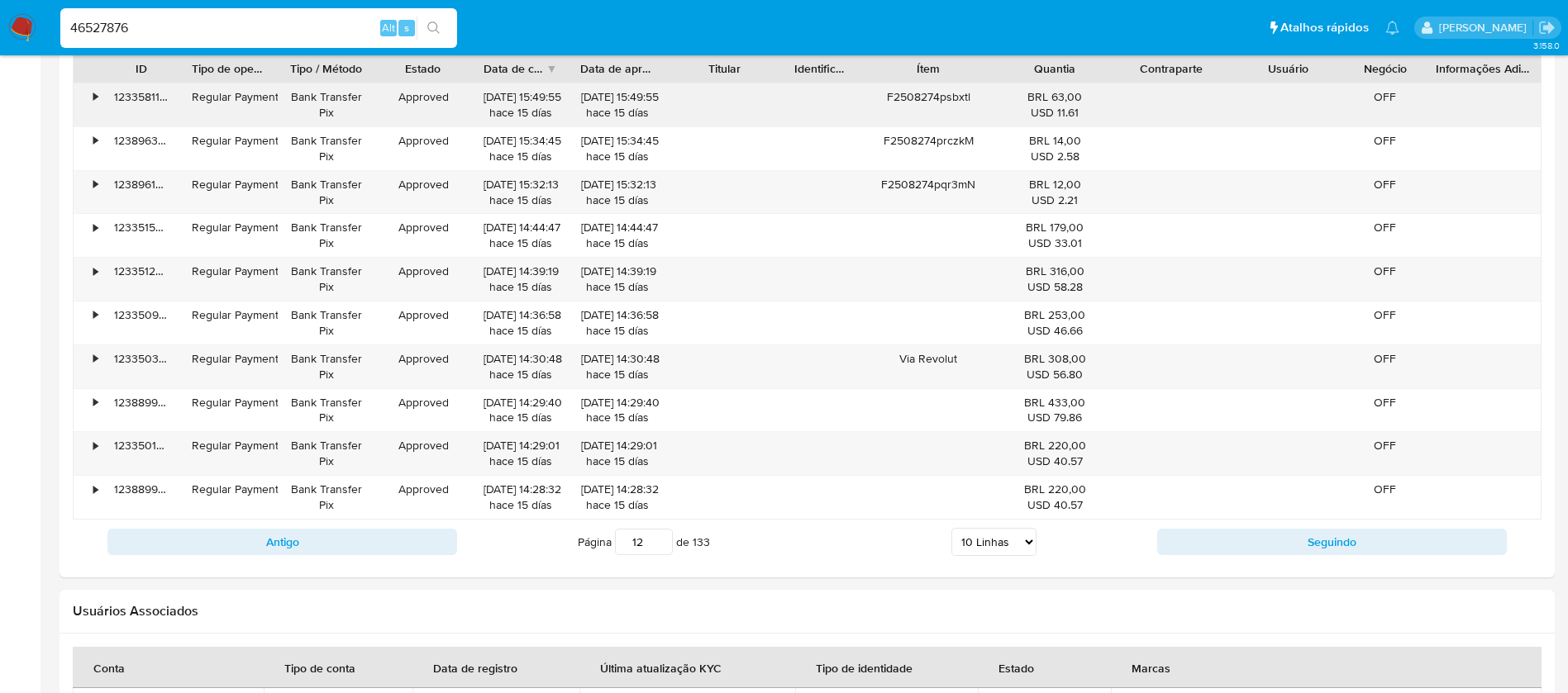
click at [92, 104] on div "•" at bounding box center [88, 105] width 29 height 43
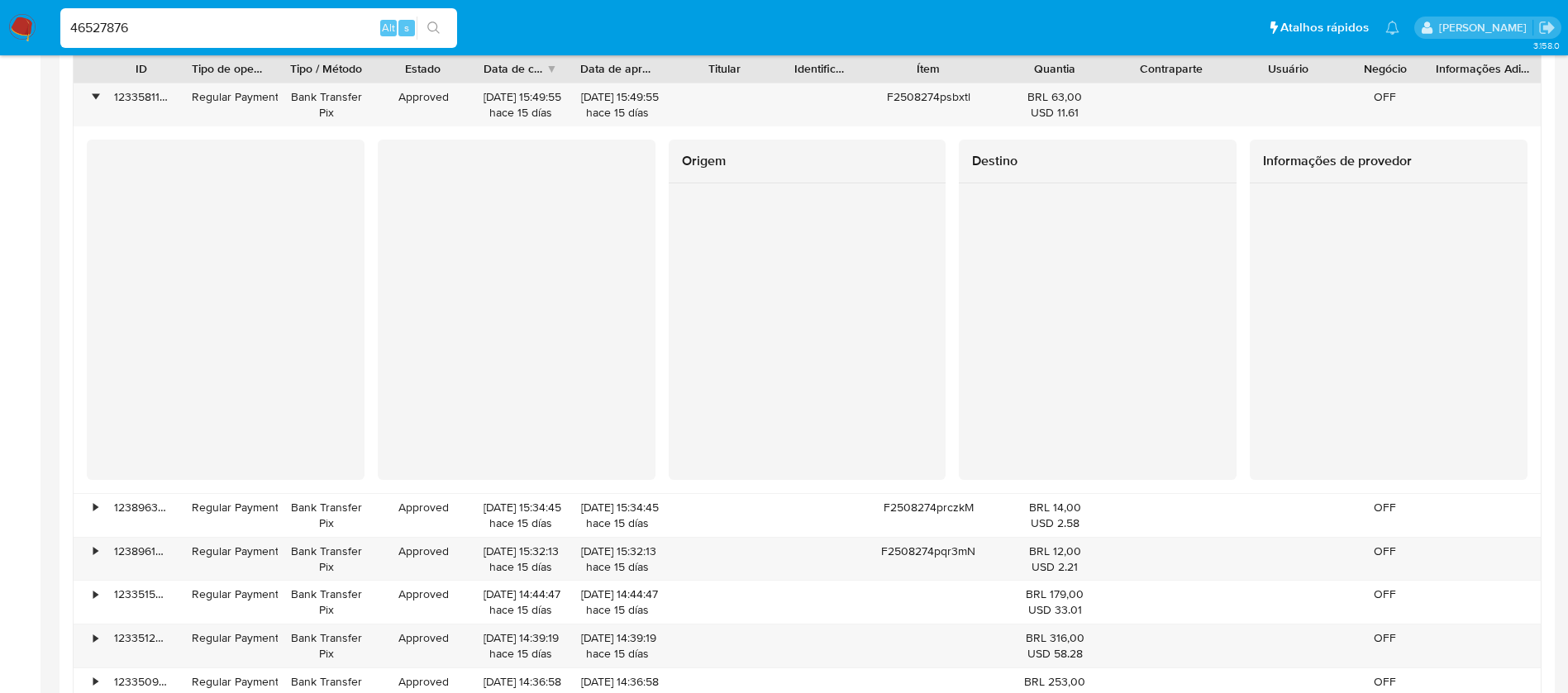
click at [232, 22] on input "46527876" at bounding box center [259, 28] width 397 height 22
paste input "85329353"
type input "485329353"
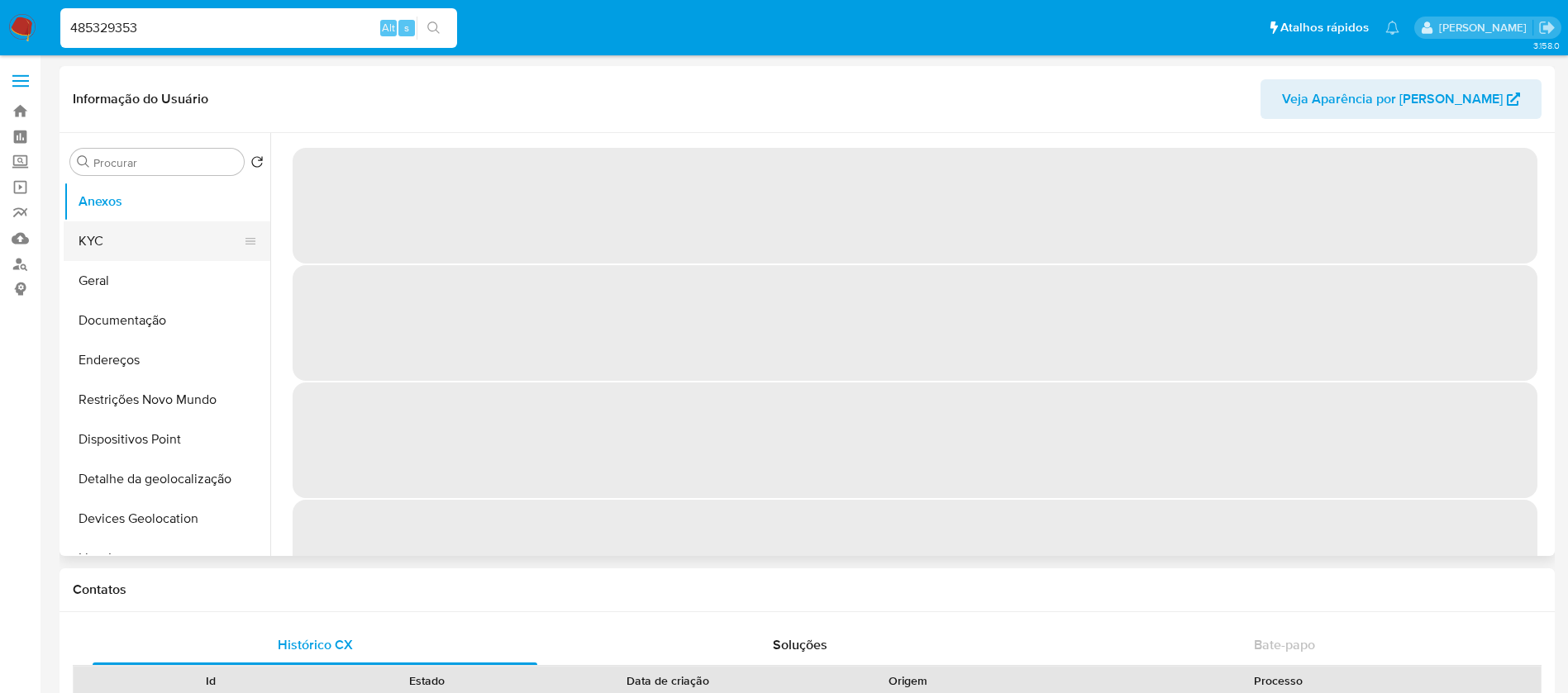
click at [107, 237] on button "KYC" at bounding box center [160, 241] width 193 height 39
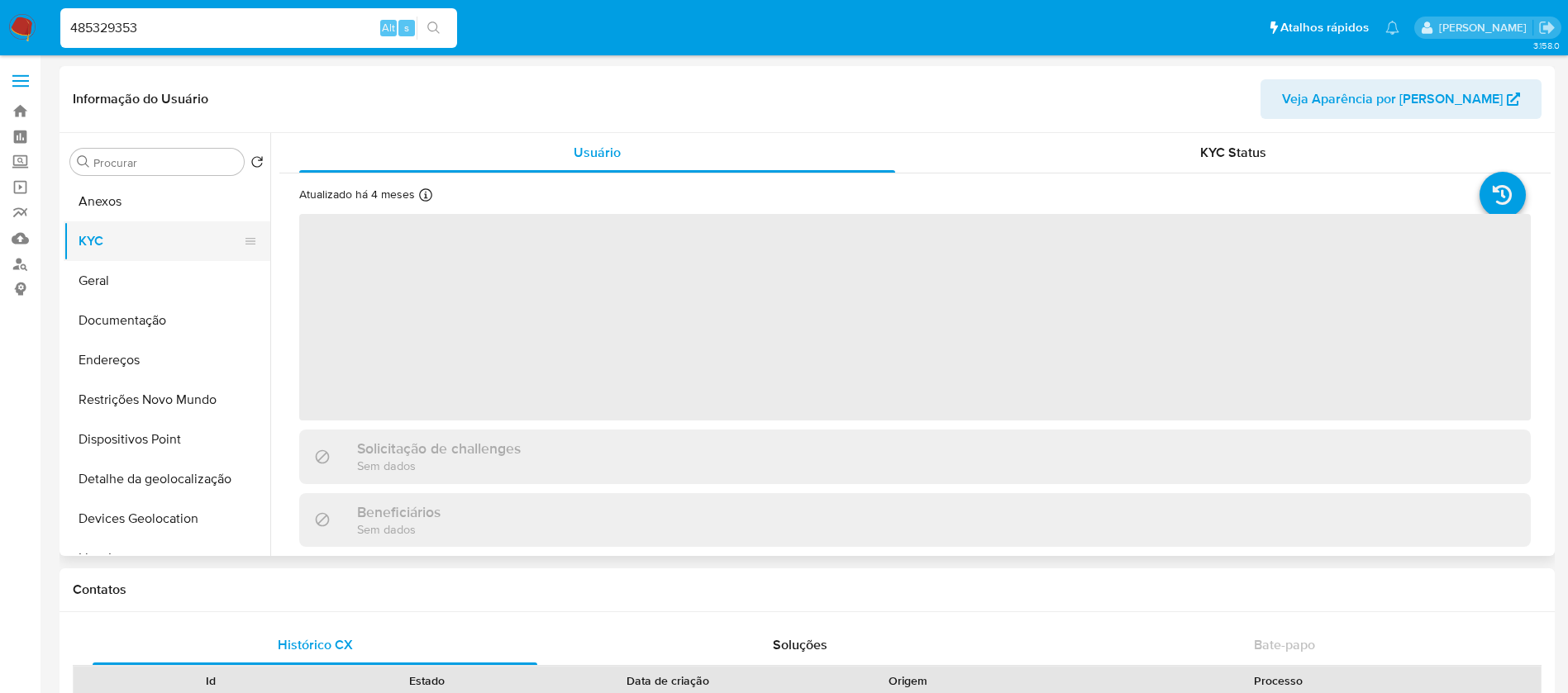
select select "10"
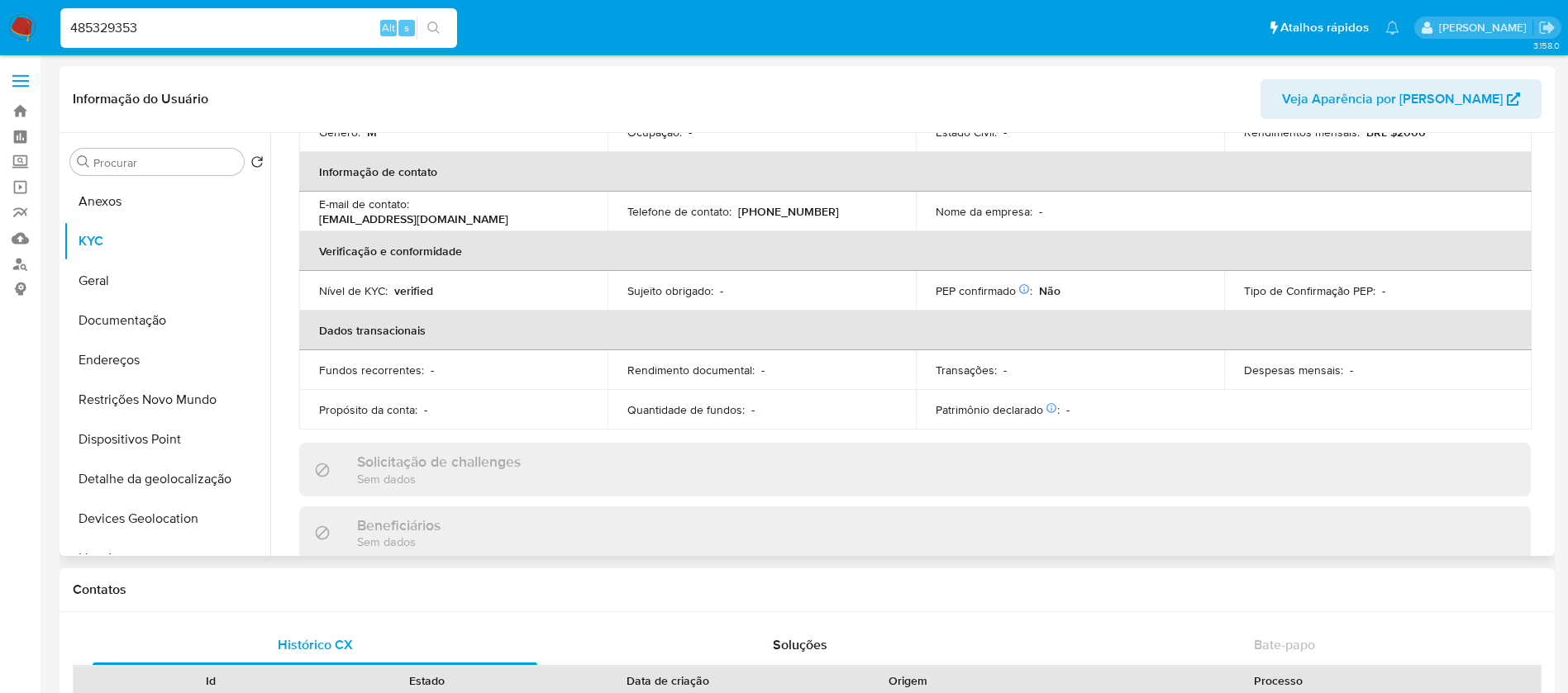
scroll to position [224, 0]
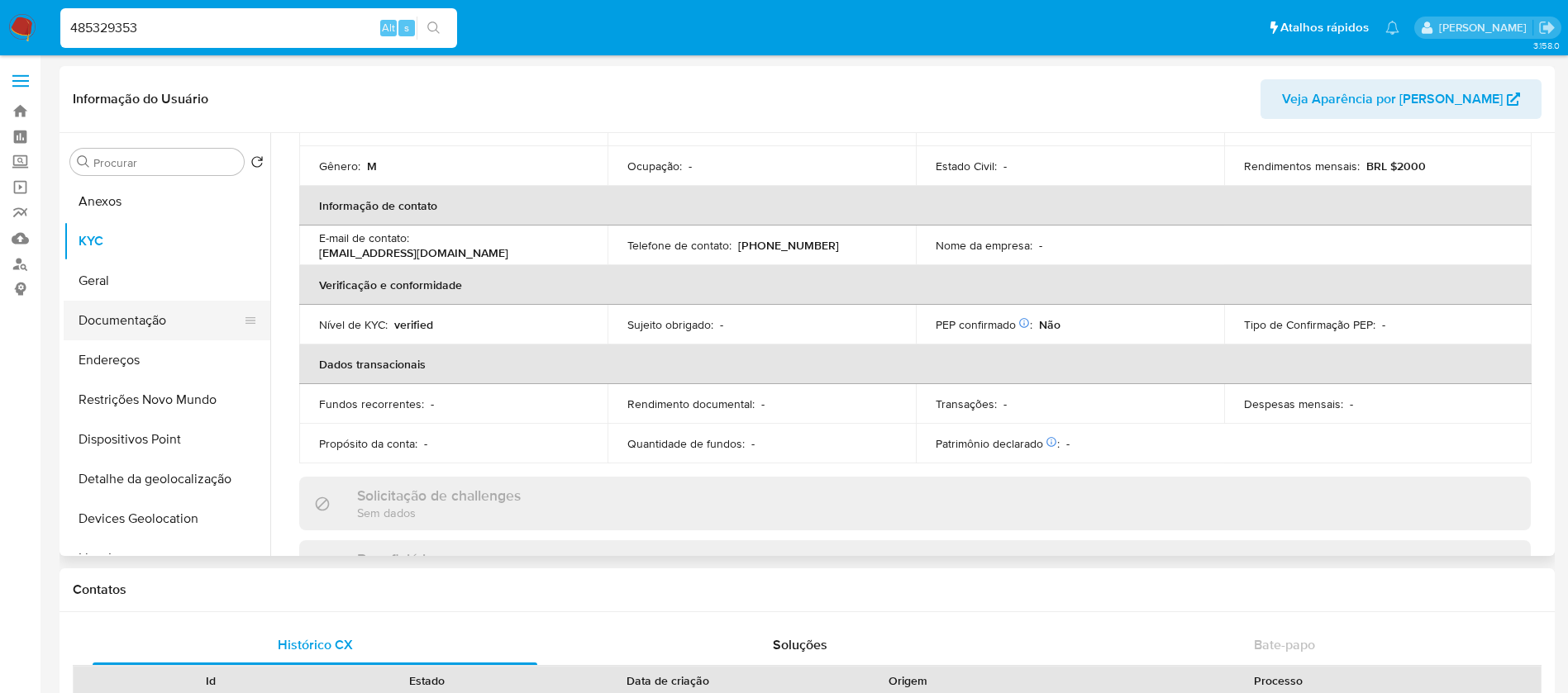
click at [124, 313] on button "Documentação" at bounding box center [160, 320] width 193 height 39
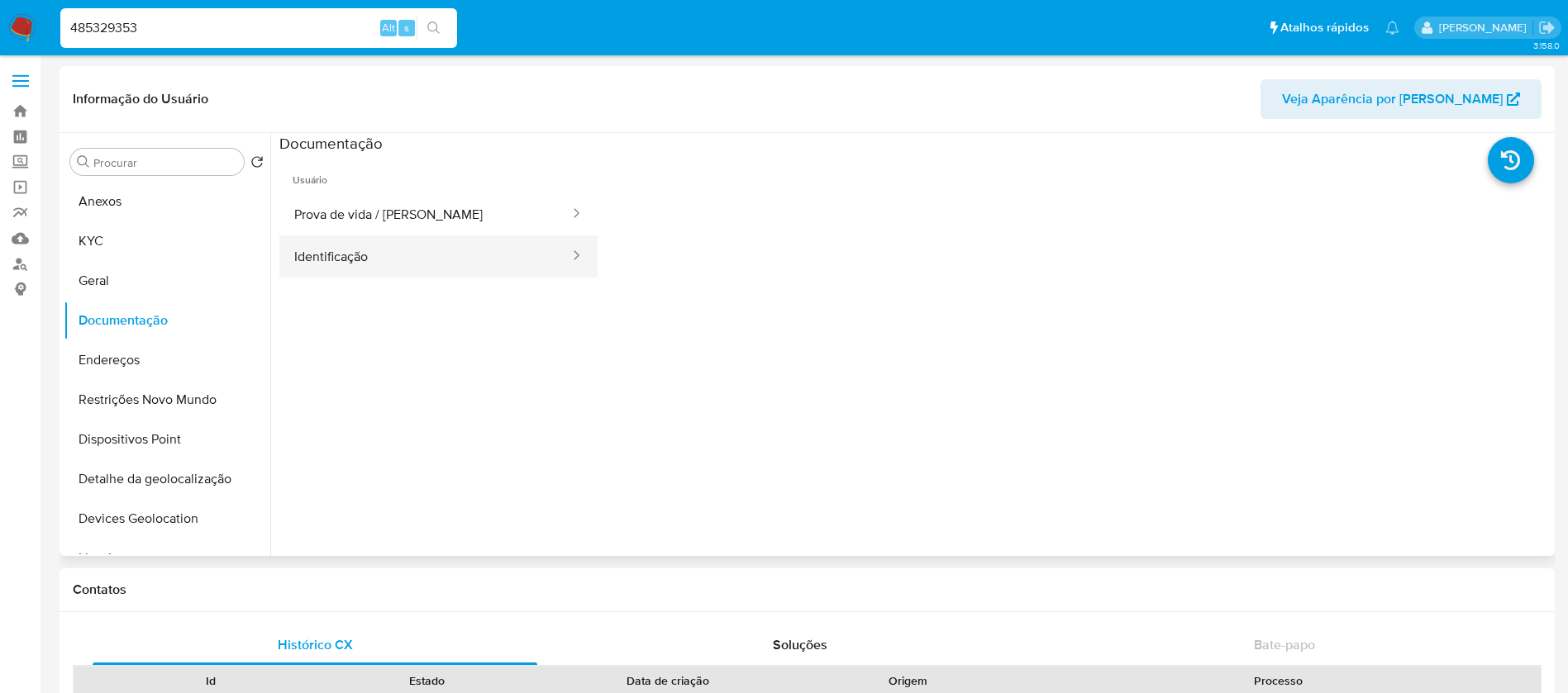
click at [352, 261] on button "Identificação" at bounding box center [425, 256] width 292 height 42
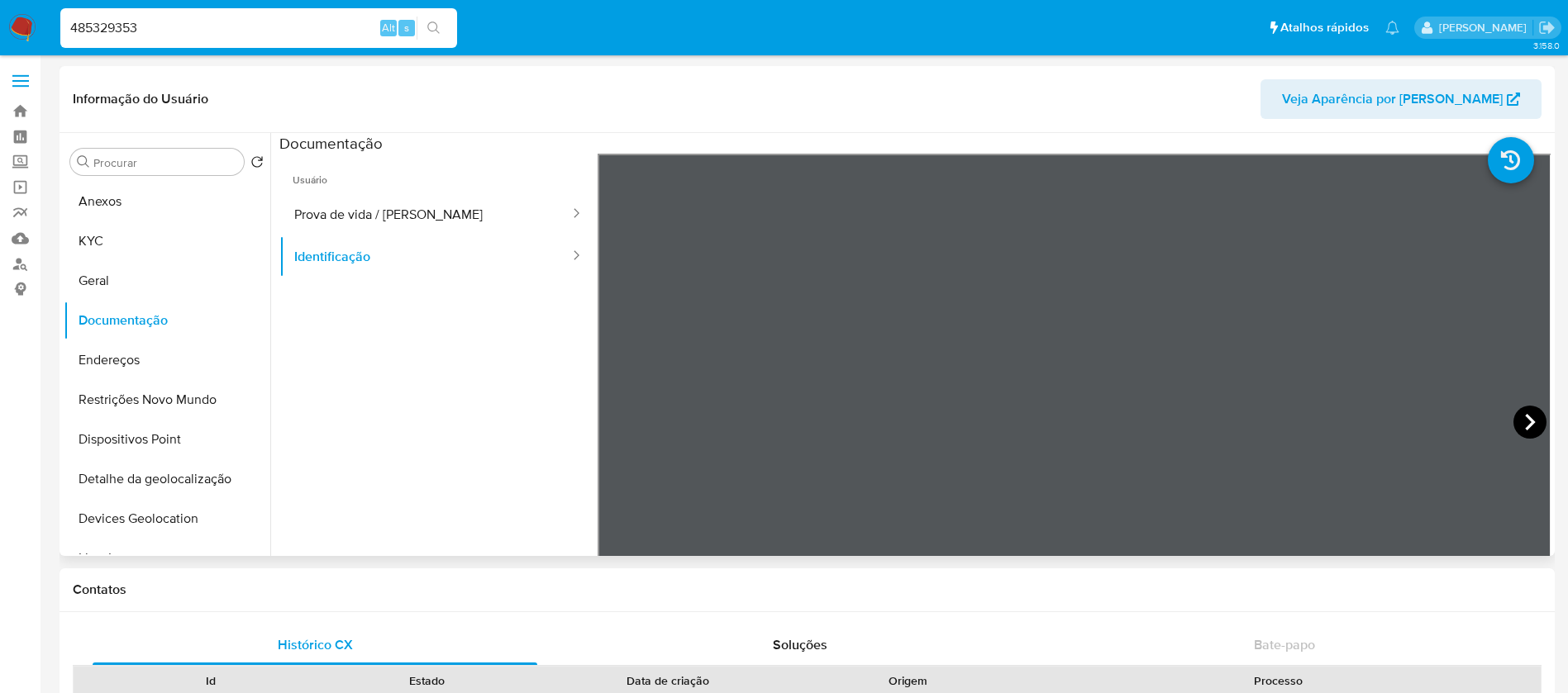
click at [1526, 417] on icon at bounding box center [1530, 422] width 33 height 33
click at [383, 209] on button "Prova de vida / [PERSON_NAME]" at bounding box center [425, 214] width 292 height 42
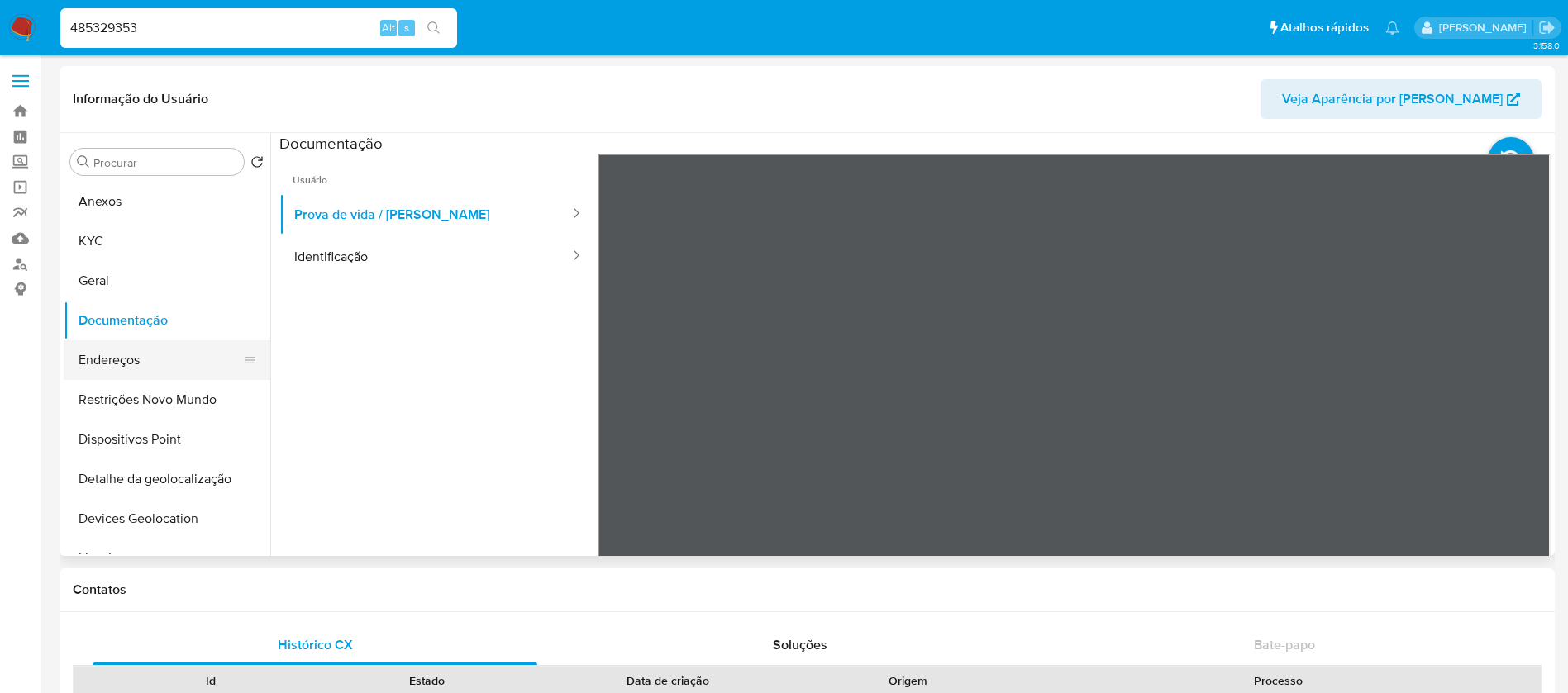
click at [119, 358] on button "Endereços" at bounding box center [160, 360] width 193 height 39
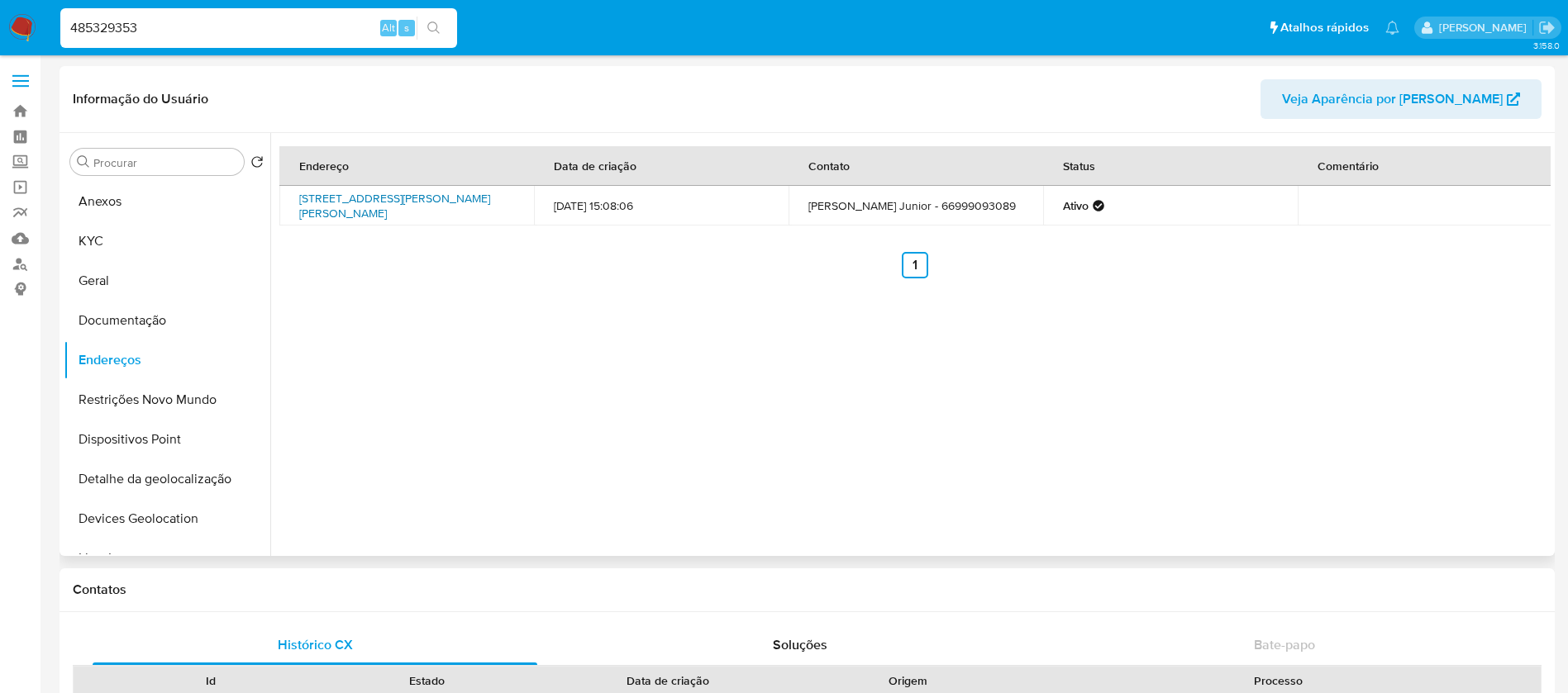
click at [391, 215] on link "[STREET_ADDRESS][PERSON_NAME][PERSON_NAME]" at bounding box center [394, 206] width 191 height 31
click at [119, 400] on button "Restrições Novo Mundo" at bounding box center [160, 399] width 193 height 39
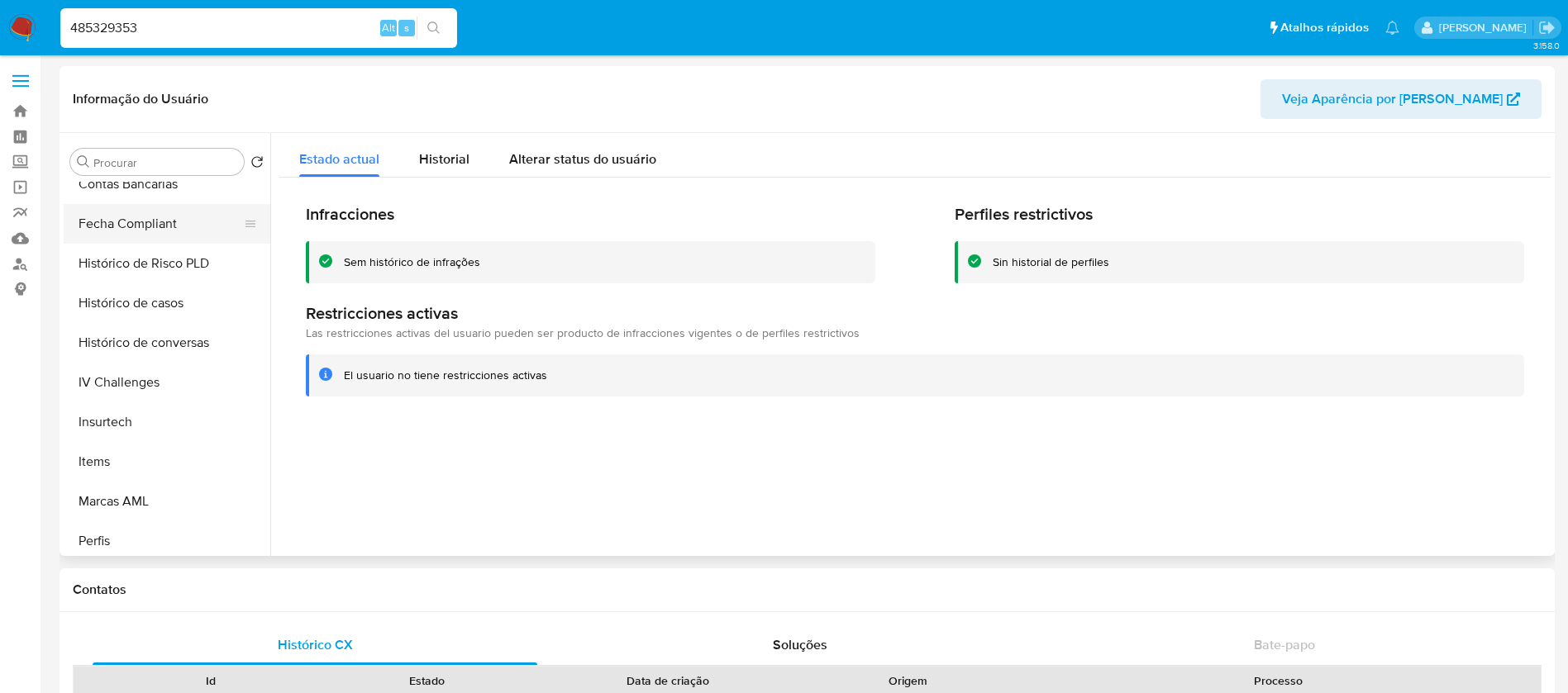
scroll to position [612, 0]
click at [128, 366] on button "Histórico de conversas" at bounding box center [160, 382] width 193 height 39
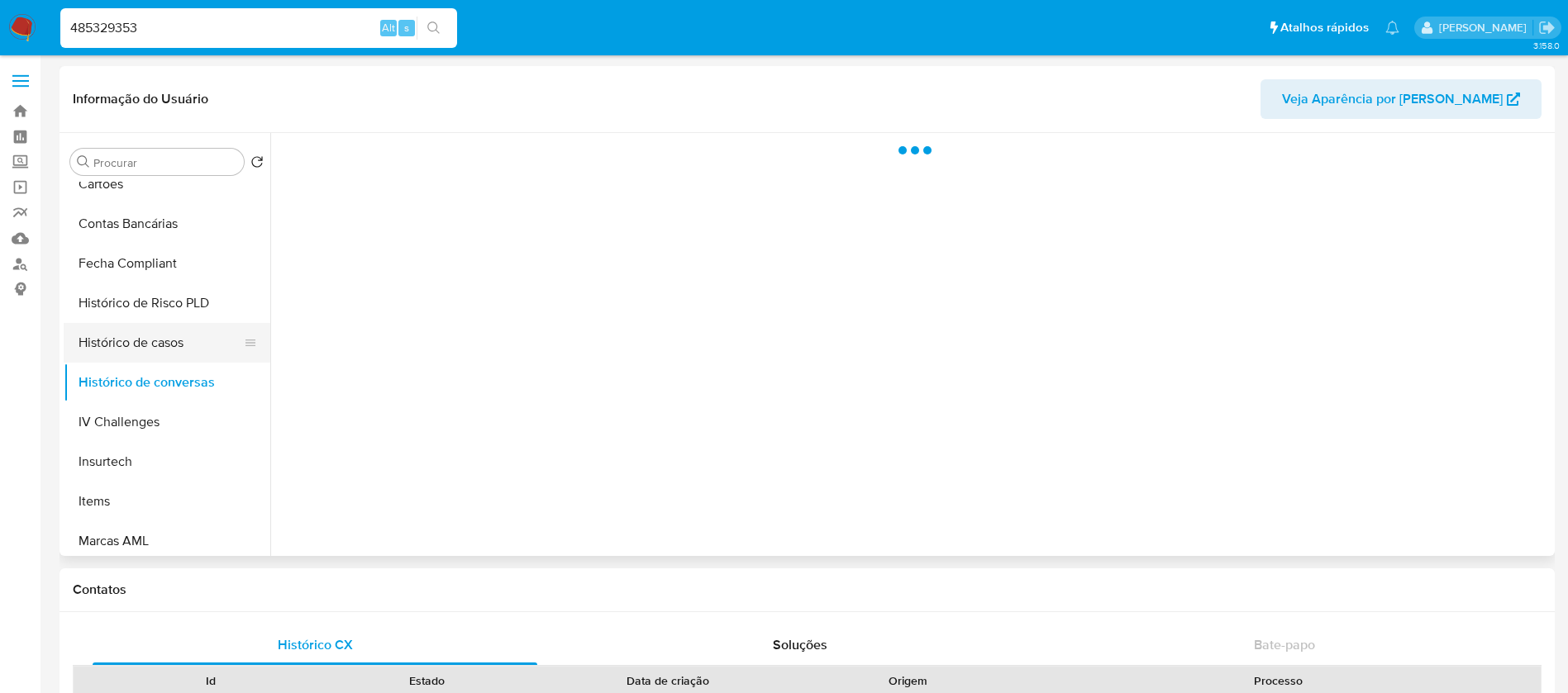
click at [118, 346] on button "Histórico de casos" at bounding box center [160, 343] width 193 height 39
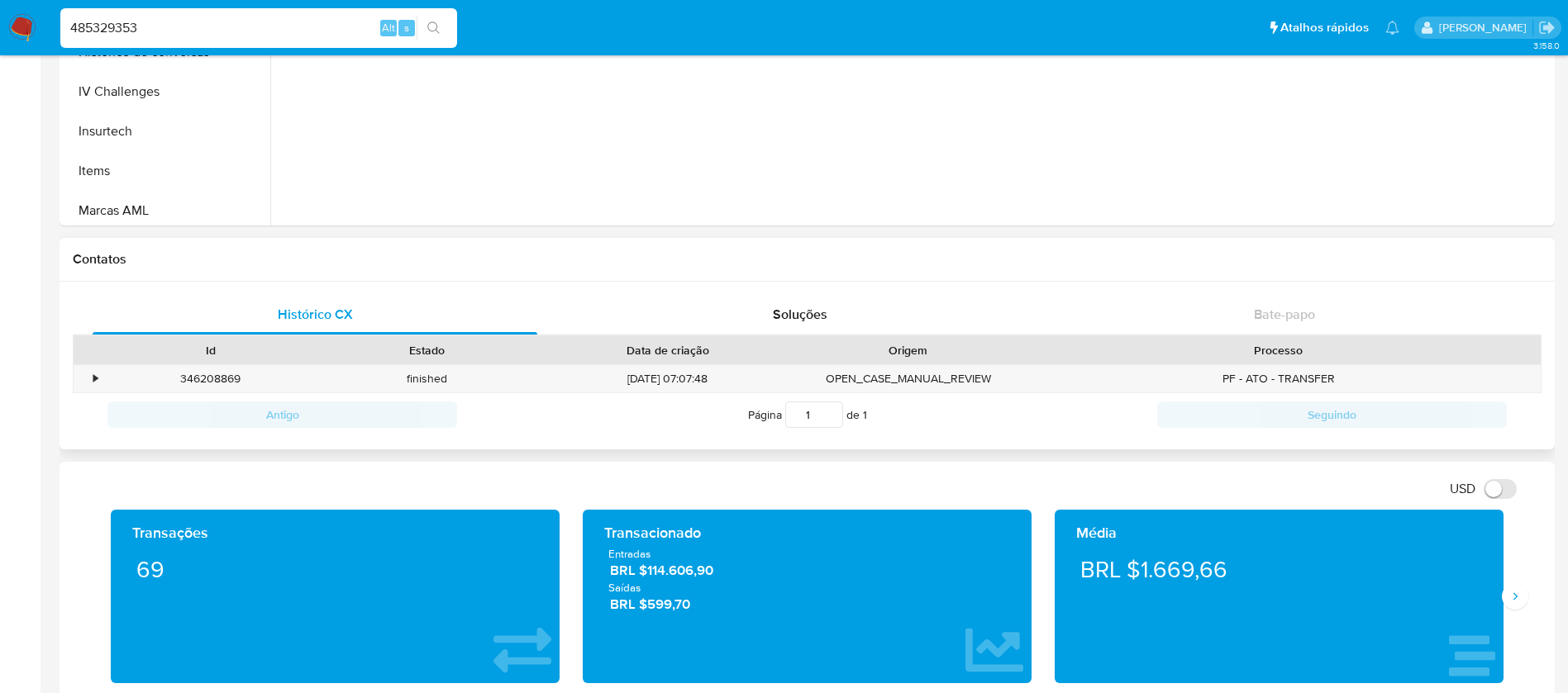
scroll to position [496, 0]
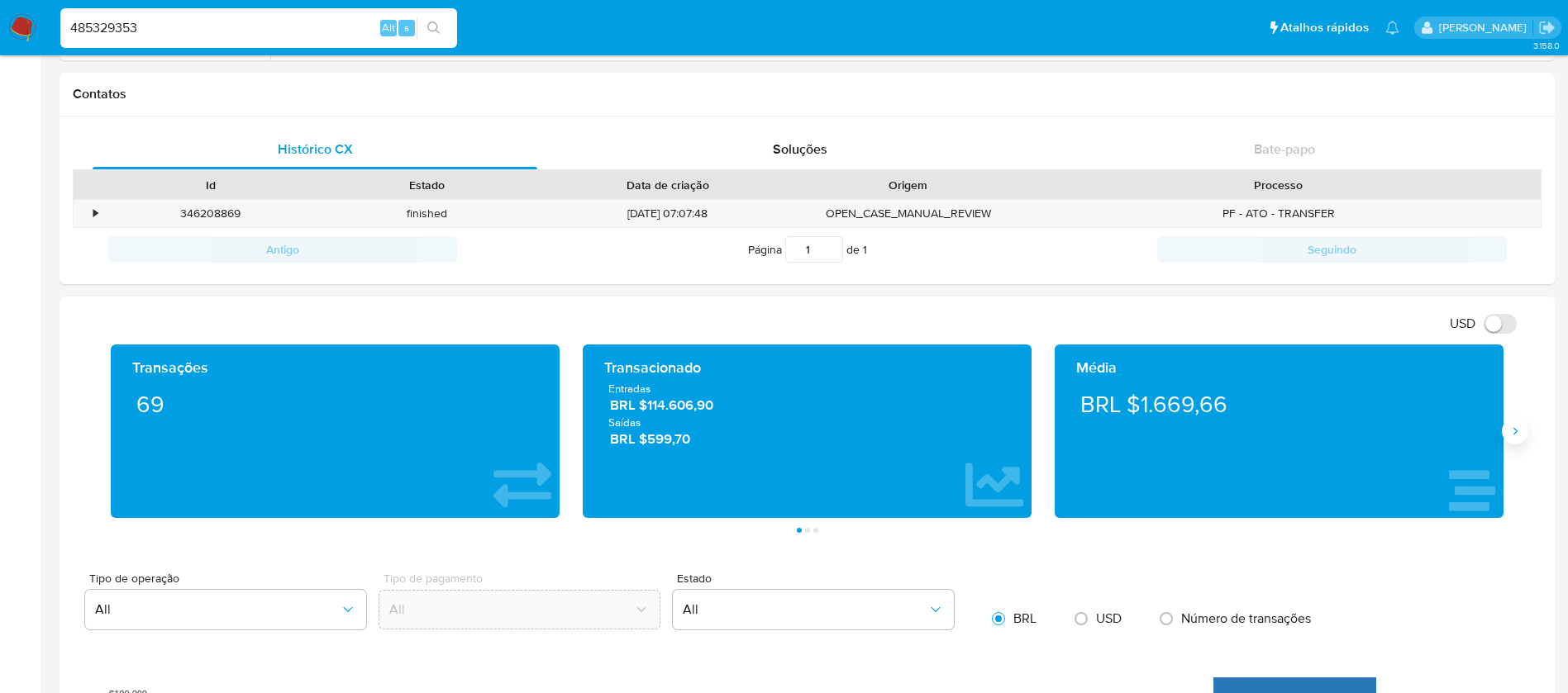
click at [1503, 436] on button "Siguiente" at bounding box center [1515, 431] width 26 height 26
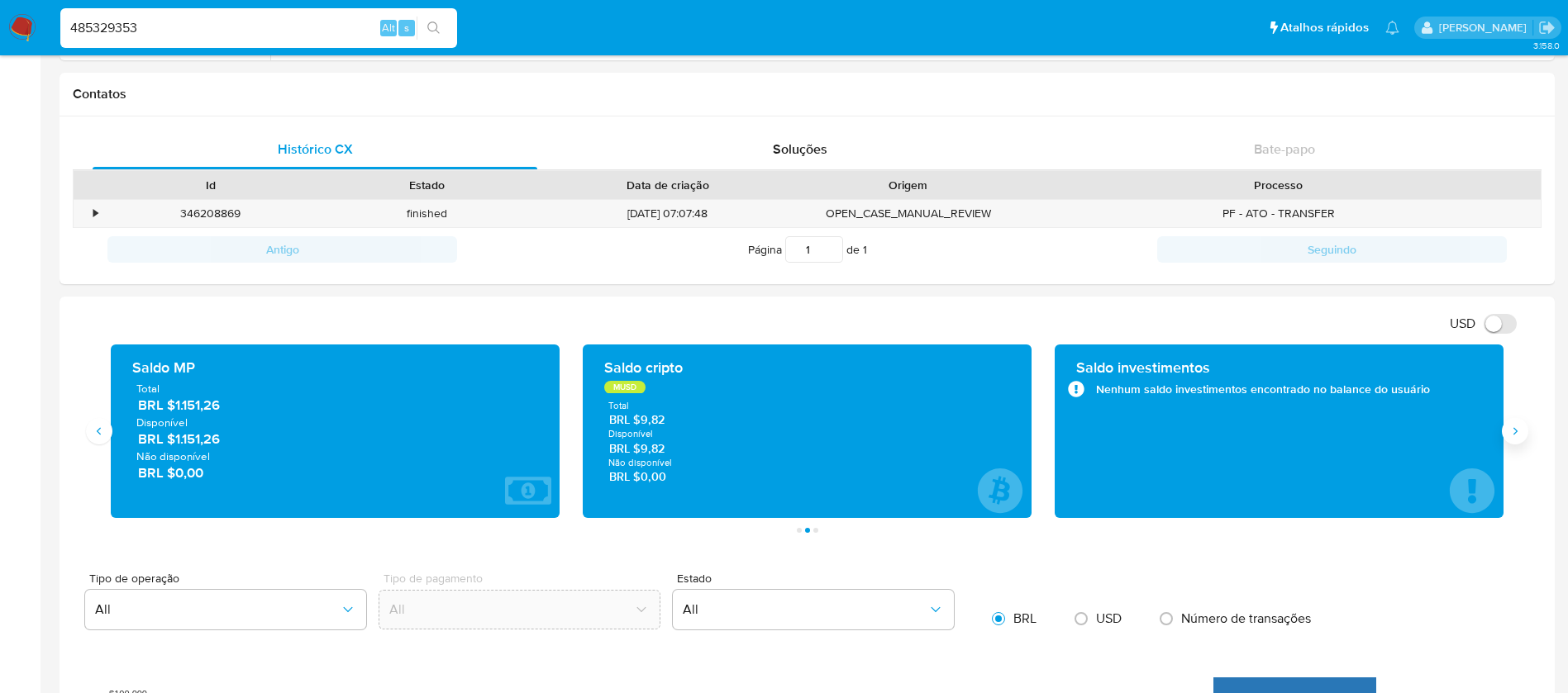
click at [1503, 436] on button "Siguiente" at bounding box center [1515, 431] width 26 height 26
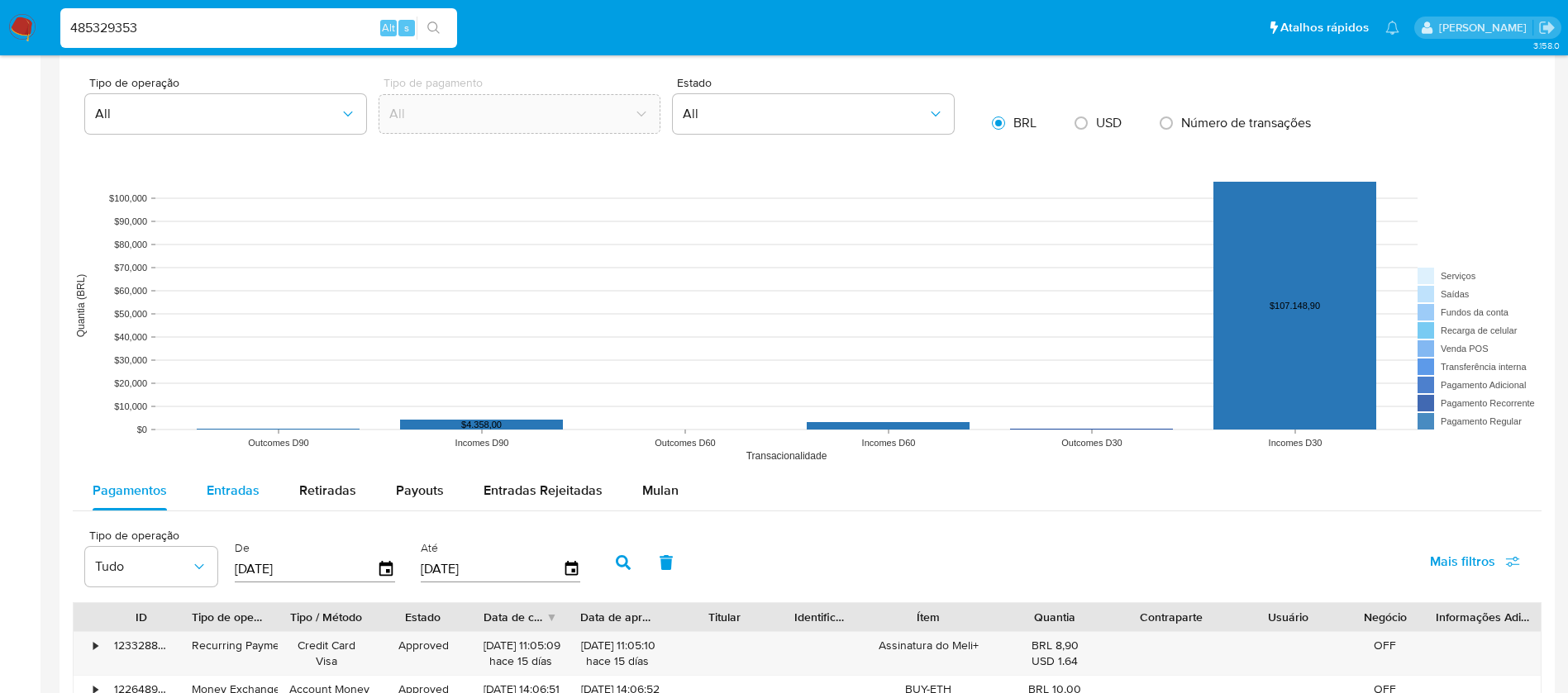
click at [235, 479] on div "Entradas" at bounding box center [233, 491] width 53 height 39
select select "10"
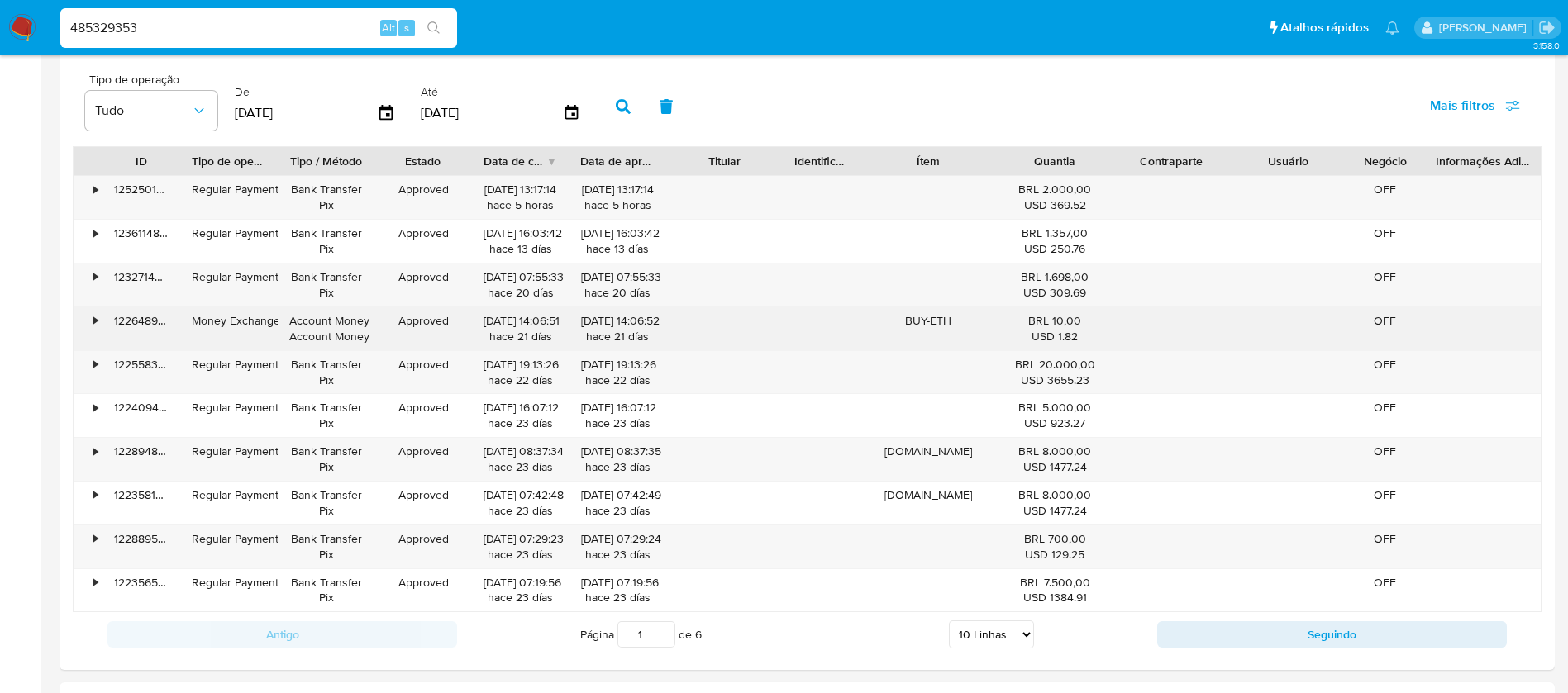
scroll to position [1487, 0]
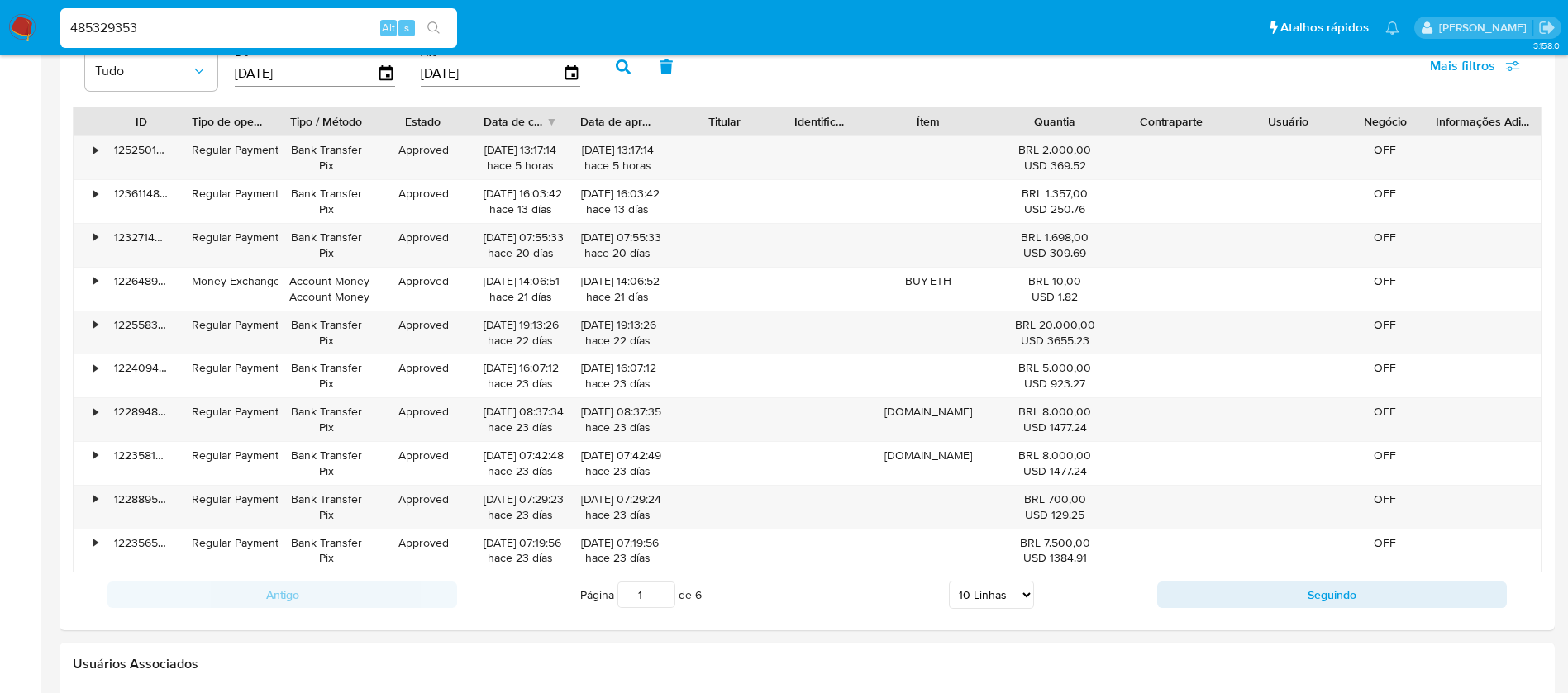
click at [169, 20] on input "485329353" at bounding box center [259, 28] width 397 height 22
paste input "1408429806"
type input "1408429806"
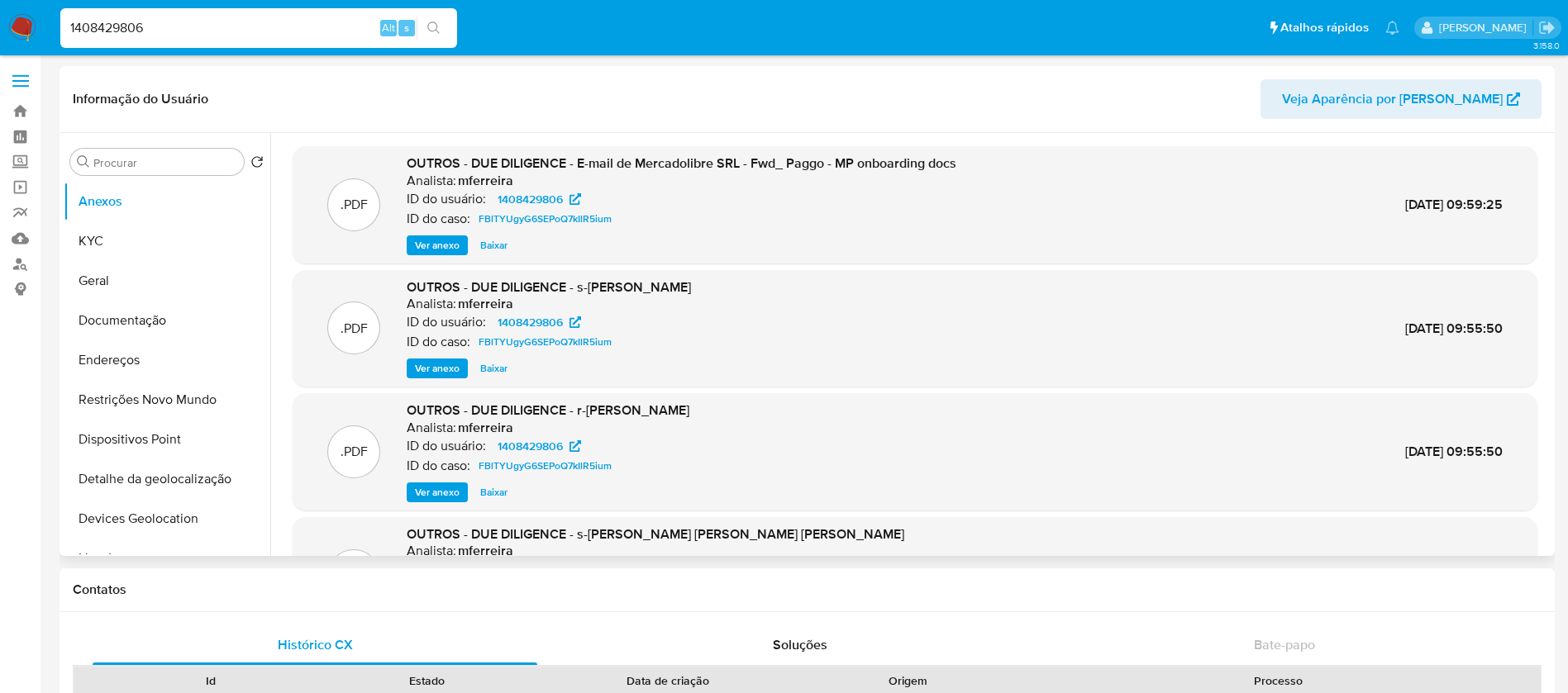
select select "10"
click at [110, 231] on button "KYC" at bounding box center [160, 241] width 193 height 39
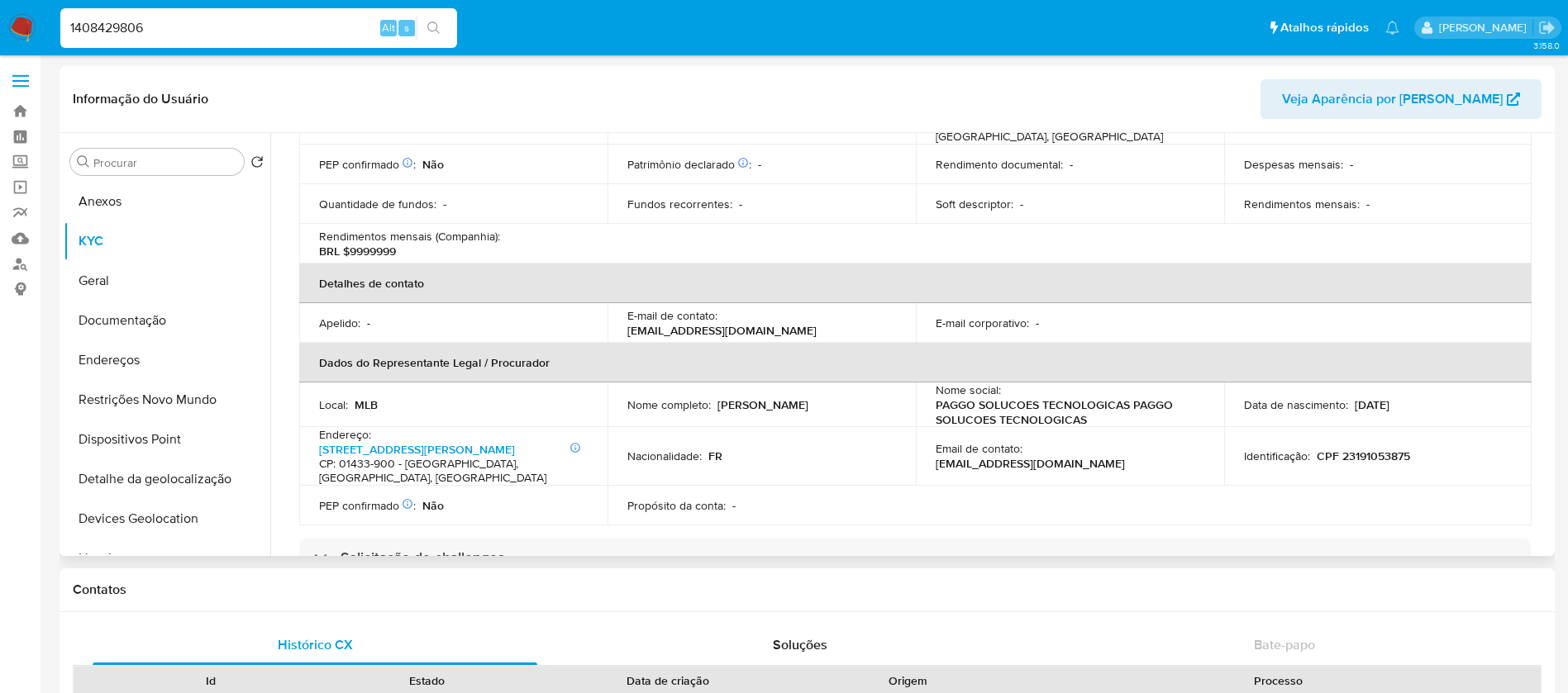
scroll to position [330, 0]
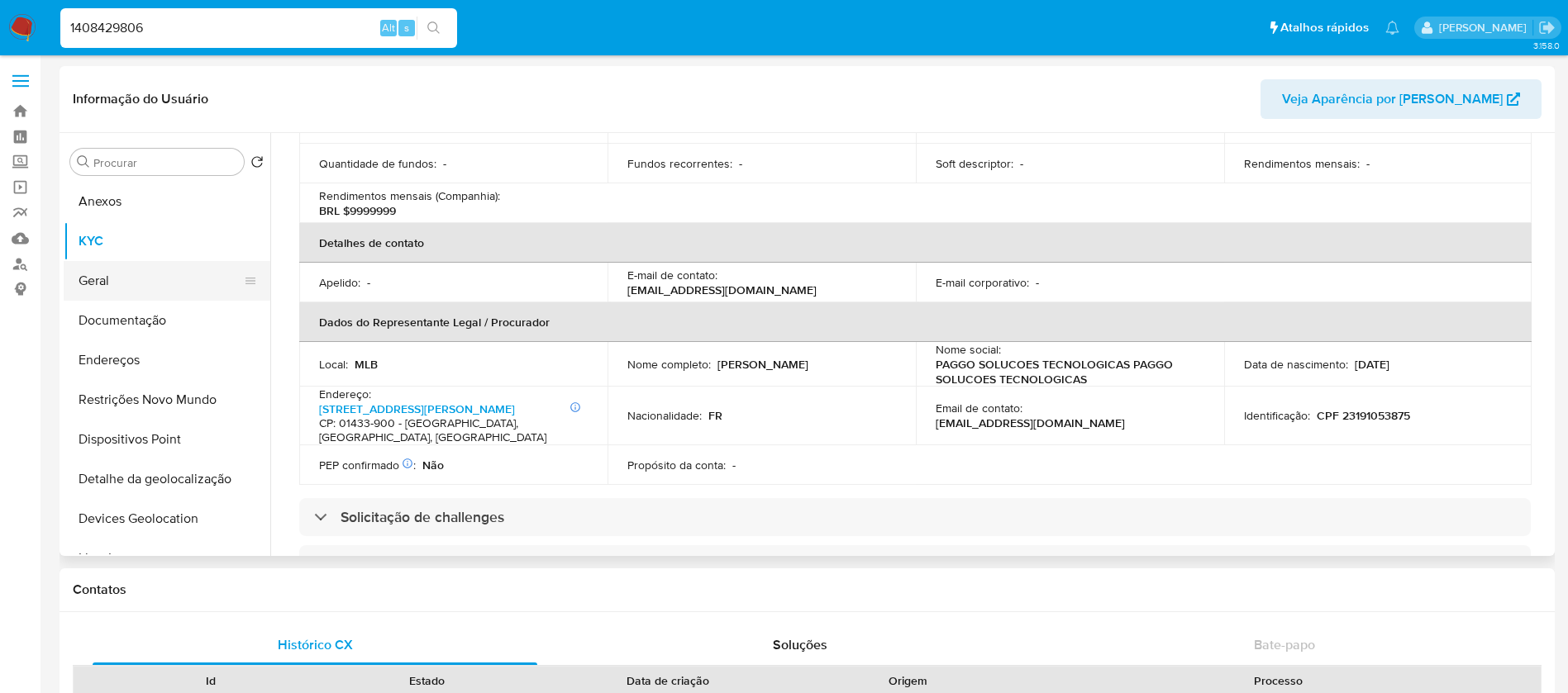
click at [115, 286] on button "Geral" at bounding box center [160, 281] width 193 height 39
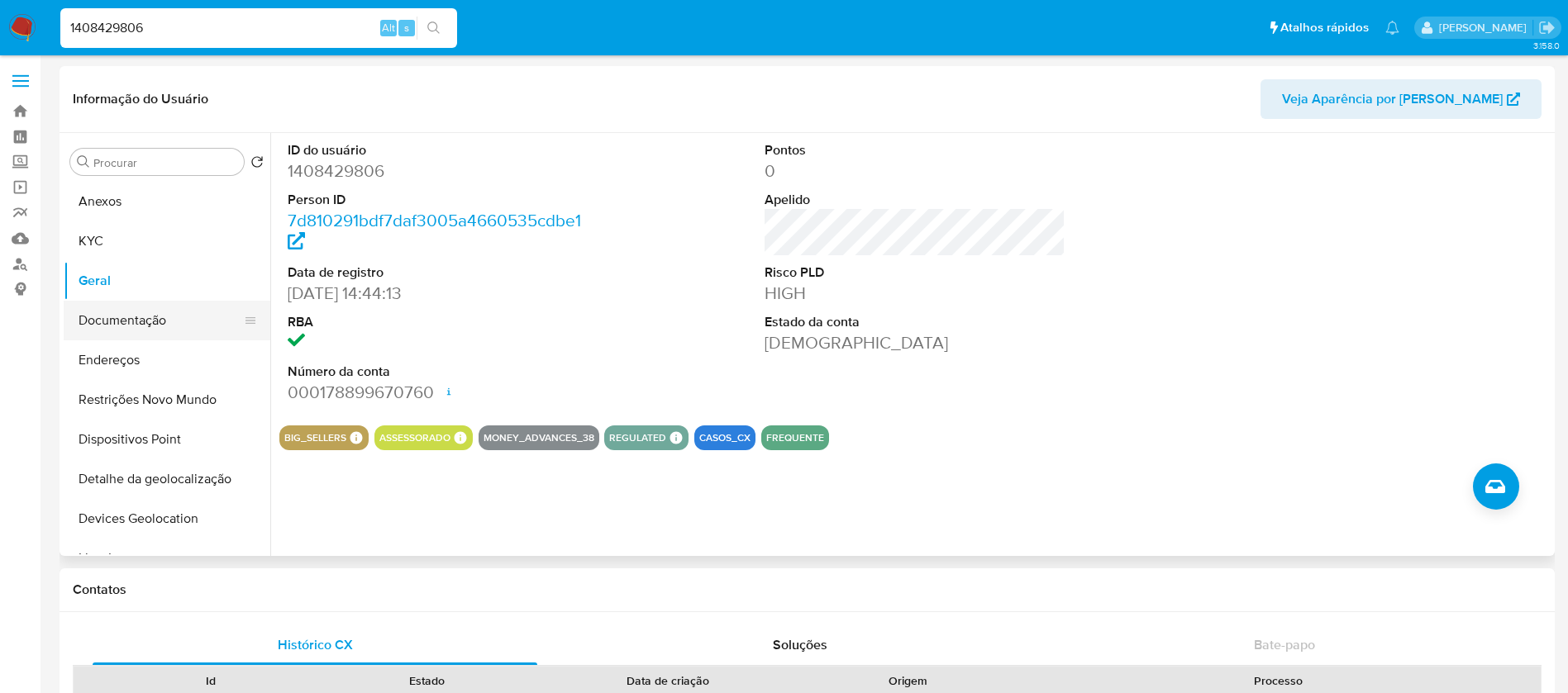
click at [119, 315] on button "Documentação" at bounding box center [160, 320] width 193 height 39
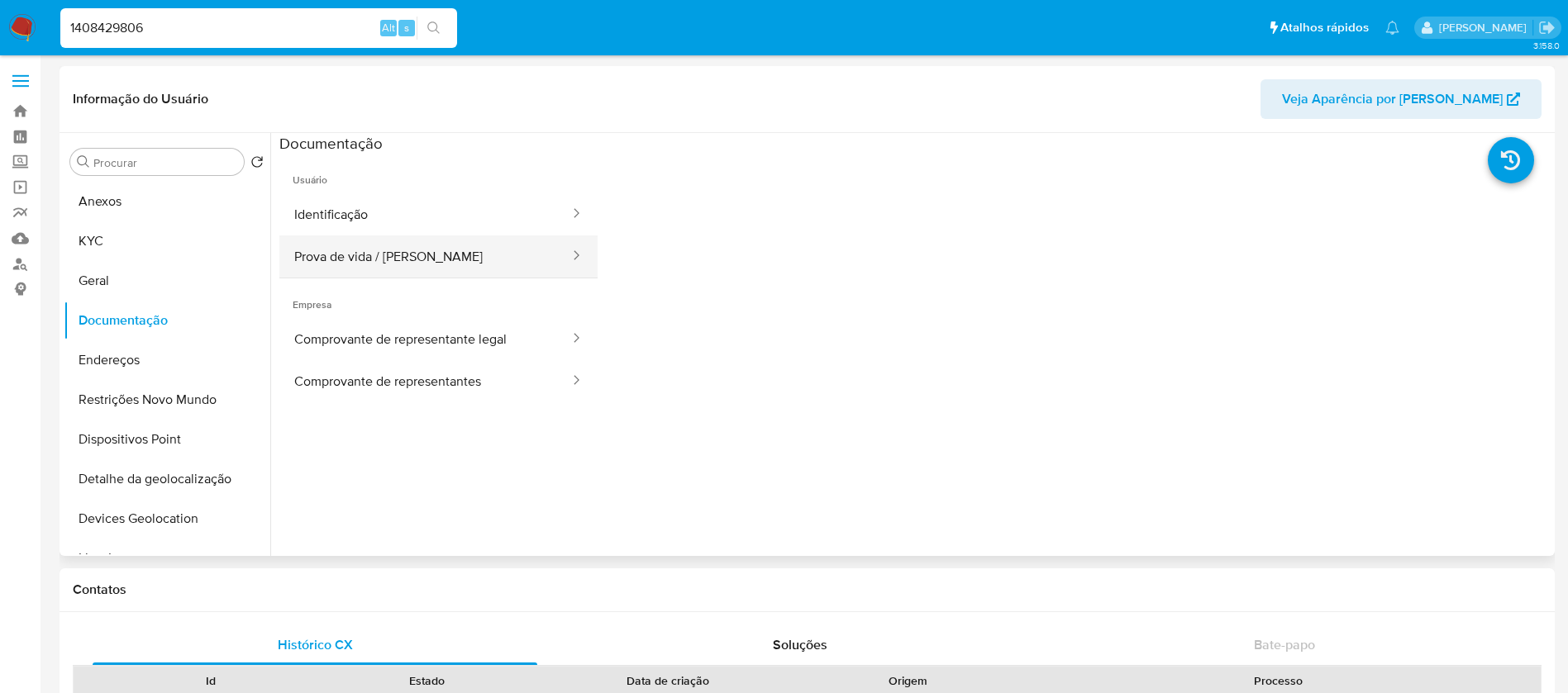
click at [356, 270] on button "Prova de vida / [PERSON_NAME]" at bounding box center [425, 256] width 292 height 42
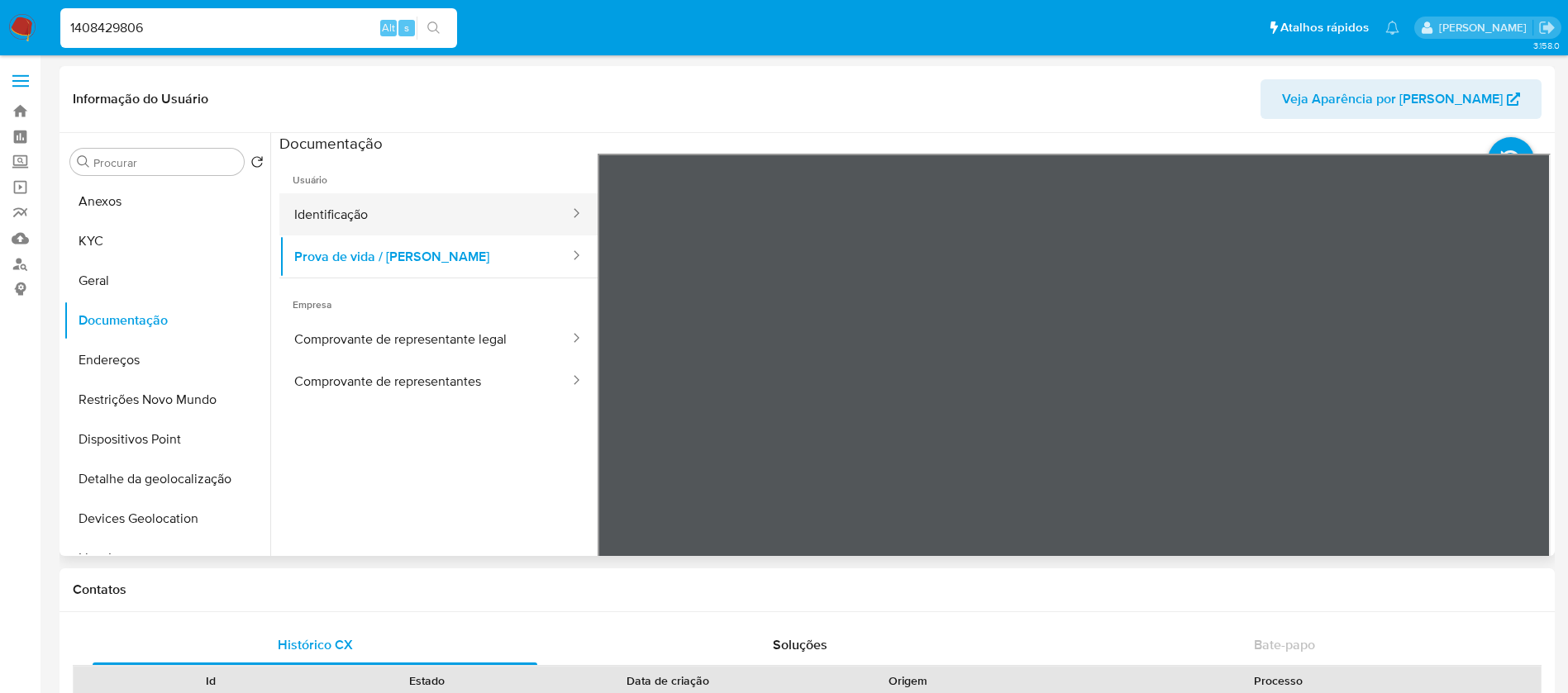
click at [344, 226] on button "Identificação" at bounding box center [425, 214] width 292 height 42
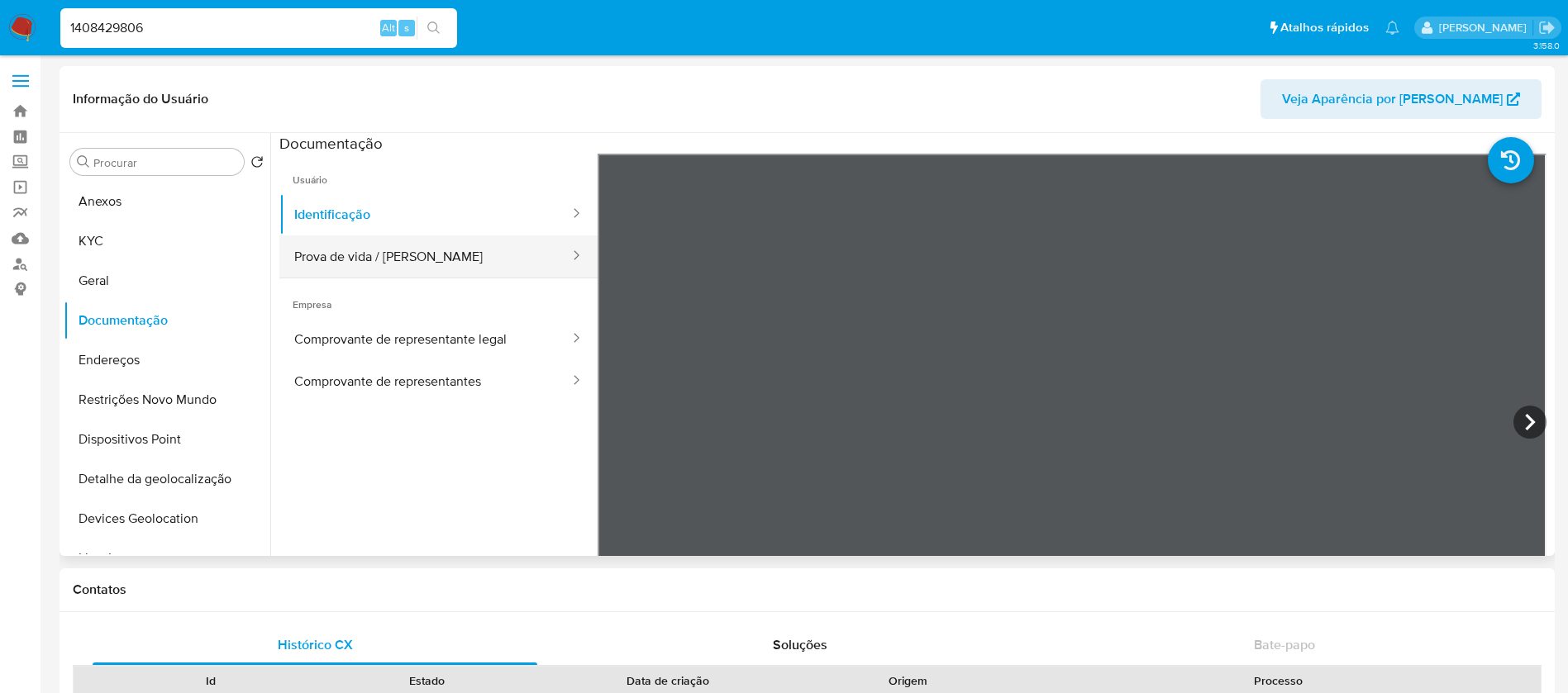
click at [339, 273] on button "Prova de vida / [PERSON_NAME]" at bounding box center [425, 256] width 292 height 42
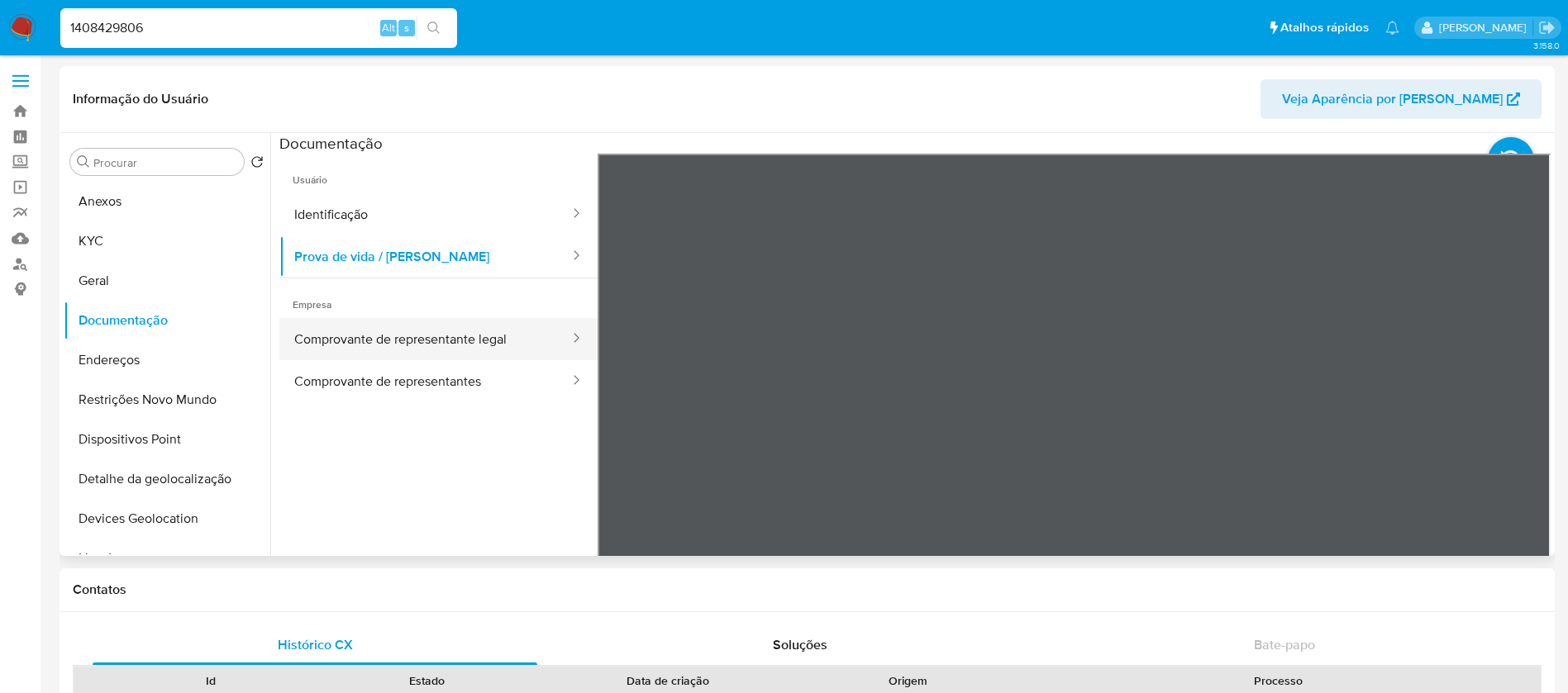
click at [340, 321] on button "Comprovante de representante legal" at bounding box center [425, 338] width 292 height 42
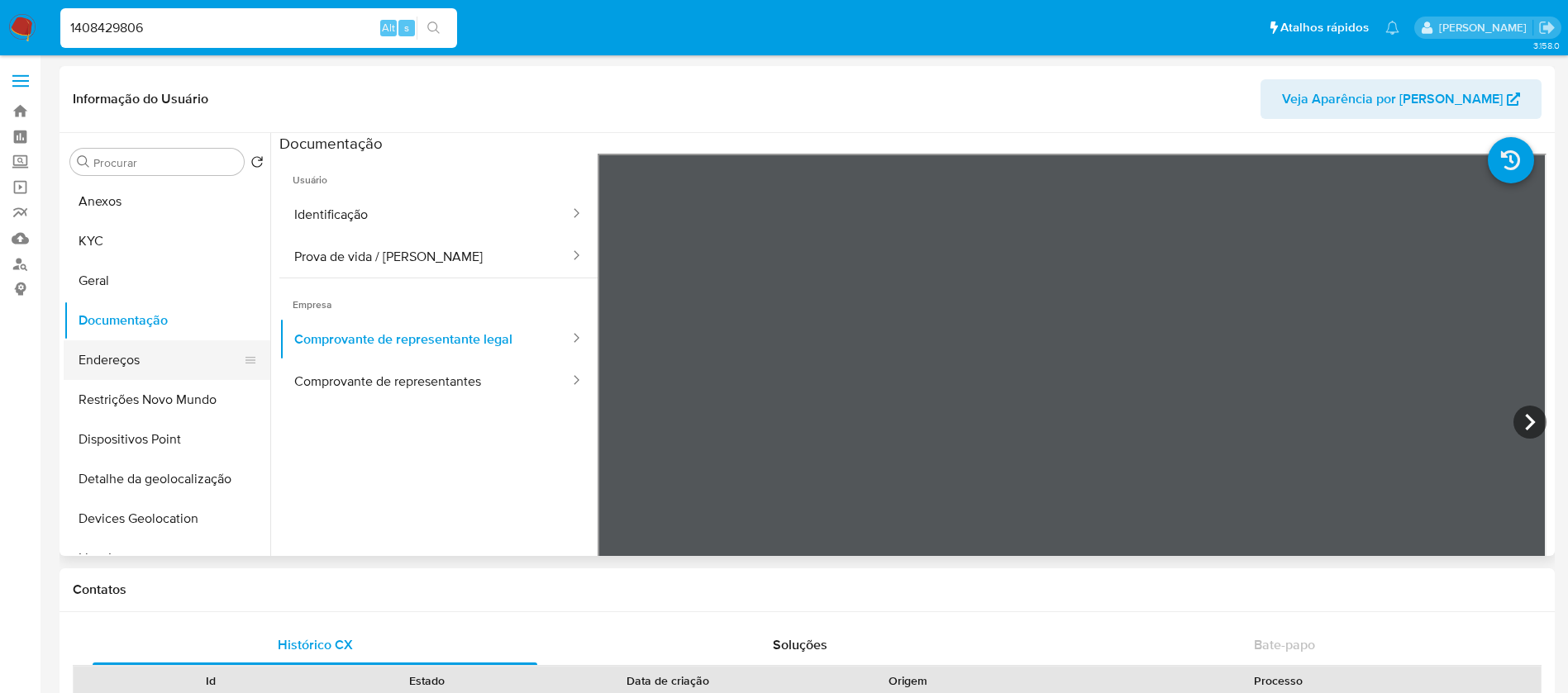
click at [102, 370] on button "Endereços" at bounding box center [160, 360] width 193 height 39
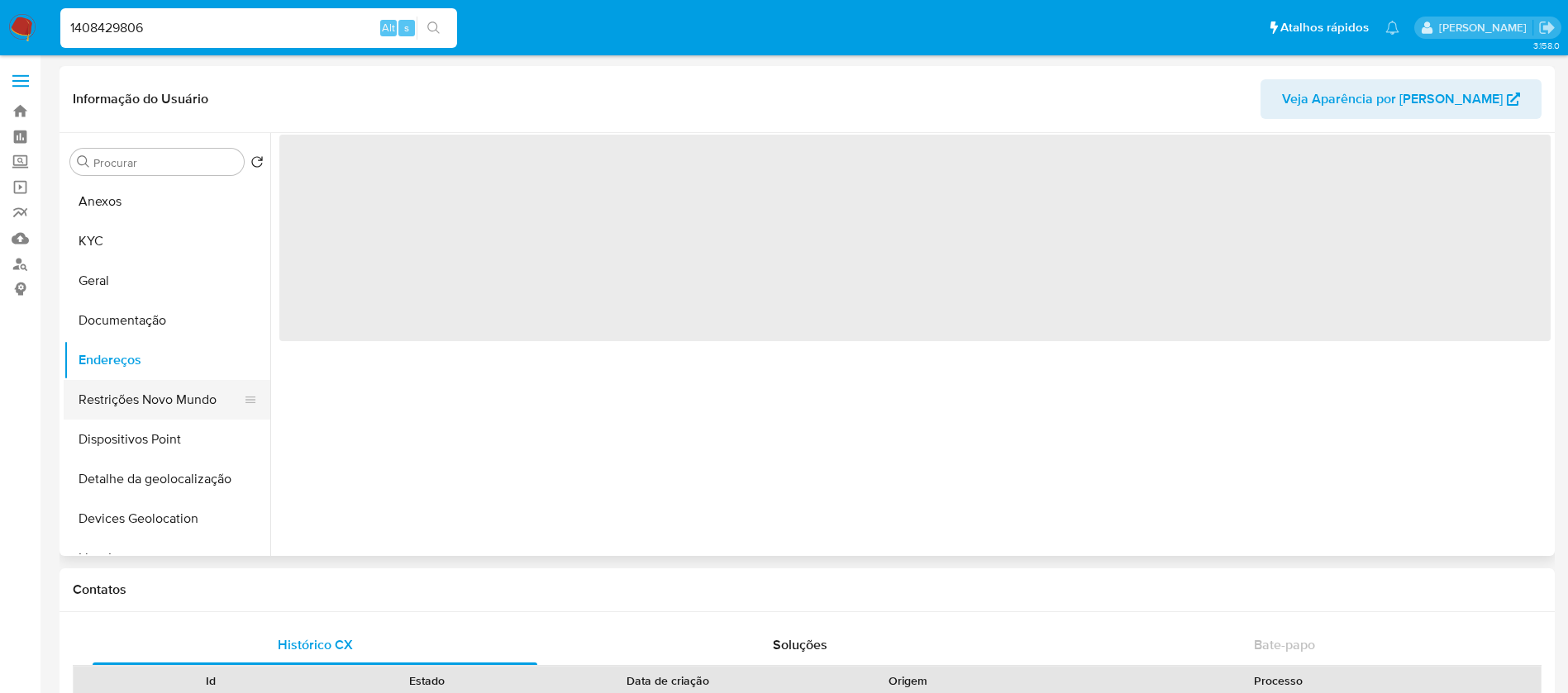
click at [105, 404] on button "Restrições Novo Mundo" at bounding box center [160, 399] width 193 height 39
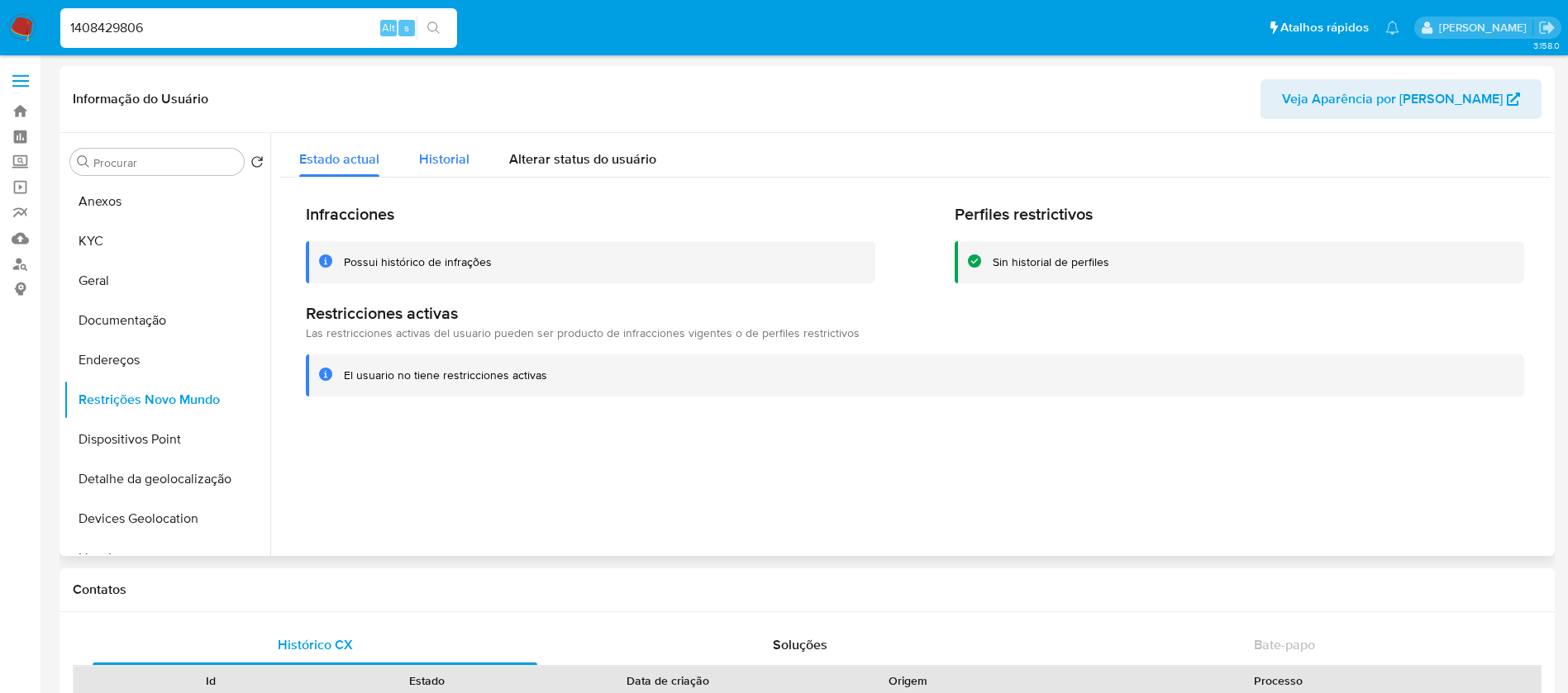
click at [445, 162] on span "Historial" at bounding box center [445, 159] width 50 height 19
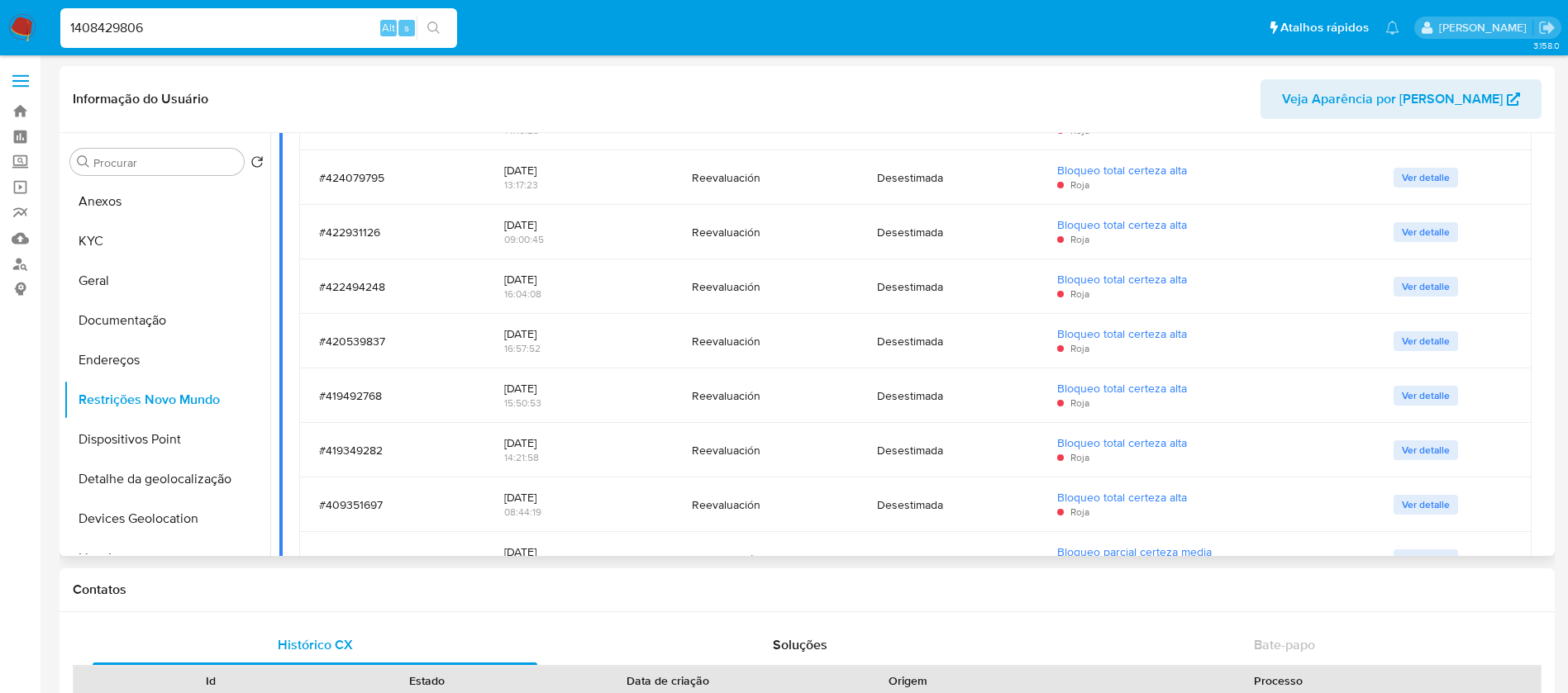
scroll to position [992, 0]
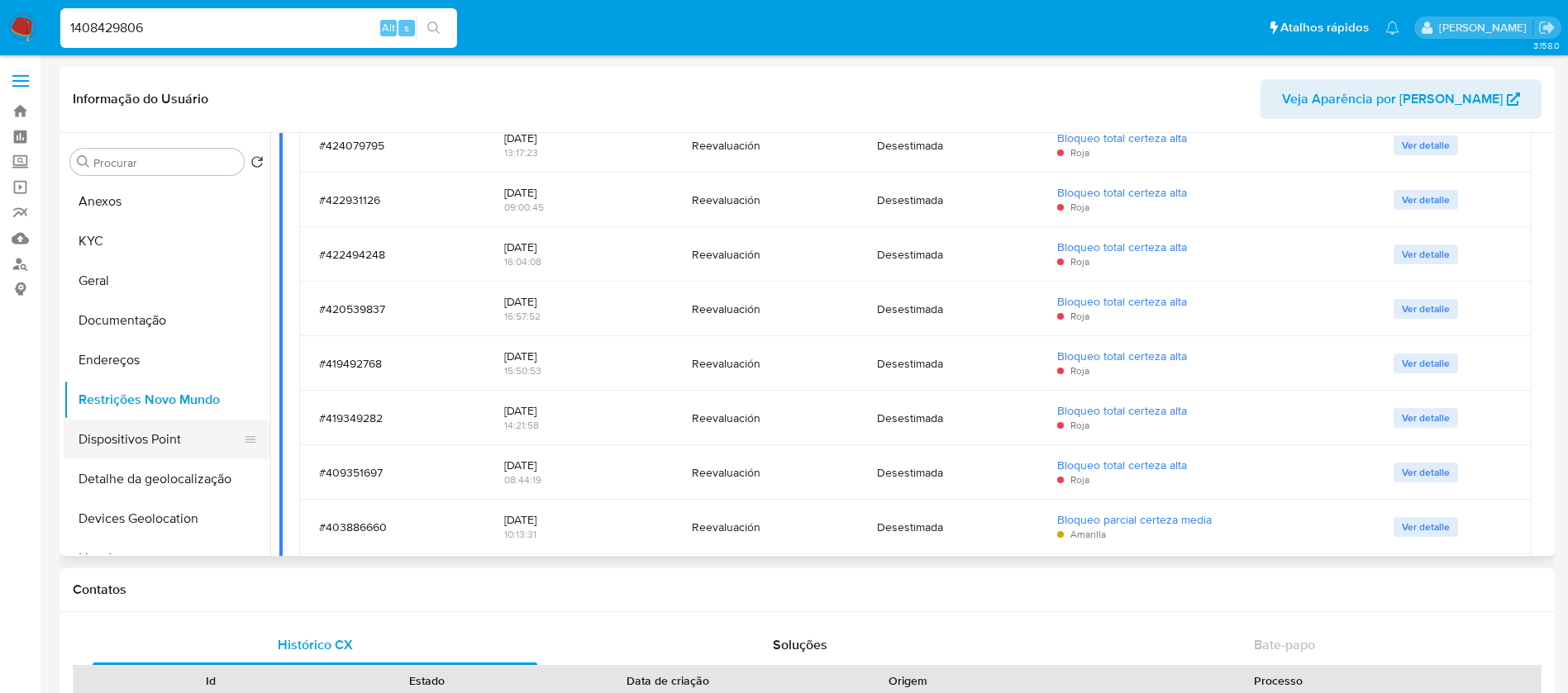
click at [131, 449] on button "Dispositivos Point" at bounding box center [160, 440] width 193 height 39
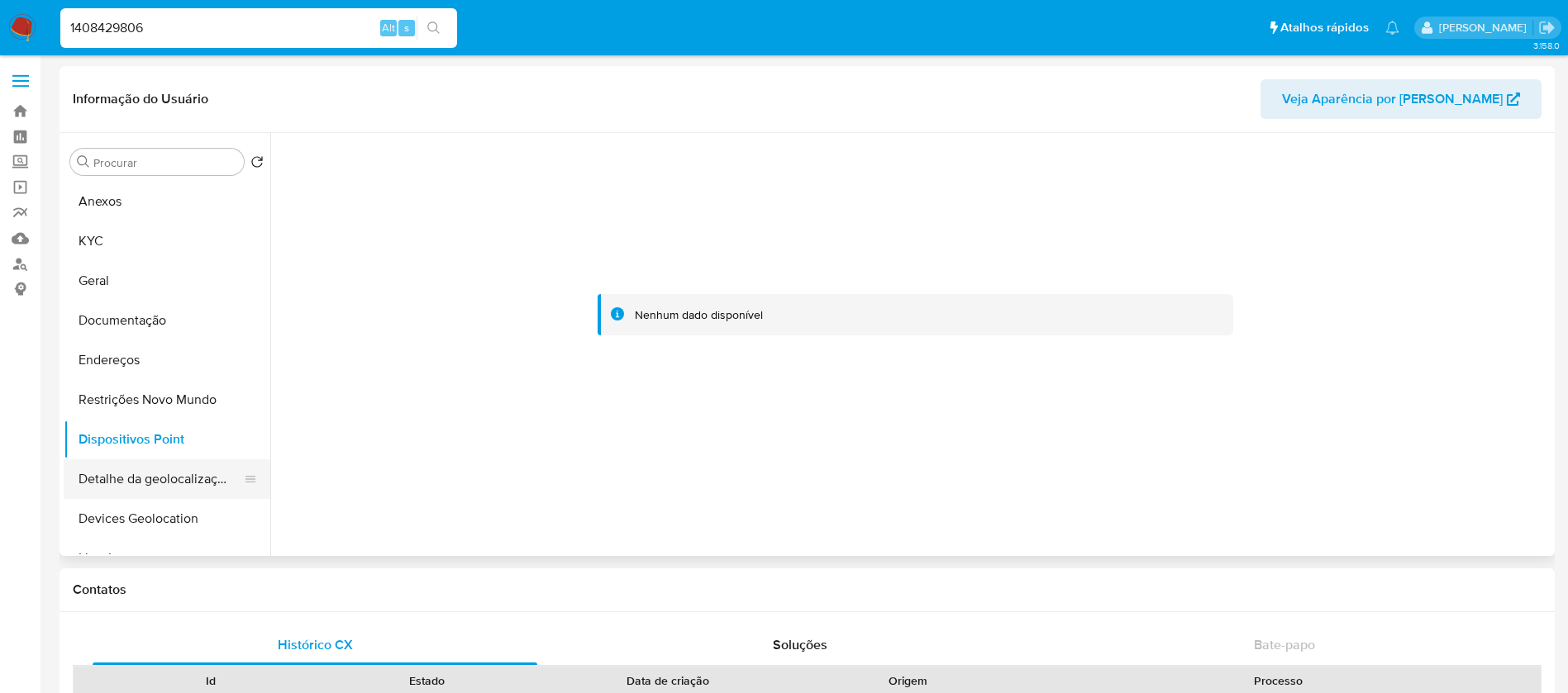
click at [125, 487] on button "Detalhe da geolocalização" at bounding box center [160, 479] width 193 height 39
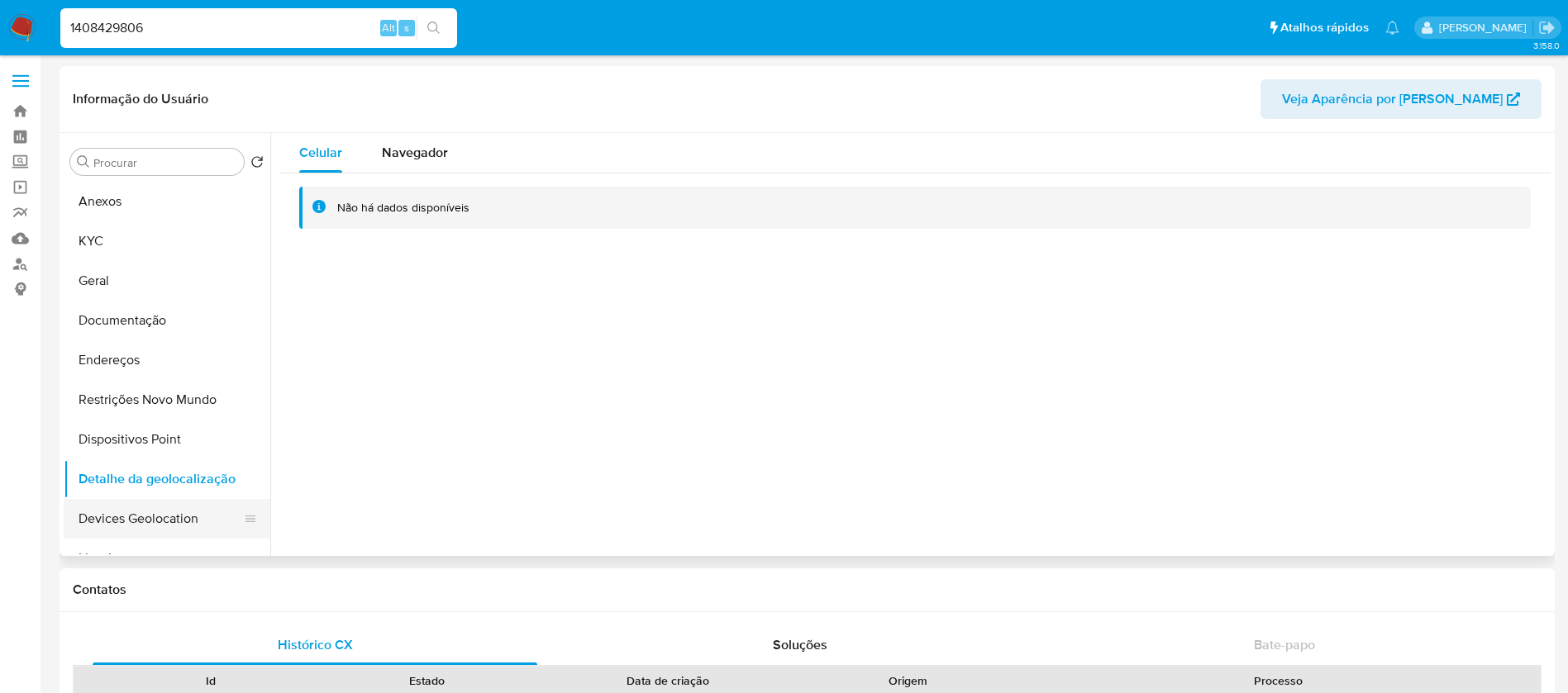
click at [113, 522] on button "Devices Geolocation" at bounding box center [160, 519] width 193 height 39
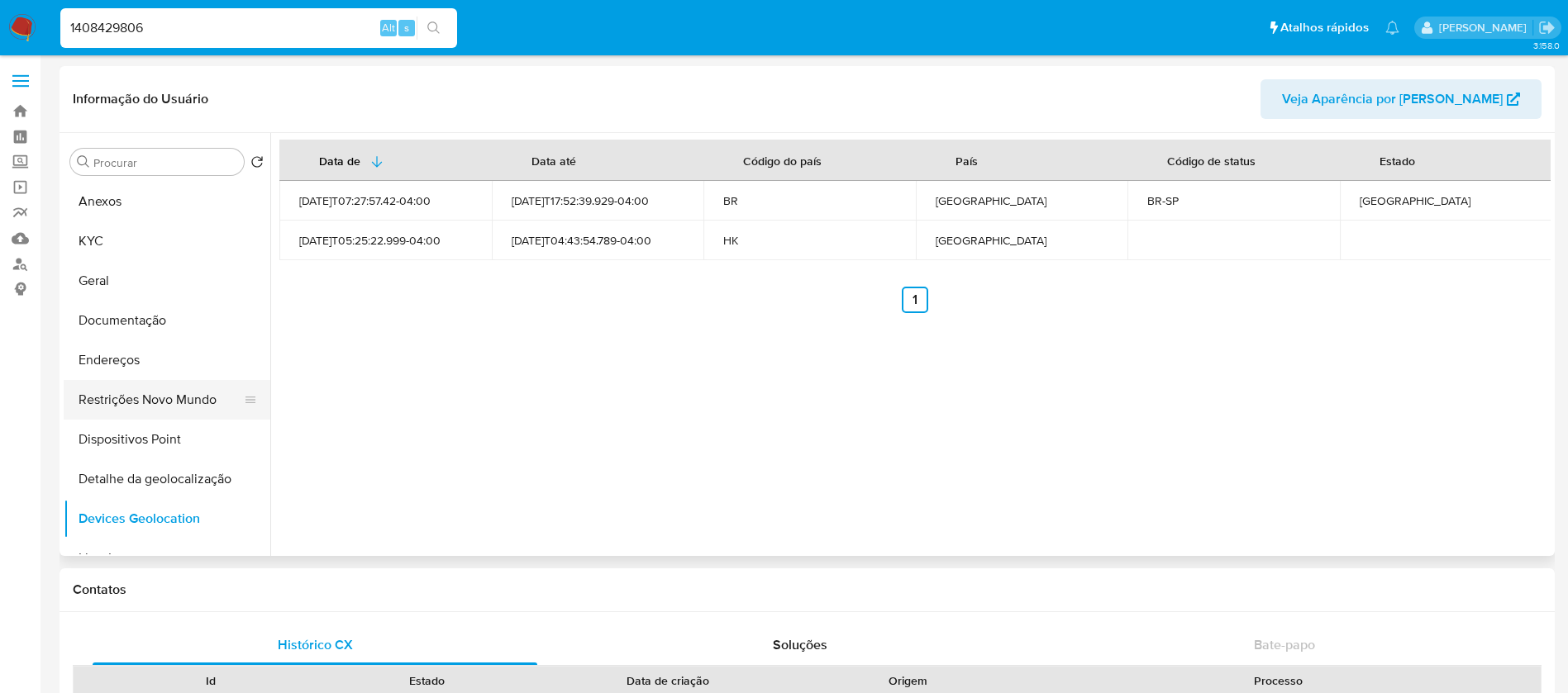
scroll to position [165, 0]
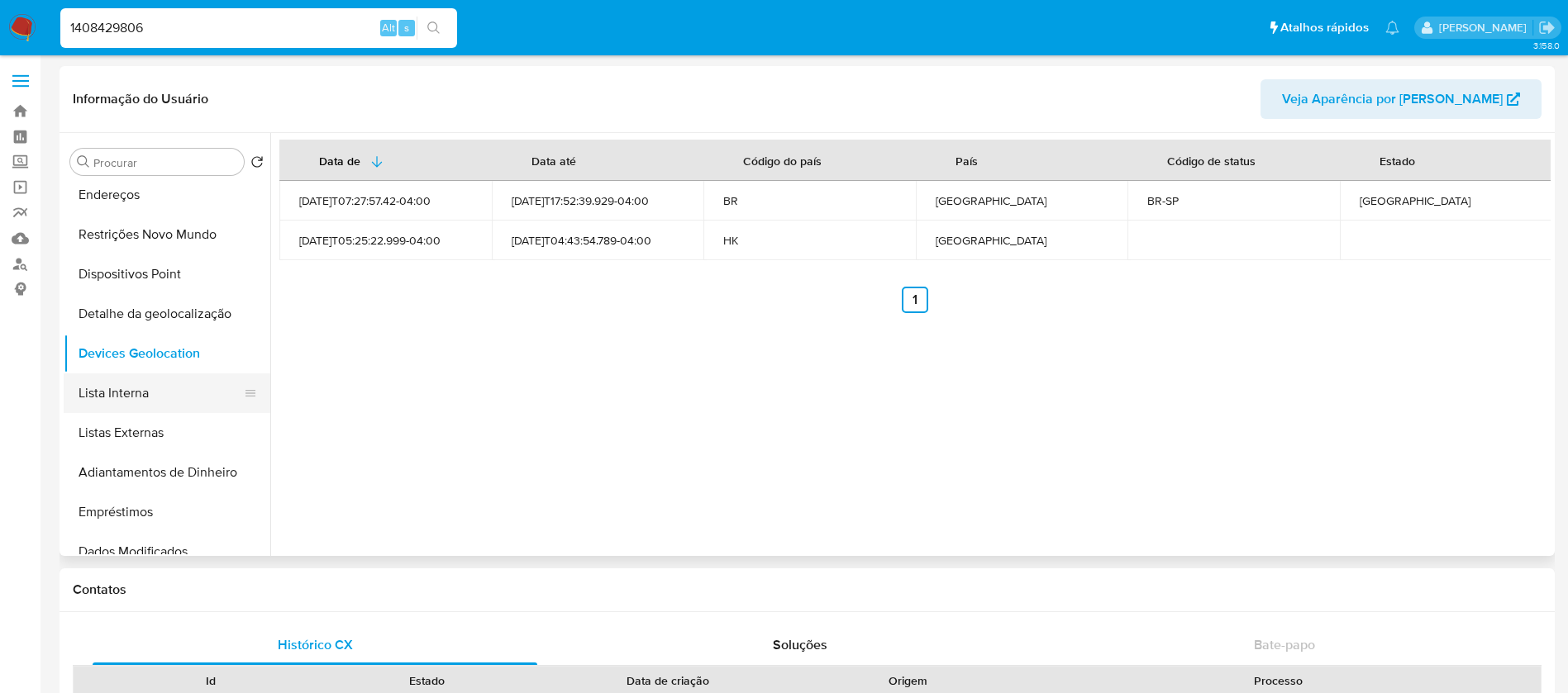
click at [130, 399] on button "Lista Interna" at bounding box center [160, 393] width 193 height 39
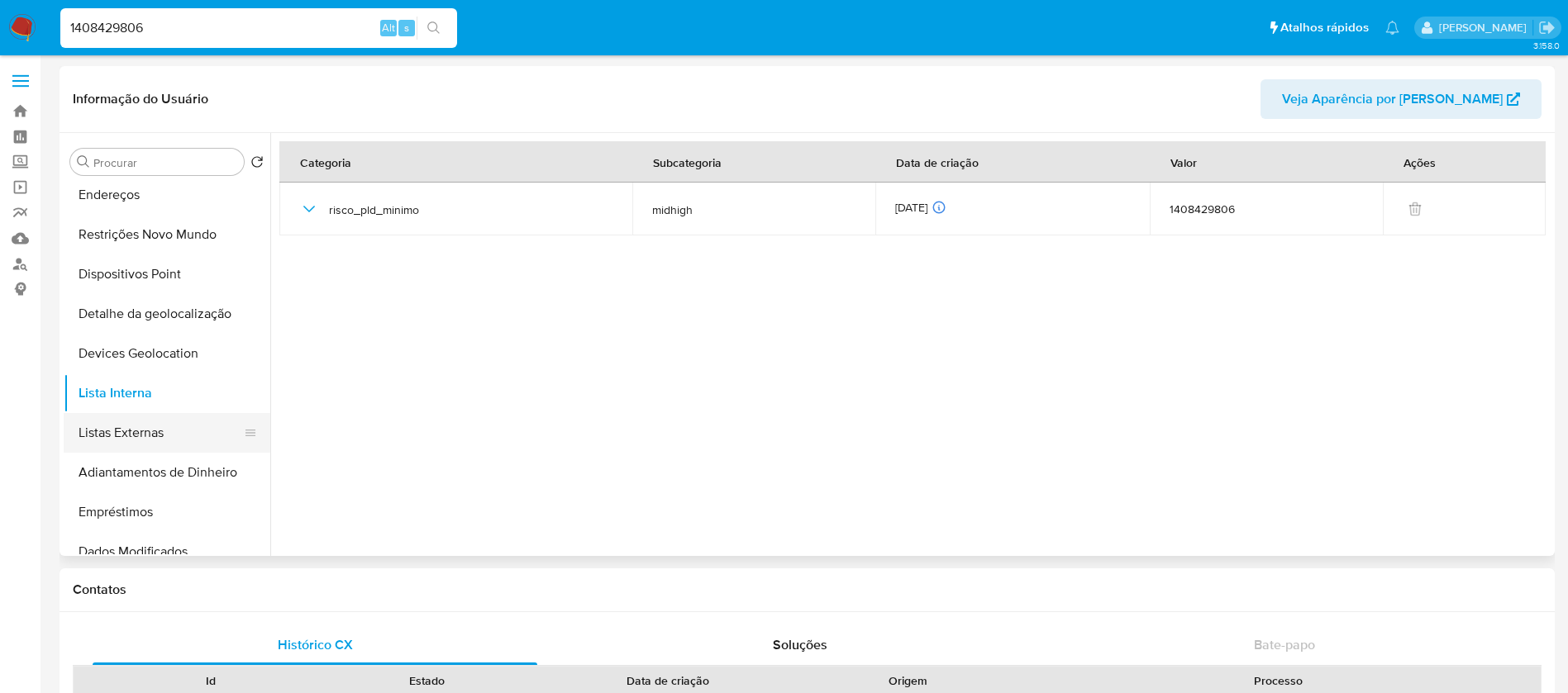
click at [128, 434] on button "Listas Externas" at bounding box center [160, 433] width 193 height 39
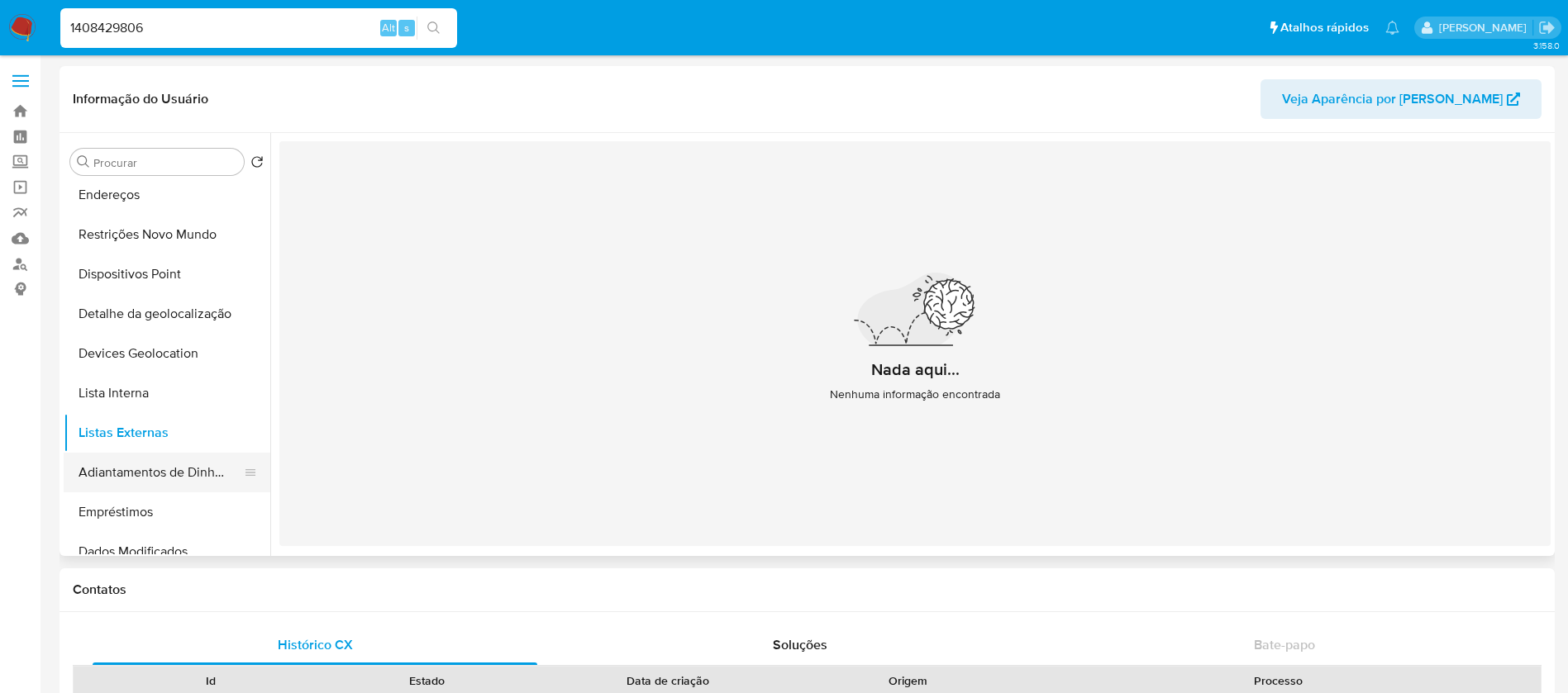
click at [119, 470] on button "Adiantamentos de Dinheiro" at bounding box center [160, 473] width 193 height 39
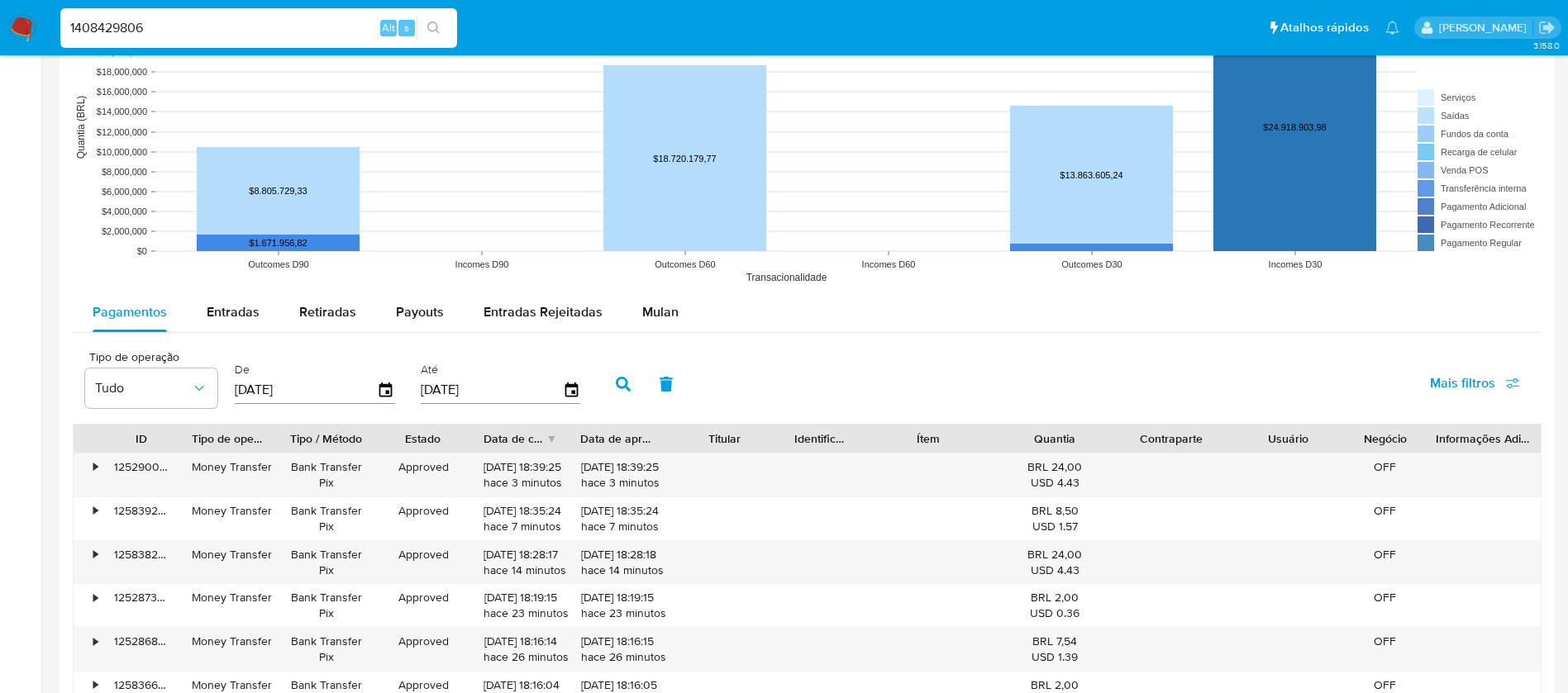
scroll to position [1322, 0]
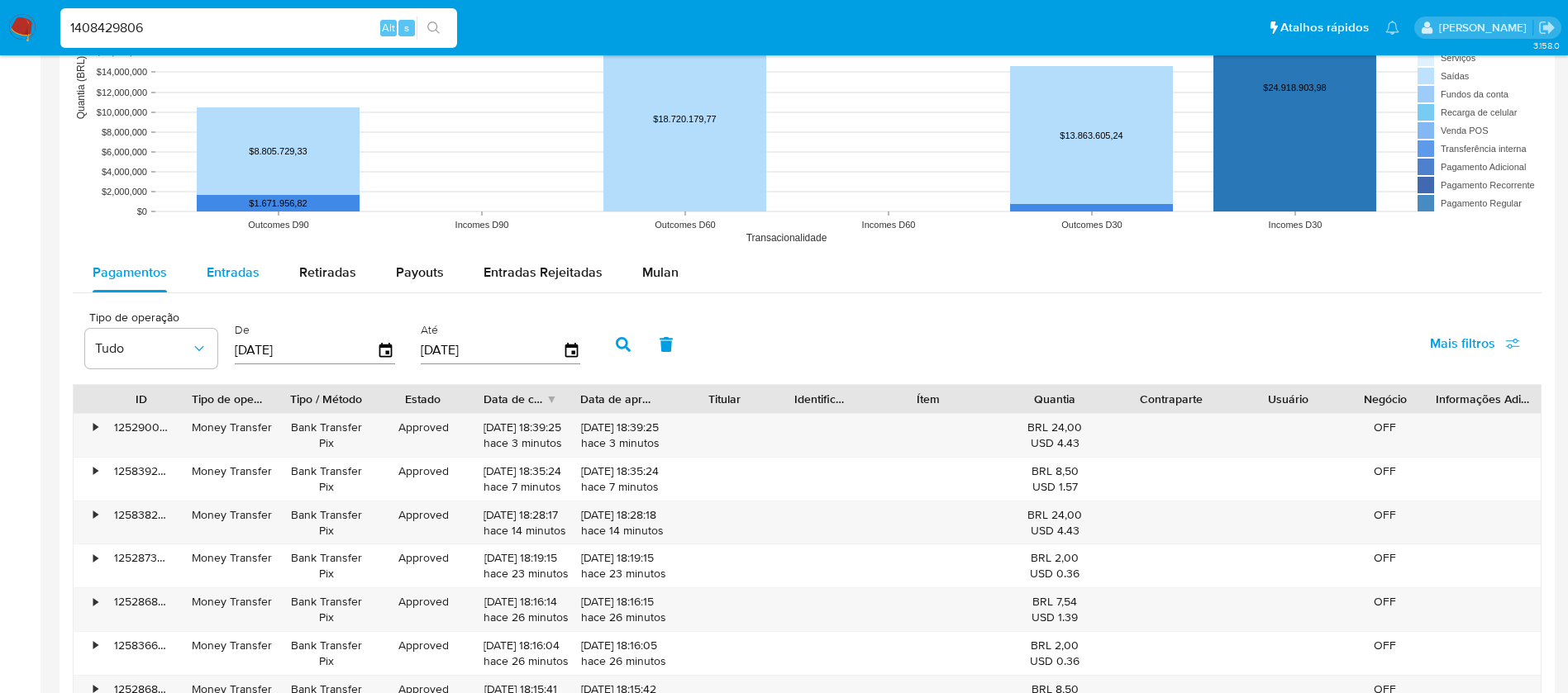
click at [232, 263] on span "Entradas" at bounding box center [233, 272] width 53 height 19
select select "10"
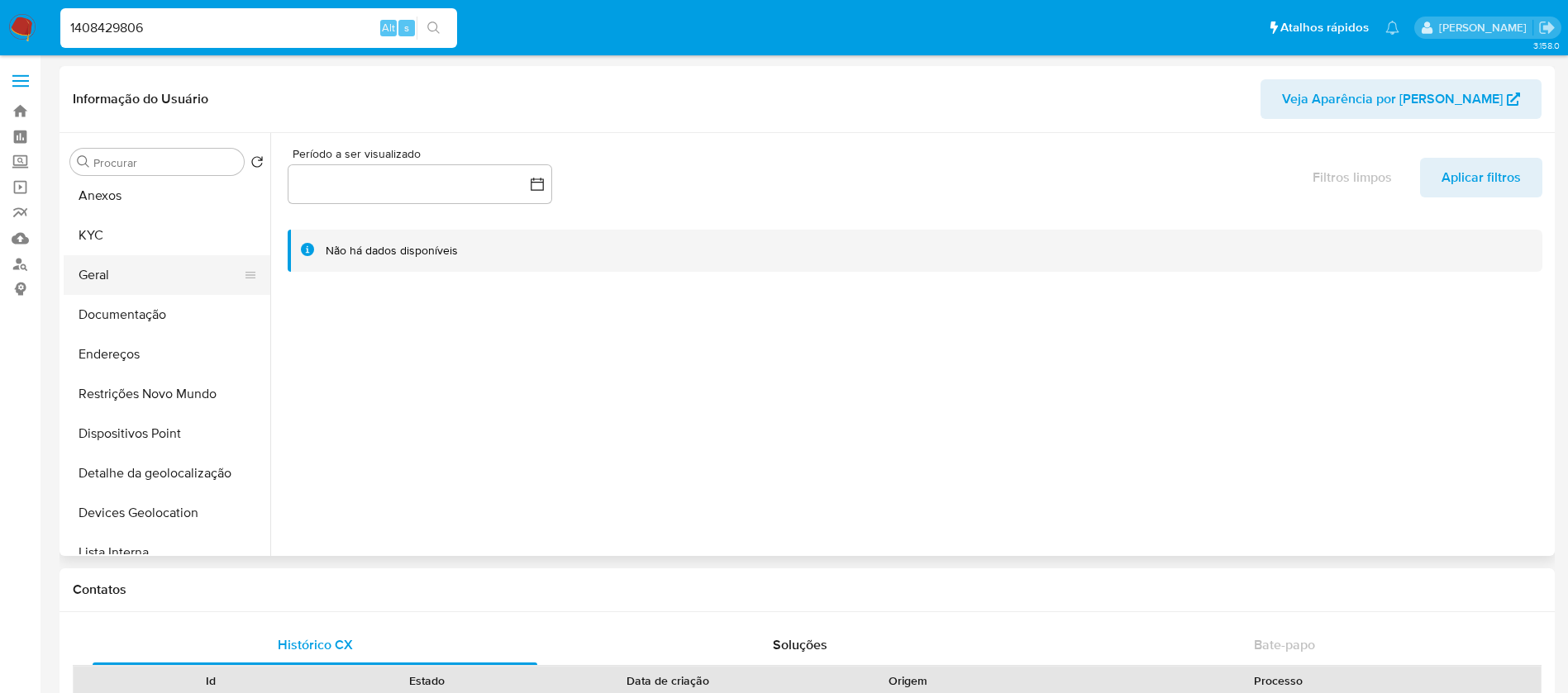
scroll to position [0, 0]
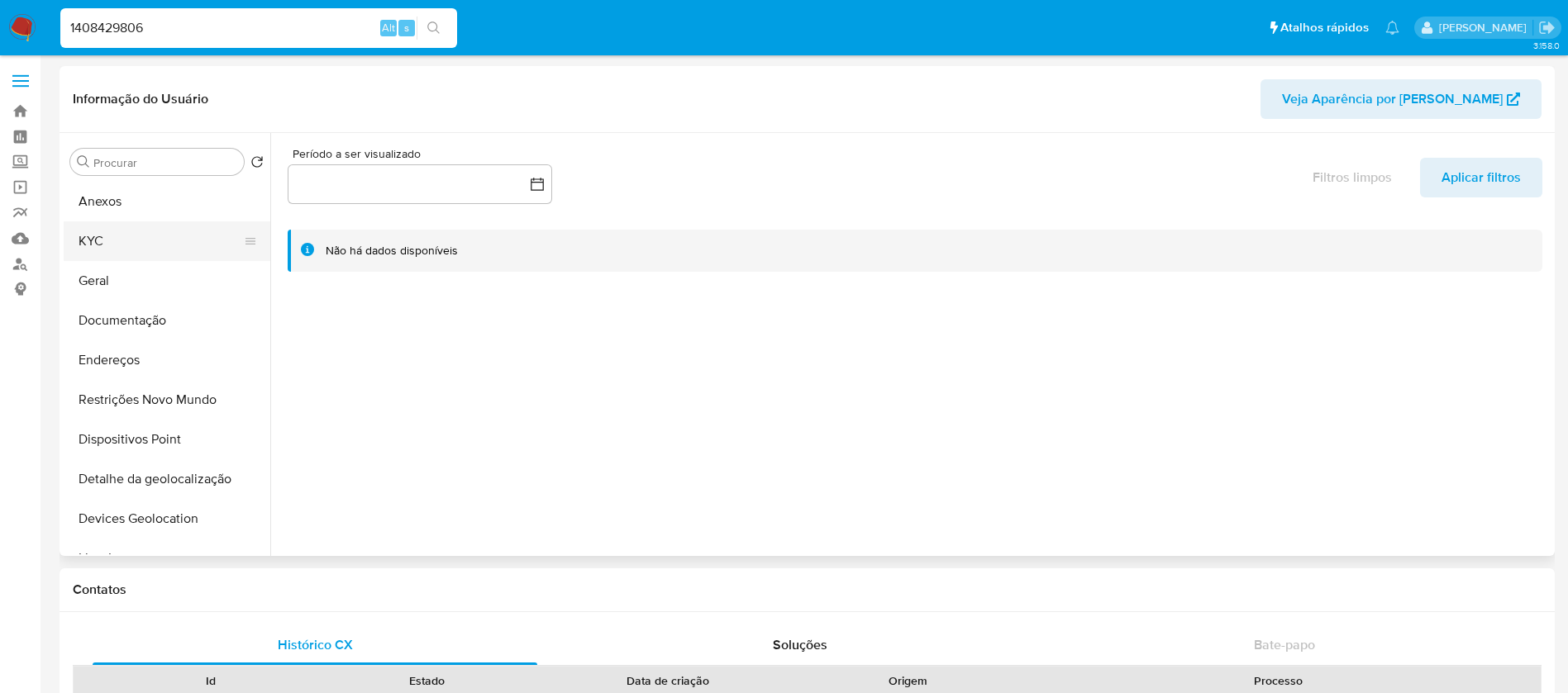
click at [104, 252] on button "KYC" at bounding box center [160, 241] width 193 height 39
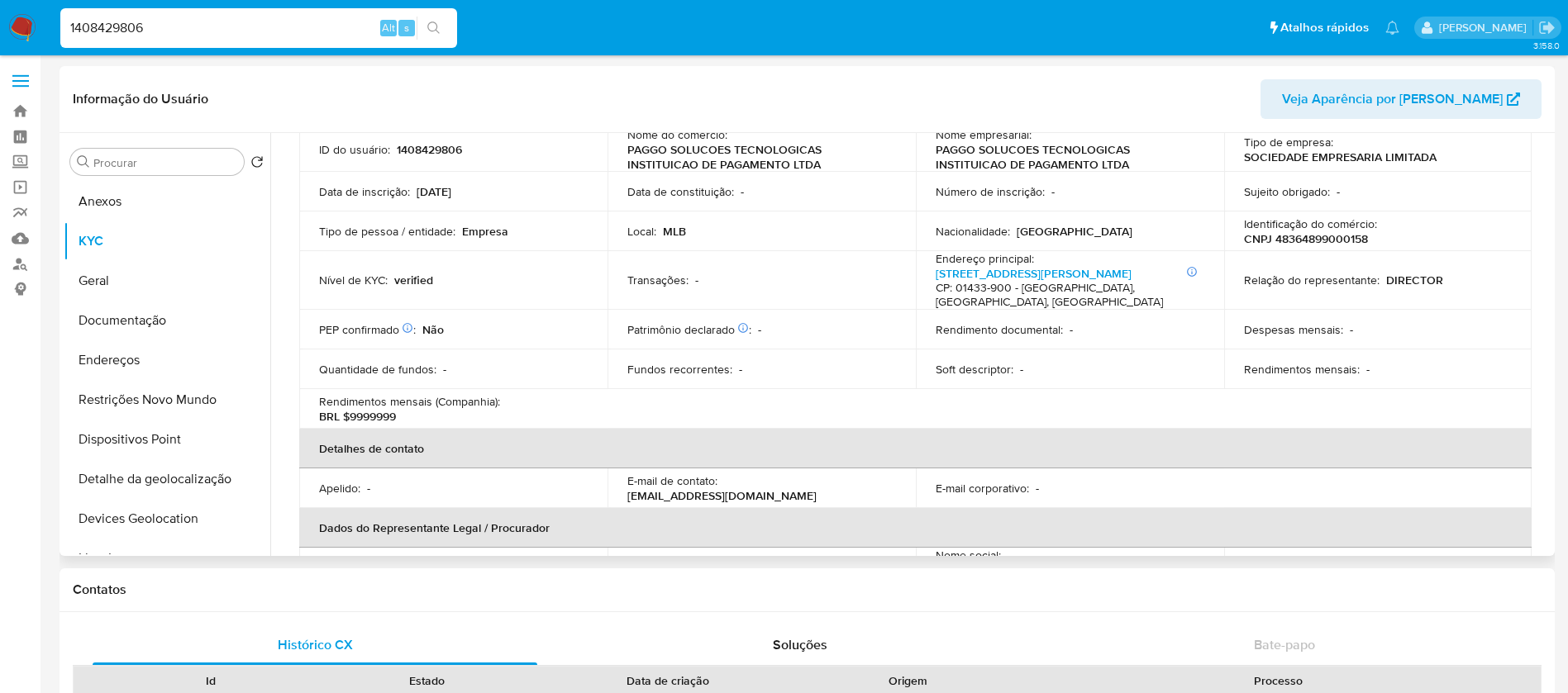
scroll to position [165, 0]
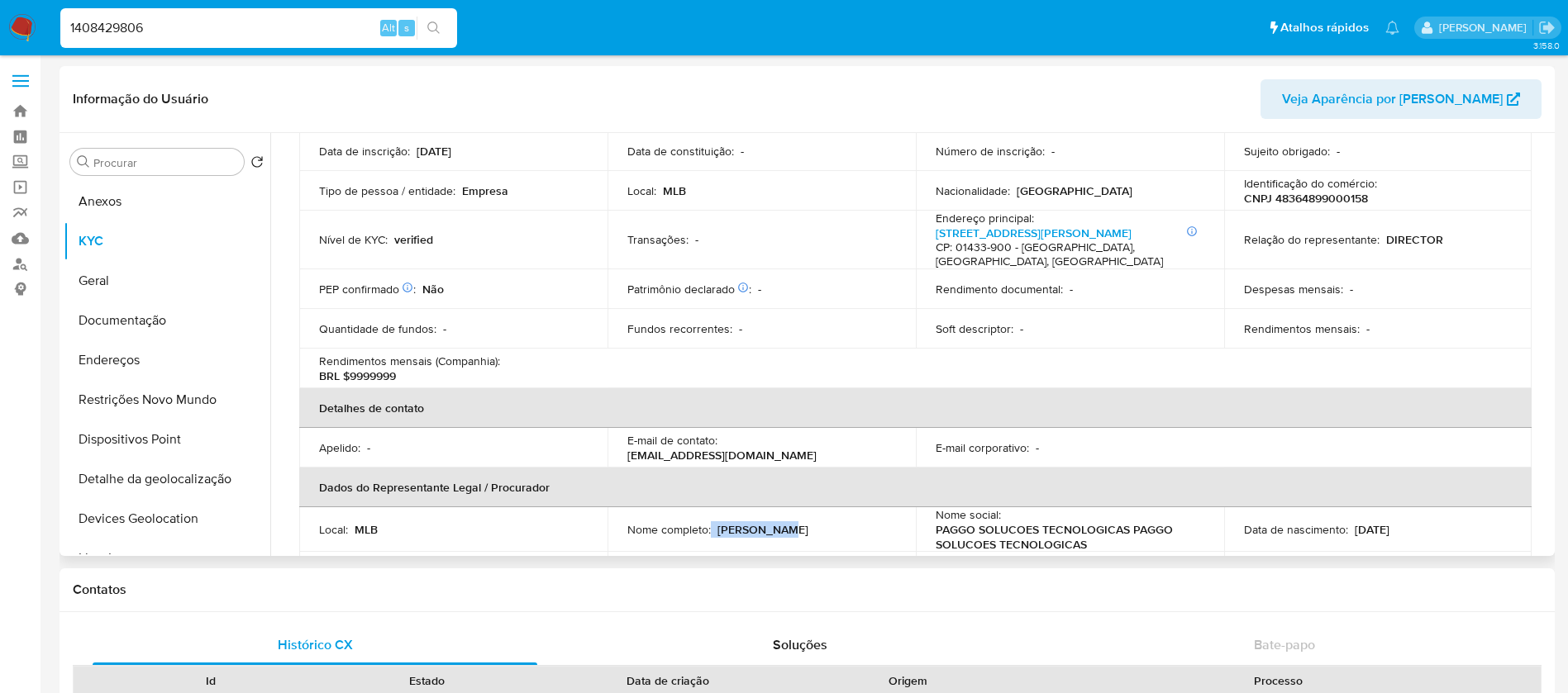
drag, startPoint x: 786, startPoint y: 517, endPoint x: 711, endPoint y: 519, distance: 75.0
click at [711, 522] on div "Nome completo : [PERSON_NAME]" at bounding box center [762, 530] width 269 height 15
copy div "[PERSON_NAME]"
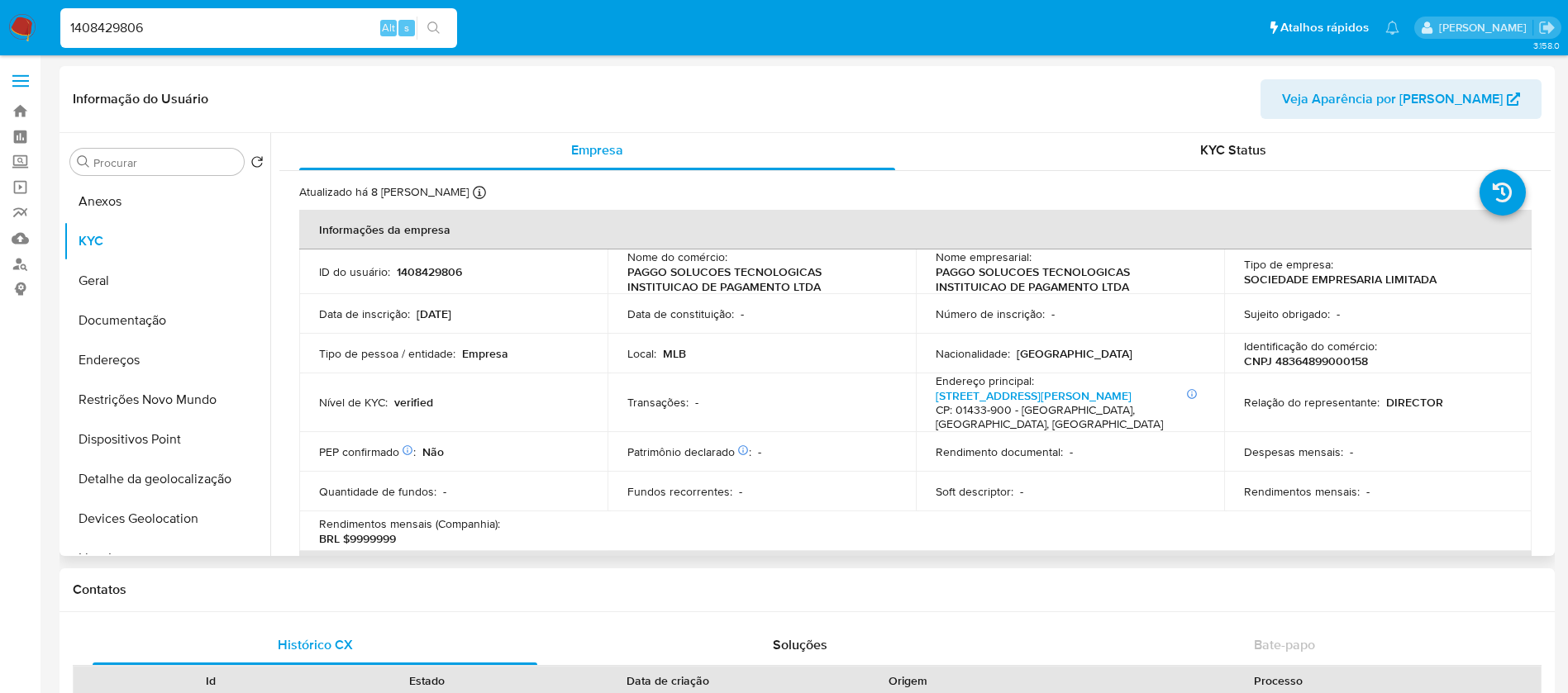
scroll to position [0, 0]
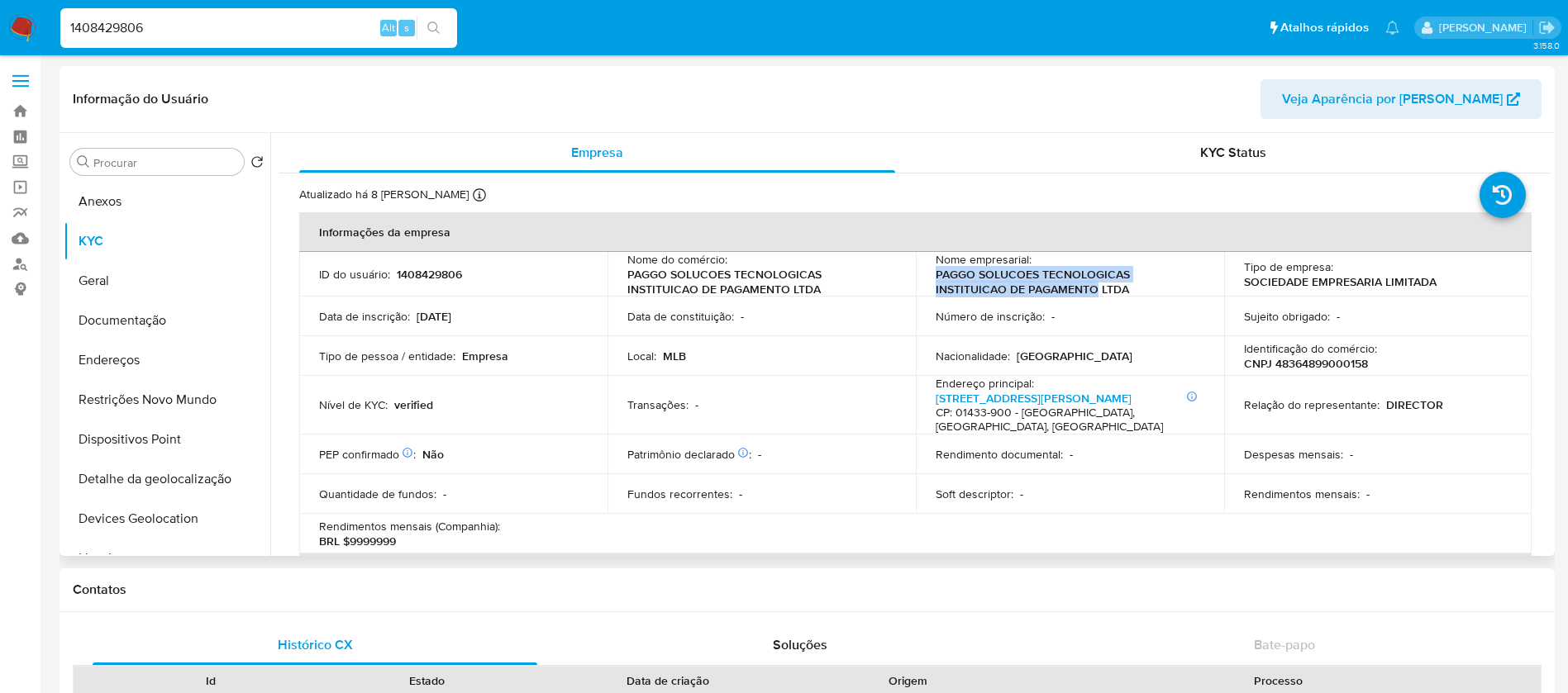
drag, startPoint x: 932, startPoint y: 275, endPoint x: 1093, endPoint y: 286, distance: 161.4
click at [1093, 286] on p "PAGGO SOLUCOES TECNOLOGICAS INSTITUICAO DE PAGAMENTO LTDA" at bounding box center [1067, 281] width 262 height 30
copy p "PAGGO SOLUCOES TECNOLOGICAS INSTITUICAO DE PAGAMENTO"
